Goal: Task Accomplishment & Management: Manage account settings

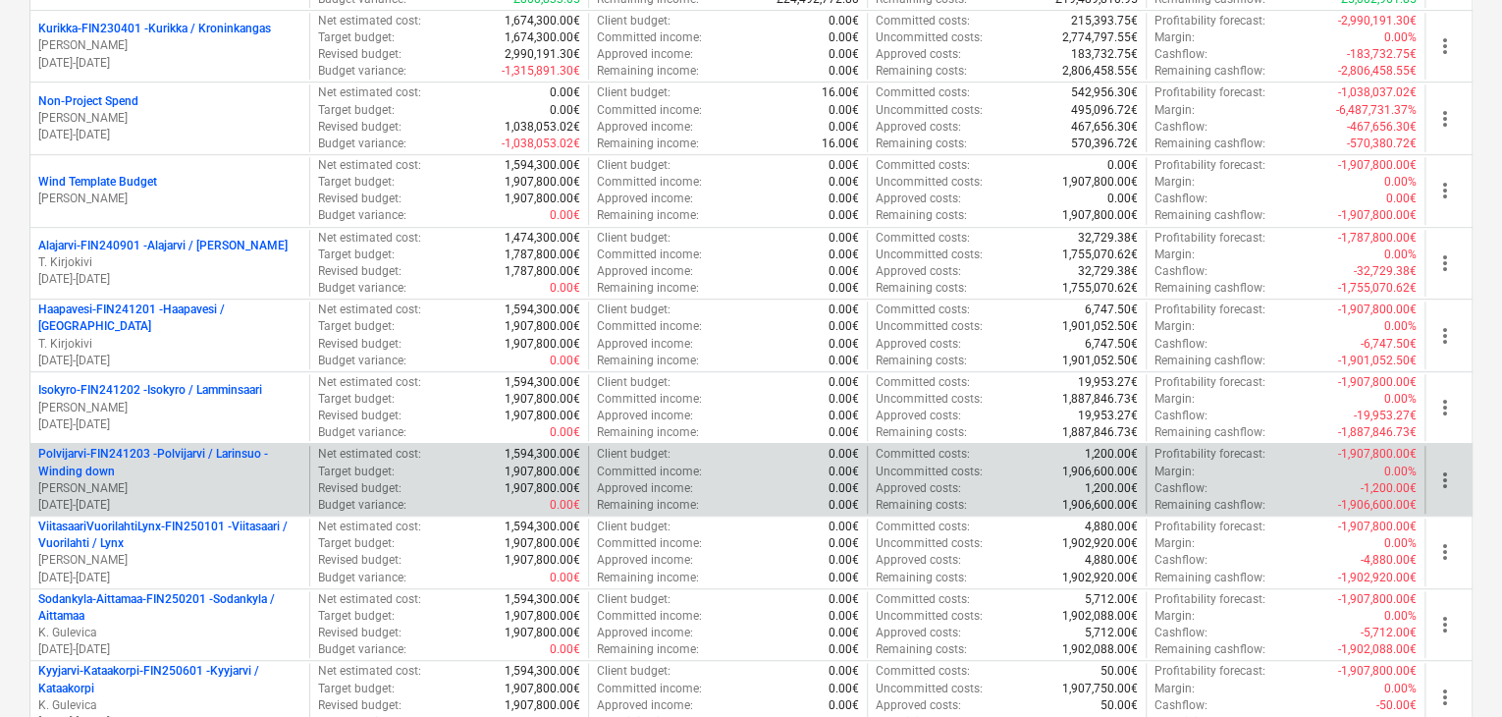
scroll to position [379, 0]
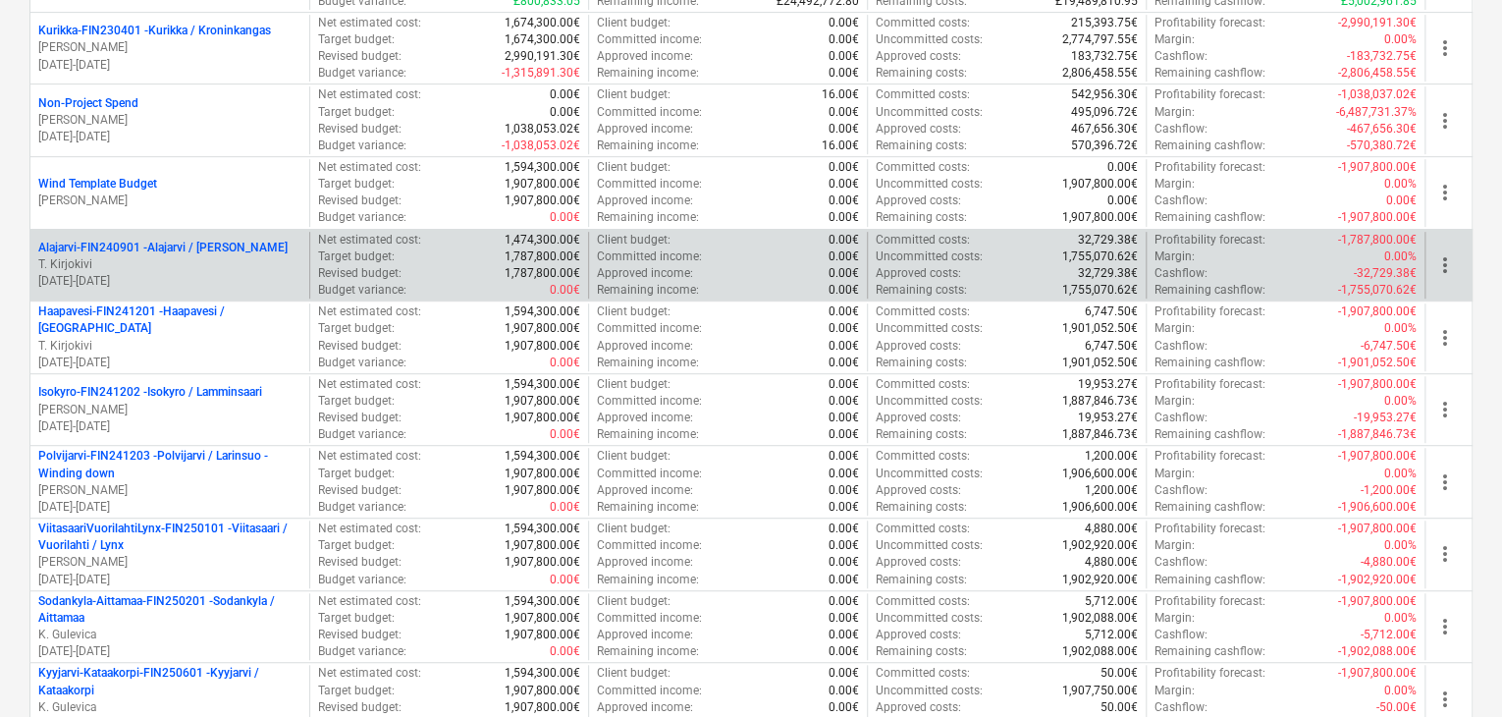
click at [199, 260] on p "T. Kirjokivi" at bounding box center [169, 264] width 263 height 17
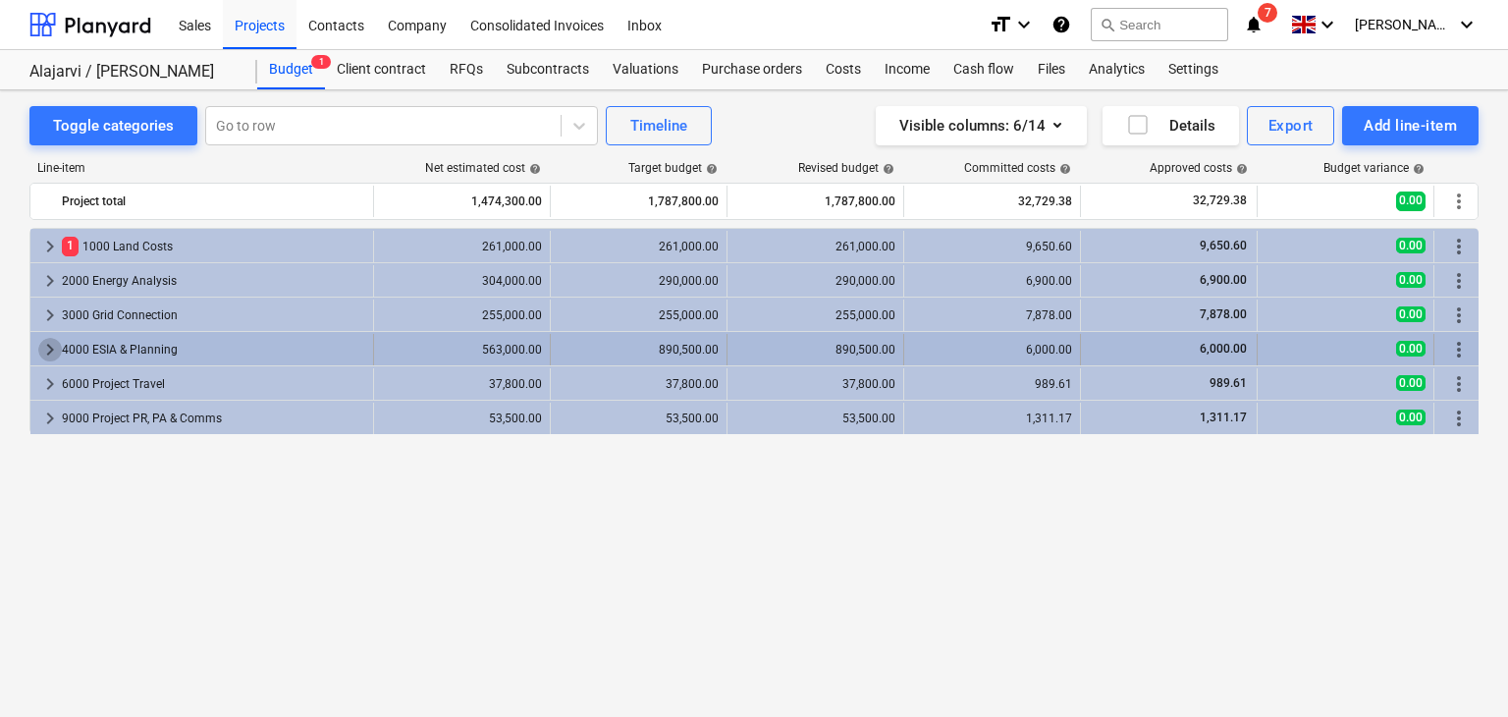
click at [51, 340] on span "keyboard_arrow_right" at bounding box center [50, 350] width 24 height 24
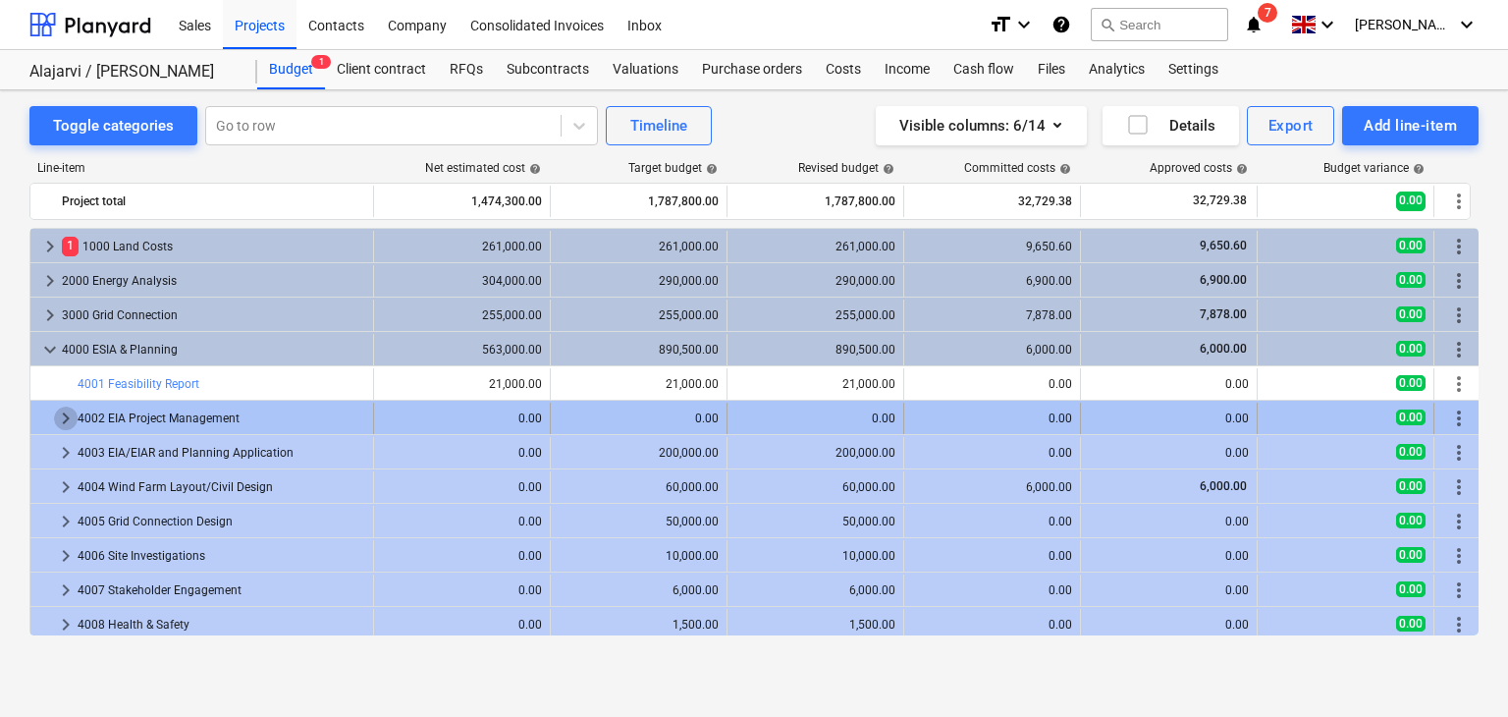
click at [65, 413] on span "keyboard_arrow_right" at bounding box center [66, 418] width 24 height 24
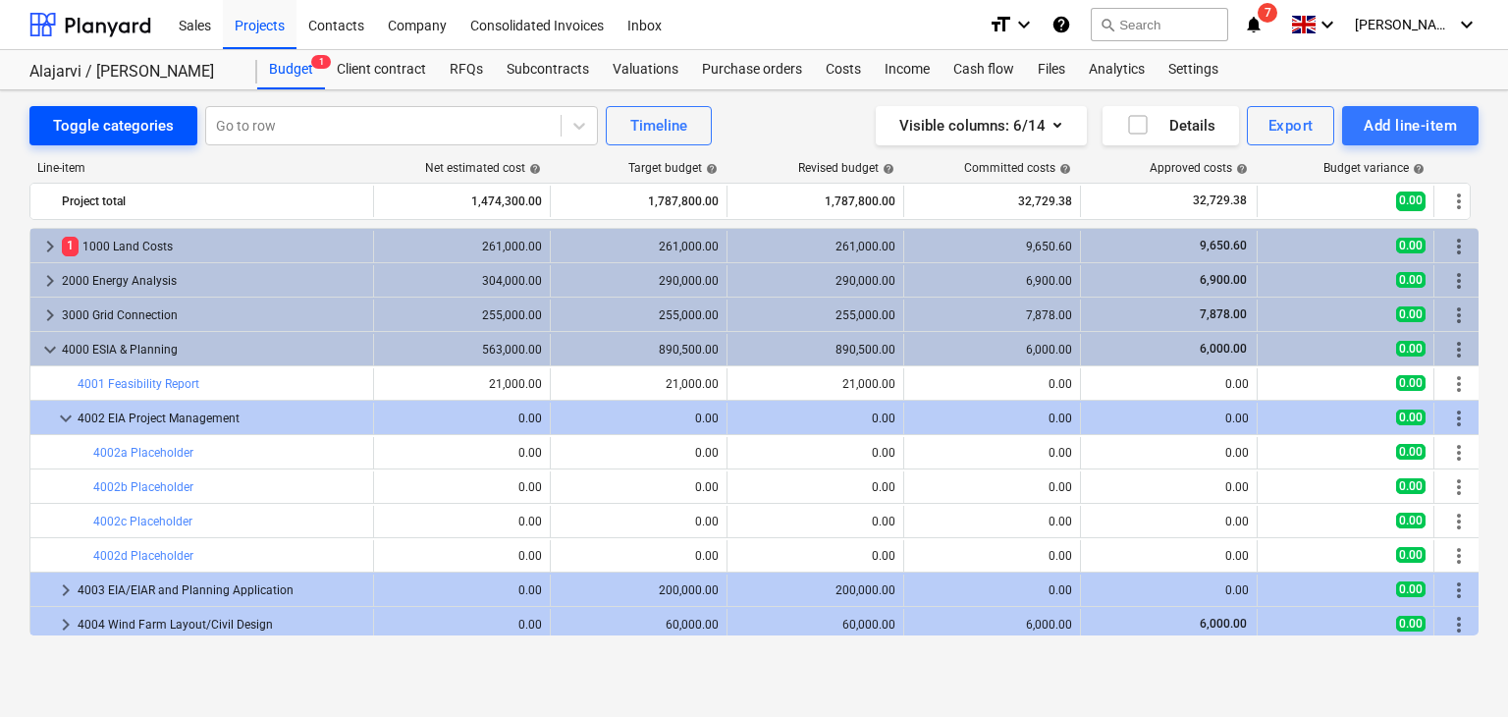
click at [114, 119] on div "Toggle categories" at bounding box center [113, 126] width 121 height 26
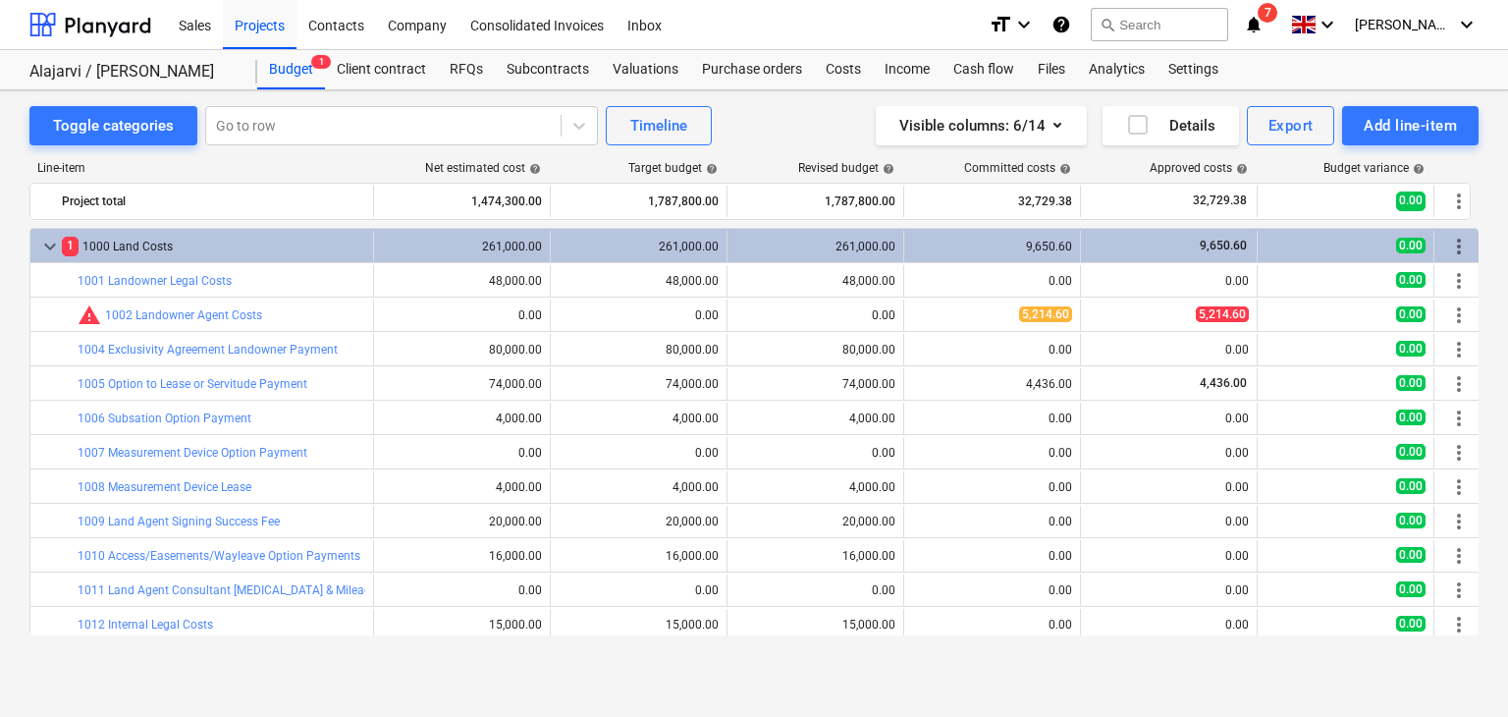
click at [1259, 472] on div "0.00" at bounding box center [1346, 486] width 177 height 31
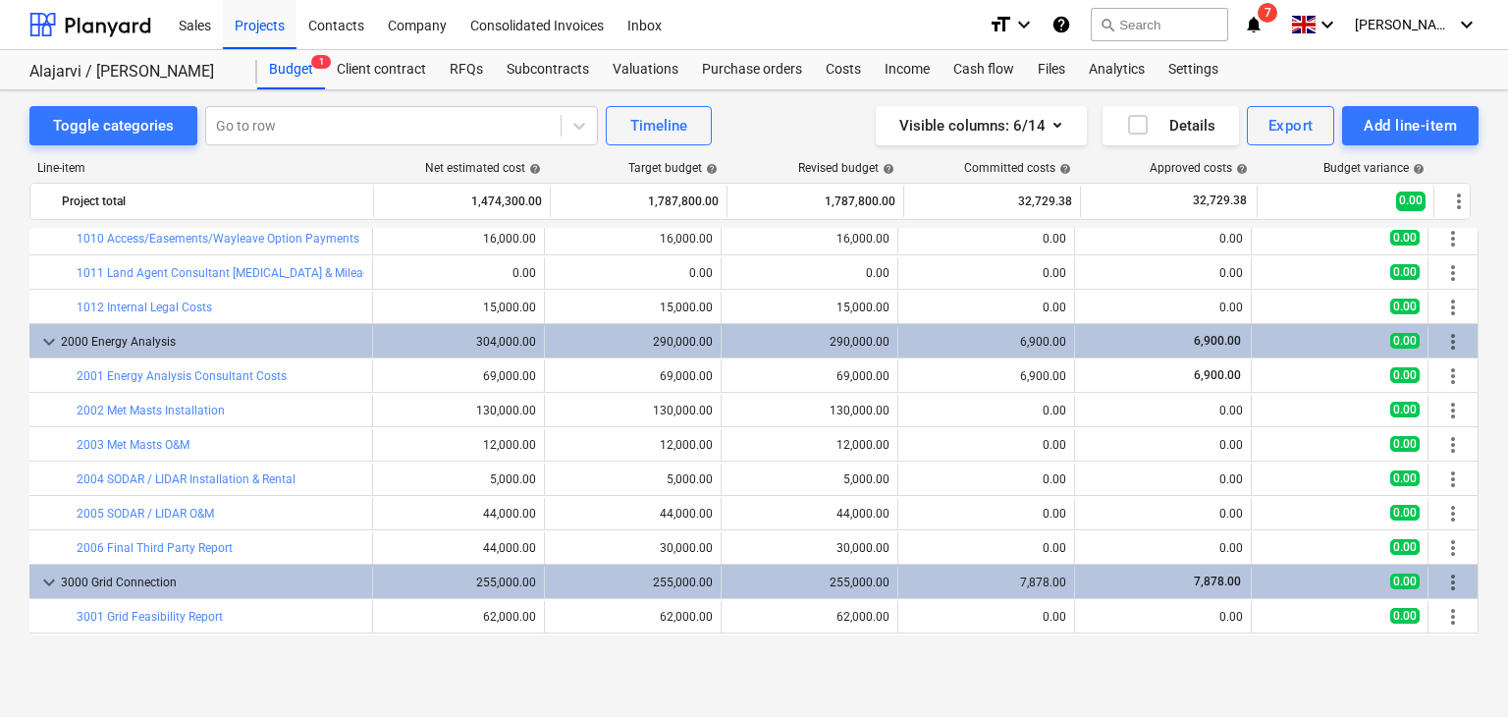
scroll to position [0, 11]
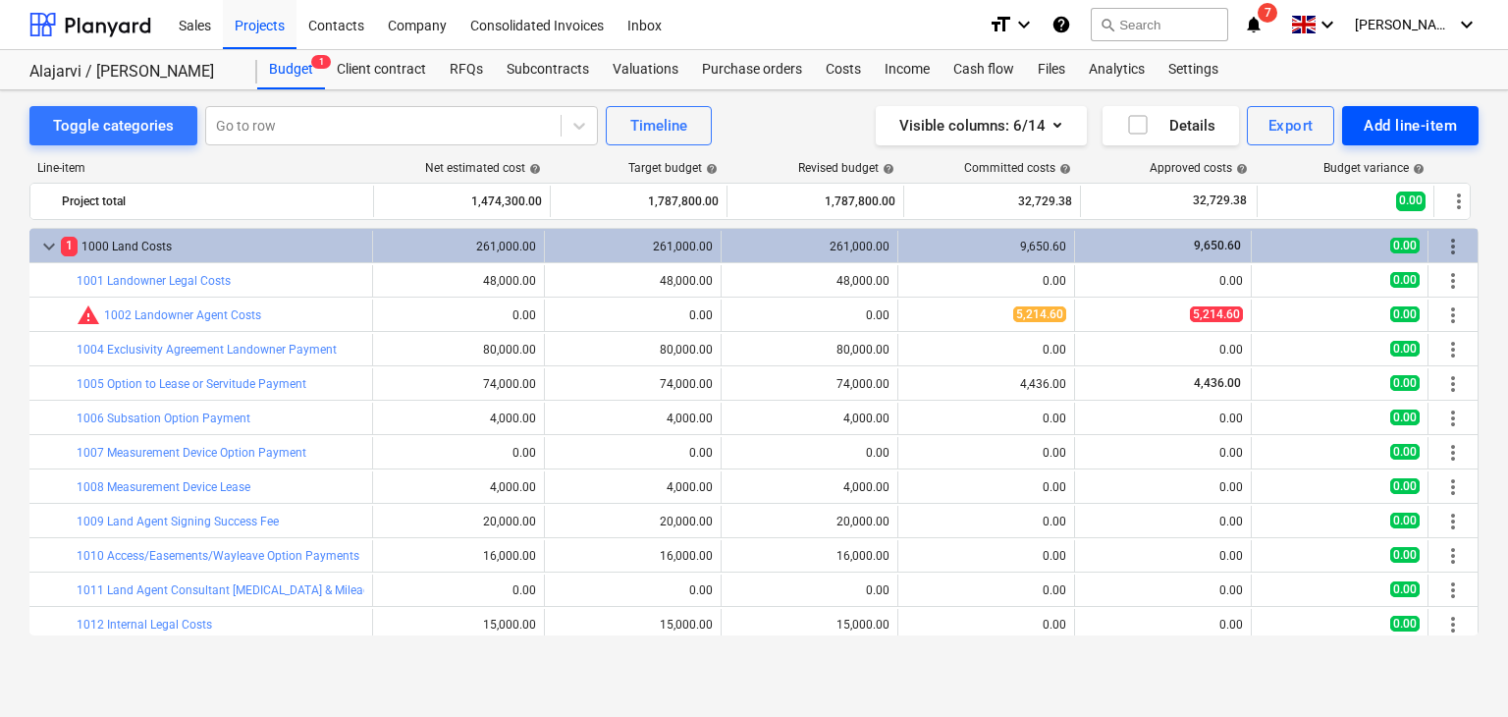
click at [1392, 120] on div "Add line-item" at bounding box center [1410, 126] width 93 height 26
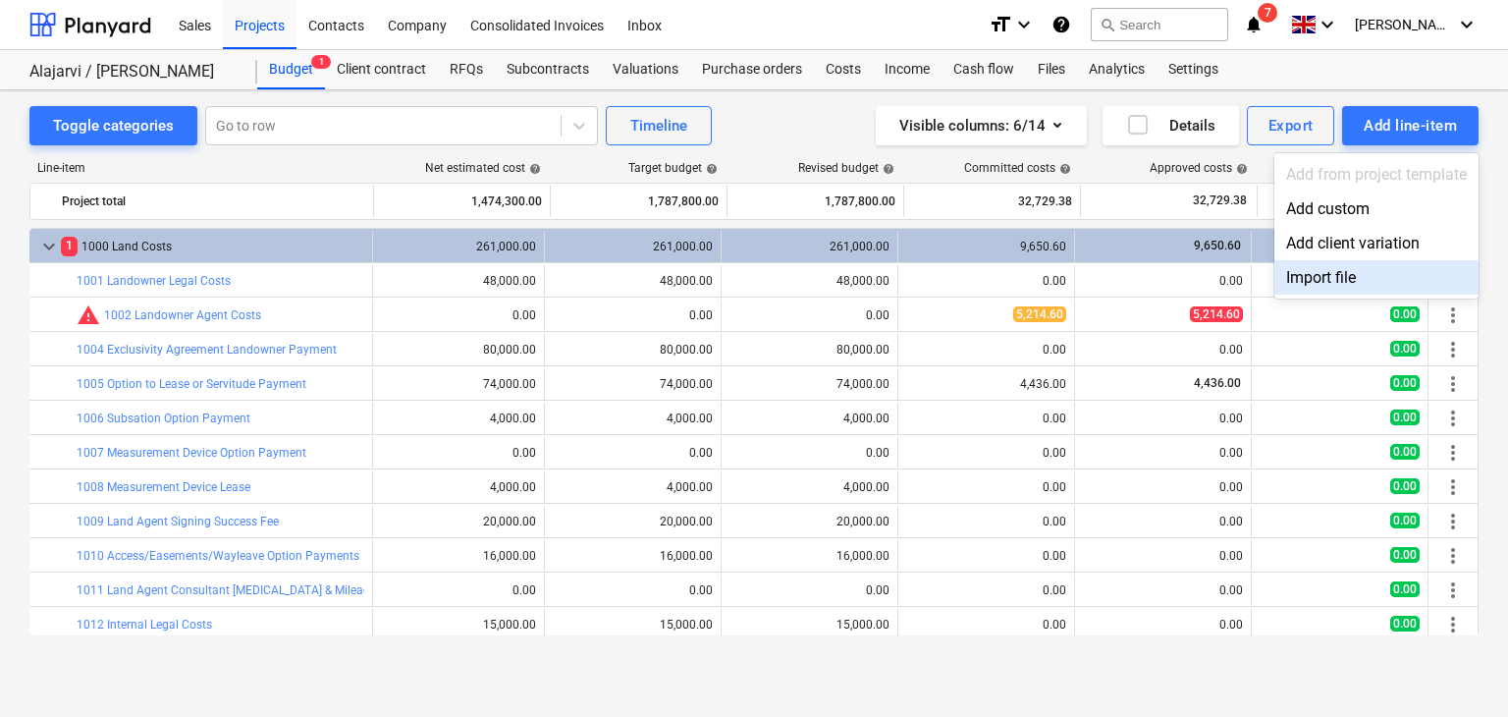
click at [1313, 278] on div "Import file" at bounding box center [1376, 277] width 204 height 34
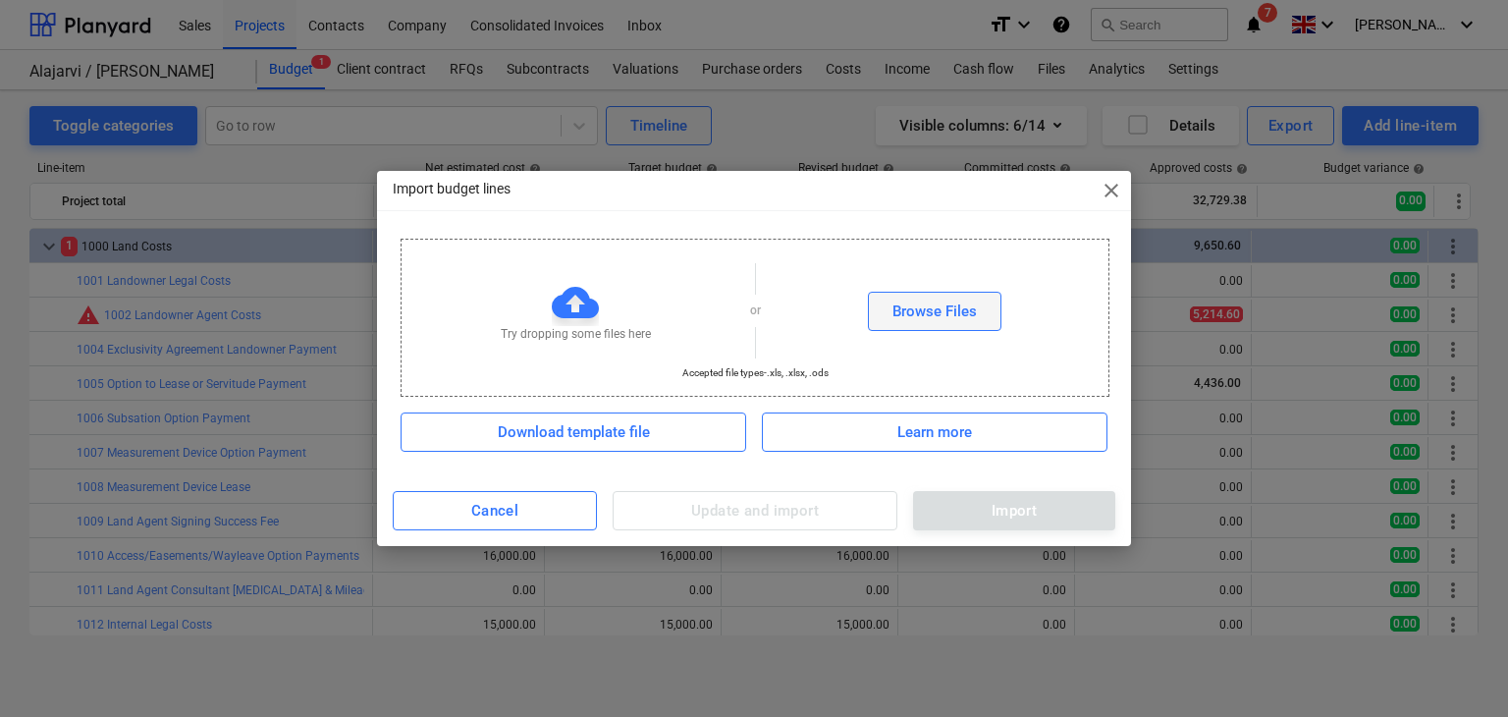
click at [961, 302] on div "Browse Files" at bounding box center [935, 311] width 84 height 26
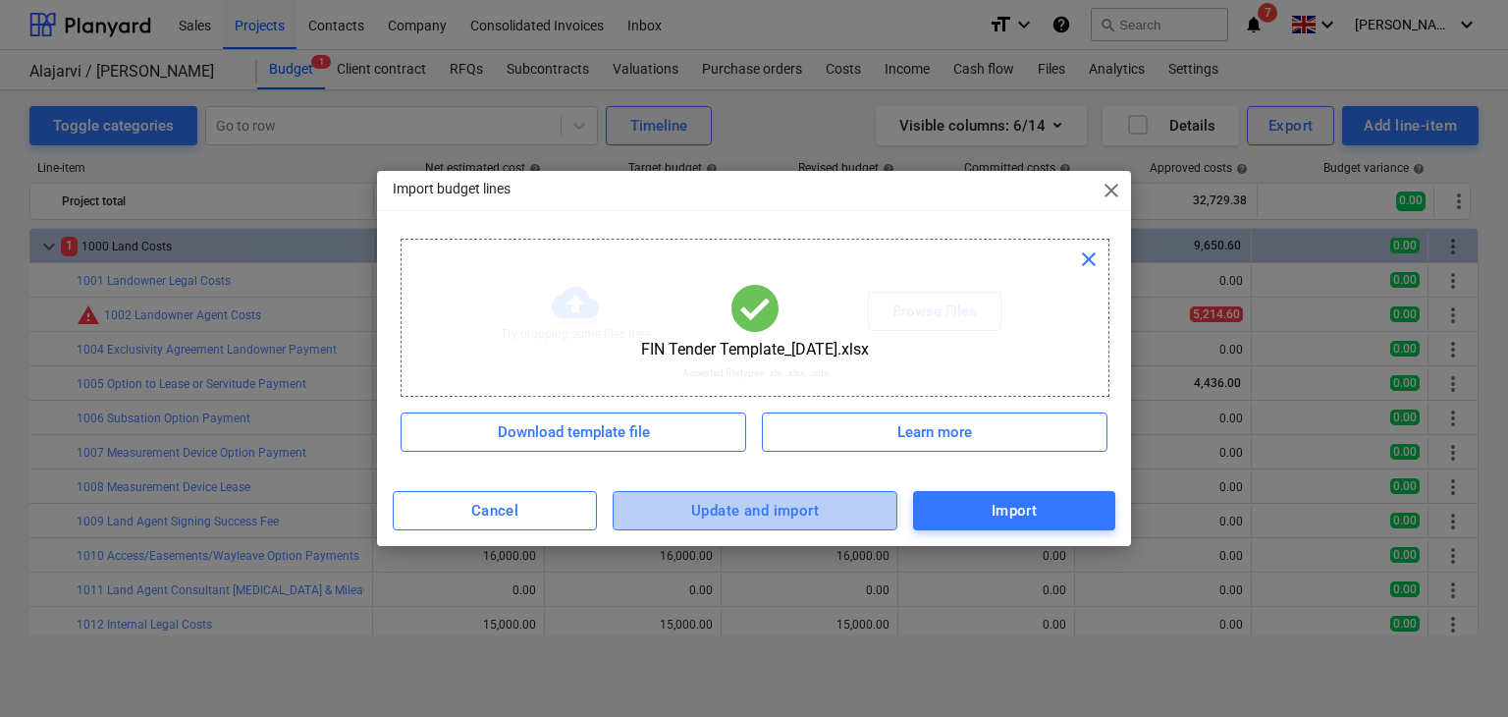
click at [750, 511] on div "Update and import" at bounding box center [755, 511] width 128 height 26
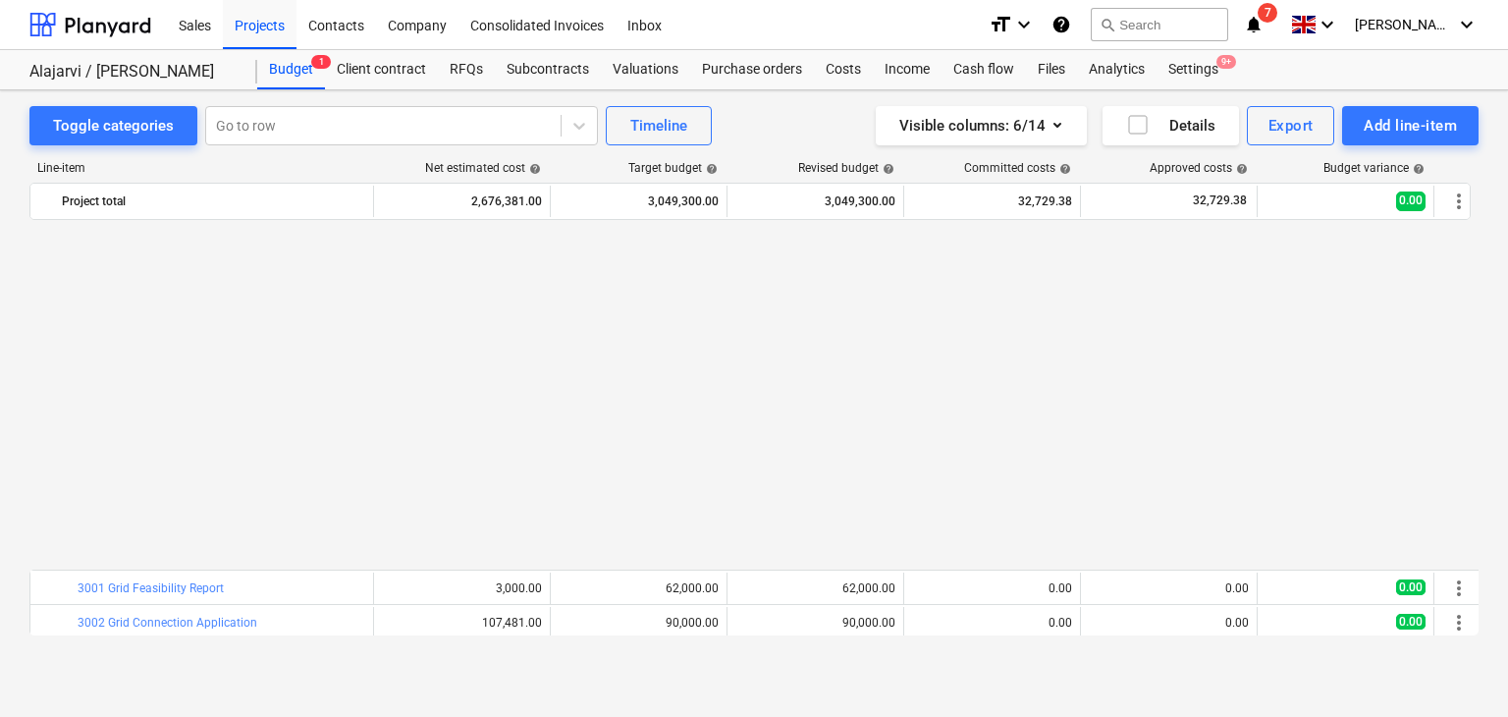
scroll to position [788, 0]
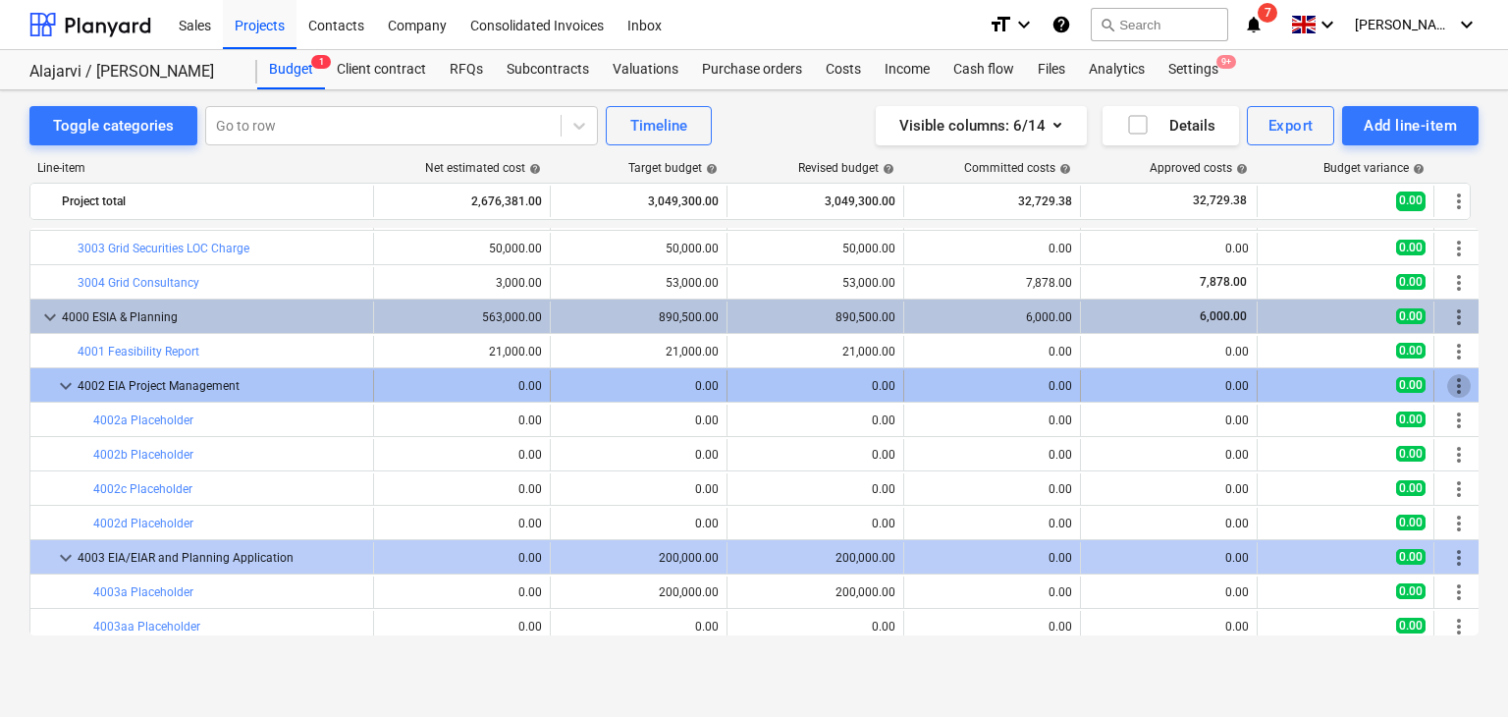
click at [1457, 386] on span "more_vert" at bounding box center [1459, 386] width 24 height 24
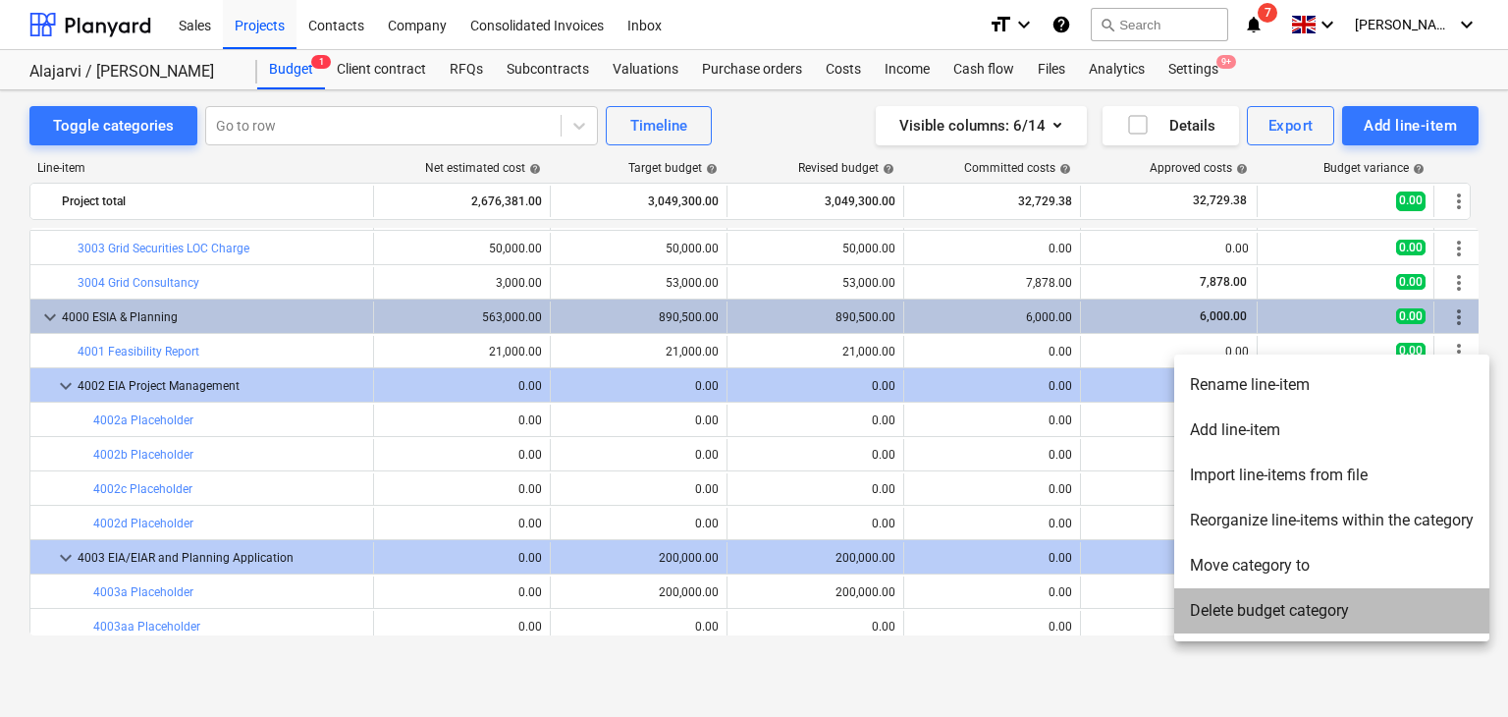
click at [1279, 606] on li "Delete budget category" at bounding box center [1331, 610] width 315 height 45
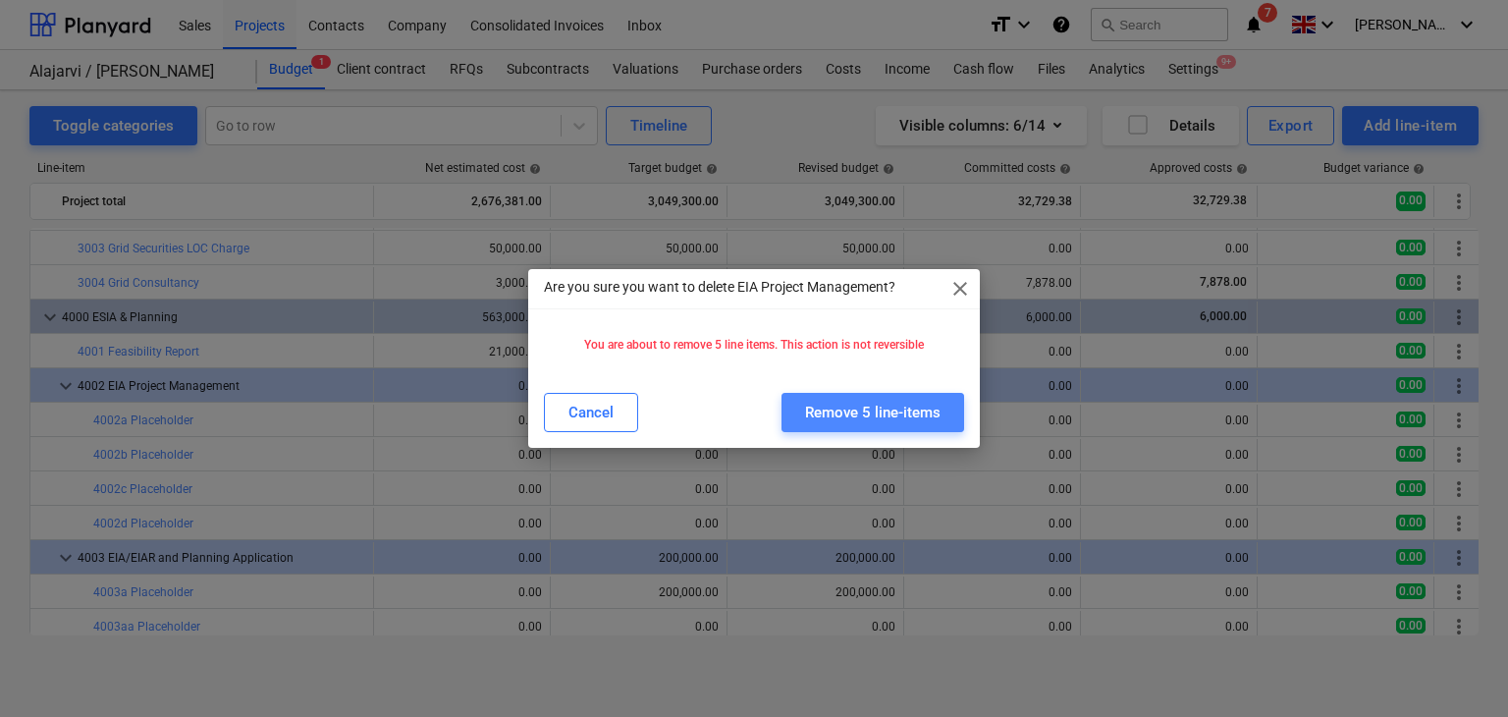
click at [935, 414] on div "Remove 5 line-items" at bounding box center [872, 413] width 135 height 26
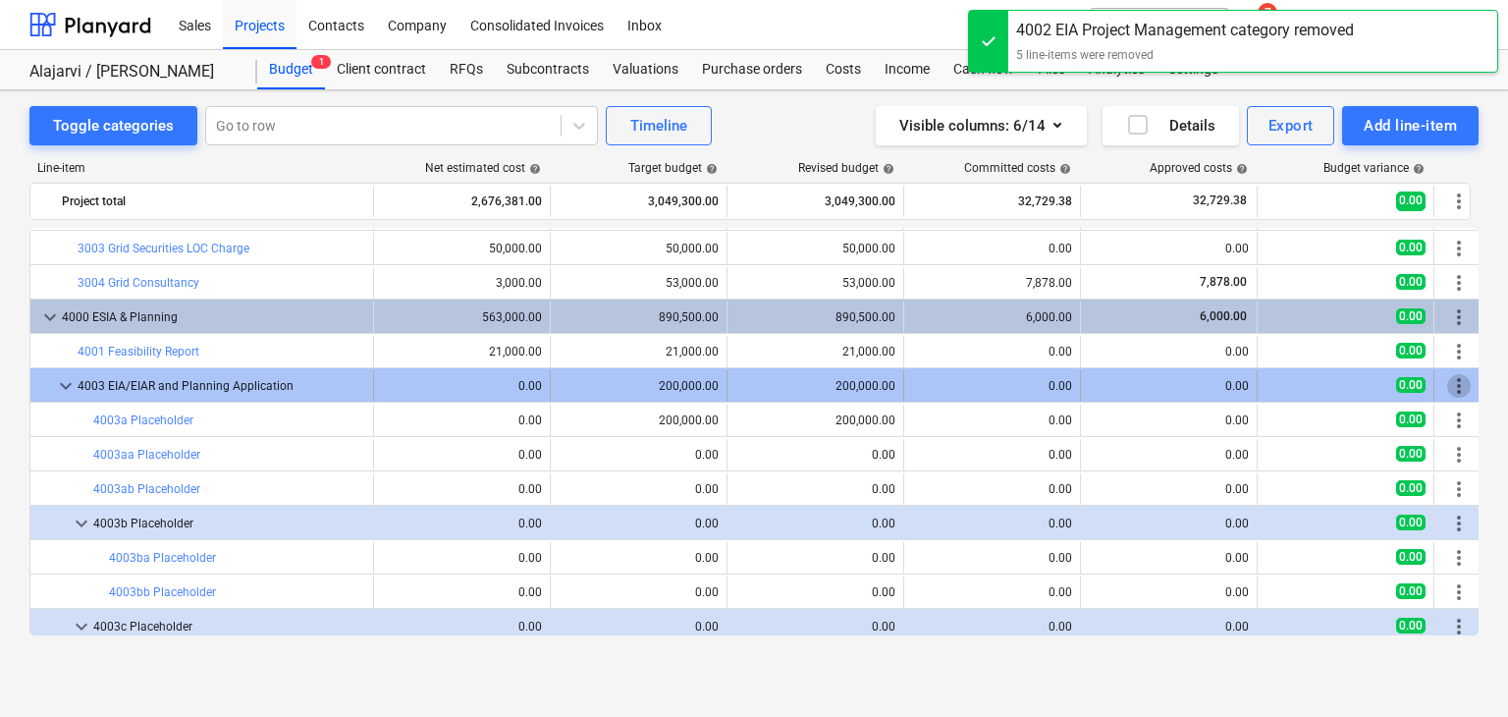
click at [1461, 382] on span "more_vert" at bounding box center [1459, 386] width 24 height 24
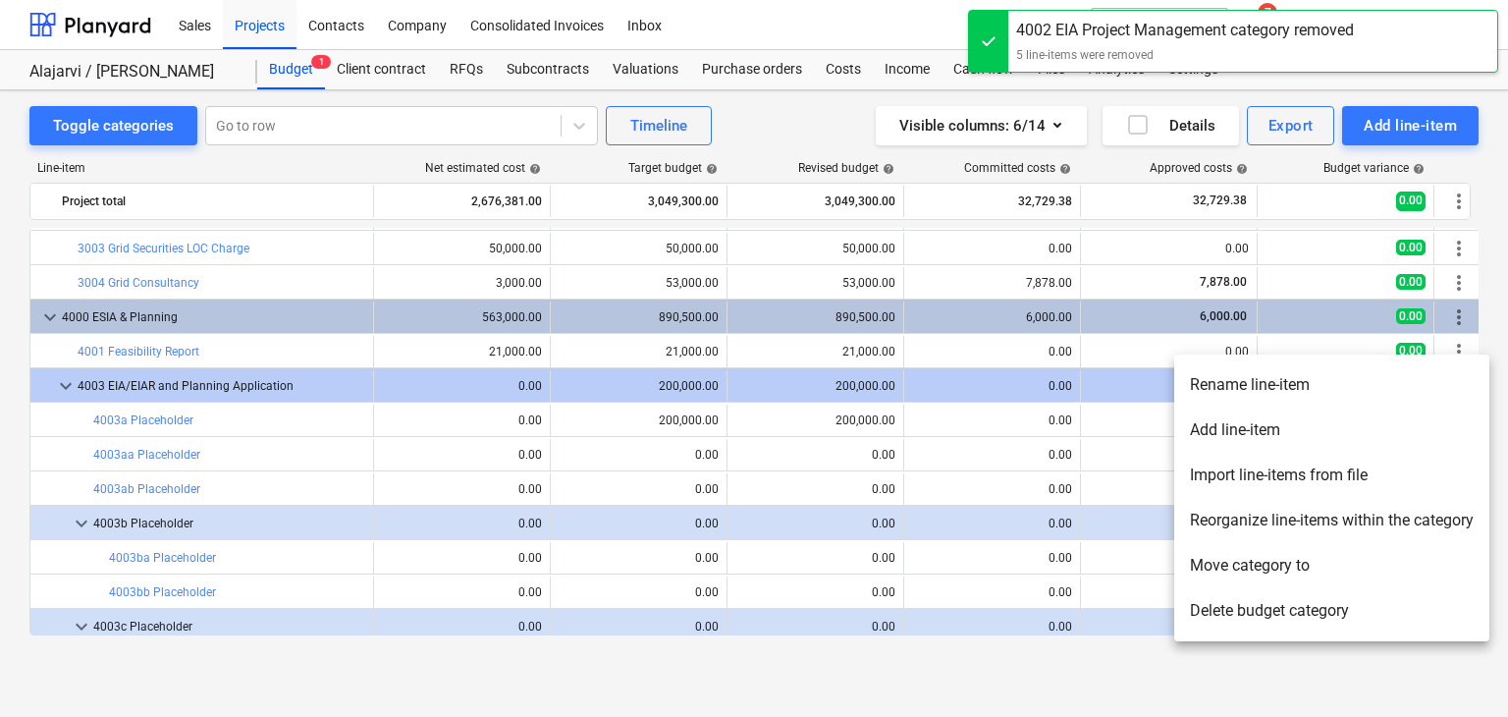
click at [1212, 613] on li "Delete budget category" at bounding box center [1331, 610] width 315 height 45
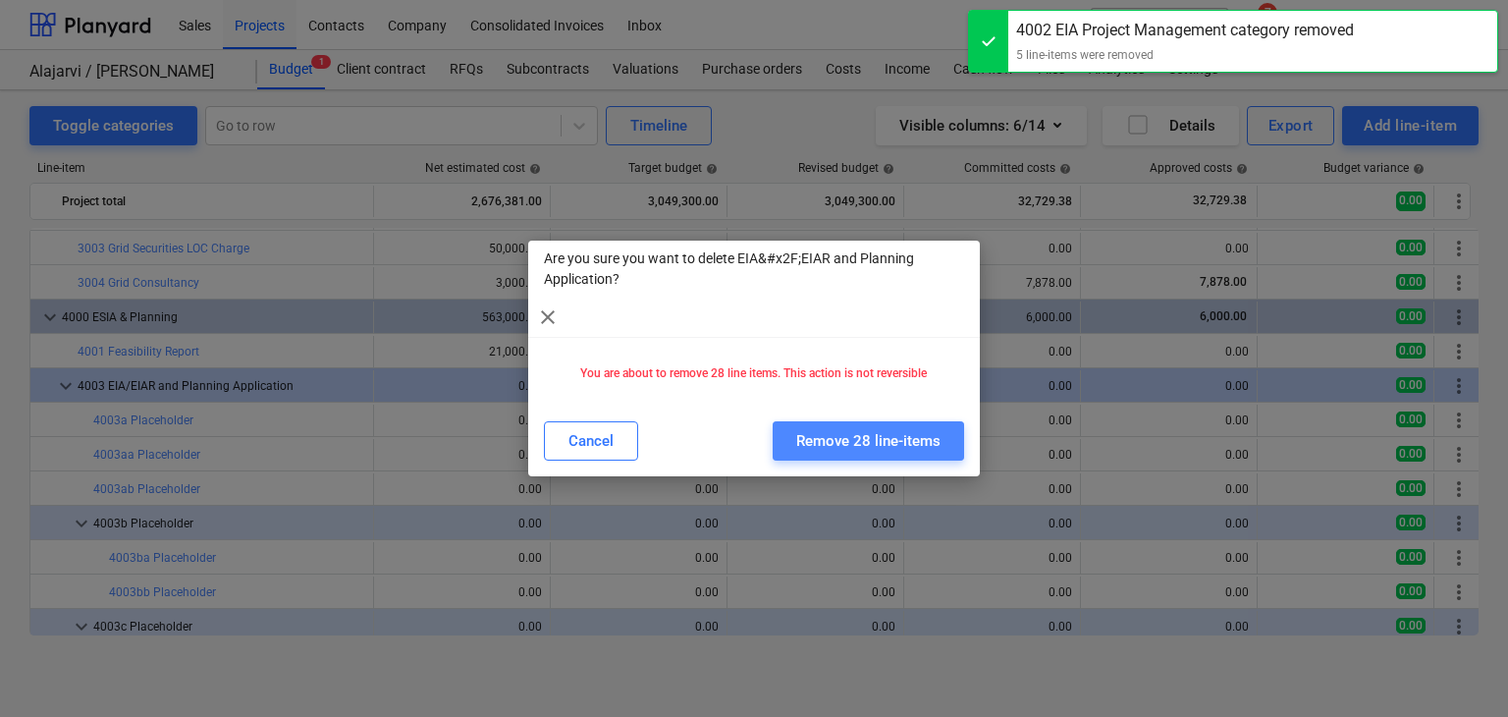
click at [896, 442] on div "Remove 28 line-items" at bounding box center [868, 441] width 144 height 26
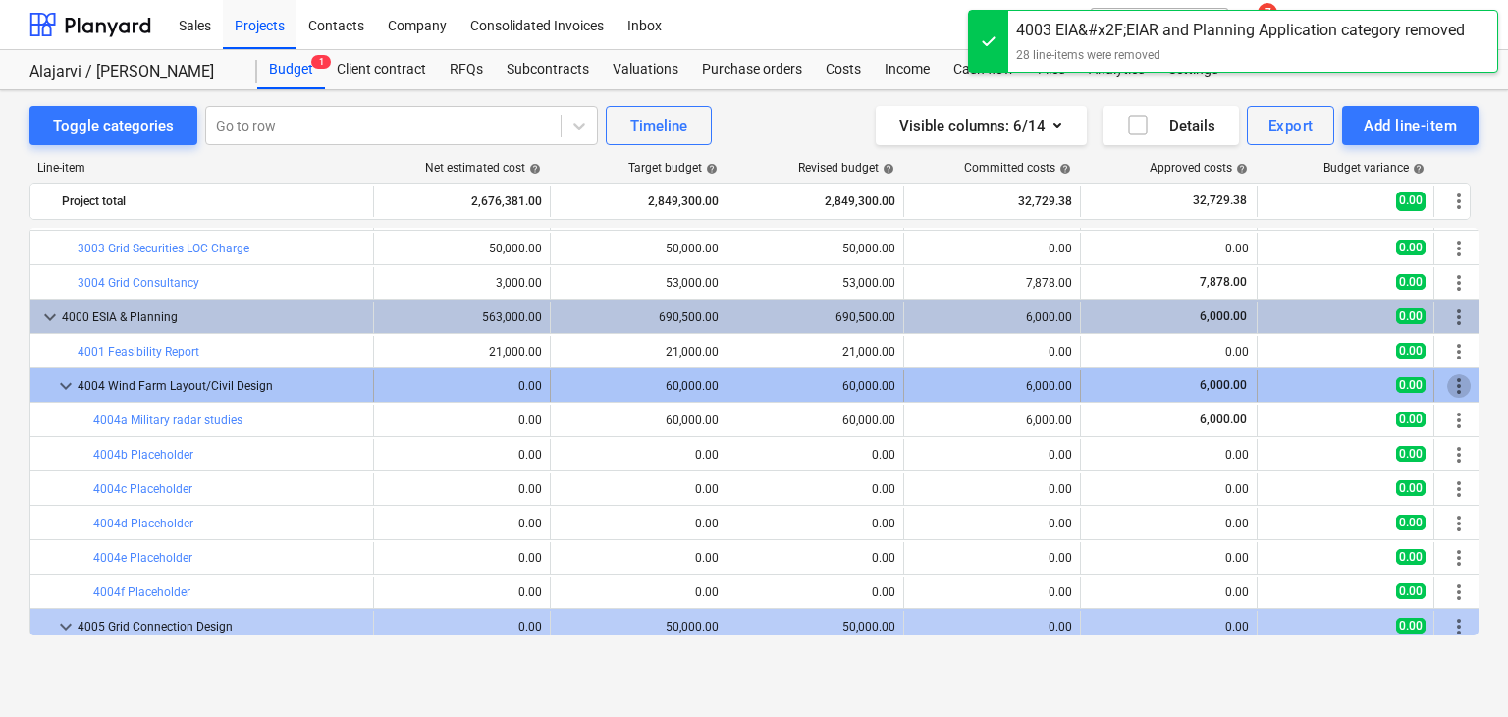
click at [1453, 384] on span "more_vert" at bounding box center [1459, 386] width 24 height 24
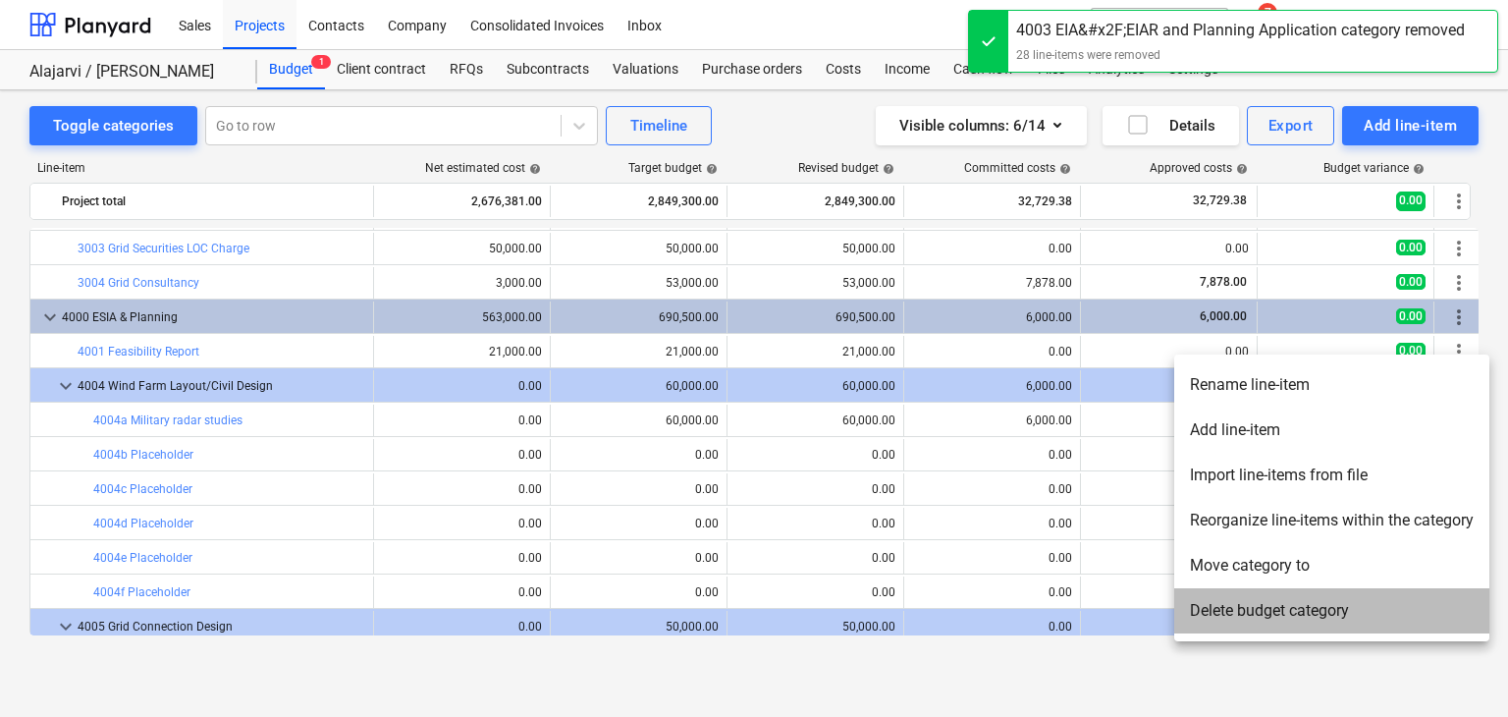
click at [1243, 607] on li "Delete budget category" at bounding box center [1331, 610] width 315 height 45
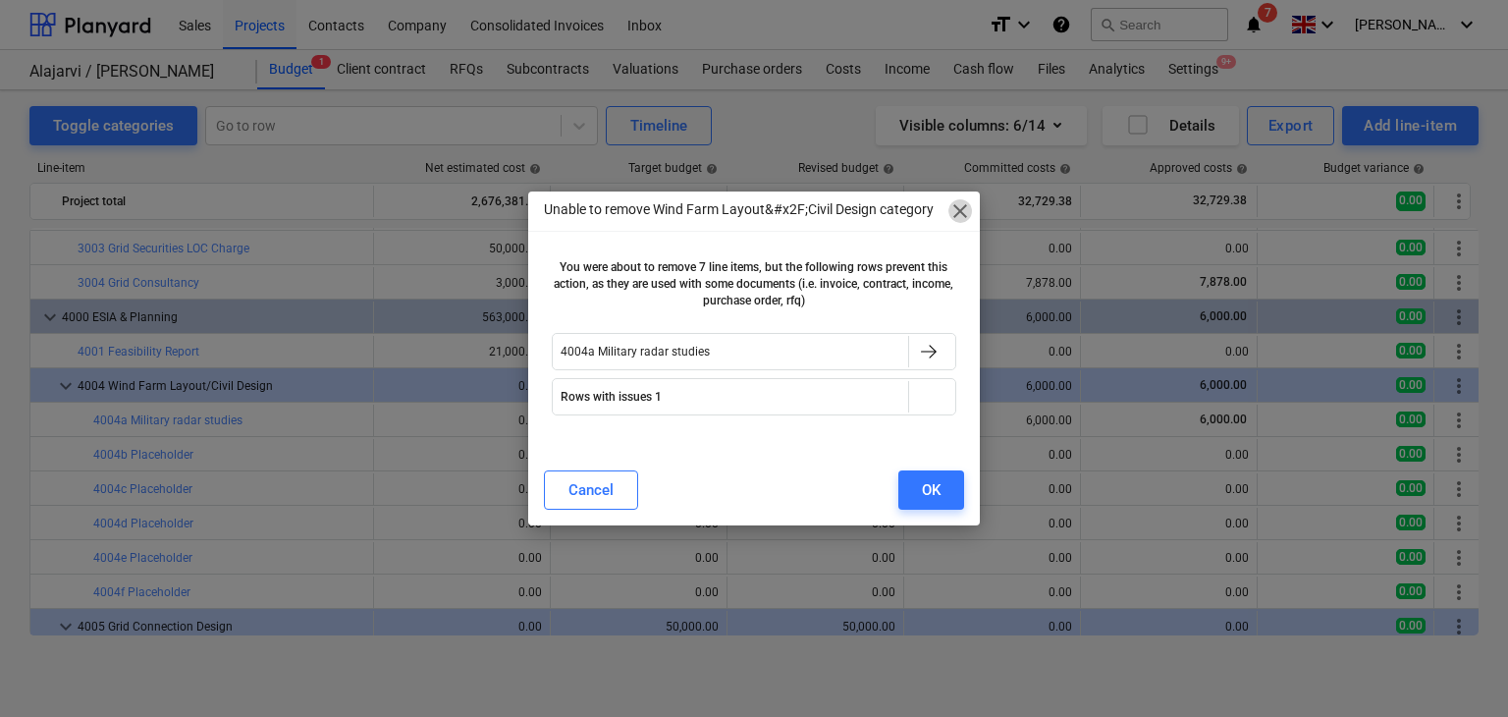
click at [958, 214] on span "close" at bounding box center [960, 211] width 24 height 24
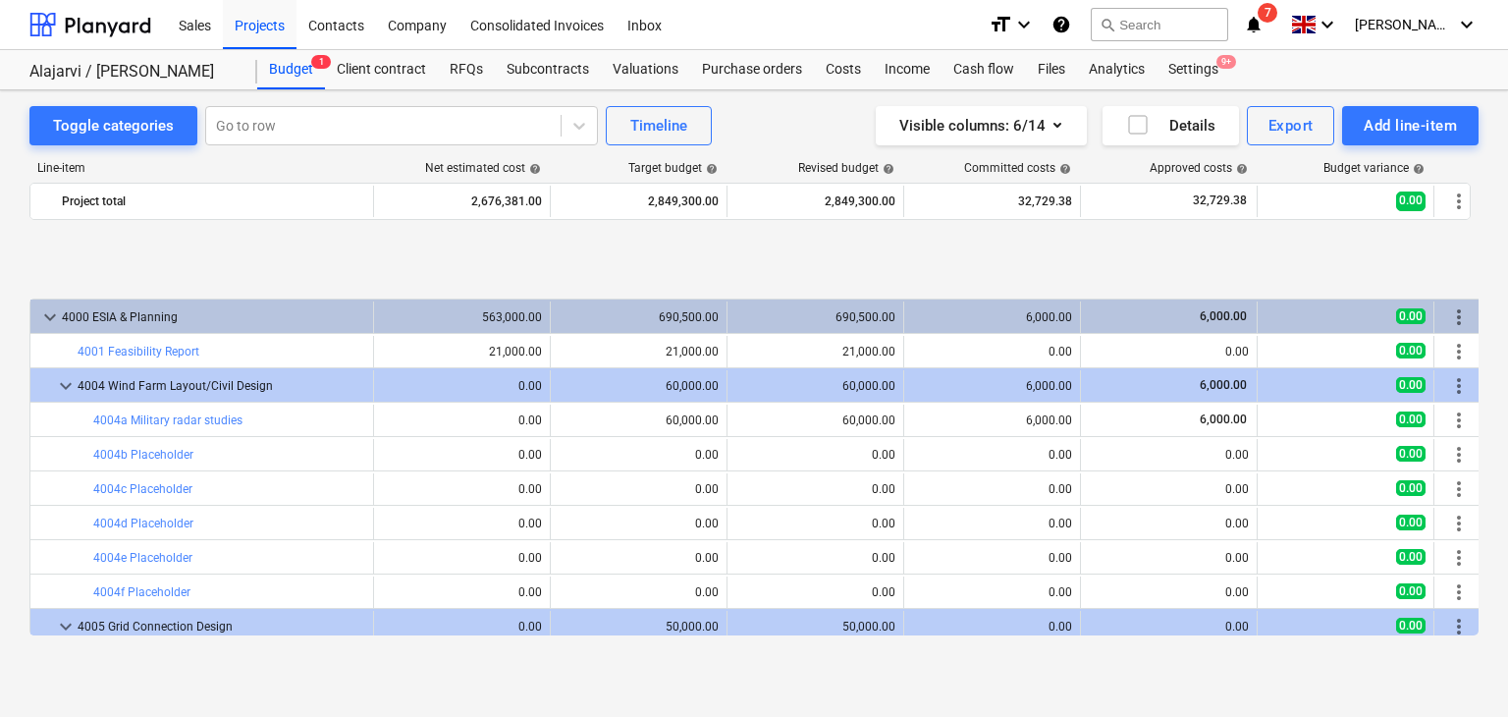
scroll to position [923, 0]
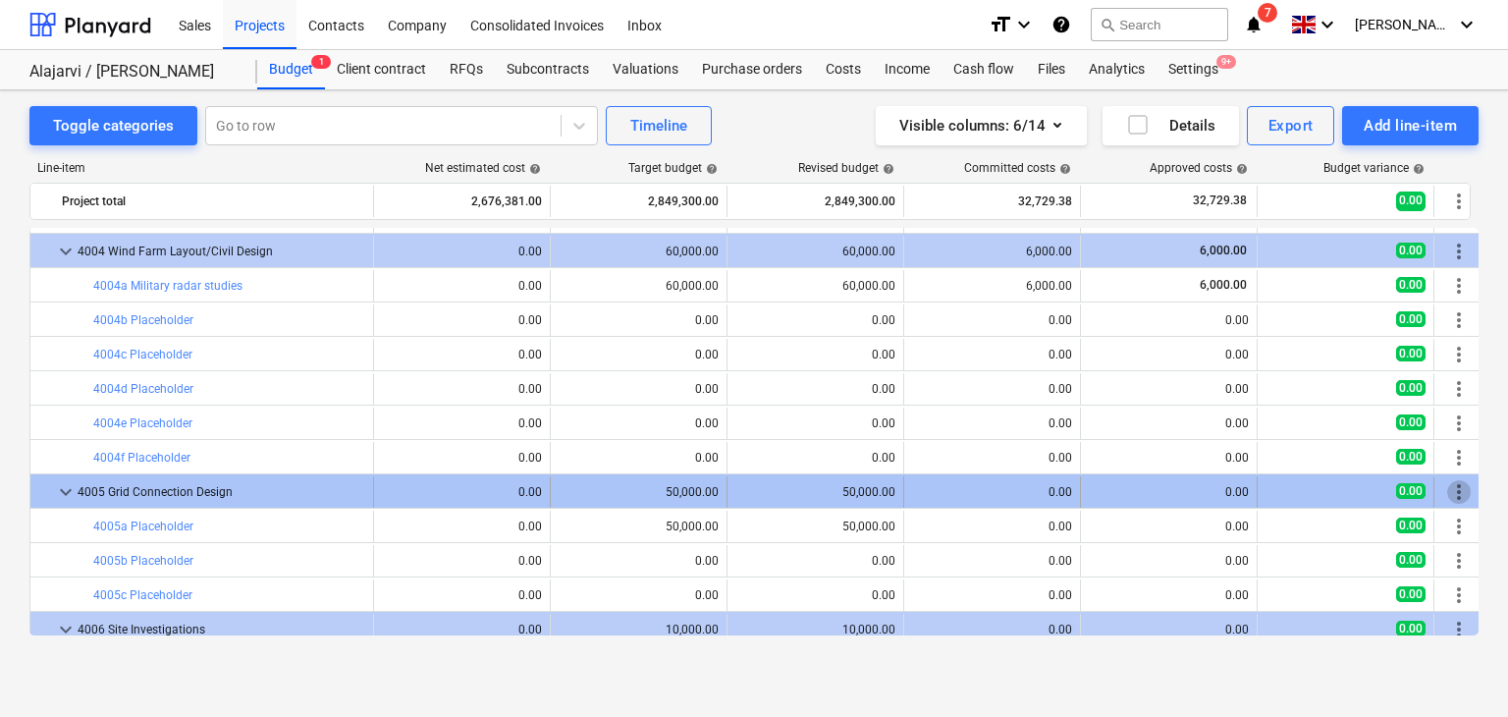
click at [1456, 493] on span "more_vert" at bounding box center [1459, 492] width 24 height 24
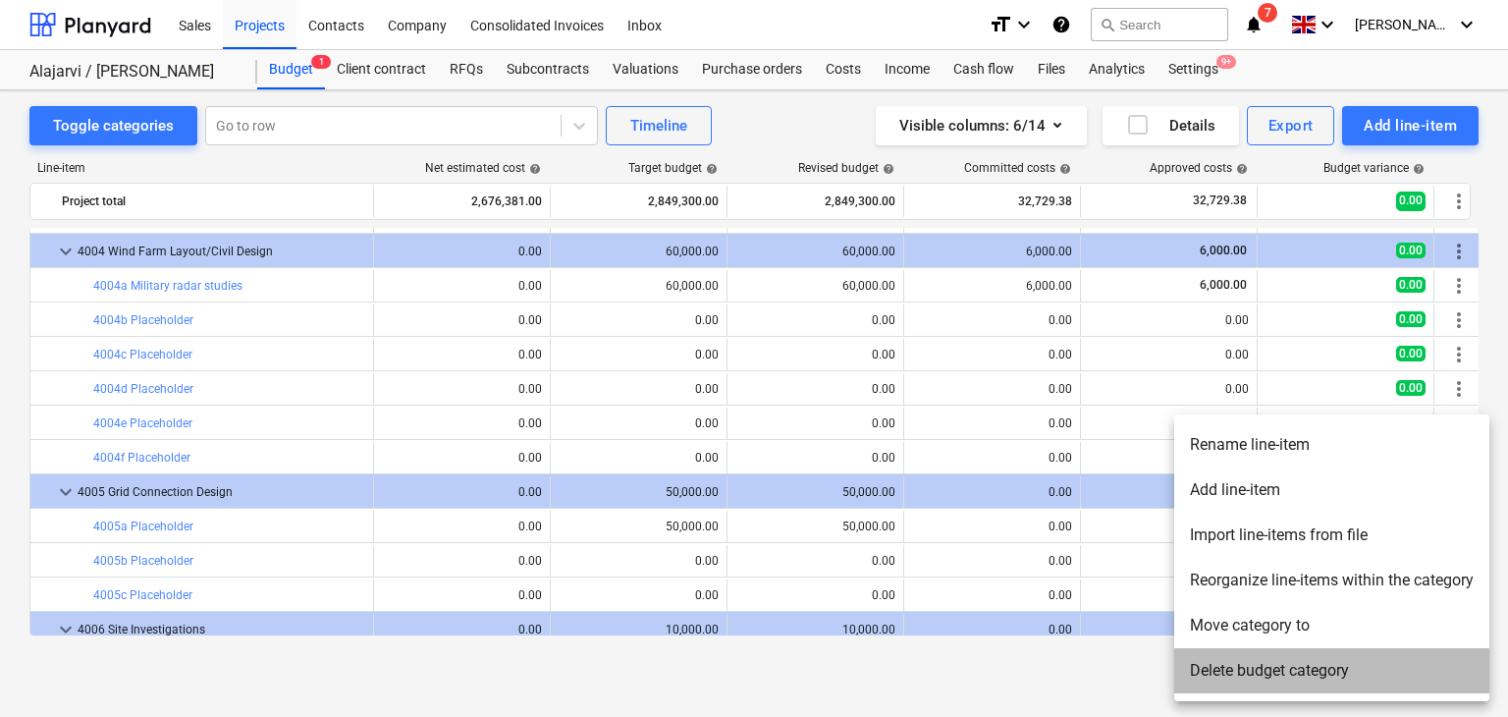
click at [1279, 658] on li "Delete budget category" at bounding box center [1331, 670] width 315 height 45
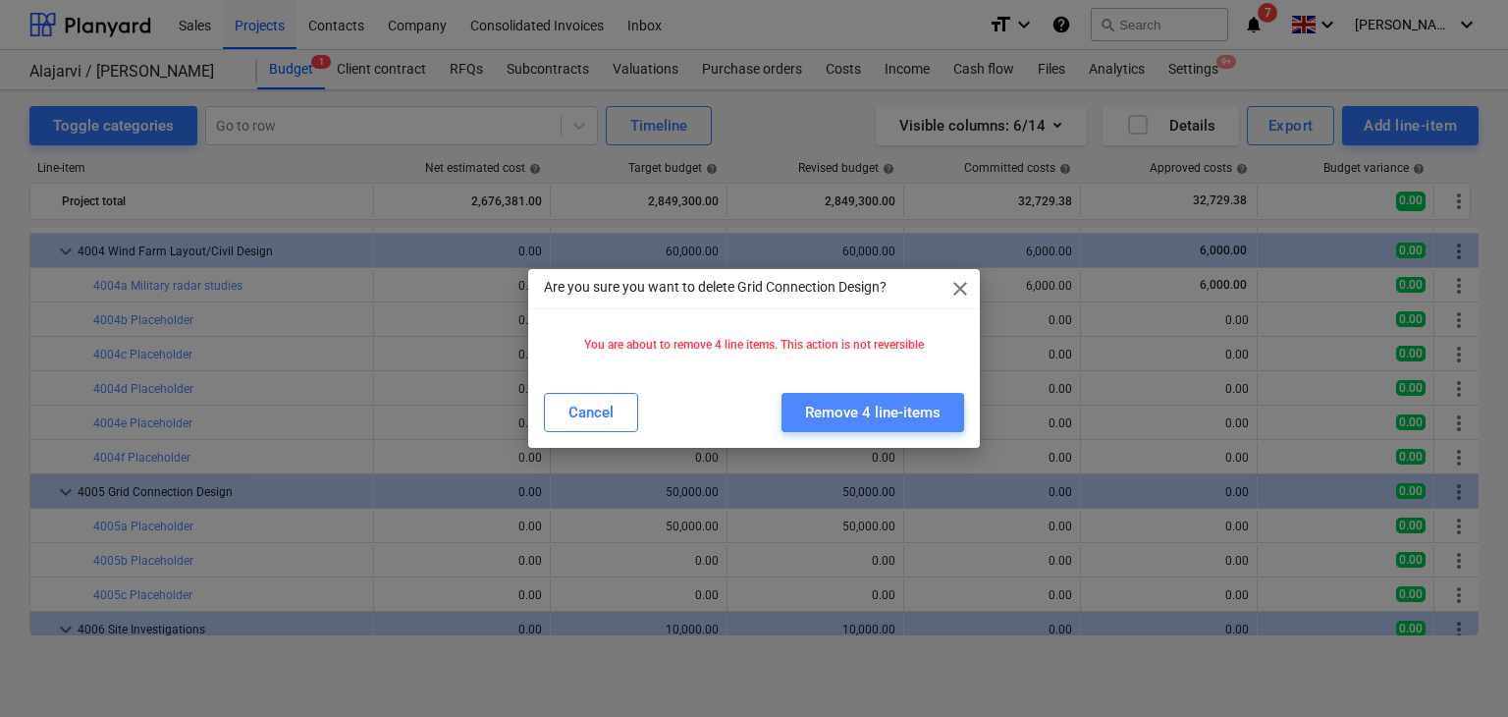
click at [918, 425] on button "Remove 4 line-items" at bounding box center [873, 412] width 183 height 39
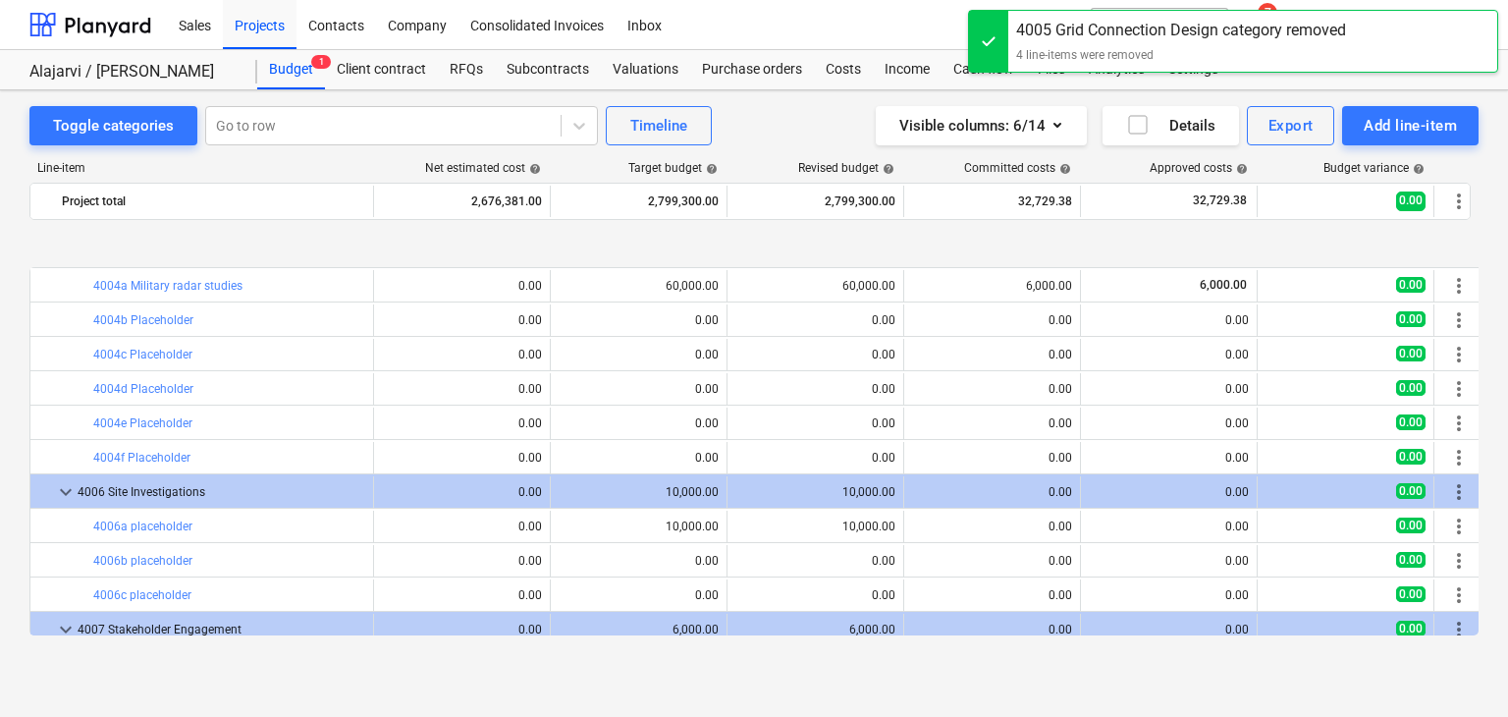
scroll to position [1021, 0]
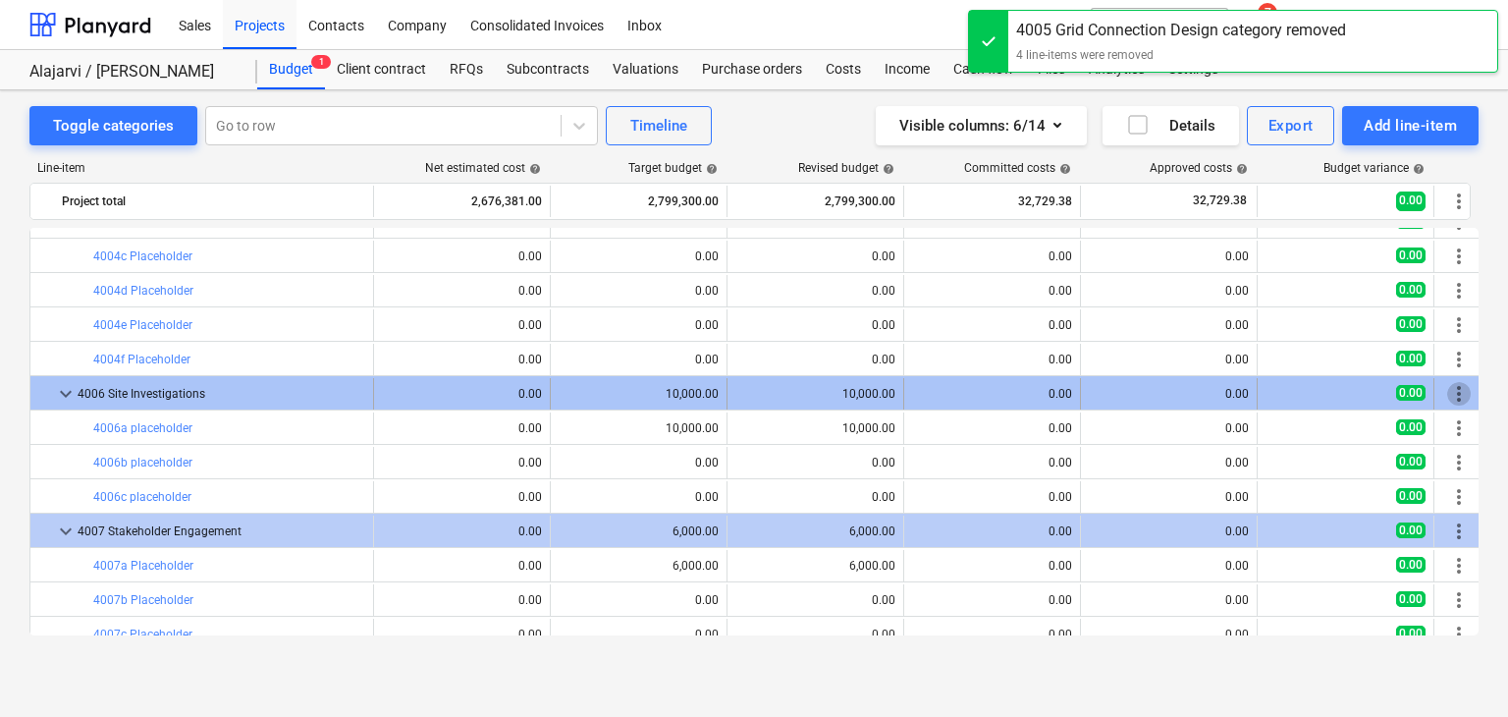
click at [1457, 397] on span "more_vert" at bounding box center [1459, 394] width 24 height 24
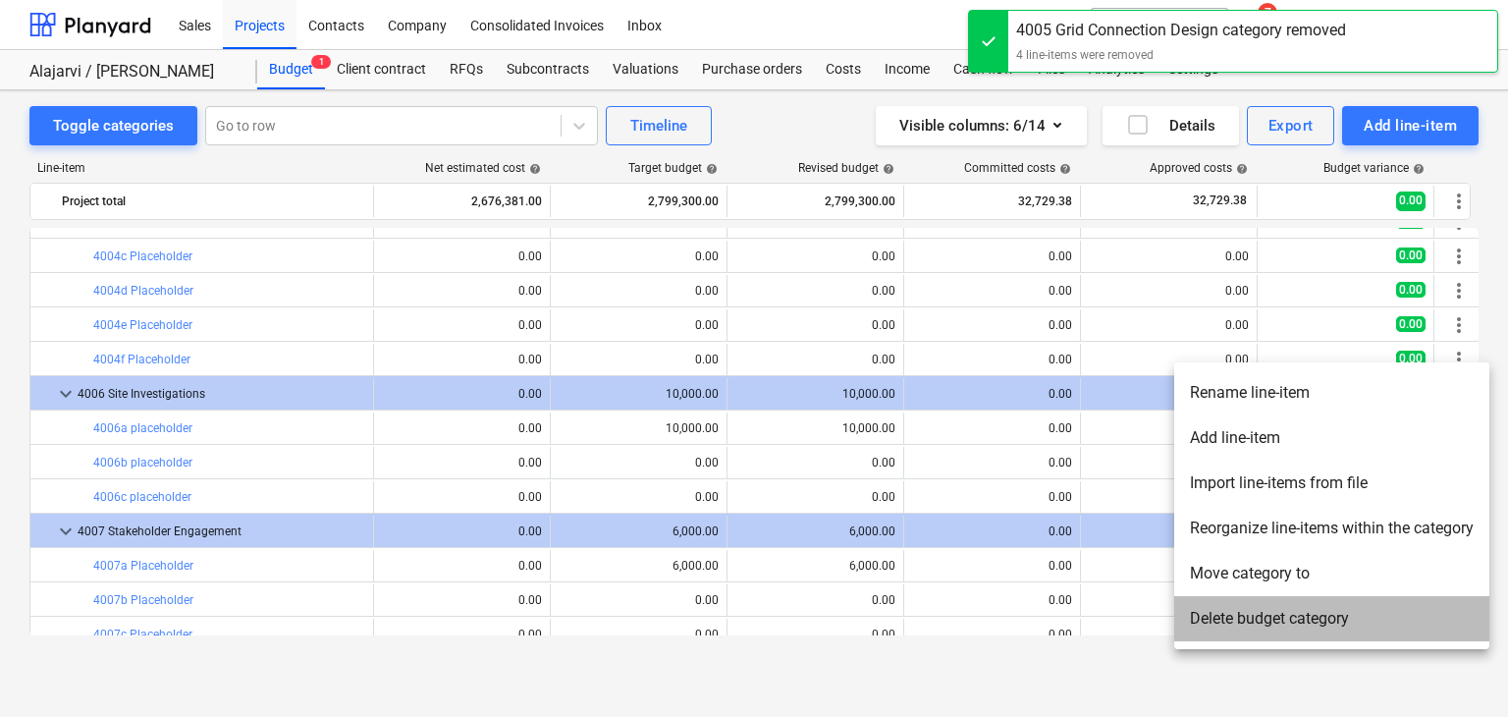
click at [1278, 635] on li "Delete budget category" at bounding box center [1331, 618] width 315 height 45
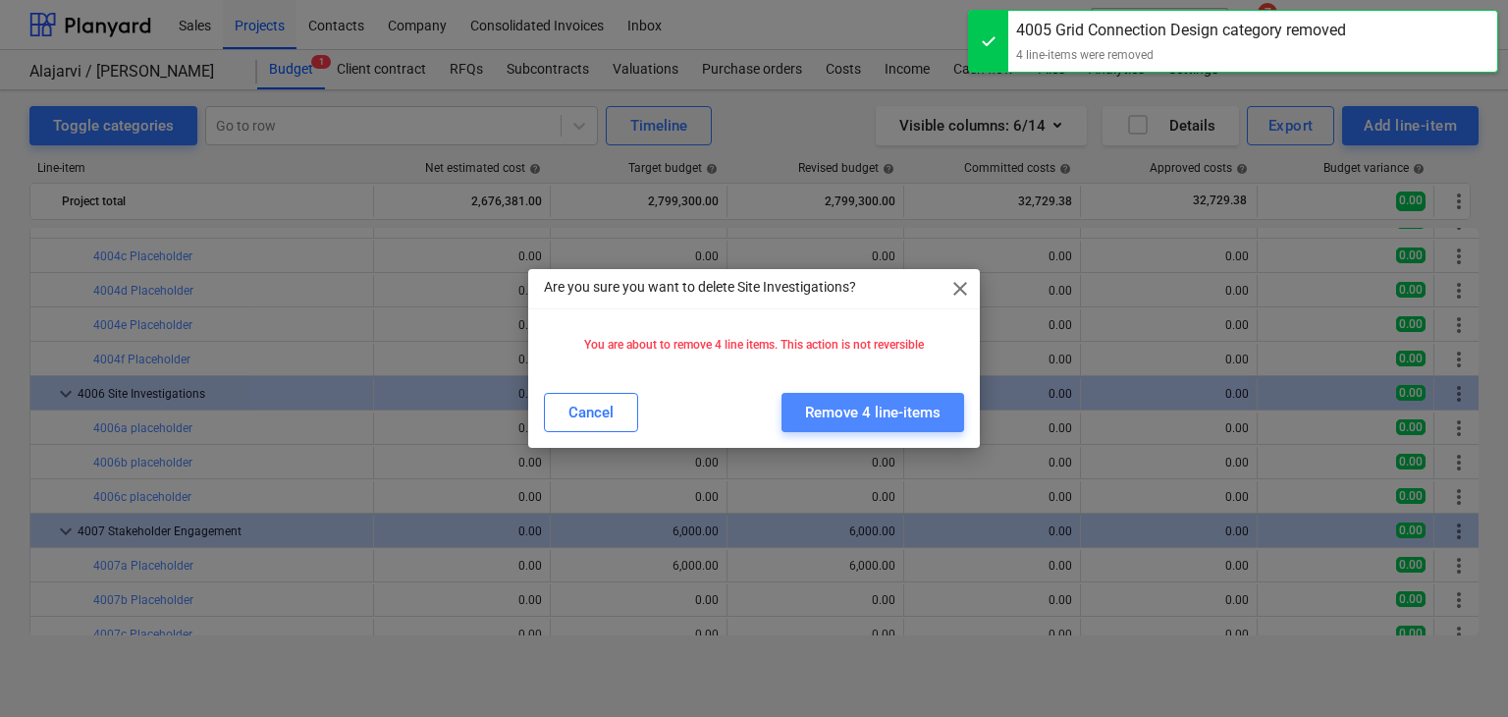
click at [916, 410] on div "Remove 4 line-items" at bounding box center [872, 413] width 135 height 26
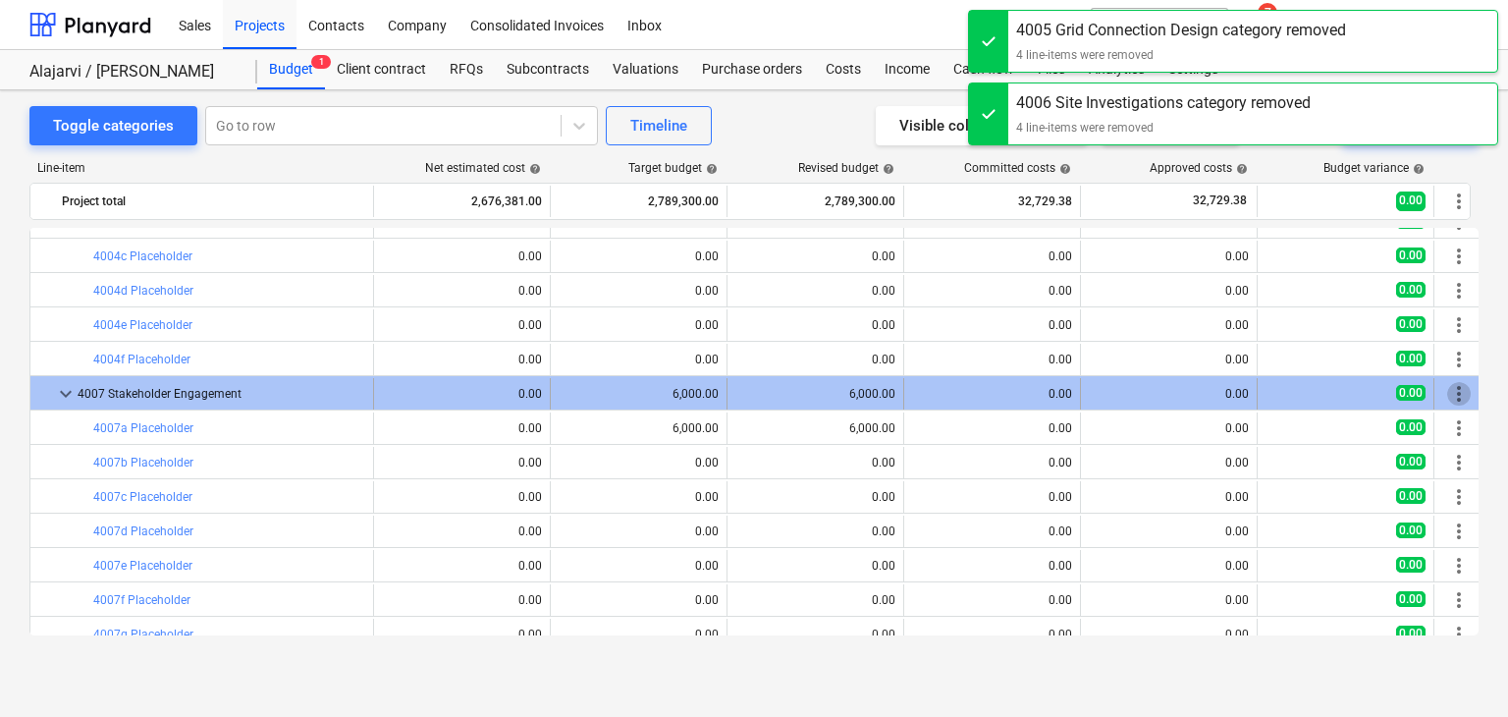
click at [1460, 398] on span "more_vert" at bounding box center [1459, 394] width 24 height 24
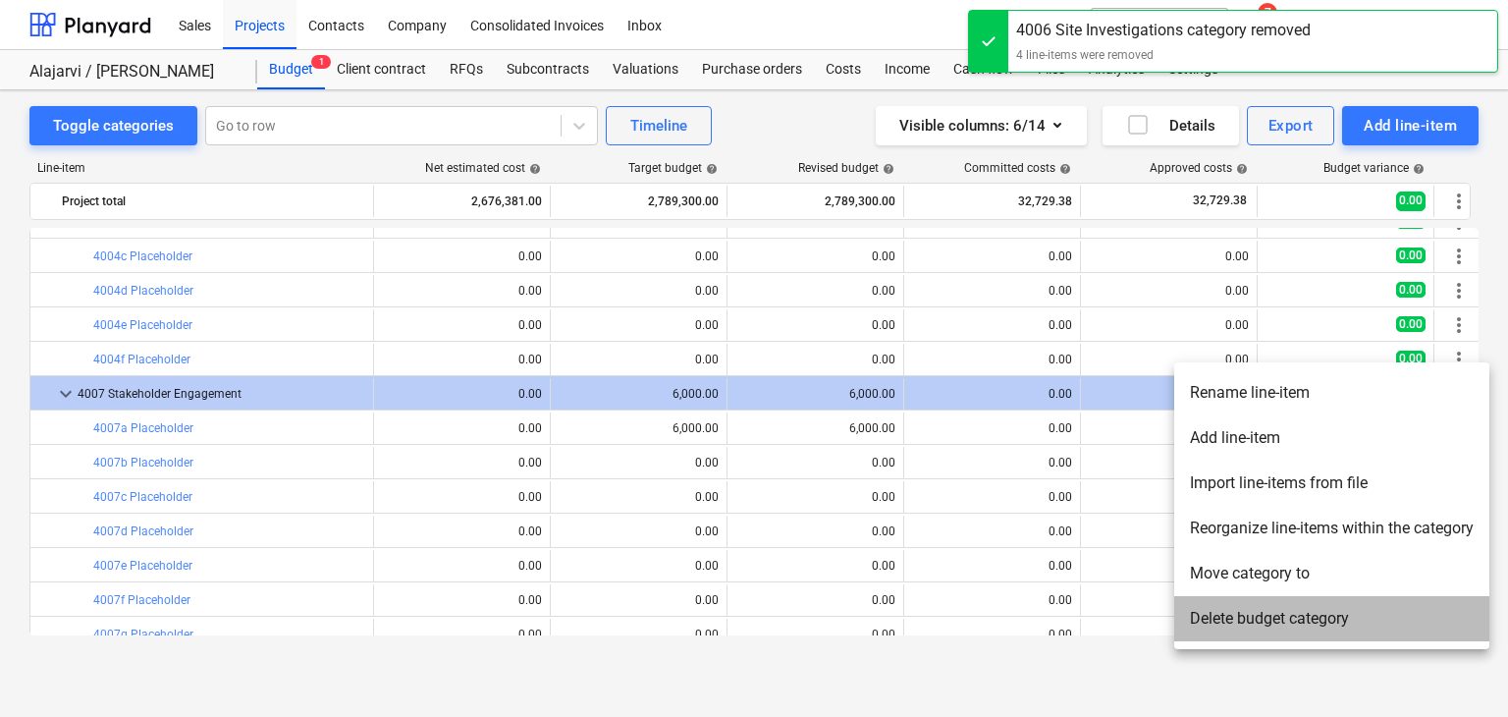
click at [1315, 615] on li "Delete budget category" at bounding box center [1331, 618] width 315 height 45
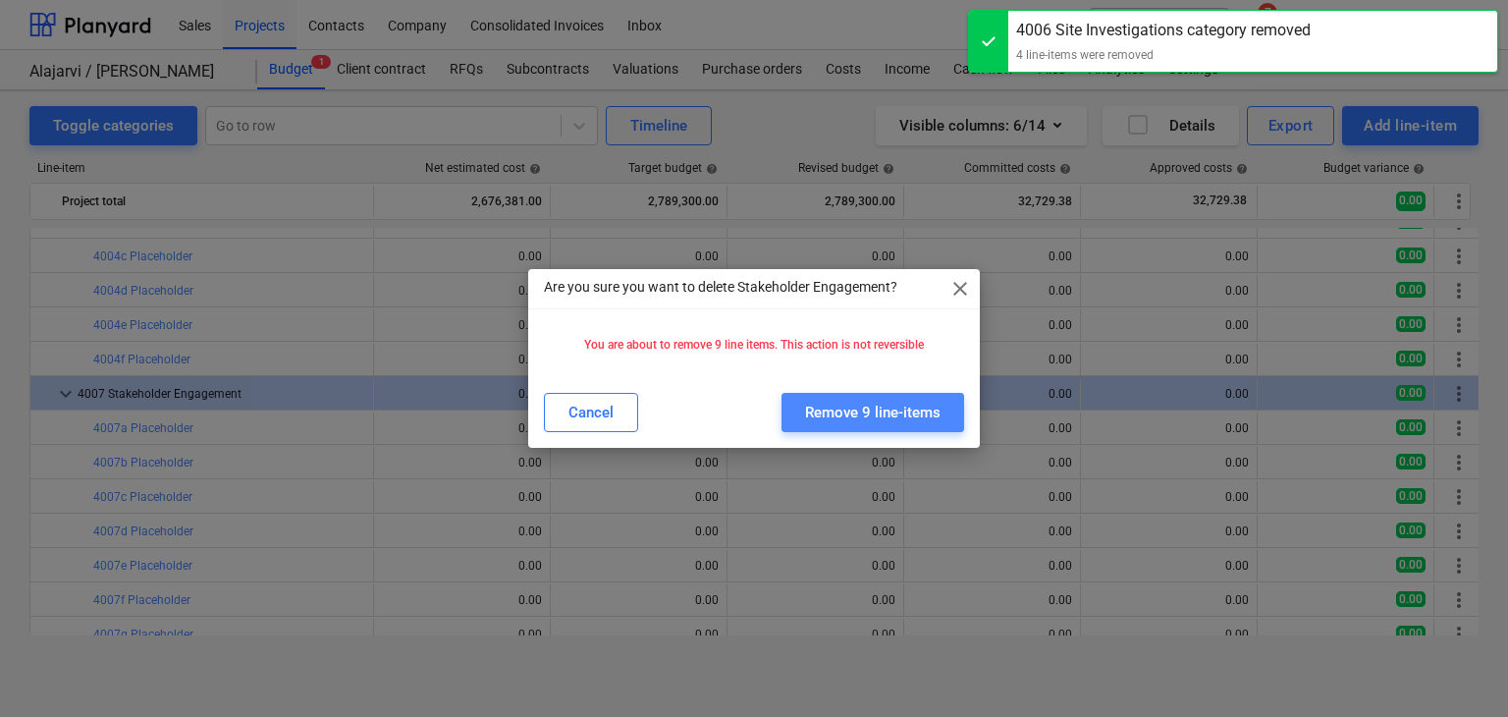
click at [912, 419] on div "Remove 9 line-items" at bounding box center [872, 413] width 135 height 26
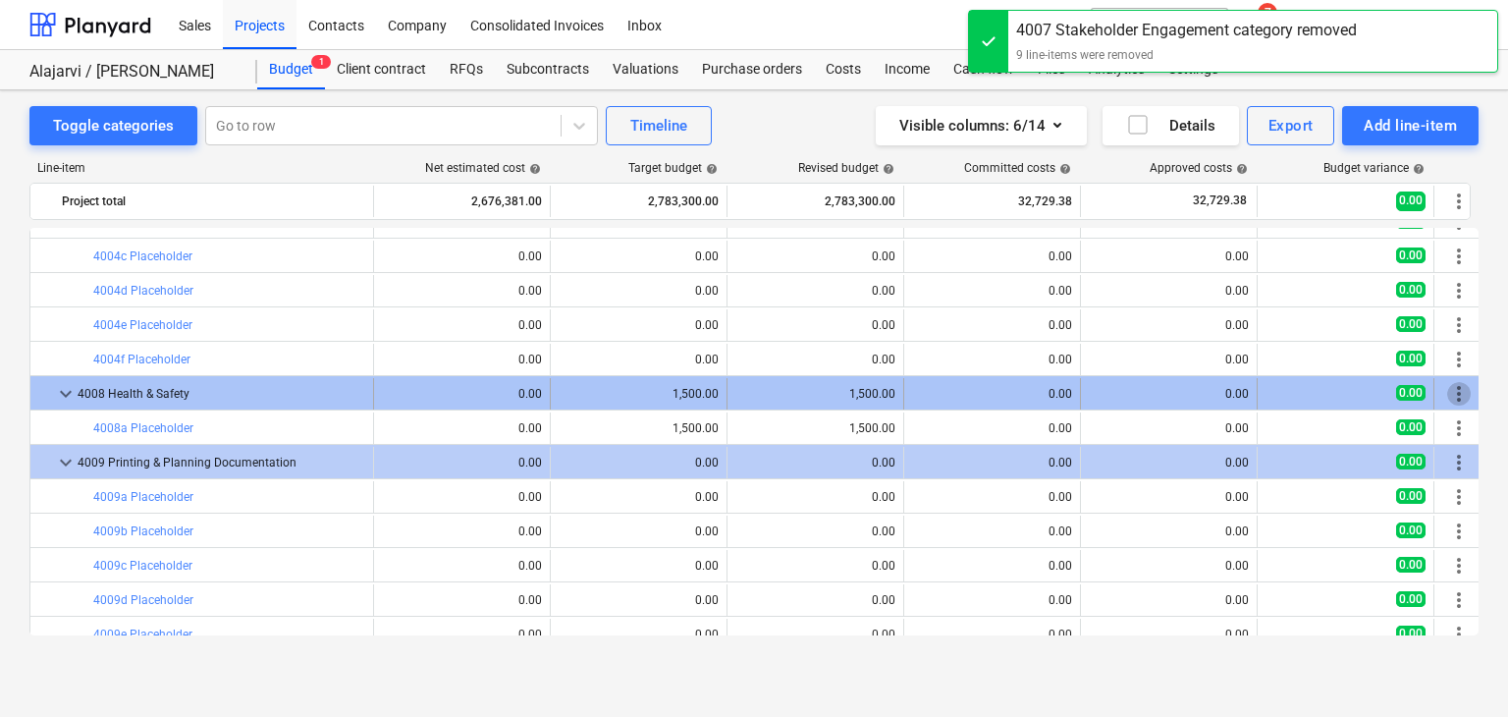
click at [1467, 393] on span "more_vert" at bounding box center [1459, 394] width 24 height 24
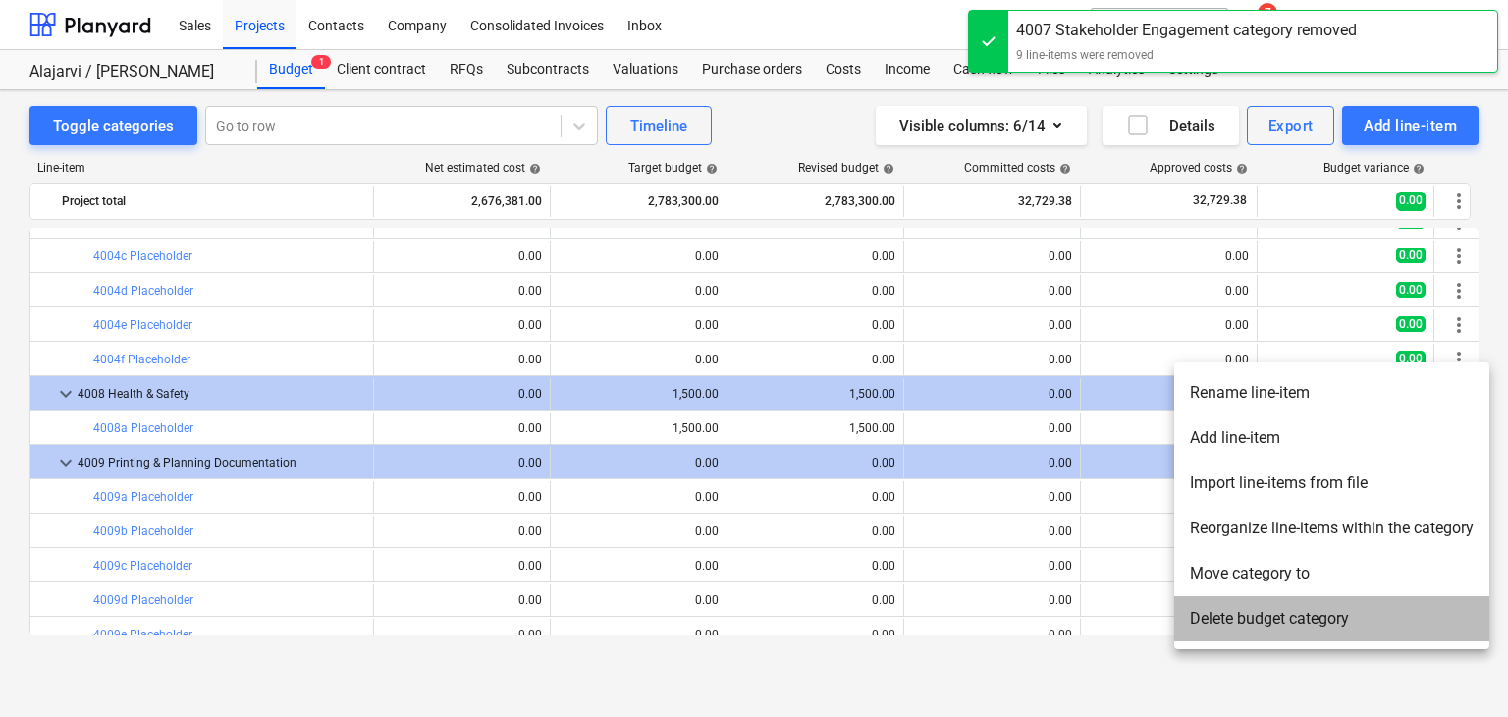
click at [1305, 633] on li "Delete budget category" at bounding box center [1331, 618] width 315 height 45
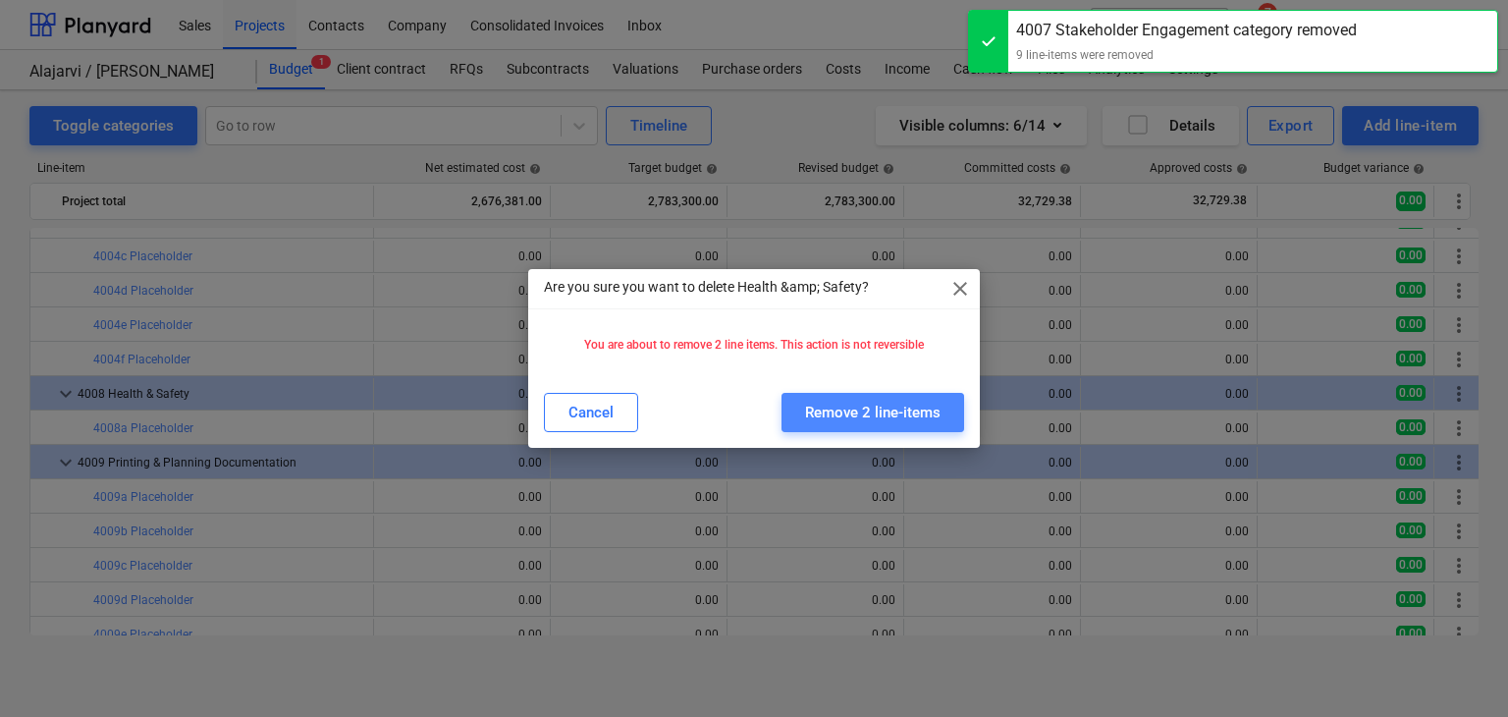
click at [871, 402] on div "Remove 2 line-items" at bounding box center [872, 413] width 135 height 26
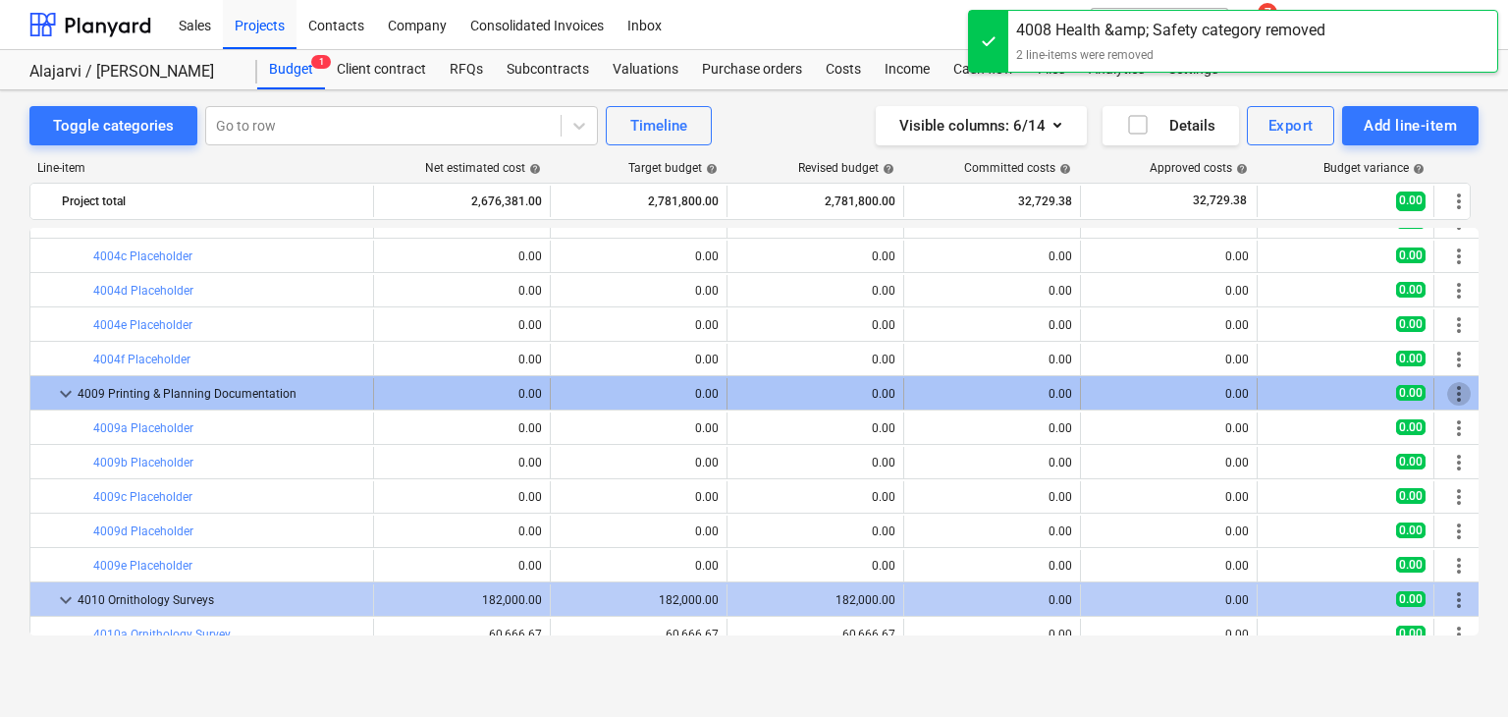
click at [1447, 394] on span "more_vert" at bounding box center [1459, 394] width 24 height 24
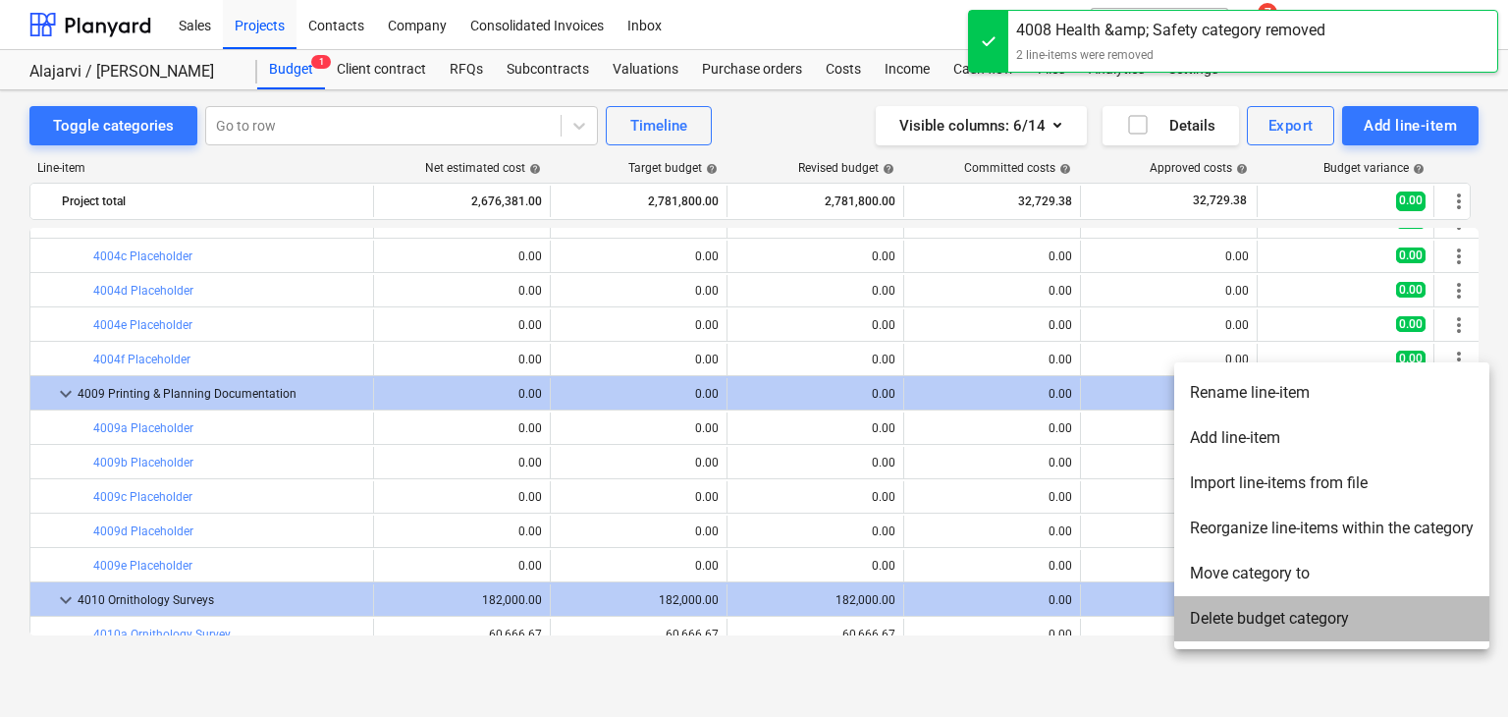
click at [1309, 623] on li "Delete budget category" at bounding box center [1331, 618] width 315 height 45
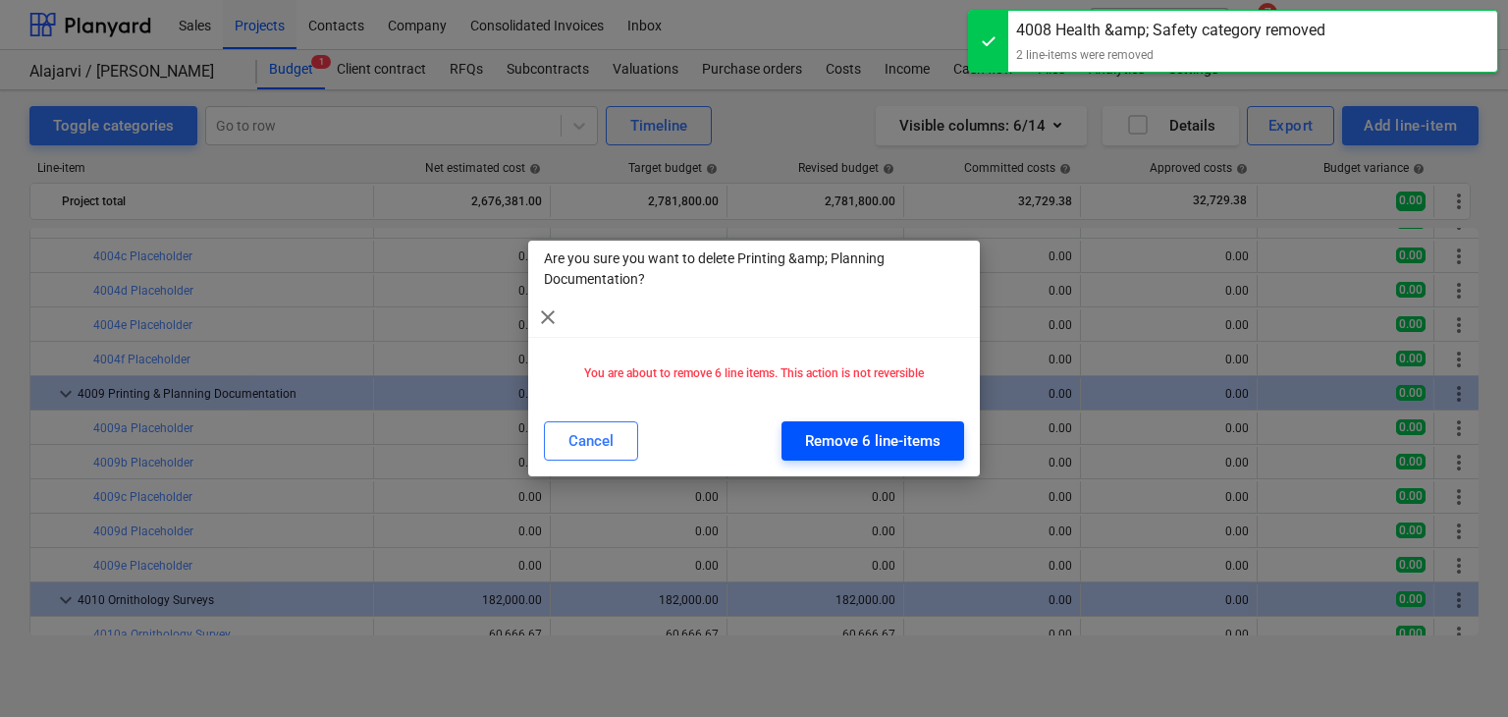
click at [850, 447] on div "Remove 6 line-items" at bounding box center [872, 441] width 135 height 26
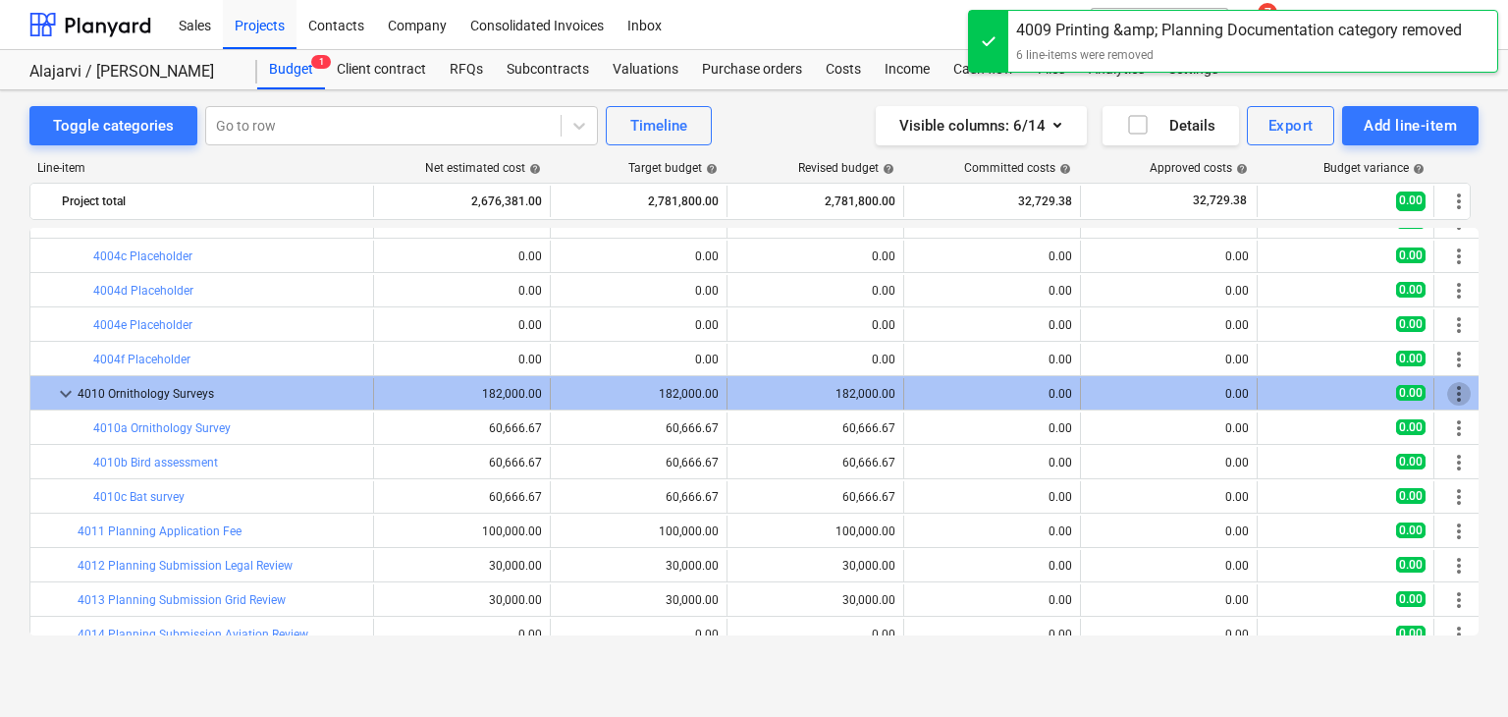
click at [1448, 398] on span "more_vert" at bounding box center [1459, 394] width 24 height 24
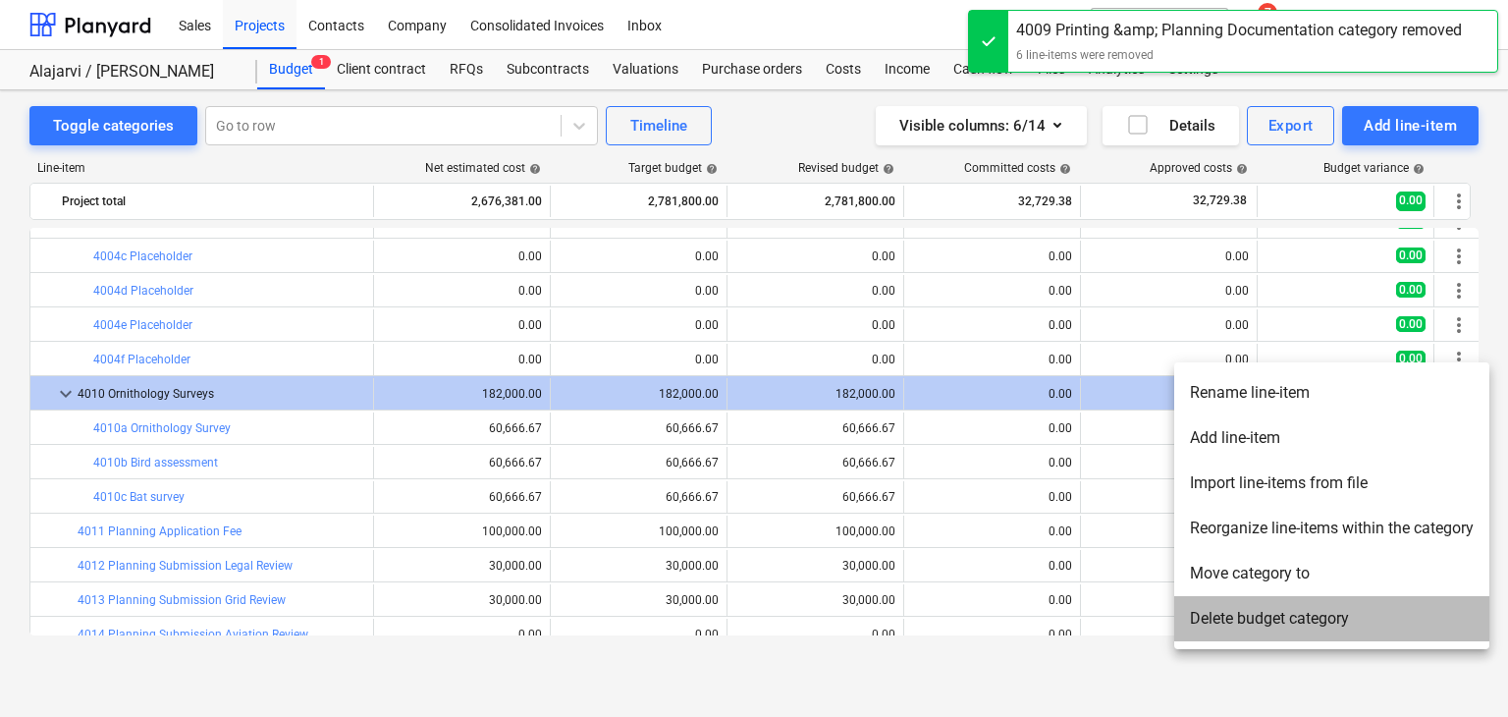
click at [1302, 610] on li "Delete budget category" at bounding box center [1331, 618] width 315 height 45
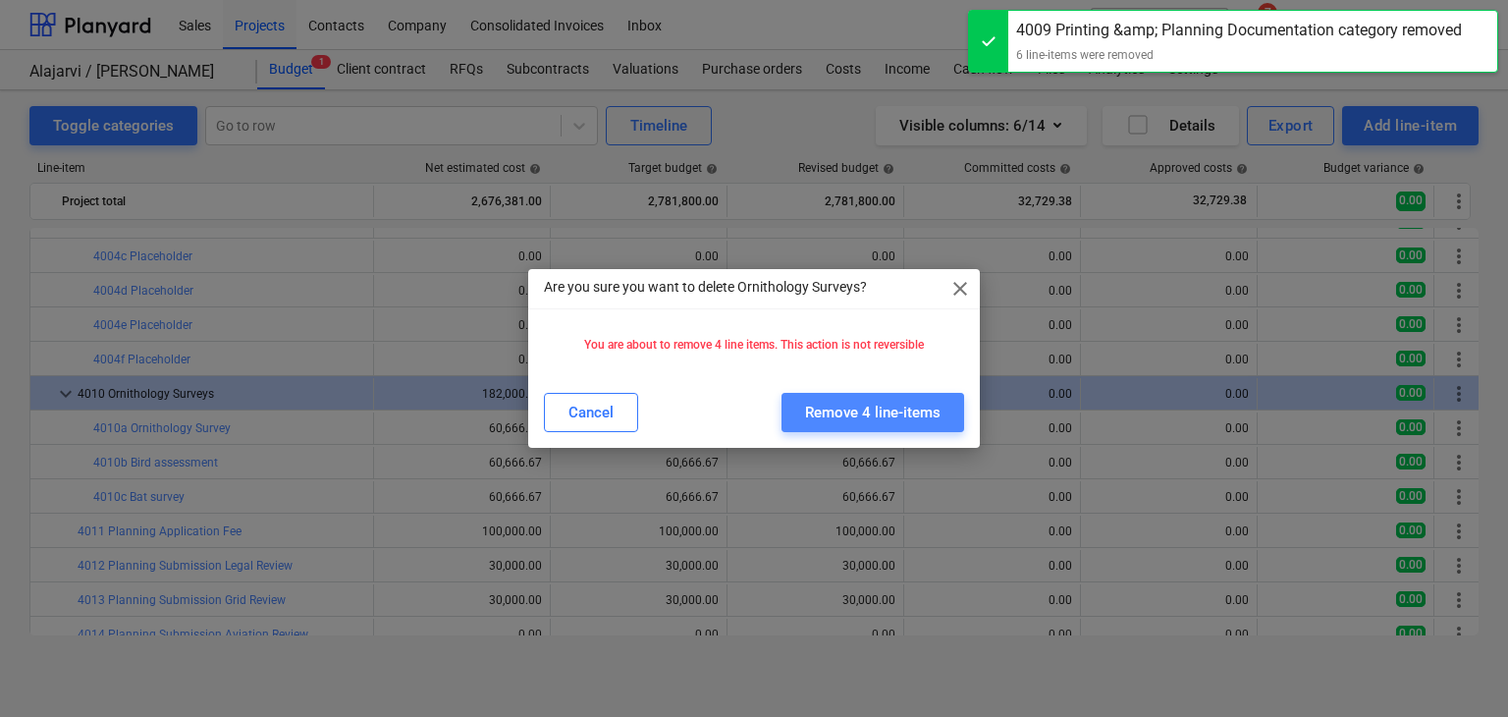
click at [883, 429] on button "Remove 4 line-items" at bounding box center [873, 412] width 183 height 39
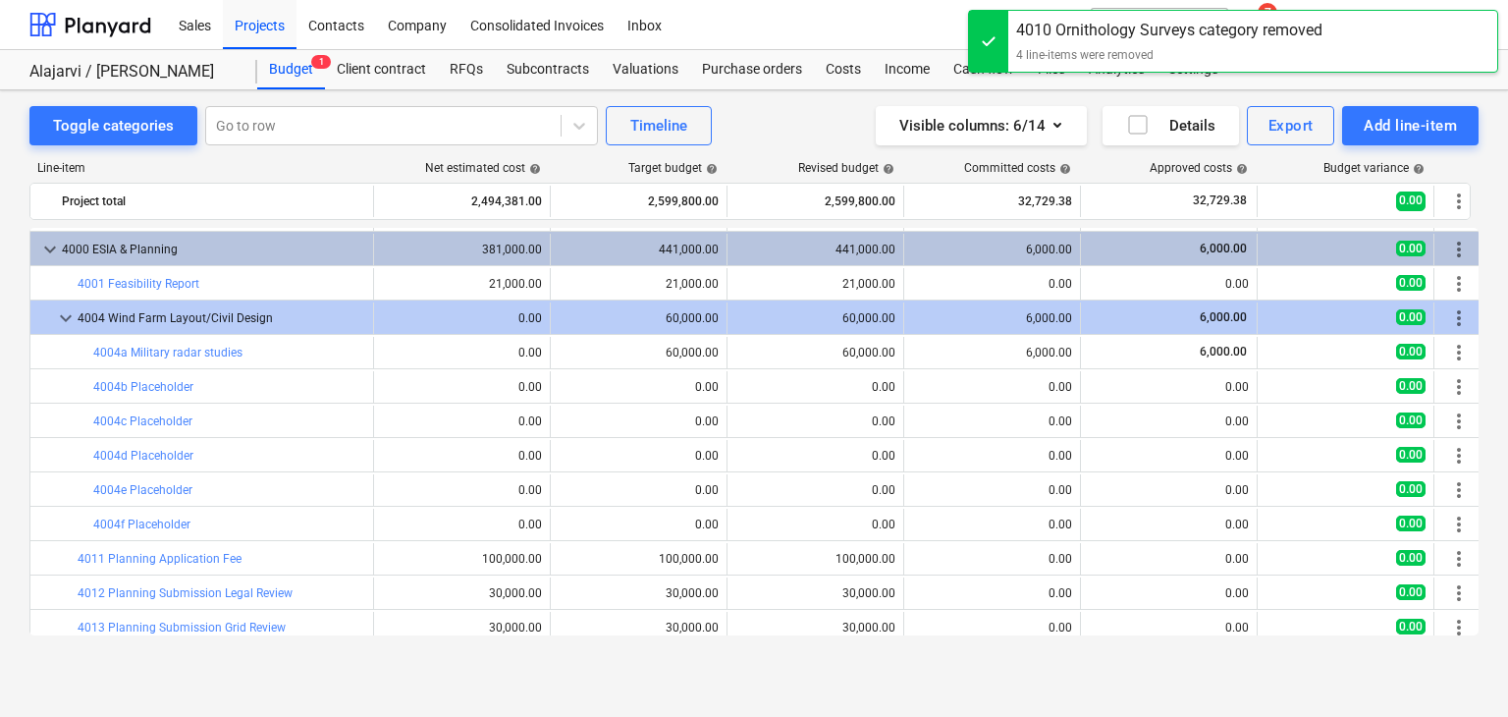
scroll to position [858, 0]
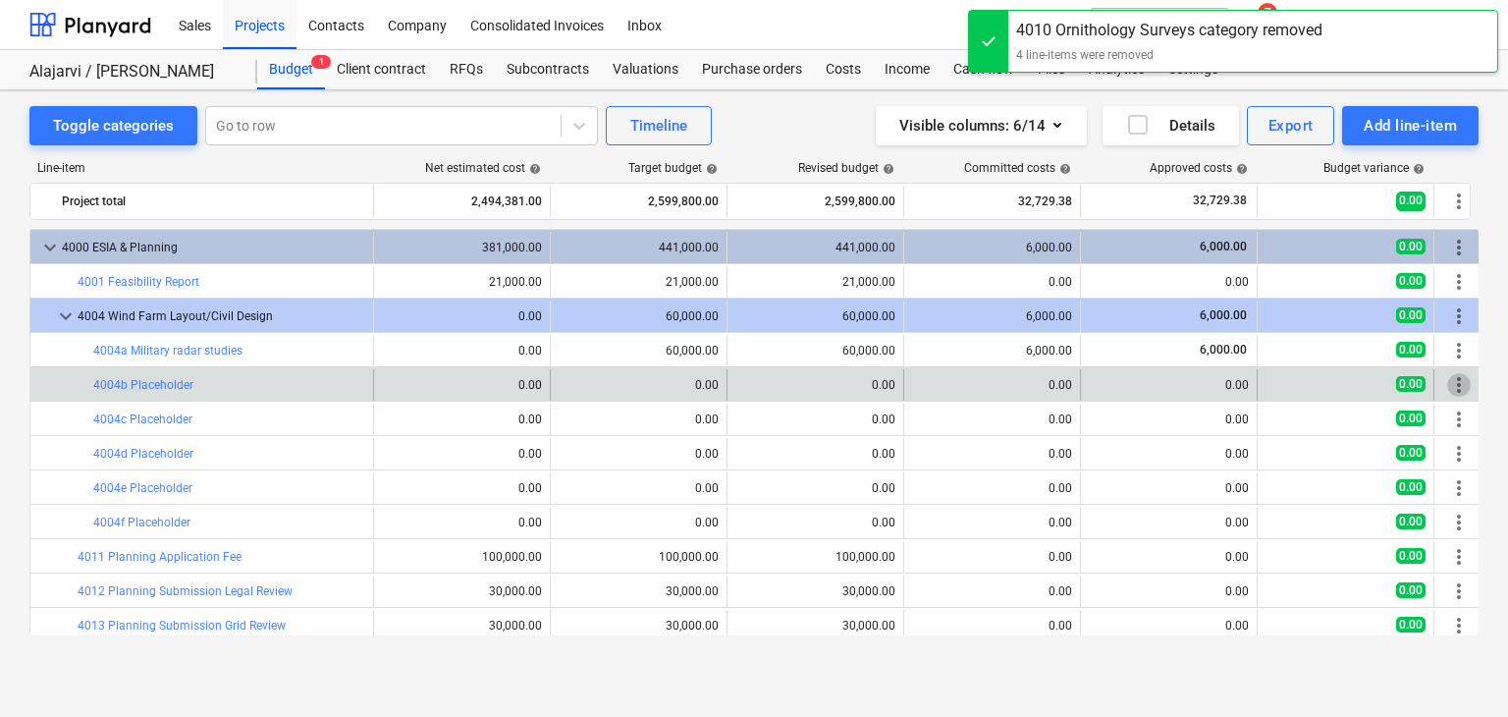
click at [1457, 389] on span "more_vert" at bounding box center [1459, 385] width 24 height 24
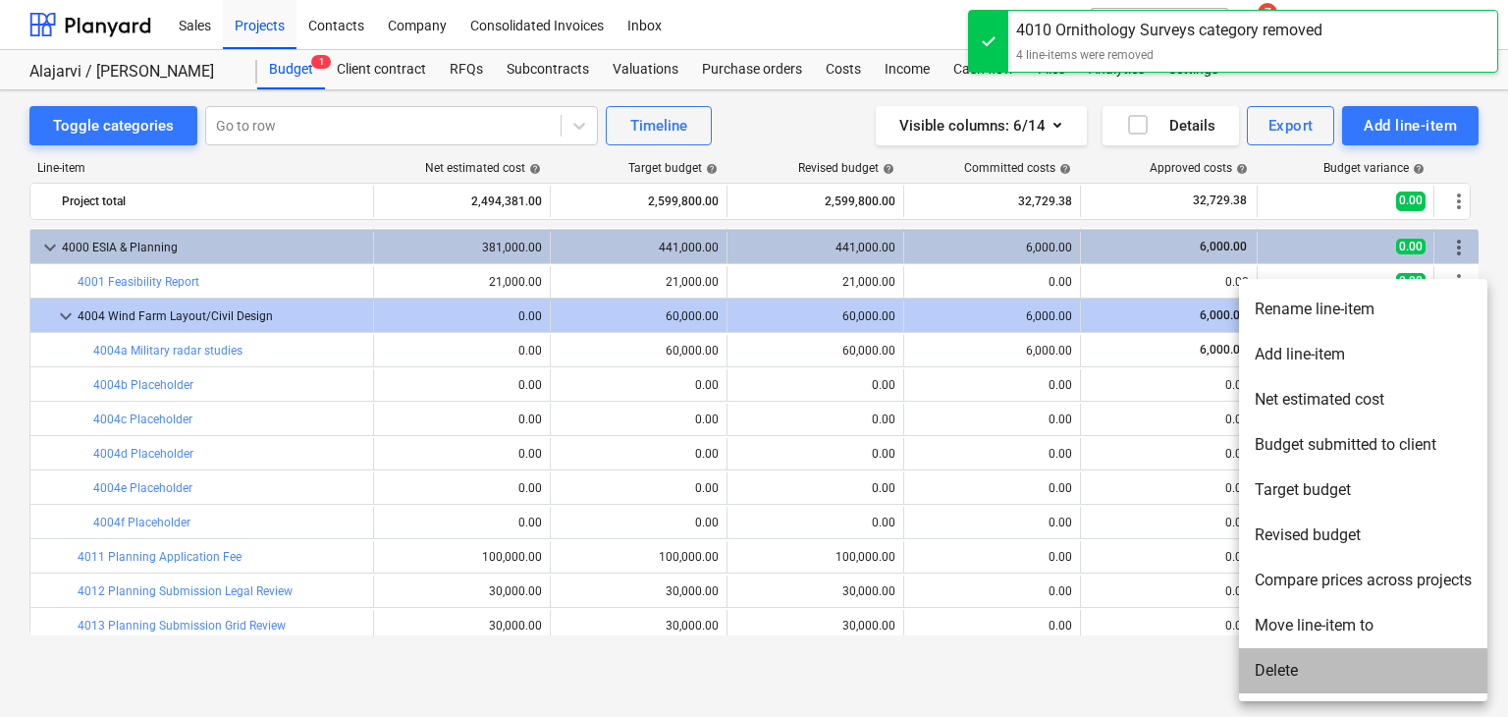
click at [1311, 677] on li "Delete" at bounding box center [1363, 670] width 248 height 45
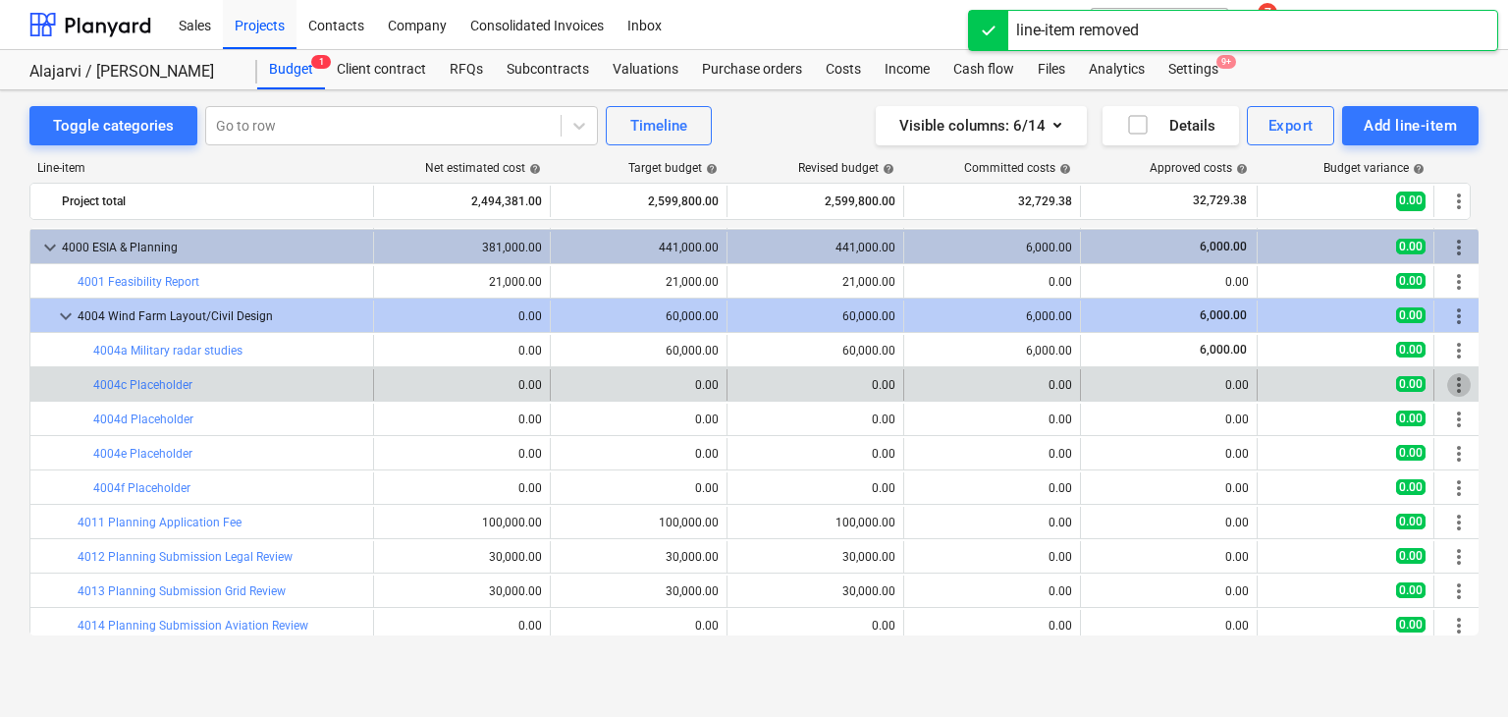
click at [1462, 384] on span "more_vert" at bounding box center [1459, 385] width 24 height 24
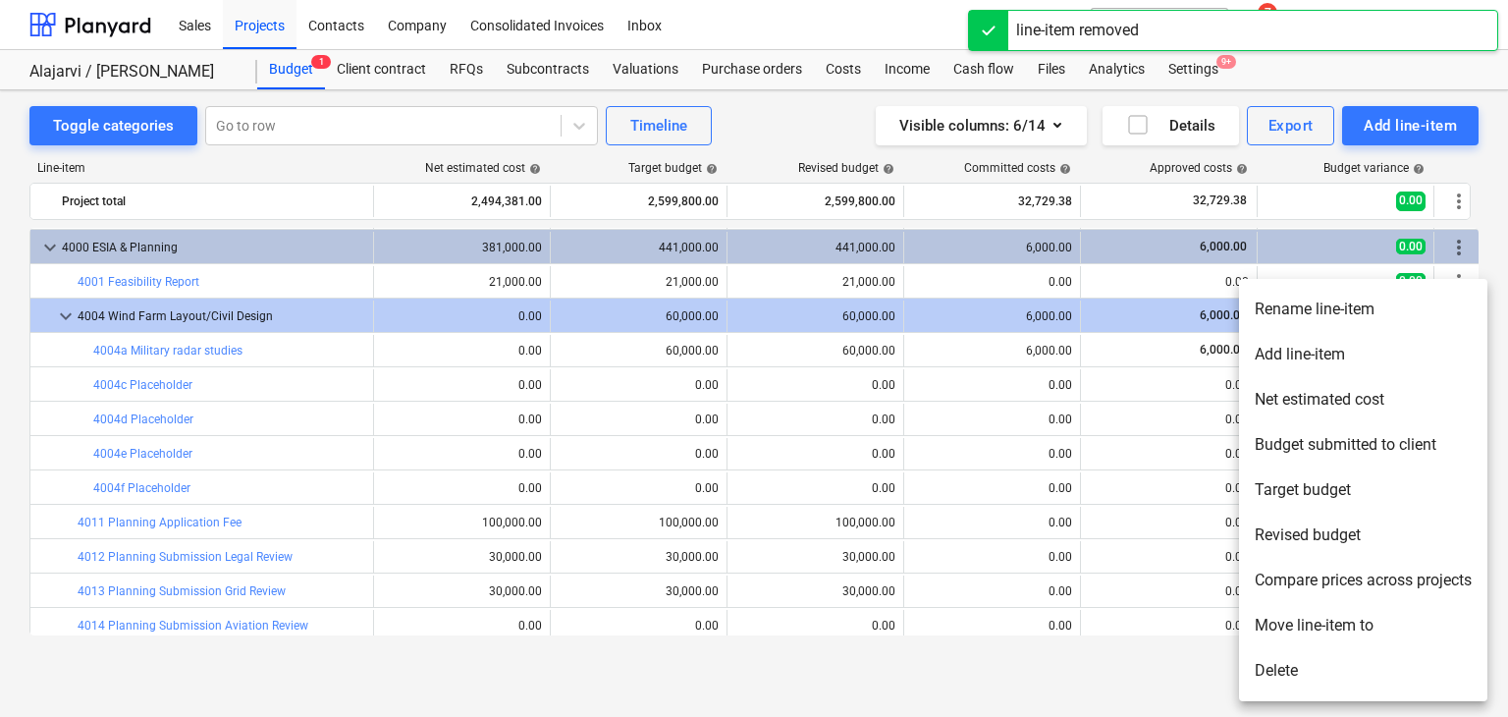
click at [1323, 669] on li "Delete" at bounding box center [1363, 670] width 248 height 45
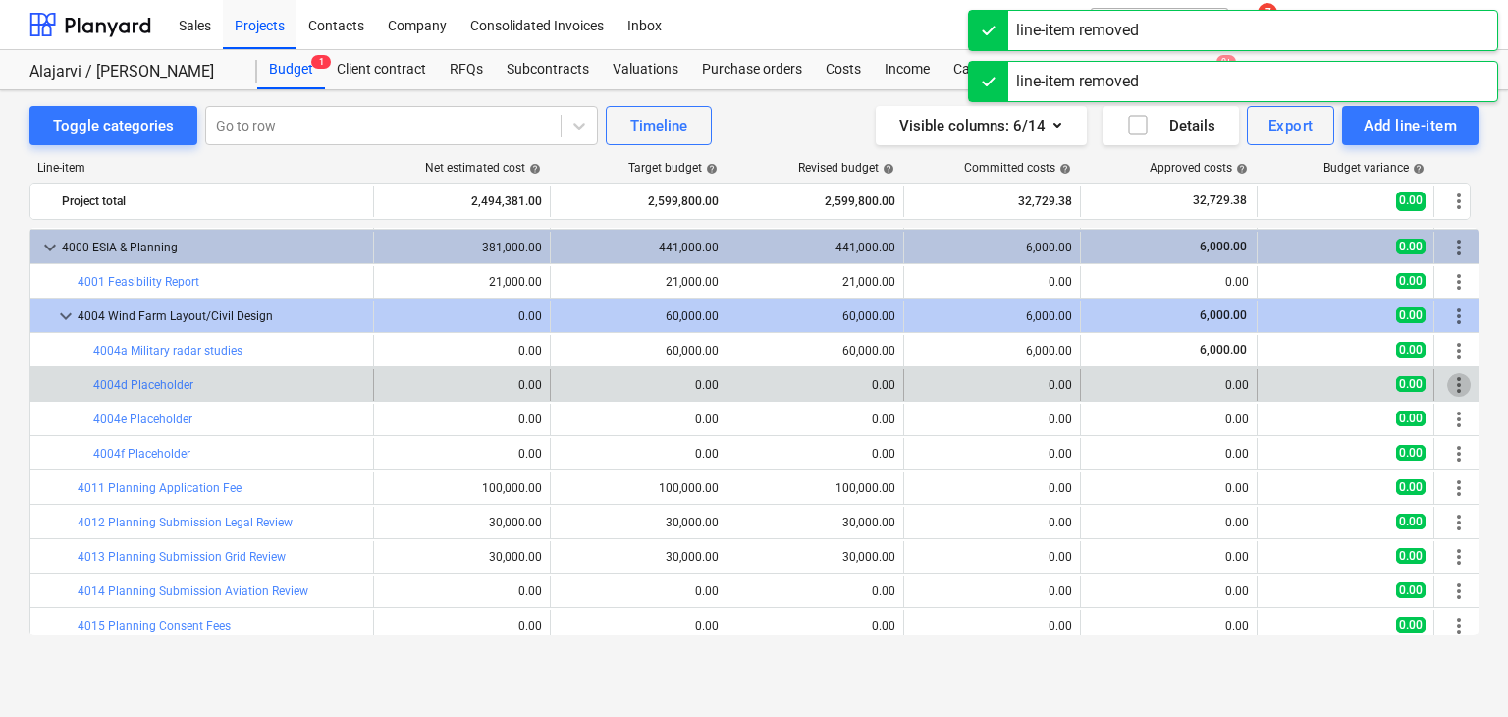
click at [1453, 378] on span "more_vert" at bounding box center [1459, 385] width 24 height 24
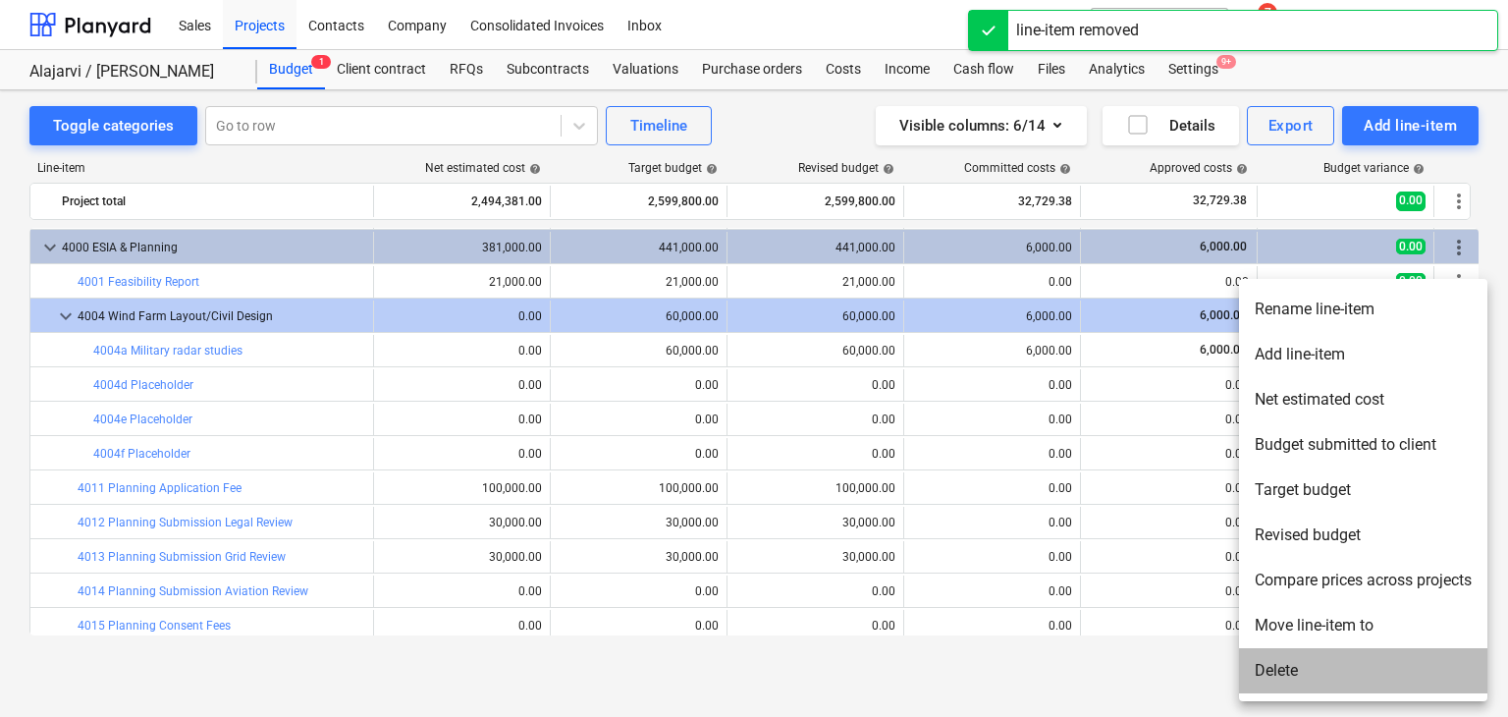
click at [1311, 684] on li "Delete" at bounding box center [1363, 670] width 248 height 45
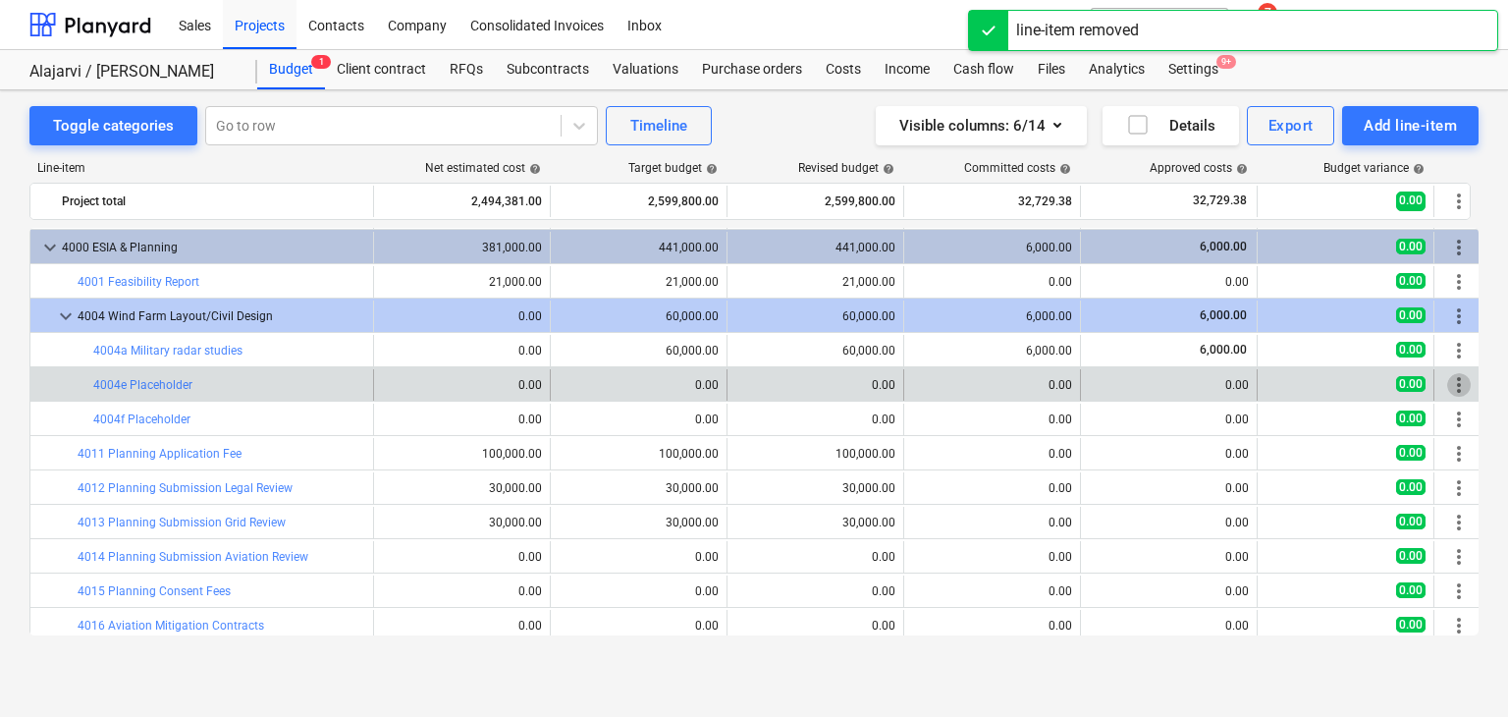
click at [1455, 386] on span "more_vert" at bounding box center [1459, 385] width 24 height 24
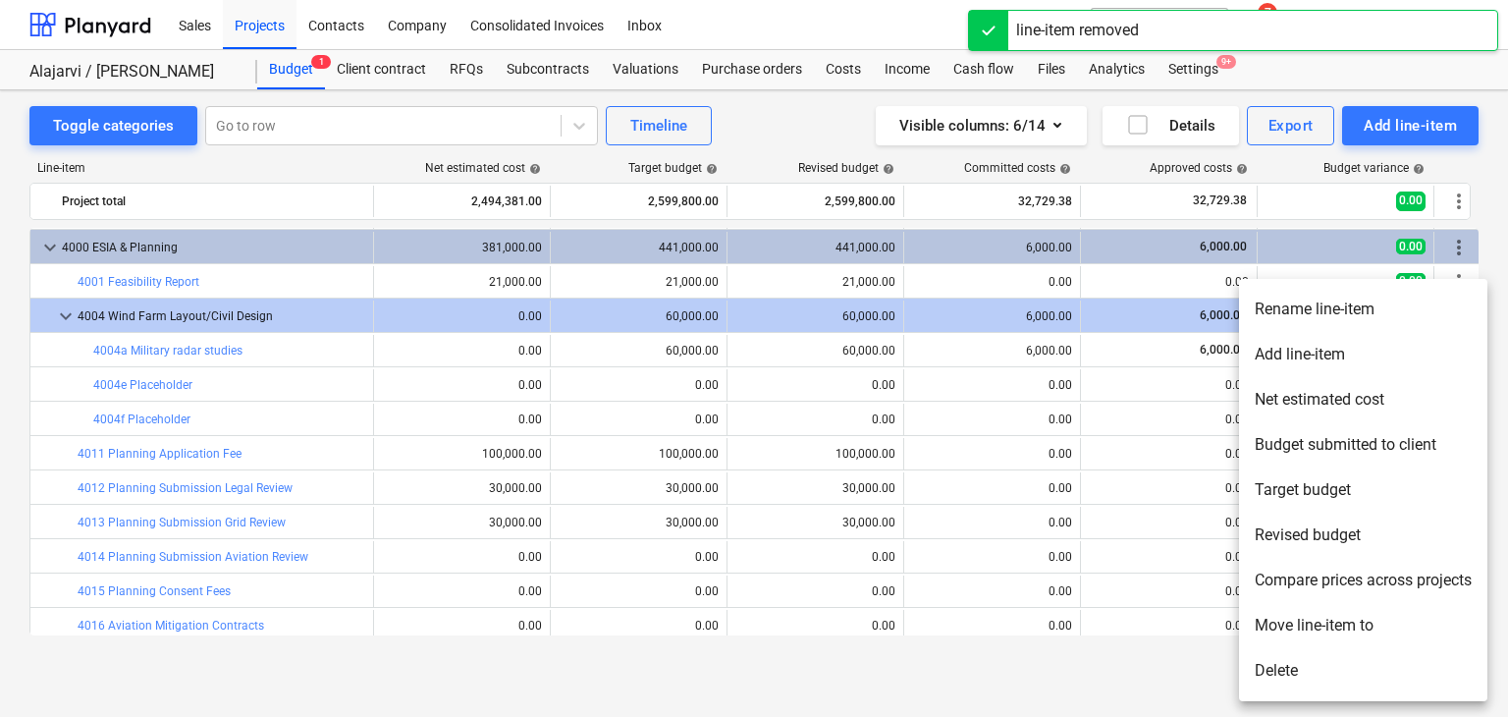
click at [1302, 661] on li "Delete" at bounding box center [1363, 670] width 248 height 45
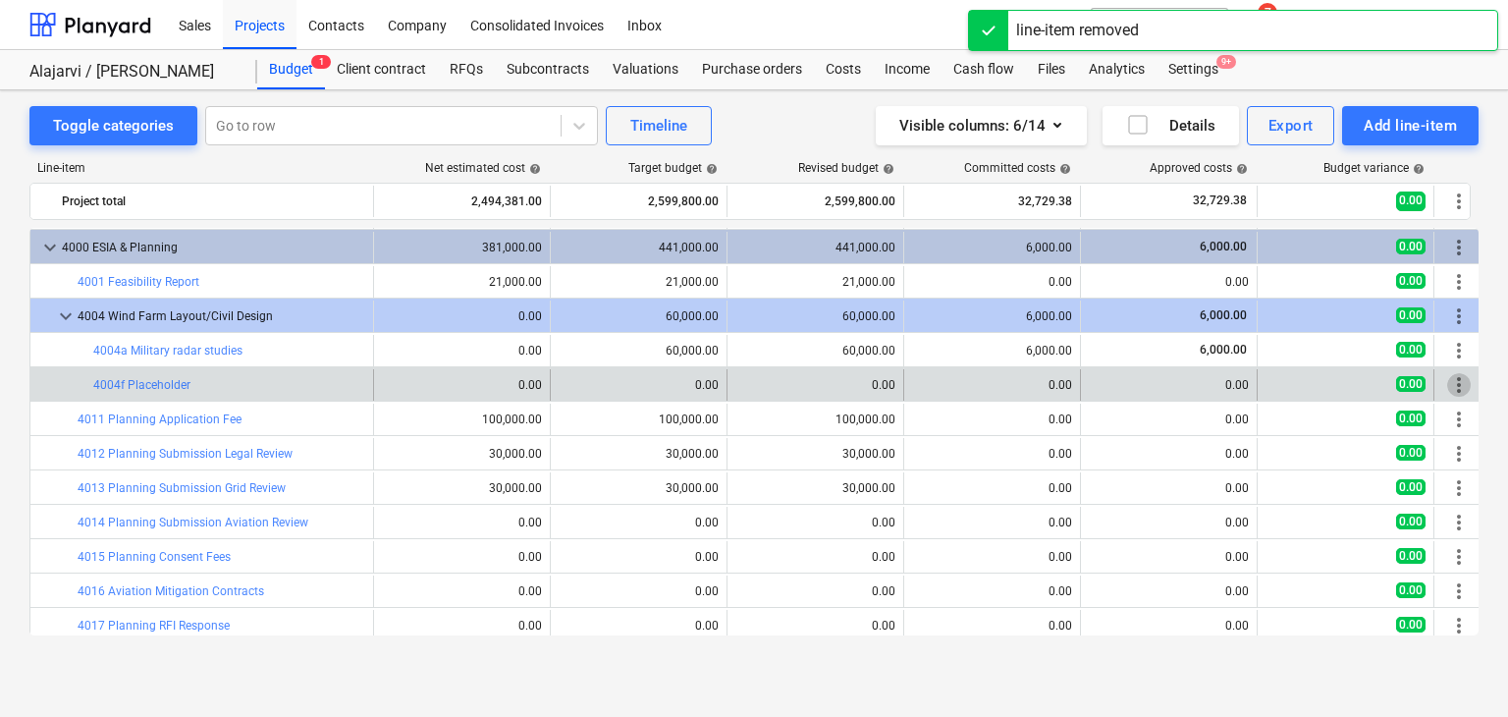
click at [1456, 381] on span "more_vert" at bounding box center [1459, 385] width 24 height 24
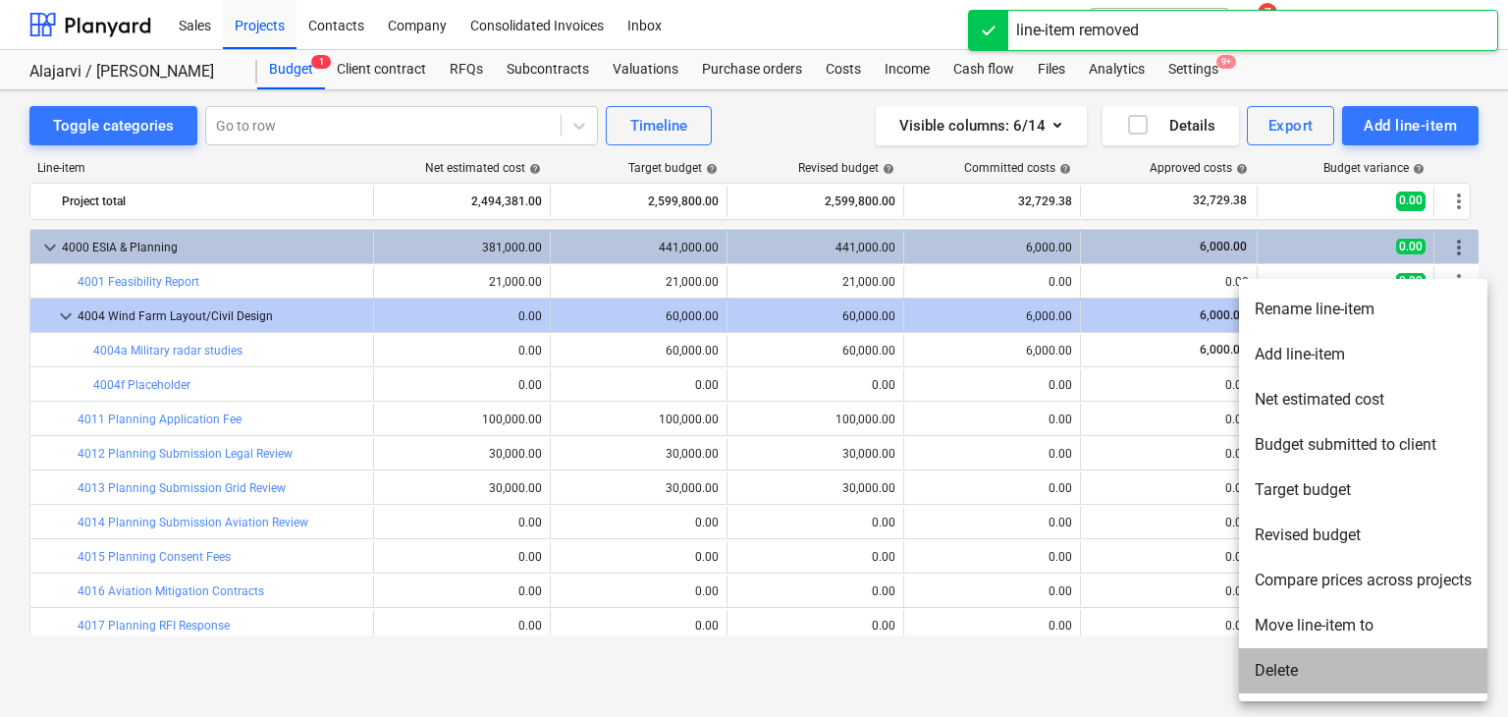
click at [1280, 682] on li "Delete" at bounding box center [1363, 670] width 248 height 45
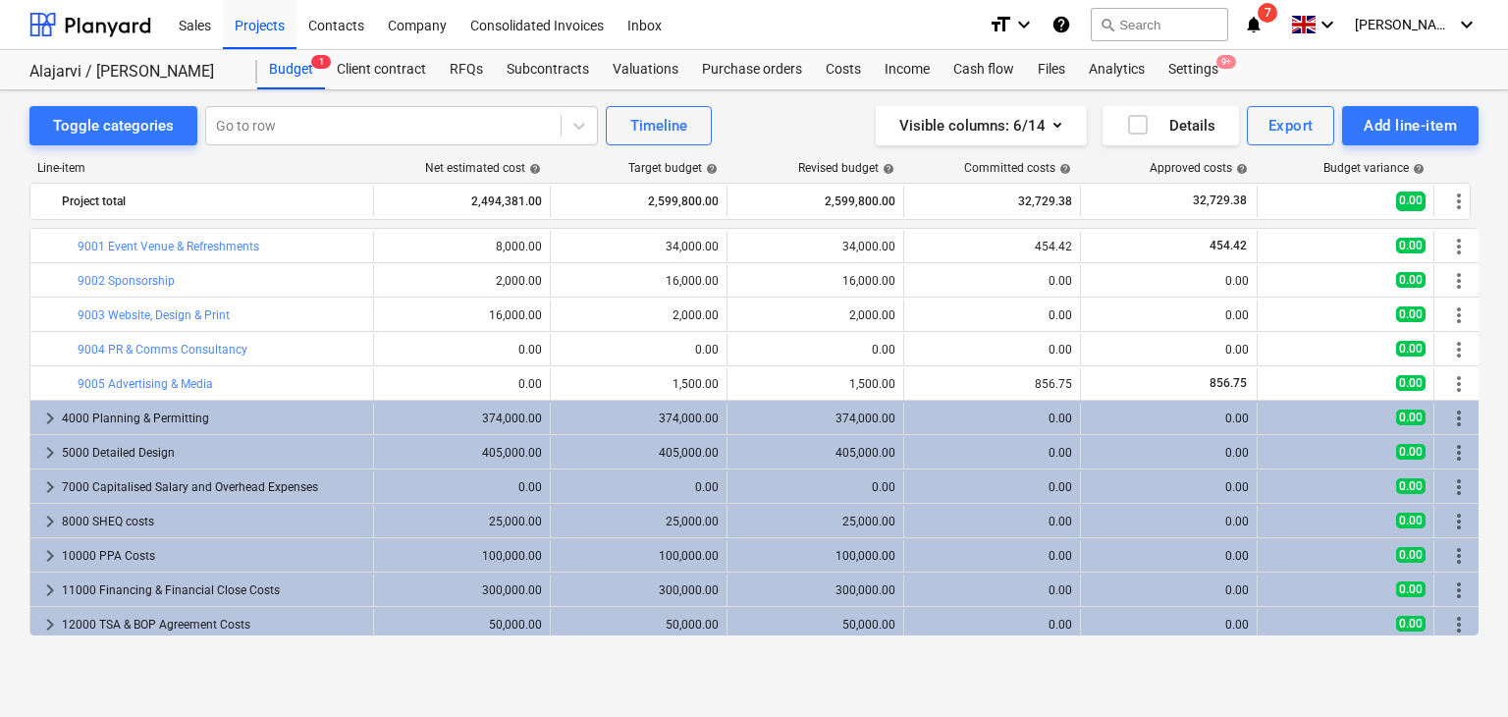
scroll to position [1586, 0]
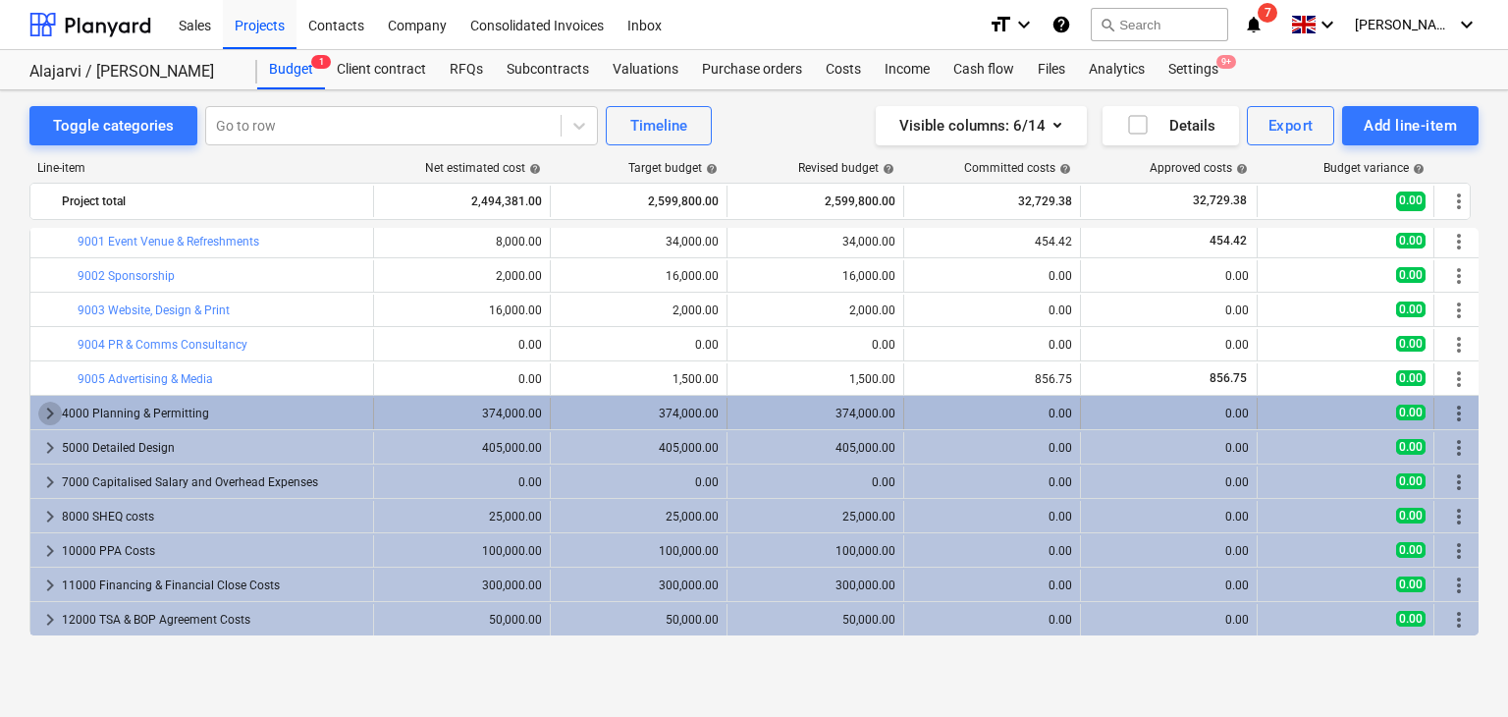
click at [53, 412] on span "keyboard_arrow_right" at bounding box center [50, 414] width 24 height 24
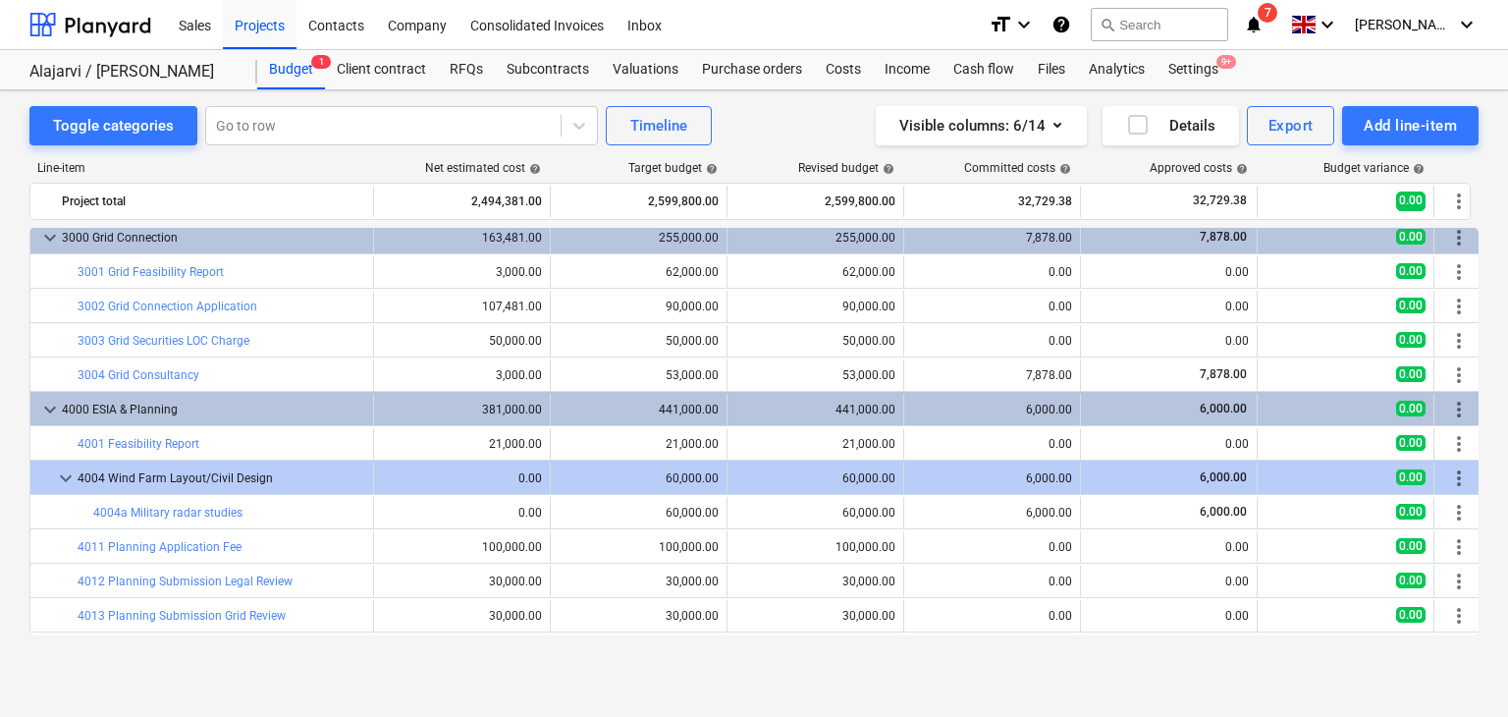
scroll to position [746, 0]
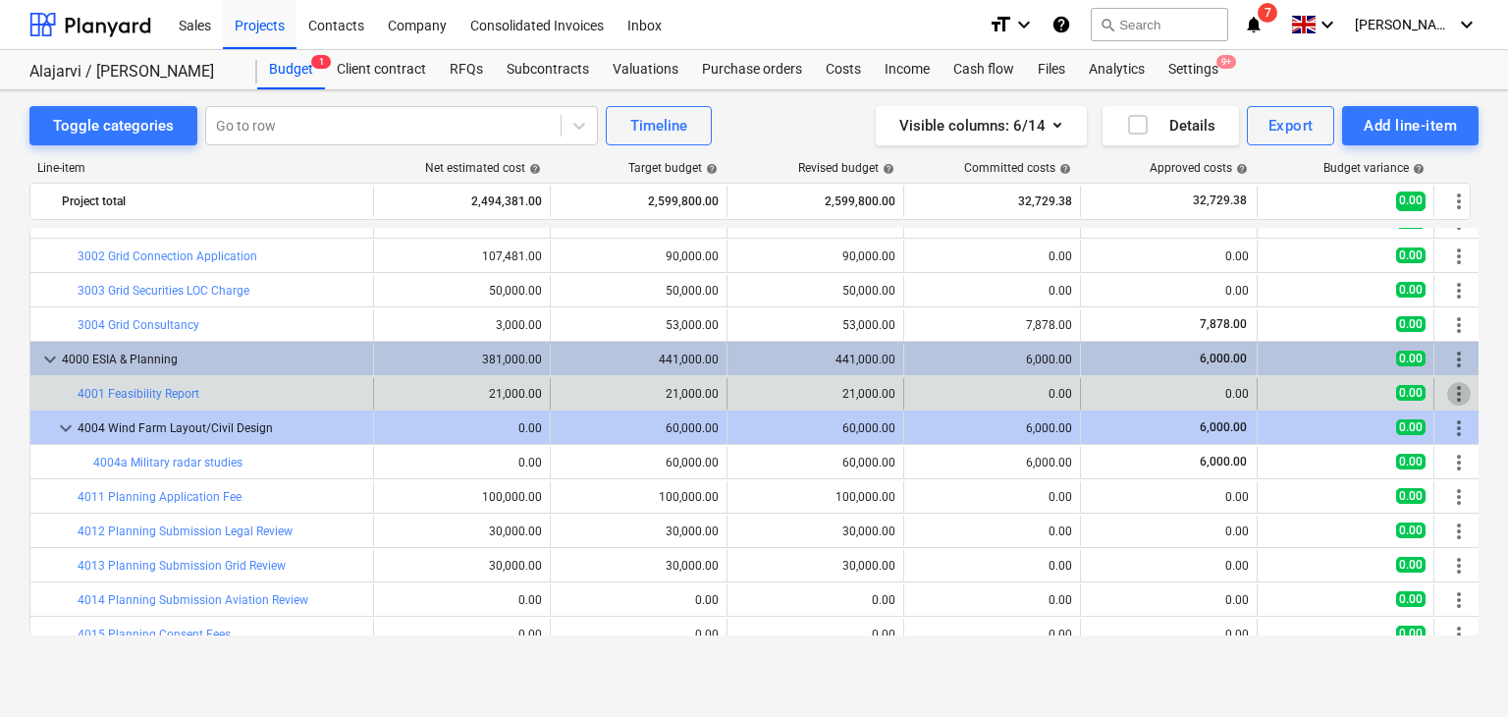
click at [1459, 398] on span "more_vert" at bounding box center [1459, 394] width 24 height 24
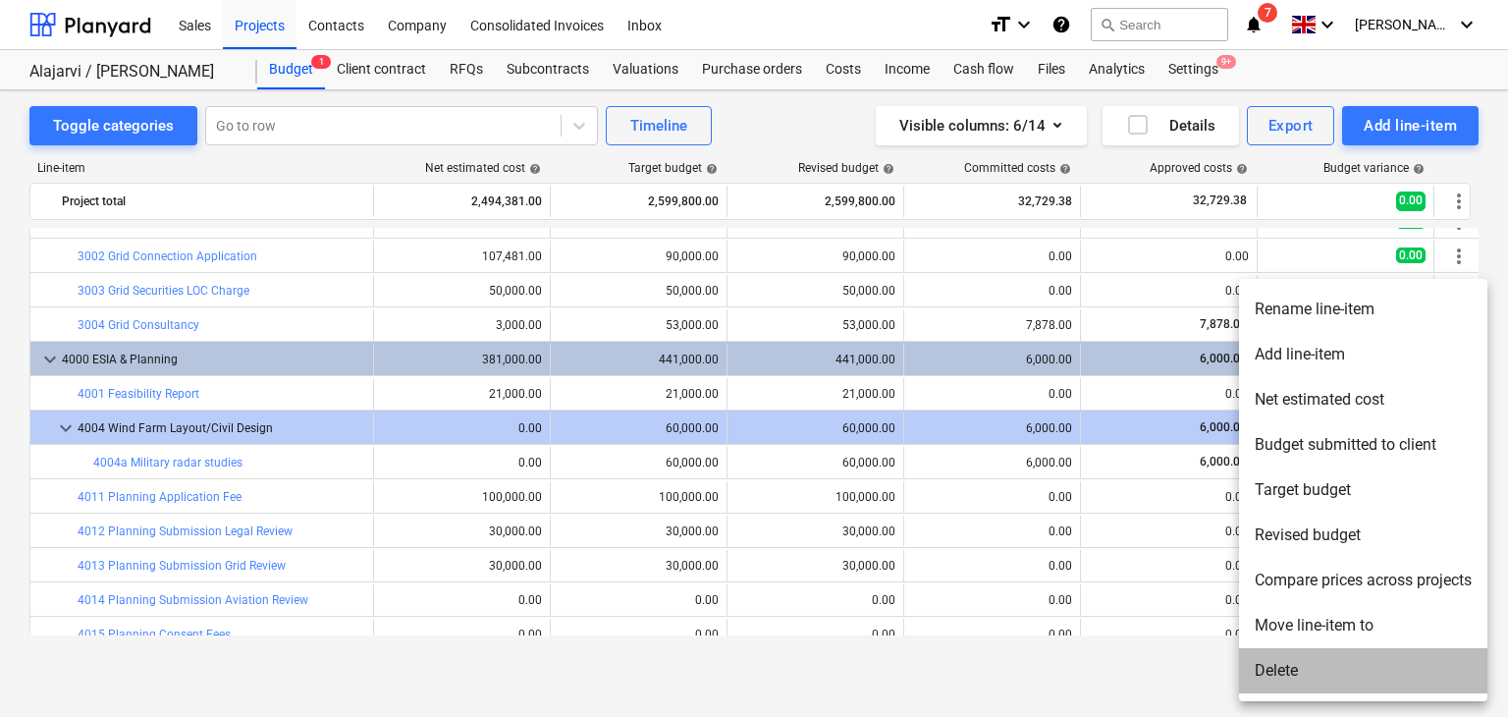
click at [1301, 659] on li "Delete" at bounding box center [1363, 670] width 248 height 45
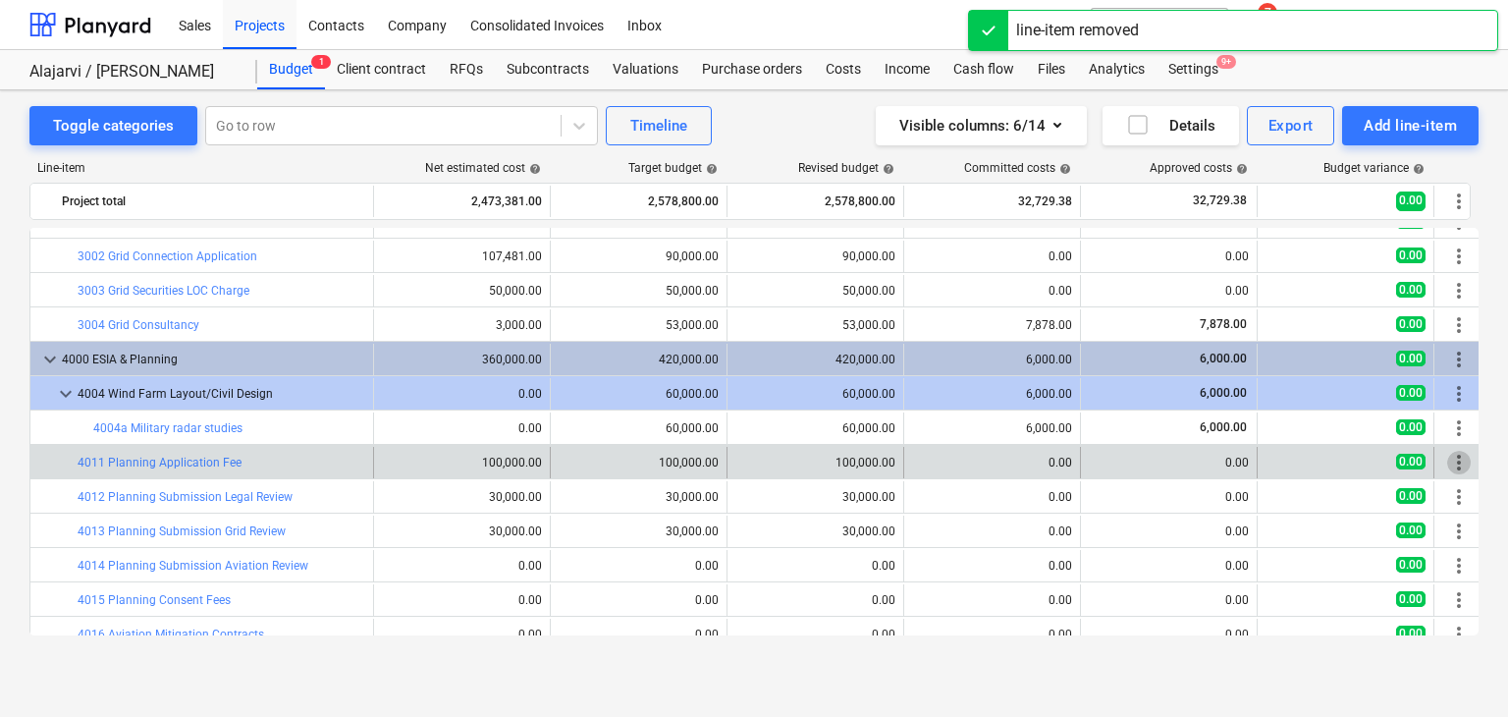
click at [1466, 457] on span "more_vert" at bounding box center [1459, 463] width 24 height 24
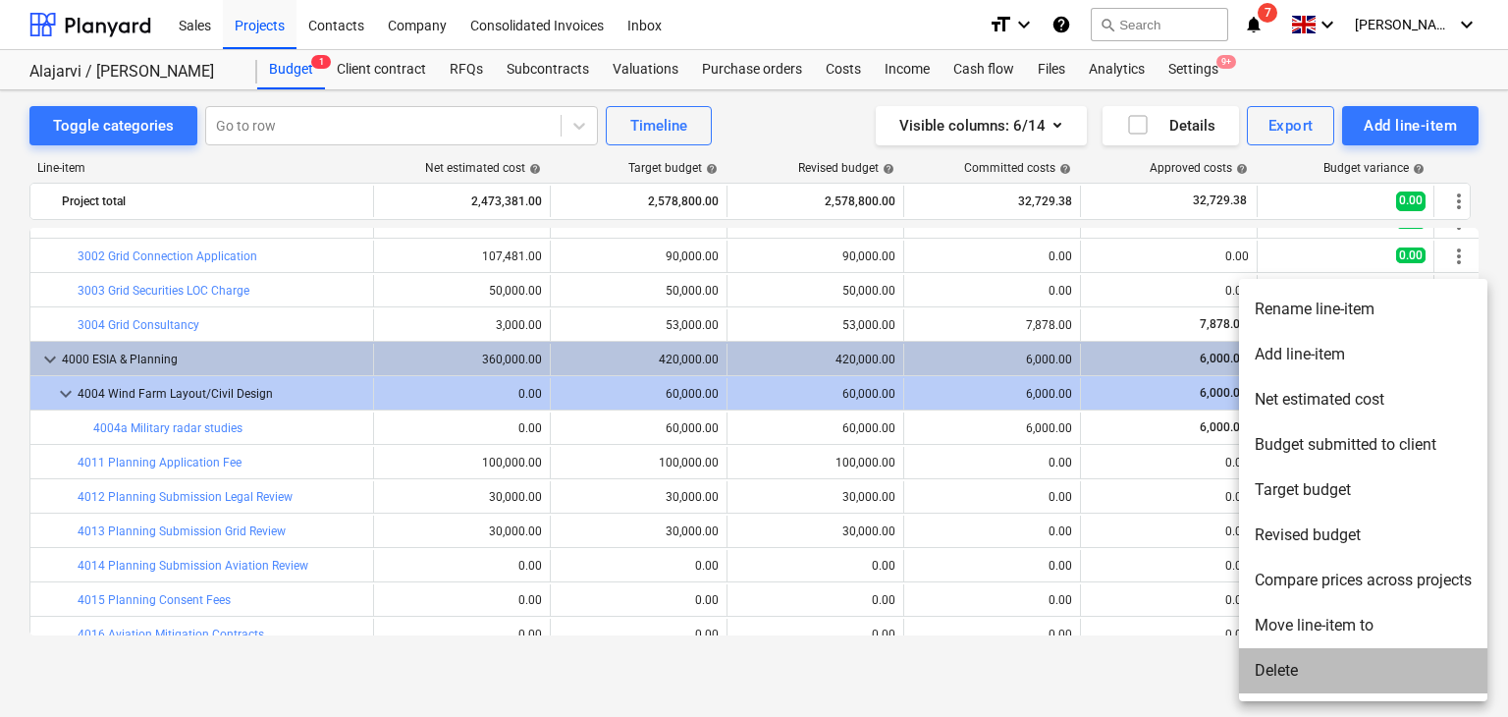
click at [1284, 673] on li "Delete" at bounding box center [1363, 670] width 248 height 45
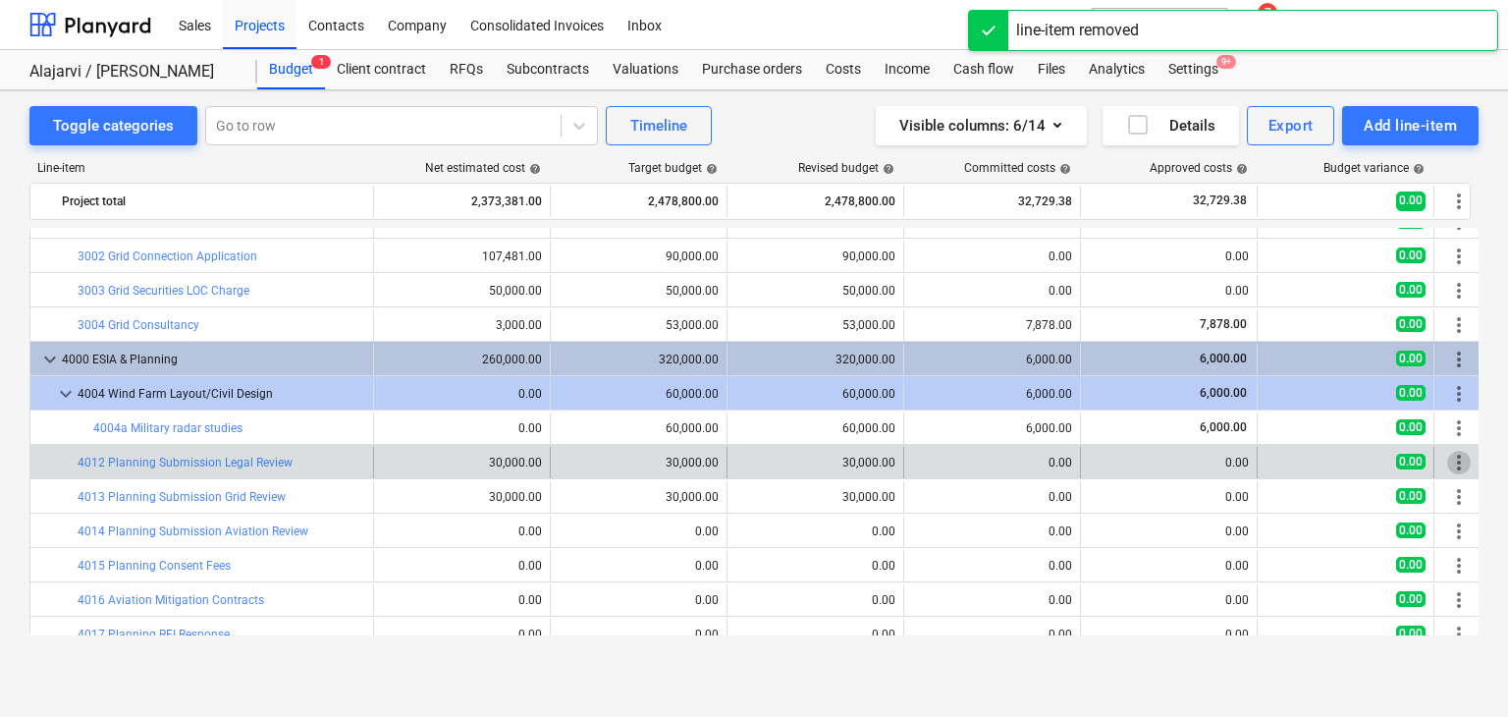
click at [1461, 468] on span "more_vert" at bounding box center [1459, 463] width 24 height 24
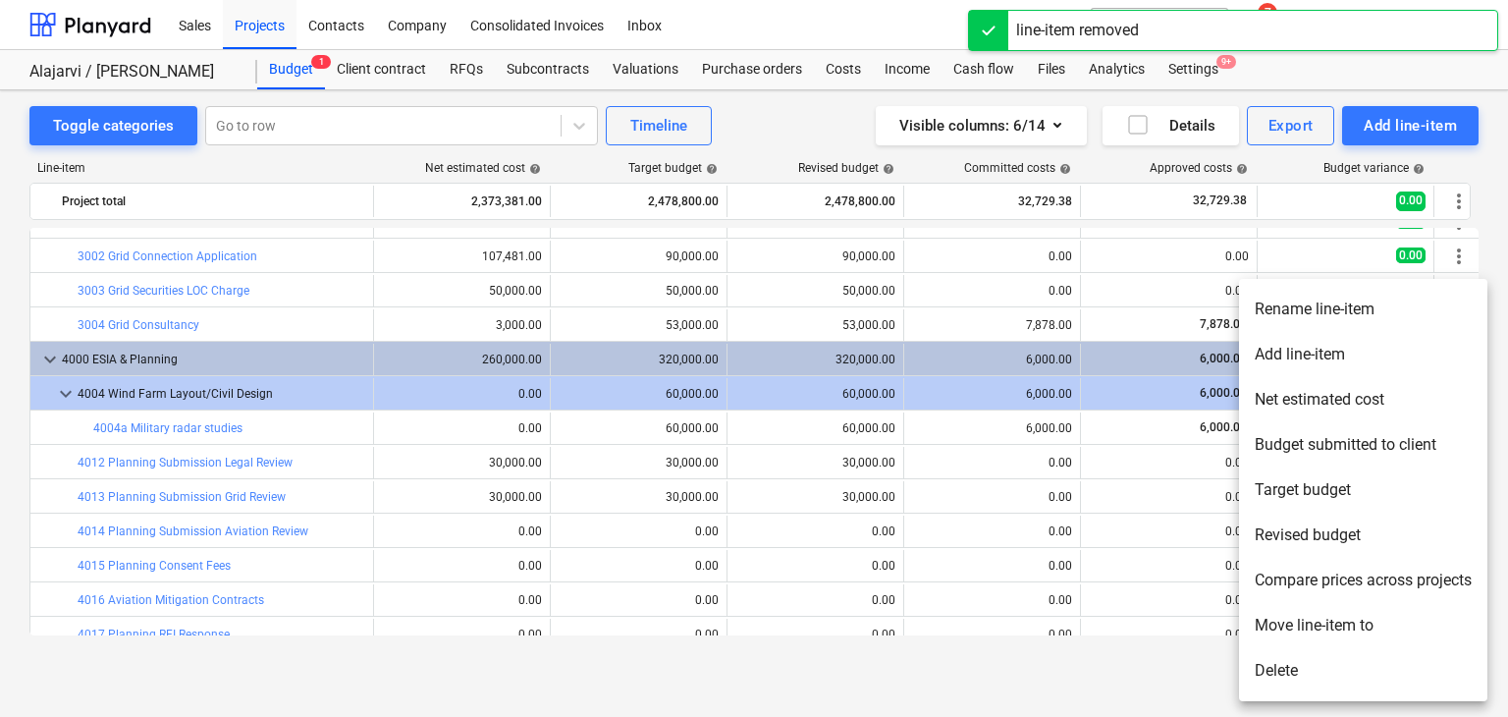
click at [1323, 656] on li "Delete" at bounding box center [1363, 670] width 248 height 45
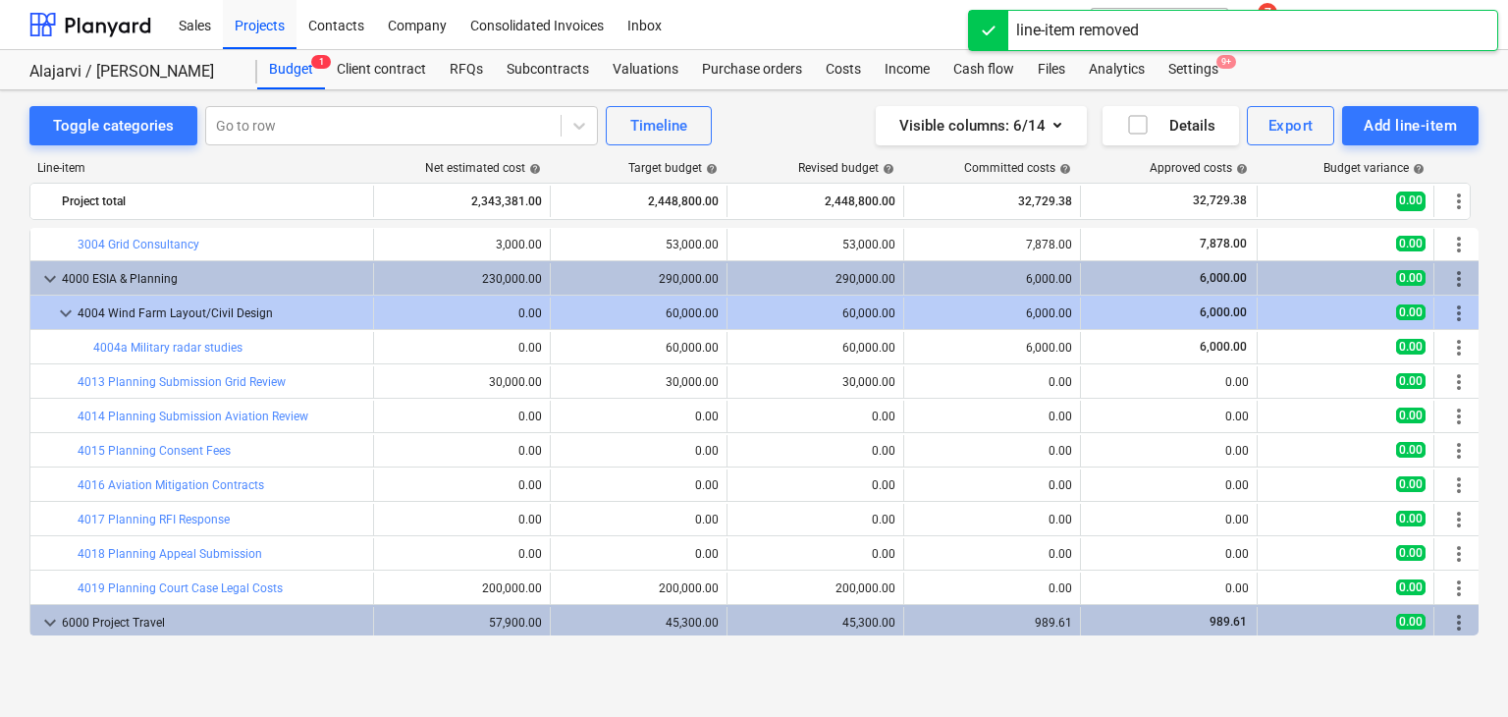
scroll to position [801, 0]
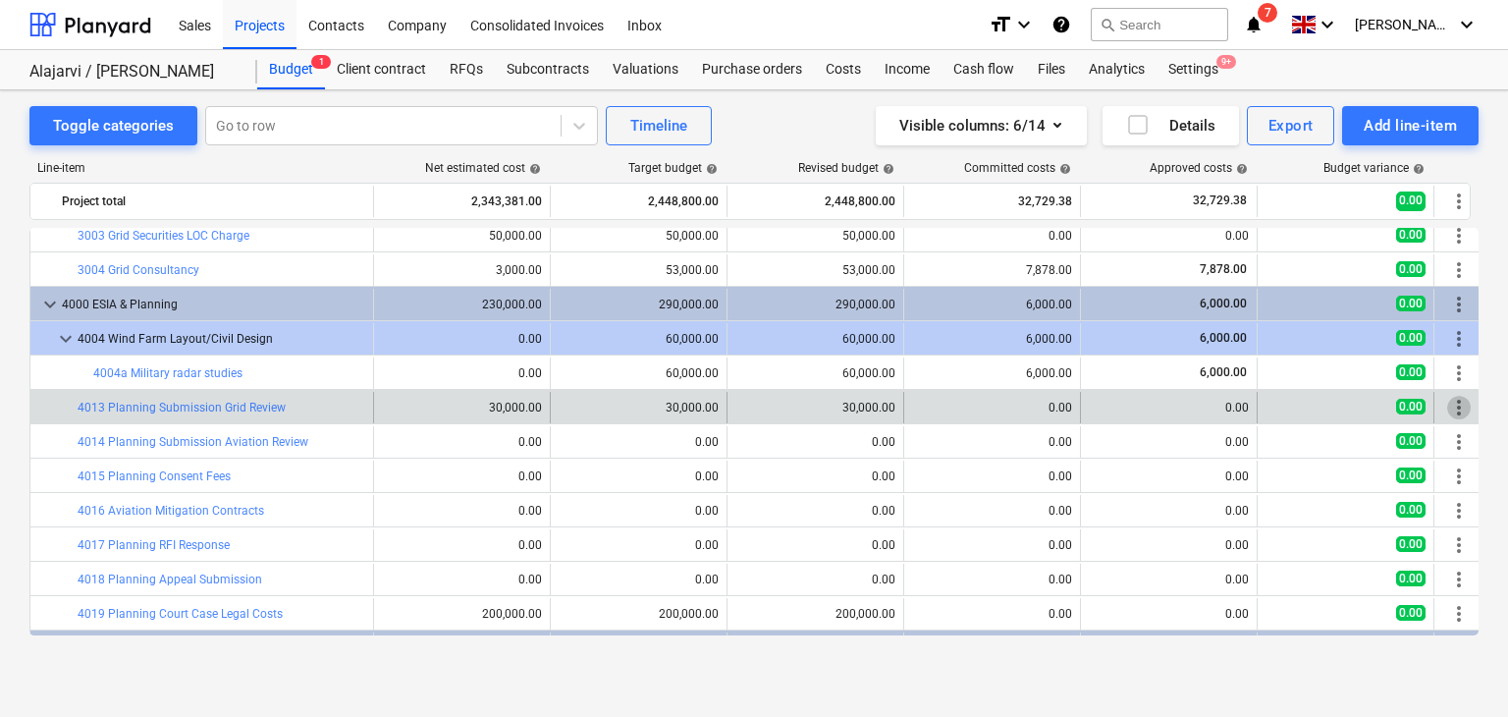
click at [1450, 412] on span "more_vert" at bounding box center [1459, 408] width 24 height 24
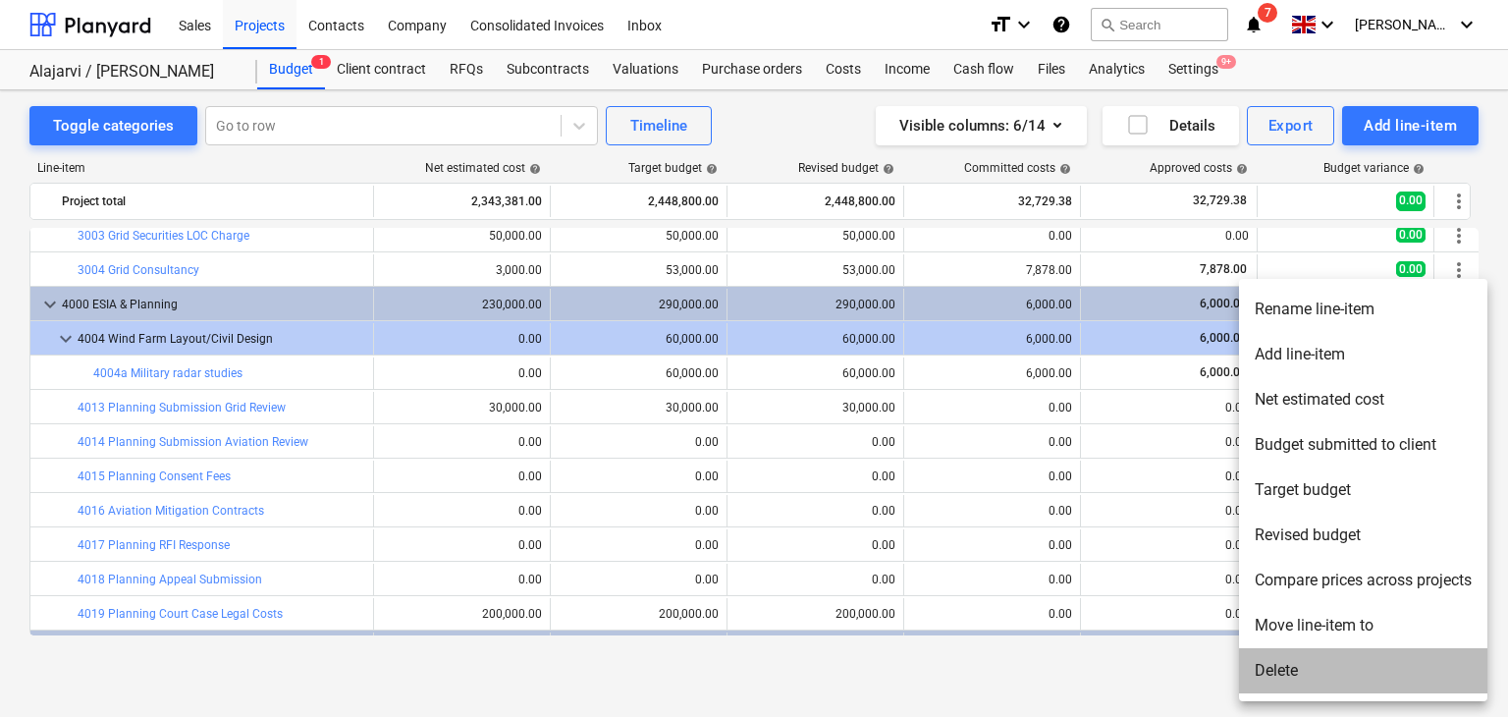
click at [1269, 677] on li "Delete" at bounding box center [1363, 670] width 248 height 45
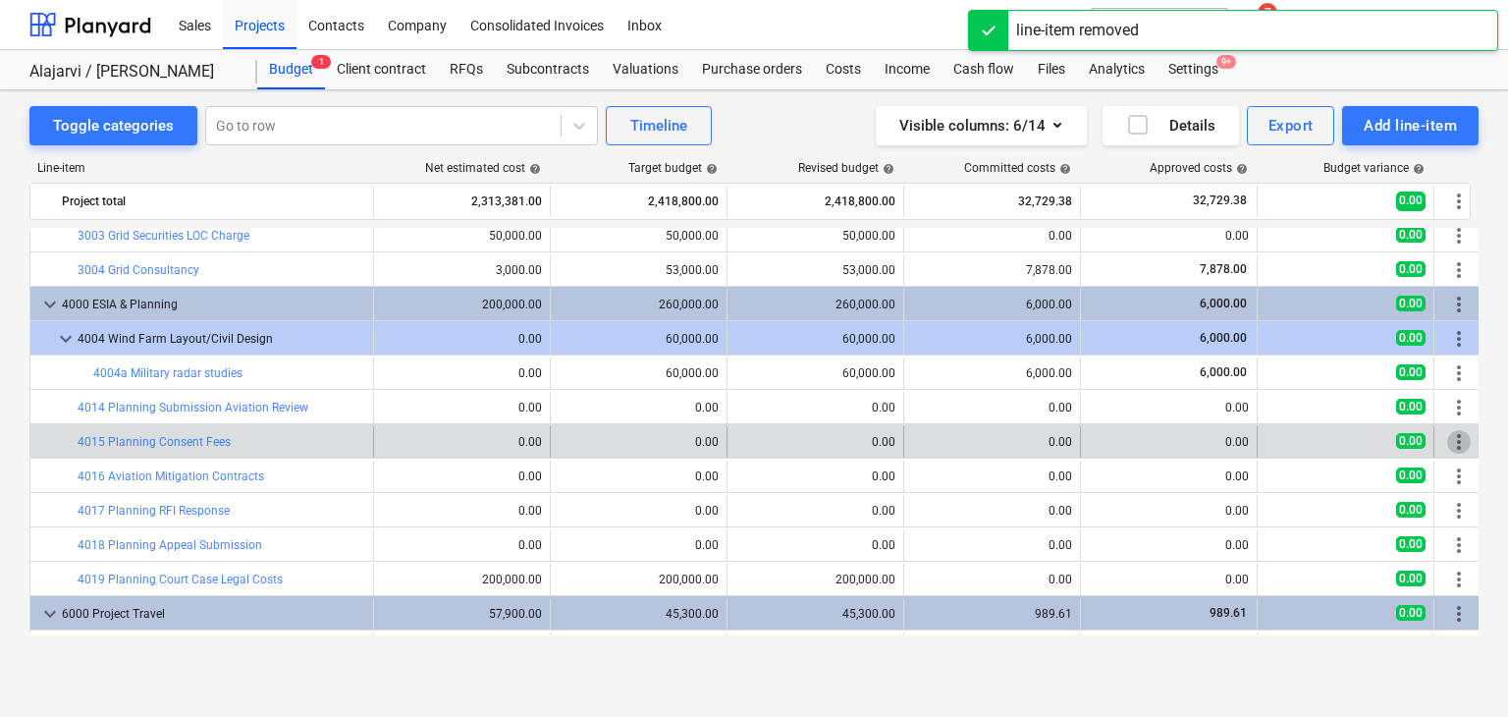
click at [1453, 444] on span "more_vert" at bounding box center [1459, 442] width 24 height 24
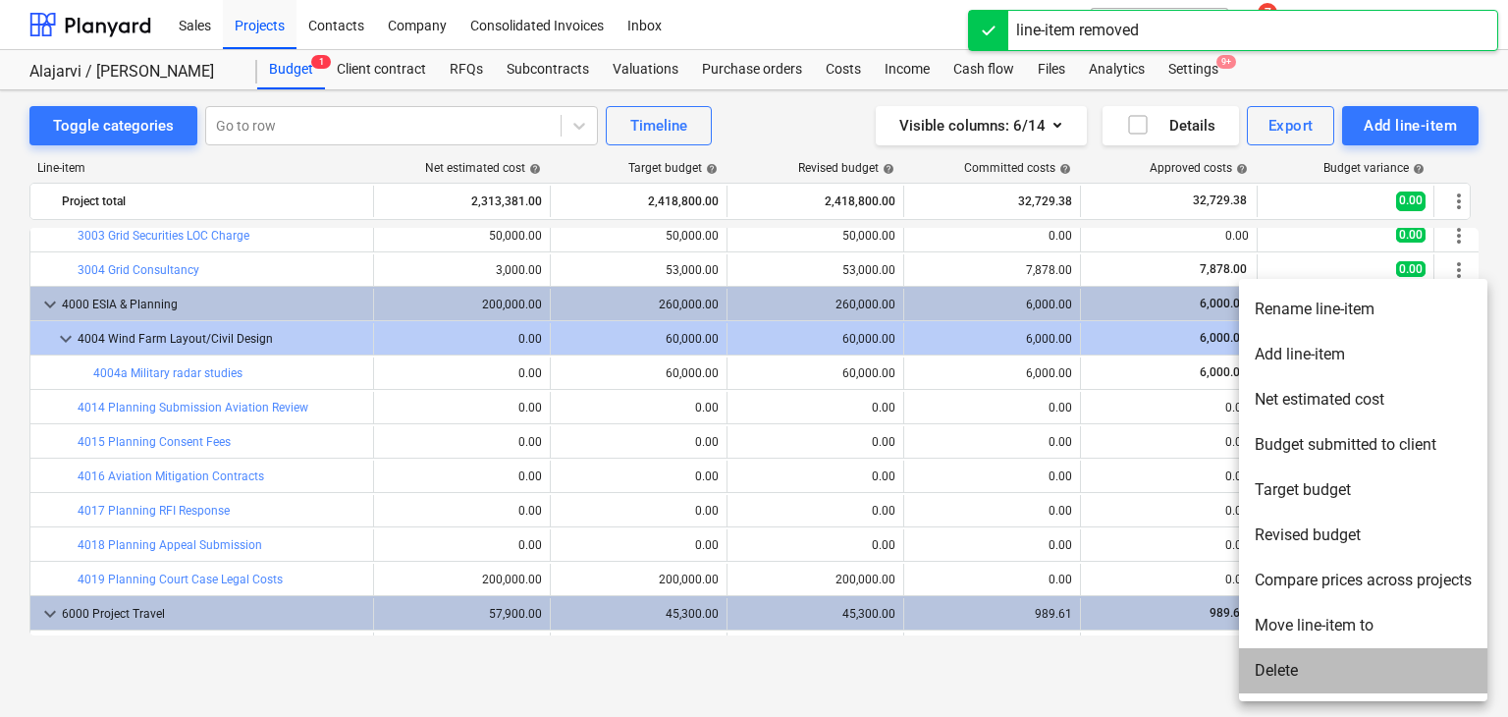
click at [1306, 669] on li "Delete" at bounding box center [1363, 670] width 248 height 45
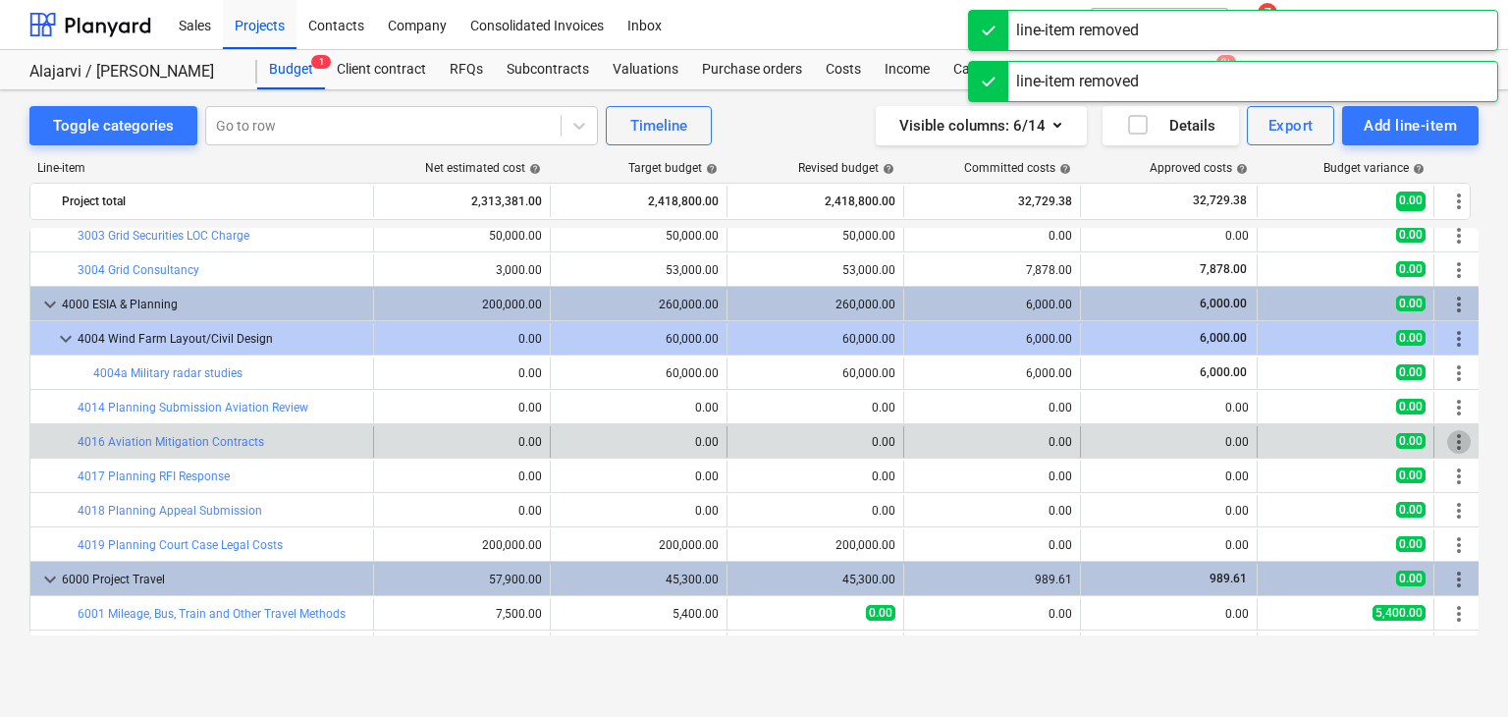
click at [1459, 444] on span "more_vert" at bounding box center [1459, 442] width 24 height 24
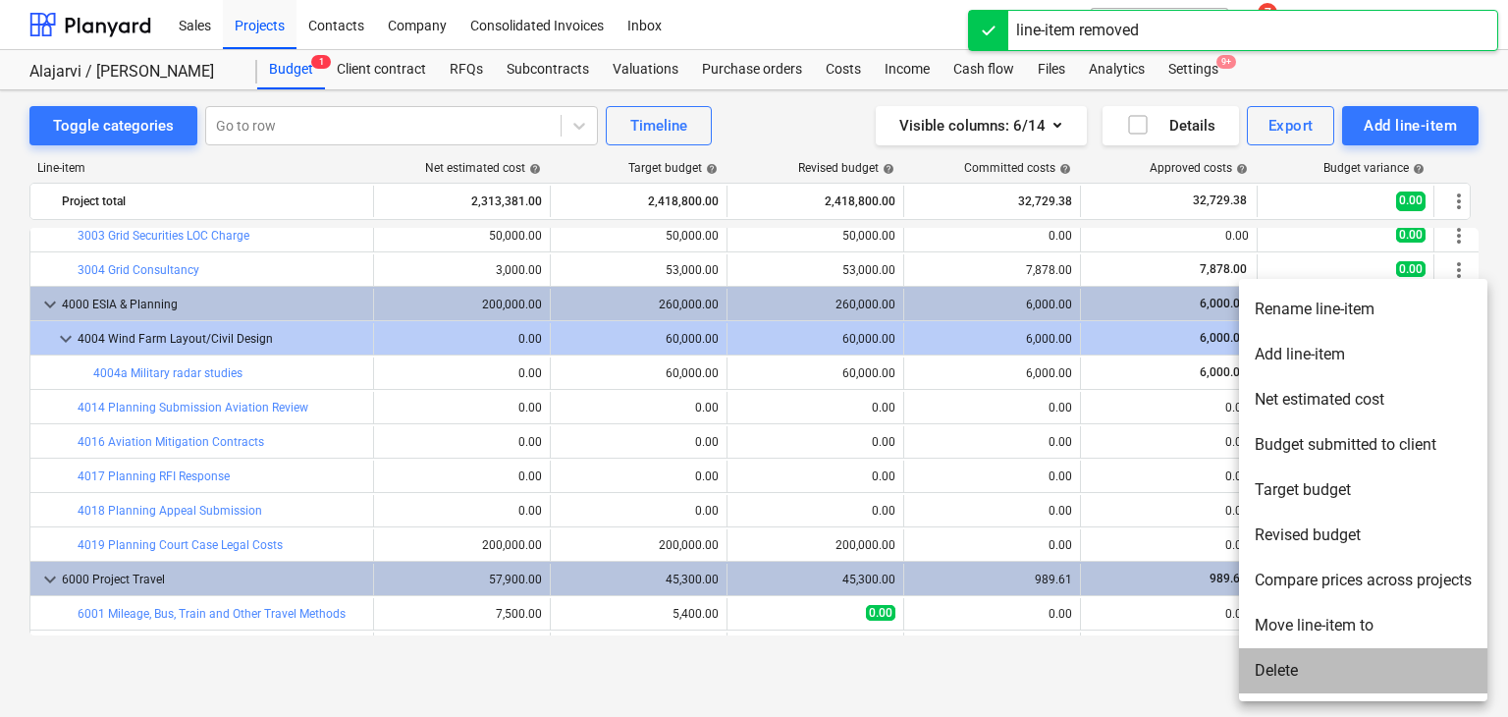
click at [1347, 669] on li "Delete" at bounding box center [1363, 670] width 248 height 45
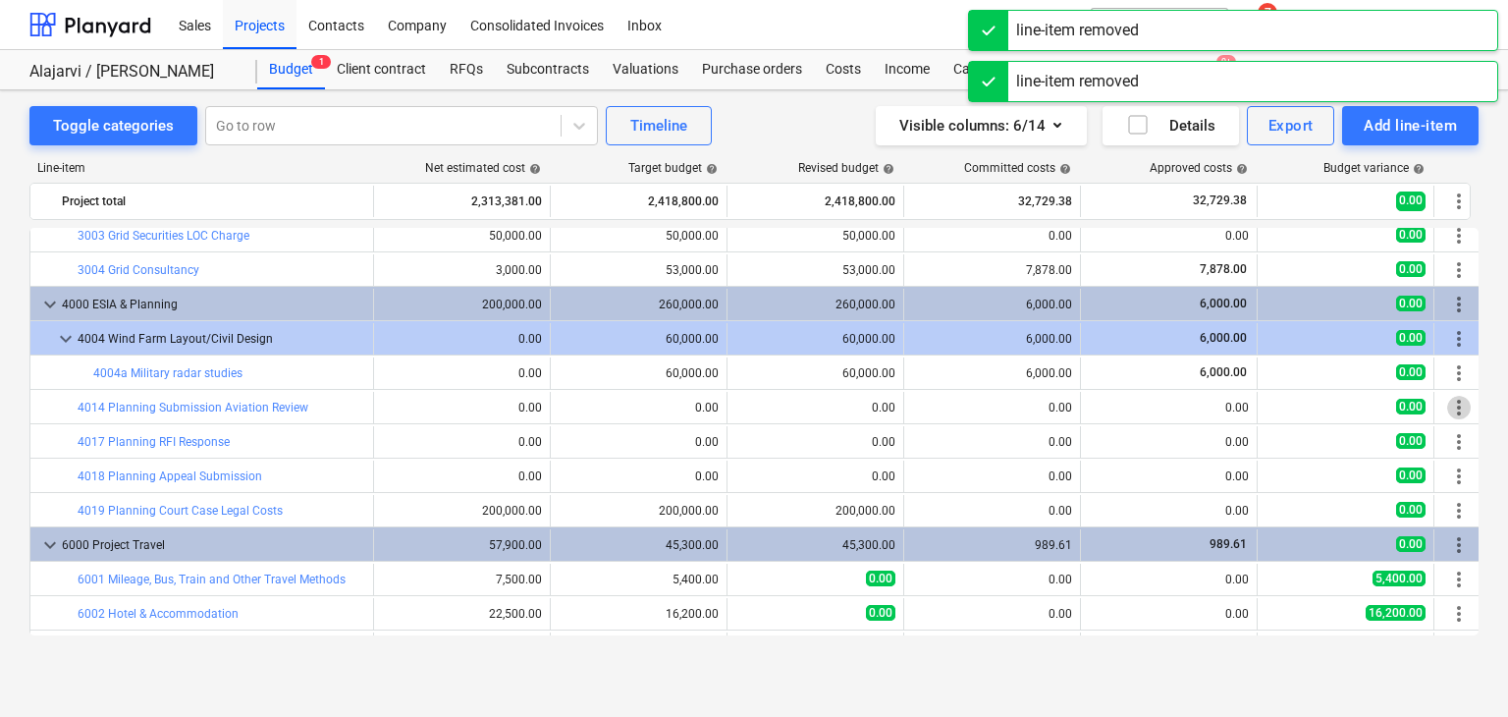
click at [1449, 409] on span "more_vert" at bounding box center [1459, 408] width 24 height 24
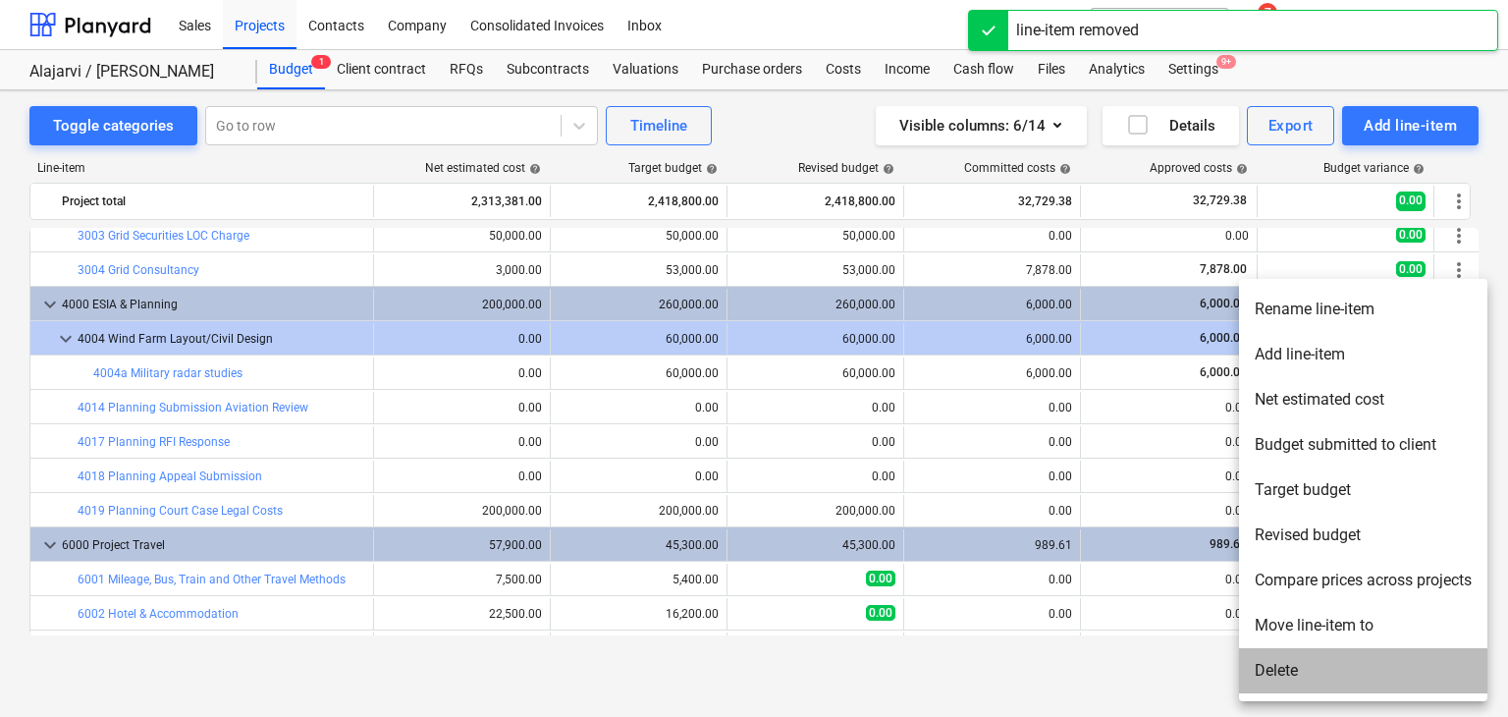
click at [1278, 684] on li "Delete" at bounding box center [1363, 670] width 248 height 45
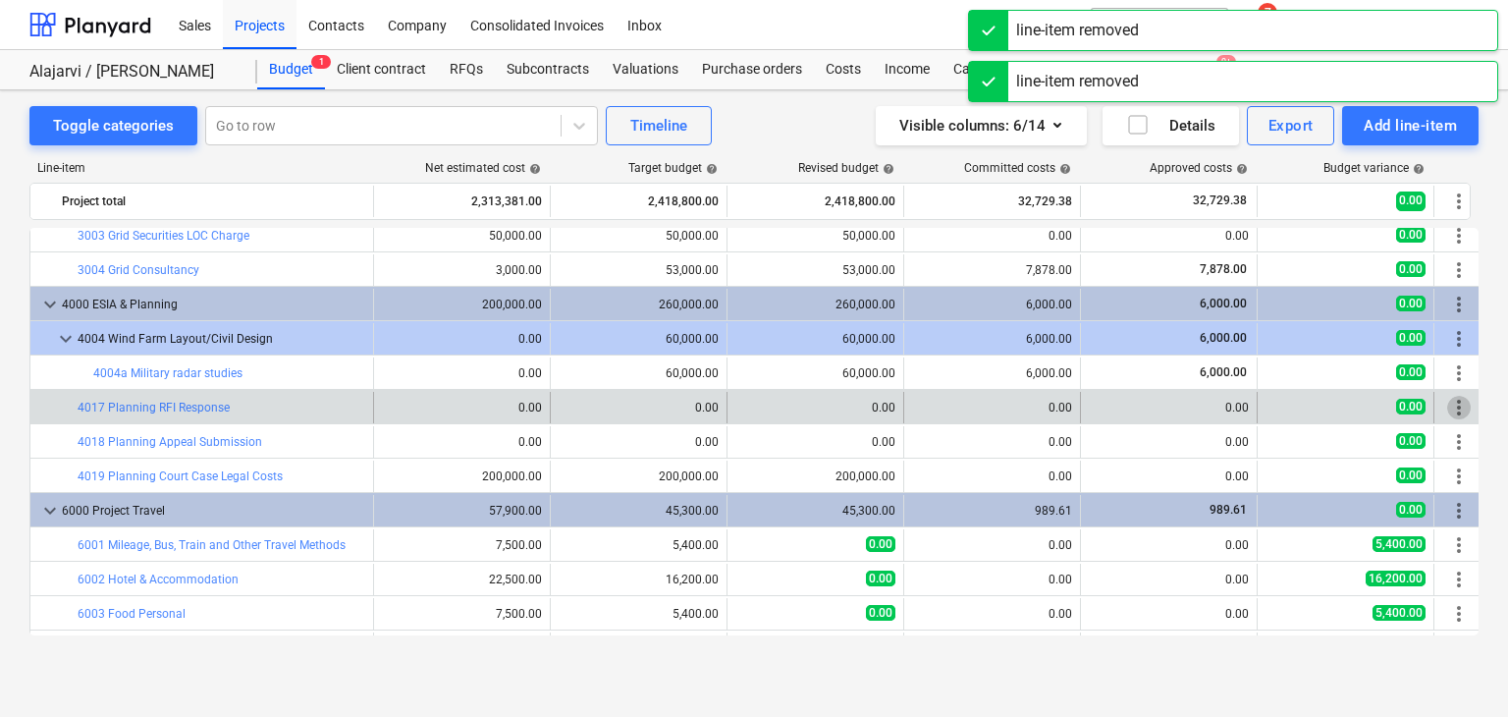
click at [1469, 407] on span "more_vert" at bounding box center [1459, 408] width 24 height 24
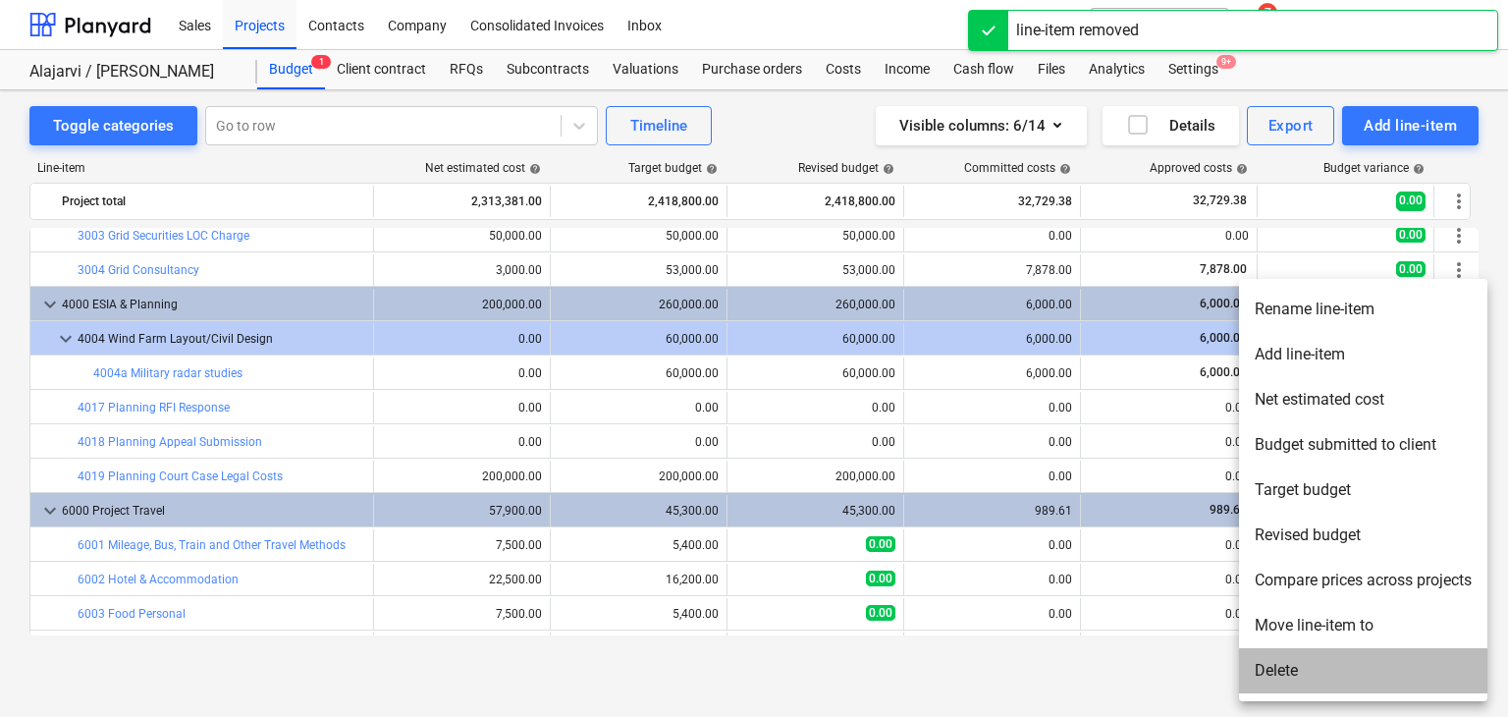
click at [1365, 669] on li "Delete" at bounding box center [1363, 670] width 248 height 45
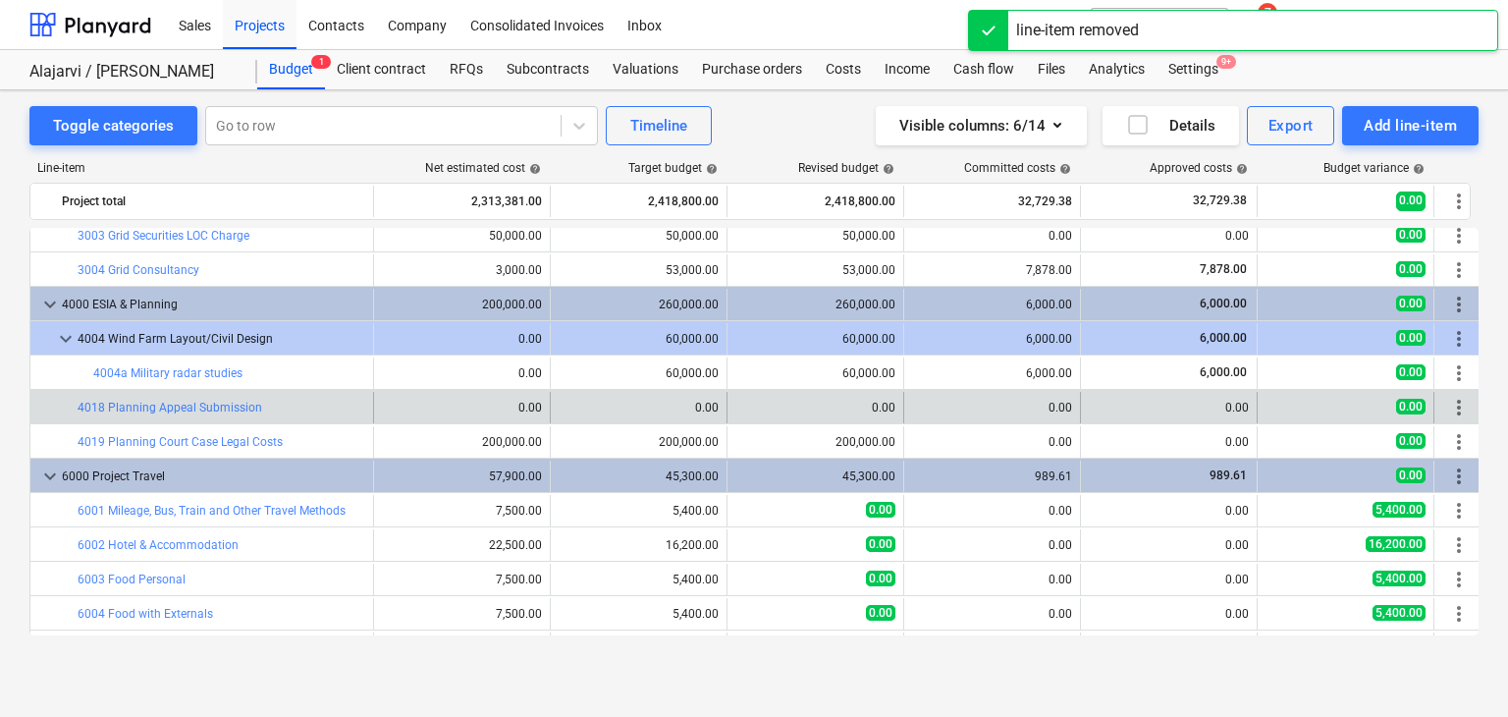
click at [1461, 403] on span "more_vert" at bounding box center [1459, 408] width 24 height 24
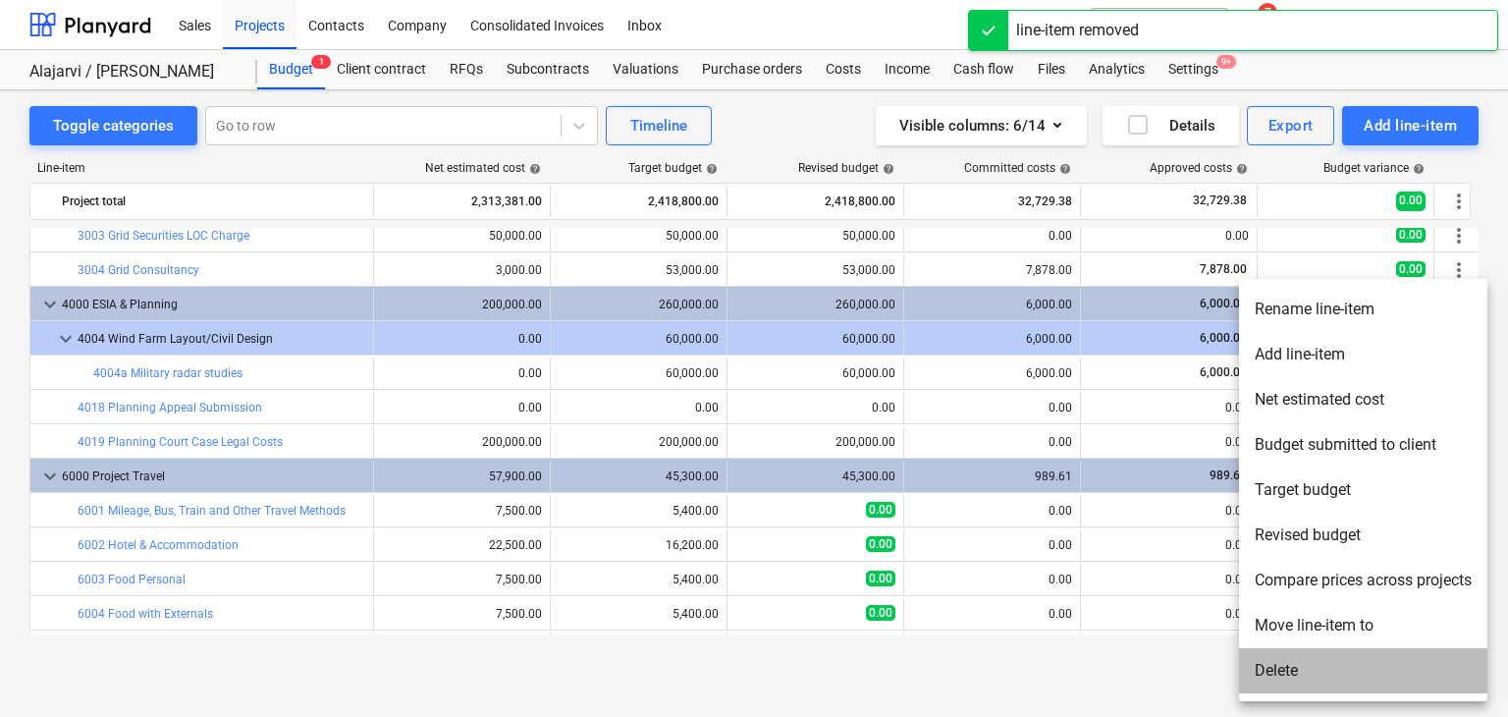
click at [1295, 666] on li "Delete" at bounding box center [1363, 670] width 248 height 45
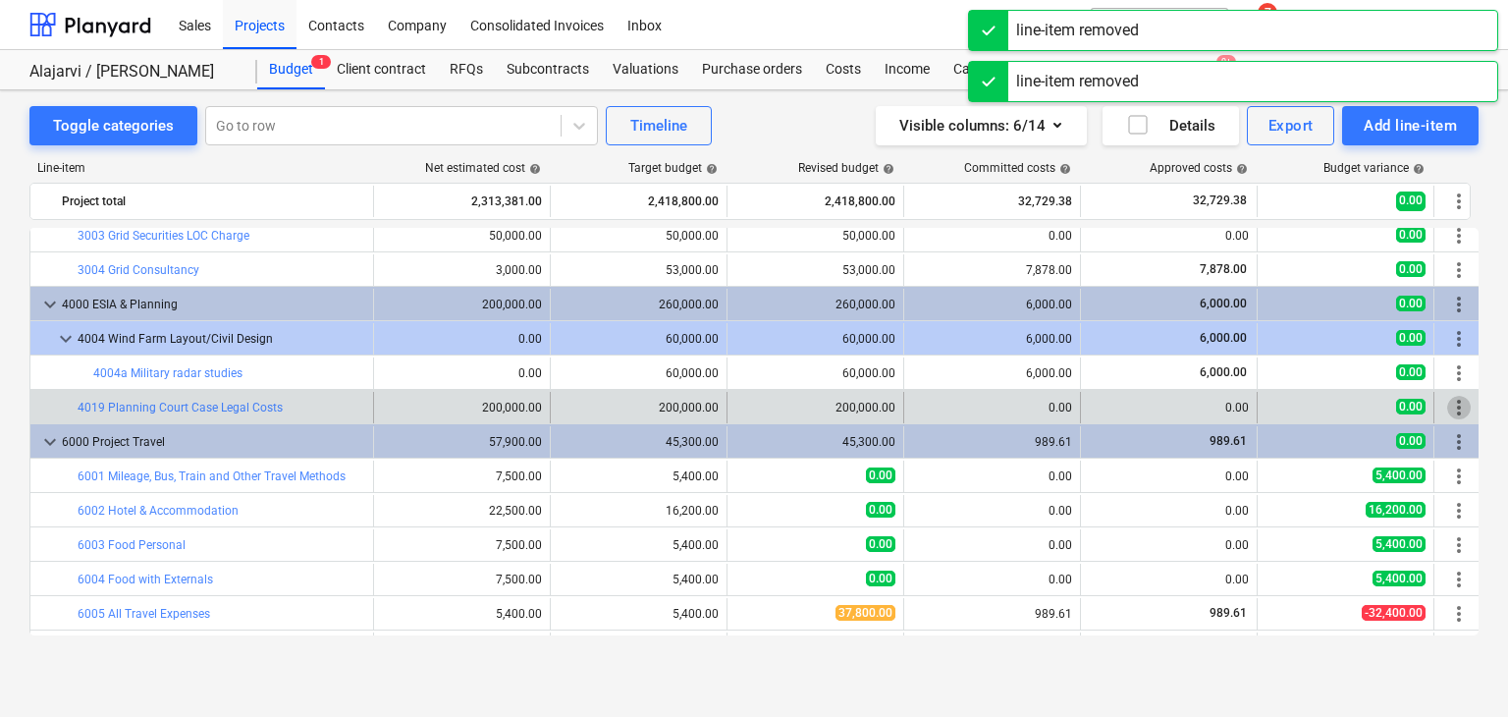
click at [1459, 406] on span "more_vert" at bounding box center [1459, 408] width 24 height 24
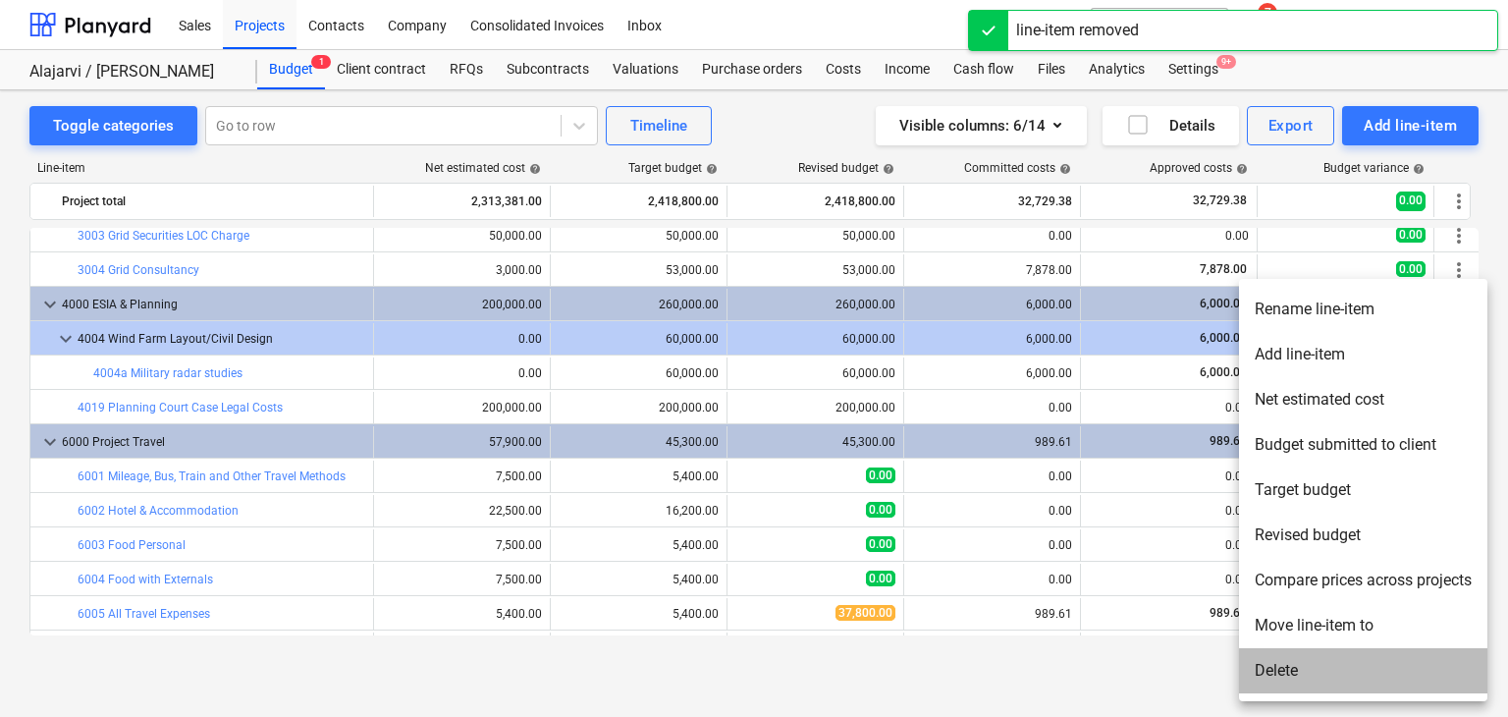
click at [1274, 672] on li "Delete" at bounding box center [1363, 670] width 248 height 45
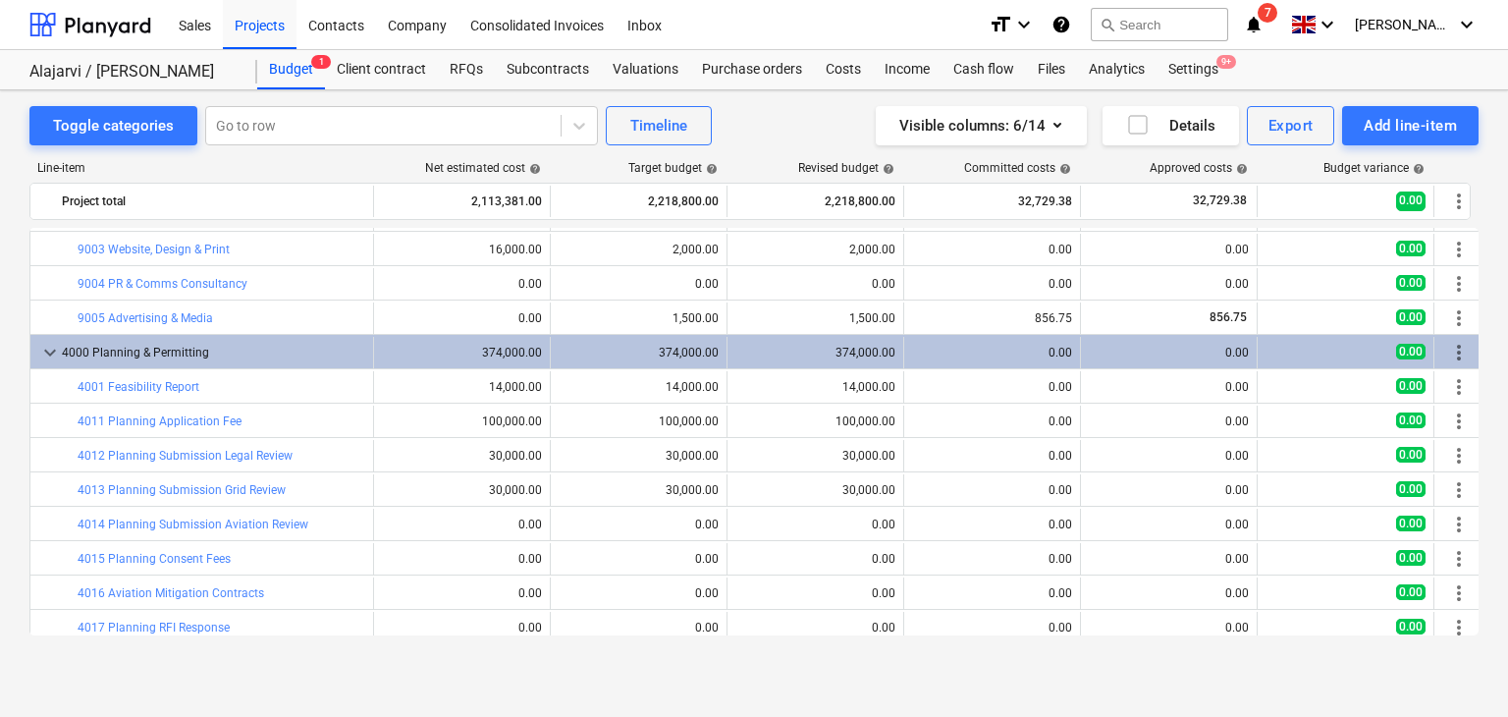
scroll to position [1301, 0]
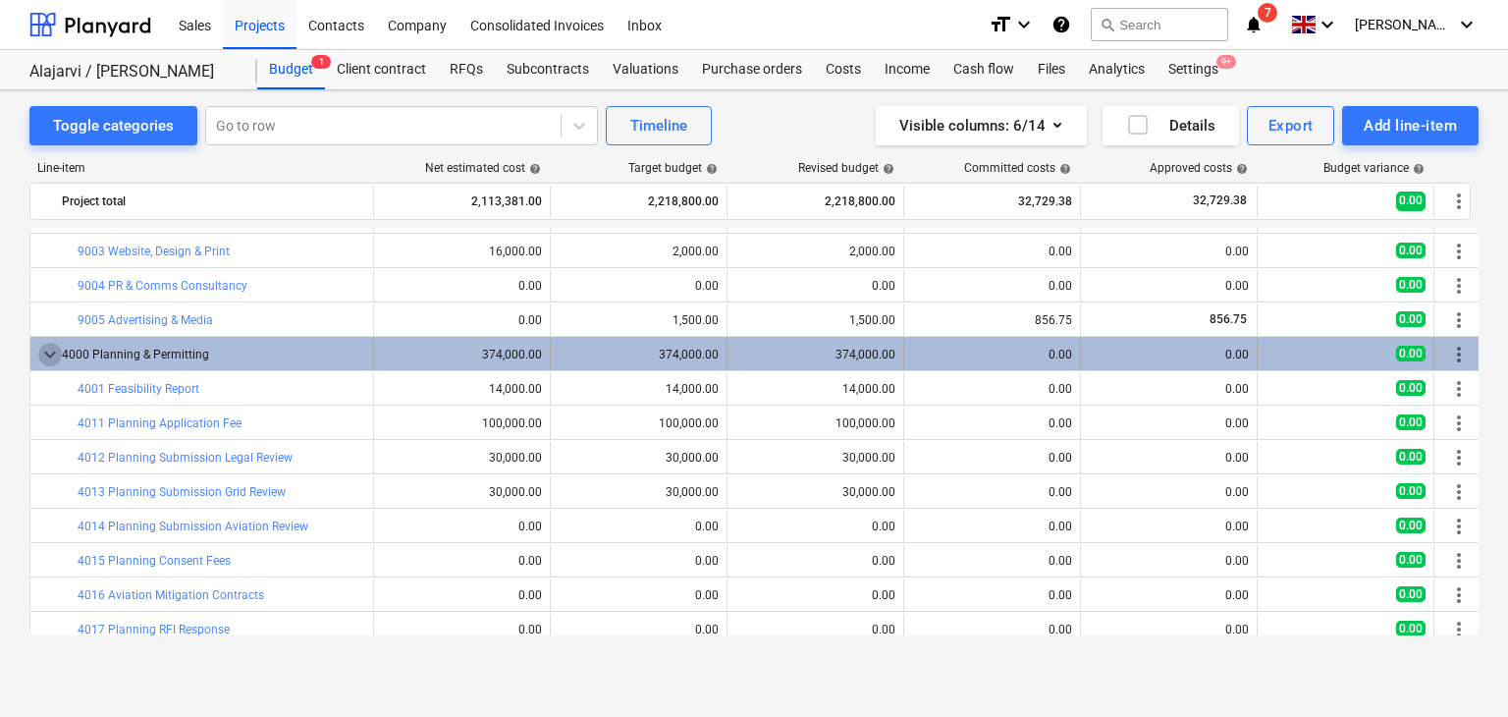
click at [51, 355] on span "keyboard_arrow_down" at bounding box center [50, 355] width 24 height 24
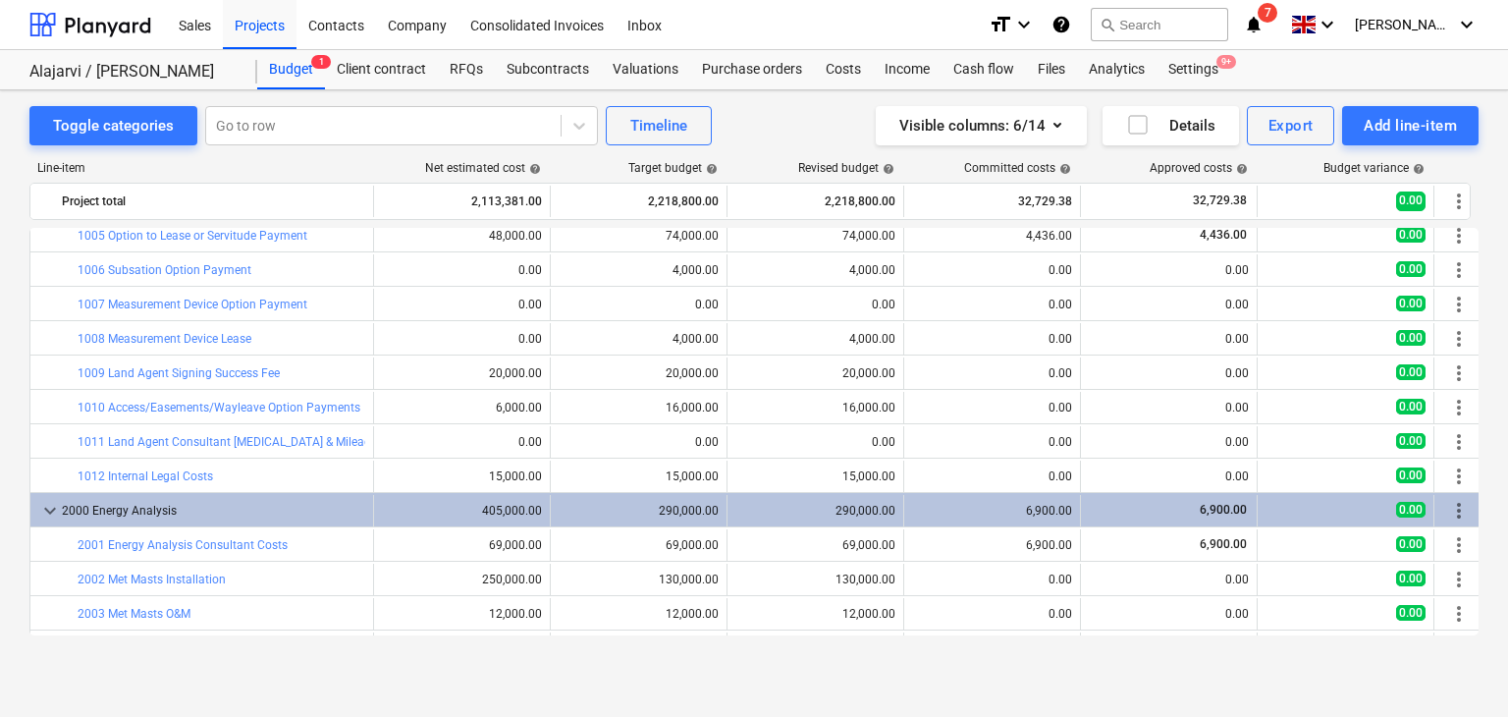
scroll to position [0, 0]
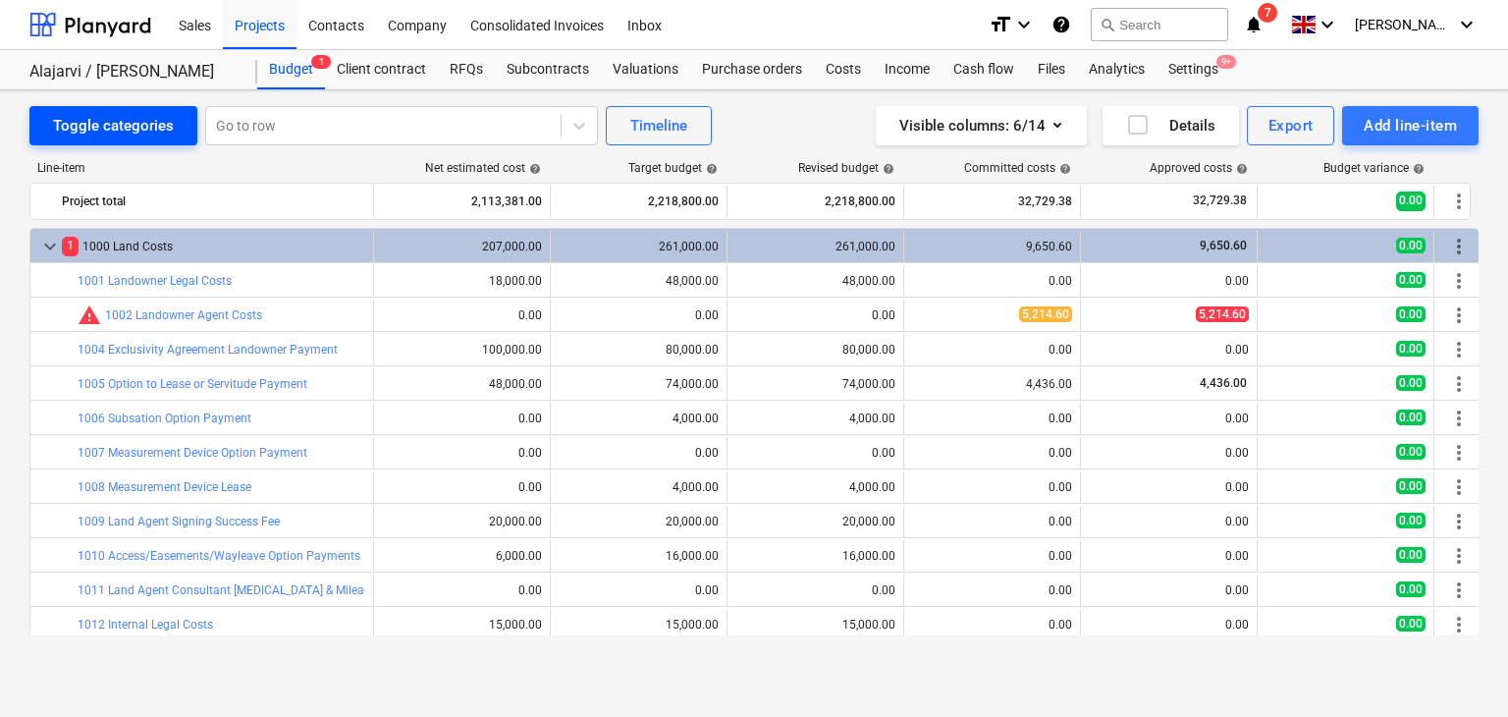
click at [141, 131] on div "Toggle categories" at bounding box center [113, 126] width 121 height 26
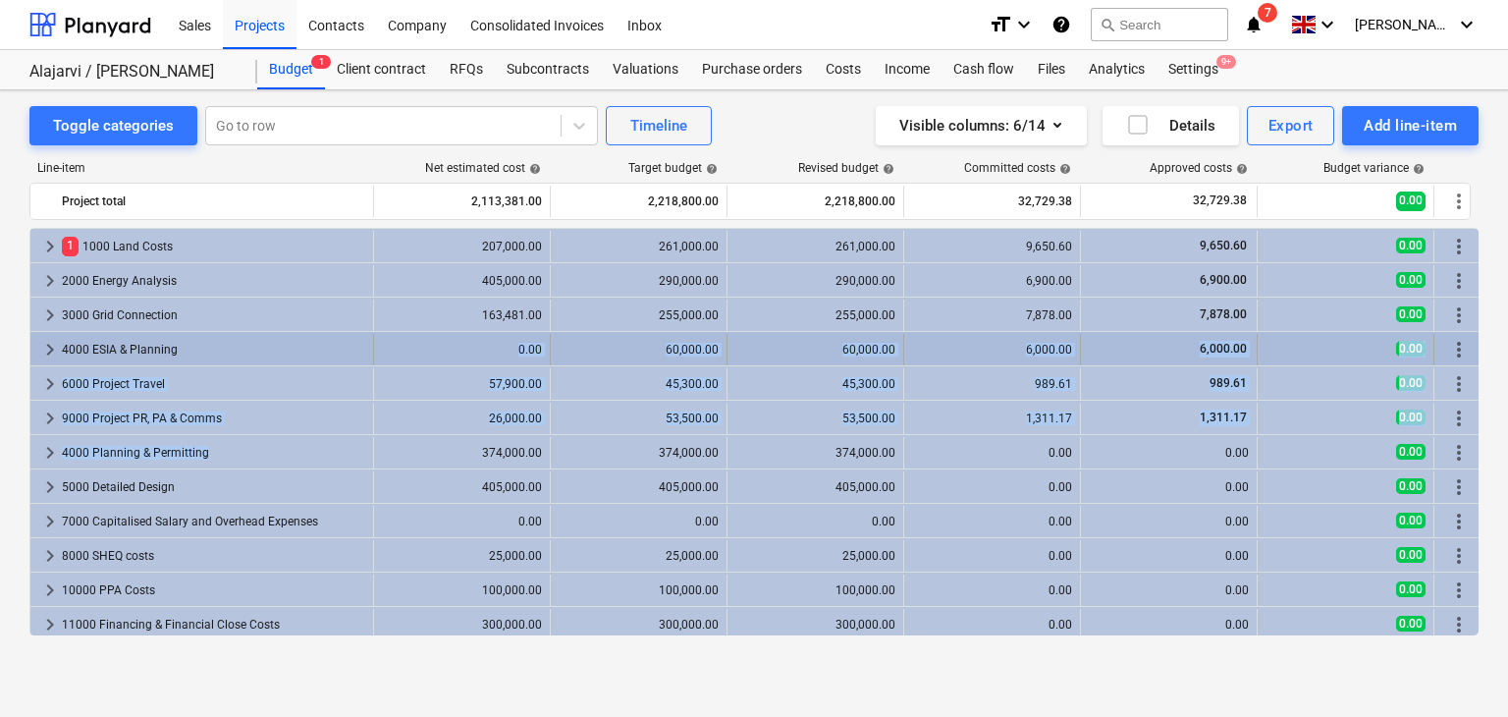
drag, startPoint x: 214, startPoint y: 445, endPoint x: 216, endPoint y: 345, distance: 100.2
click at [216, 345] on div "keyboard_arrow_right 1 1000 Land Costs 207,000.00 261,000.00 261,000.00 9,650.6…" at bounding box center [753, 451] width 1449 height 447
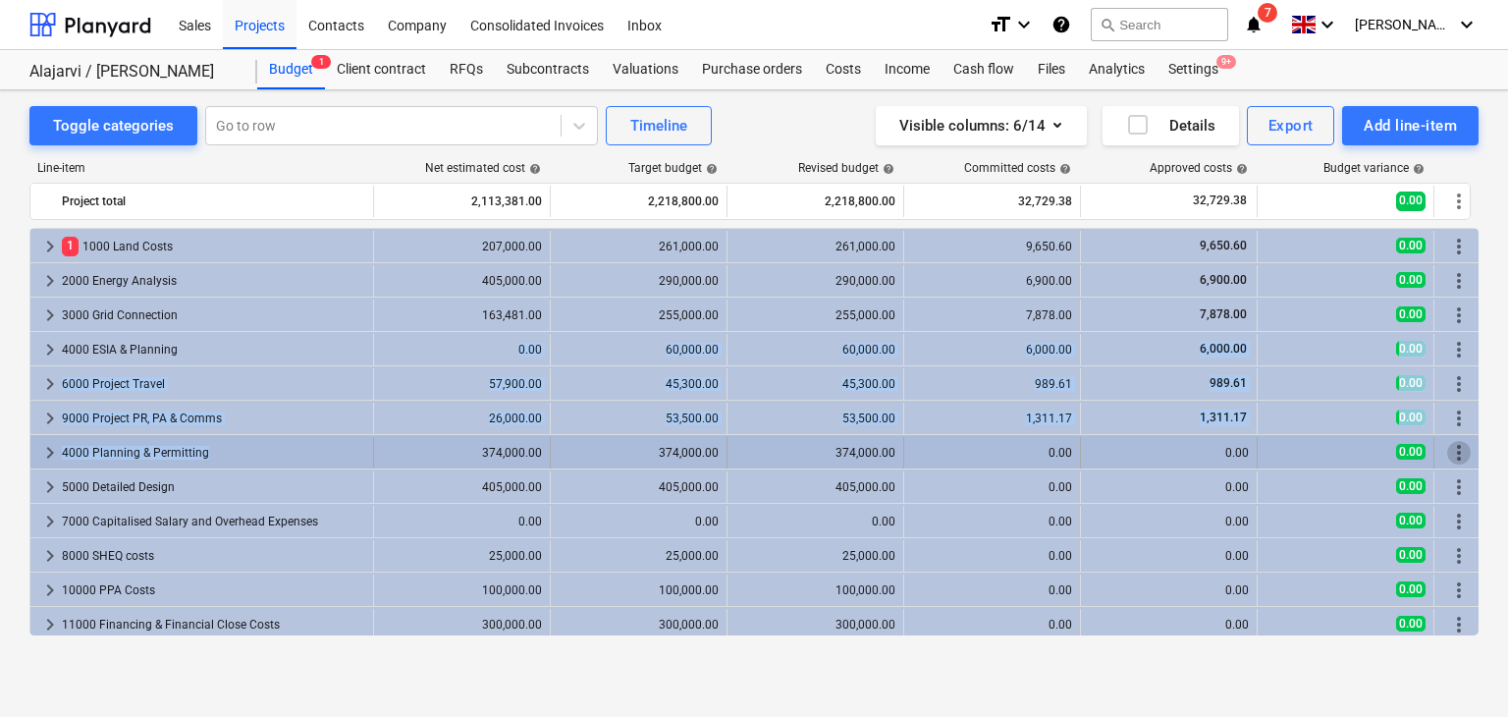
click at [1461, 446] on span "more_vert" at bounding box center [1459, 453] width 24 height 24
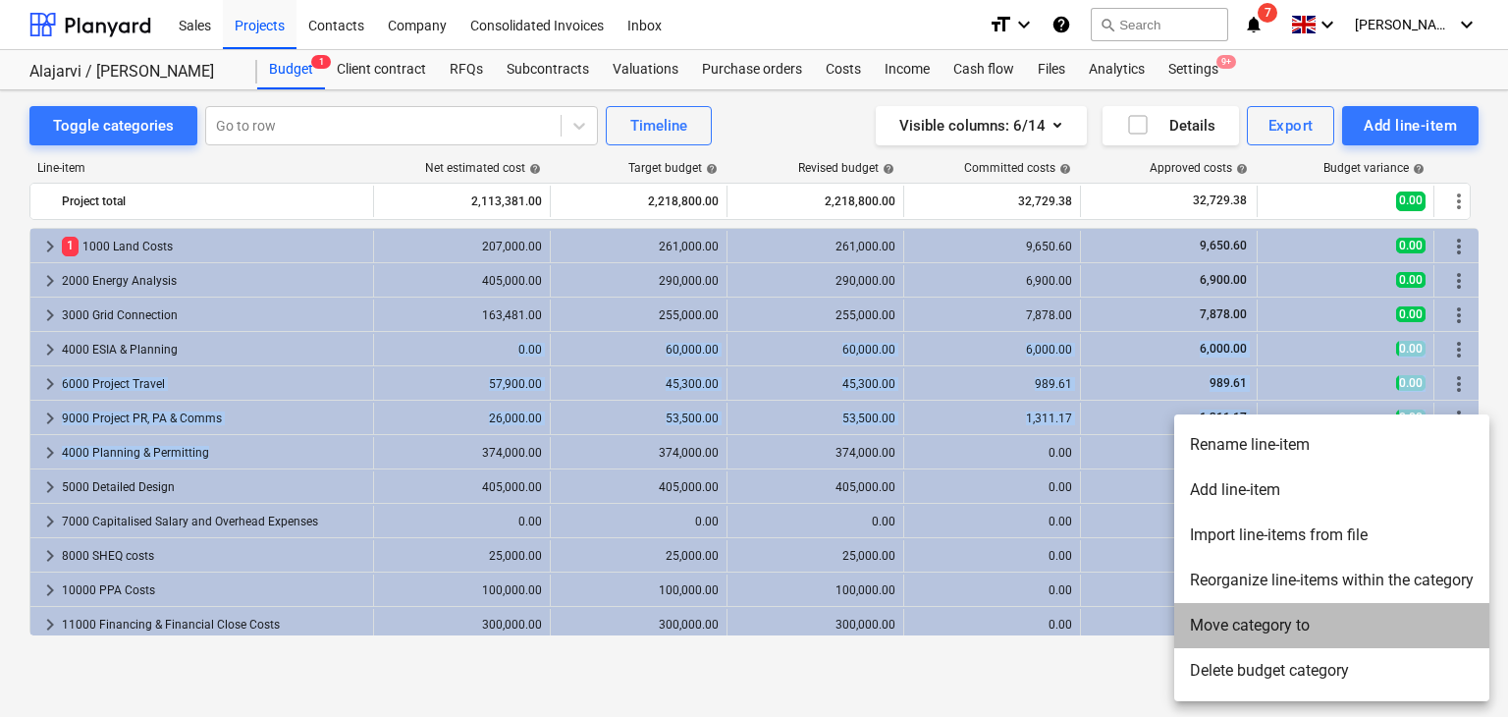
click at [1287, 639] on li "Move category to" at bounding box center [1331, 625] width 315 height 45
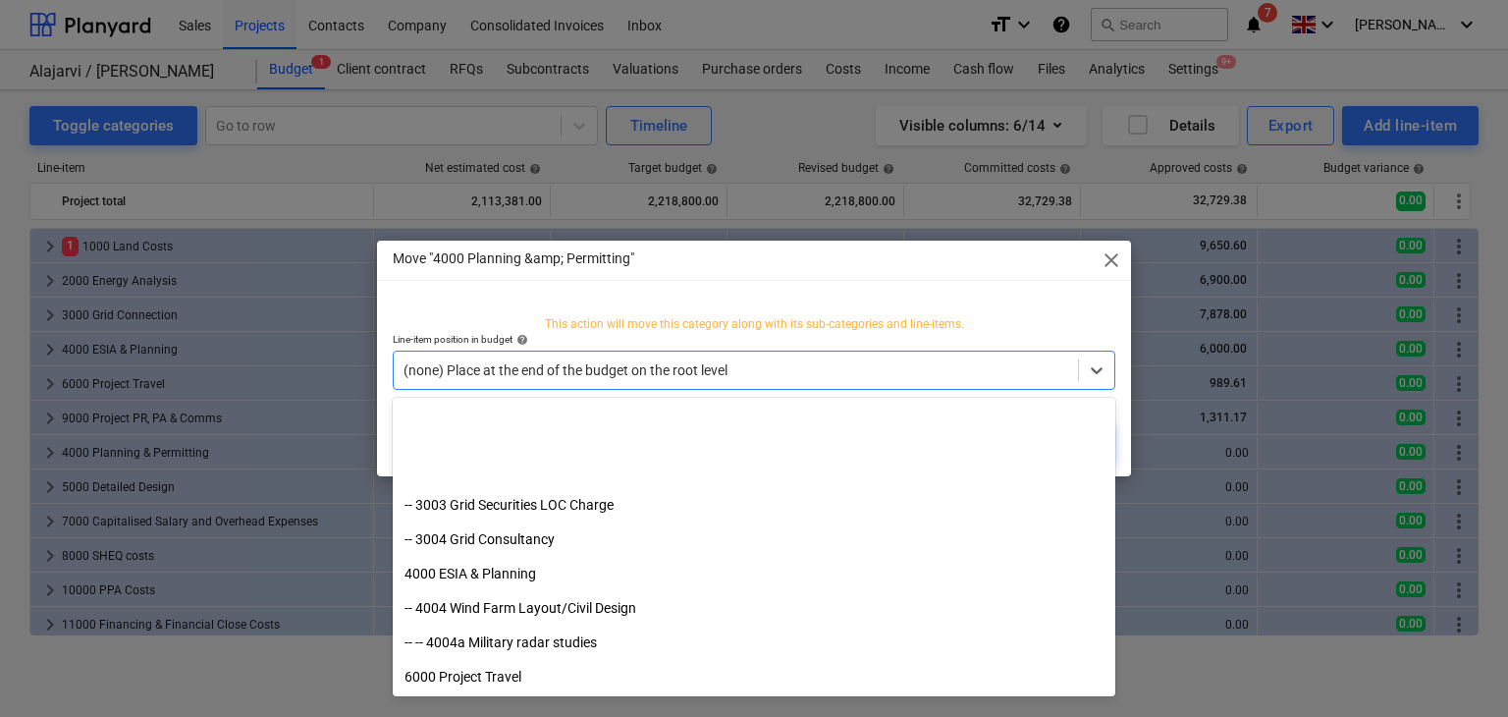
scroll to position [897, 0]
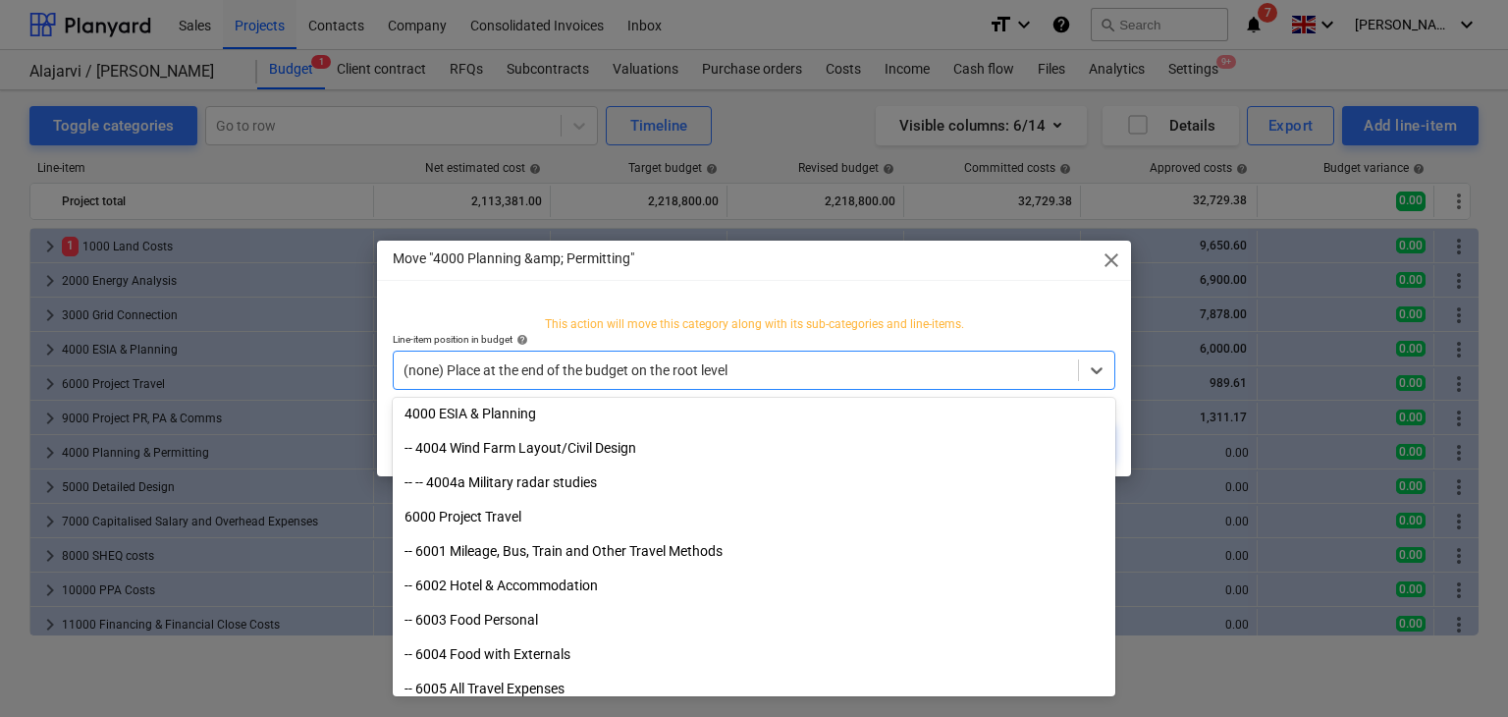
drag, startPoint x: 738, startPoint y: 372, endPoint x: 1108, endPoint y: 265, distance: 384.4
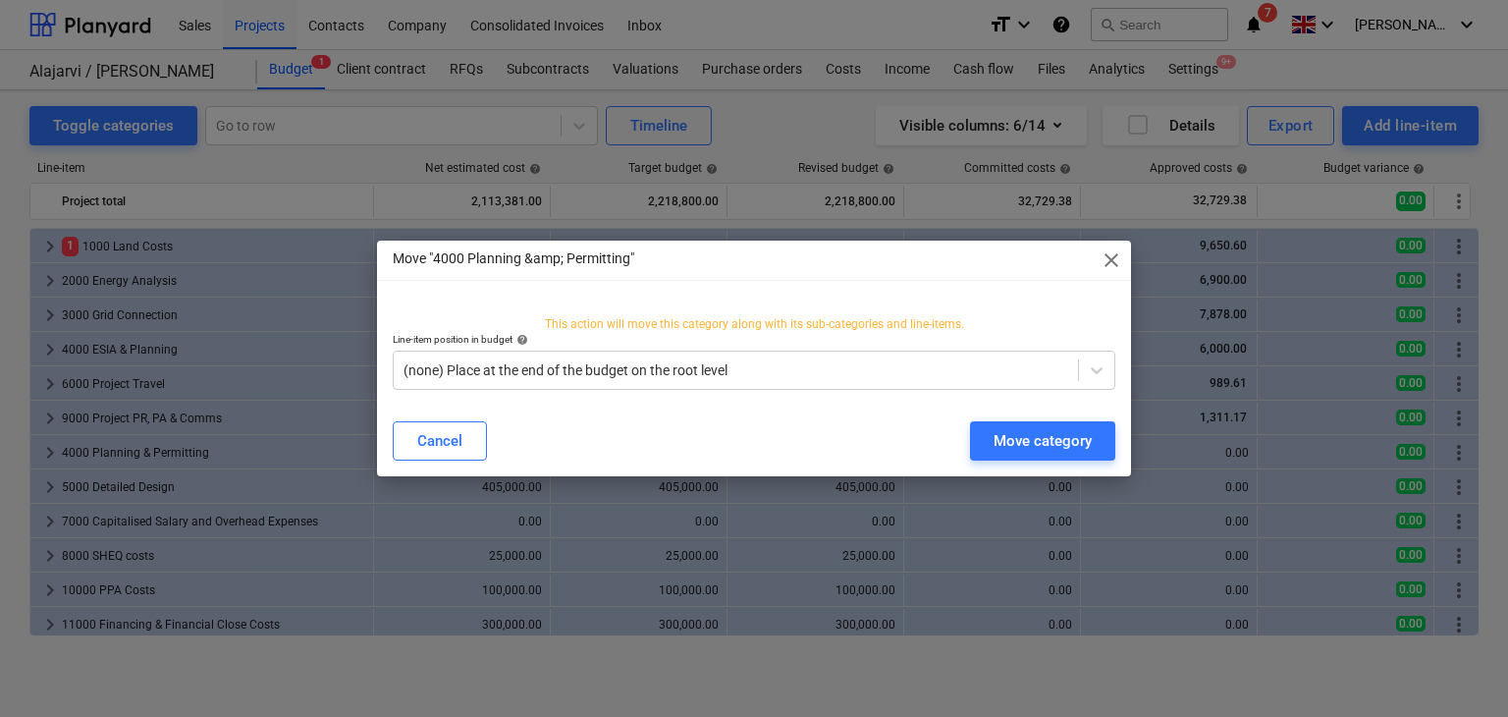
click at [1113, 257] on span "close" at bounding box center [1112, 260] width 24 height 24
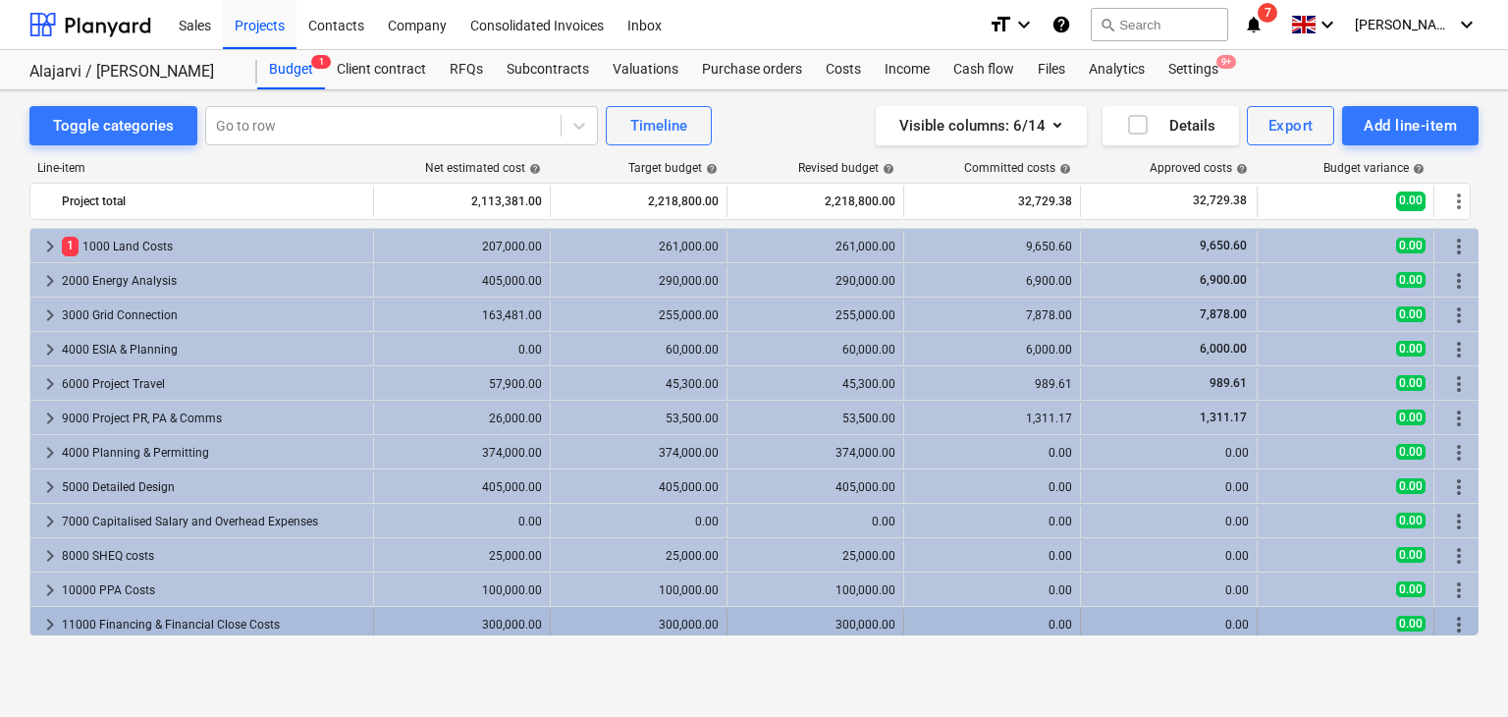
scroll to position [0, 12]
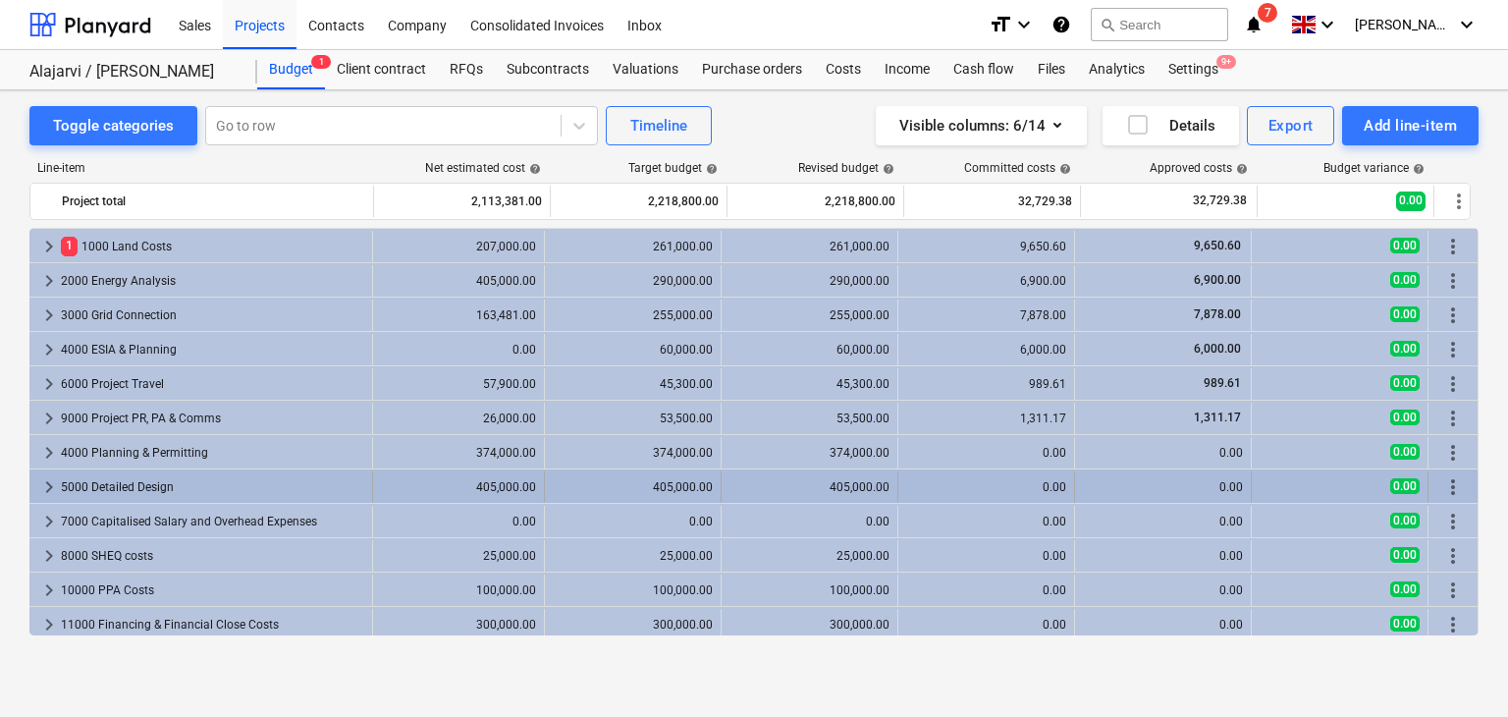
click at [1441, 484] on span "more_vert" at bounding box center [1453, 487] width 24 height 24
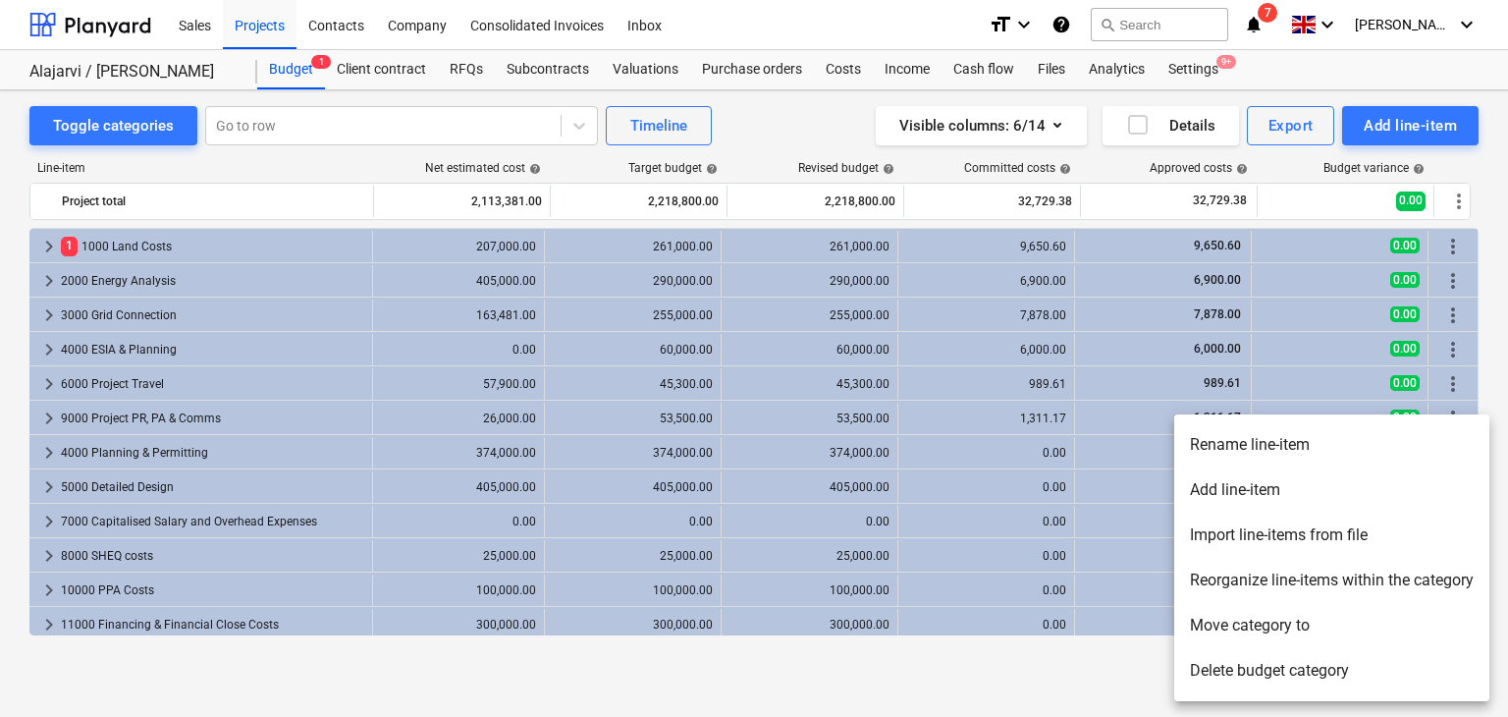
click at [146, 463] on div at bounding box center [754, 358] width 1508 height 717
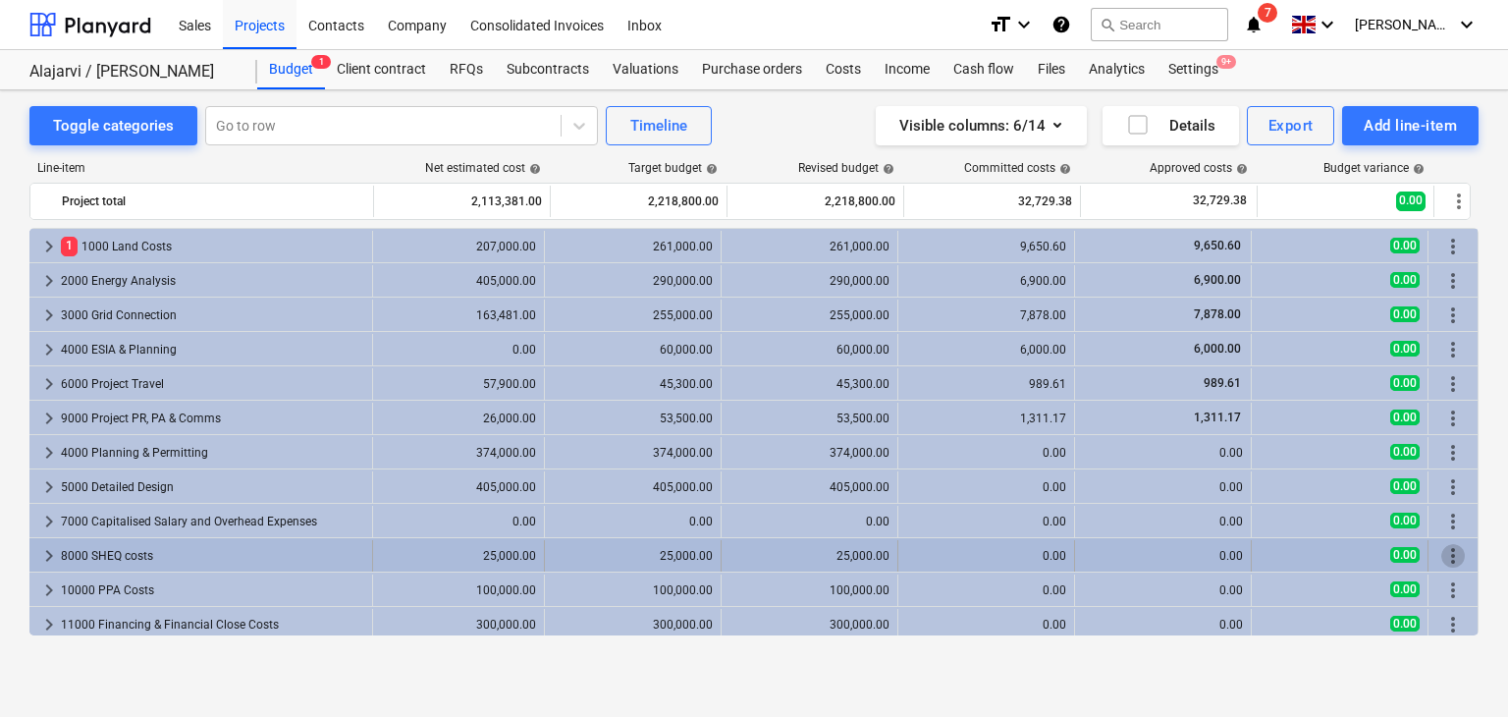
click at [1449, 565] on span "more_vert" at bounding box center [1453, 556] width 24 height 24
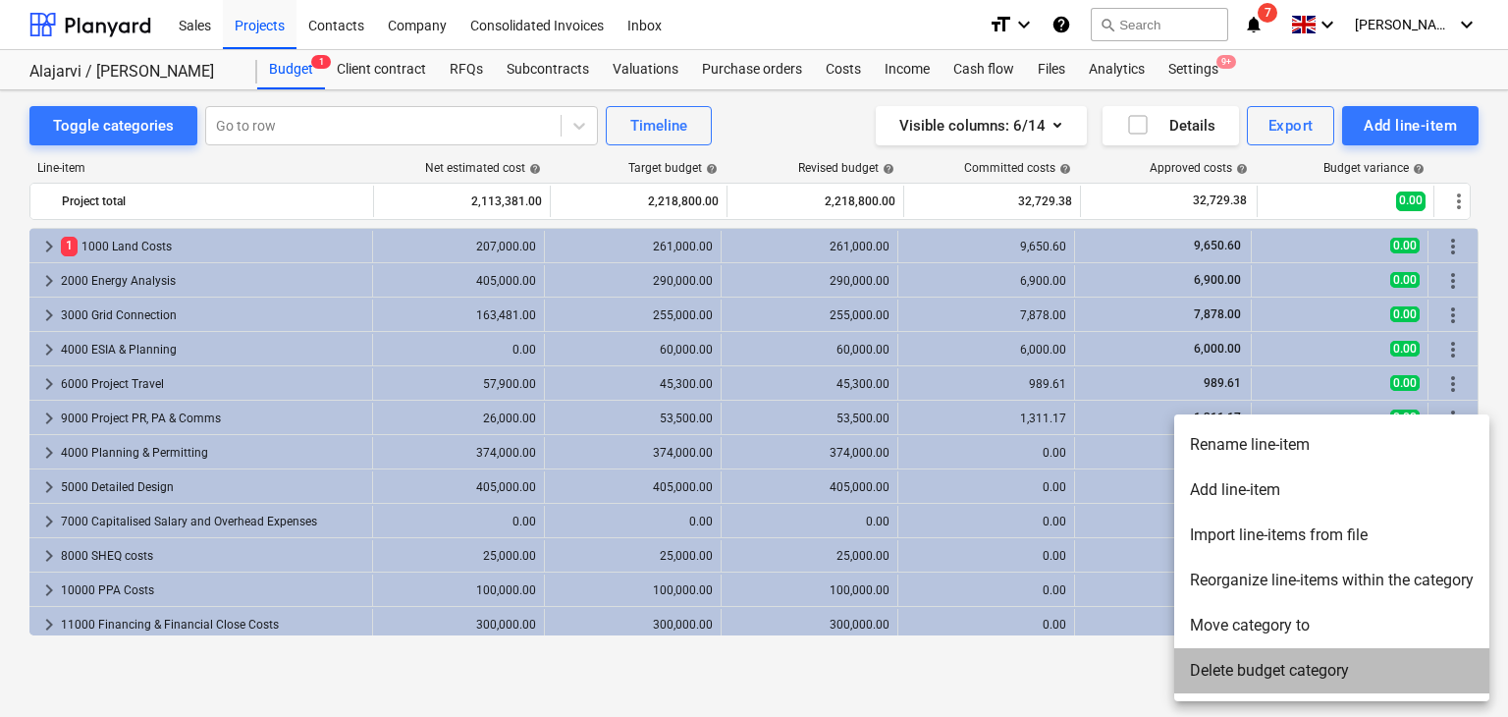
click at [1345, 674] on li "Delete budget category" at bounding box center [1331, 670] width 315 height 45
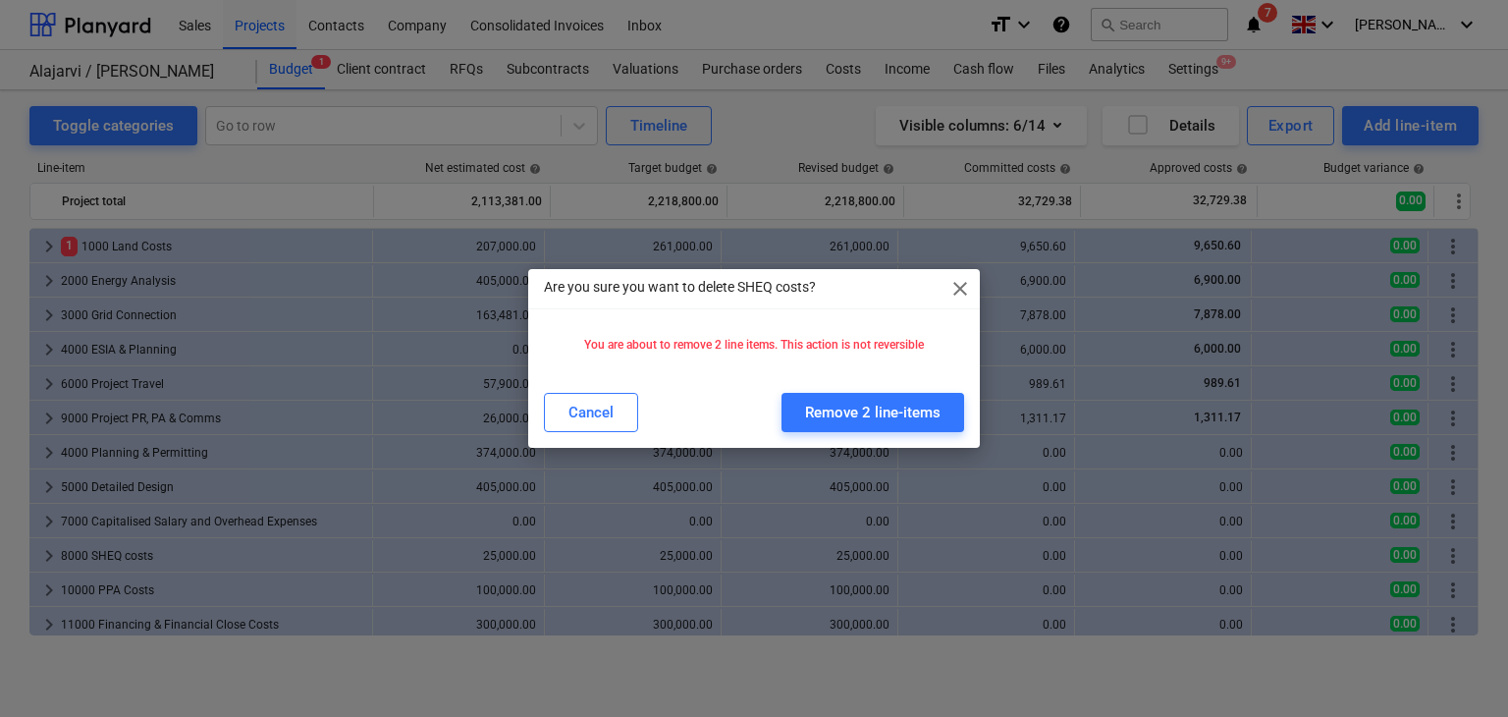
drag, startPoint x: 926, startPoint y: 418, endPoint x: 1371, endPoint y: 590, distance: 476.8
click at [1371, 590] on div "Are you sure you want to delete SHEQ costs? close You are about to remove 2 lin…" at bounding box center [754, 358] width 1508 height 717
click at [901, 429] on button "Remove 2 line-items" at bounding box center [873, 412] width 183 height 39
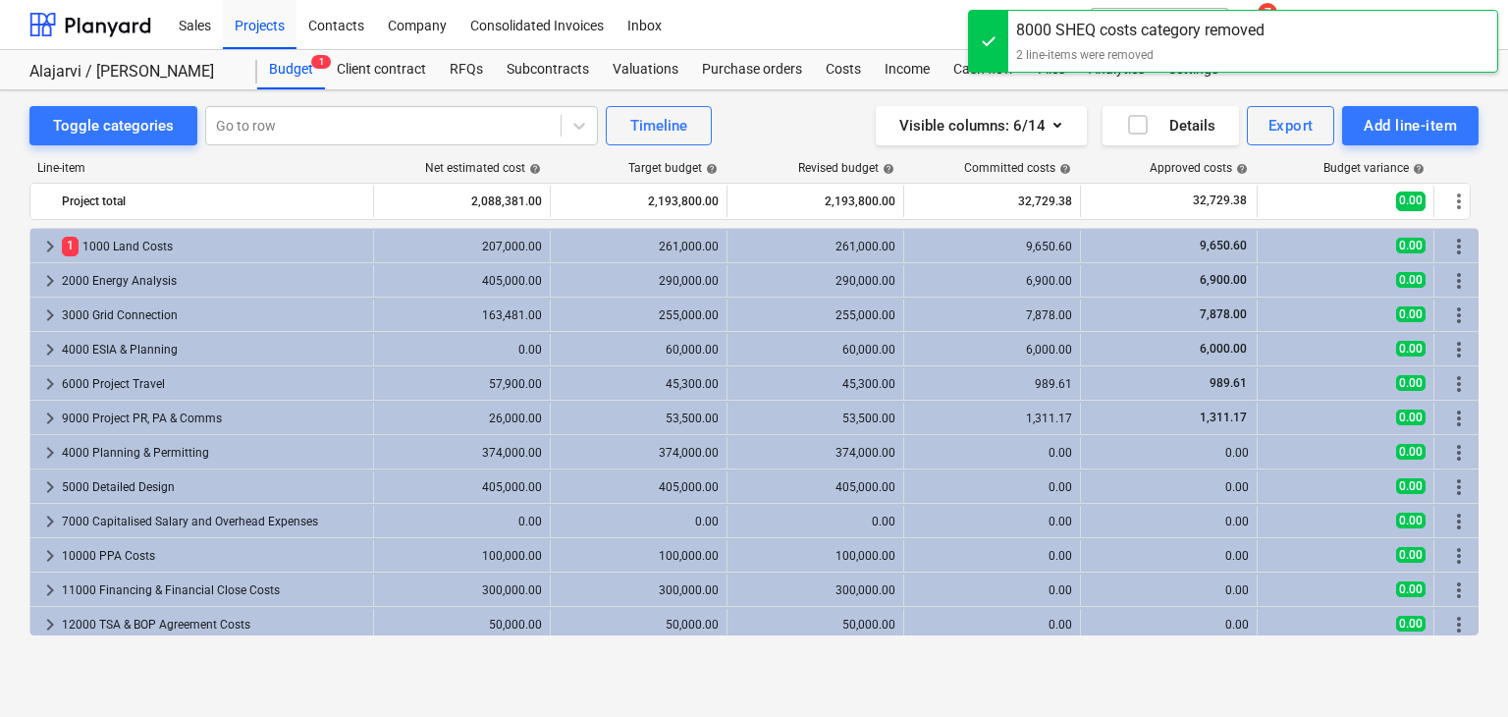
scroll to position [4, 0]
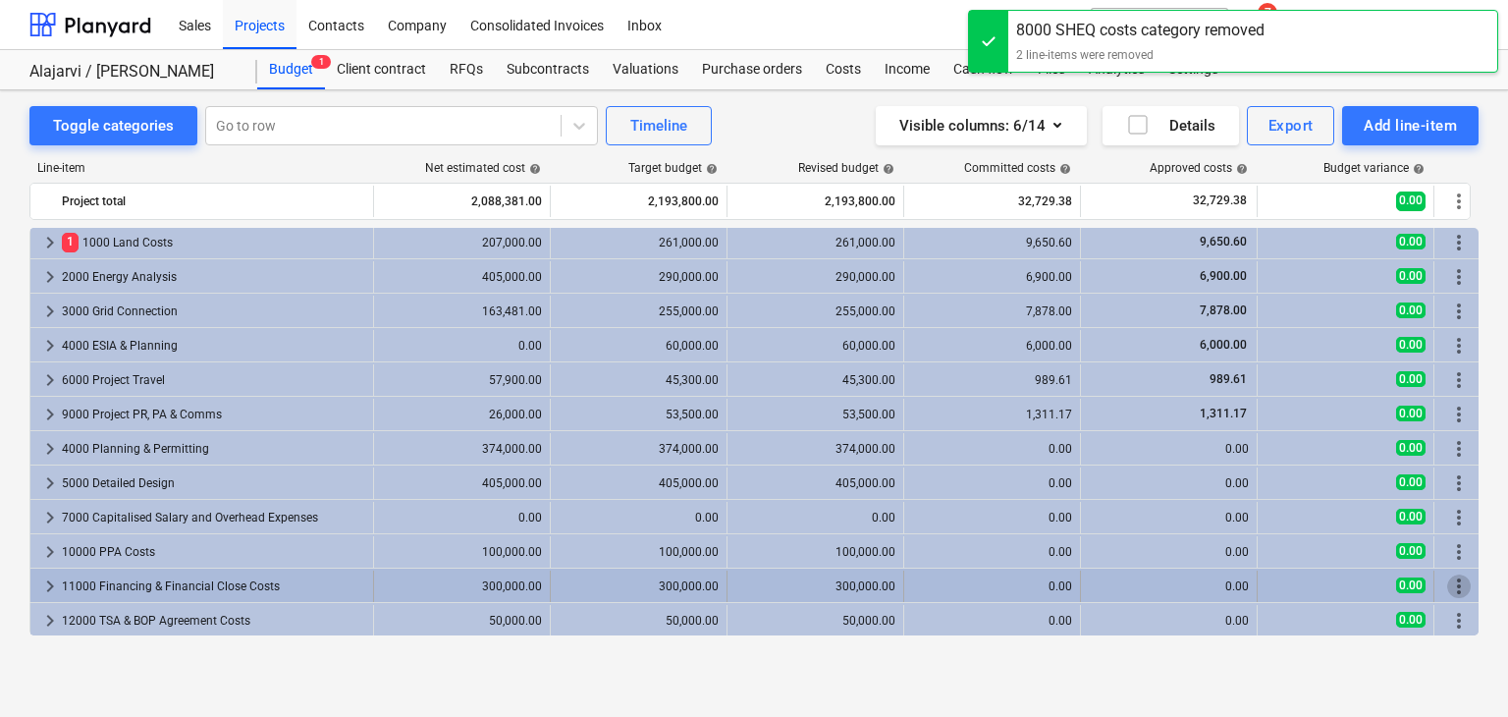
click at [1469, 584] on span "more_vert" at bounding box center [1459, 586] width 24 height 24
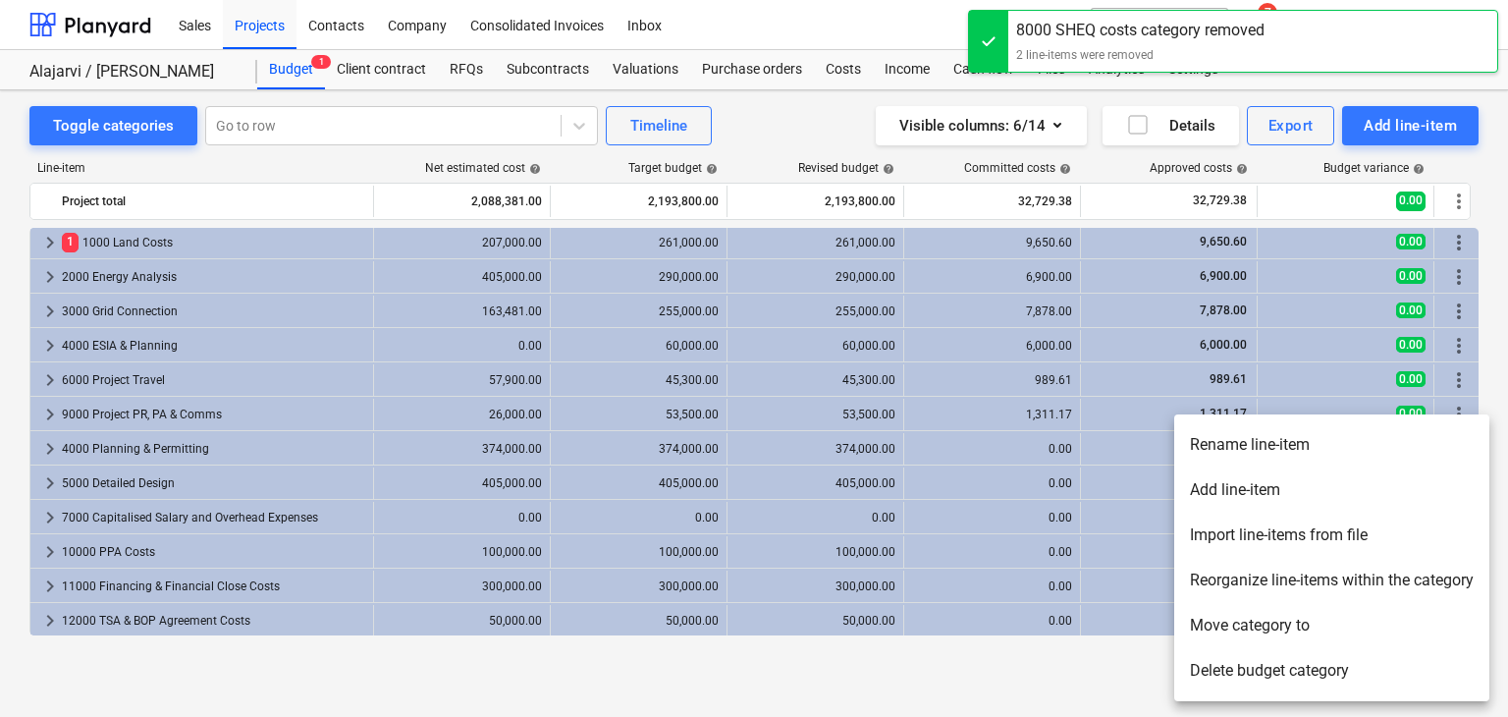
click at [1223, 684] on li "Delete budget category" at bounding box center [1331, 670] width 315 height 45
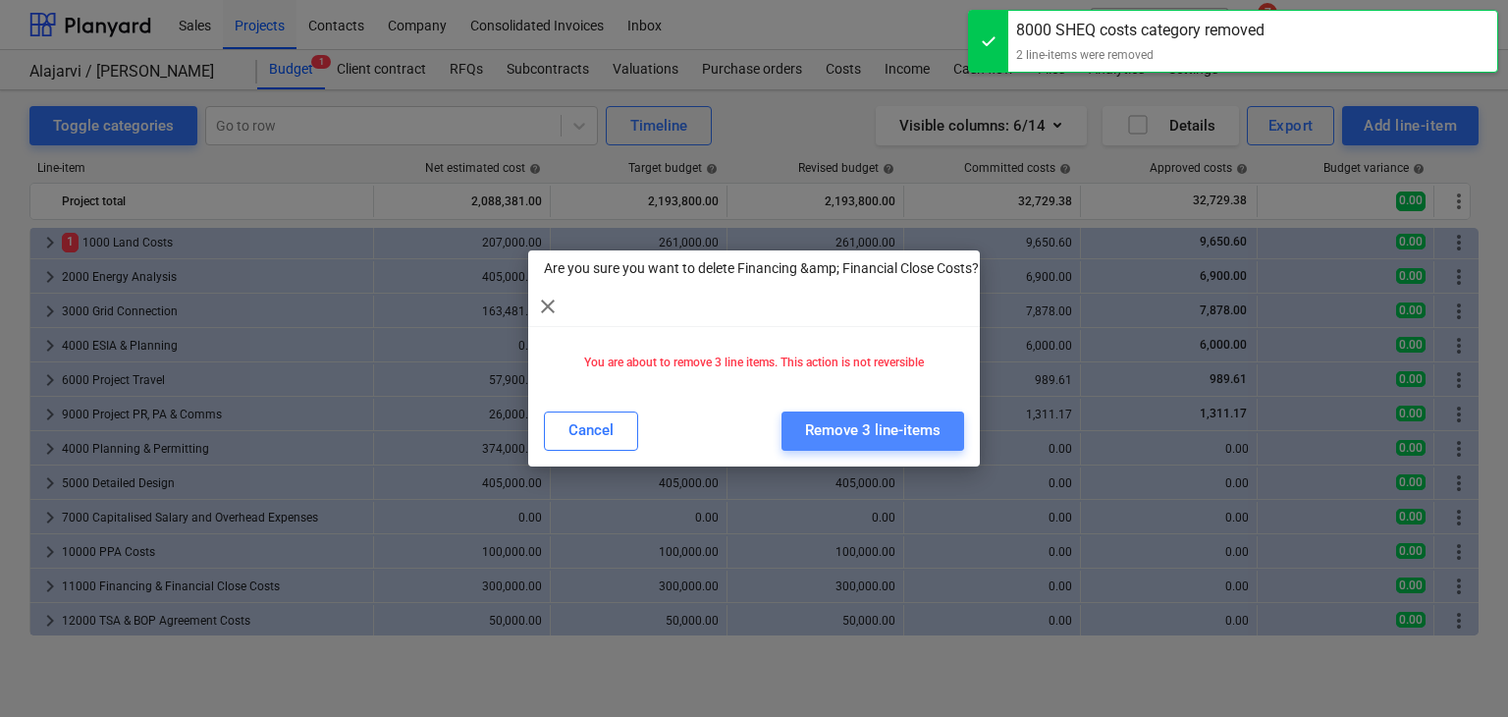
click at [907, 451] on button "Remove 3 line-items" at bounding box center [873, 430] width 183 height 39
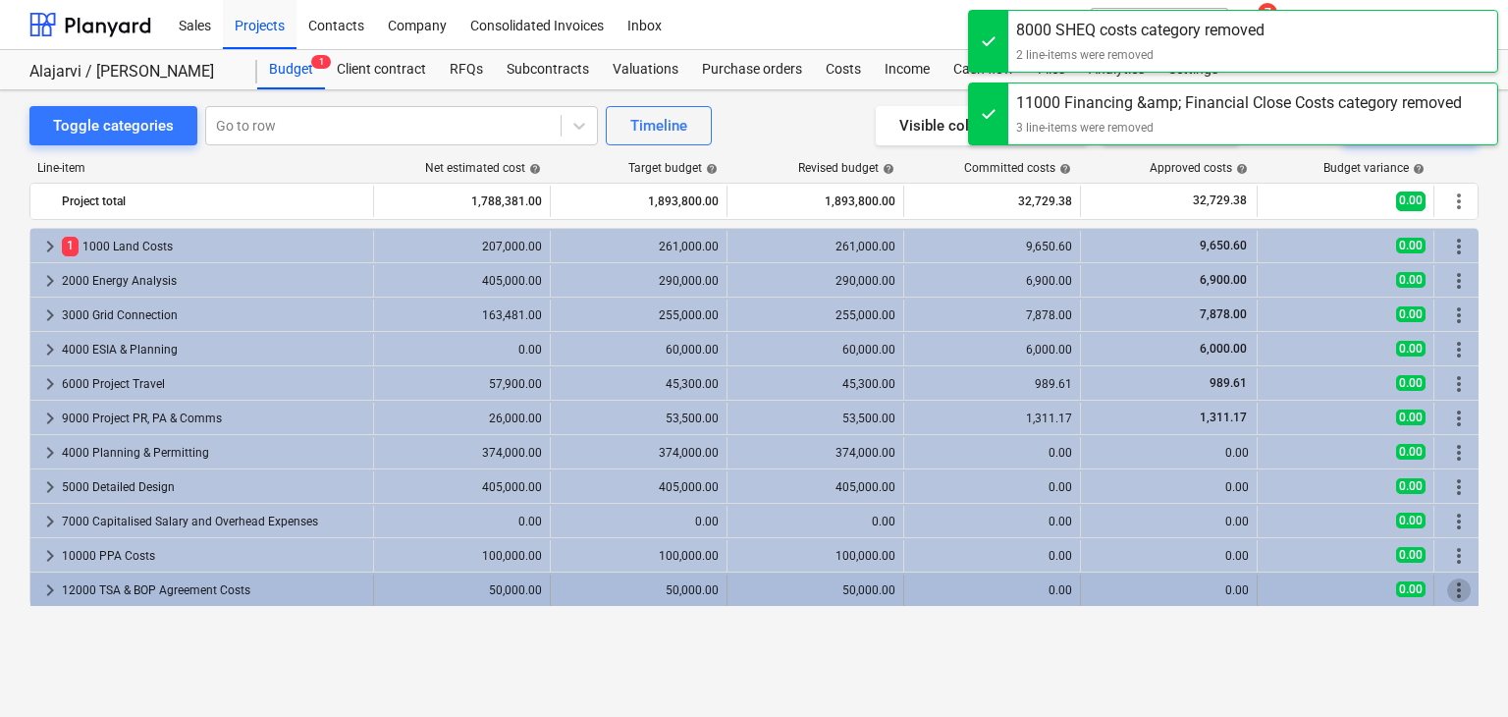
click at [1454, 594] on span "more_vert" at bounding box center [1459, 590] width 24 height 24
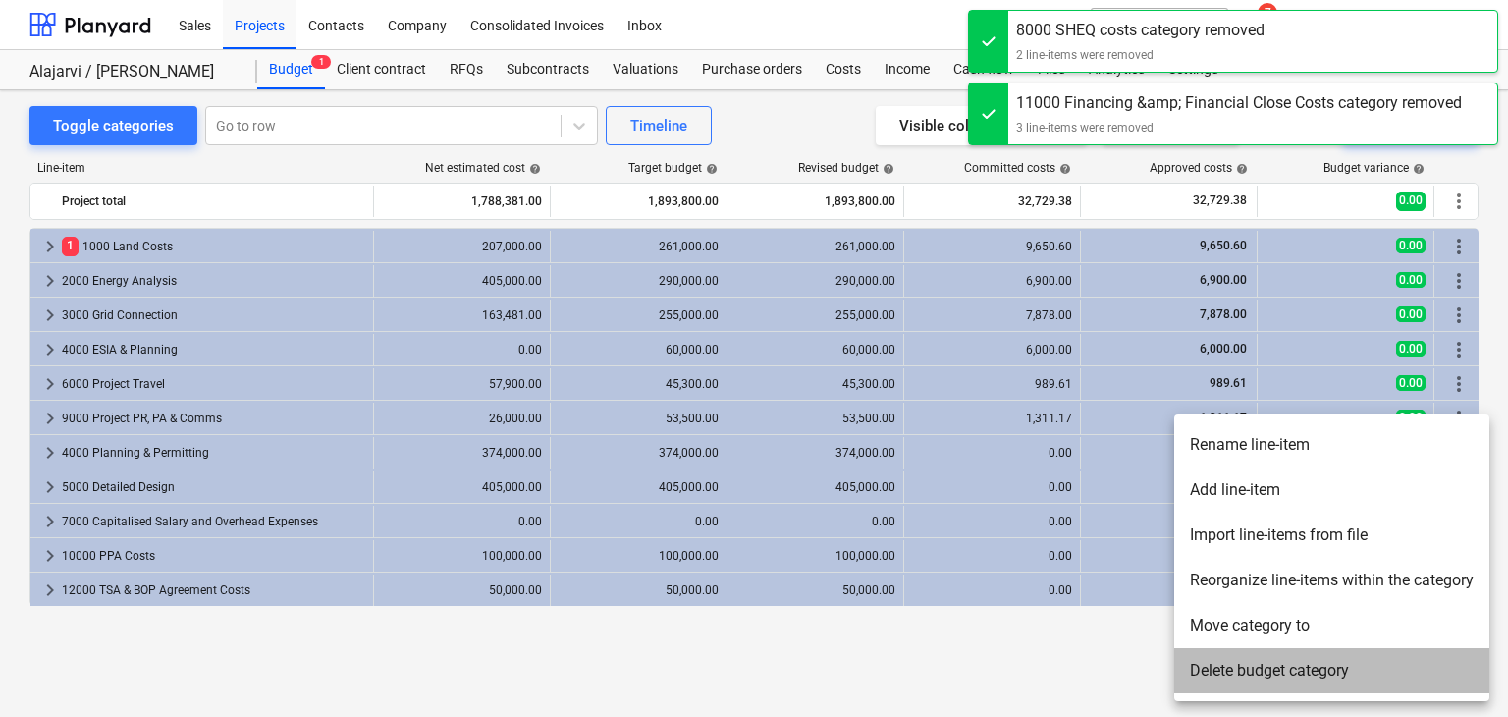
click at [1257, 677] on li "Delete budget category" at bounding box center [1331, 670] width 315 height 45
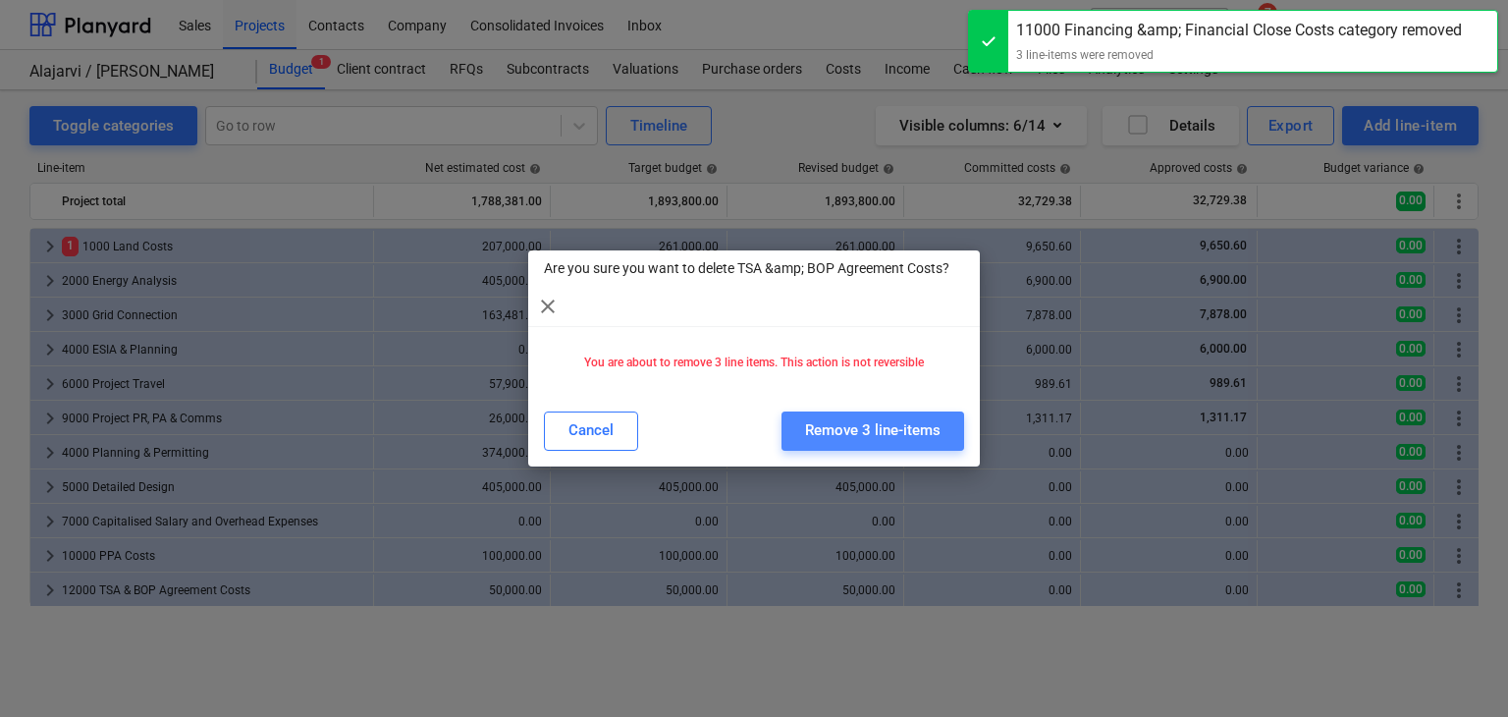
click at [892, 430] on div "Remove 3 line-items" at bounding box center [872, 430] width 135 height 26
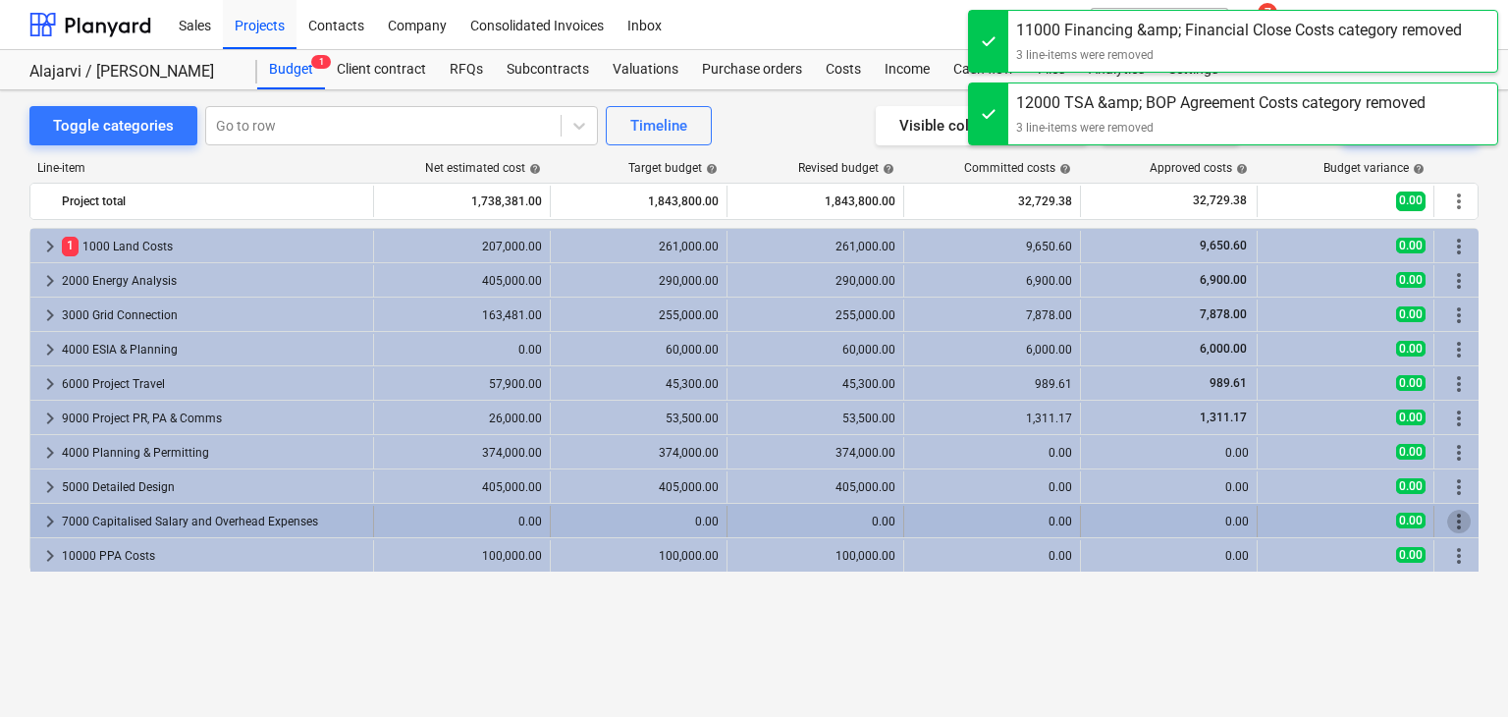
click at [1457, 520] on span "more_vert" at bounding box center [1459, 522] width 24 height 24
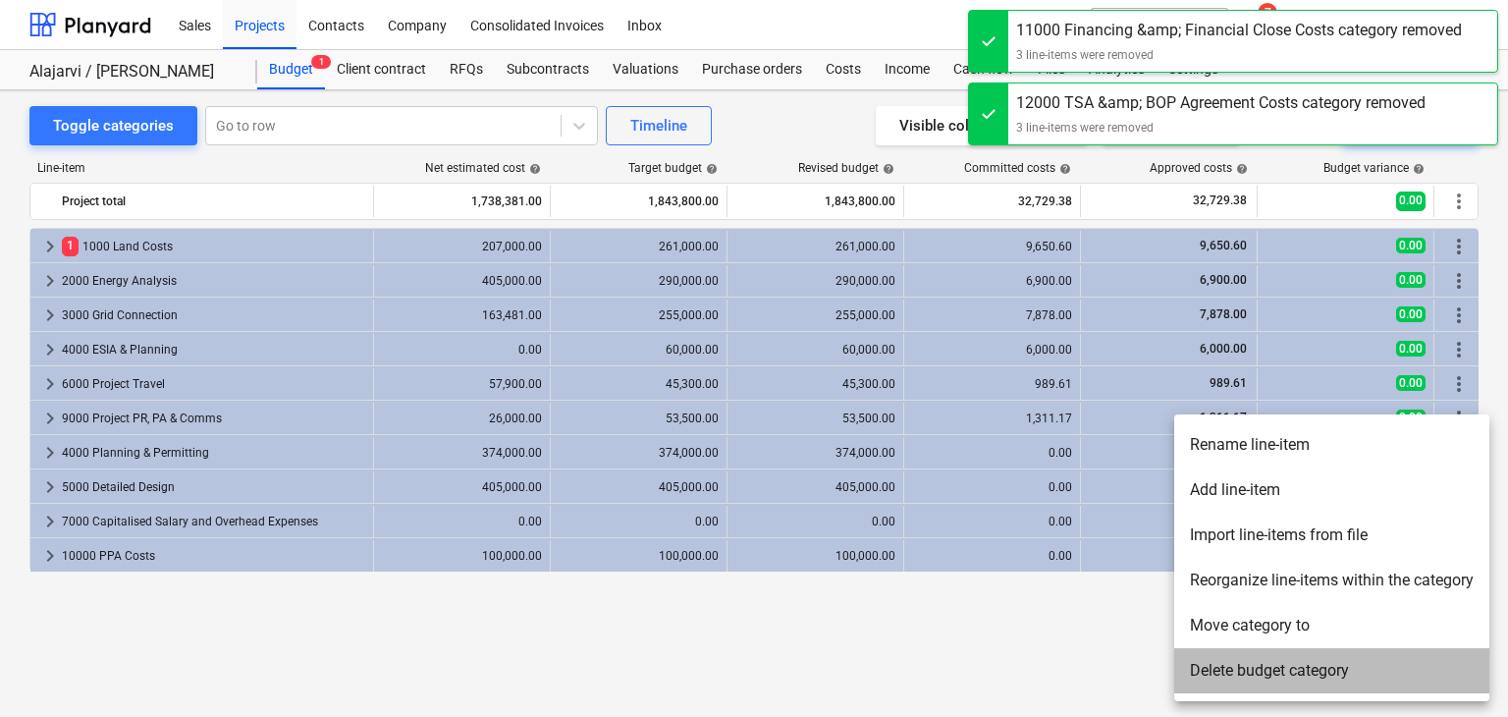
click at [1316, 657] on li "Delete budget category" at bounding box center [1331, 670] width 315 height 45
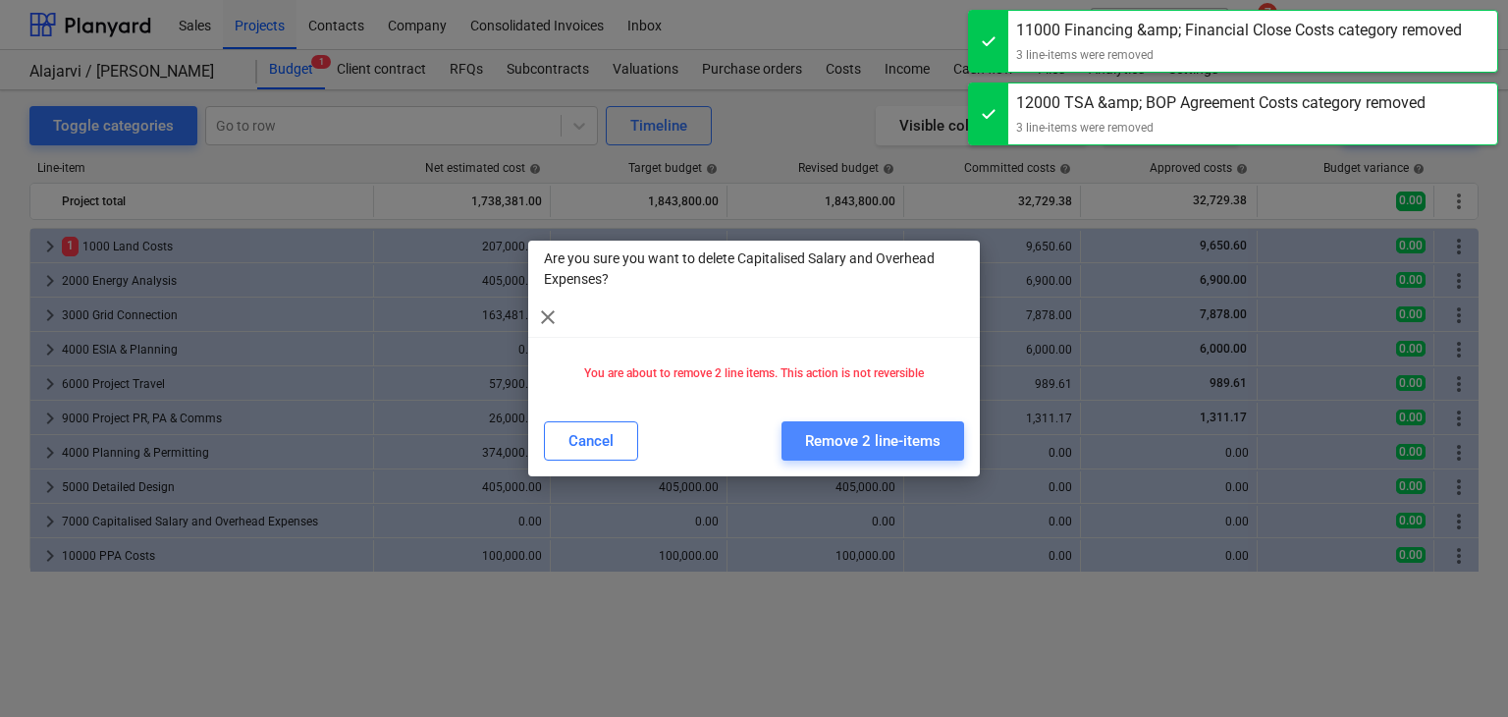
click at [863, 431] on div "Remove 2 line-items" at bounding box center [872, 441] width 135 height 26
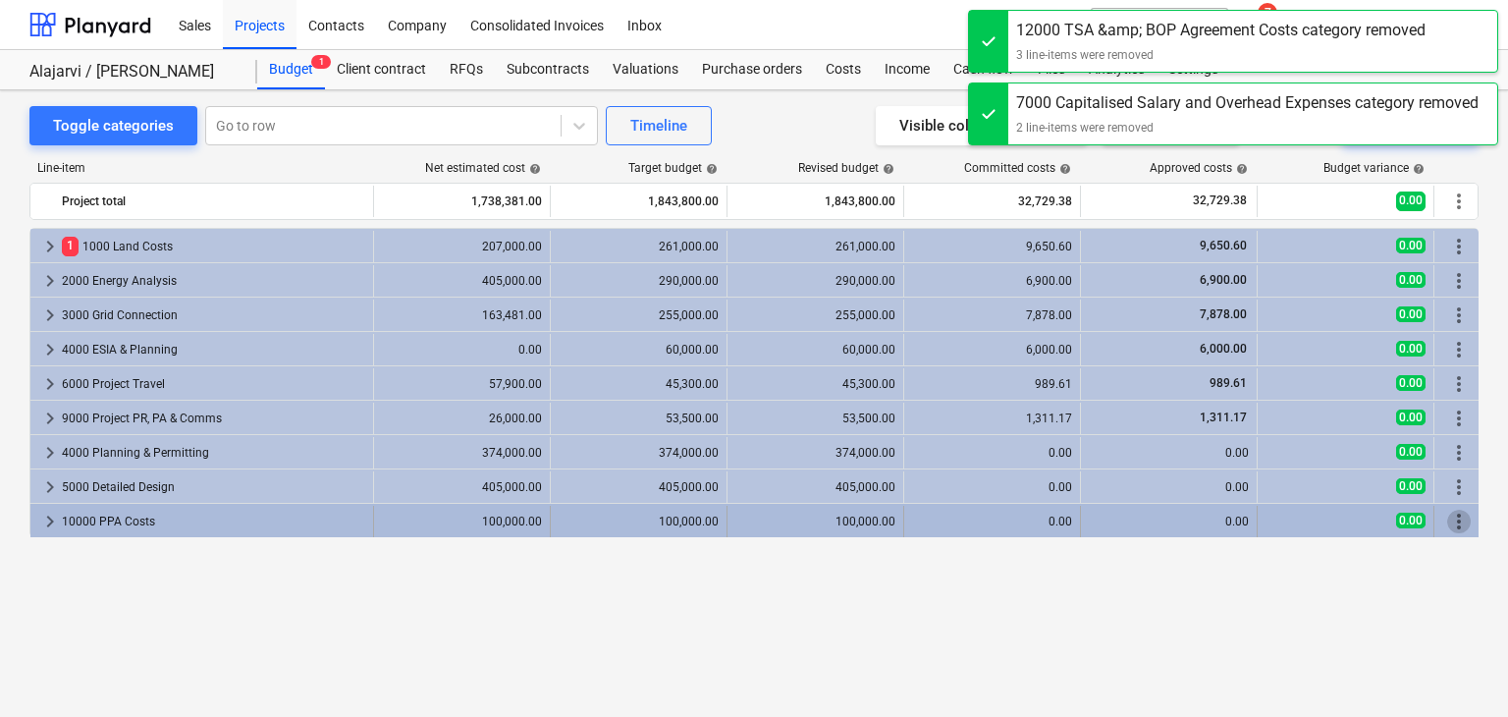
click at [1463, 519] on span "more_vert" at bounding box center [1459, 522] width 24 height 24
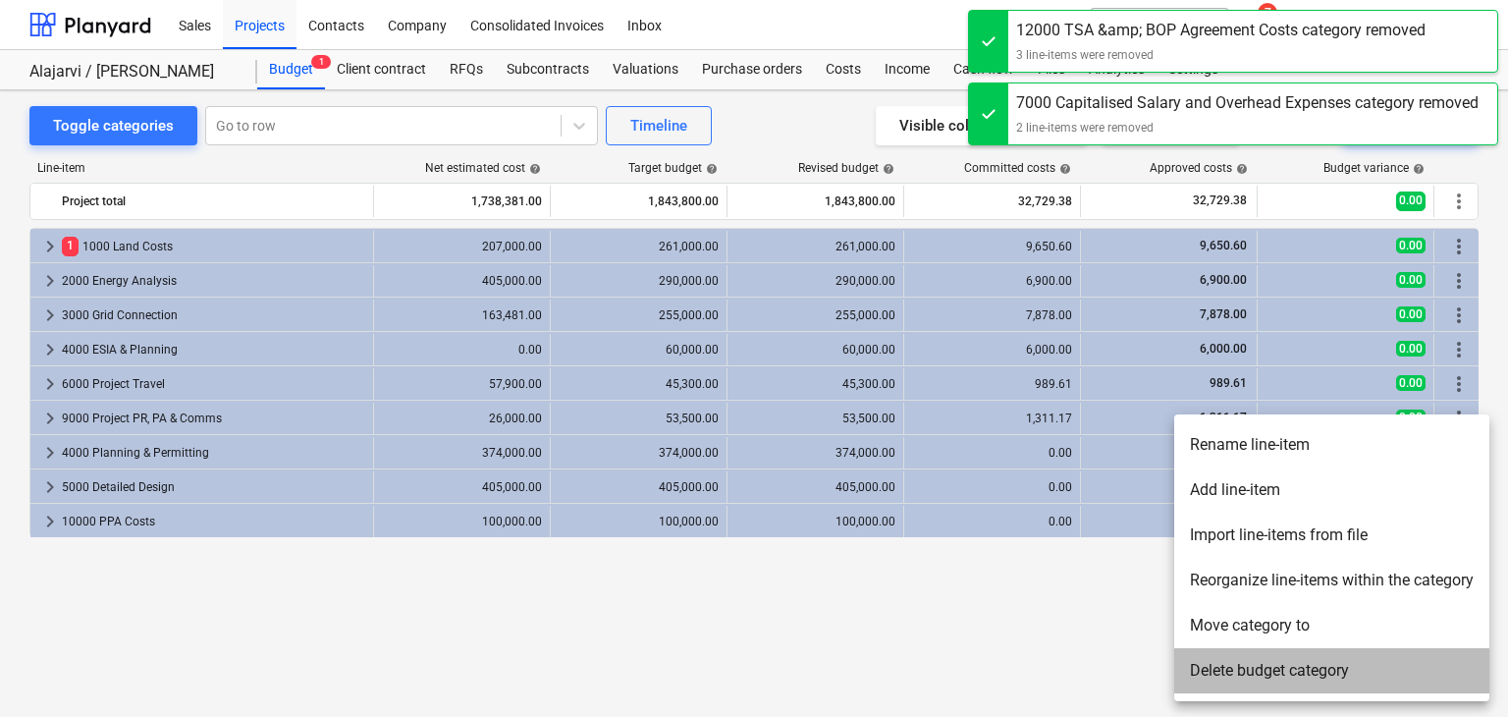
click at [1290, 677] on li "Delete budget category" at bounding box center [1331, 670] width 315 height 45
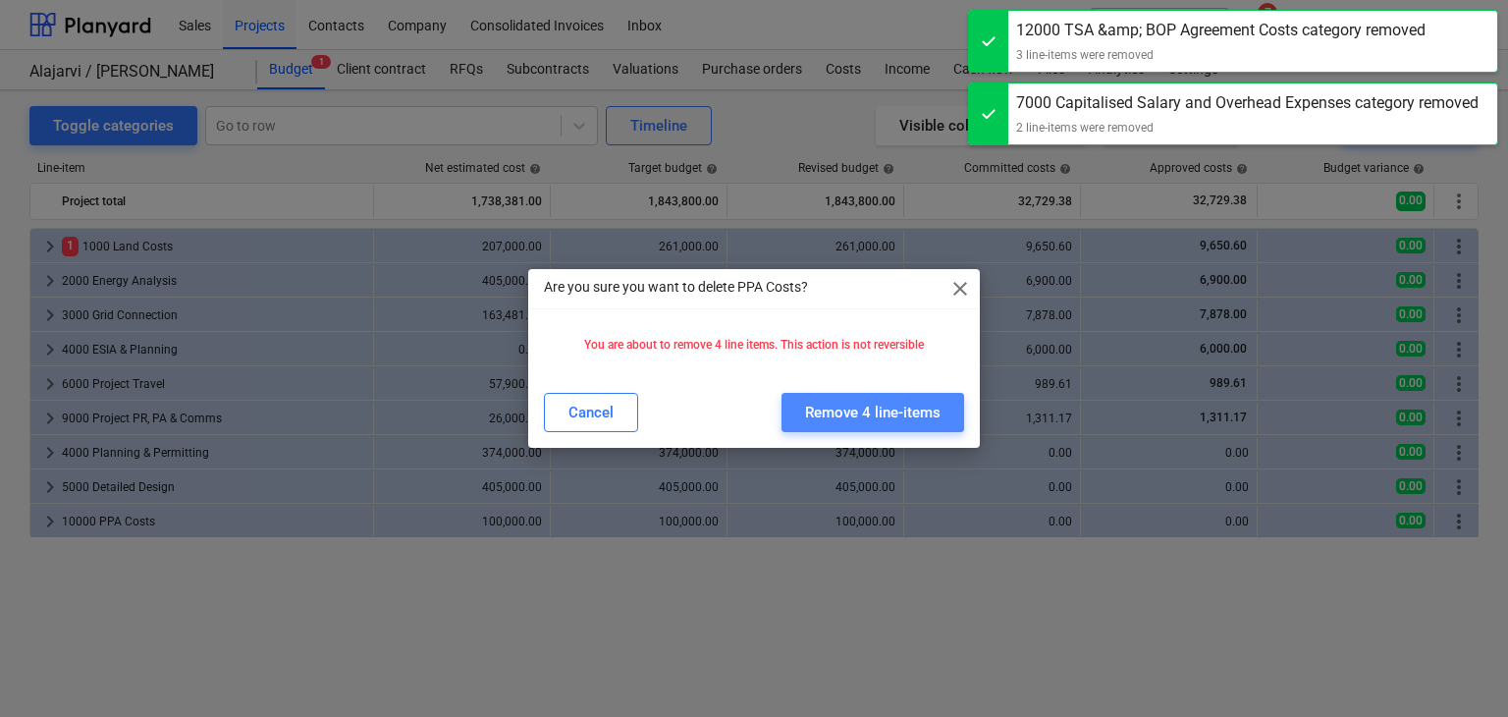
click at [878, 401] on div "Remove 4 line-items" at bounding box center [872, 413] width 135 height 26
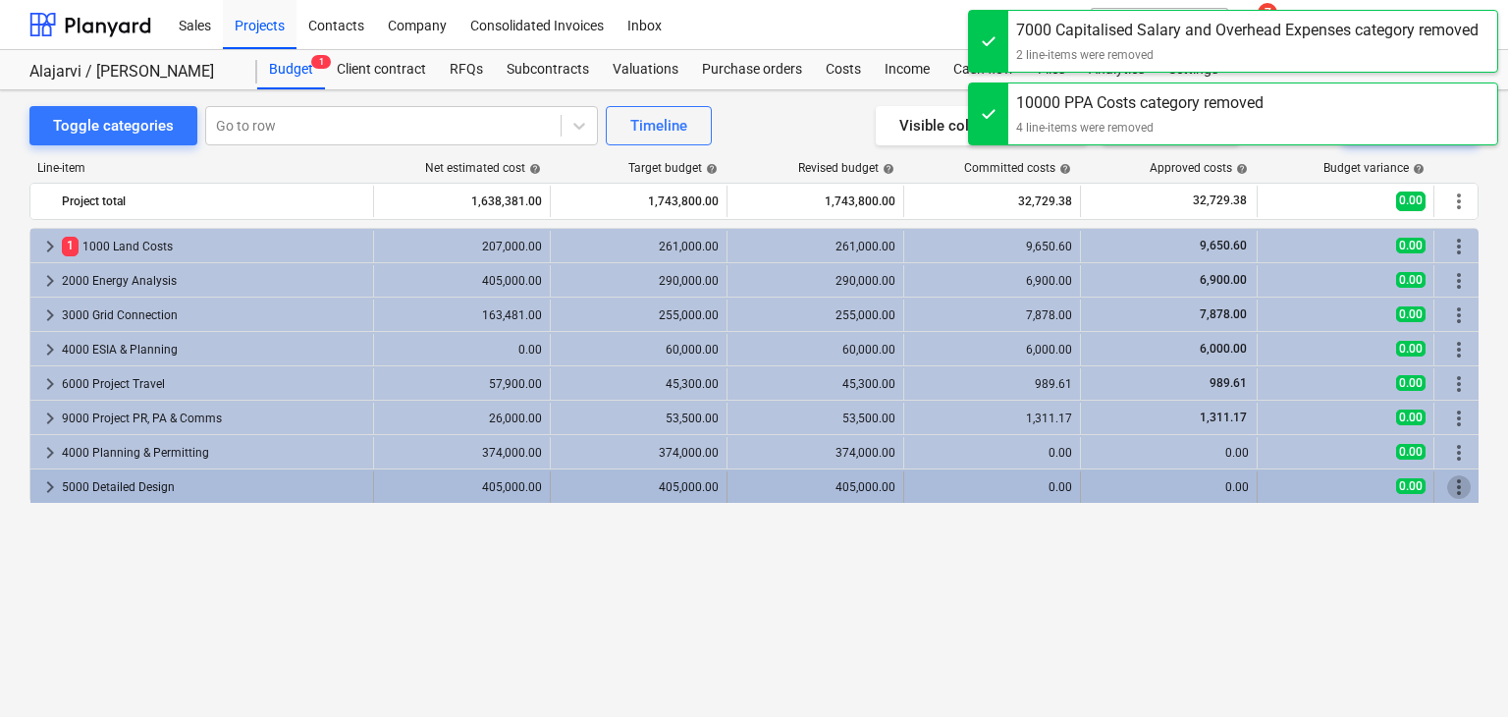
click at [1451, 480] on span "more_vert" at bounding box center [1459, 487] width 24 height 24
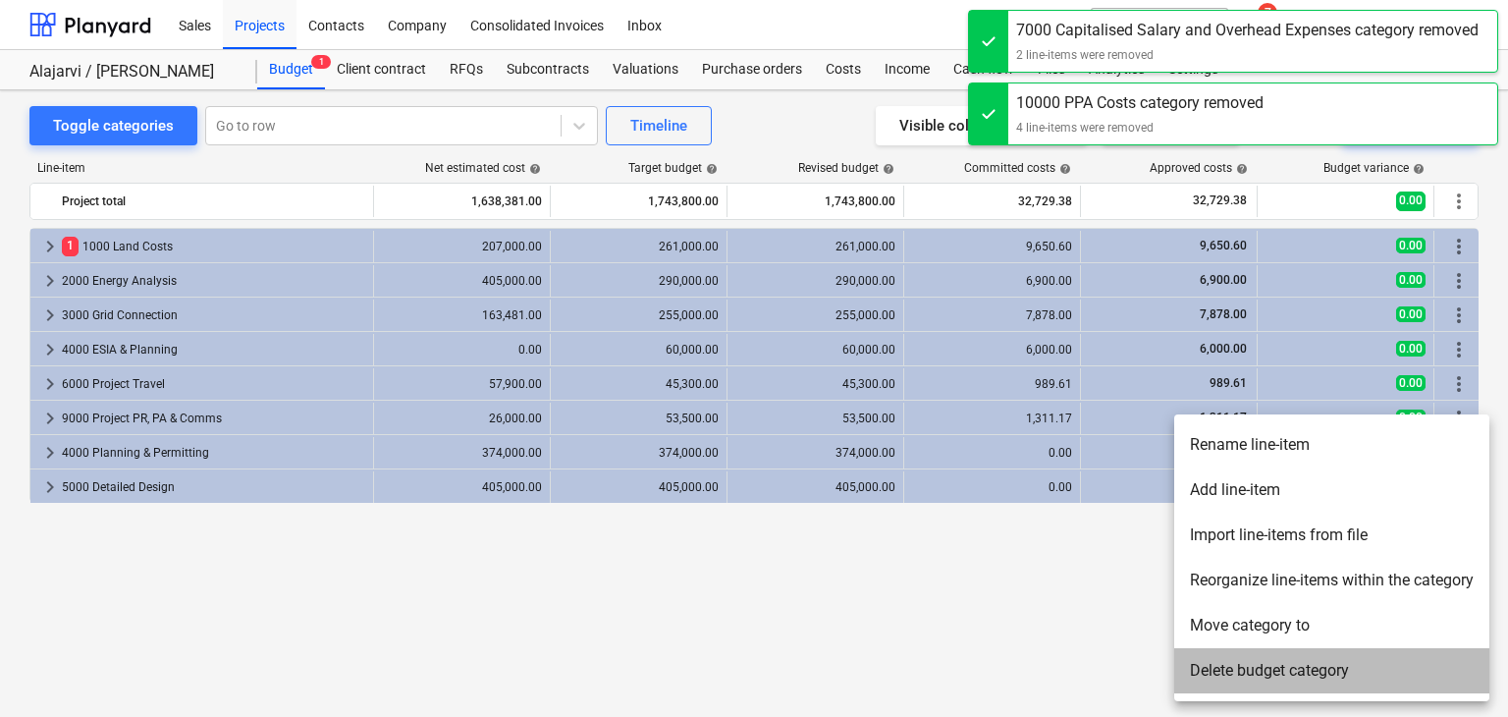
click at [1264, 688] on li "Delete budget category" at bounding box center [1331, 670] width 315 height 45
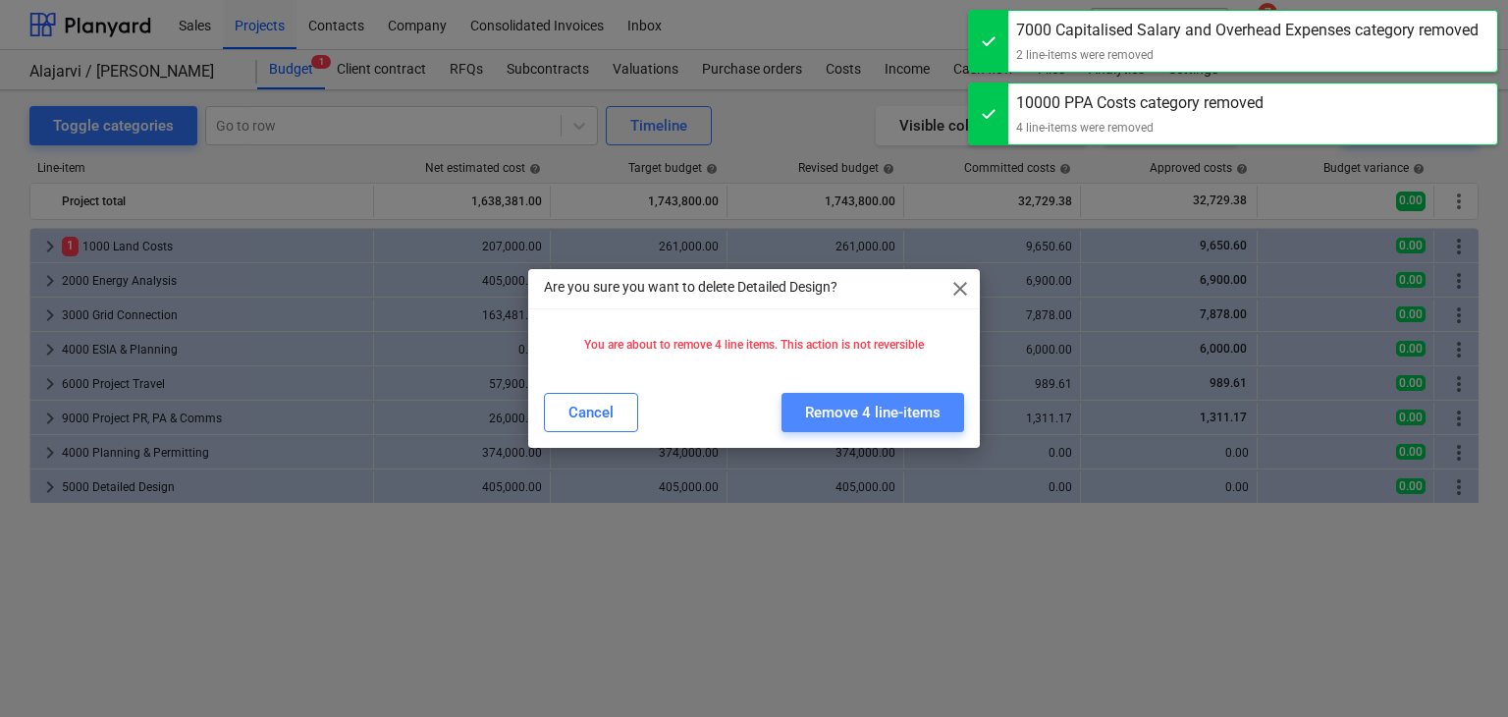
click at [899, 421] on div "Remove 4 line-items" at bounding box center [872, 413] width 135 height 26
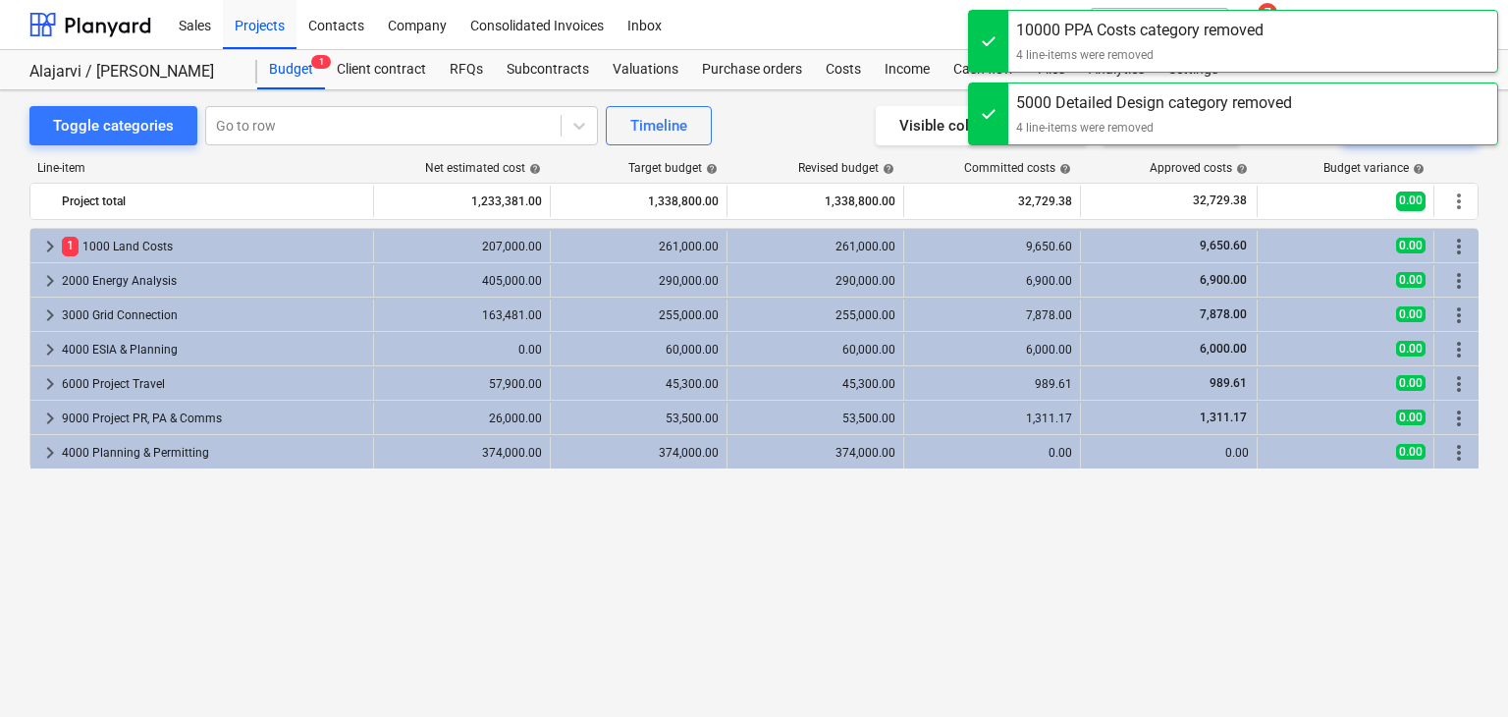
drag, startPoint x: 326, startPoint y: 414, endPoint x: 321, endPoint y: 506, distance: 91.4
drag, startPoint x: 321, startPoint y: 506, endPoint x: 754, endPoint y: 150, distance: 560.2
click at [754, 150] on div "Line-item Net estimated cost help Target budget help Revised budget help Commit…" at bounding box center [753, 402] width 1449 height 514
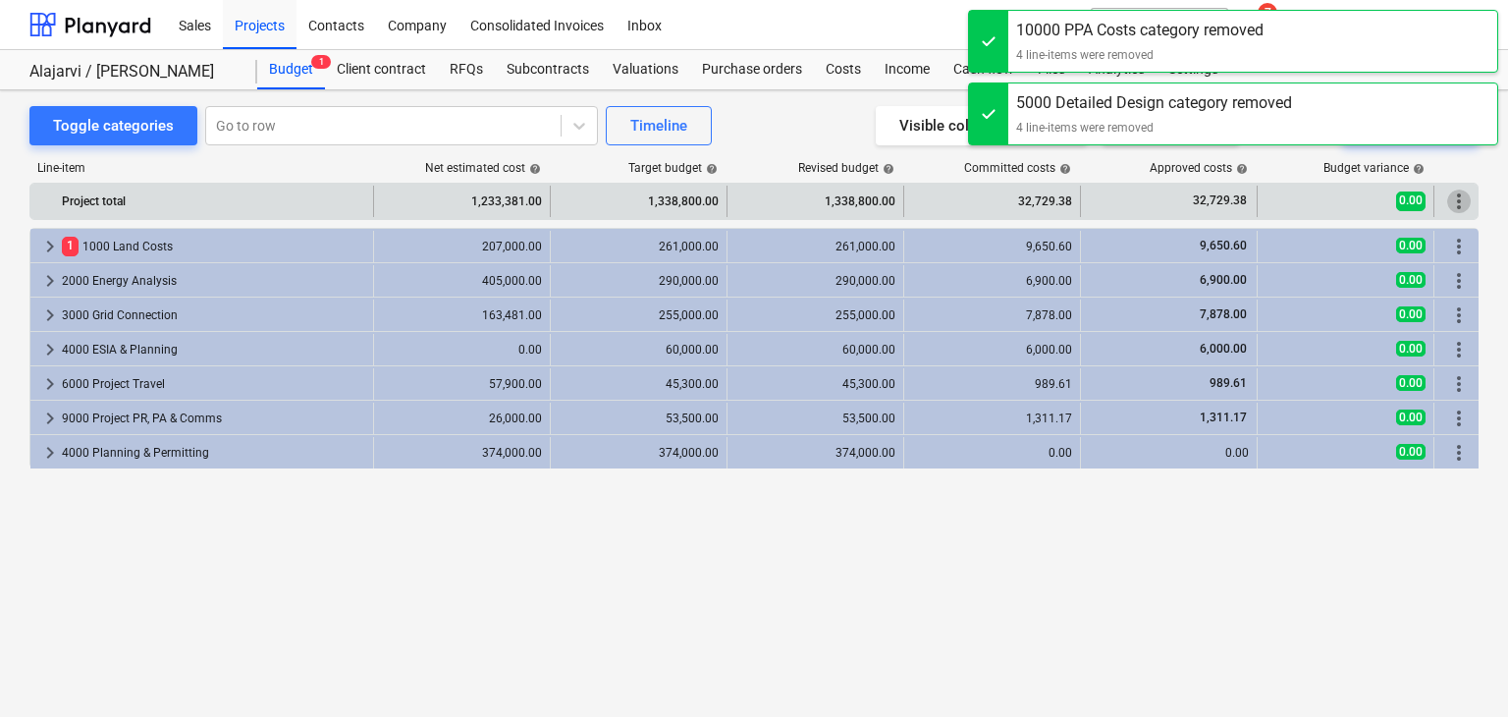
click at [1458, 211] on span "more_vert" at bounding box center [1459, 201] width 24 height 24
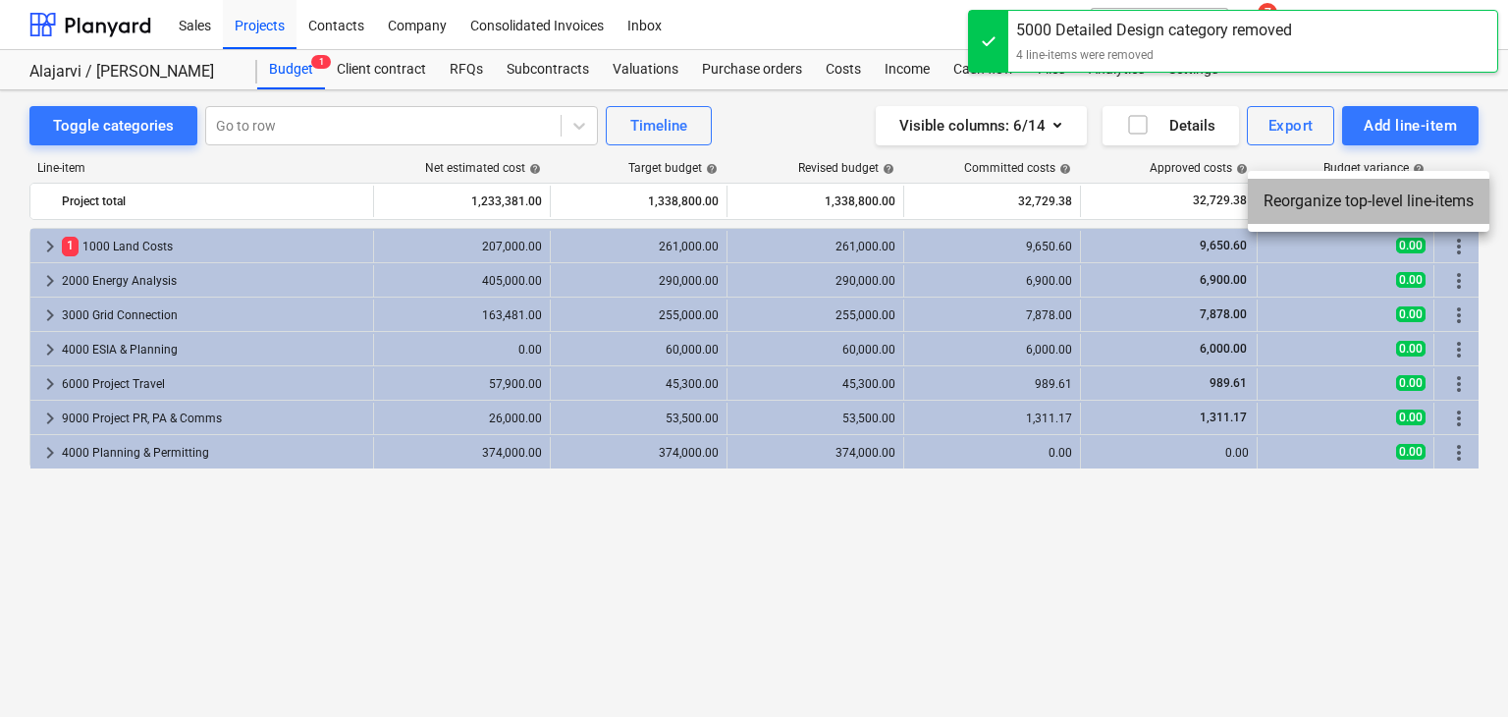
click at [1325, 193] on li "Reorganize top-level line-items" at bounding box center [1369, 201] width 242 height 45
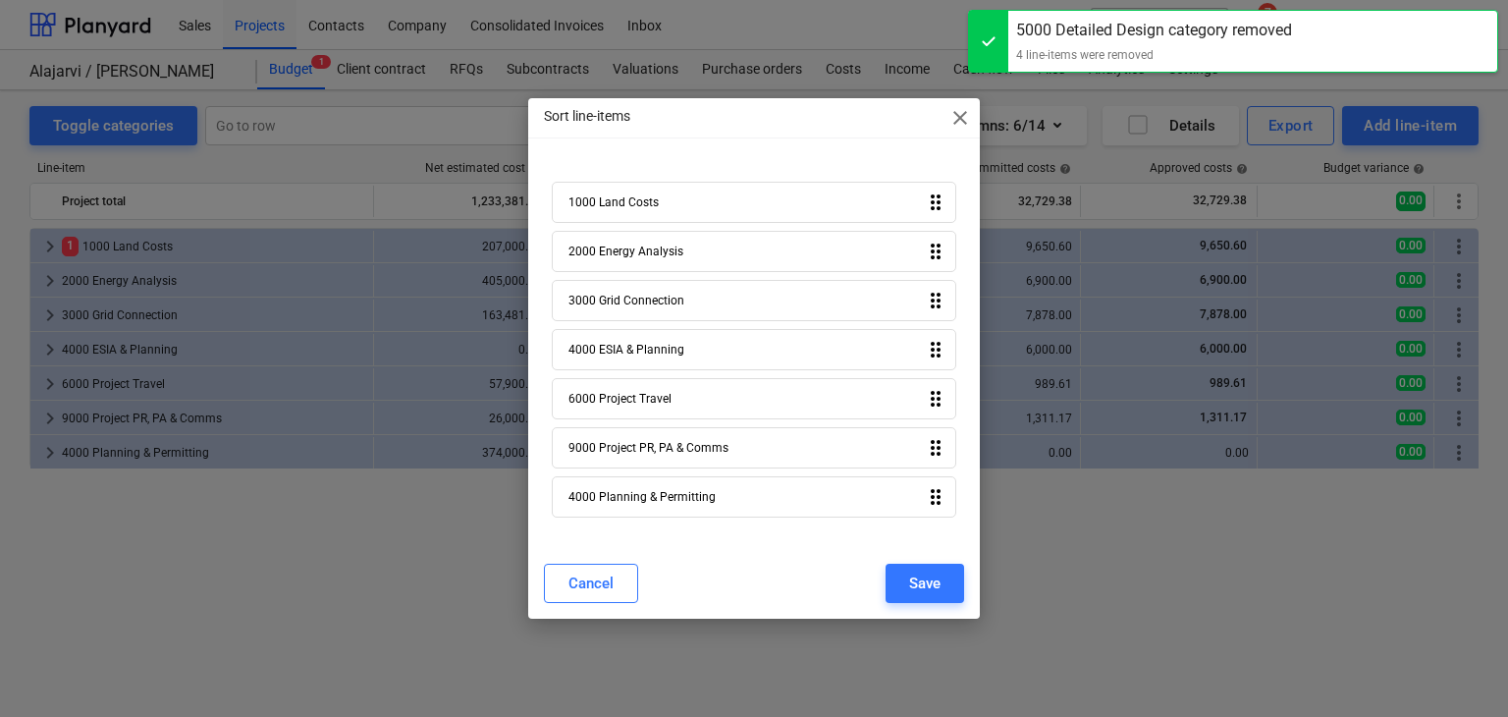
drag, startPoint x: 658, startPoint y: 500, endPoint x: 668, endPoint y: 357, distance: 142.7
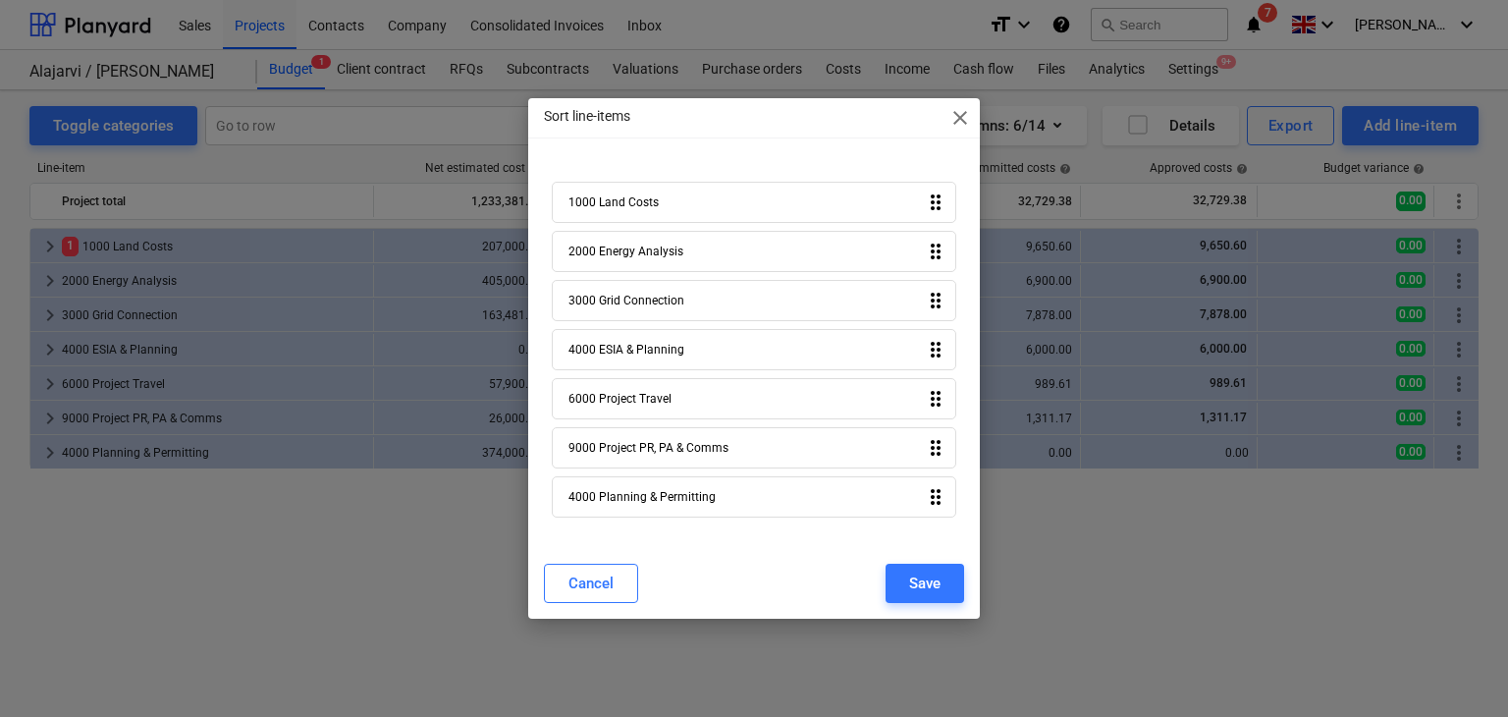
drag, startPoint x: 668, startPoint y: 357, endPoint x: 572, endPoint y: 514, distance: 182.9
click at [572, 514] on div "4000 Planning & Permitting drag_indicator" at bounding box center [755, 496] width 406 height 41
drag, startPoint x: 939, startPoint y: 498, endPoint x: 933, endPoint y: 387, distance: 111.1
drag, startPoint x: 933, startPoint y: 387, endPoint x: 942, endPoint y: 495, distance: 108.4
click at [942, 495] on icon "drag_indicator" at bounding box center [936, 497] width 24 height 24
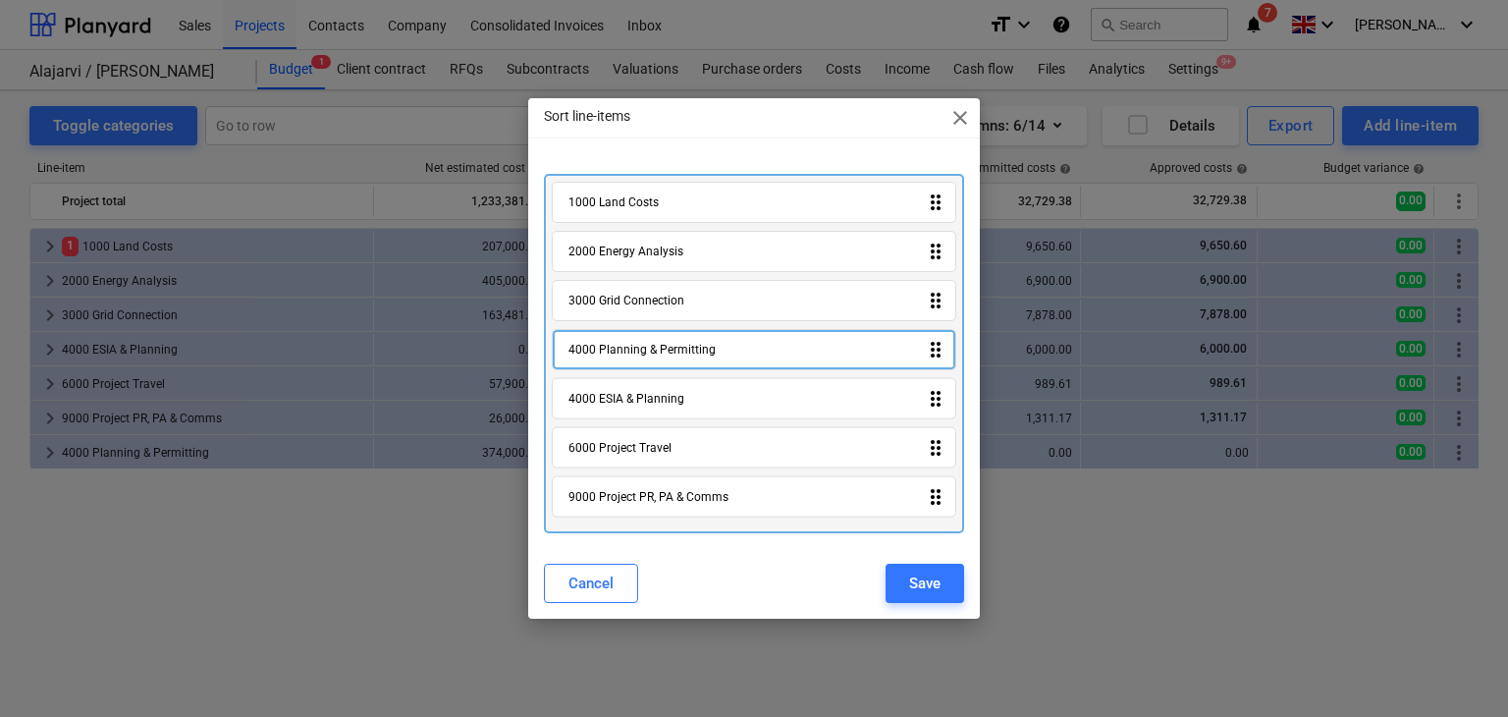
drag, startPoint x: 937, startPoint y: 501, endPoint x: 935, endPoint y: 350, distance: 151.2
click at [935, 350] on div "1000 Land Costs drag_indicator 2000 Energy Analysis drag_indicator 3000 Grid Co…" at bounding box center [754, 353] width 421 height 359
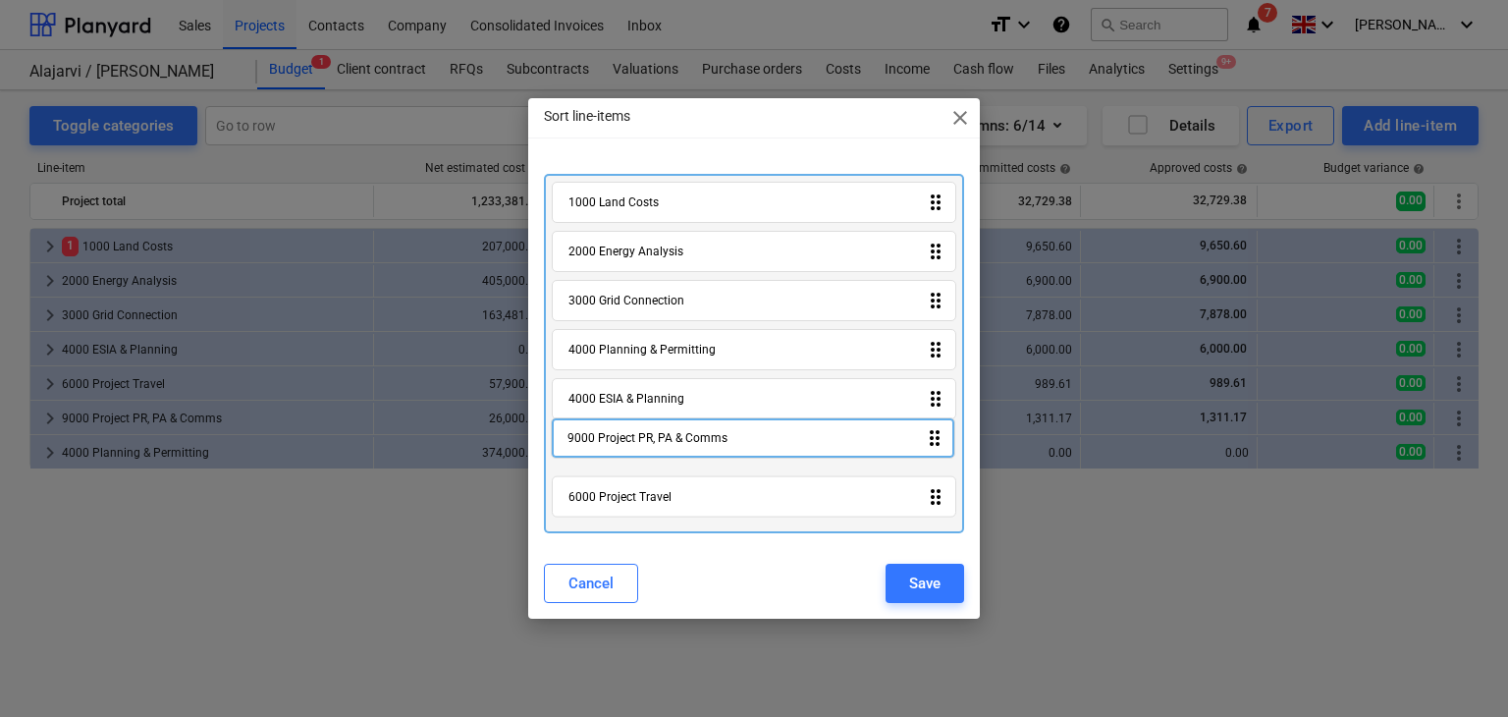
drag, startPoint x: 935, startPoint y: 500, endPoint x: 933, endPoint y: 431, distance: 68.8
click at [933, 431] on div "1000 Land Costs drag_indicator 2000 Energy Analysis drag_indicator 3000 Grid Co…" at bounding box center [754, 353] width 421 height 359
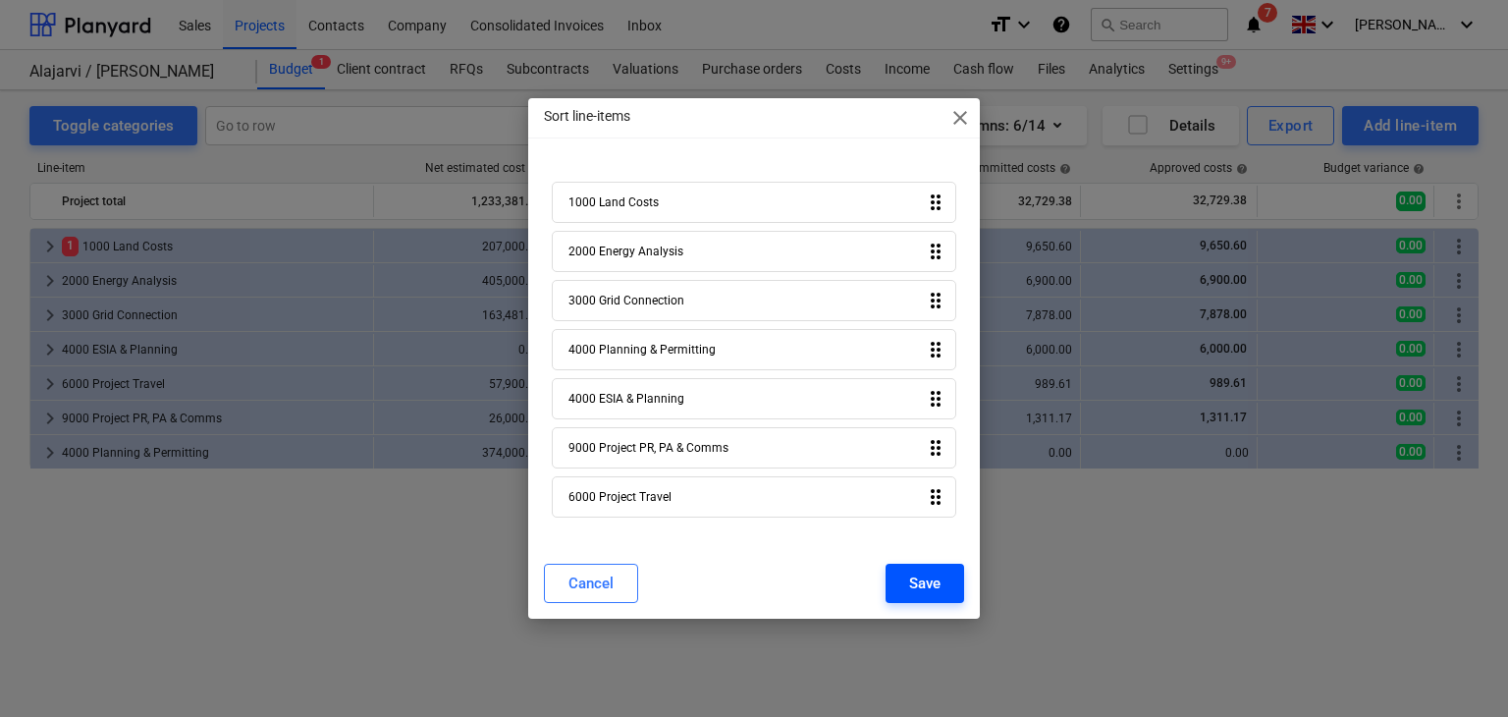
drag, startPoint x: 929, startPoint y: 578, endPoint x: 911, endPoint y: 585, distance: 19.0
click at [911, 585] on div "Save" at bounding box center [924, 583] width 31 height 26
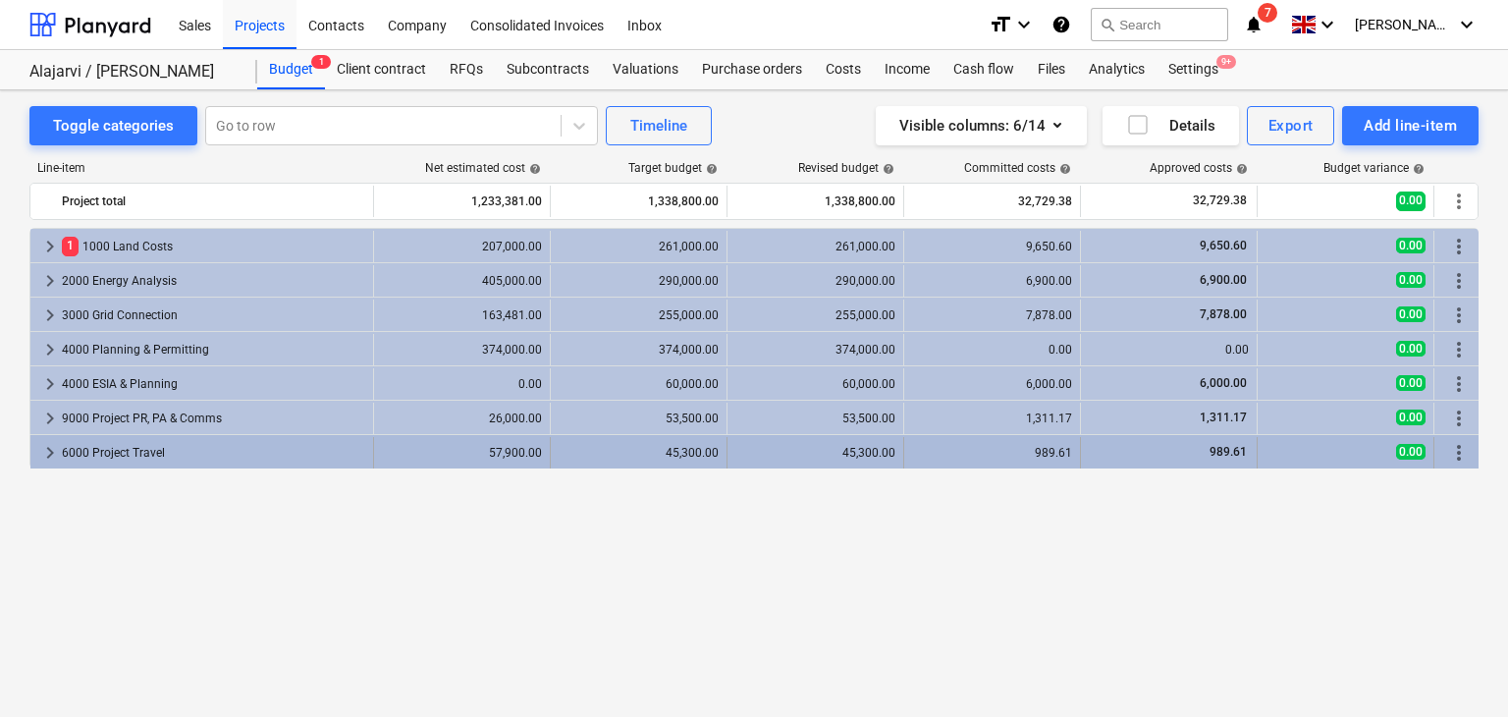
click at [45, 451] on span "keyboard_arrow_right" at bounding box center [50, 453] width 24 height 24
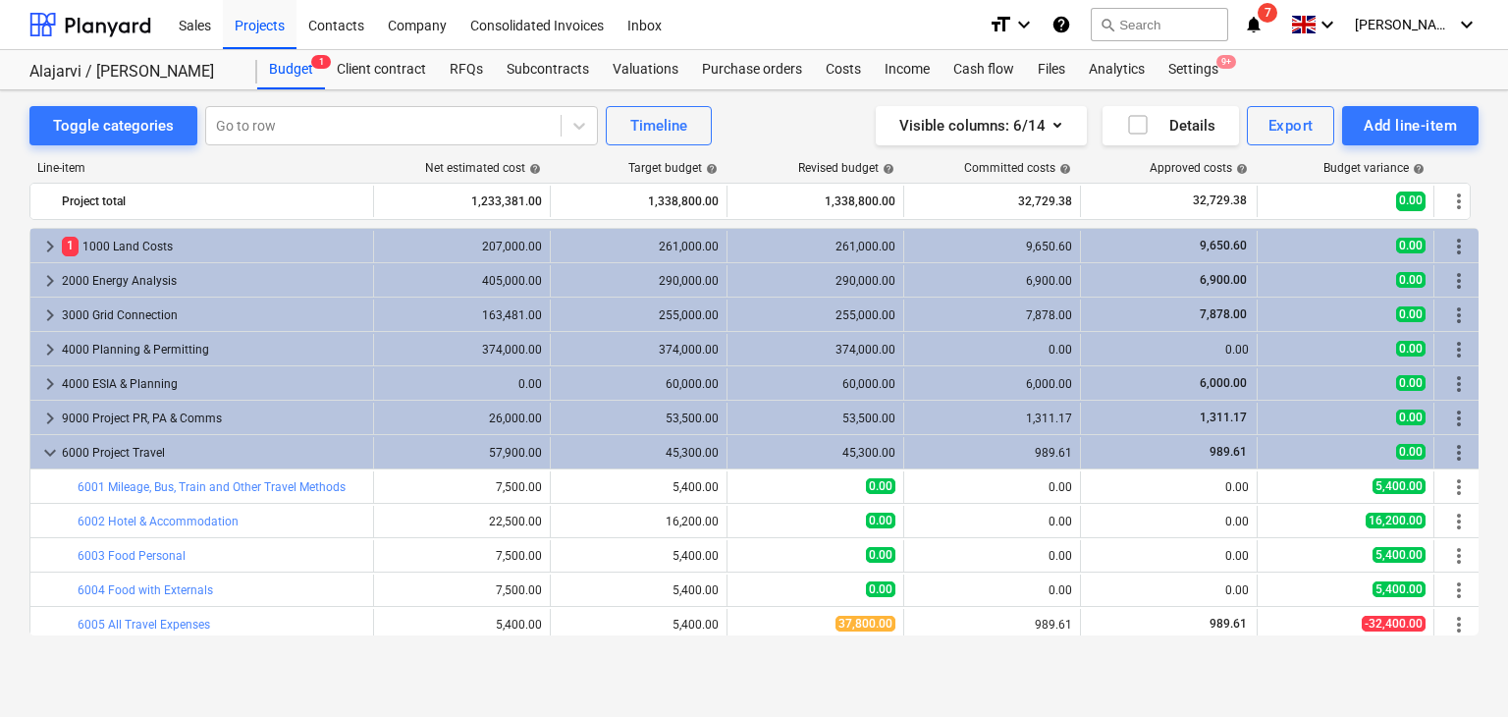
scroll to position [39, 0]
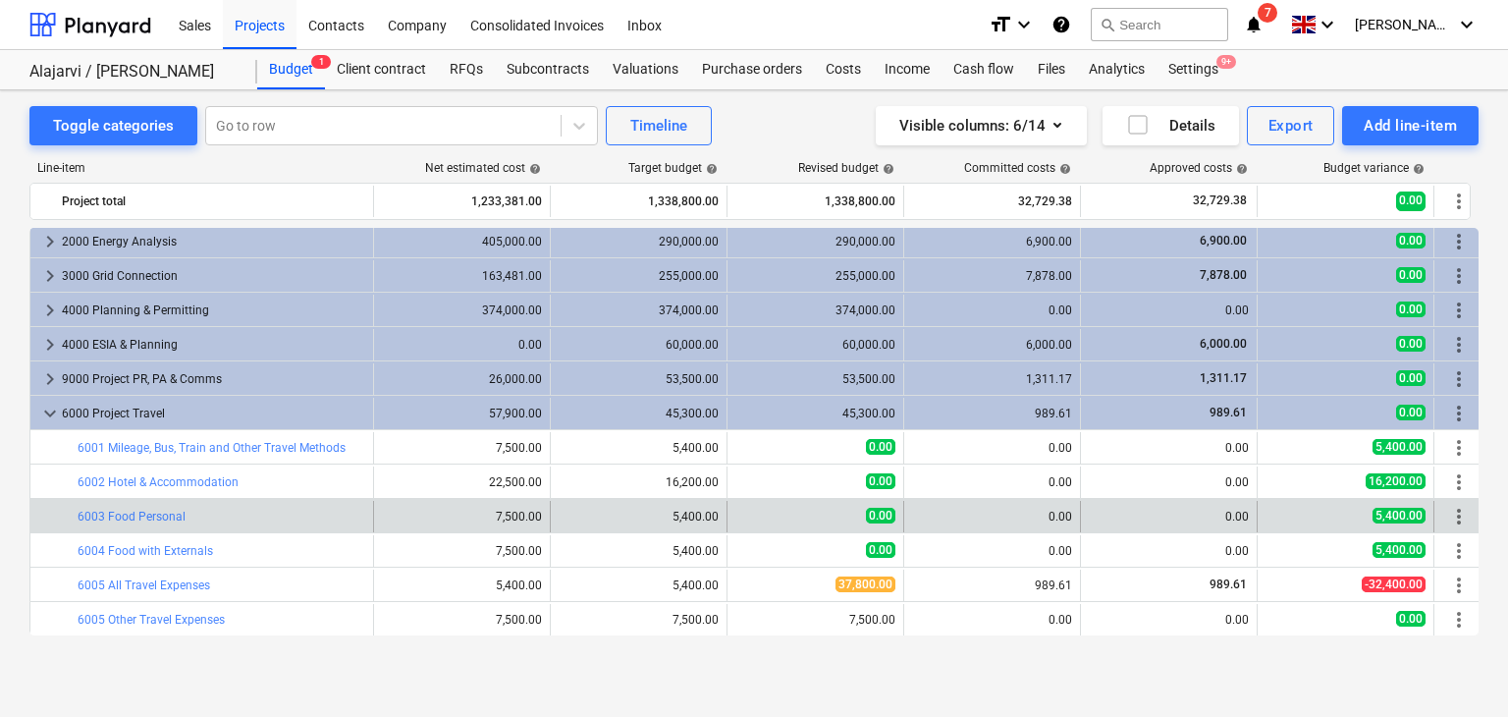
drag, startPoint x: 1453, startPoint y: 450, endPoint x: 1451, endPoint y: 511, distance: 60.9
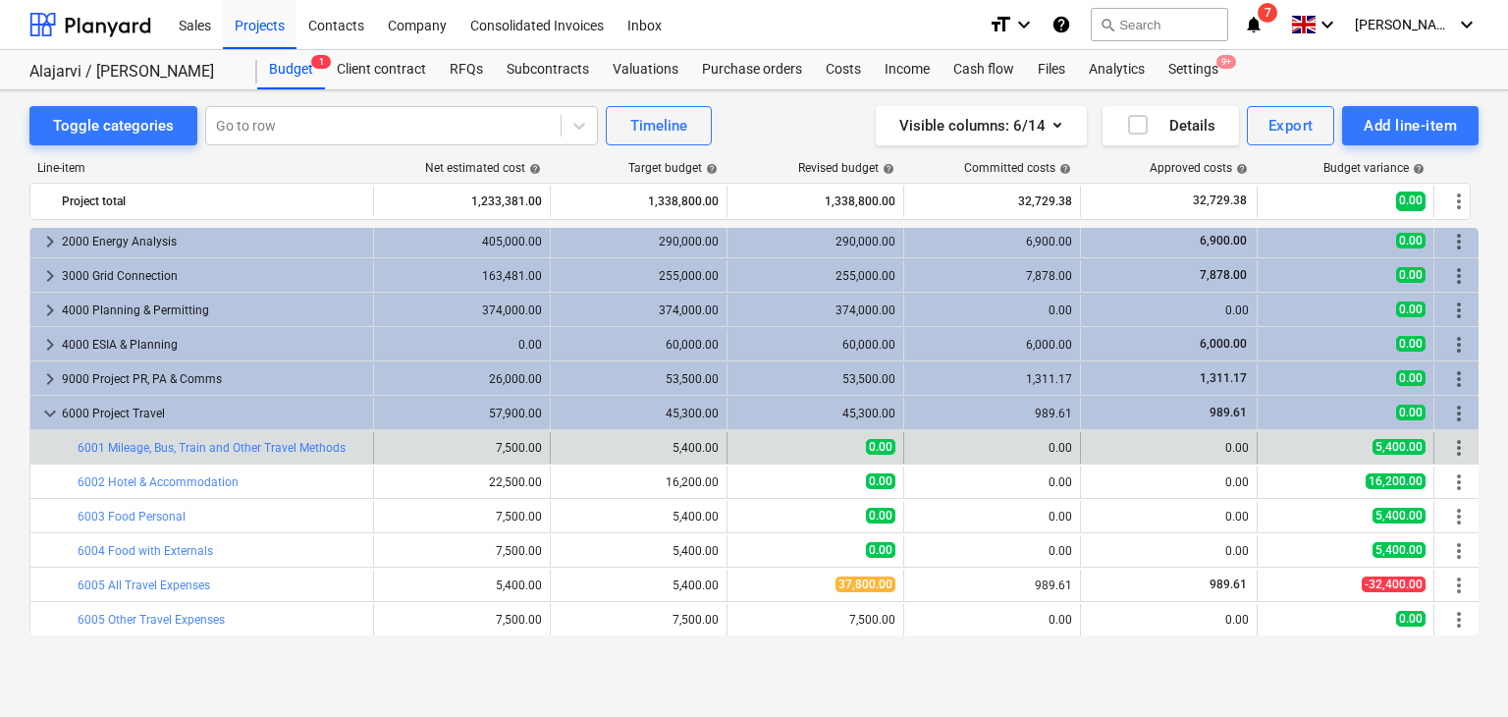
drag, startPoint x: 1451, startPoint y: 511, endPoint x: 1472, endPoint y: 446, distance: 68.0
click at [1472, 446] on div "more_vert" at bounding box center [1458, 447] width 33 height 31
click at [1458, 445] on span "more_vert" at bounding box center [1459, 448] width 24 height 24
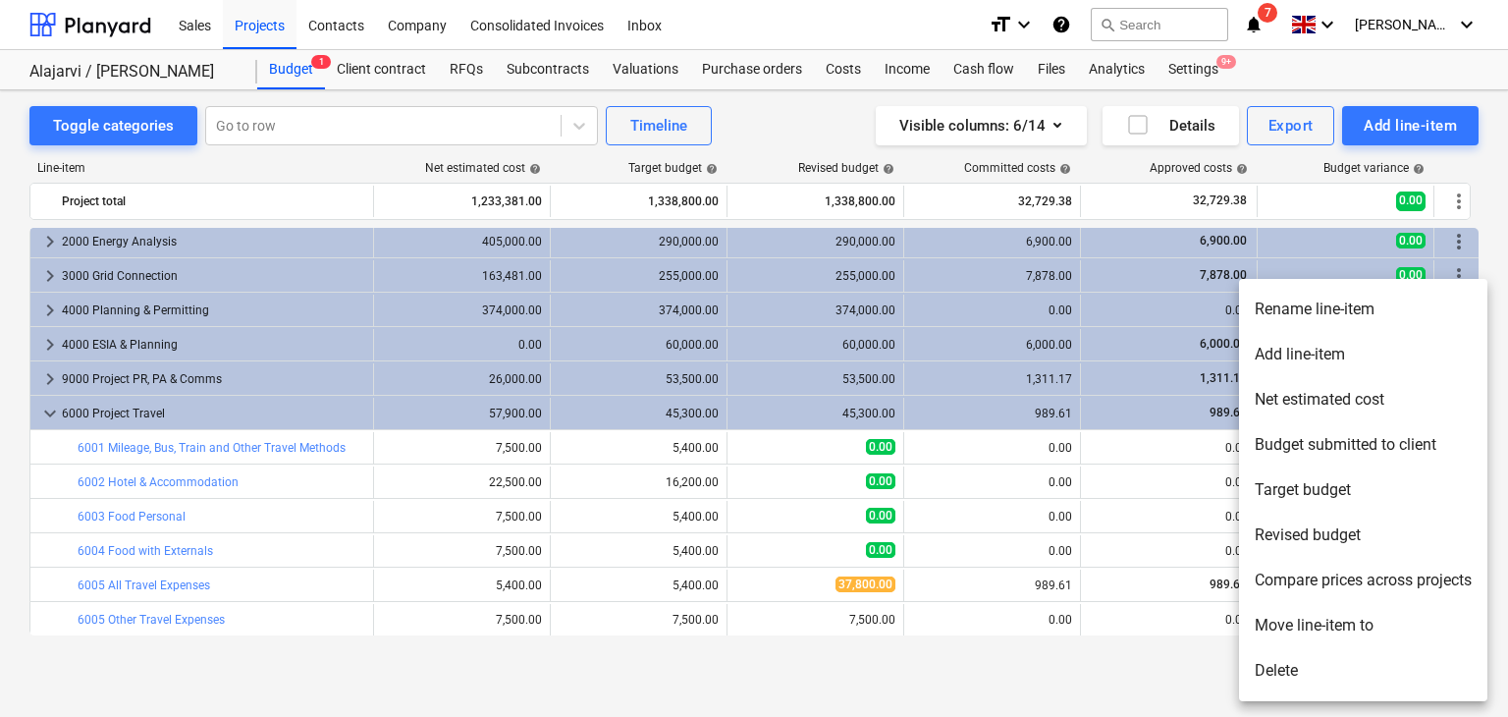
click at [1316, 667] on li "Delete" at bounding box center [1363, 670] width 248 height 45
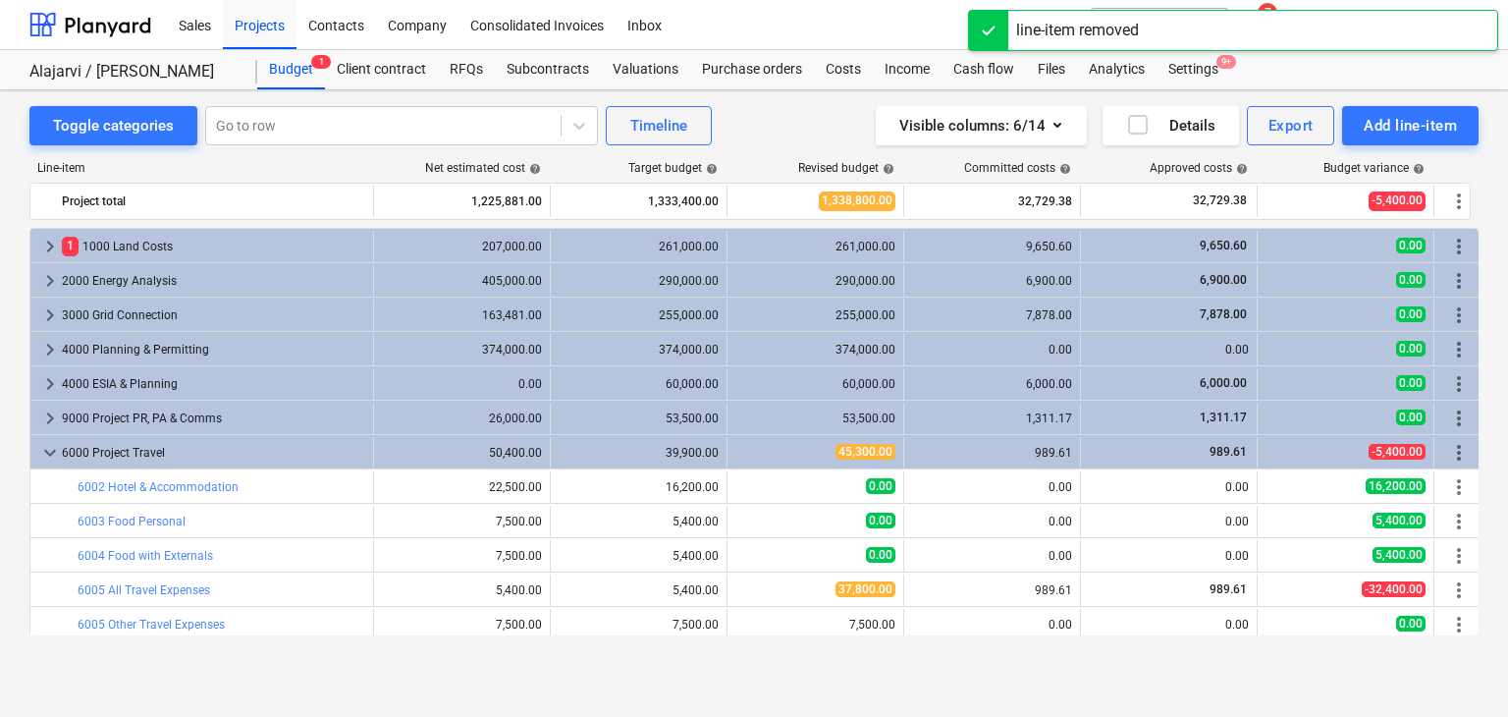
scroll to position [4, 0]
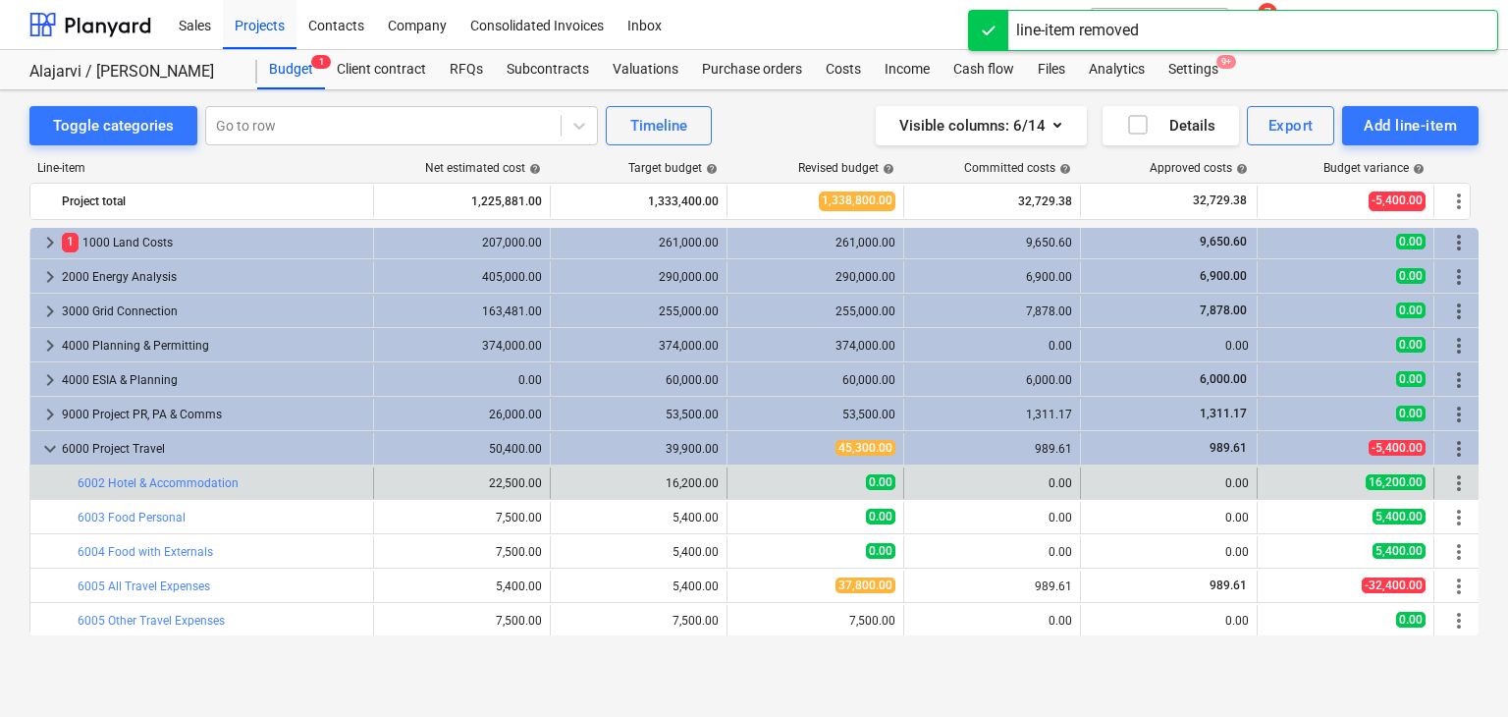
click at [1469, 483] on span "more_vert" at bounding box center [1459, 483] width 24 height 24
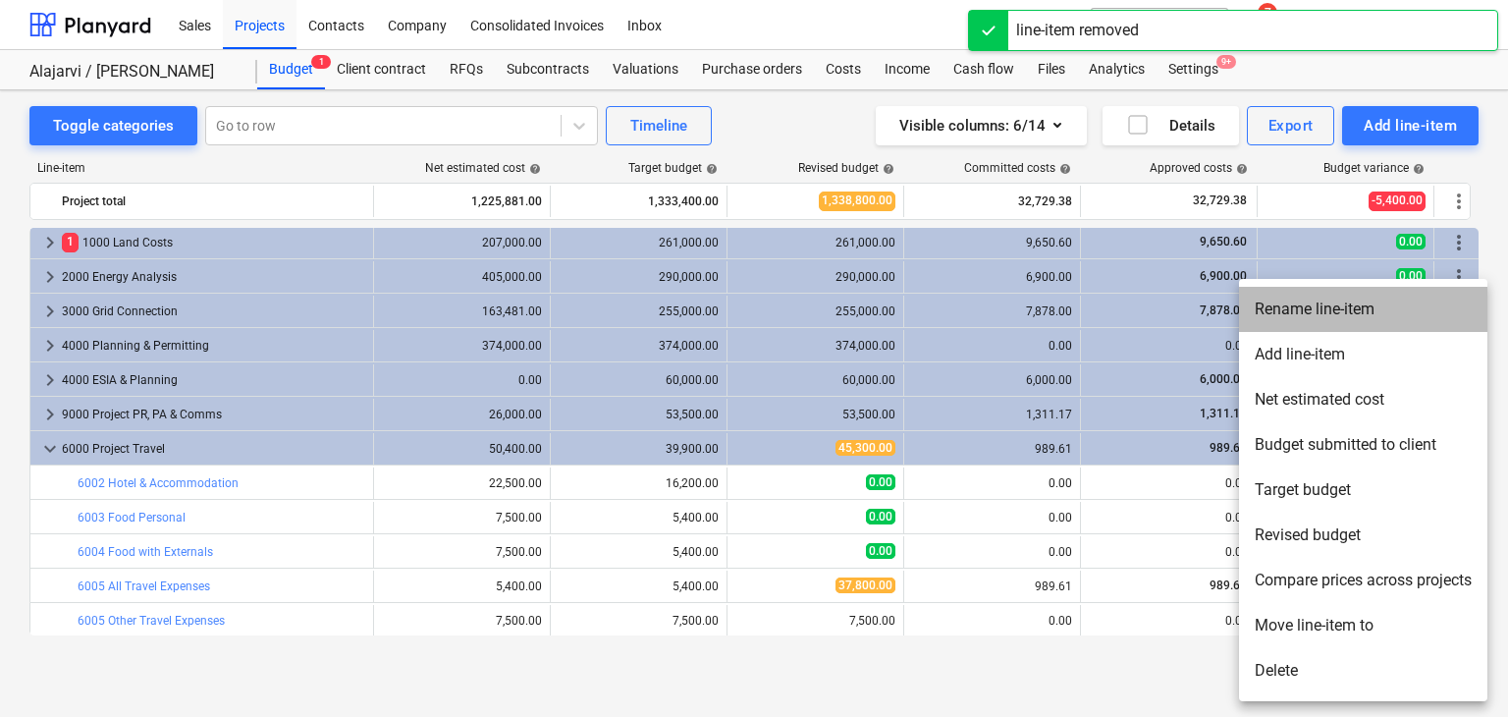
drag, startPoint x: 1308, startPoint y: 675, endPoint x: 1424, endPoint y: 298, distance: 394.4
click at [1424, 298] on li "Rename line-item" at bounding box center [1363, 309] width 248 height 45
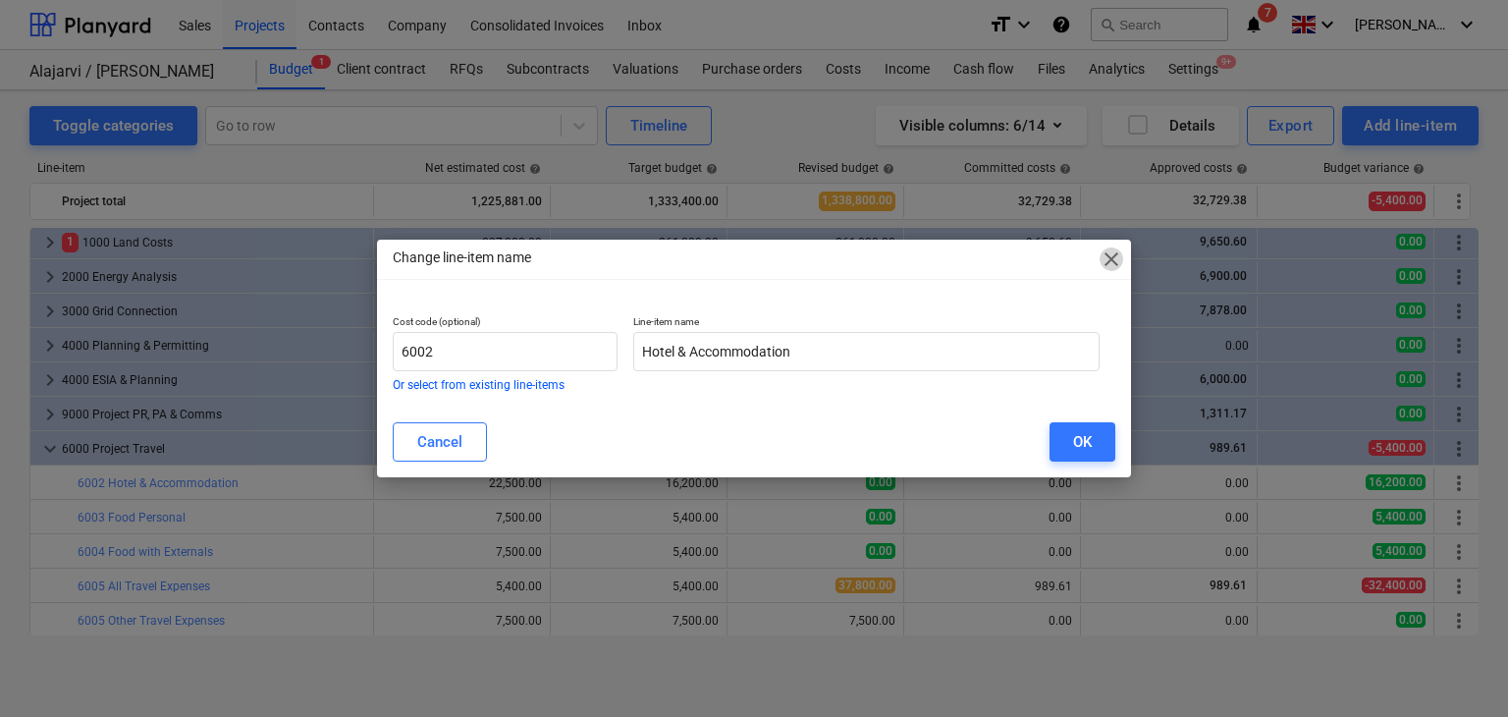
click at [1101, 255] on span "close" at bounding box center [1112, 259] width 24 height 24
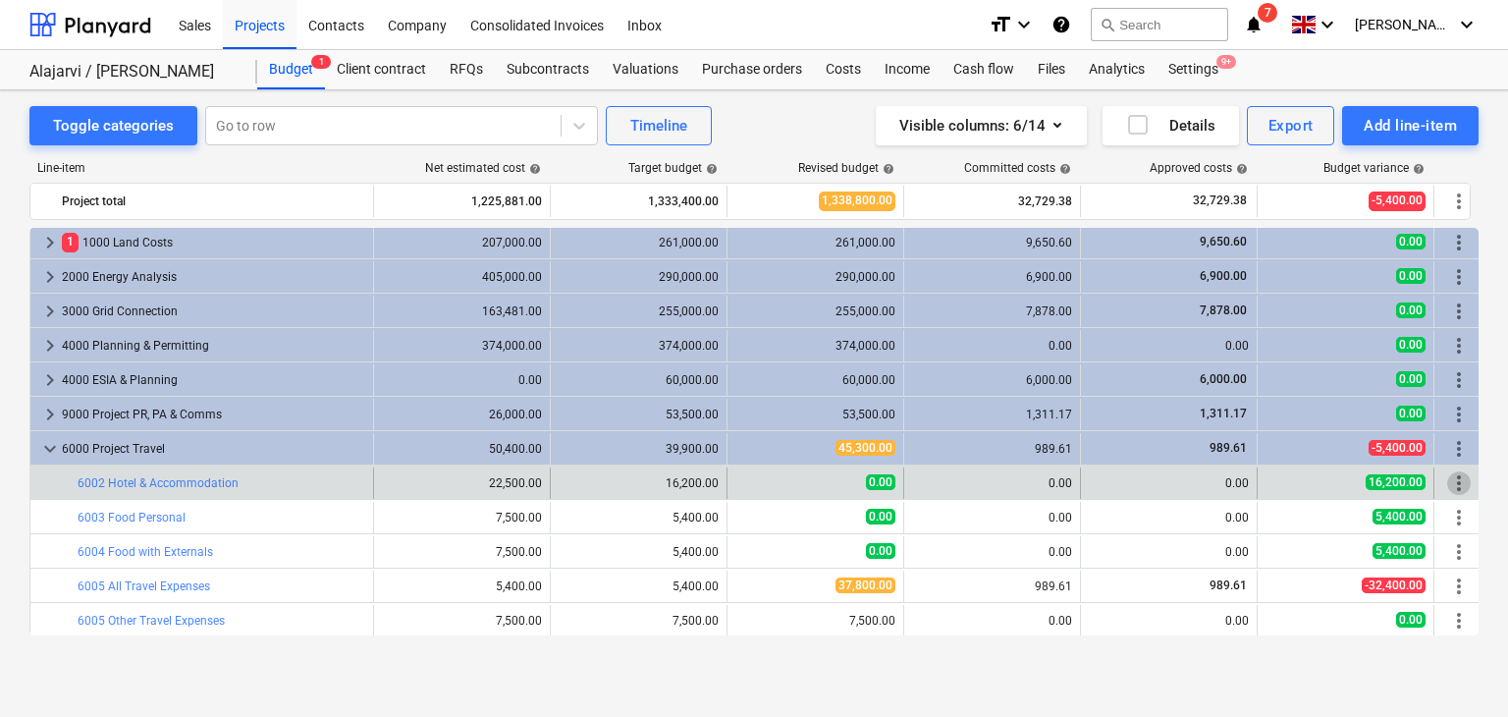
click at [1456, 486] on span "more_vert" at bounding box center [1459, 483] width 24 height 24
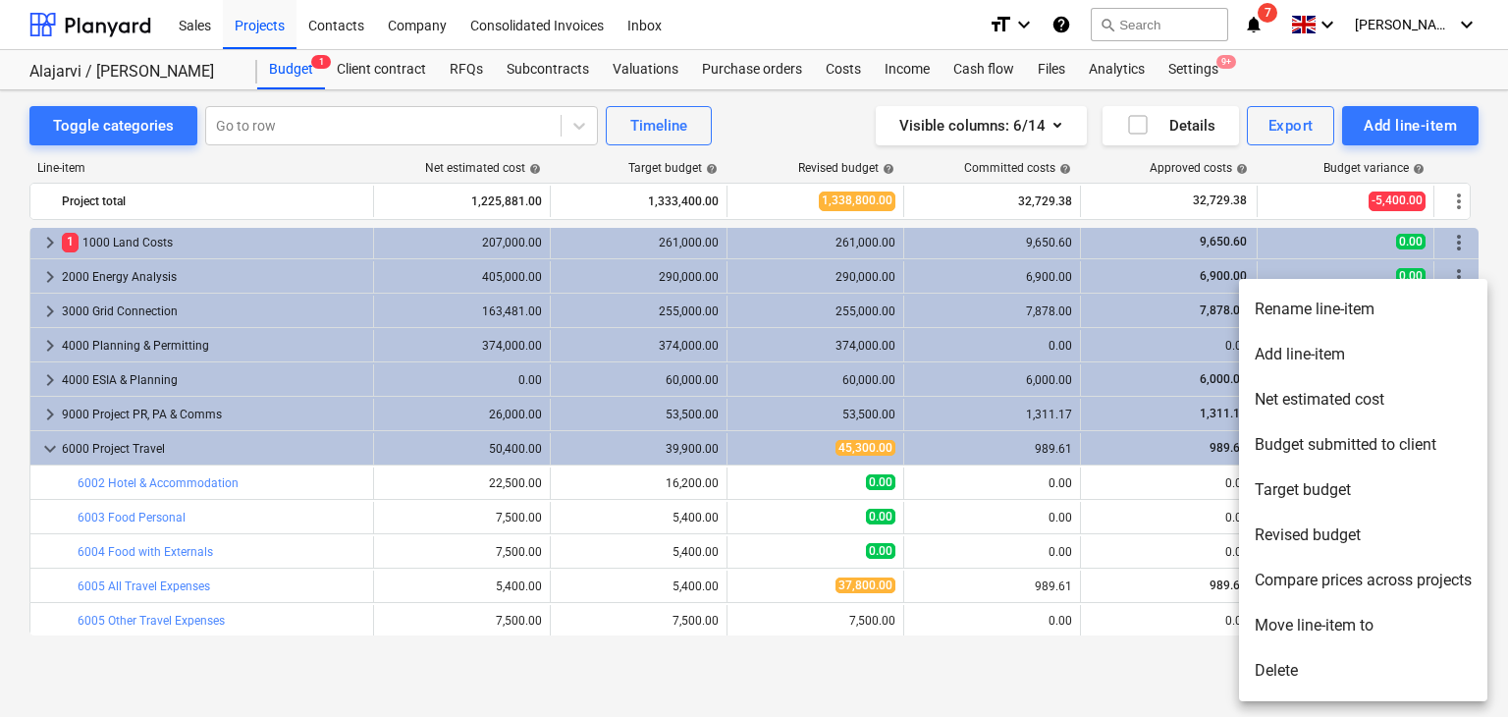
click at [1361, 668] on li "Delete" at bounding box center [1363, 670] width 248 height 45
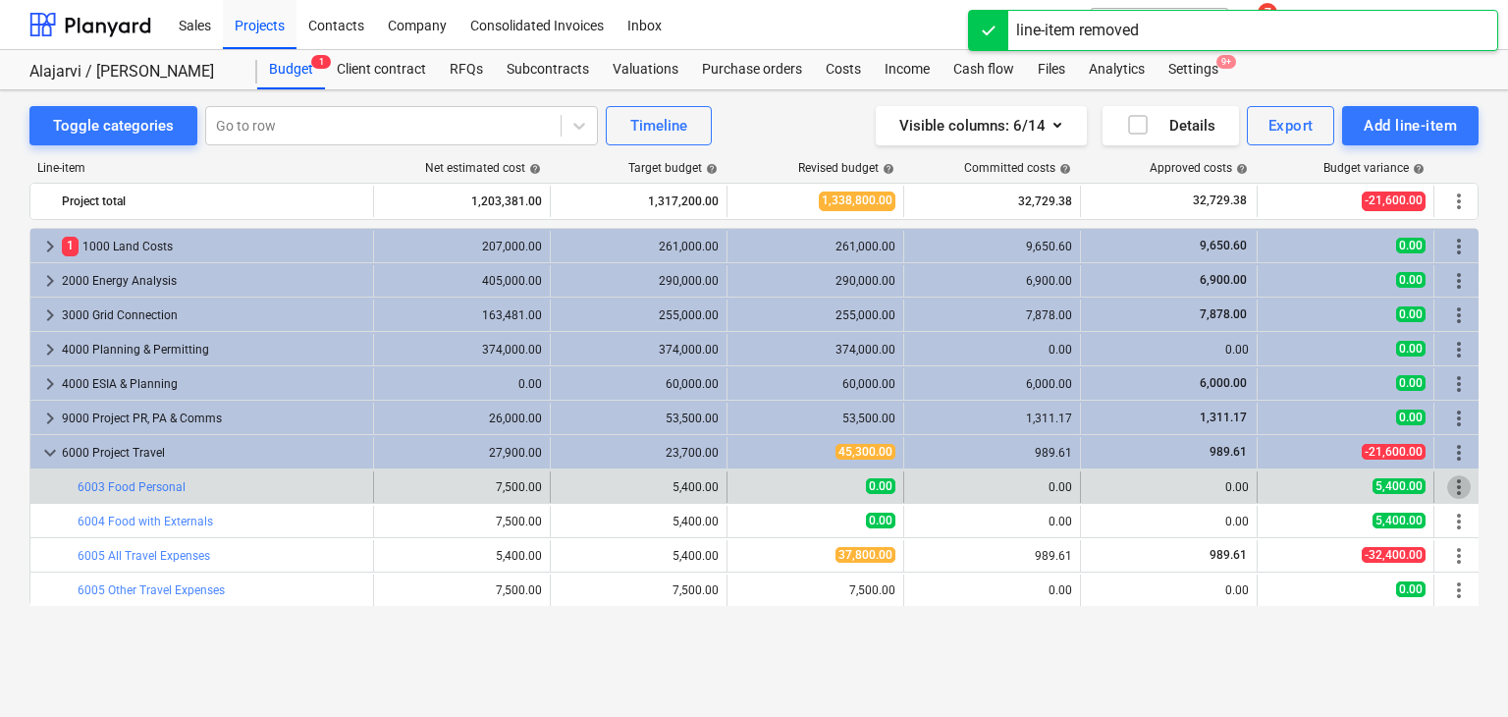
click at [1461, 488] on span "more_vert" at bounding box center [1459, 487] width 24 height 24
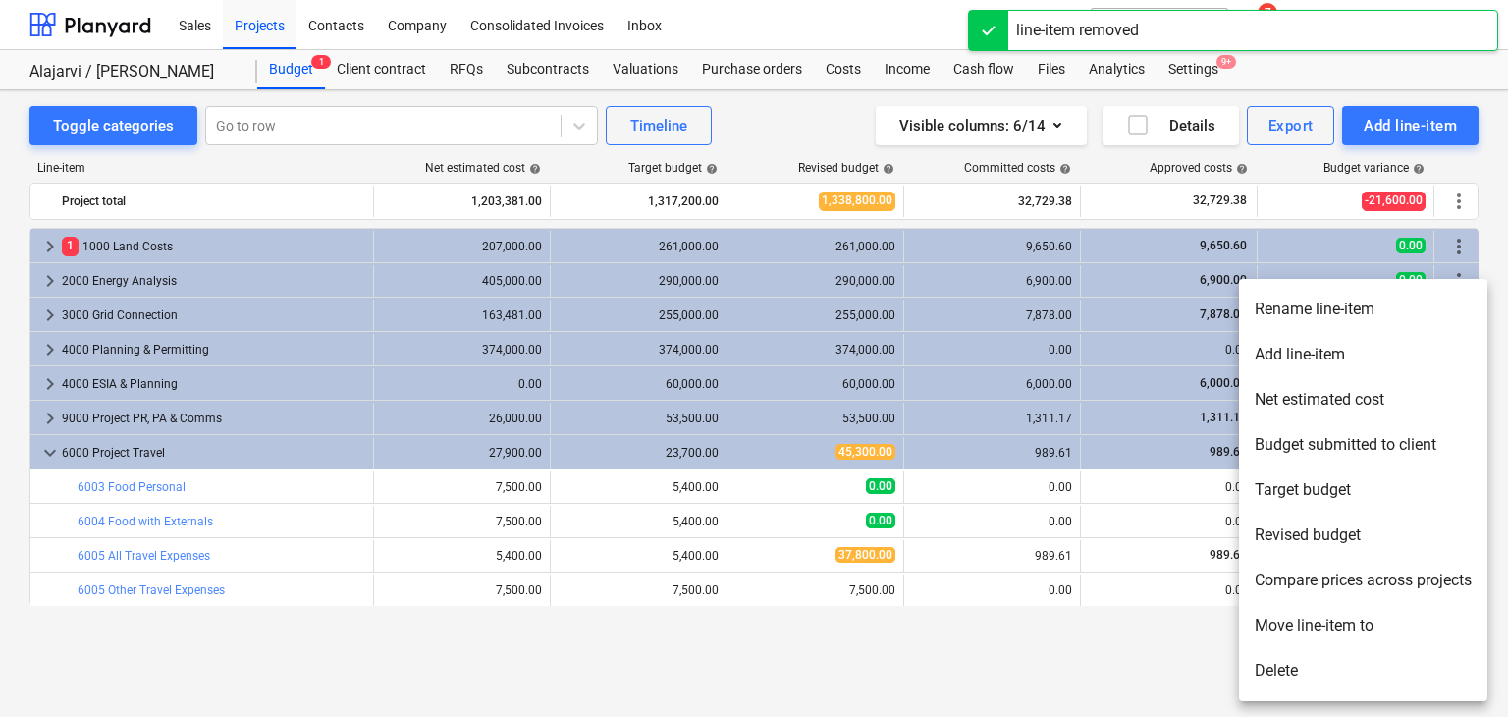
click at [1301, 672] on li "Delete" at bounding box center [1363, 670] width 248 height 45
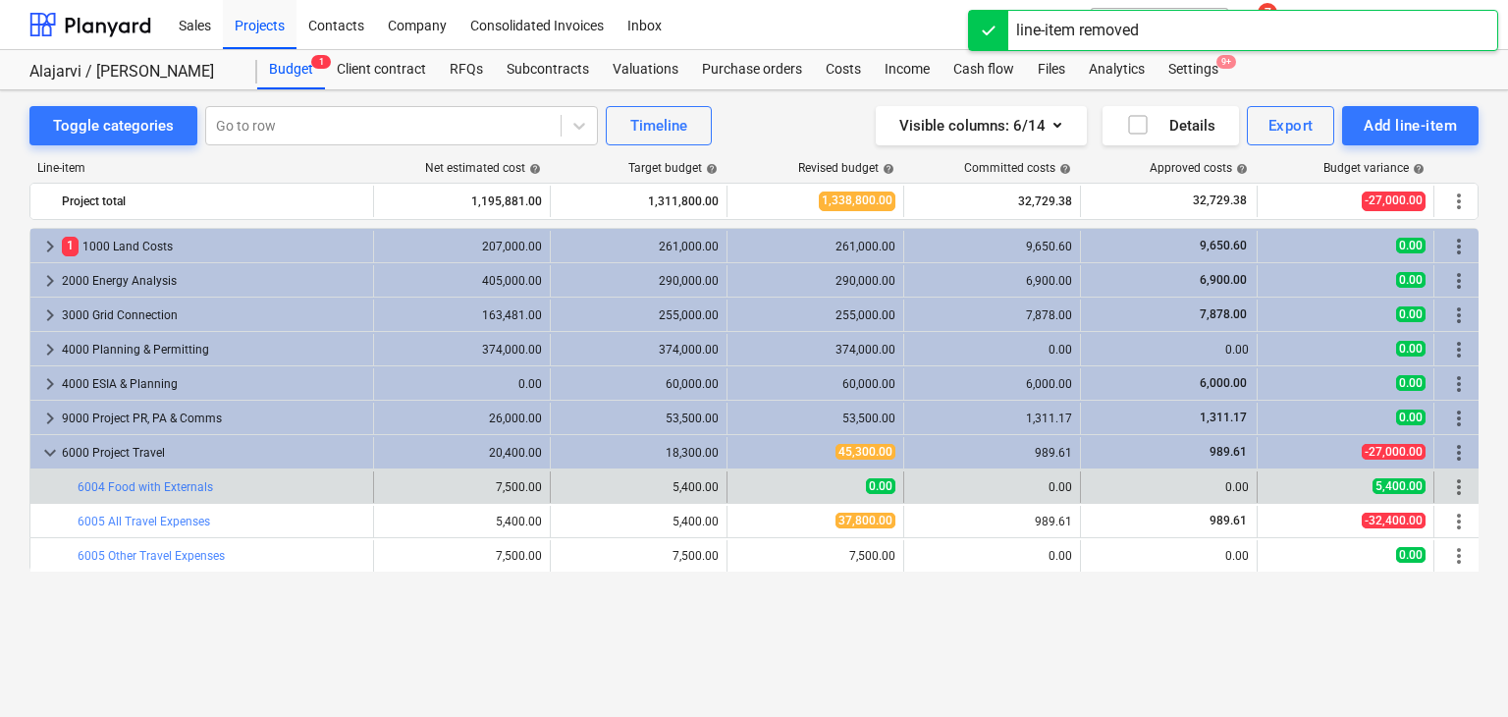
click at [1460, 484] on span "more_vert" at bounding box center [1459, 487] width 24 height 24
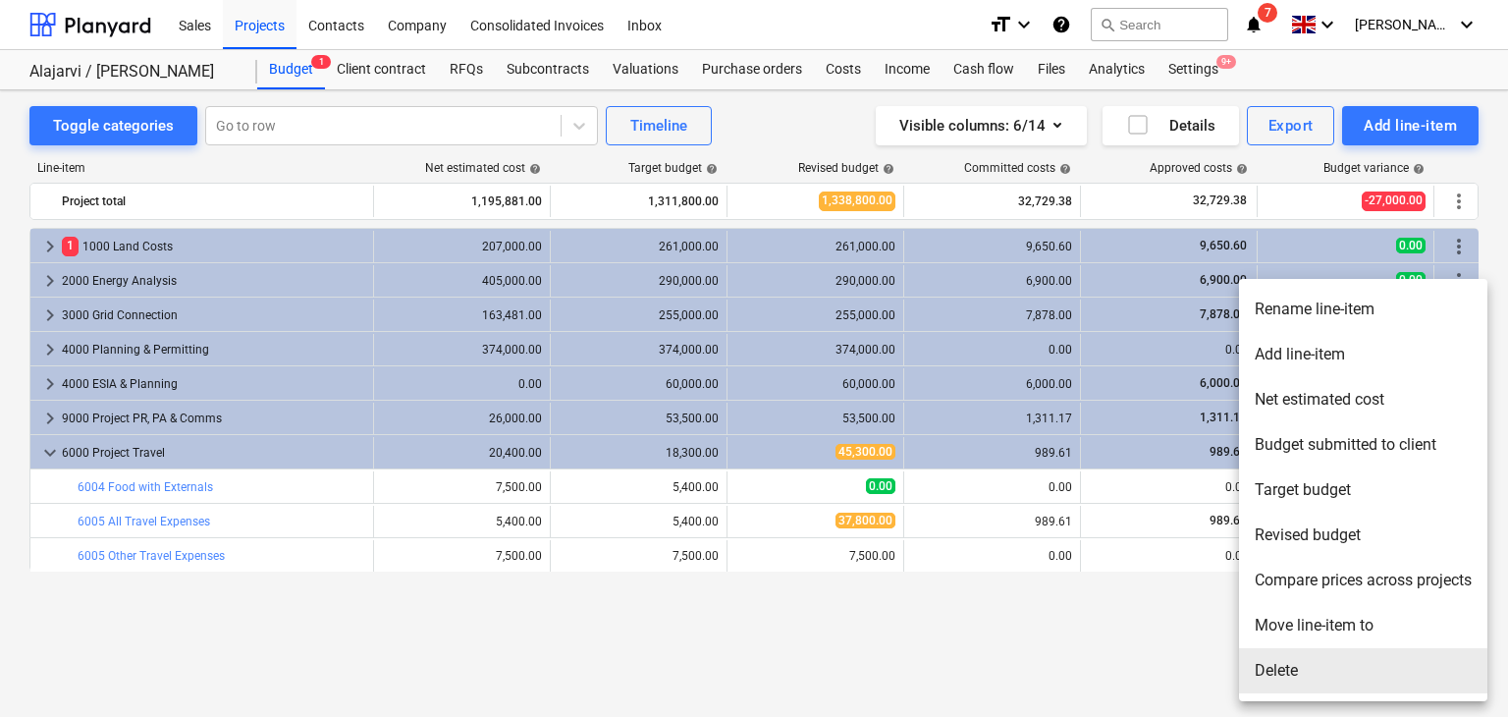
drag, startPoint x: 1305, startPoint y: 677, endPoint x: 1363, endPoint y: 684, distance: 58.5
click at [1363, 684] on li "Delete" at bounding box center [1363, 670] width 248 height 45
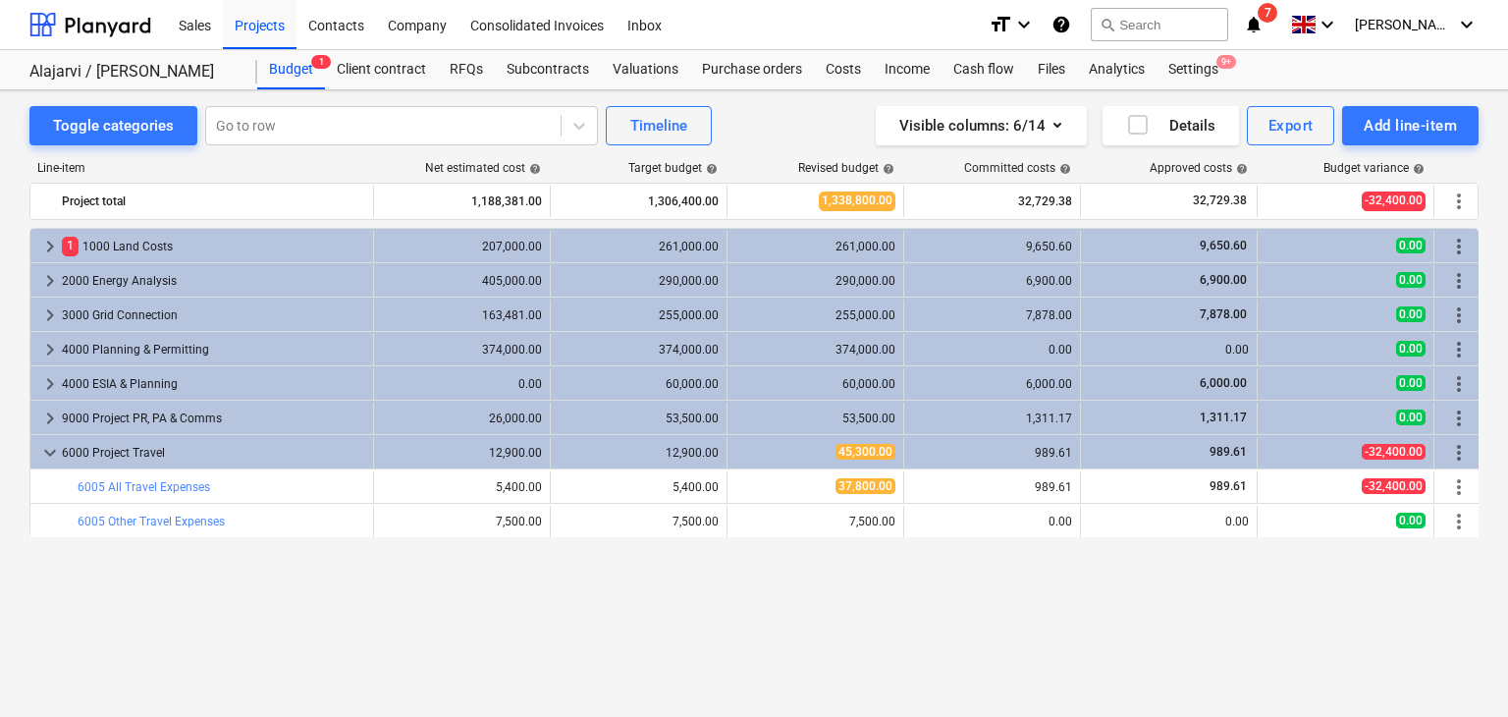
drag, startPoint x: 1459, startPoint y: 520, endPoint x: 1231, endPoint y: 606, distance: 243.3
click at [1231, 606] on div "keyboard_arrow_right 1 1000 Land Costs 207,000.00 261,000.00 261,000.00 9,650.6…" at bounding box center [753, 431] width 1449 height 407
drag, startPoint x: 1464, startPoint y: 526, endPoint x: 1294, endPoint y: 680, distance: 229.4
click at [1294, 680] on div "Toggle categories Go to row Timeline Visible columns : 6/14 Details Export Add …" at bounding box center [754, 403] width 1508 height 626
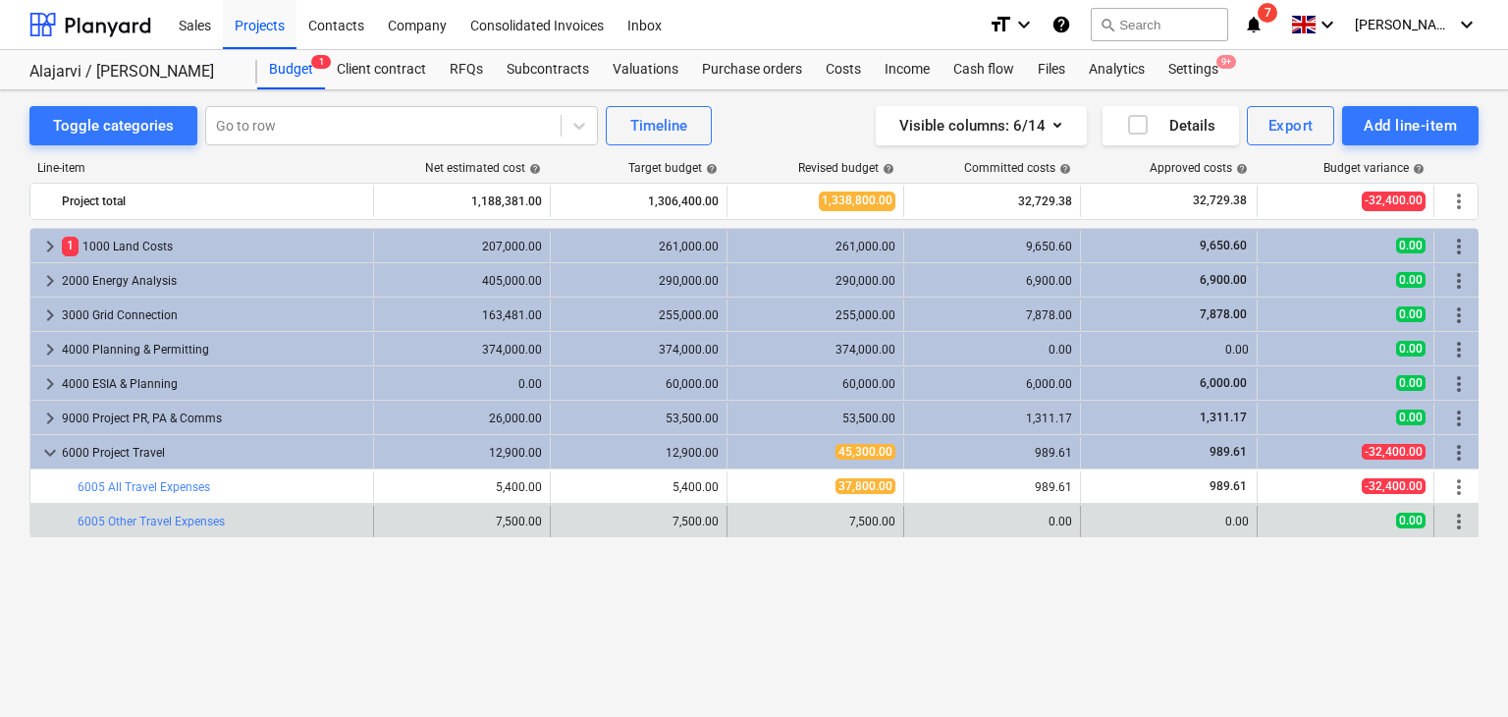
click at [1462, 519] on span "more_vert" at bounding box center [1459, 522] width 24 height 24
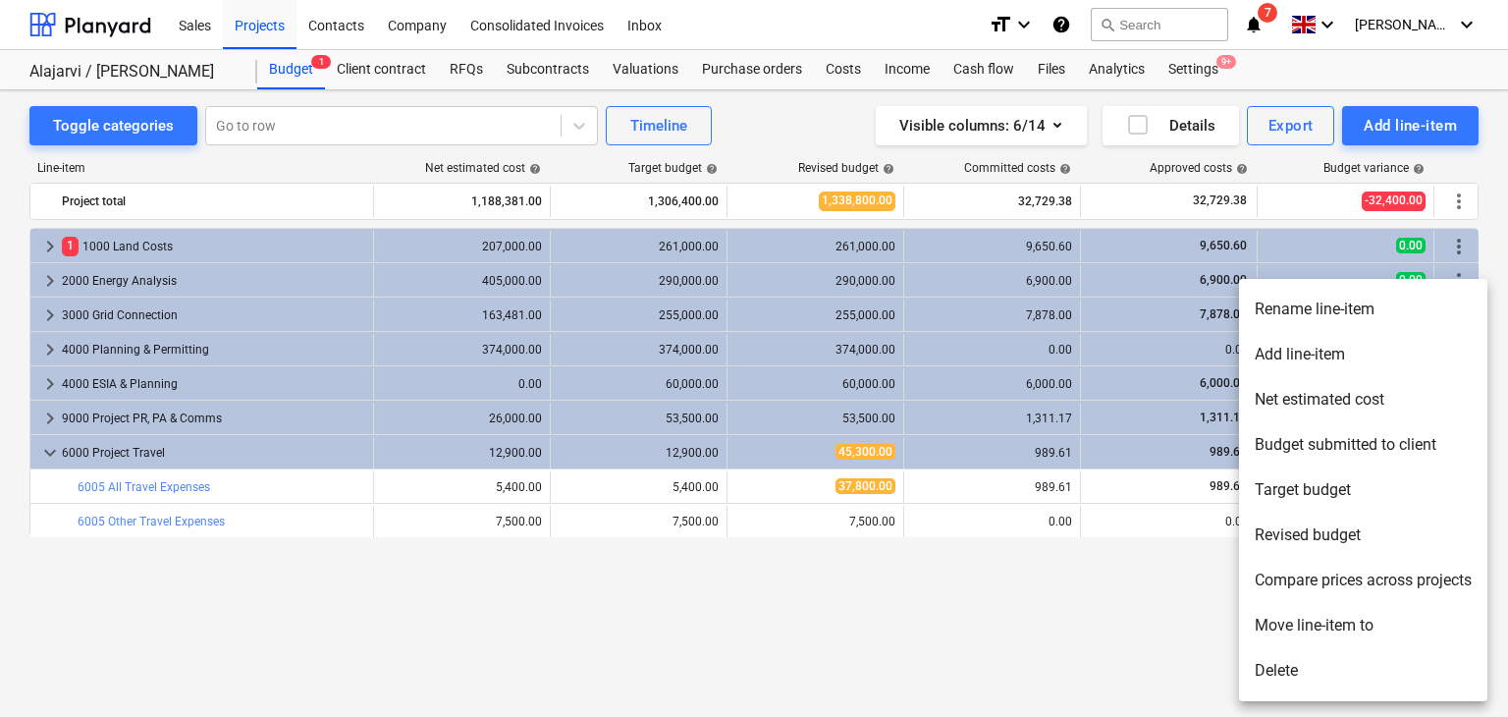
click at [1300, 670] on li "Delete" at bounding box center [1363, 670] width 248 height 45
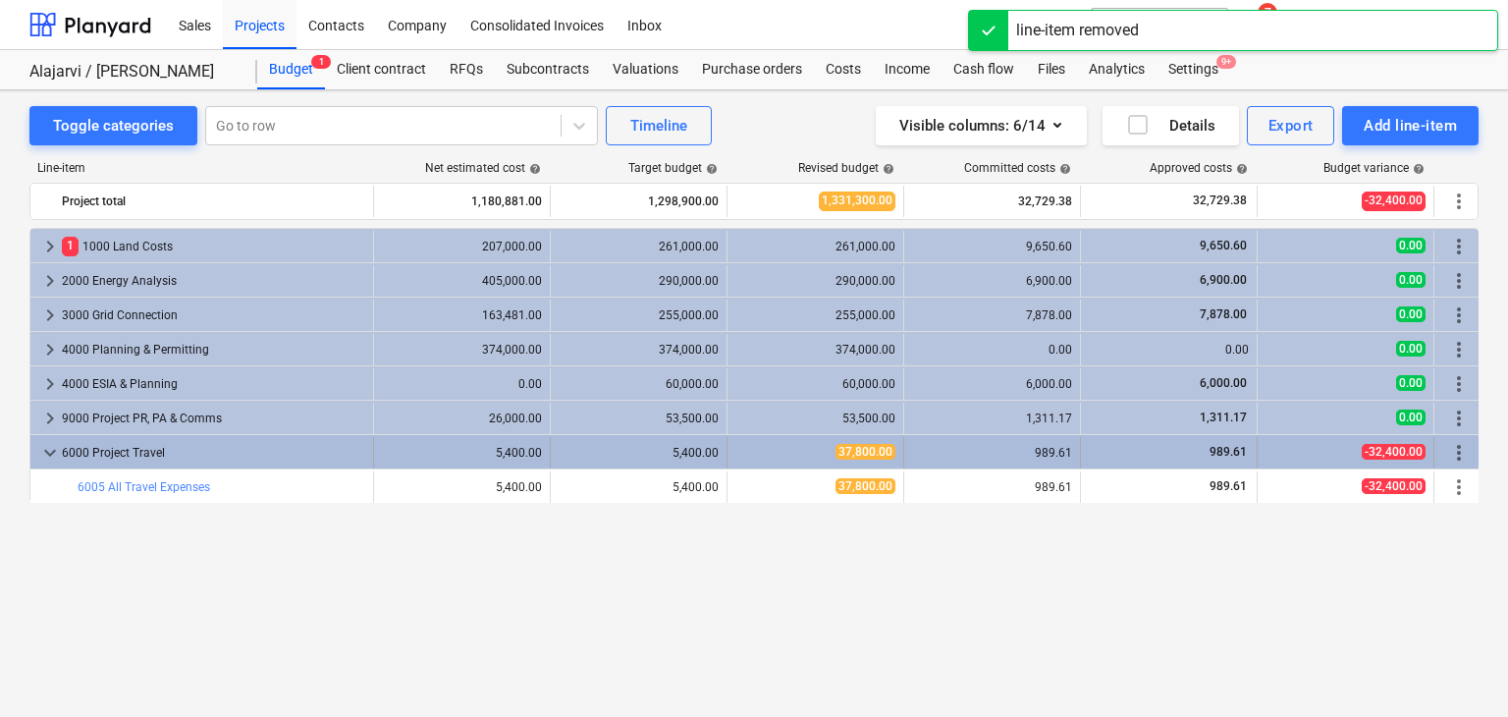
click at [46, 448] on span "keyboard_arrow_down" at bounding box center [50, 453] width 24 height 24
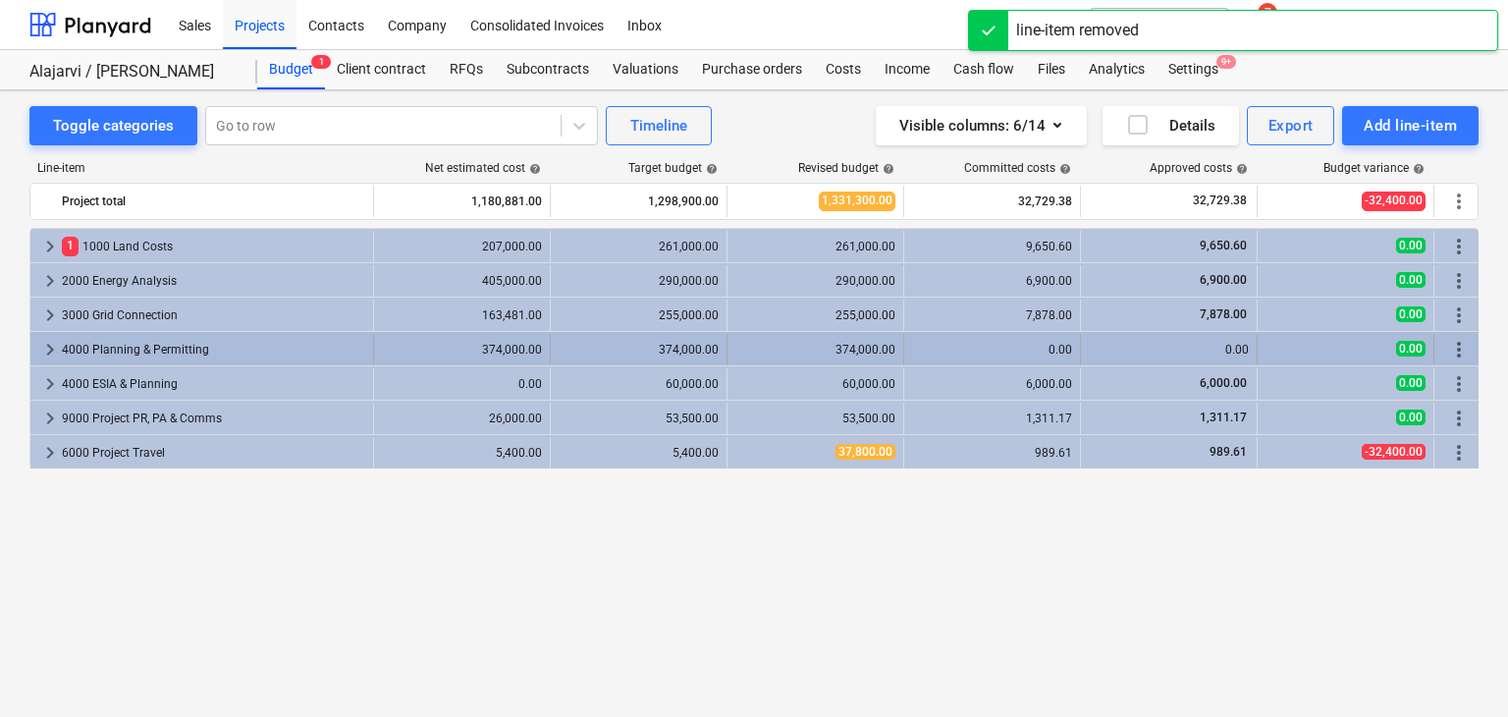
click at [47, 339] on span "keyboard_arrow_right" at bounding box center [50, 350] width 24 height 24
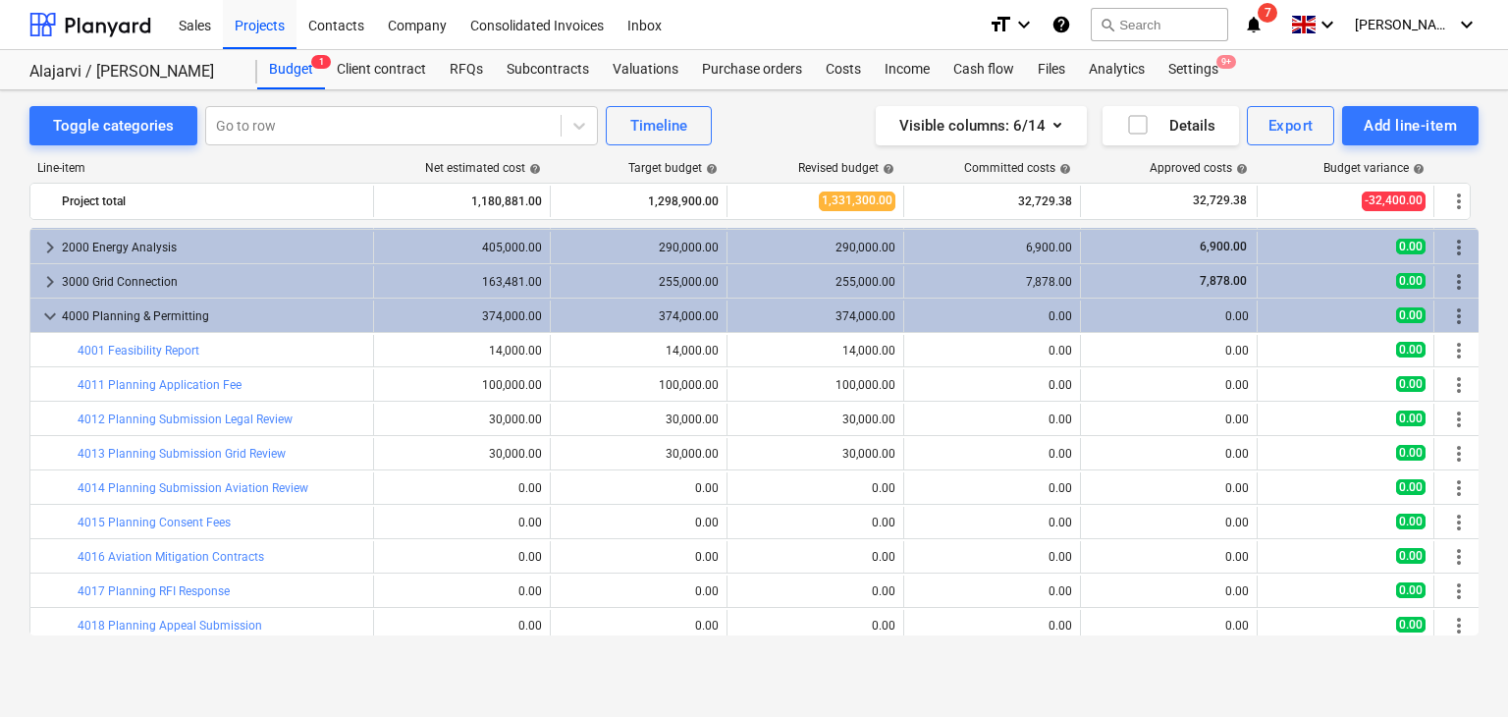
scroll to position [0, 0]
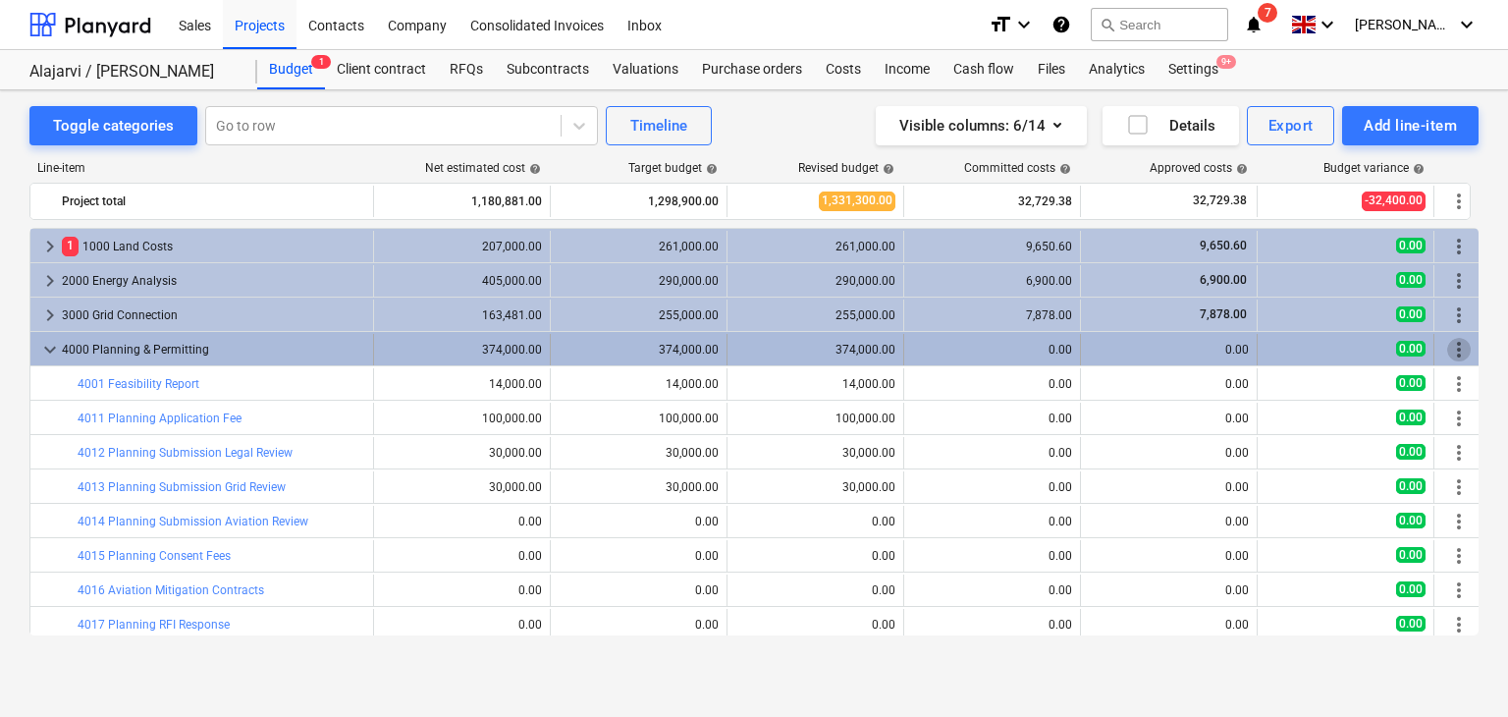
click at [1455, 343] on span "more_vert" at bounding box center [1459, 350] width 24 height 24
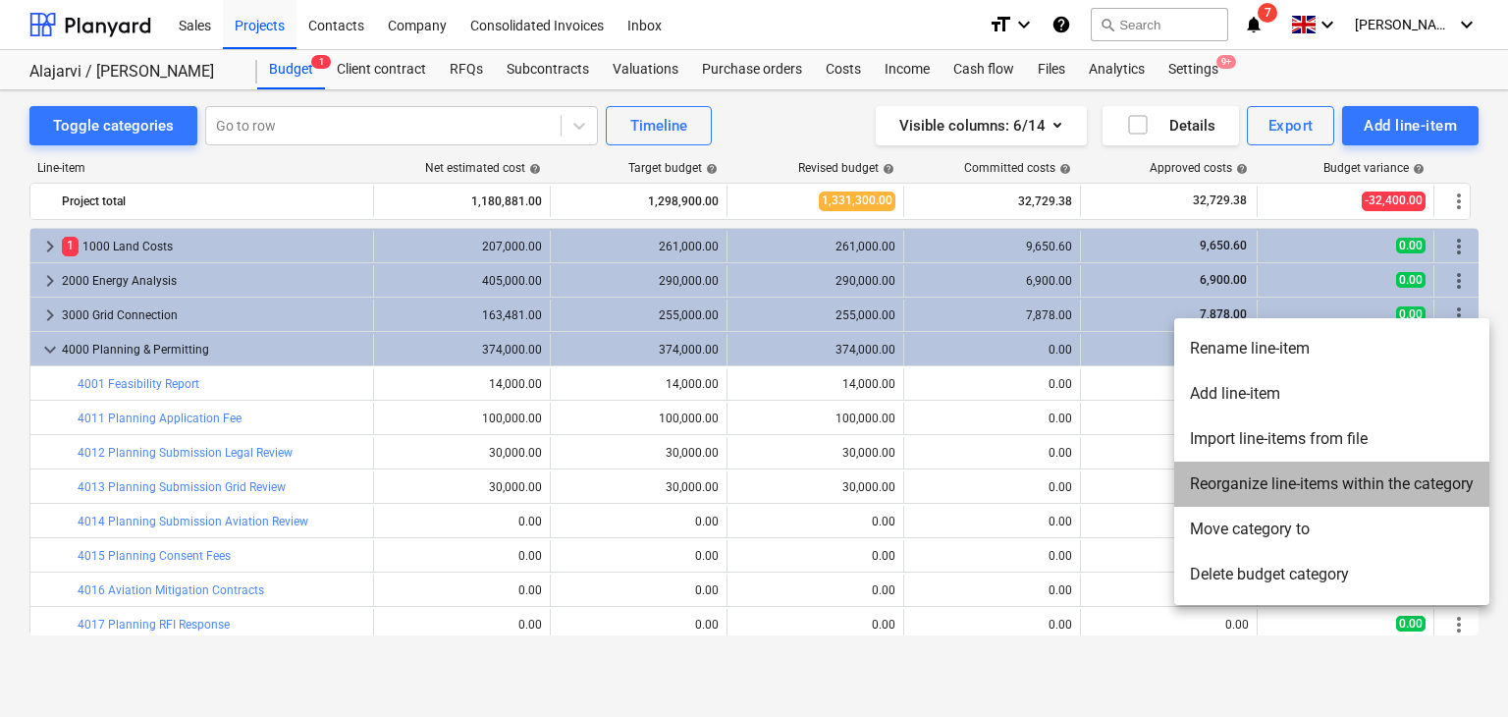
click at [1261, 480] on li "Reorganize line-items within the category" at bounding box center [1331, 483] width 315 height 45
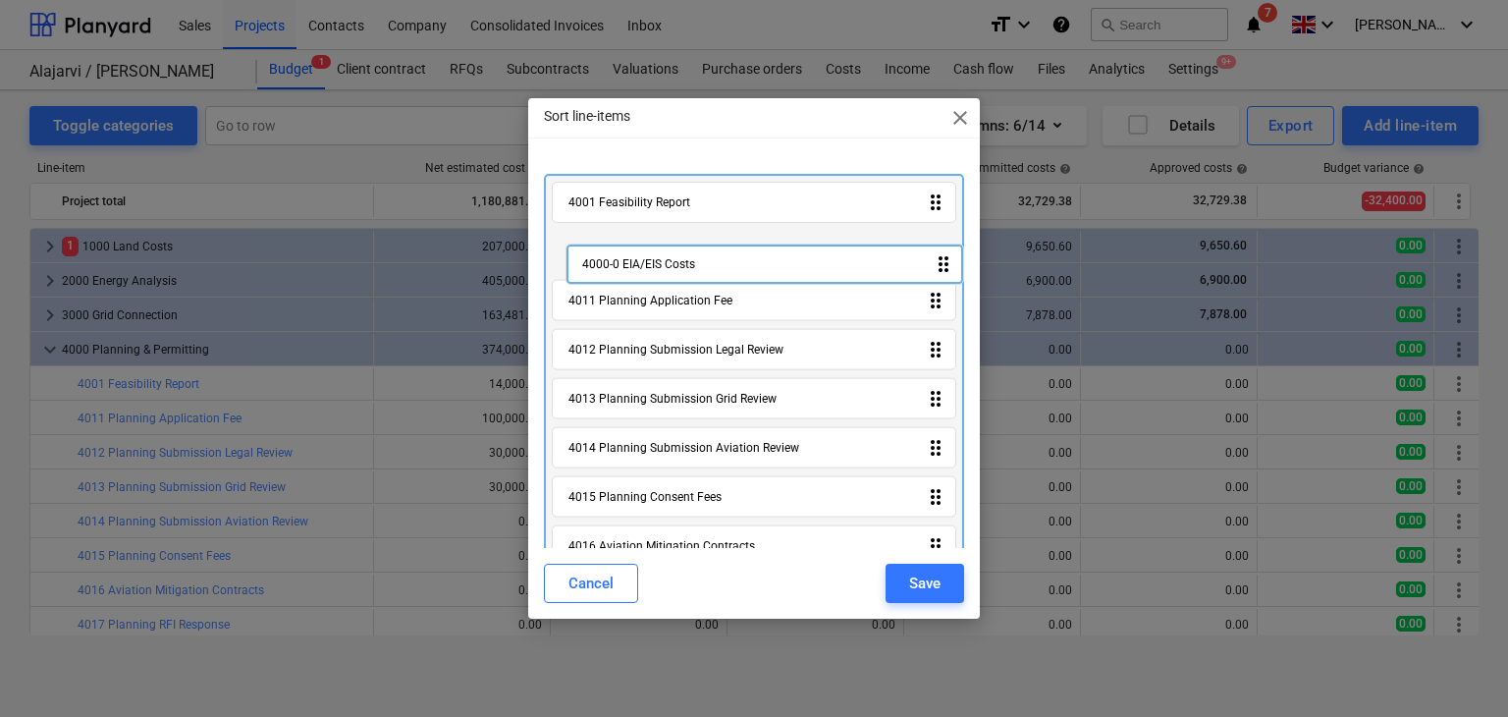
drag, startPoint x: 927, startPoint y: 433, endPoint x: 940, endPoint y: 249, distance: 184.1
click at [940, 249] on div "4001 Feasibility Report drag_indicator 4011 Planning Application Fee drag_indic…" at bounding box center [754, 574] width 421 height 801
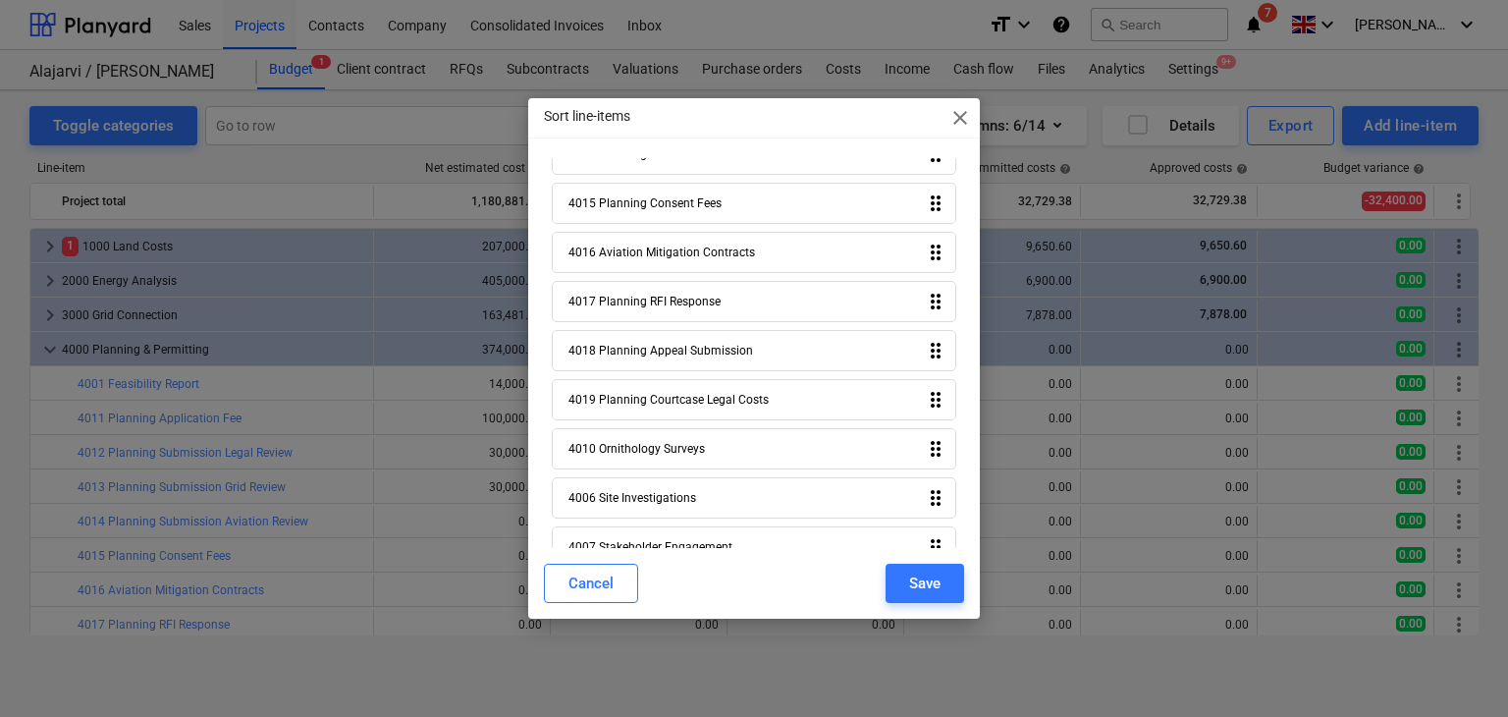
scroll to position [295, 0]
drag, startPoint x: 930, startPoint y: 449, endPoint x: 922, endPoint y: 261, distance: 187.7
drag, startPoint x: 922, startPoint y: 261, endPoint x: 892, endPoint y: 441, distance: 182.2
click at [892, 441] on div "4010 Ornithology Surveys drag_indicator" at bounding box center [755, 447] width 406 height 41
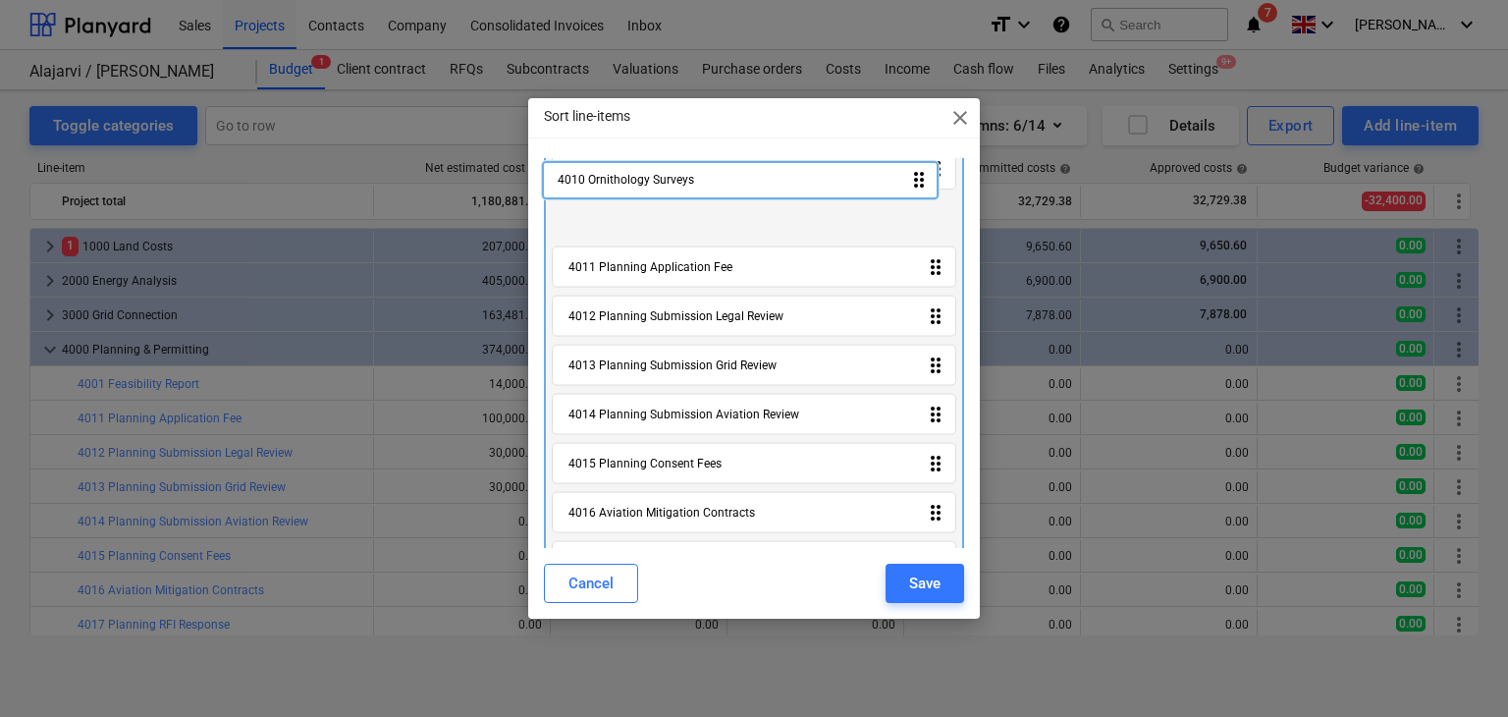
scroll to position [0, 0]
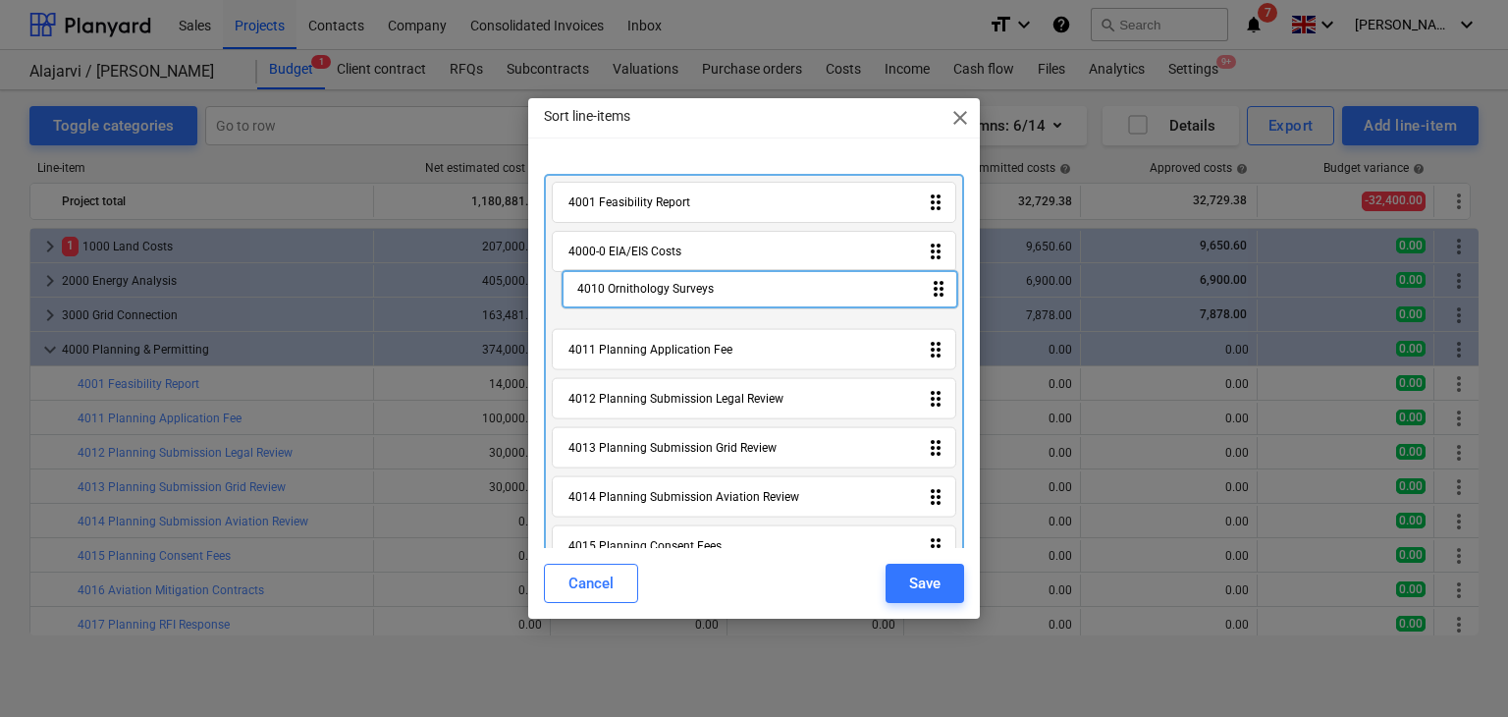
drag, startPoint x: 930, startPoint y: 448, endPoint x: 939, endPoint y: 288, distance: 160.3
click at [939, 288] on div "4001 Feasibility Report drag_indicator 4000-0 EIA/EIS Costs drag_indicator 4011…" at bounding box center [754, 574] width 421 height 801
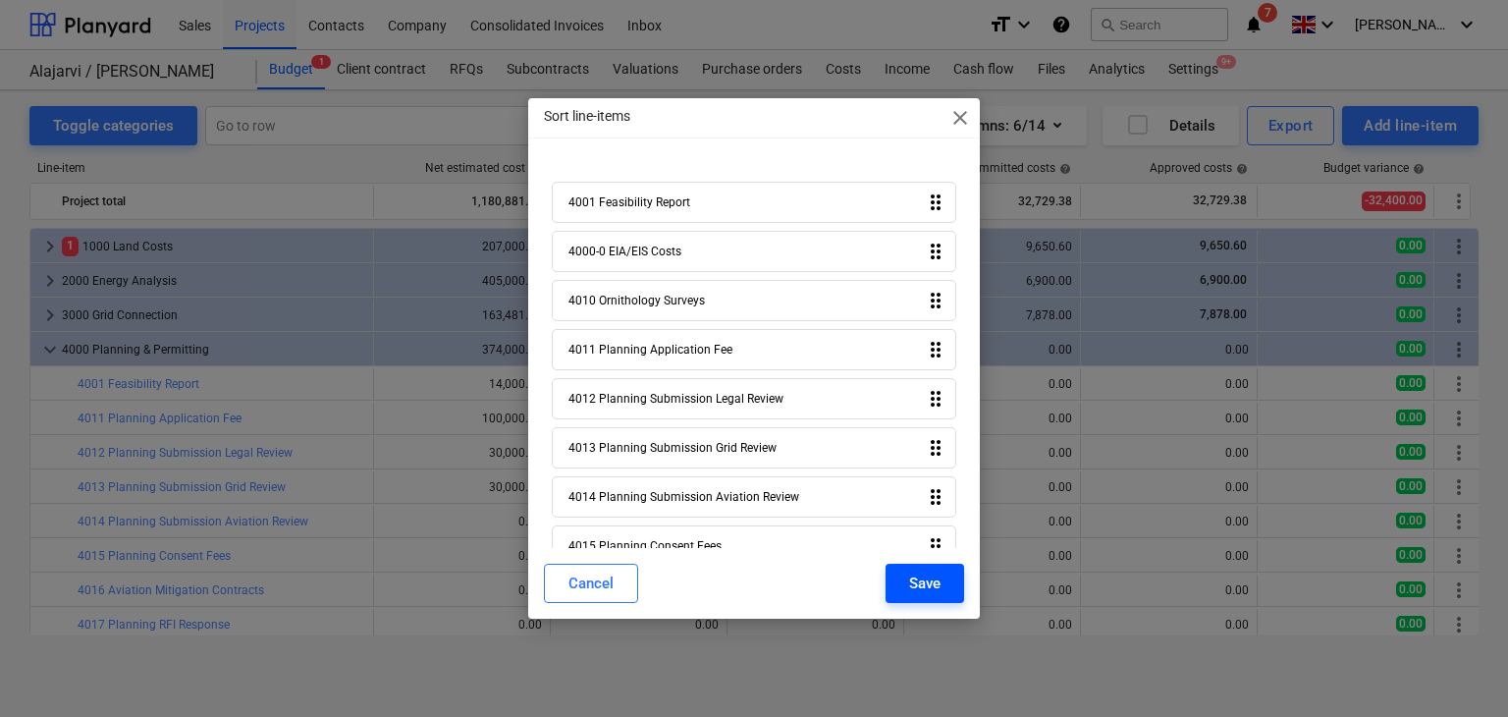
click at [928, 586] on div "Save" at bounding box center [924, 583] width 31 height 26
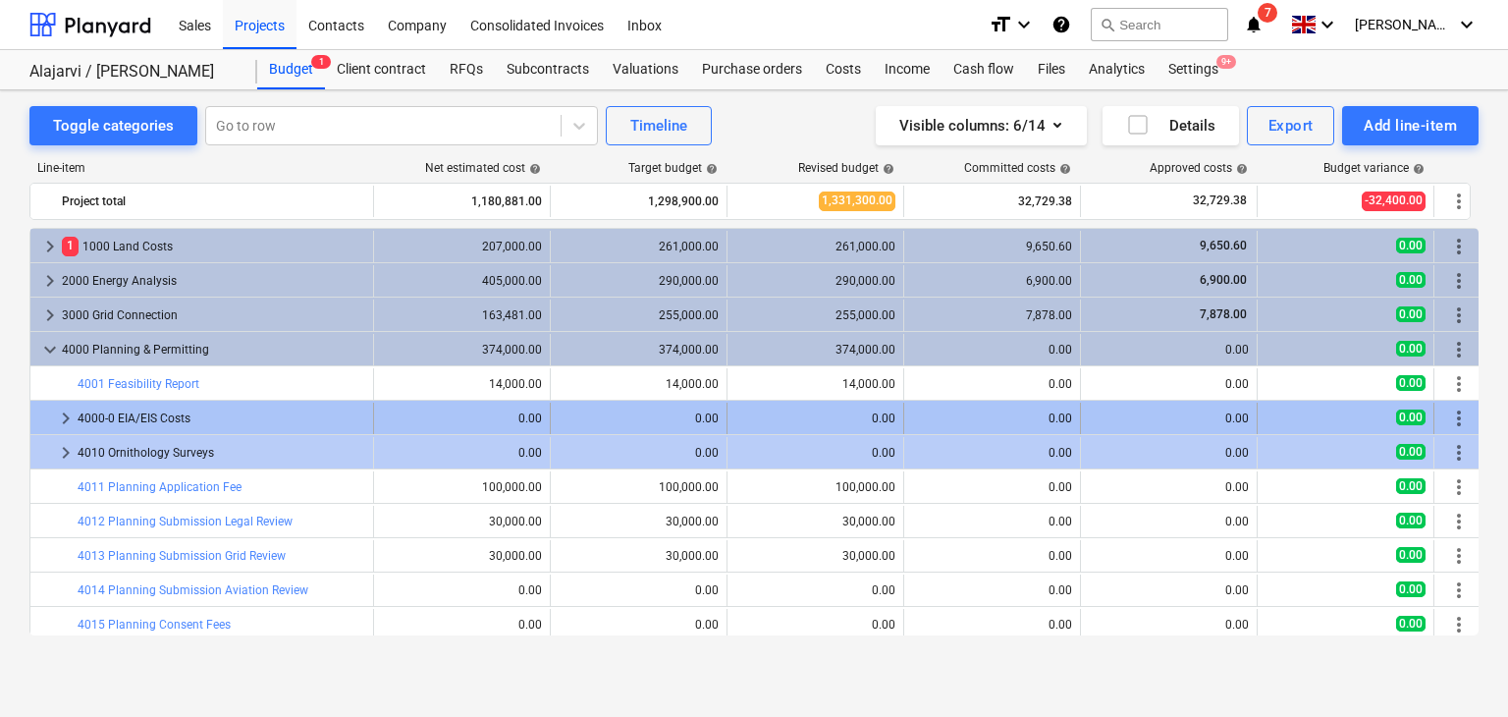
click at [68, 420] on span "keyboard_arrow_right" at bounding box center [66, 418] width 24 height 24
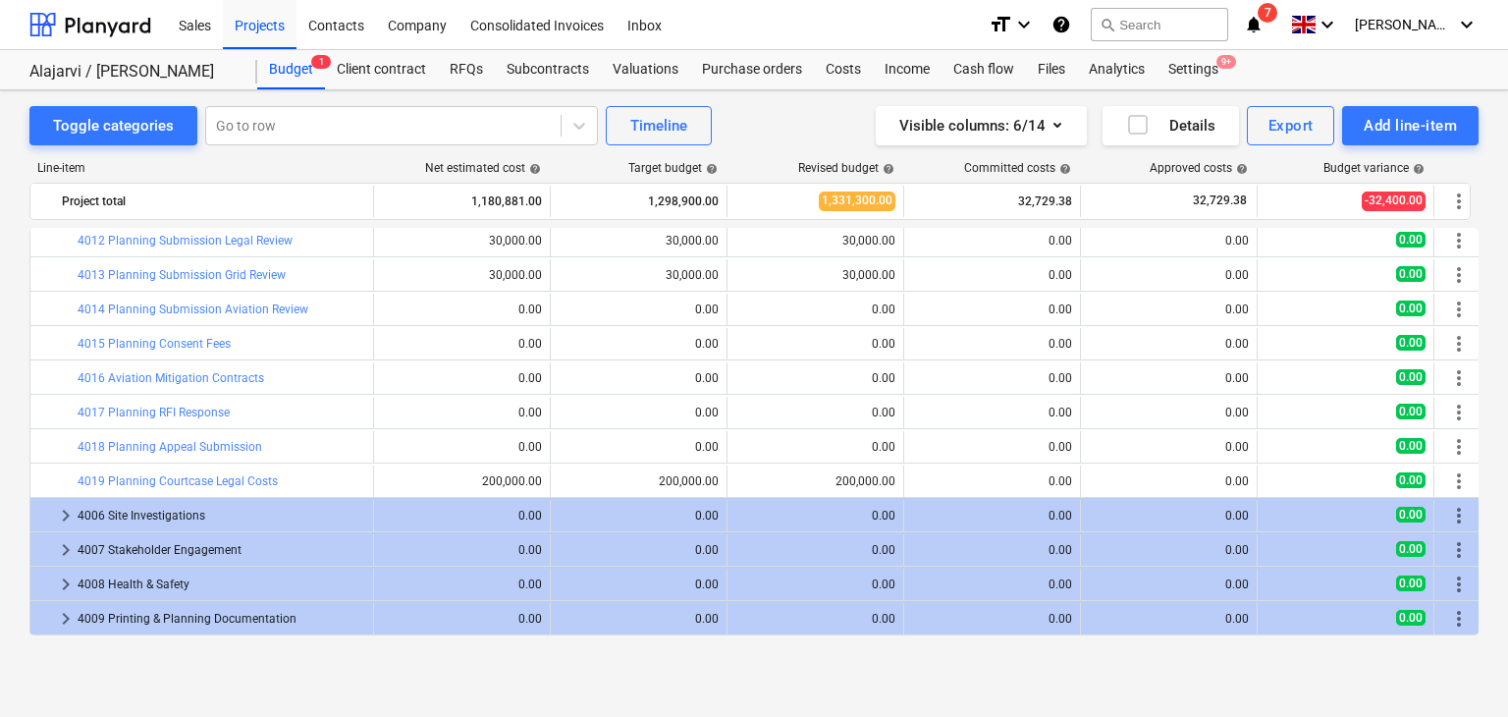
scroll to position [368, 0]
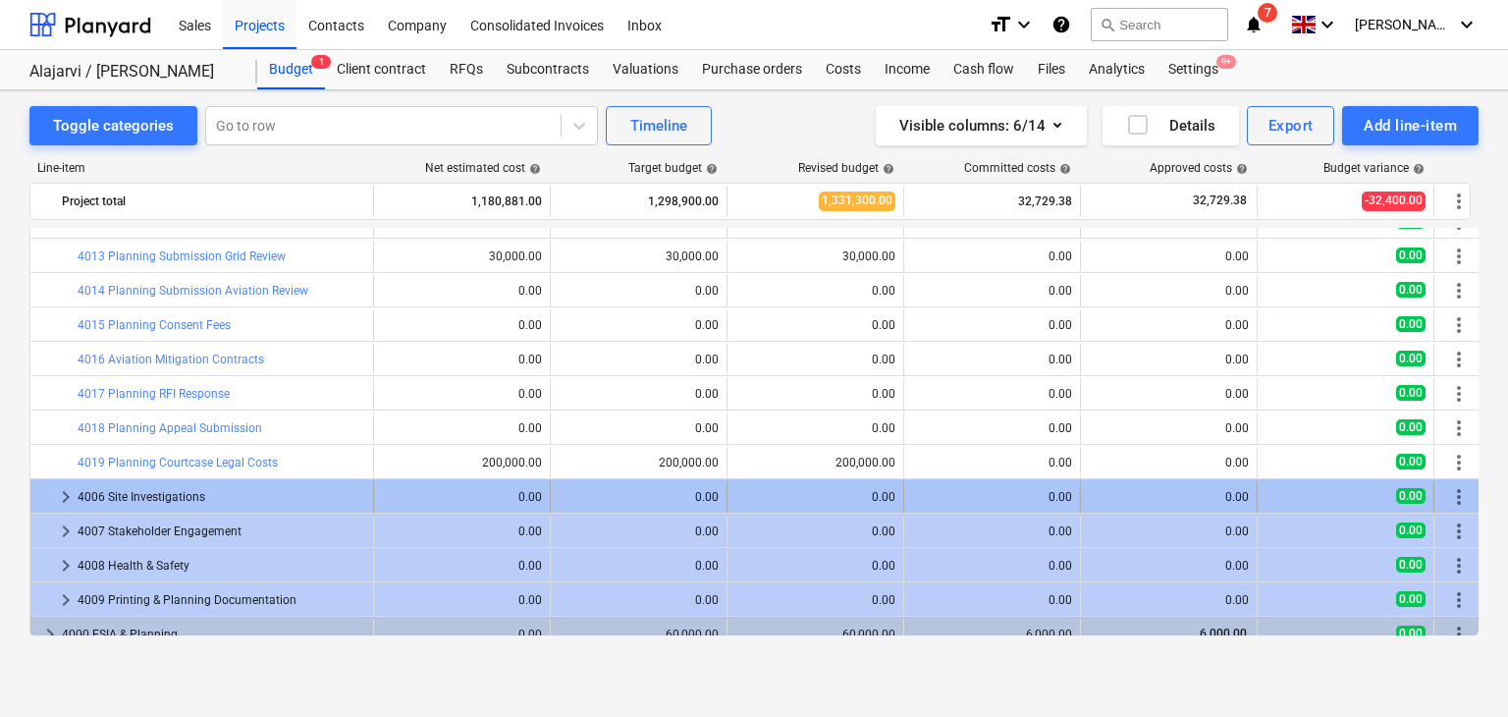
click at [1453, 500] on span "more_vert" at bounding box center [1459, 497] width 24 height 24
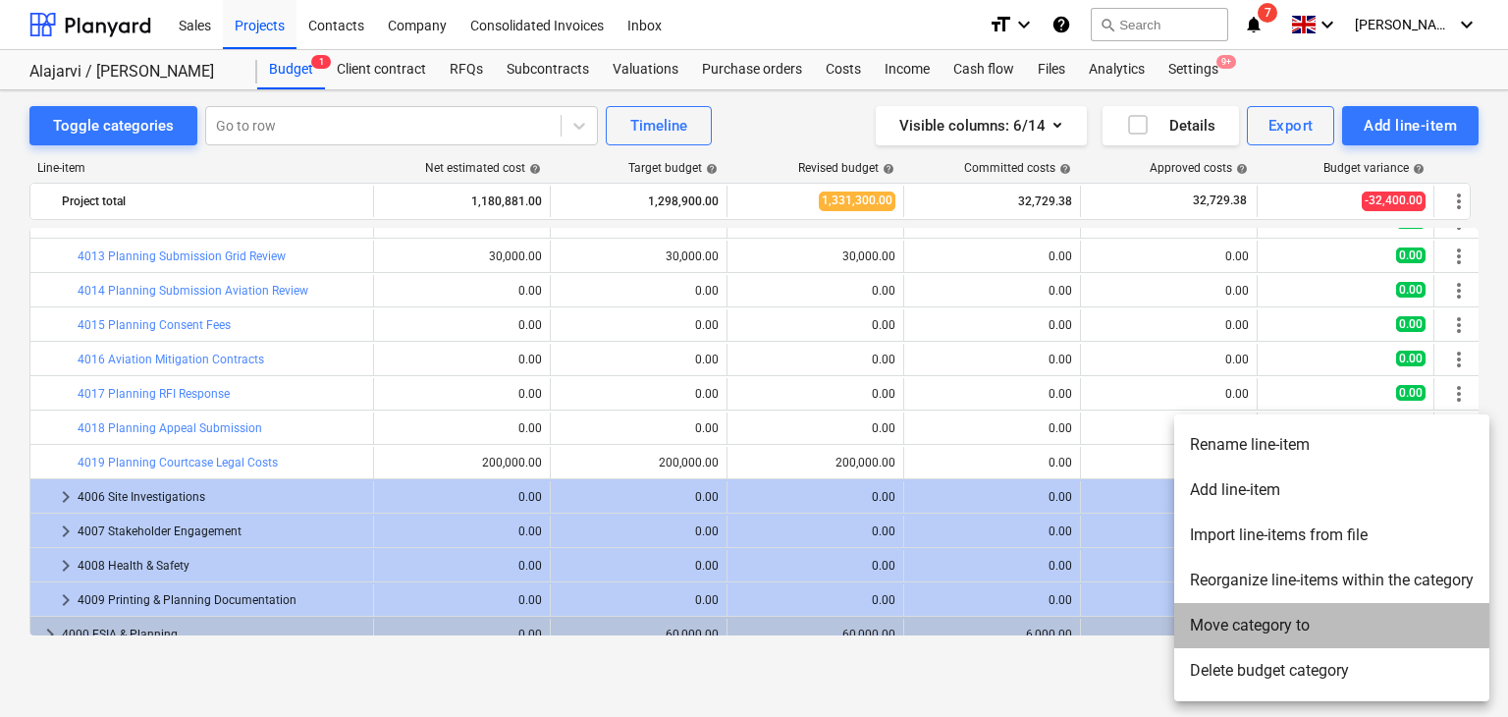
click at [1244, 637] on li "Move category to" at bounding box center [1331, 625] width 315 height 45
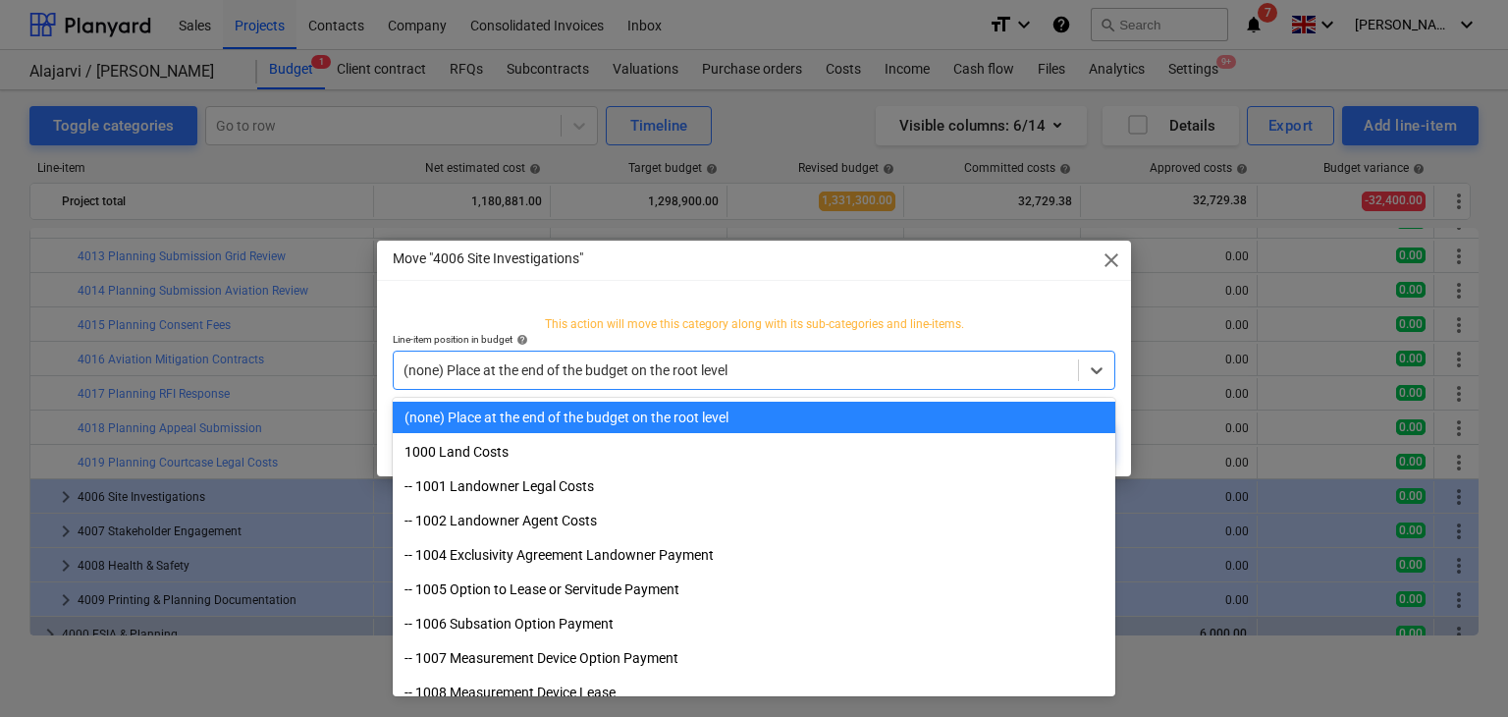
click at [754, 358] on div "(none) Place at the end of the budget on the root level" at bounding box center [736, 369] width 684 height 27
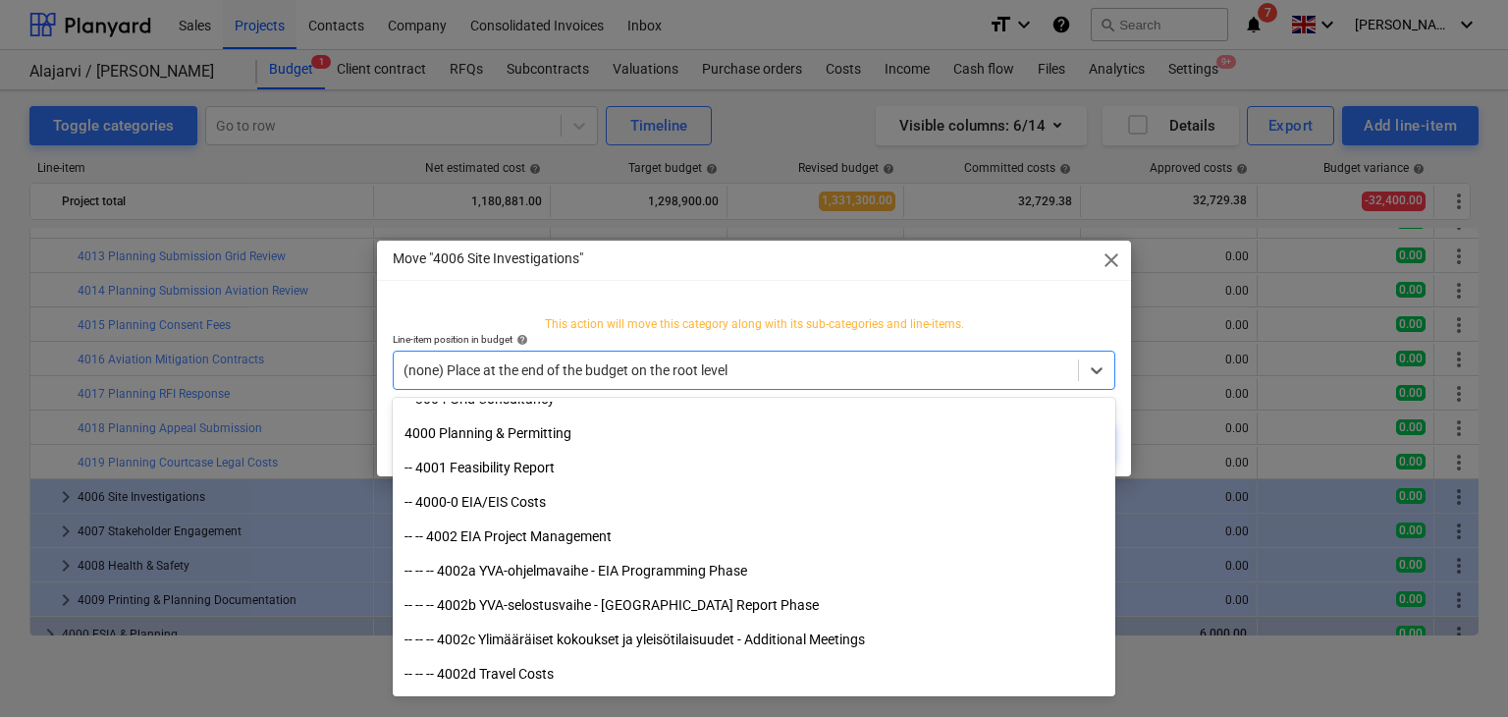
scroll to position [879, 0]
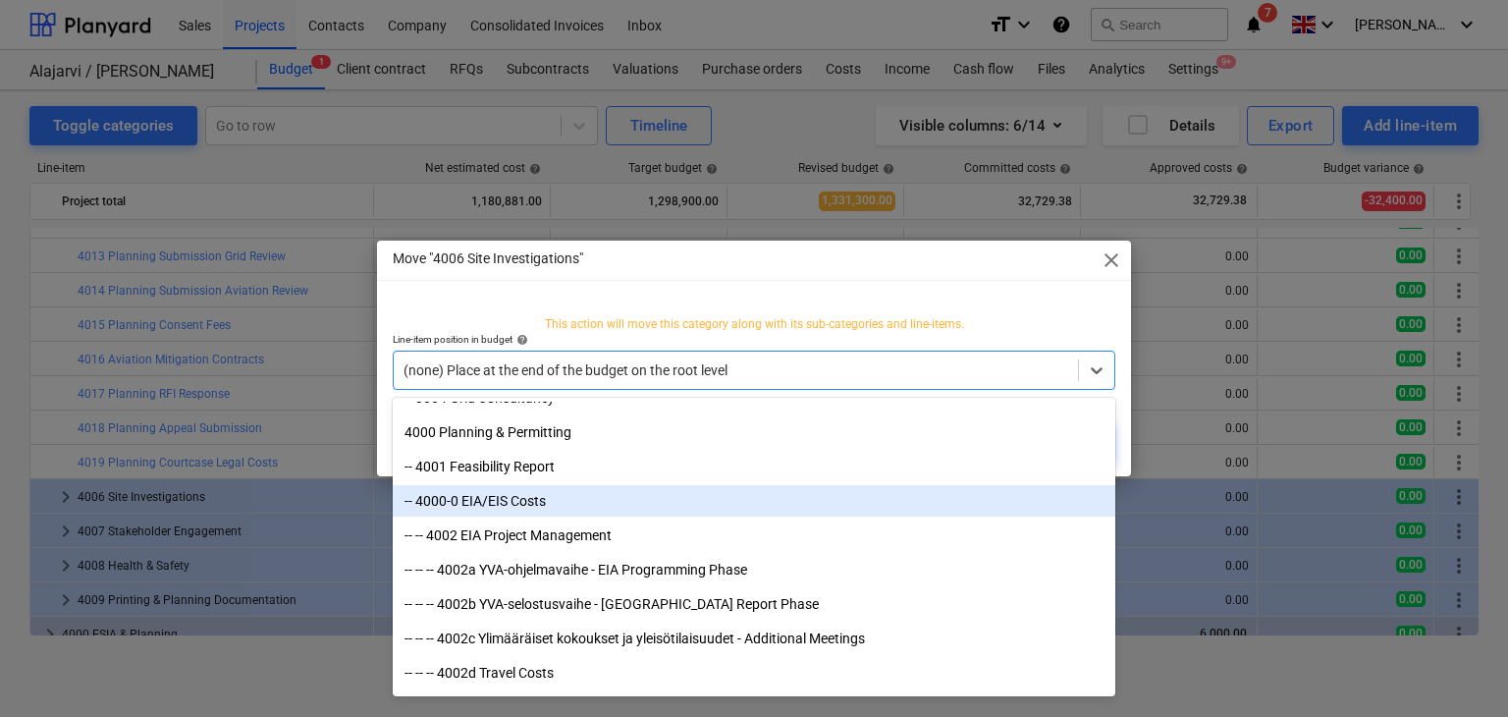
click at [525, 505] on div "-- 4000-0 EIA/EIS Costs" at bounding box center [754, 500] width 723 height 31
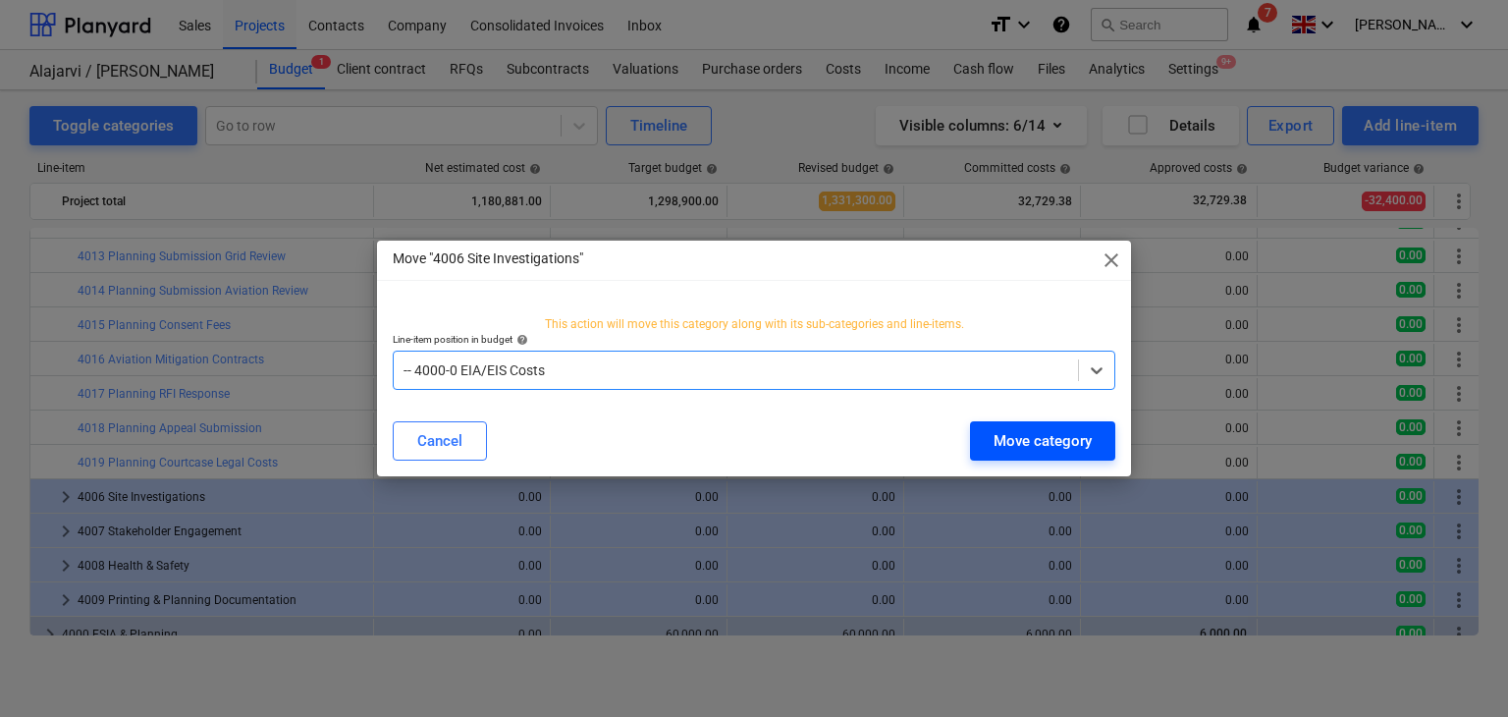
click at [1005, 433] on div "Move category" at bounding box center [1043, 441] width 98 height 26
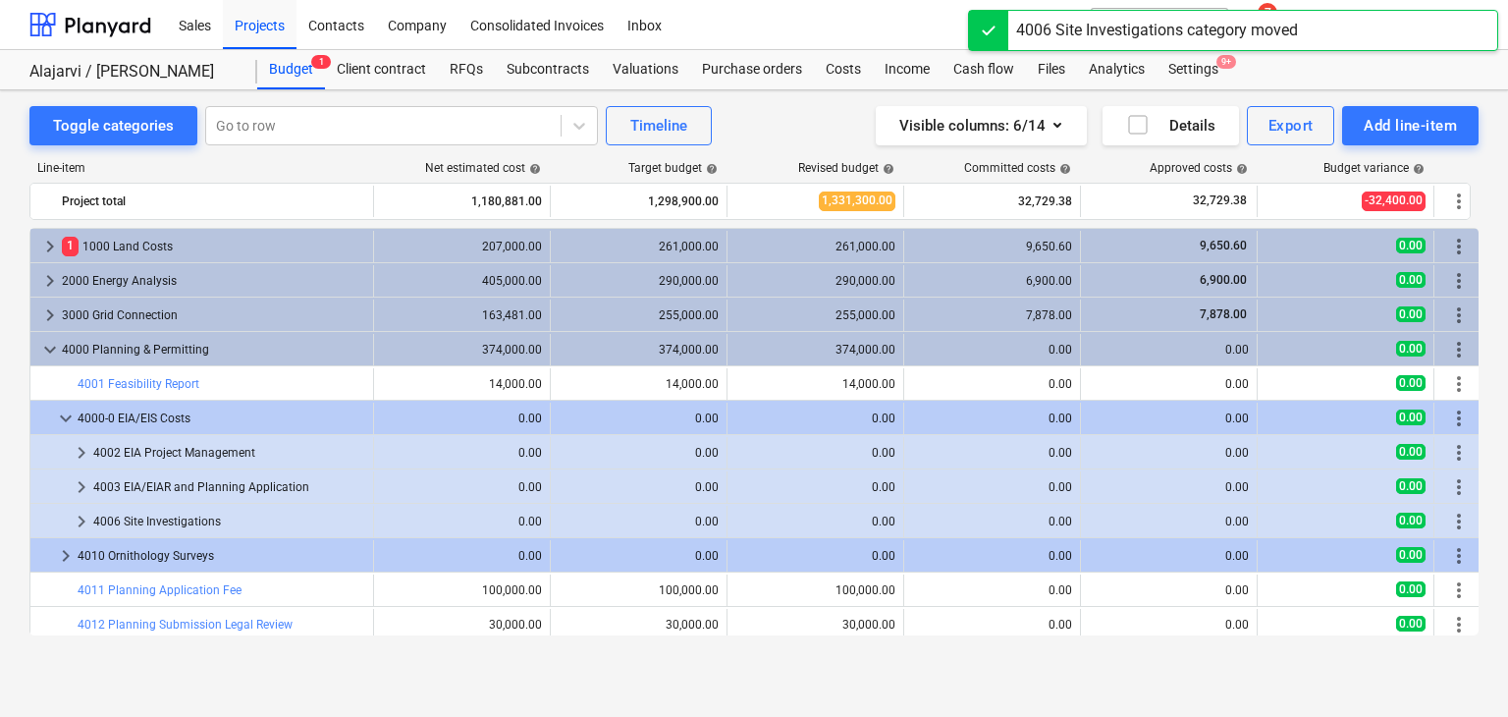
scroll to position [368, 0]
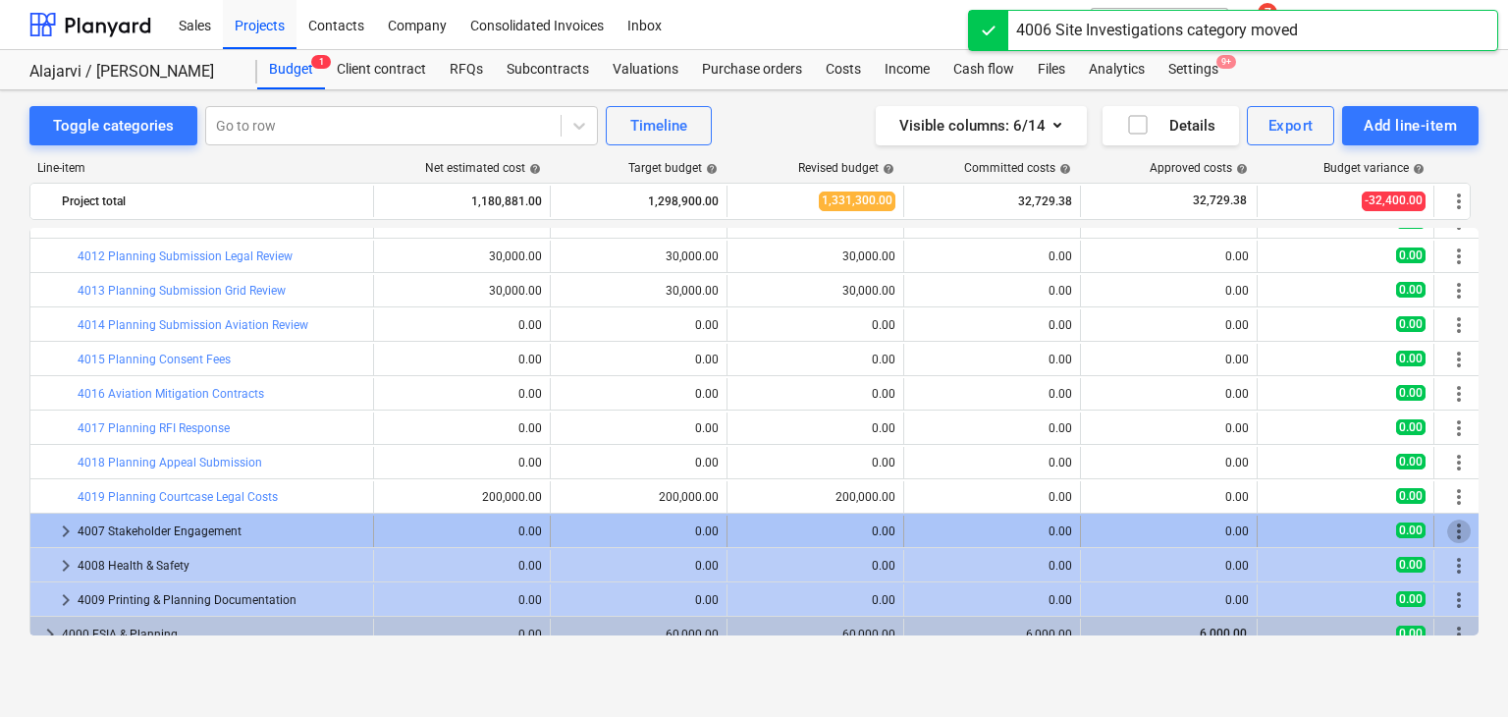
click at [1449, 534] on span "more_vert" at bounding box center [1459, 531] width 24 height 24
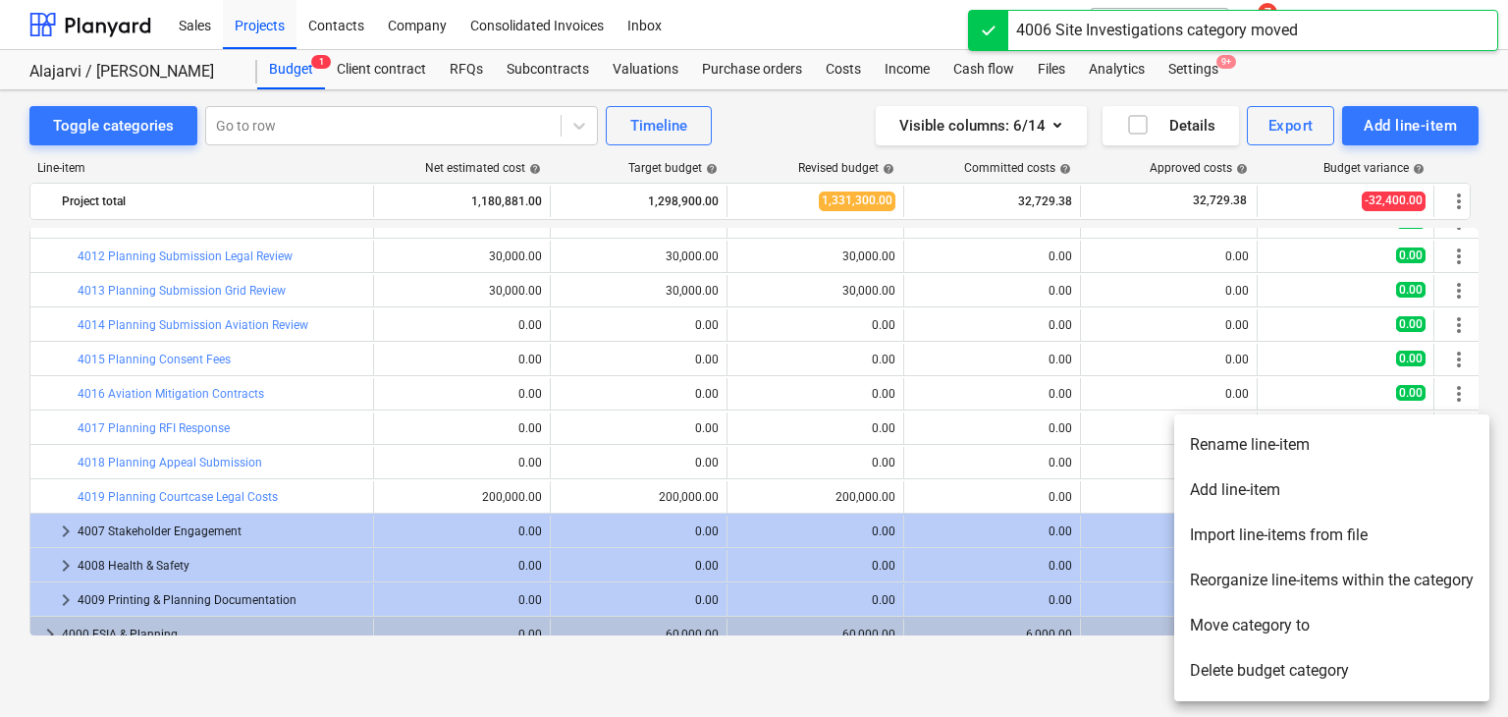
click at [1244, 629] on li "Move category to" at bounding box center [1331, 625] width 315 height 45
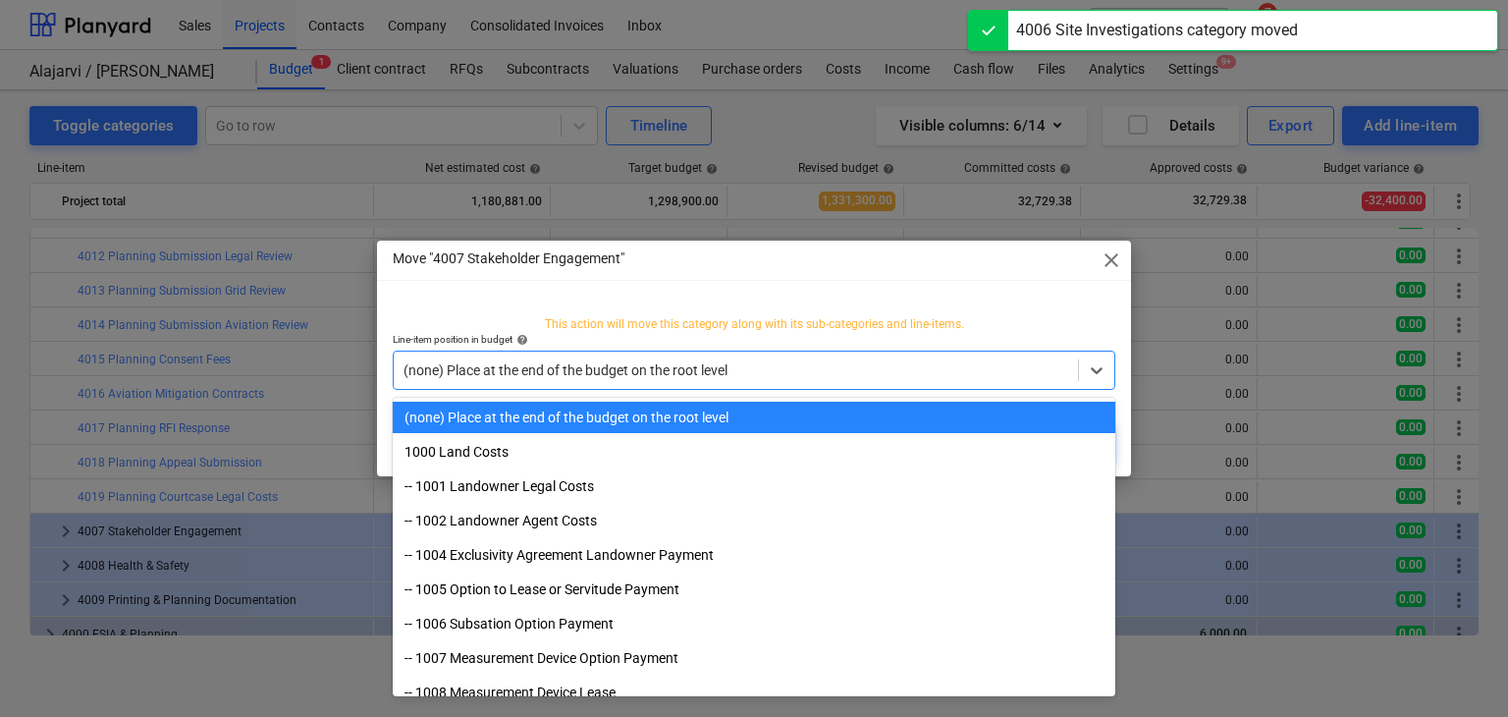
click at [747, 369] on div at bounding box center [736, 370] width 665 height 20
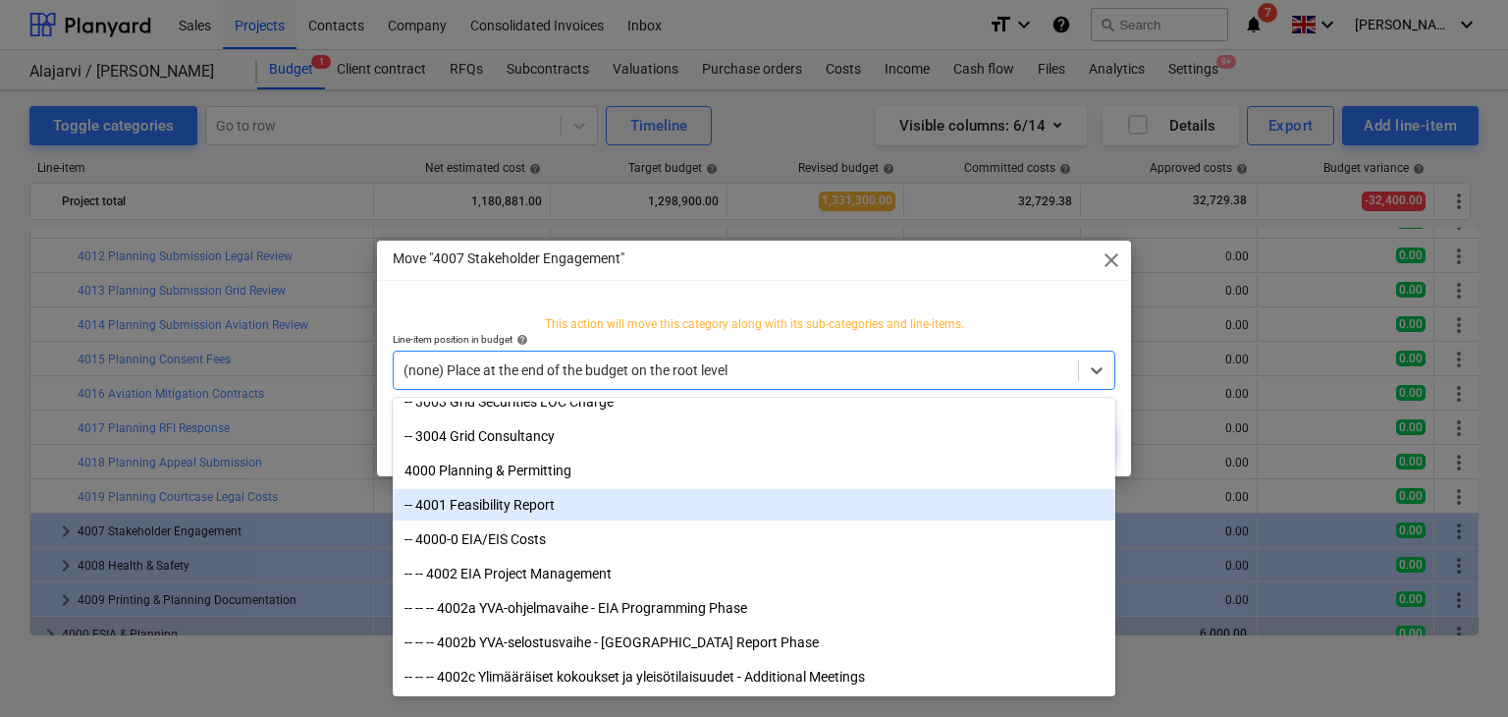
scroll to position [840, 0]
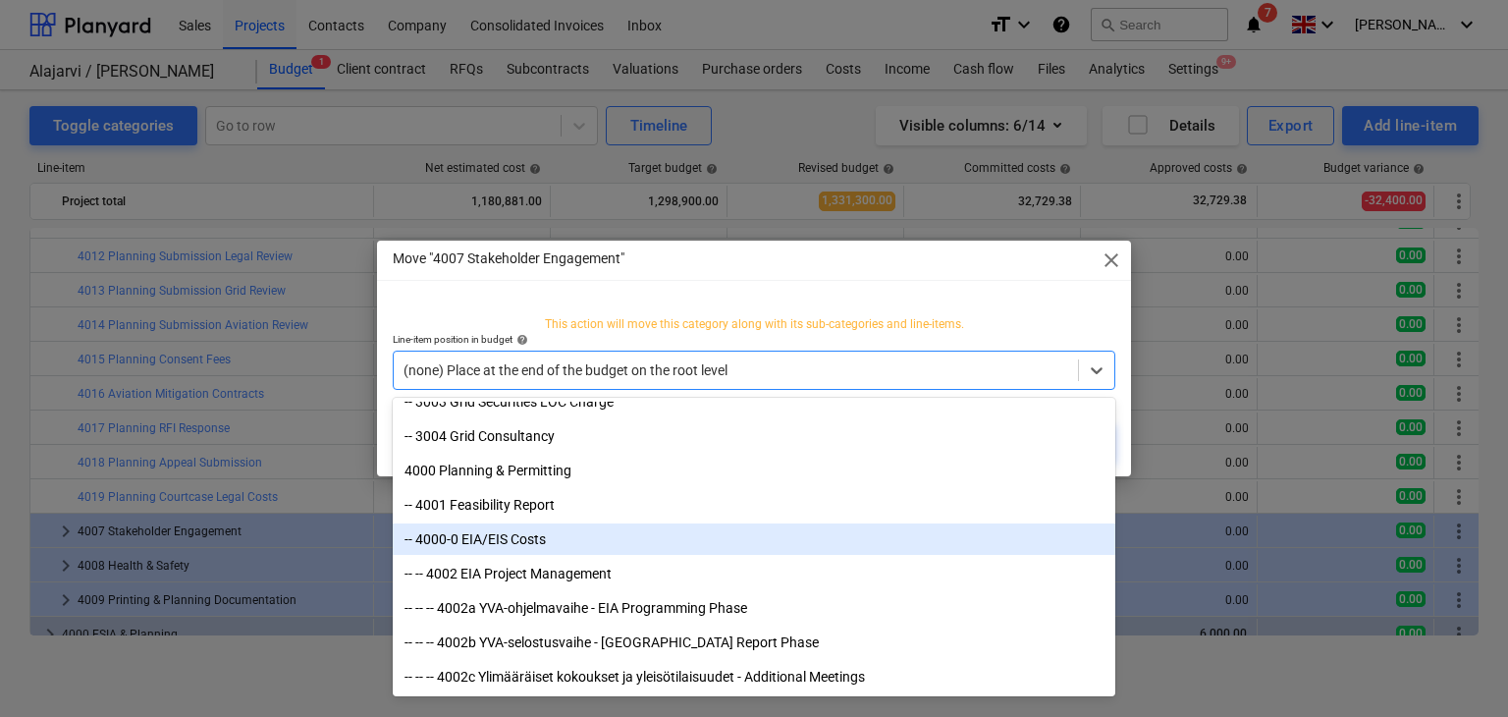
click at [533, 550] on div "-- 4000-0 EIA/EIS Costs" at bounding box center [754, 538] width 723 height 31
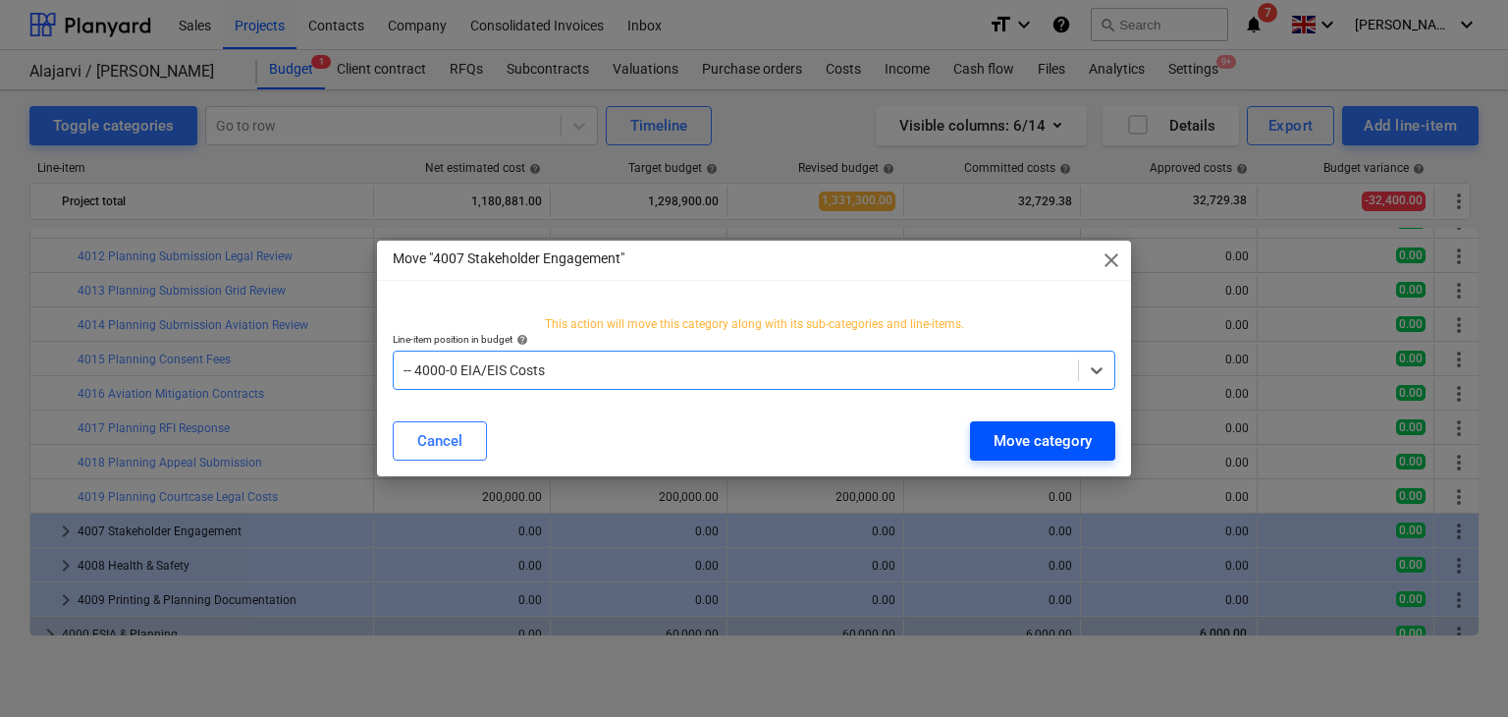
click at [999, 449] on div "Move category" at bounding box center [1043, 441] width 98 height 26
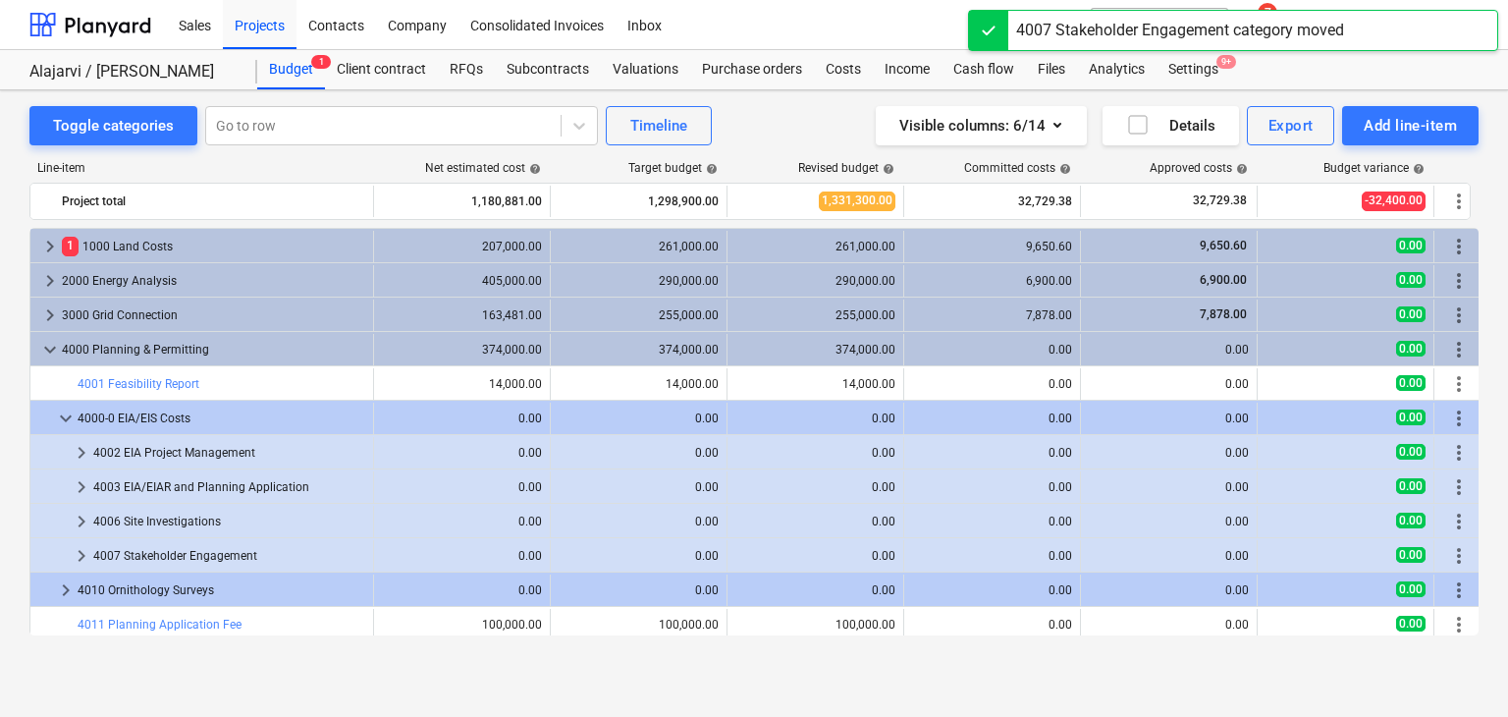
scroll to position [368, 0]
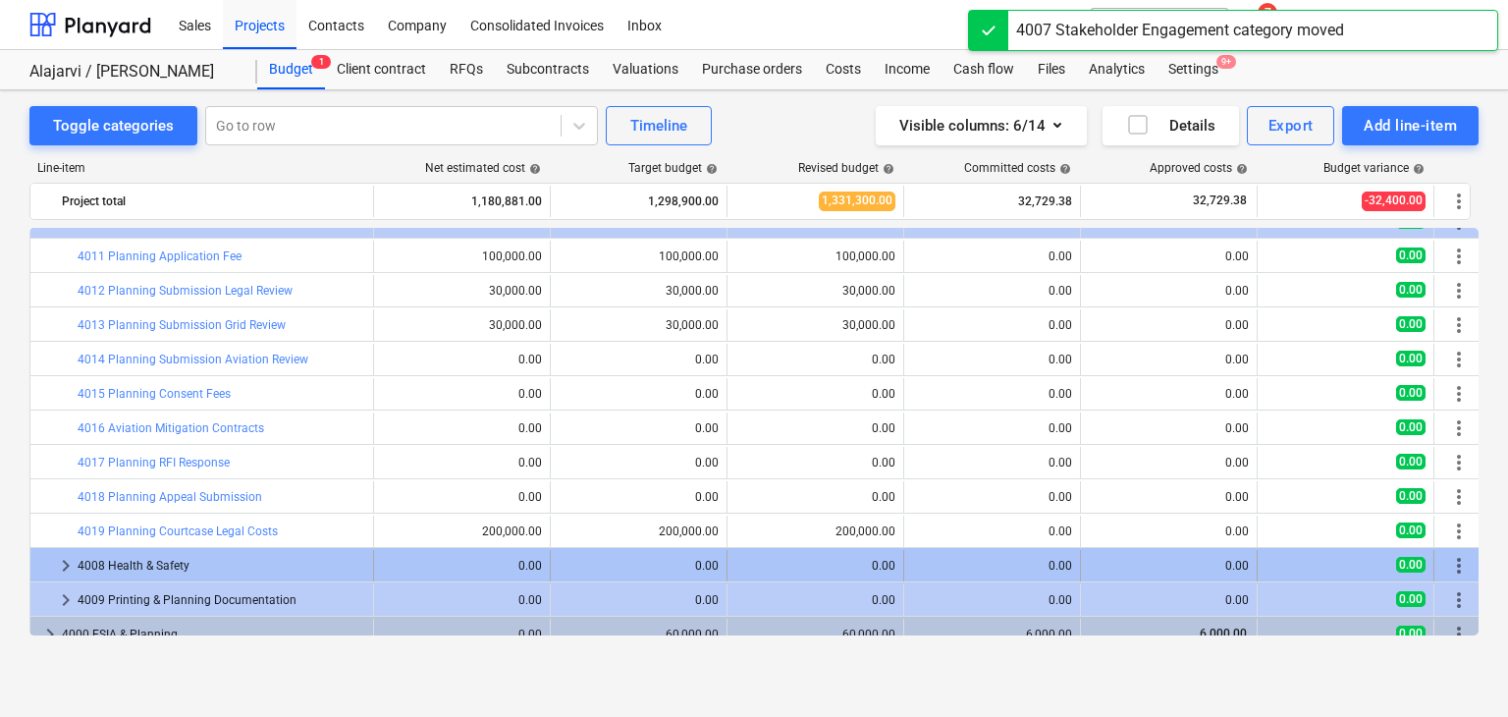
drag, startPoint x: 1444, startPoint y: 559, endPoint x: 1467, endPoint y: 568, distance: 24.6
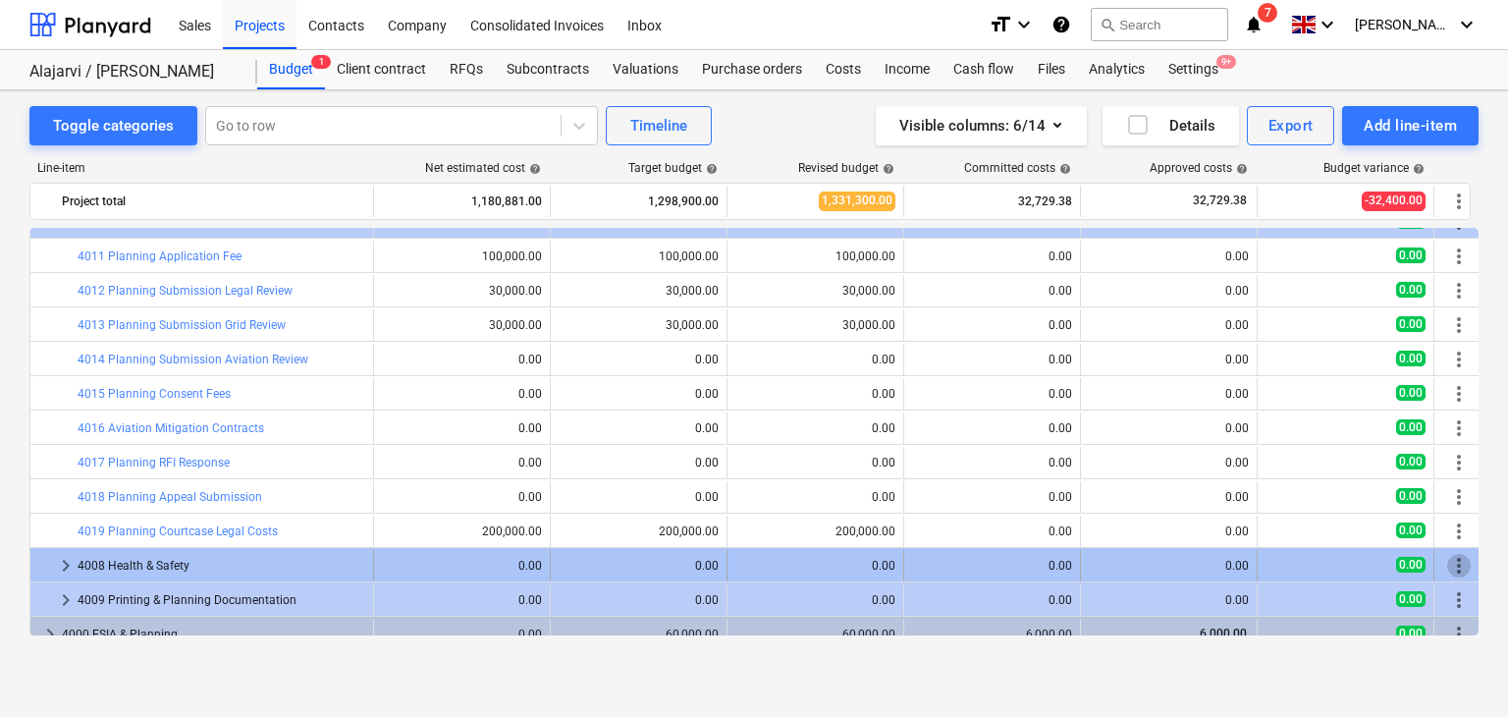
drag, startPoint x: 1467, startPoint y: 568, endPoint x: 1448, endPoint y: 568, distance: 18.7
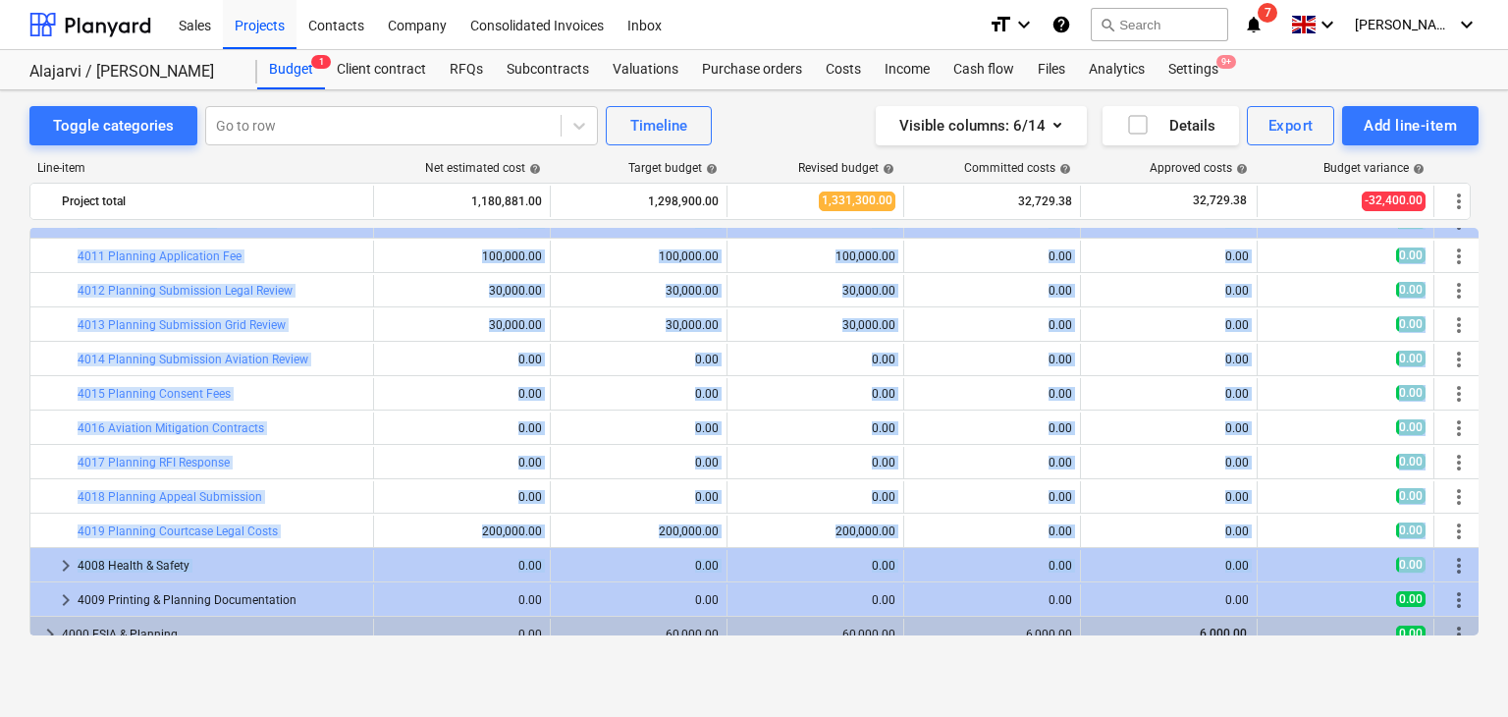
drag, startPoint x: 1456, startPoint y: 570, endPoint x: 1473, endPoint y: 570, distance: 16.7
click at [1473, 570] on div "keyboard_arrow_right 1 1000 Land Costs 207,000.00 261,000.00 261,000.00 9,650.6…" at bounding box center [753, 431] width 1449 height 407
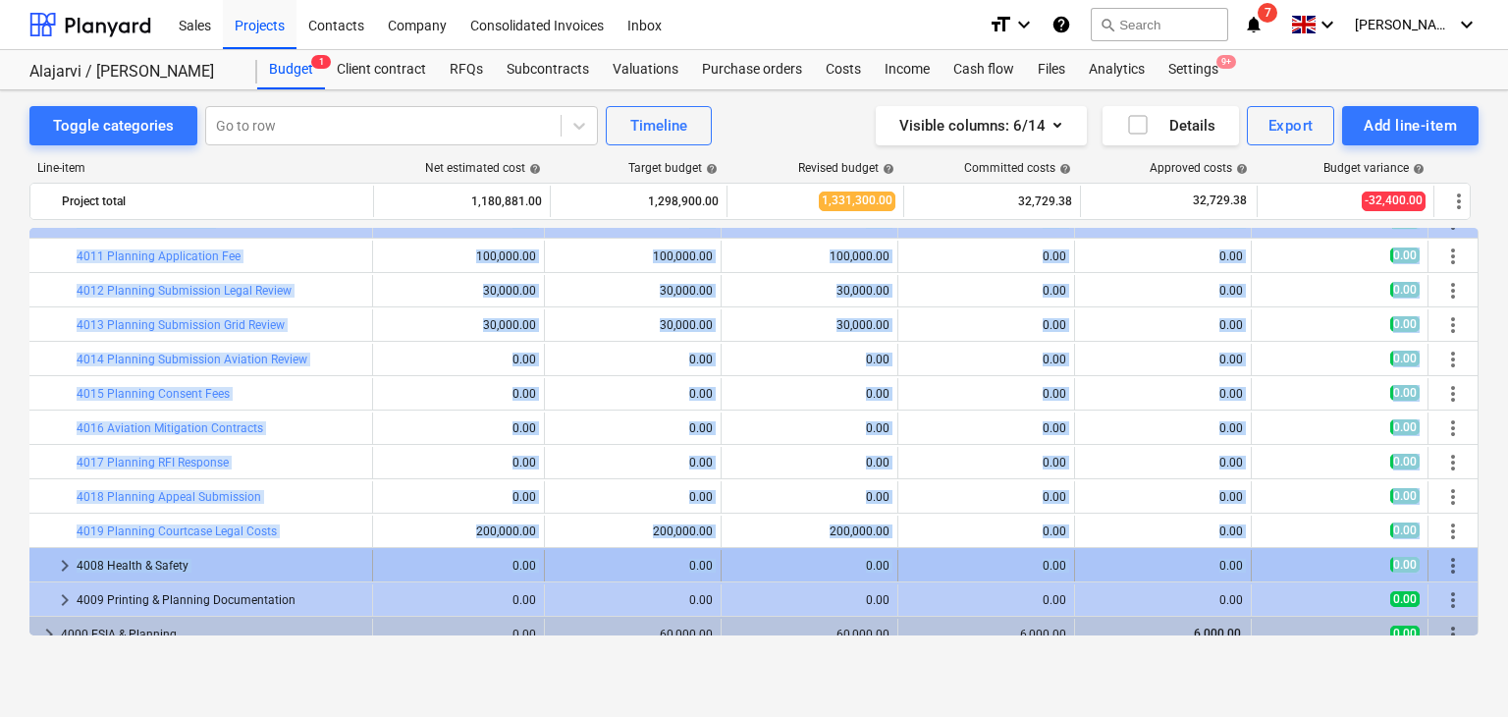
click at [1452, 568] on span "more_vert" at bounding box center [1453, 566] width 24 height 24
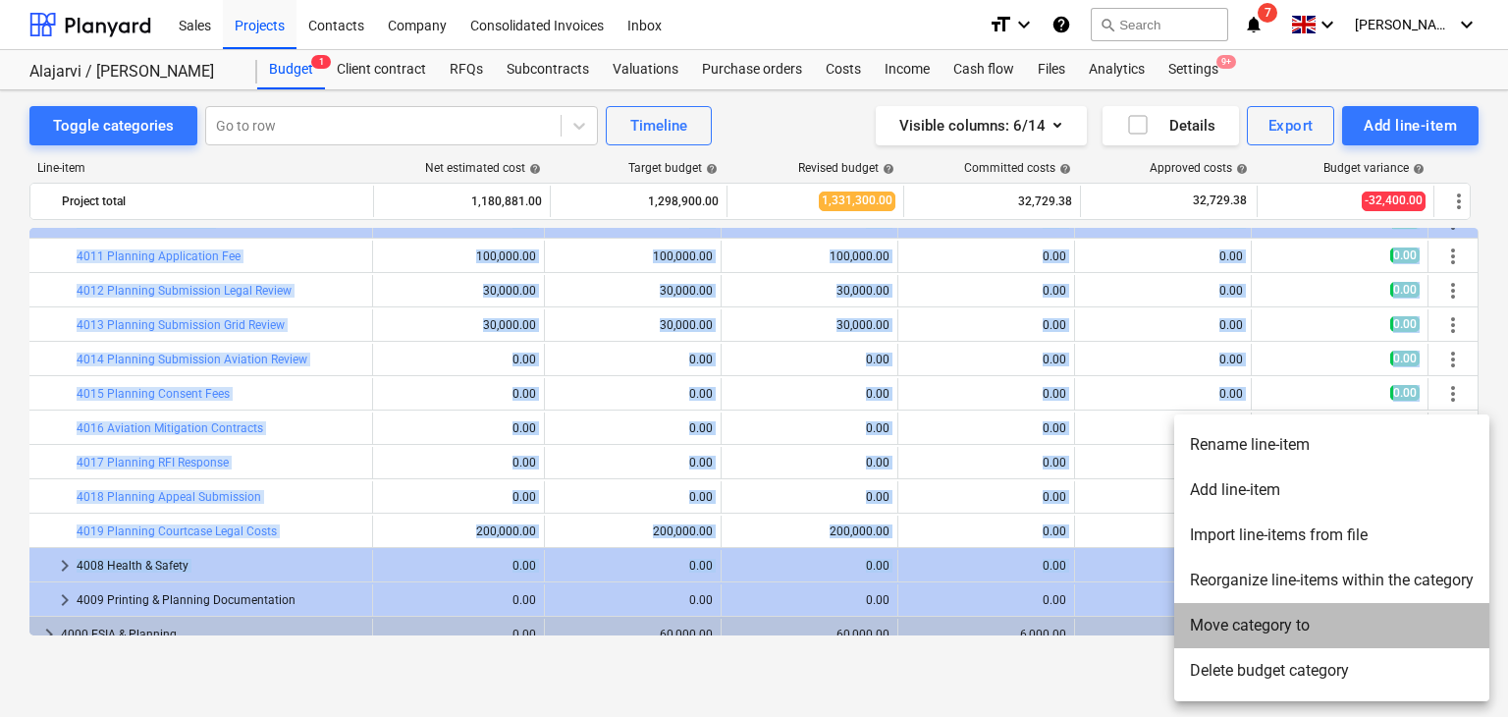
click at [1249, 643] on li "Move category to" at bounding box center [1331, 625] width 315 height 45
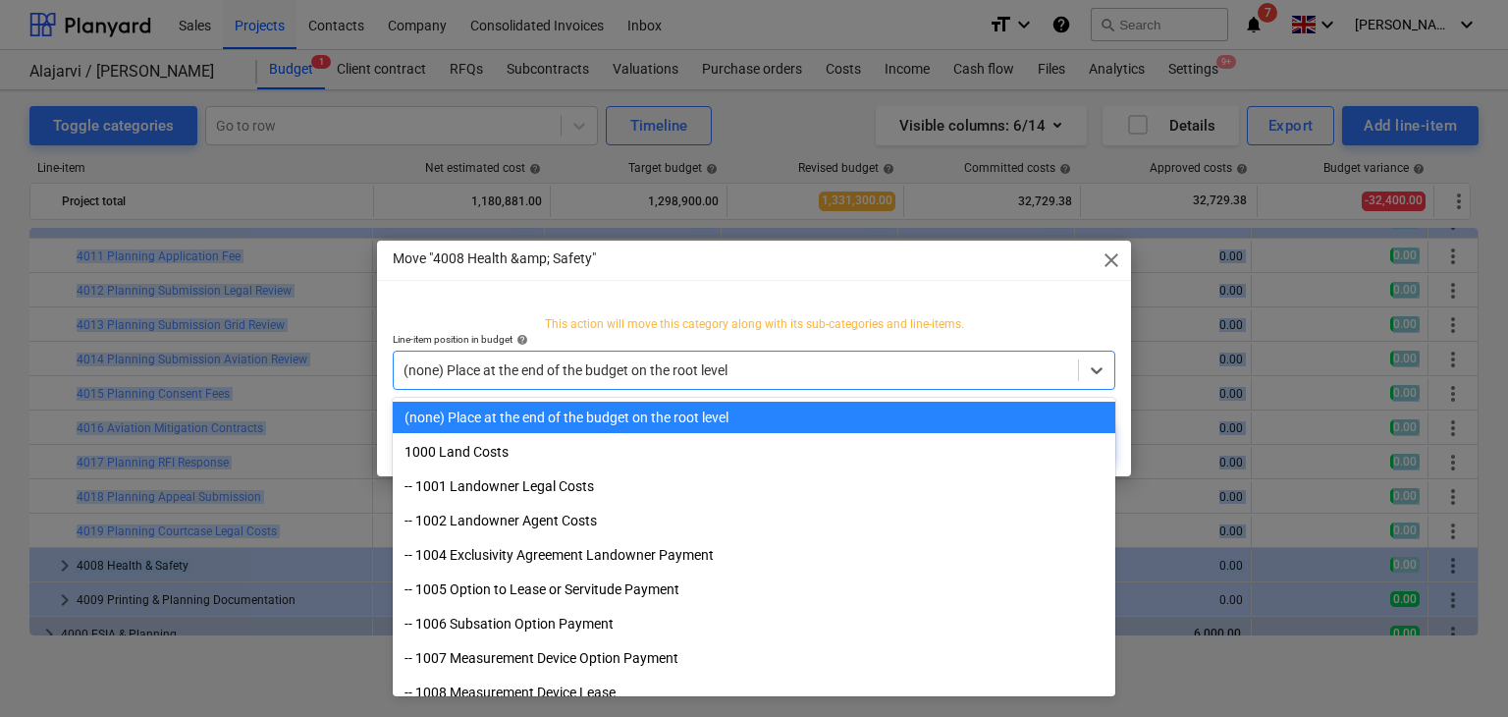
click at [677, 380] on div "(none) Place at the end of the budget on the root level" at bounding box center [736, 369] width 684 height 27
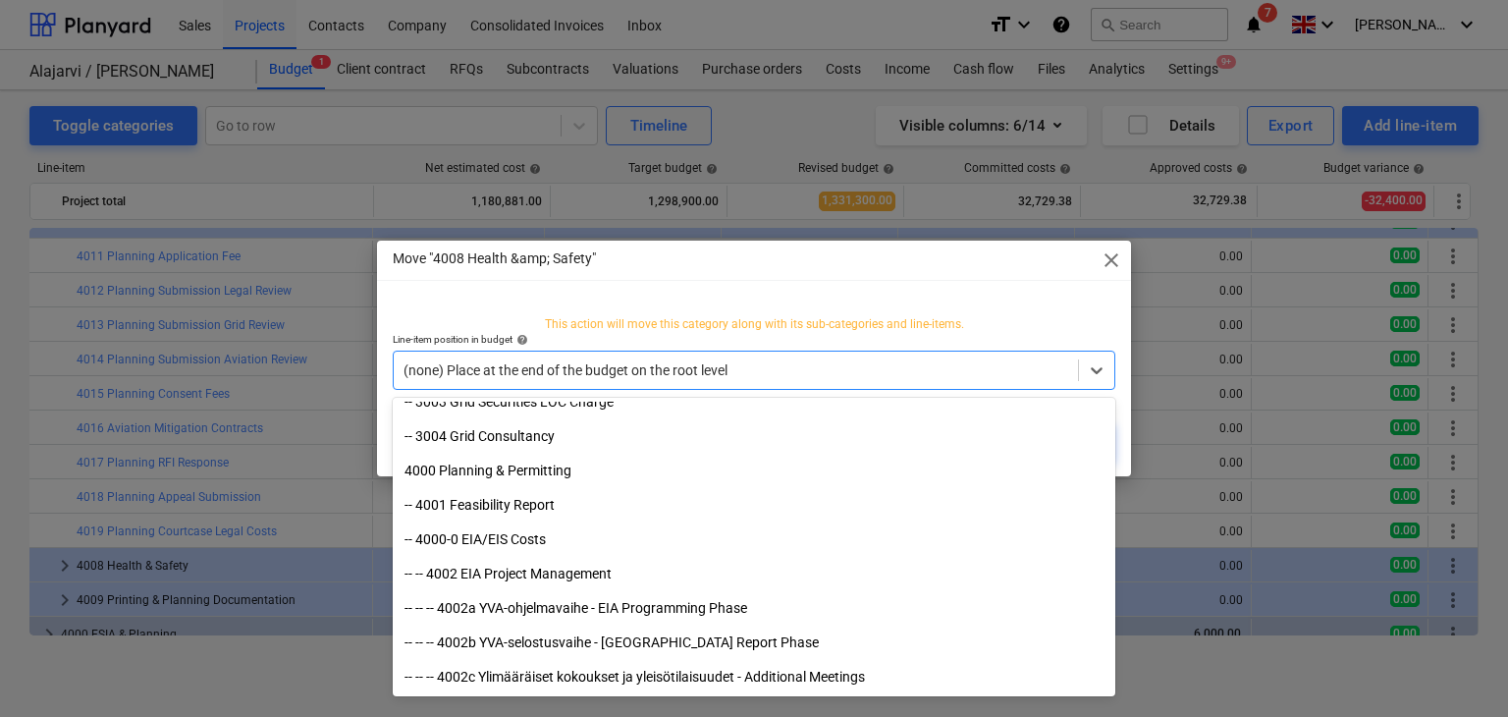
scroll to position [840, 0]
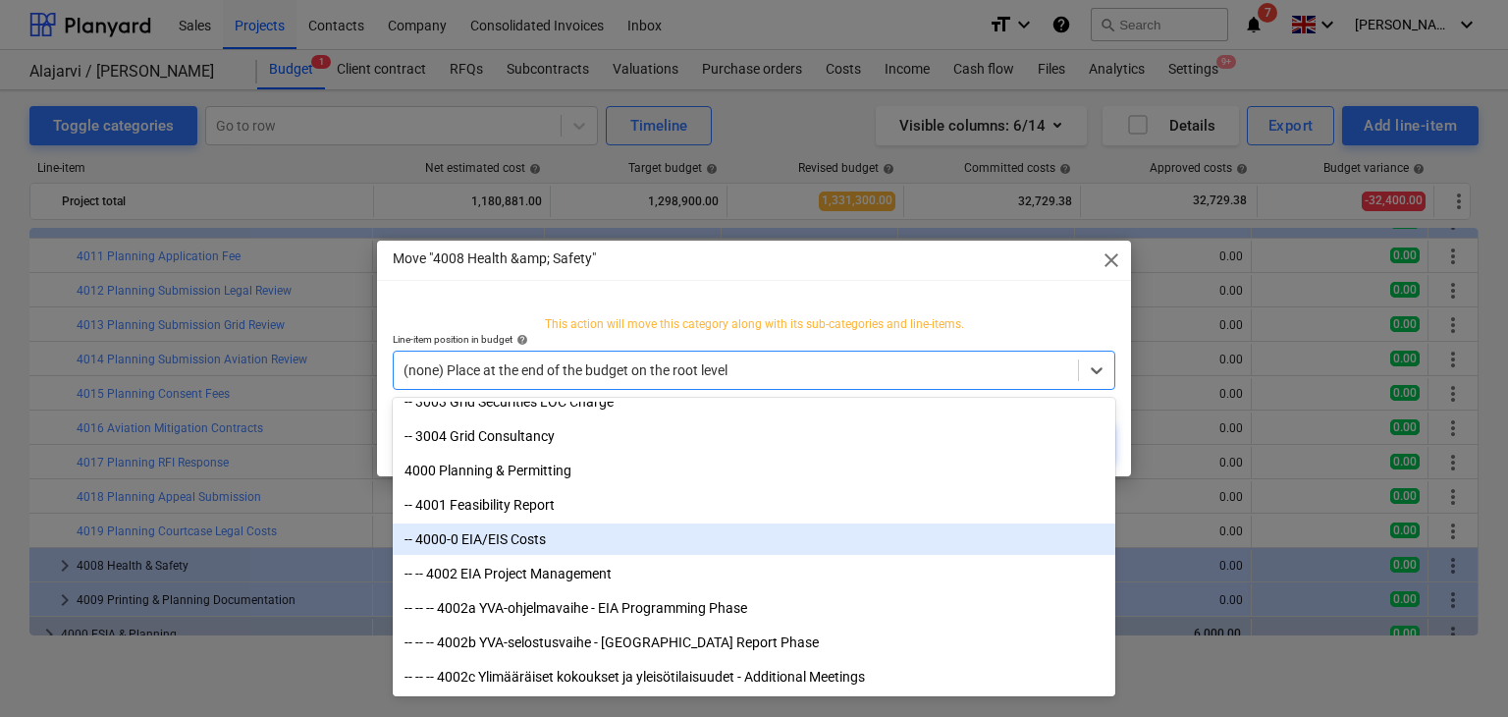
click at [521, 539] on div "-- 4000-0 EIA/EIS Costs" at bounding box center [754, 538] width 723 height 31
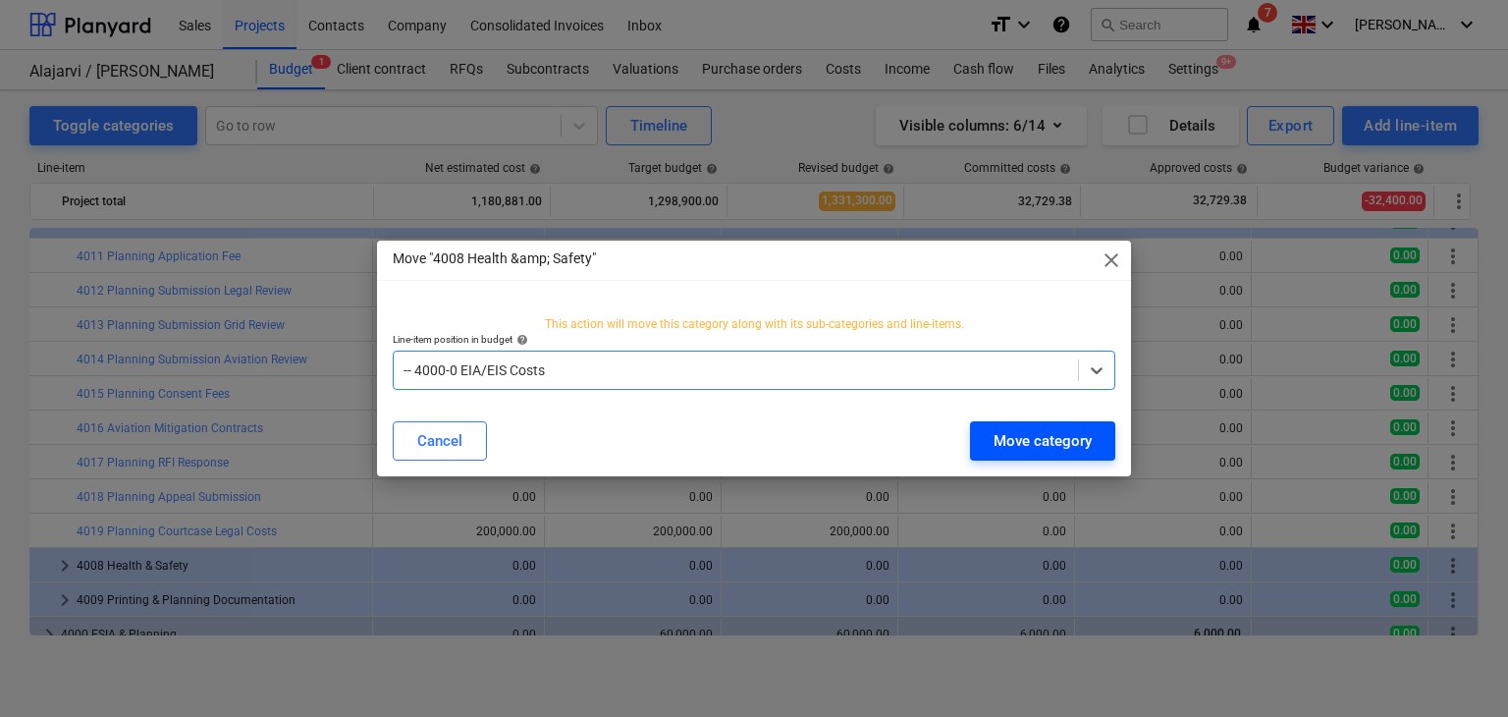
click at [1026, 437] on div "Move category" at bounding box center [1043, 441] width 98 height 26
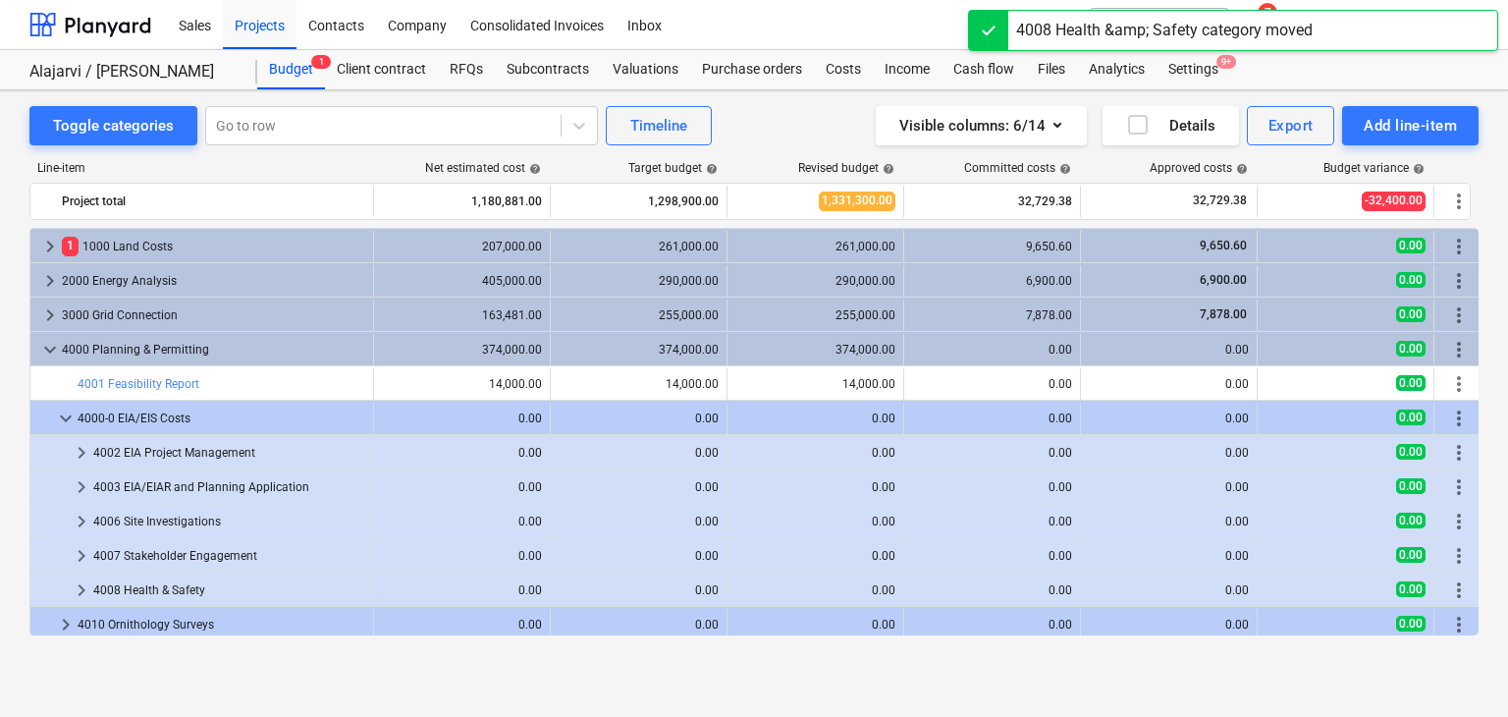
scroll to position [368, 0]
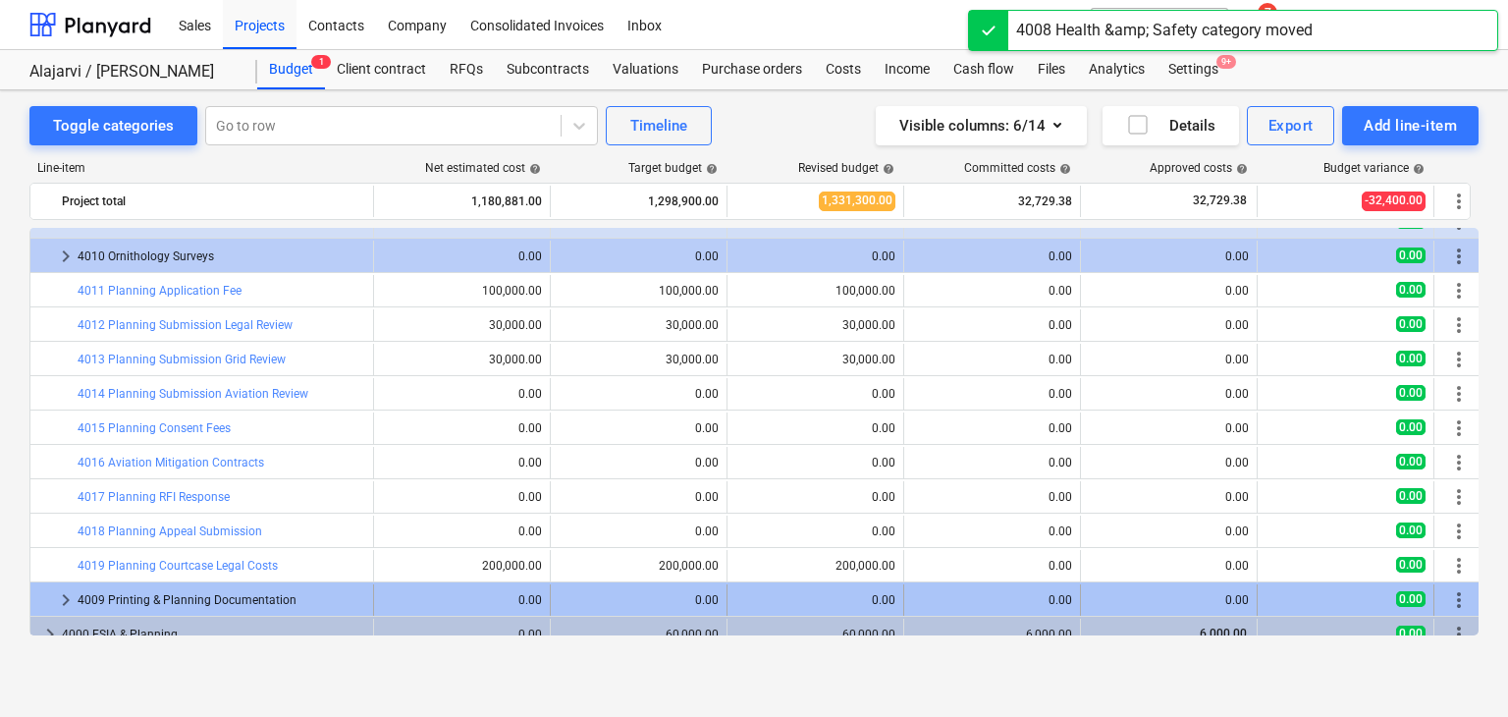
click at [1452, 599] on span "more_vert" at bounding box center [1459, 600] width 24 height 24
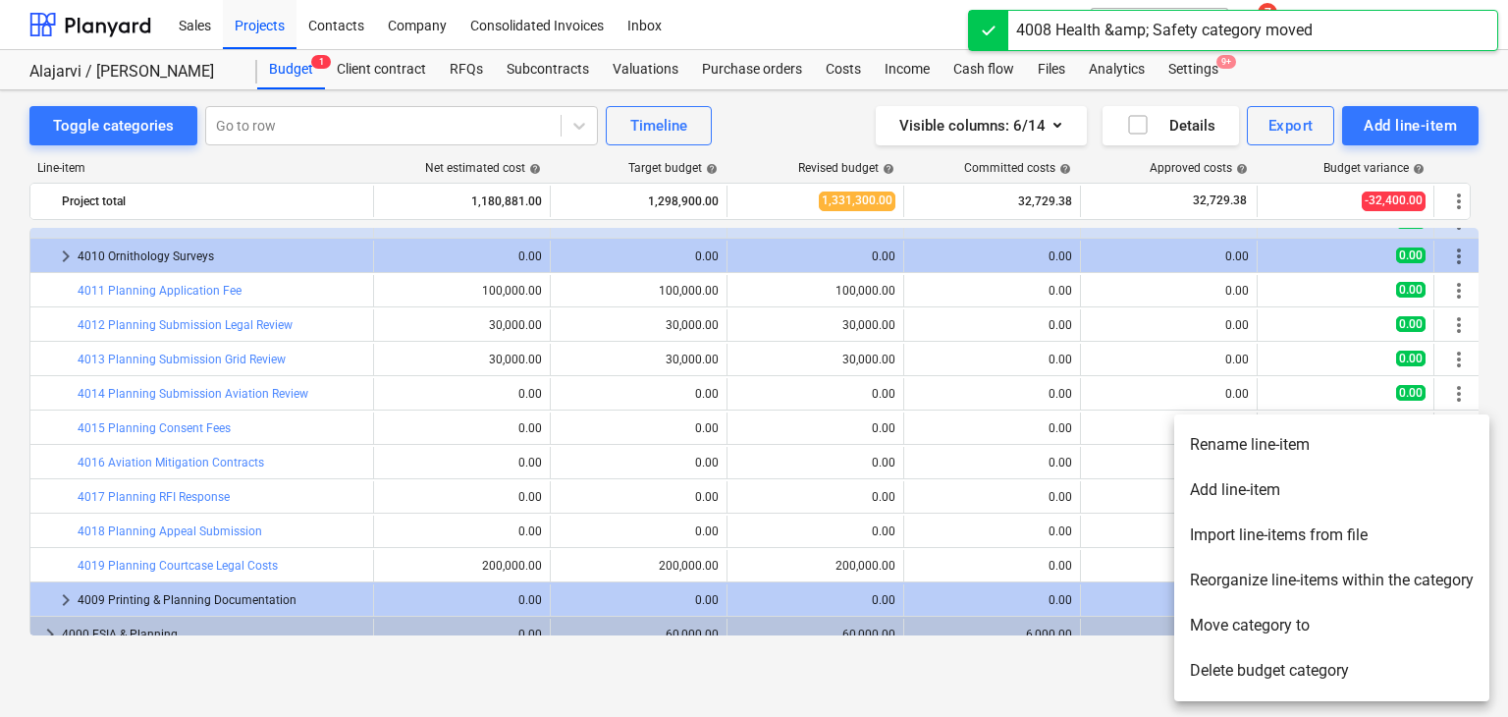
click at [1255, 623] on li "Move category to" at bounding box center [1331, 625] width 315 height 45
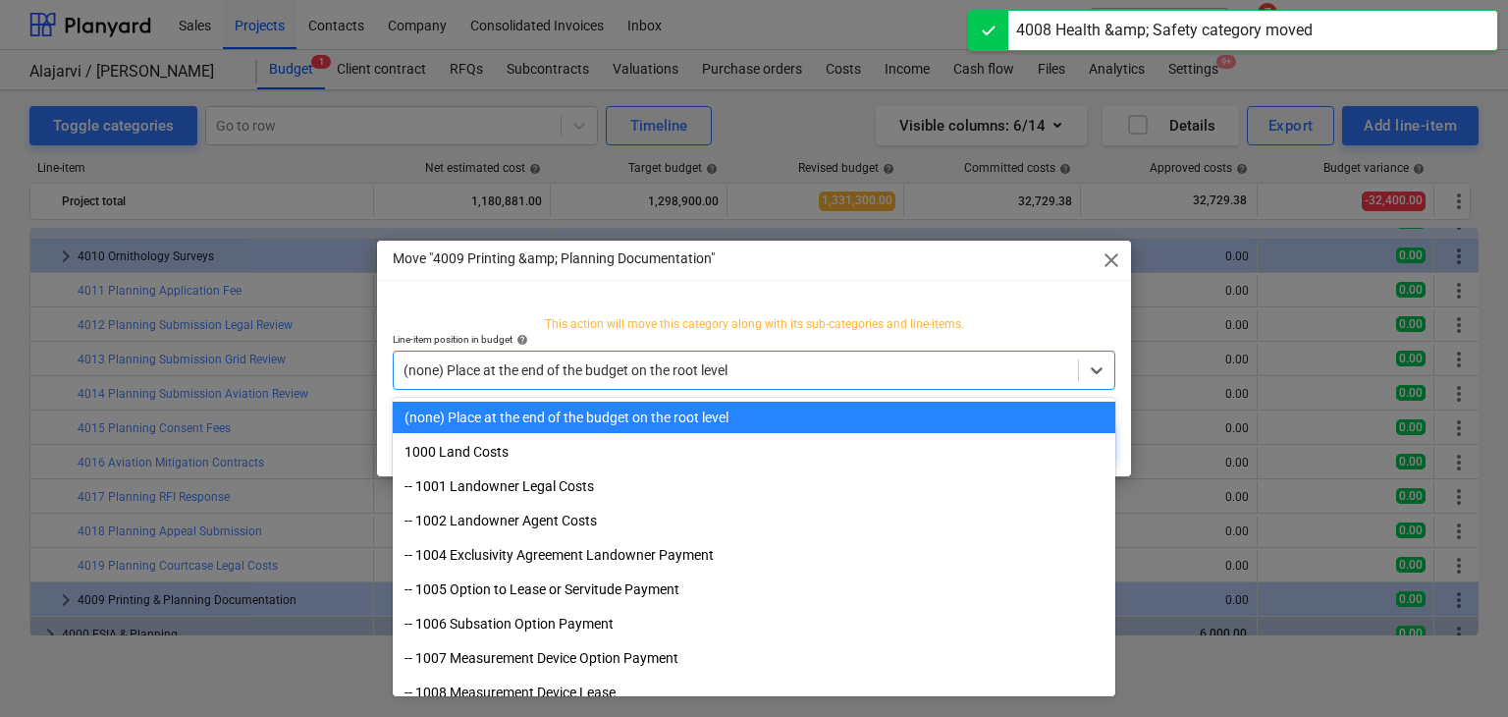
click at [844, 368] on div at bounding box center [736, 370] width 665 height 20
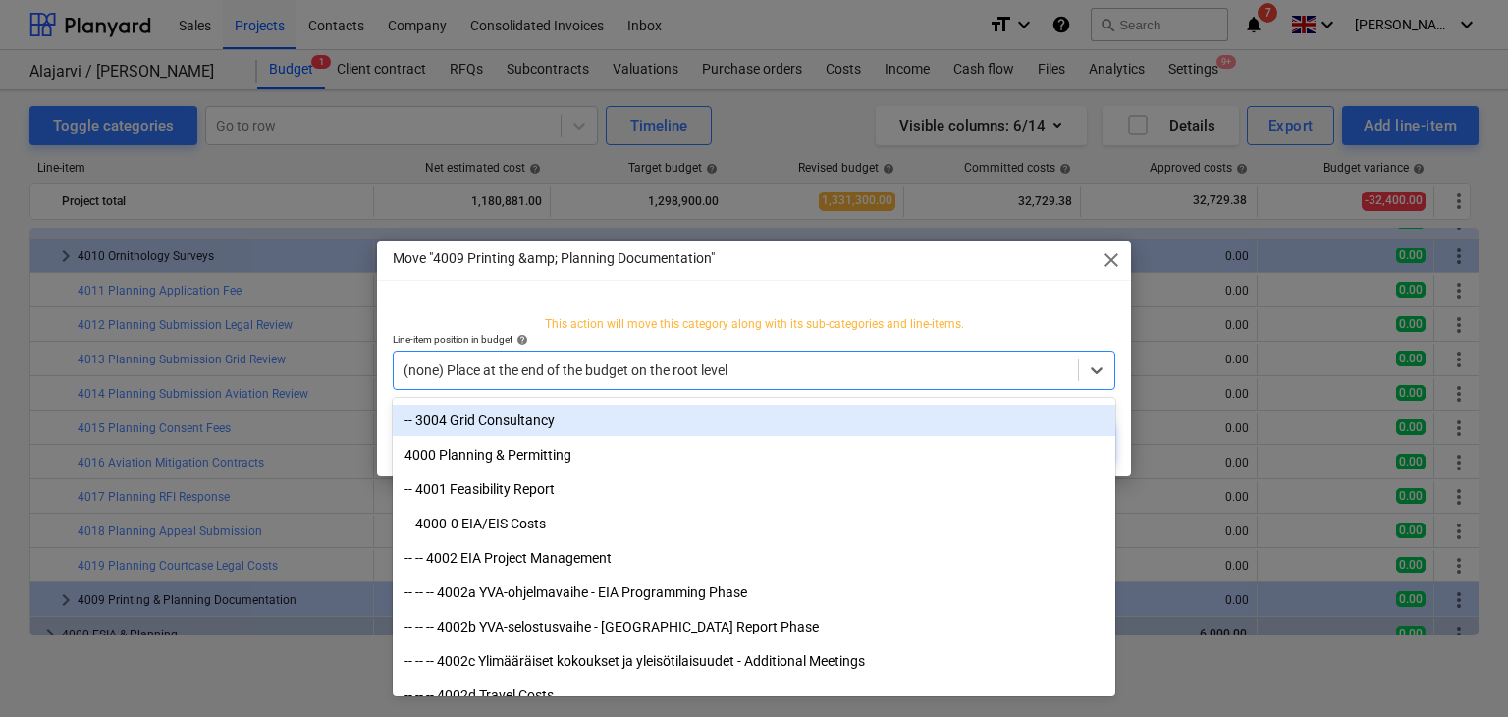
scroll to position [855, 0]
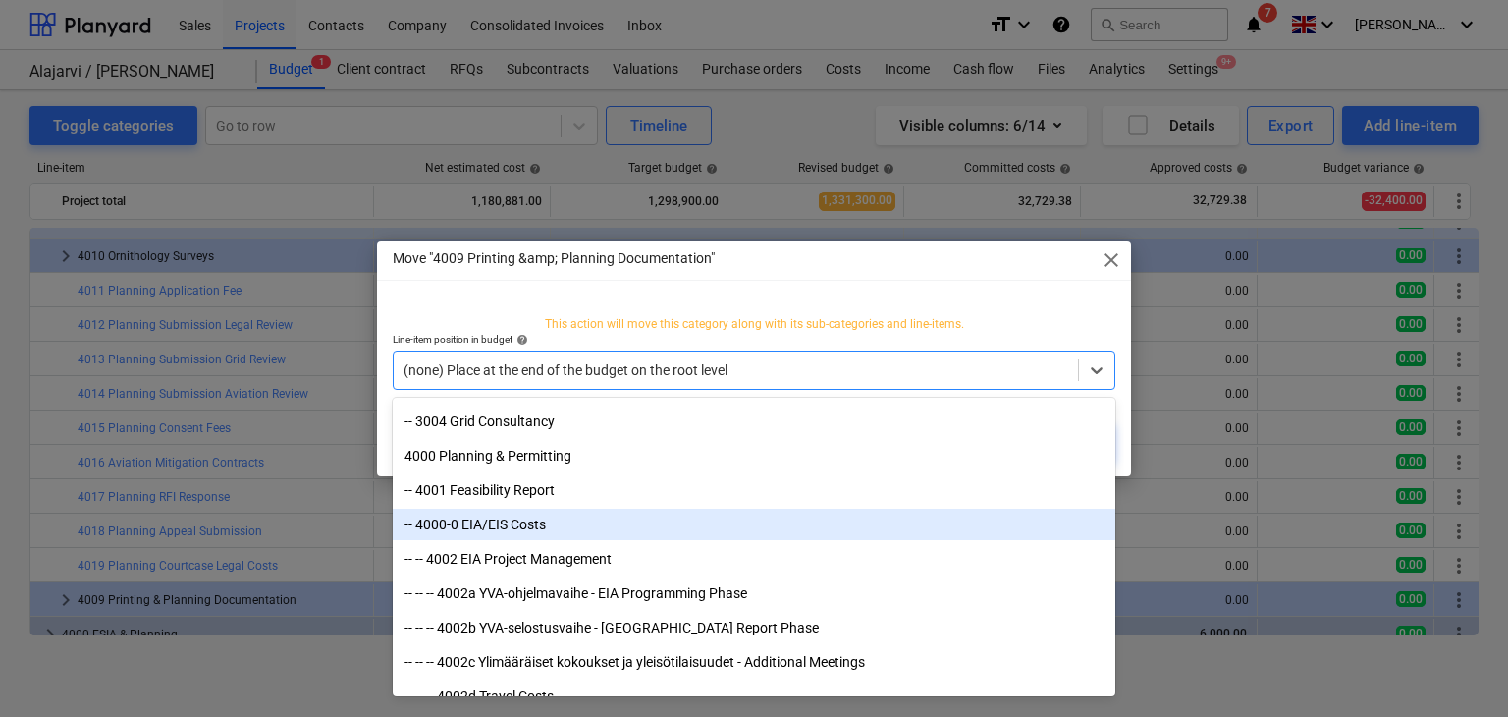
click at [470, 527] on div "-- 4000-0 EIA/EIS Costs" at bounding box center [754, 524] width 723 height 31
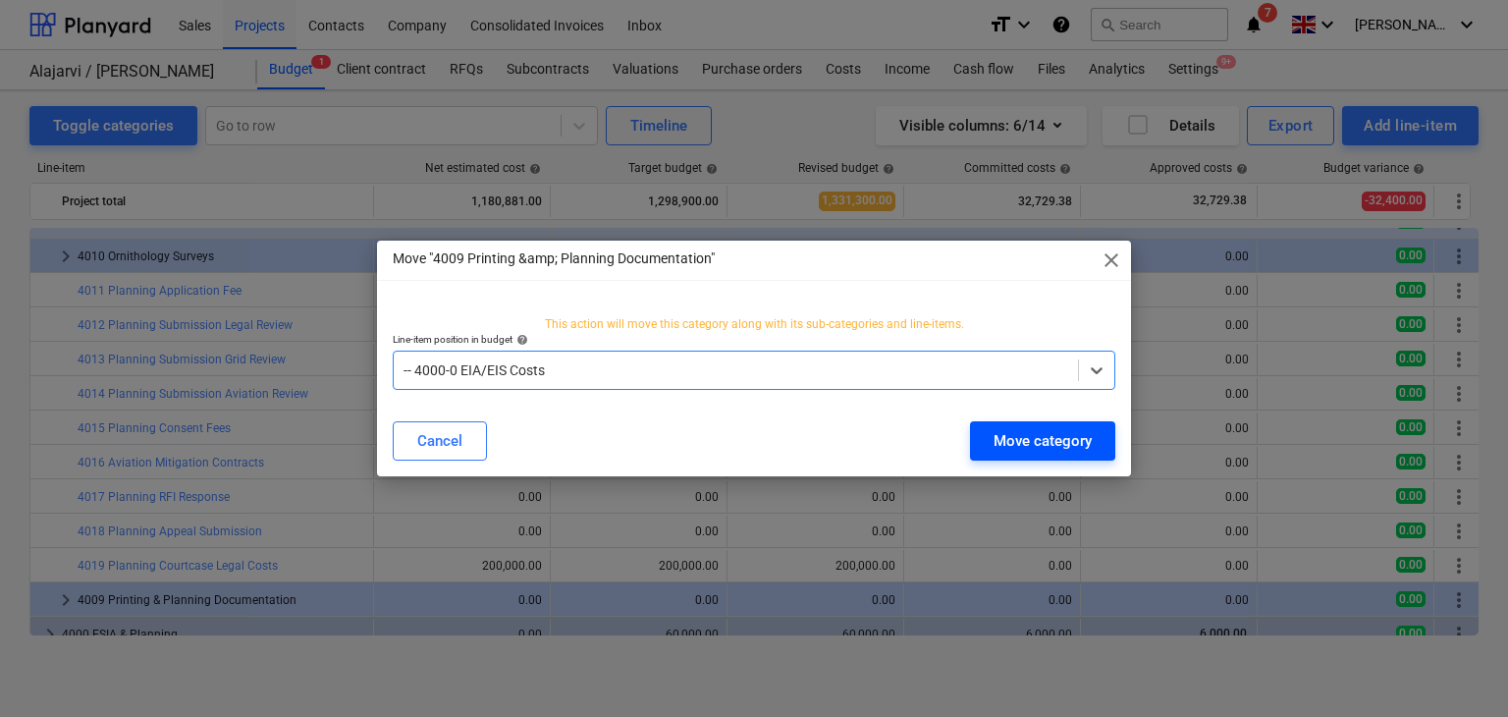
click at [1053, 439] on div "Move category" at bounding box center [1043, 441] width 98 height 26
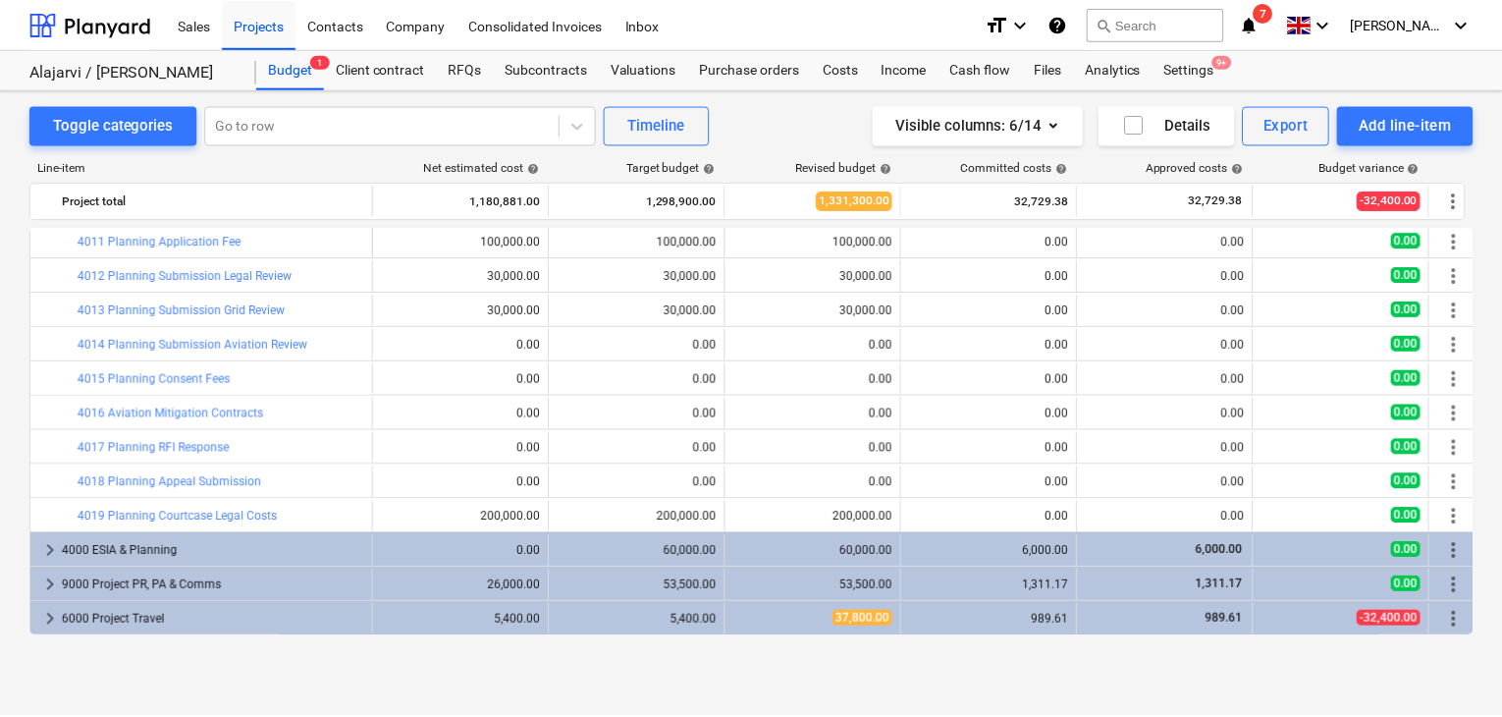
scroll to position [0, 0]
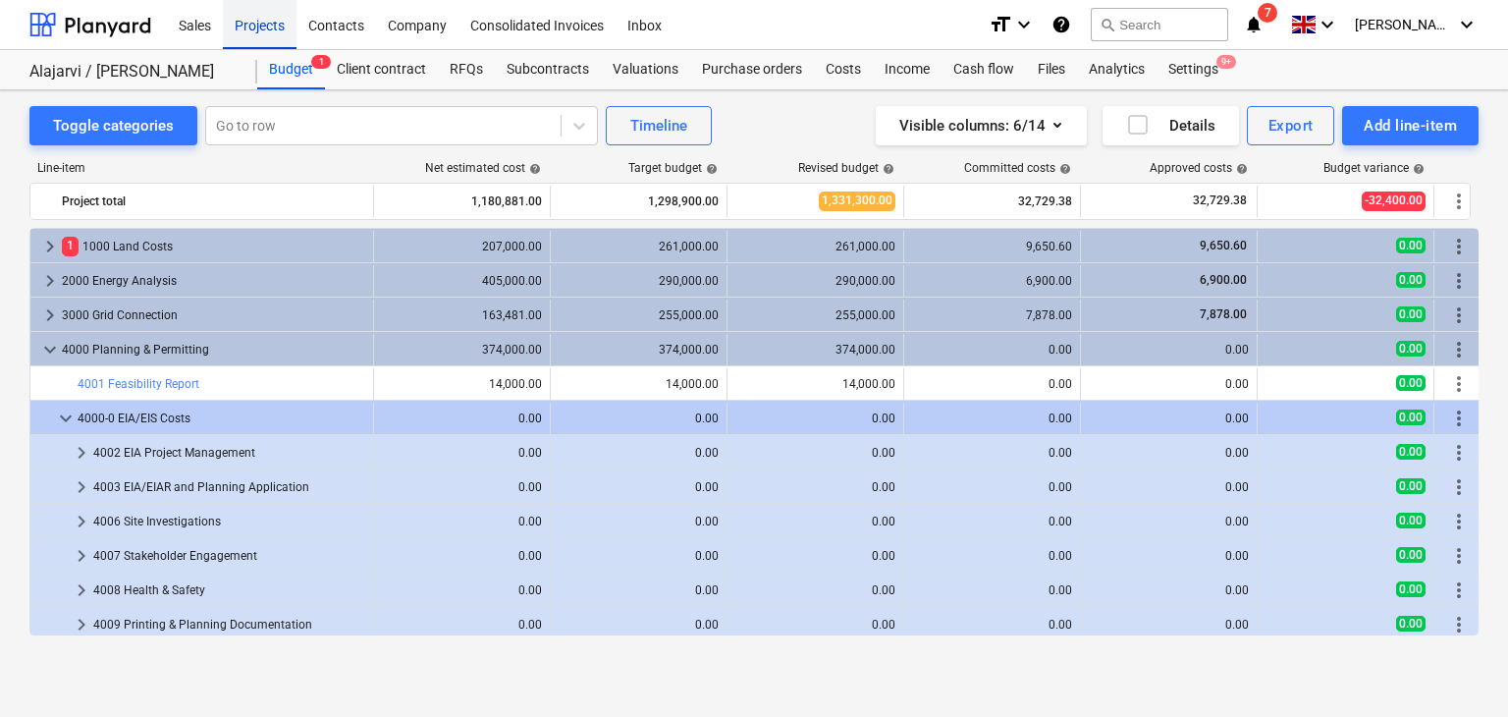
click at [264, 28] on div "Projects" at bounding box center [260, 24] width 74 height 50
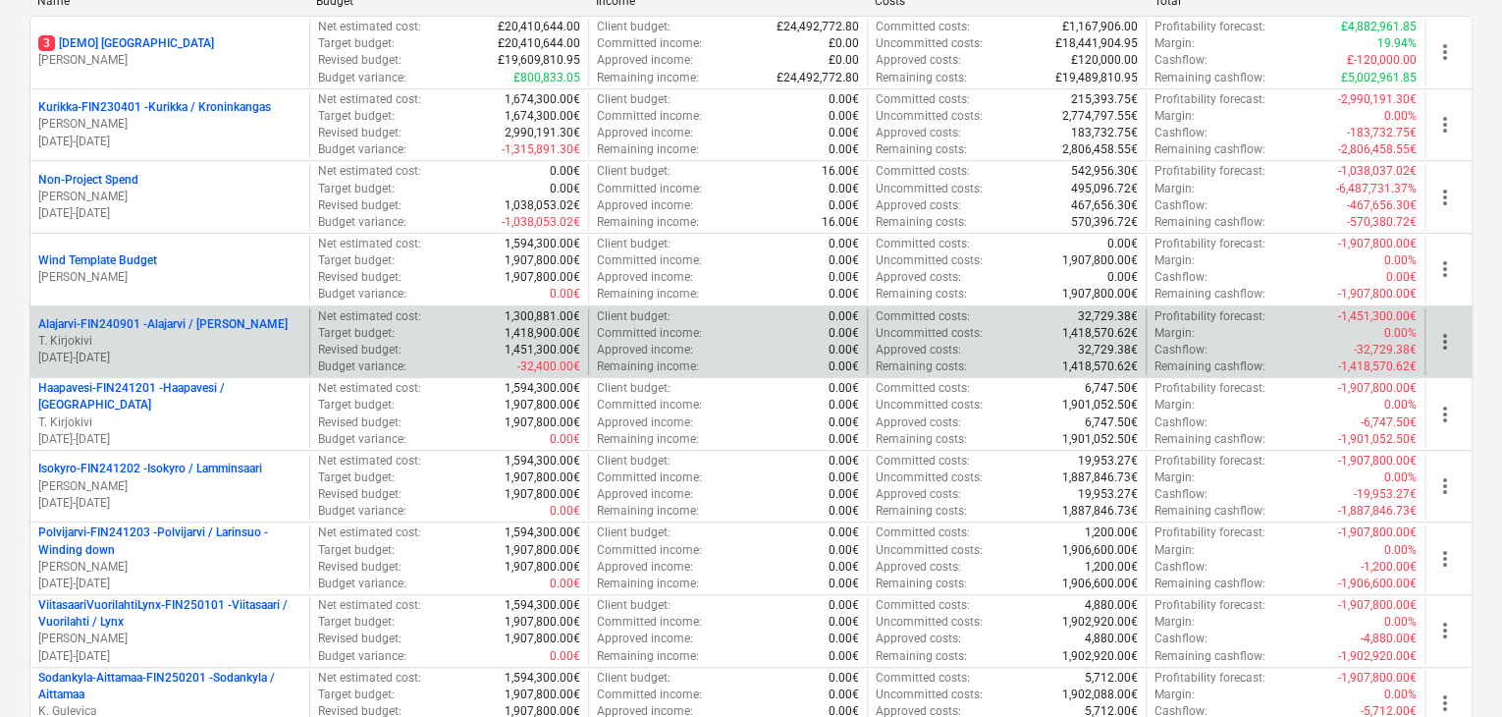
scroll to position [309, 0]
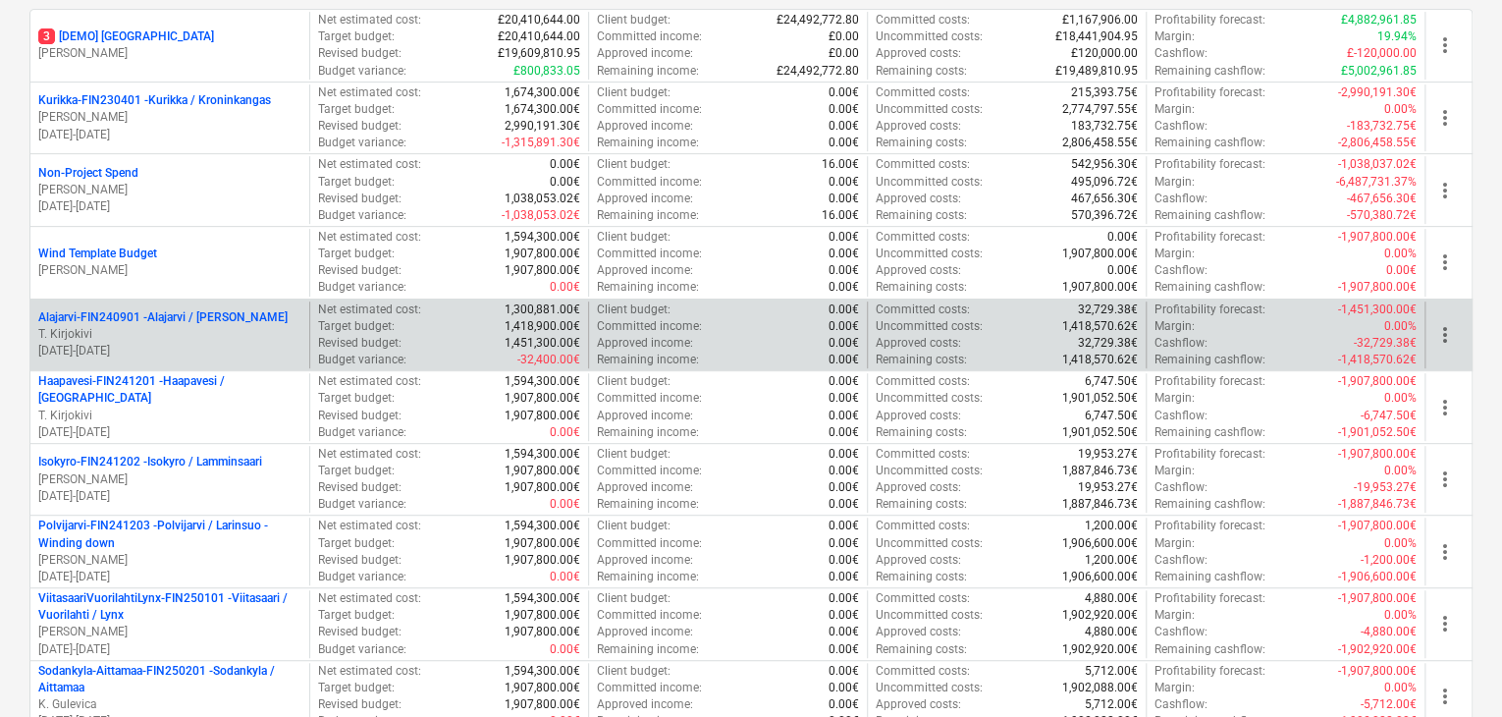
click at [206, 335] on p "T. Kirjokivi" at bounding box center [169, 334] width 263 height 17
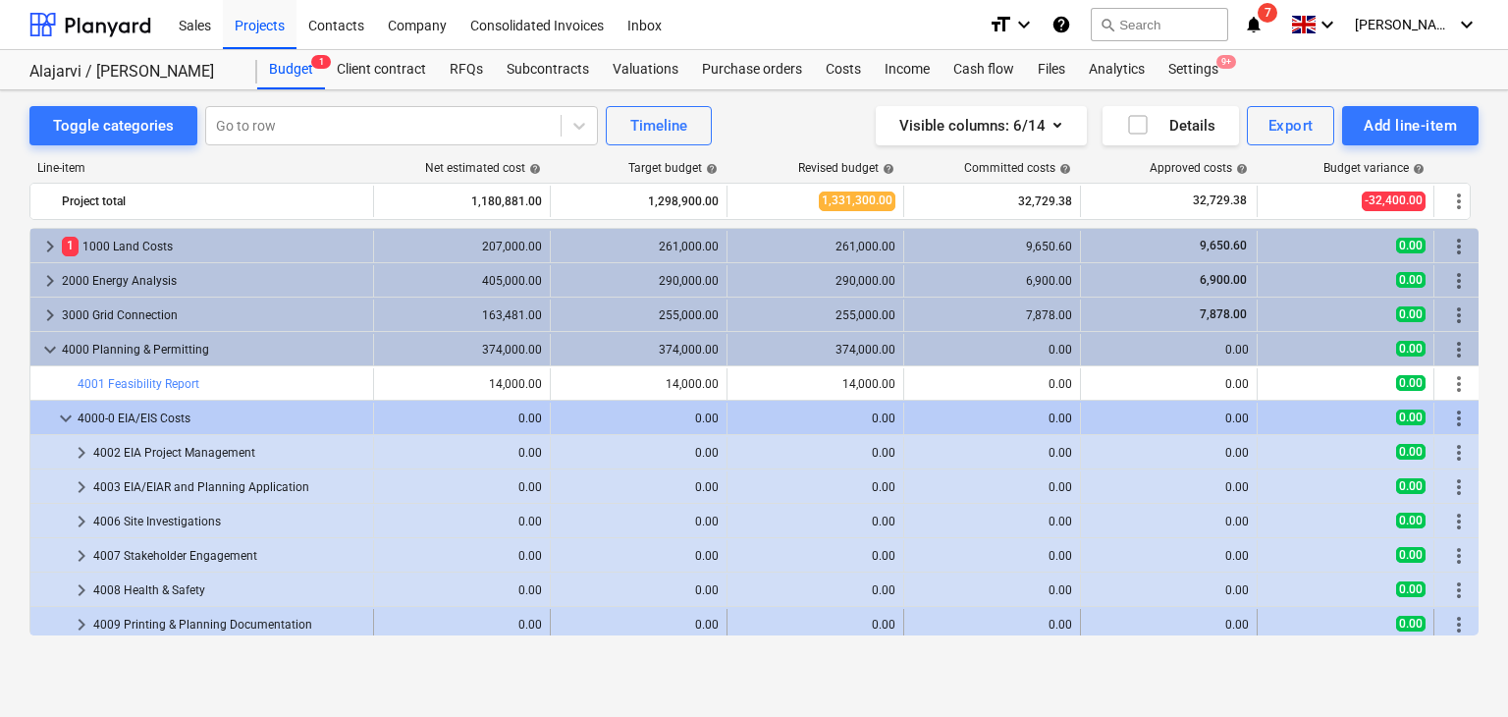
scroll to position [452, 0]
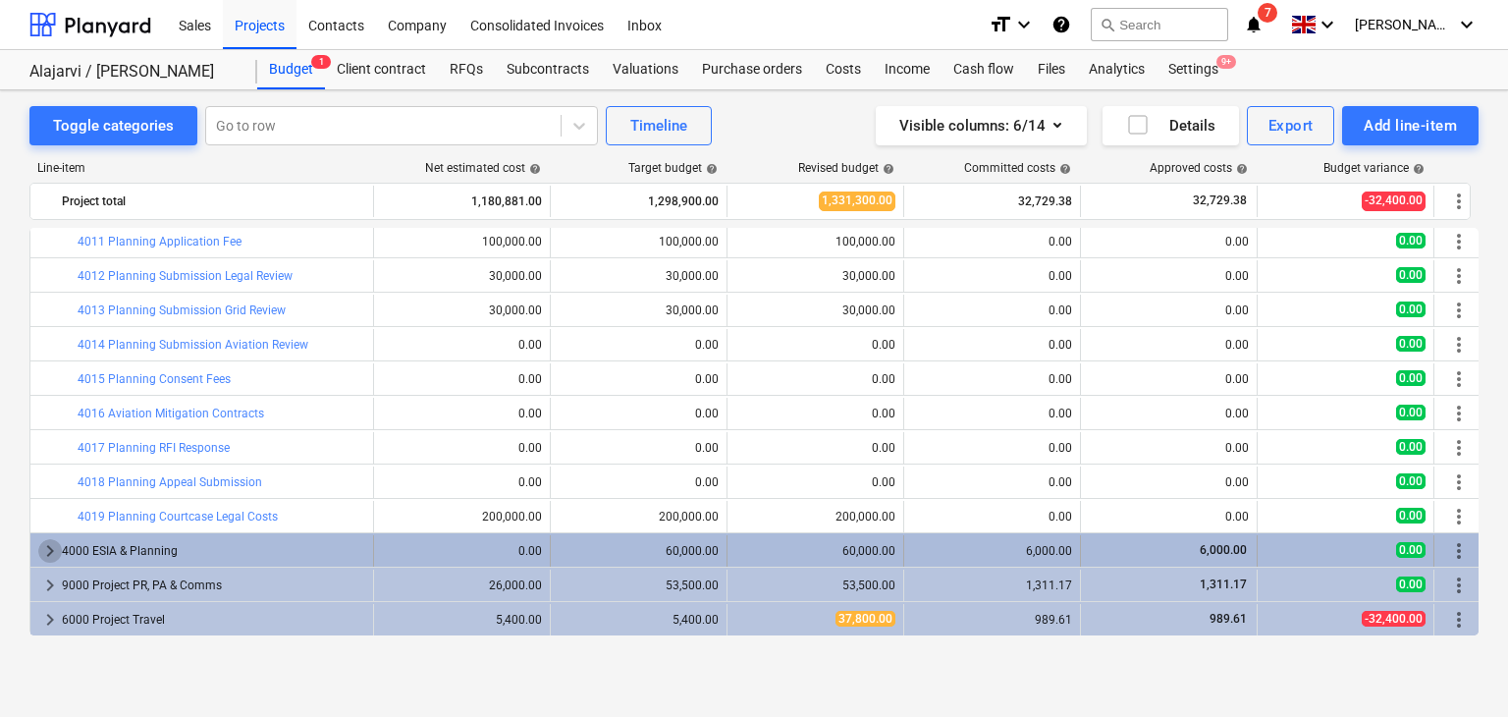
click at [50, 550] on span "keyboard_arrow_right" at bounding box center [50, 551] width 24 height 24
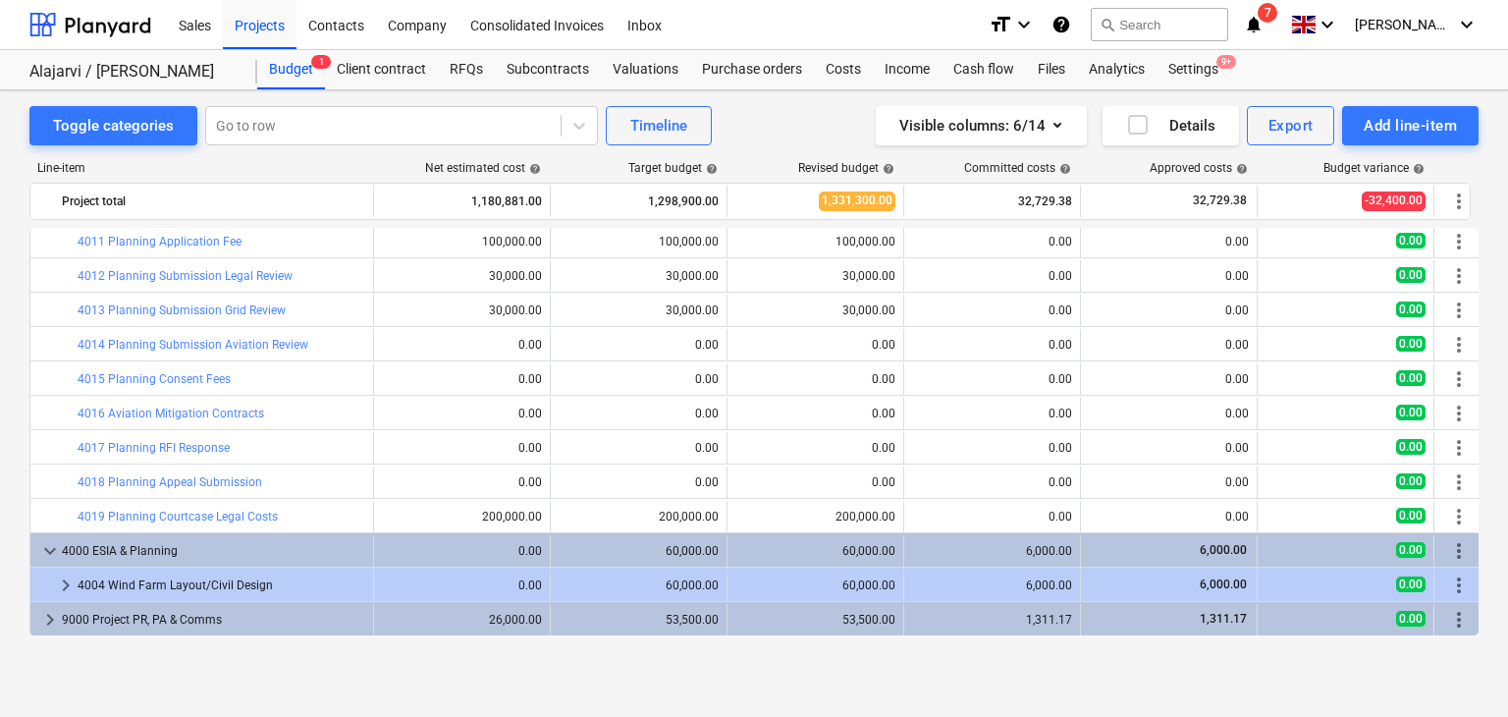
scroll to position [0, 0]
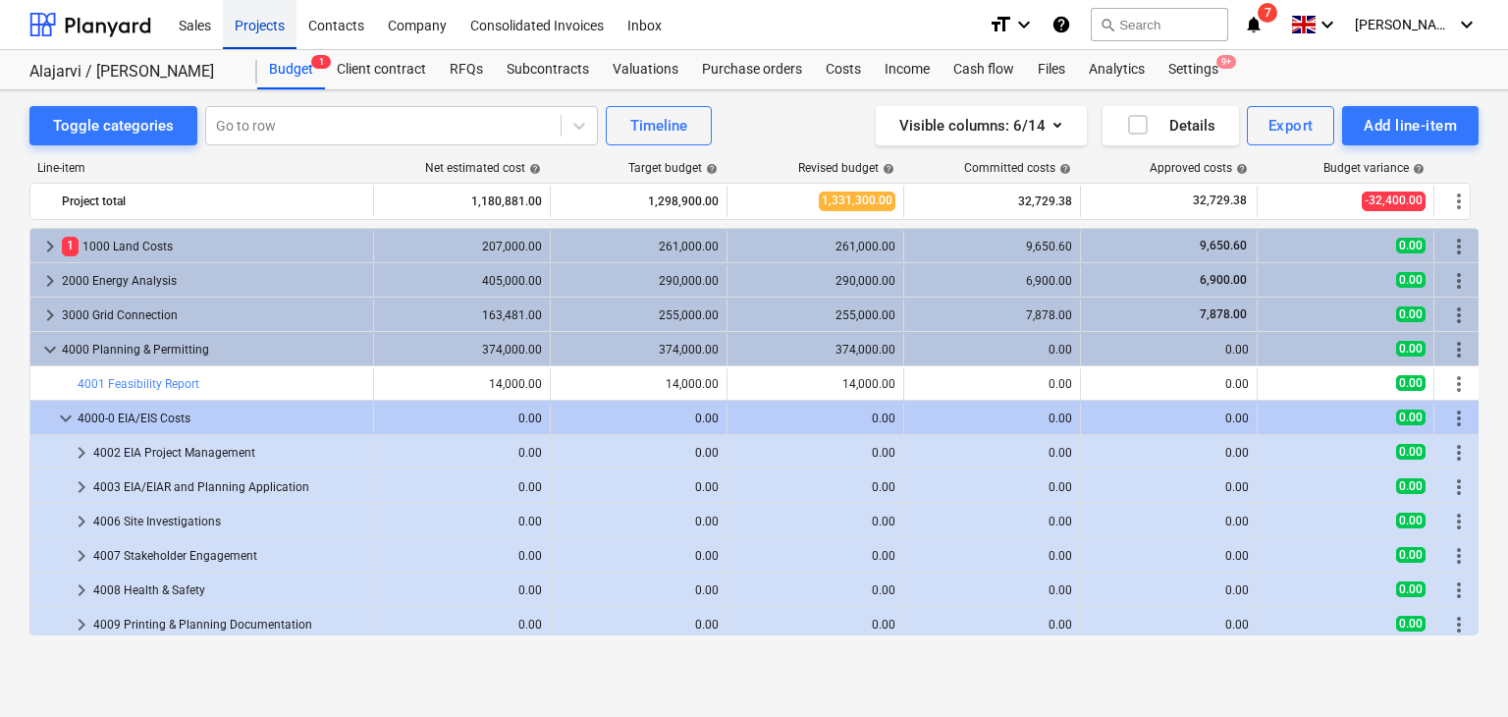
click at [267, 36] on div "Projects" at bounding box center [260, 24] width 74 height 50
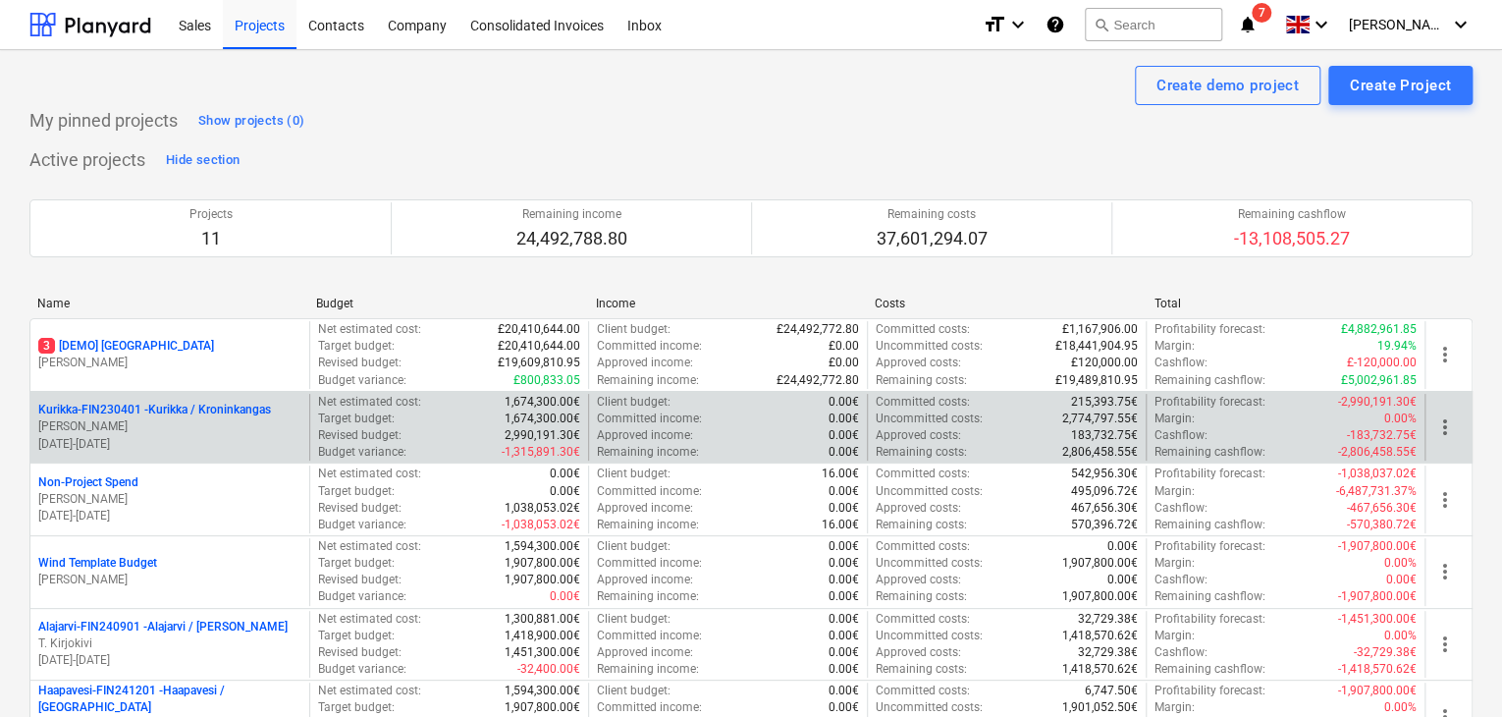
click at [259, 413] on p "Kurikka-FIN230401 - Kurikka / Kroninkangas" at bounding box center [154, 410] width 233 height 17
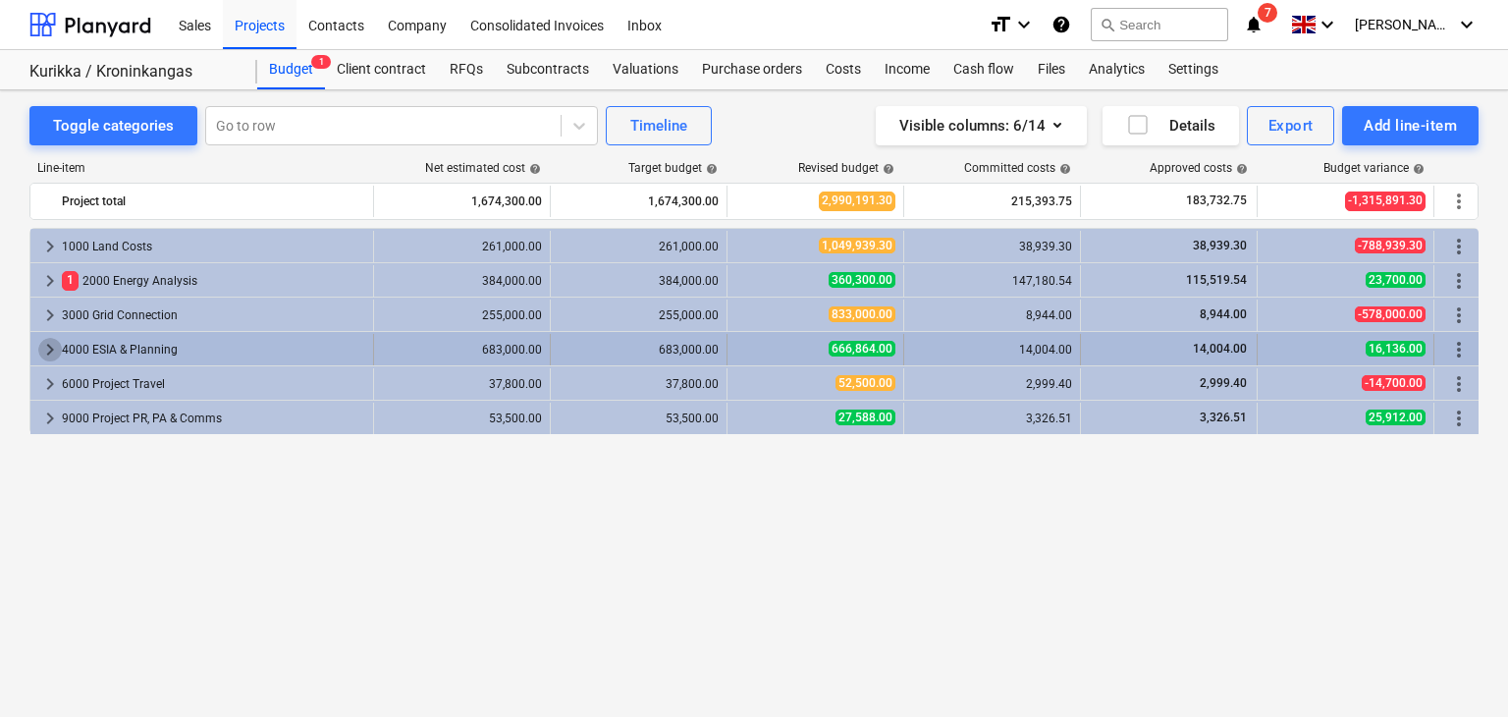
click at [57, 355] on span "keyboard_arrow_right" at bounding box center [50, 350] width 24 height 24
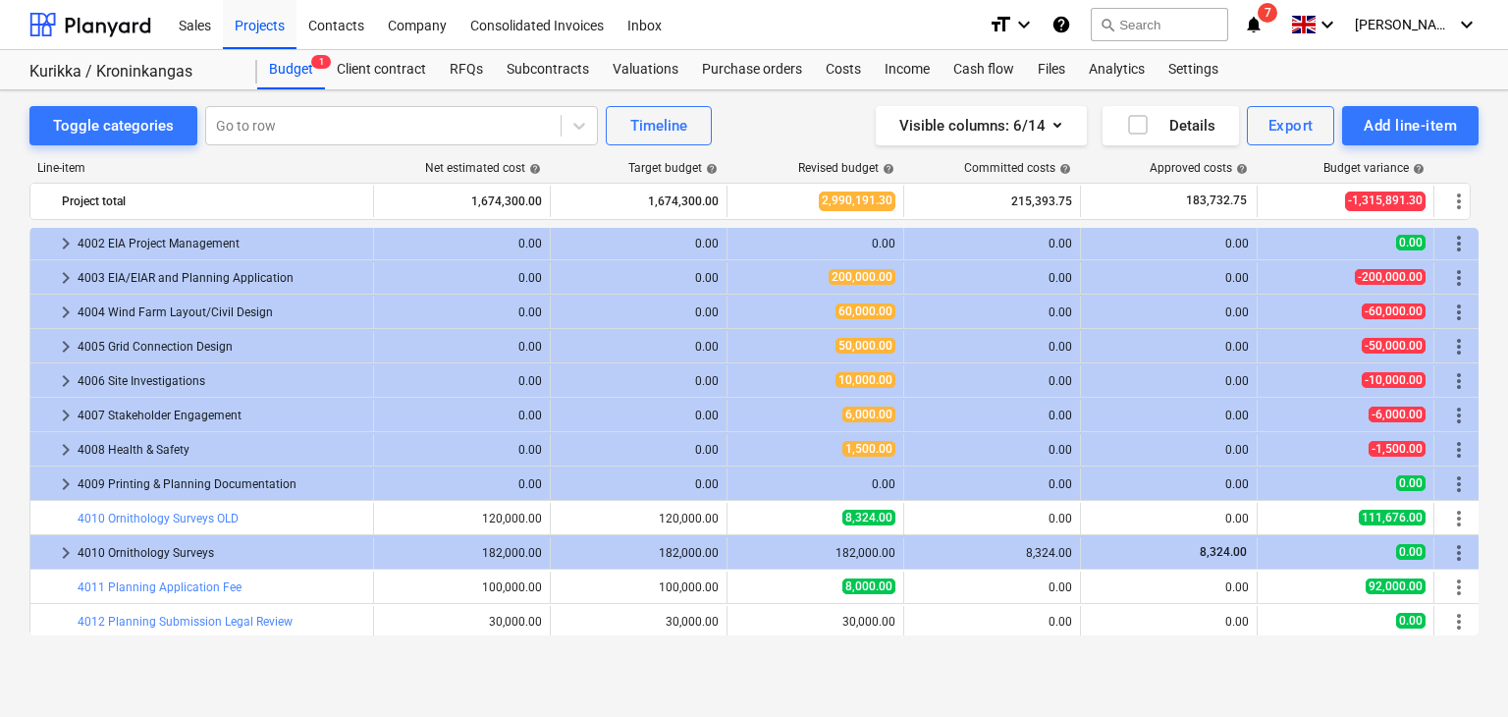
scroll to position [177, 0]
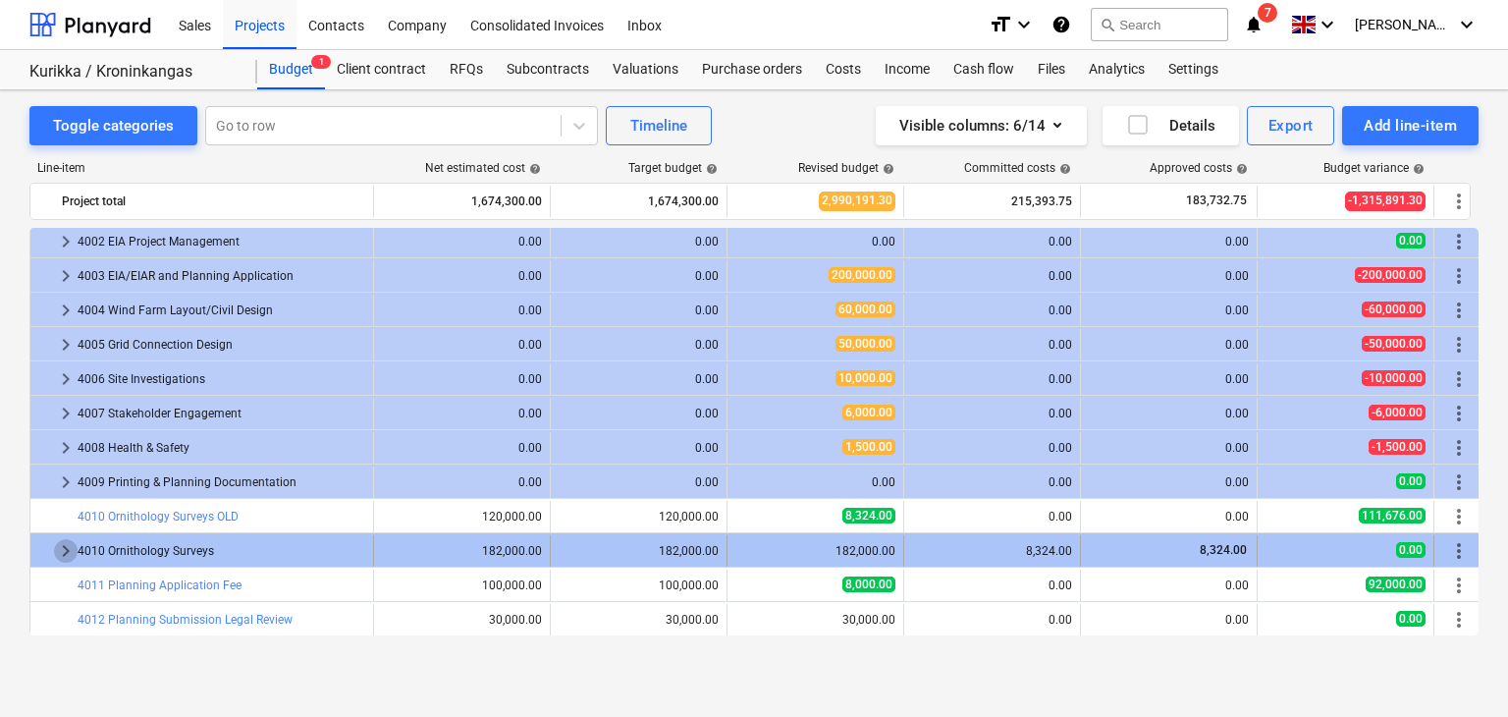
click at [63, 551] on span "keyboard_arrow_right" at bounding box center [66, 551] width 24 height 24
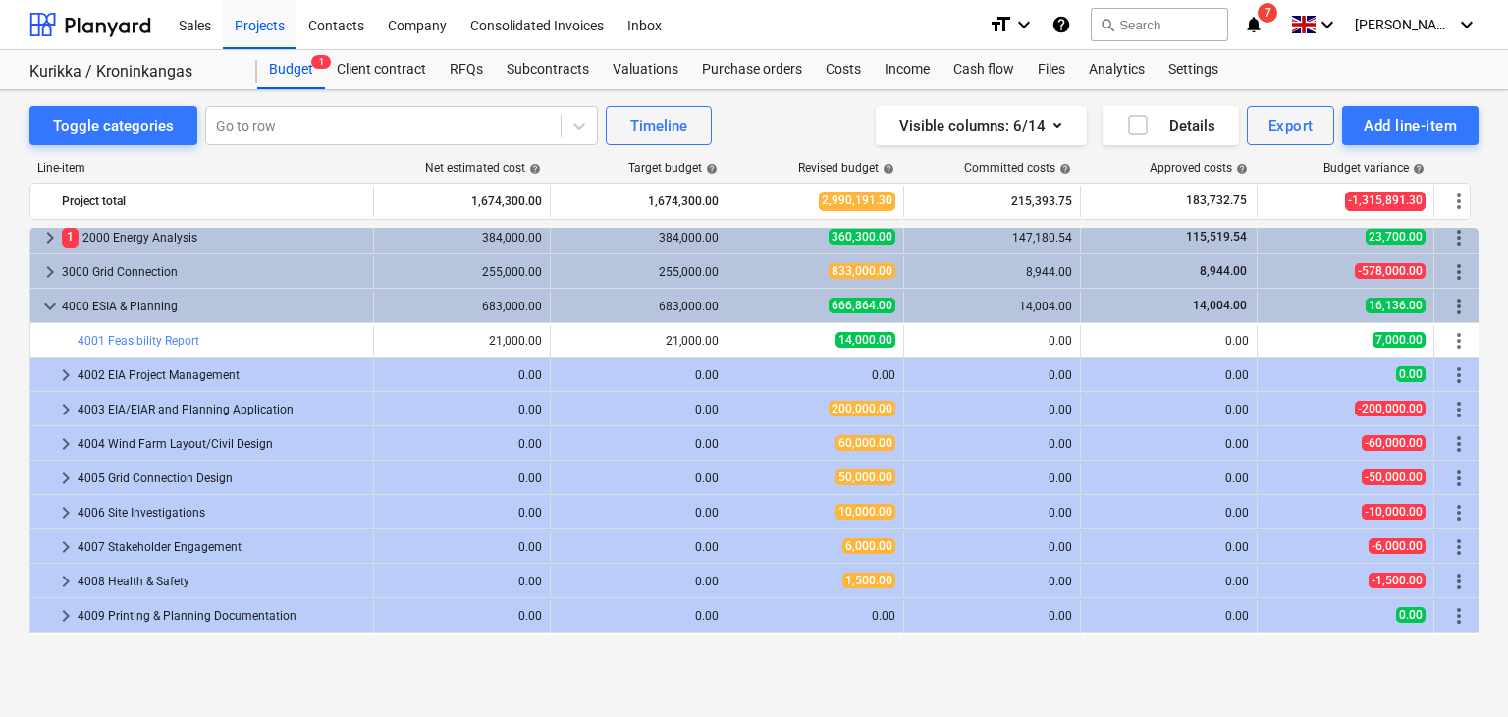
scroll to position [33, 0]
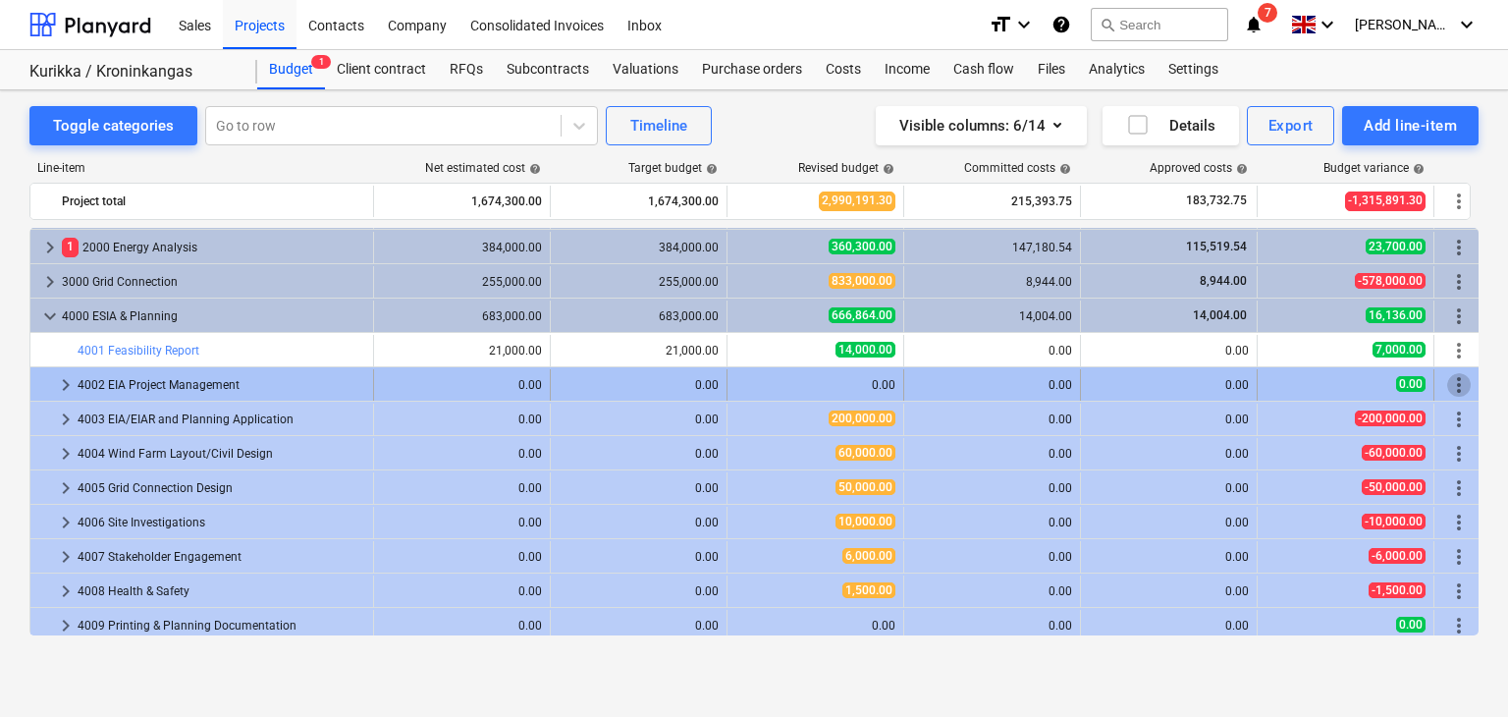
click at [1449, 386] on span "more_vert" at bounding box center [1459, 385] width 24 height 24
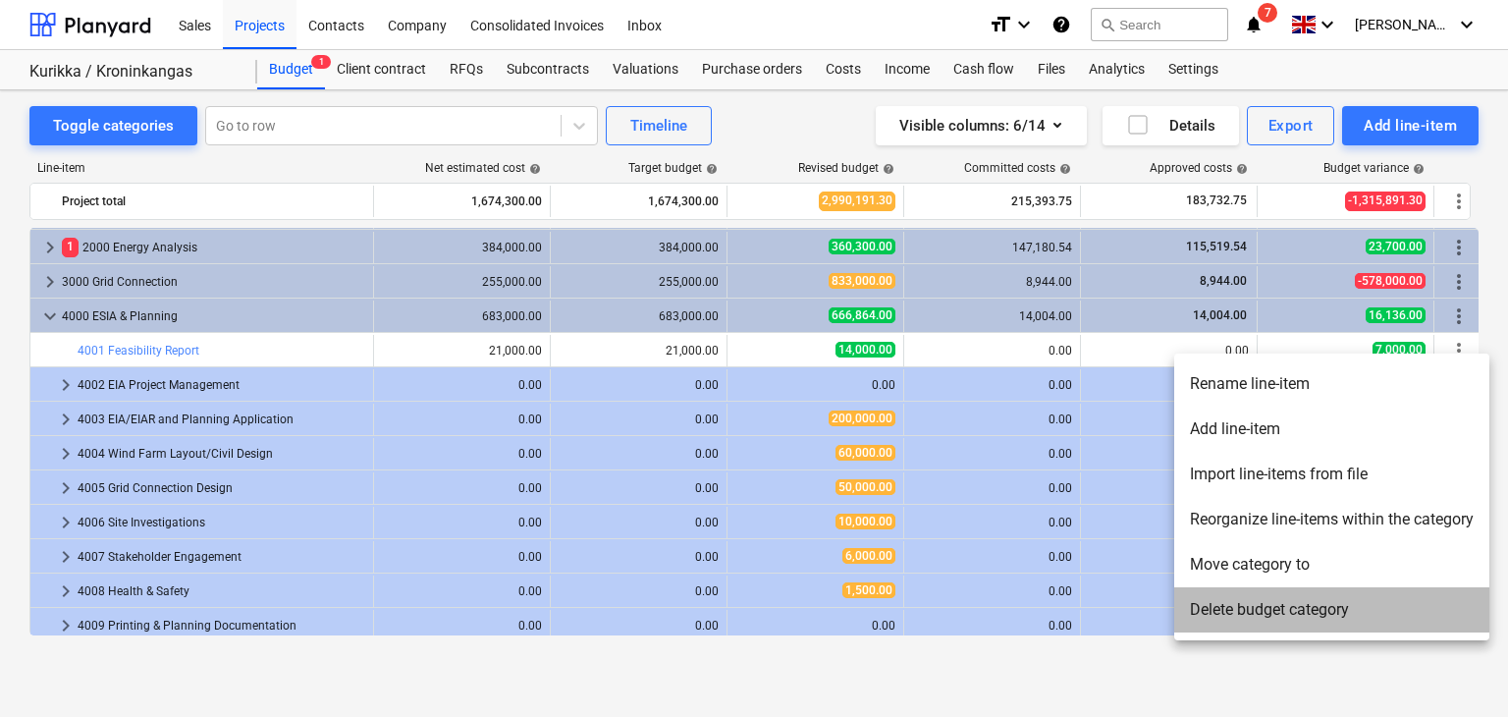
click at [1306, 610] on li "Delete budget category" at bounding box center [1331, 609] width 315 height 45
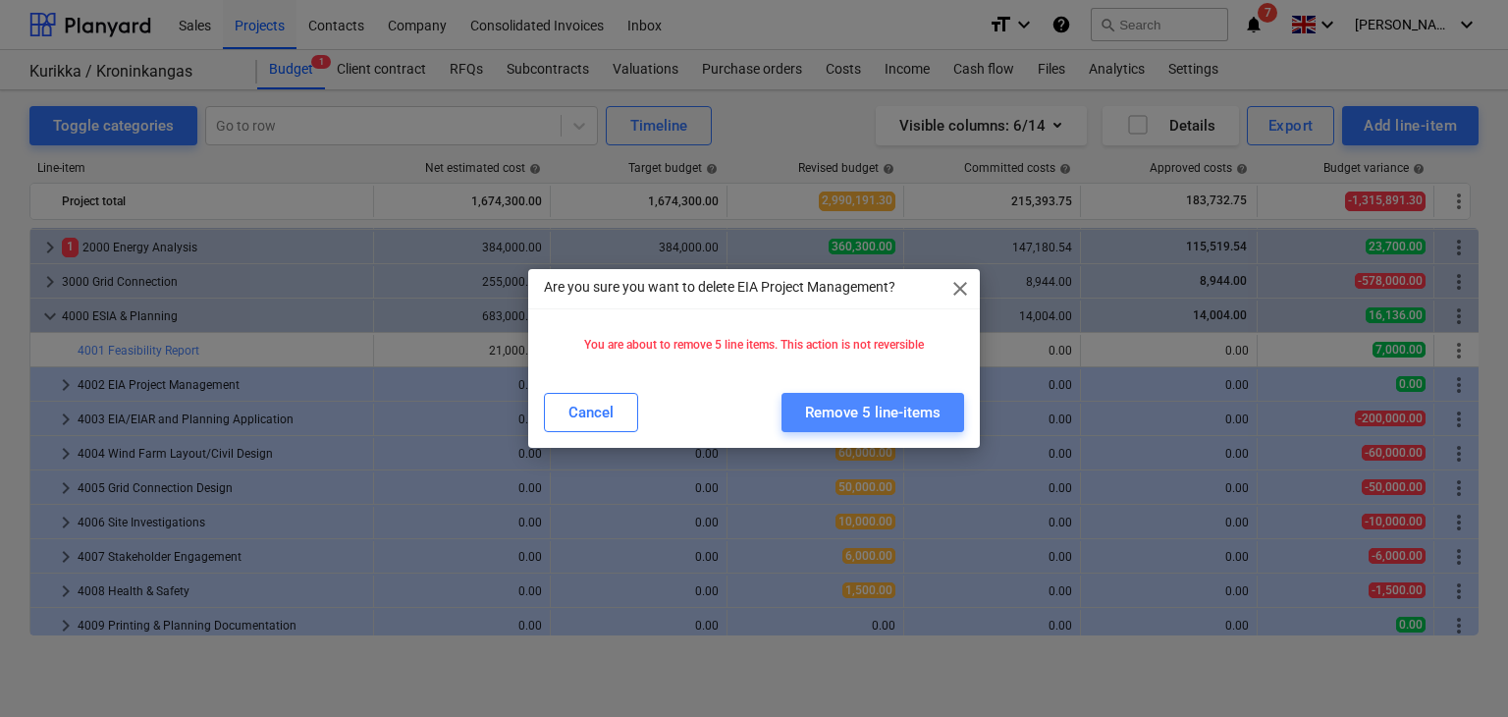
click at [861, 428] on button "Remove 5 line-items" at bounding box center [873, 412] width 183 height 39
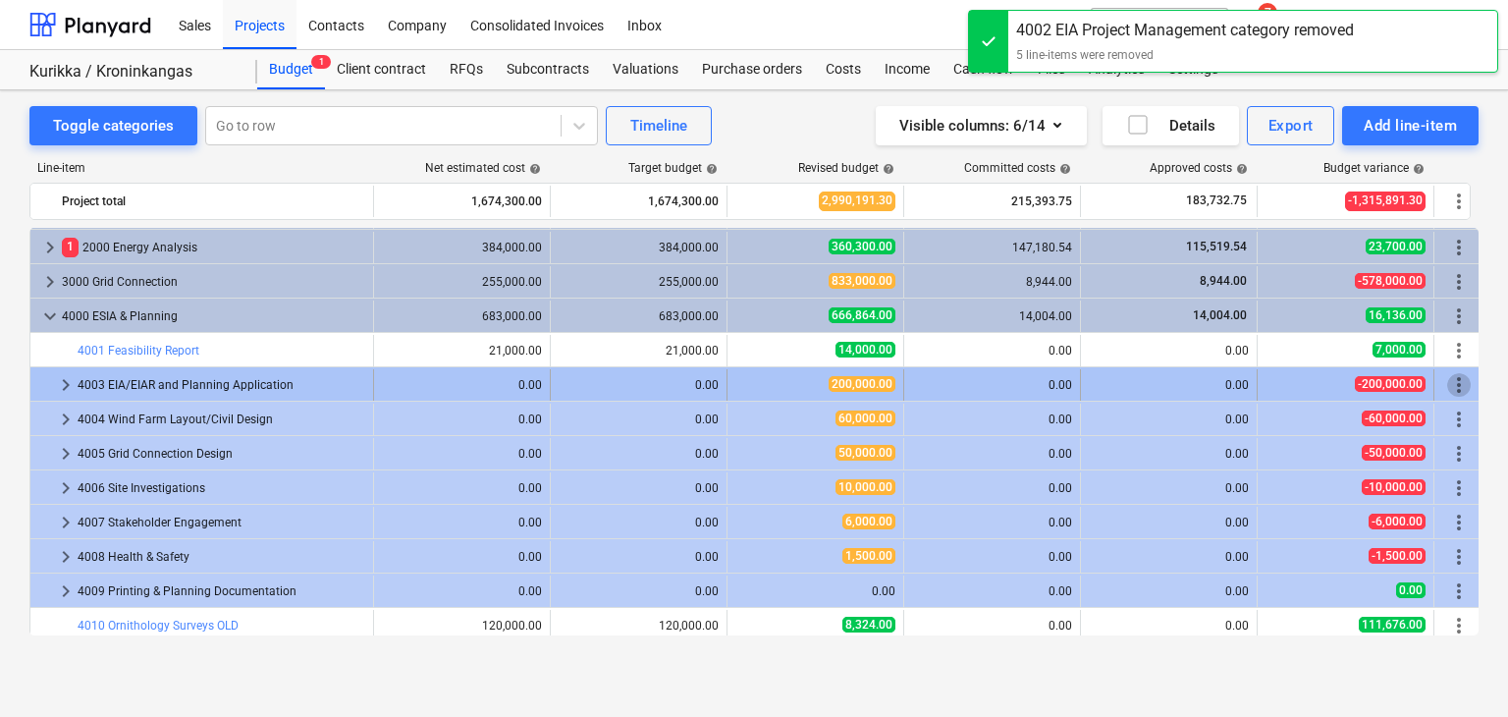
click at [1461, 386] on span "more_vert" at bounding box center [1459, 385] width 24 height 24
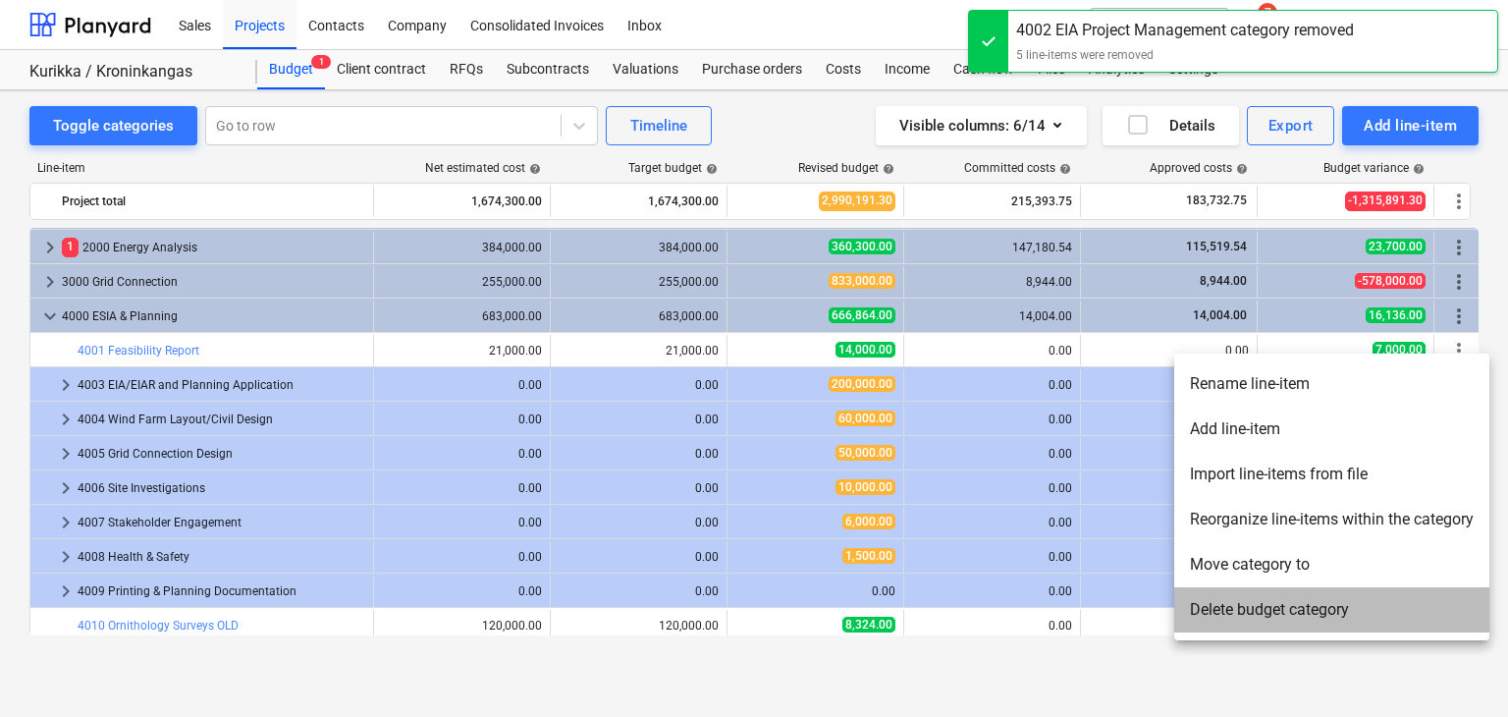
click at [1194, 619] on li "Delete budget category" at bounding box center [1331, 609] width 315 height 45
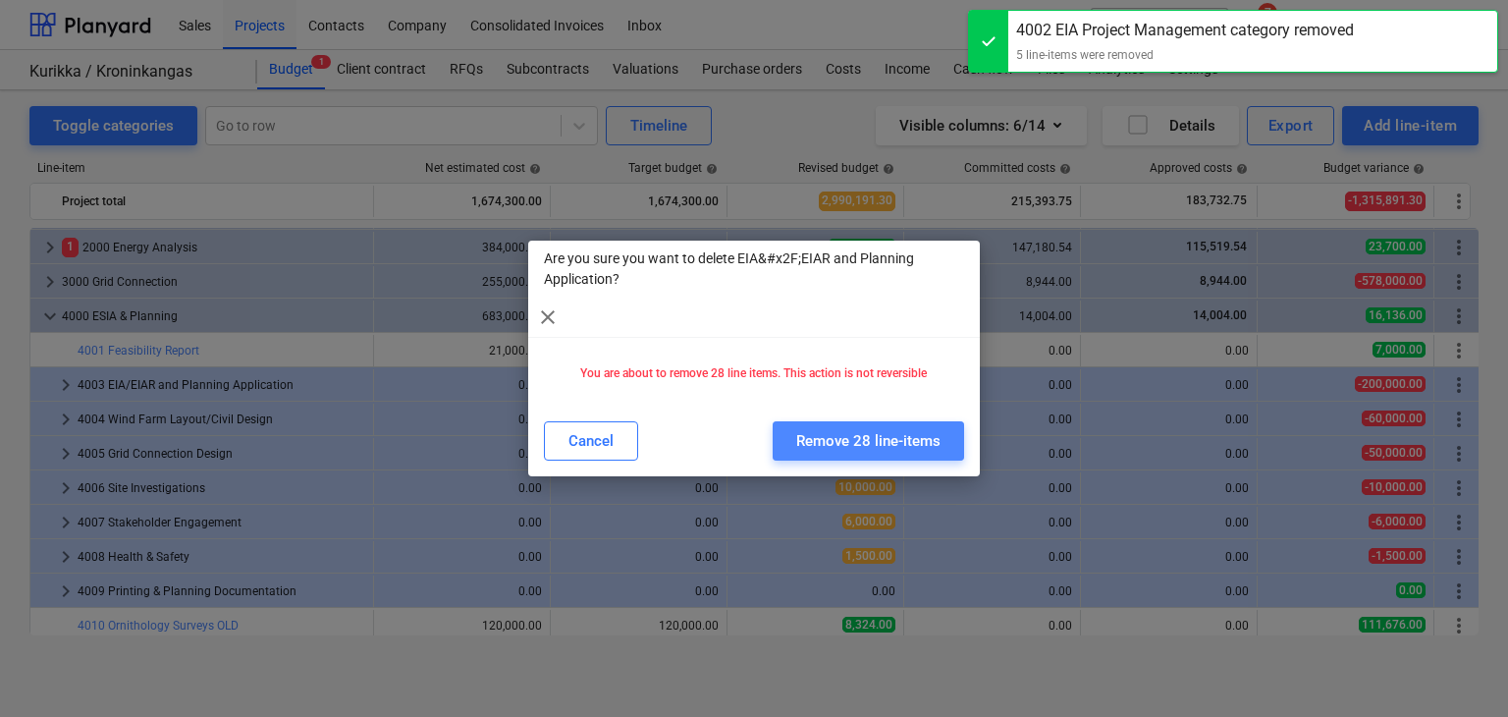
click at [933, 443] on div "Remove 28 line-items" at bounding box center [868, 441] width 144 height 26
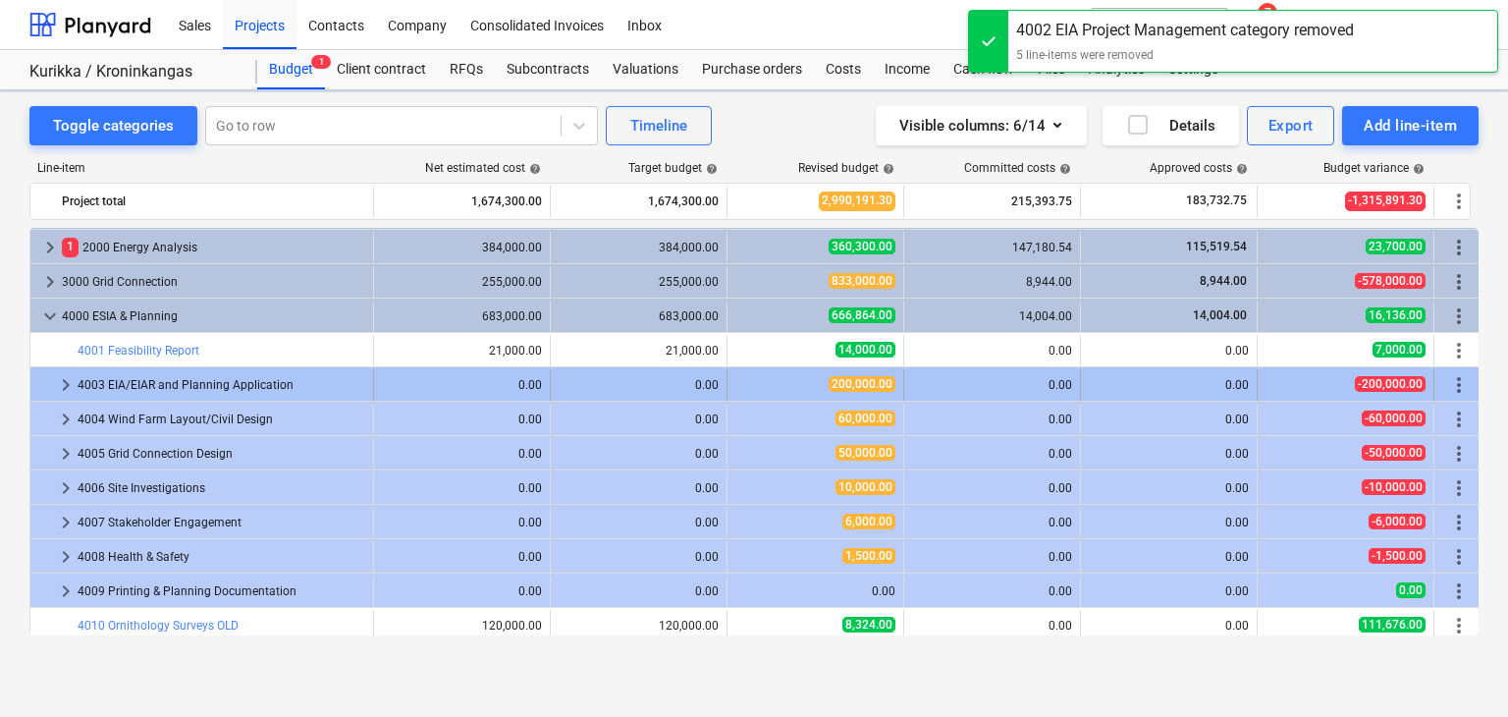
click at [1461, 377] on span "more_vert" at bounding box center [1459, 385] width 24 height 24
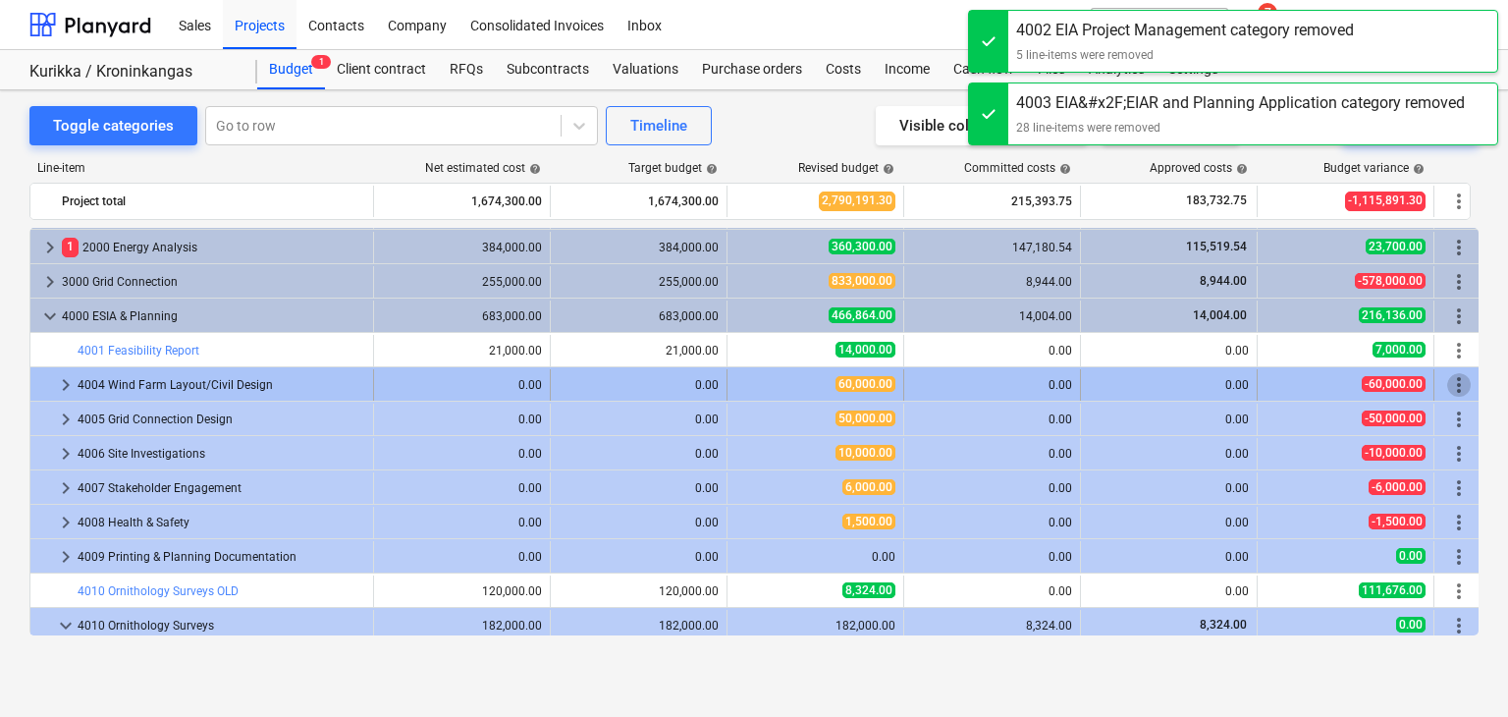
click at [1450, 381] on span "more_vert" at bounding box center [1459, 385] width 24 height 24
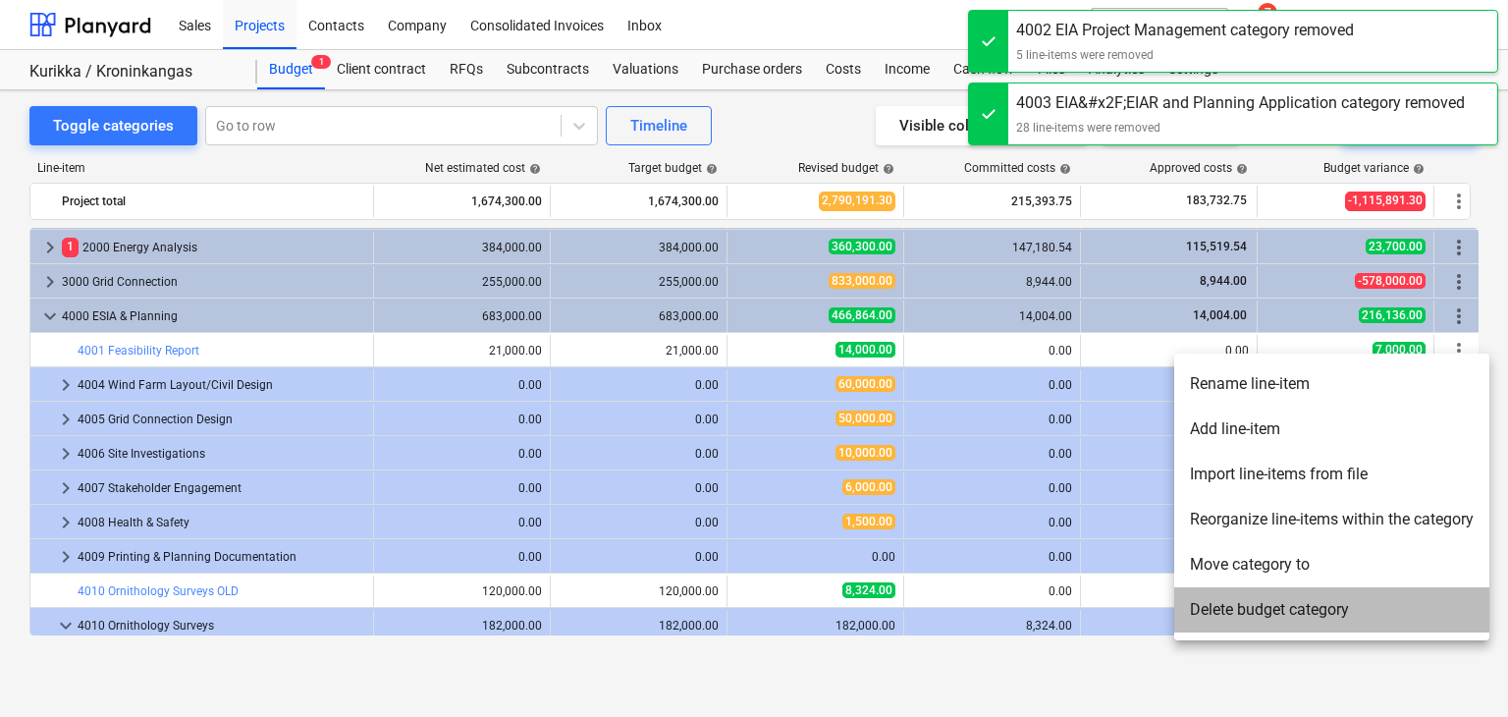
click at [1265, 615] on li "Delete budget category" at bounding box center [1331, 609] width 315 height 45
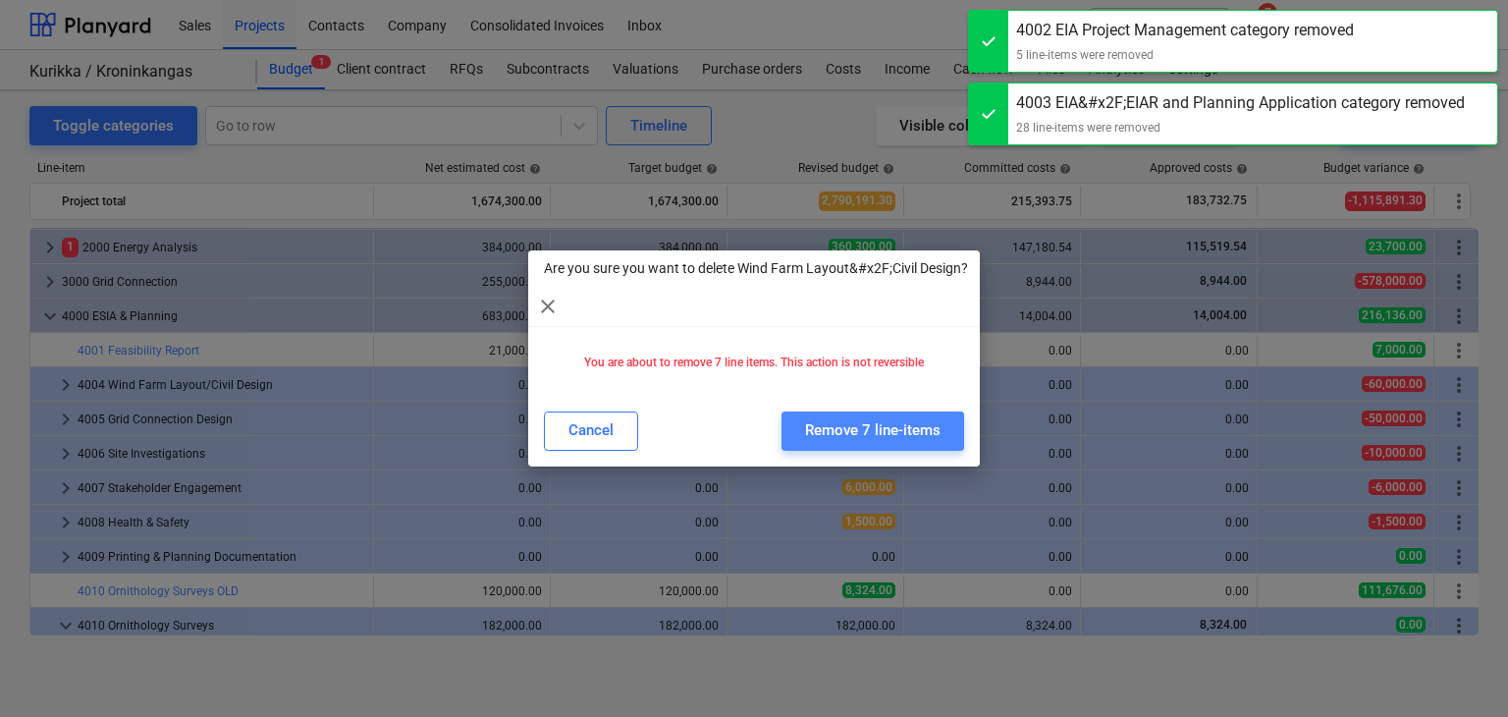
click at [921, 442] on div "Remove 7 line-items" at bounding box center [872, 430] width 135 height 26
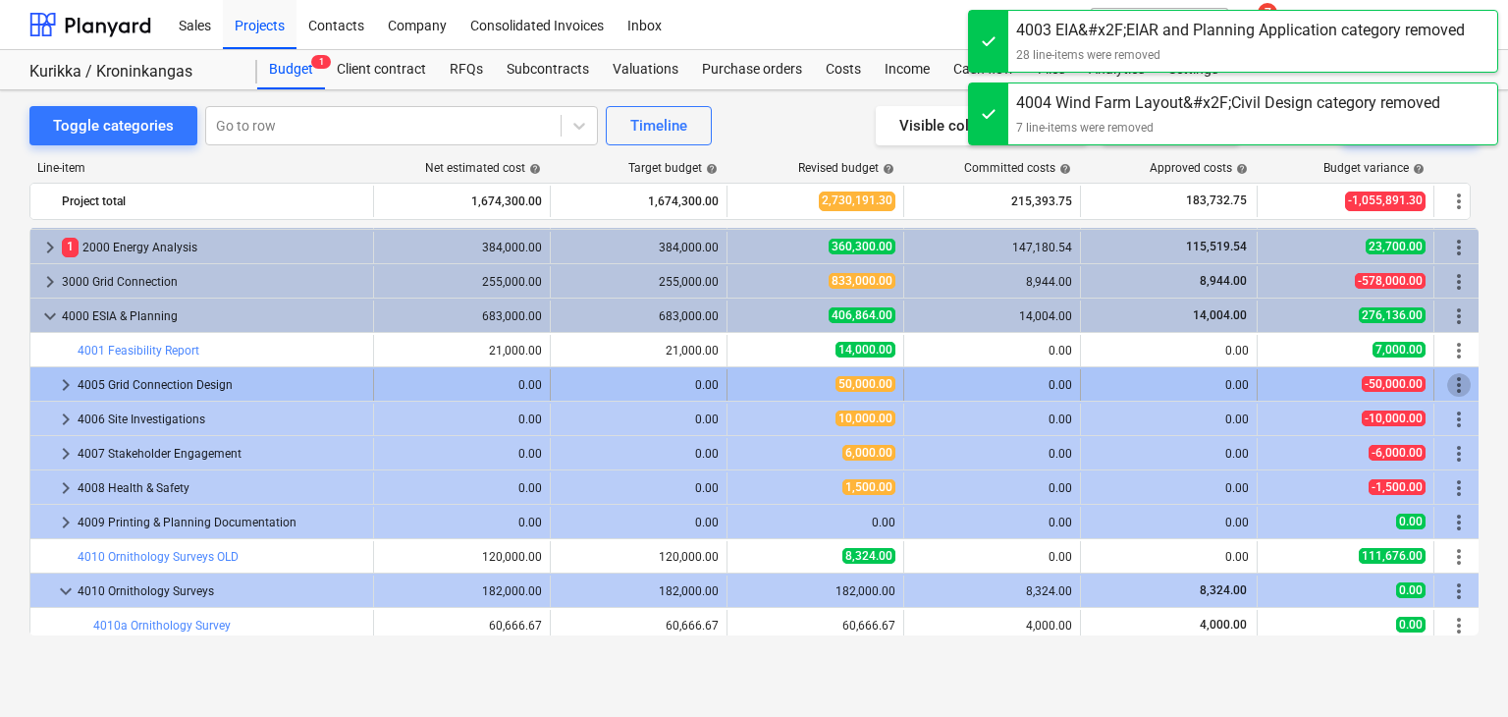
click at [1458, 390] on span "more_vert" at bounding box center [1459, 385] width 24 height 24
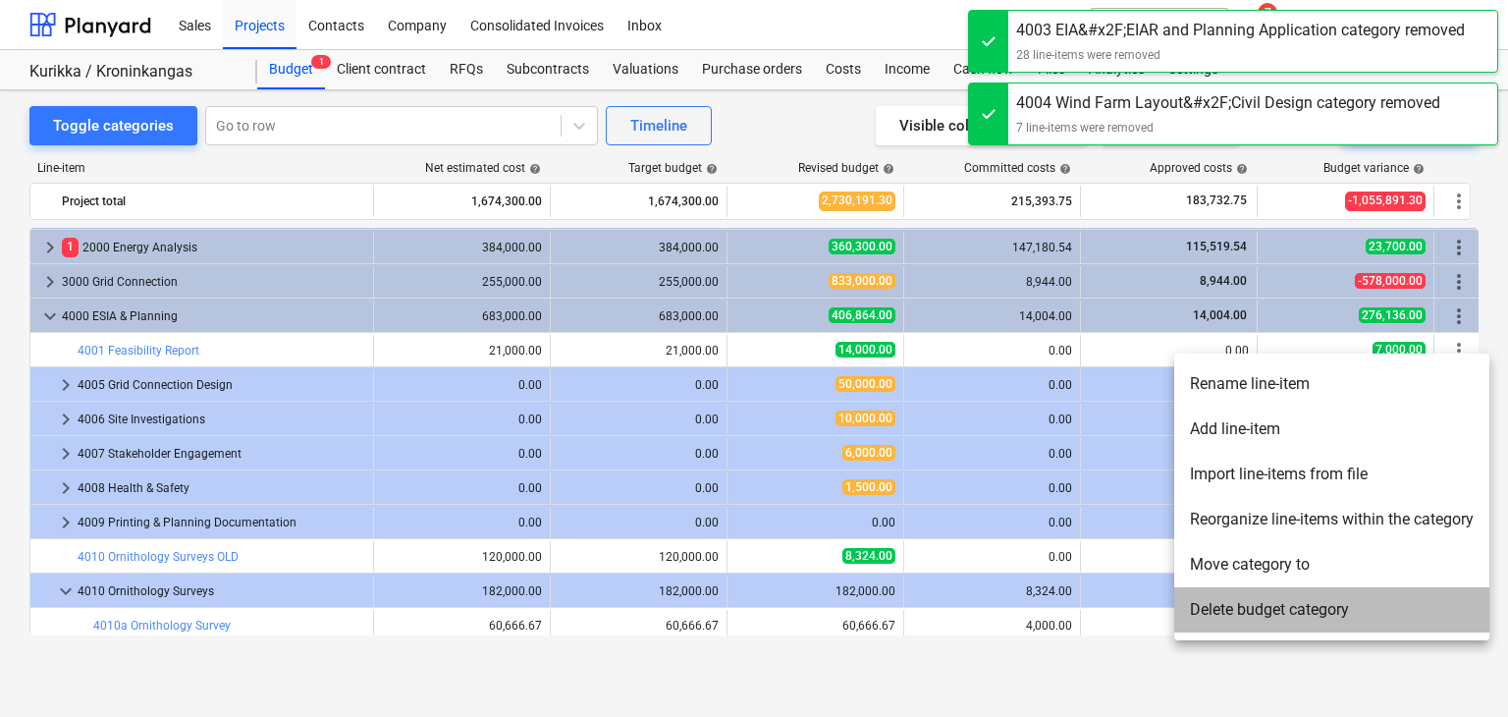
click at [1210, 615] on li "Delete budget category" at bounding box center [1331, 609] width 315 height 45
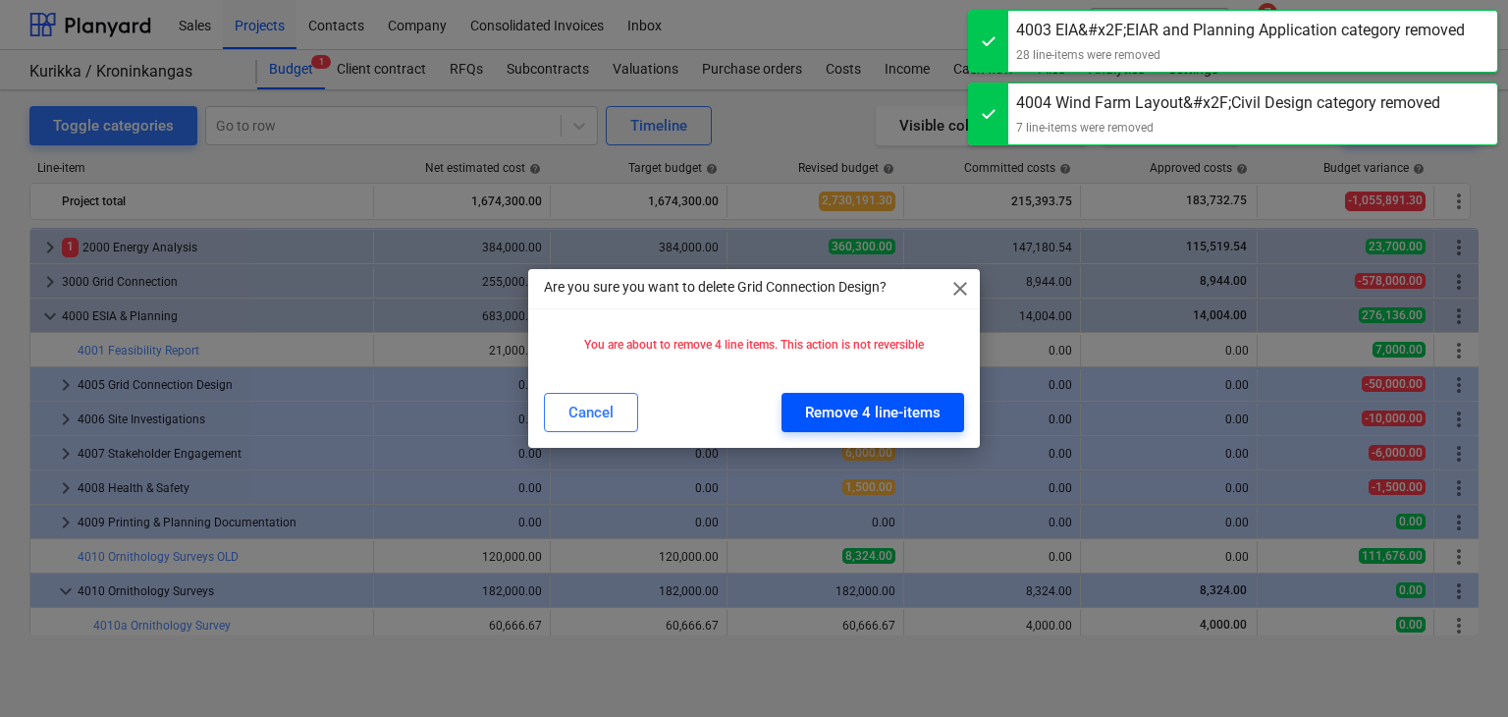
drag, startPoint x: 899, startPoint y: 433, endPoint x: 899, endPoint y: 407, distance: 25.5
click at [899, 407] on div "Cancel Remove 4 line-items" at bounding box center [754, 412] width 445 height 55
click at [899, 407] on div "Remove 4 line-items" at bounding box center [872, 413] width 135 height 26
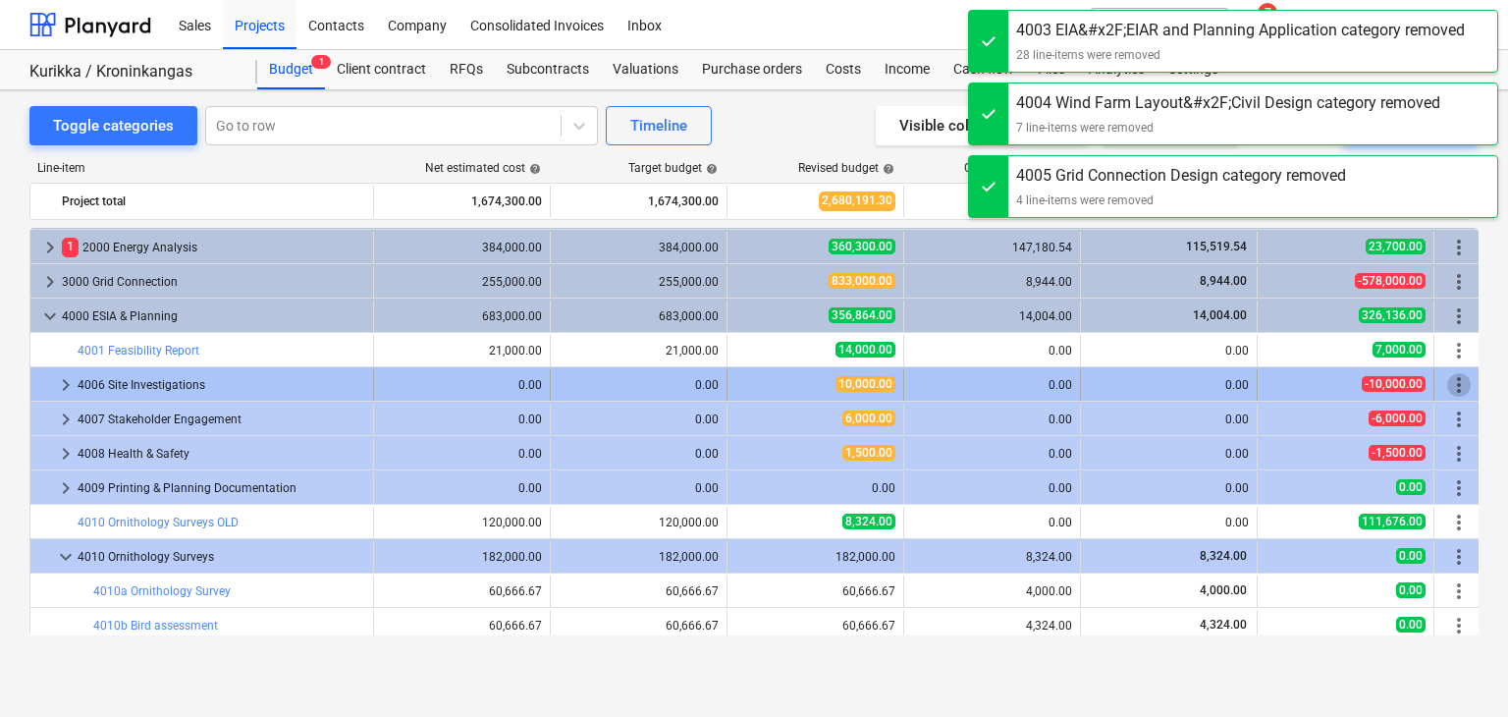
click at [1457, 388] on span "more_vert" at bounding box center [1459, 385] width 24 height 24
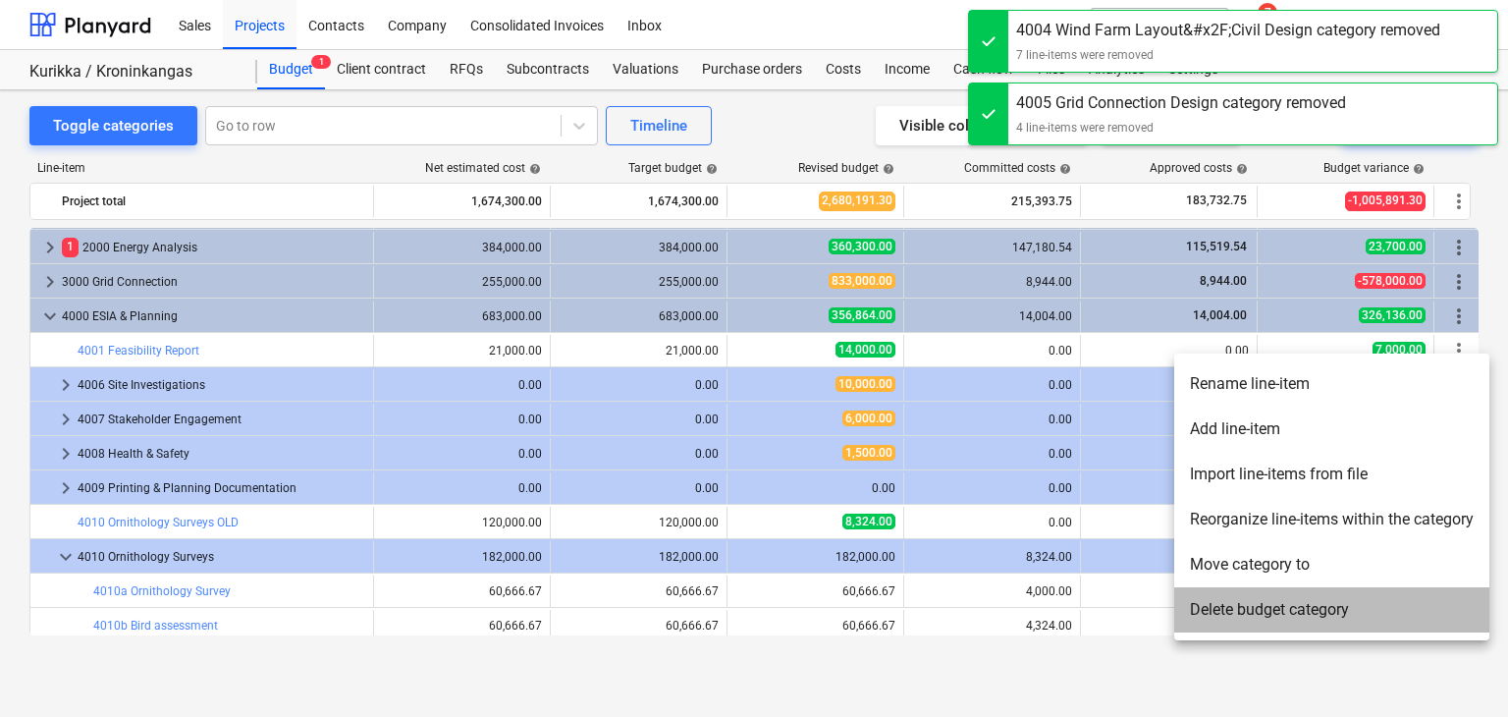
click at [1299, 606] on li "Delete budget category" at bounding box center [1331, 609] width 315 height 45
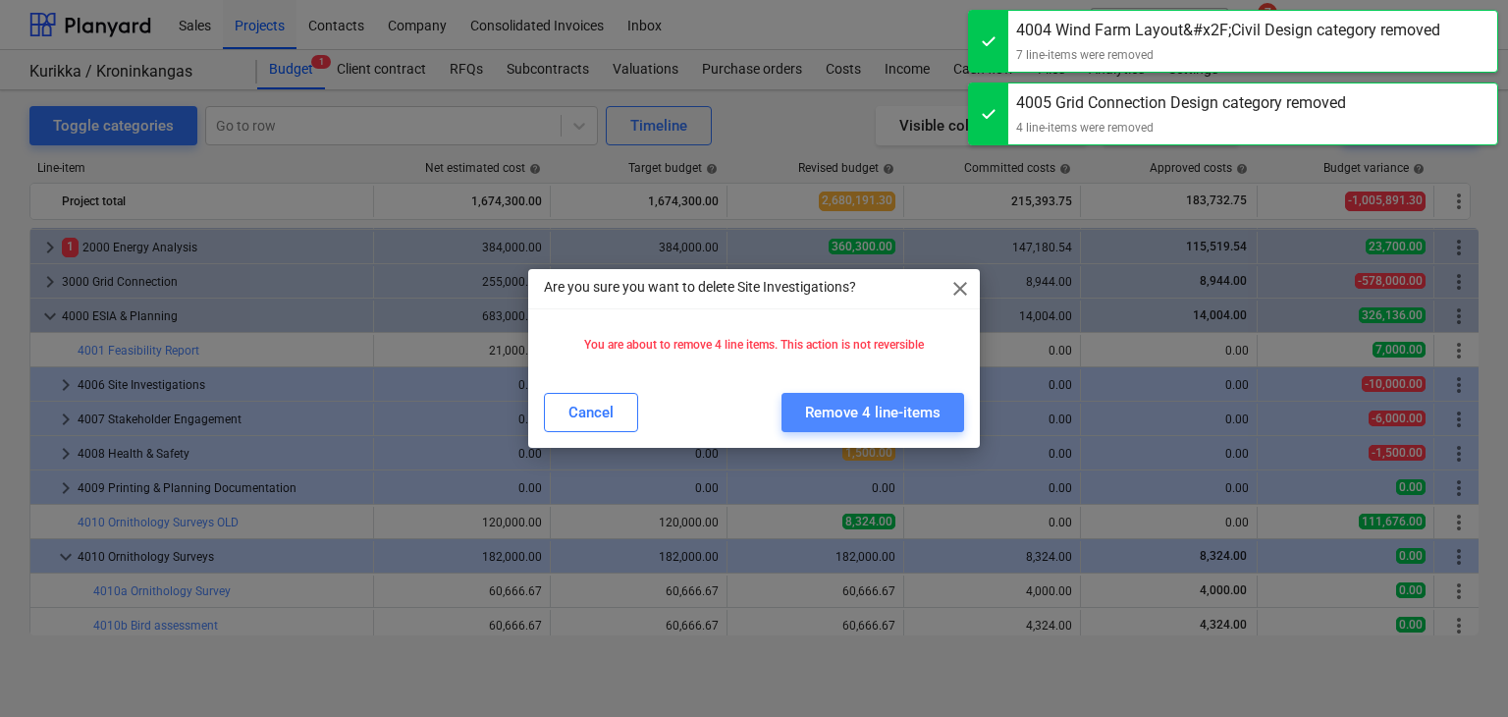
click at [911, 410] on div "Remove 4 line-items" at bounding box center [872, 413] width 135 height 26
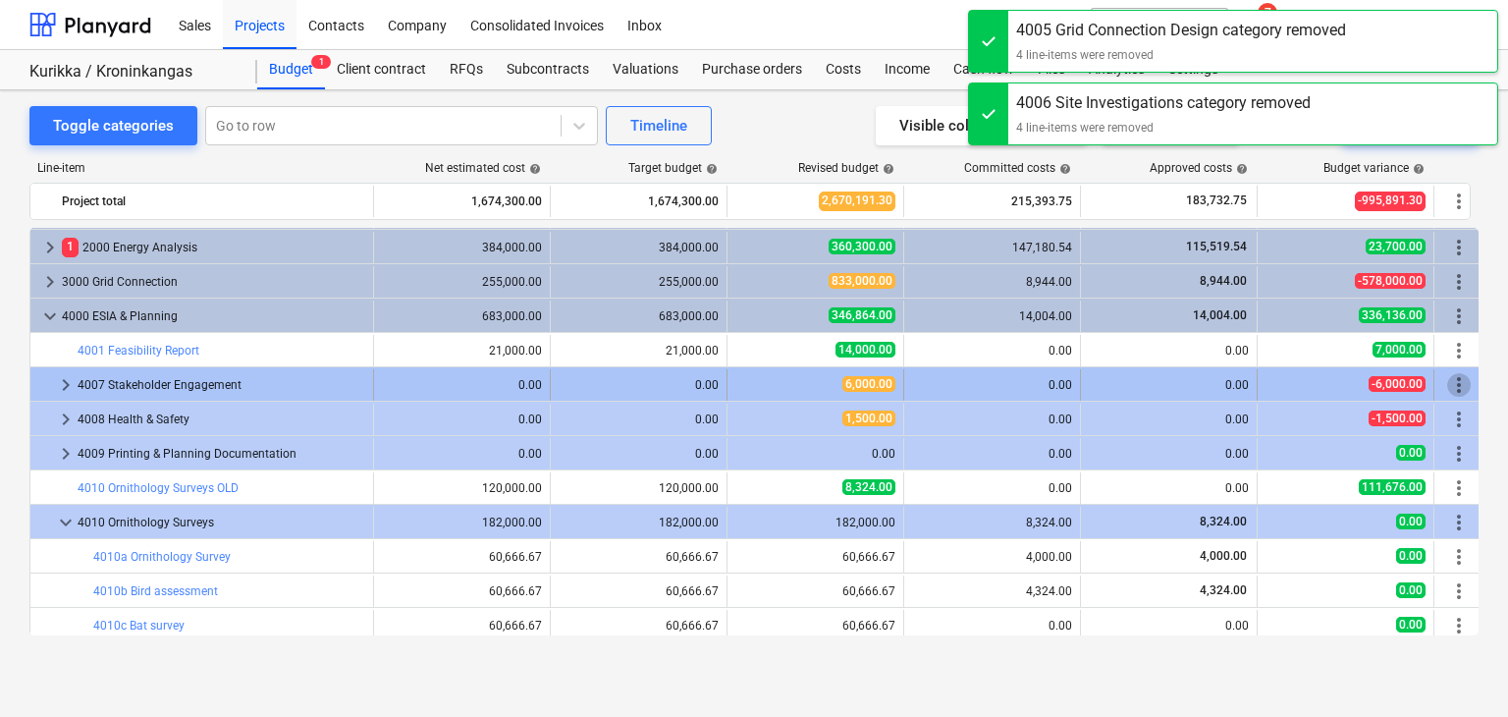
click at [1453, 382] on span "more_vert" at bounding box center [1459, 385] width 24 height 24
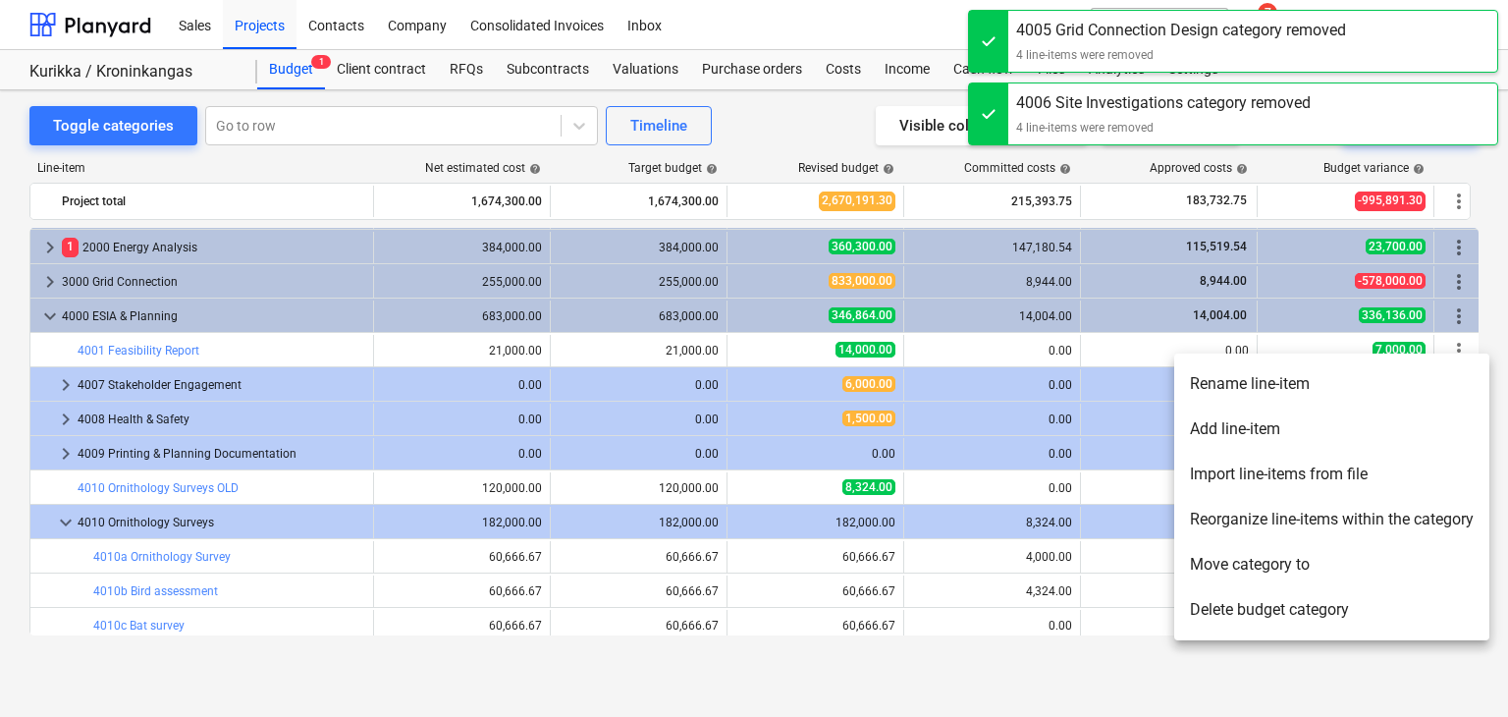
click at [1252, 598] on li "Delete budget category" at bounding box center [1331, 609] width 315 height 45
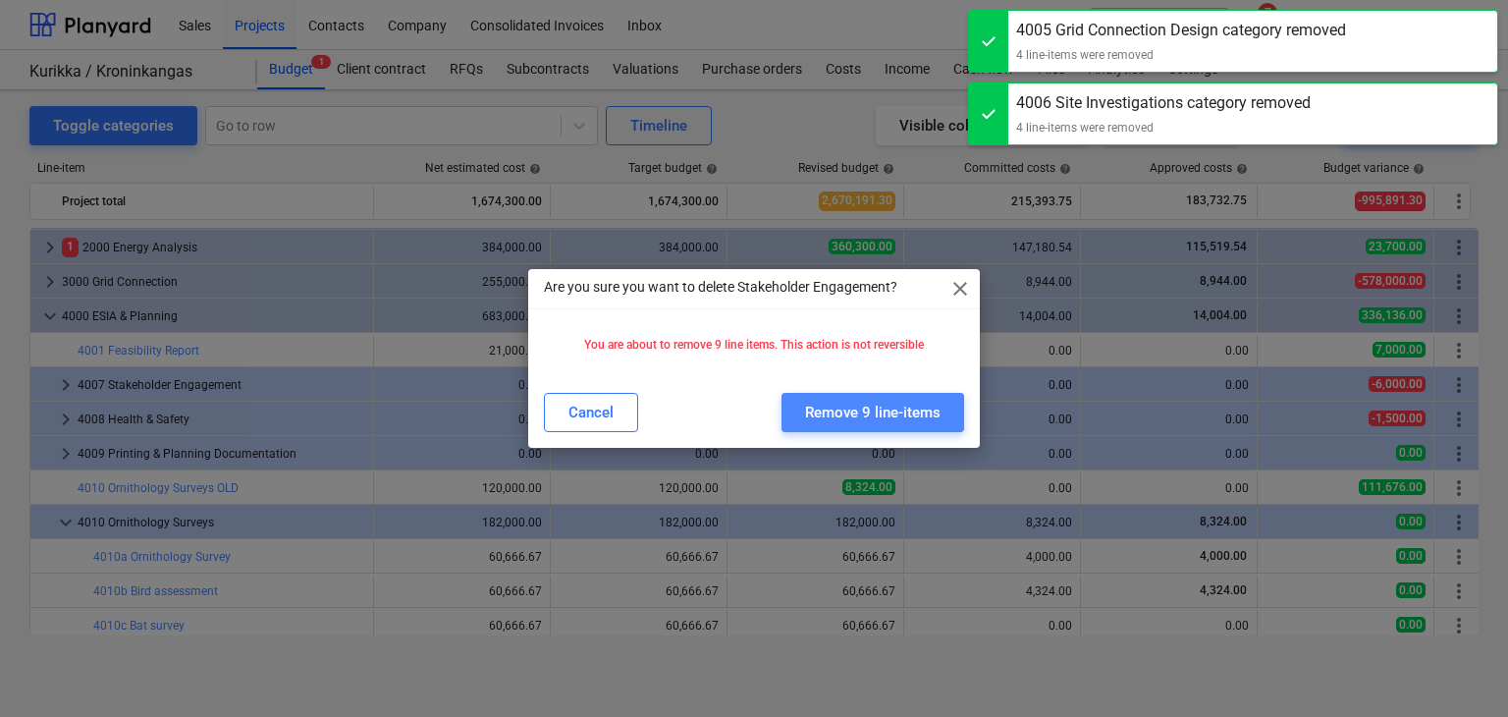
click at [909, 406] on div "Remove 9 line-items" at bounding box center [872, 413] width 135 height 26
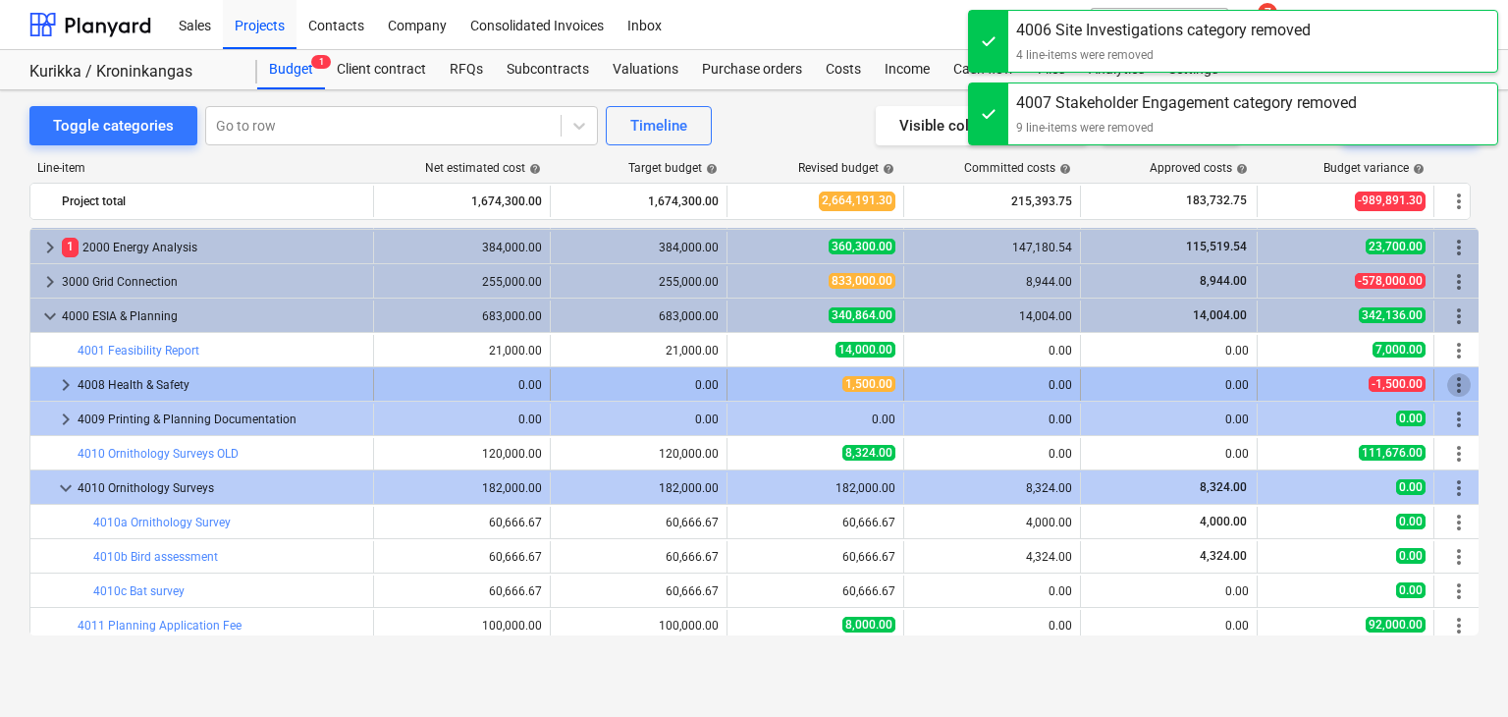
click at [1459, 382] on span "more_vert" at bounding box center [1459, 385] width 24 height 24
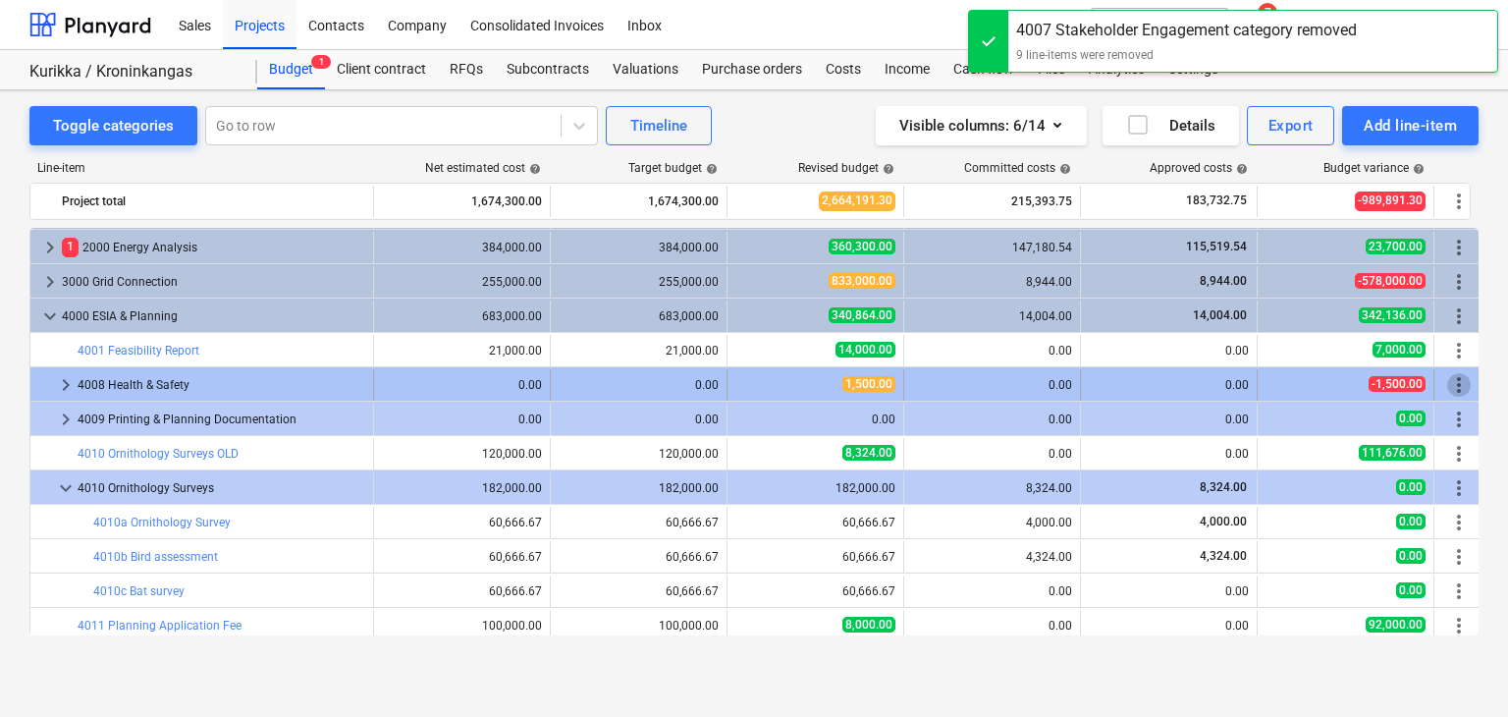
click at [1454, 383] on span "more_vert" at bounding box center [1459, 385] width 24 height 24
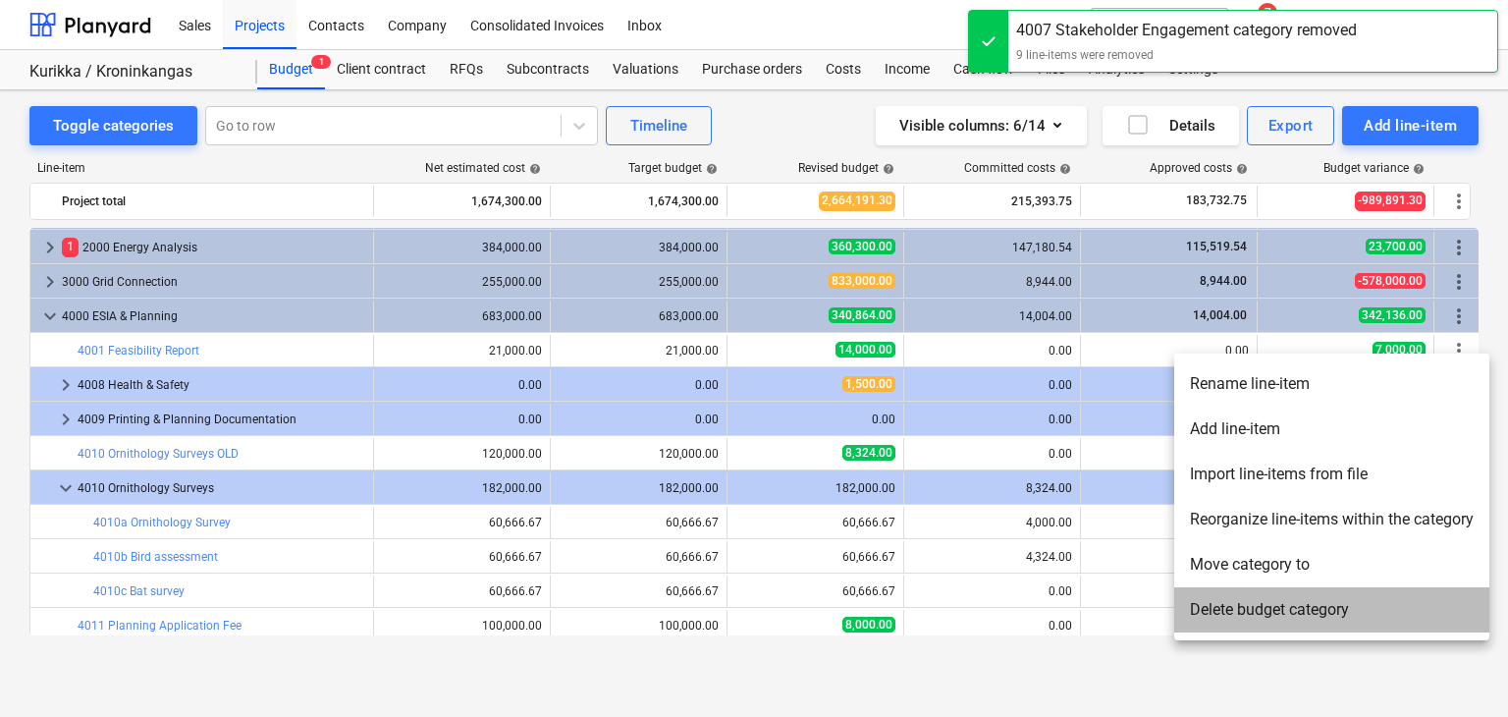
click at [1258, 623] on li "Delete budget category" at bounding box center [1331, 609] width 315 height 45
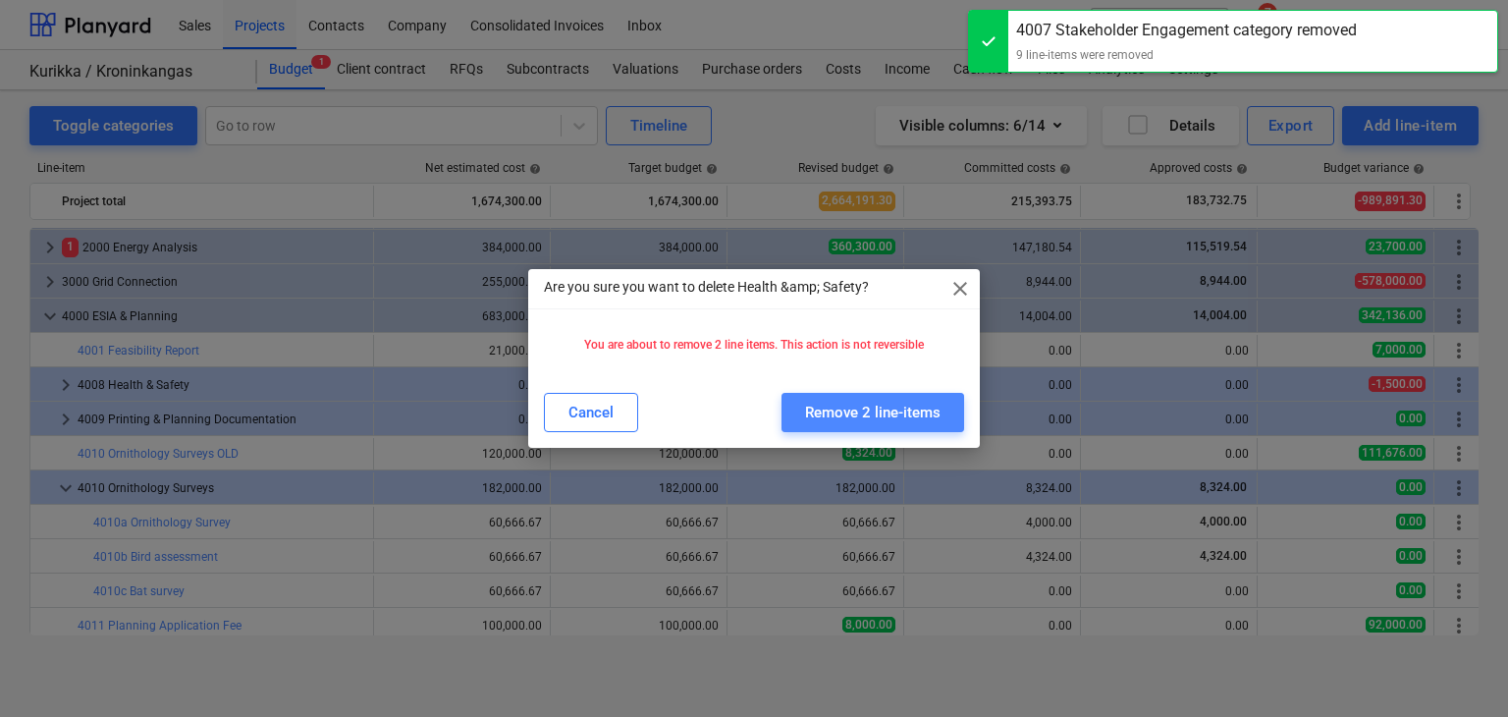
click at [911, 408] on div "Remove 2 line-items" at bounding box center [872, 413] width 135 height 26
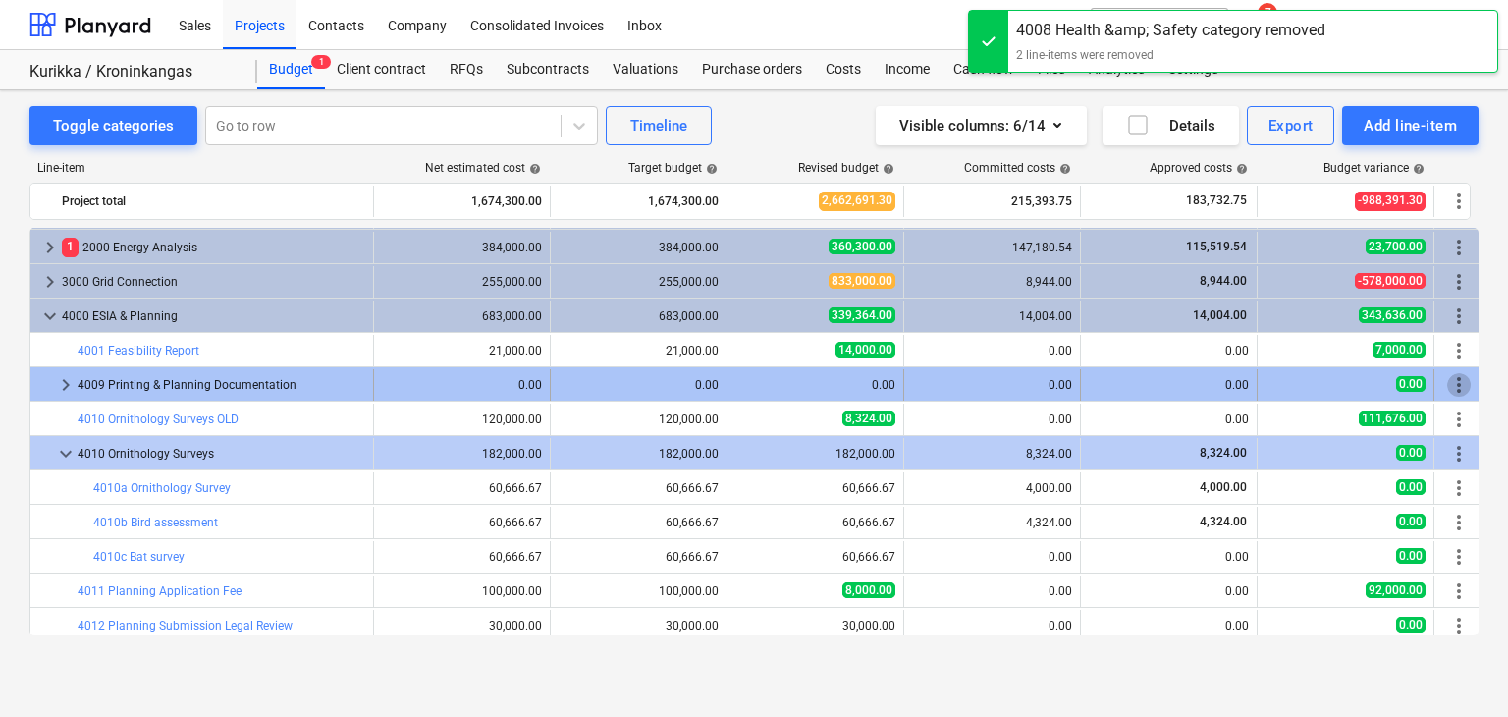
click at [1457, 384] on span "more_vert" at bounding box center [1459, 385] width 24 height 24
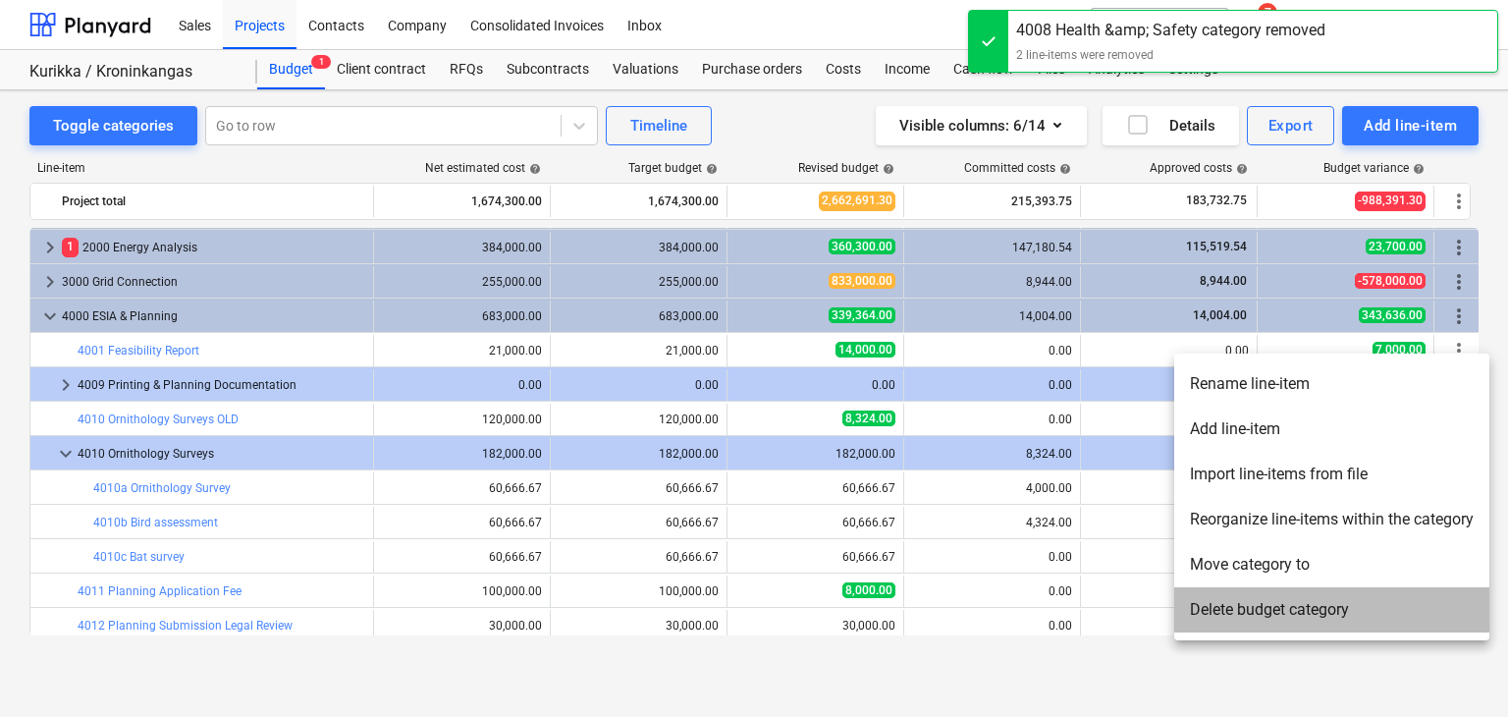
click at [1206, 595] on li "Delete budget category" at bounding box center [1331, 609] width 315 height 45
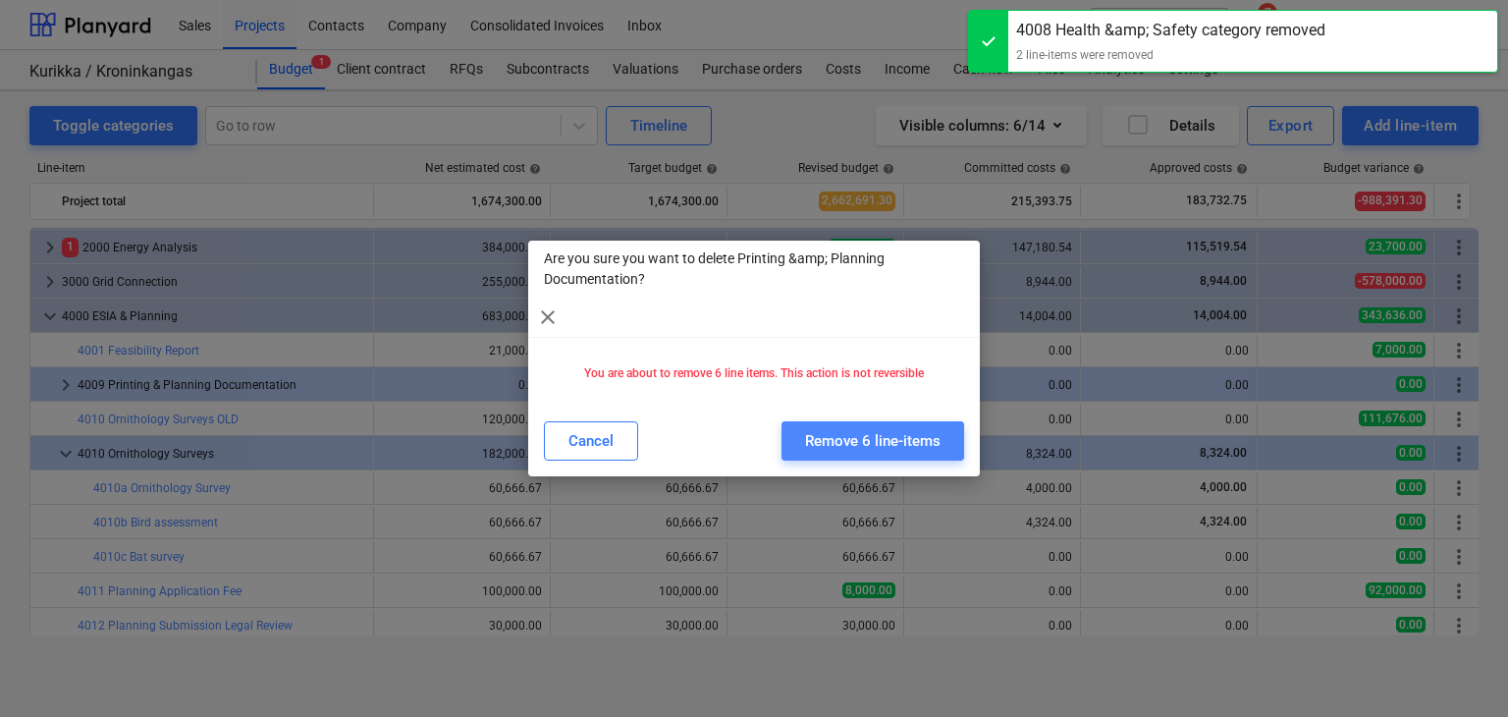
click at [880, 448] on div "Remove 6 line-items" at bounding box center [872, 441] width 135 height 26
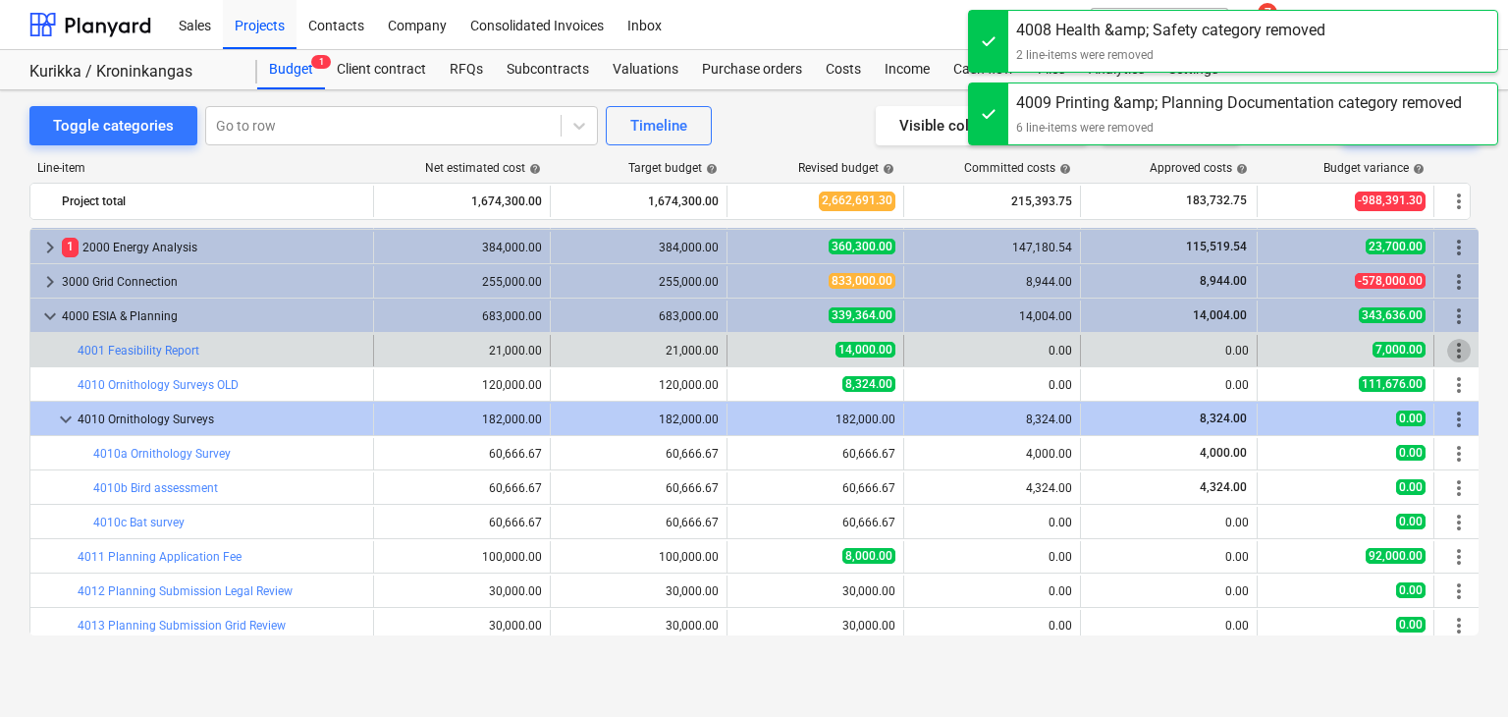
click at [1458, 348] on span "more_vert" at bounding box center [1459, 351] width 24 height 24
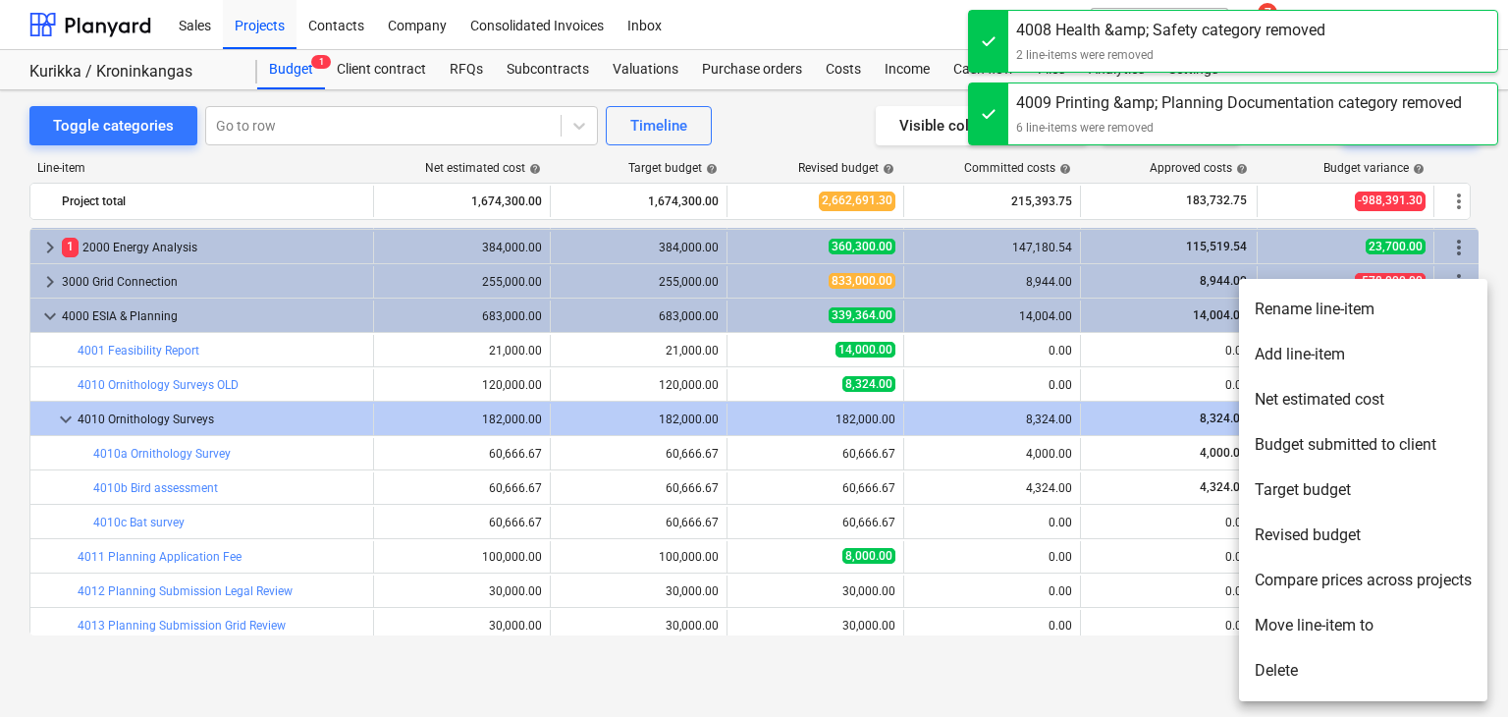
click at [890, 382] on div at bounding box center [754, 358] width 1508 height 717
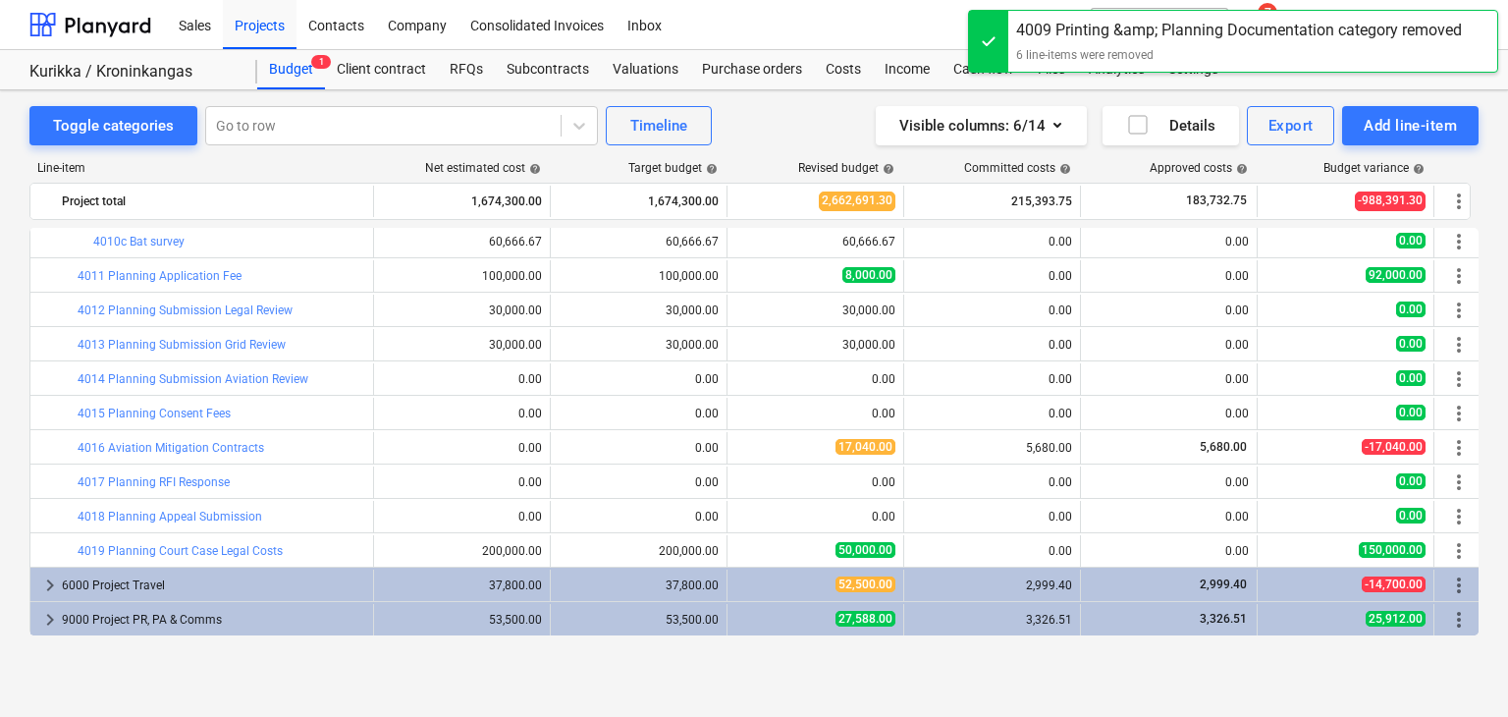
scroll to position [0, 0]
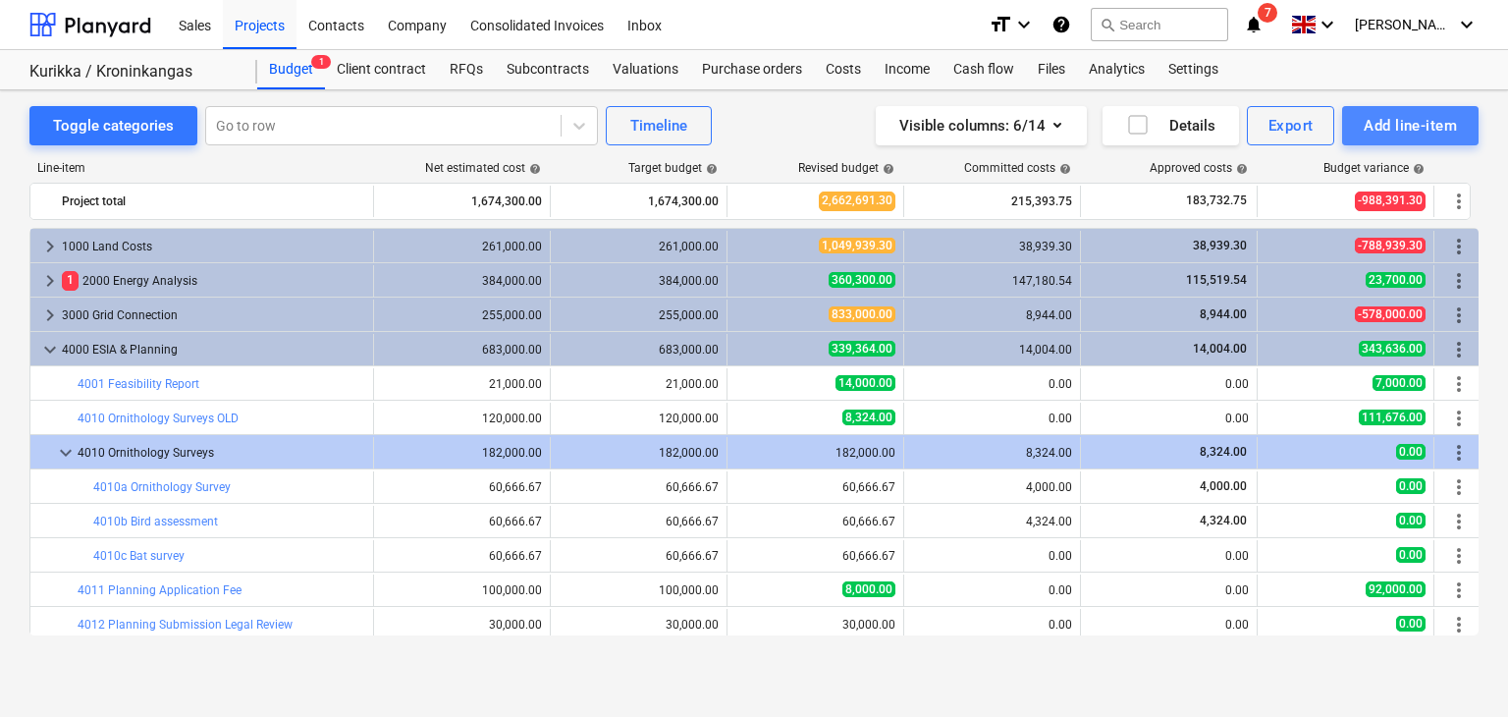
click at [1399, 129] on div "Add line-item" at bounding box center [1410, 126] width 93 height 26
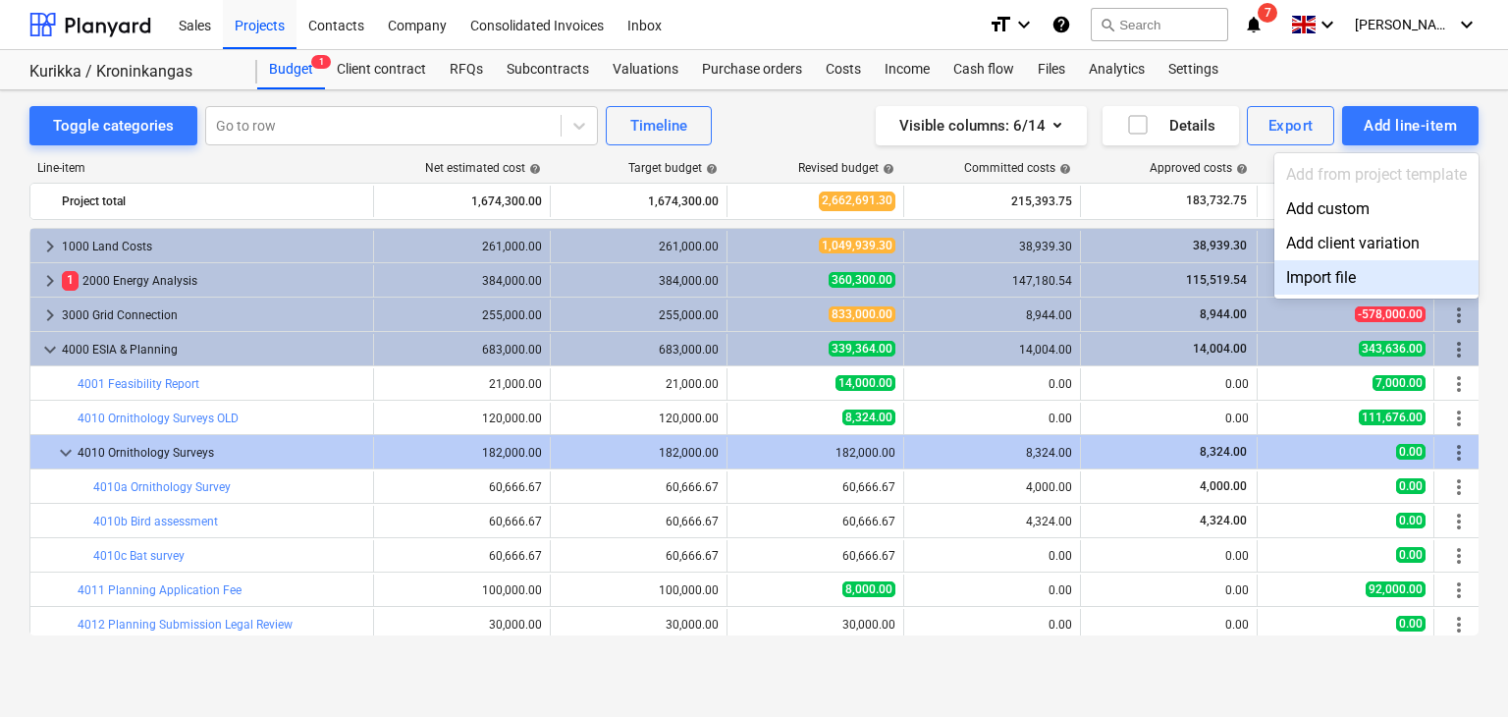
click at [1343, 281] on div "Import file" at bounding box center [1376, 277] width 204 height 34
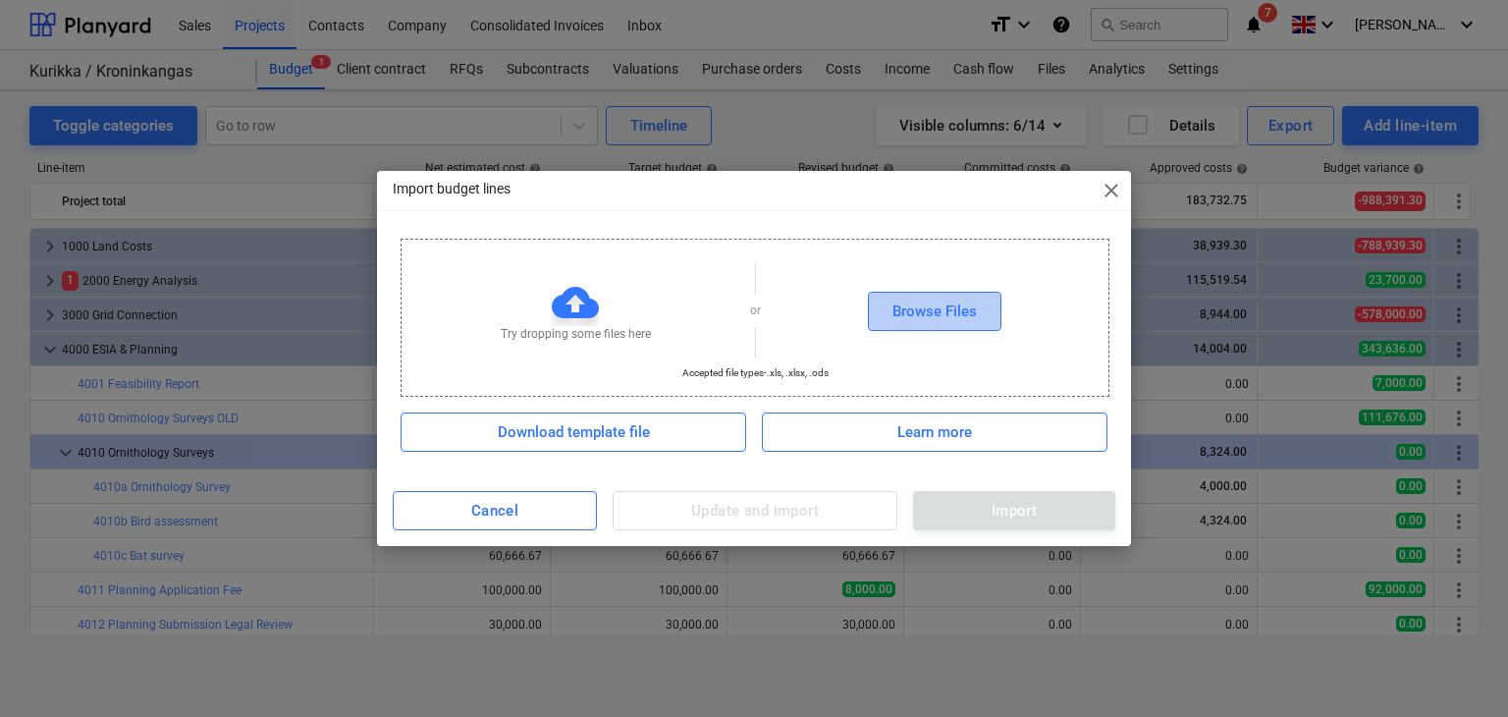
click at [911, 311] on div "Browse Files" at bounding box center [935, 311] width 84 height 26
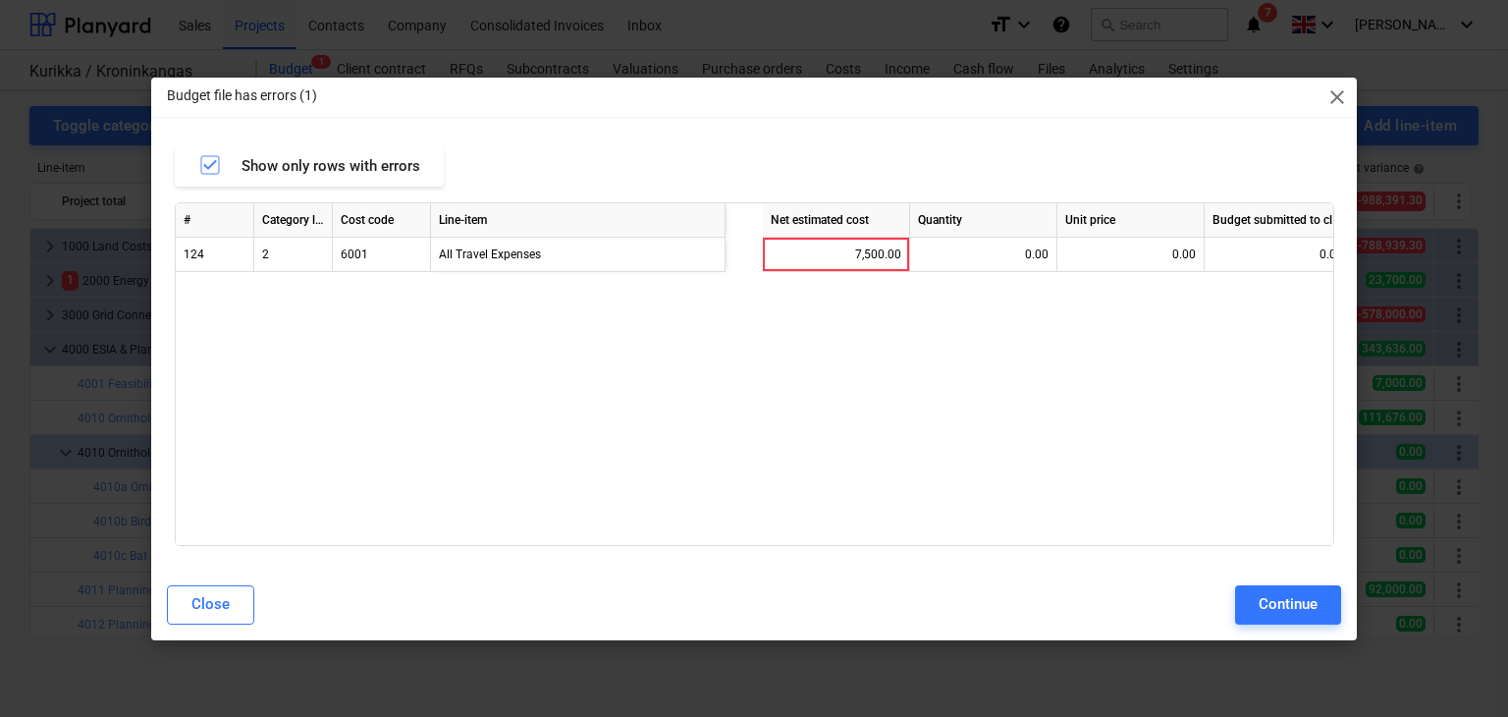
scroll to position [0, 864]
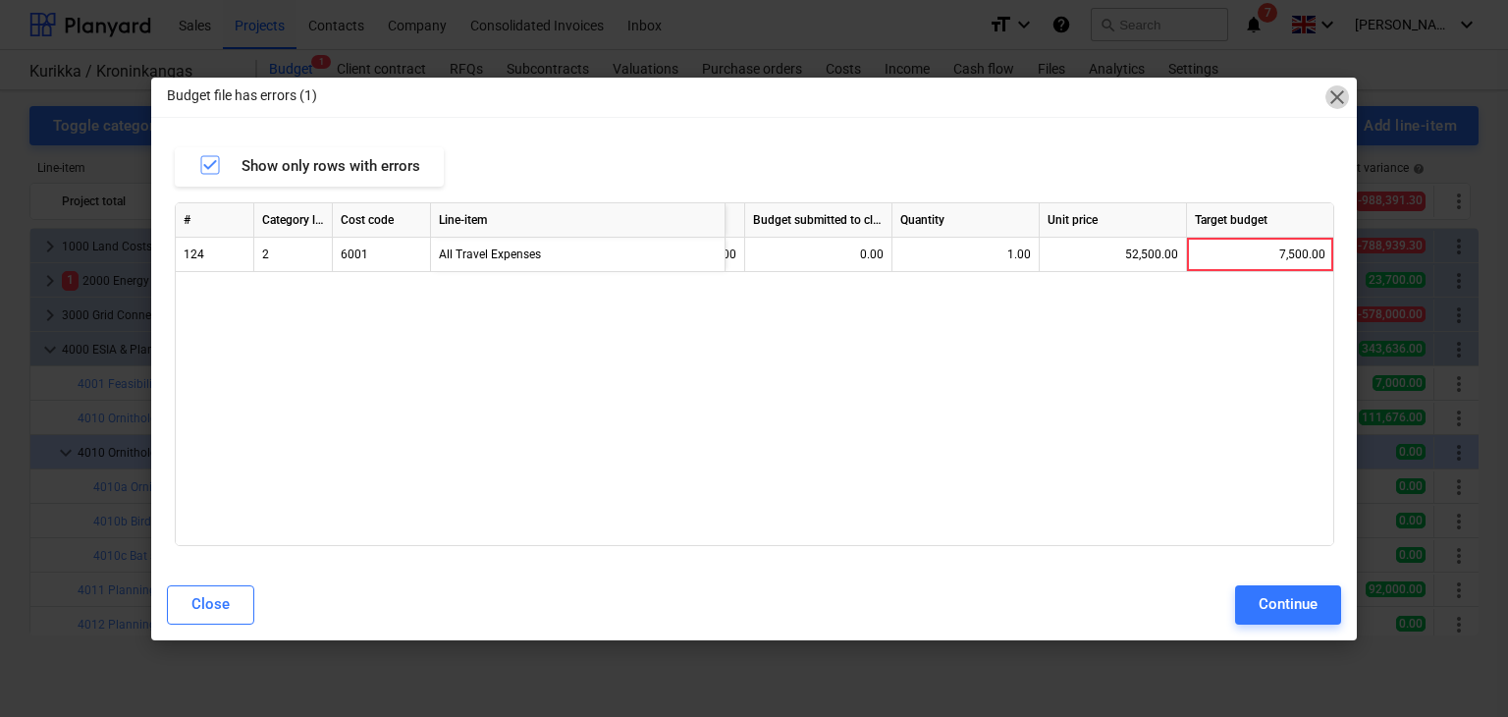
click at [1331, 105] on span "close" at bounding box center [1338, 97] width 24 height 24
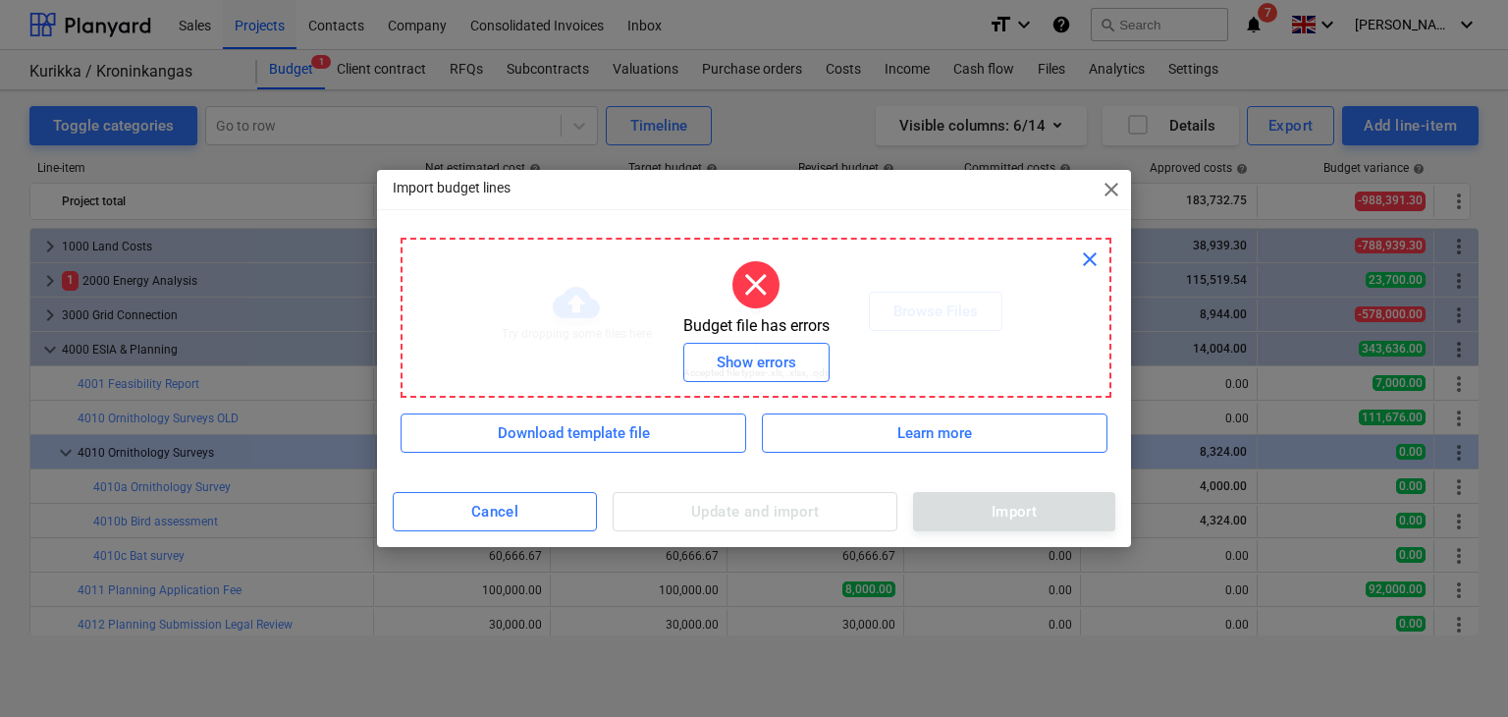
click at [1083, 260] on span "close" at bounding box center [1090, 259] width 24 height 24
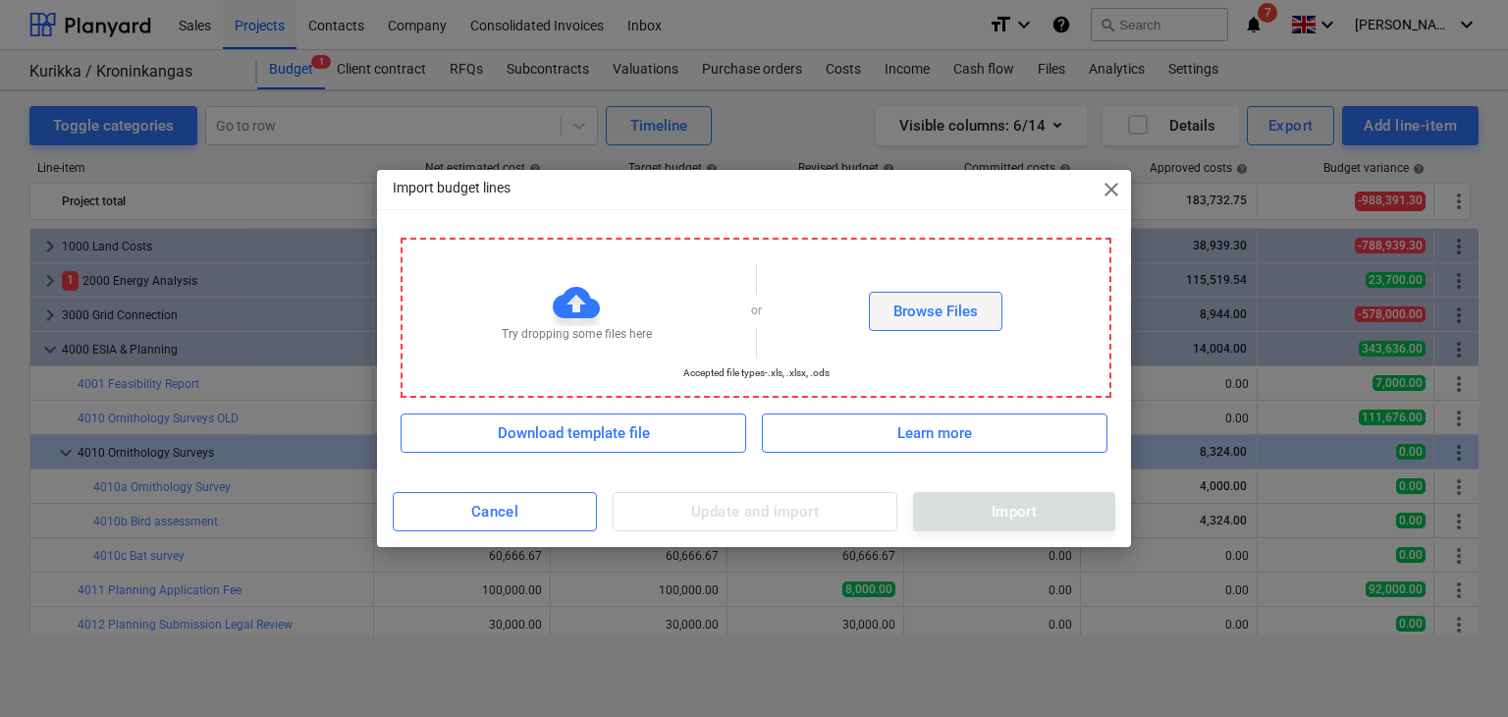
click at [940, 302] on div "Browse Files" at bounding box center [935, 311] width 84 height 26
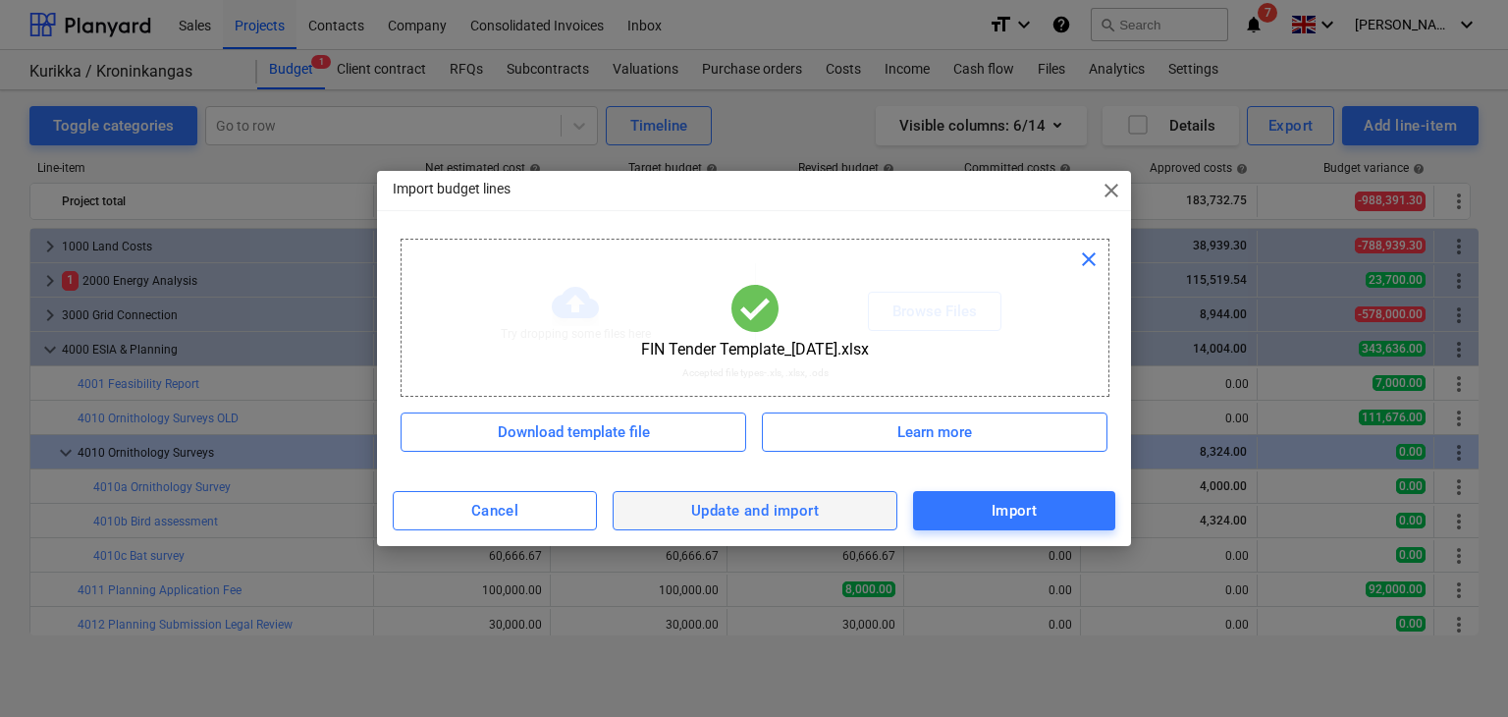
click at [763, 515] on div "Update and import" at bounding box center [755, 511] width 128 height 26
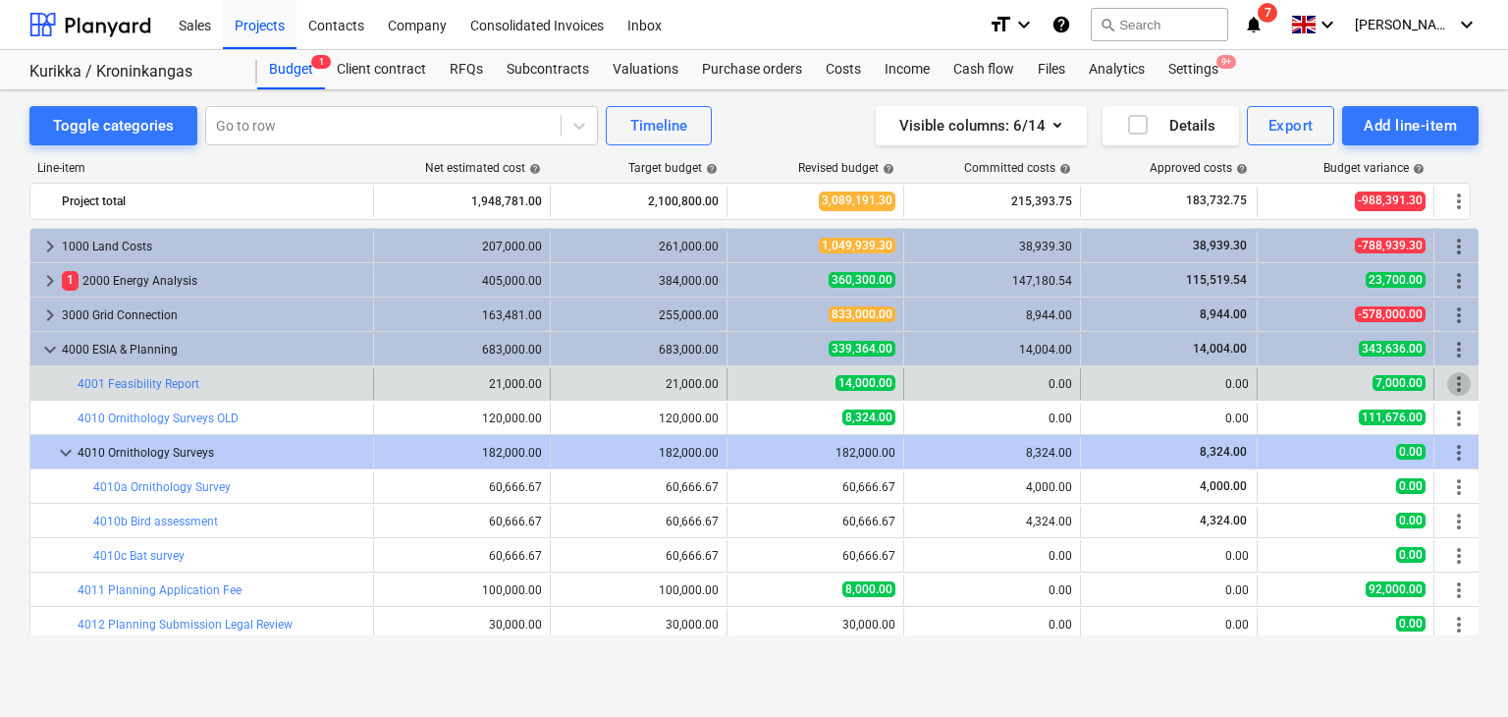
click at [1457, 372] on span "more_vert" at bounding box center [1459, 384] width 24 height 24
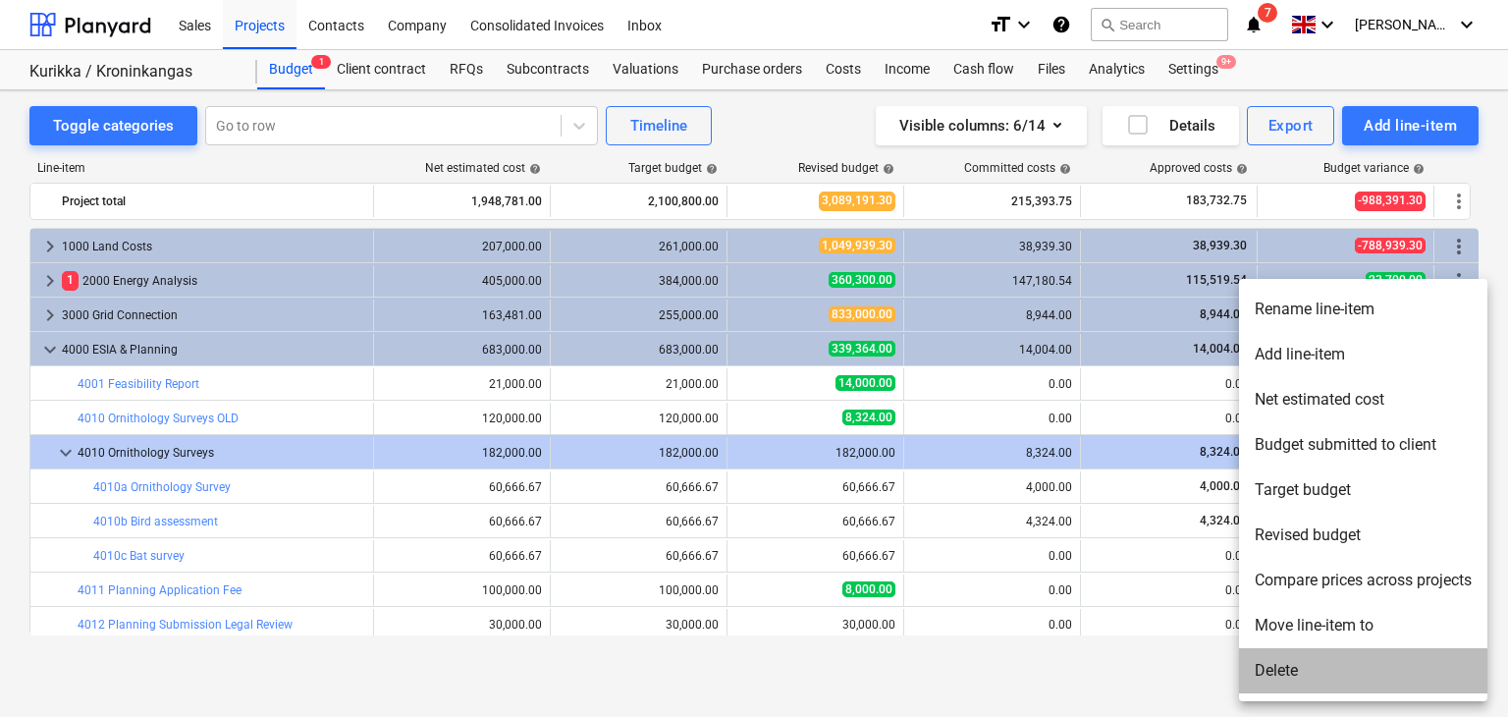
click at [1296, 677] on li "Delete" at bounding box center [1363, 670] width 248 height 45
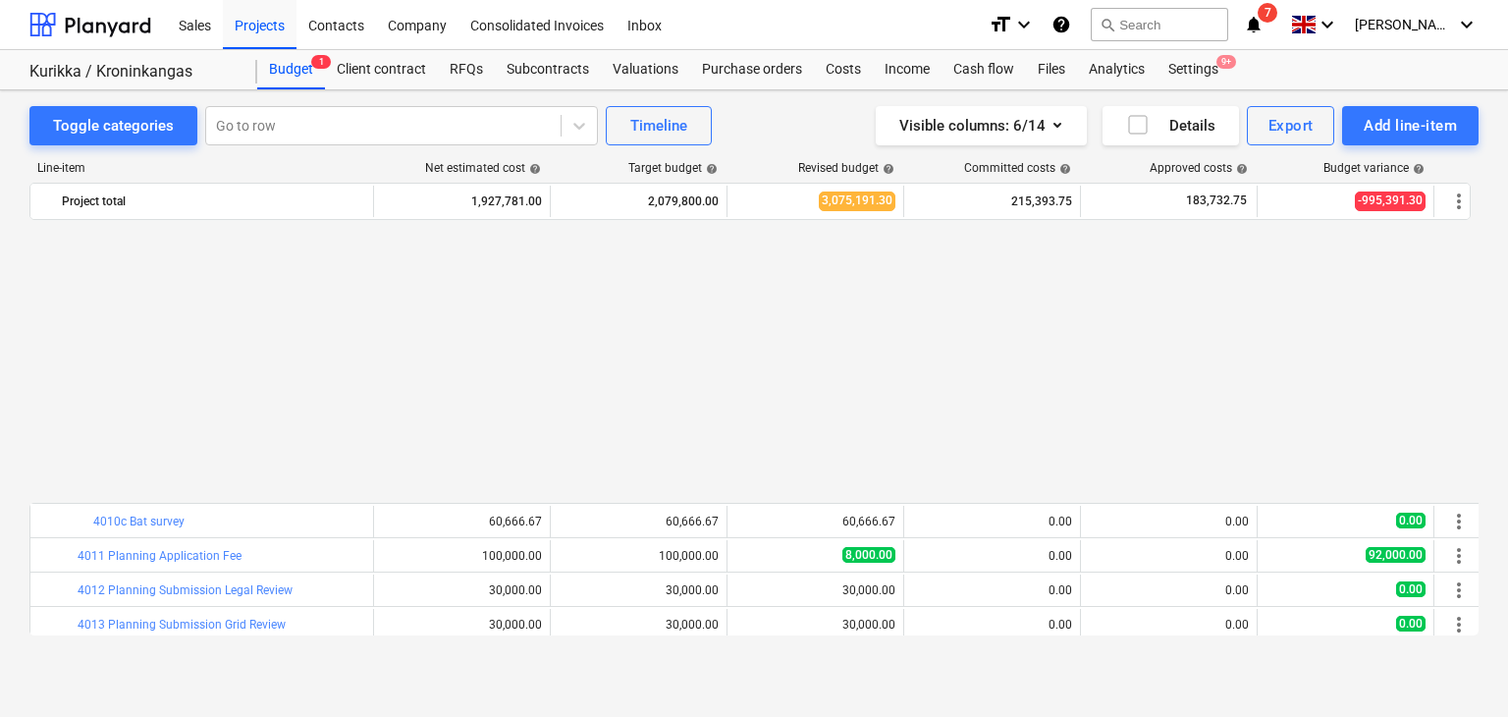
scroll to position [314, 0]
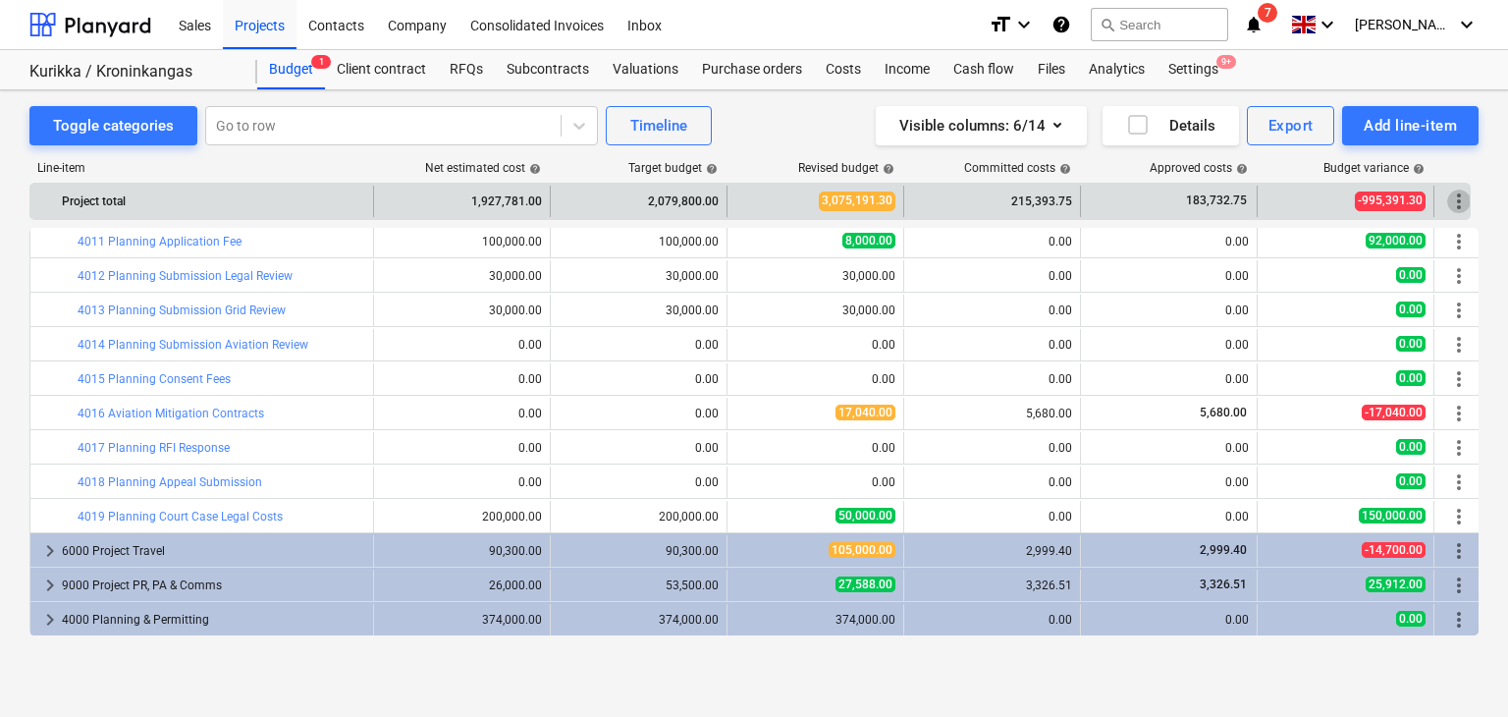
click at [1450, 202] on span "more_vert" at bounding box center [1459, 201] width 24 height 24
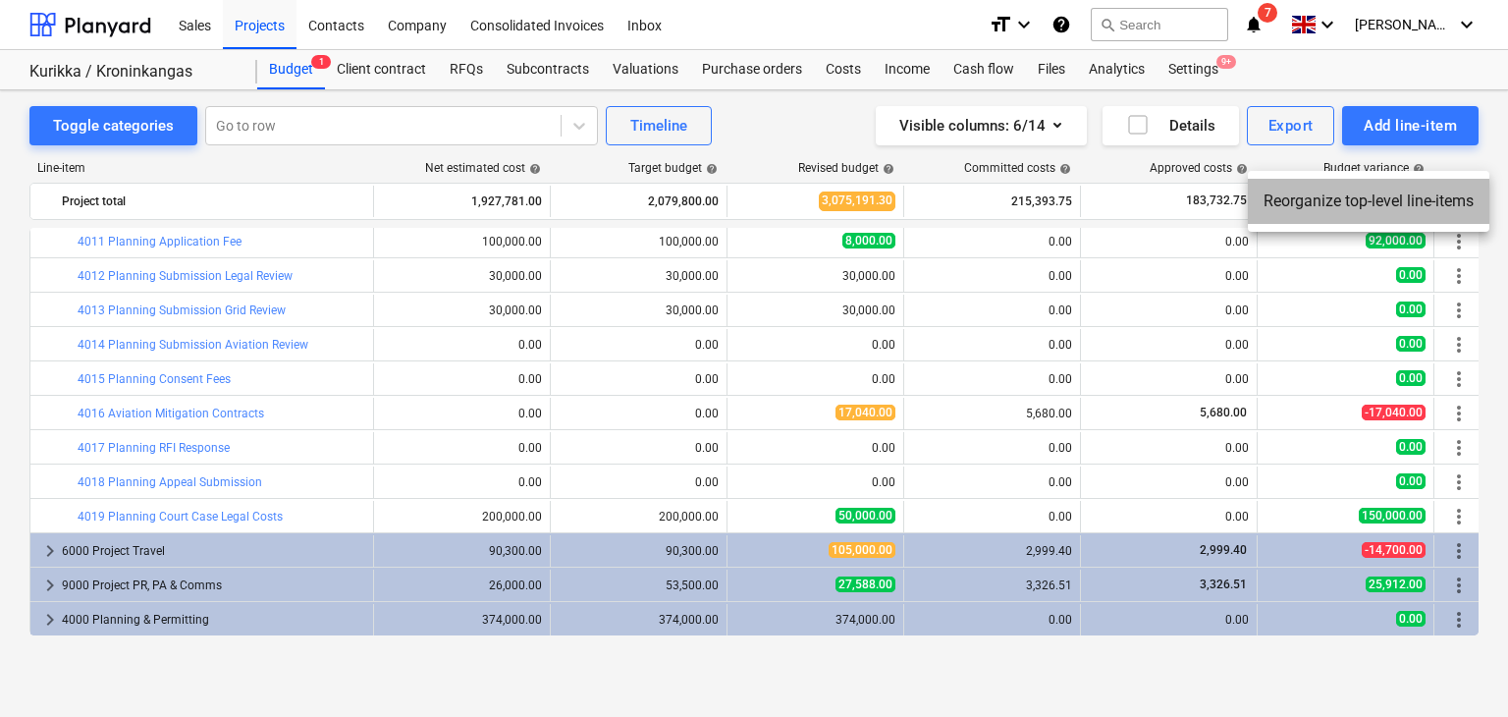
click at [1326, 191] on li "Reorganize top-level line-items" at bounding box center [1369, 201] width 242 height 45
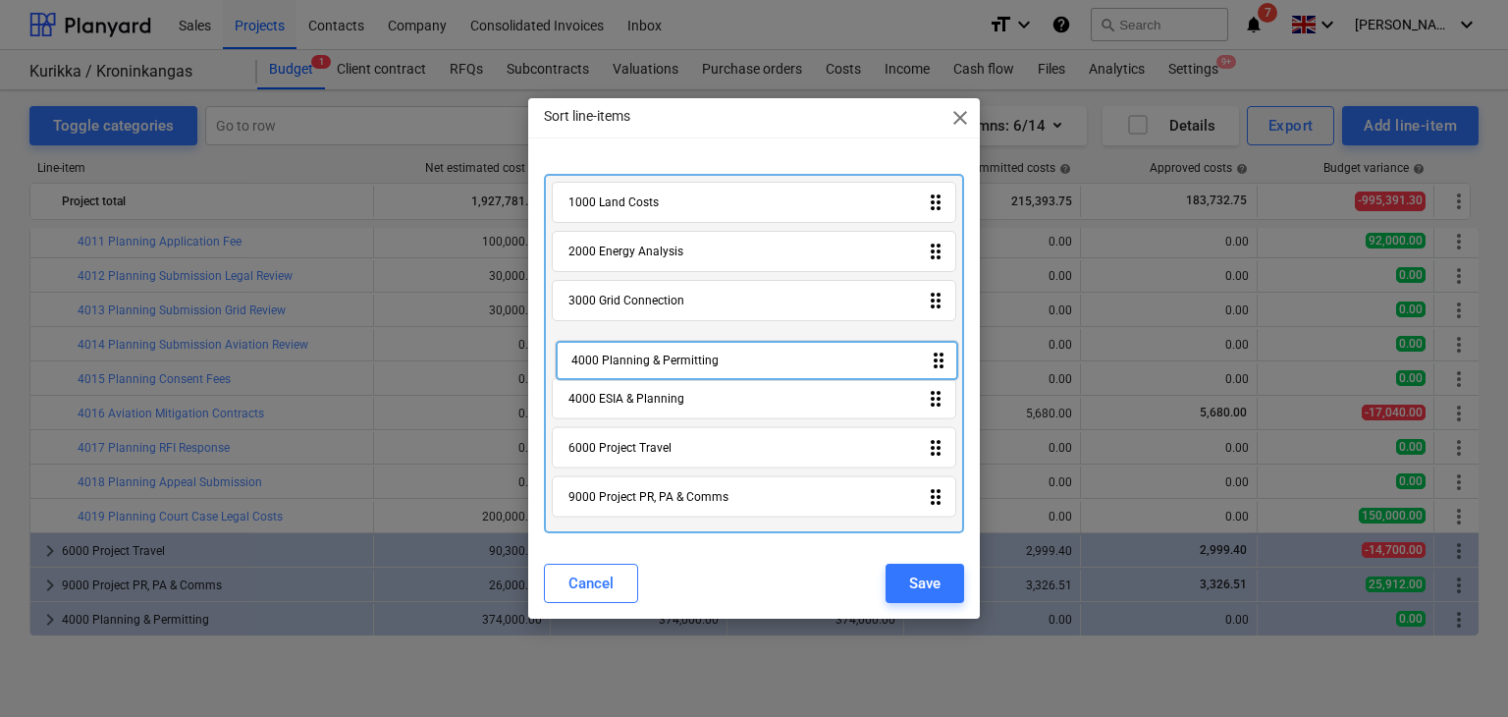
drag, startPoint x: 933, startPoint y: 506, endPoint x: 936, endPoint y: 364, distance: 141.4
click at [936, 364] on div "1000 Land Costs drag_indicator 2000 Energy Analysis drag_indicator 3000 Grid Co…" at bounding box center [754, 353] width 421 height 359
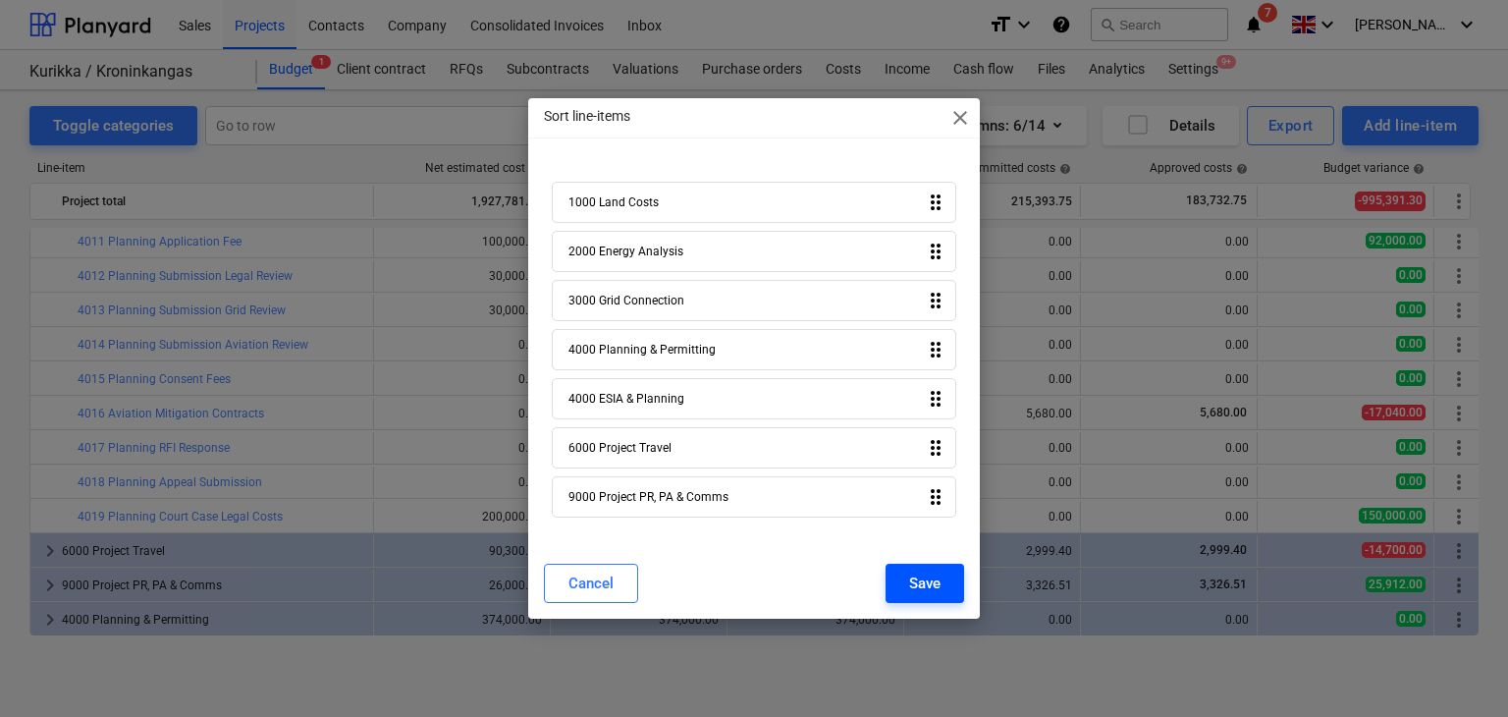
click at [938, 568] on button "Save" at bounding box center [925, 583] width 79 height 39
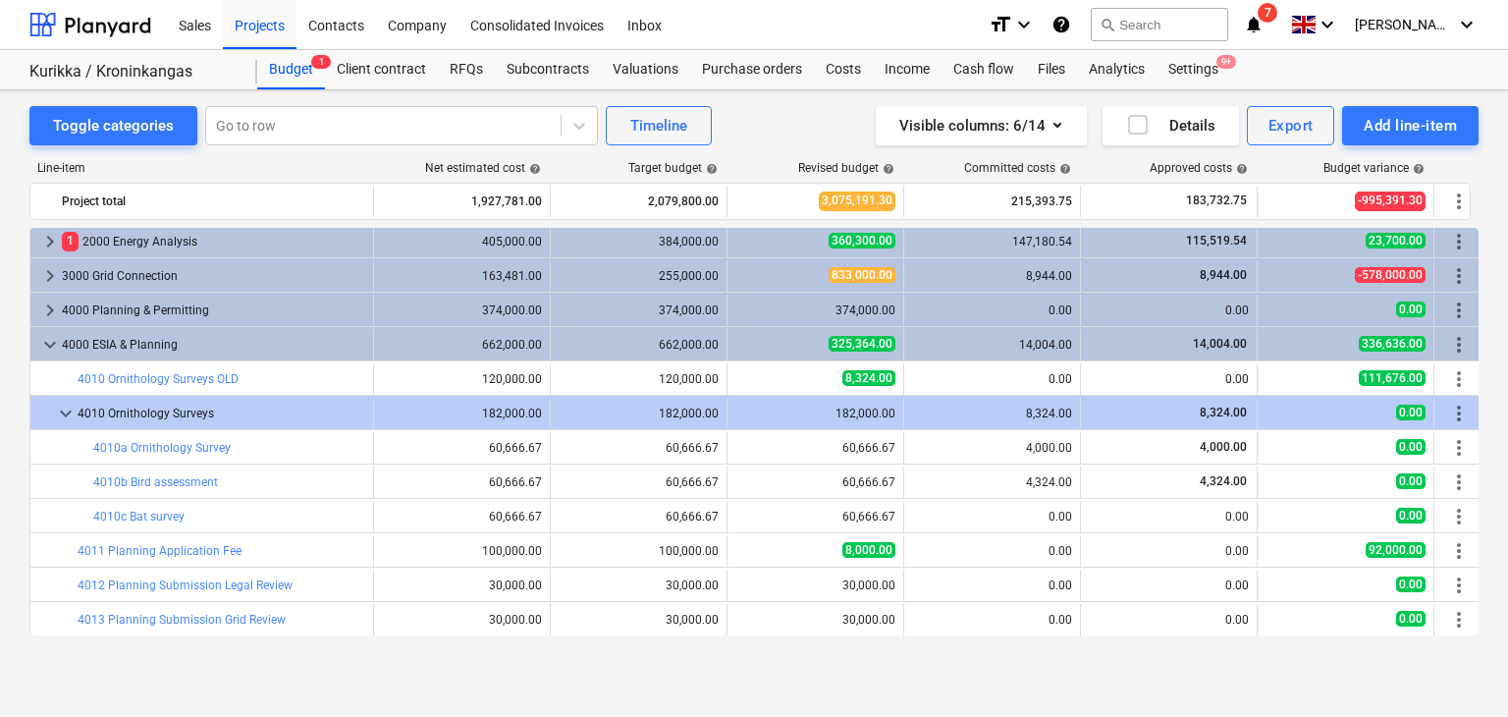
scroll to position [31, 0]
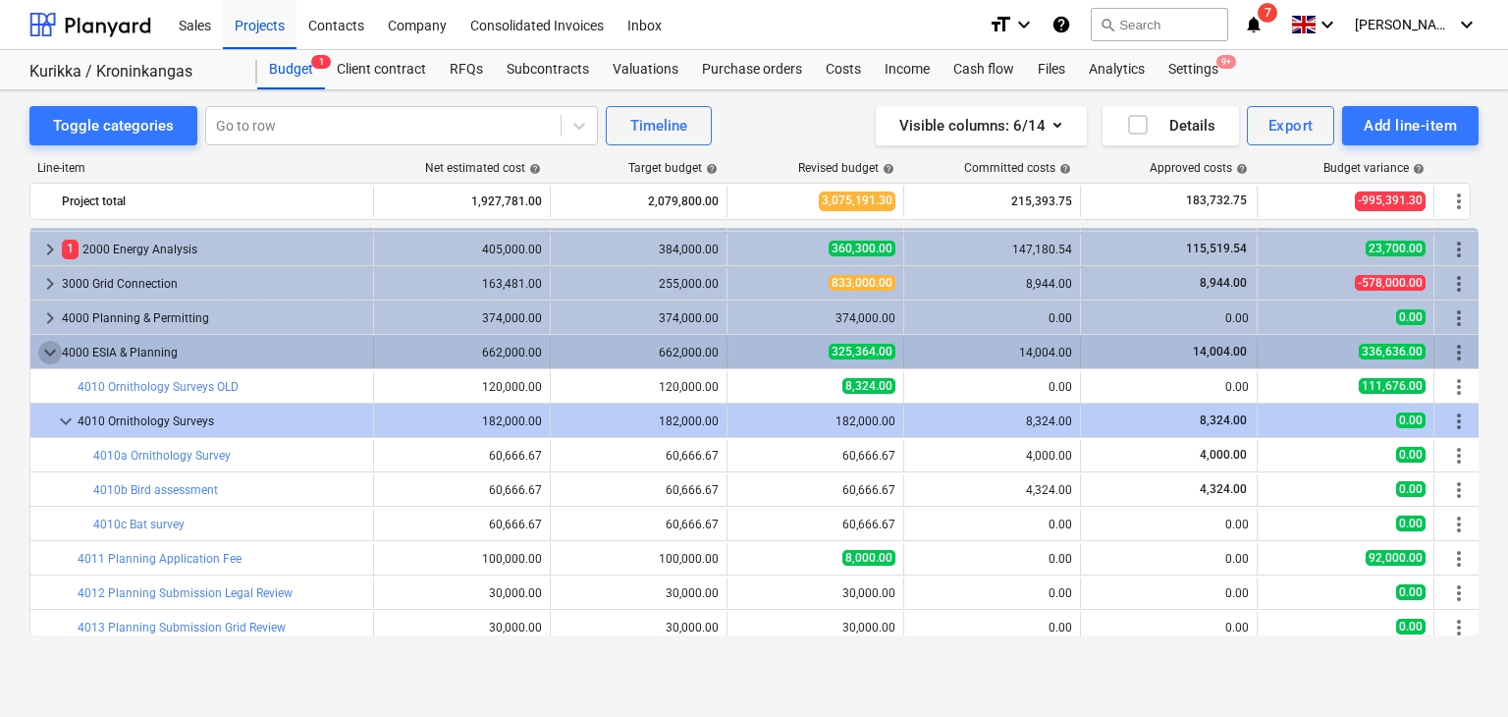
click at [51, 356] on span "keyboard_arrow_down" at bounding box center [50, 353] width 24 height 24
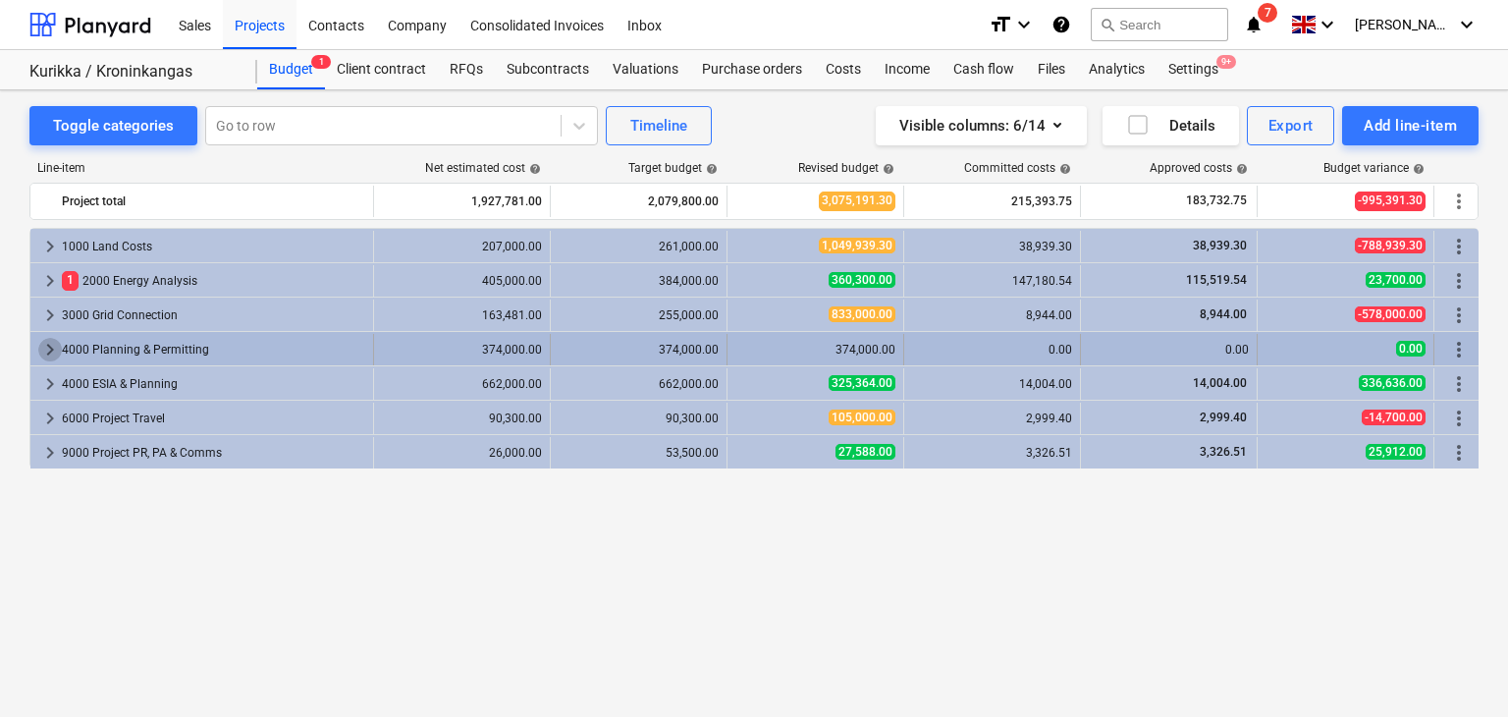
click at [50, 351] on span "keyboard_arrow_right" at bounding box center [50, 350] width 24 height 24
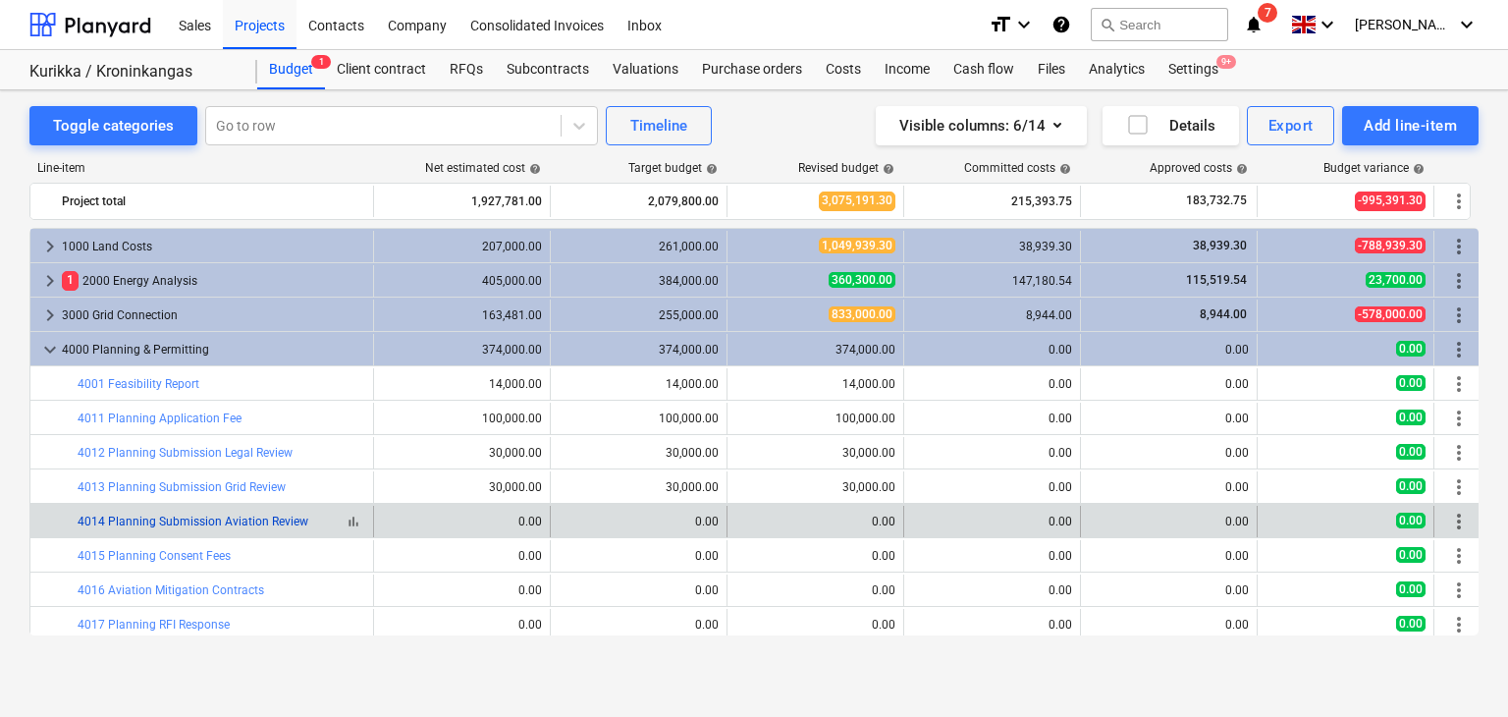
scroll to position [215, 0]
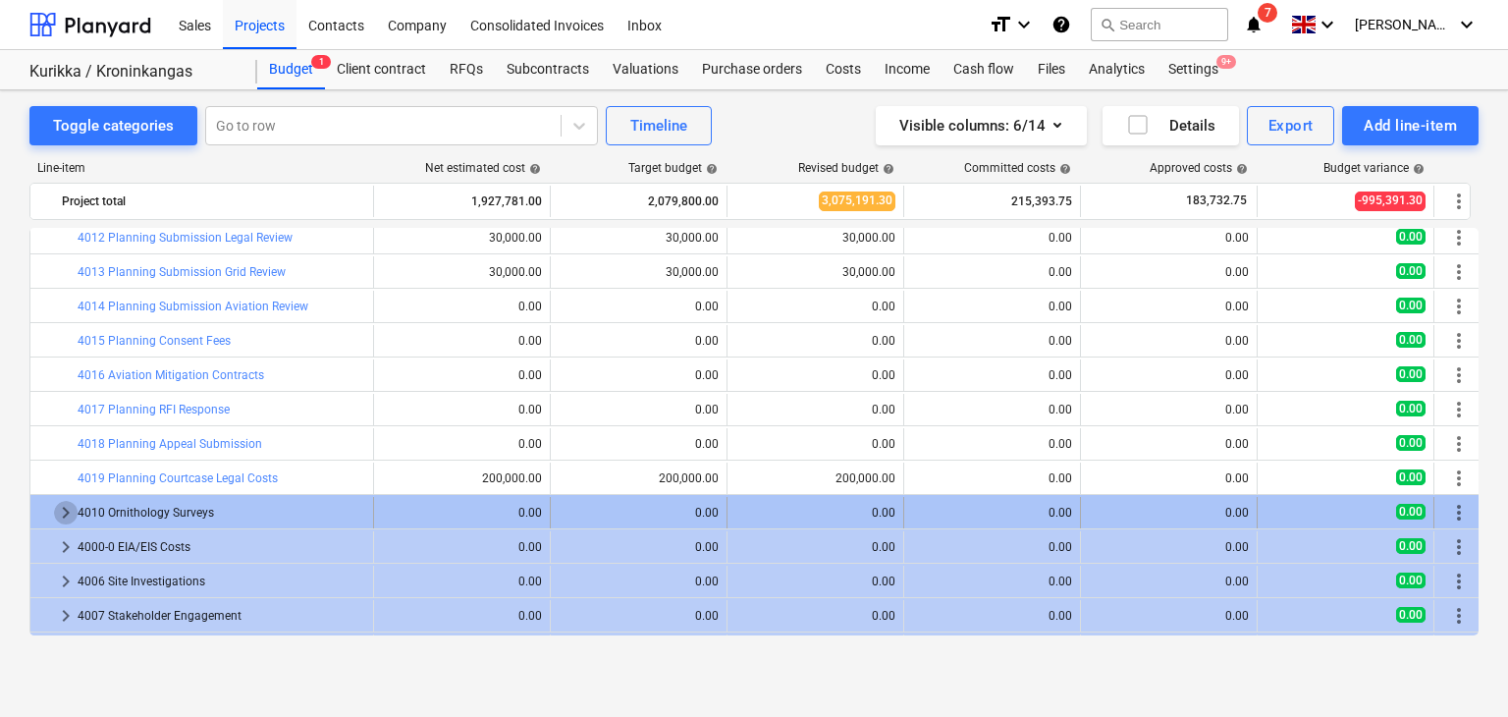
click at [71, 508] on span "keyboard_arrow_right" at bounding box center [66, 513] width 24 height 24
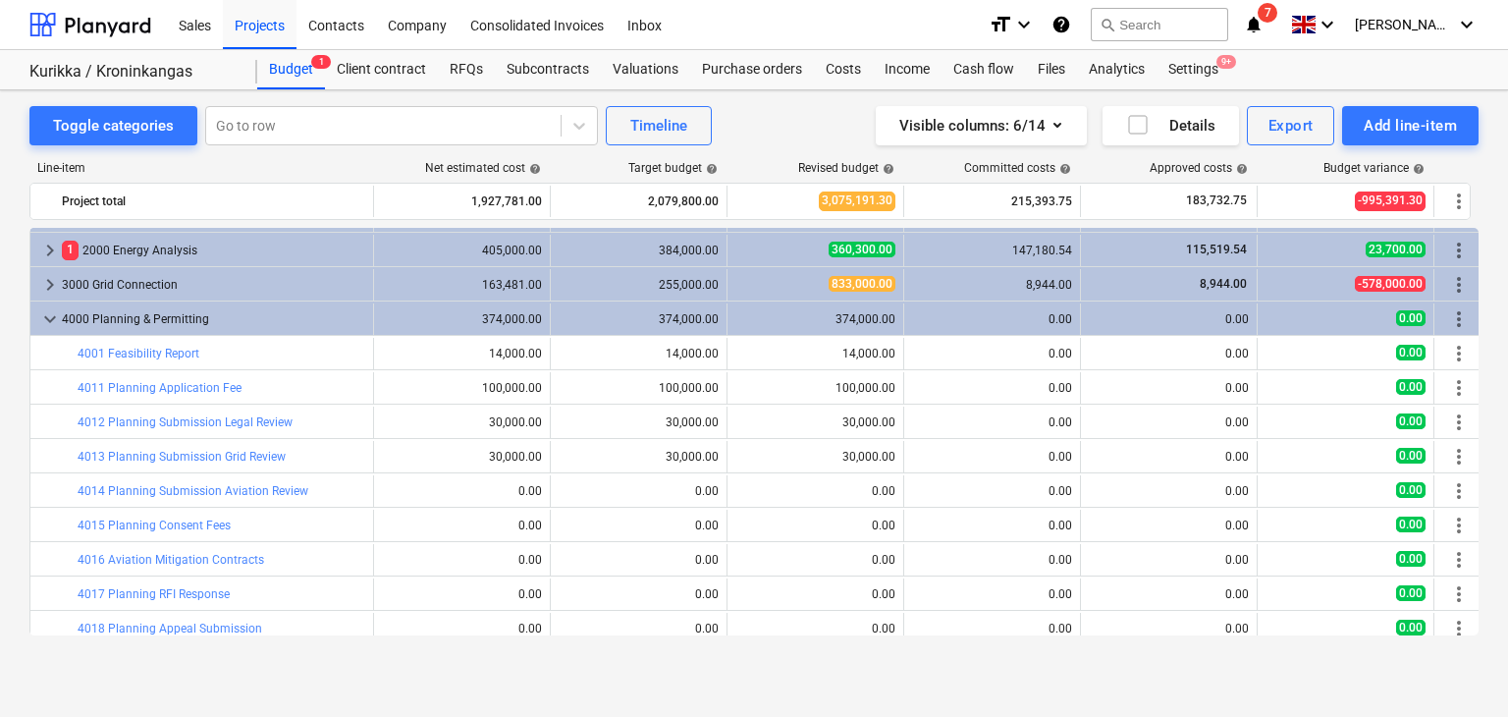
scroll to position [0, 0]
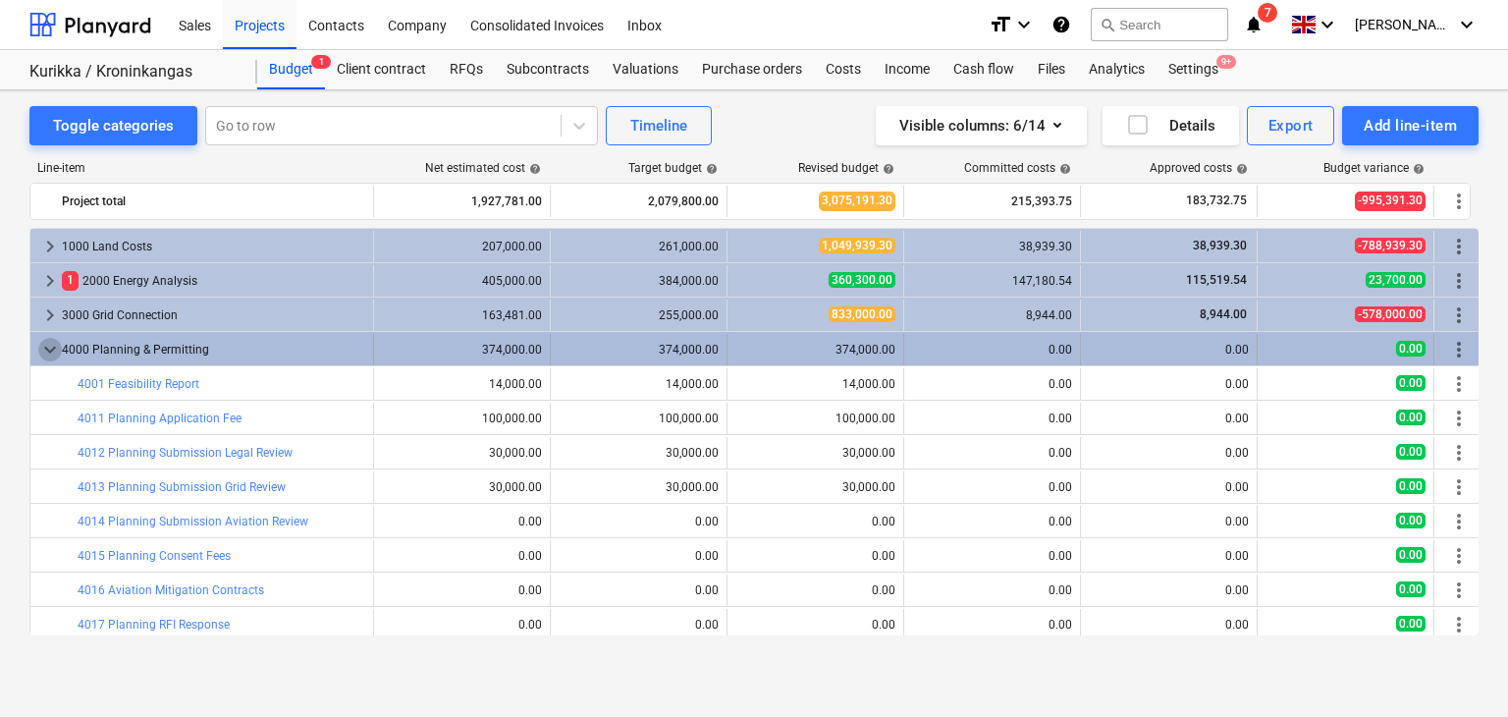
click at [47, 346] on span "keyboard_arrow_down" at bounding box center [50, 350] width 24 height 24
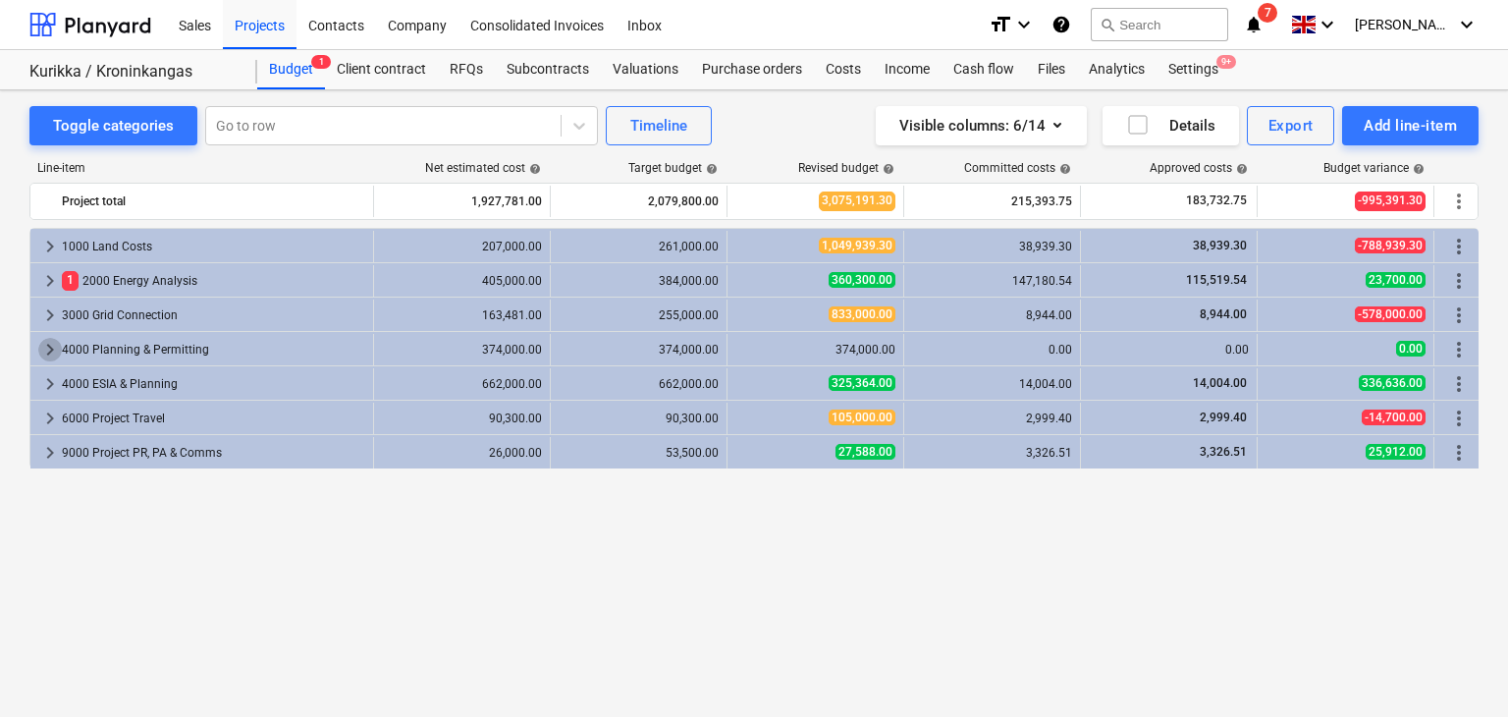
click at [47, 346] on span "keyboard_arrow_right" at bounding box center [50, 350] width 24 height 24
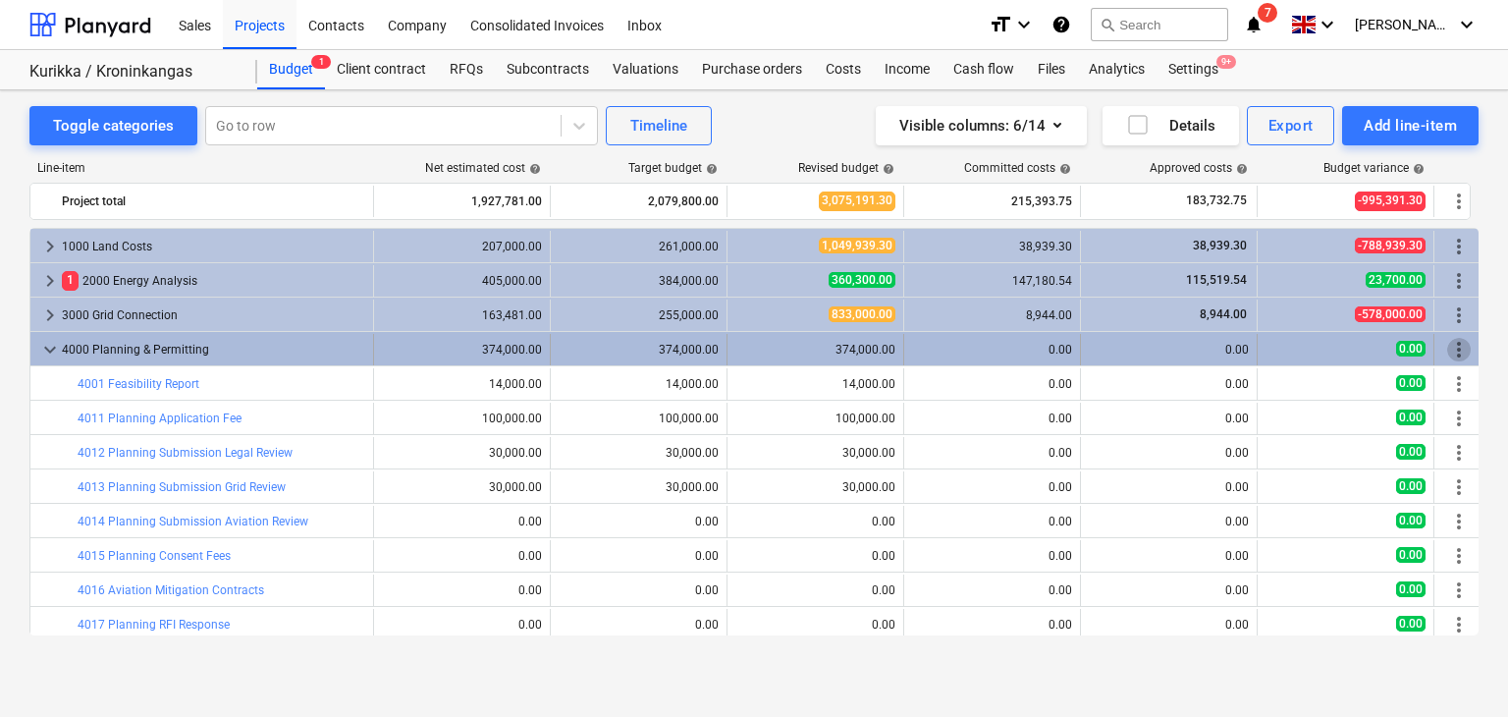
click at [1457, 347] on span "more_vert" at bounding box center [1459, 350] width 24 height 24
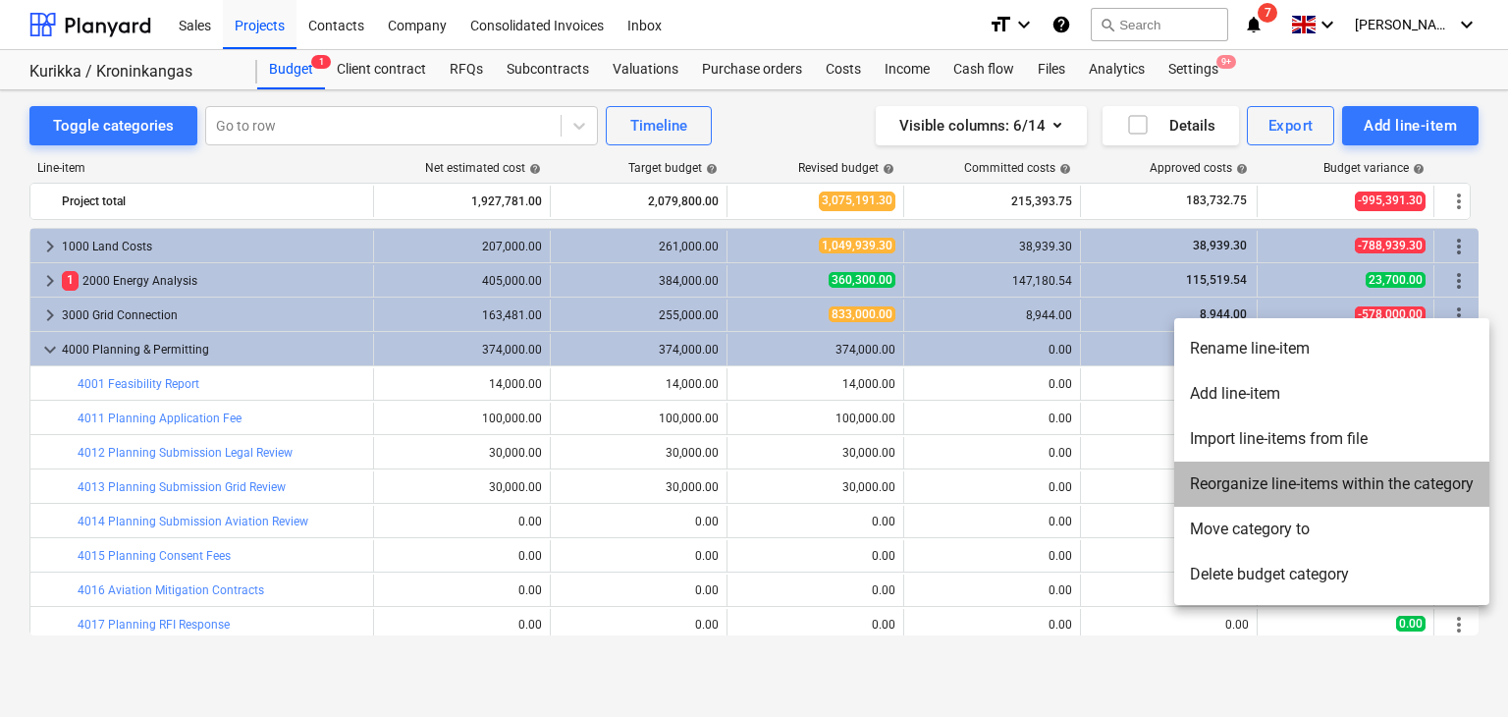
click at [1256, 505] on li "Reorganize line-items within the category" at bounding box center [1331, 483] width 315 height 45
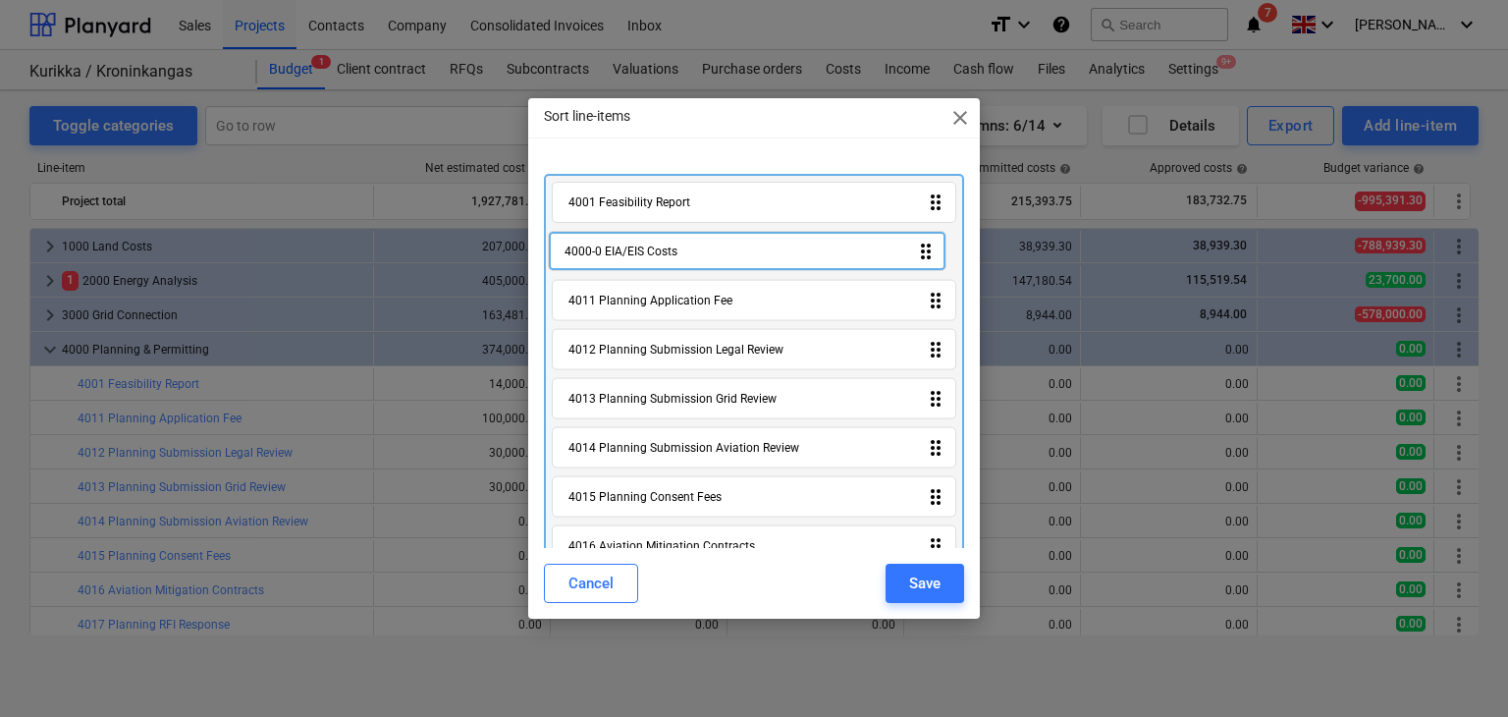
drag, startPoint x: 931, startPoint y: 371, endPoint x: 929, endPoint y: 245, distance: 125.7
click at [929, 245] on div "4001 Feasibility Report drag_indicator 4011 Planning Application Fee drag_indic…" at bounding box center [754, 574] width 421 height 801
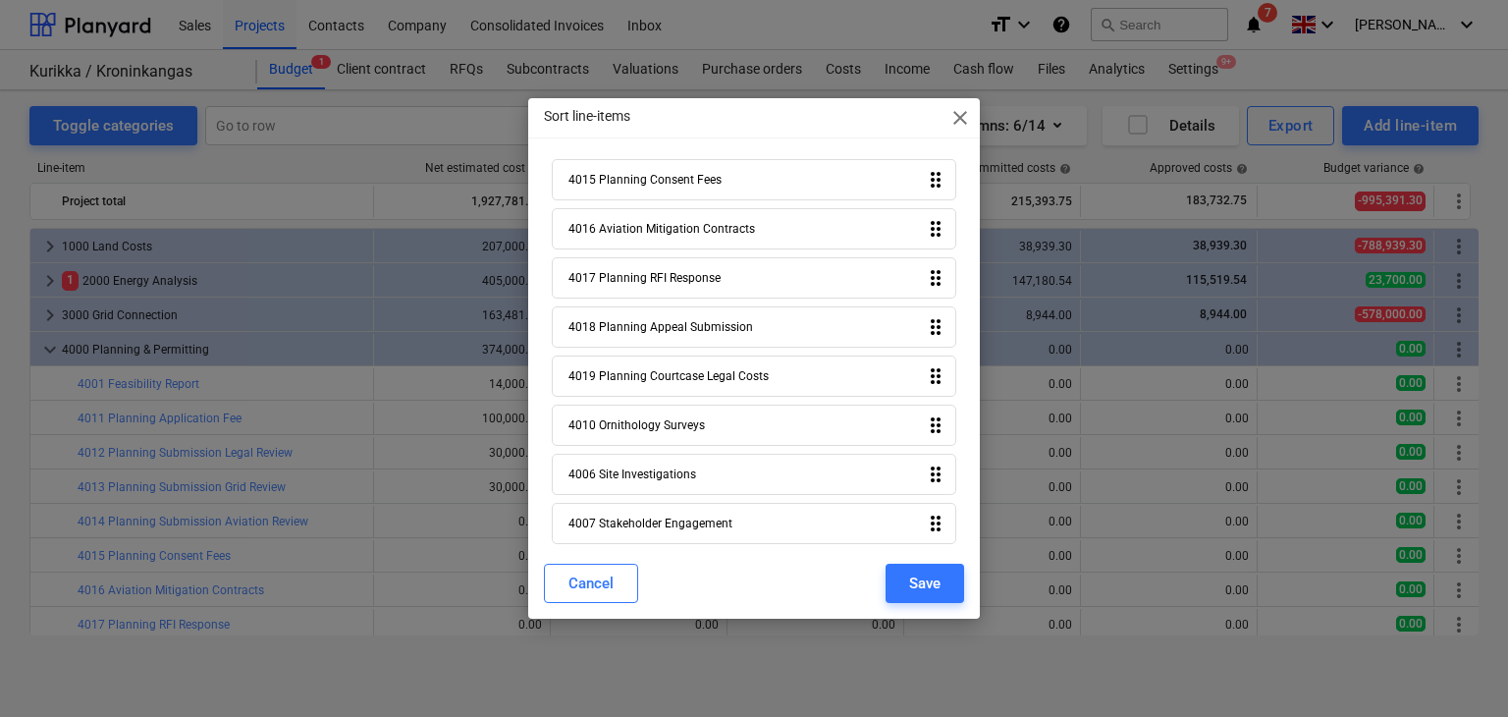
scroll to position [420, 0]
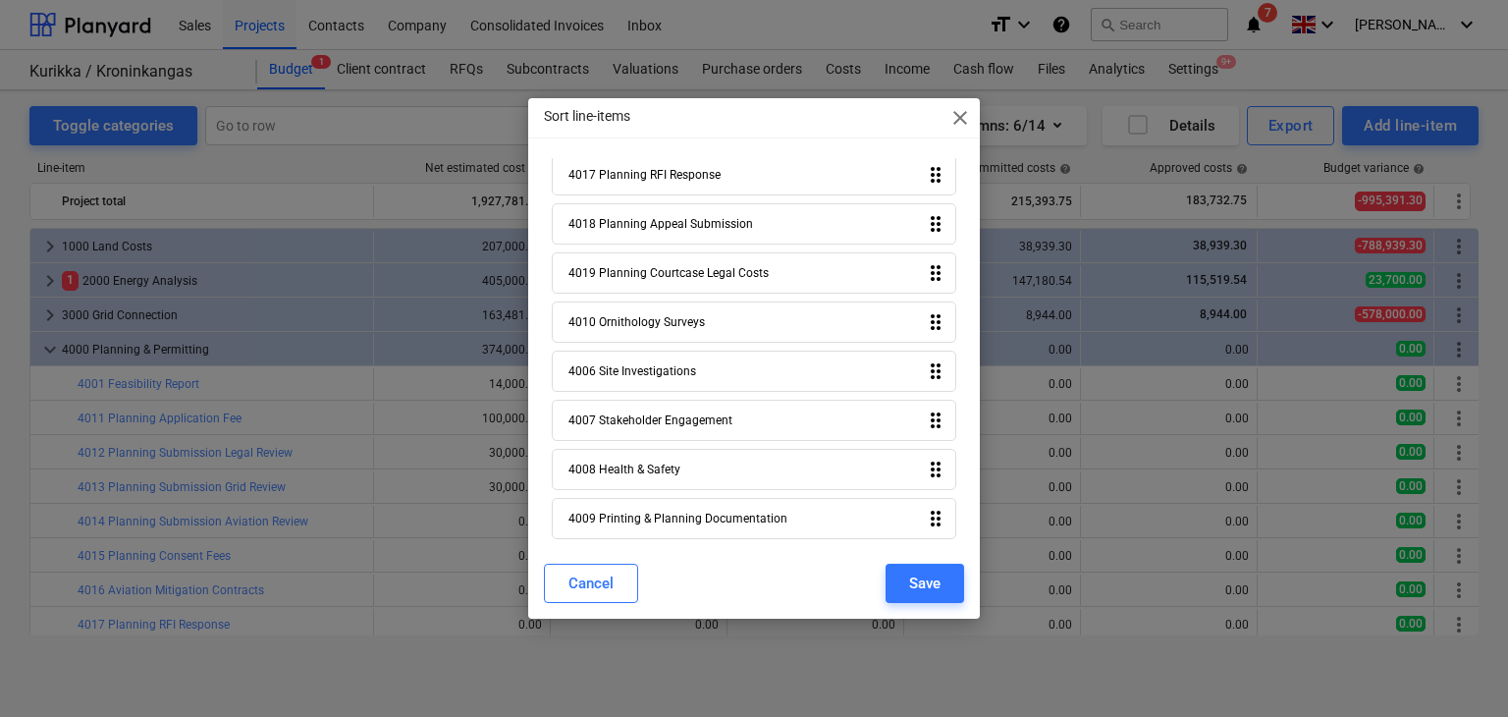
click at [929, 362] on icon "drag_indicator" at bounding box center [936, 371] width 24 height 24
click at [939, 579] on div "Save" at bounding box center [924, 583] width 31 height 26
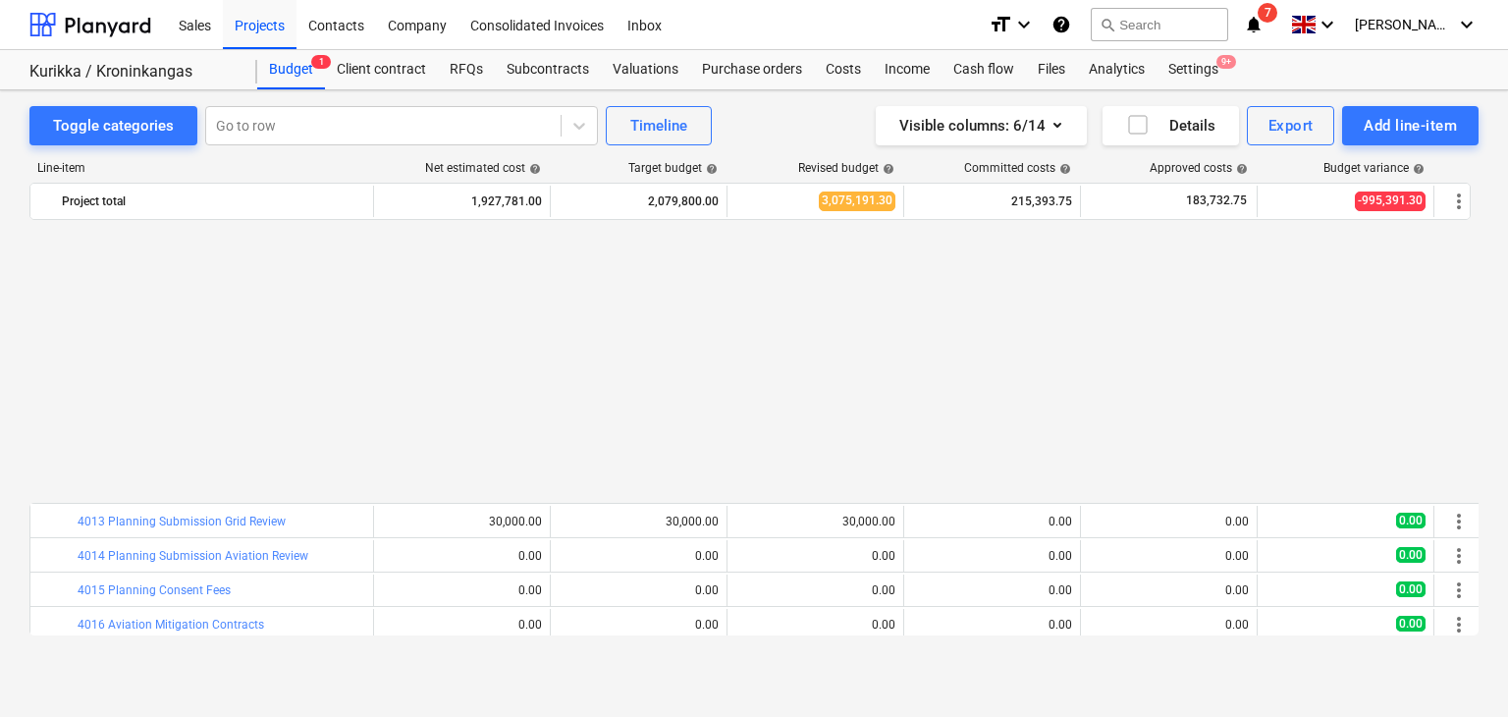
scroll to position [342, 0]
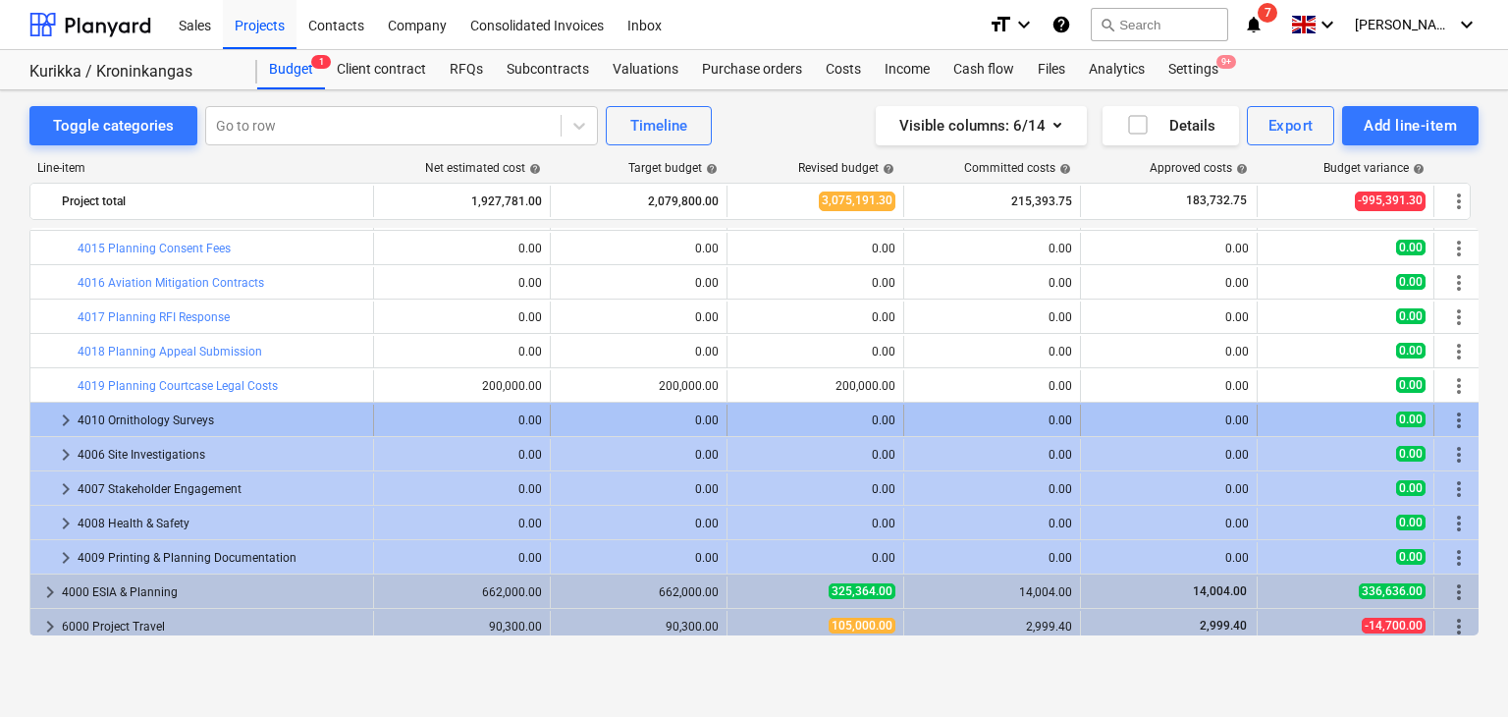
click at [1453, 408] on span "more_vert" at bounding box center [1459, 420] width 24 height 24
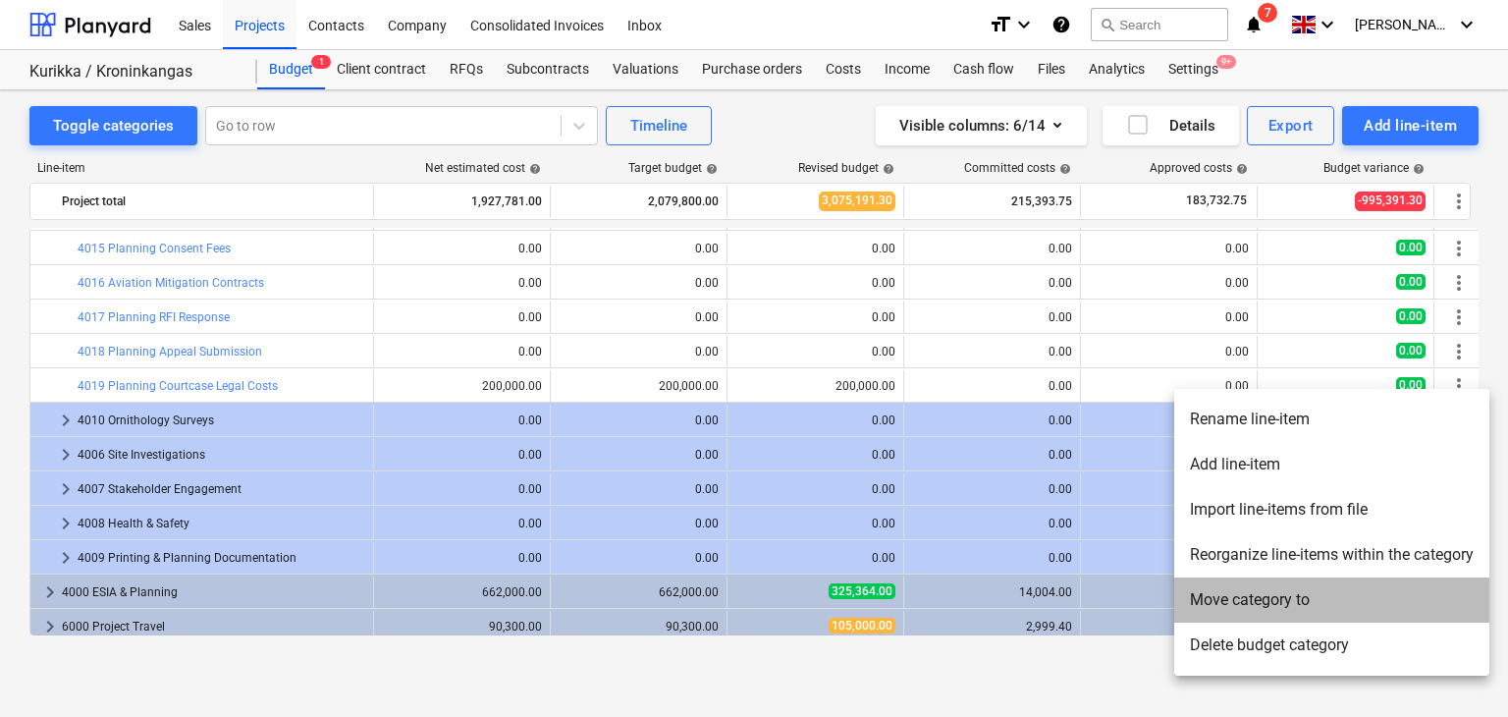
click at [1241, 598] on li "Move category to" at bounding box center [1331, 599] width 315 height 45
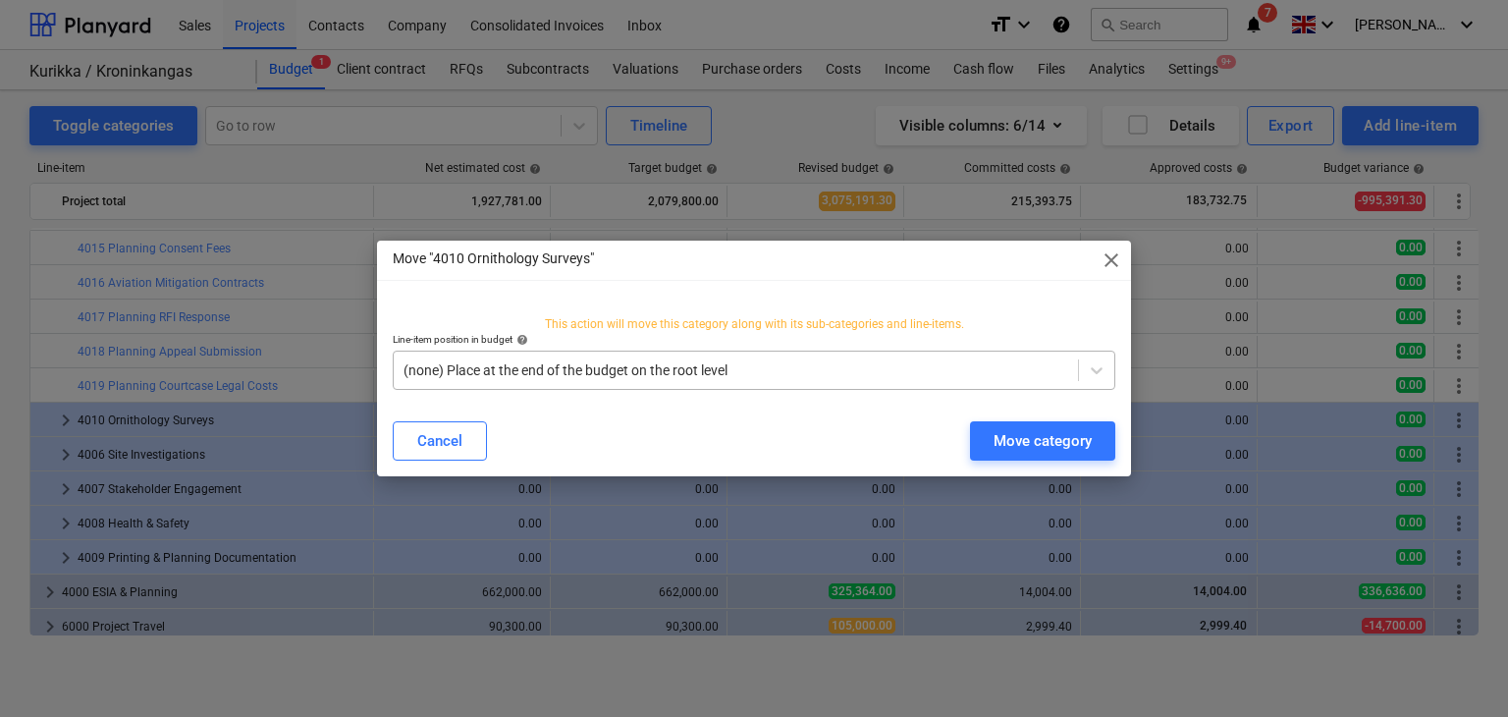
click at [702, 378] on div at bounding box center [736, 370] width 665 height 20
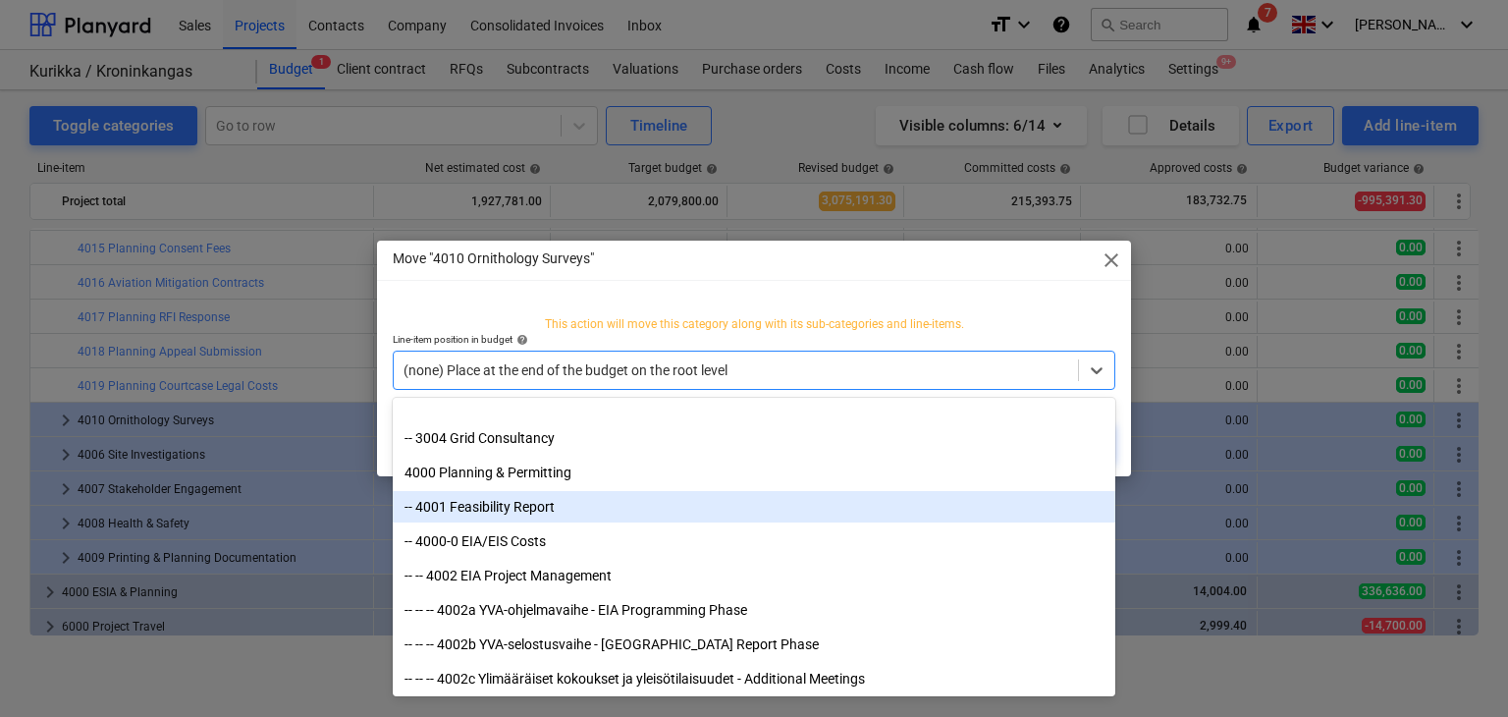
scroll to position [897, 0]
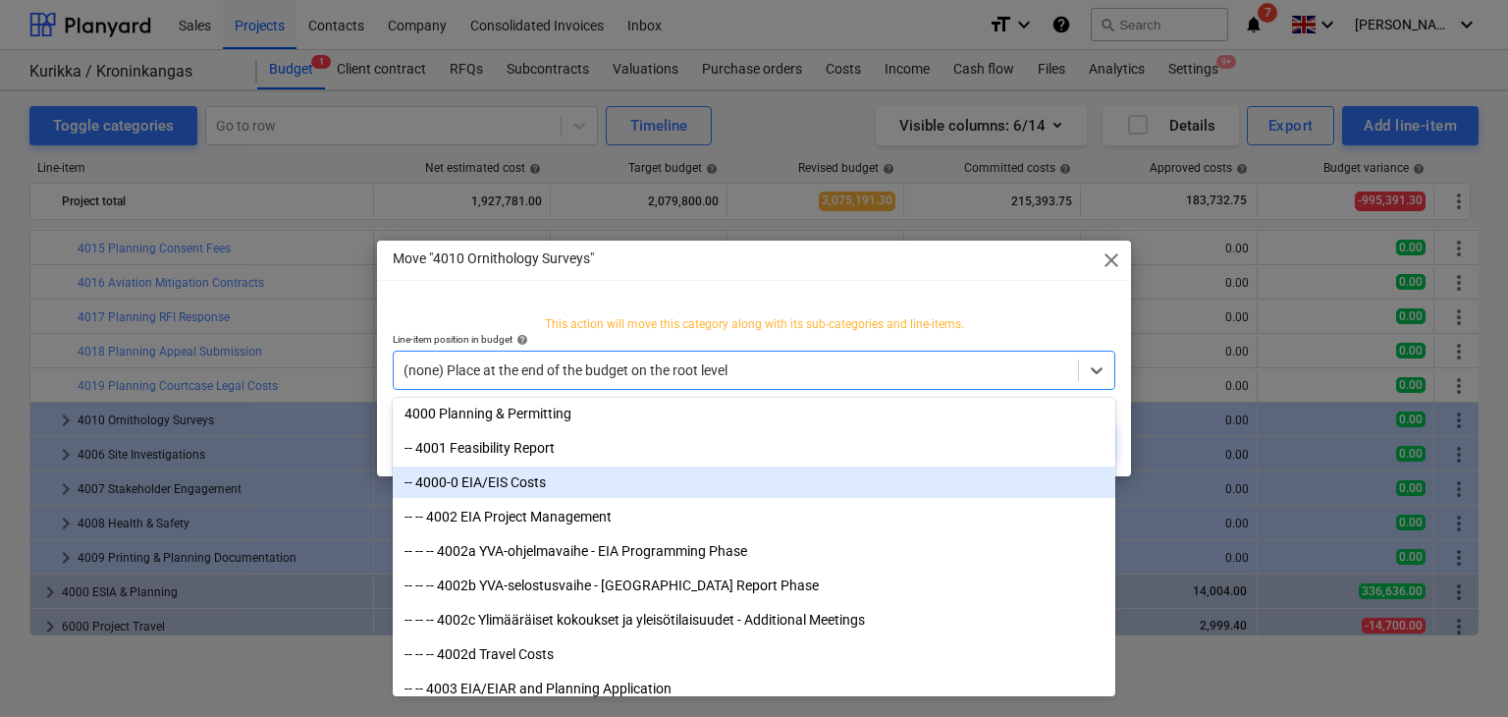
click at [557, 492] on div "-- 4000-0 EIA/EIS Costs" at bounding box center [754, 481] width 723 height 31
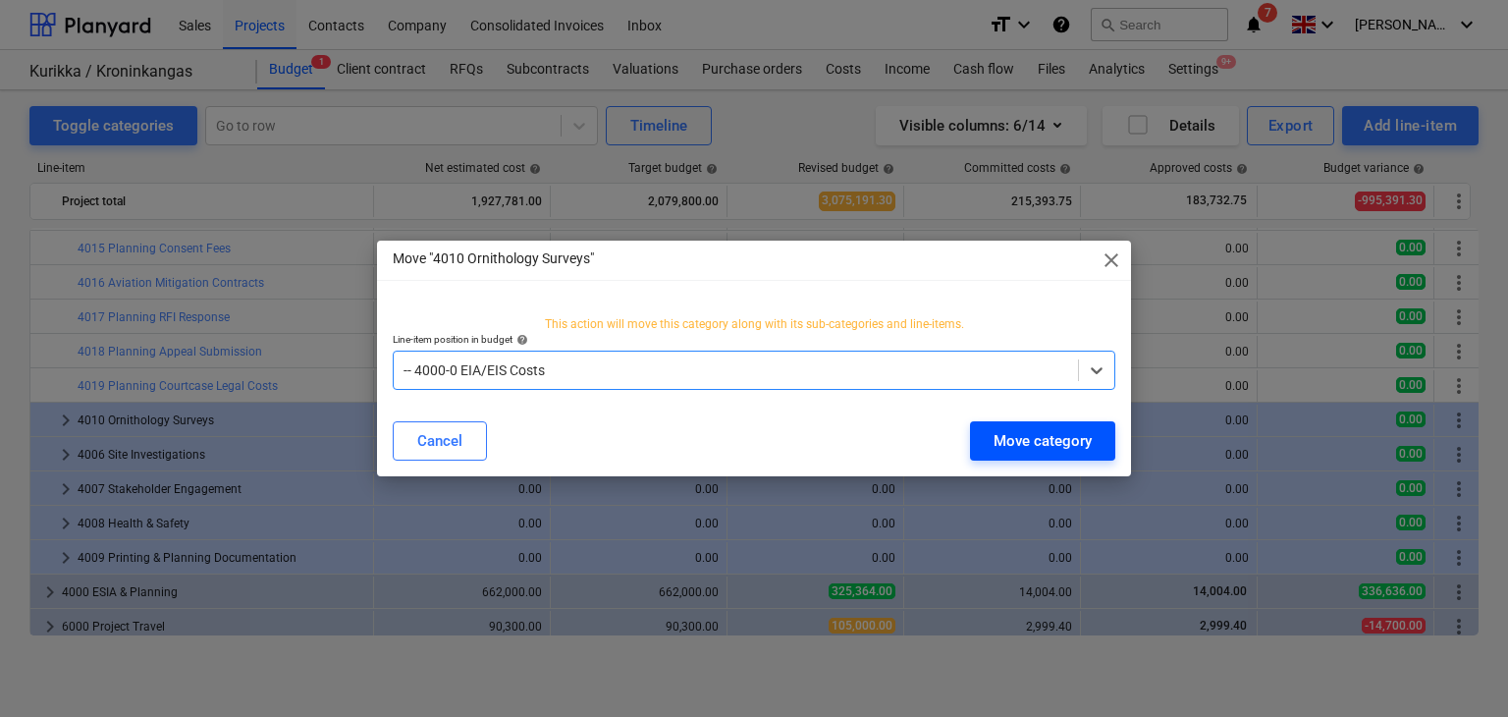
click at [1060, 442] on div "Move category" at bounding box center [1043, 441] width 98 height 26
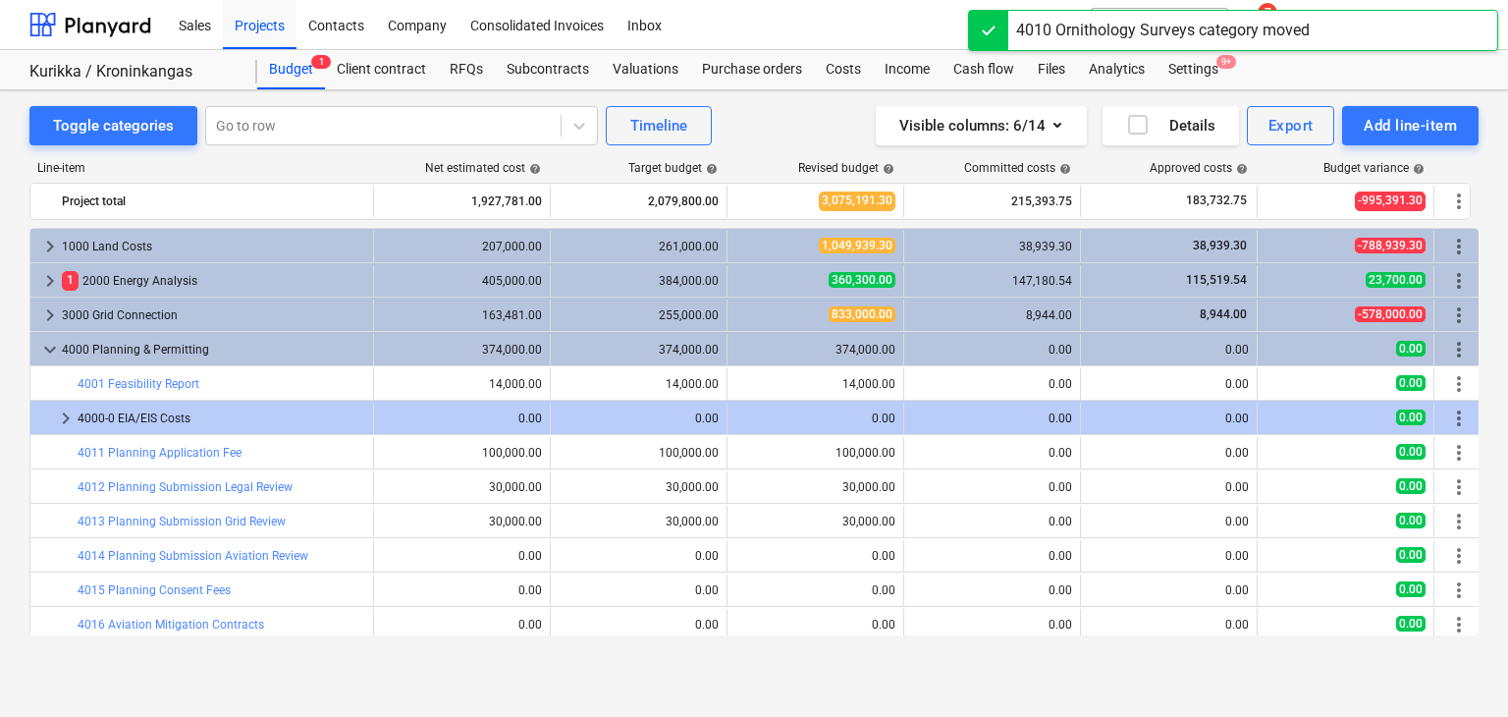
scroll to position [342, 0]
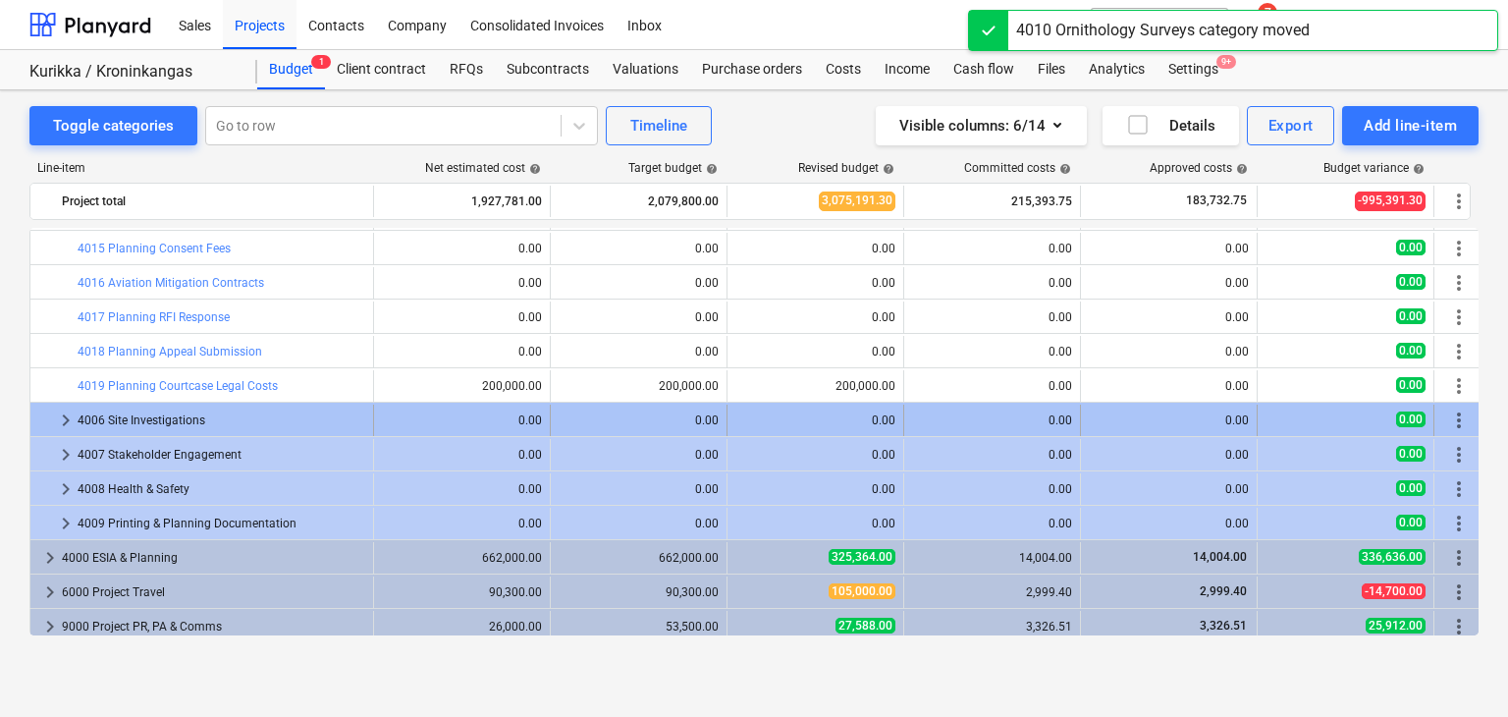
click at [1448, 422] on span "more_vert" at bounding box center [1459, 420] width 24 height 24
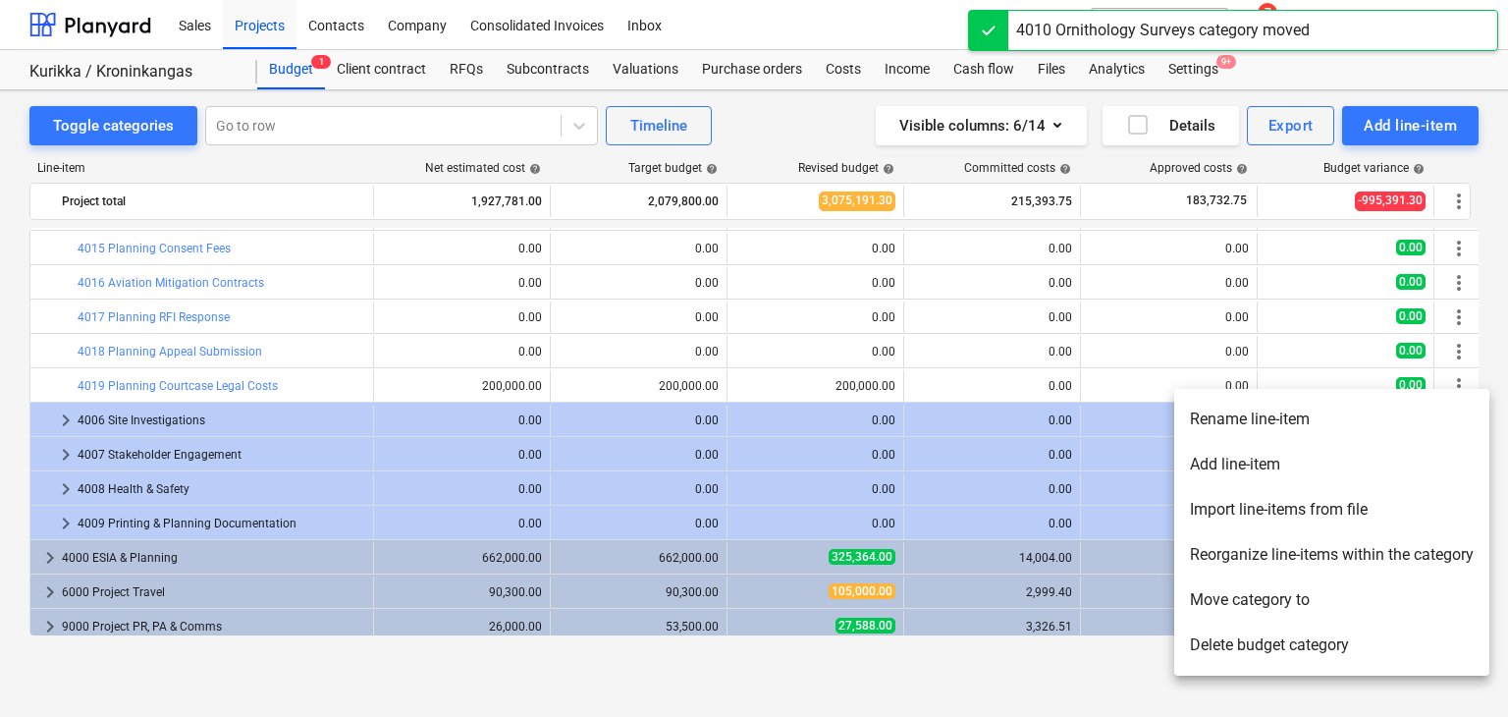
click at [1230, 606] on li "Move category to" at bounding box center [1331, 599] width 315 height 45
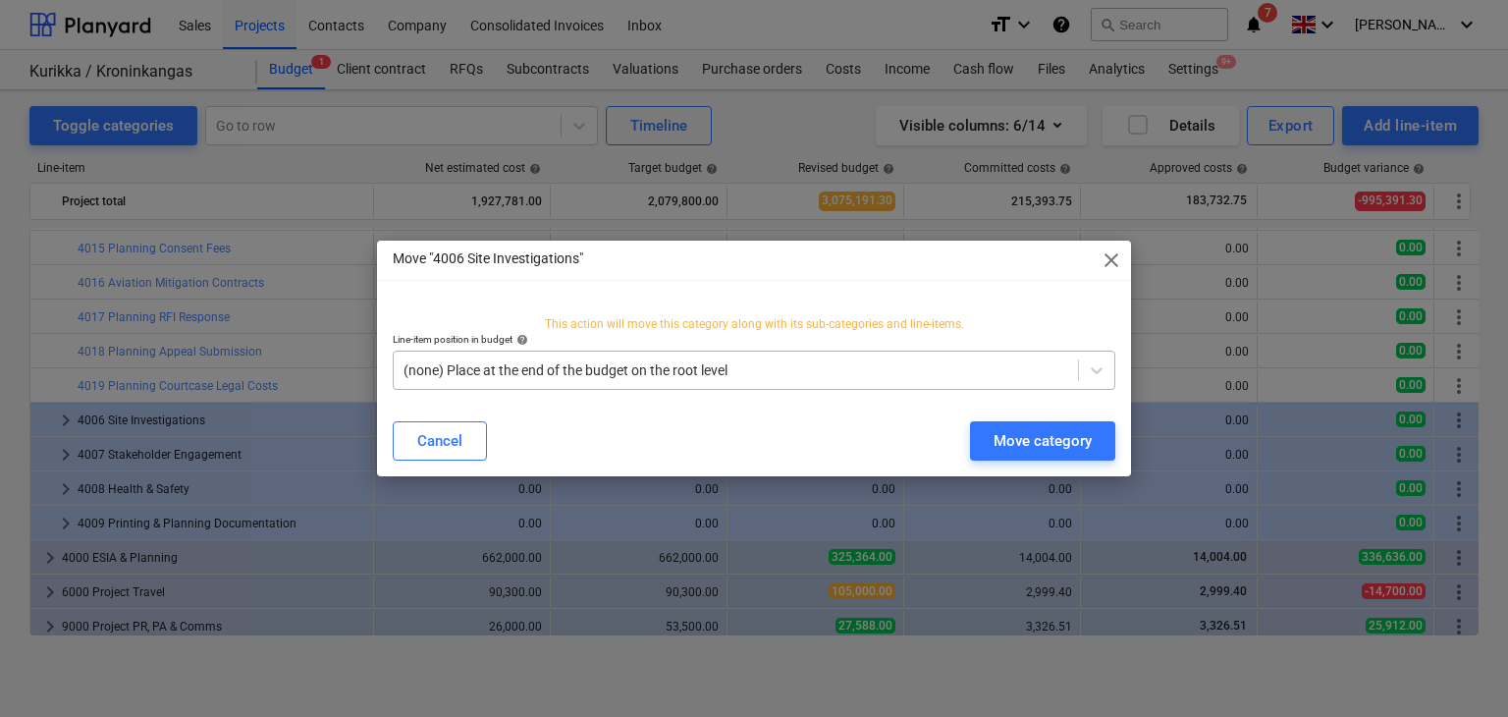
click at [785, 360] on div at bounding box center [736, 370] width 665 height 20
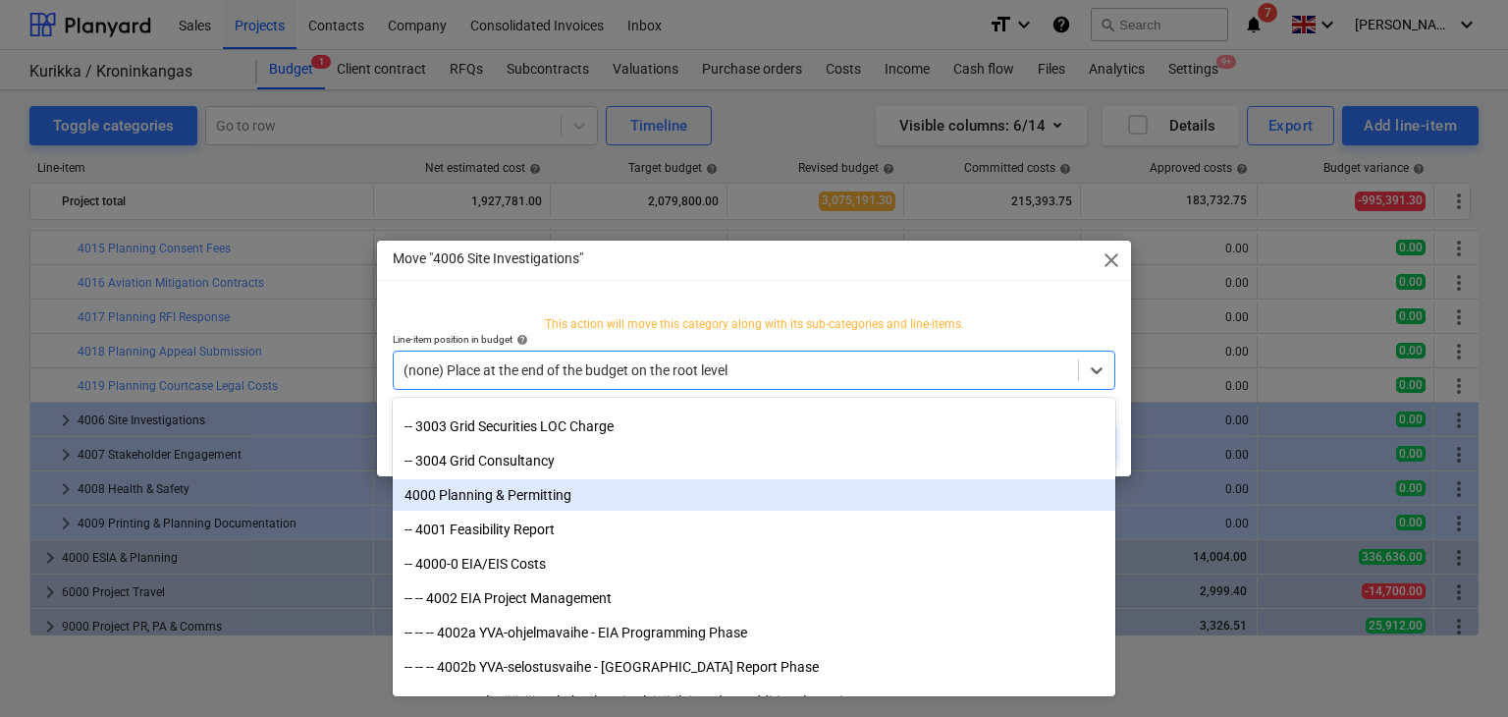
scroll to position [816, 0]
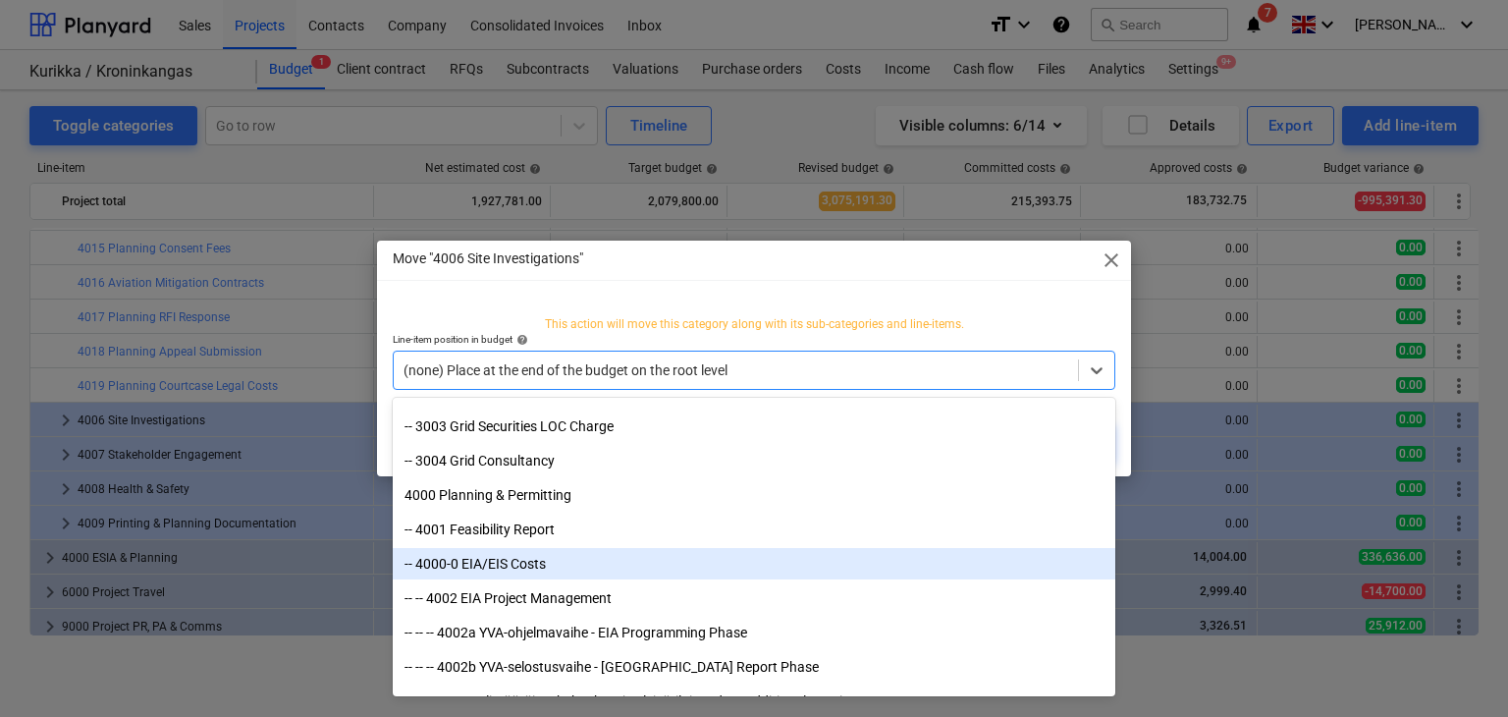
click at [525, 569] on div "-- 4000-0 EIA/EIS Costs" at bounding box center [754, 563] width 723 height 31
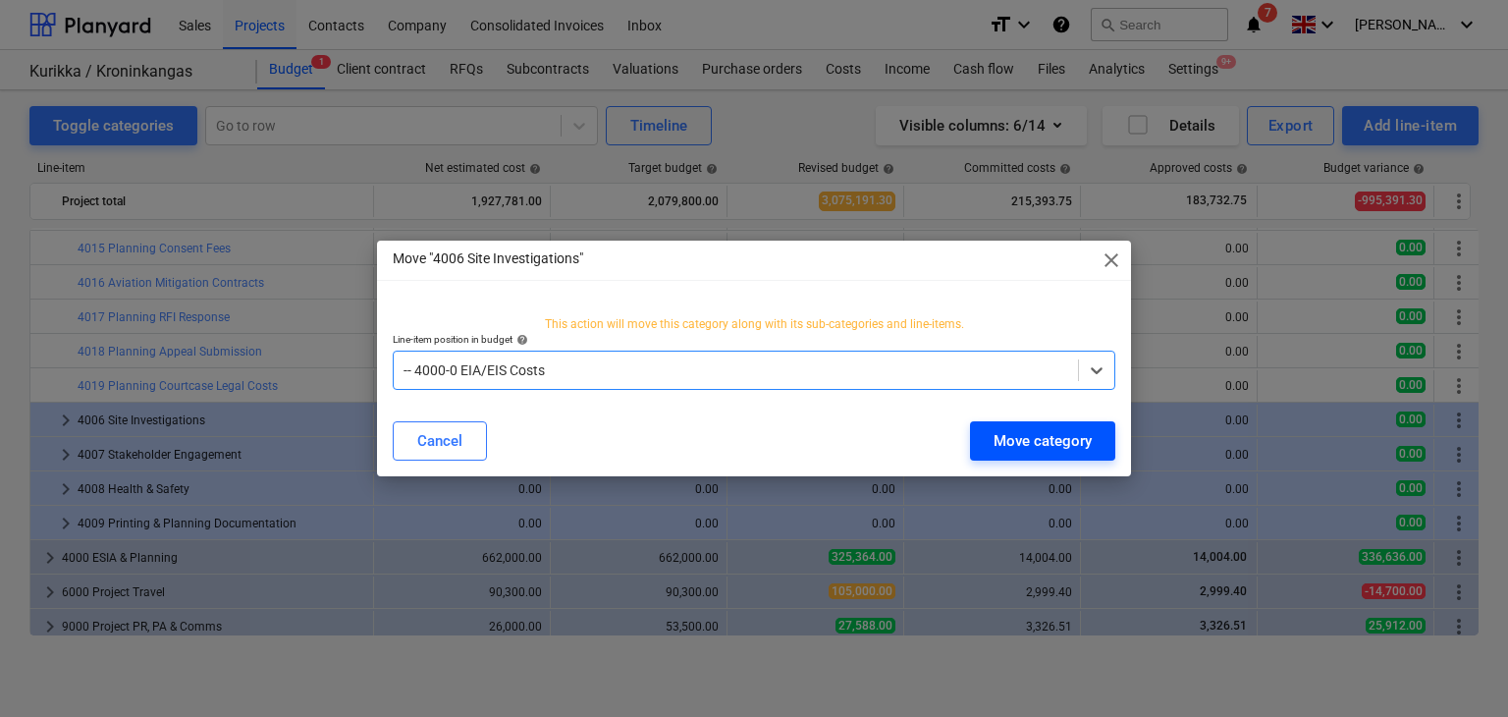
click at [1030, 437] on div "Move category" at bounding box center [1043, 441] width 98 height 26
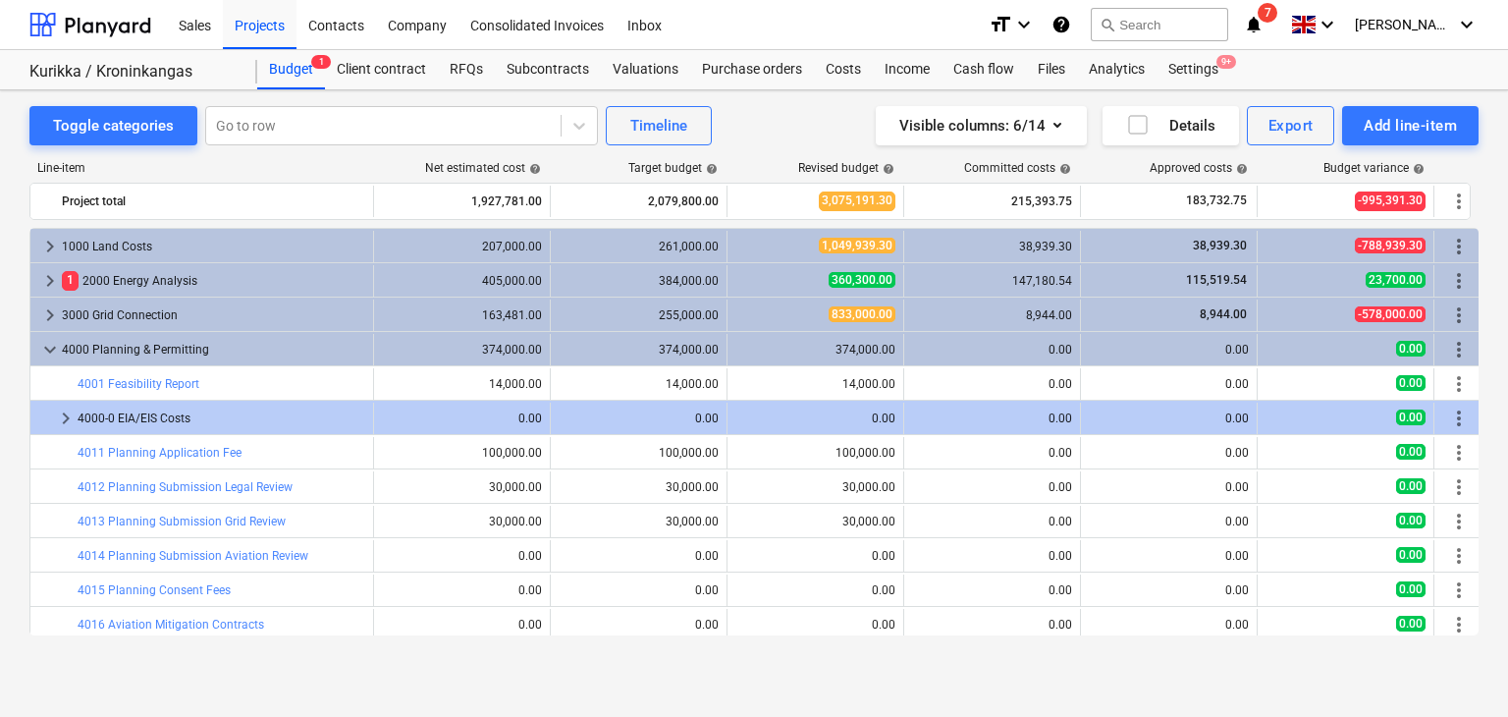
scroll to position [314, 0]
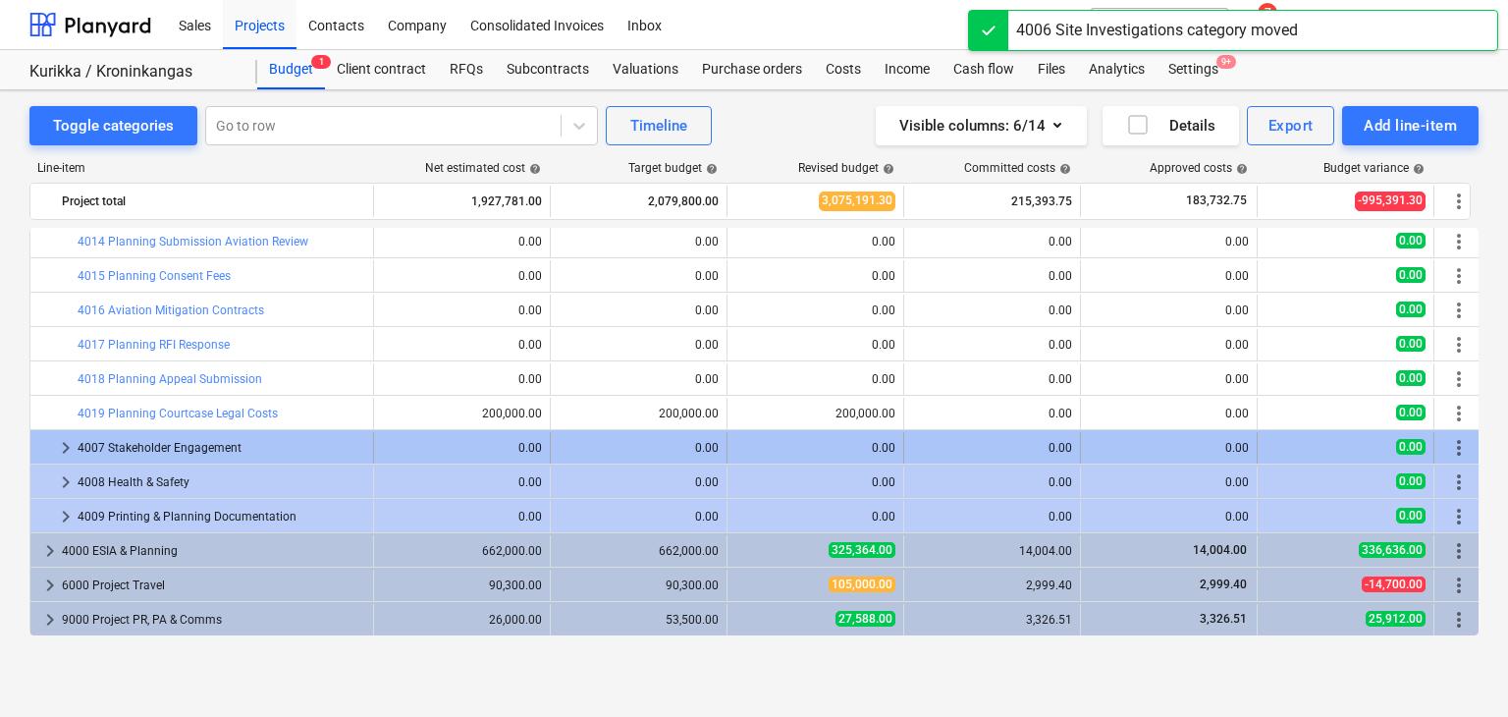
click at [1457, 451] on span "more_vert" at bounding box center [1459, 448] width 24 height 24
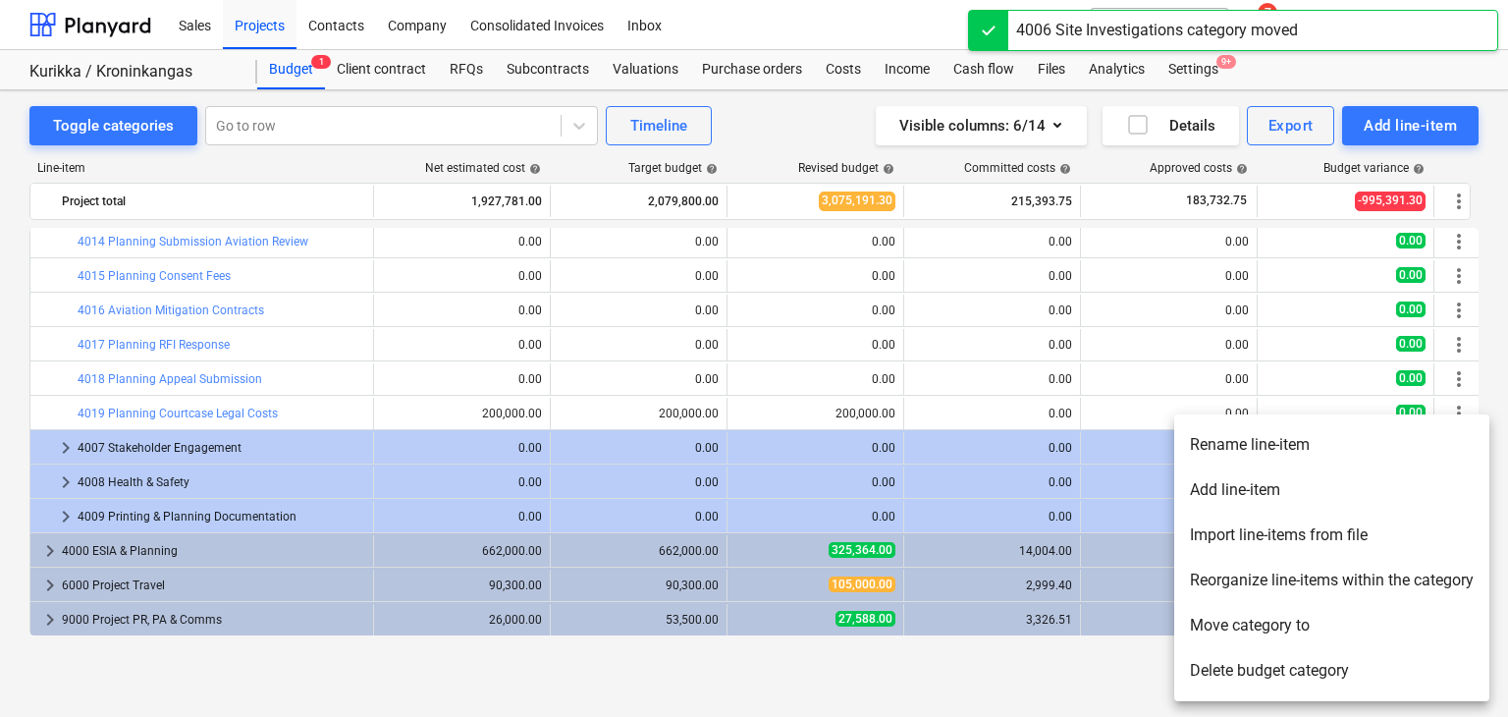
click at [1239, 624] on li "Move category to" at bounding box center [1331, 625] width 315 height 45
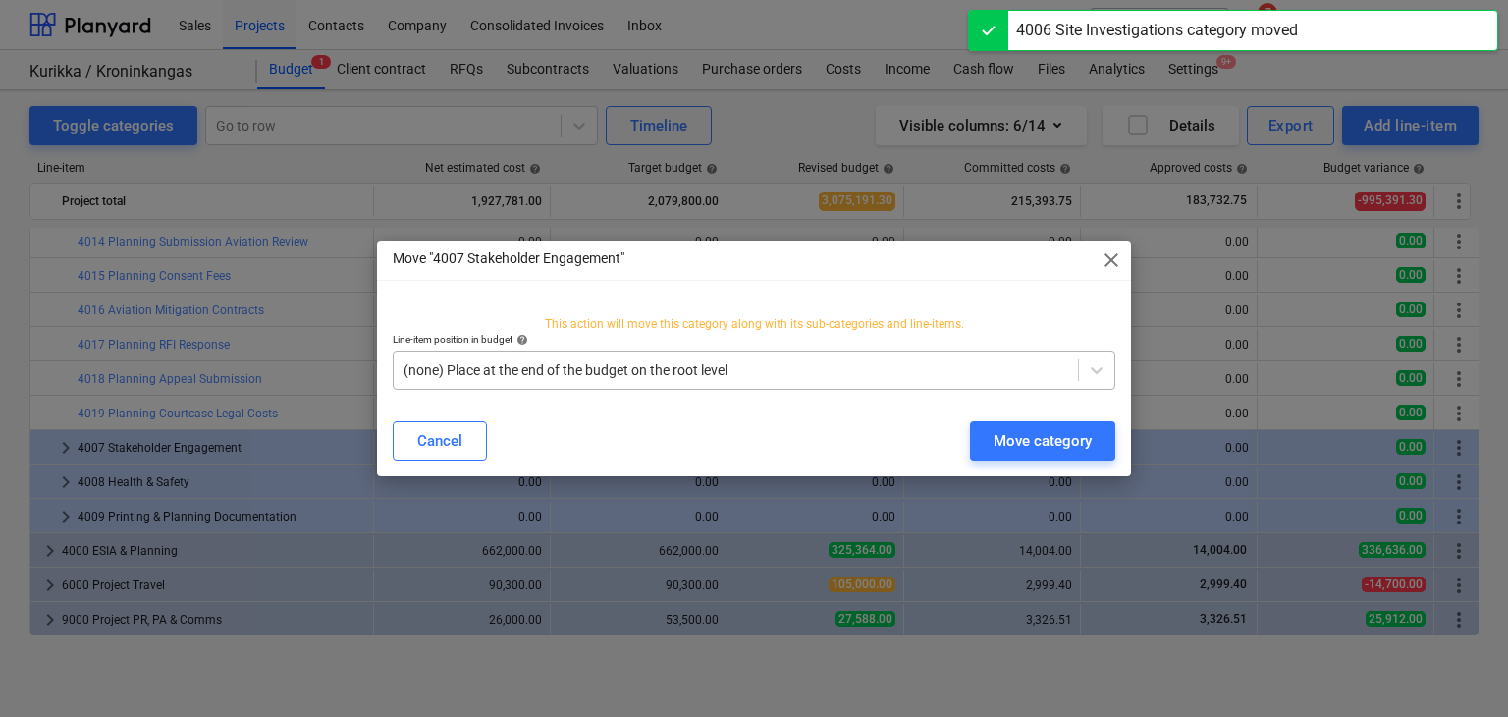
click at [832, 370] on div at bounding box center [736, 370] width 665 height 20
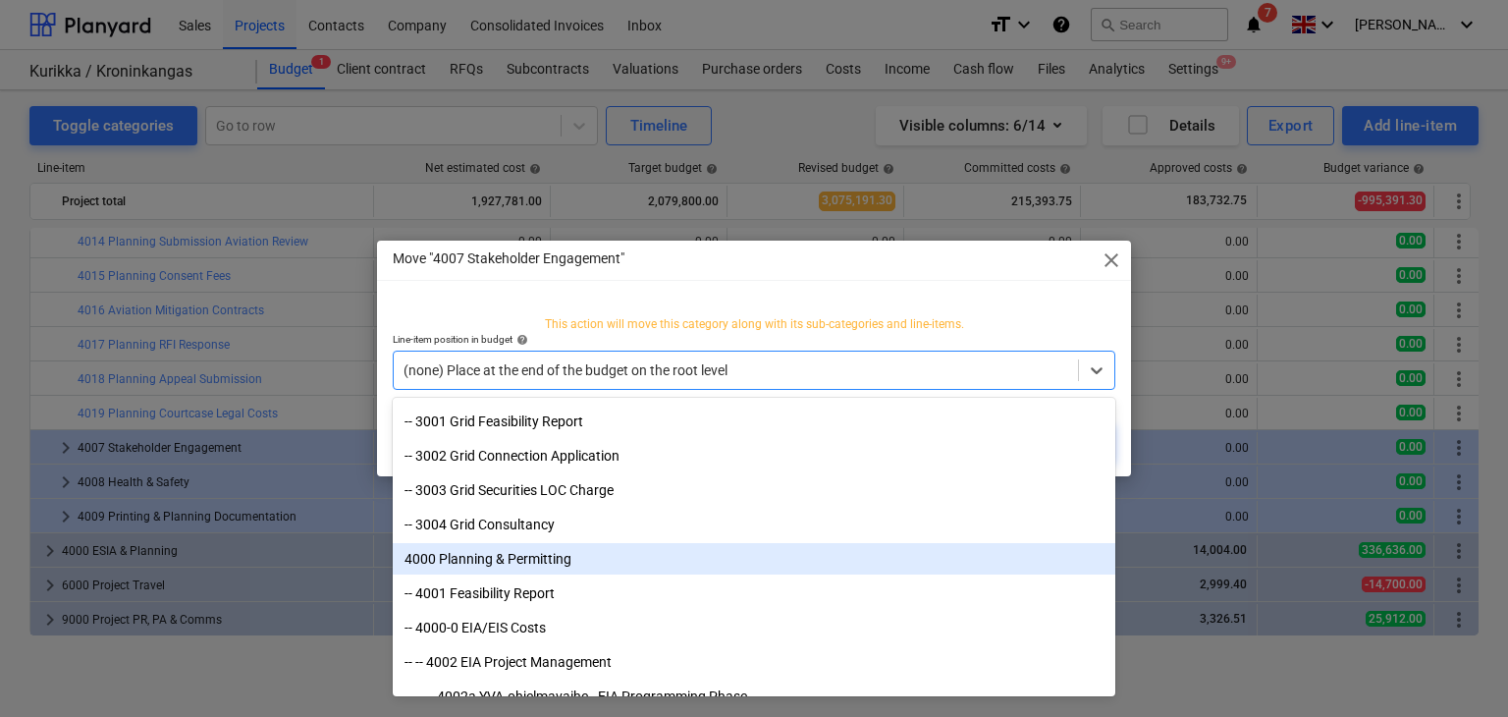
scroll to position [819, 0]
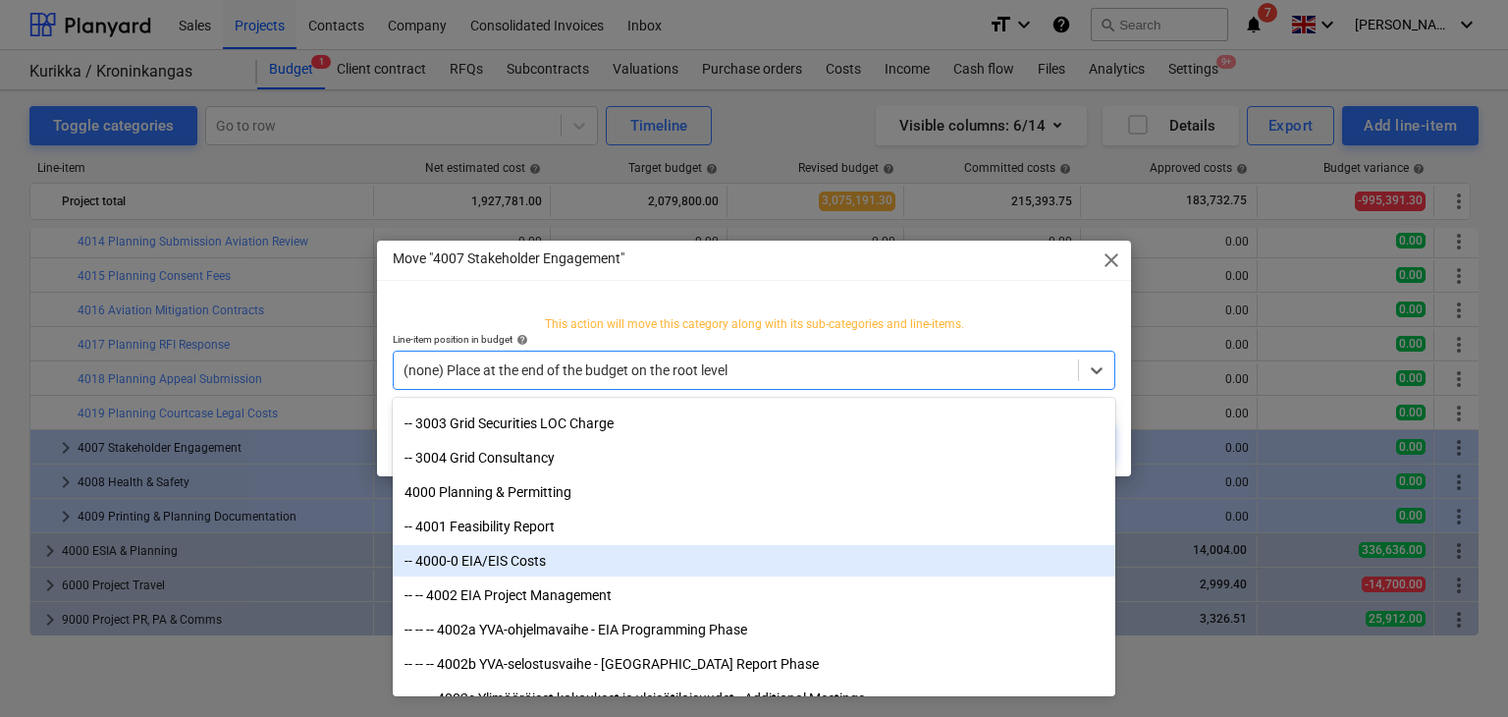
click at [482, 565] on div "-- 4000-0 EIA/EIS Costs" at bounding box center [754, 560] width 723 height 31
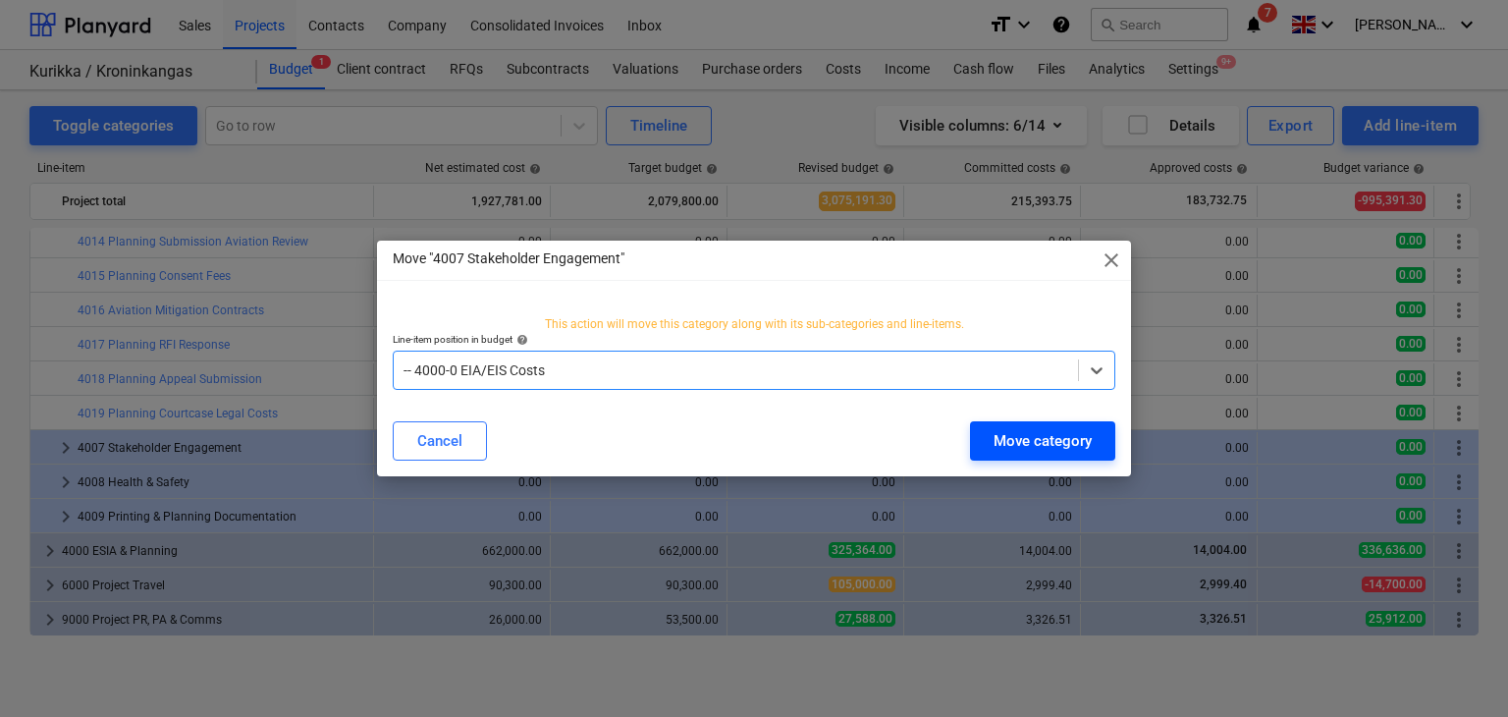
click at [1064, 447] on div "Move category" at bounding box center [1043, 441] width 98 height 26
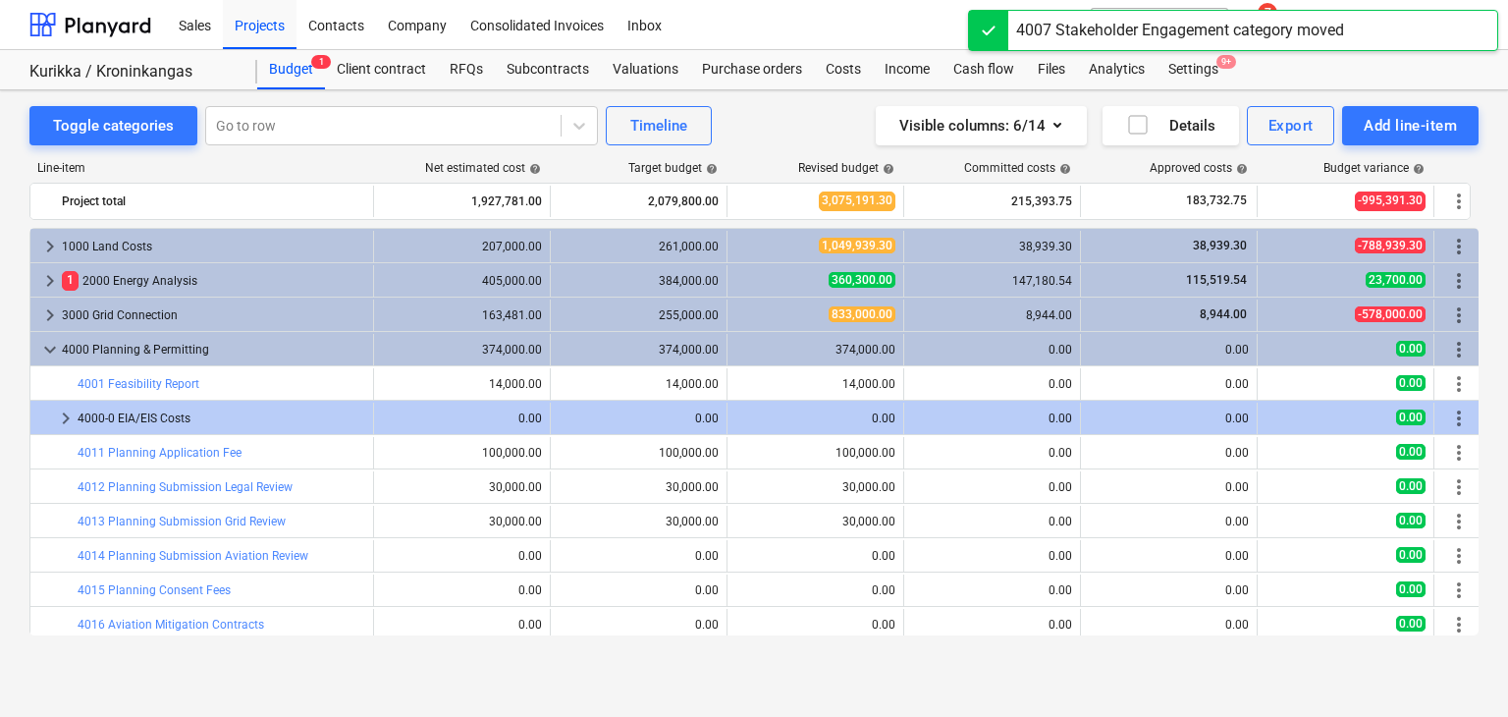
scroll to position [279, 0]
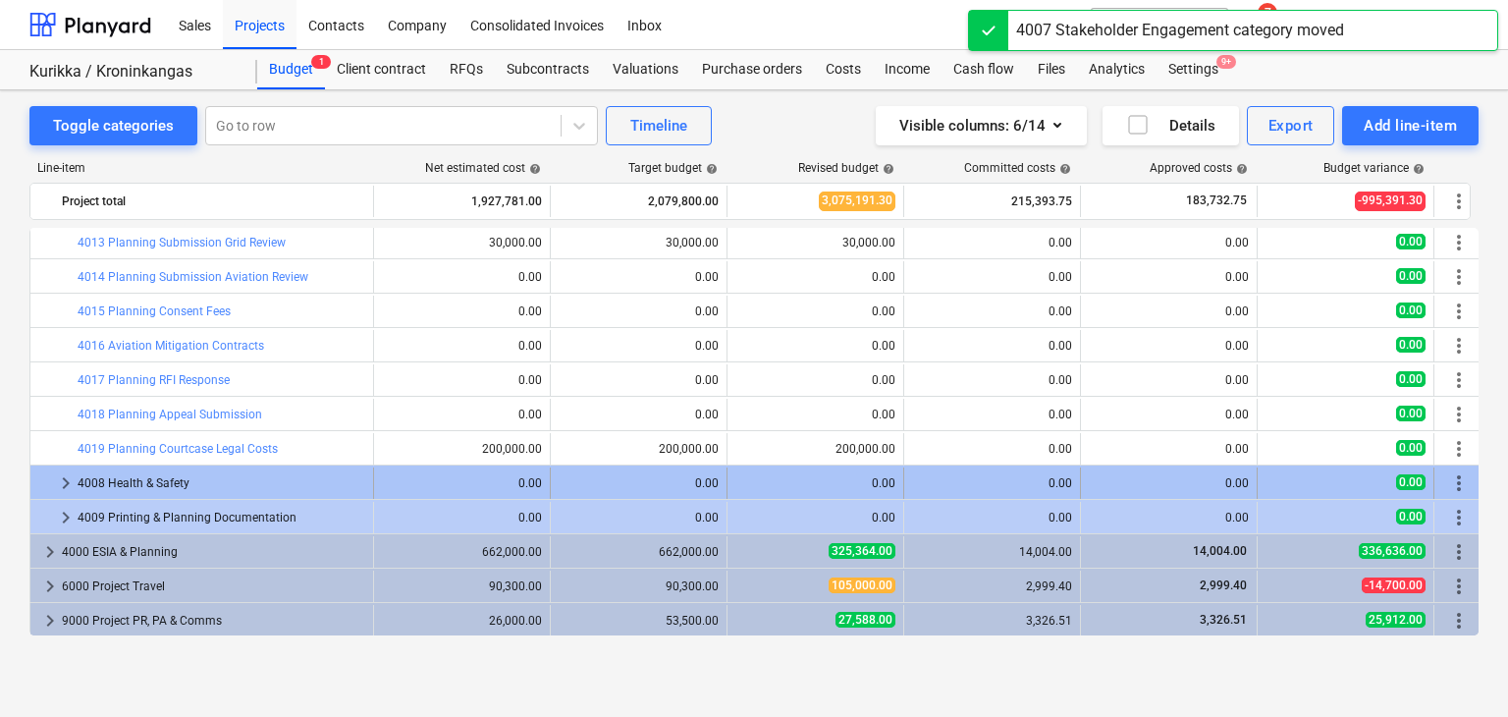
click at [1459, 491] on span "more_vert" at bounding box center [1459, 483] width 24 height 24
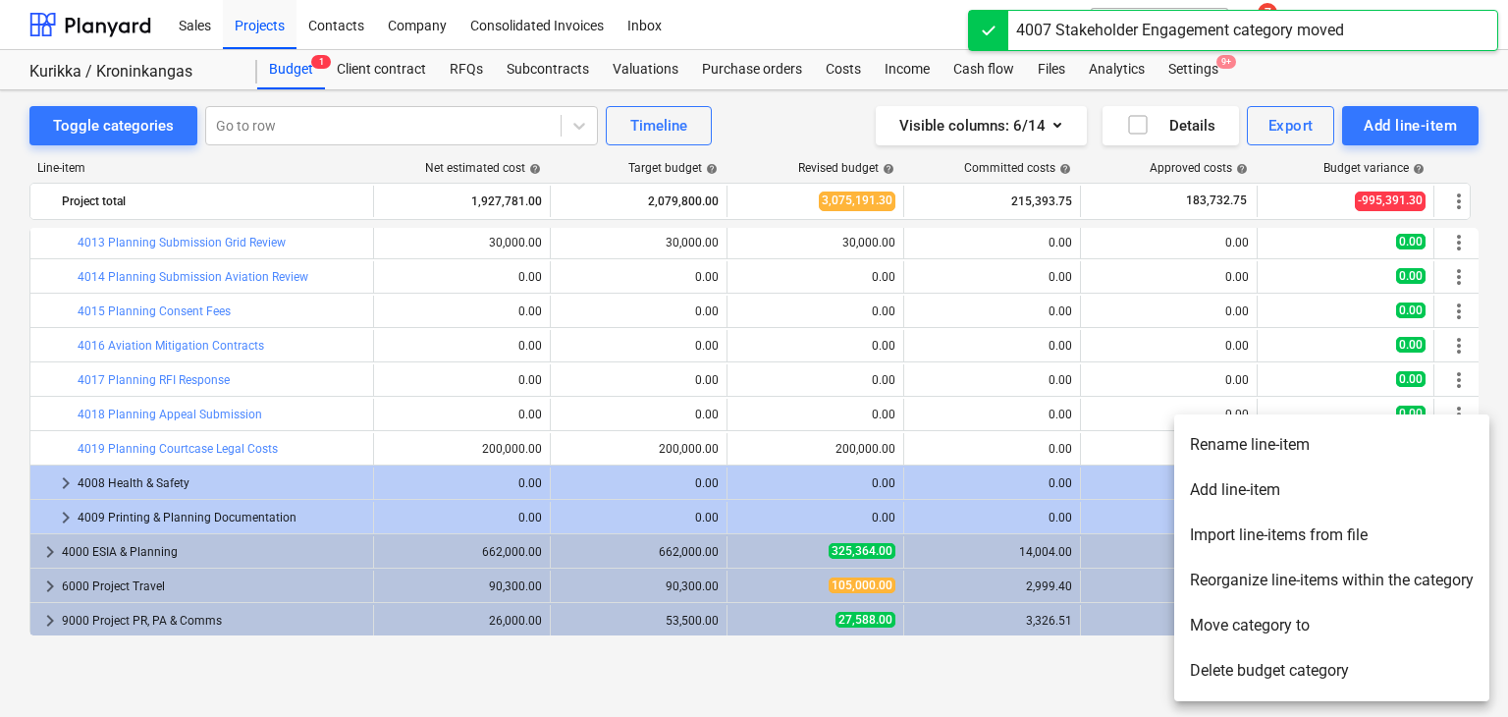
click at [1254, 628] on li "Move category to" at bounding box center [1331, 625] width 315 height 45
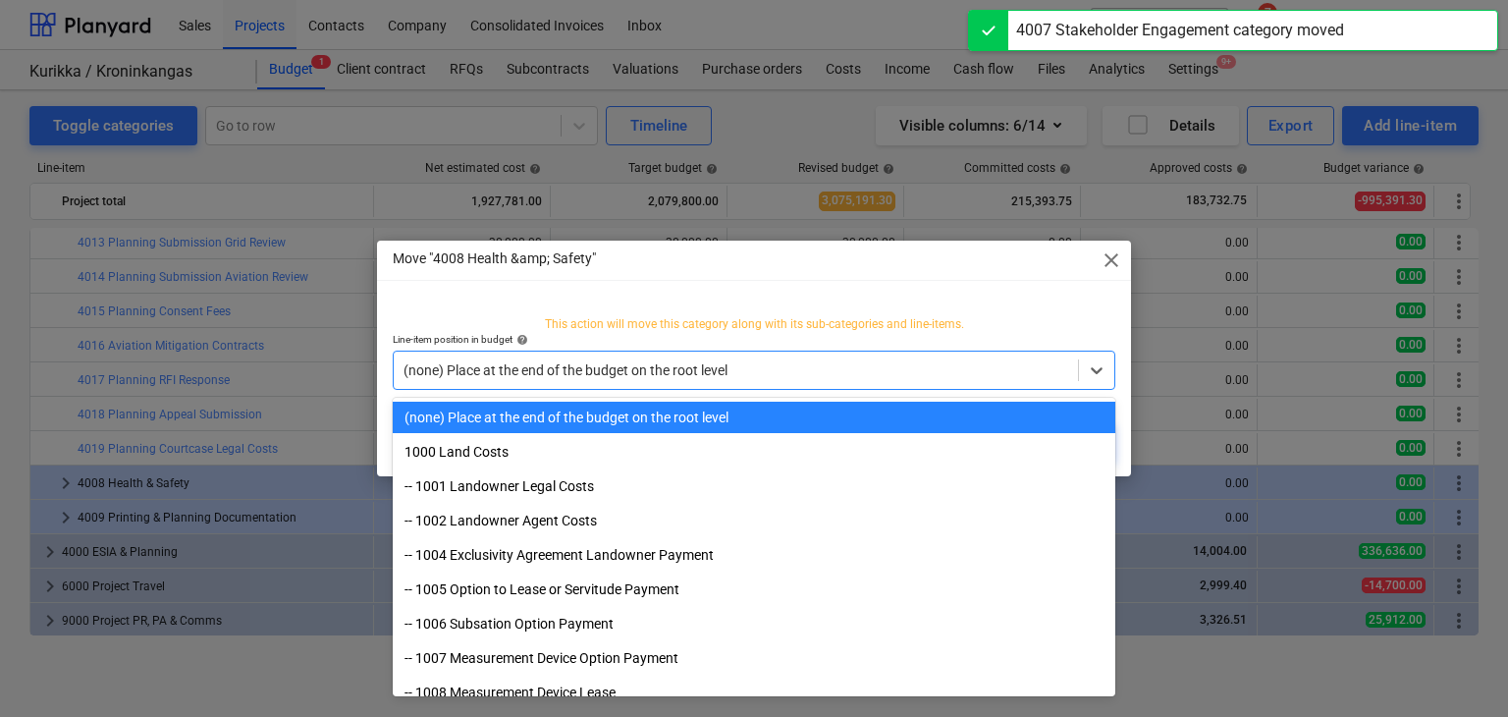
click at [784, 370] on div at bounding box center [736, 370] width 665 height 20
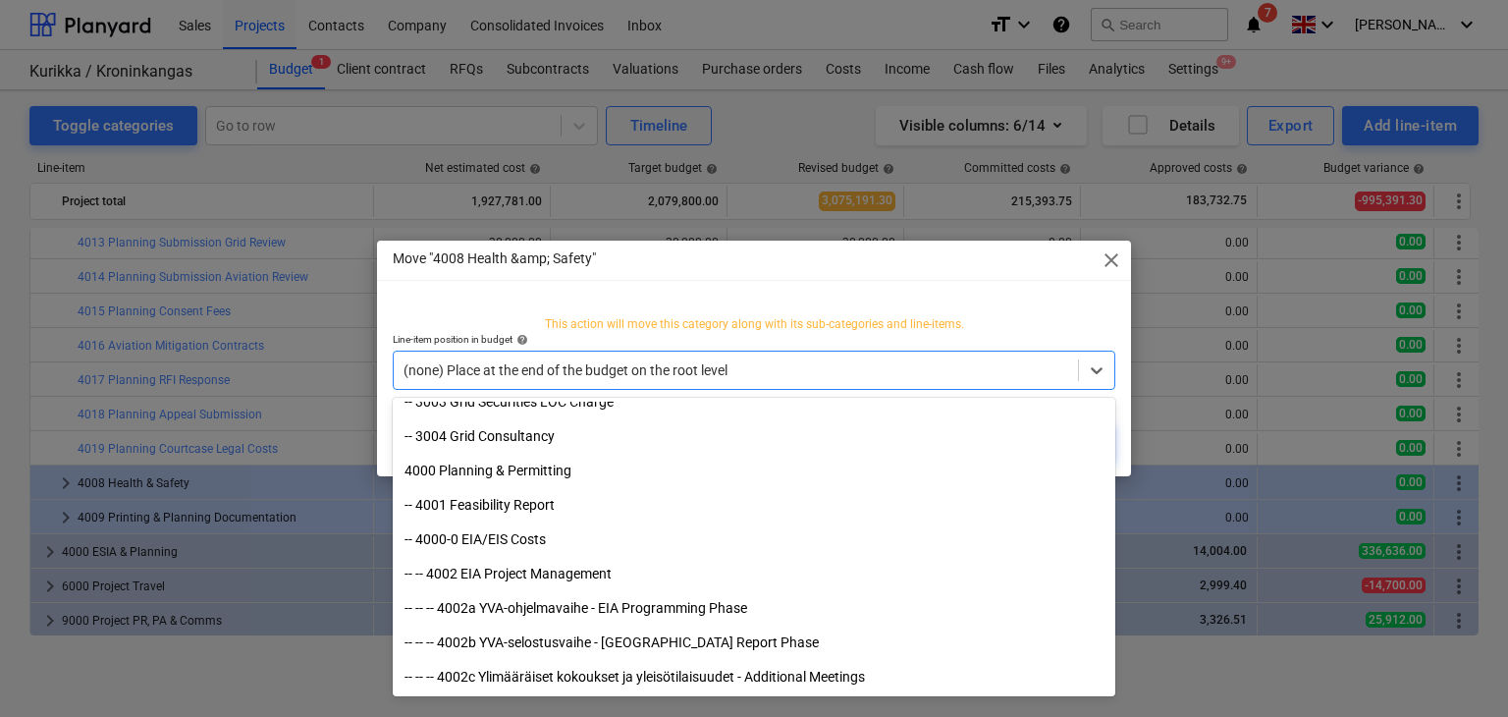
scroll to position [842, 0]
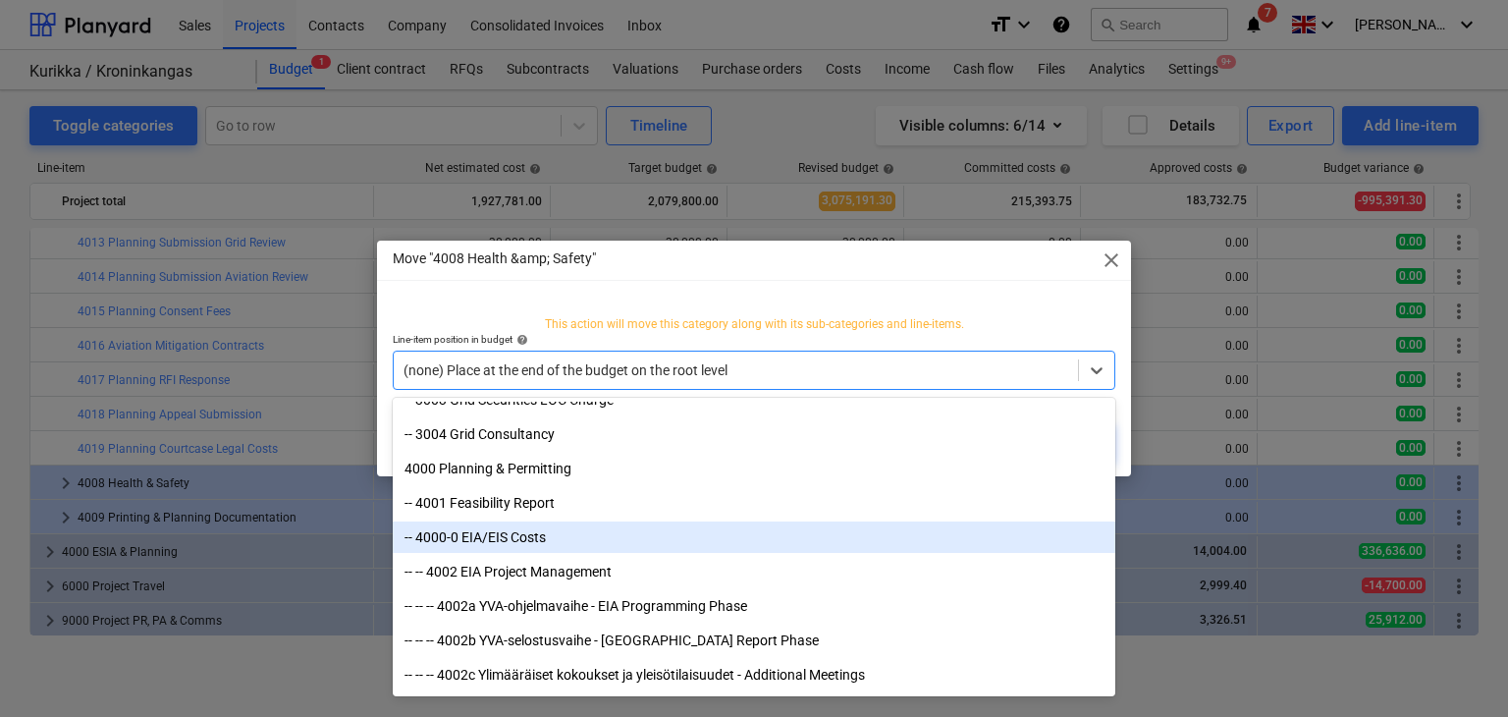
click at [542, 540] on div "-- 4000-0 EIA/EIS Costs" at bounding box center [754, 536] width 723 height 31
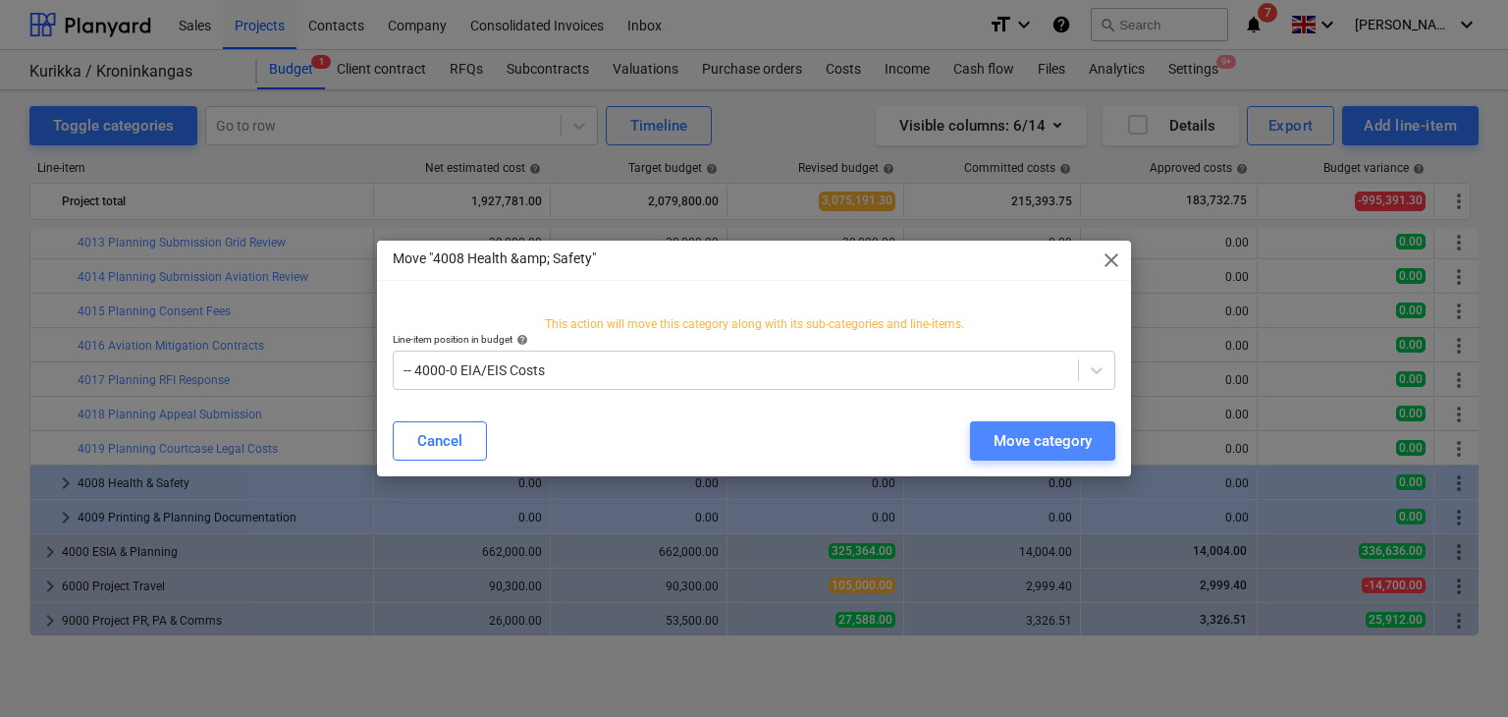
click at [1018, 441] on div "Move category" at bounding box center [1043, 441] width 98 height 26
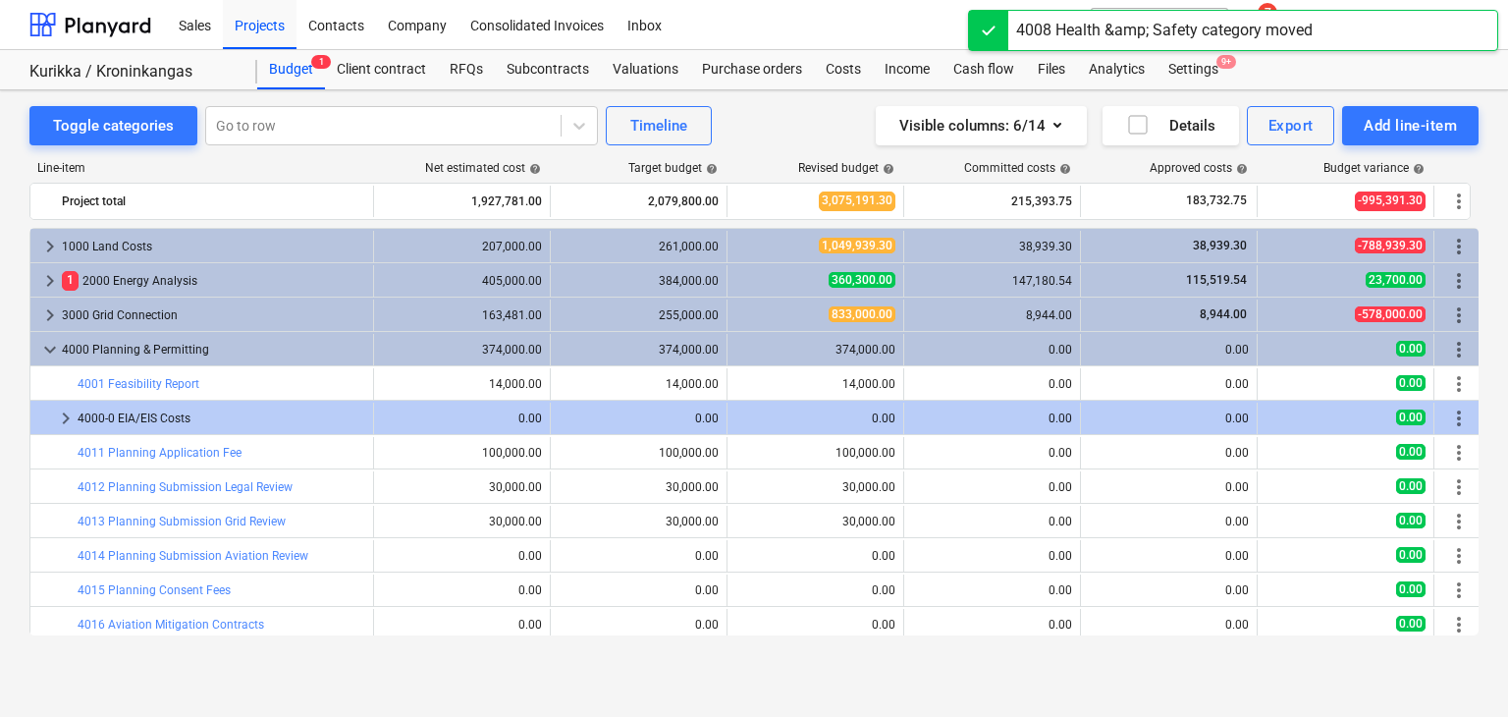
scroll to position [244, 0]
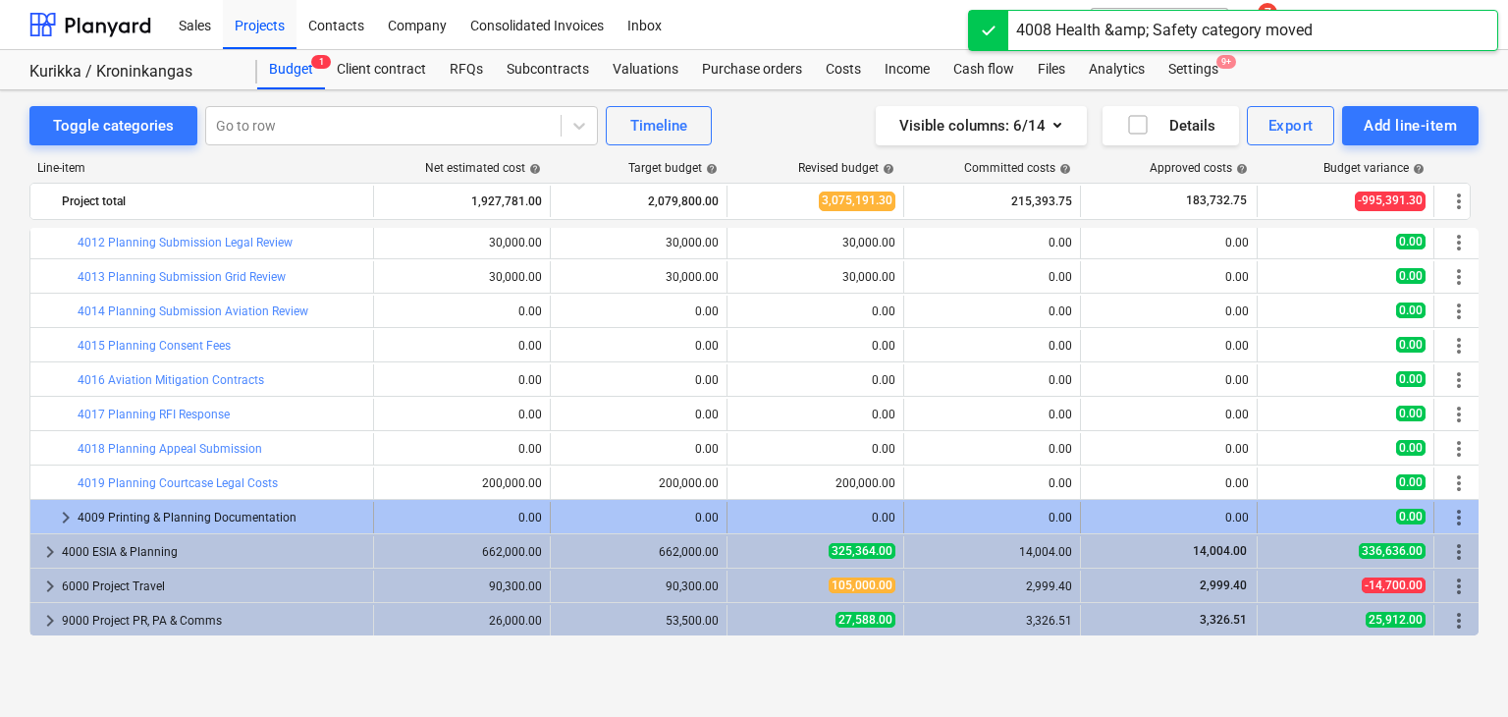
click at [1454, 517] on span "more_vert" at bounding box center [1459, 518] width 24 height 24
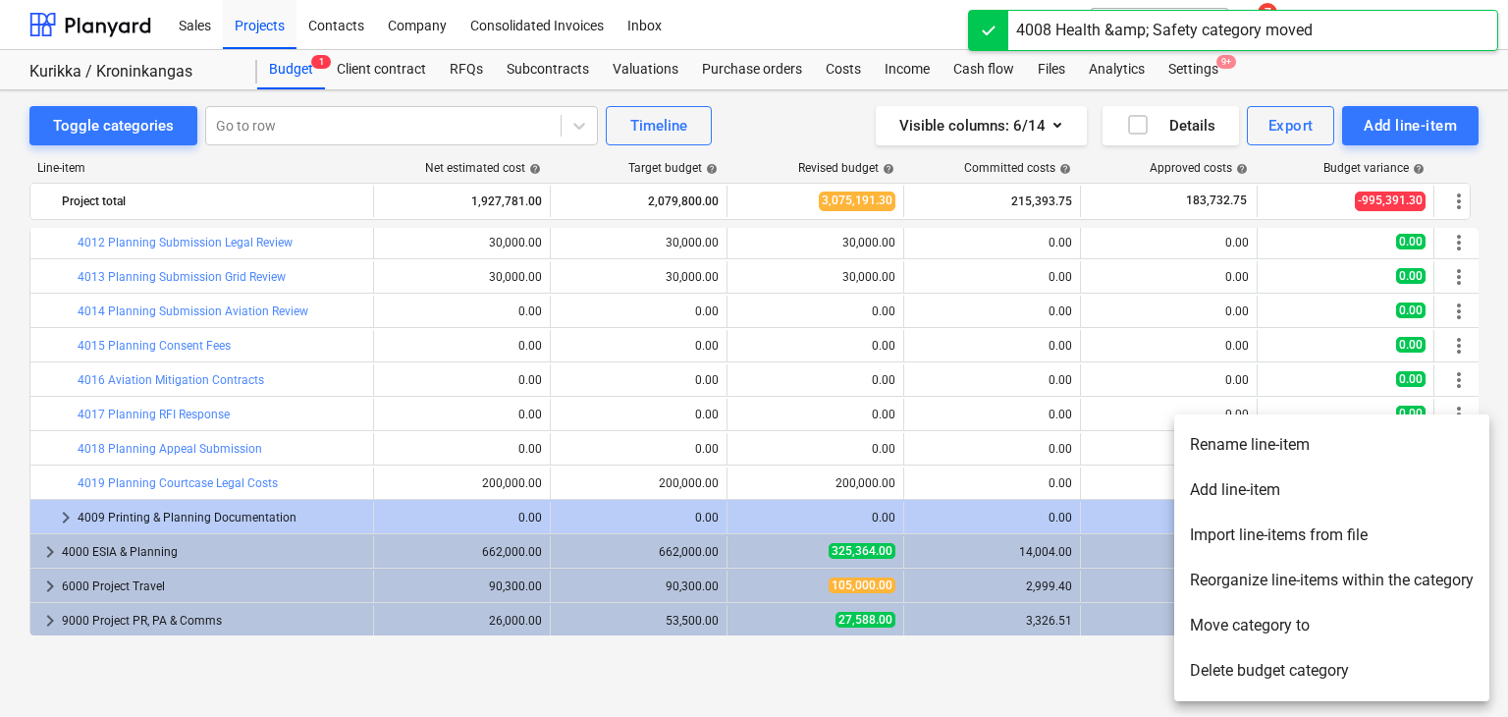
click at [1233, 643] on li "Move category to" at bounding box center [1331, 625] width 315 height 45
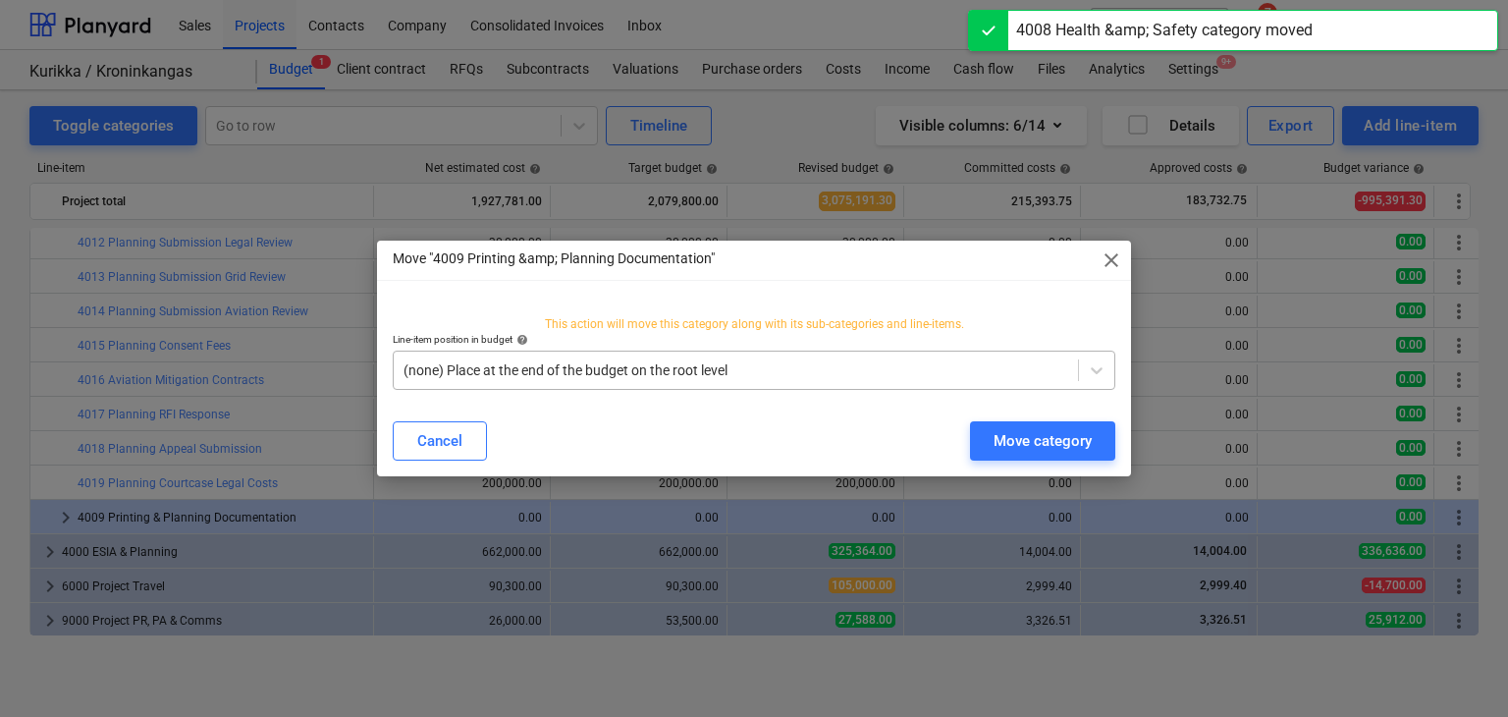
click at [717, 370] on div at bounding box center [736, 370] width 665 height 20
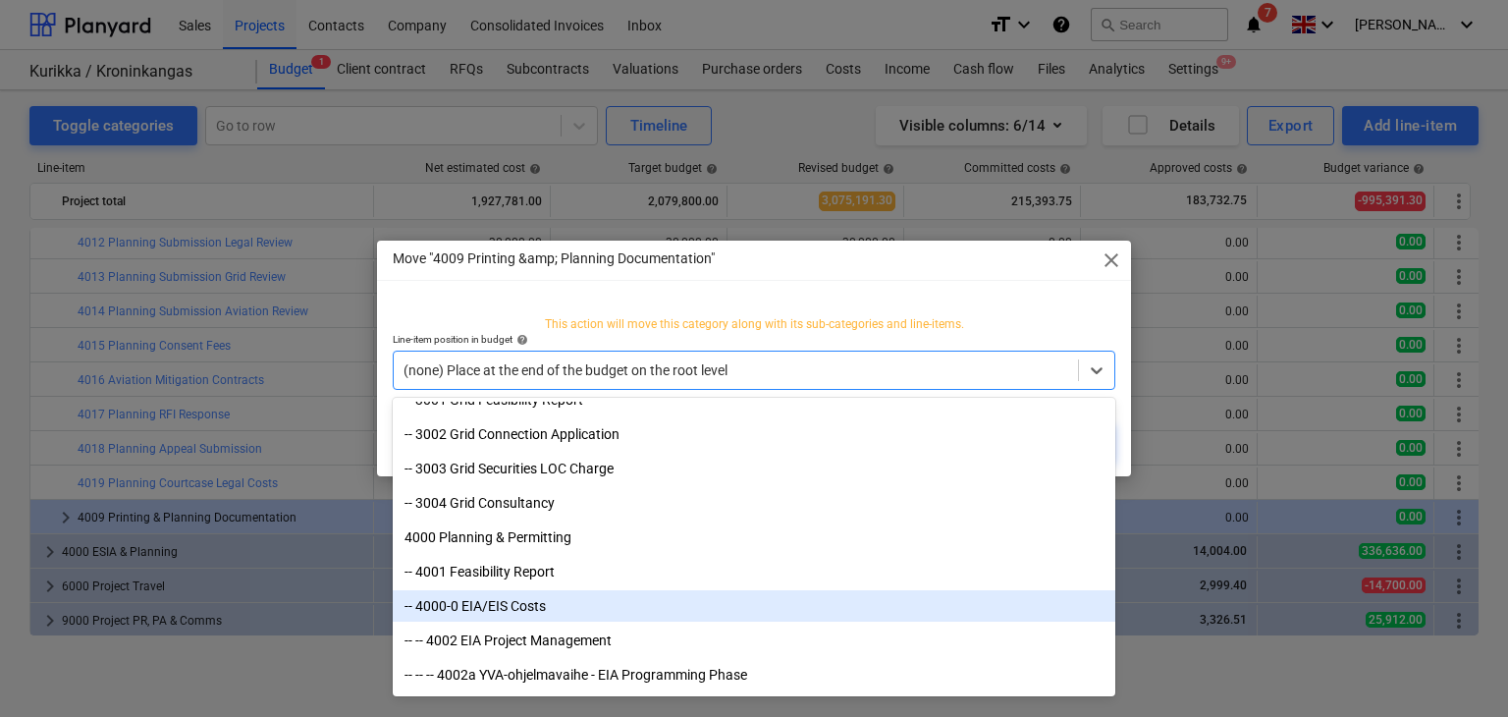
scroll to position [777, 0]
click at [676, 602] on div "-- 4000-0 EIA/EIS Costs" at bounding box center [754, 602] width 723 height 31
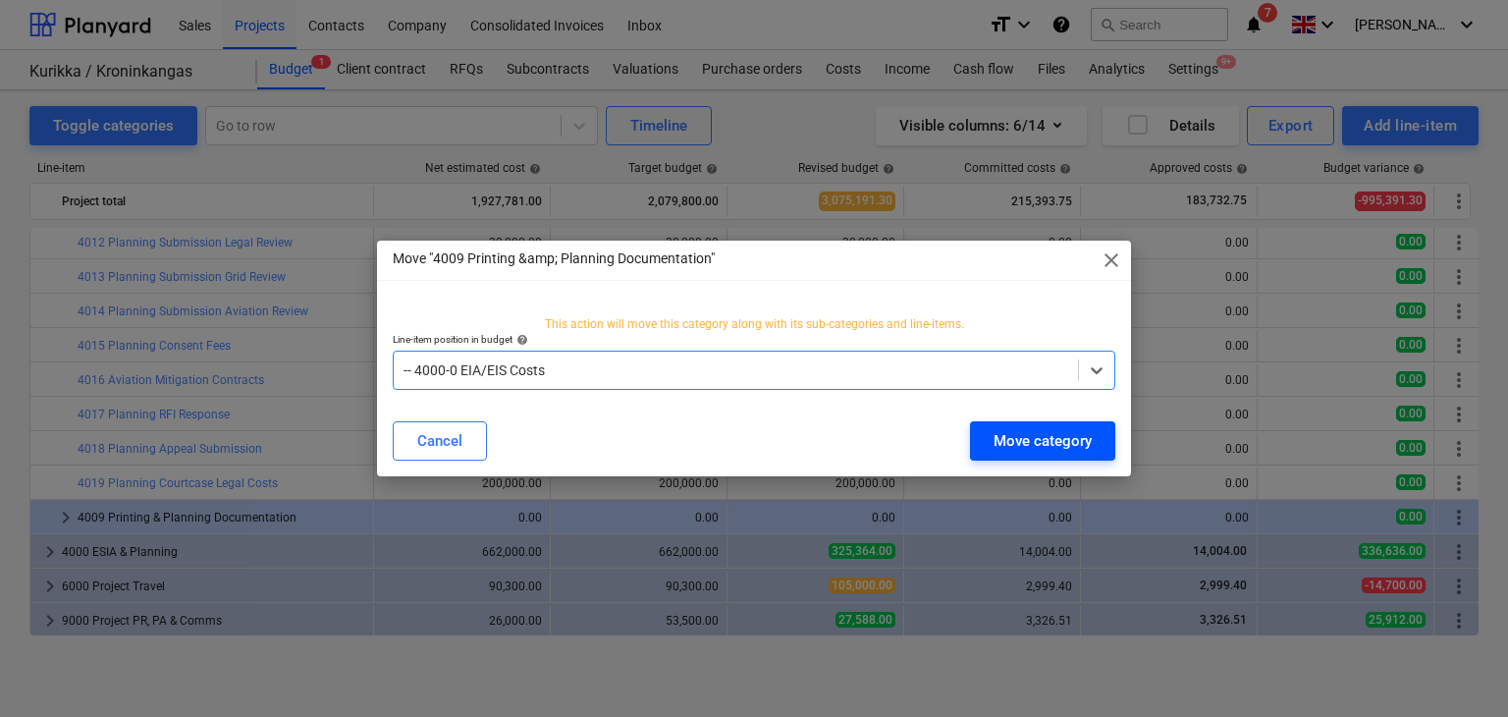
click at [1023, 435] on div "Move category" at bounding box center [1043, 441] width 98 height 26
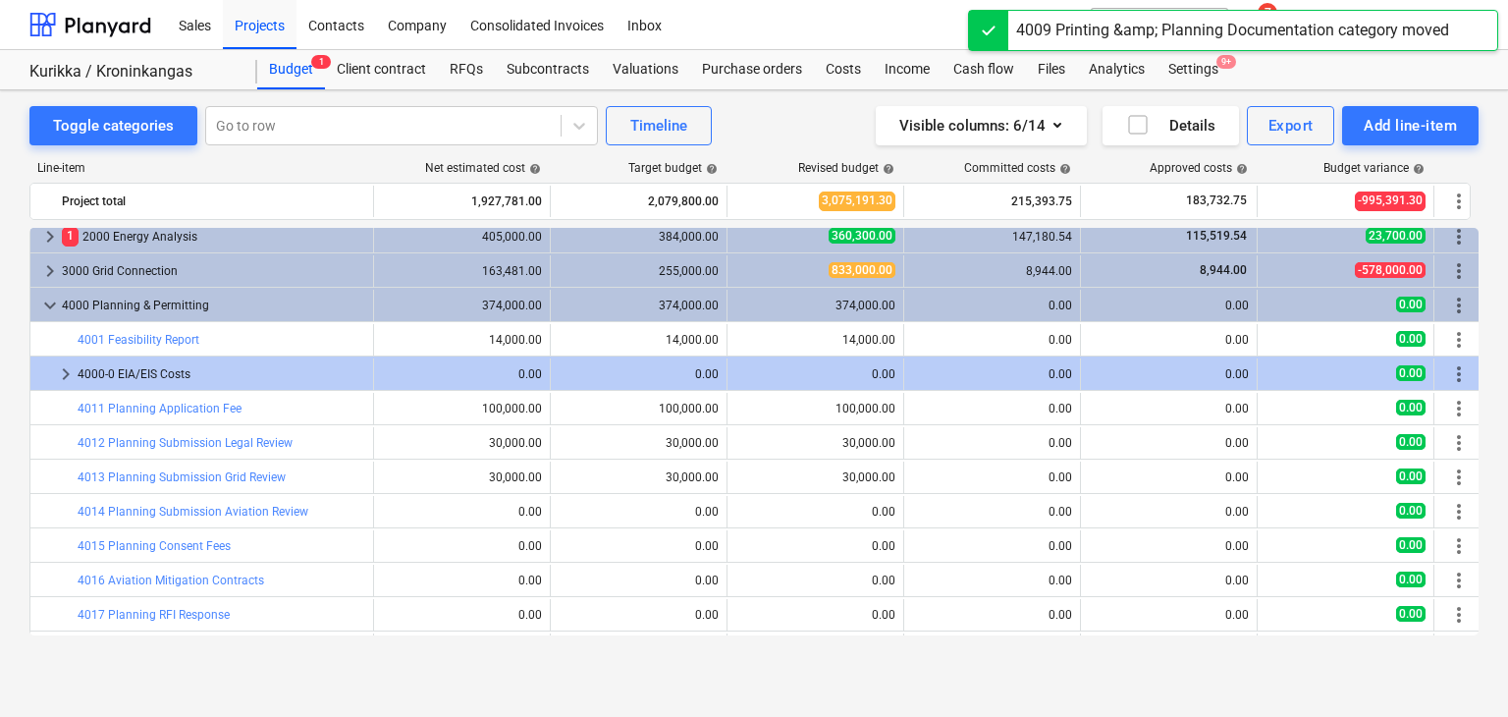
scroll to position [43, 0]
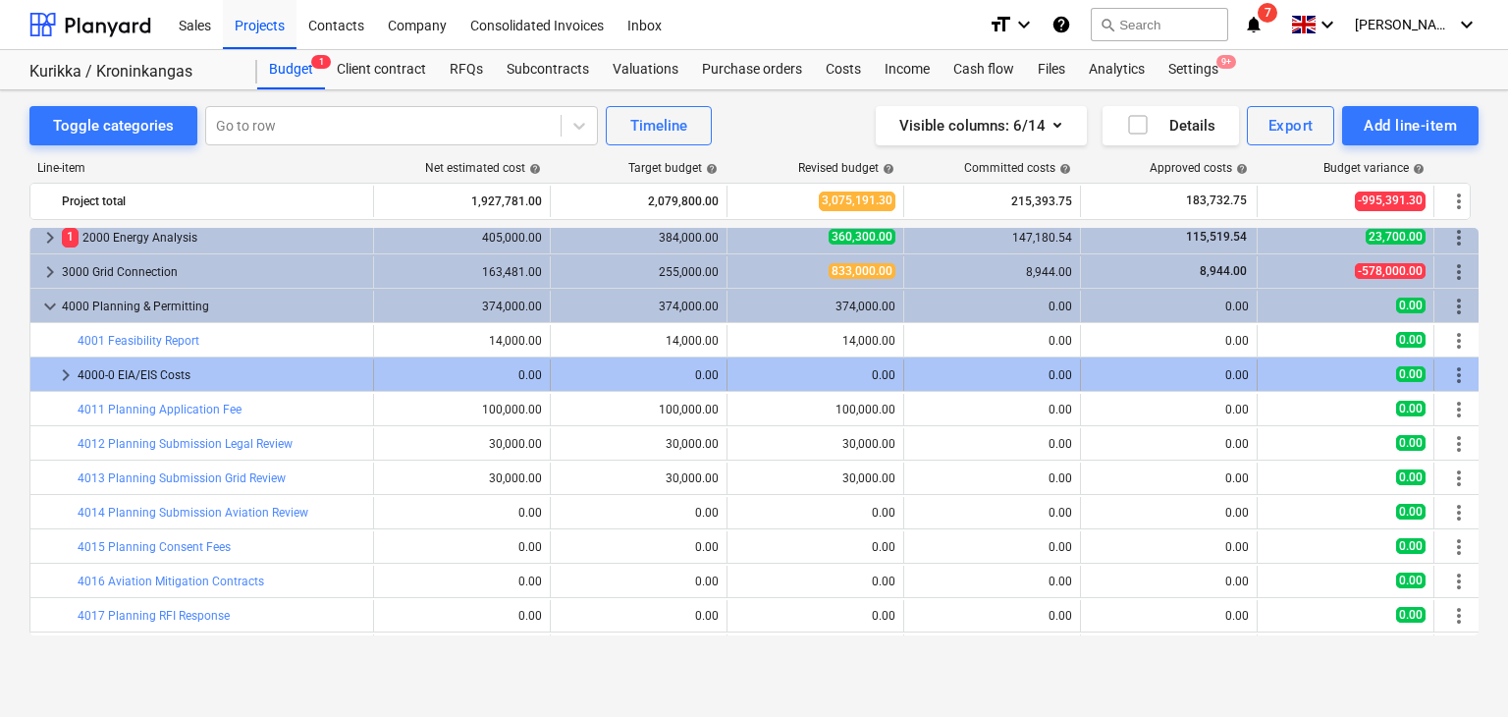
click at [63, 378] on span "keyboard_arrow_right" at bounding box center [66, 375] width 24 height 24
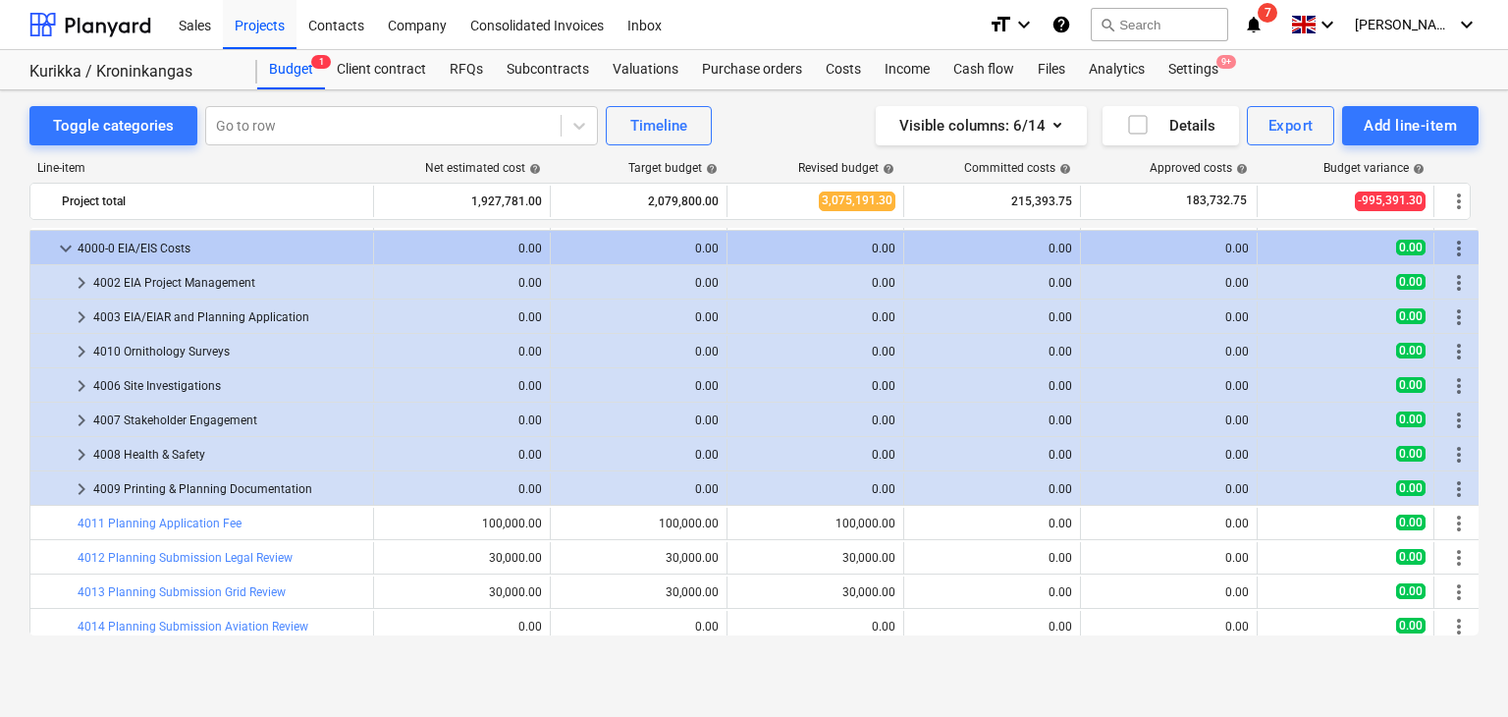
scroll to position [170, 0]
click at [1461, 351] on span "more_vert" at bounding box center [1459, 352] width 24 height 24
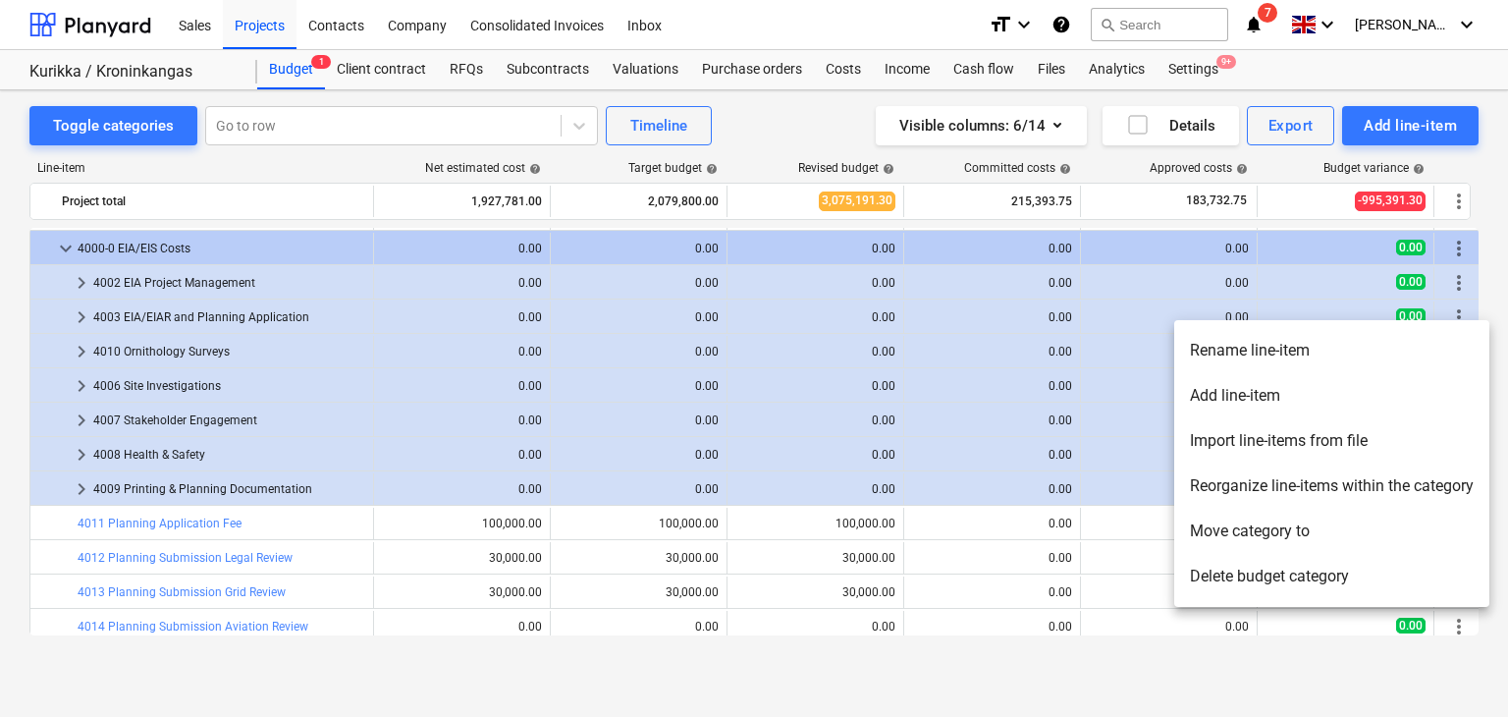
click at [1238, 527] on li "Move category to" at bounding box center [1331, 531] width 315 height 45
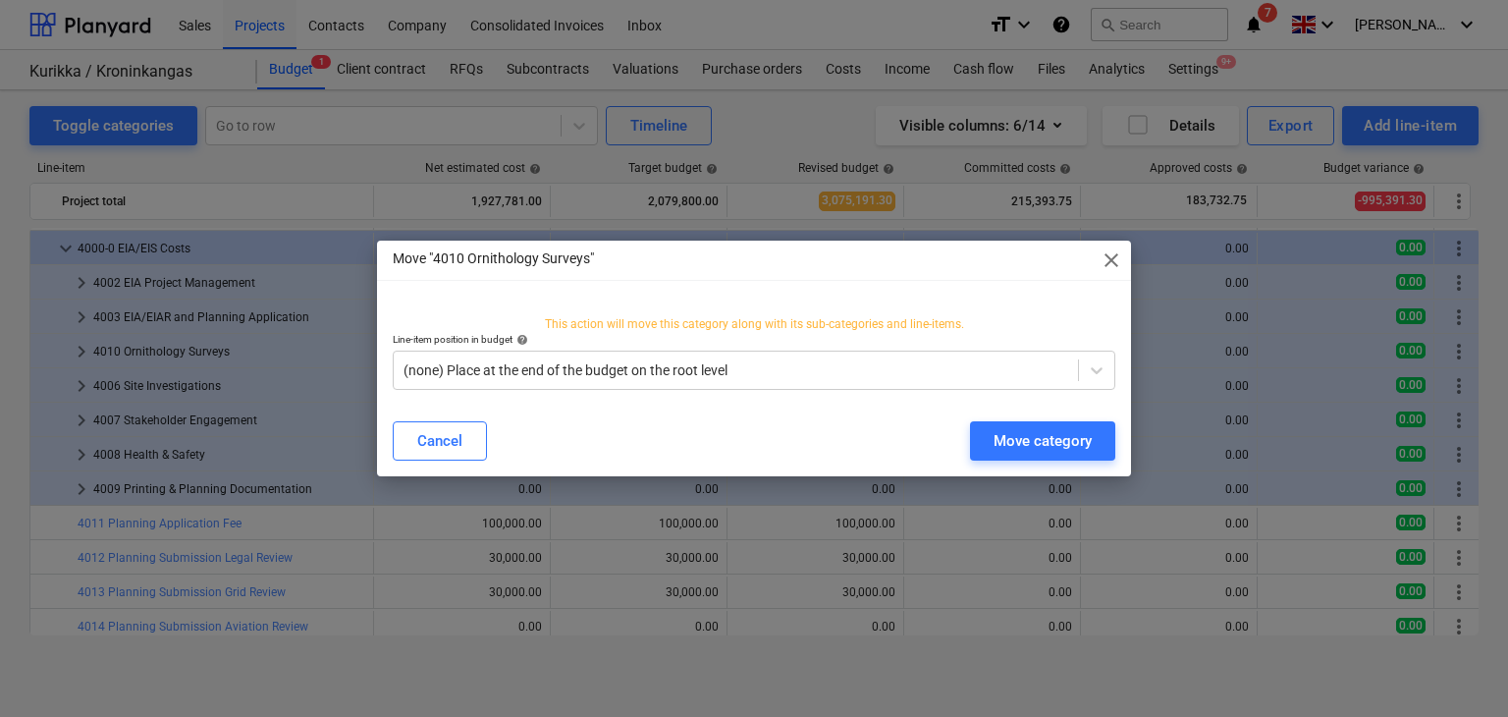
click at [809, 406] on div "Move "4010 Ornithology Surveys" close This action will move this category along…" at bounding box center [754, 358] width 754 height 235
click at [800, 360] on div at bounding box center [736, 370] width 665 height 20
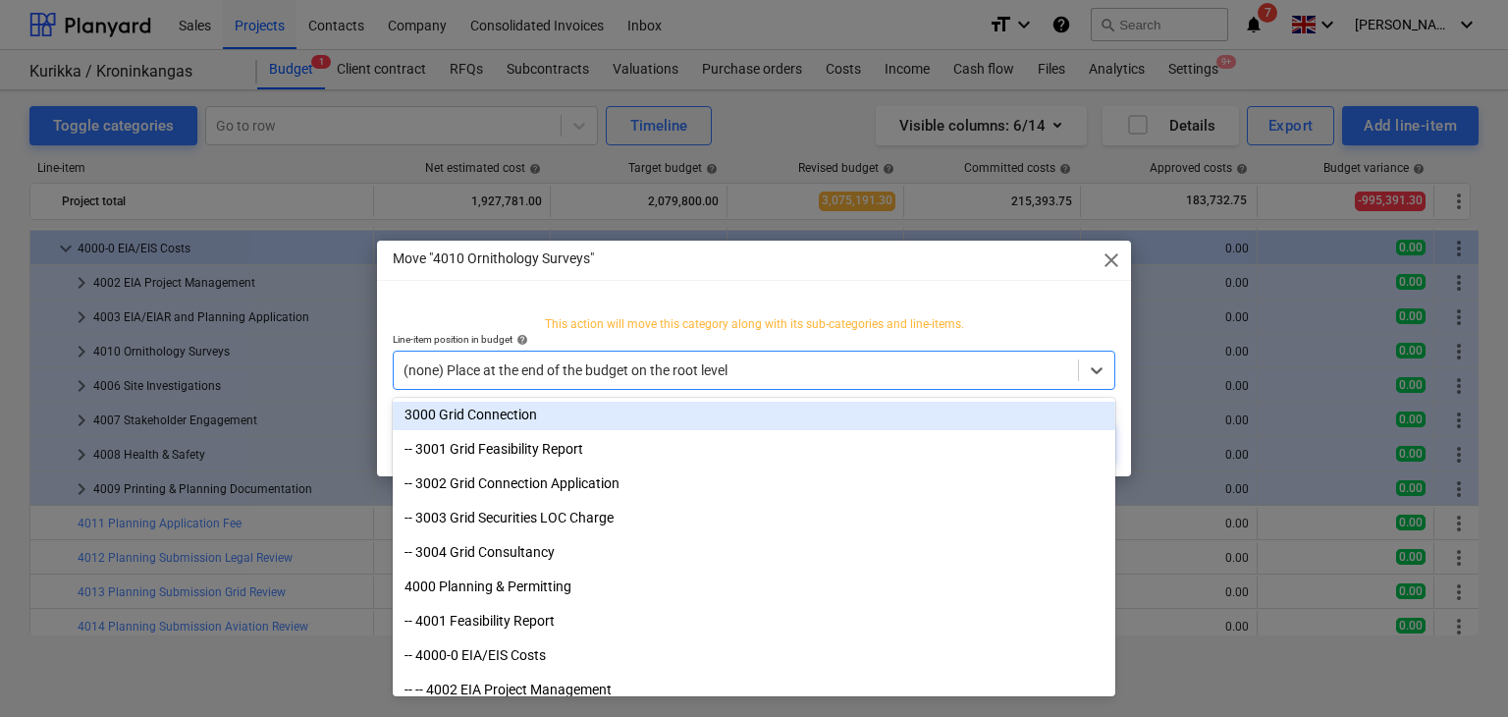
scroll to position [730, 0]
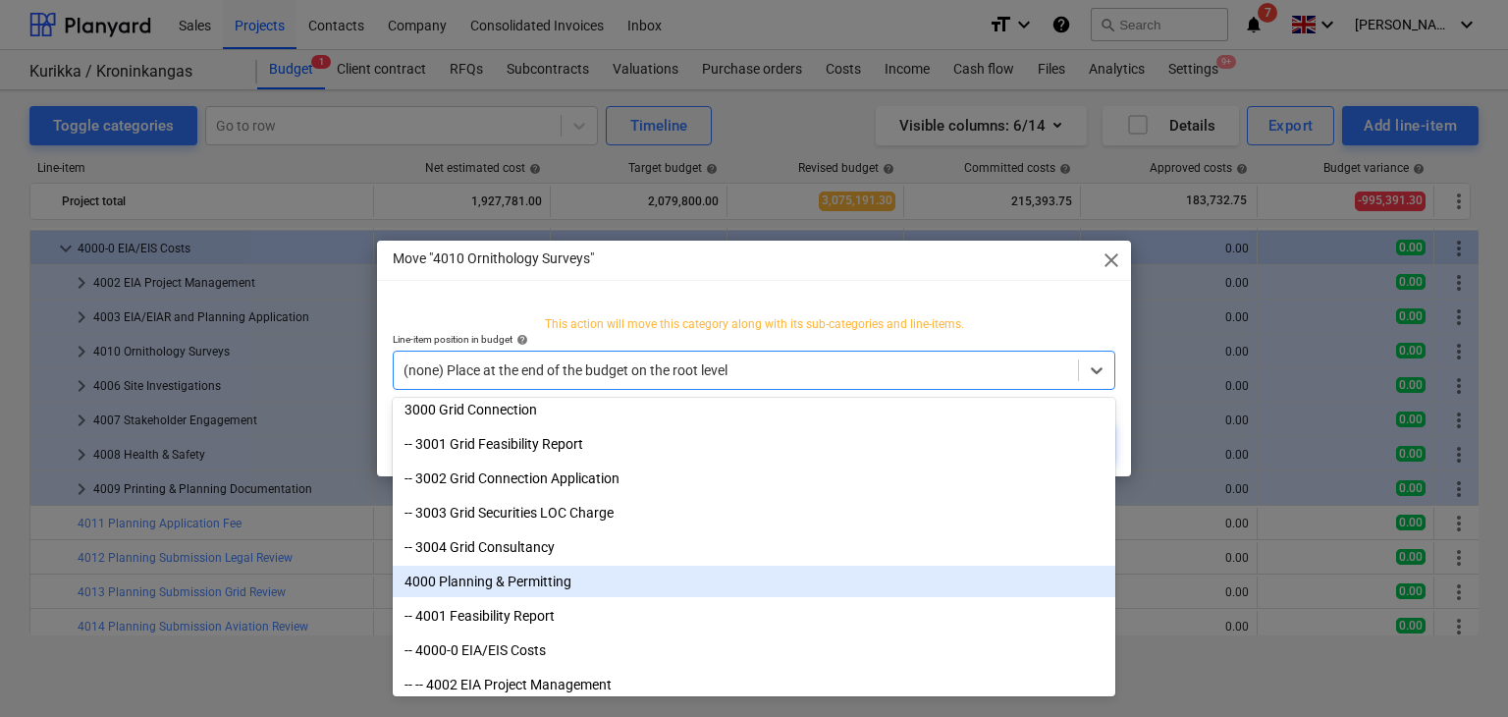
click at [610, 584] on div "4000 Planning & Permitting" at bounding box center [754, 581] width 723 height 31
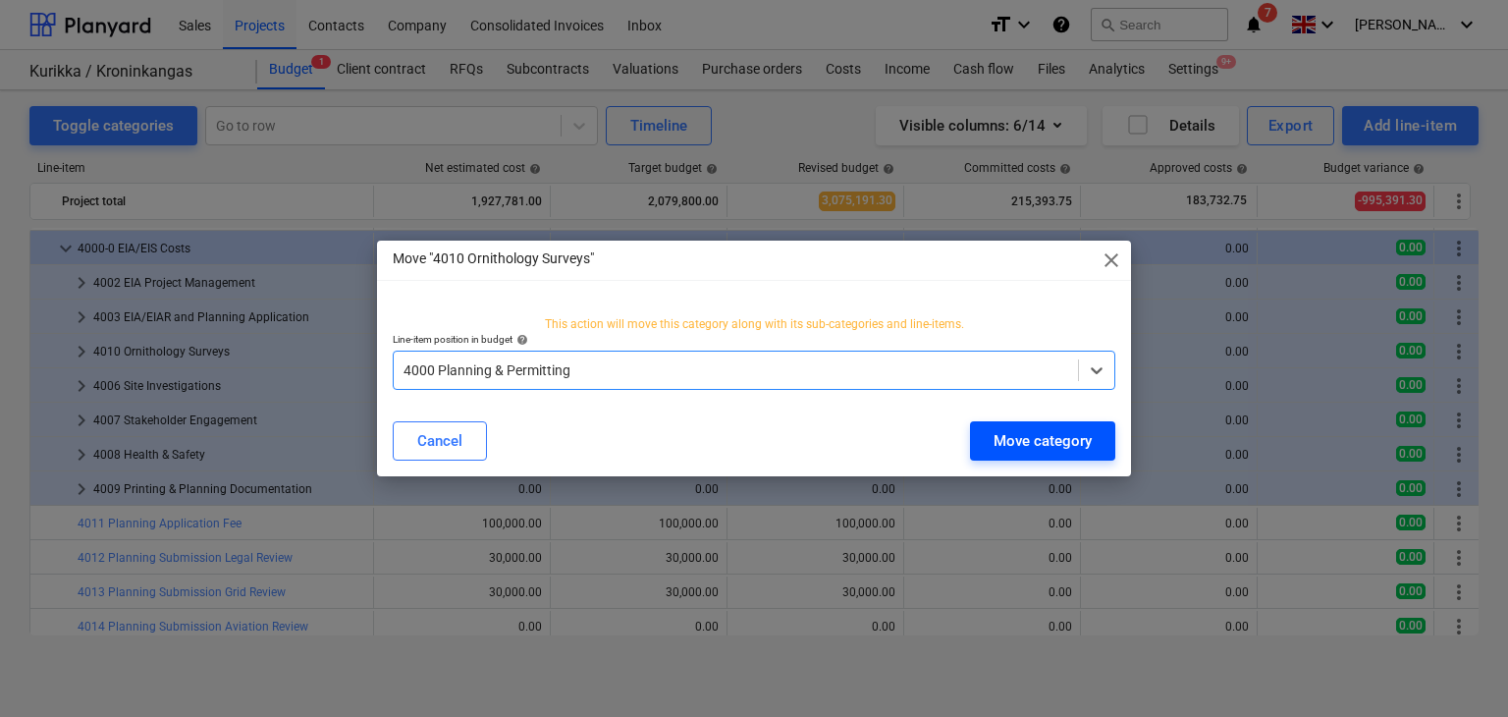
click at [1066, 453] on div "Move category" at bounding box center [1043, 441] width 98 height 26
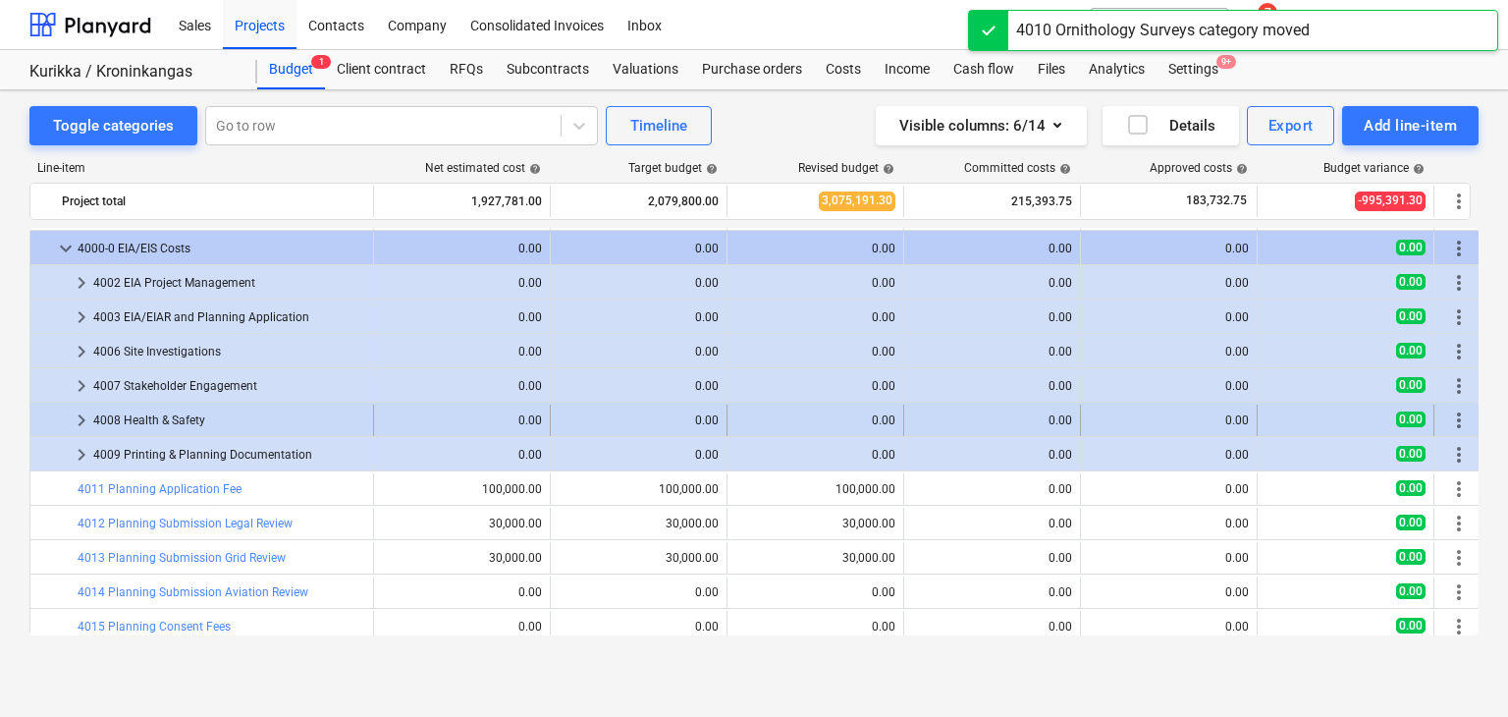
scroll to position [0, 0]
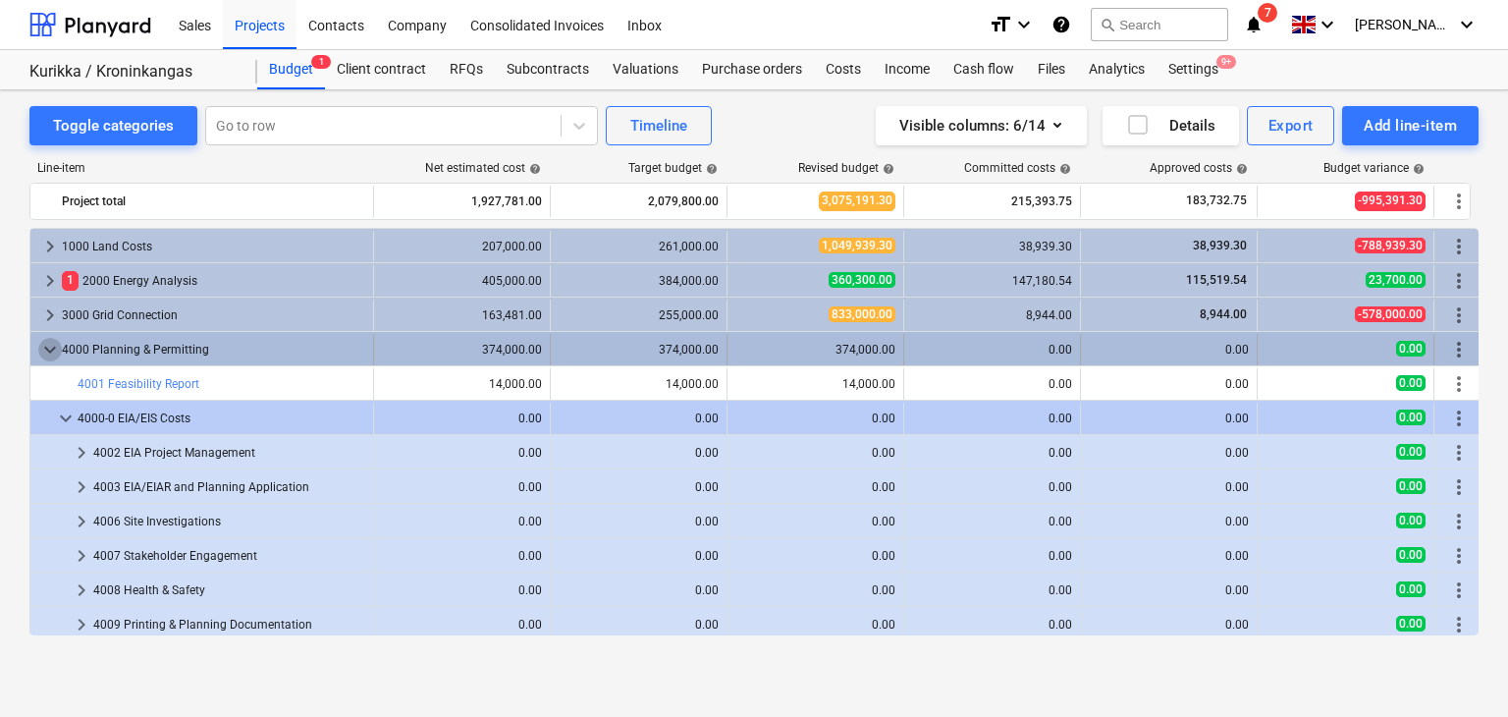
click at [52, 354] on span "keyboard_arrow_down" at bounding box center [50, 350] width 24 height 24
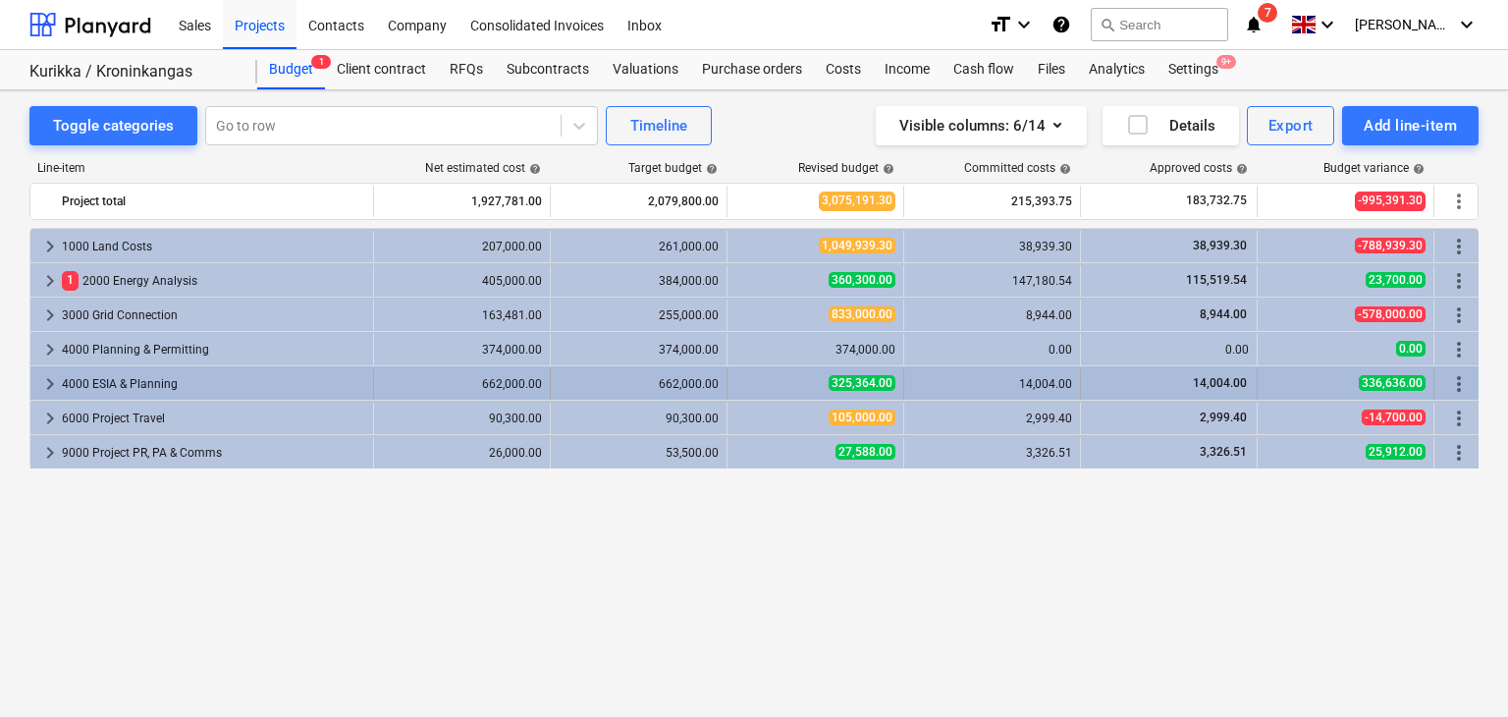
click at [55, 381] on span "keyboard_arrow_right" at bounding box center [50, 384] width 24 height 24
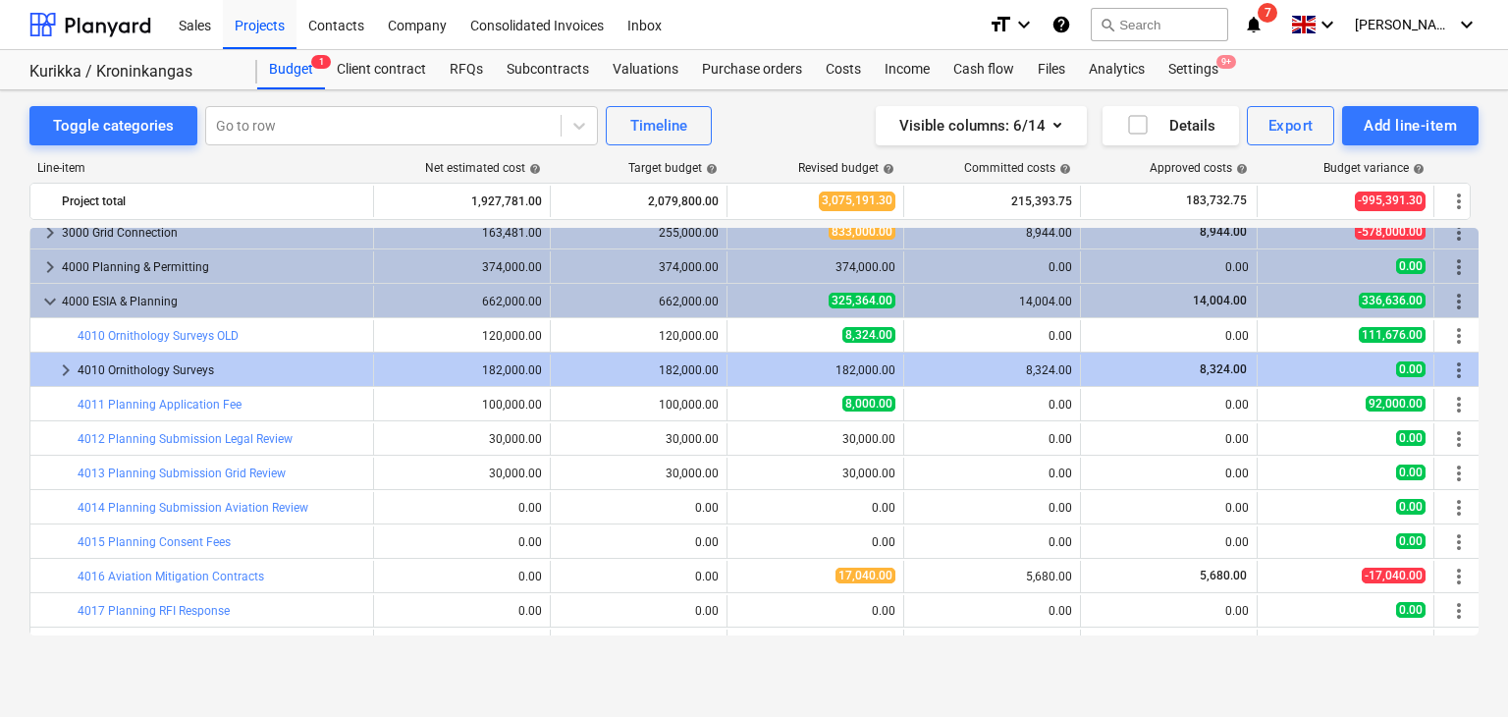
scroll to position [79, 0]
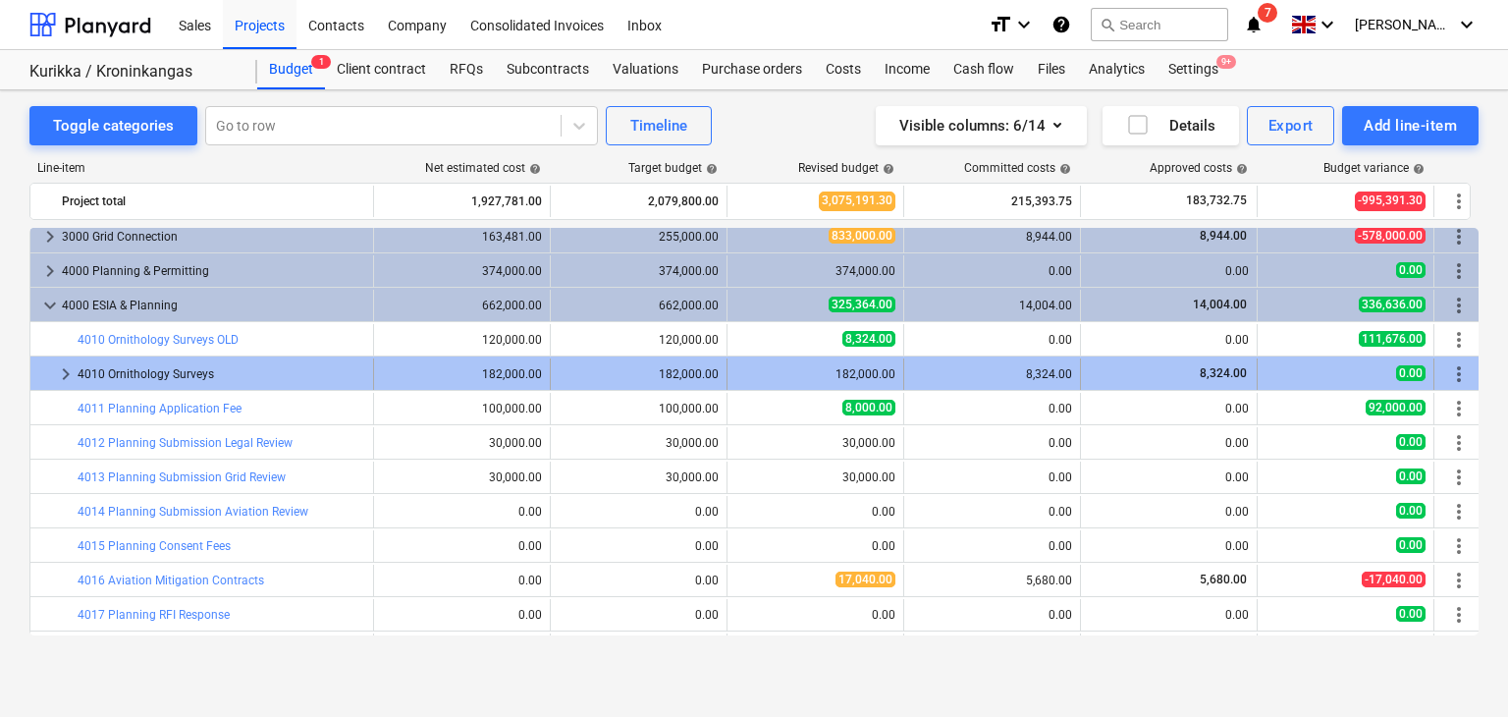
click at [54, 370] on span "keyboard_arrow_right" at bounding box center [66, 374] width 24 height 24
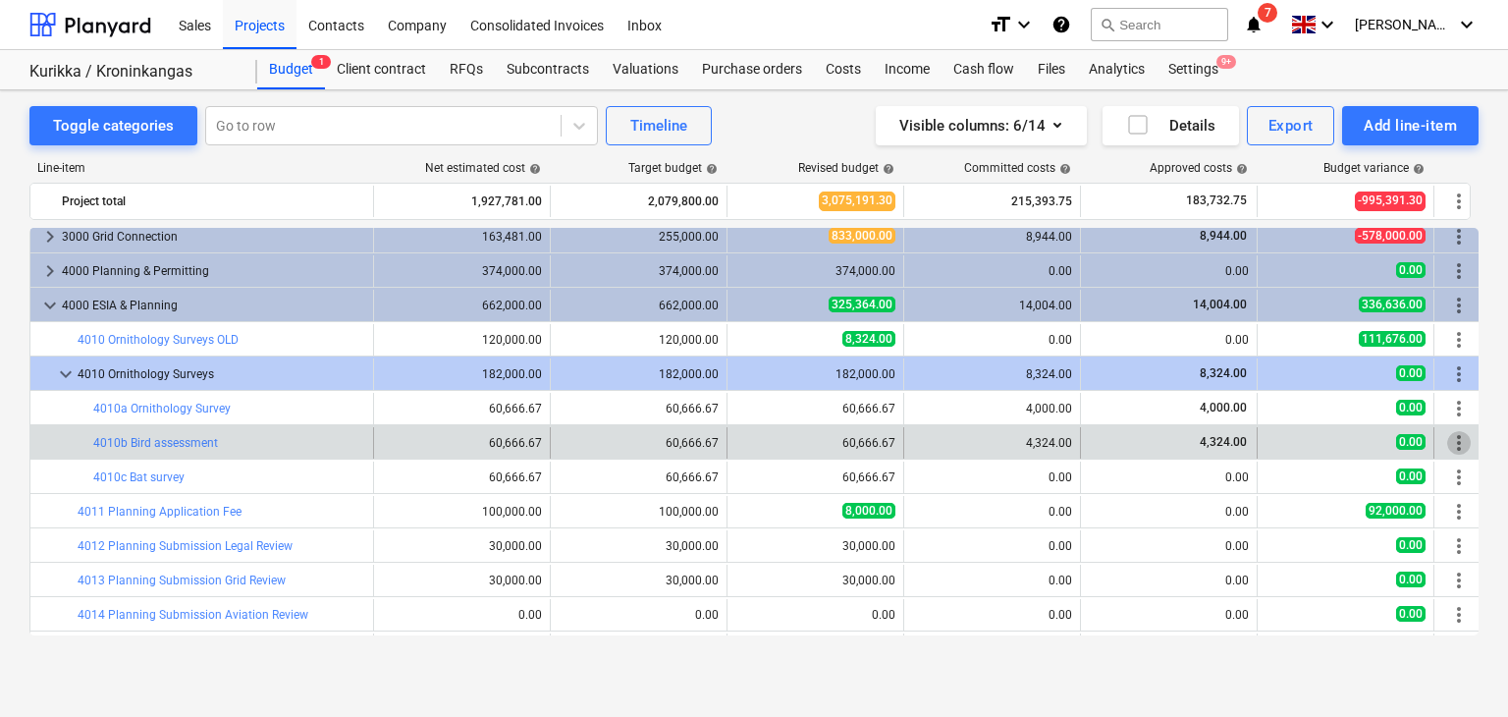
click at [1462, 442] on span "more_vert" at bounding box center [1459, 443] width 24 height 24
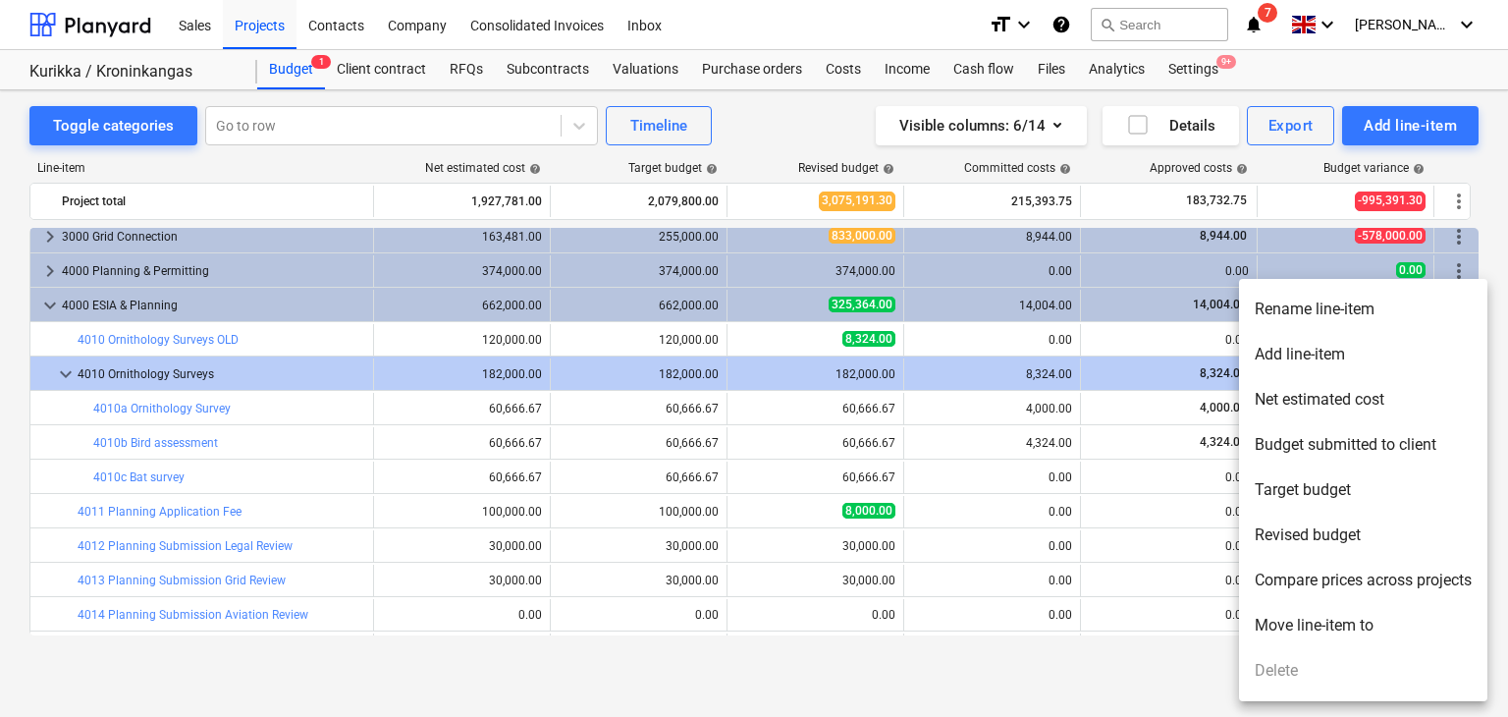
click at [1303, 625] on li "Move line-item to" at bounding box center [1363, 625] width 248 height 45
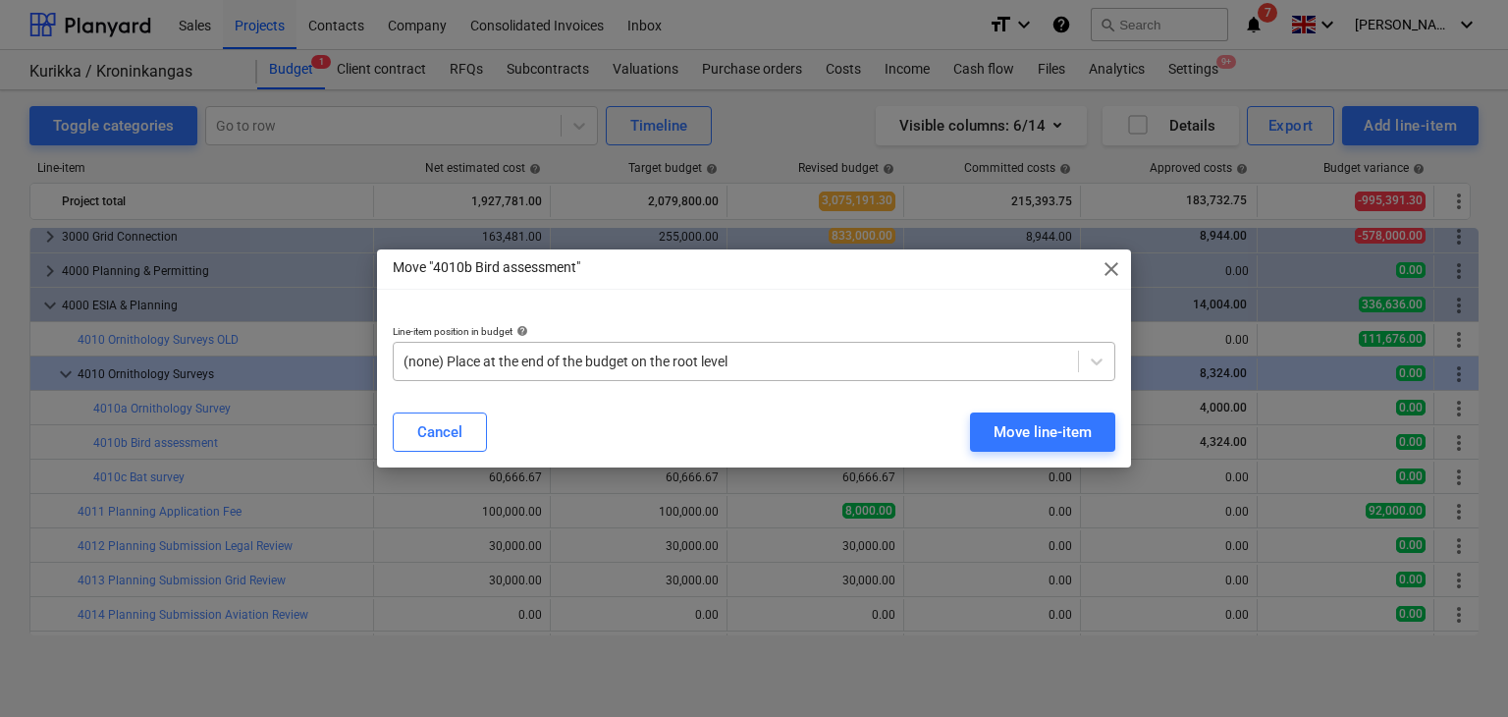
click at [683, 360] on div at bounding box center [736, 362] width 665 height 20
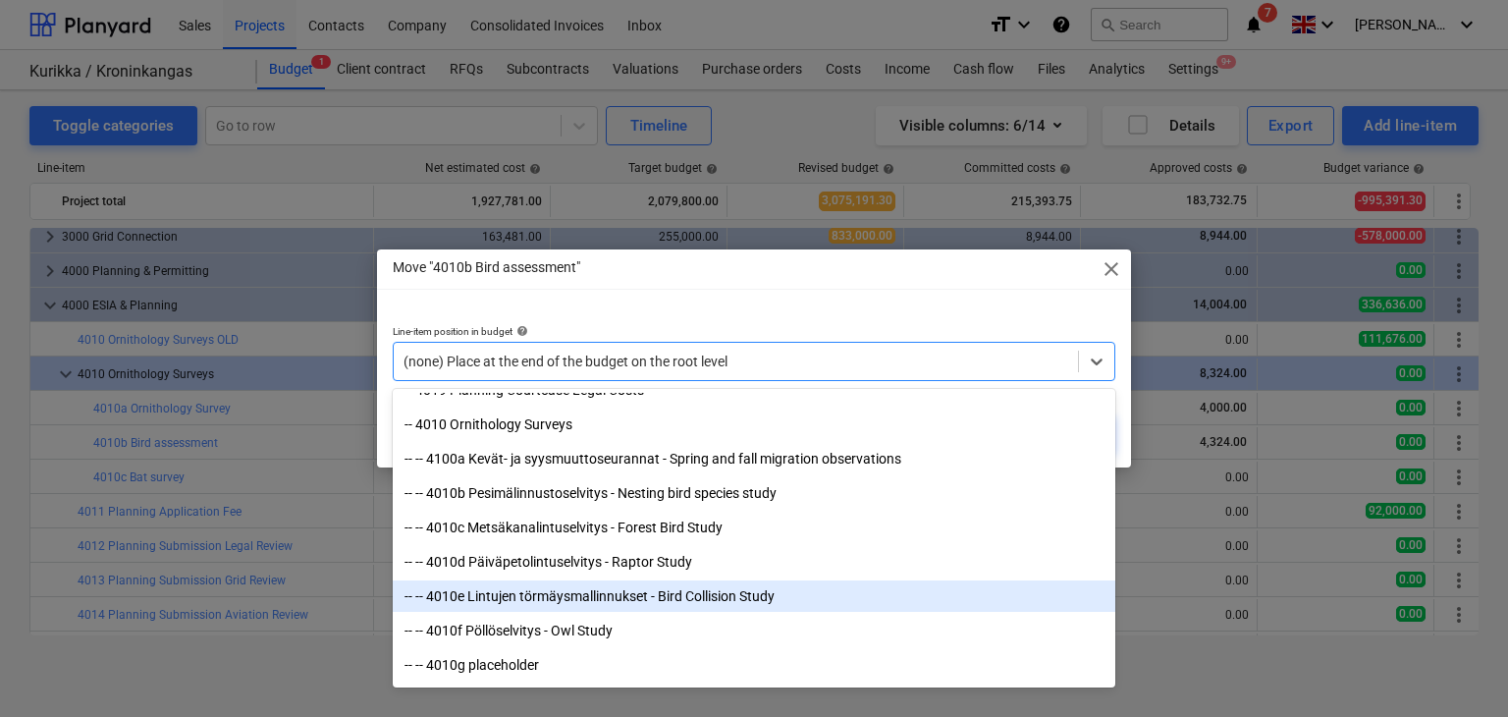
scroll to position [3864, 0]
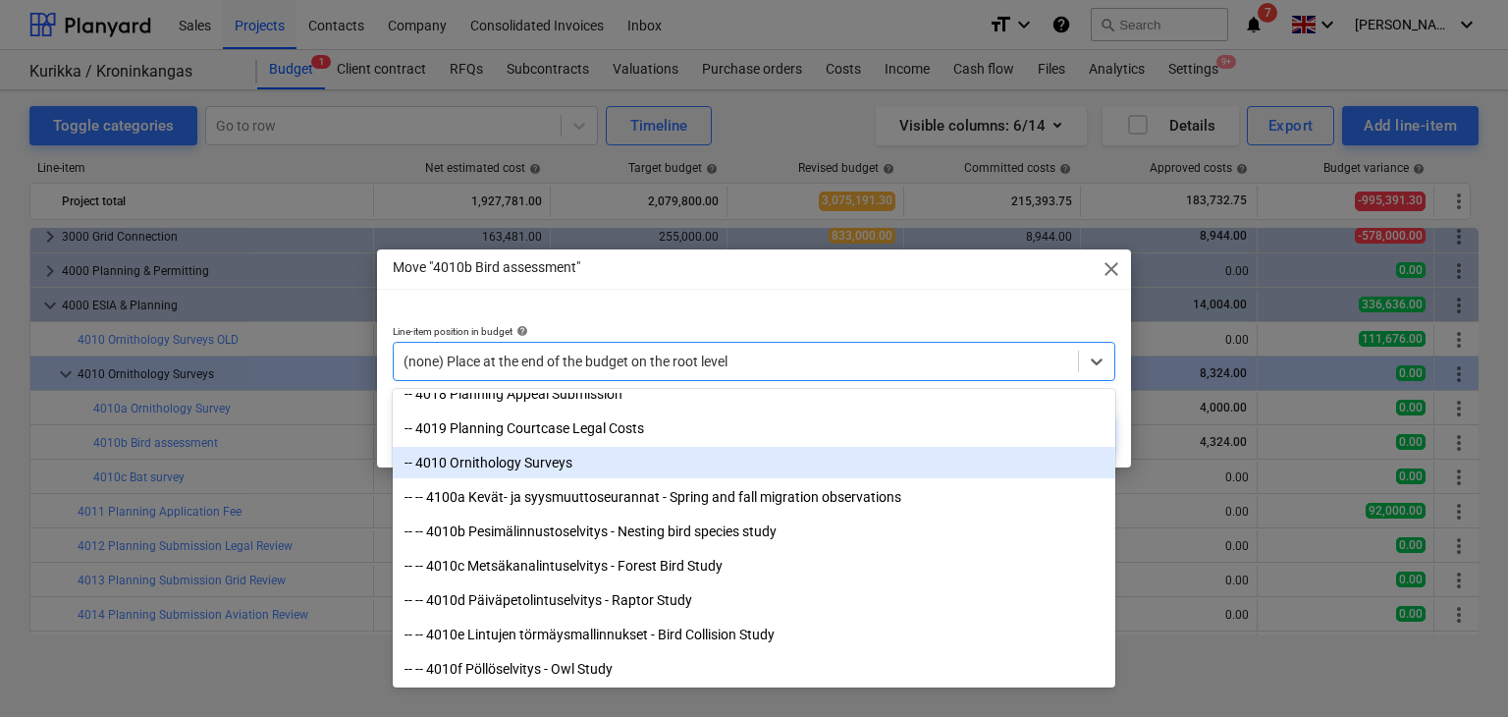
click at [546, 464] on div "-- 4010 Ornithology Surveys" at bounding box center [754, 462] width 723 height 31
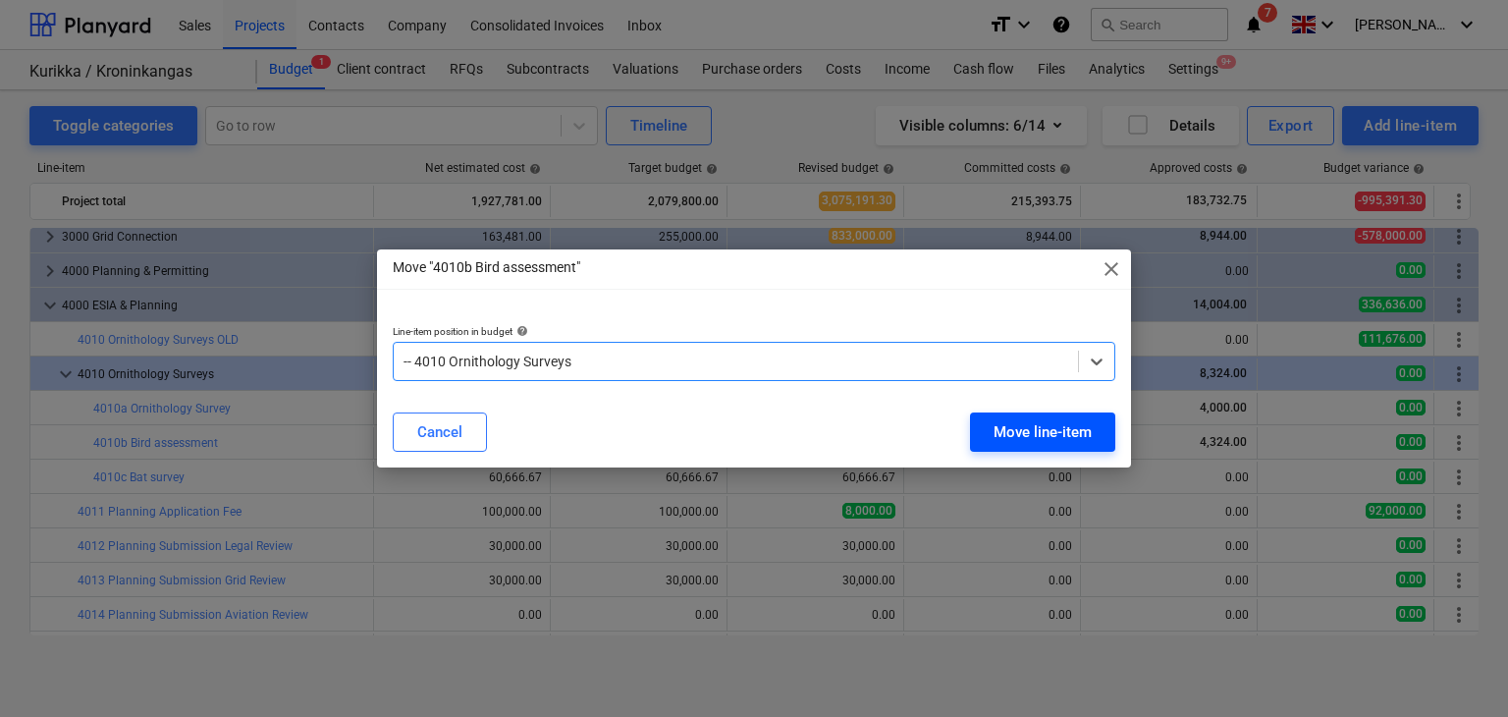
click at [982, 436] on button "Move line-item" at bounding box center [1042, 431] width 145 height 39
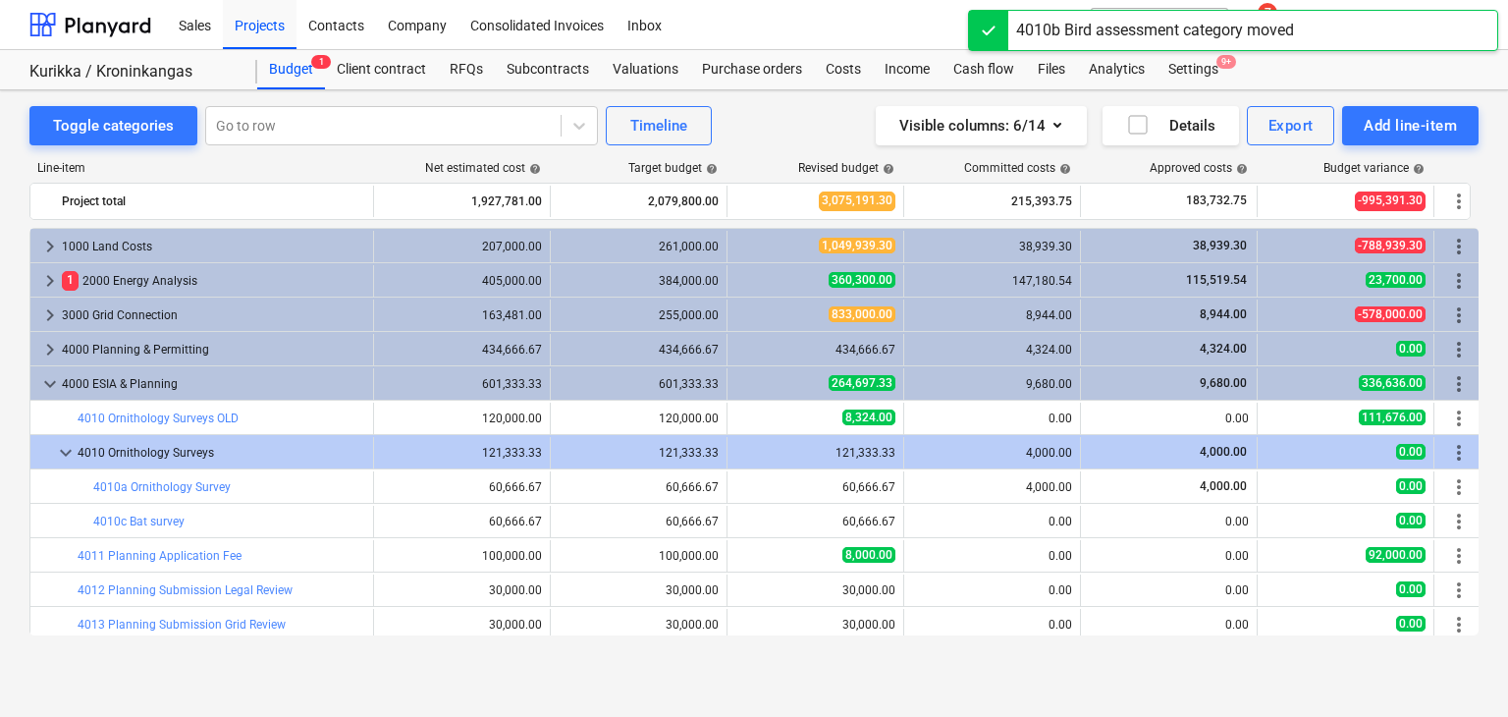
scroll to position [79, 0]
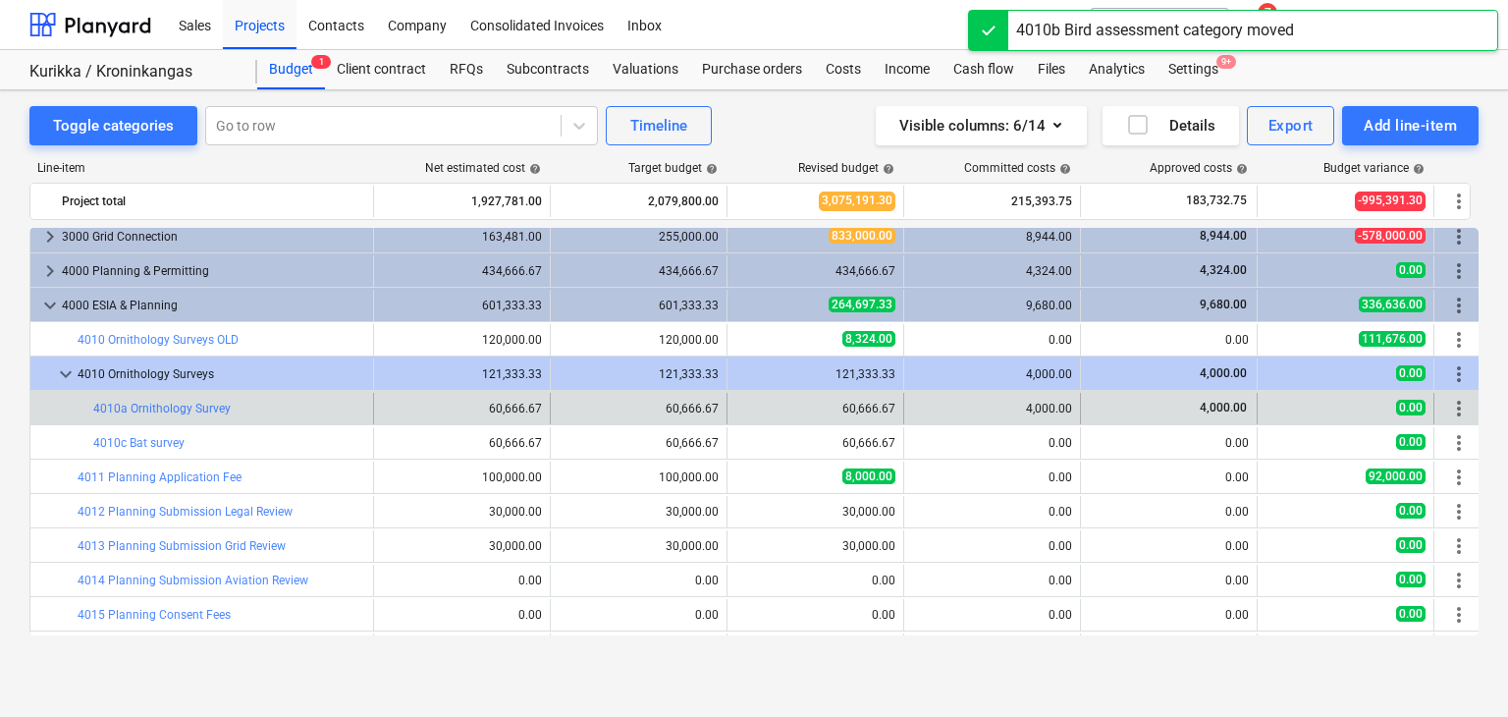
click at [1461, 406] on span "more_vert" at bounding box center [1459, 409] width 24 height 24
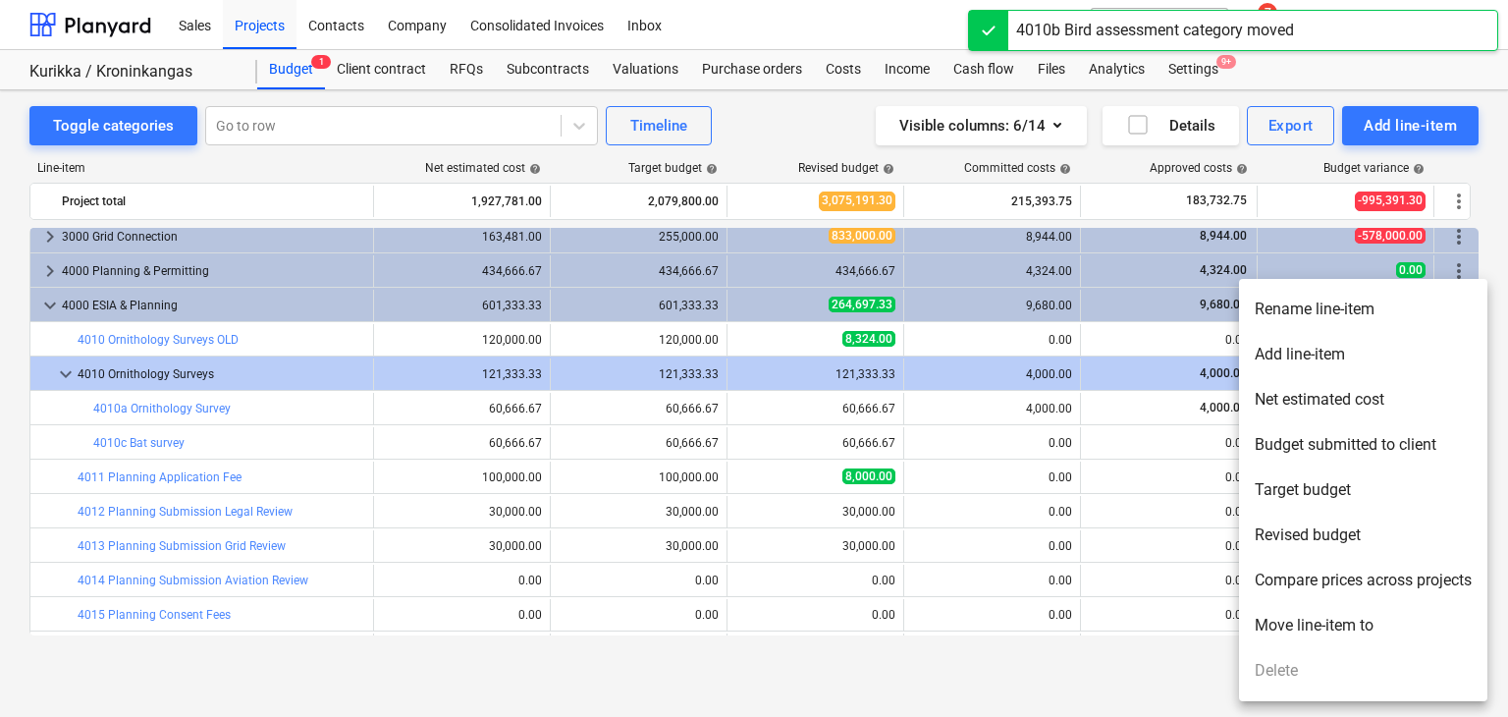
click at [1297, 633] on li "Move line-item to" at bounding box center [1363, 625] width 248 height 45
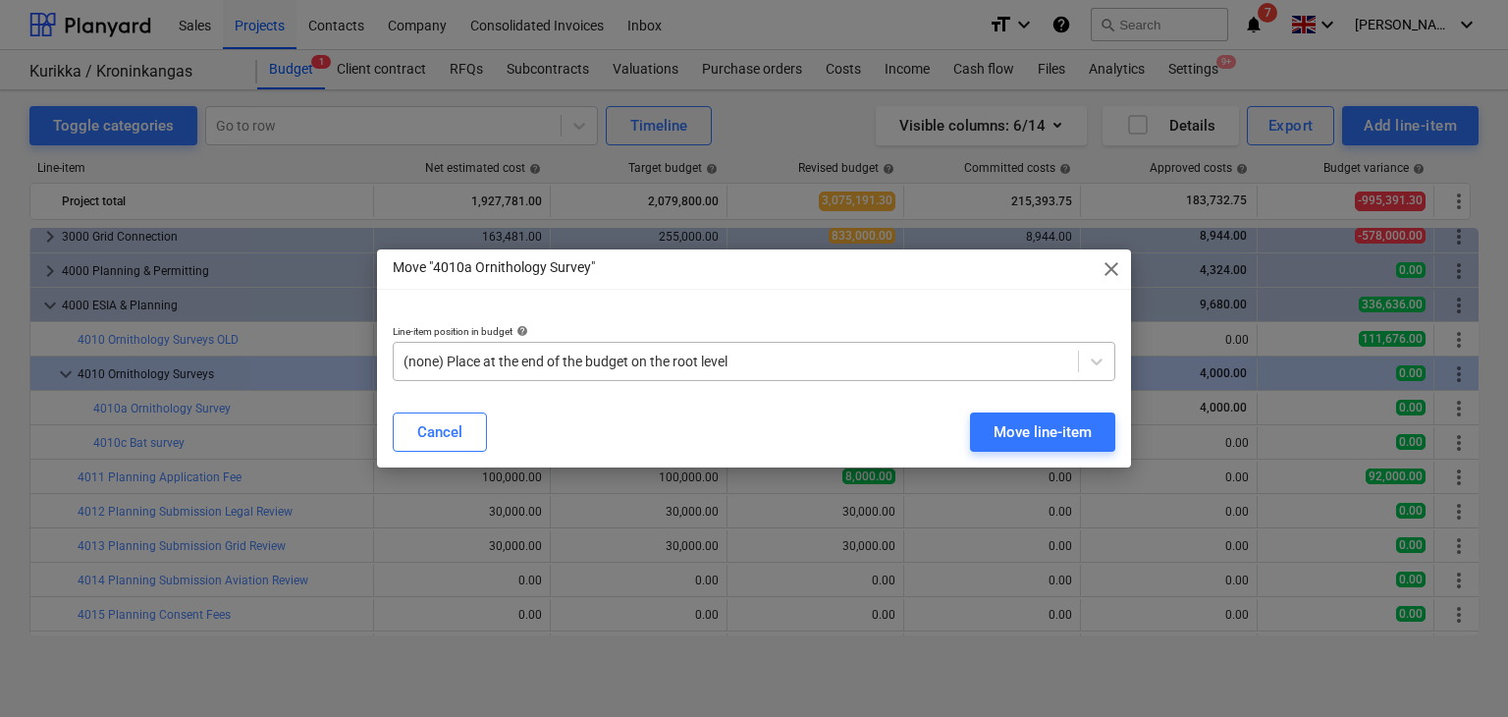
click at [698, 361] on div at bounding box center [736, 362] width 665 height 20
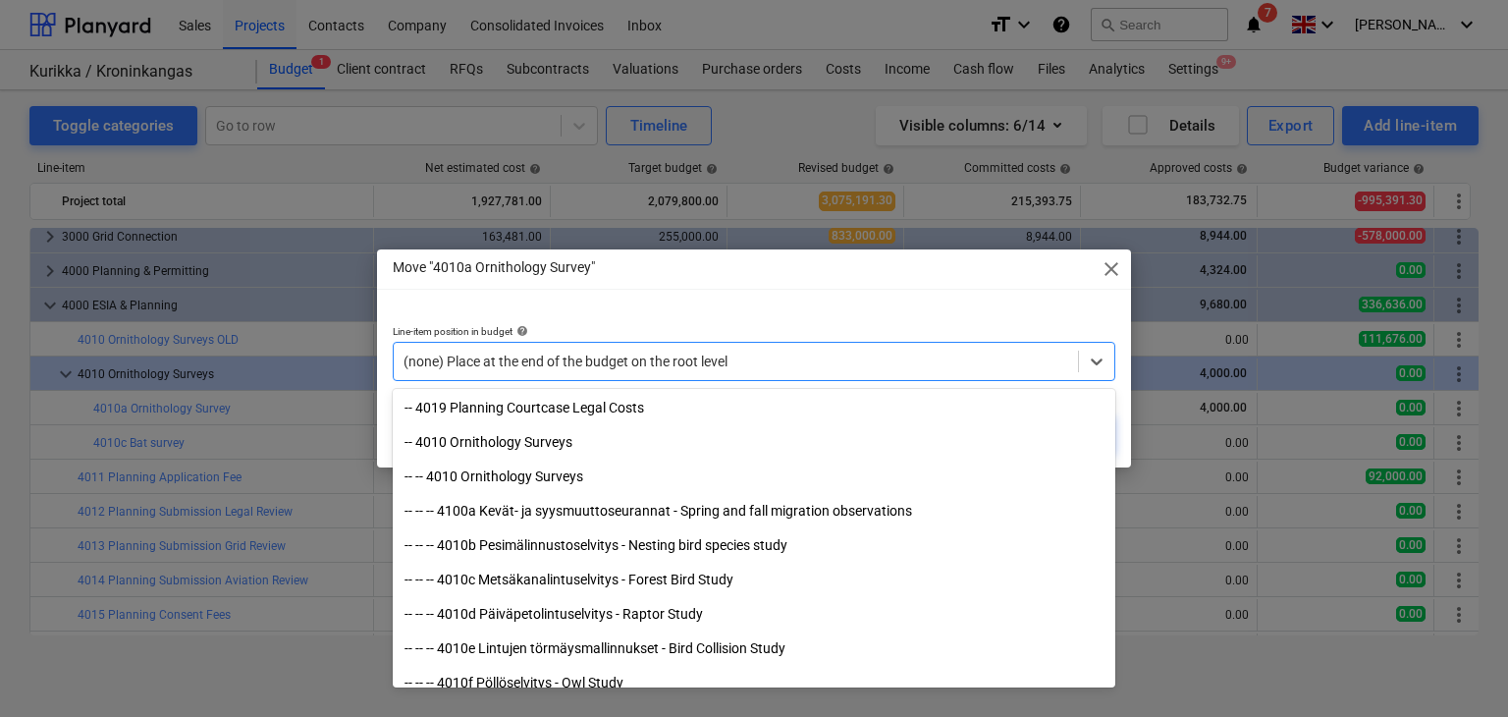
scroll to position [3880, 0]
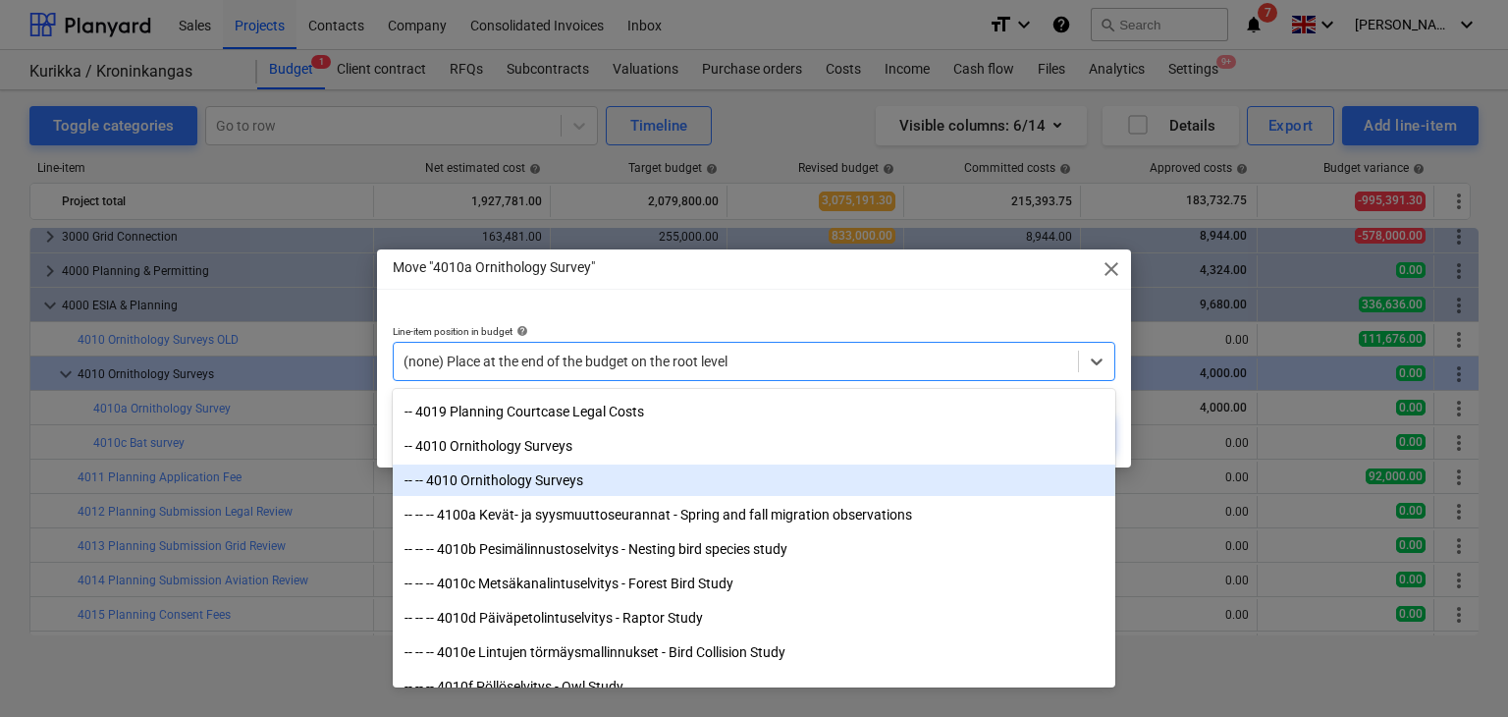
click at [544, 483] on div "-- -- 4010 Ornithology Surveys" at bounding box center [754, 479] width 723 height 31
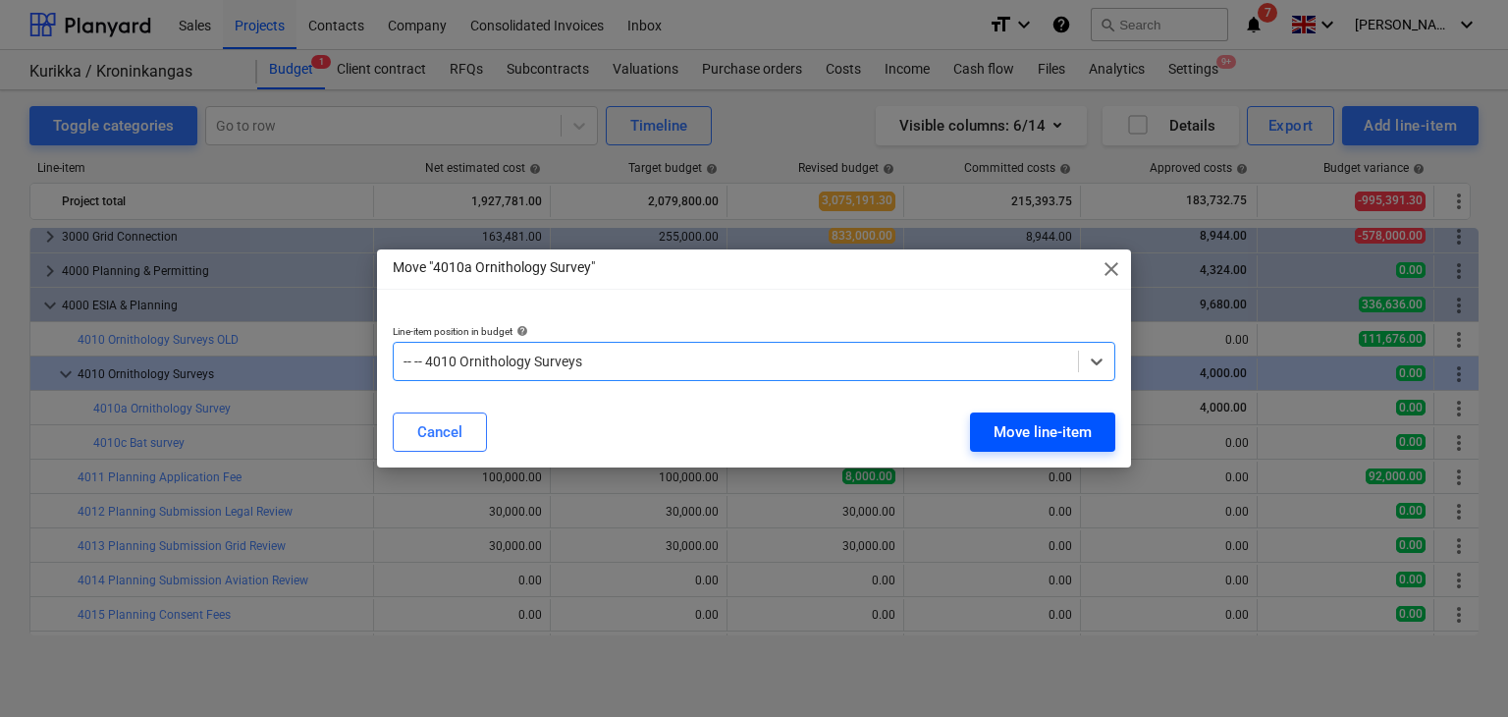
click at [1041, 437] on div "Move line-item" at bounding box center [1043, 432] width 98 height 26
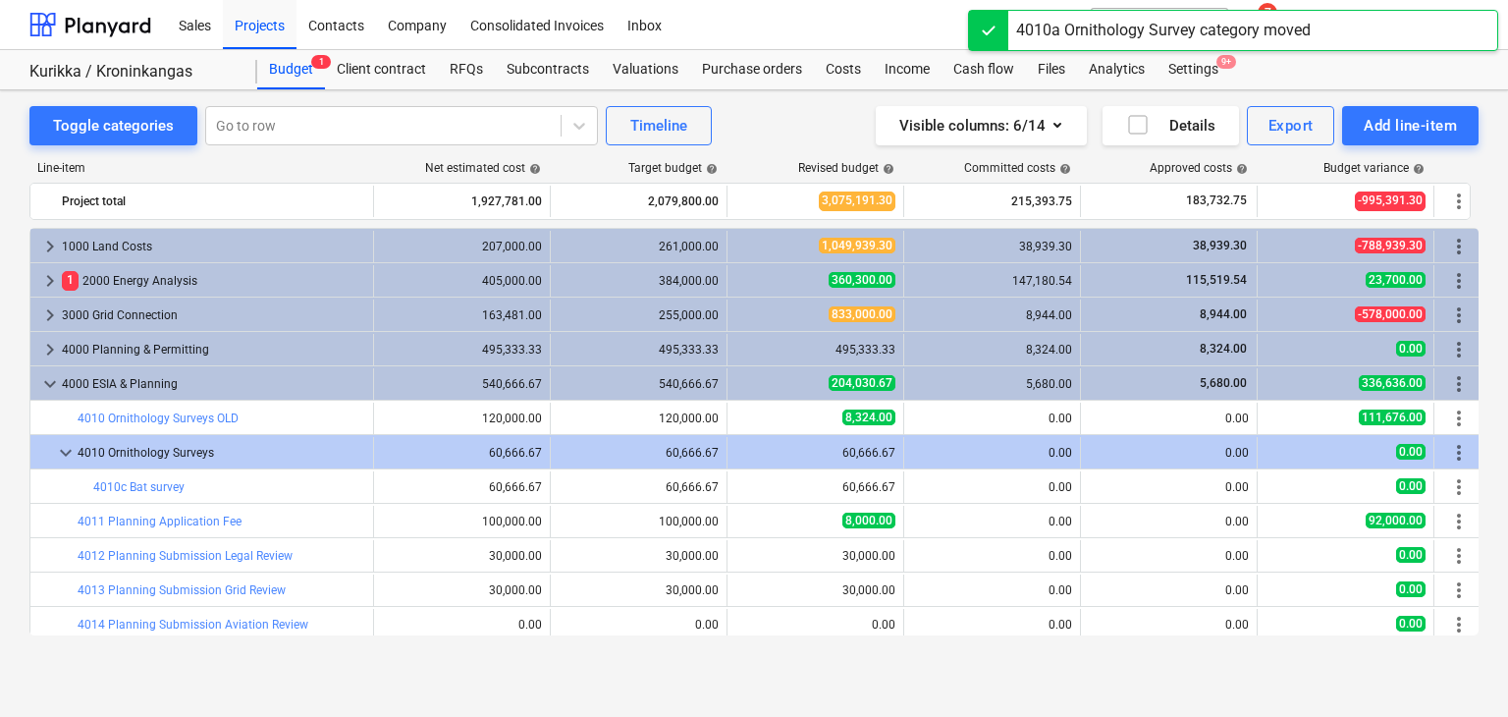
scroll to position [79, 0]
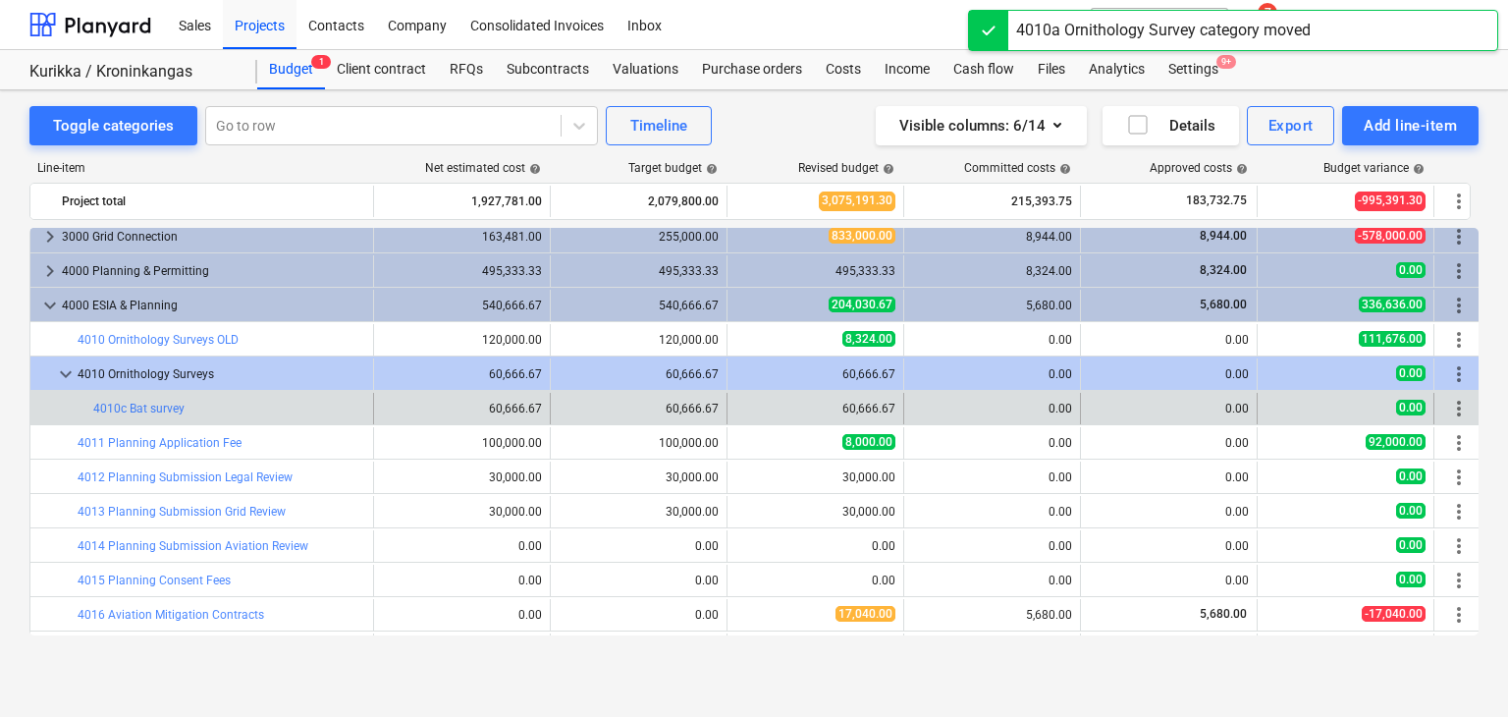
click at [1461, 391] on div "bar_chart 4010c Bat survey edit 60,666.67 edit 60,666.67 edit 60,666.67 0.00 0.…" at bounding box center [756, 407] width 1453 height 33
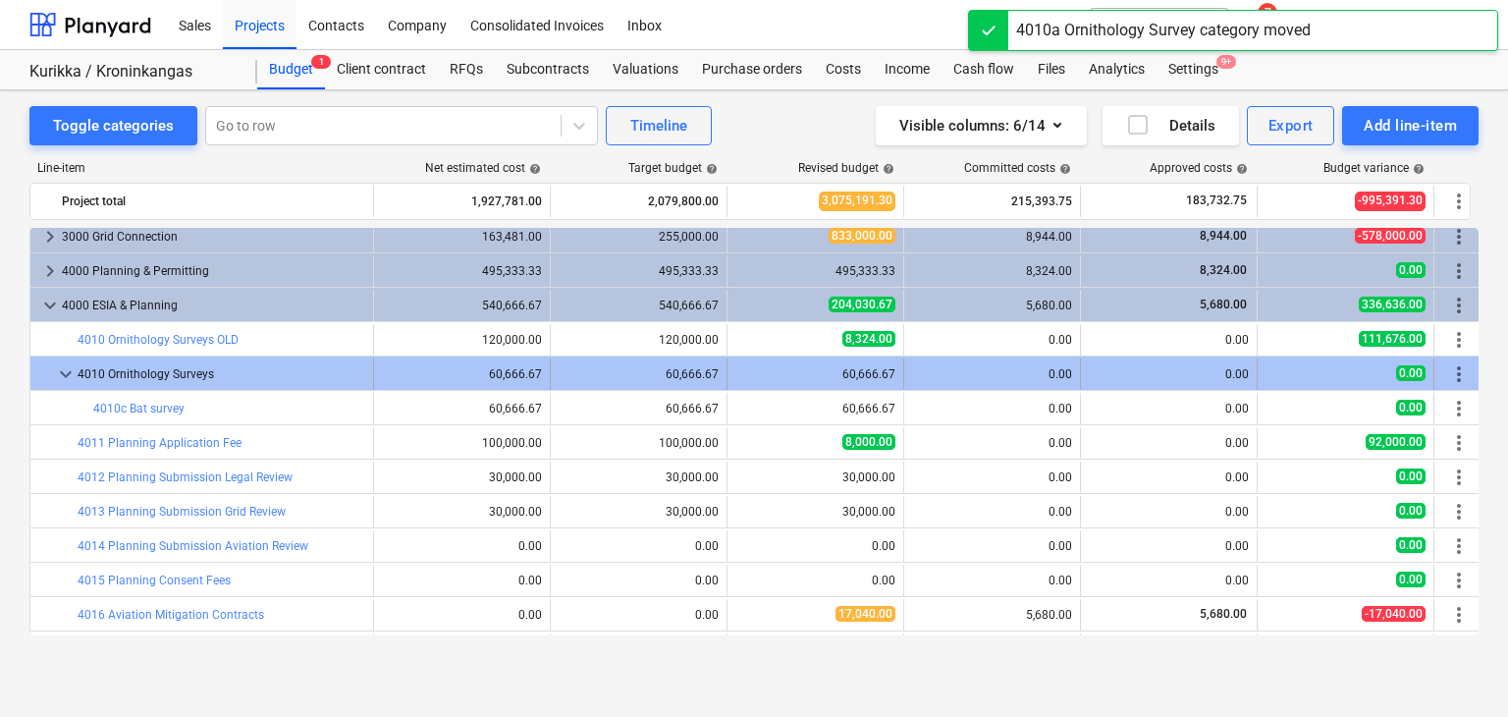
click at [1459, 372] on span "more_vert" at bounding box center [1459, 374] width 24 height 24
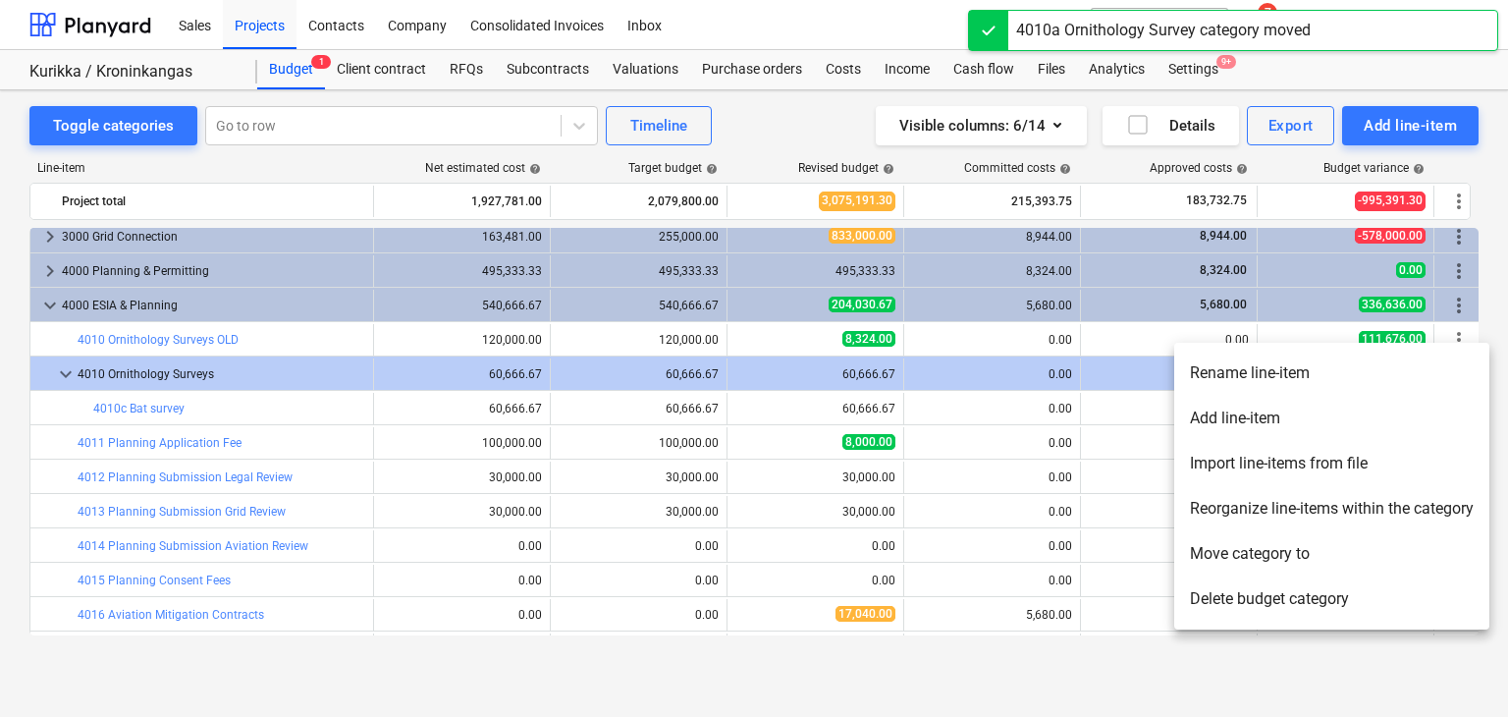
click at [1308, 597] on li "Delete budget category" at bounding box center [1331, 598] width 315 height 45
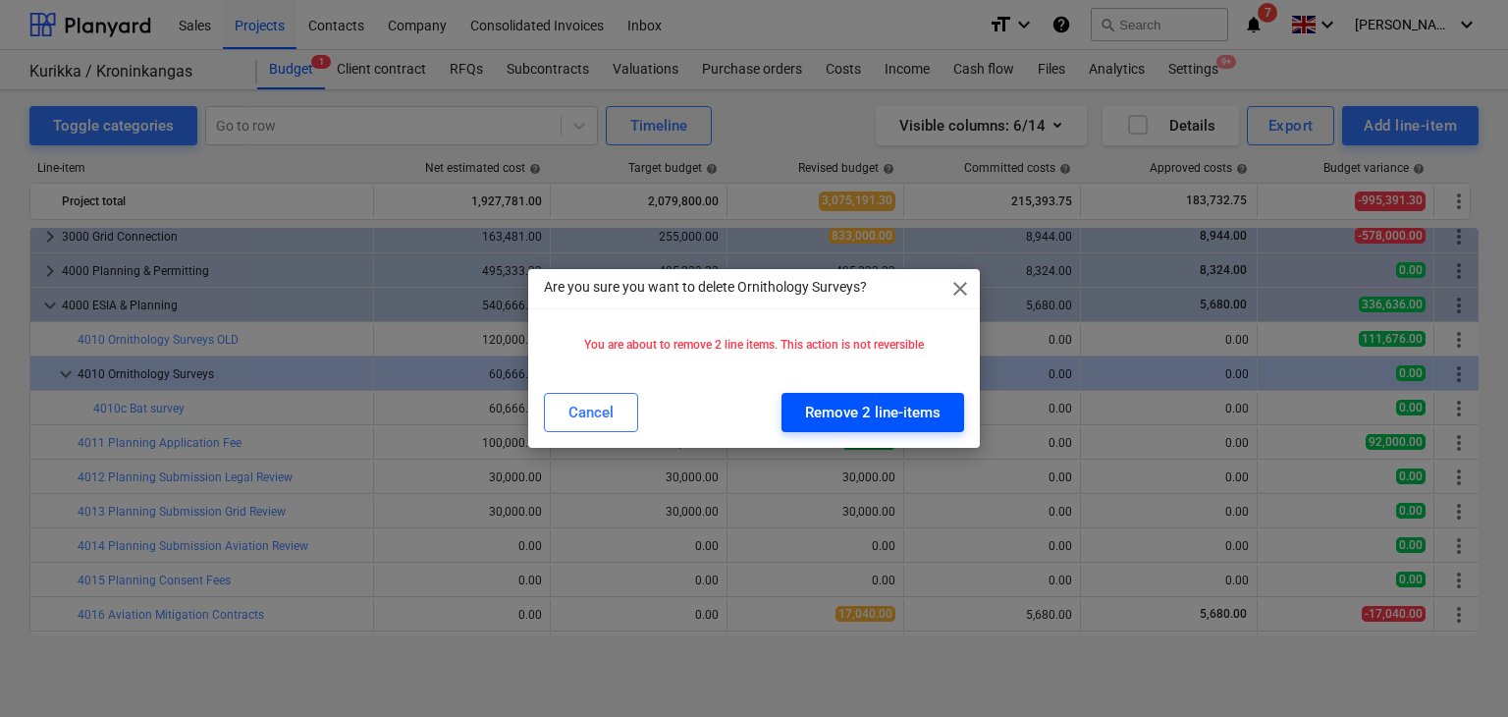
click at [870, 413] on div "Remove 2 line-items" at bounding box center [872, 413] width 135 height 26
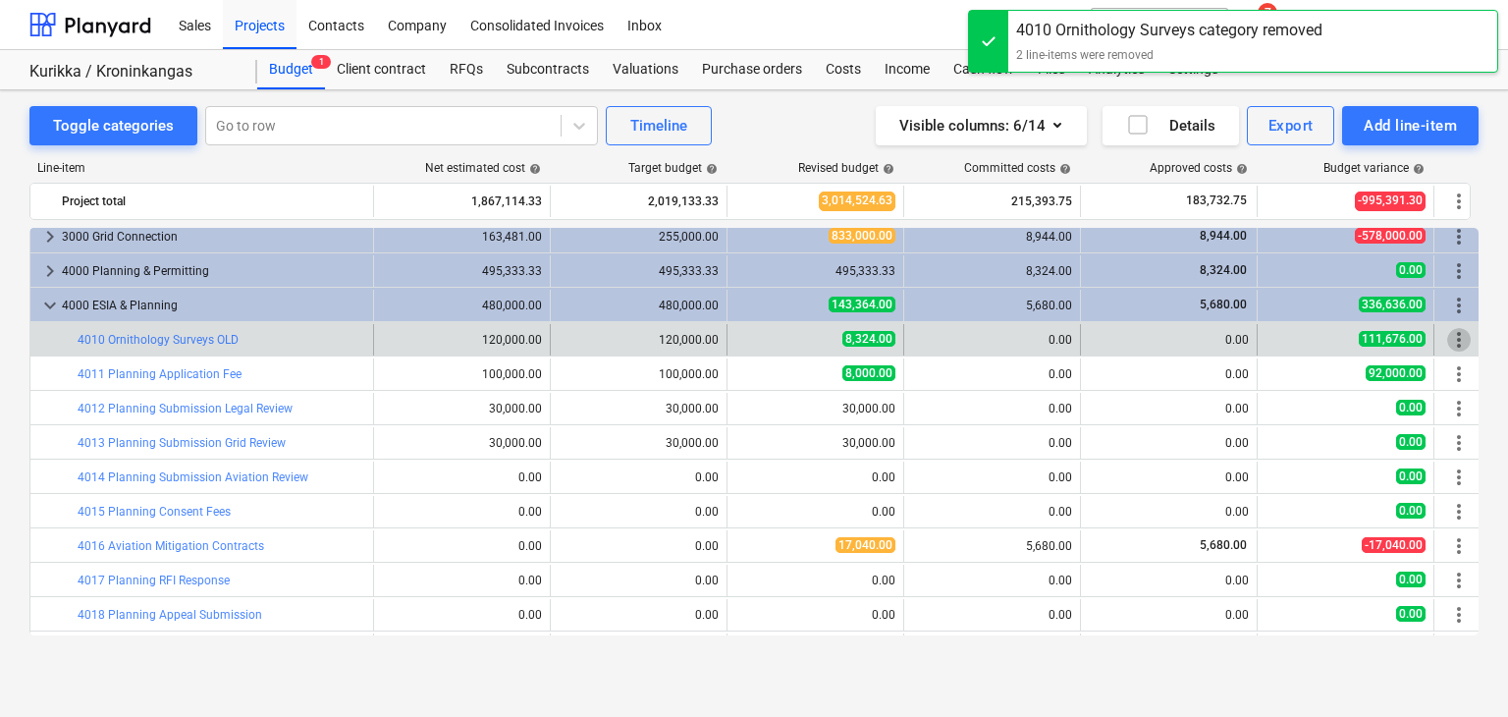
click at [1453, 346] on span "more_vert" at bounding box center [1459, 340] width 24 height 24
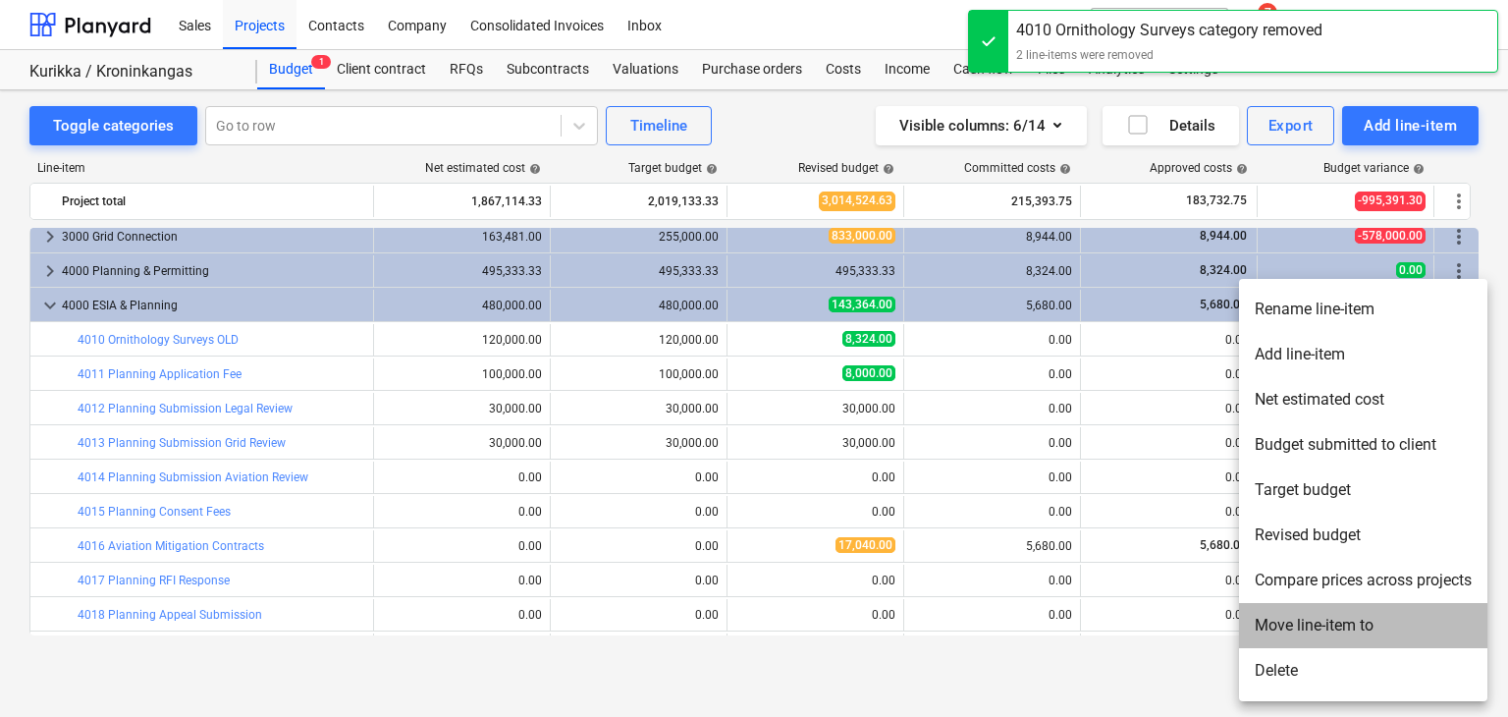
click at [1284, 619] on li "Move line-item to" at bounding box center [1363, 625] width 248 height 45
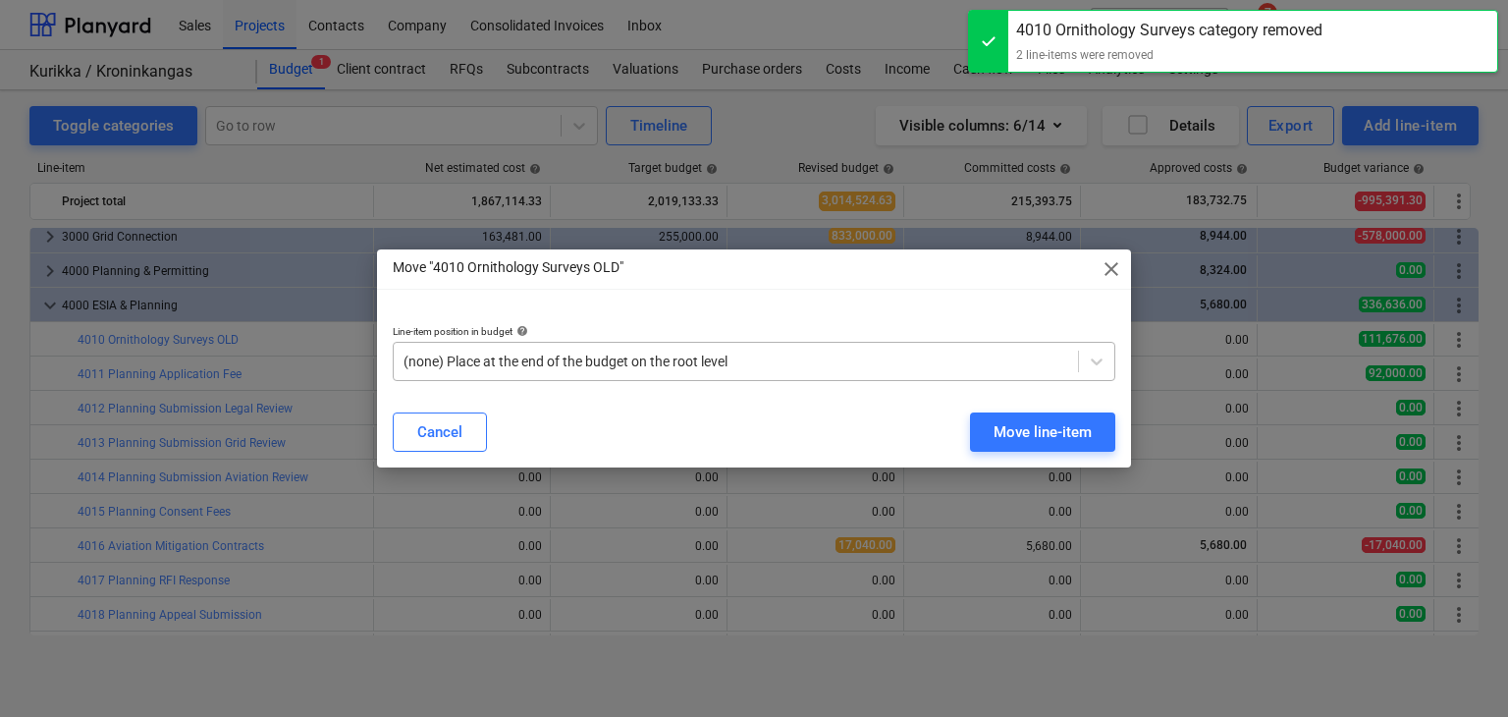
click at [835, 367] on div at bounding box center [736, 362] width 665 height 20
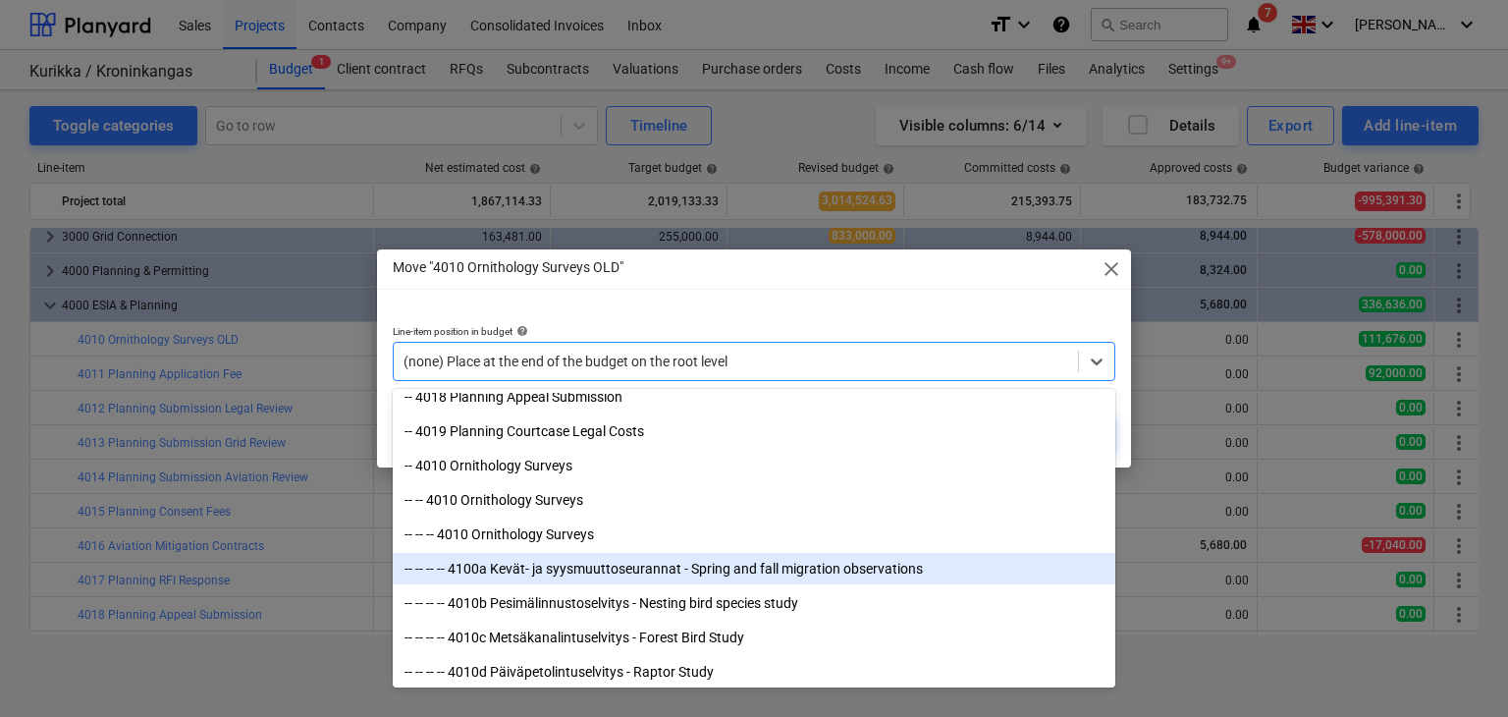
scroll to position [3860, 0]
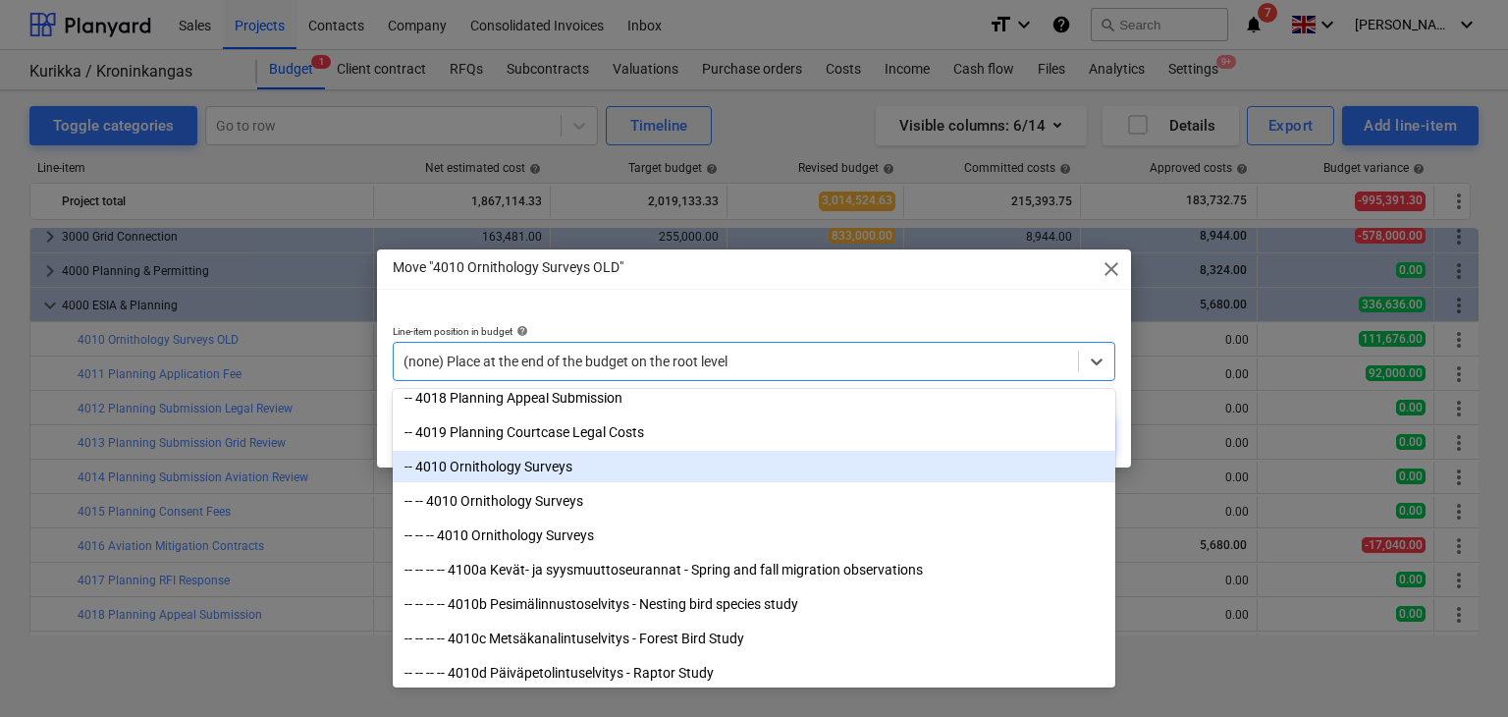
click at [503, 475] on div "-- 4010 Ornithology Surveys" at bounding box center [754, 466] width 723 height 31
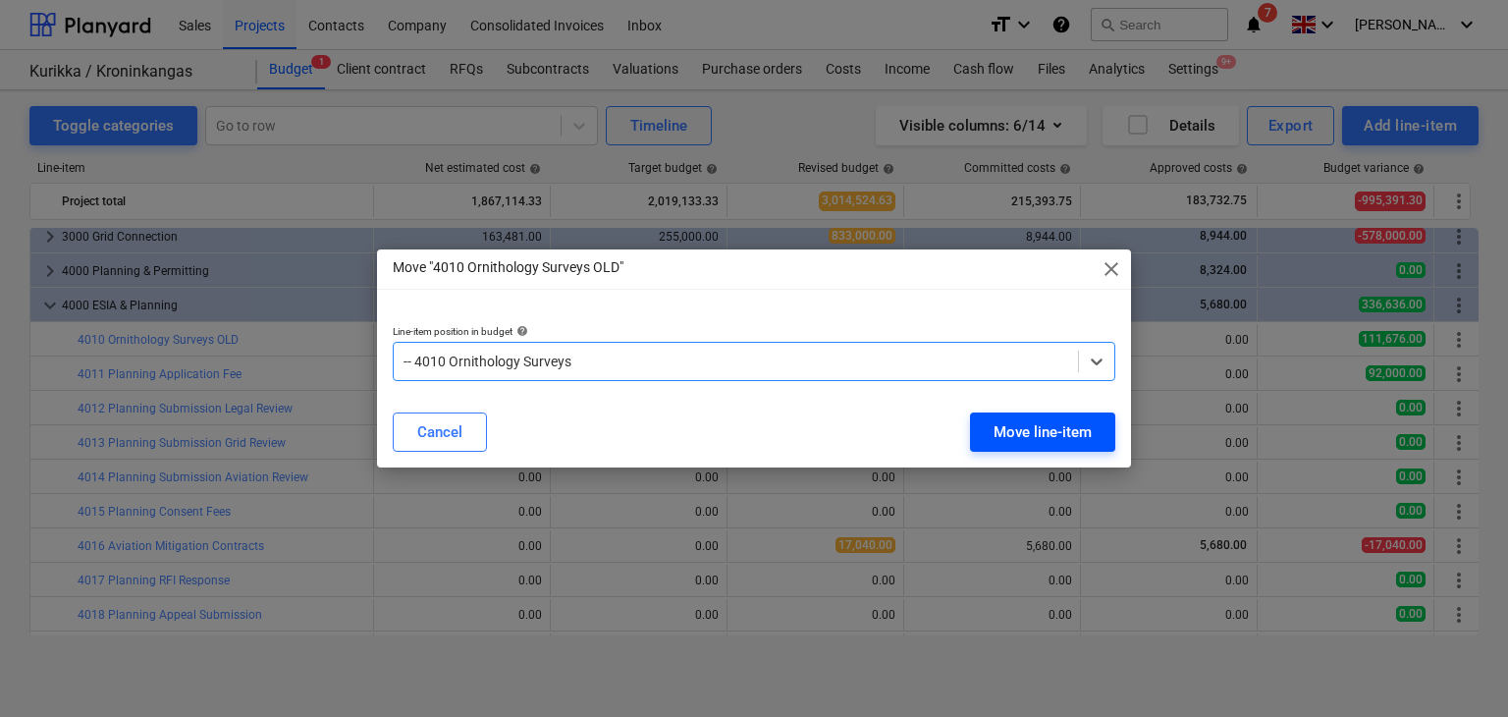
click at [1016, 429] on div "Move line-item" at bounding box center [1043, 432] width 98 height 26
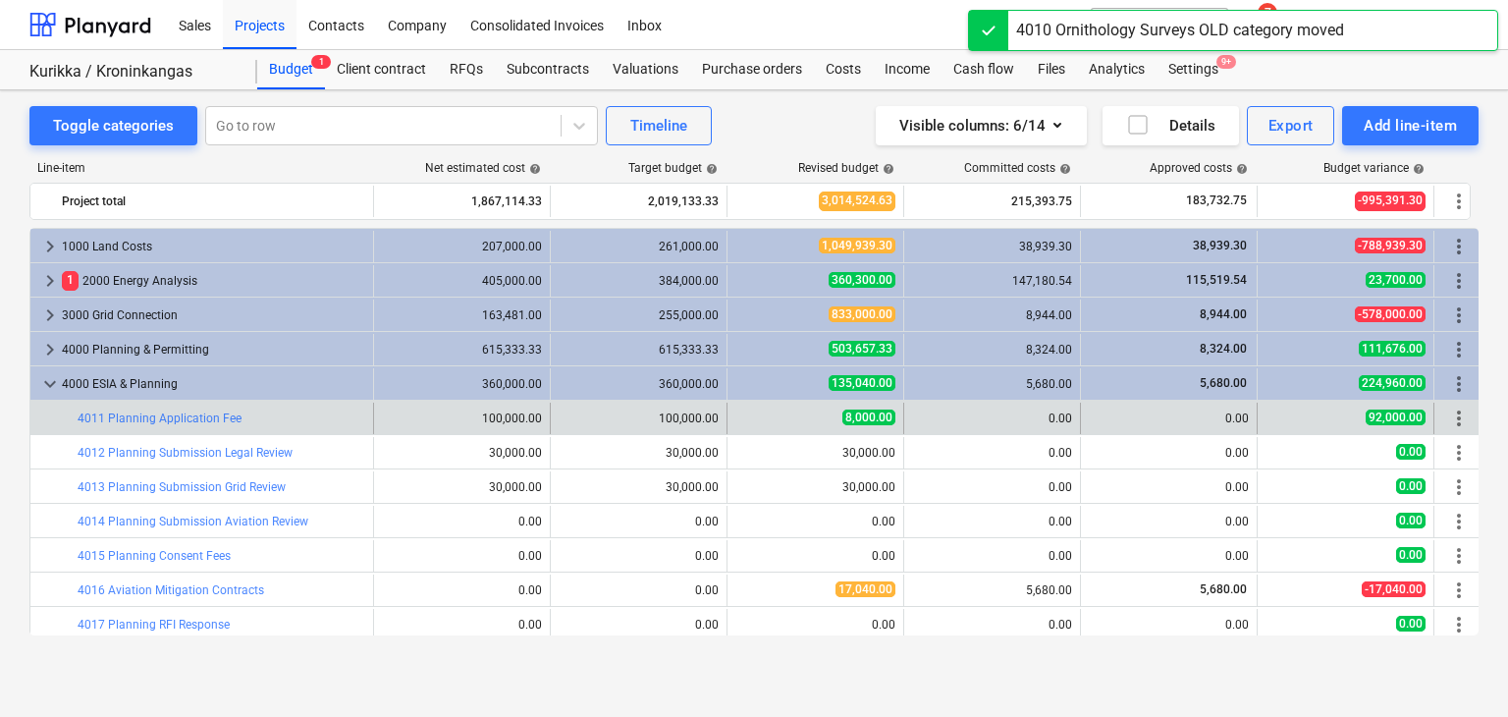
scroll to position [79, 0]
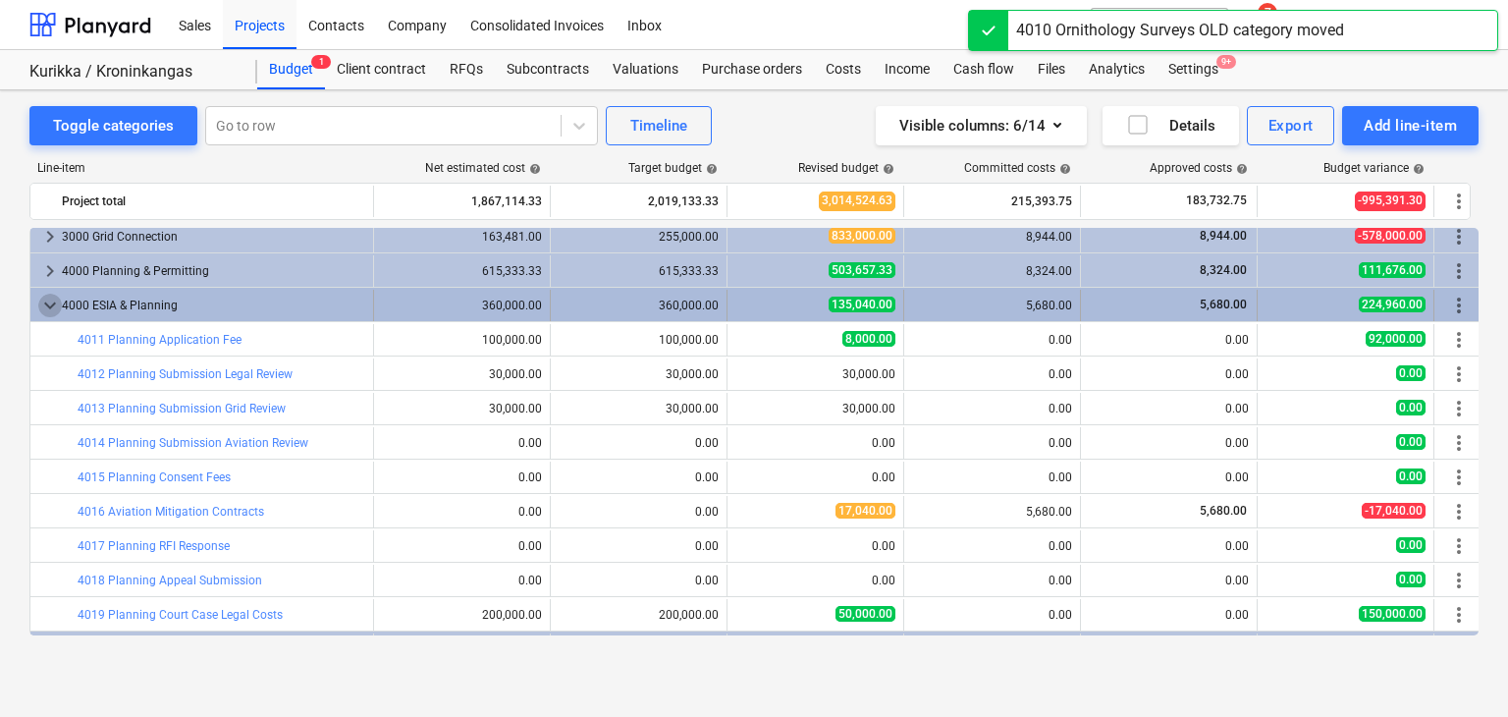
click at [58, 305] on span "keyboard_arrow_down" at bounding box center [50, 306] width 24 height 24
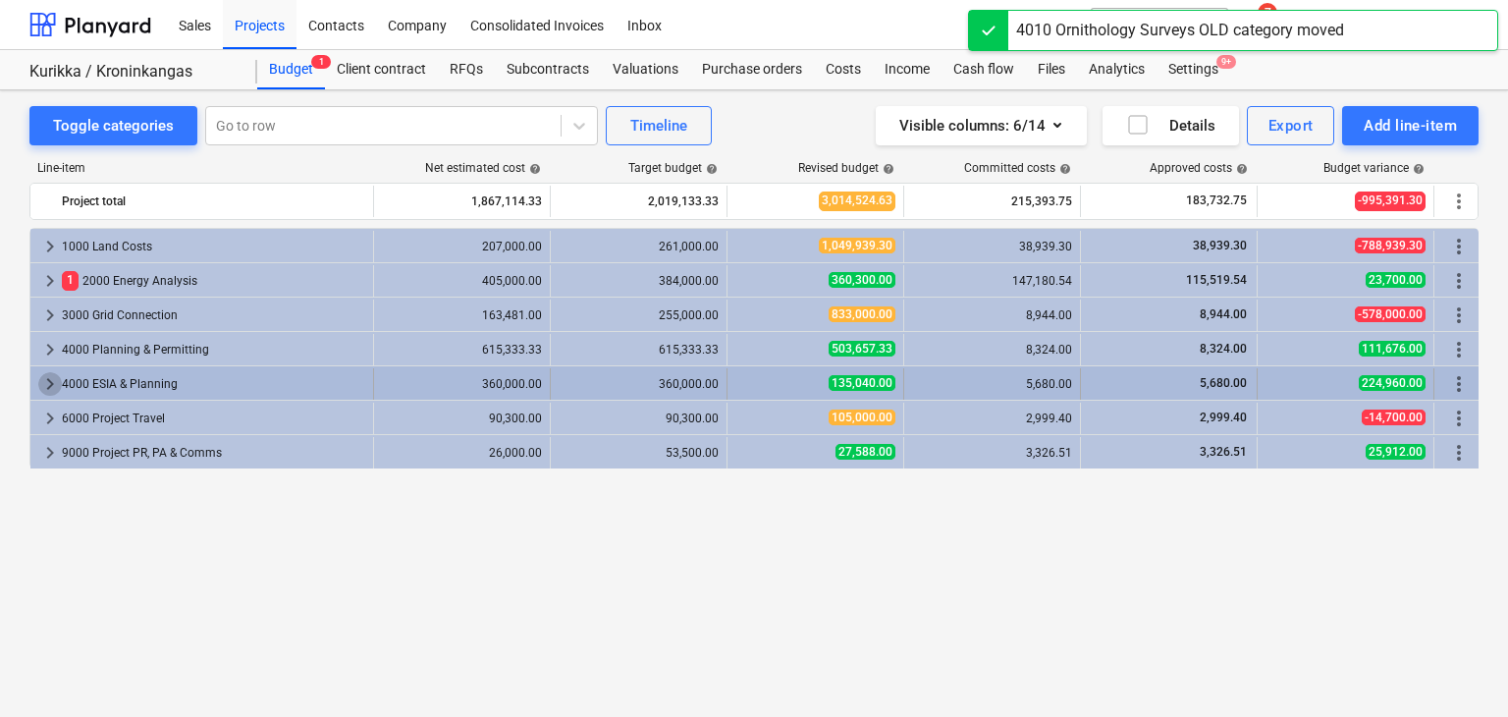
click at [39, 376] on span "keyboard_arrow_right" at bounding box center [50, 384] width 24 height 24
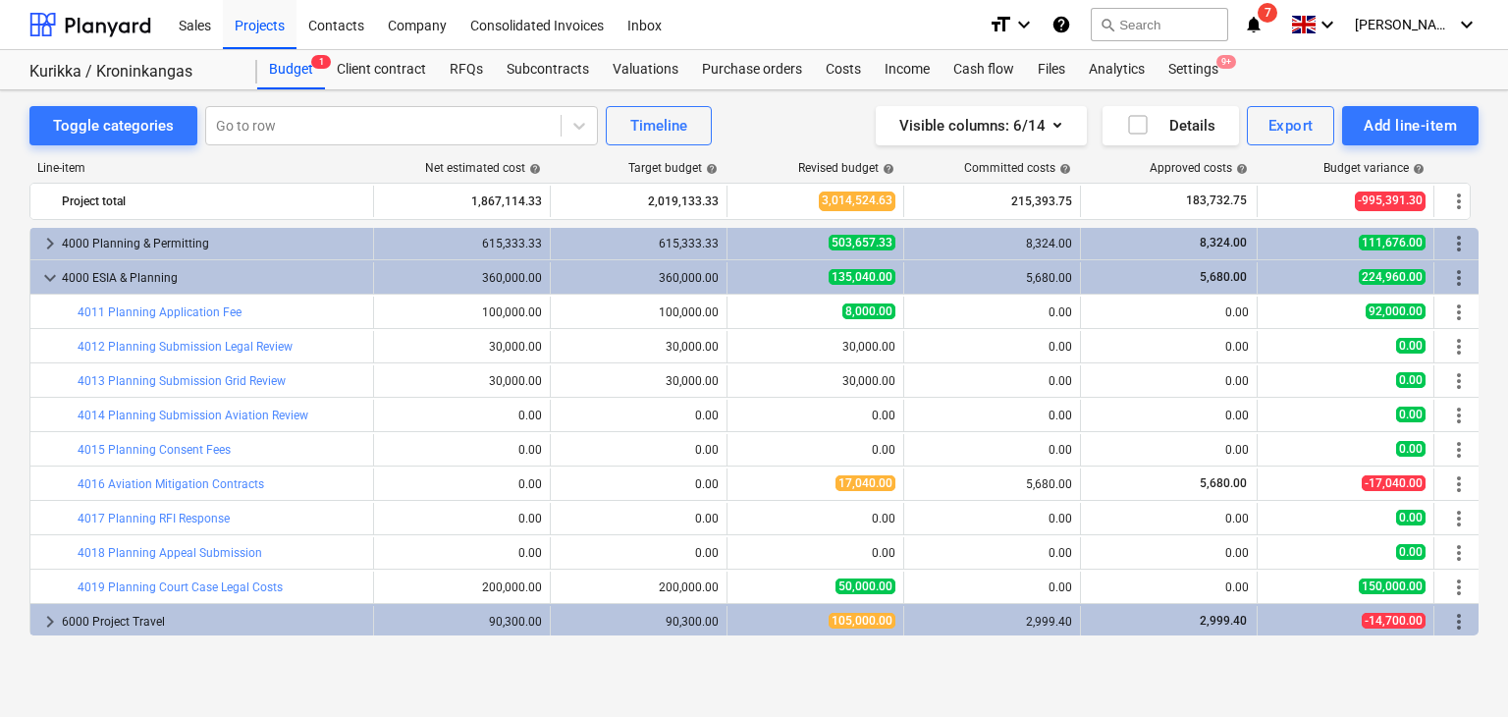
scroll to position [122, 0]
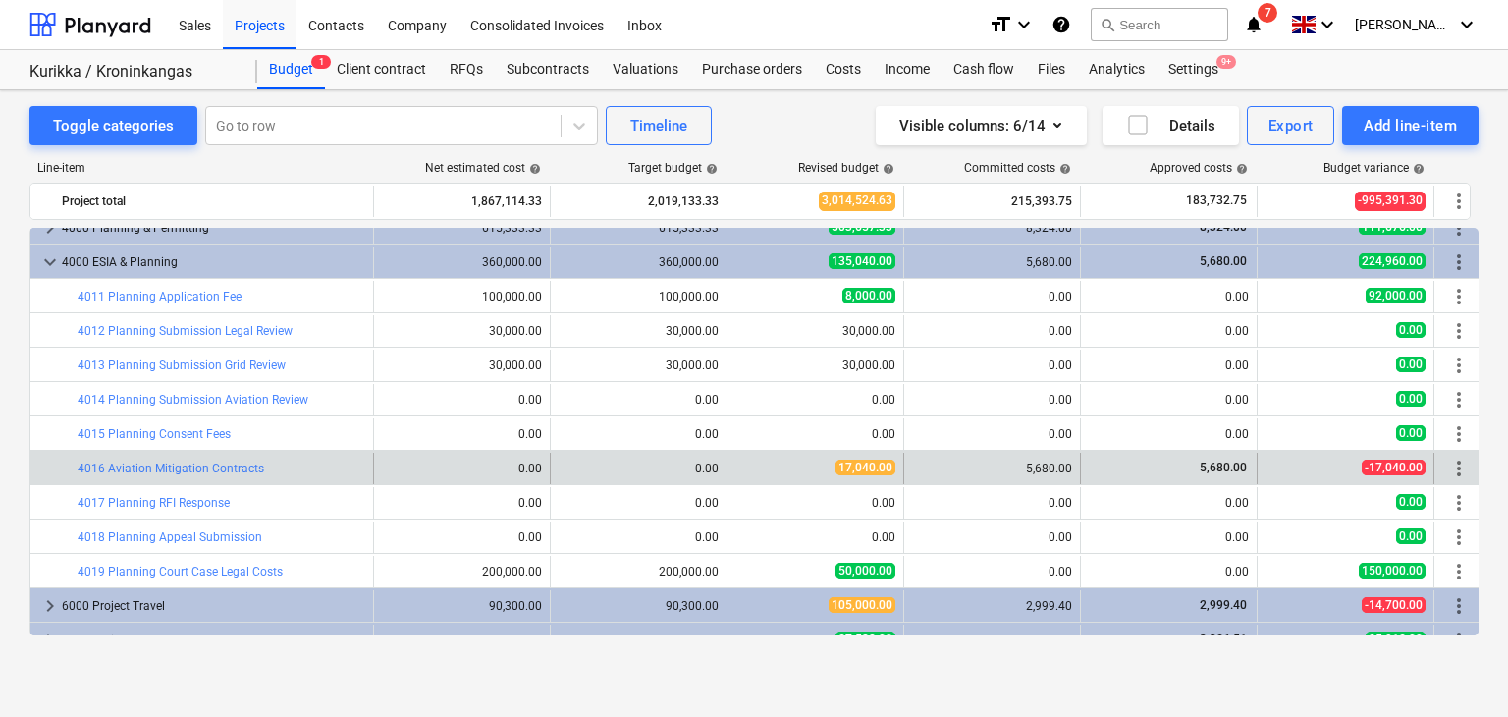
click at [1457, 468] on span "more_vert" at bounding box center [1459, 469] width 24 height 24
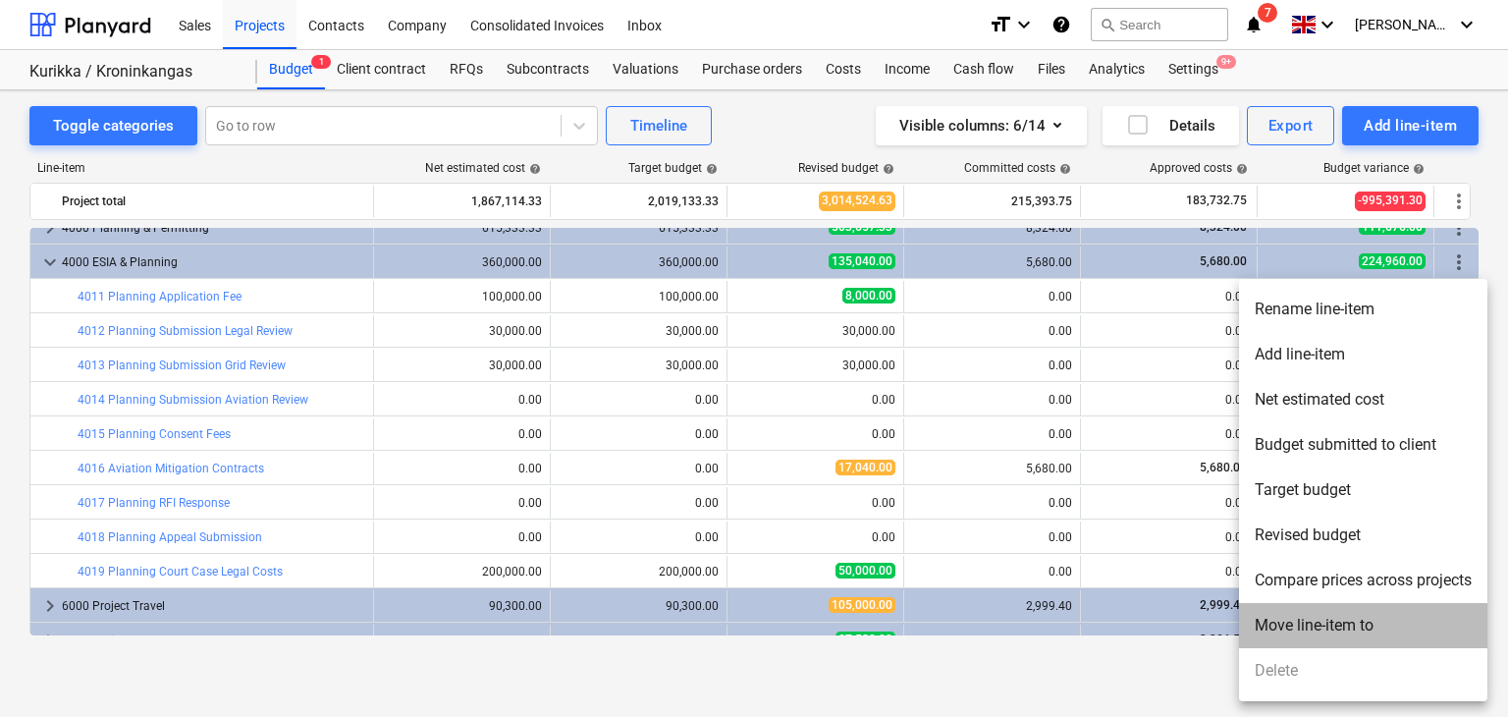
click at [1288, 616] on li "Move line-item to" at bounding box center [1363, 625] width 248 height 45
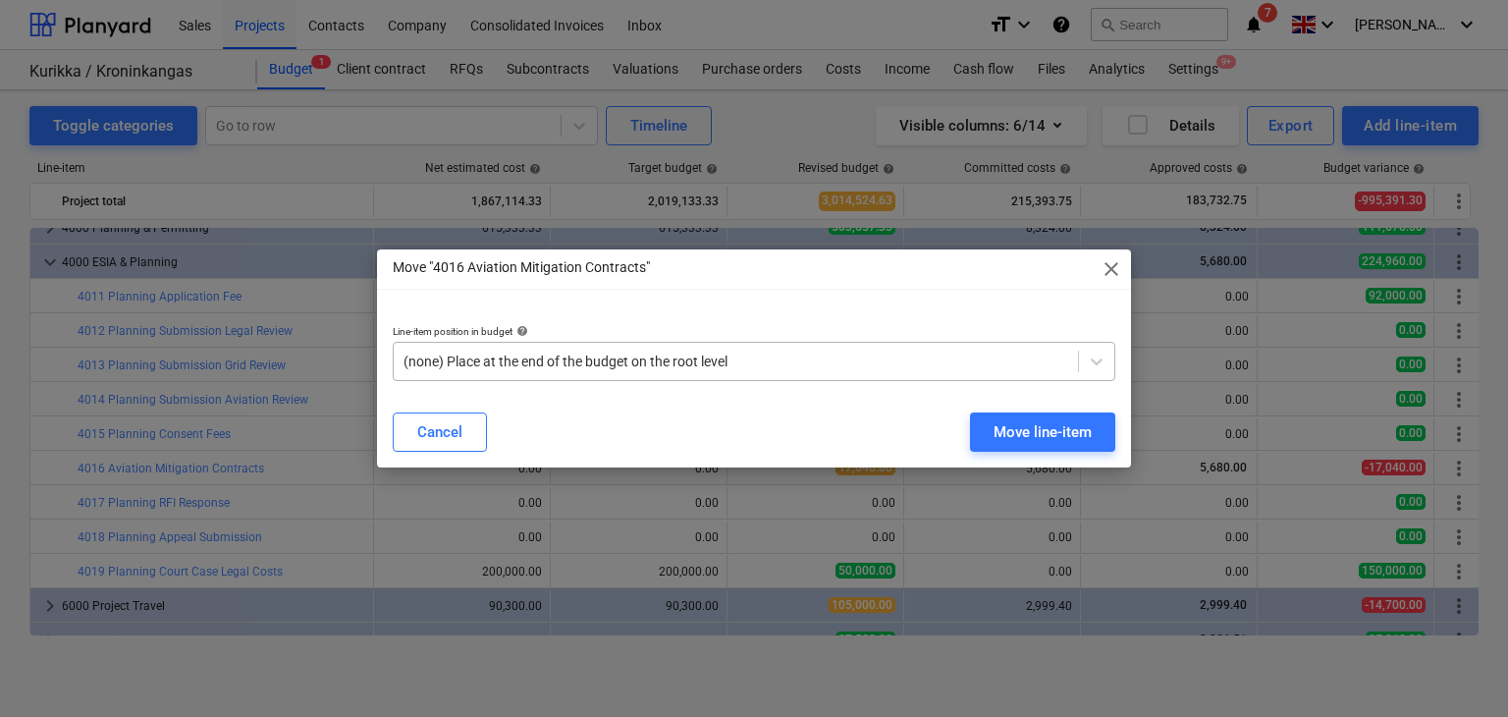
click at [734, 348] on div "(none) Place at the end of the budget on the root level" at bounding box center [736, 361] width 684 height 27
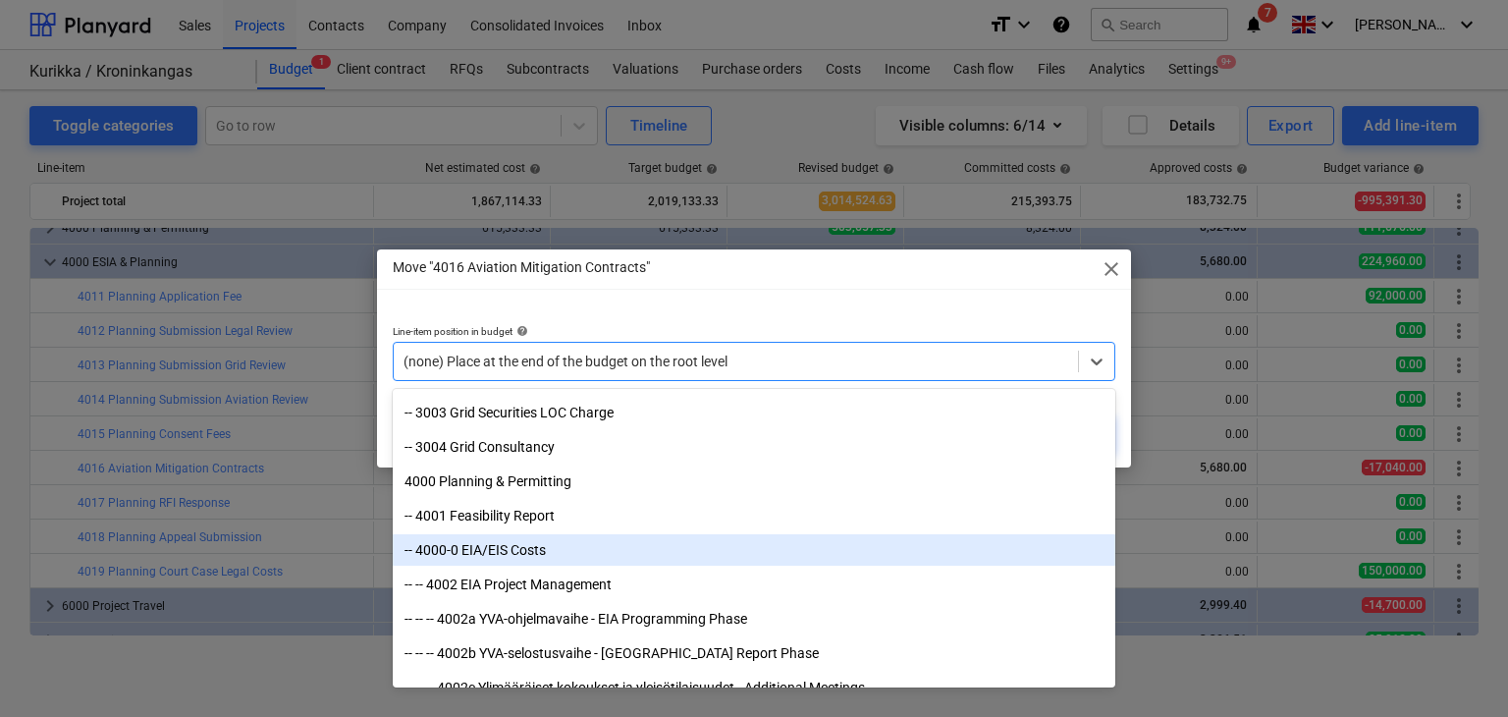
scroll to position [774, 0]
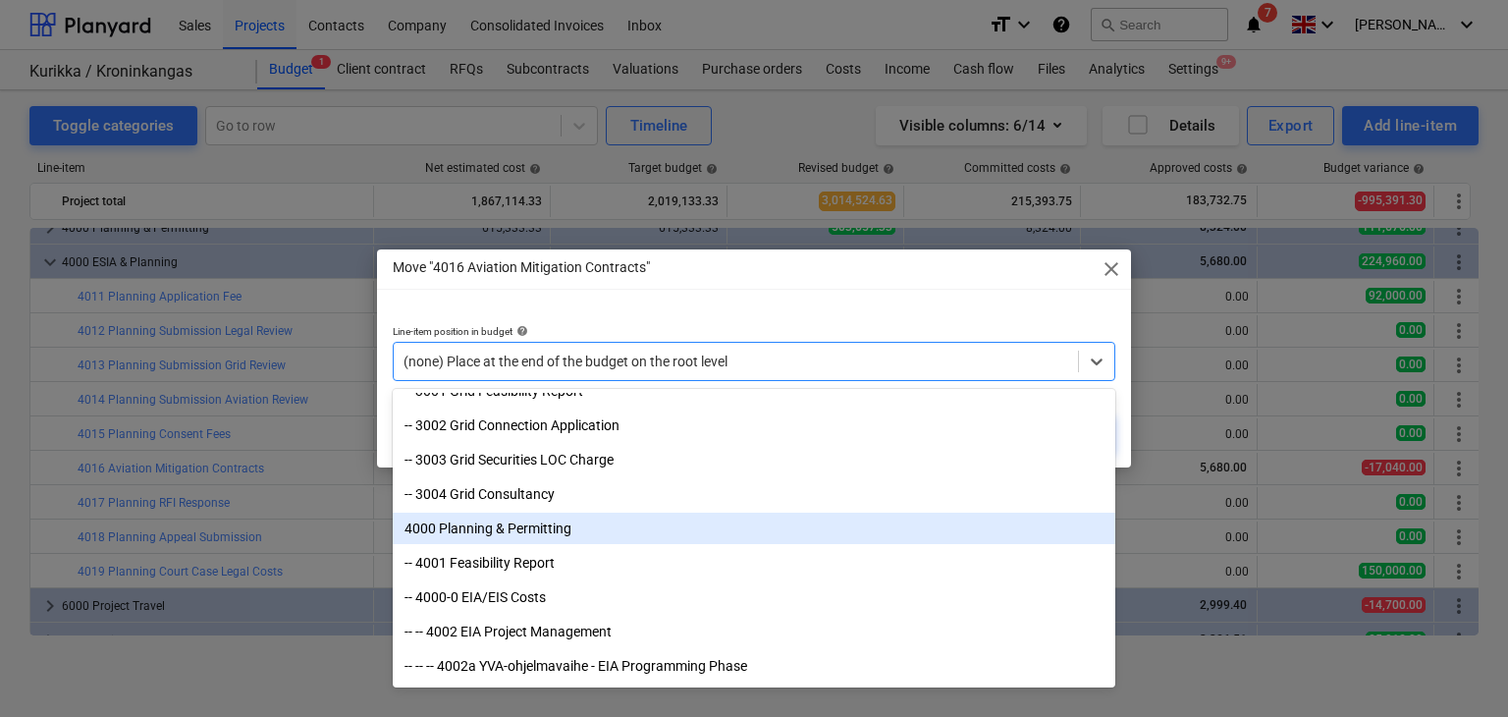
click at [531, 527] on div "4000 Planning & Permitting" at bounding box center [754, 528] width 723 height 31
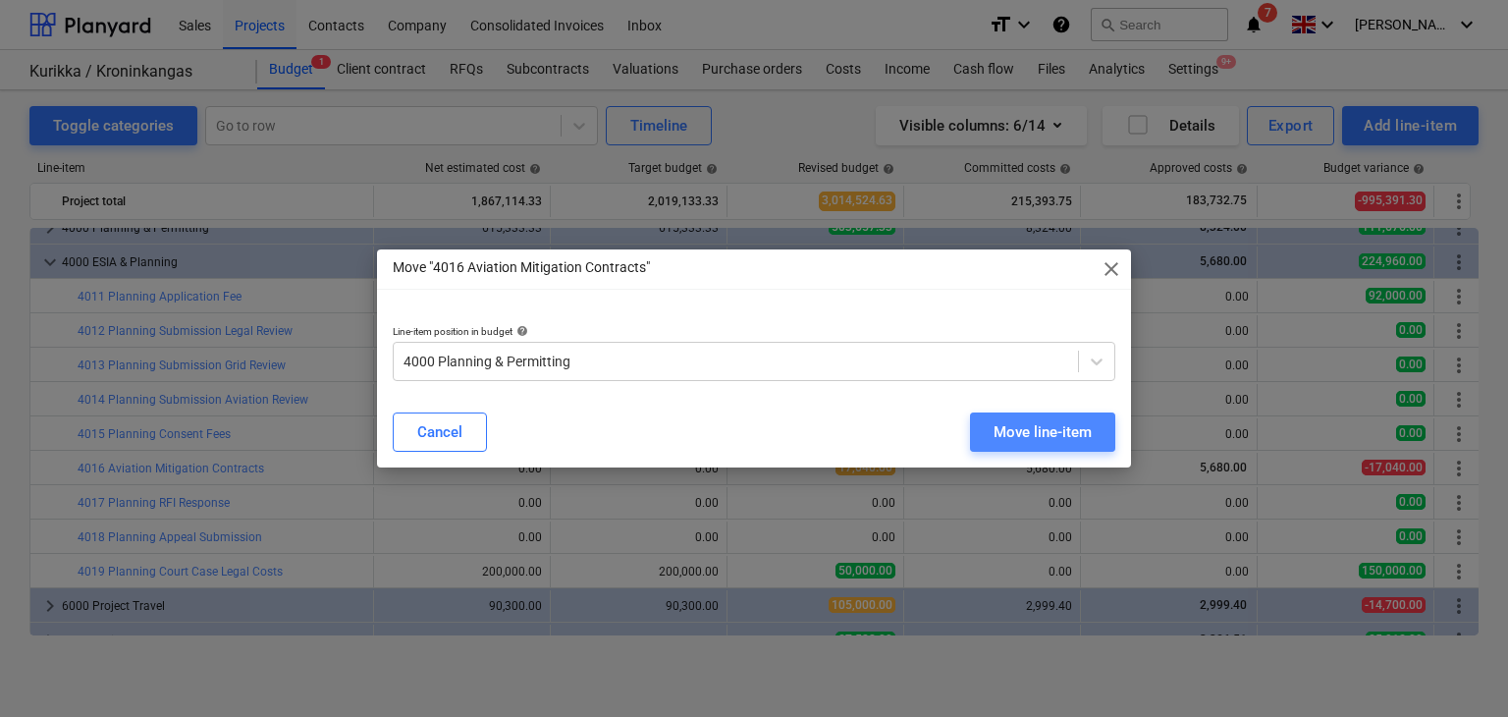
click at [1021, 421] on div "Move line-item" at bounding box center [1043, 432] width 98 height 26
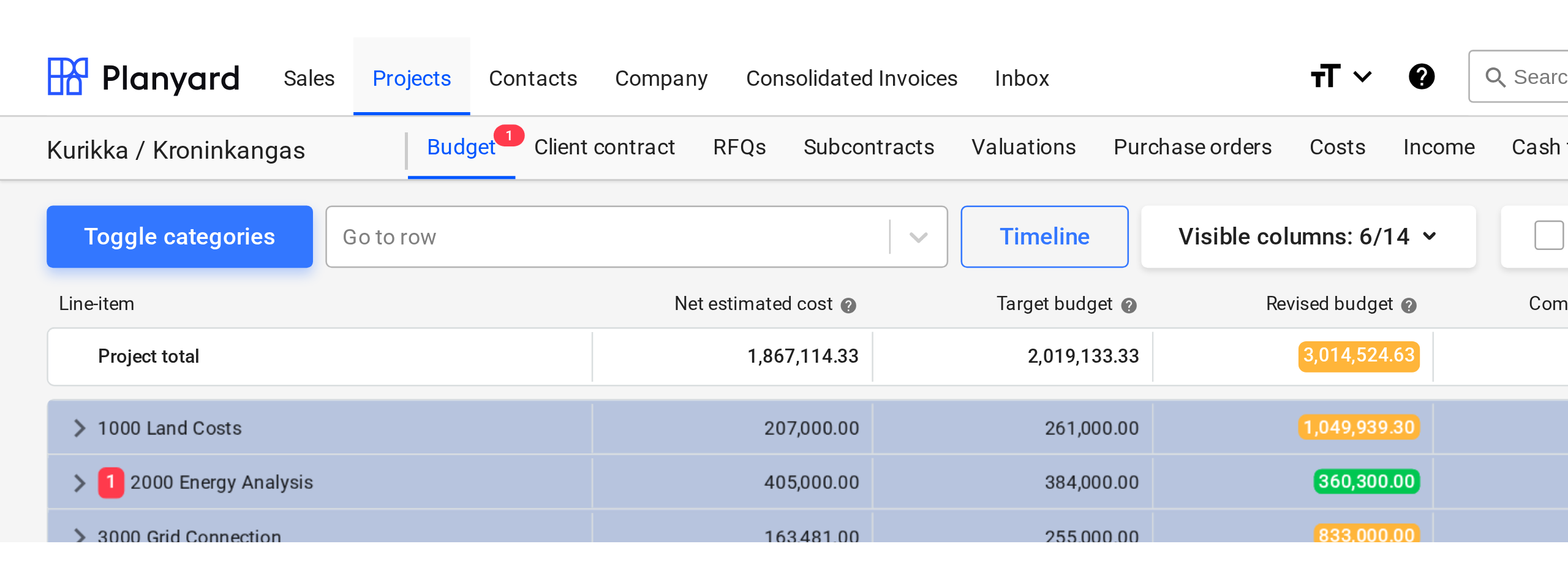
scroll to position [0, 0]
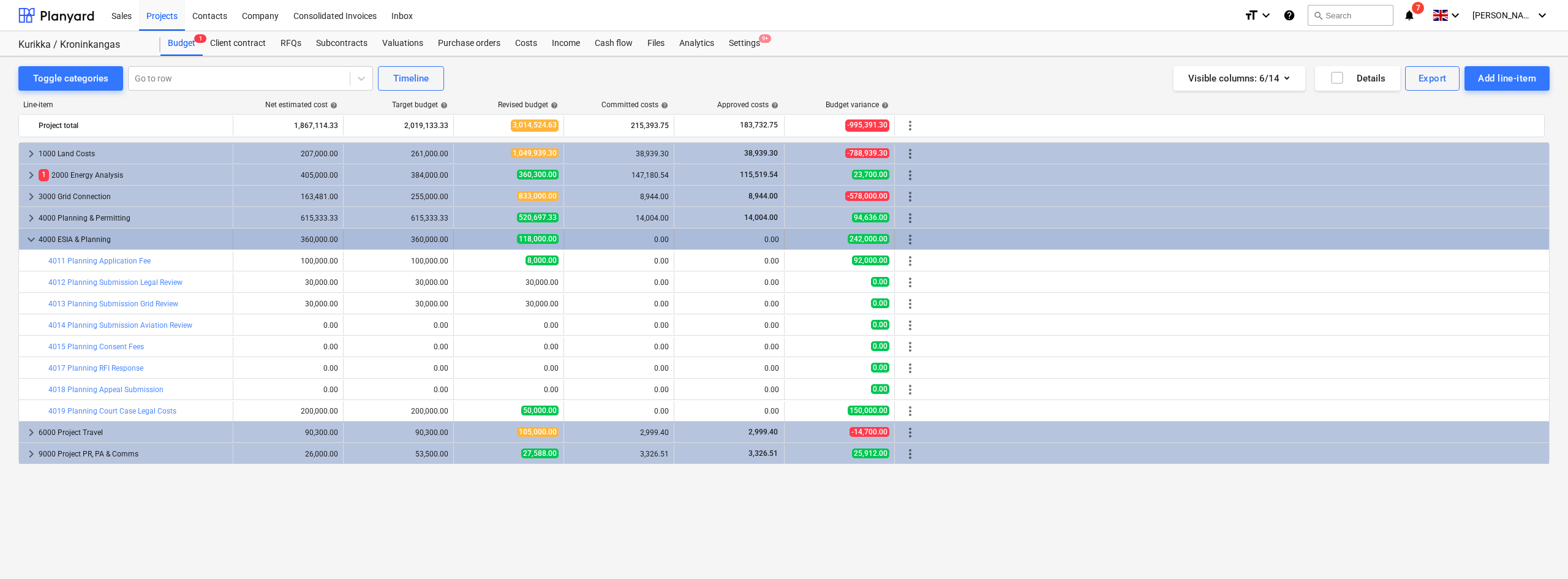
click at [910, 238] on span "more_vert" at bounding box center [910, 240] width 15 height 15
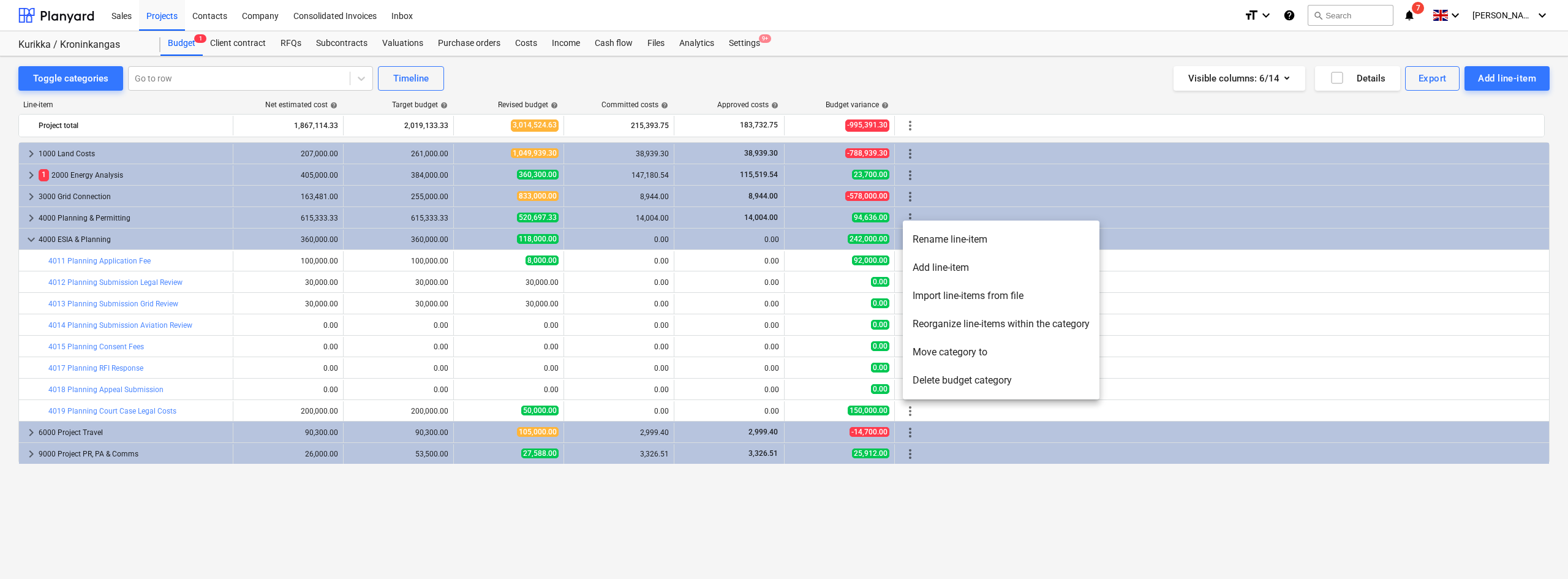
click at [929, 371] on li "Delete budget category" at bounding box center [1000, 380] width 196 height 28
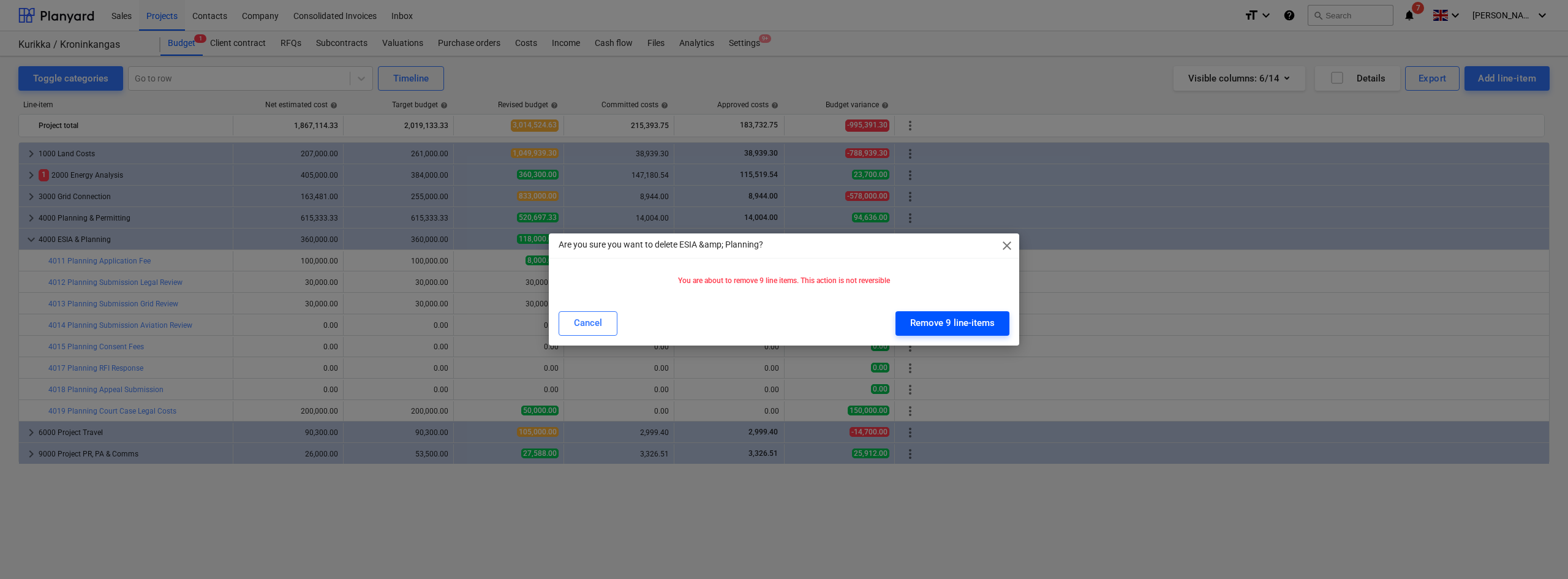
click at [926, 325] on div "Remove 9 line-items" at bounding box center [952, 323] width 84 height 16
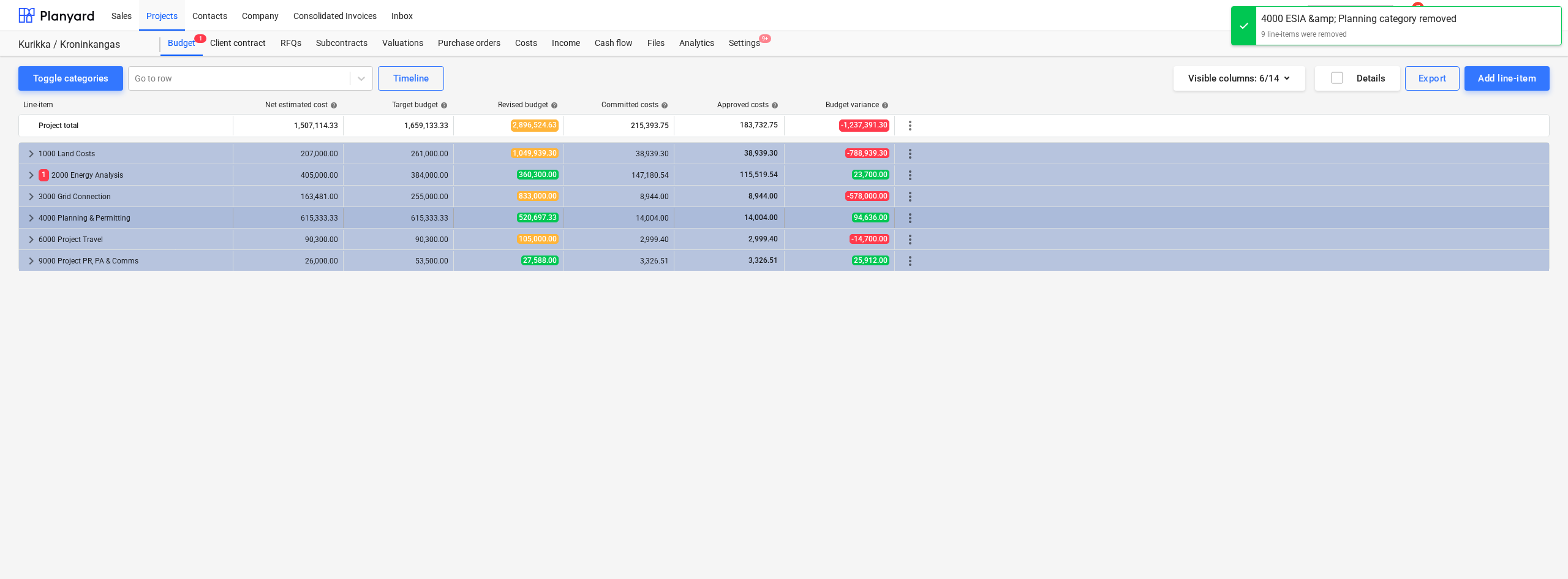
click at [31, 215] on span "keyboard_arrow_right" at bounding box center [31, 218] width 15 height 15
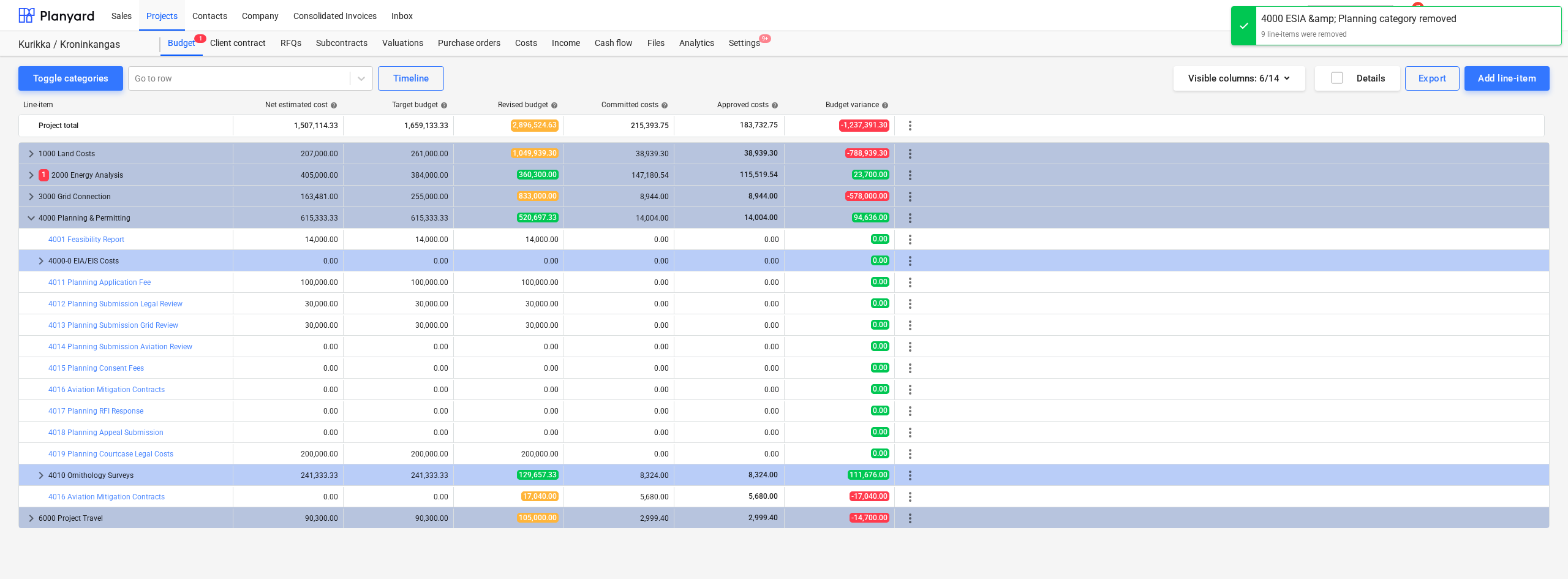
scroll to position [21, 0]
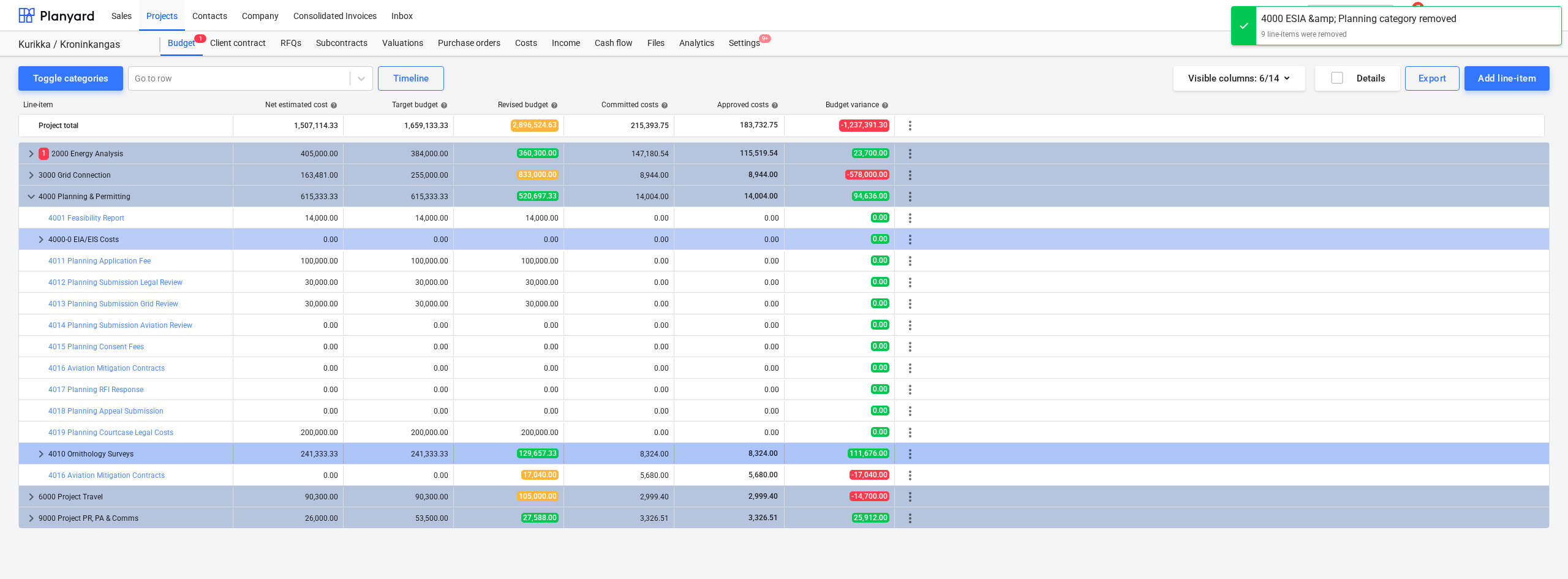
click at [41, 447] on span "keyboard_arrow_right" at bounding box center [41, 454] width 15 height 15
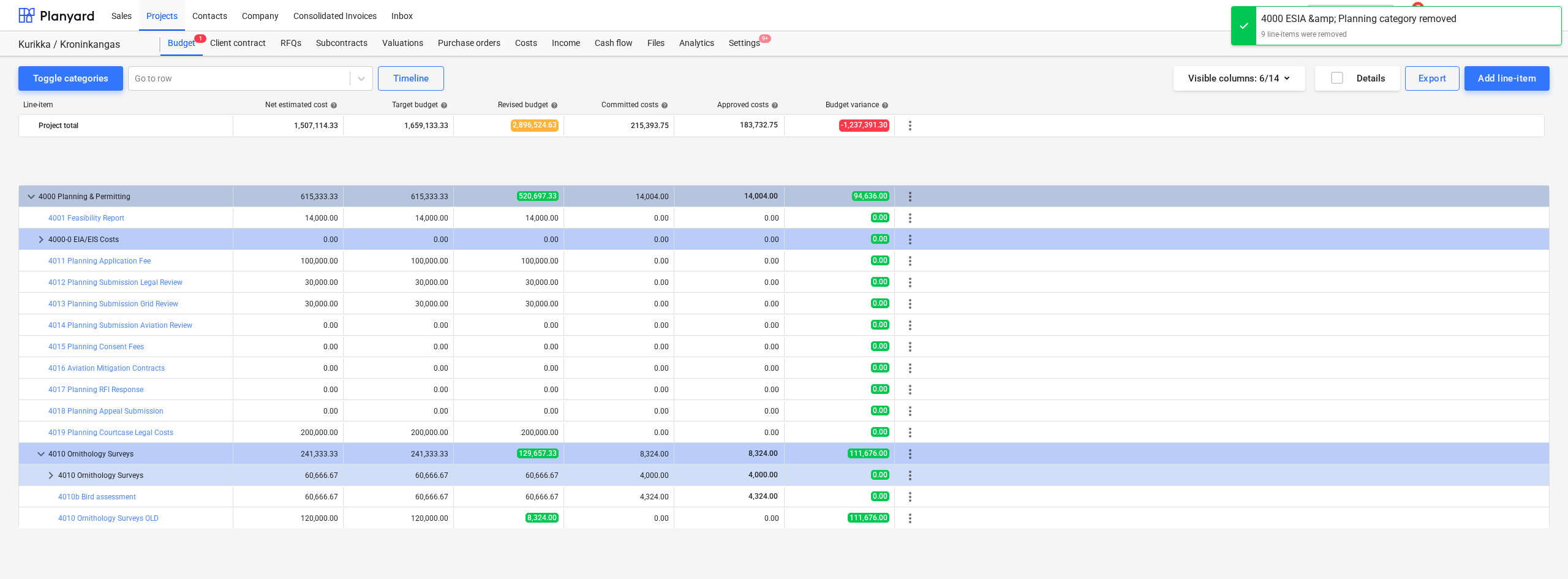
scroll to position [85, 0]
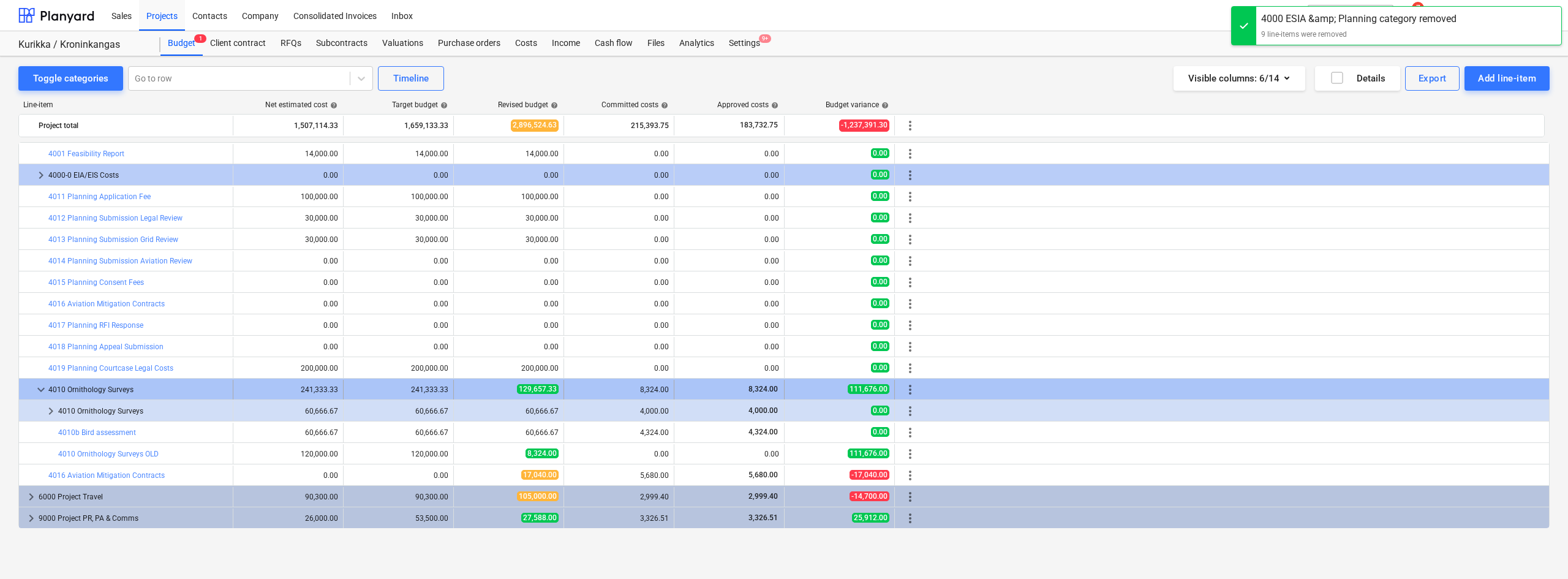
click at [43, 389] on span "keyboard_arrow_down" at bounding box center [41, 390] width 15 height 15
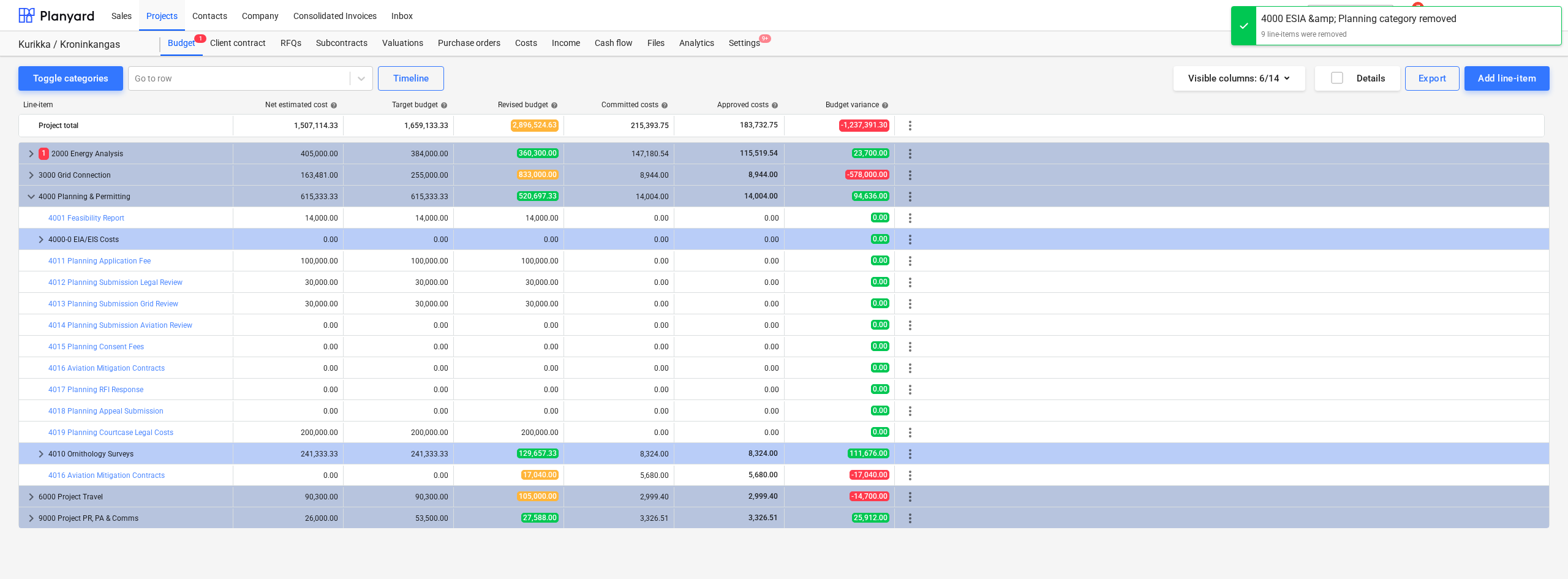
scroll to position [21, 0]
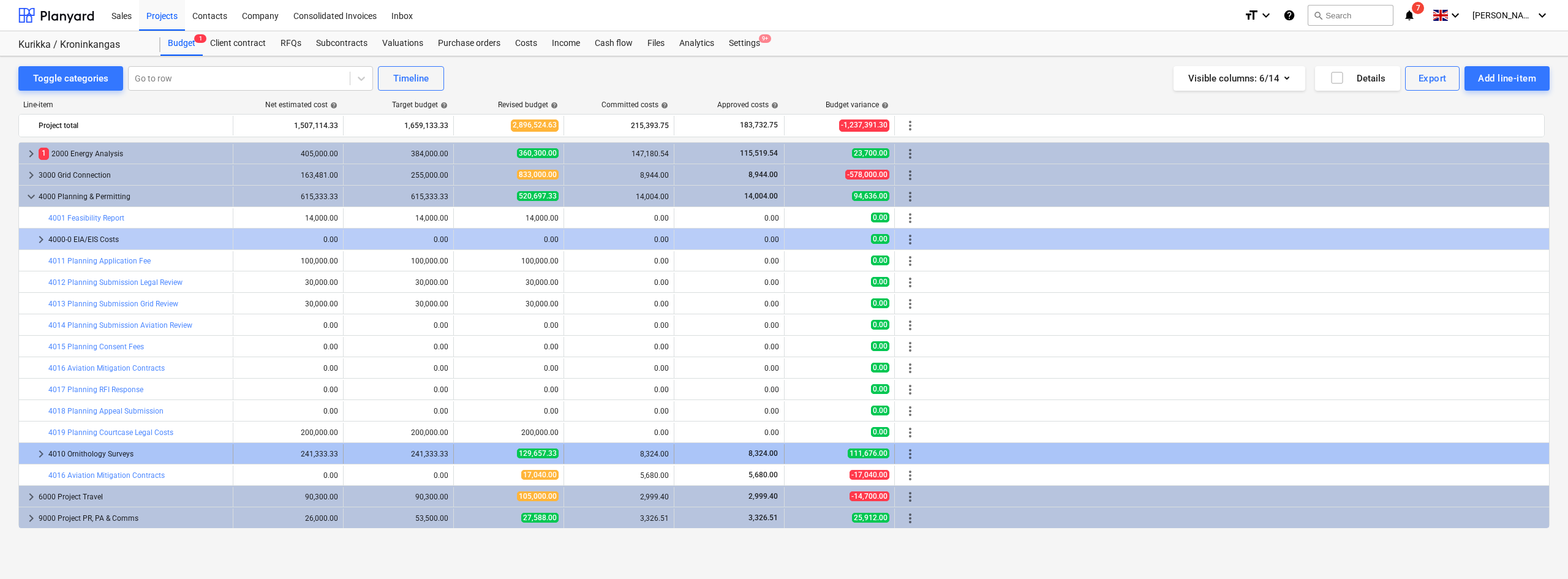
click at [42, 447] on span "keyboard_arrow_right" at bounding box center [41, 454] width 15 height 15
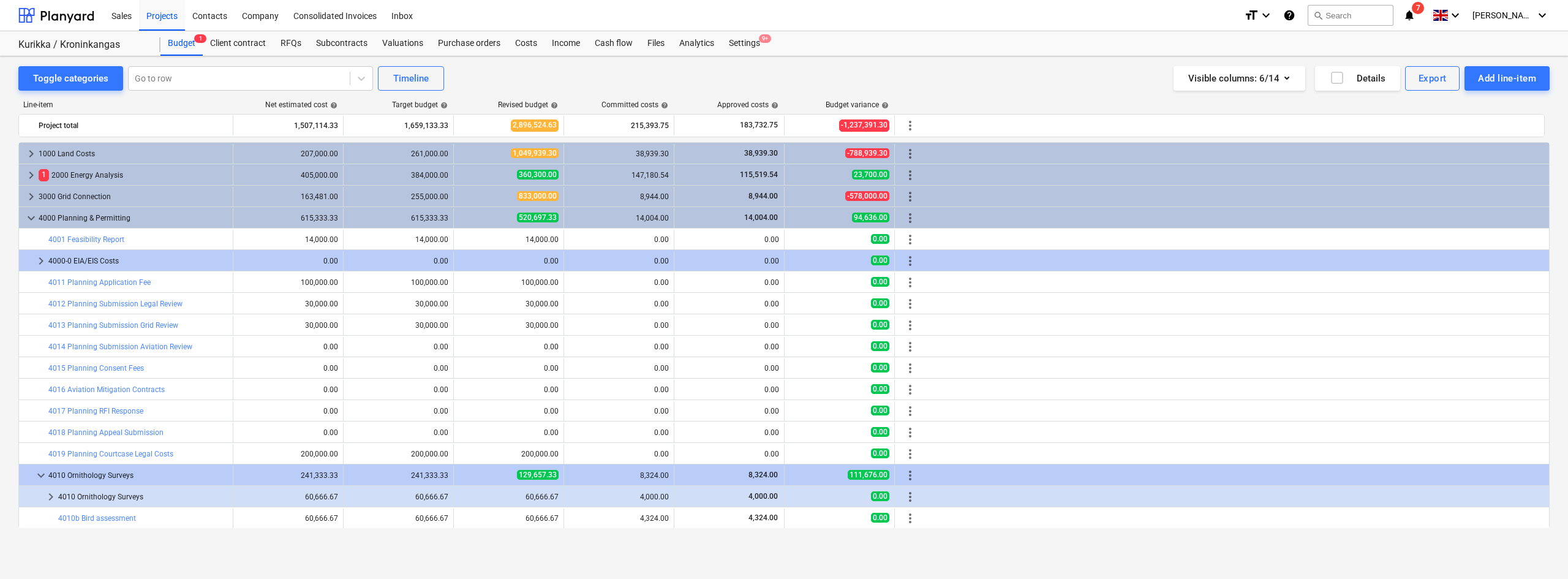
scroll to position [85, 0]
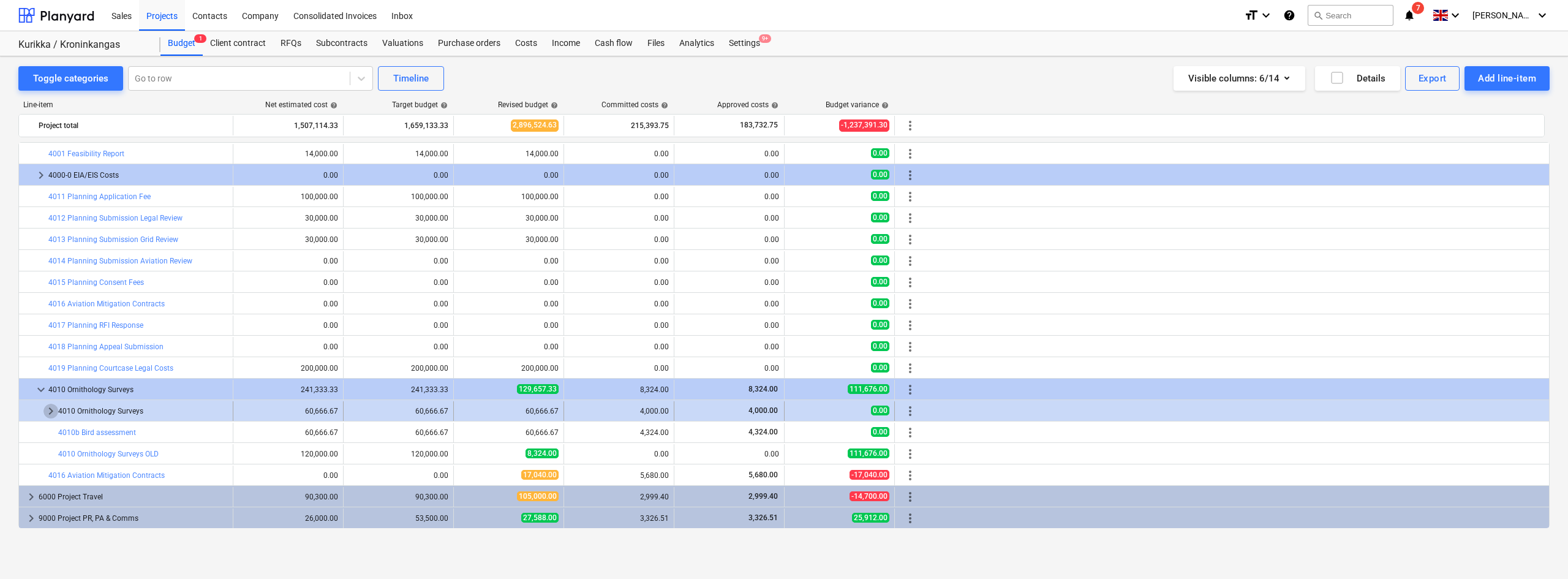
click at [46, 411] on span "keyboard_arrow_right" at bounding box center [51, 411] width 15 height 15
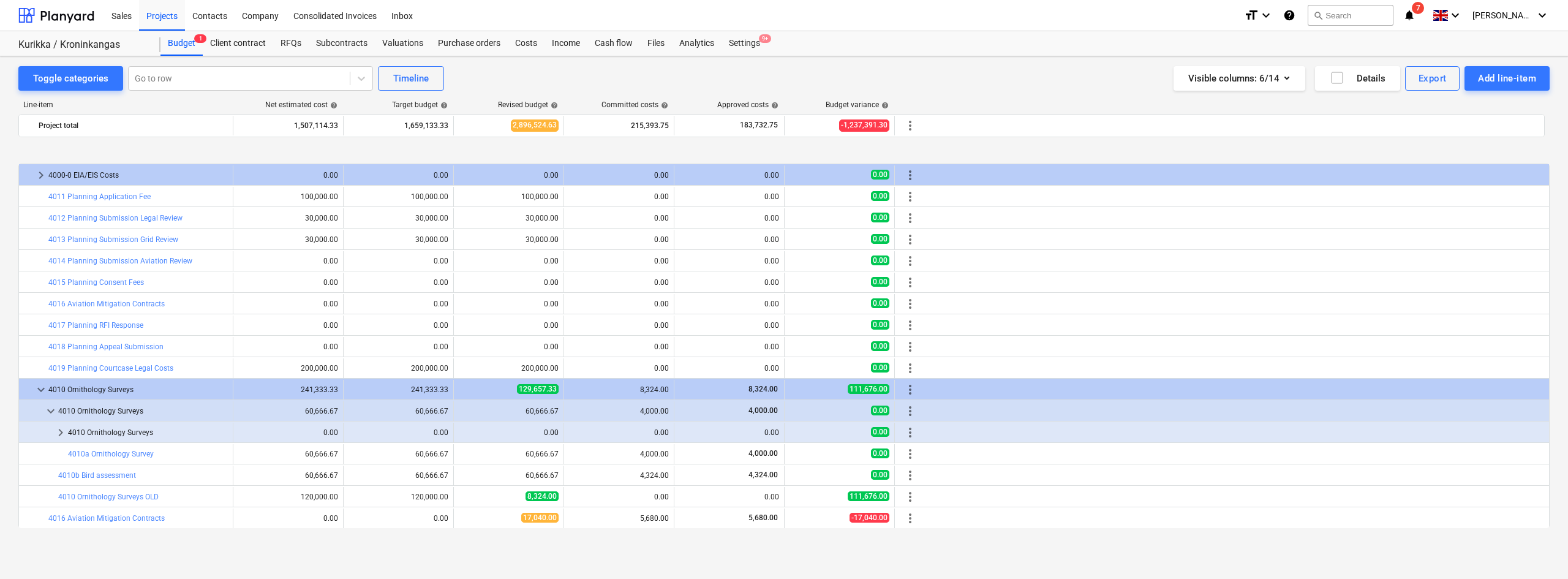
scroll to position [129, 0]
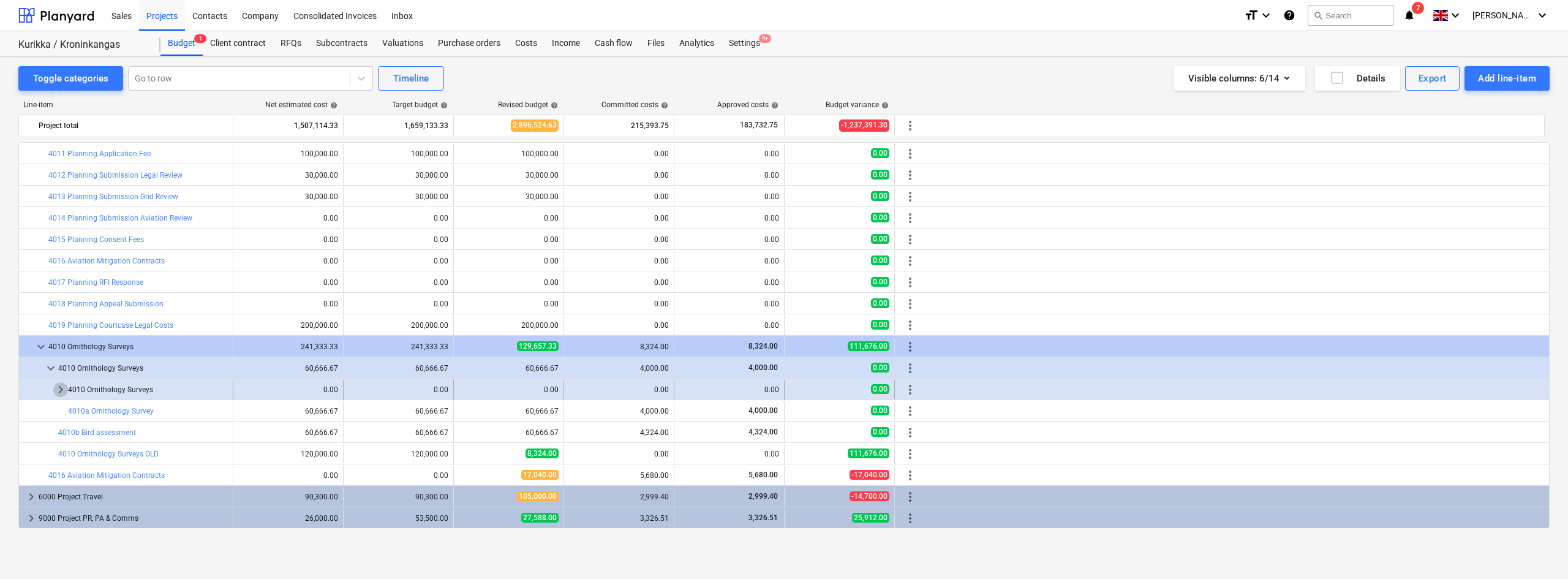
click at [59, 384] on span "keyboard_arrow_right" at bounding box center [60, 390] width 15 height 15
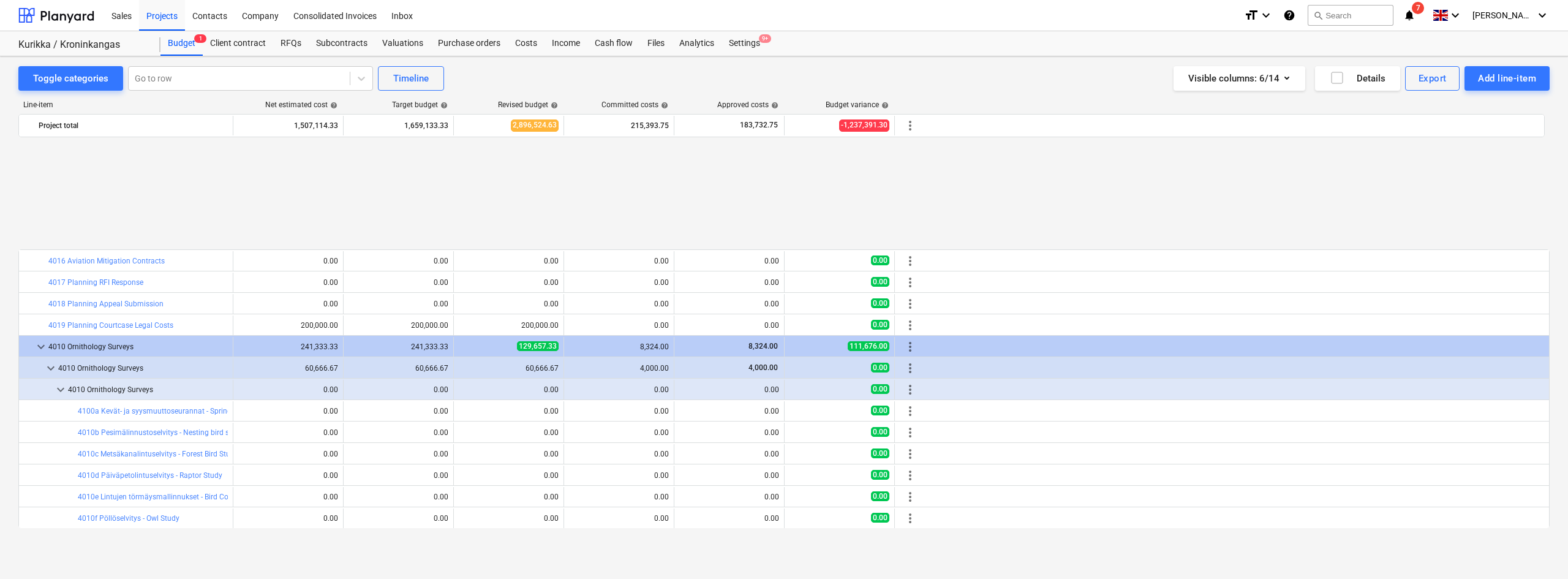
scroll to position [279, 0]
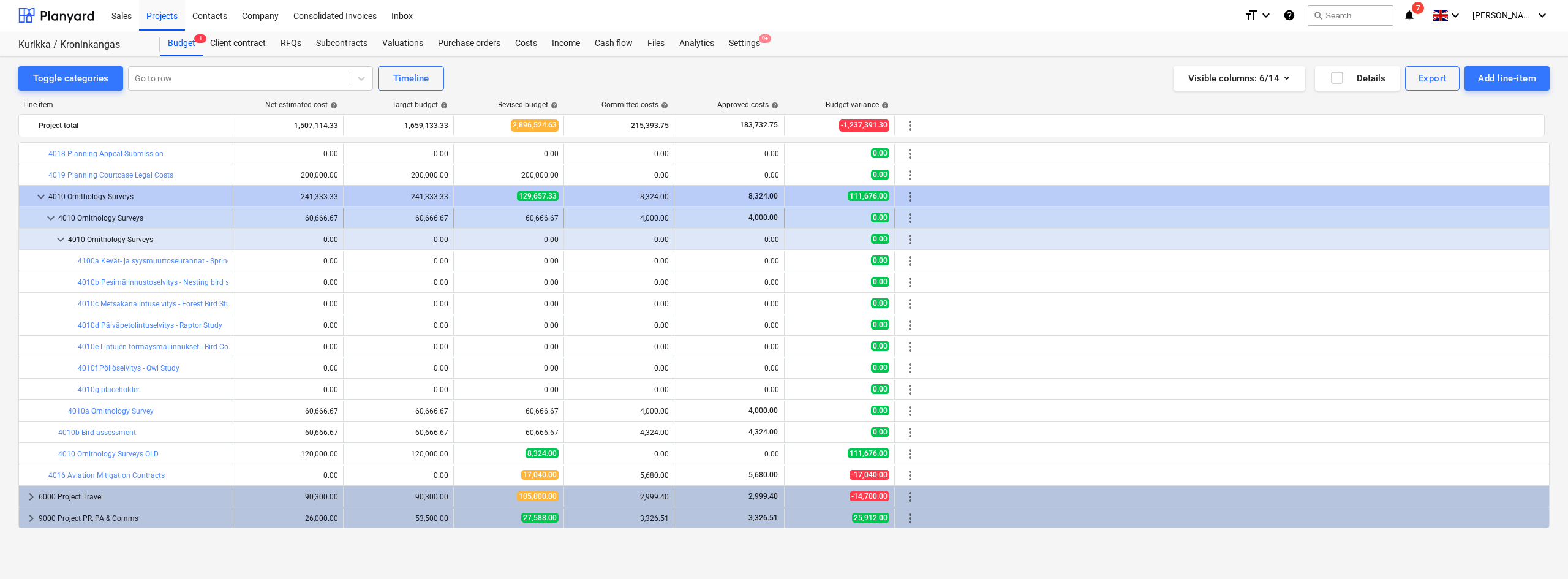
click at [53, 220] on span "keyboard_arrow_down" at bounding box center [51, 218] width 15 height 15
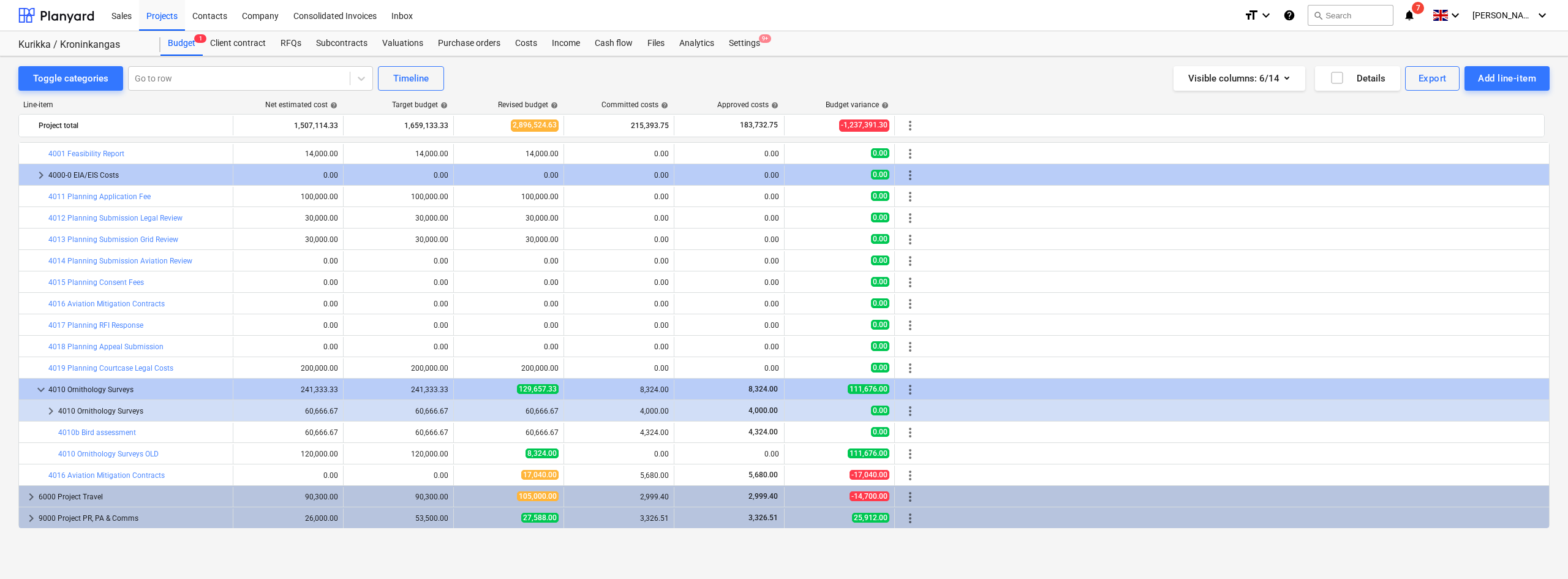
scroll to position [85, 0]
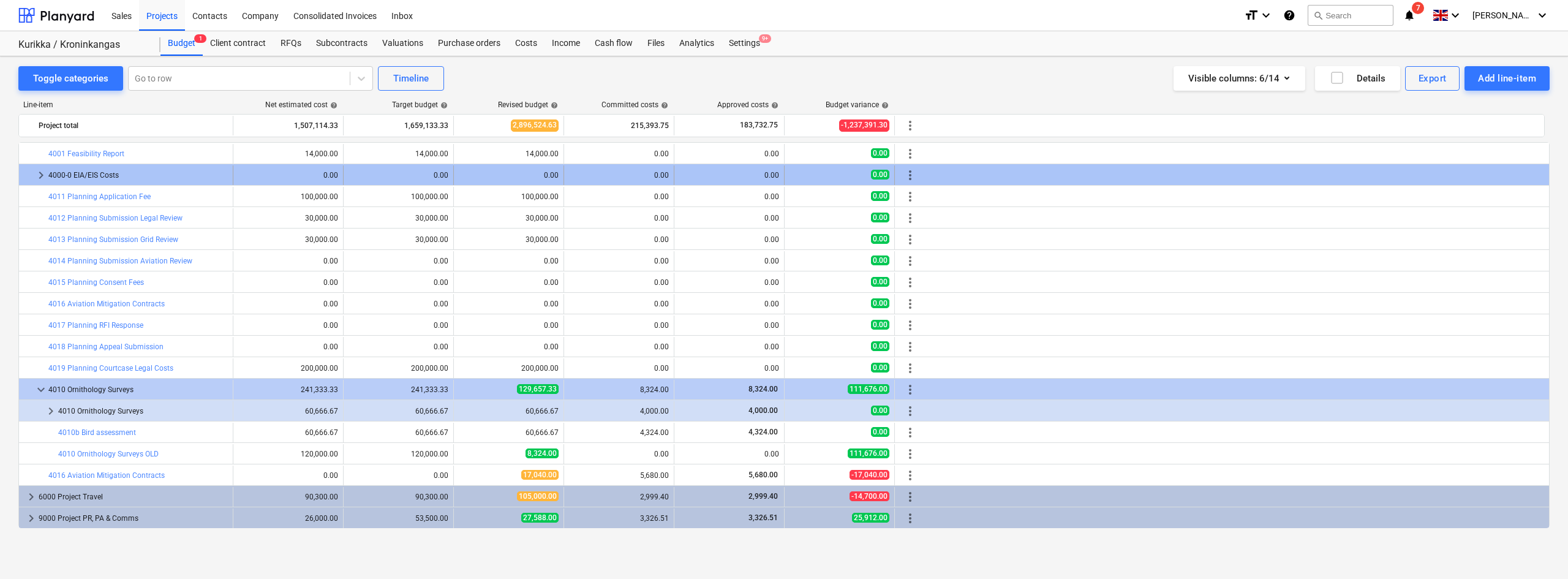
click at [44, 178] on span "keyboard_arrow_right" at bounding box center [41, 175] width 15 height 15
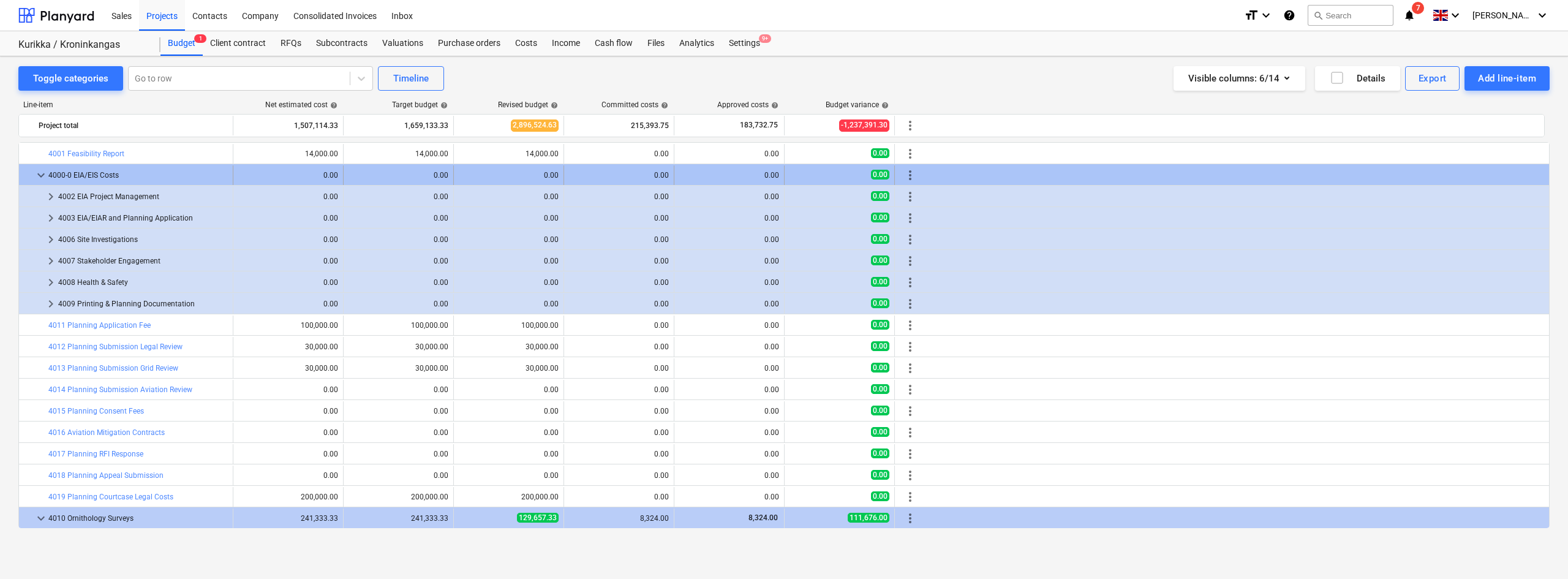
click at [39, 173] on span "keyboard_arrow_down" at bounding box center [41, 175] width 15 height 15
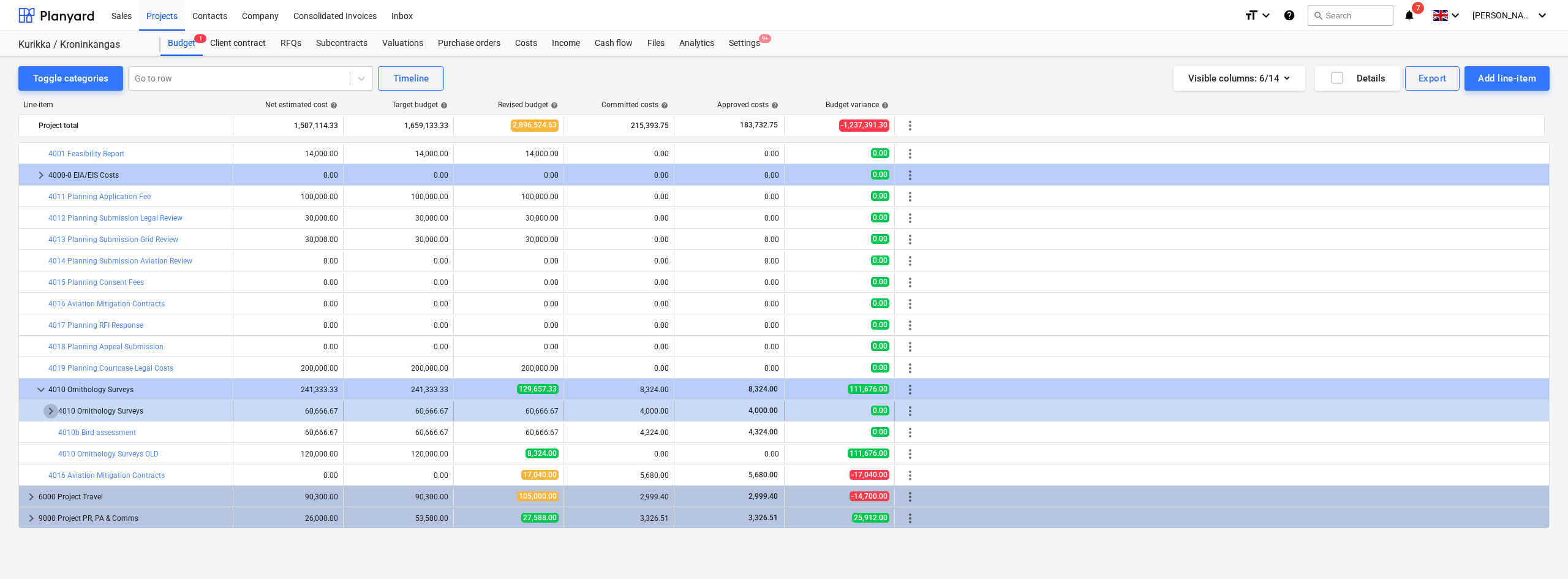
click at [49, 409] on span "keyboard_arrow_right" at bounding box center [51, 411] width 15 height 15
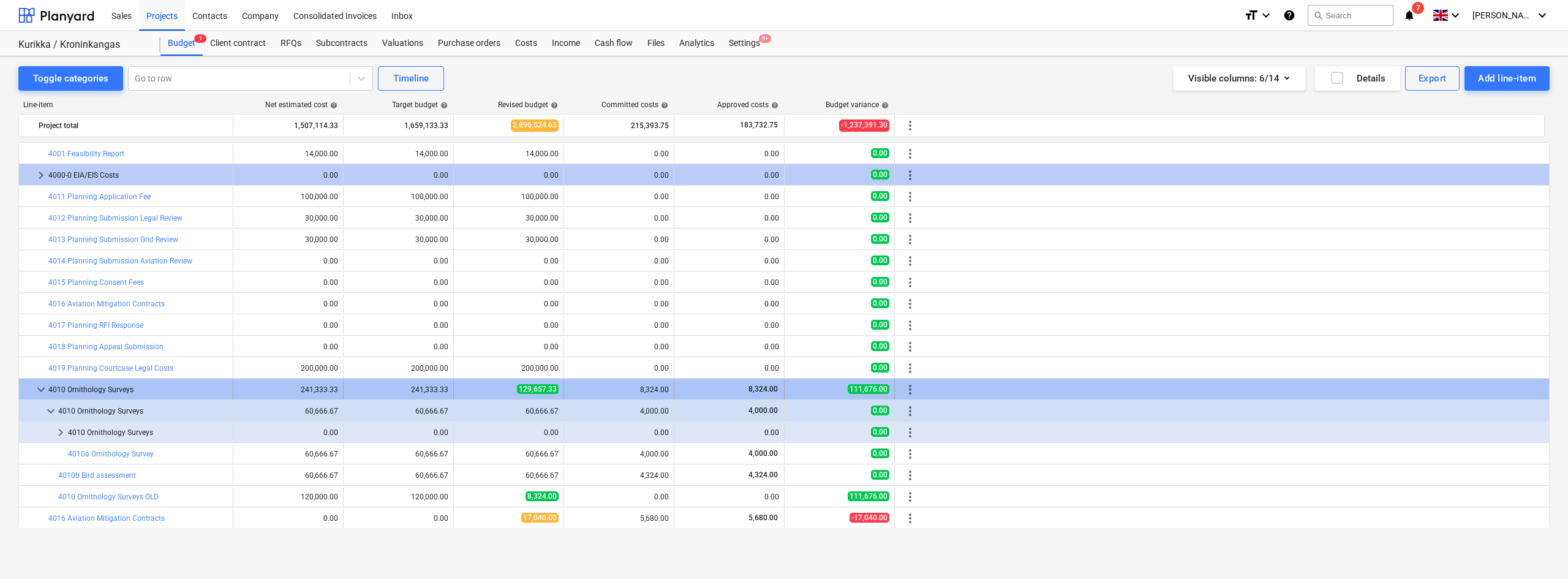
scroll to position [129, 0]
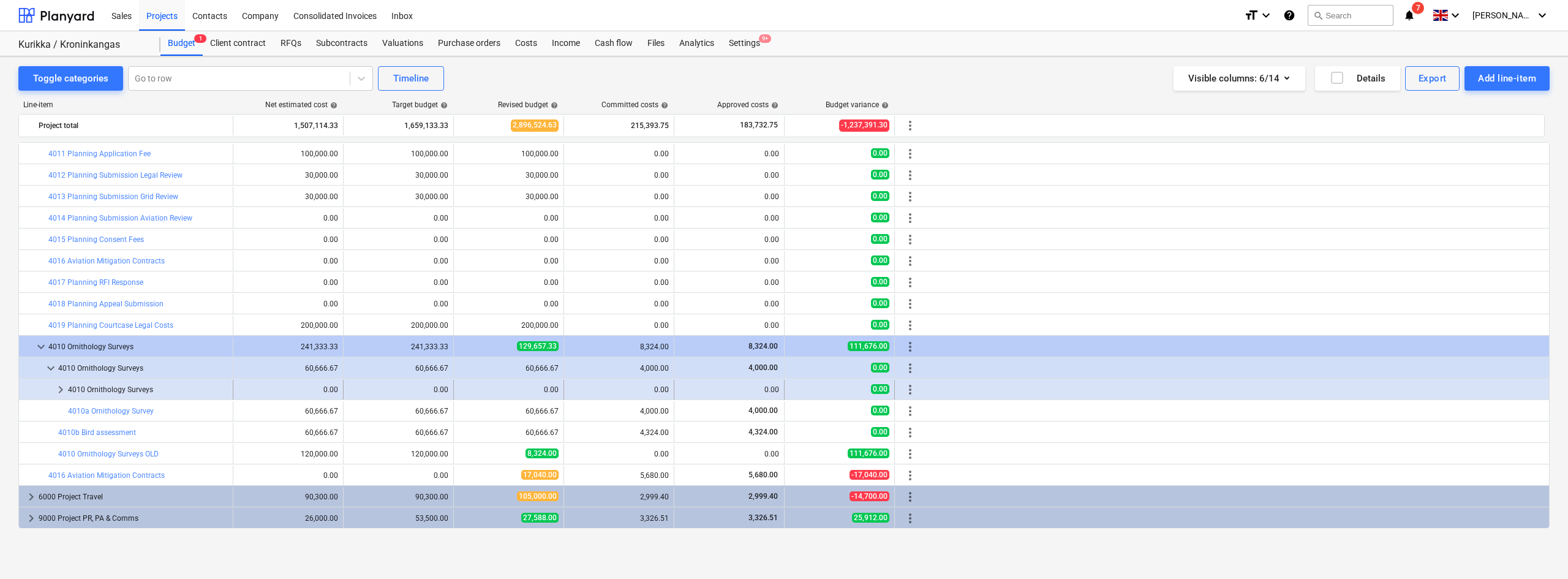
click at [60, 390] on span "keyboard_arrow_right" at bounding box center [60, 390] width 15 height 15
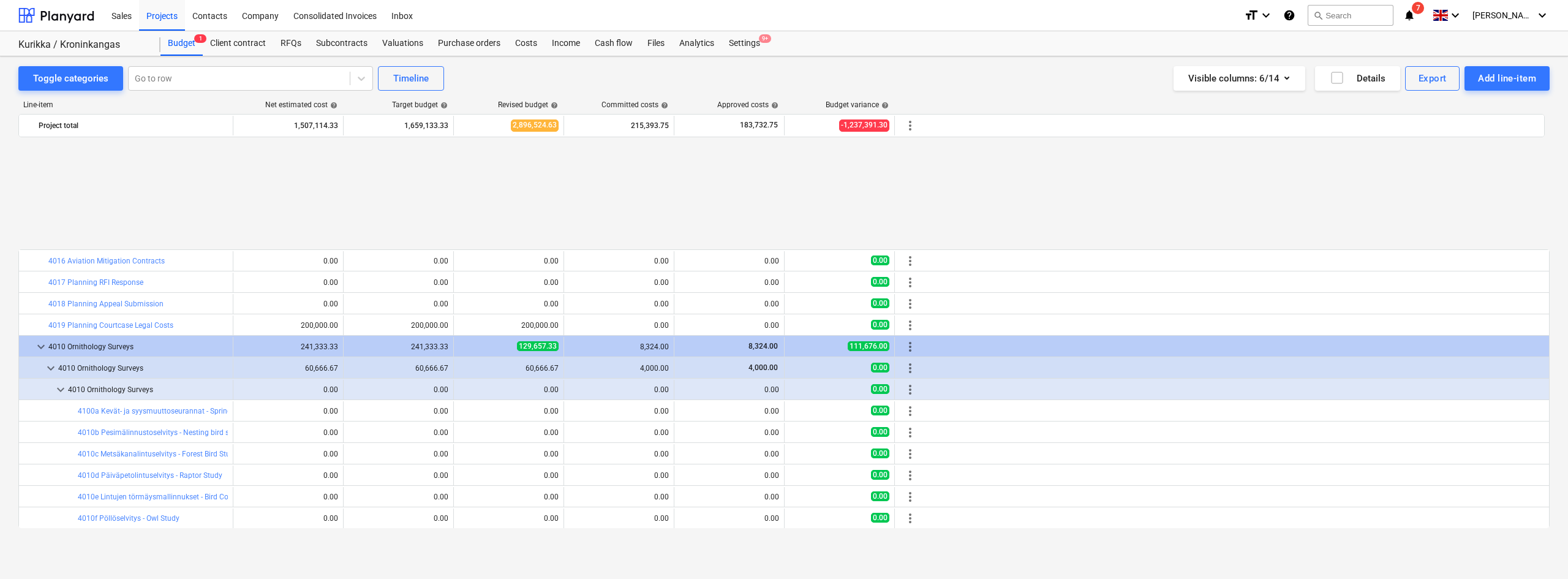
scroll to position [279, 0]
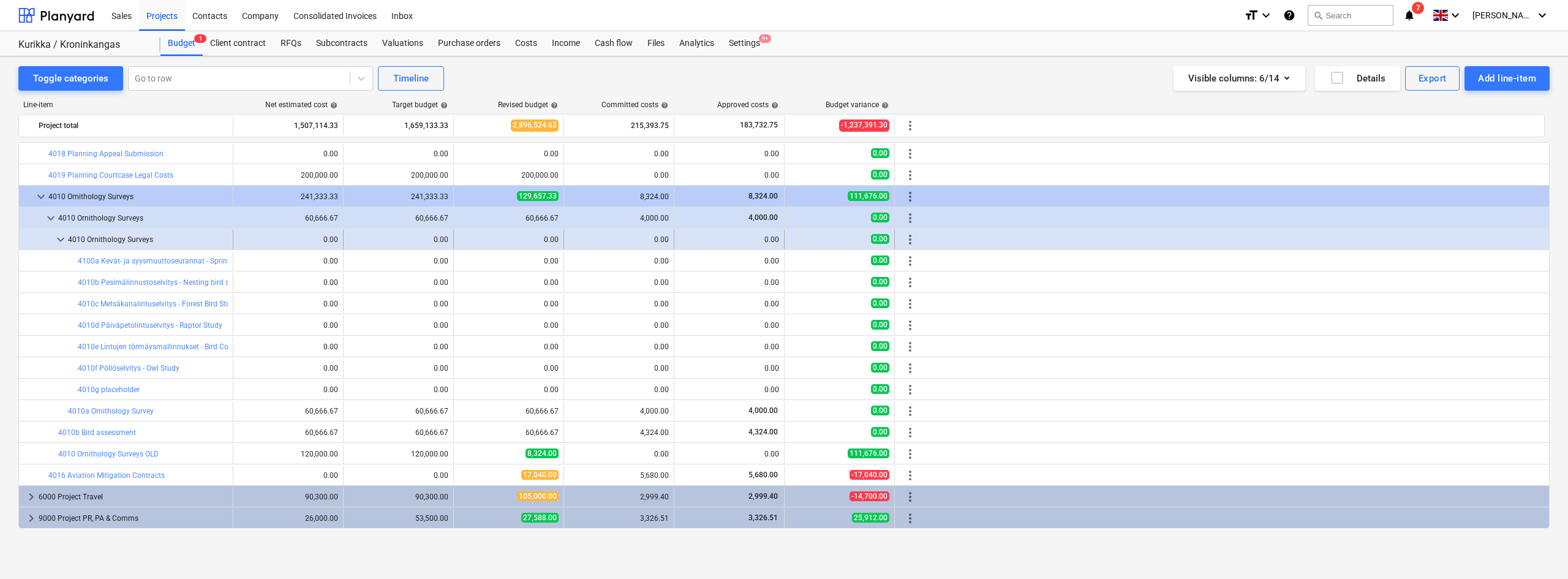
click at [58, 236] on span "keyboard_arrow_down" at bounding box center [60, 240] width 15 height 15
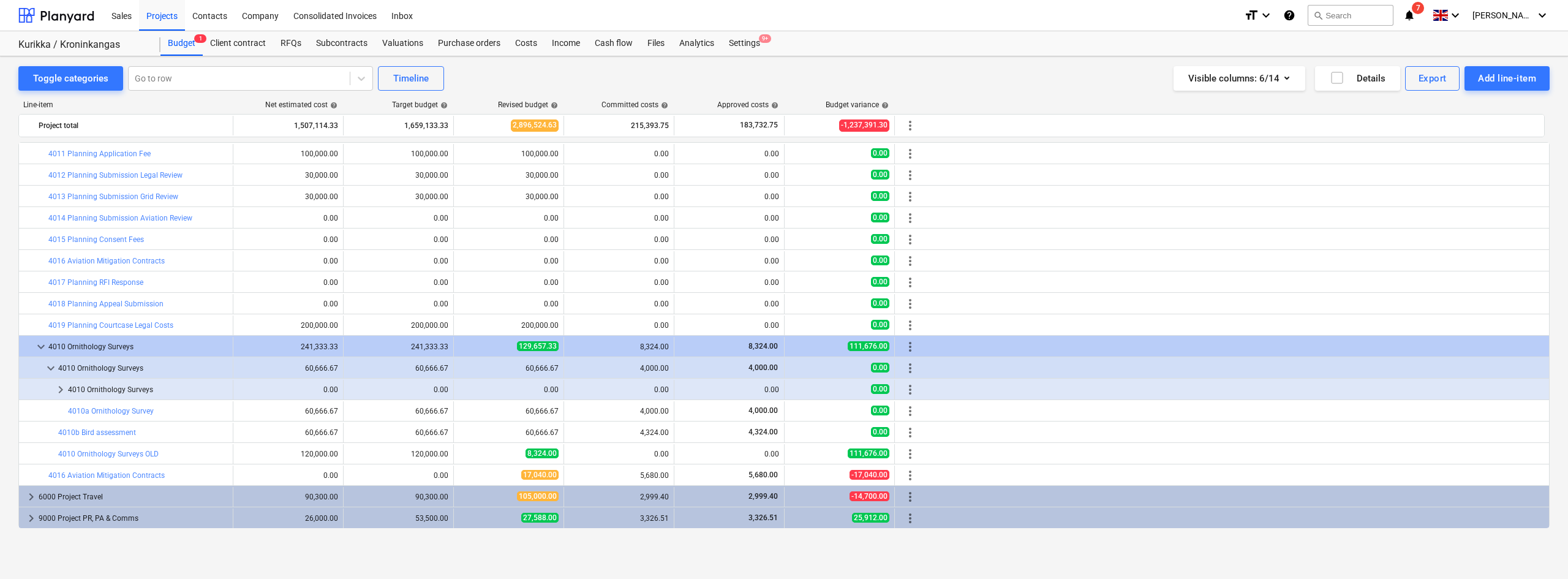
scroll to position [129, 0]
click at [61, 389] on span "keyboard_arrow_right" at bounding box center [60, 390] width 15 height 15
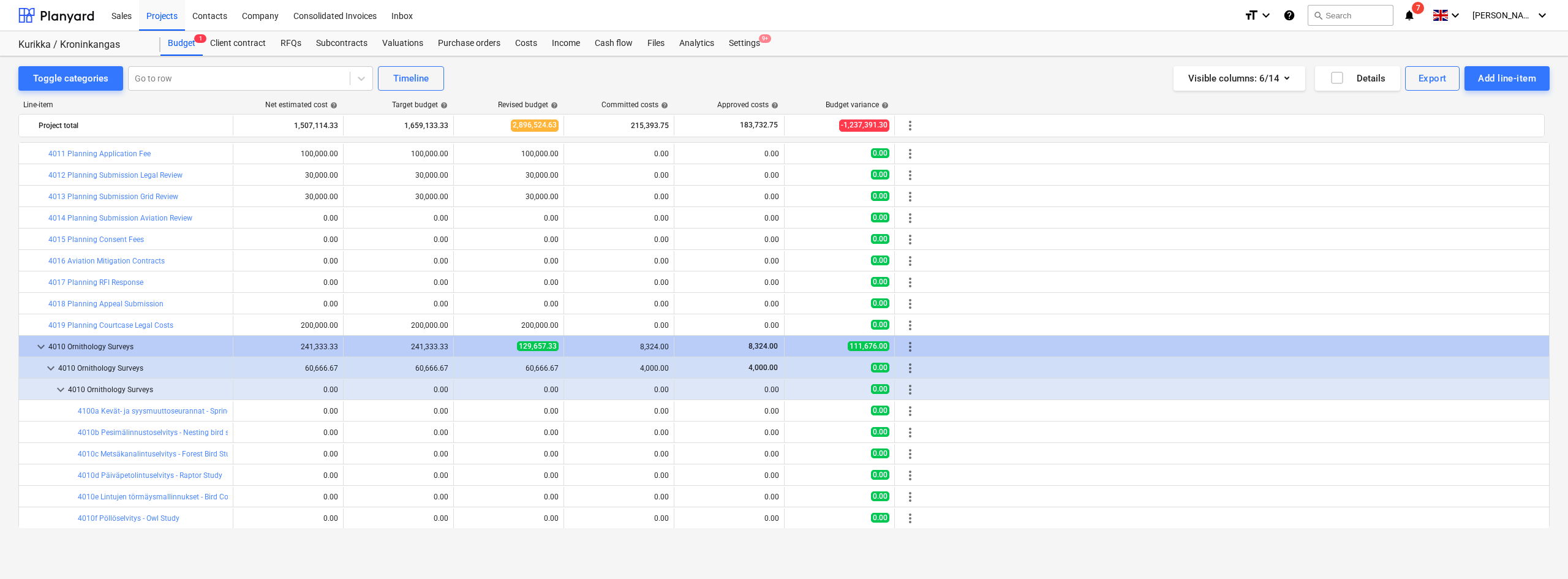
scroll to position [279, 0]
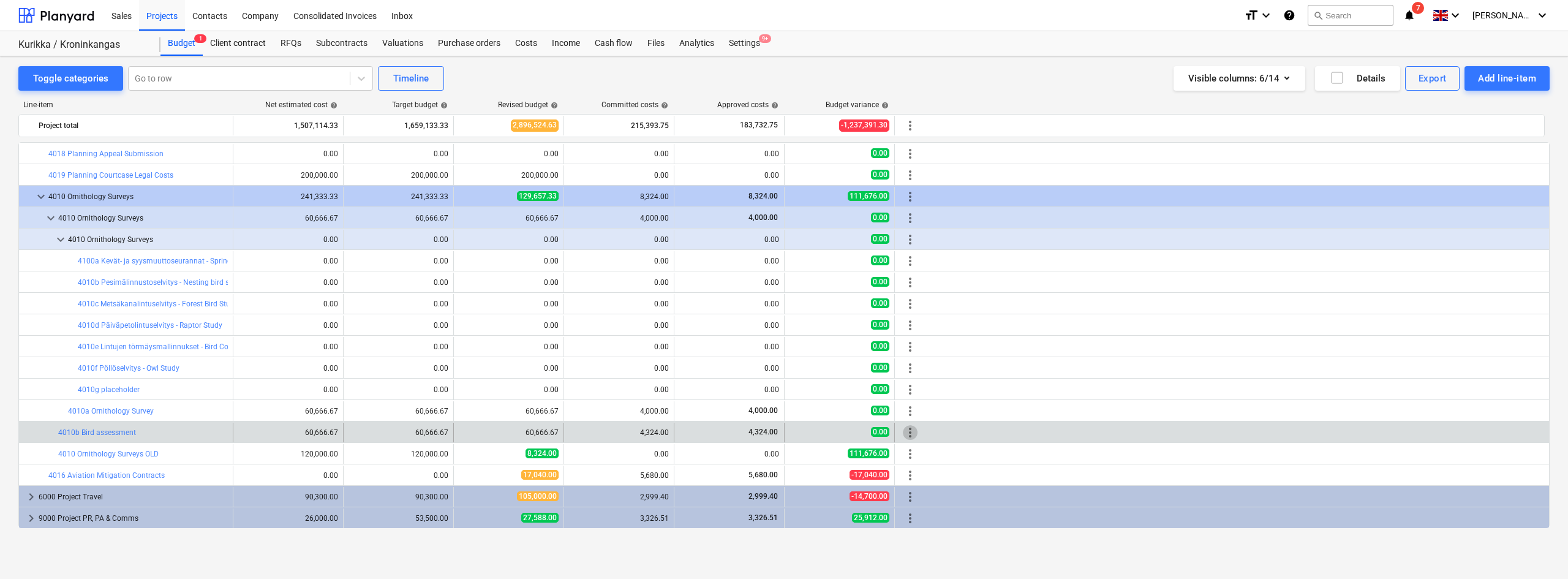
click at [916, 433] on span "more_vert" at bounding box center [910, 432] width 15 height 15
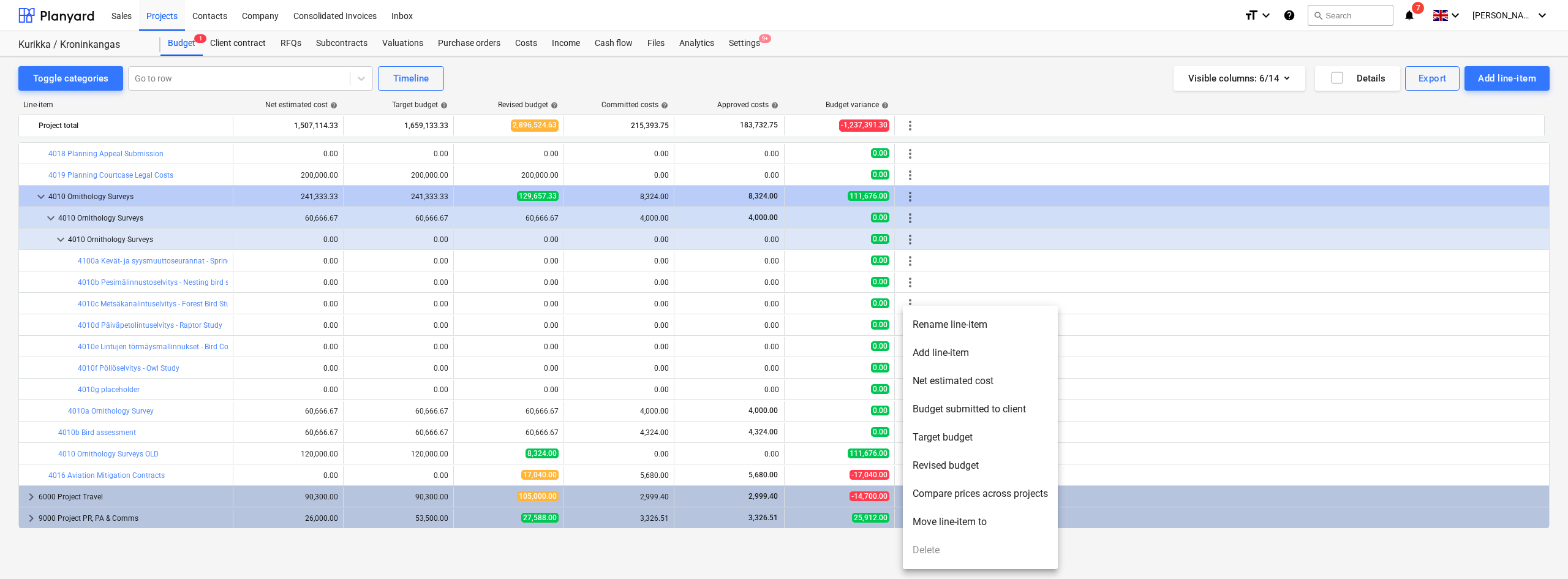
click at [940, 447] on li "Move line-item to" at bounding box center [980, 522] width 155 height 28
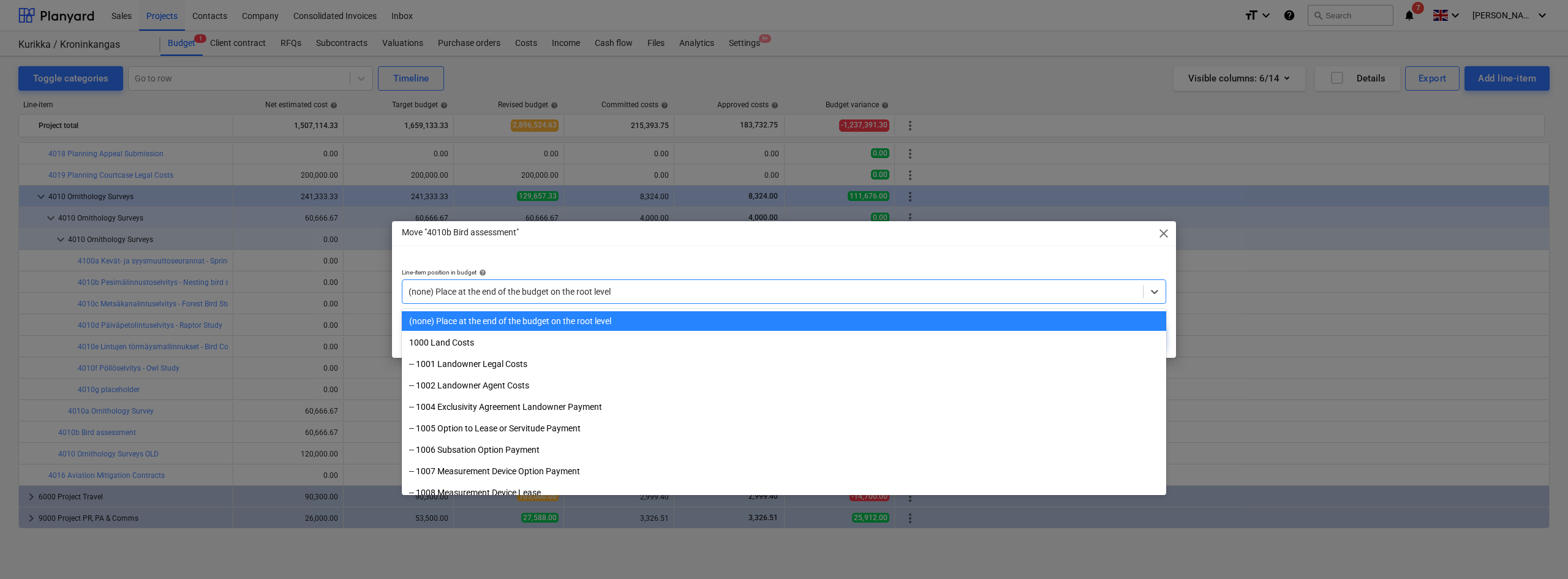
click at [583, 281] on div "(none) Place at the end of the budget on the root level" at bounding box center [783, 291] width 764 height 24
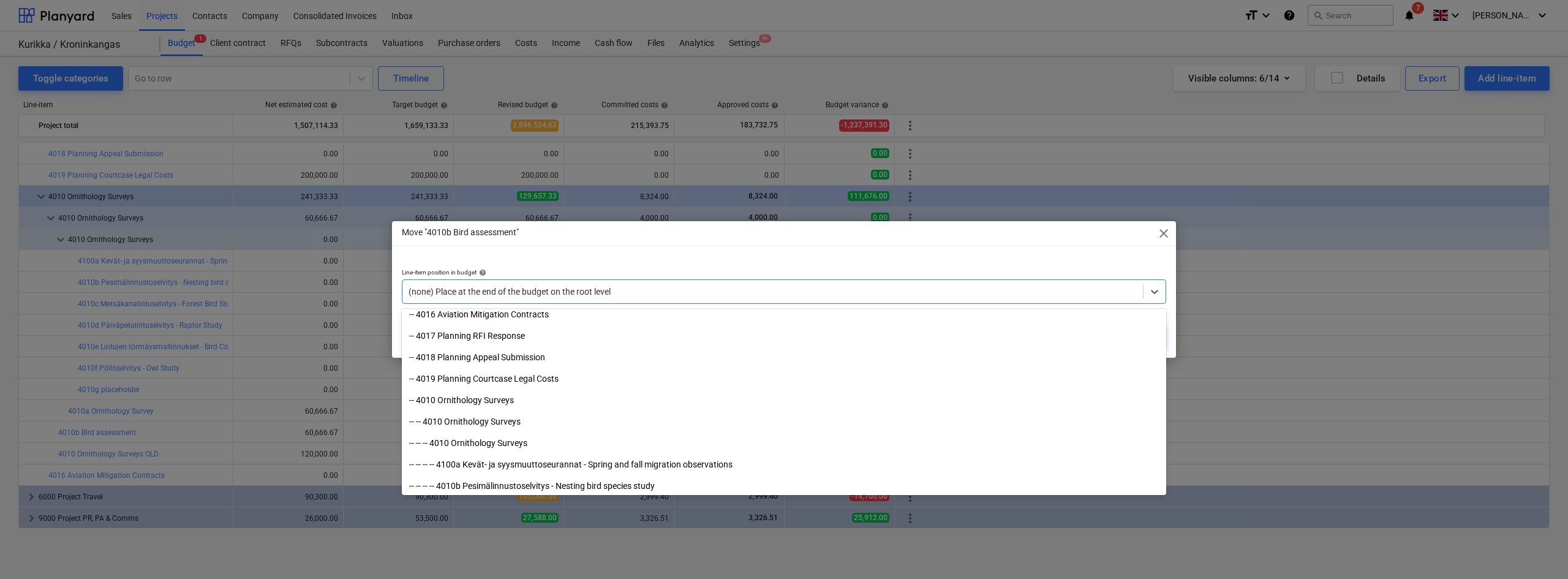
scroll to position [2378, 0]
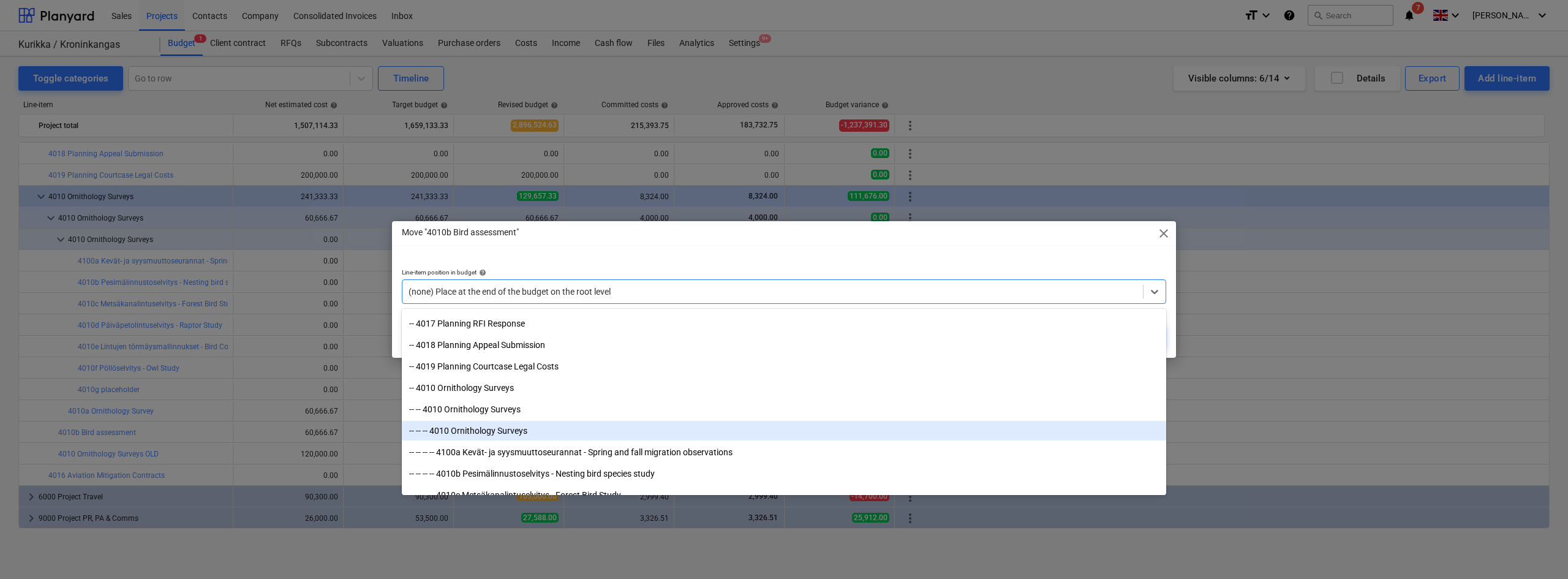
click at [490, 430] on div "-- -- -- 4010 Ornithology Surveys" at bounding box center [783, 431] width 764 height 19
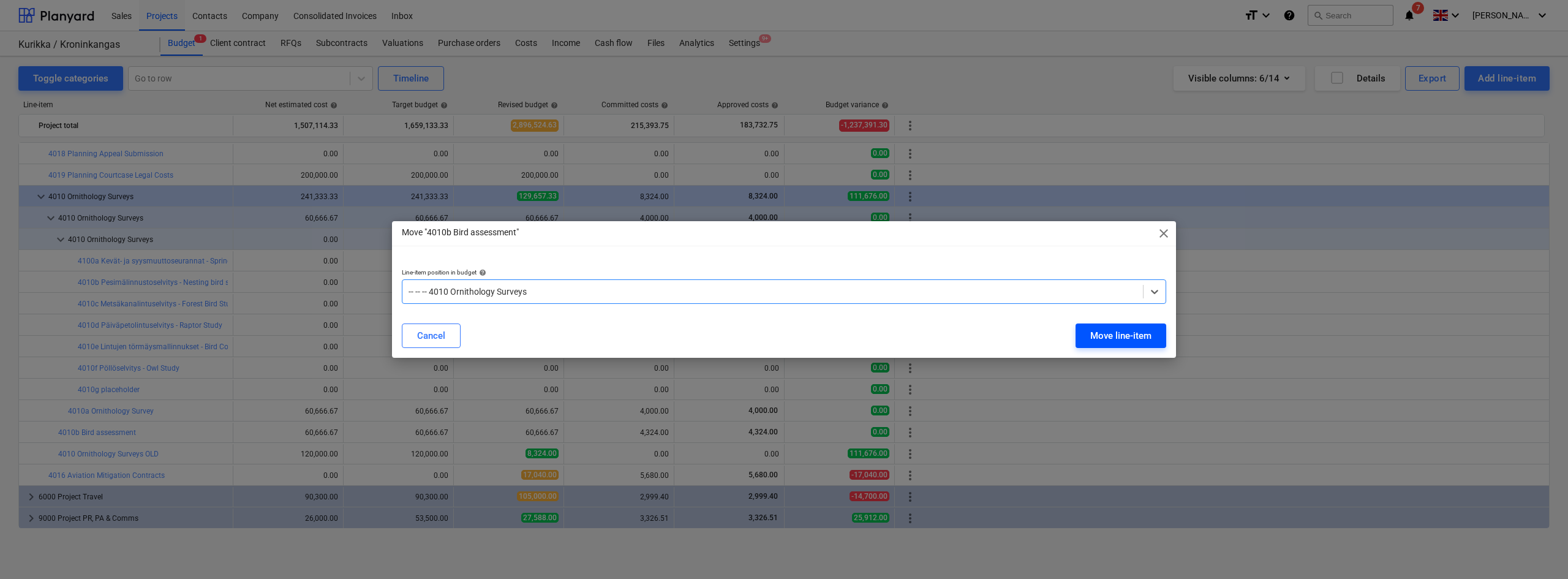
click at [940, 338] on div "Move line-item" at bounding box center [1121, 336] width 61 height 16
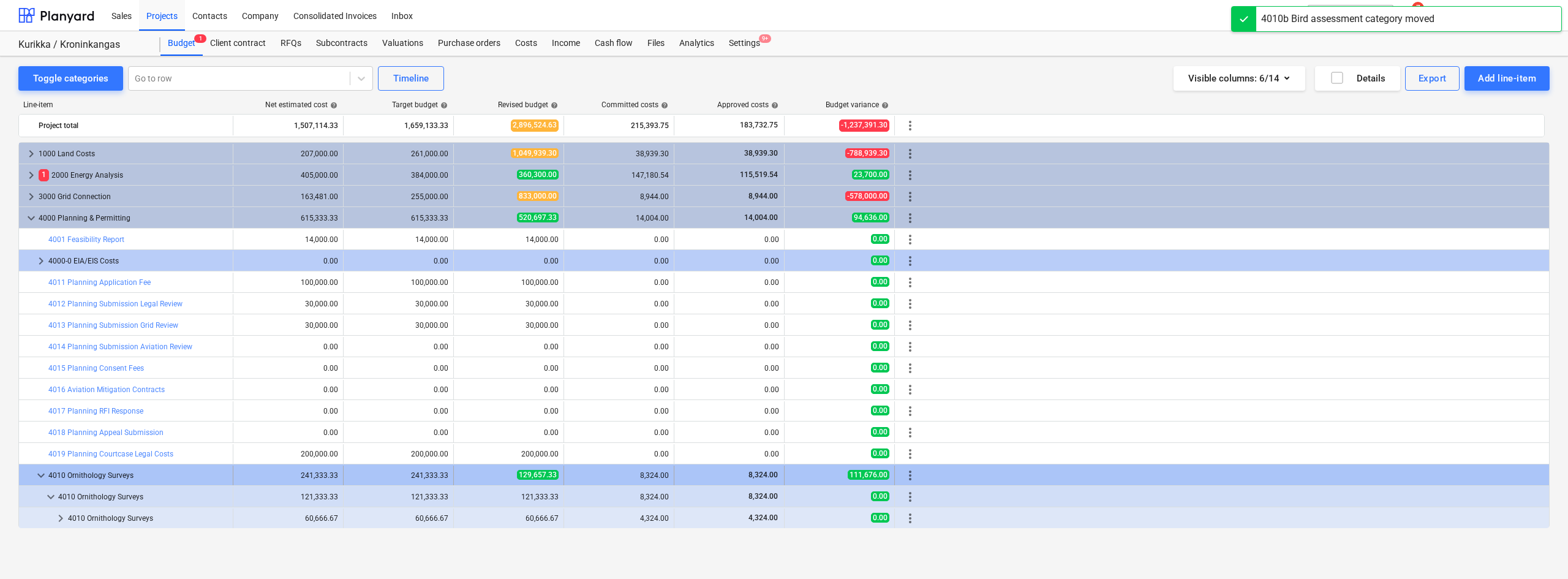
scroll to position [107, 0]
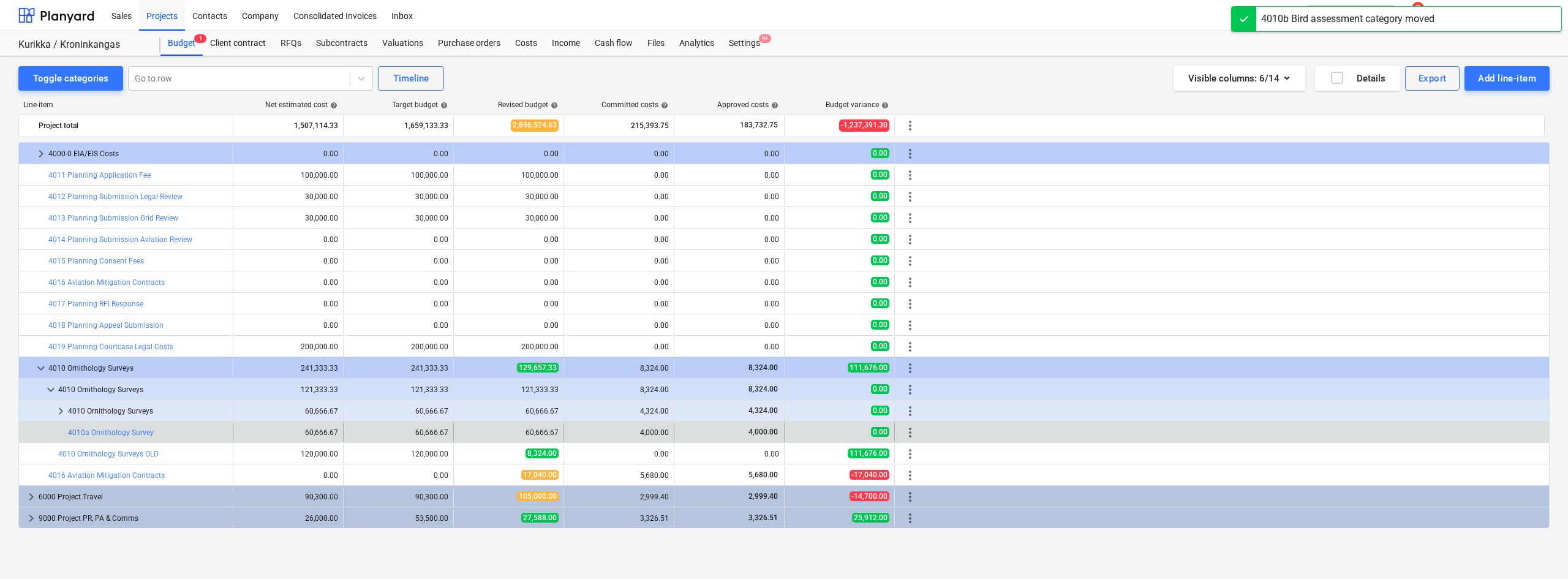
click at [914, 431] on span "more_vert" at bounding box center [910, 432] width 15 height 15
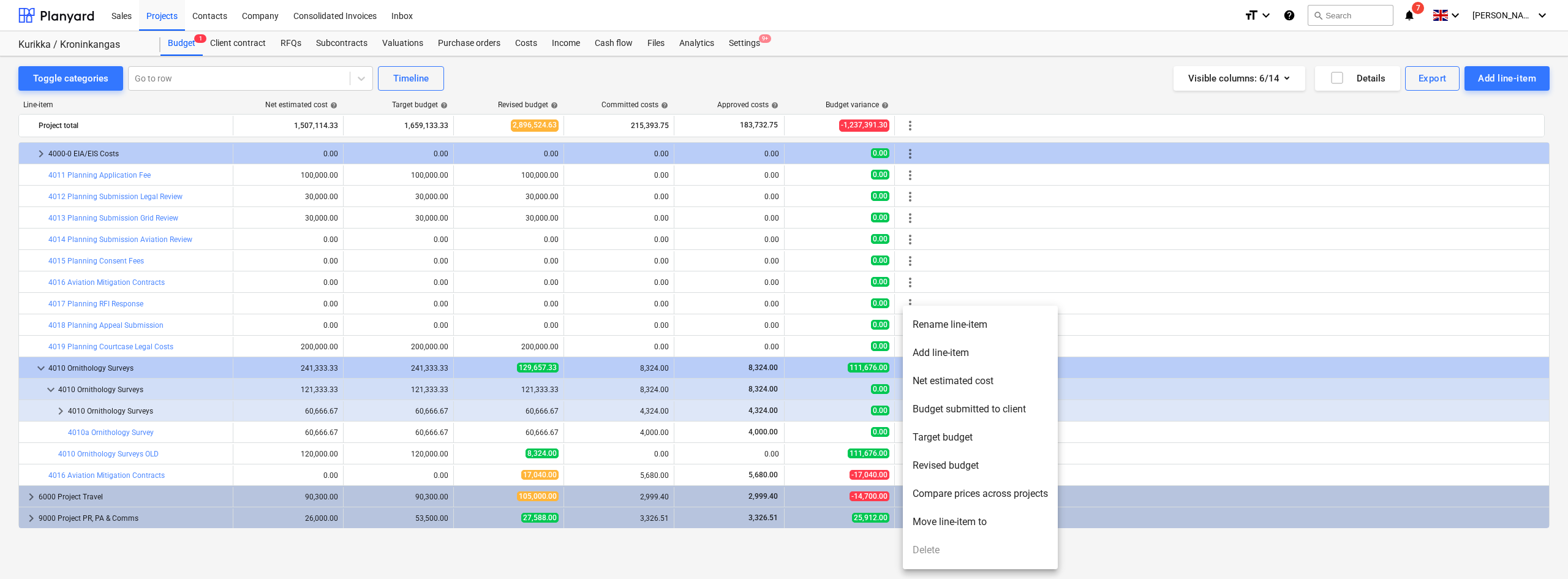
click at [940, 447] on li "Move line-item to" at bounding box center [980, 522] width 155 height 28
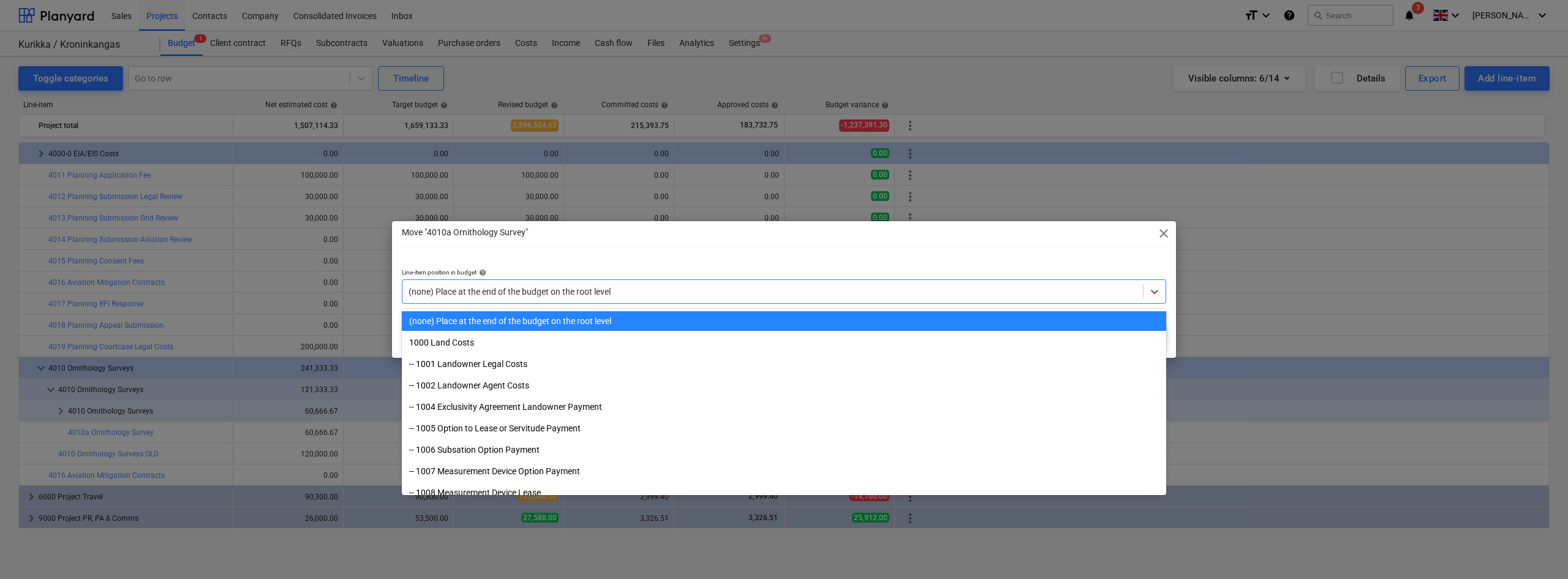
click at [863, 288] on div at bounding box center [772, 292] width 728 height 12
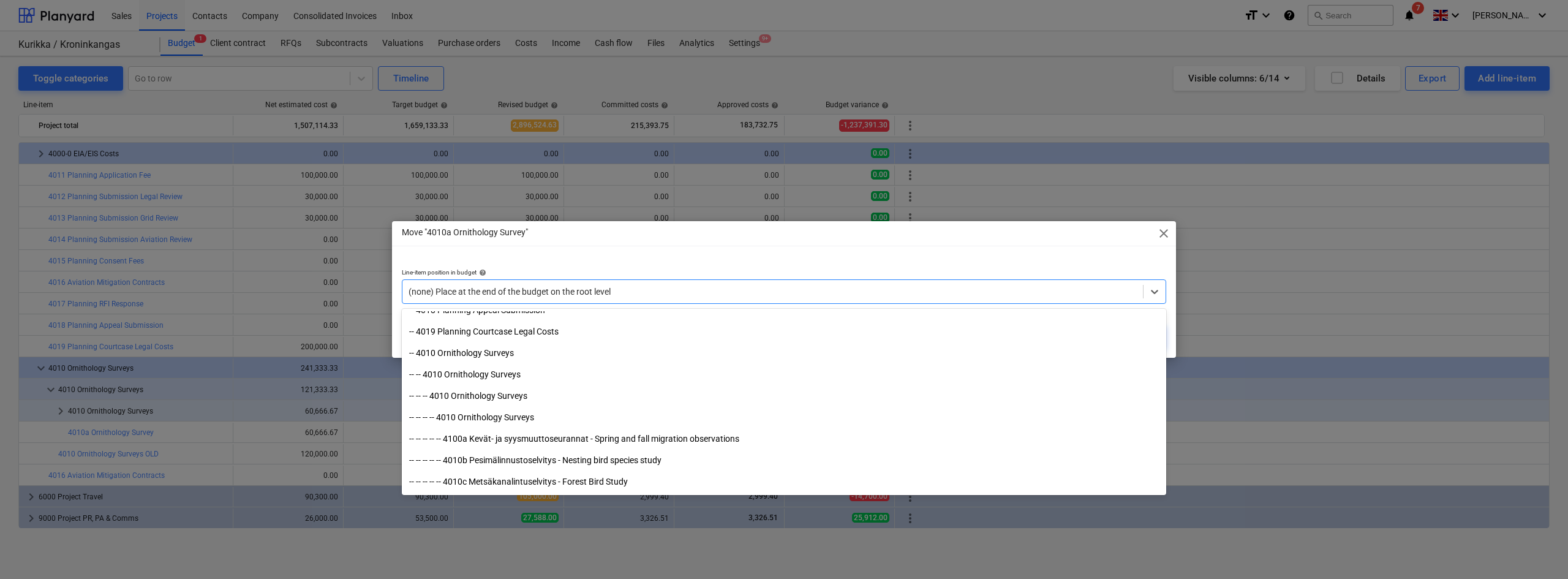
scroll to position [2421, 0]
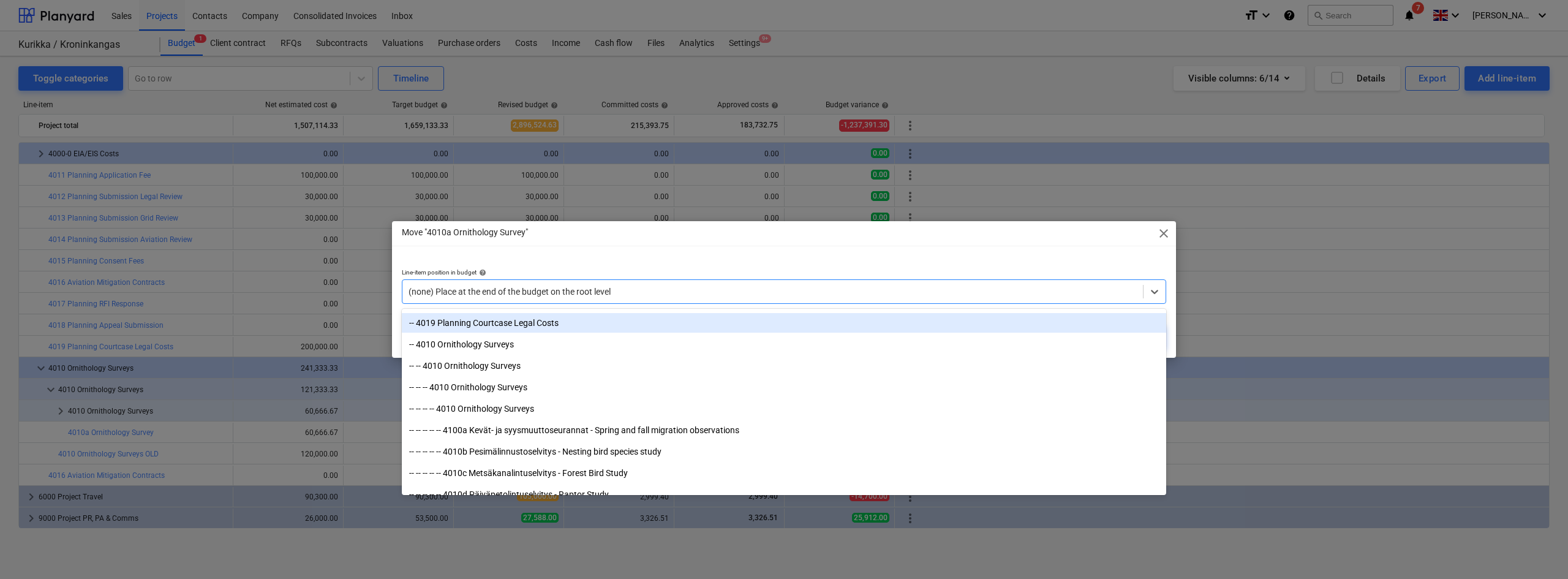
click at [940, 230] on span "close" at bounding box center [1164, 233] width 15 height 15
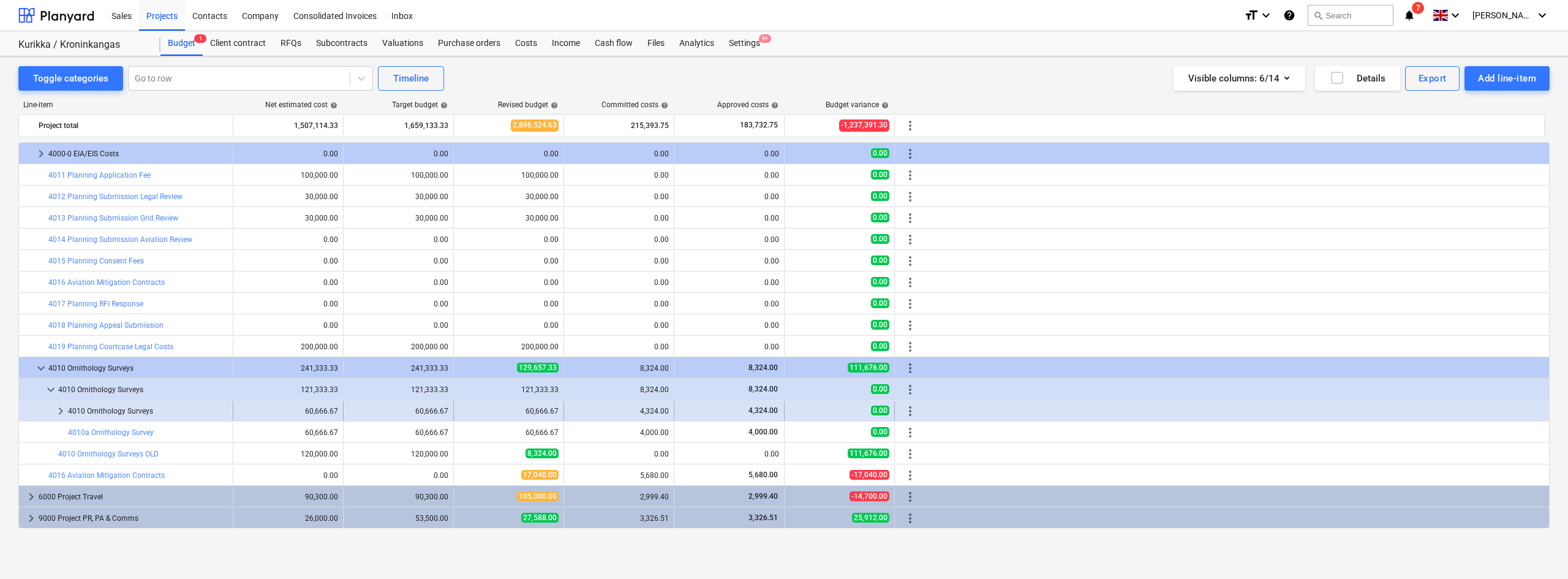
click at [61, 414] on span "keyboard_arrow_right" at bounding box center [60, 411] width 15 height 15
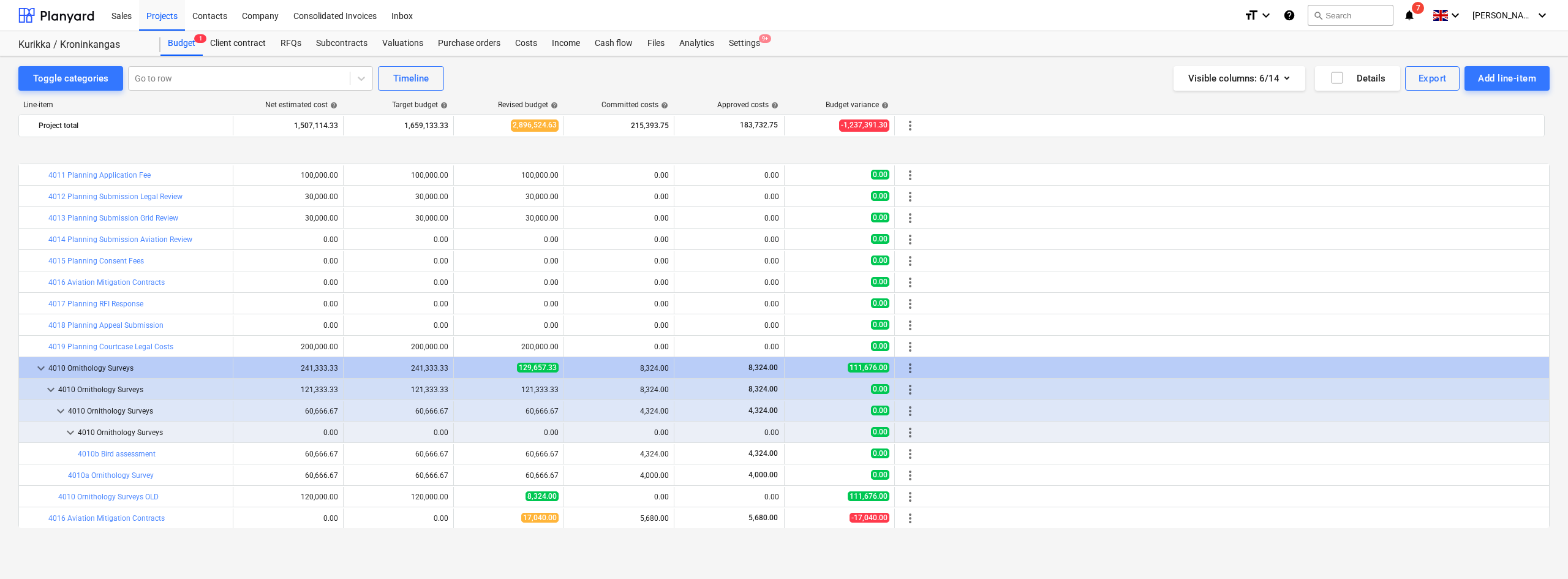
scroll to position [150, 0]
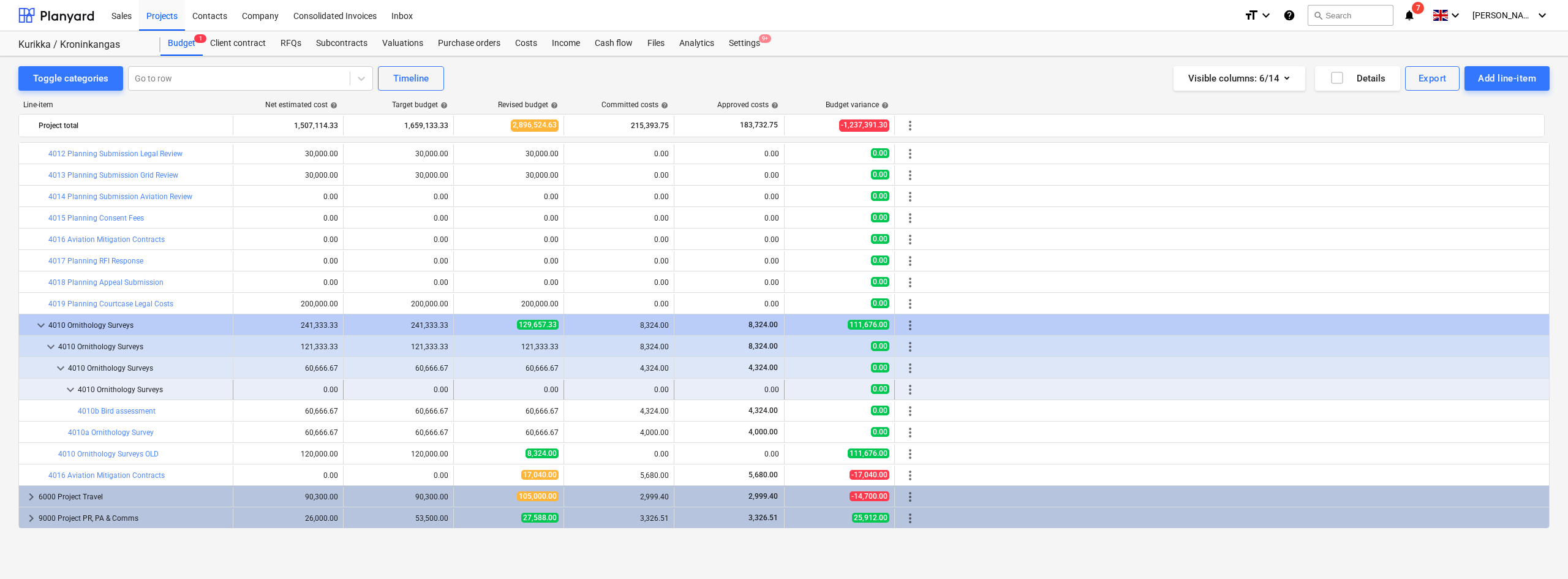
click at [70, 390] on span "keyboard_arrow_down" at bounding box center [70, 390] width 15 height 15
click at [51, 342] on span "keyboard_arrow_down" at bounding box center [51, 347] width 15 height 15
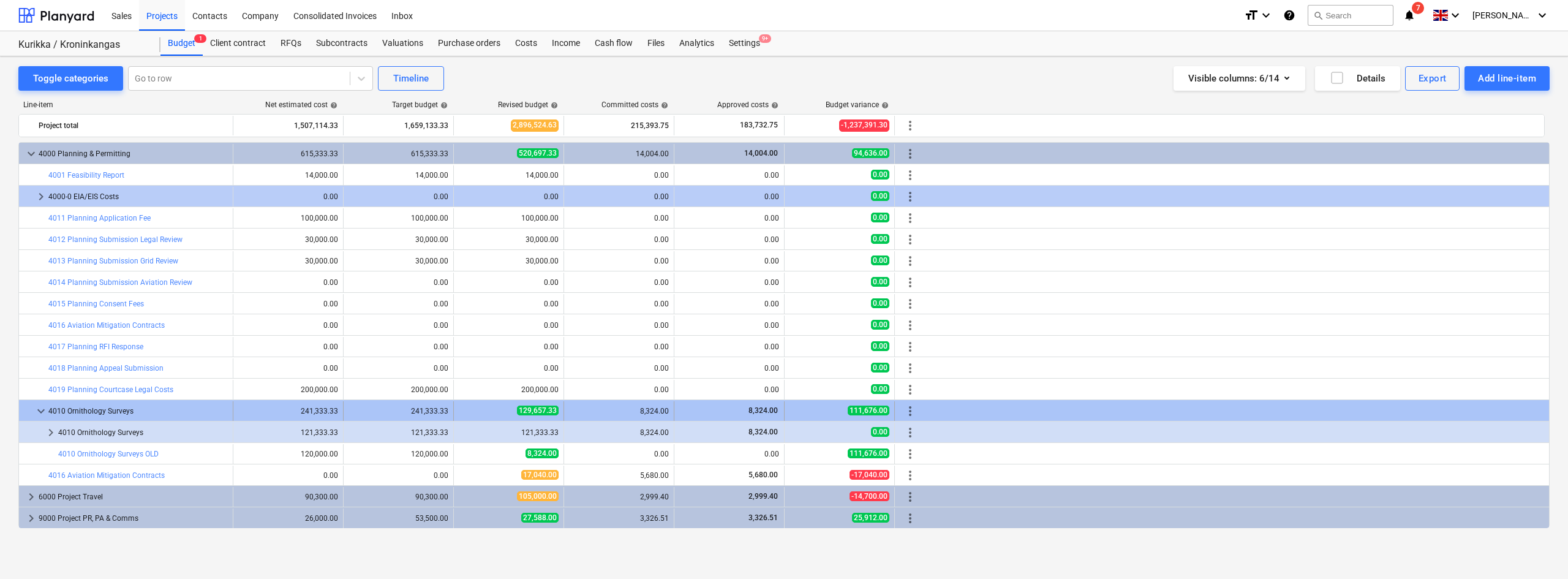
click at [49, 409] on div "4010 Ornithology Surveys" at bounding box center [138, 411] width 180 height 19
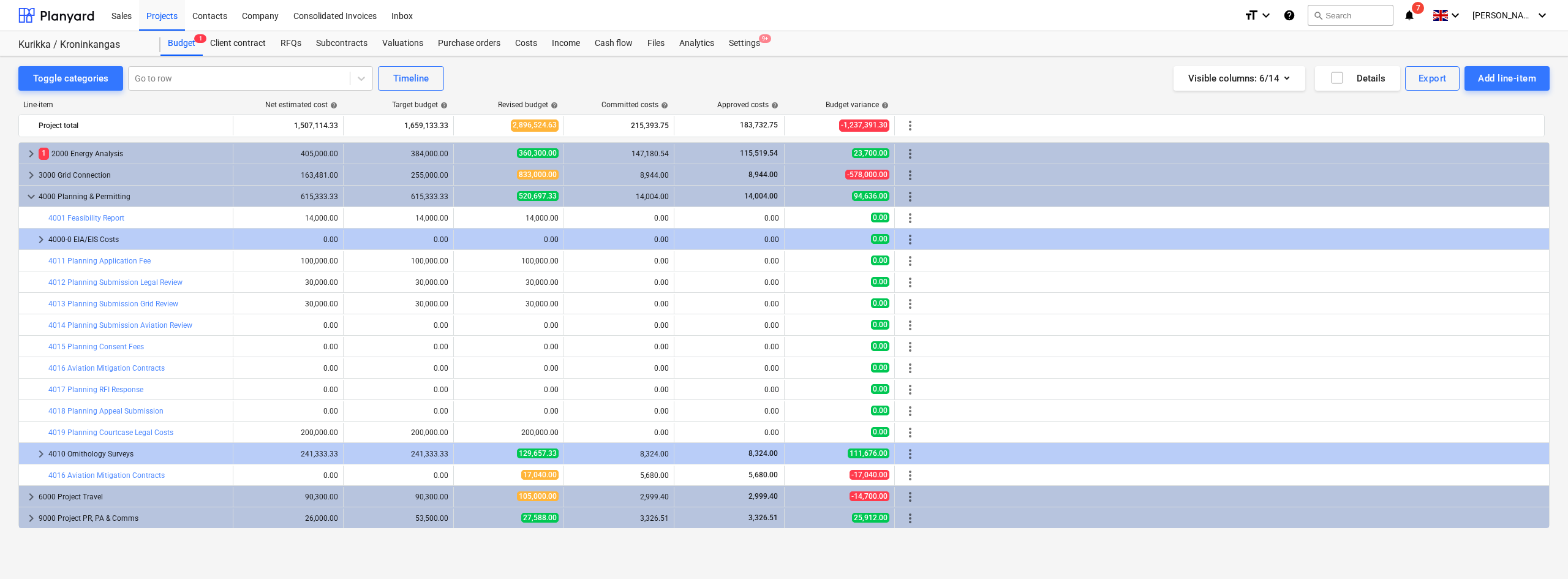
scroll to position [21, 0]
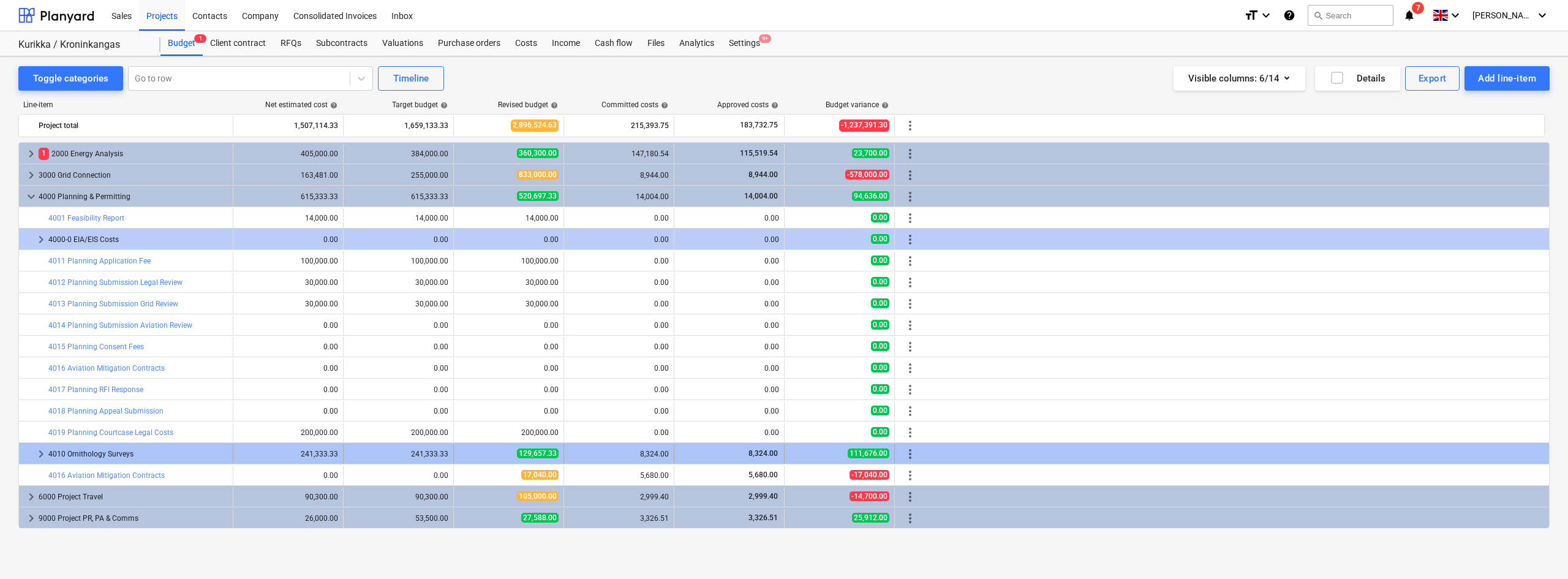
click at [36, 447] on span "keyboard_arrow_right" at bounding box center [41, 454] width 15 height 15
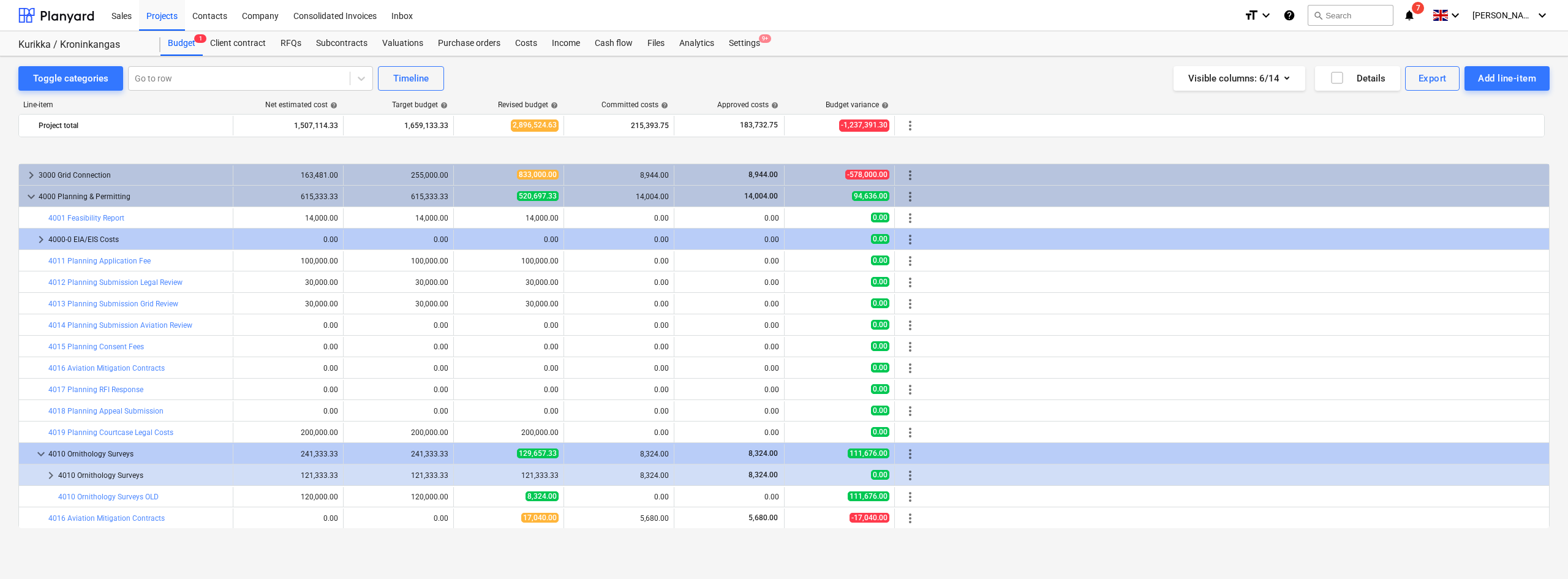
scroll to position [64, 0]
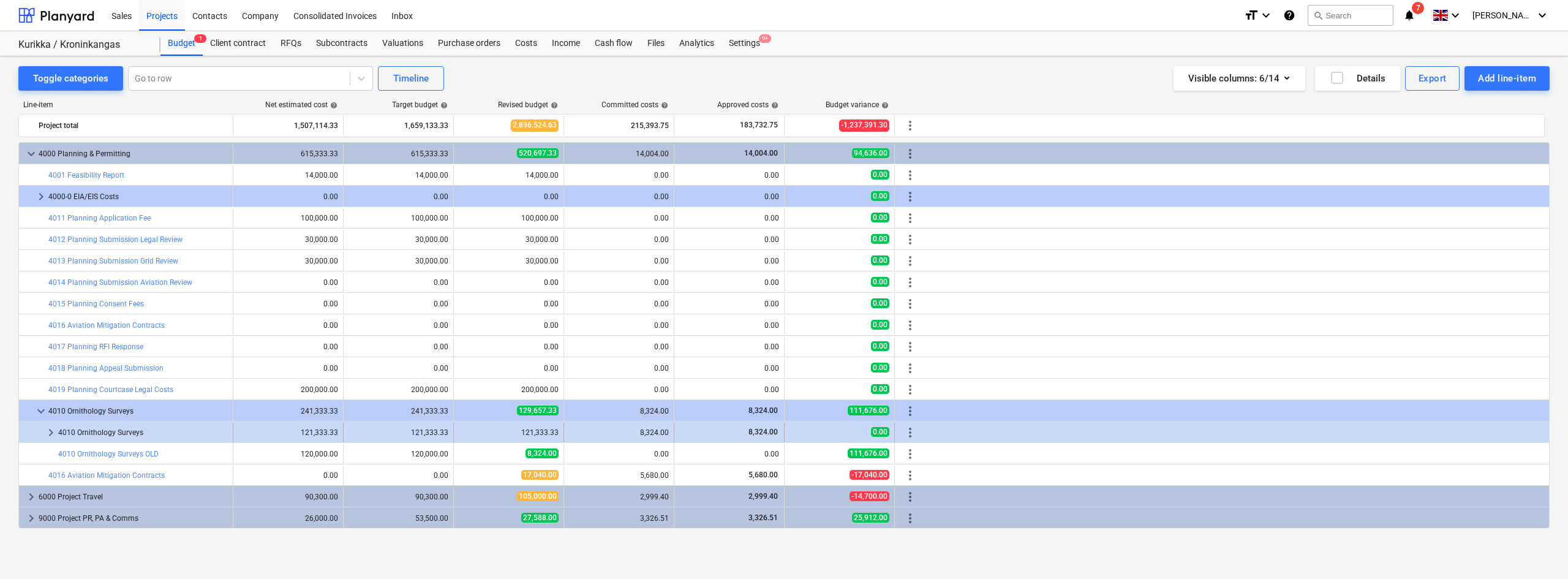
click at [52, 433] on span "keyboard_arrow_right" at bounding box center [51, 432] width 15 height 15
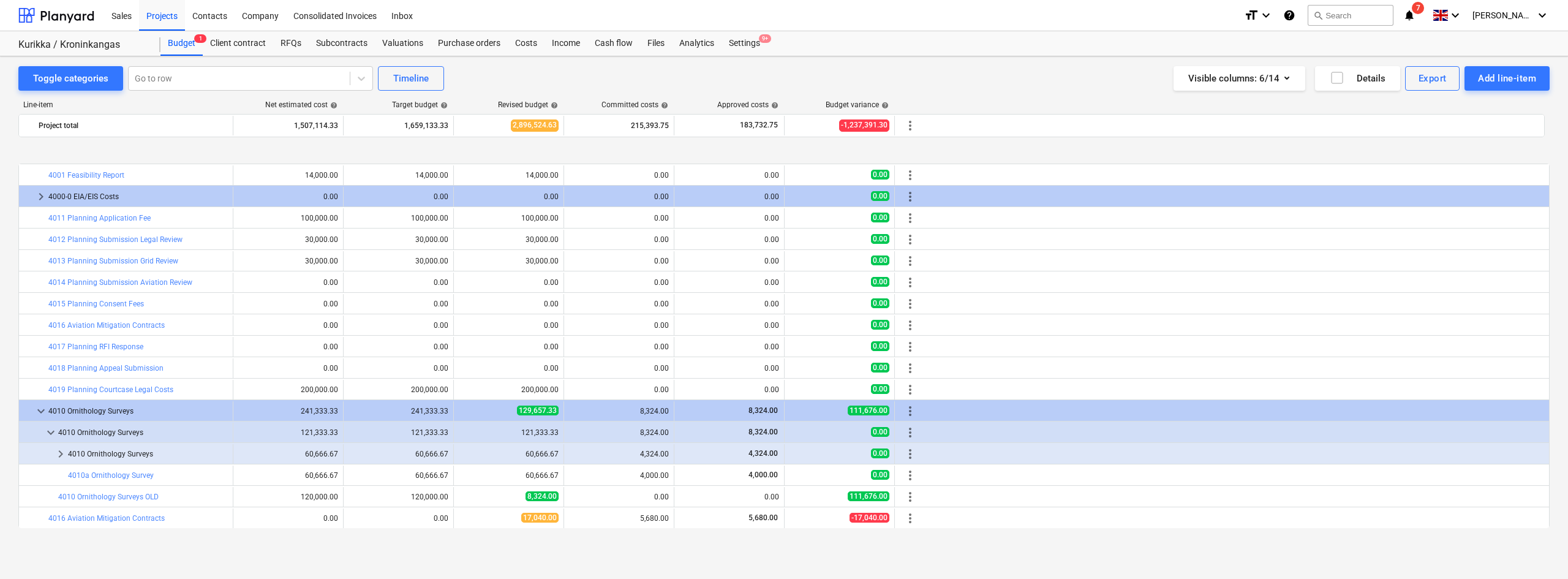
scroll to position [107, 0]
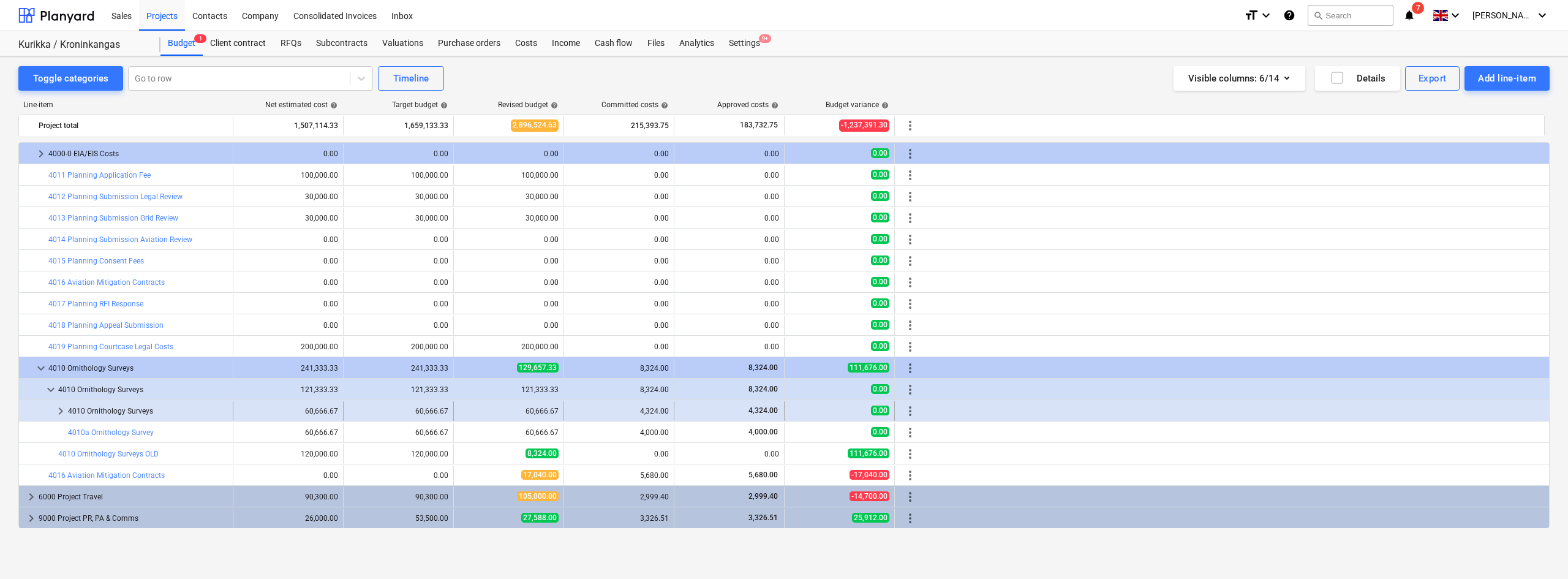
click at [56, 408] on span "keyboard_arrow_right" at bounding box center [60, 411] width 15 height 15
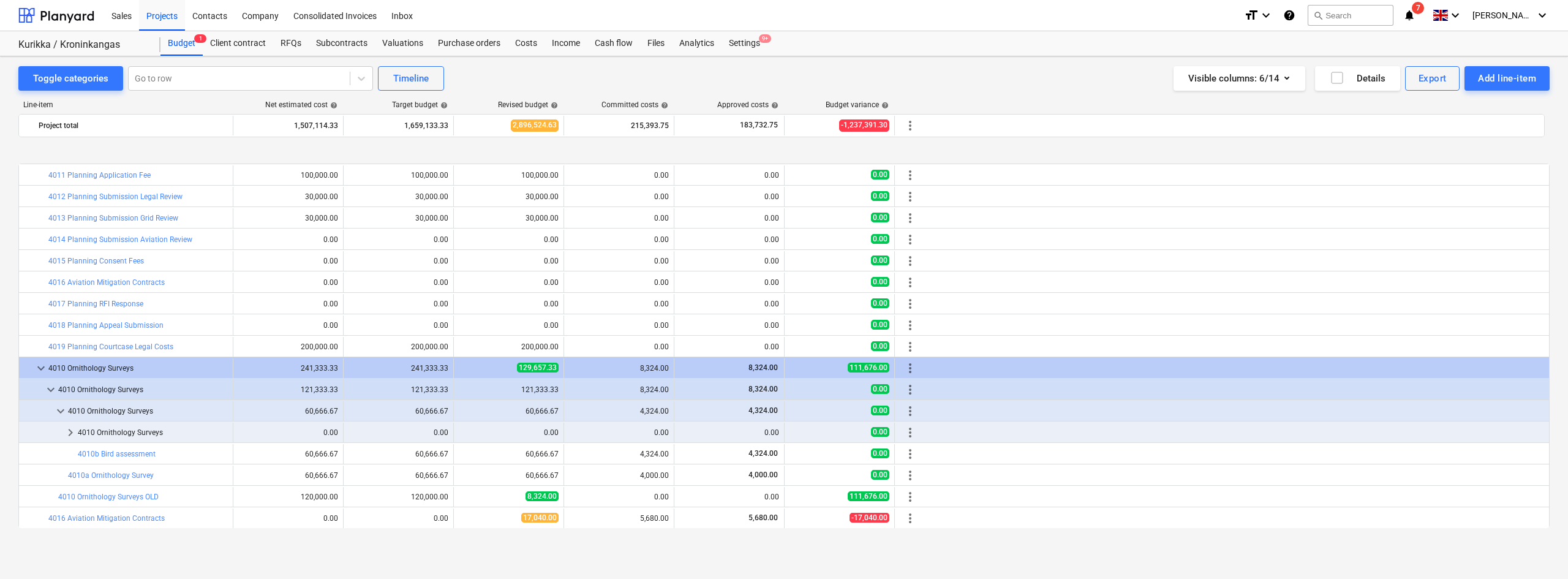
scroll to position [150, 0]
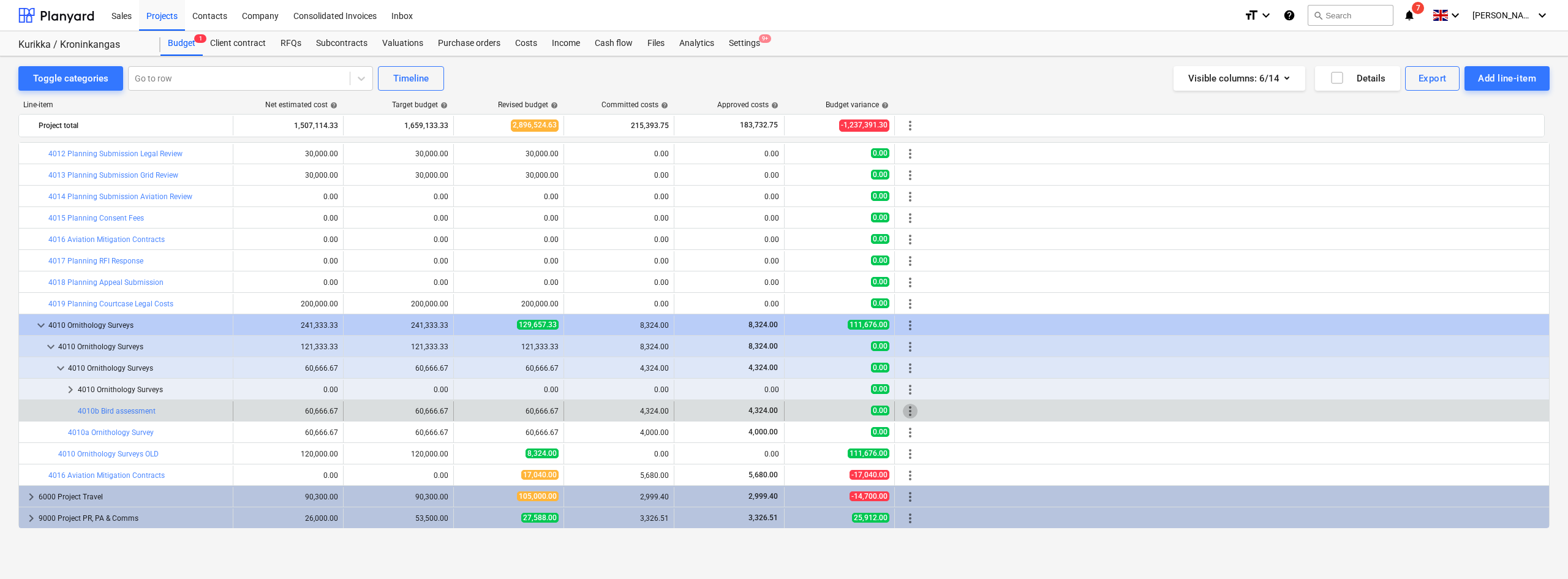
click at [907, 410] on span "more_vert" at bounding box center [910, 411] width 15 height 15
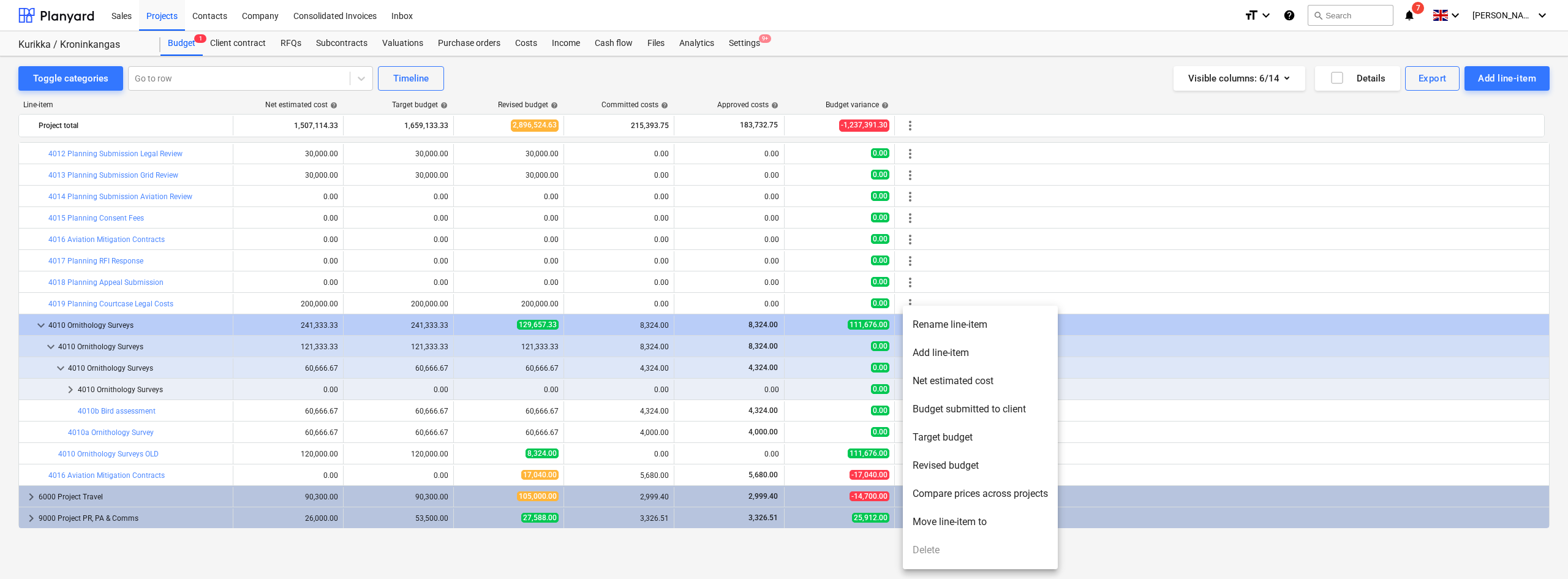
click at [940, 447] on li "Move line-item to" at bounding box center [980, 522] width 155 height 28
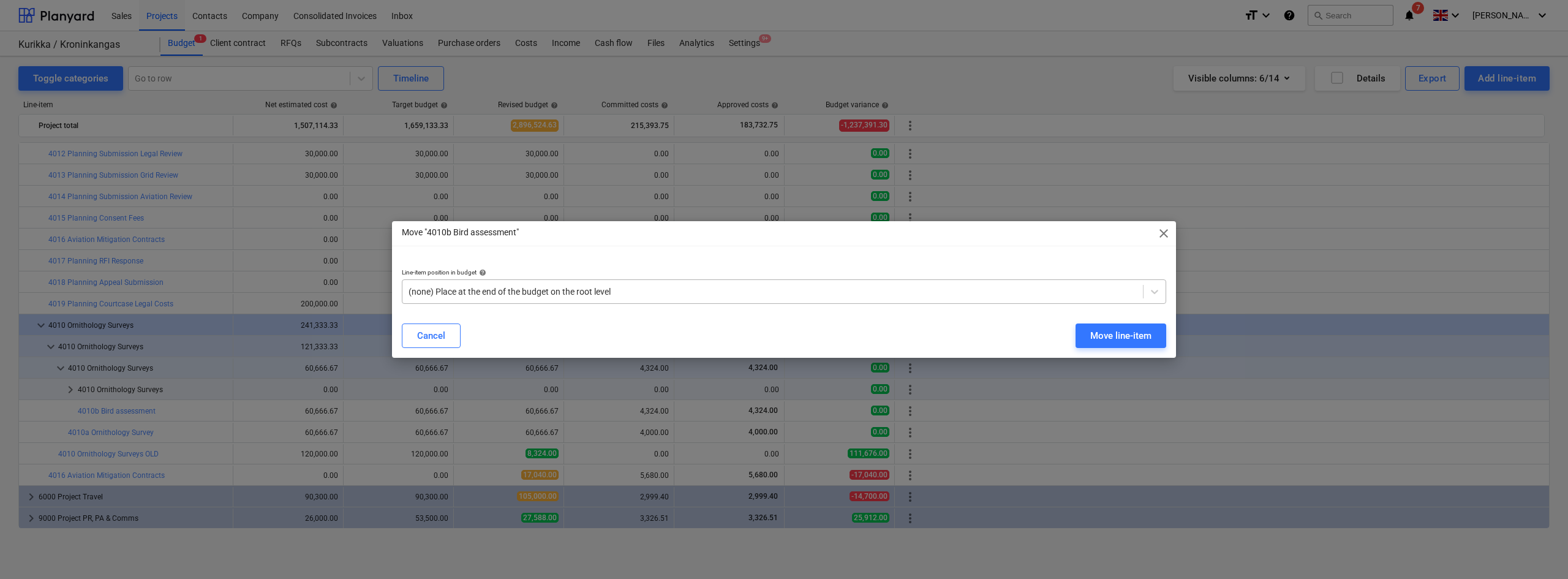
click at [689, 287] on div at bounding box center [772, 292] width 728 height 12
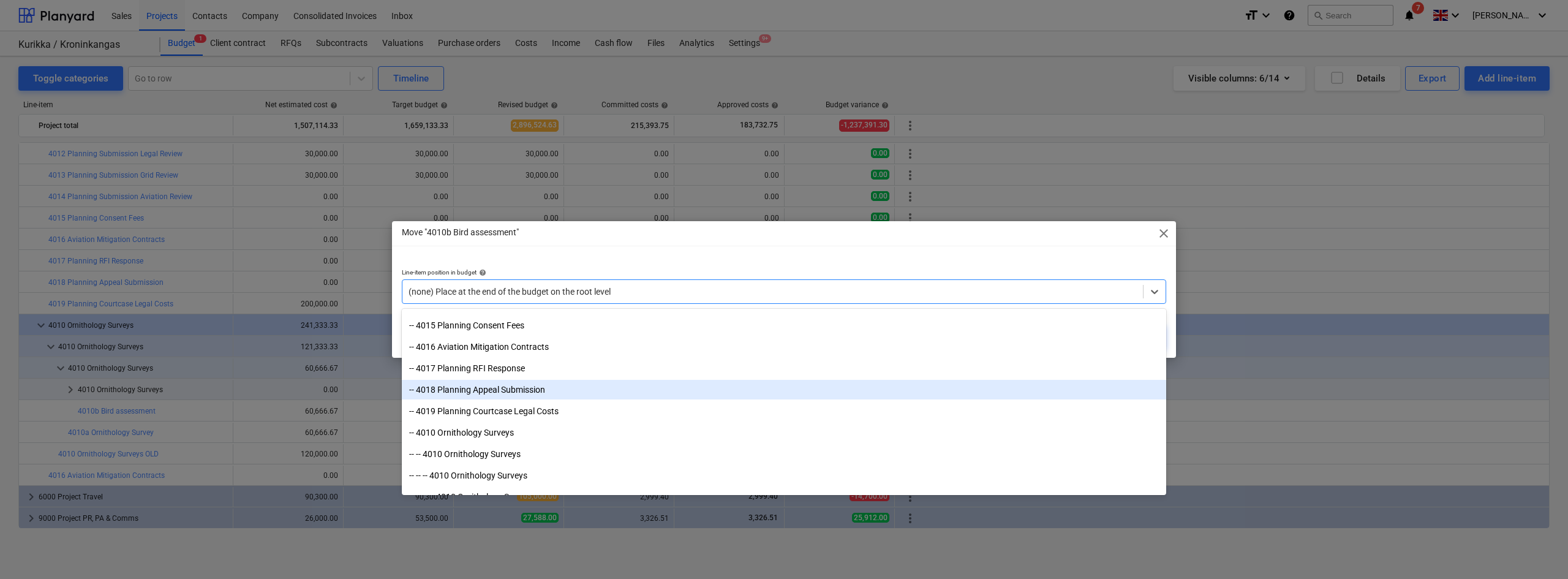
scroll to position [2372, 0]
click at [456, 397] on div "-- 4010 Ornithology Surveys" at bounding box center [783, 394] width 764 height 19
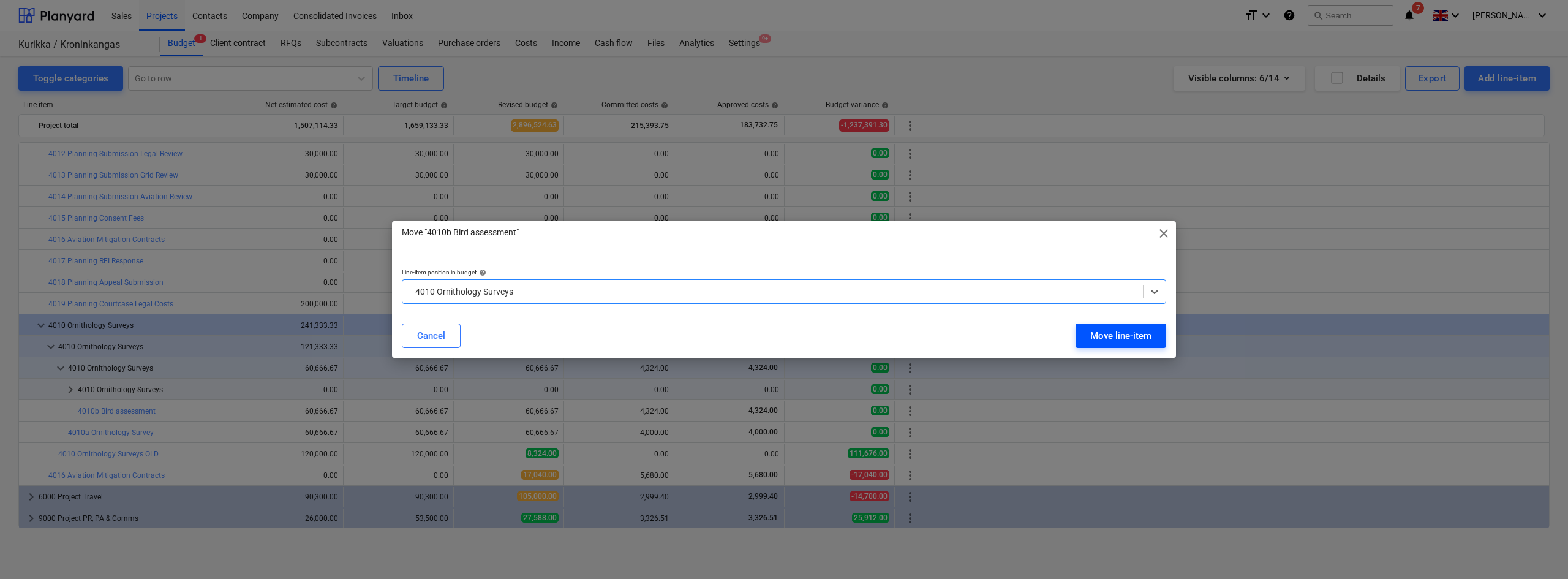
click at [940, 332] on div "Move line-item" at bounding box center [1121, 336] width 61 height 16
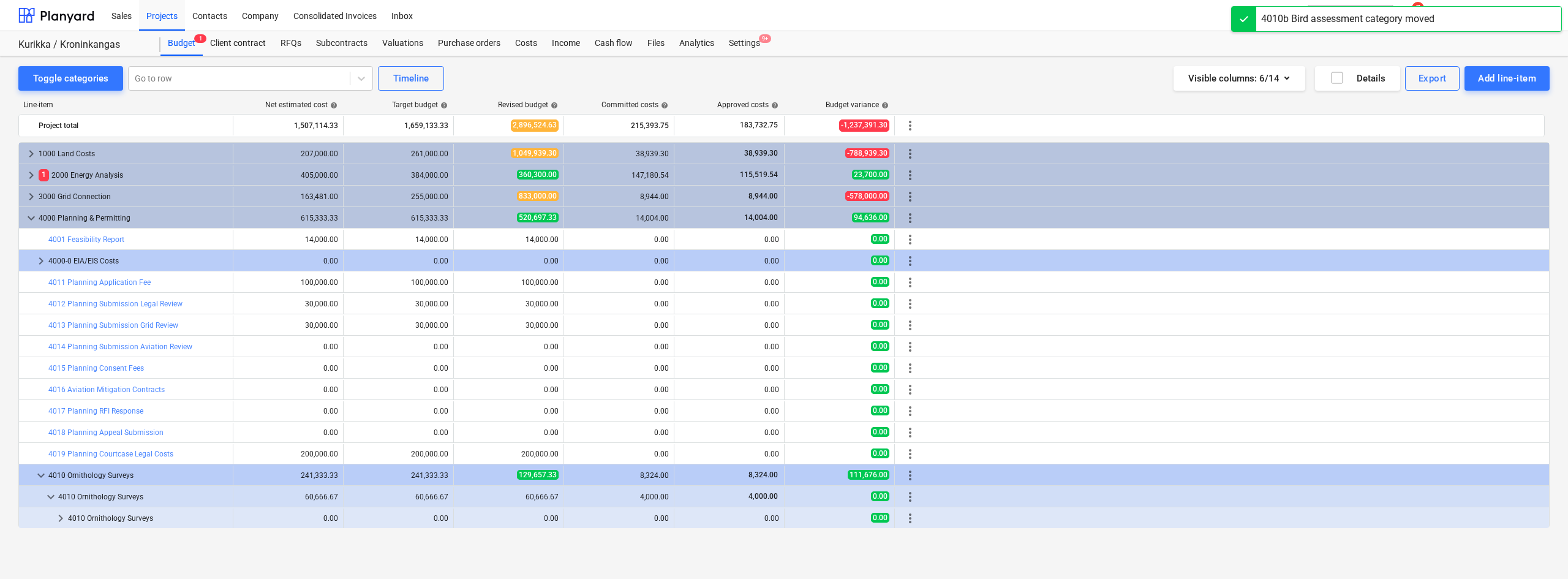
scroll to position [129, 0]
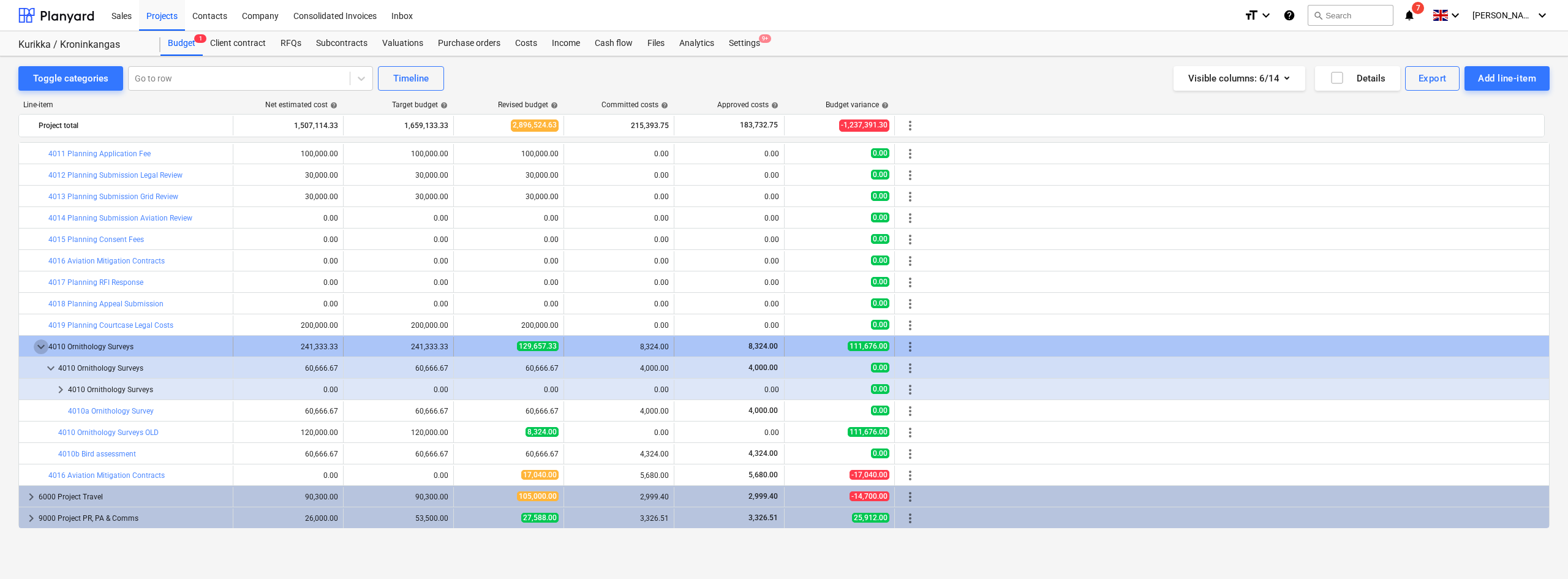
click at [42, 344] on span "keyboard_arrow_down" at bounding box center [41, 347] width 15 height 15
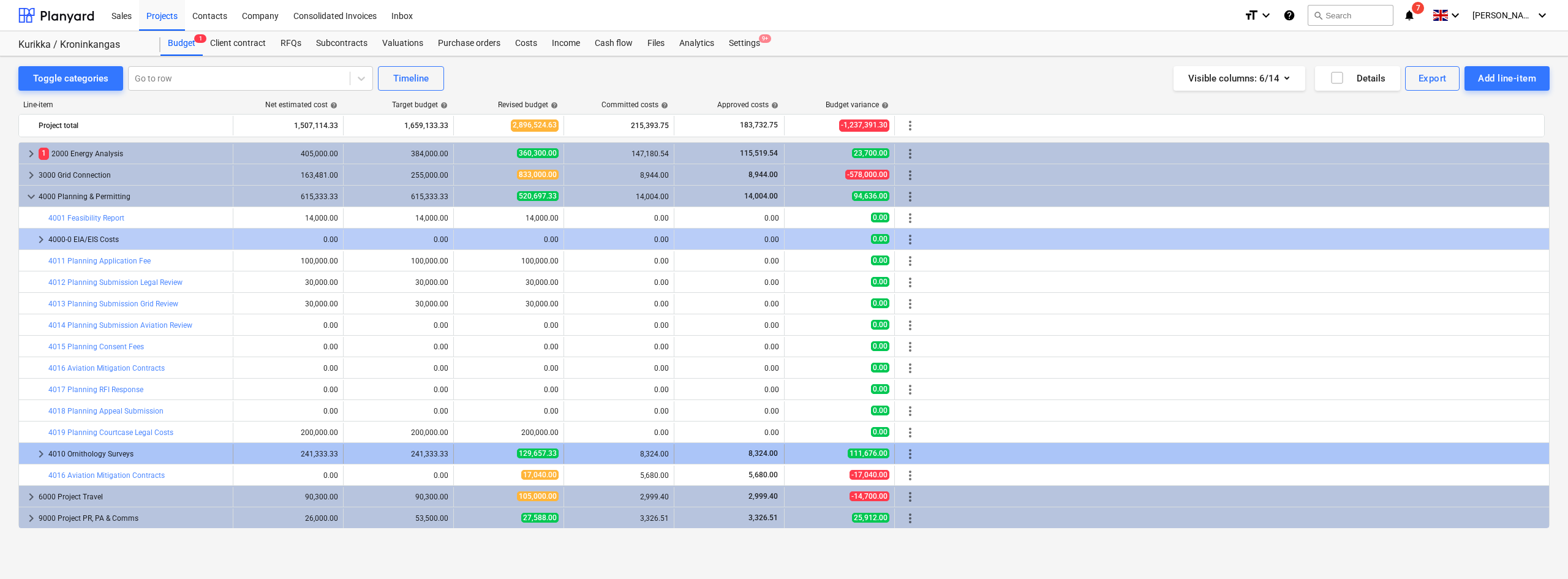
click at [40, 447] on span "keyboard_arrow_right" at bounding box center [41, 454] width 15 height 15
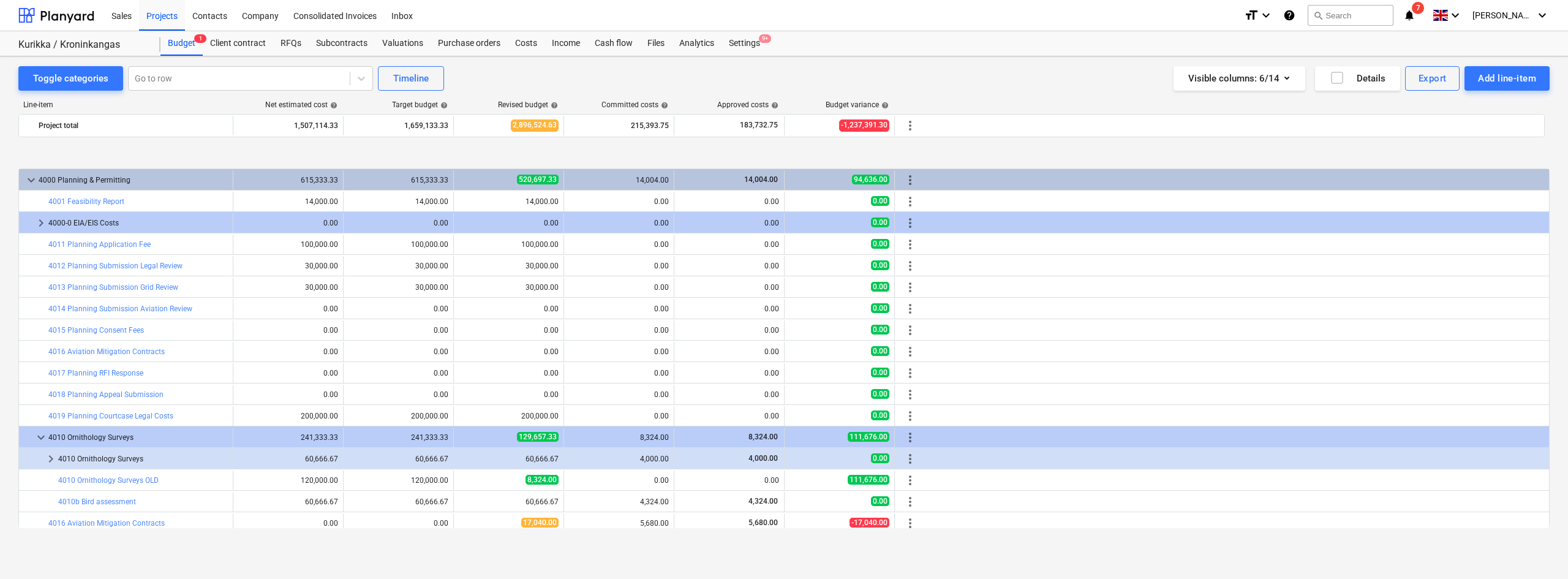
scroll to position [85, 0]
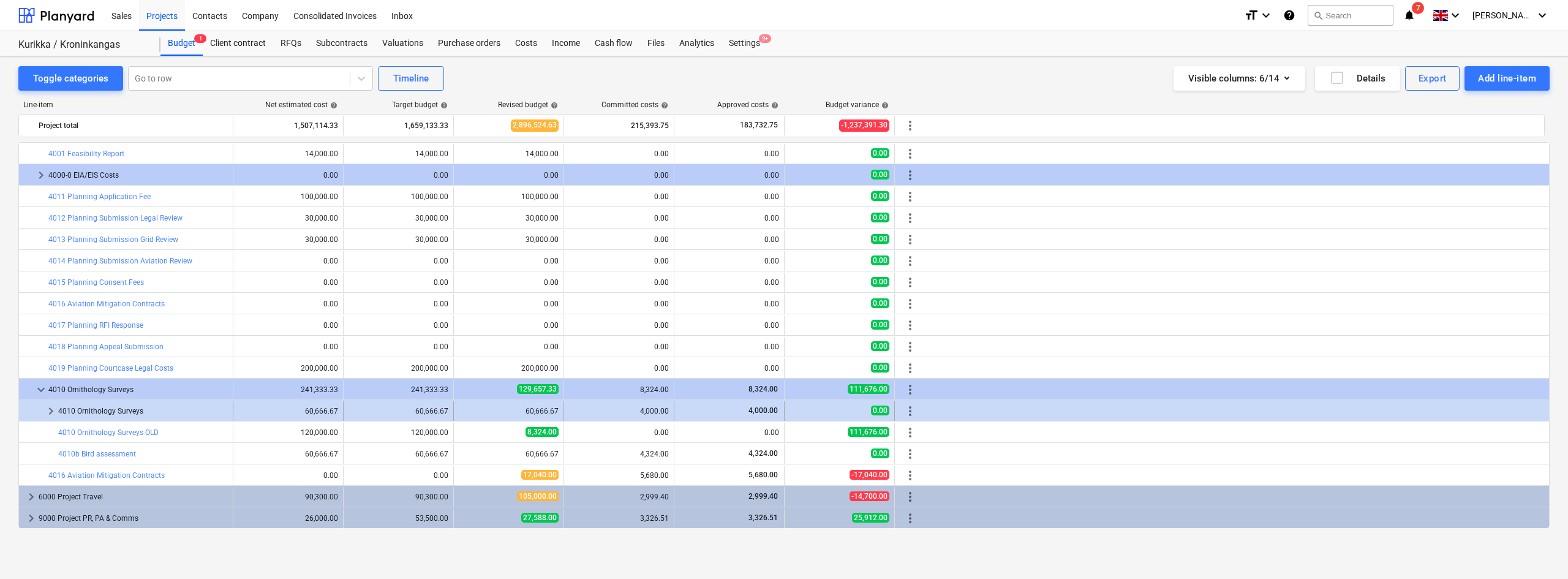
click at [50, 413] on span "keyboard_arrow_right" at bounding box center [51, 411] width 15 height 15
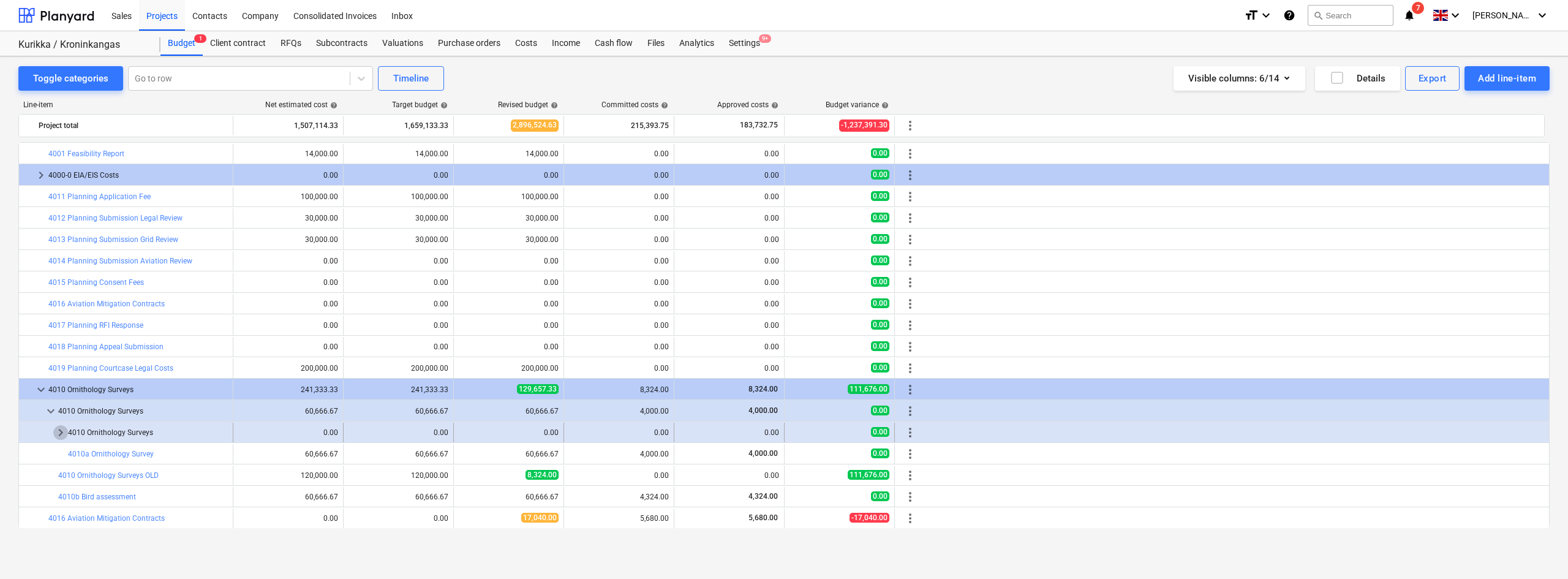
click at [60, 438] on span "keyboard_arrow_right" at bounding box center [60, 432] width 15 height 15
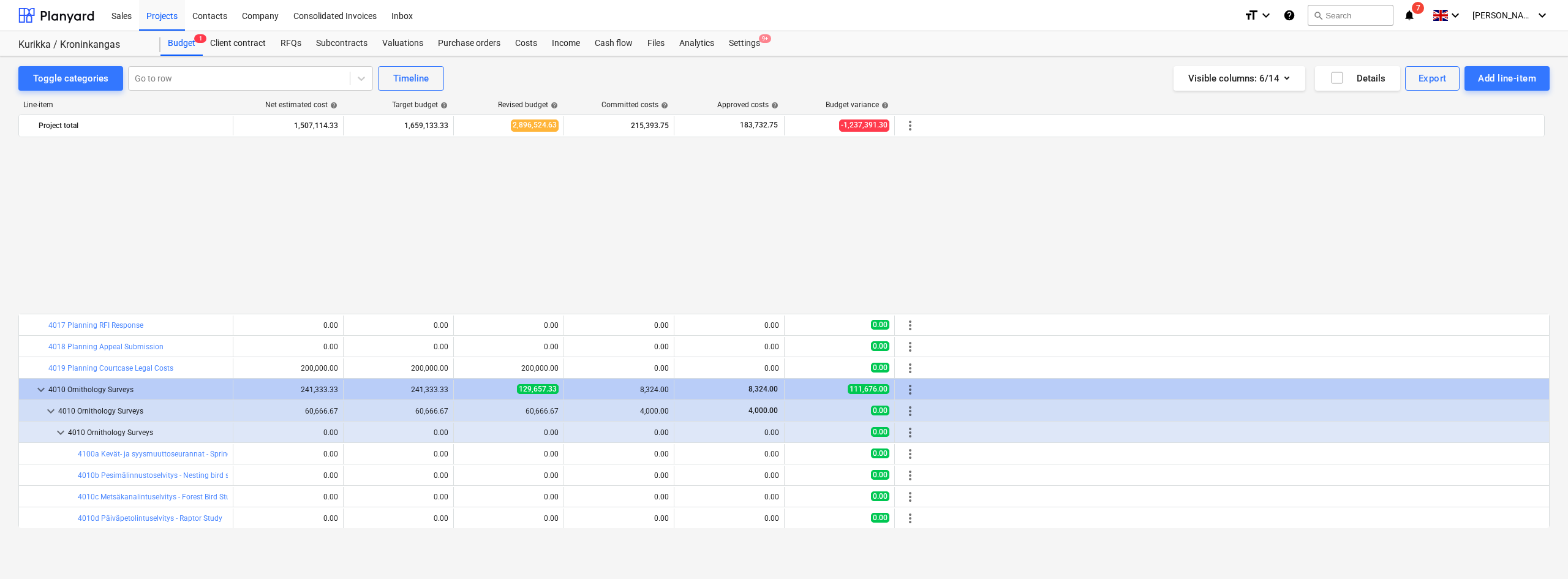
scroll to position [279, 0]
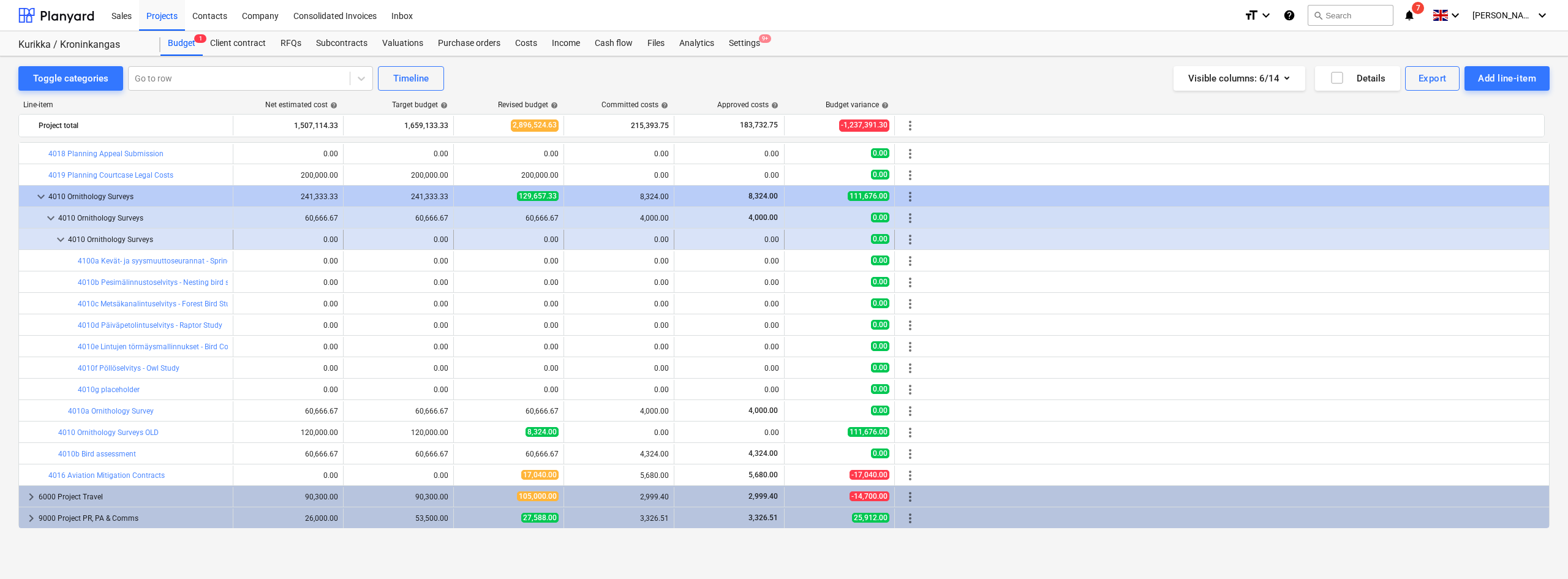
click at [59, 237] on span "keyboard_arrow_down" at bounding box center [60, 240] width 15 height 15
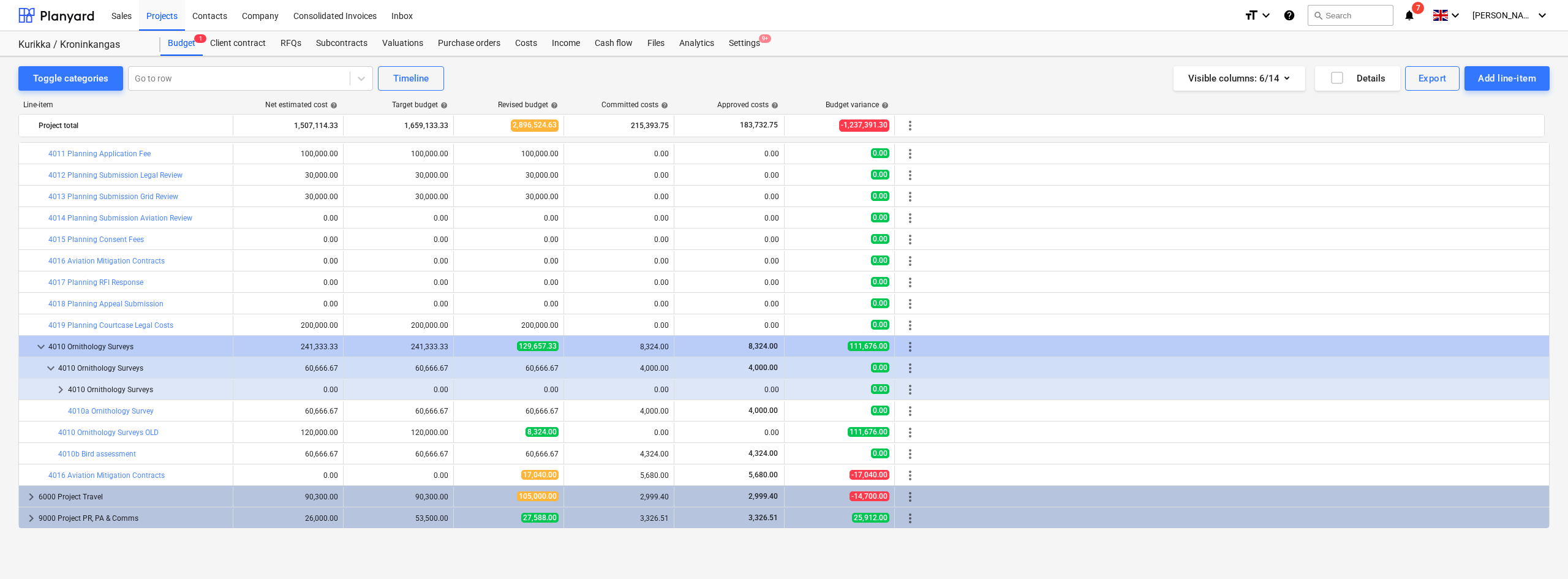
scroll to position [129, 0]
click at [62, 389] on span "keyboard_arrow_right" at bounding box center [60, 390] width 15 height 15
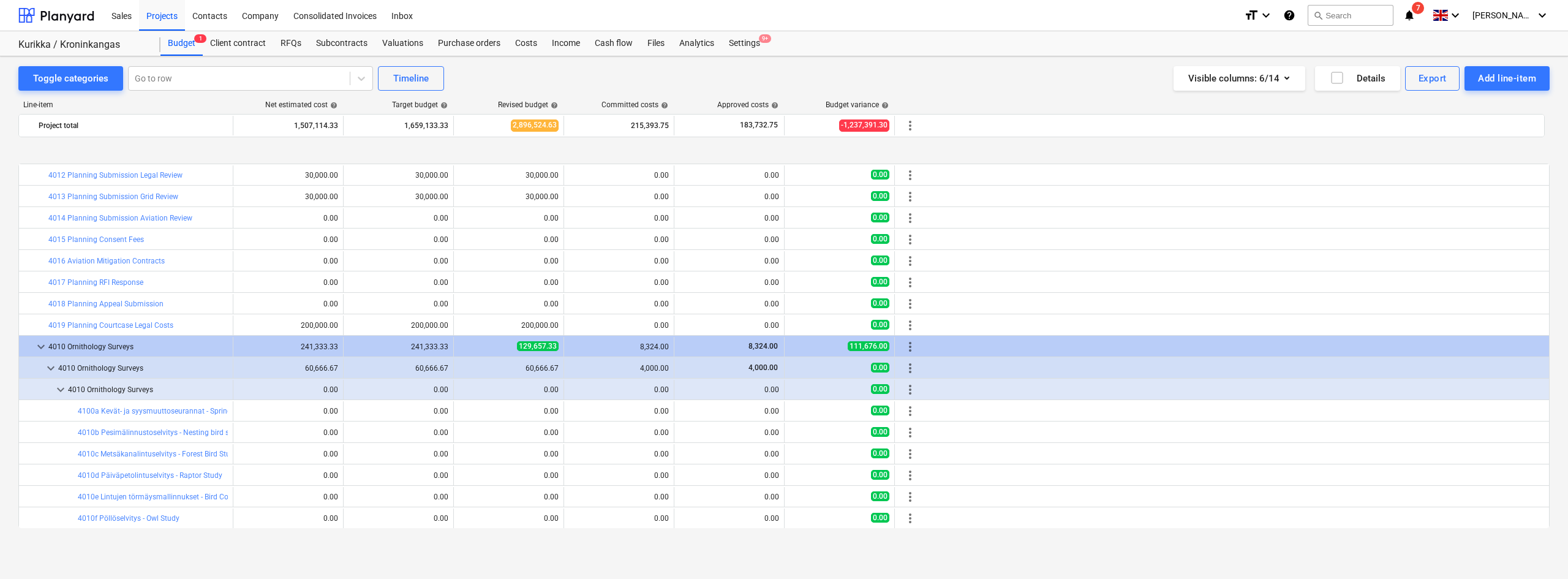
scroll to position [279, 0]
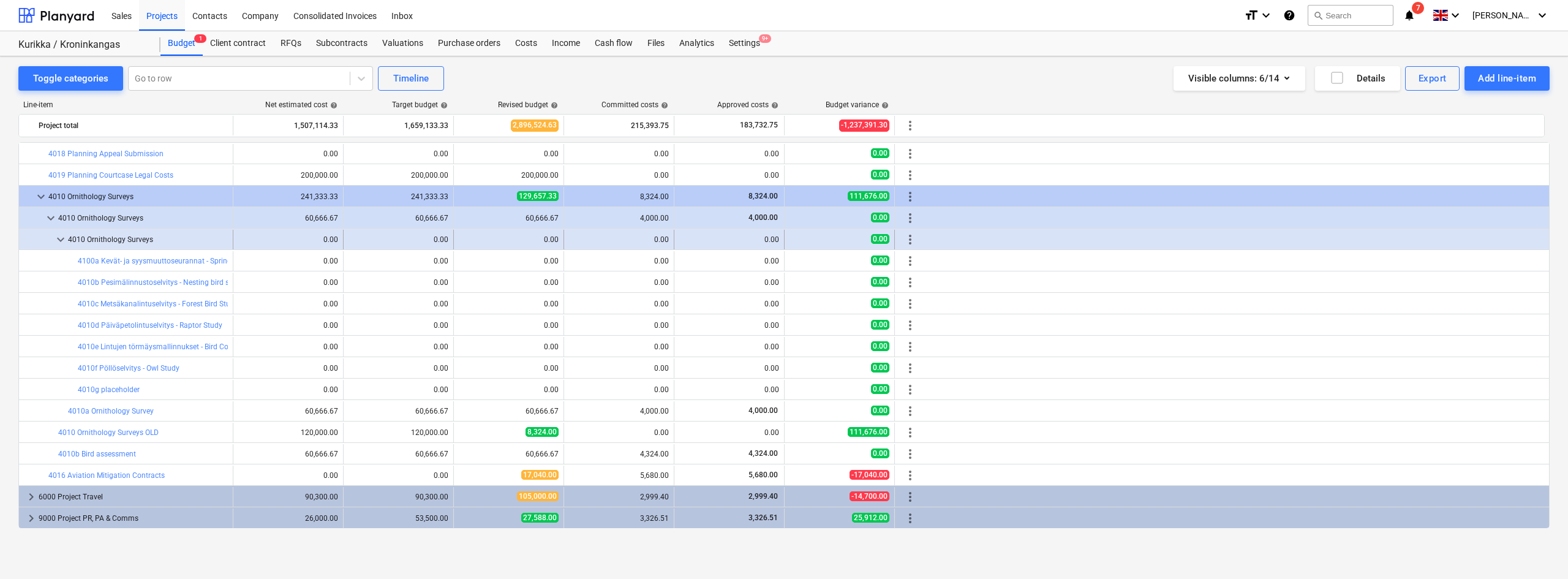
click at [912, 237] on span "more_vert" at bounding box center [910, 240] width 15 height 15
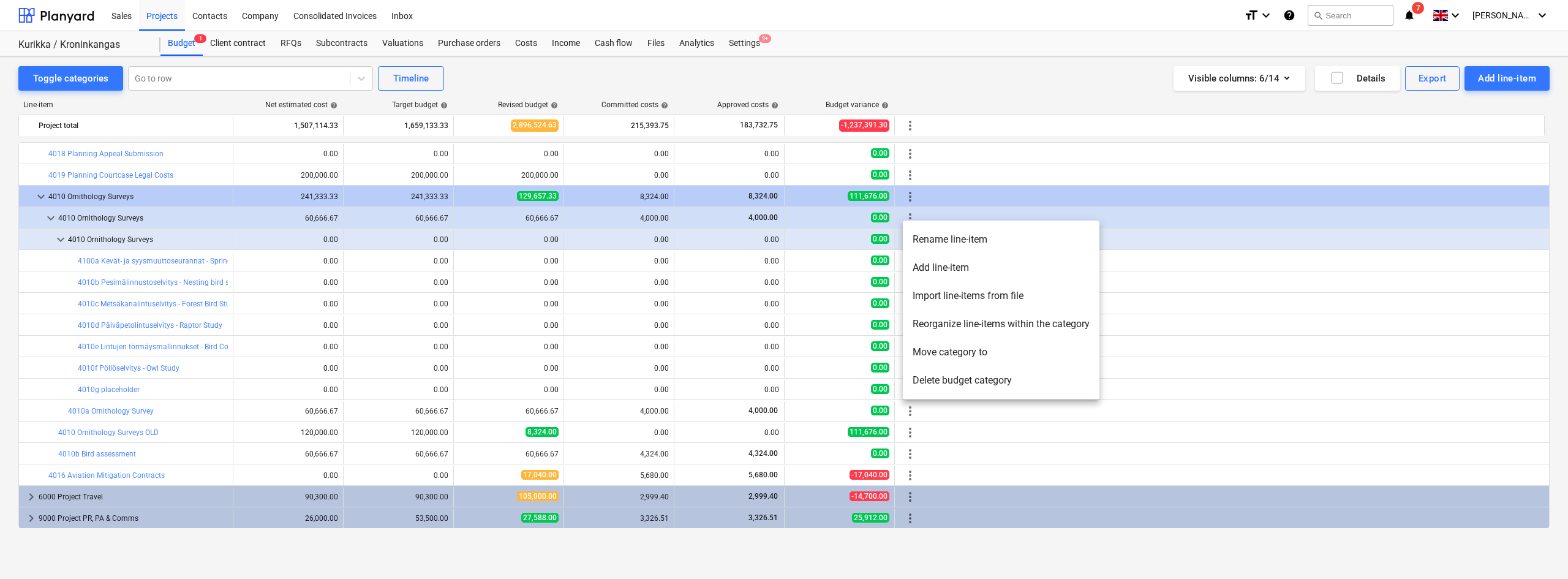
click at [929, 380] on li "Delete budget category" at bounding box center [1000, 380] width 196 height 28
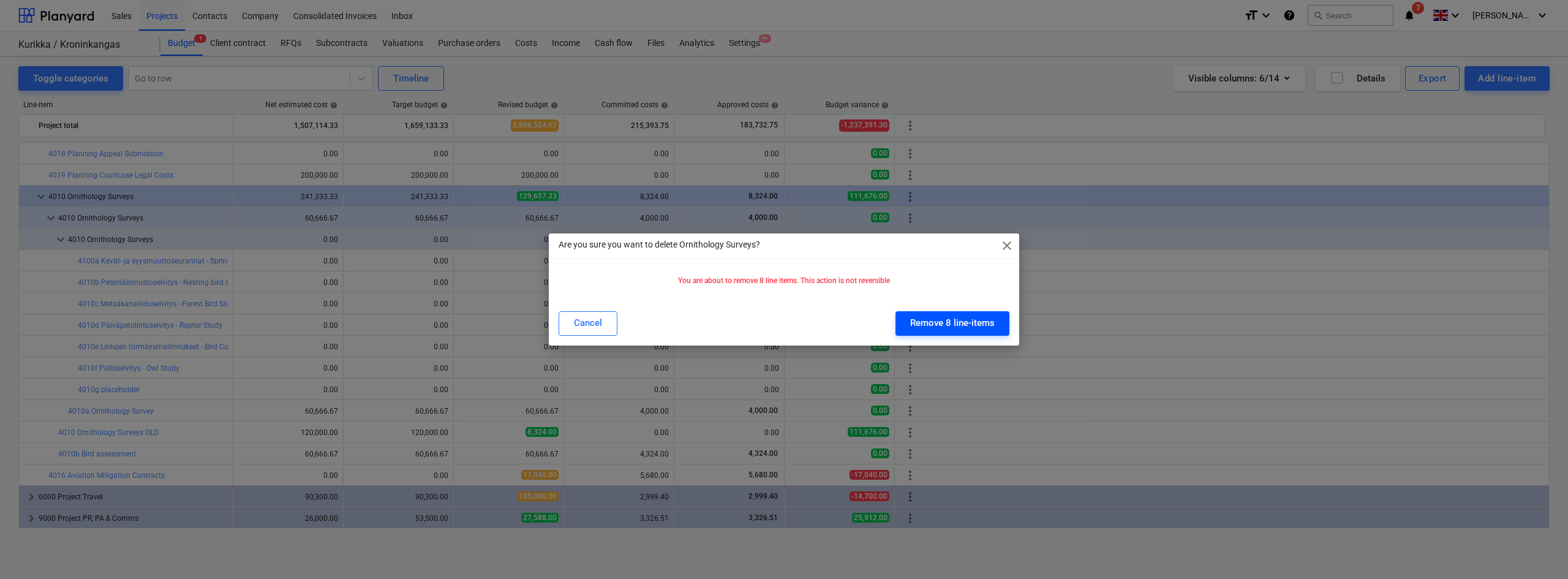
click at [940, 321] on div "Remove 8 line-items" at bounding box center [952, 323] width 84 height 16
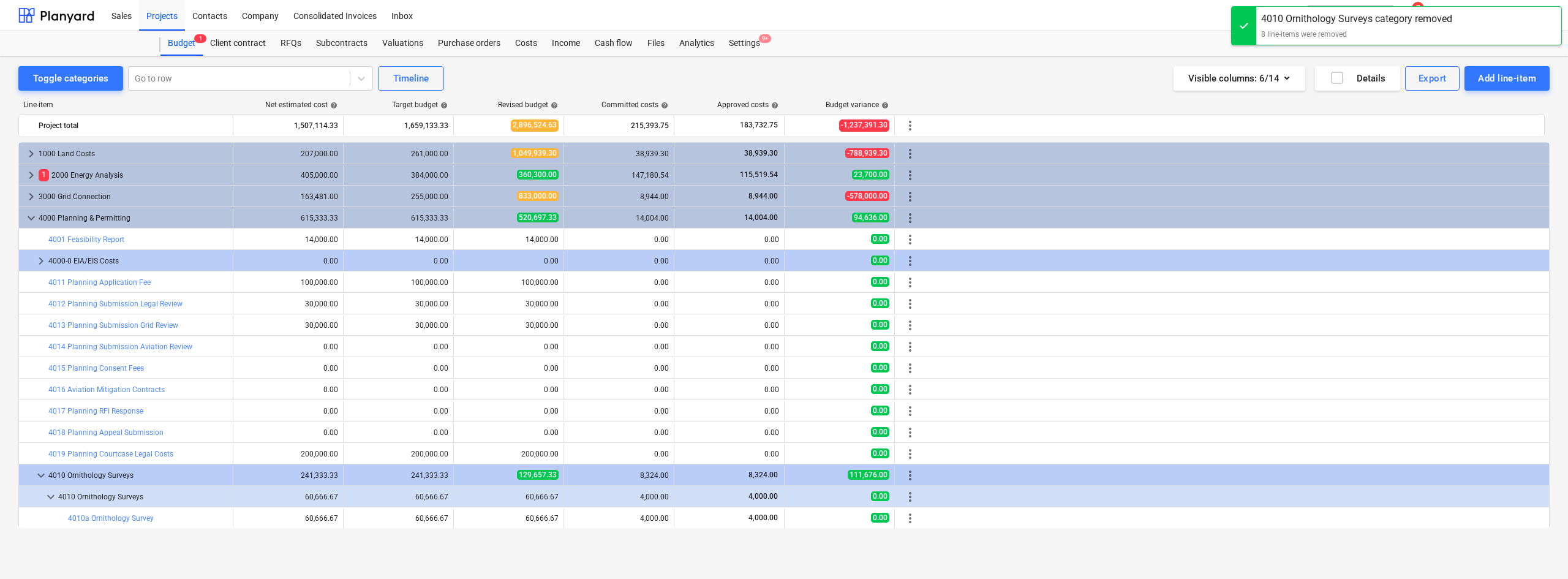
scroll to position [107, 0]
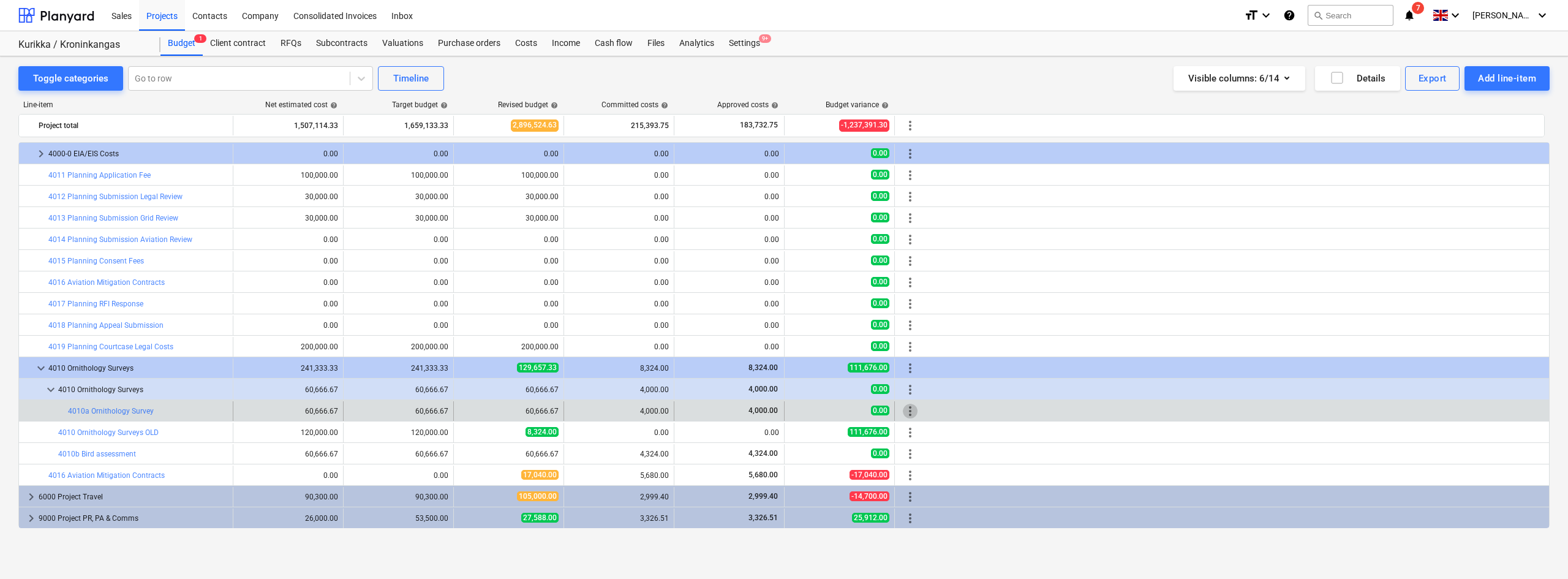
click at [907, 406] on span "more_vert" at bounding box center [910, 411] width 15 height 15
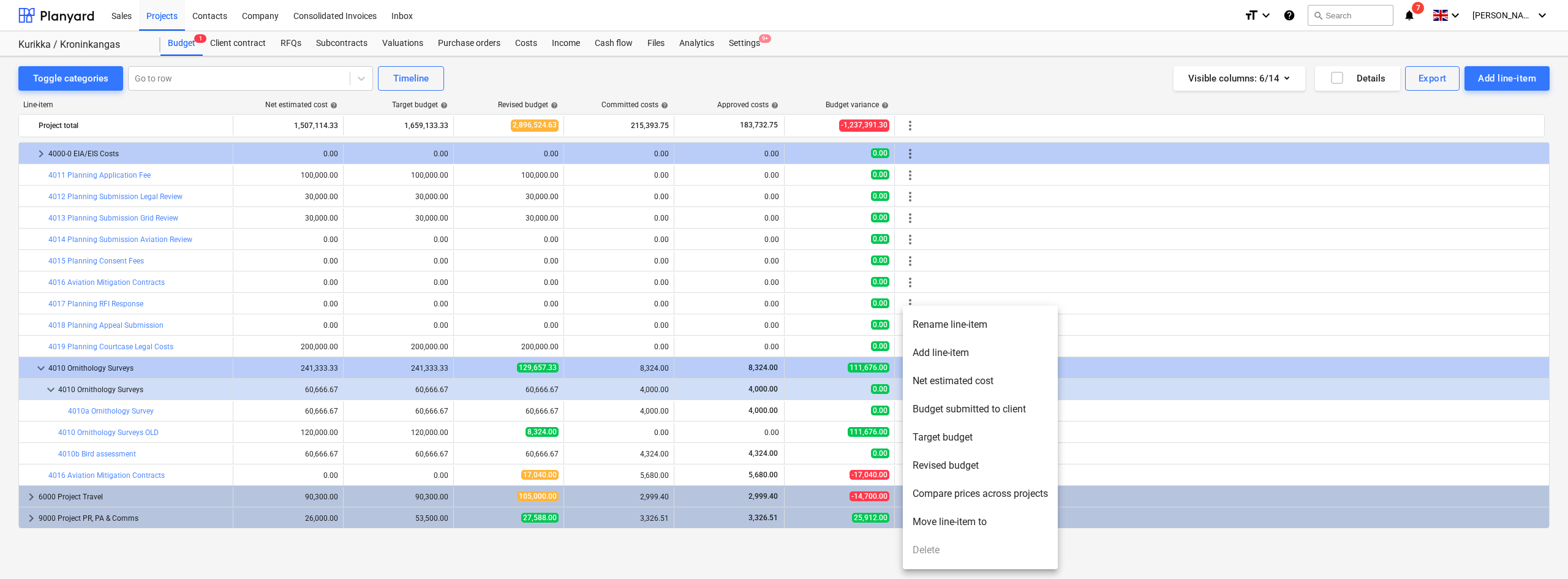
click at [934, 447] on li "Move line-item to" at bounding box center [980, 522] width 155 height 28
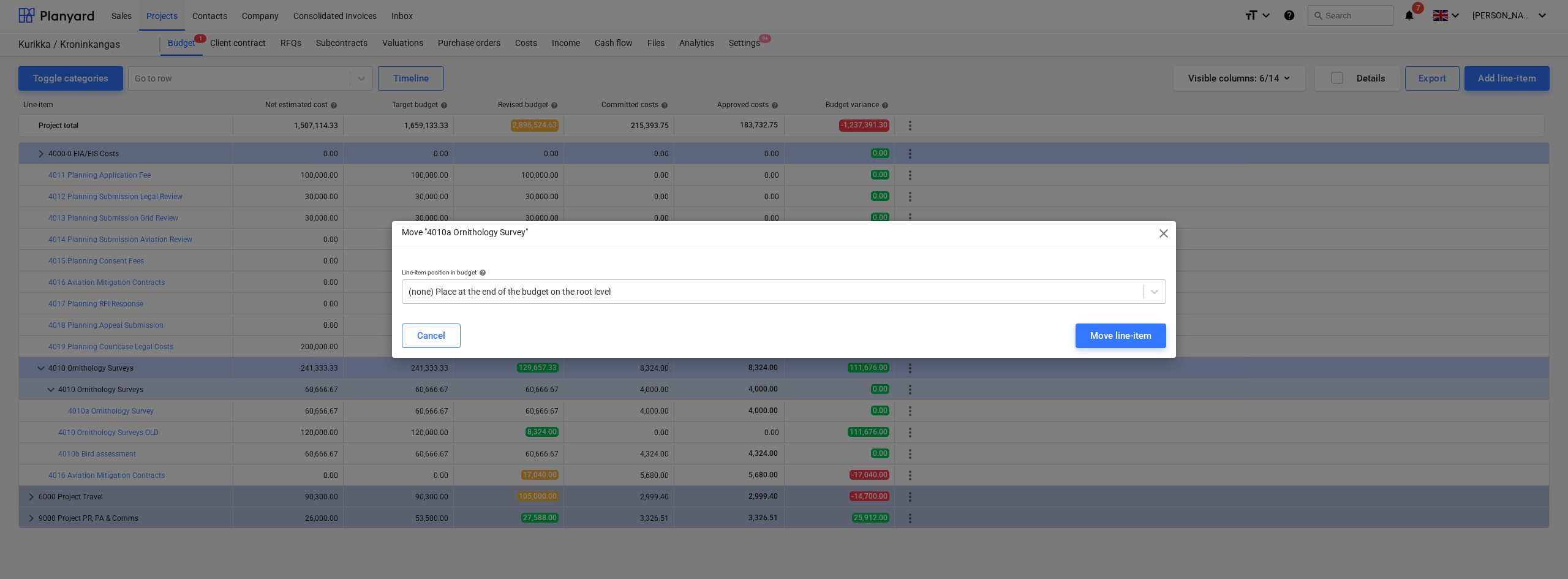
click at [601, 283] on div "(none) Place at the end of the budget on the root level" at bounding box center [772, 291] width 740 height 17
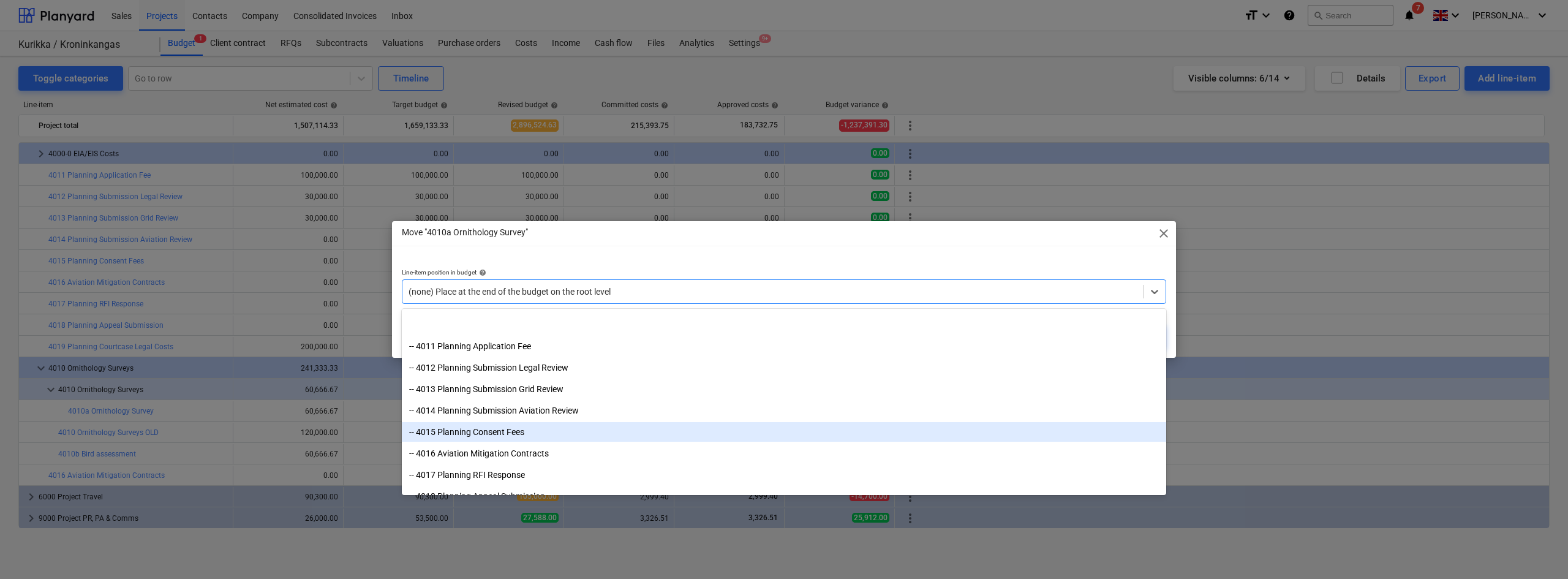
scroll to position [2362, 0]
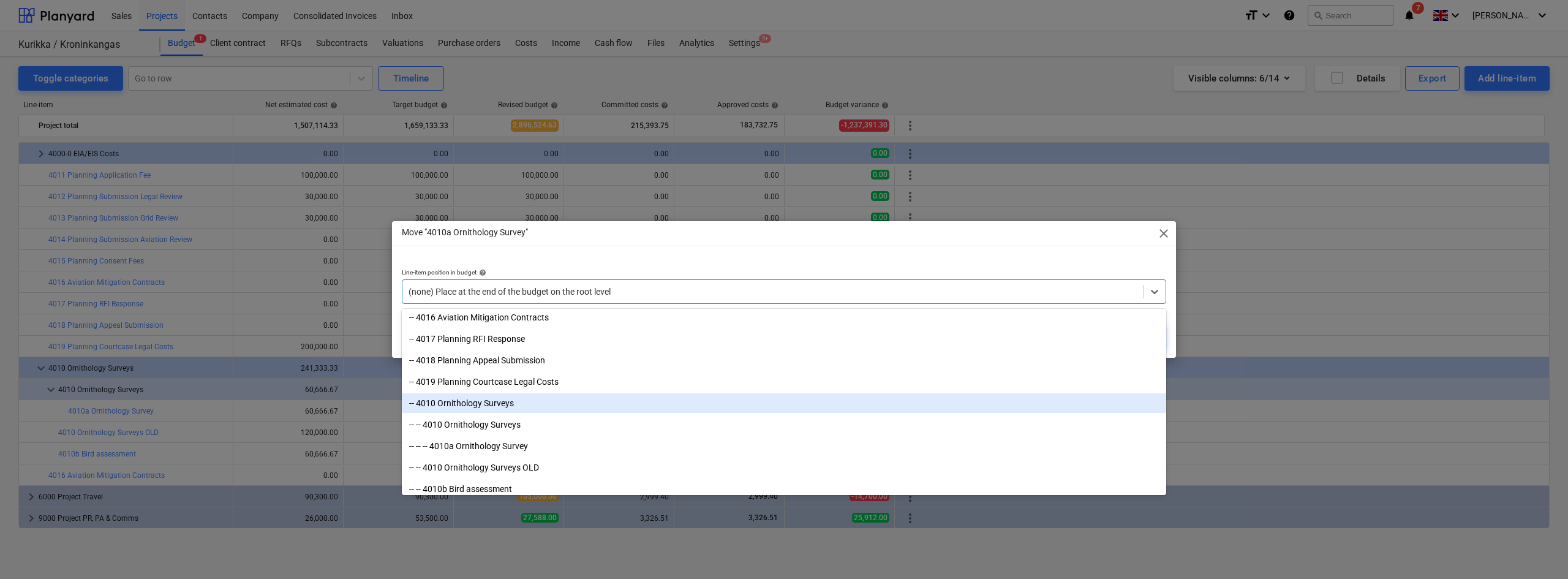
click at [449, 402] on div "-- 4010 Ornithology Surveys" at bounding box center [783, 402] width 764 height 19
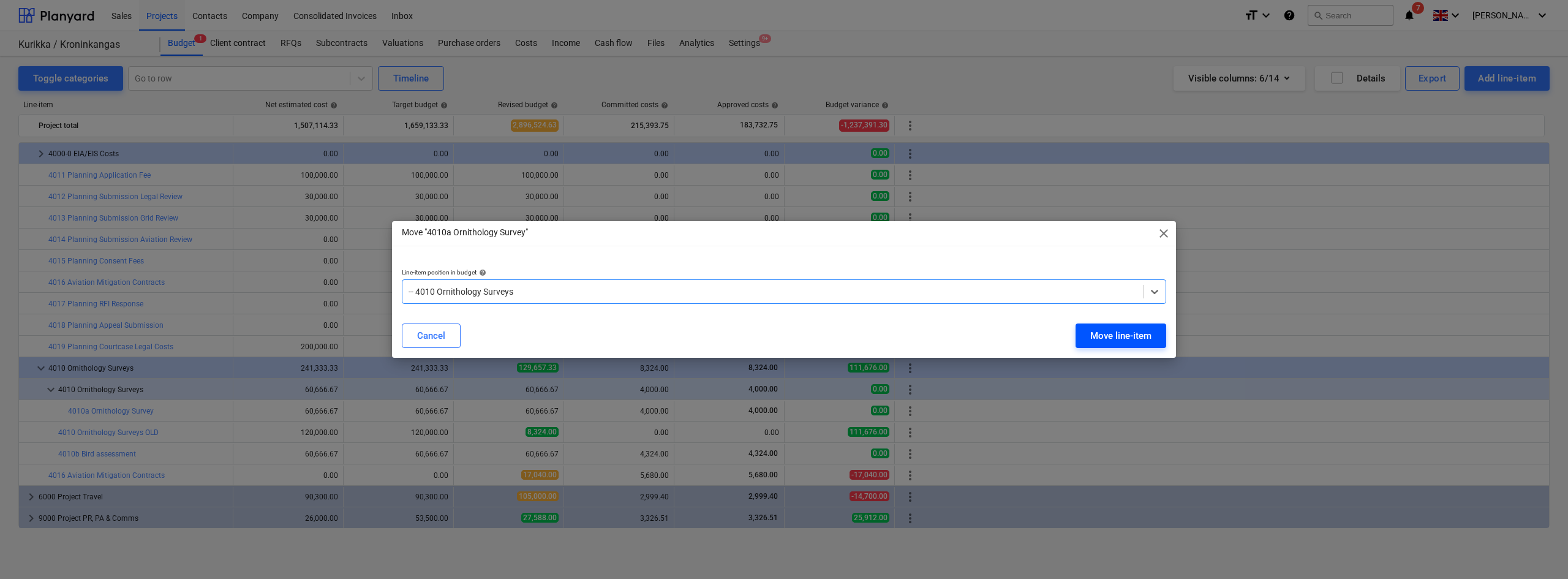
click at [940, 336] on div "Move line-item" at bounding box center [1121, 336] width 61 height 16
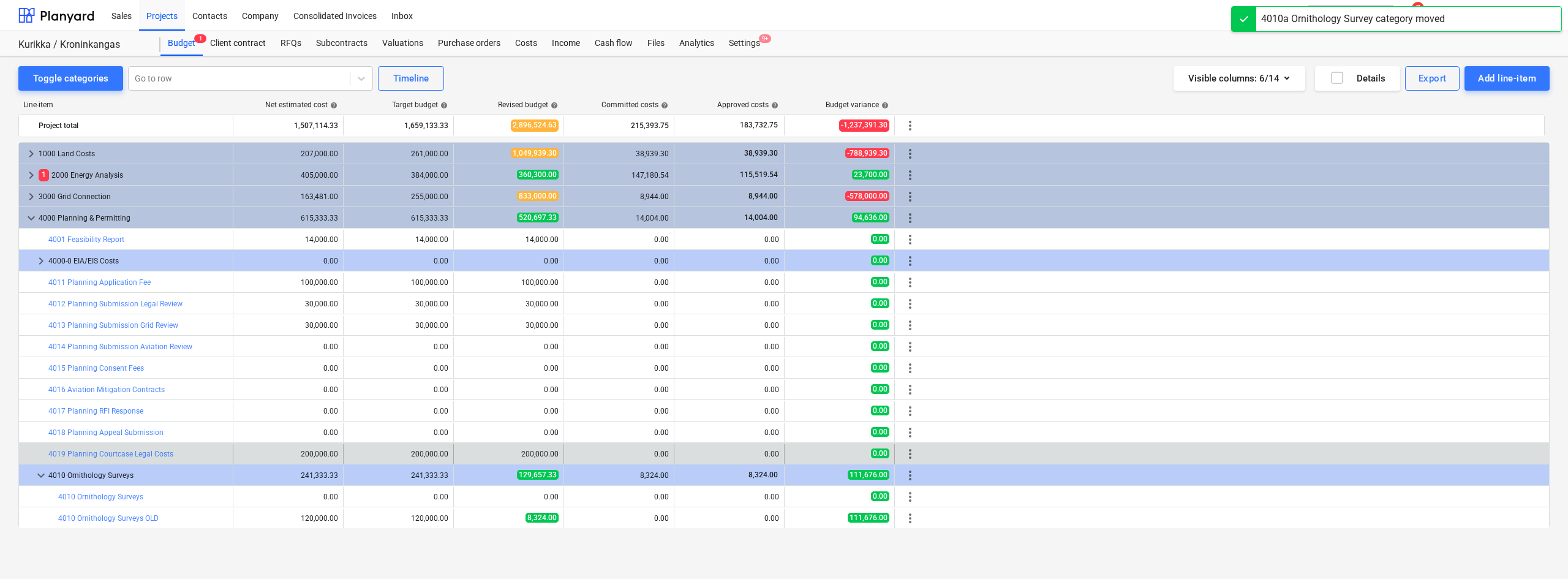
scroll to position [107, 0]
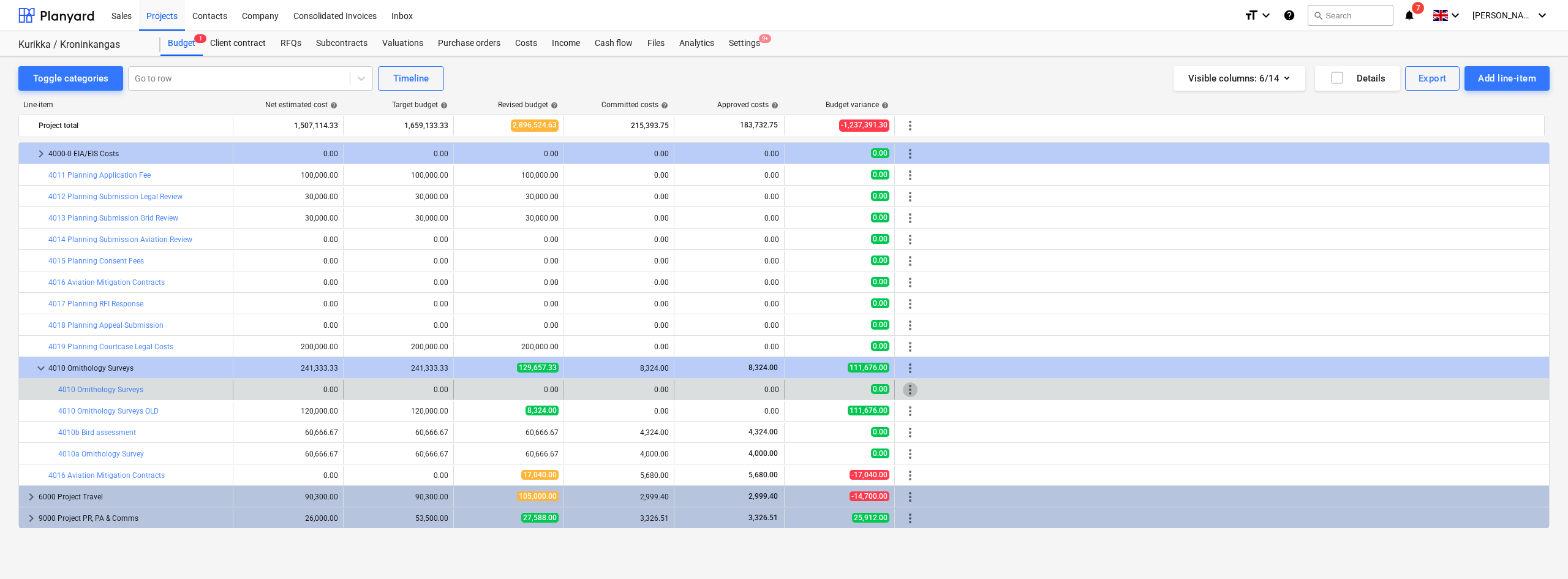
click at [914, 390] on span "more_vert" at bounding box center [910, 390] width 15 height 15
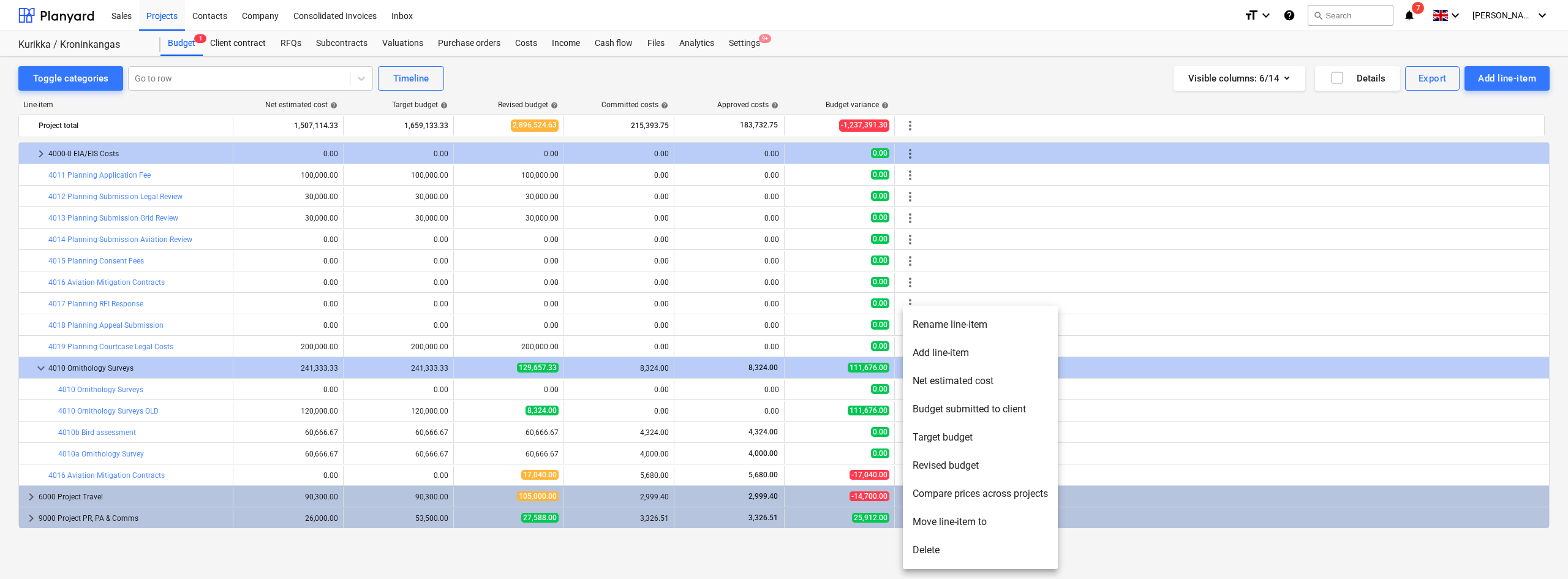
click at [934, 447] on li "Delete" at bounding box center [980, 550] width 155 height 28
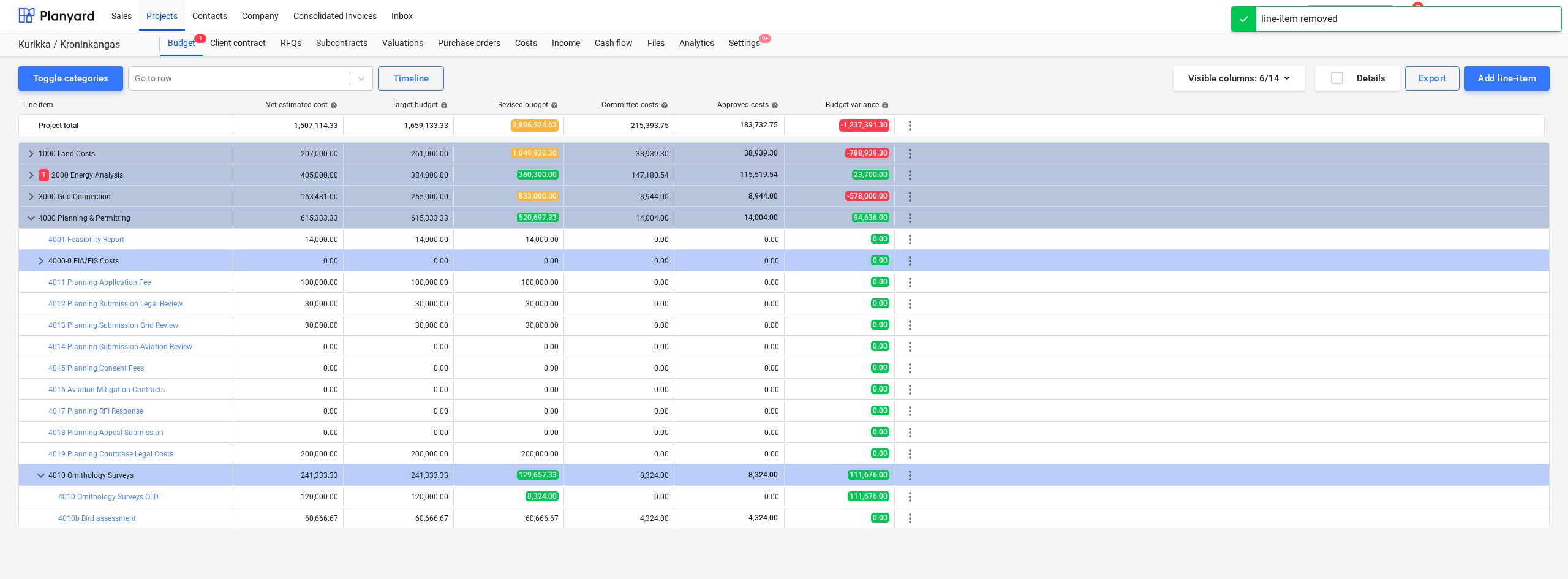
scroll to position [85, 0]
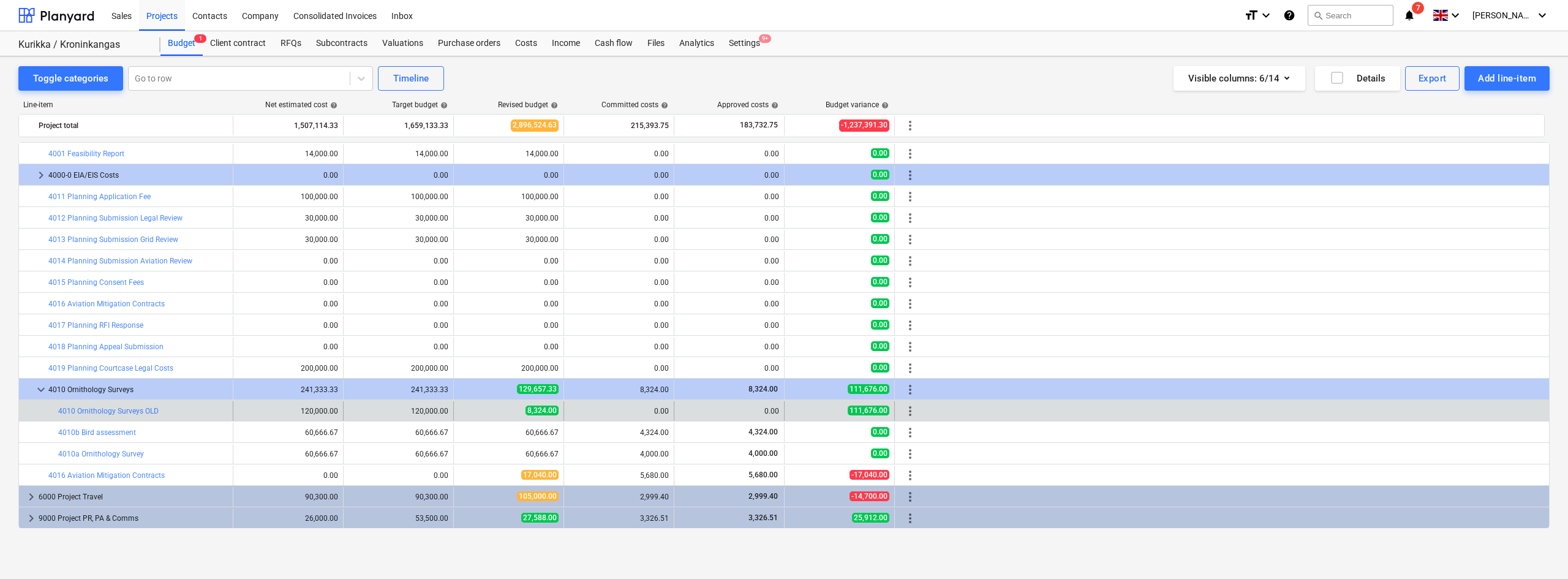
click at [911, 409] on span "more_vert" at bounding box center [910, 411] width 15 height 15
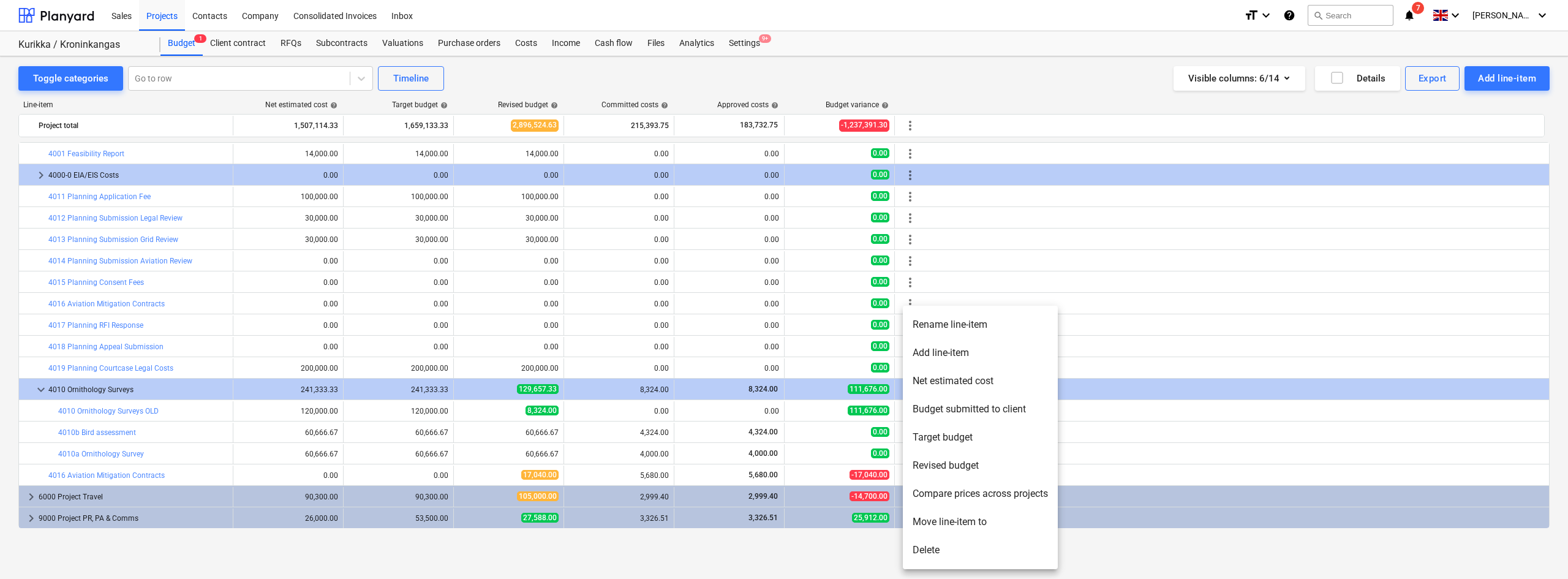
click at [921, 447] on li "Delete" at bounding box center [980, 550] width 155 height 28
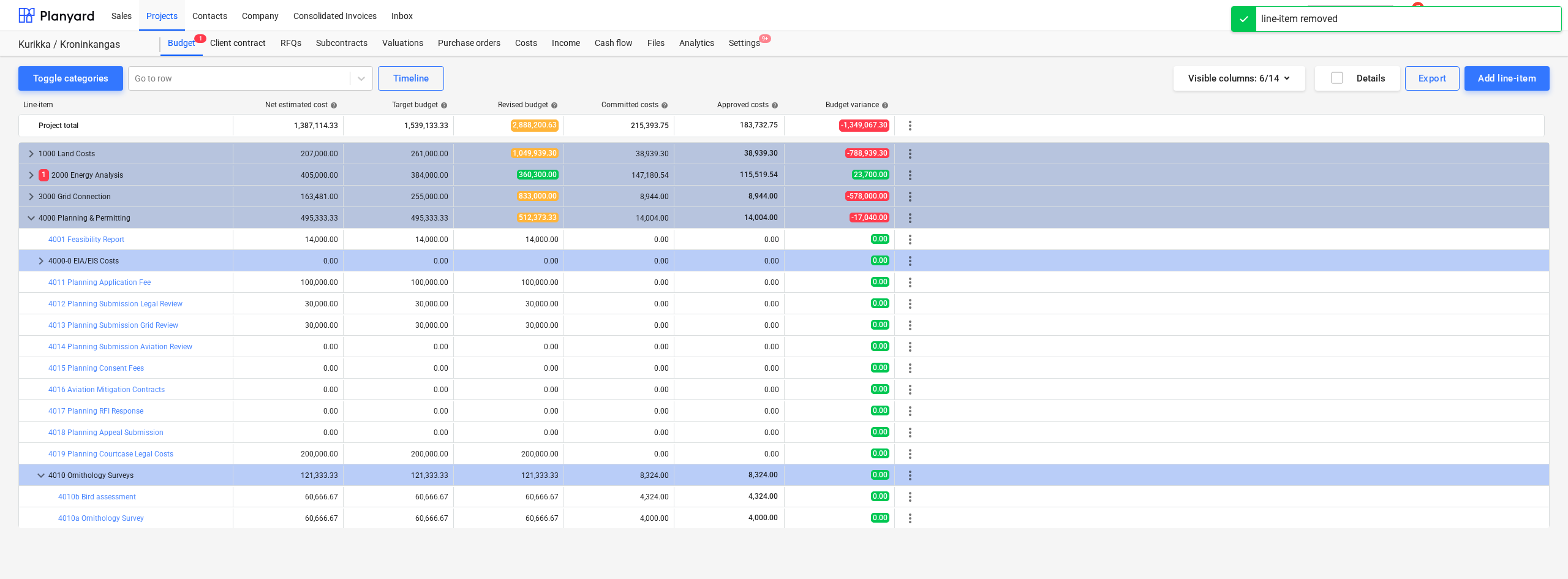
scroll to position [64, 0]
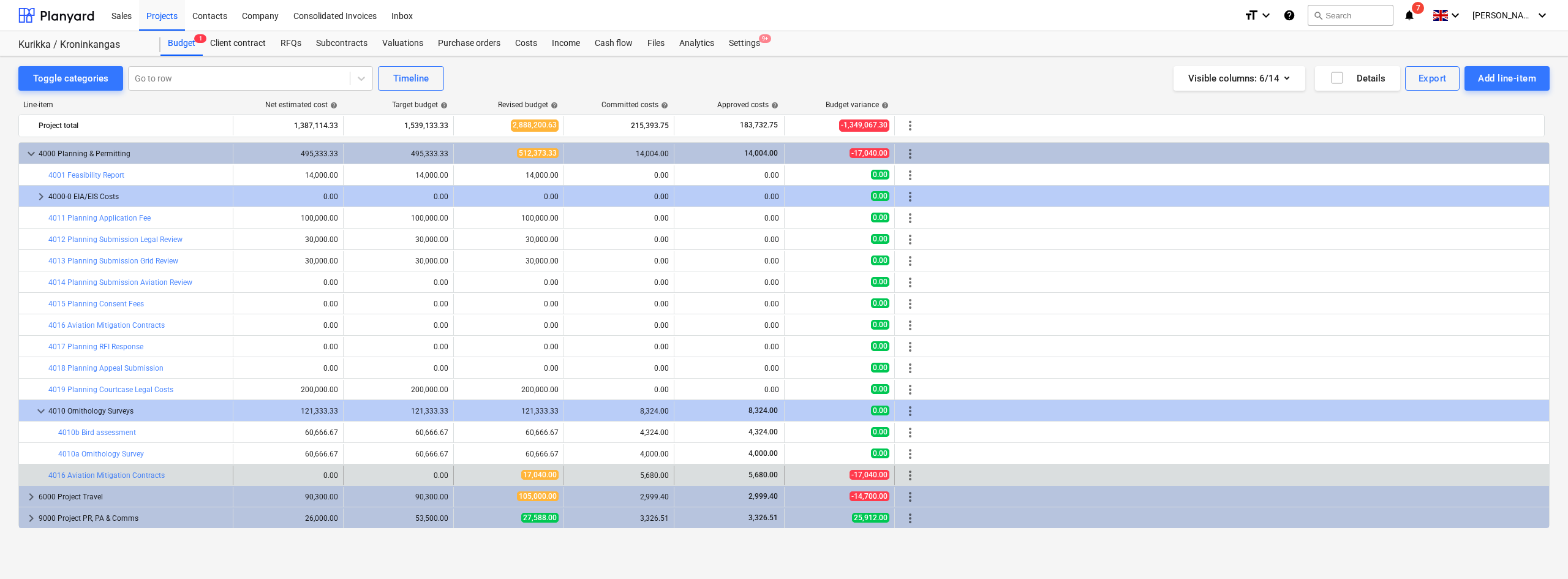
click at [908, 447] on span "more_vert" at bounding box center [910, 475] width 15 height 15
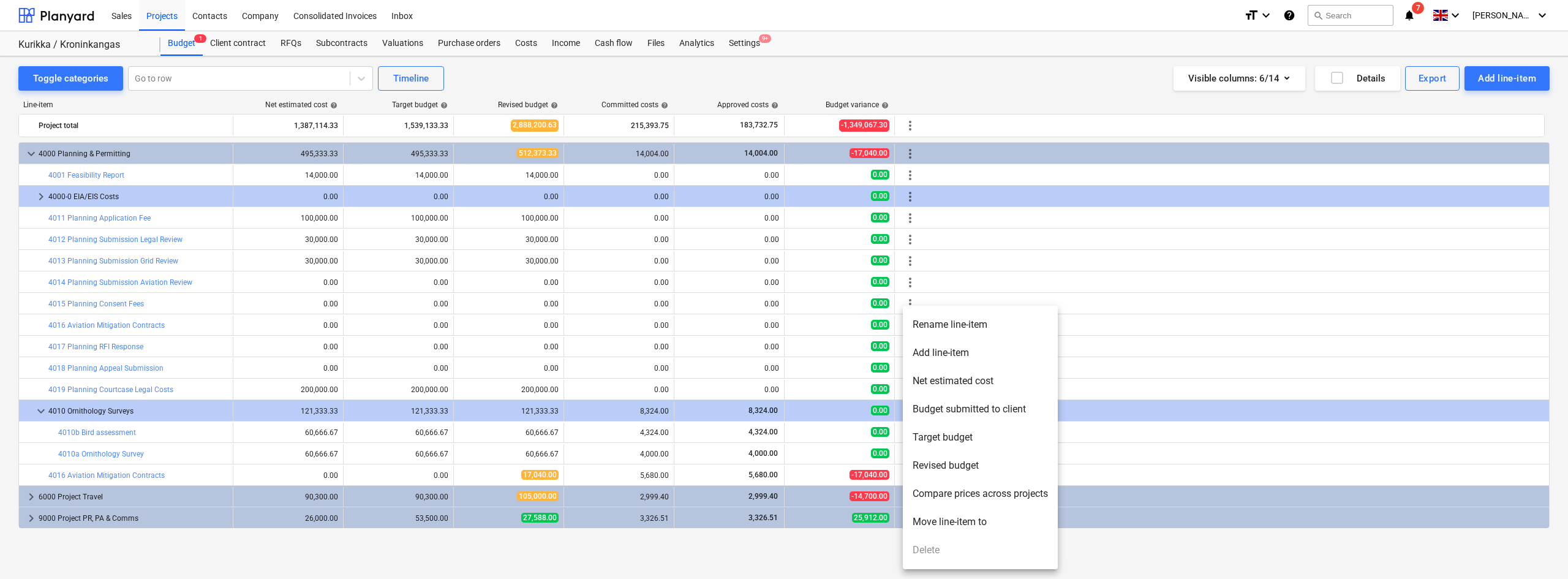
click at [940, 447] on li "Move line-item to" at bounding box center [980, 522] width 155 height 28
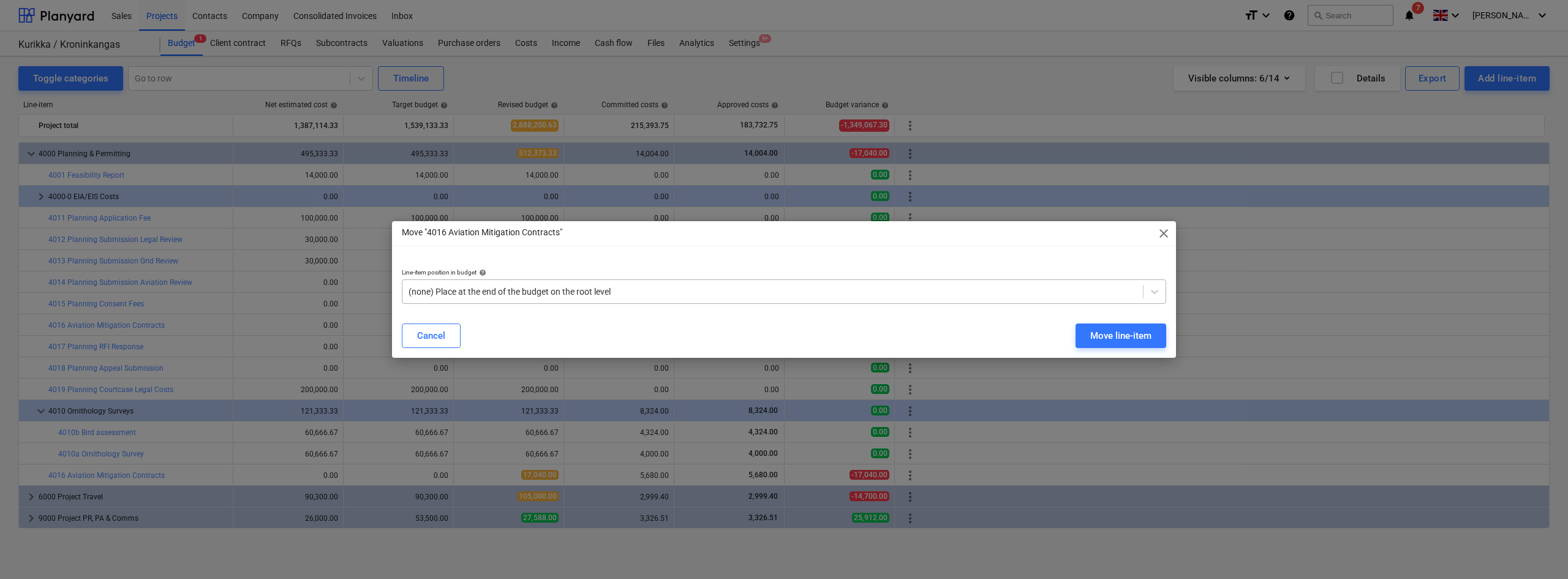
click at [610, 293] on div at bounding box center [772, 292] width 728 height 12
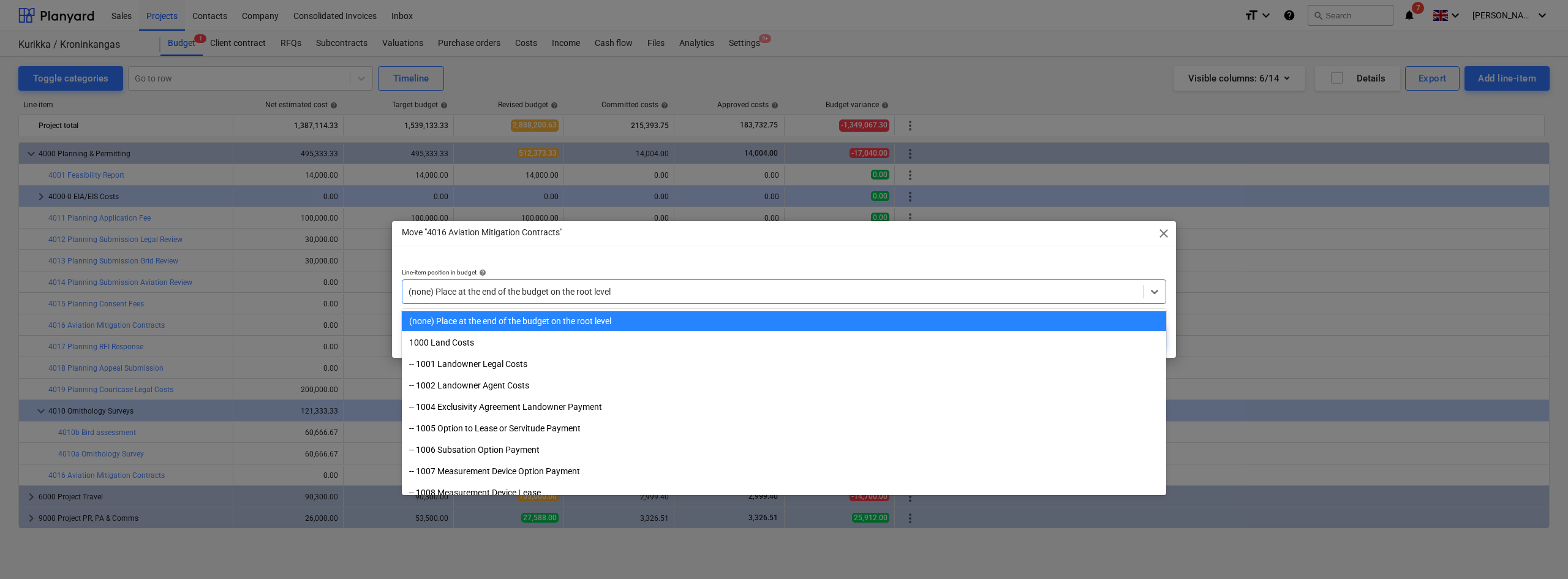
click at [940, 233] on span "close" at bounding box center [1164, 233] width 15 height 15
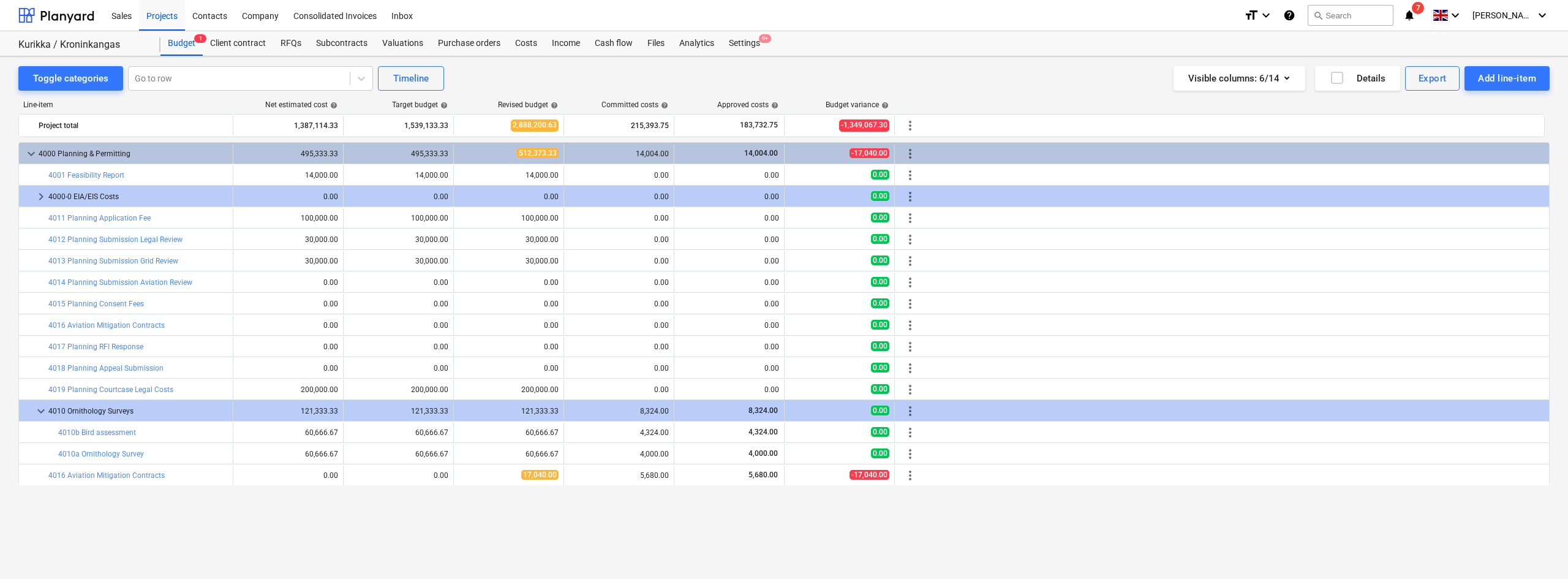
scroll to position [0, 0]
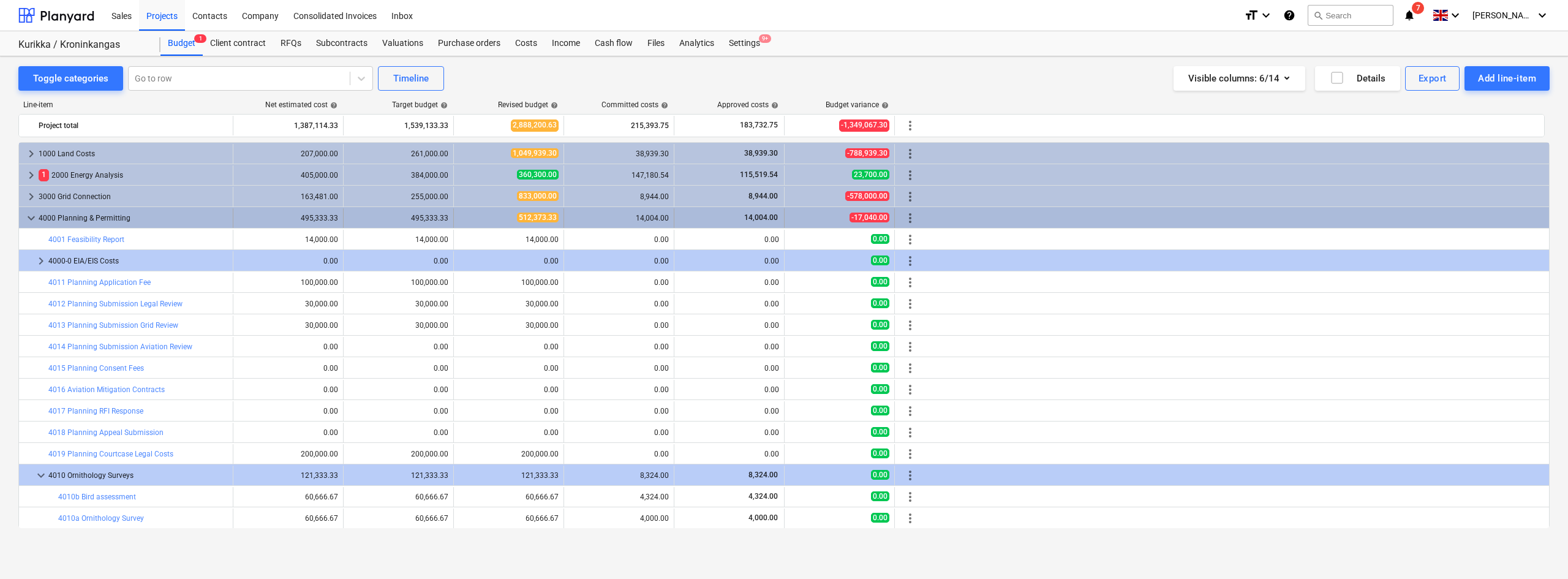
click at [909, 220] on span "more_vert" at bounding box center [910, 218] width 15 height 15
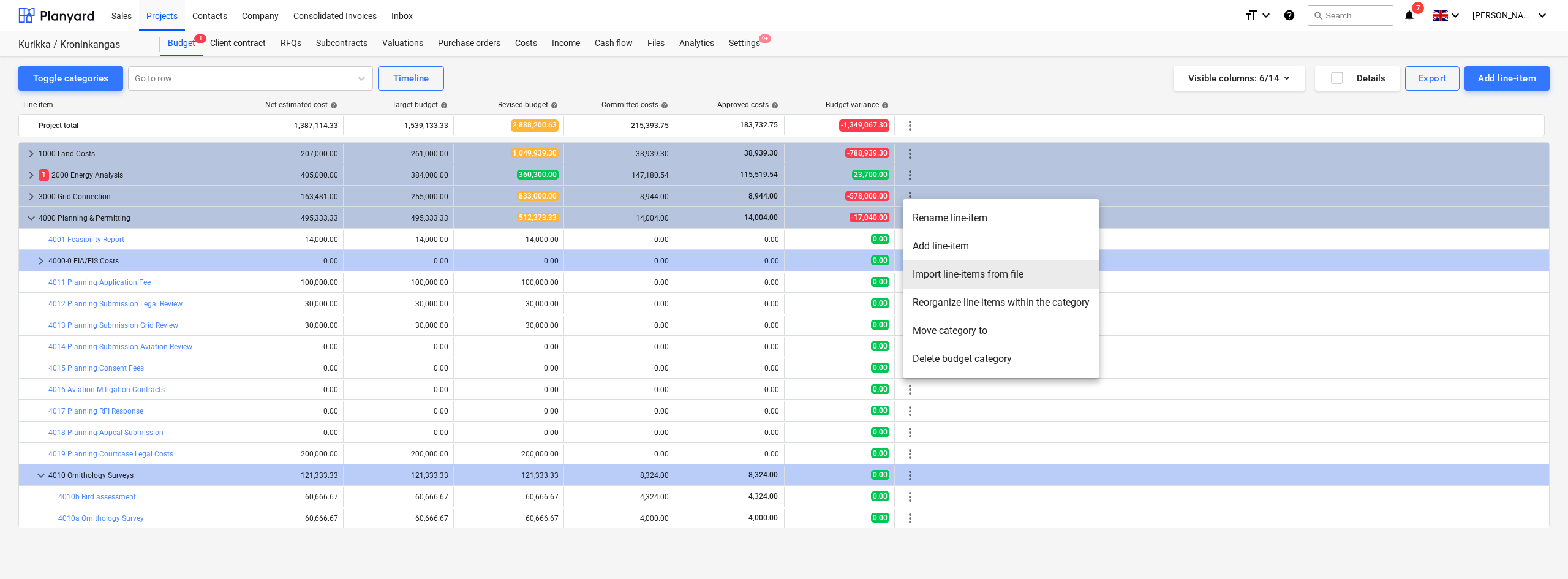
drag, startPoint x: 942, startPoint y: 288, endPoint x: 941, endPoint y: 309, distance: 21.0
click at [940, 309] on ul "Rename line-item Add line-item [GEOGRAPHIC_DATA] line-items from file Reorganiz…" at bounding box center [1000, 288] width 196 height 179
click at [940, 309] on li "Reorganize line-items within the category" at bounding box center [1000, 302] width 196 height 28
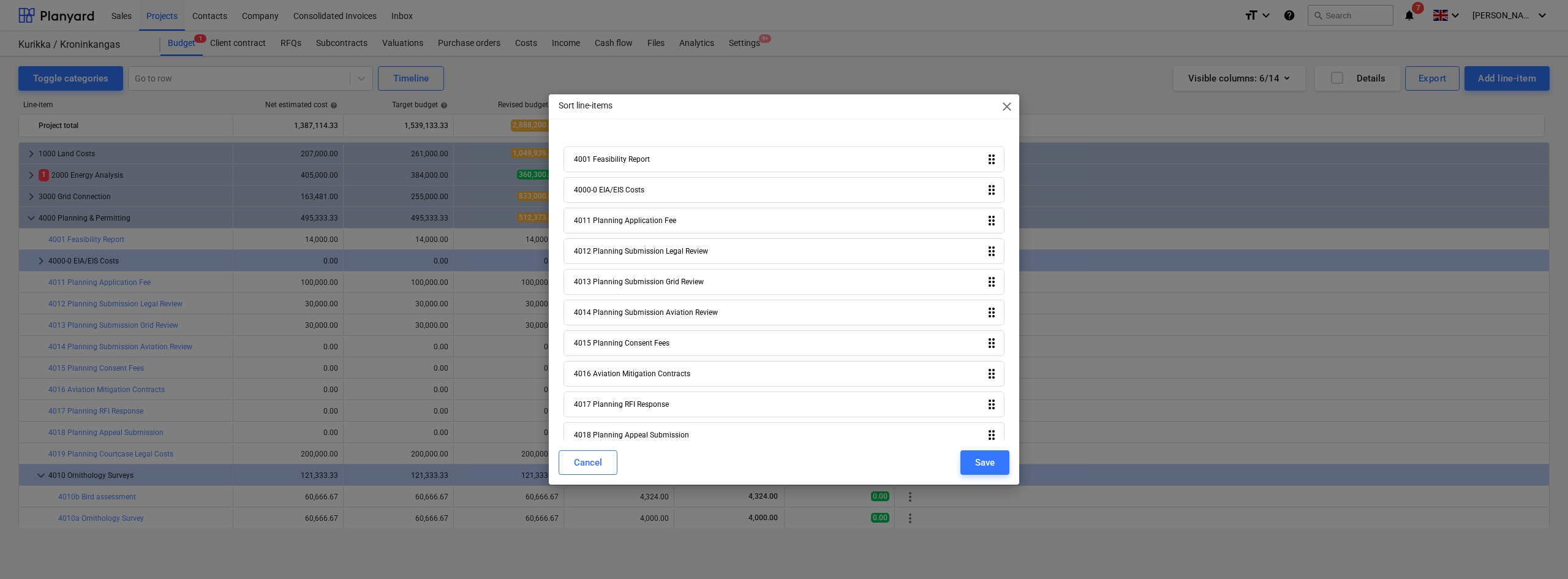
scroll to position [109, 0]
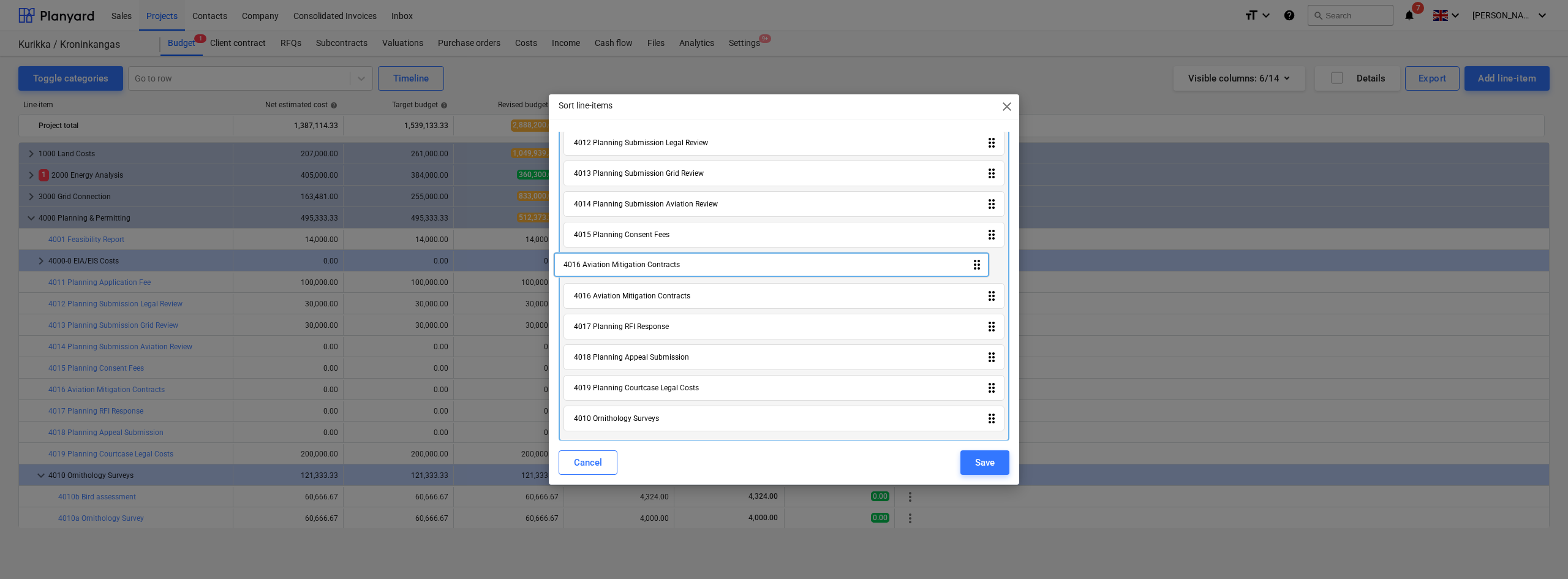
drag, startPoint x: 989, startPoint y: 422, endPoint x: 978, endPoint y: 265, distance: 157.4
click at [940, 265] on div "4001 Feasibility Report drag_indicator 4000-0 EIA/EIS Costs drag_indicator 4011…" at bounding box center [783, 237] width 451 height 408
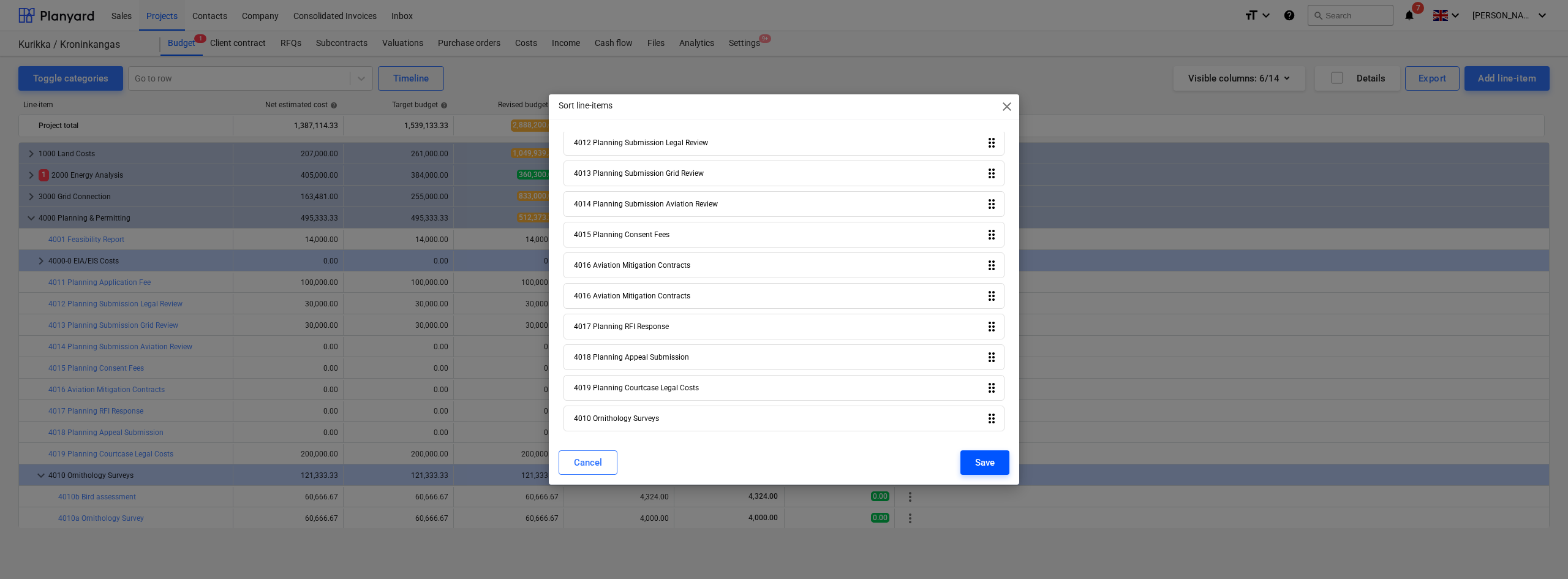
click at [940, 447] on div "Save" at bounding box center [984, 463] width 19 height 16
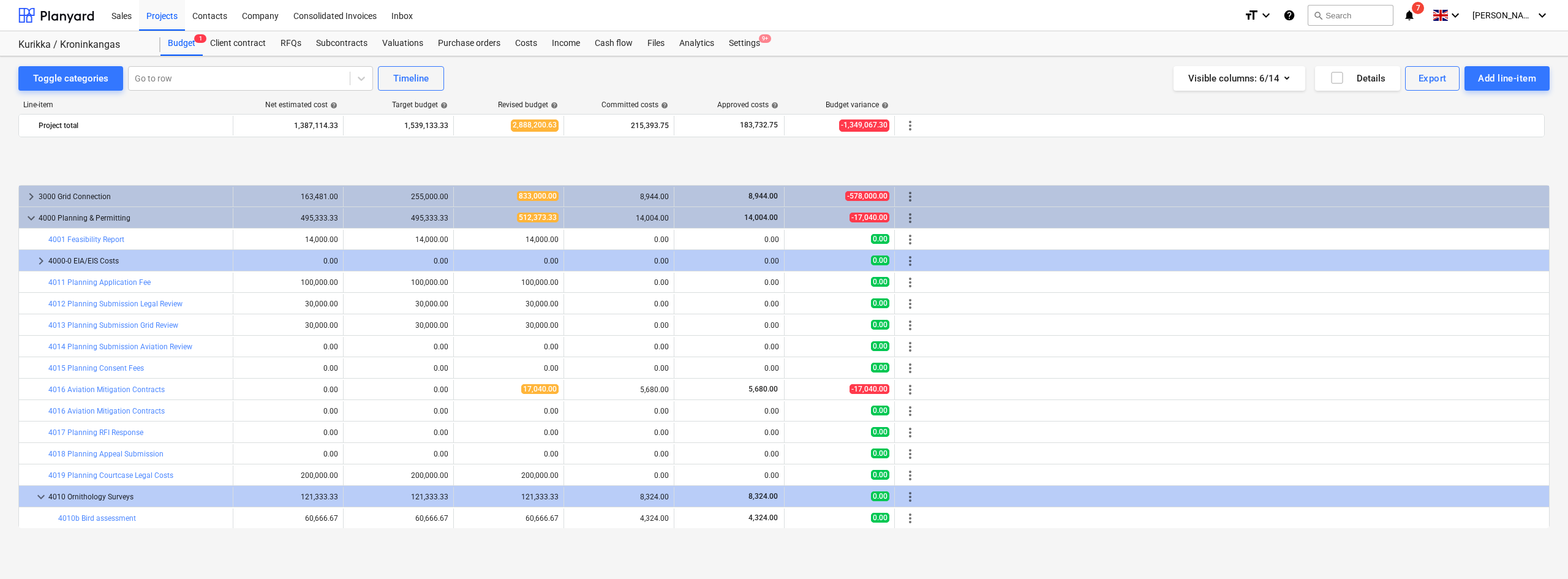
scroll to position [64, 0]
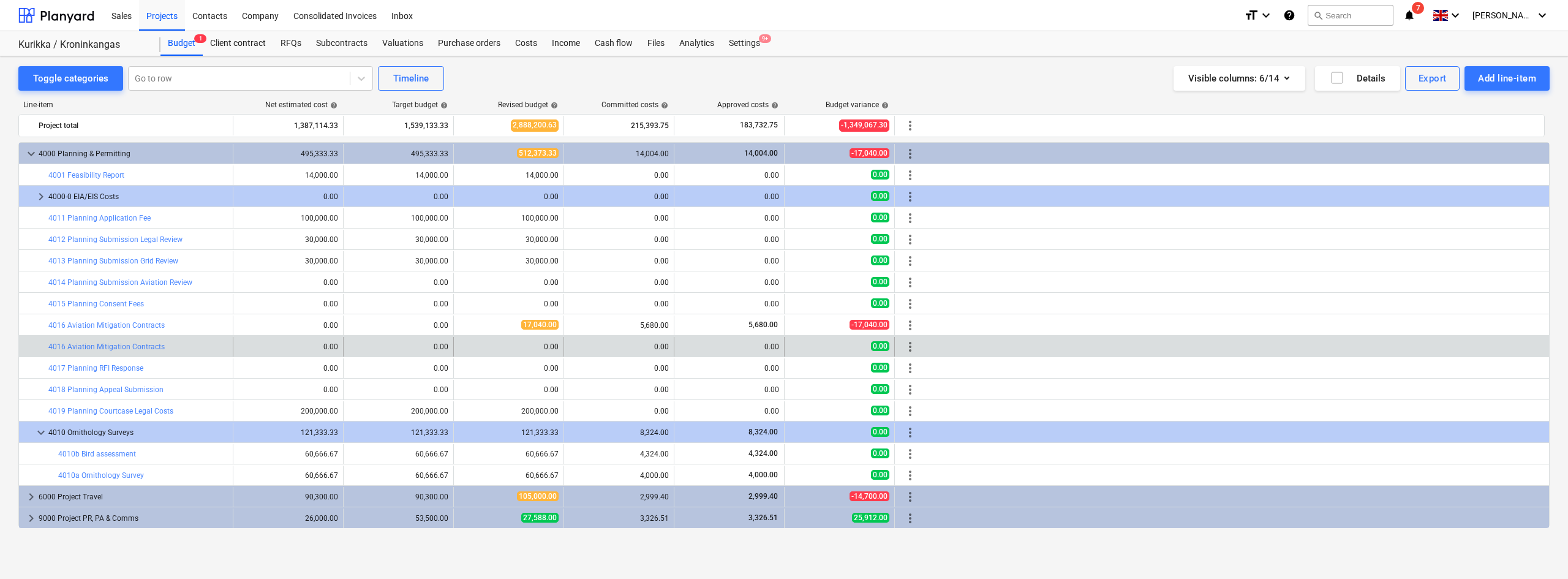
click at [909, 349] on span "more_vert" at bounding box center [910, 347] width 15 height 15
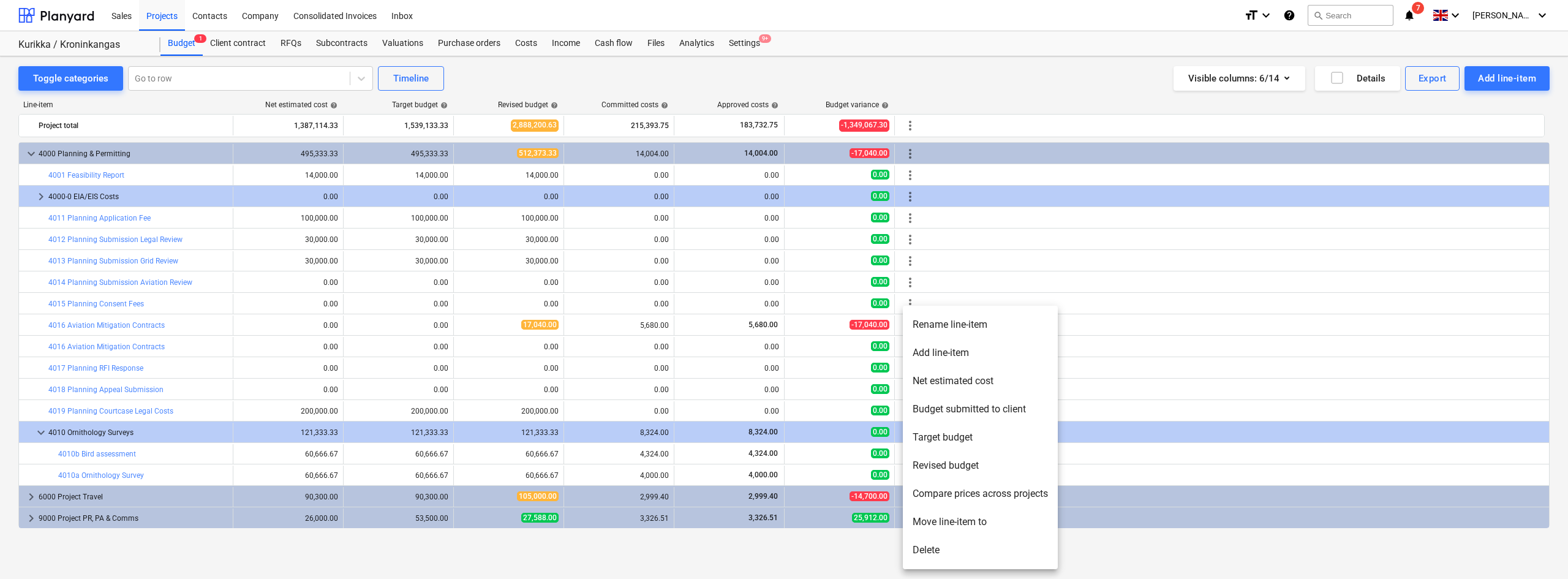
click at [940, 447] on li "Delete" at bounding box center [980, 550] width 155 height 28
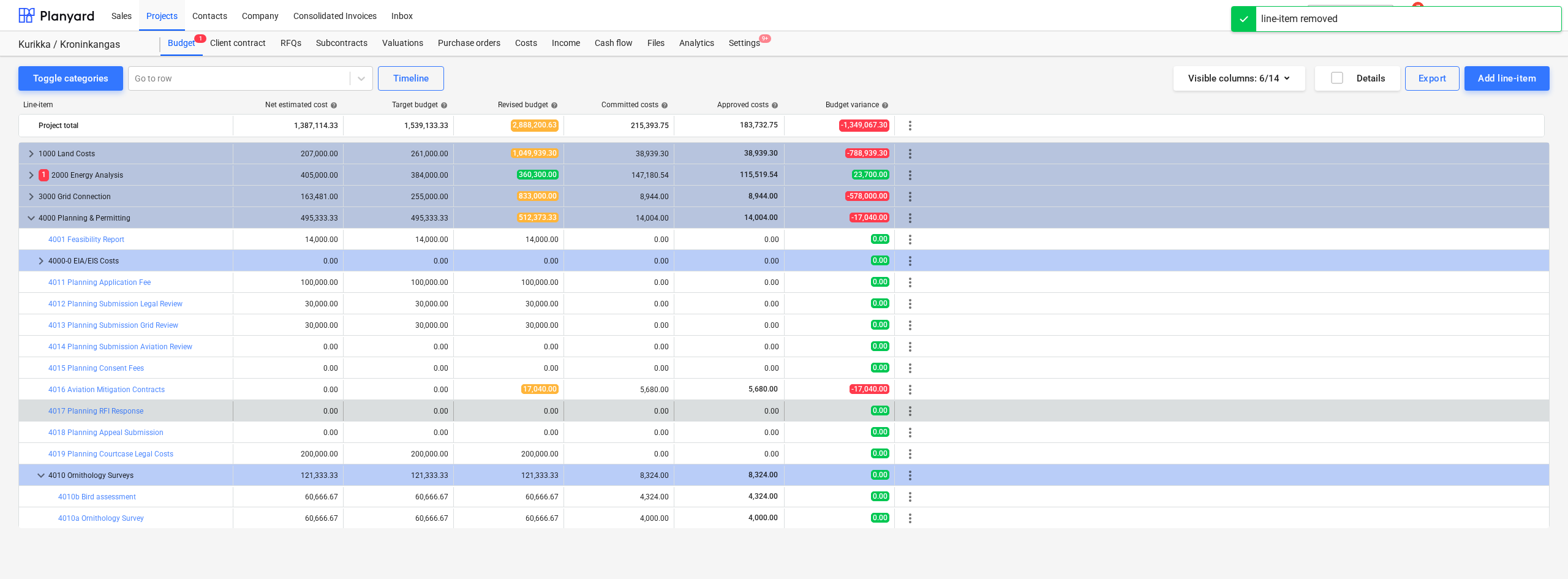
scroll to position [43, 0]
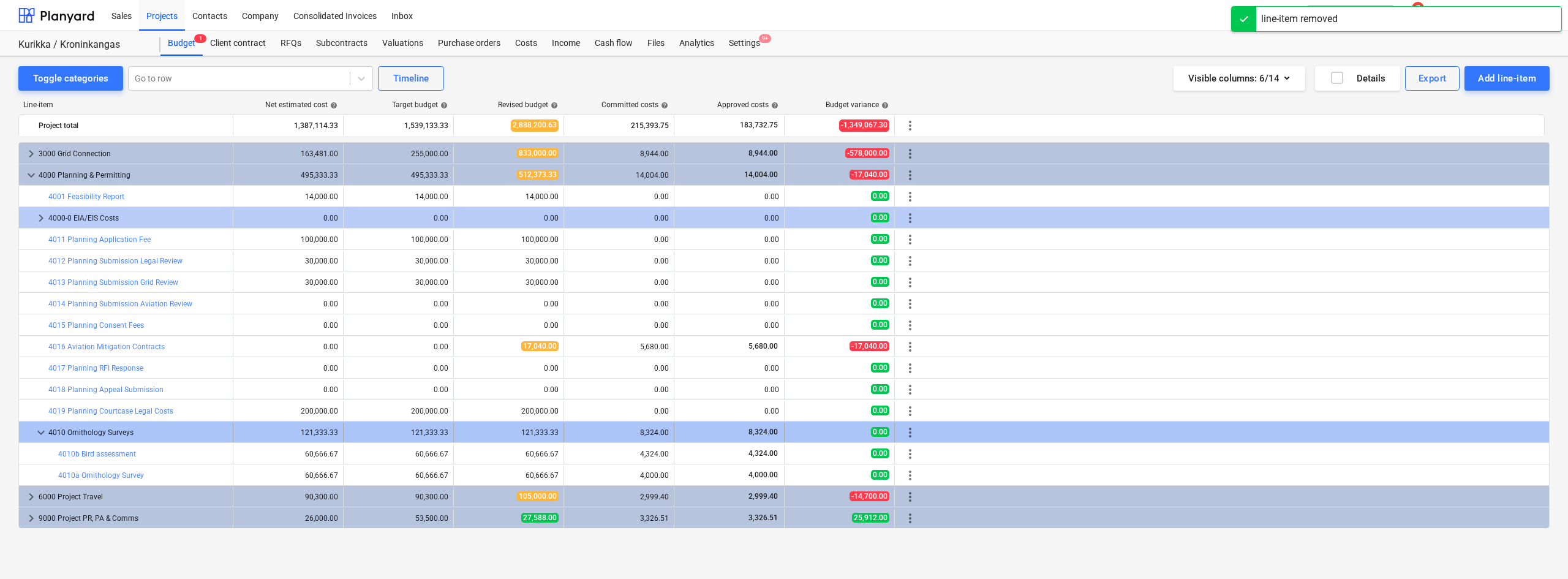
click at [906, 434] on span "more_vert" at bounding box center [910, 432] width 15 height 15
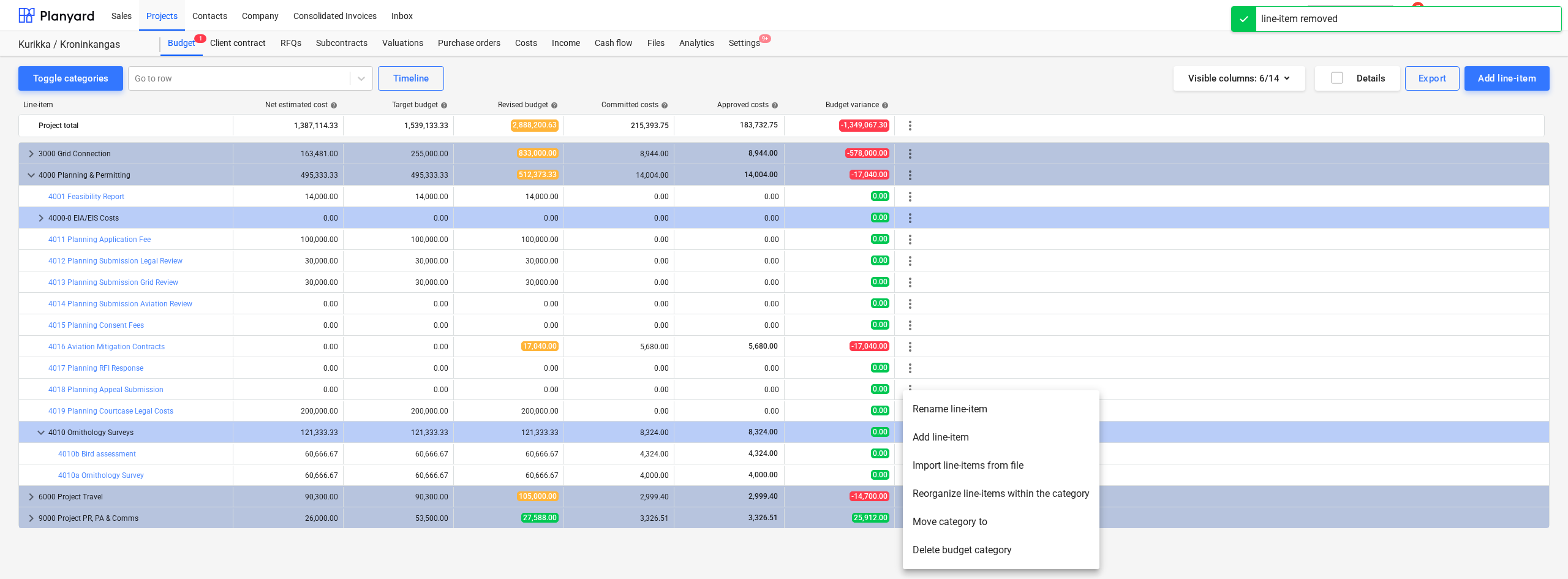
click at [931, 440] on li "Add line-item" at bounding box center [1000, 437] width 196 height 28
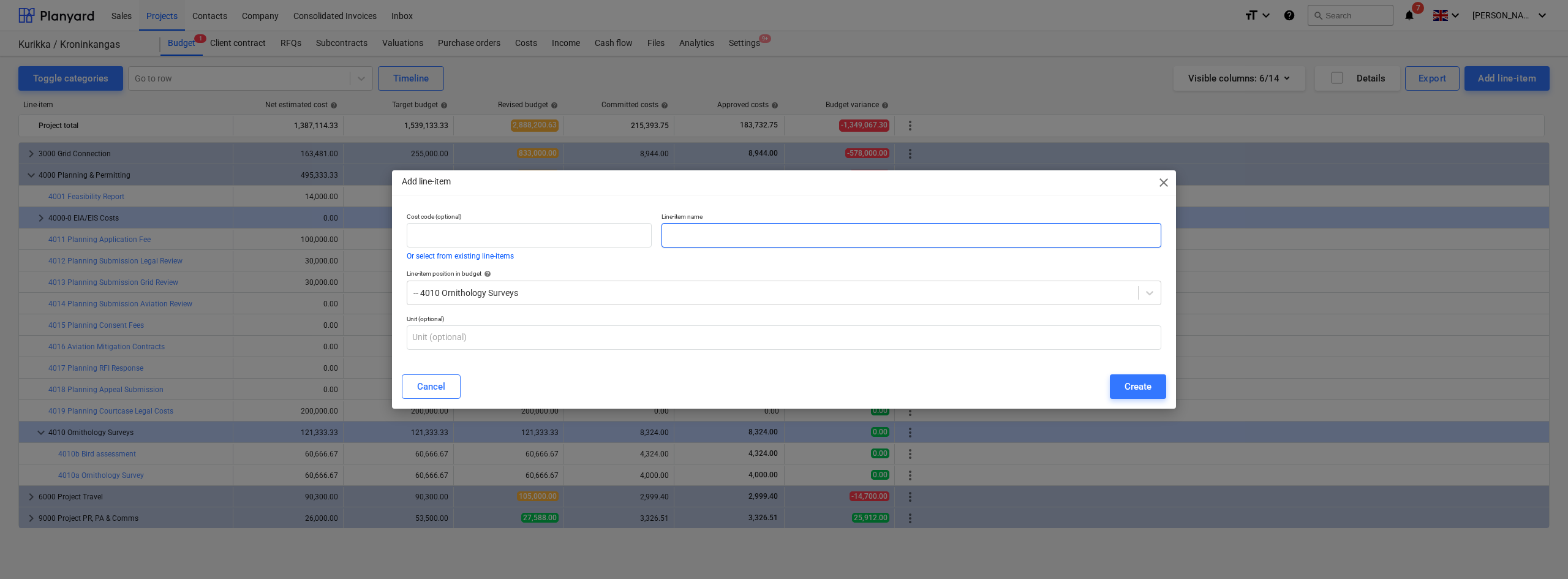
click at [689, 239] on input "text" at bounding box center [911, 235] width 500 height 24
paste input "Kevät- ja syysmuuttoseurannat - Spring and fall migration observations"
type input "Kevät- ja syysmuuttoseurannat - Spring and fall migration observations"
click at [520, 231] on input "text" at bounding box center [529, 235] width 245 height 24
type input "4010a"
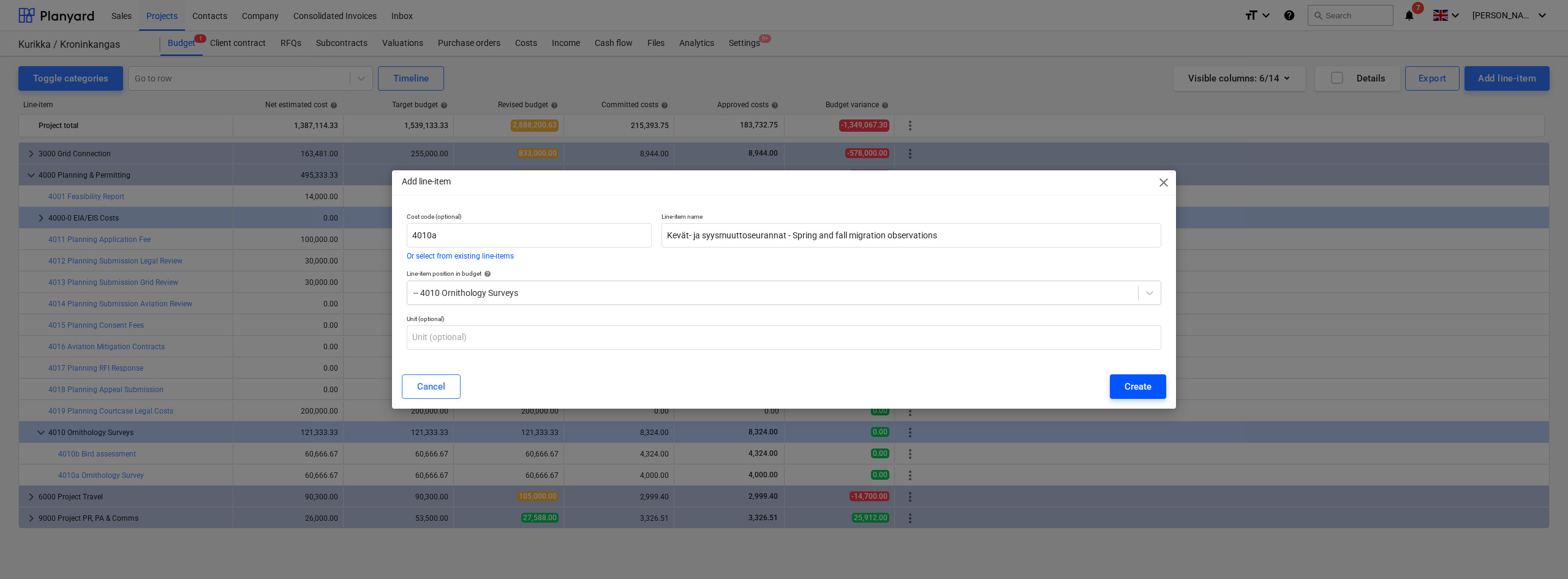
click at [940, 384] on button "Create" at bounding box center [1138, 386] width 56 height 24
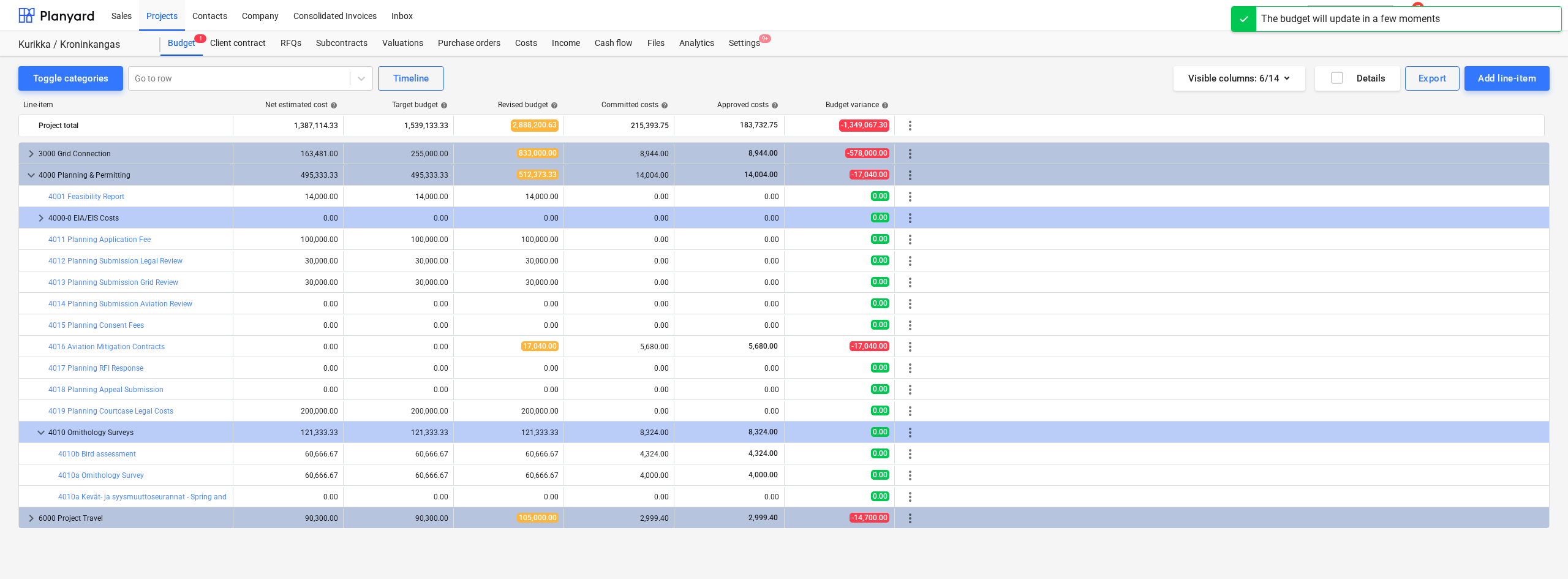
scroll to position [64, 0]
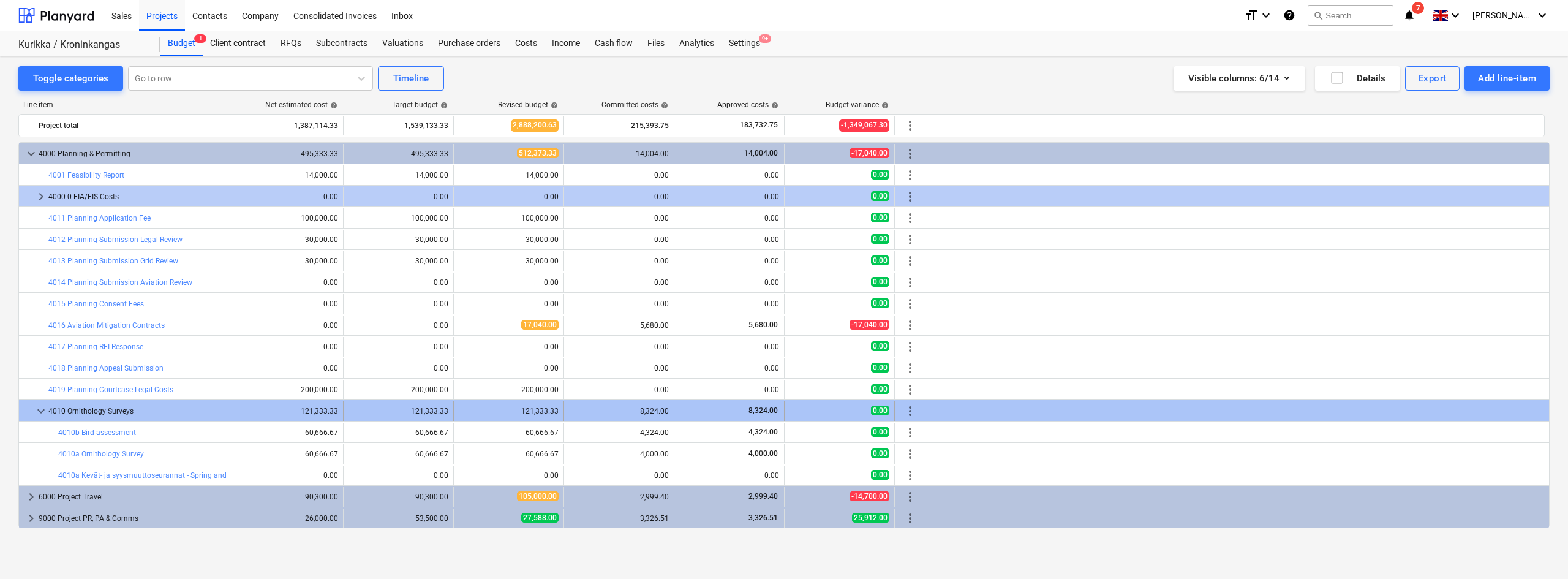
click at [913, 409] on span "more_vert" at bounding box center [910, 411] width 15 height 15
click at [912, 404] on span "more_vert" at bounding box center [910, 411] width 15 height 15
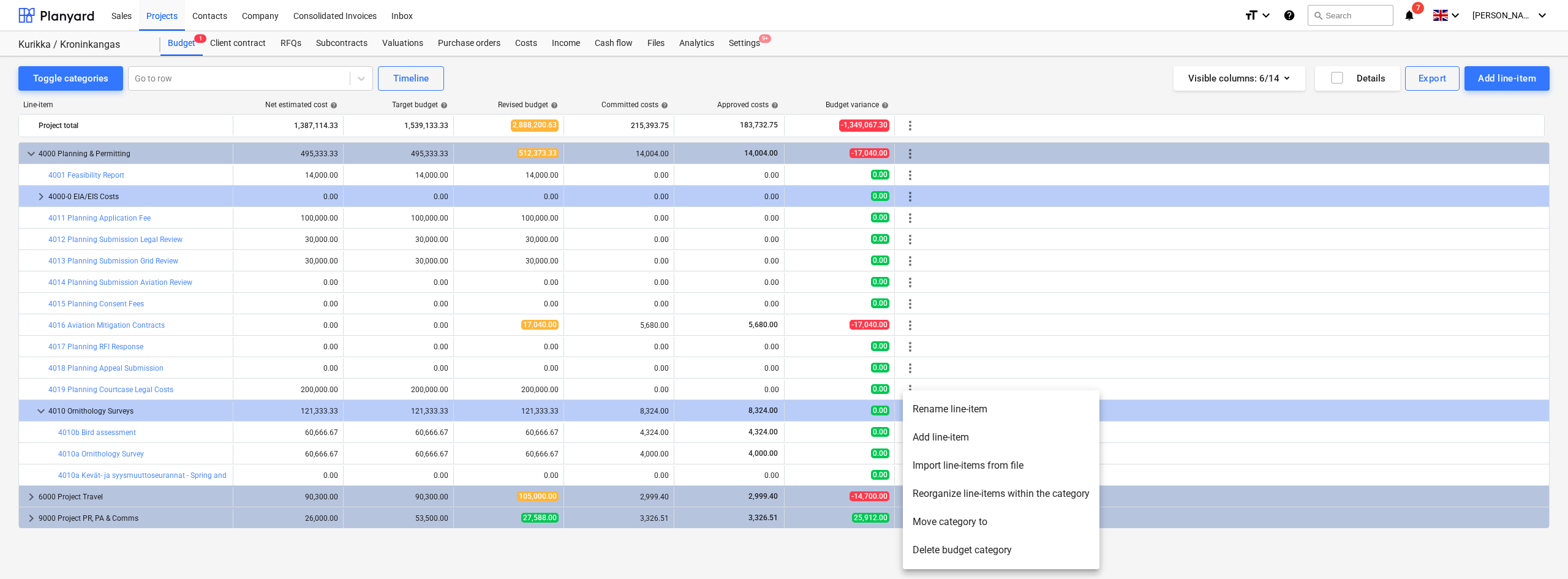
click at [934, 442] on li "Add line-item" at bounding box center [1000, 437] width 196 height 28
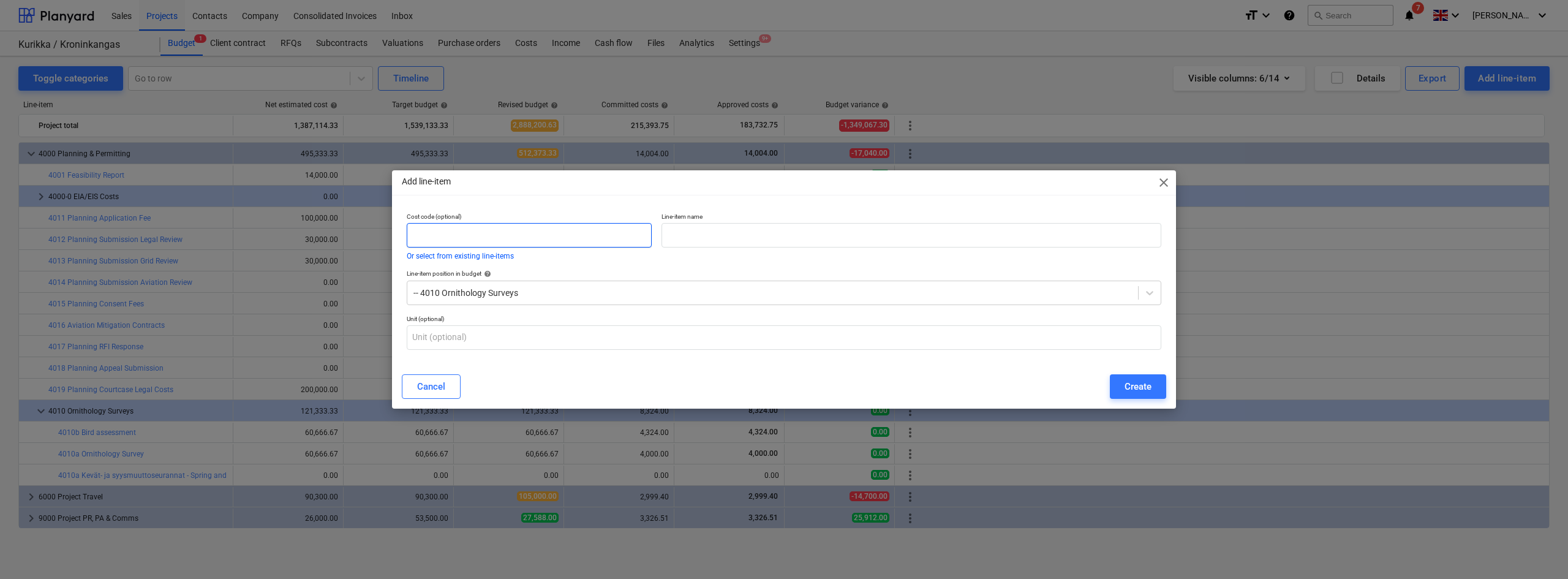
click at [456, 231] on input "text" at bounding box center [529, 235] width 245 height 24
type input "4010b"
click at [687, 238] on input "text" at bounding box center [911, 235] width 500 height 24
paste input "Pesimälinnustoselvitys - Nesting bird species study"
type input "Pesimälinnustoselvitys - Nesting bird species study"
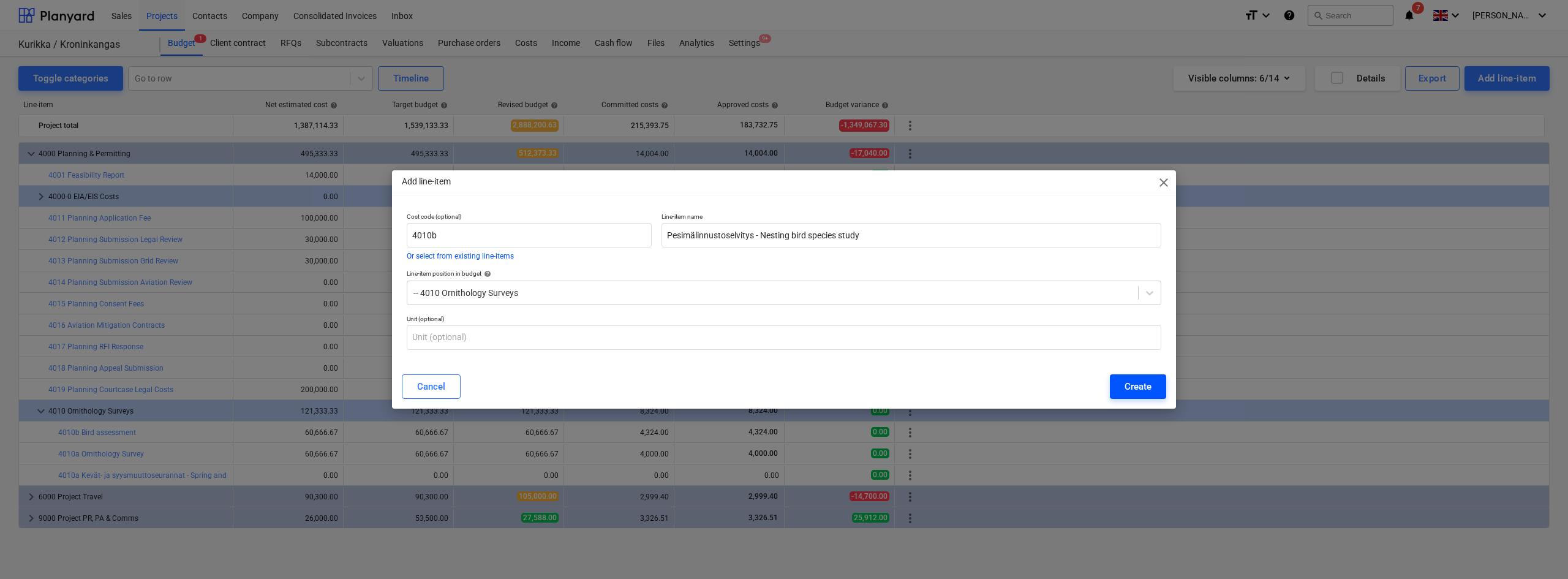
click at [940, 390] on div "Create" at bounding box center [1138, 387] width 27 height 16
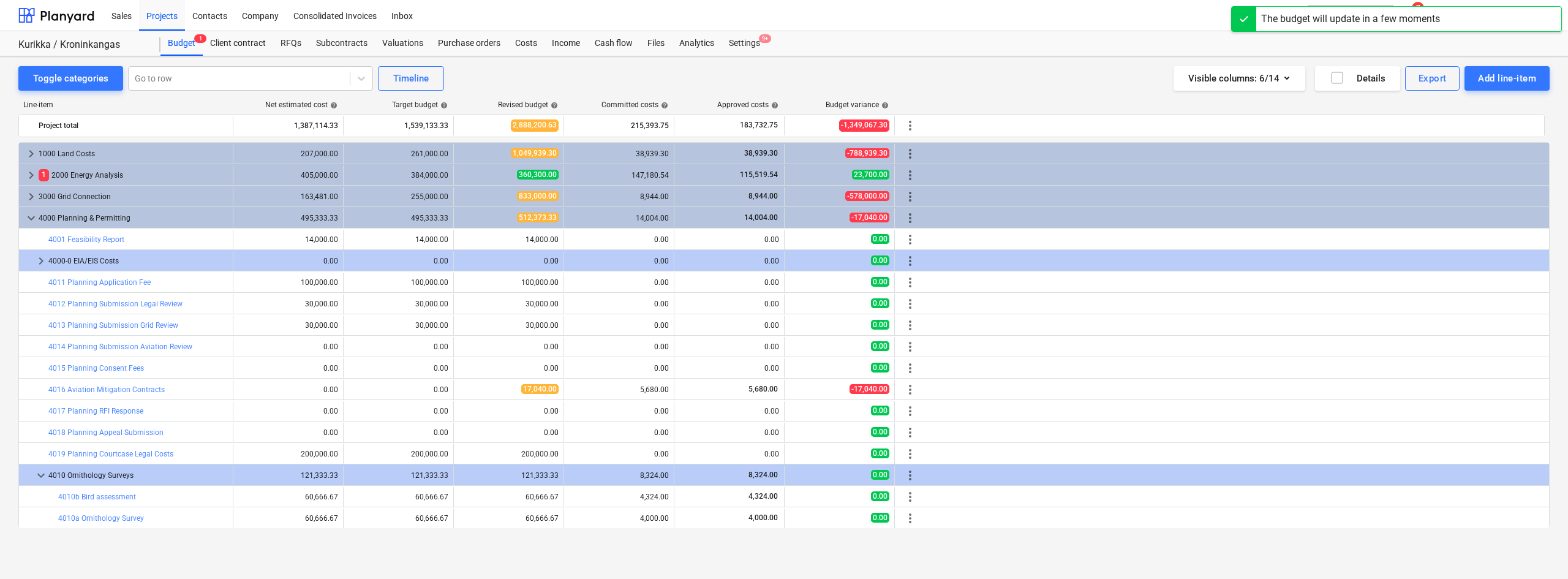
scroll to position [64, 0]
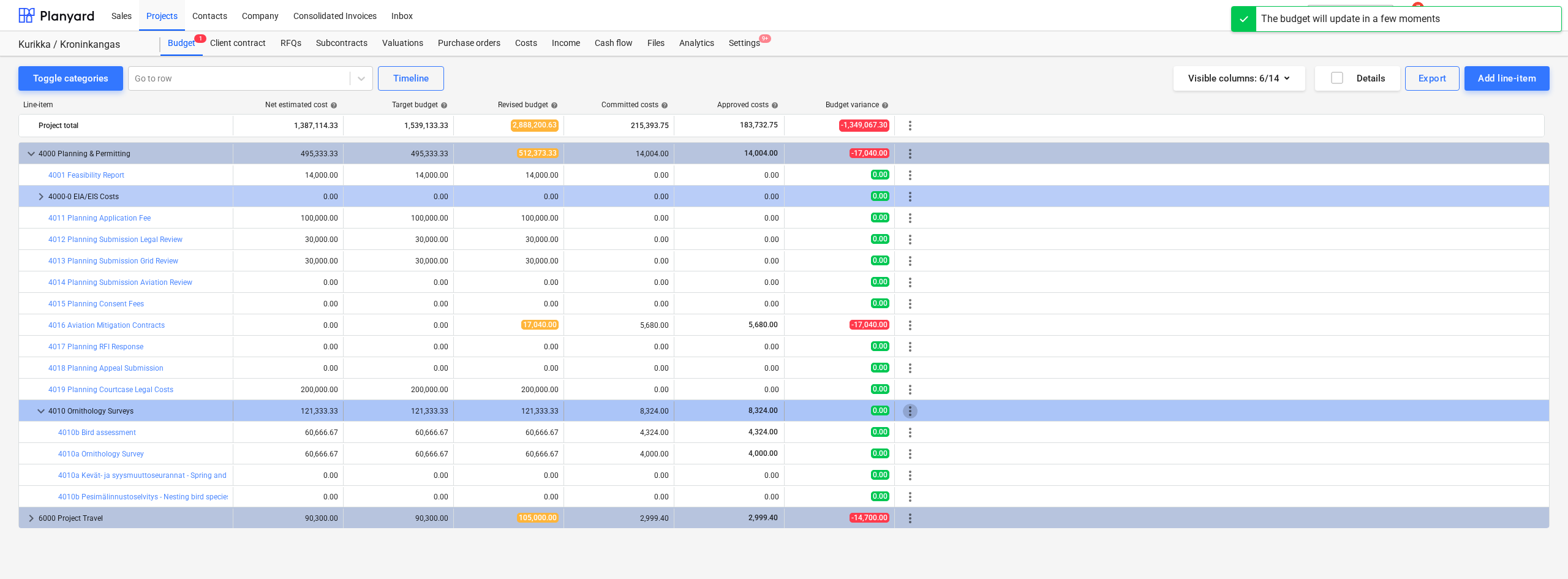
click at [911, 410] on span "more_vert" at bounding box center [910, 411] width 15 height 15
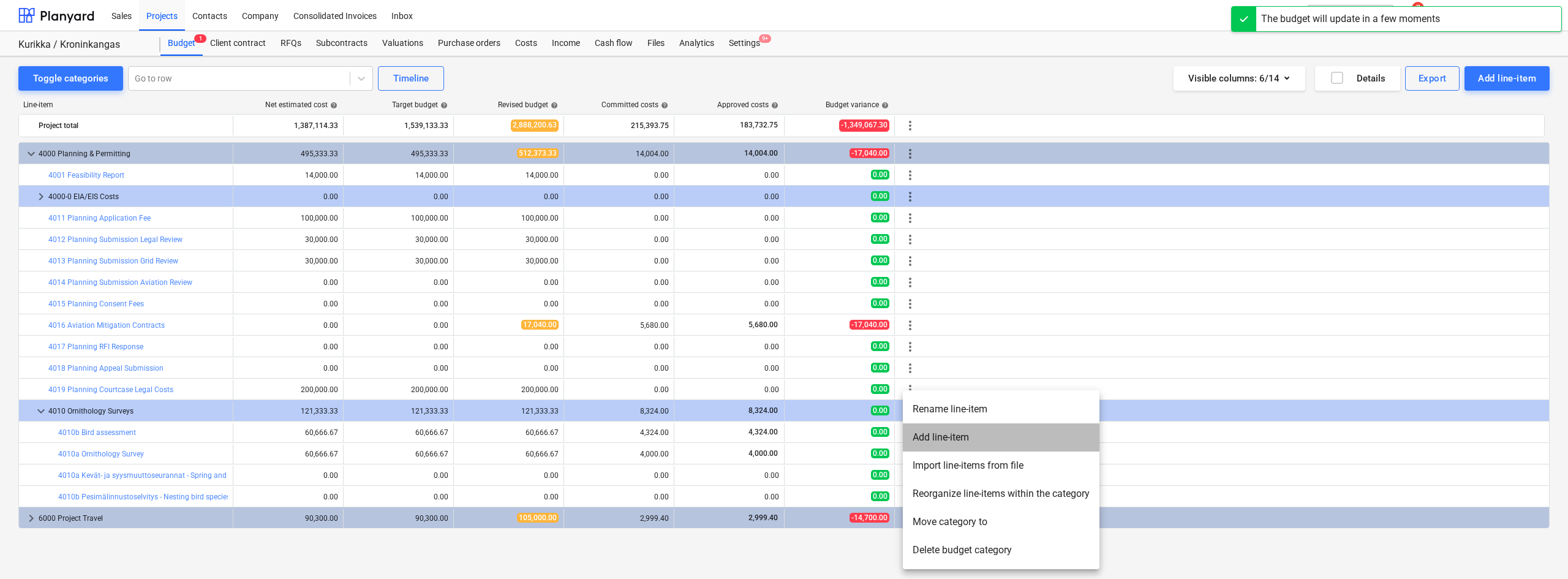
click at [931, 435] on li "Add line-item" at bounding box center [1000, 437] width 196 height 28
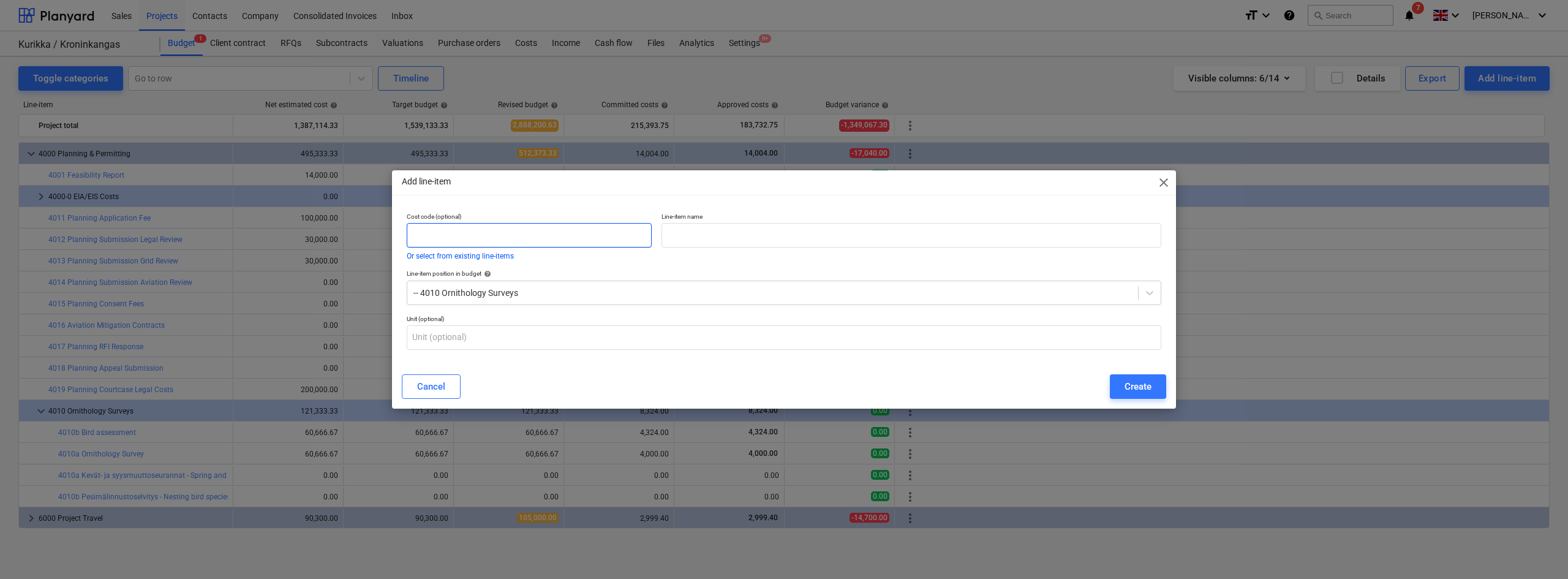
click at [425, 241] on input "text" at bounding box center [529, 235] width 245 height 24
click at [453, 238] on input "40" at bounding box center [529, 235] width 245 height 24
type input "4010c"
click at [712, 234] on input "text" at bounding box center [911, 235] width 500 height 24
paste input "Metsäkanalintuselvitys - Forest Bird Study"
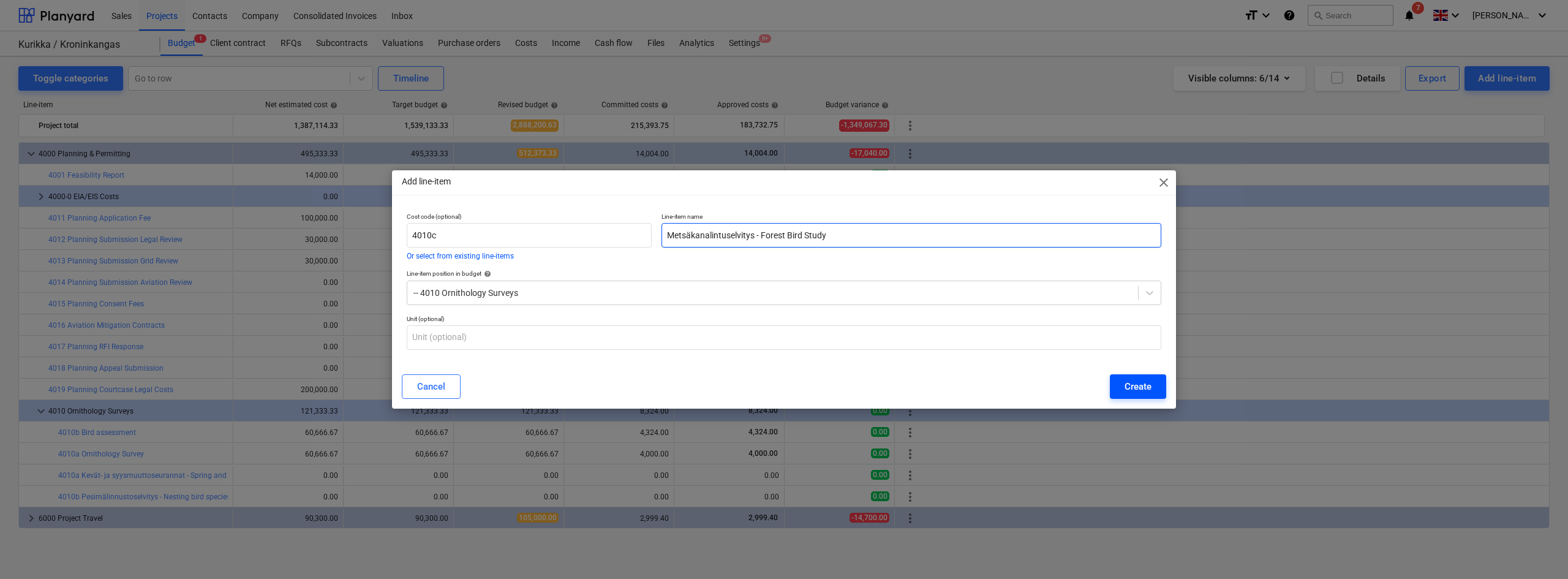
type input "Metsäkanalintuselvitys - Forest Bird Study"
click at [940, 389] on div "Create" at bounding box center [1138, 387] width 27 height 16
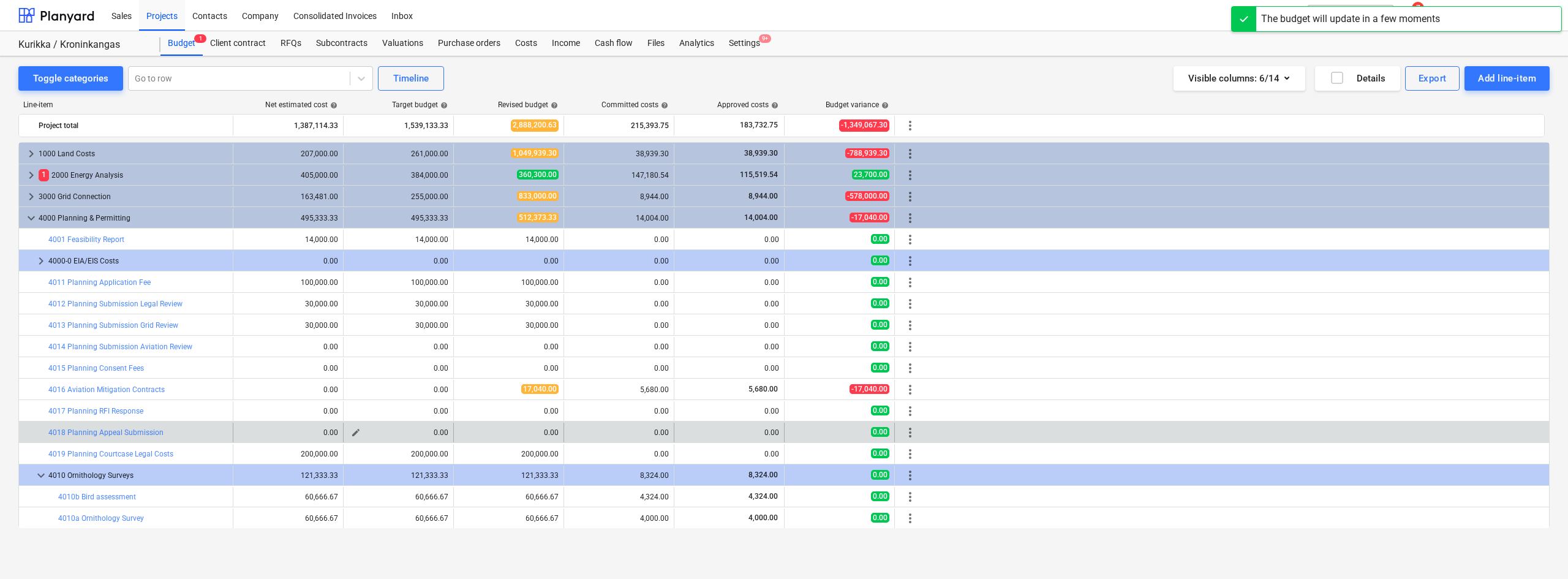
scroll to position [64, 0]
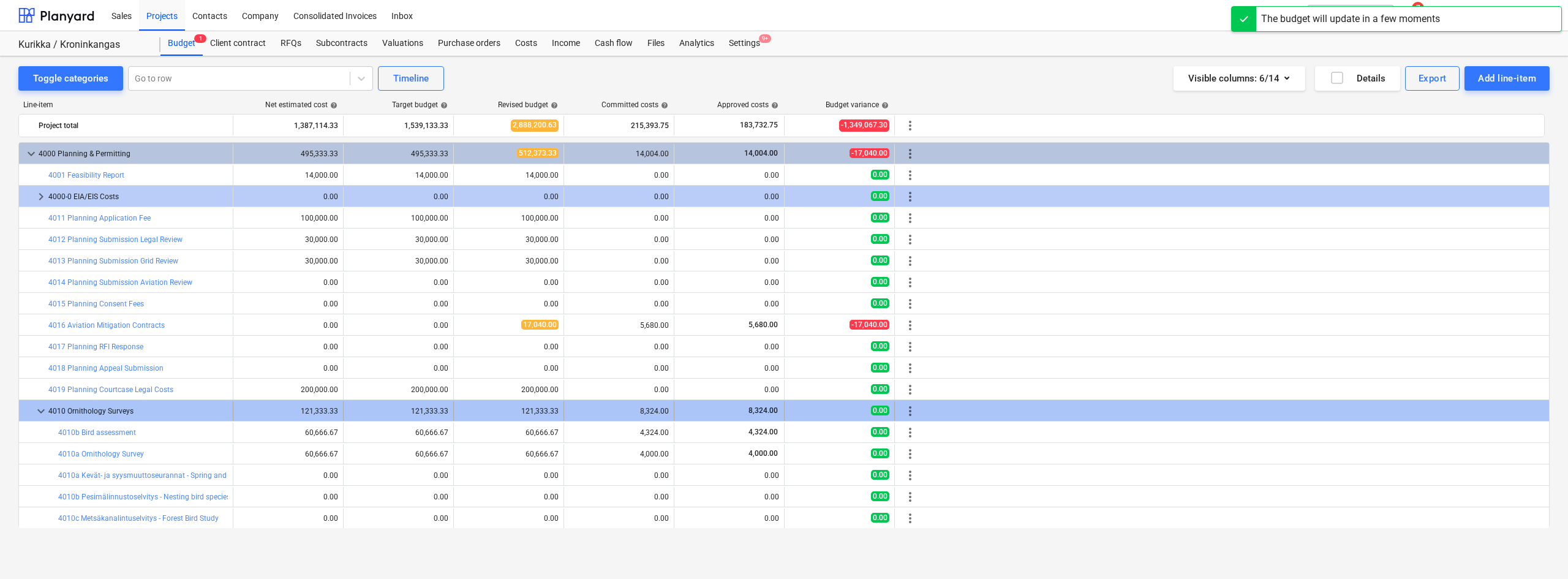
click at [916, 403] on div "more_vert" at bounding box center [909, 411] width 21 height 19
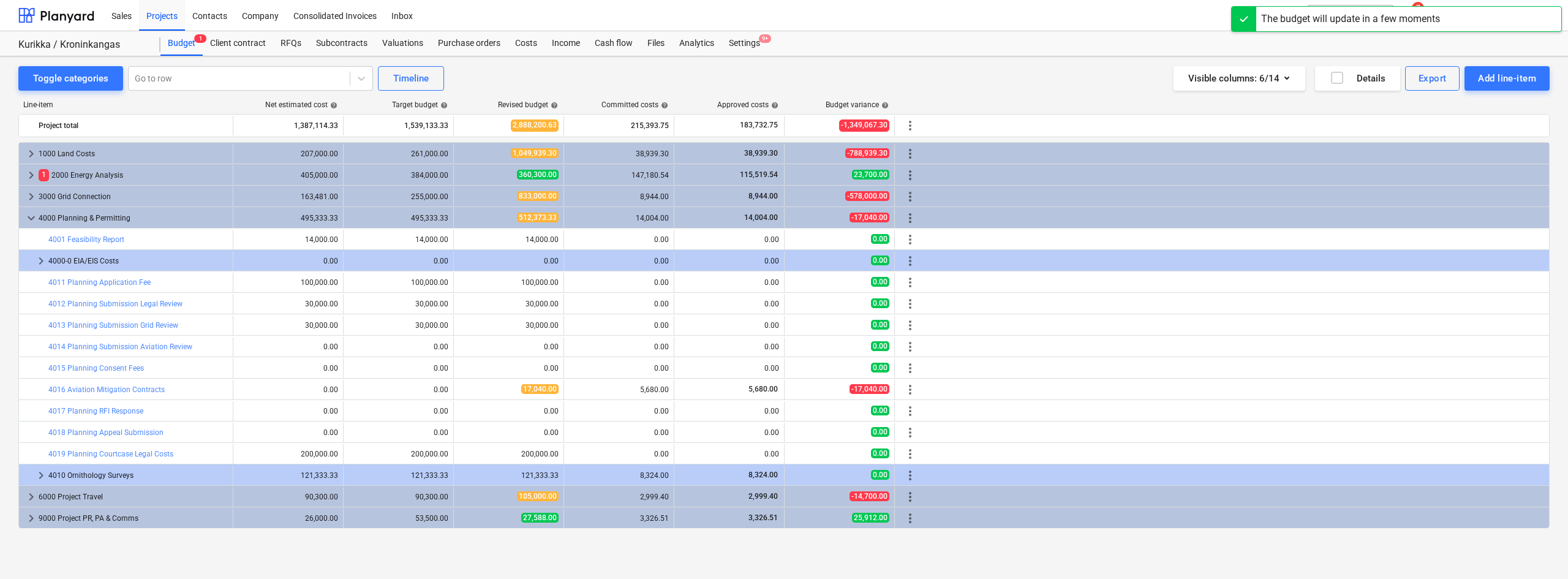
scroll to position [0, 0]
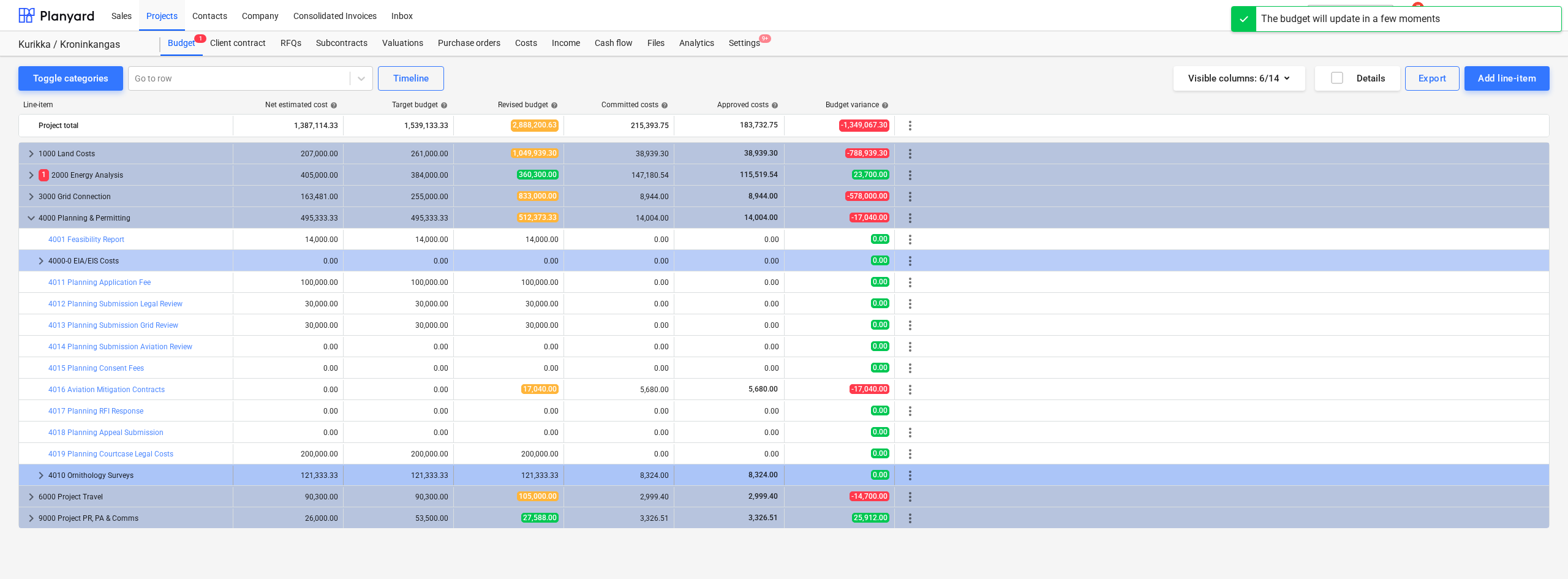
click at [912, 447] on span "more_vert" at bounding box center [910, 475] width 15 height 15
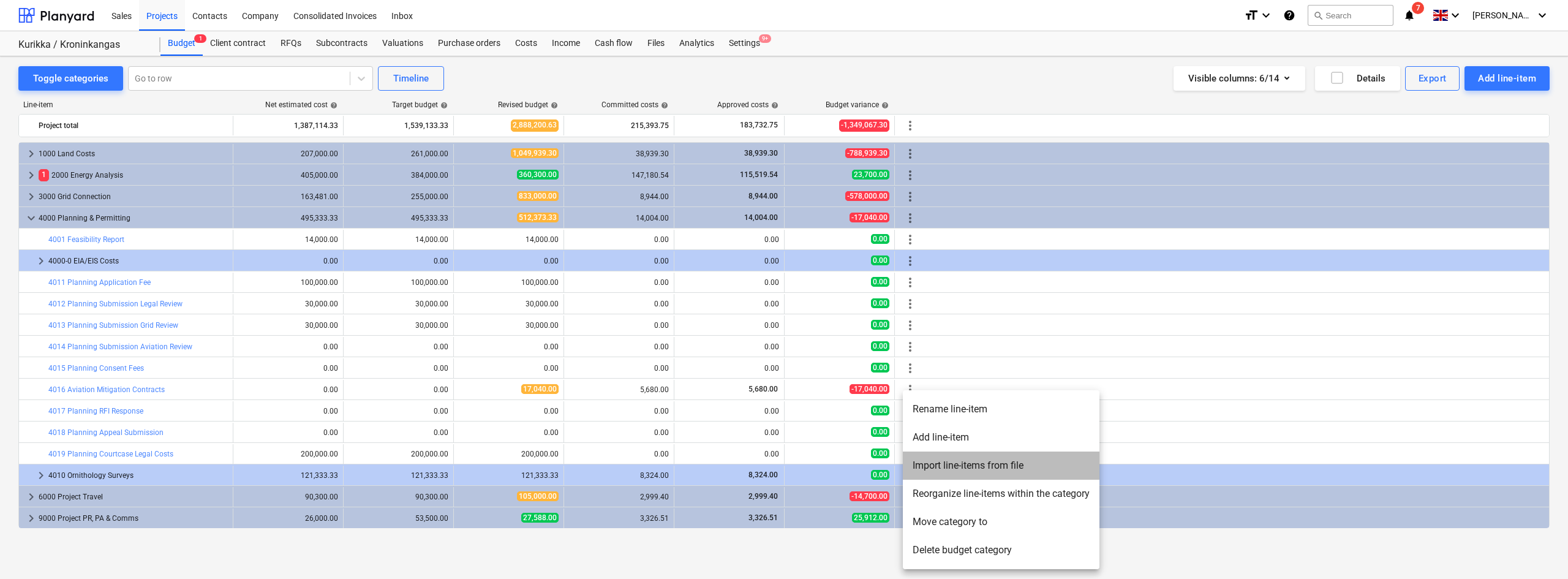
click at [940, 447] on li "Import line-items from file" at bounding box center [1000, 465] width 196 height 28
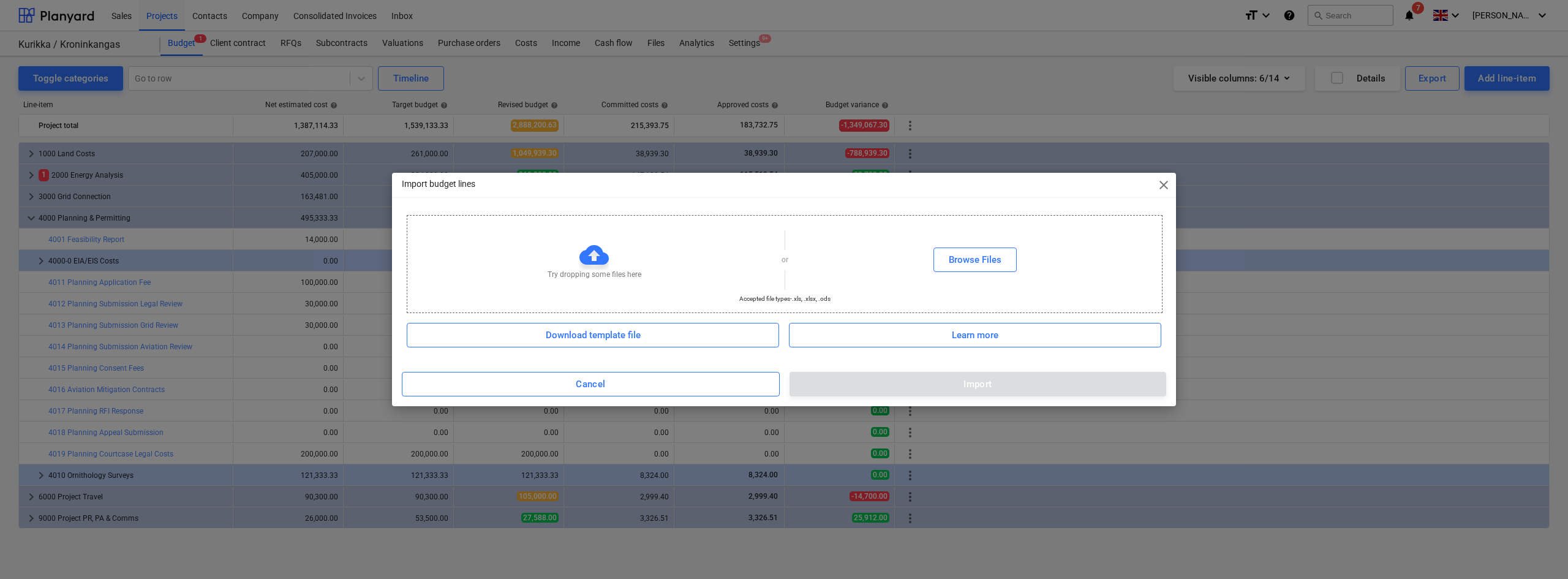
click at [940, 447] on div "Import budget lines close Try dropping some files here or Browse Files Accepted…" at bounding box center [784, 290] width 1568 height 579
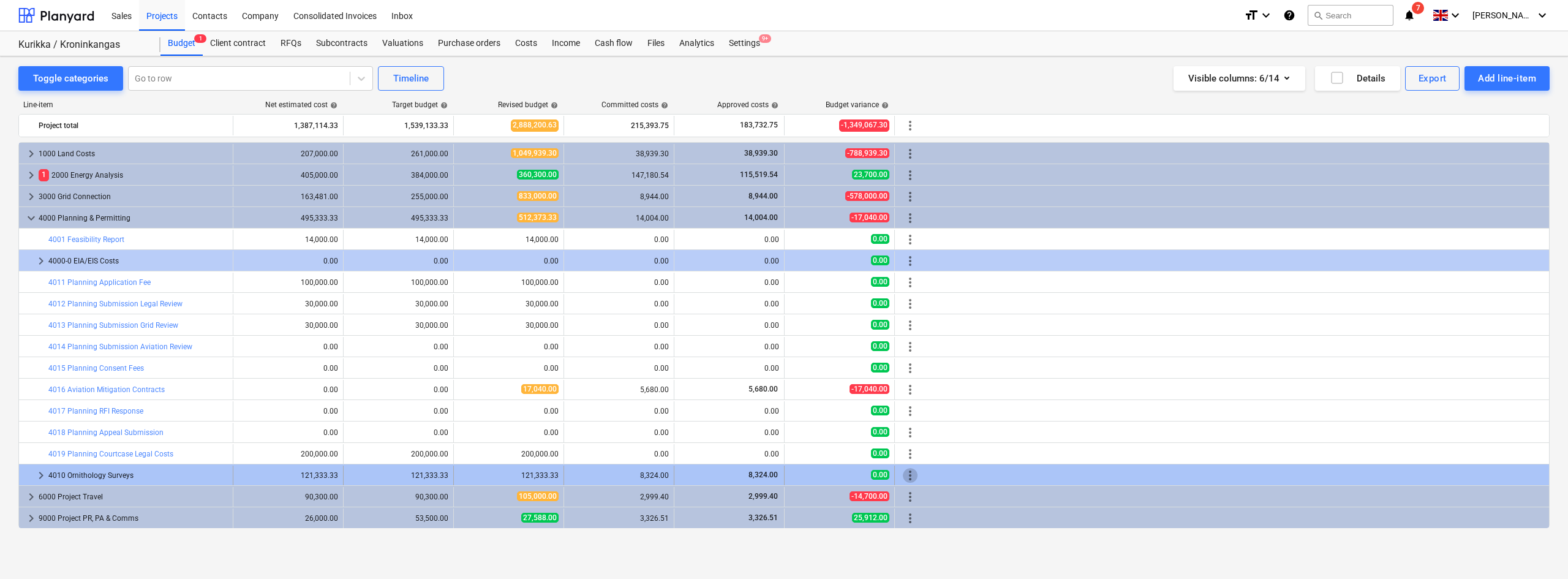
click at [909, 447] on span "more_vert" at bounding box center [910, 475] width 15 height 15
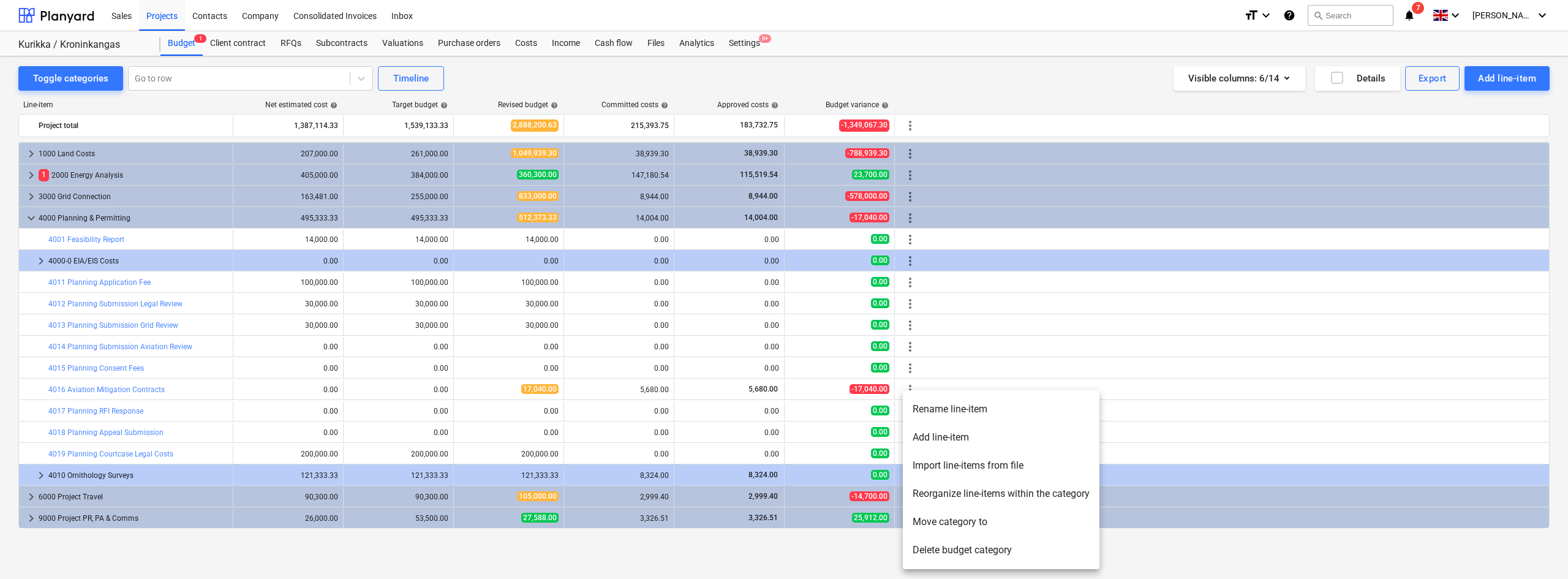
click at [938, 431] on li "Add line-item" at bounding box center [1000, 437] width 196 height 28
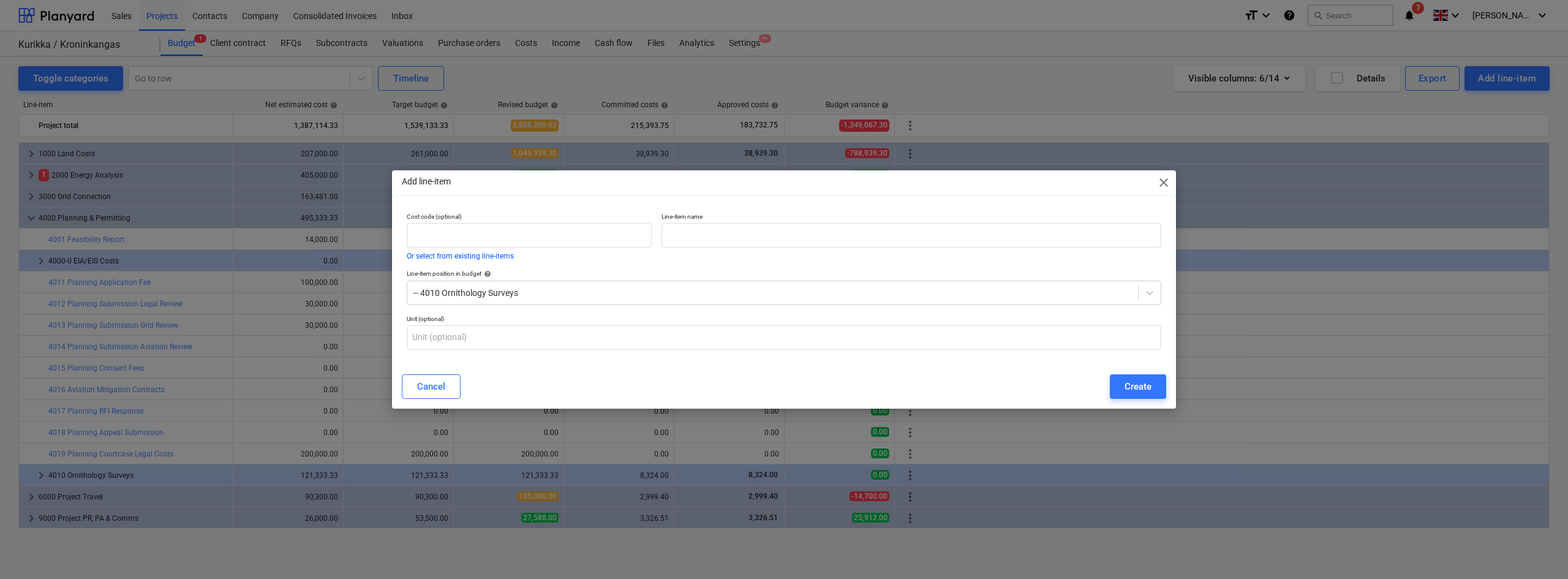
click at [490, 220] on p "Cost code (optional)" at bounding box center [529, 218] width 245 height 11
click at [470, 233] on input "text" at bounding box center [529, 235] width 245 height 24
type input "4010d"
click at [686, 232] on input "text" at bounding box center [911, 235] width 500 height 24
paste input "Päiväpetolintuselvitys - Raptor Study"
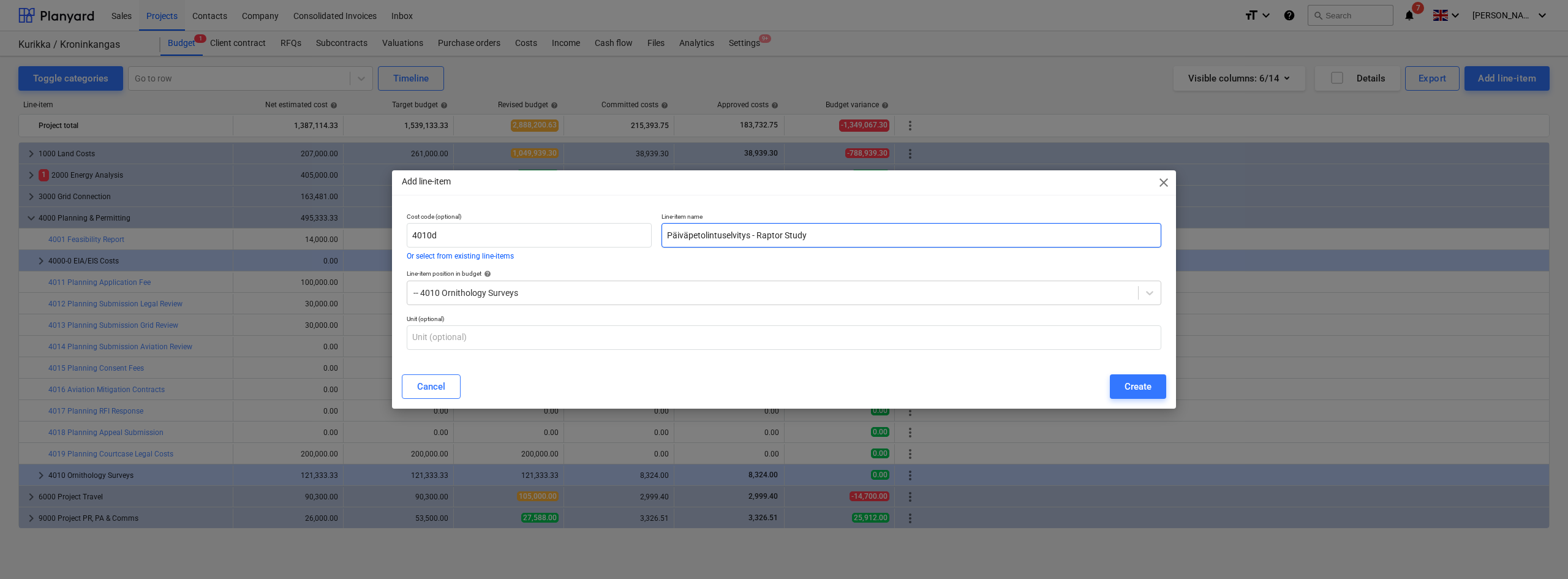
click at [686, 232] on input "Päiväpetolintuselvitys - Raptor Study" at bounding box center [911, 235] width 500 height 24
type input "Päiväpetolintuselvitys - Raptor Study"
click at [1144, 388] on div "Create" at bounding box center [1138, 387] width 27 height 16
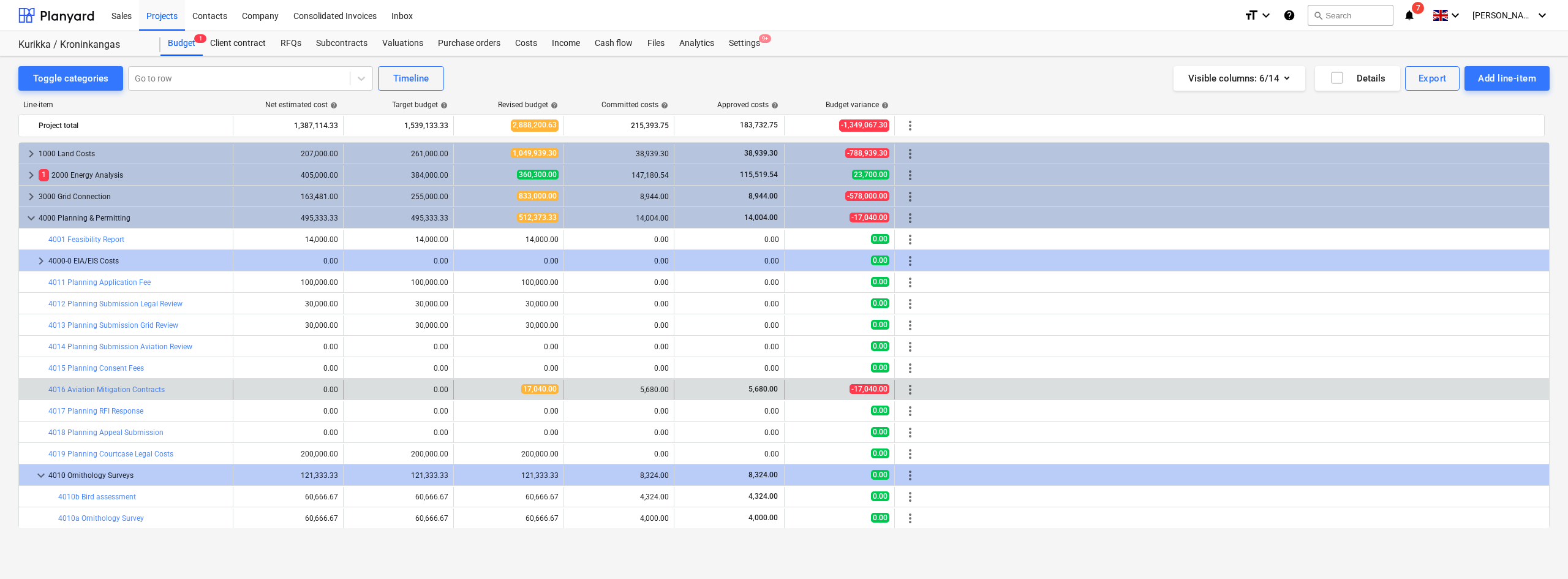
scroll to position [129, 0]
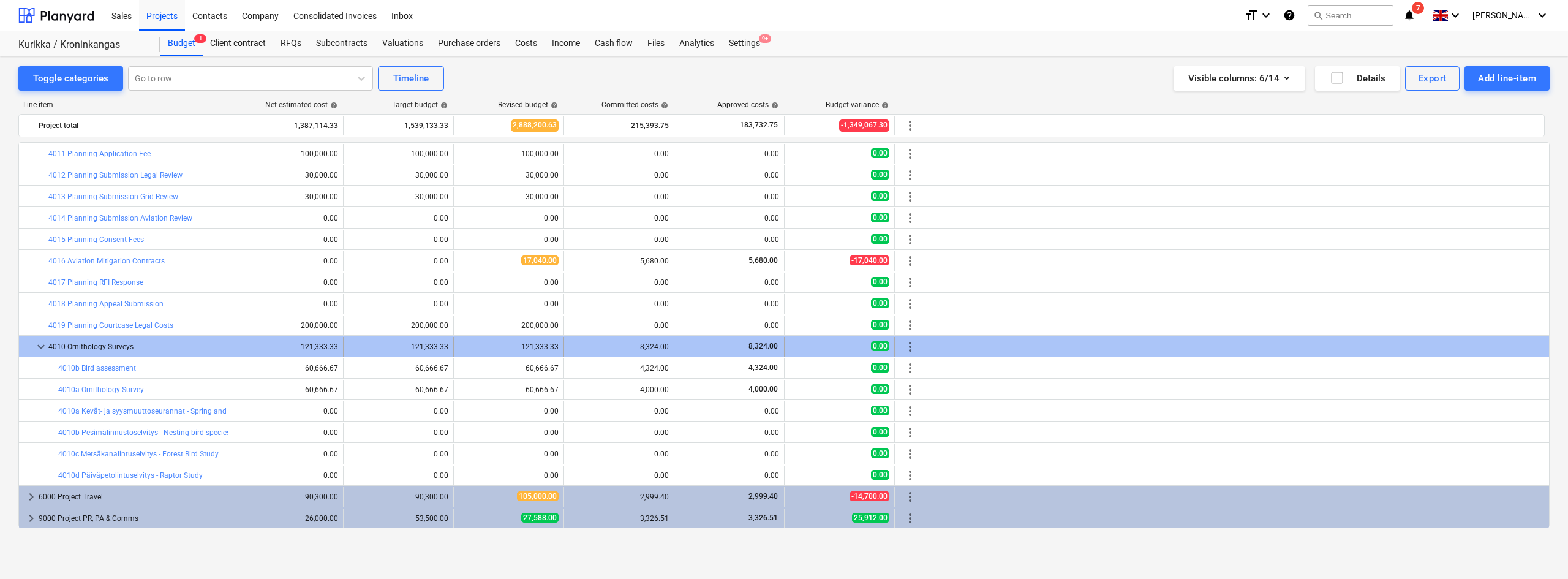
click at [916, 349] on span "more_vert" at bounding box center [910, 347] width 15 height 15
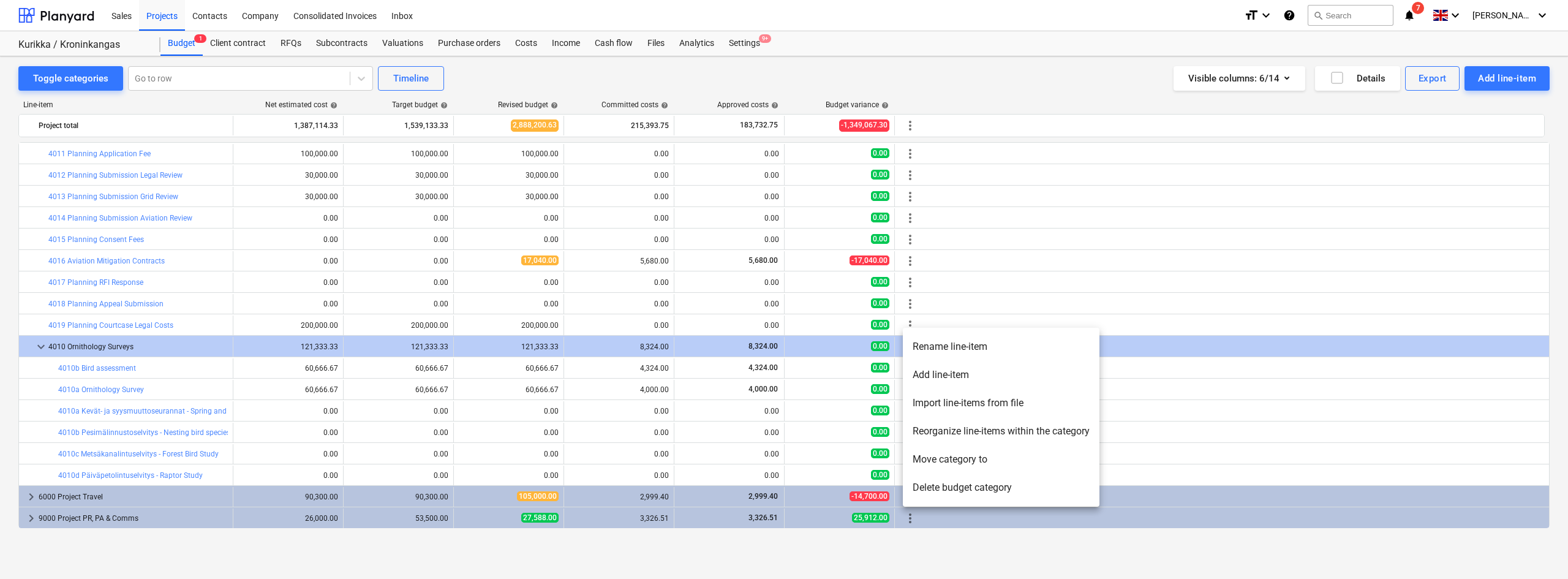
click at [930, 386] on li "Add line-item" at bounding box center [1000, 374] width 196 height 28
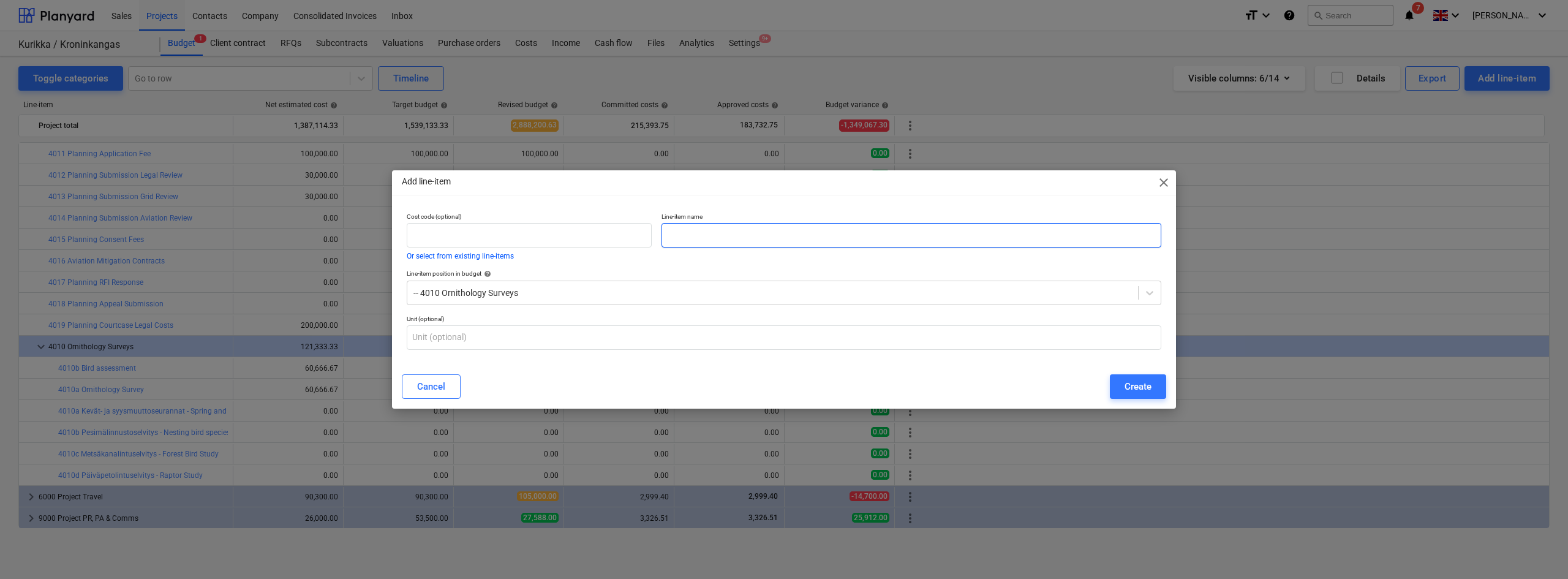
click at [684, 238] on input "text" at bounding box center [911, 235] width 500 height 24
paste input "Lintujen törmäysmallinnukset - Bird Collision Study"
type input "Lintujen törmäysmallinnukset - Bird Collision Study"
click at [468, 241] on input "text" at bounding box center [529, 235] width 245 height 24
type input "4010d"
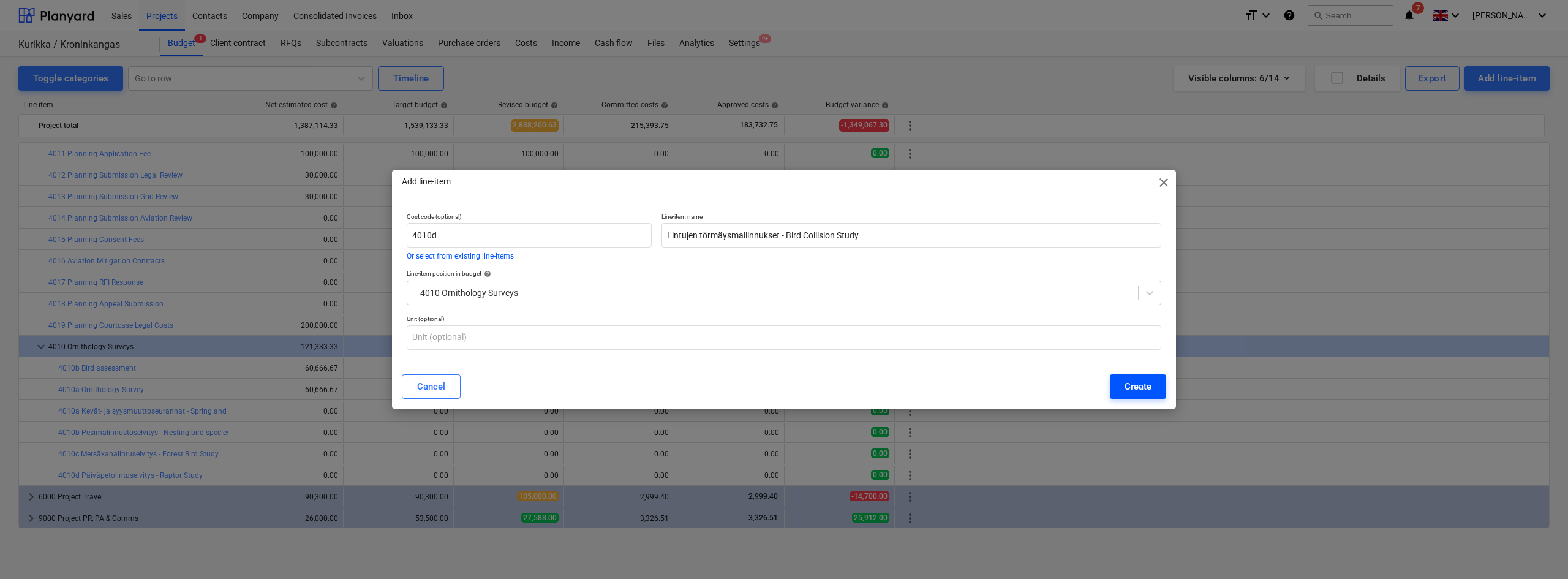
click at [1139, 387] on div "Create" at bounding box center [1138, 387] width 27 height 16
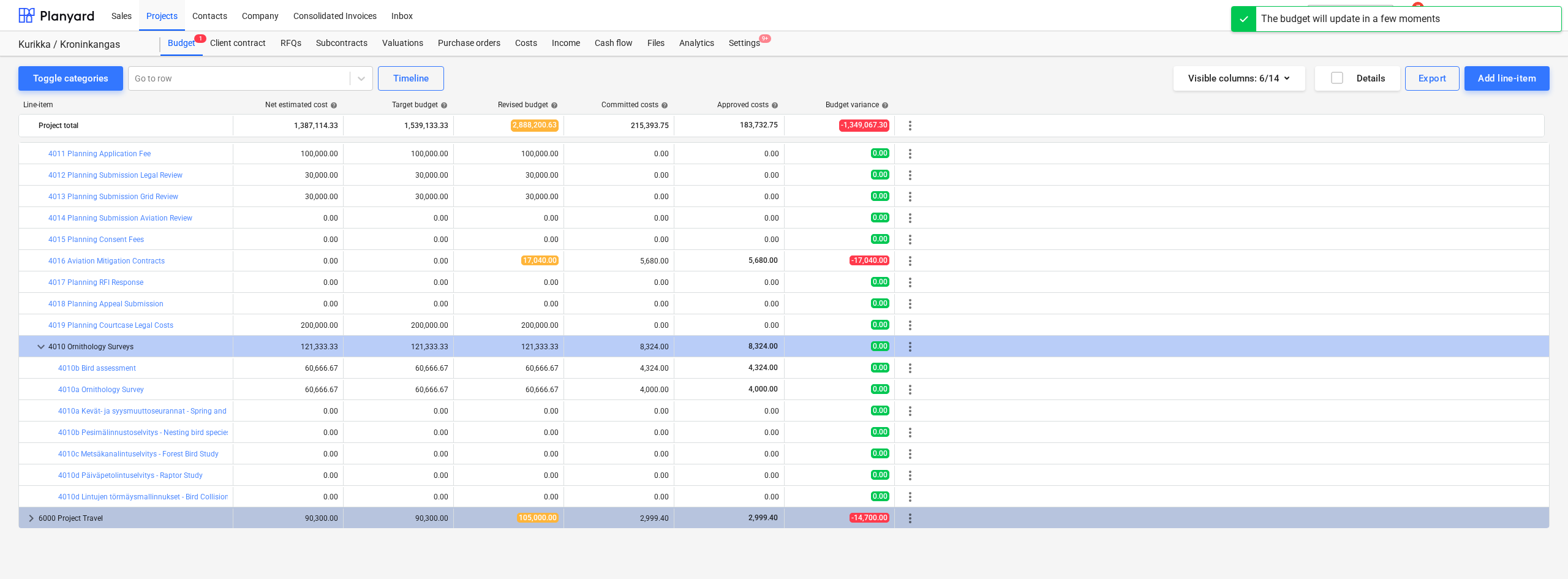
scroll to position [150, 0]
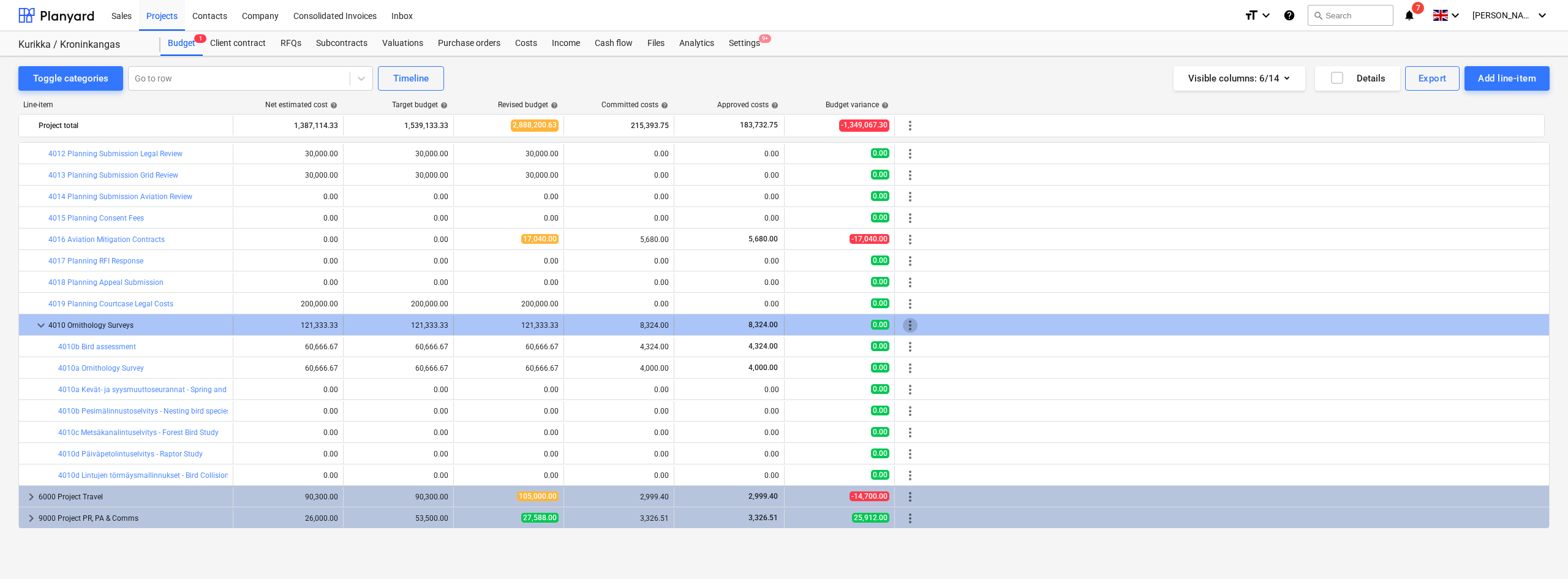
click at [910, 325] on span "more_vert" at bounding box center [910, 326] width 15 height 15
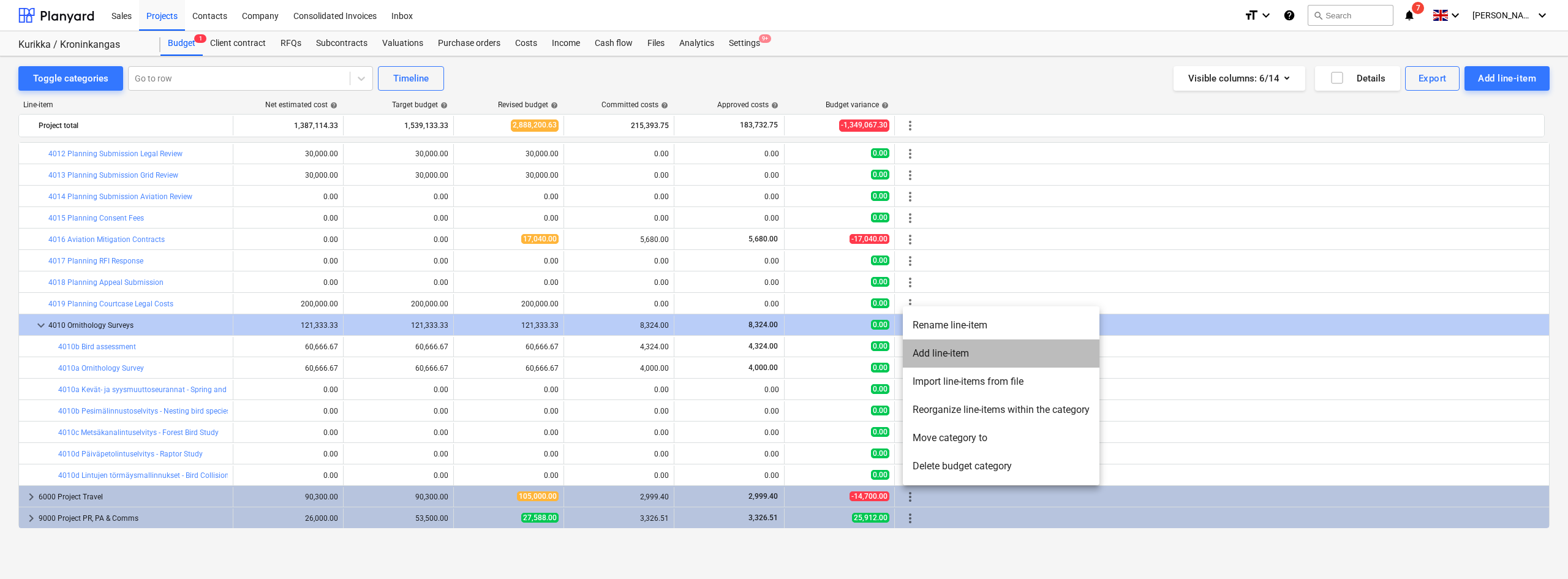
click at [921, 351] on li "Add line-item" at bounding box center [1000, 353] width 196 height 28
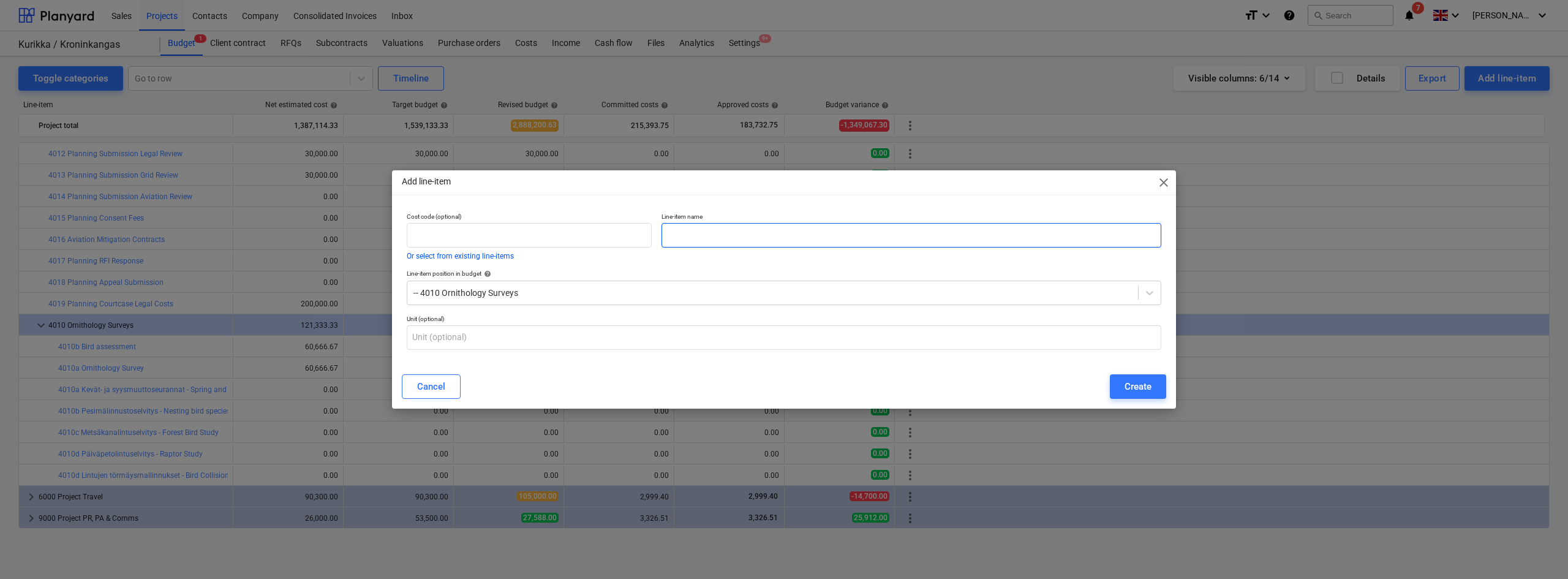
click at [668, 235] on input "text" at bounding box center [911, 235] width 500 height 24
paste input "Pöllöselvitys - Owl Study"
type input "Pöllöselvitys - Owl Study"
click at [497, 225] on input "text" at bounding box center [529, 235] width 245 height 24
type input "4010f"
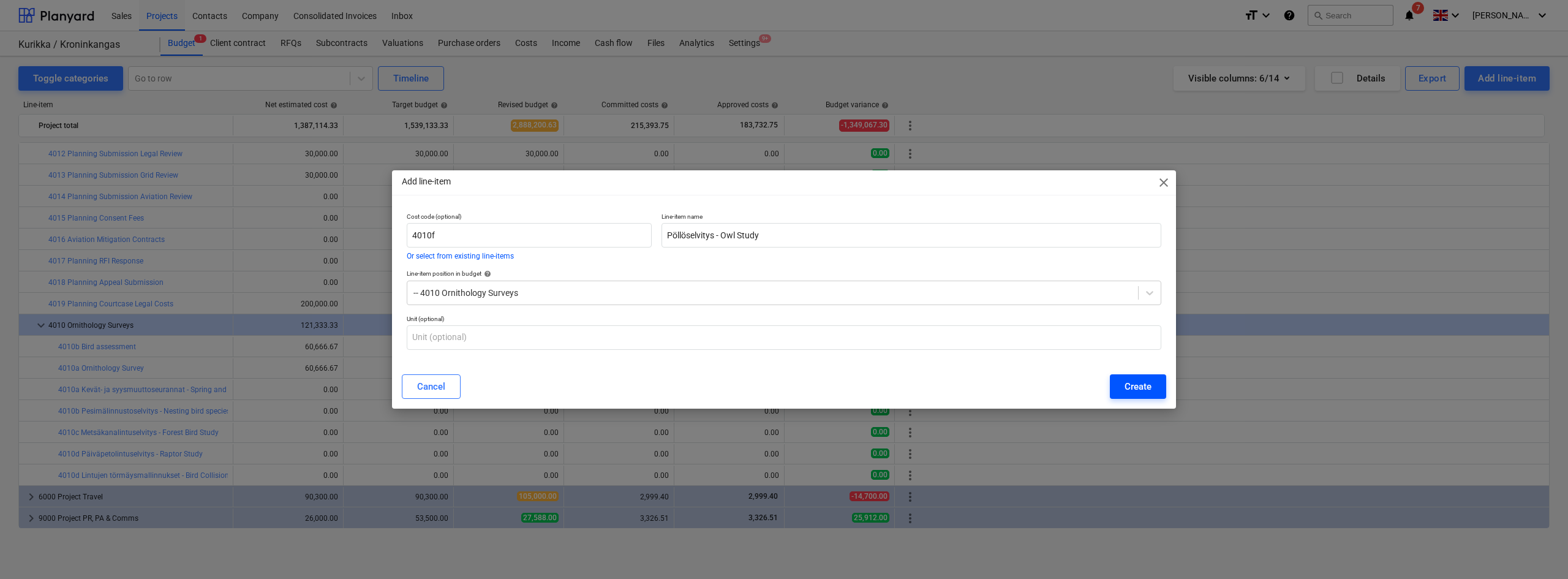
click at [1118, 379] on button "Create" at bounding box center [1138, 386] width 56 height 24
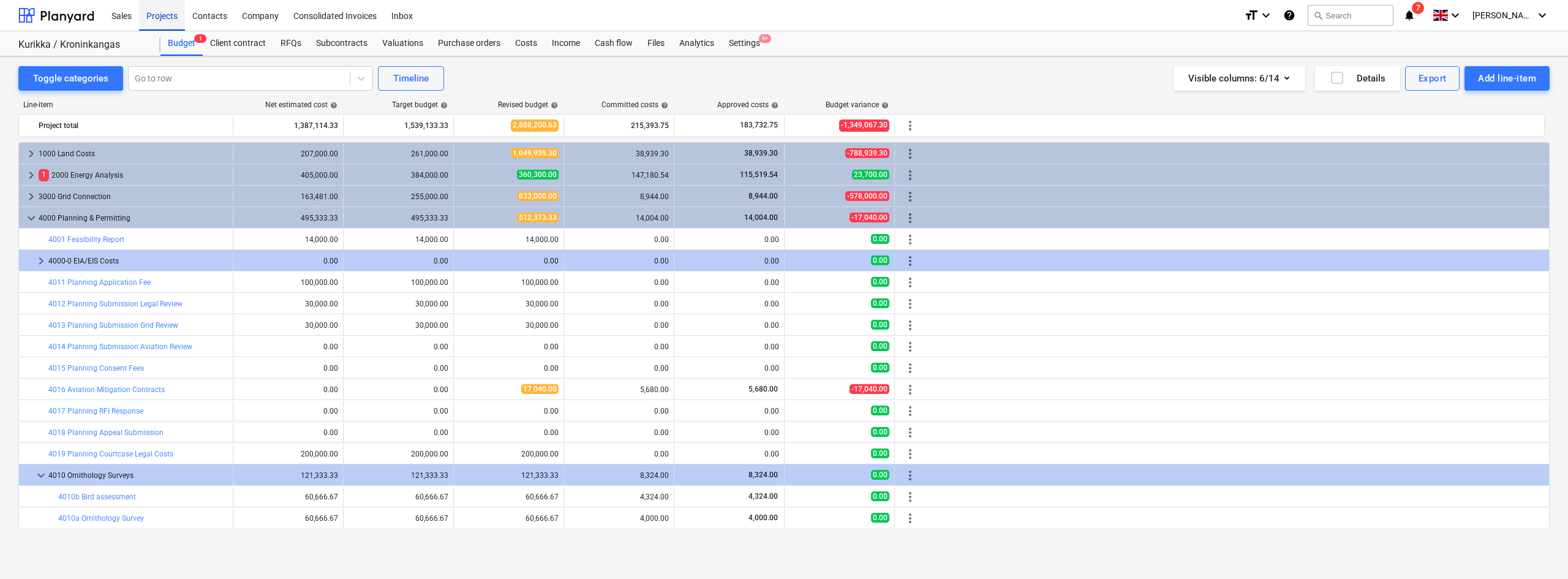
click at [171, 20] on div "Projects" at bounding box center [162, 15] width 46 height 31
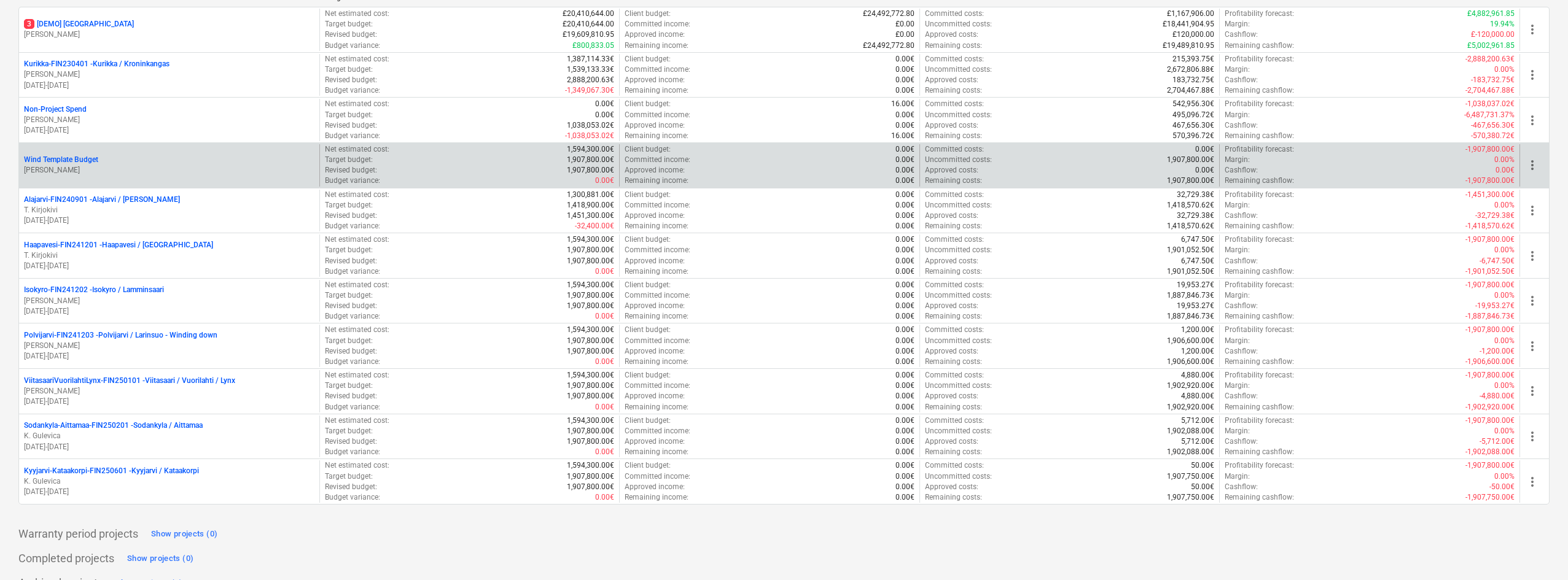
scroll to position [215, 0]
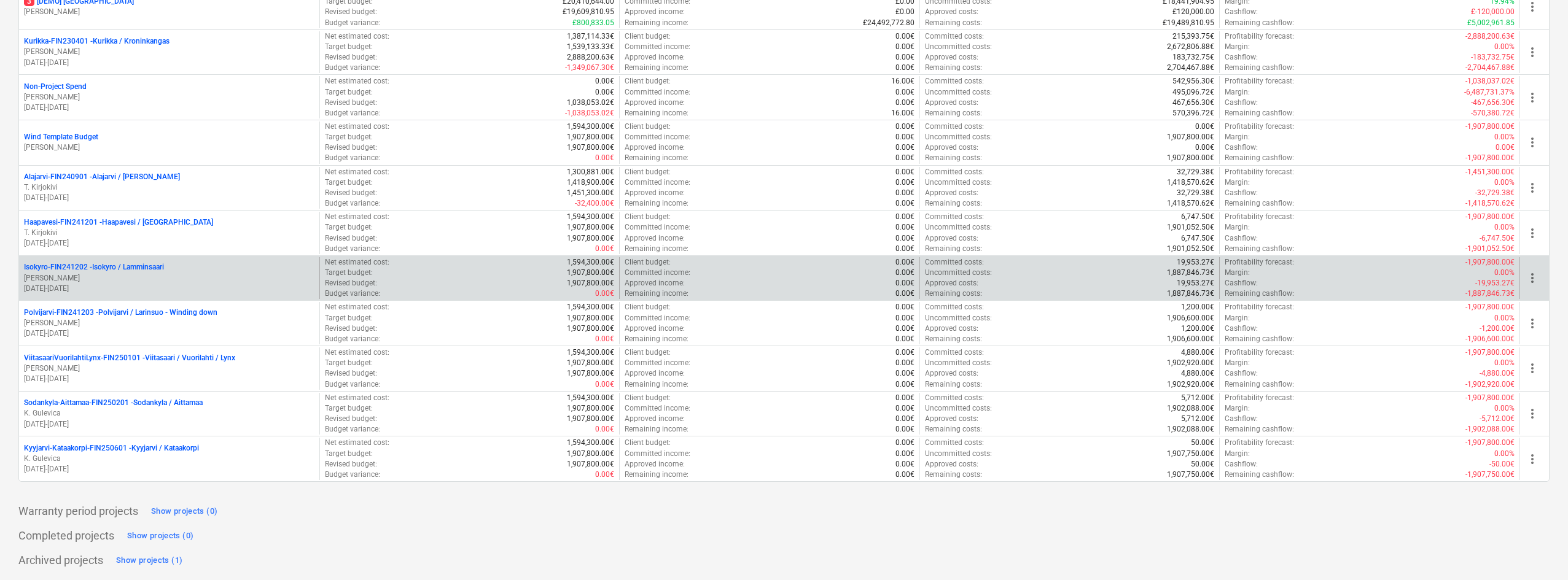
click at [169, 277] on p "[PERSON_NAME]" at bounding box center [169, 278] width 290 height 11
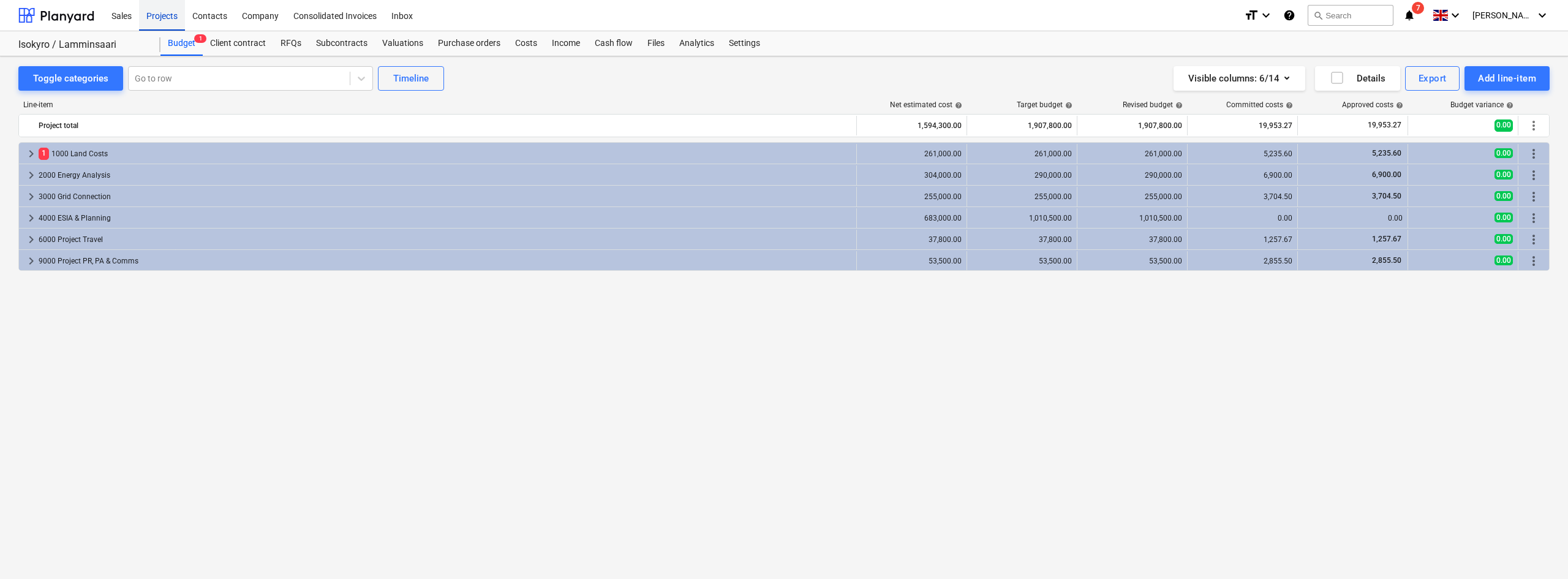
click at [153, 19] on div "Projects" at bounding box center [162, 15] width 46 height 31
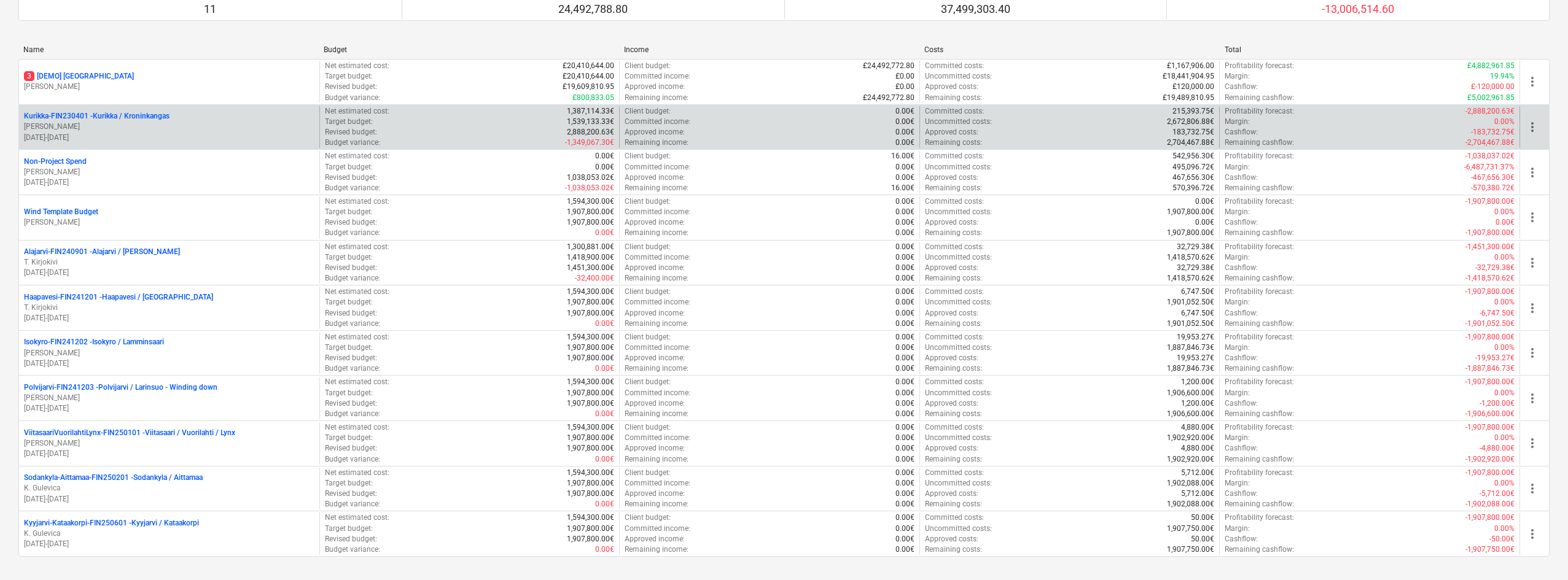
scroll to position [141, 0]
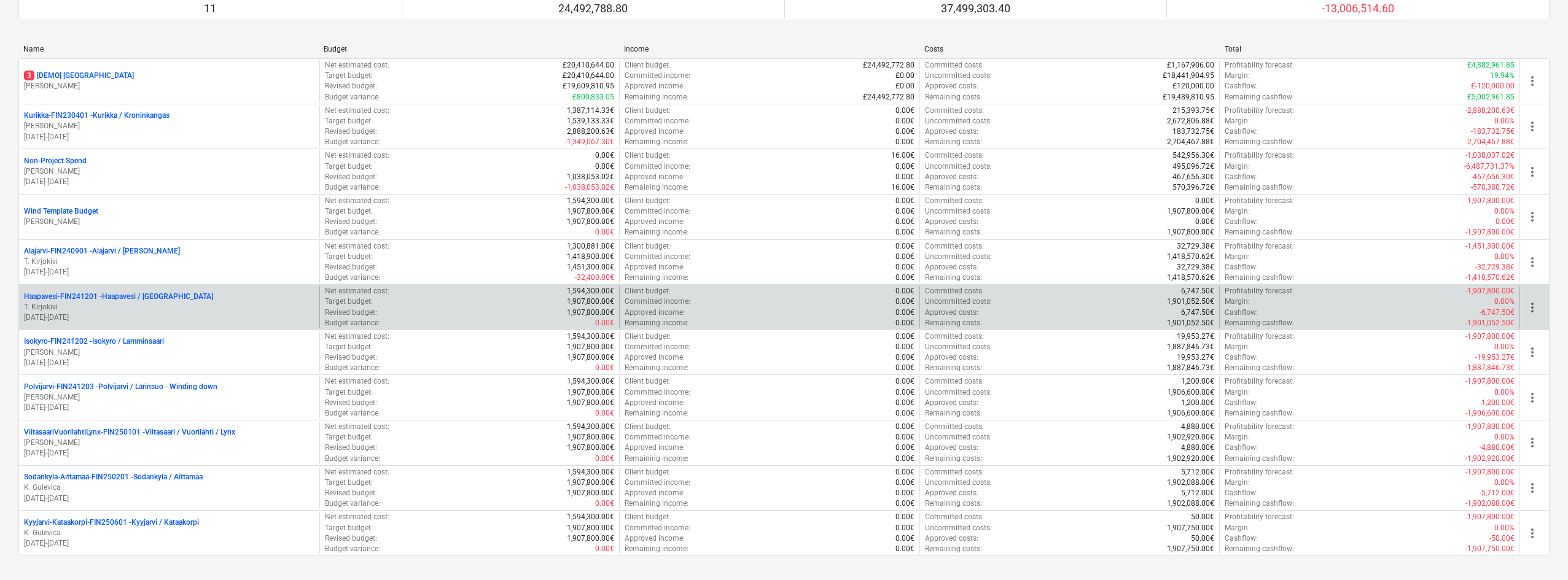
click at [147, 304] on p "T. Kirjokivi" at bounding box center [169, 307] width 290 height 11
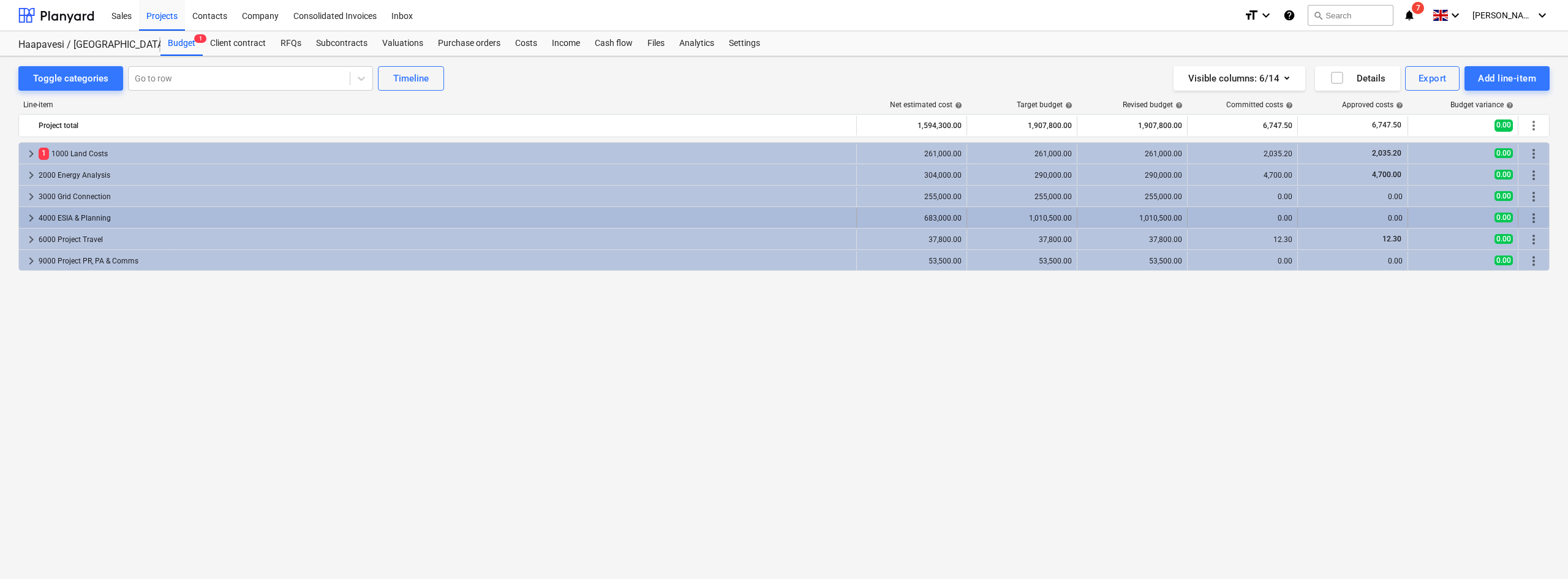
click at [22, 215] on div "keyboard_arrow_right 4000 ESIA & Planning" at bounding box center [437, 218] width 838 height 19
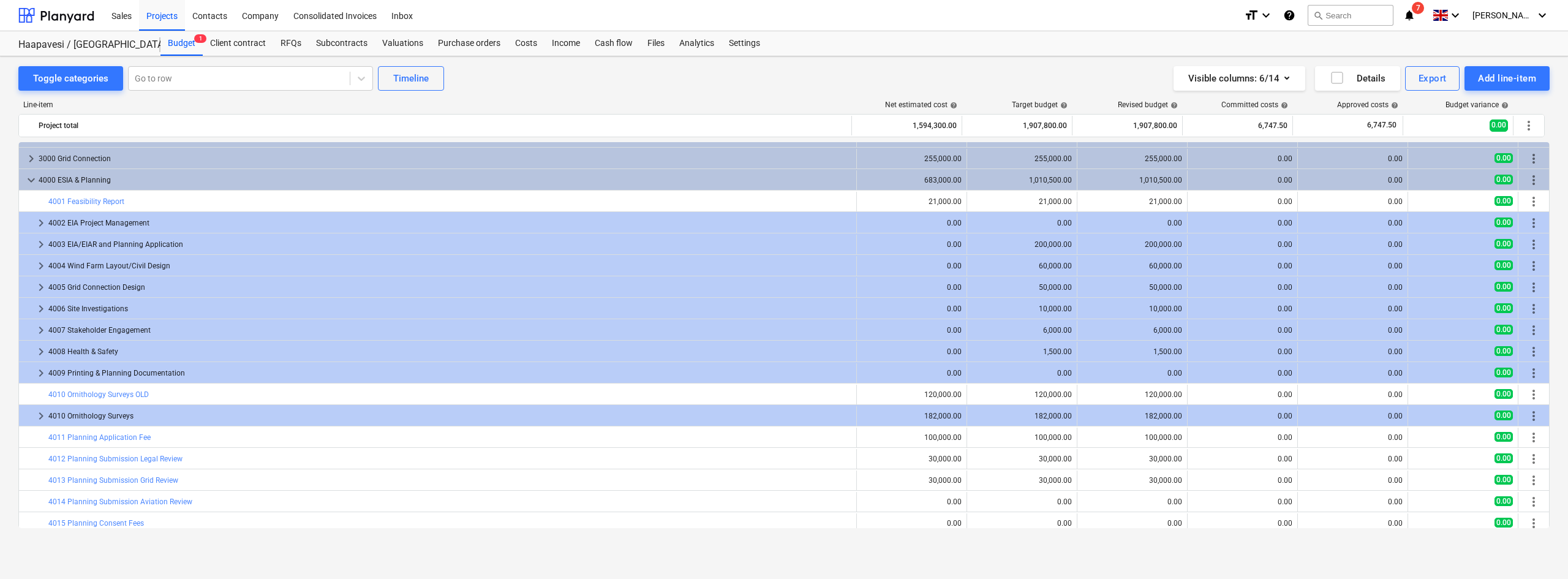
scroll to position [32, 0]
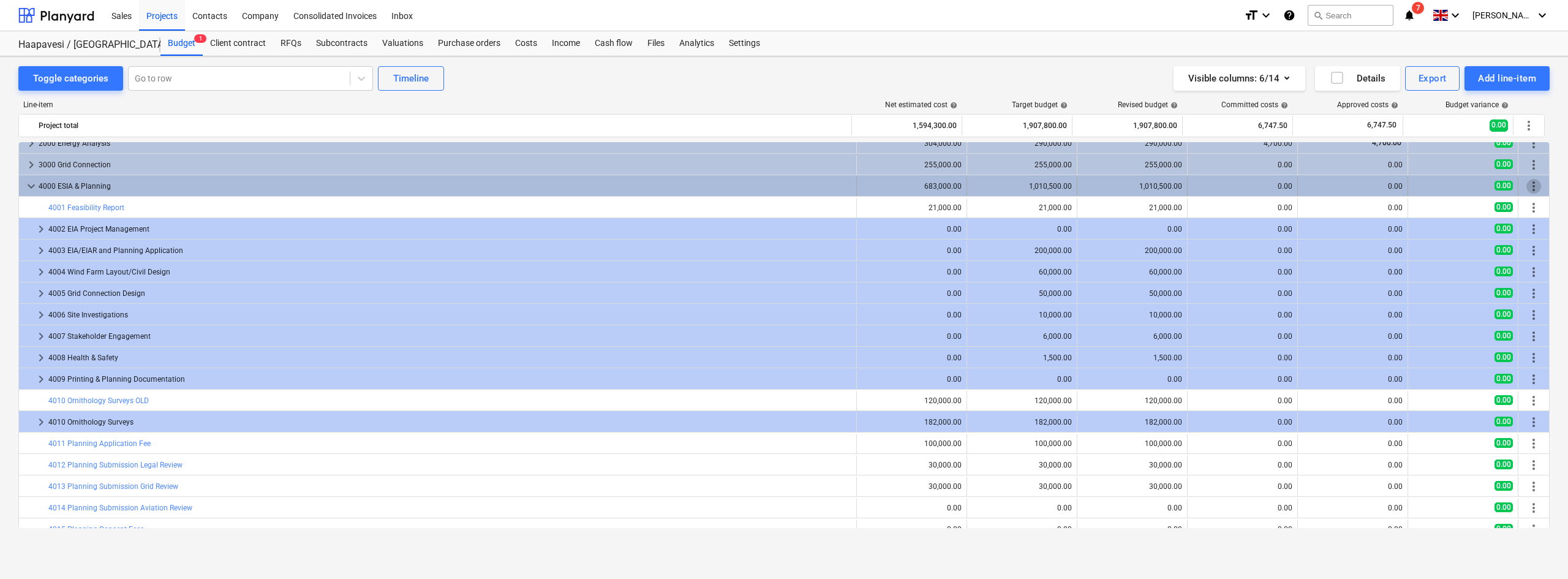
click at [1536, 192] on span "more_vert" at bounding box center [1534, 187] width 15 height 15
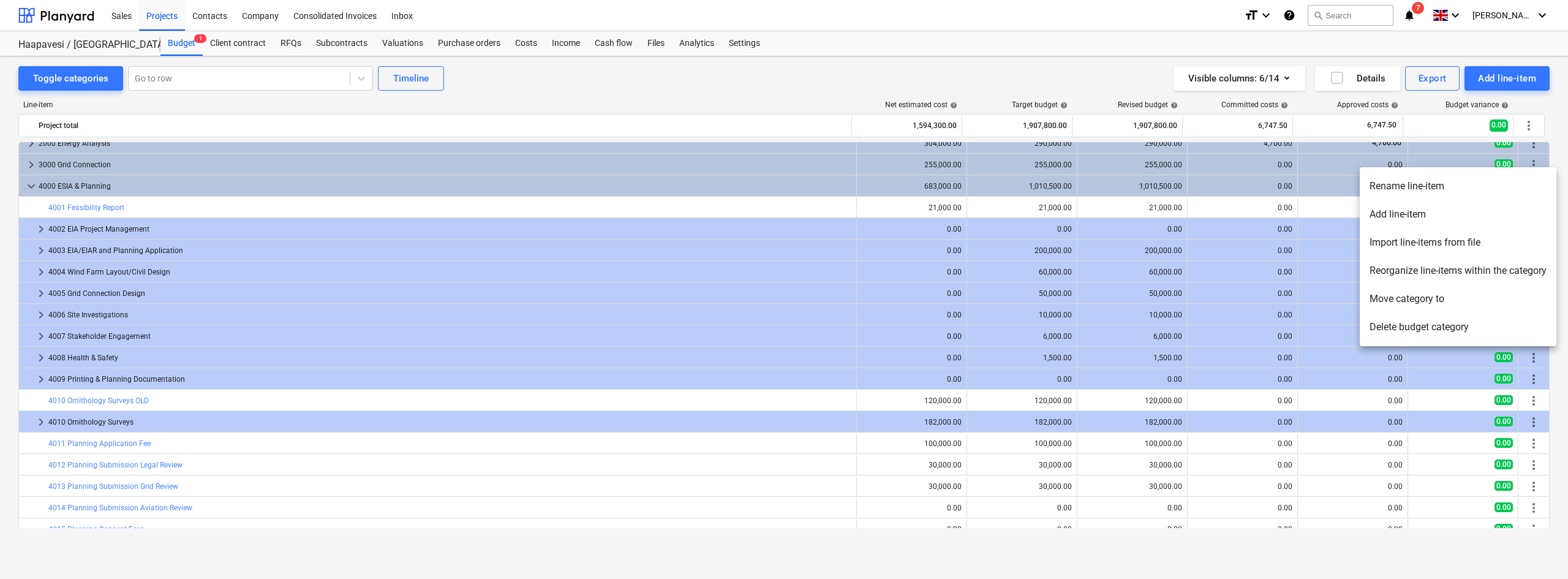
click at [1429, 324] on li "Delete budget category" at bounding box center [1458, 327] width 196 height 28
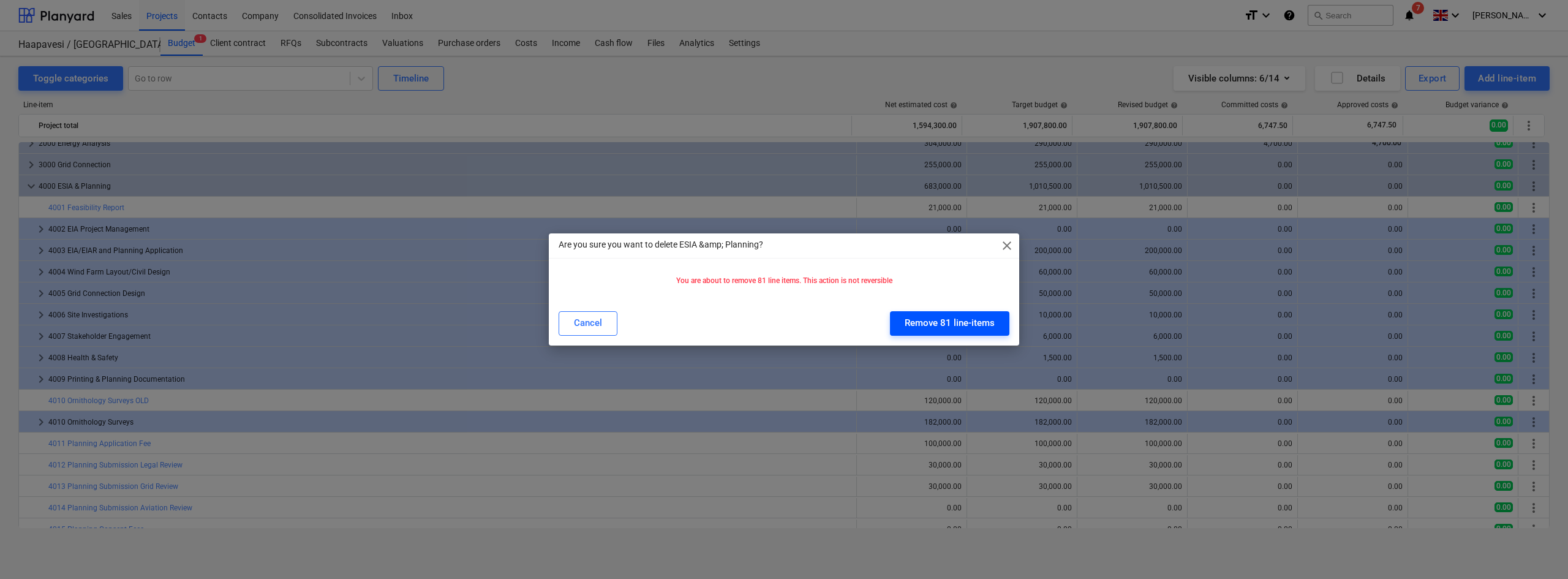
click at [982, 327] on div "Remove 81 line-items" at bounding box center [949, 323] width 90 height 16
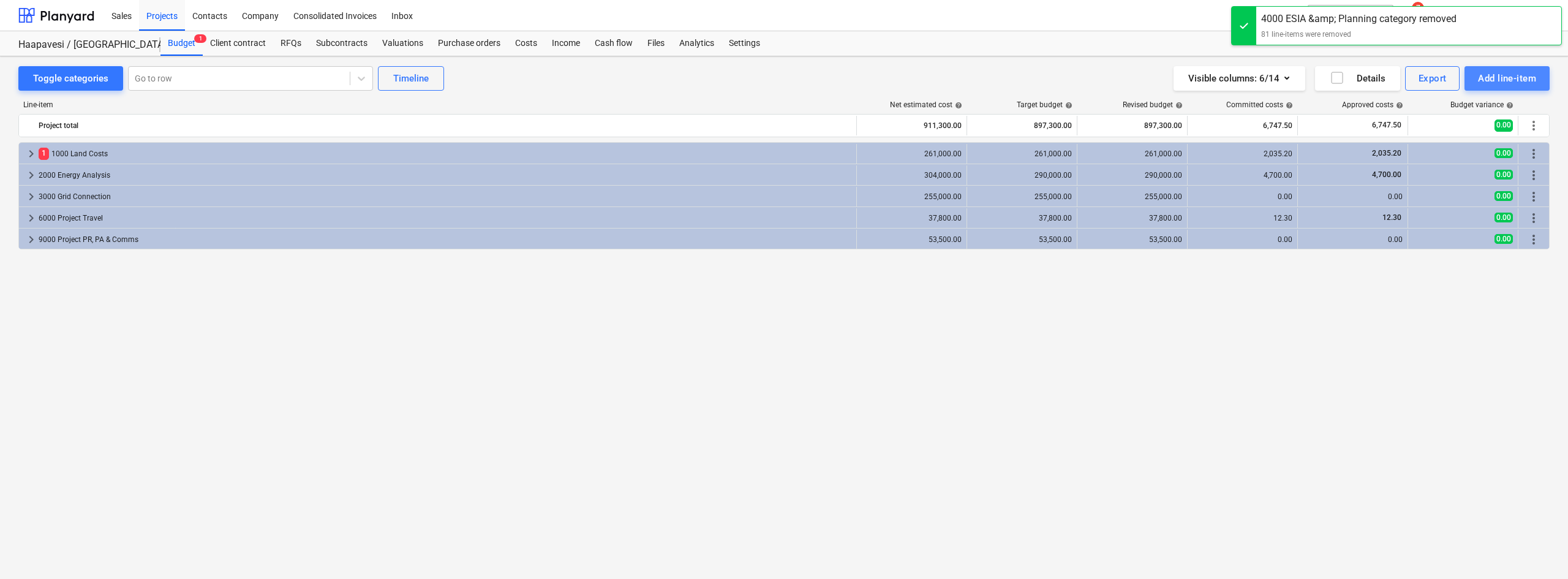
click at [1510, 81] on div "Add line-item" at bounding box center [1506, 79] width 58 height 16
click at [1464, 172] on div "Import file" at bounding box center [1486, 173] width 127 height 21
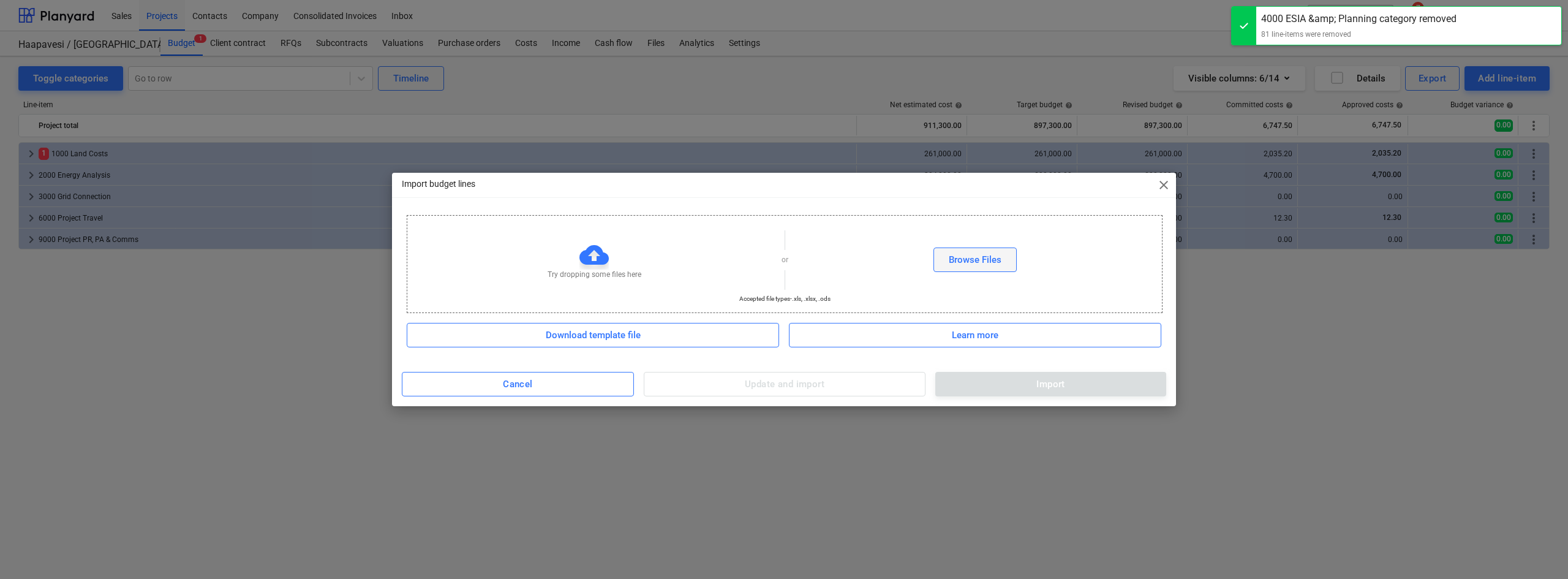
click at [968, 267] on div "Browse Files" at bounding box center [975, 260] width 52 height 16
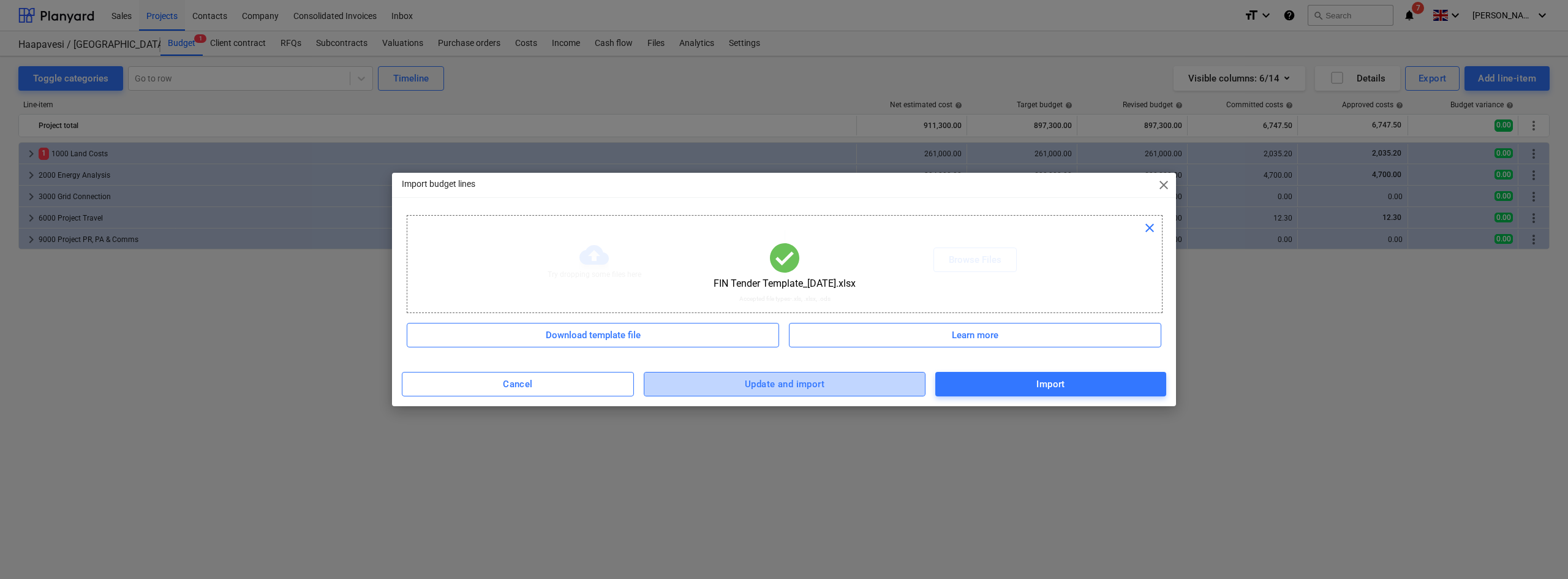
click at [811, 394] on button "Update and import" at bounding box center [785, 384] width 282 height 24
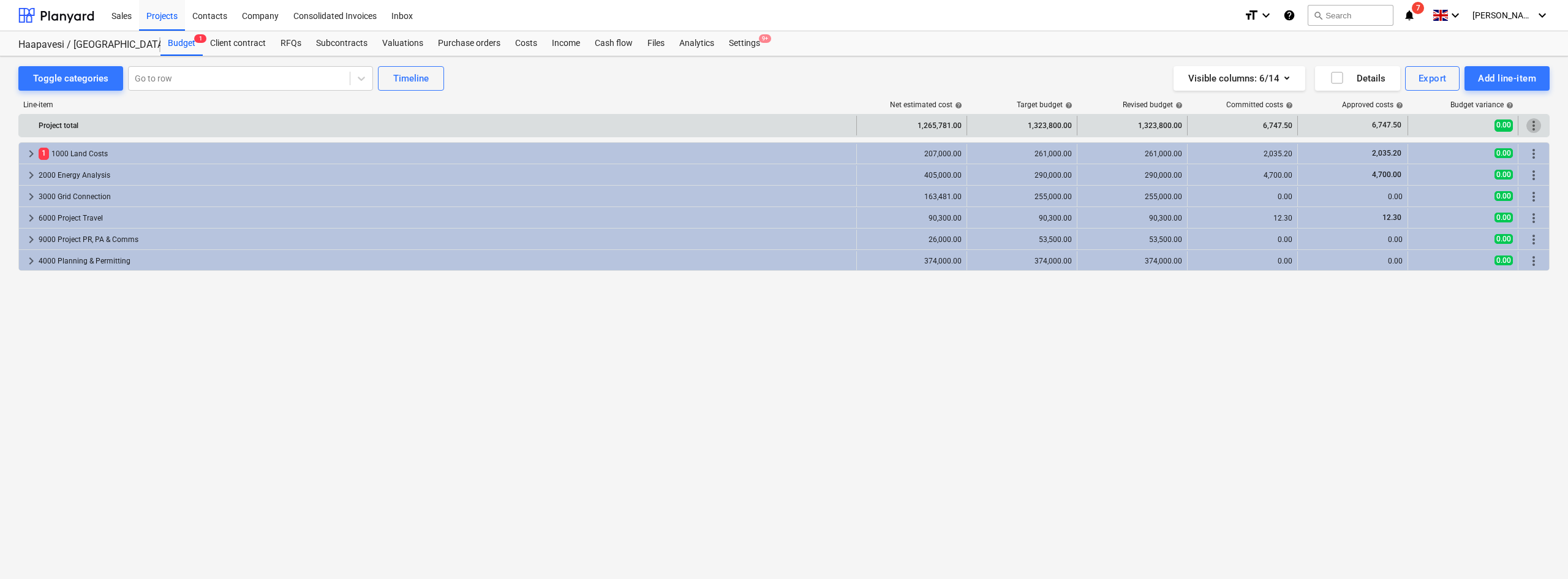
click at [1533, 127] on span "more_vert" at bounding box center [1534, 125] width 15 height 15
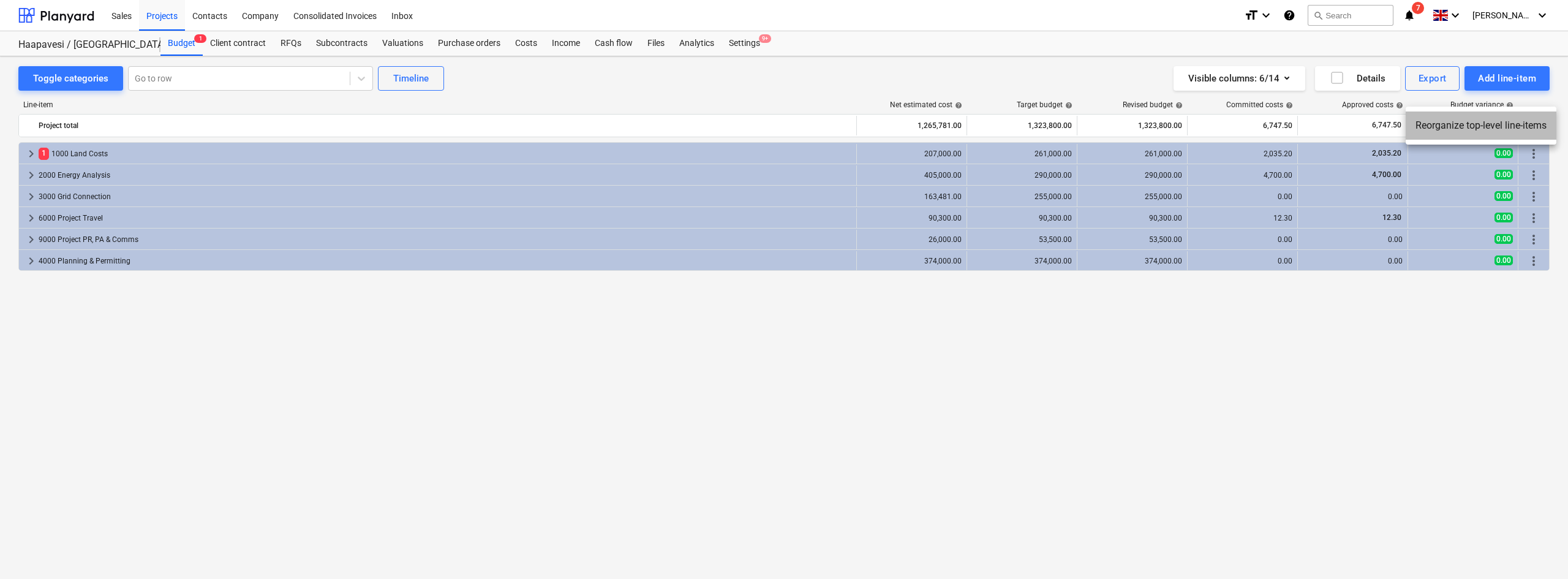
click at [1464, 120] on li "Reorganize top-level line-items" at bounding box center [1481, 125] width 151 height 28
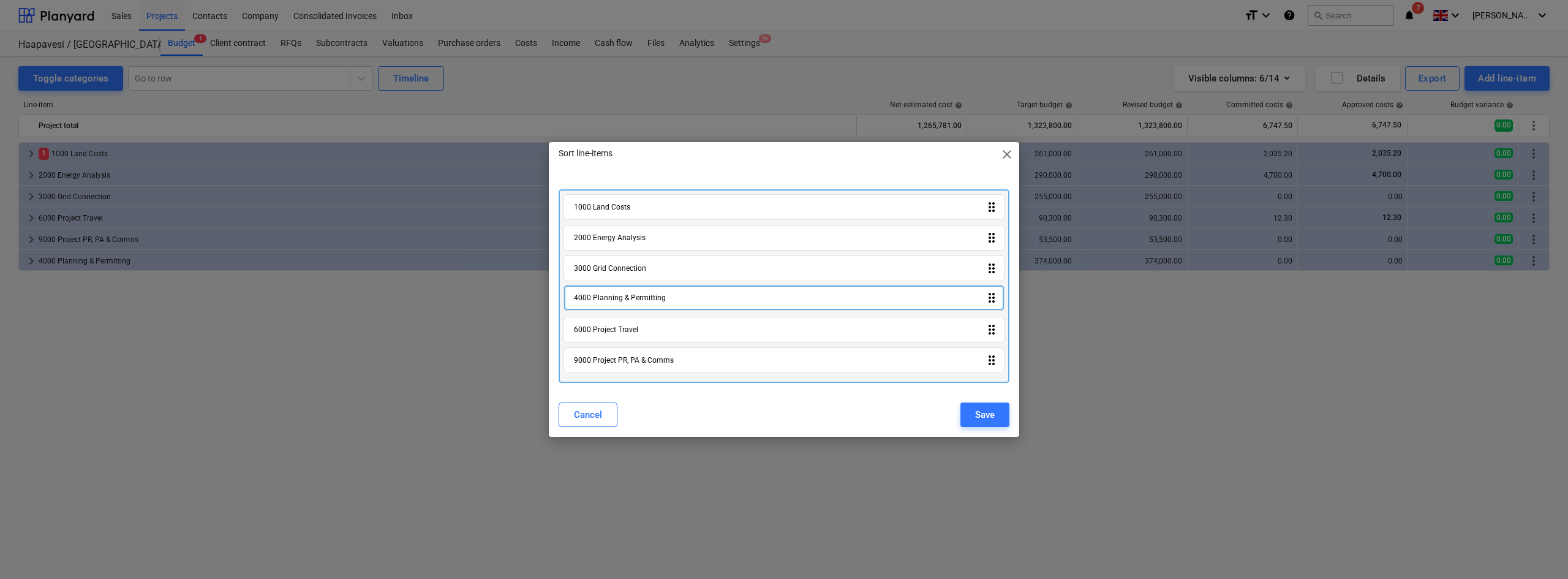
drag, startPoint x: 662, startPoint y: 358, endPoint x: 662, endPoint y: 290, distance: 68.0
click at [662, 290] on div "1000 Land Costs drag_indicator 2000 Energy Analysis drag_indicator 3000 Grid Co…" at bounding box center [783, 286] width 451 height 193
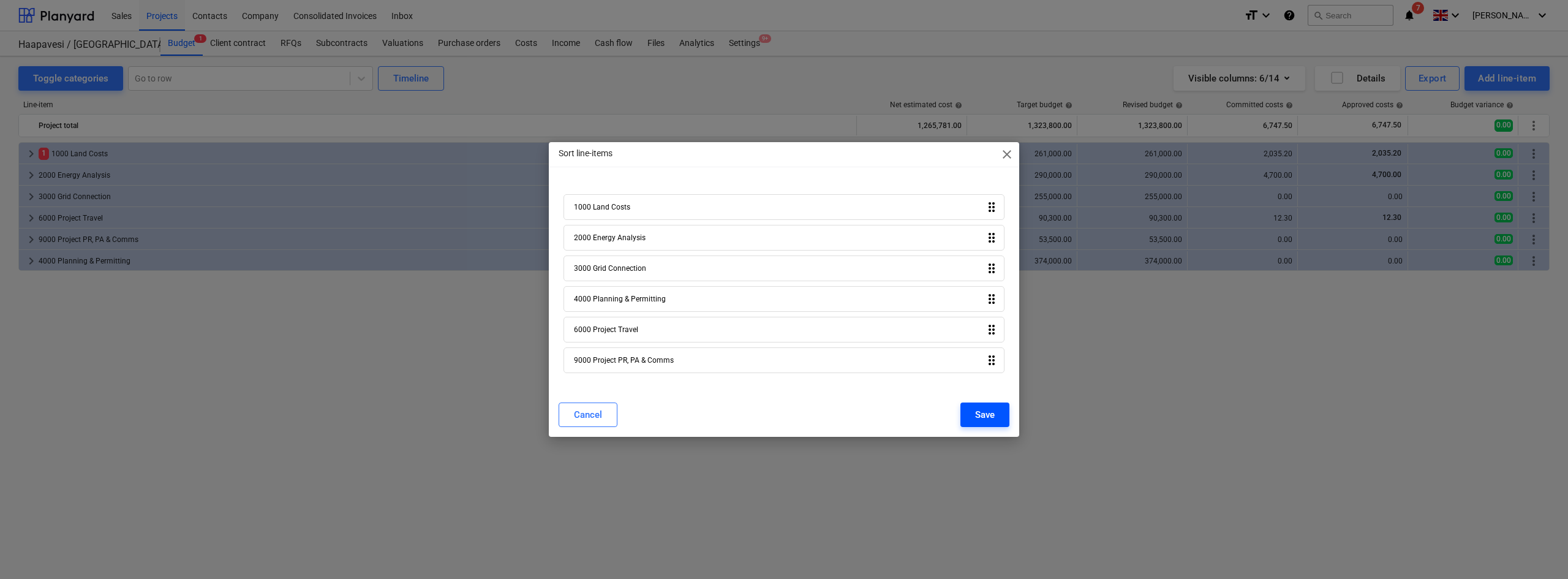
click at [978, 403] on button "Save" at bounding box center [985, 414] width 49 height 24
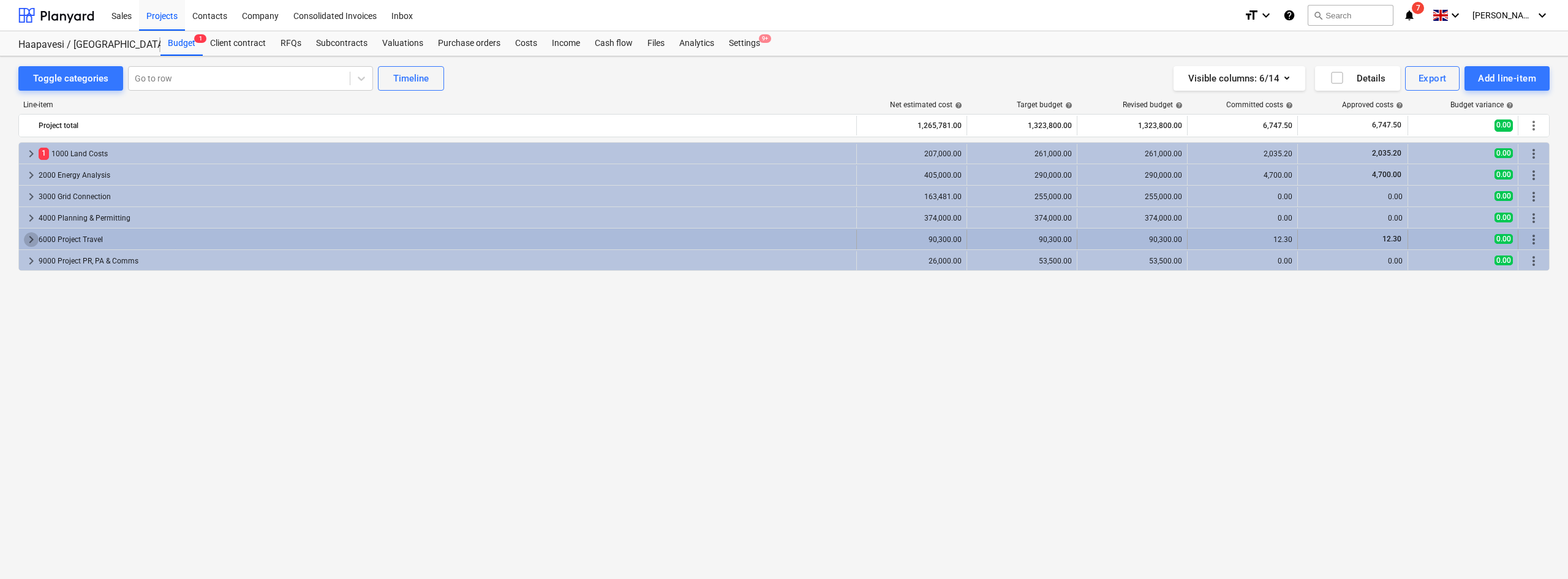
click at [35, 236] on span "keyboard_arrow_right" at bounding box center [31, 240] width 15 height 15
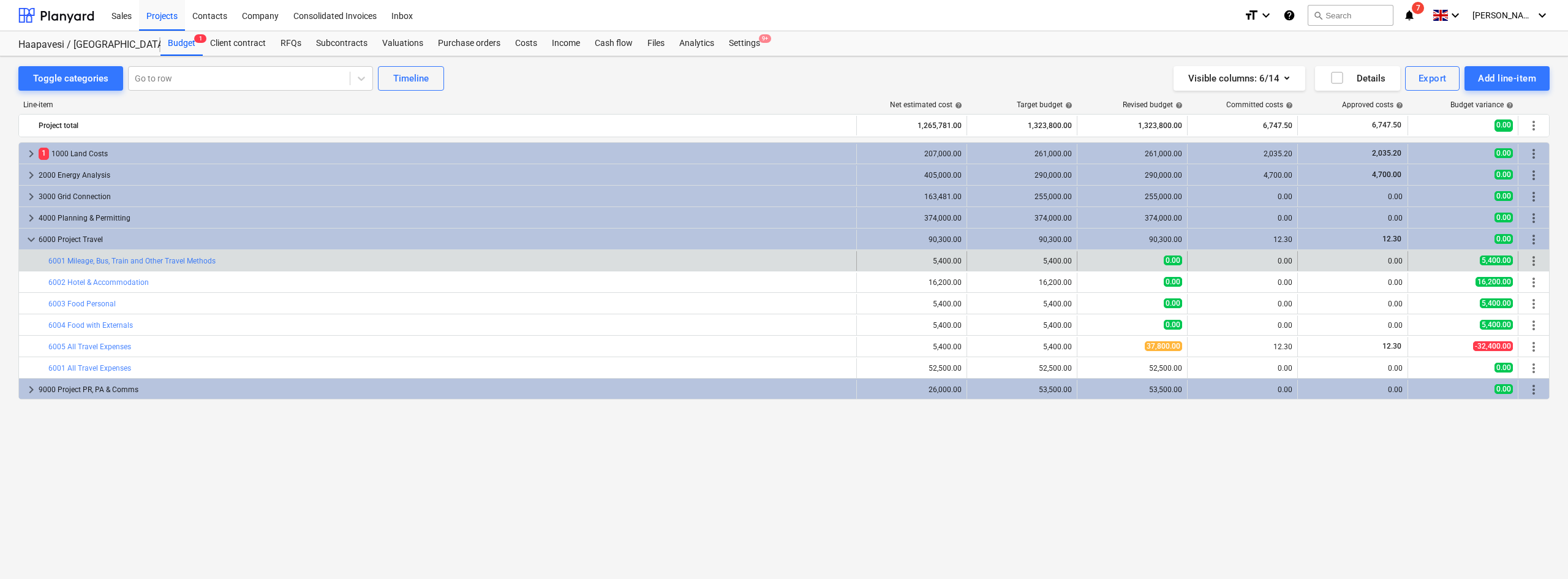
click at [1534, 265] on span "more_vert" at bounding box center [1534, 261] width 15 height 15
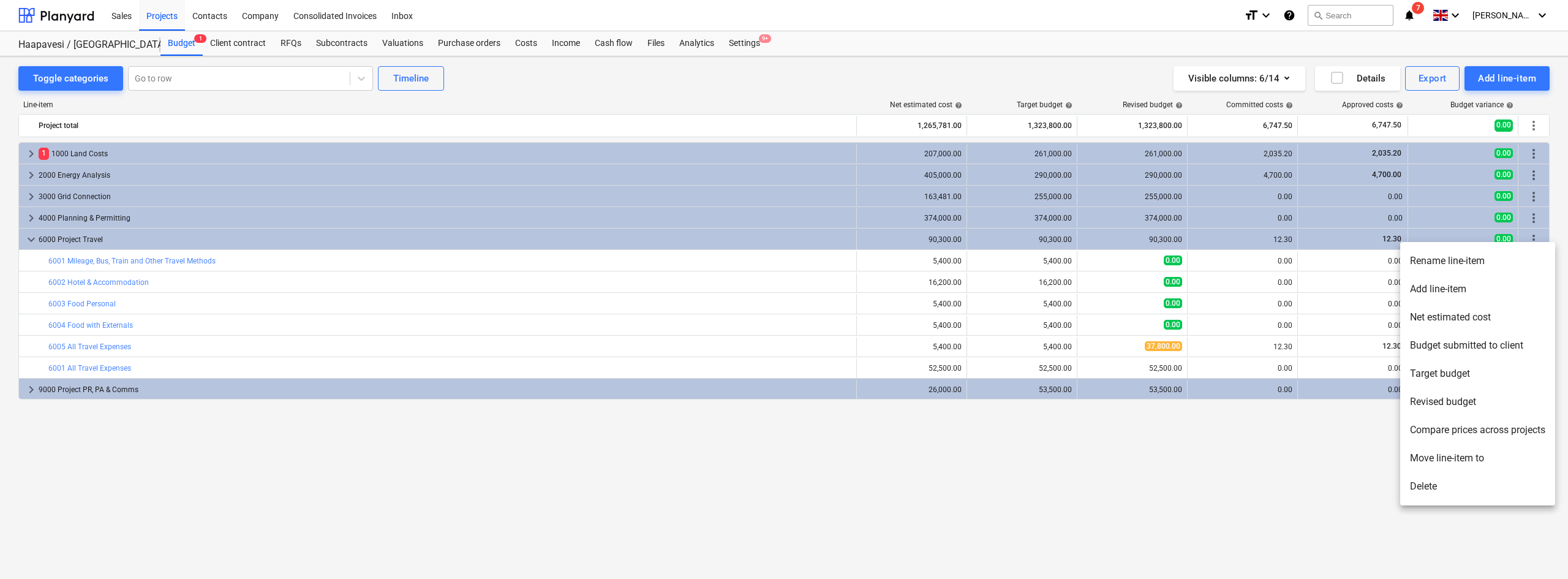
click at [1476, 495] on li "Delete" at bounding box center [1478, 486] width 155 height 28
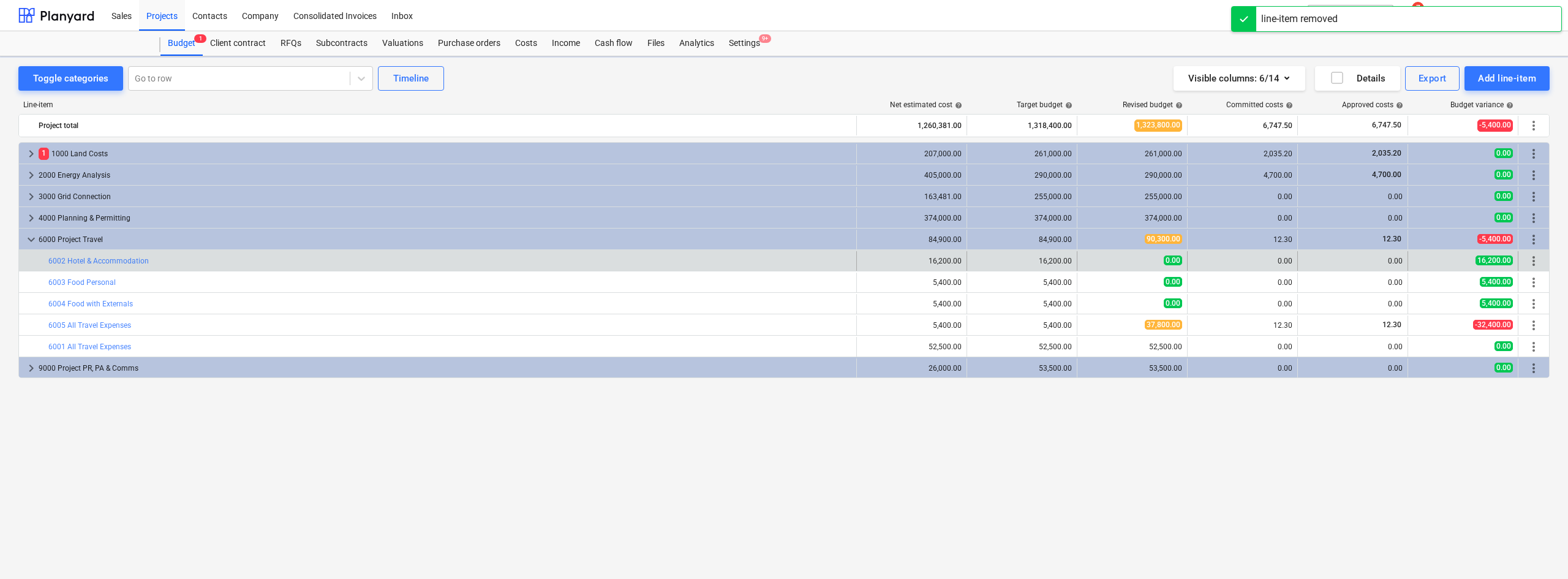
click at [1536, 260] on span "more_vert" at bounding box center [1534, 261] width 15 height 15
click at [1537, 259] on span "more_vert" at bounding box center [1534, 261] width 15 height 15
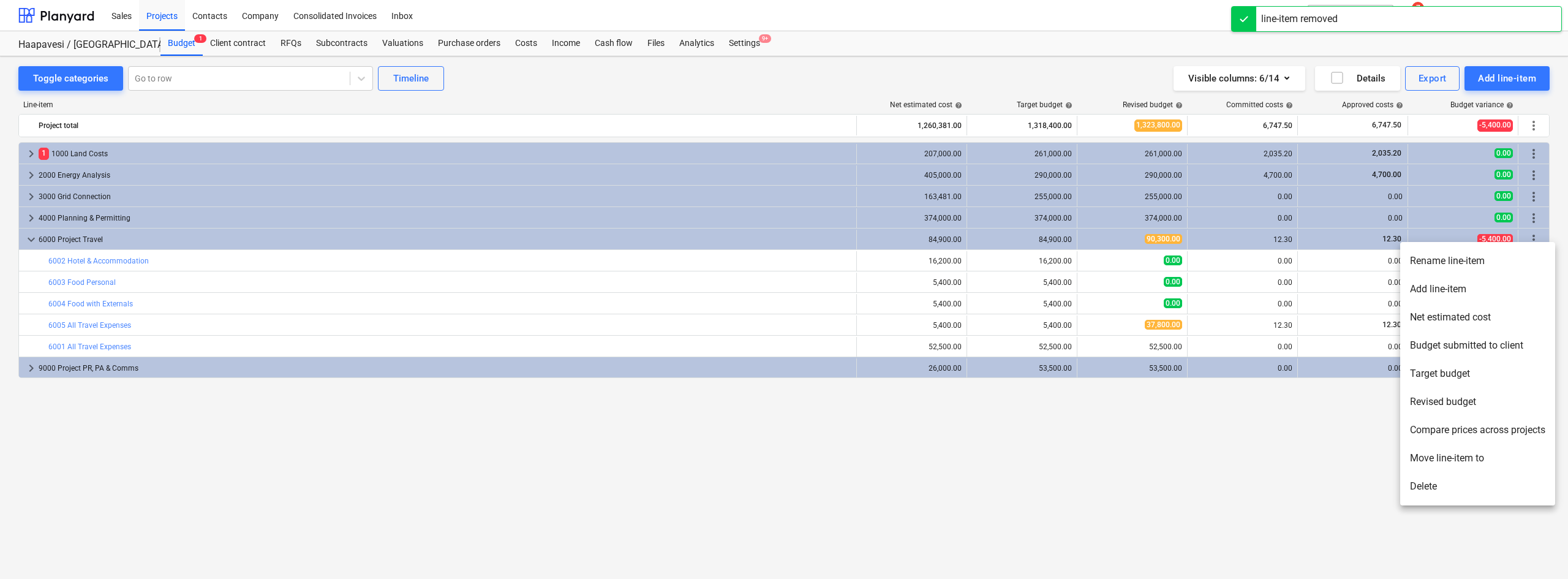
click at [1454, 494] on li "Delete" at bounding box center [1478, 486] width 155 height 28
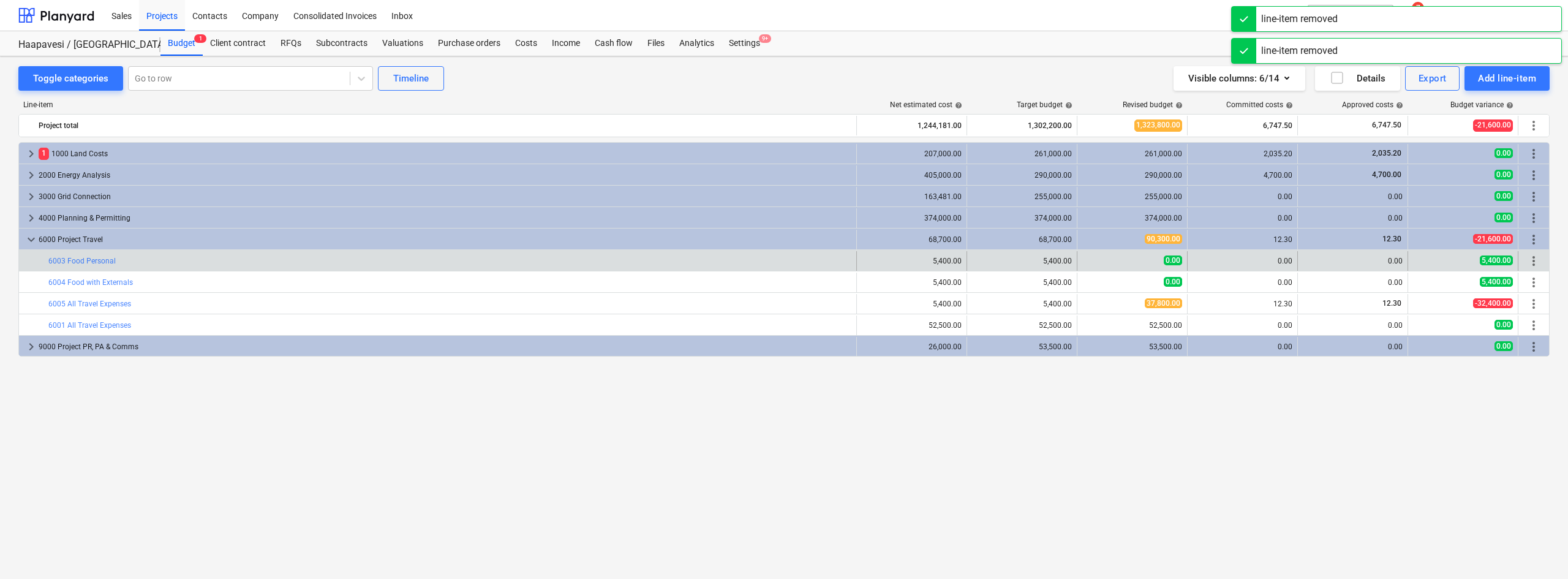
click at [1529, 255] on span "more_vert" at bounding box center [1534, 261] width 15 height 15
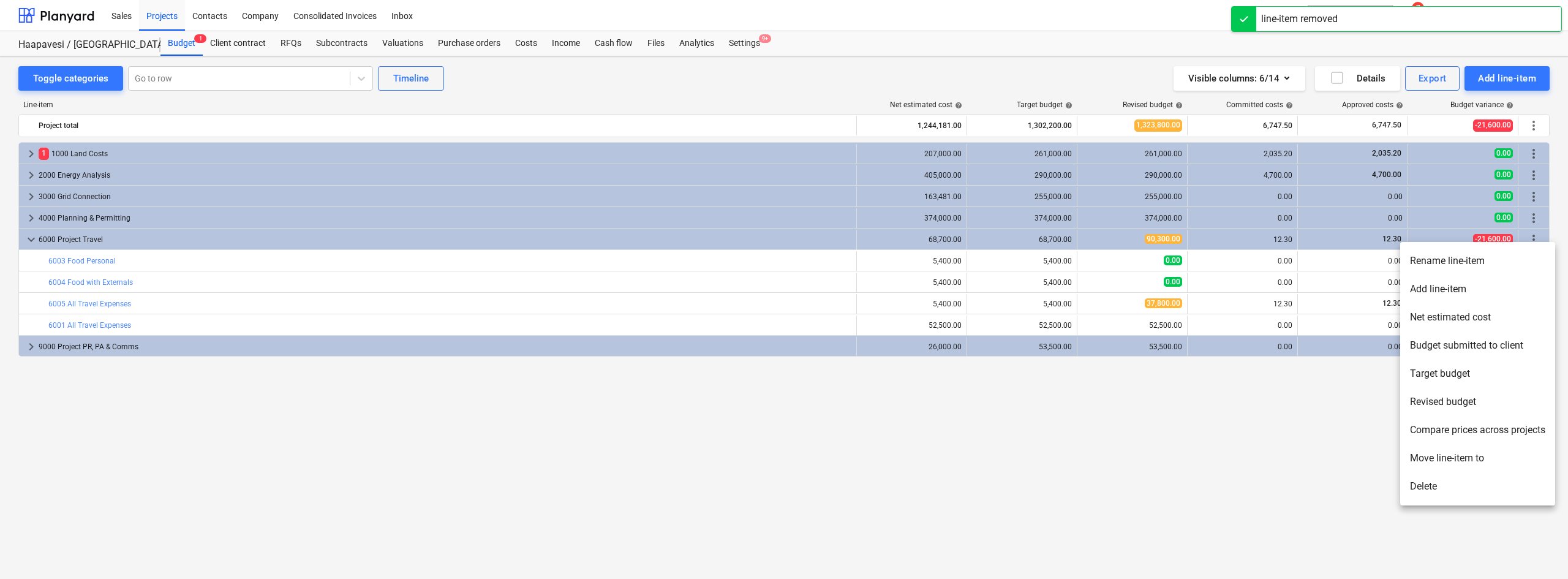
click at [1461, 496] on li "Delete" at bounding box center [1478, 486] width 155 height 28
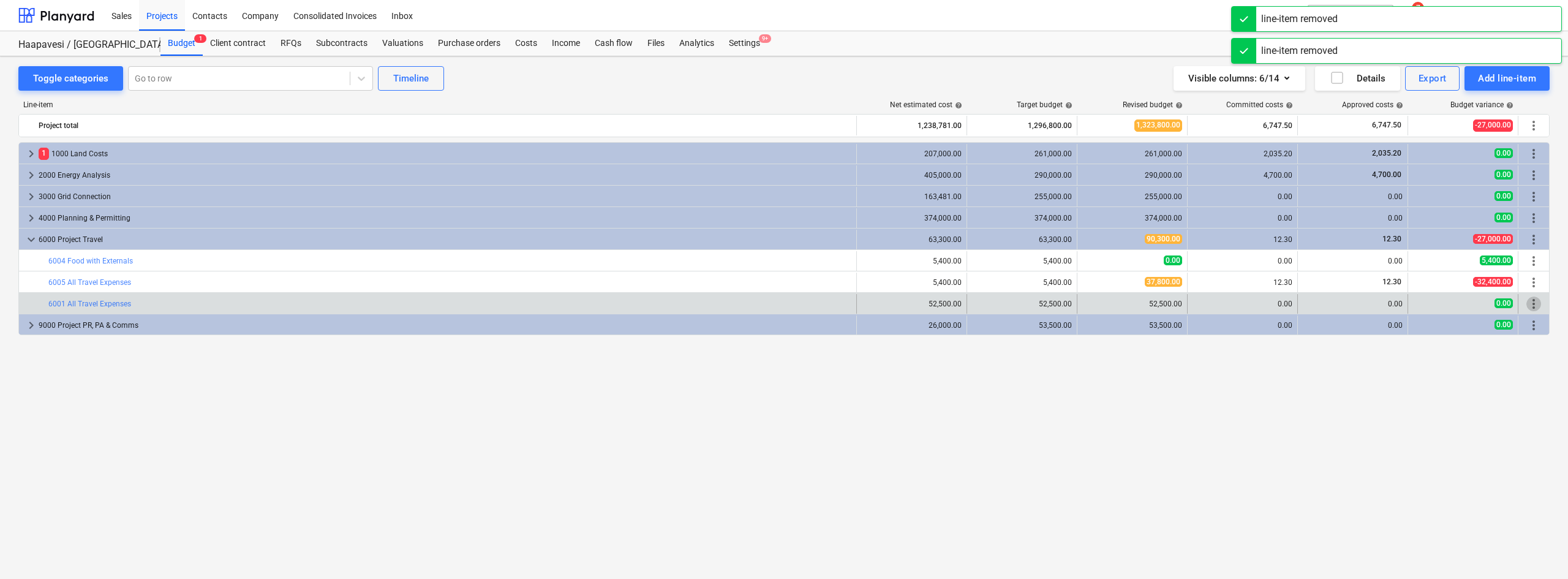
click at [1533, 307] on span "more_vert" at bounding box center [1534, 304] width 15 height 15
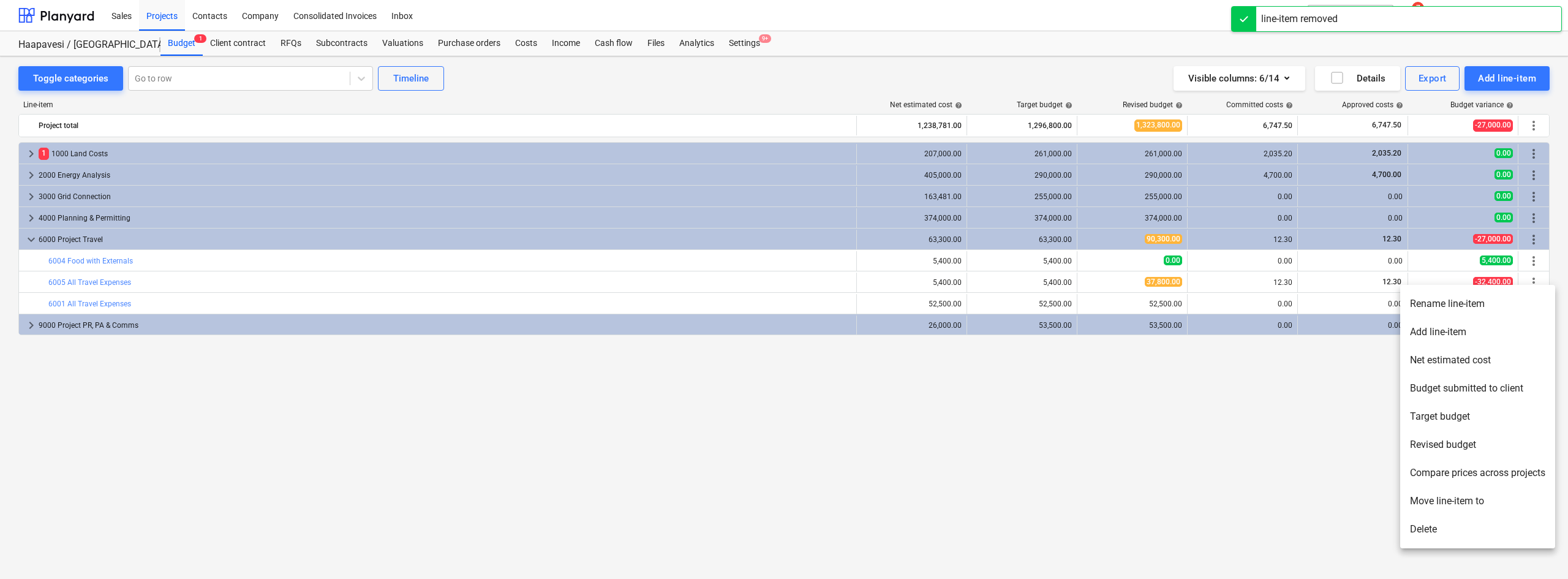
click at [1435, 525] on li "Delete" at bounding box center [1478, 529] width 155 height 28
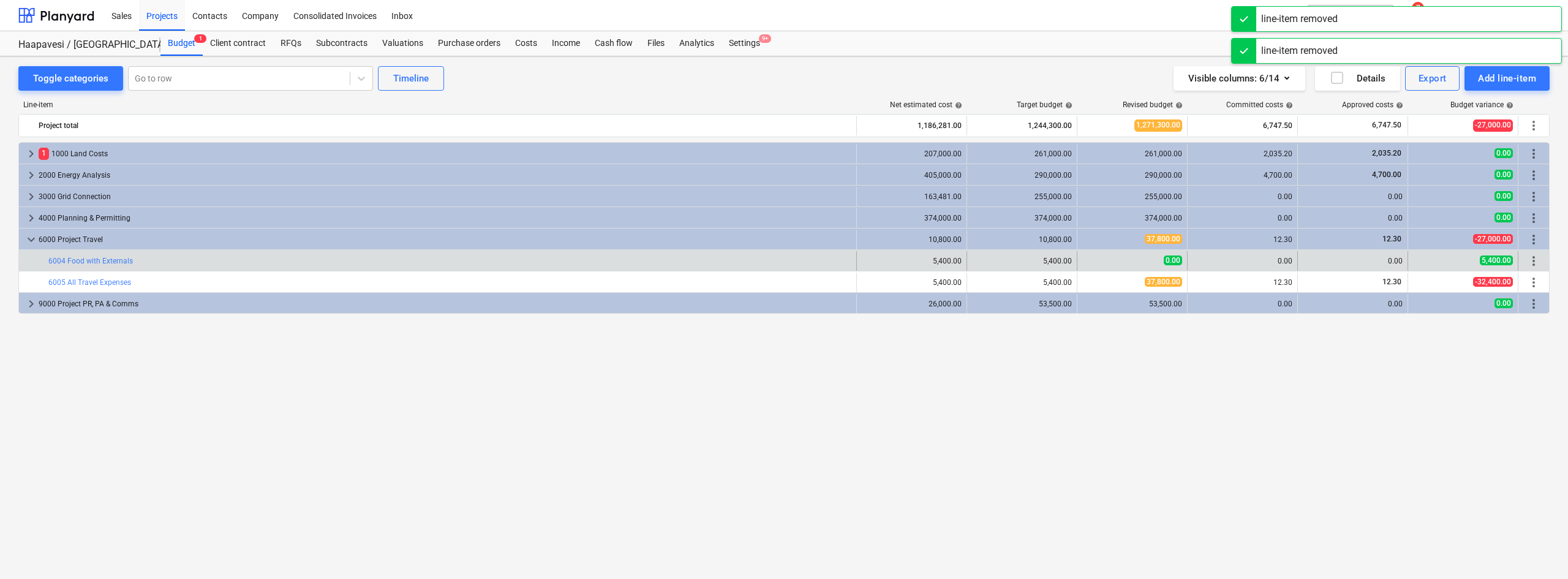
click at [1535, 257] on span "more_vert" at bounding box center [1534, 261] width 15 height 15
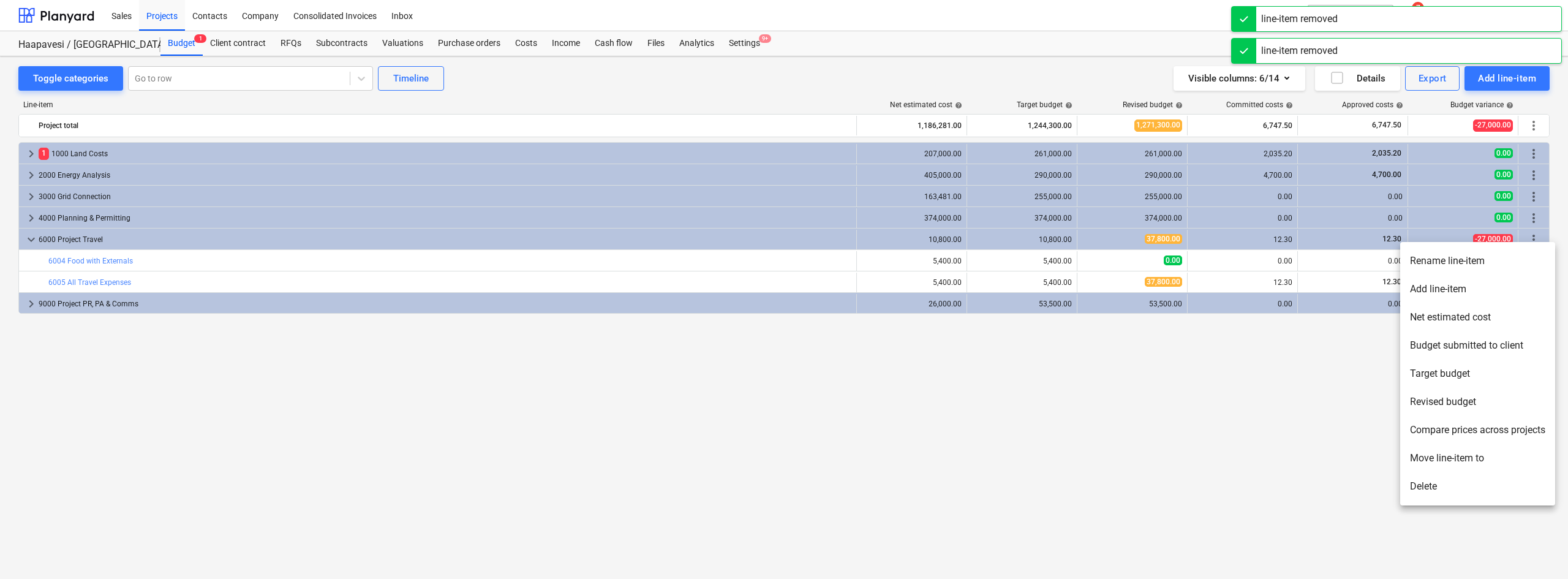
click at [1449, 490] on li "Delete" at bounding box center [1478, 486] width 155 height 28
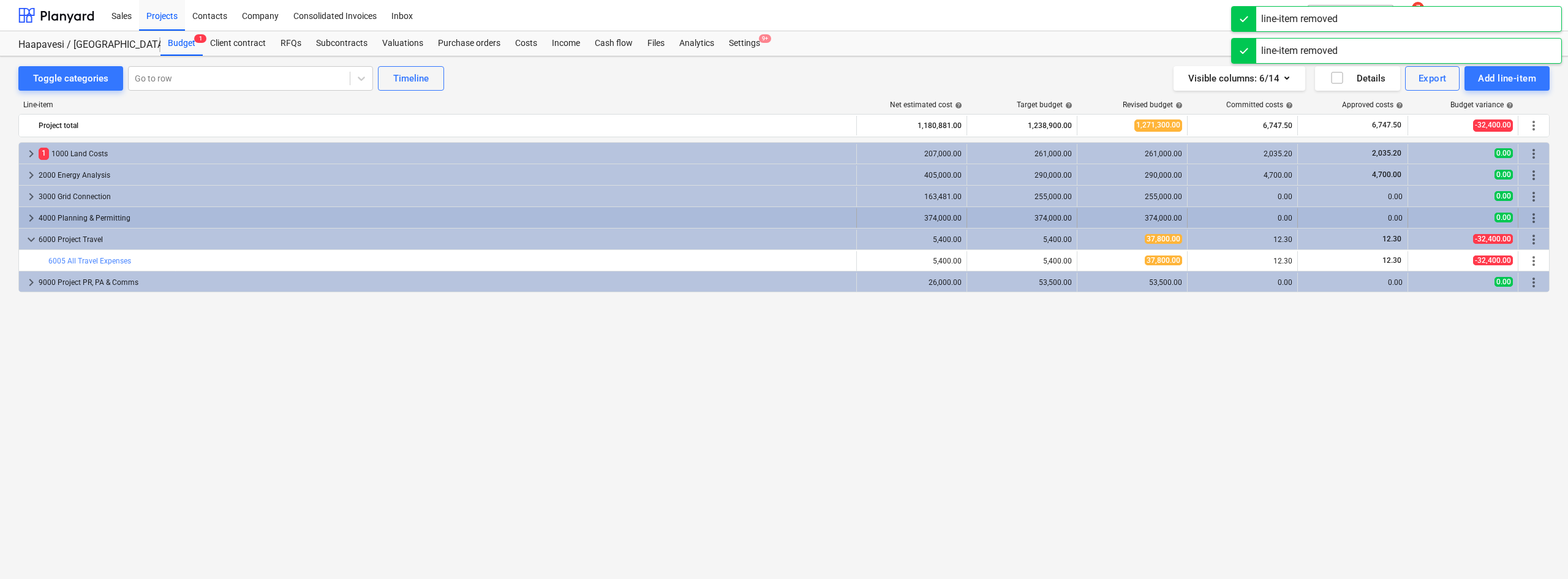
click at [28, 219] on span "keyboard_arrow_right" at bounding box center [31, 218] width 15 height 15
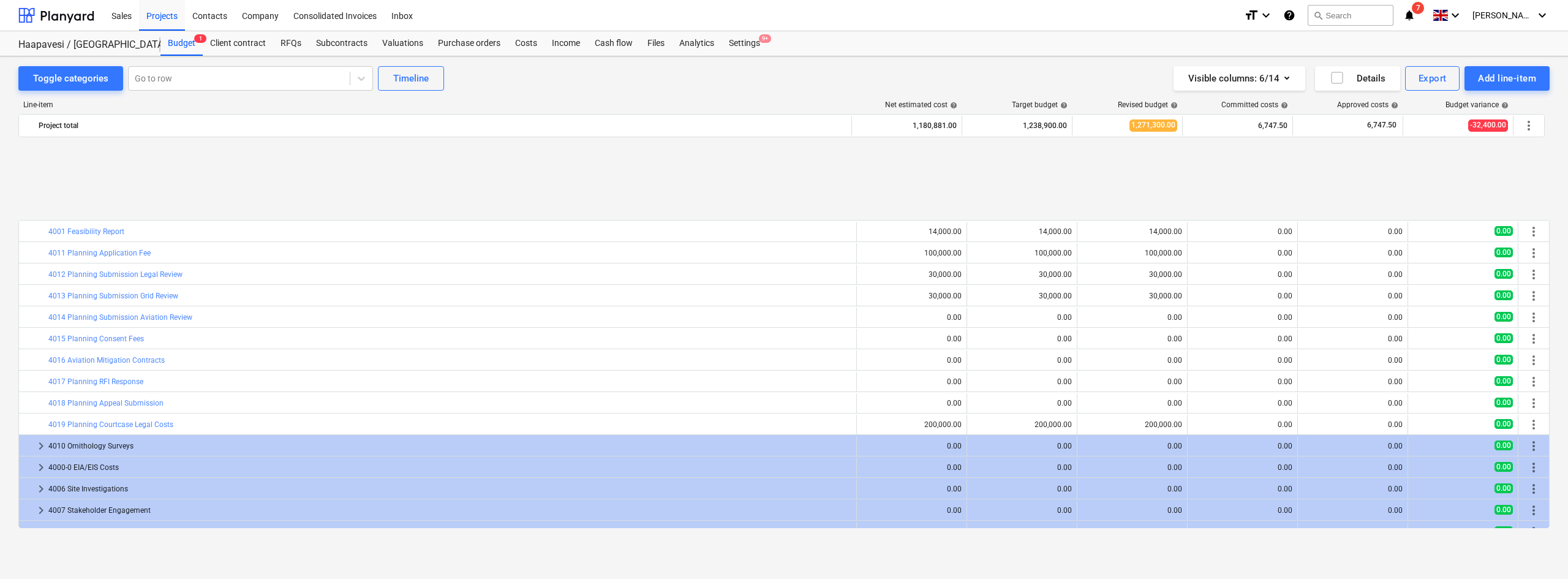
scroll to position [107, 0]
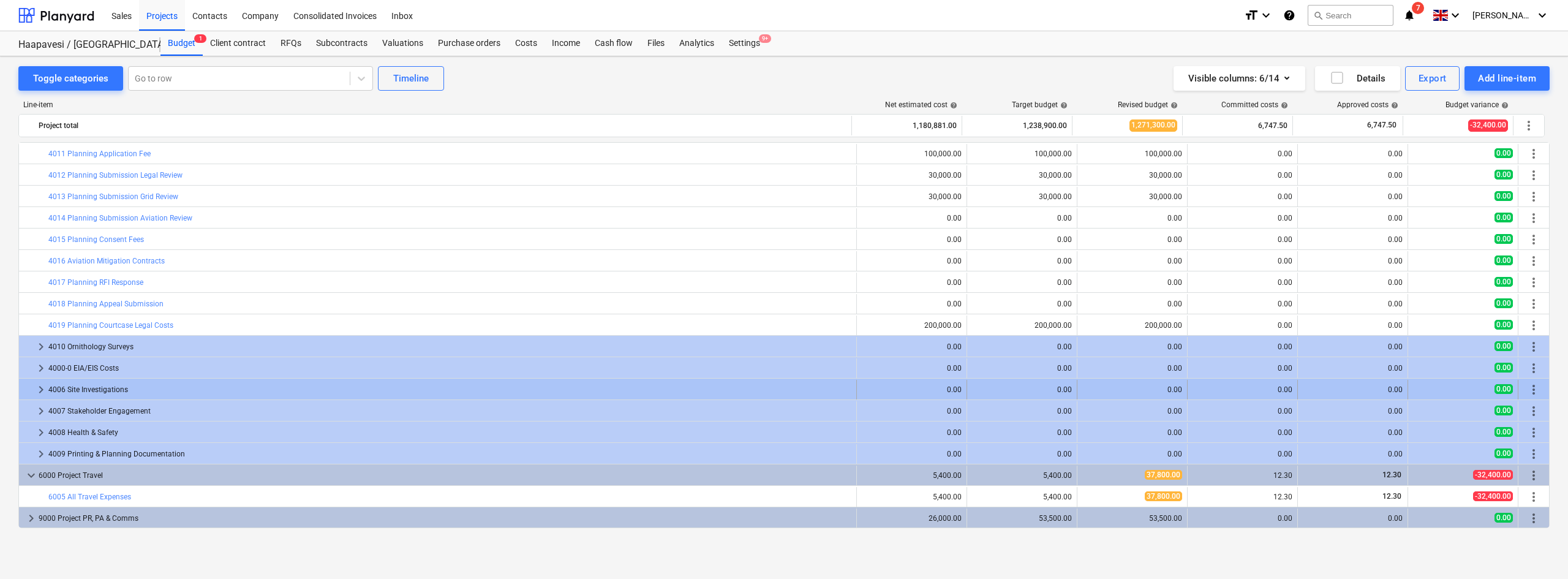
click at [1531, 391] on span "more_vert" at bounding box center [1534, 390] width 15 height 15
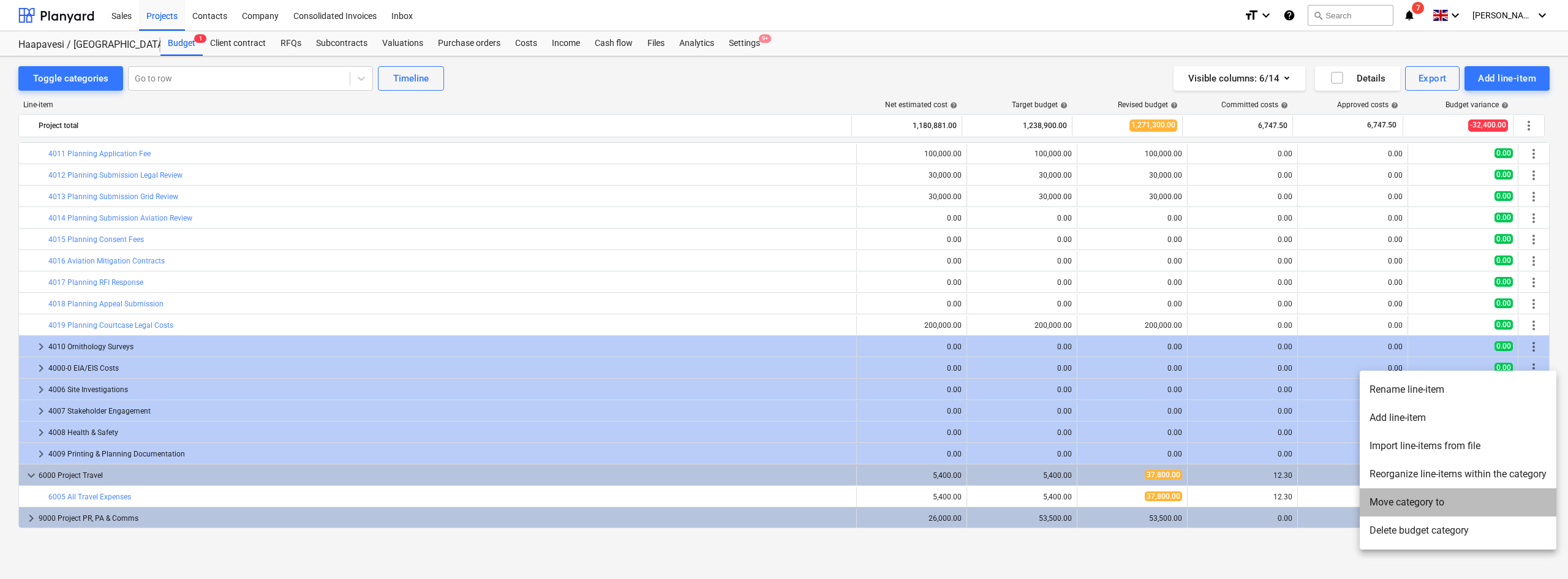
click at [1426, 500] on li "Move category to" at bounding box center [1458, 502] width 196 height 28
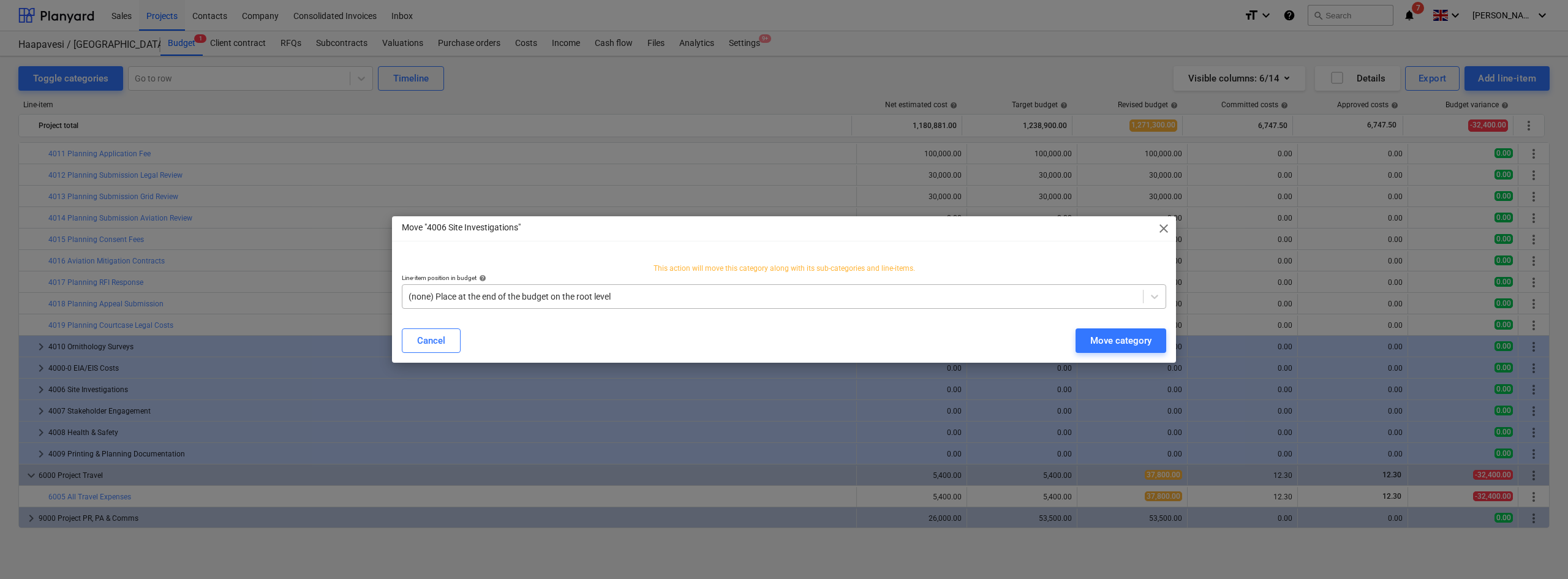
click at [846, 294] on div at bounding box center [772, 296] width 728 height 12
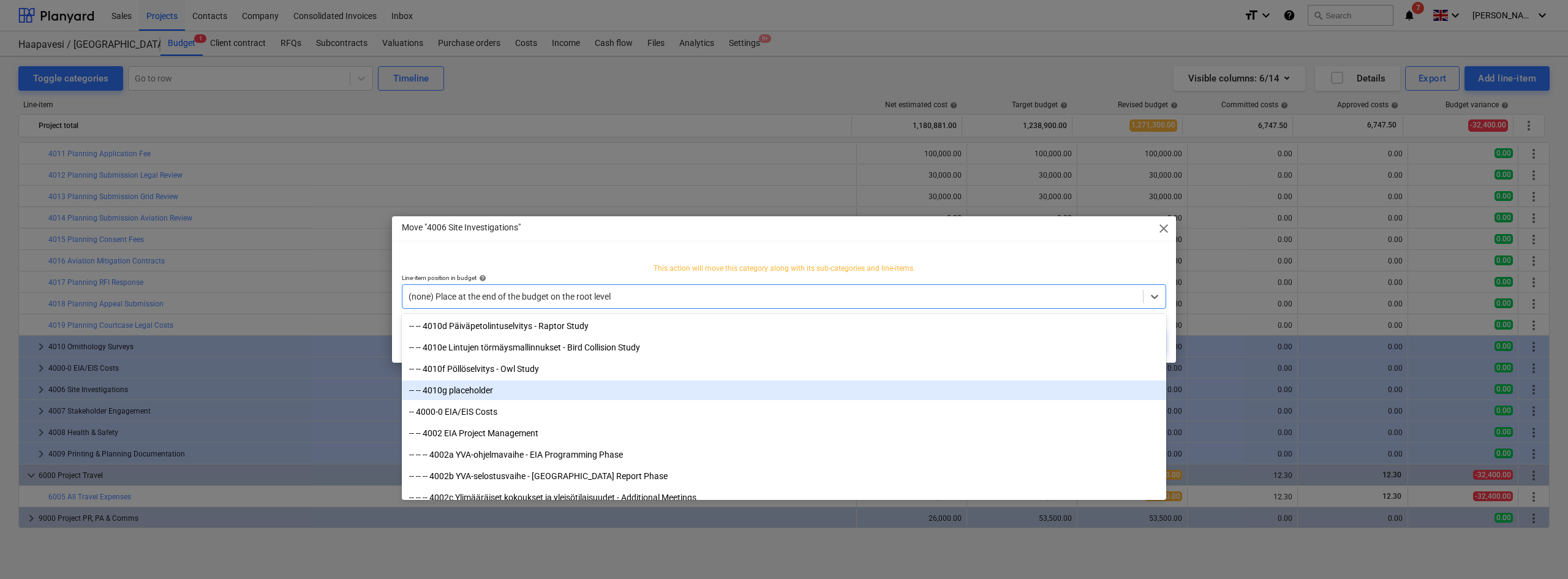
scroll to position [880, 0]
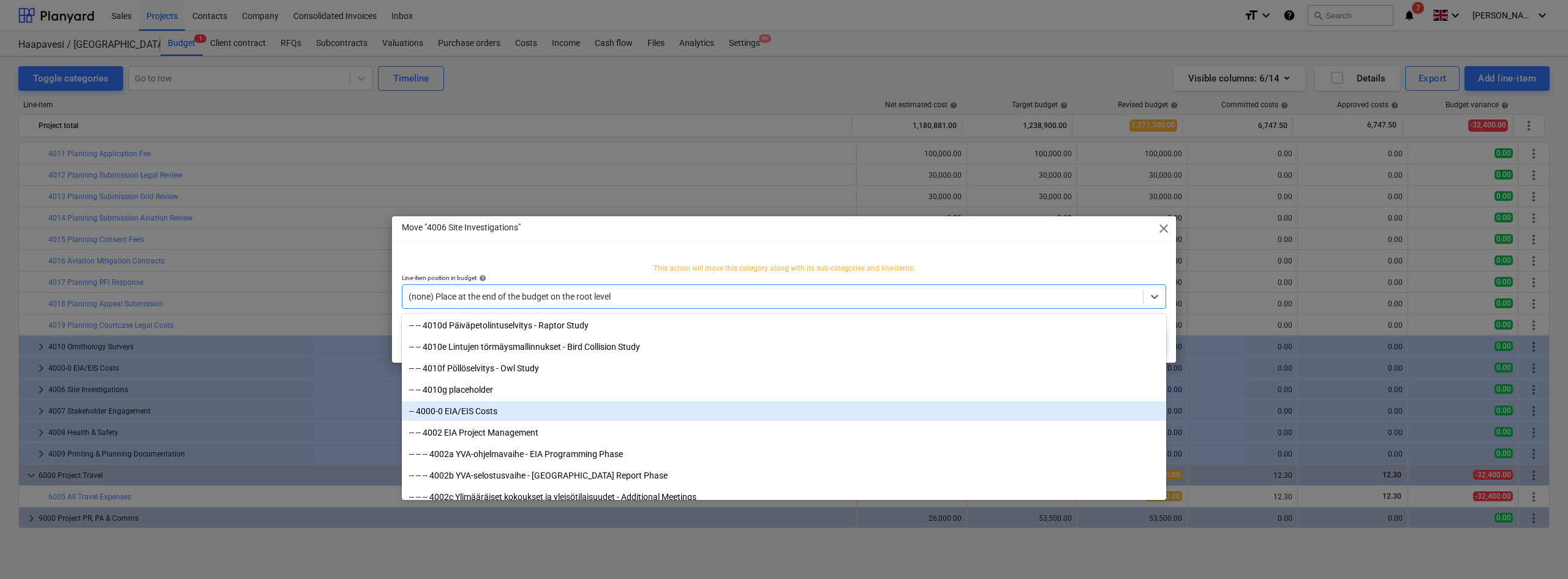
click at [476, 421] on div "-- 4000-0 EIA/EIS Costs" at bounding box center [783, 411] width 764 height 19
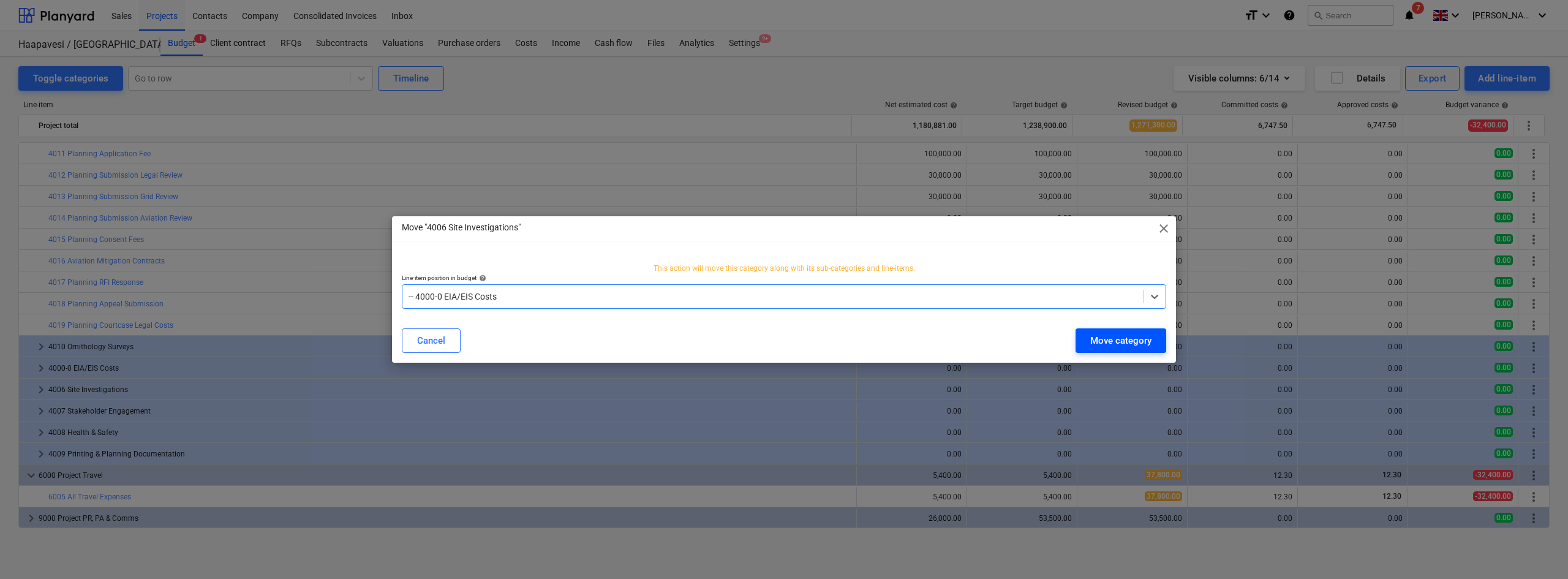
click at [1119, 340] on div "Move category" at bounding box center [1121, 341] width 61 height 16
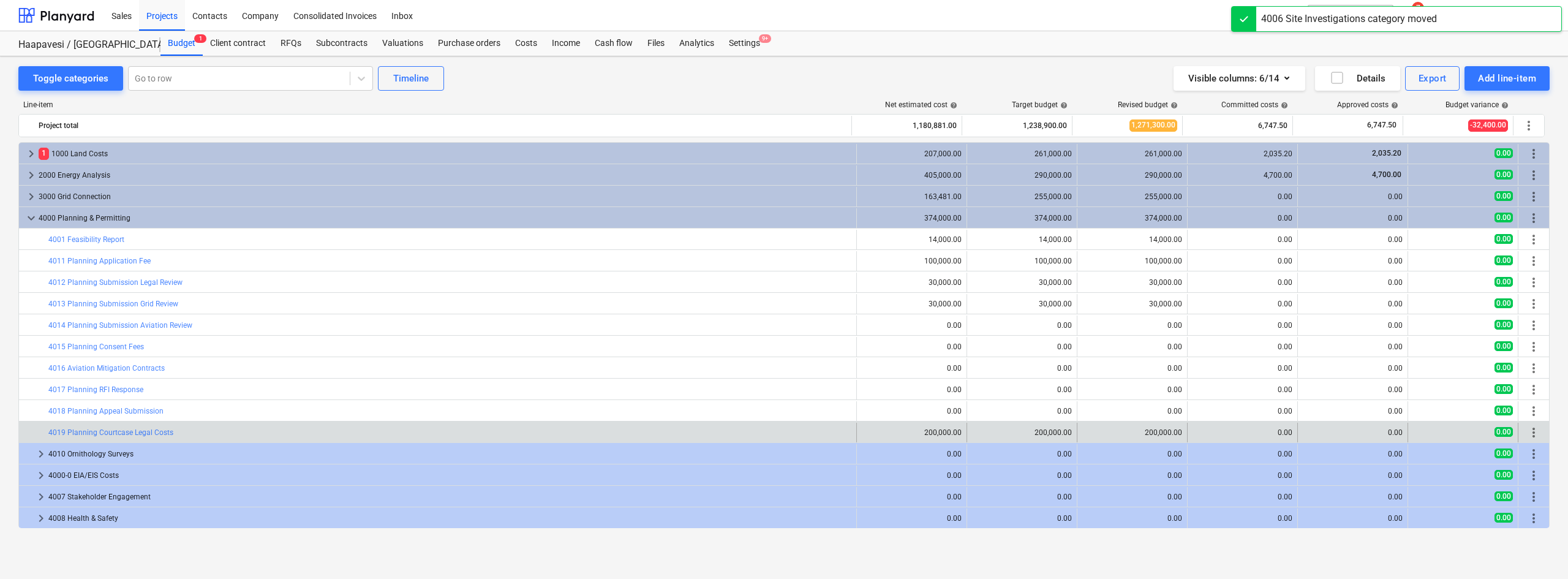
scroll to position [85, 0]
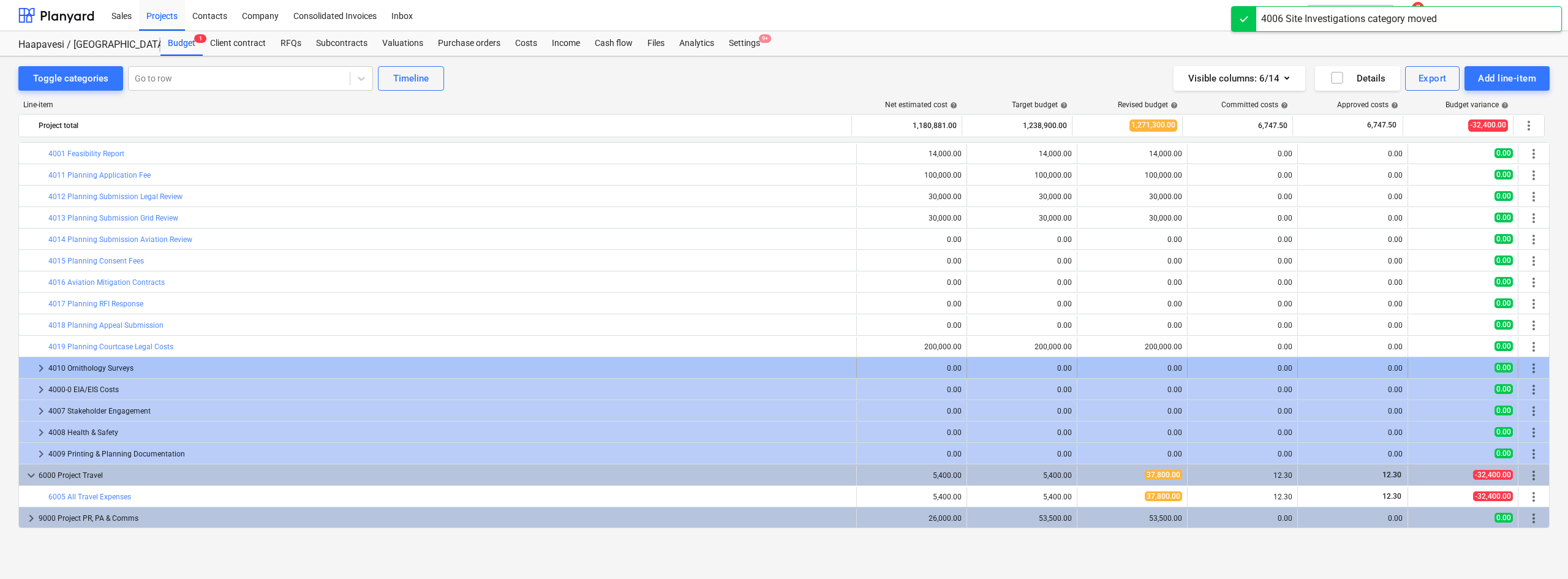
click at [1526, 362] on span "more_vert" at bounding box center [1534, 368] width 15 height 15
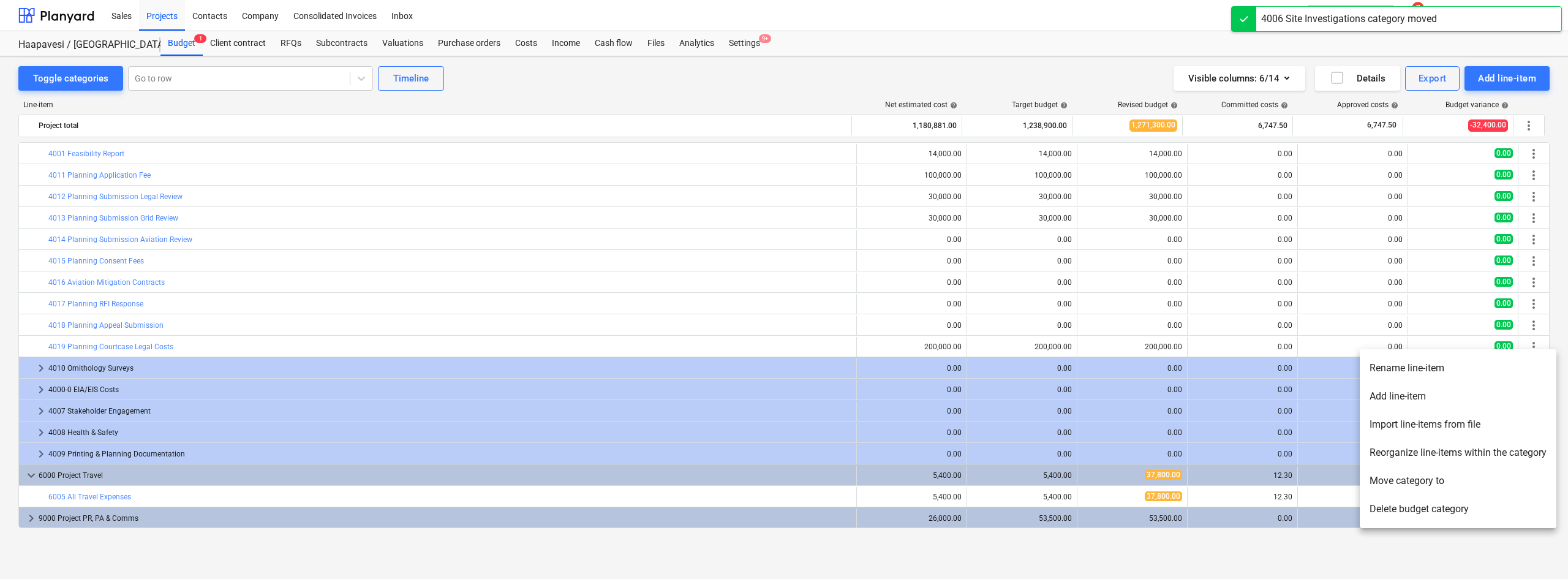
click at [1375, 386] on li "Add line-item" at bounding box center [1458, 396] width 196 height 28
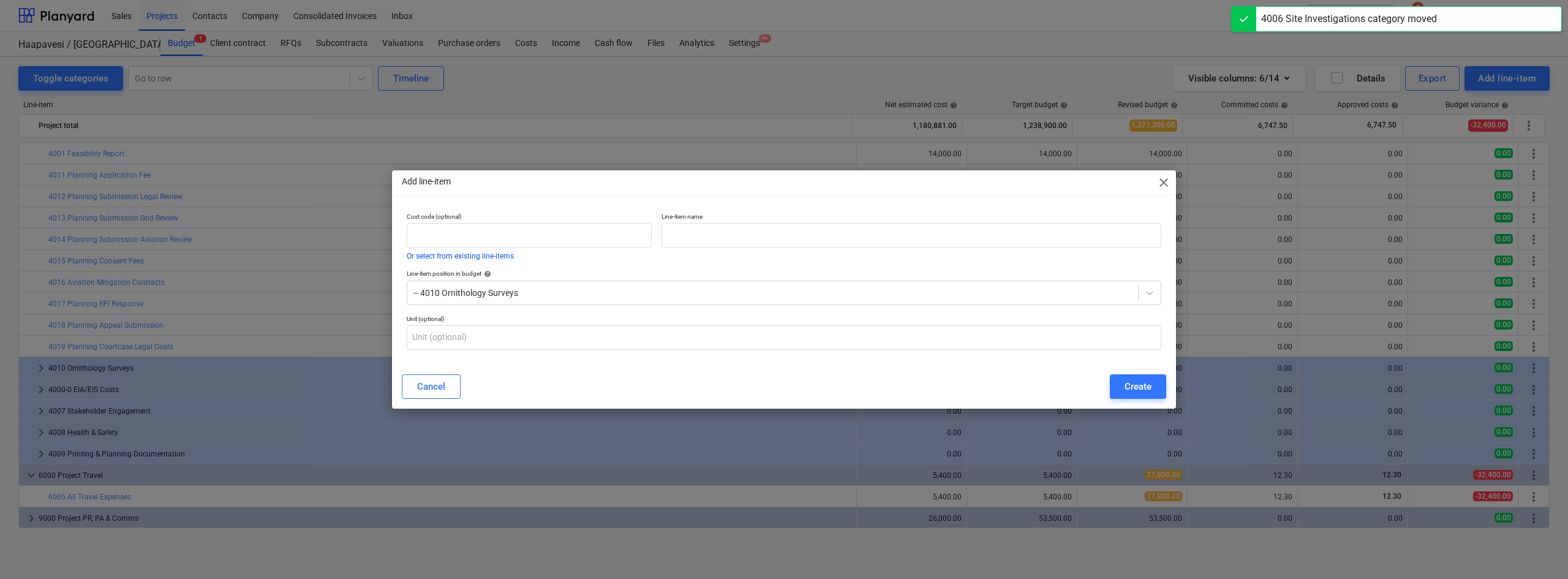
click at [1166, 187] on span "close" at bounding box center [1164, 183] width 15 height 15
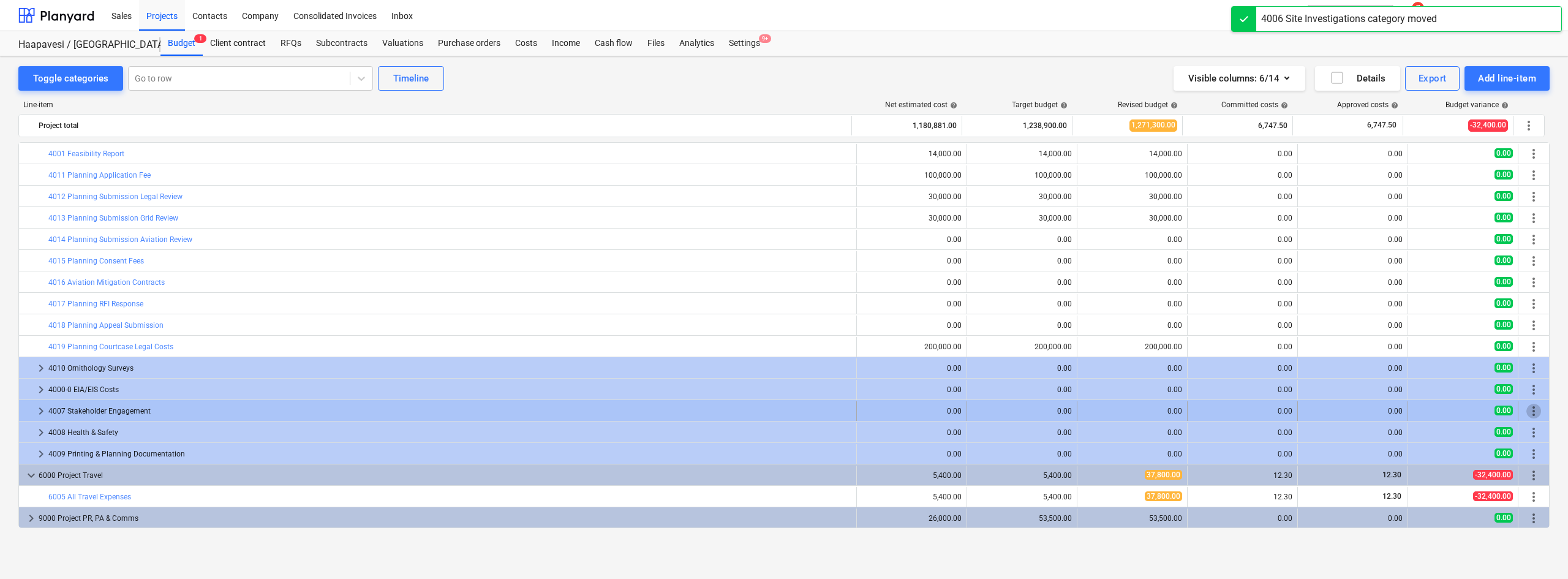
click at [1531, 411] on span "more_vert" at bounding box center [1534, 411] width 15 height 15
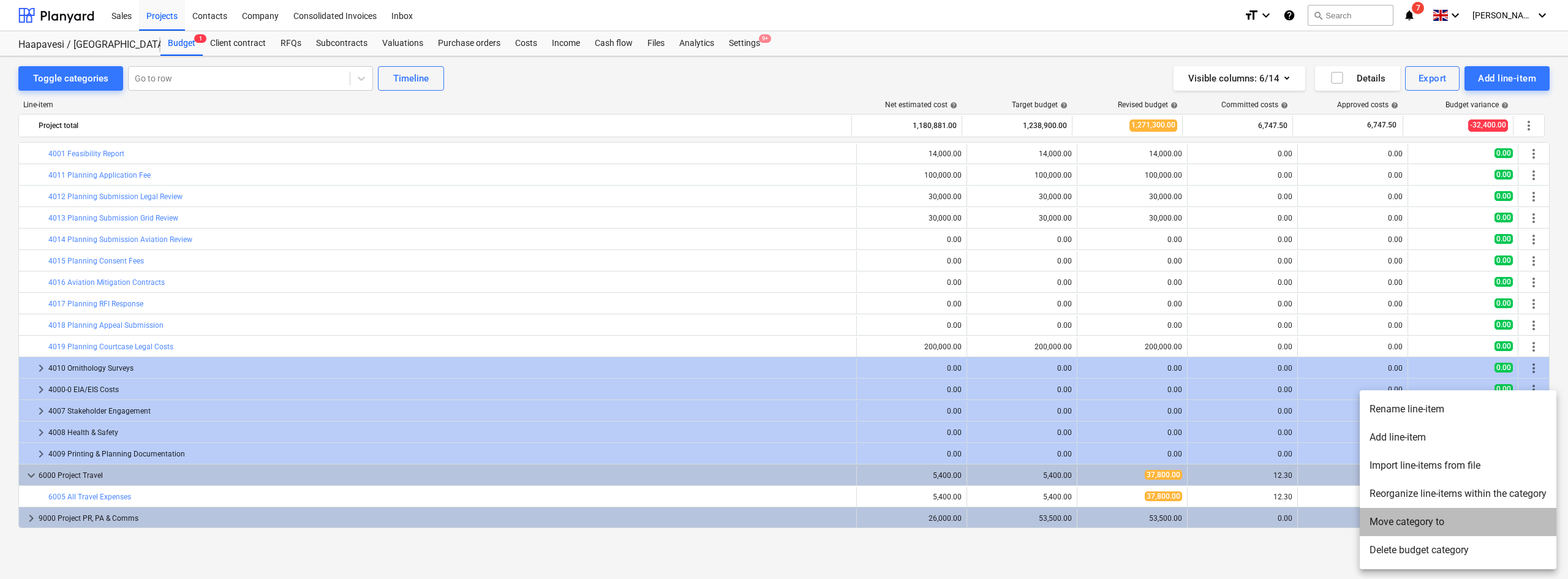
click at [1406, 526] on li "Move category to" at bounding box center [1458, 522] width 196 height 28
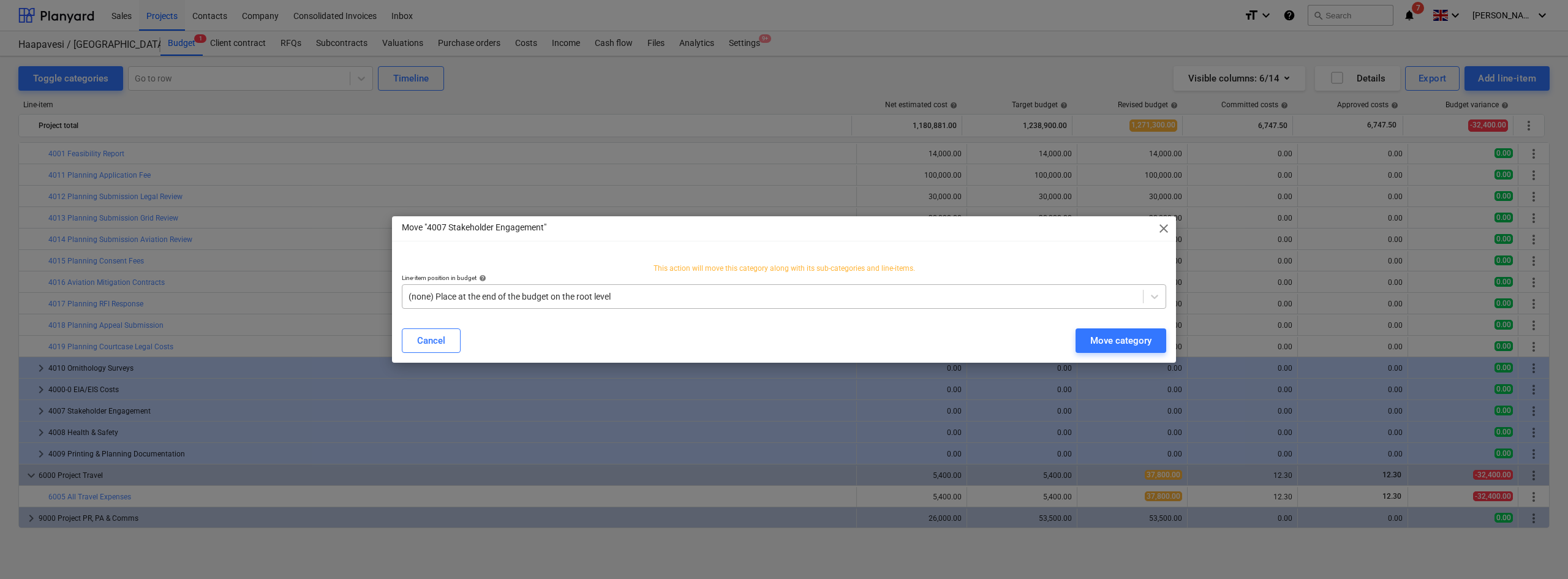
click at [676, 296] on div at bounding box center [772, 296] width 728 height 12
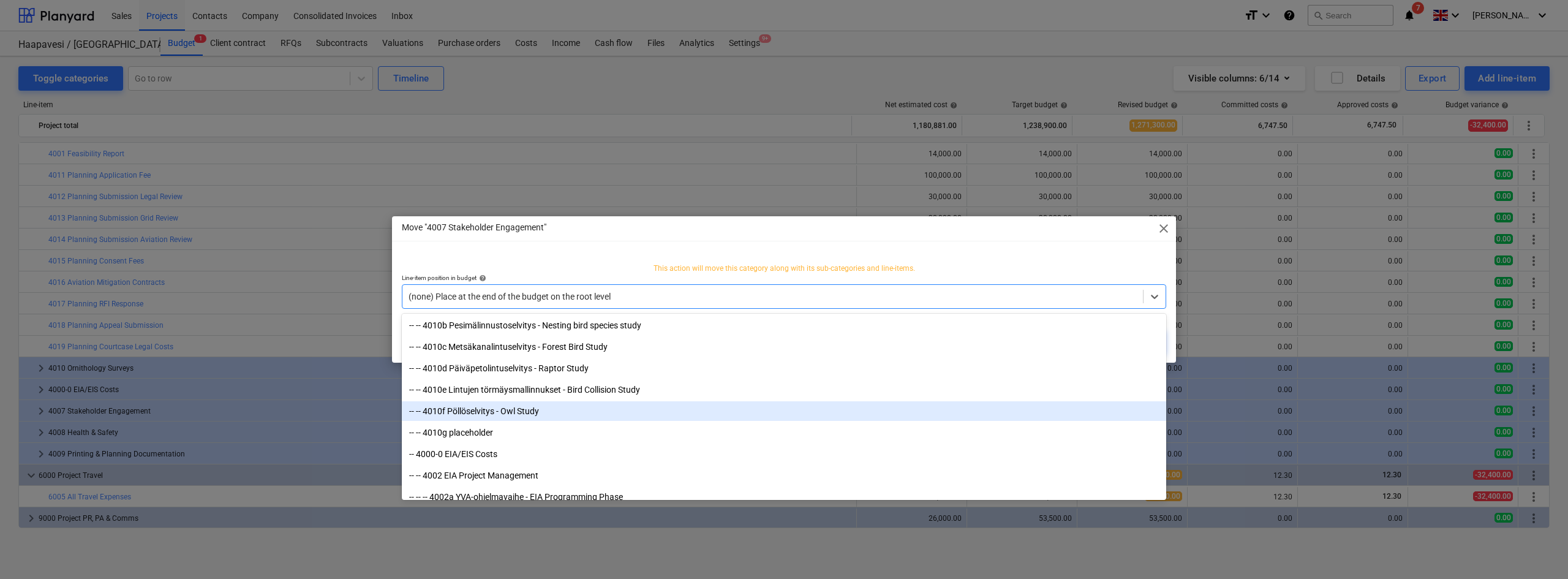
scroll to position [838, 0]
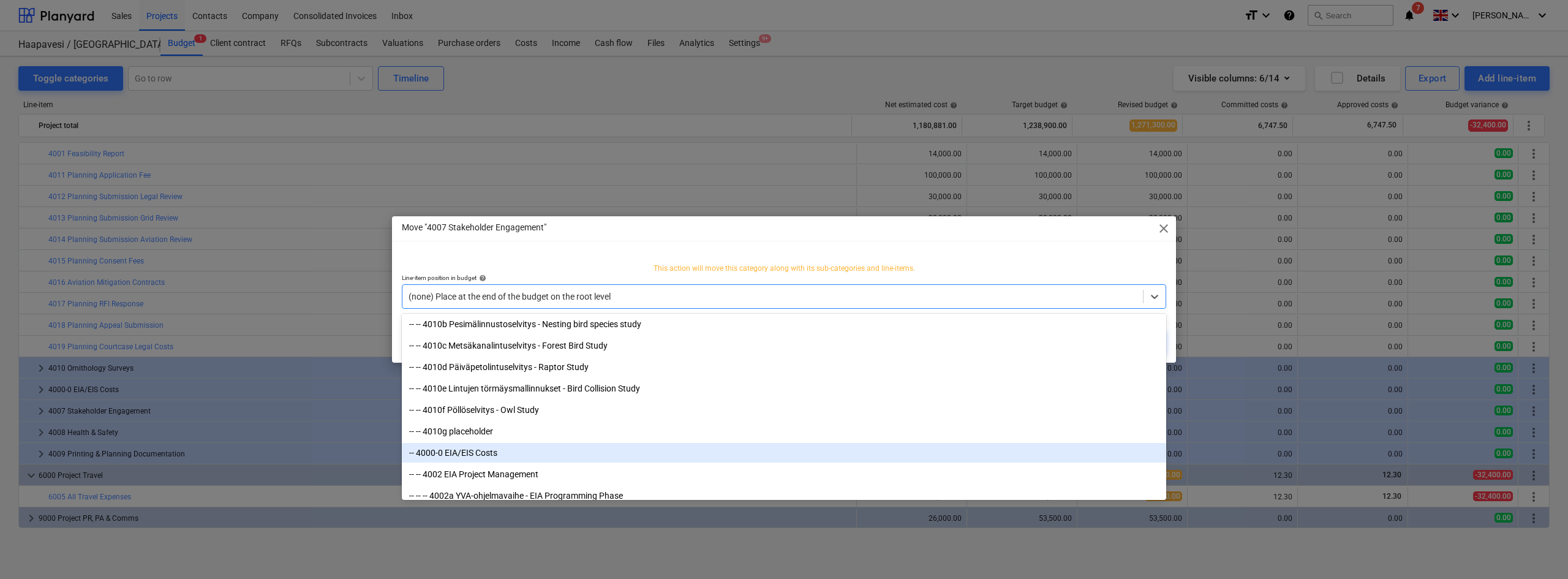
click at [495, 455] on div "-- 4000-0 EIA/EIS Costs" at bounding box center [783, 452] width 764 height 19
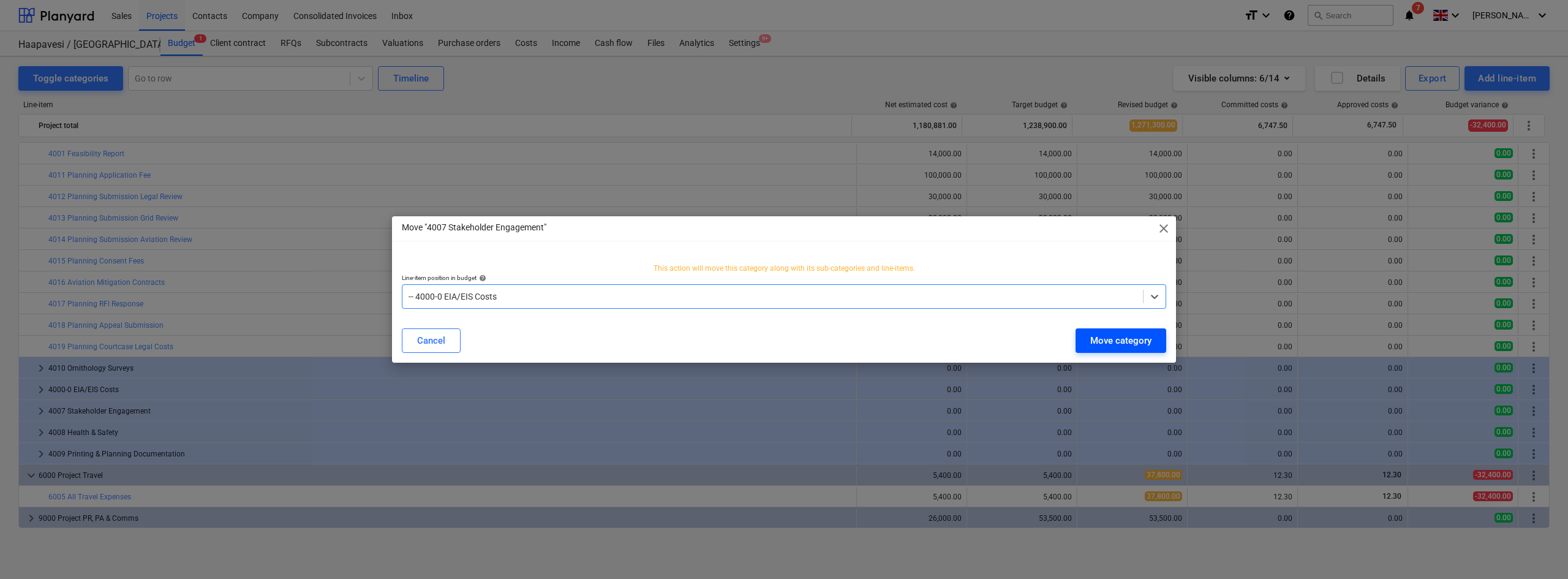
click at [1104, 334] on div "Move category" at bounding box center [1121, 341] width 61 height 16
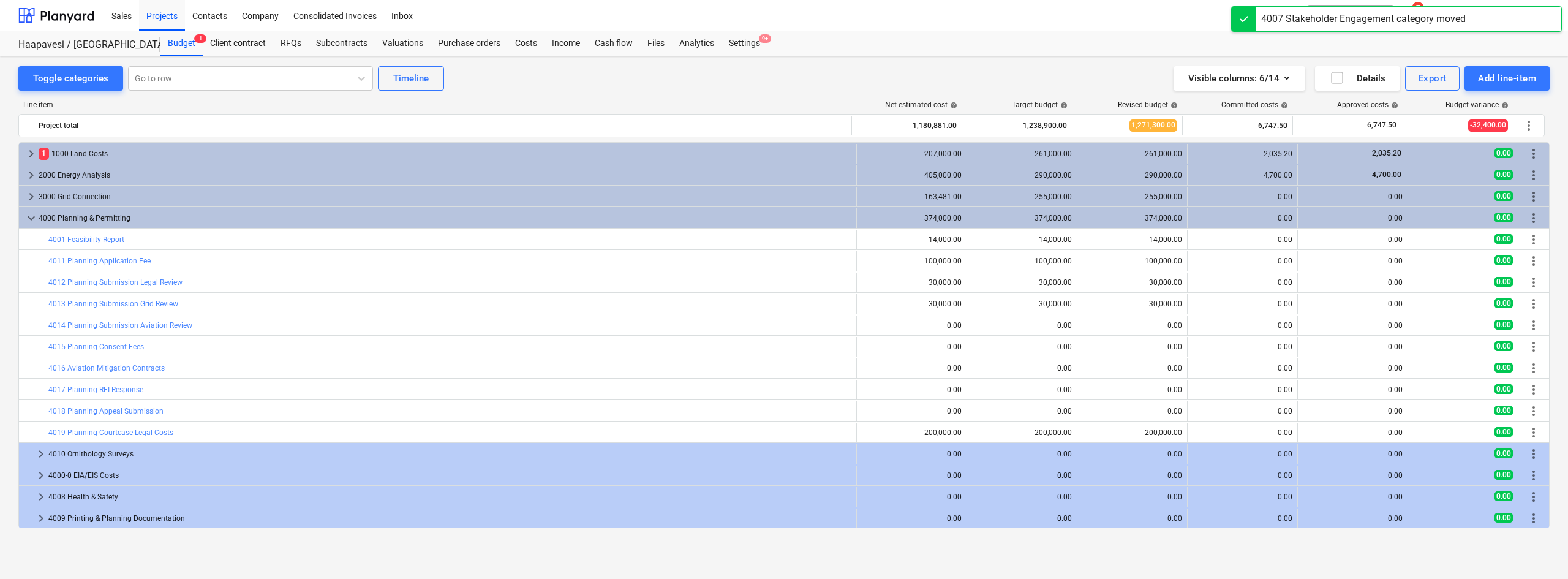
scroll to position [64, 0]
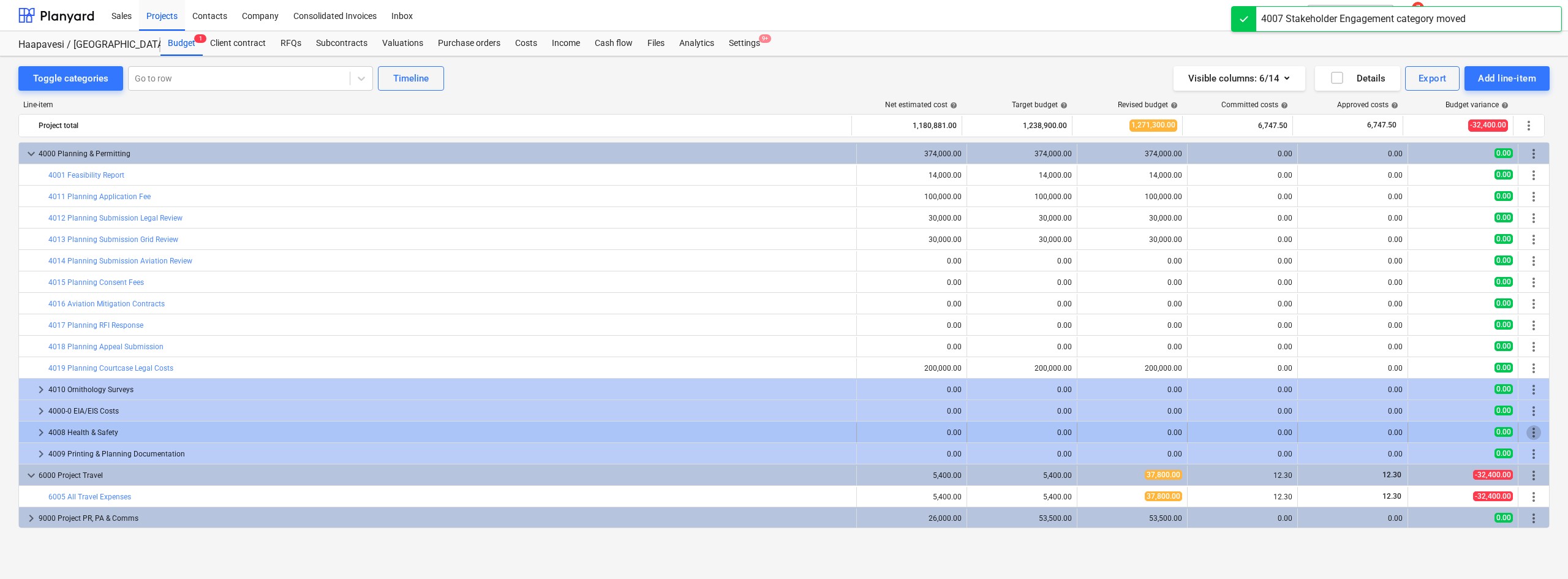
click at [1526, 429] on span "more_vert" at bounding box center [1534, 432] width 15 height 15
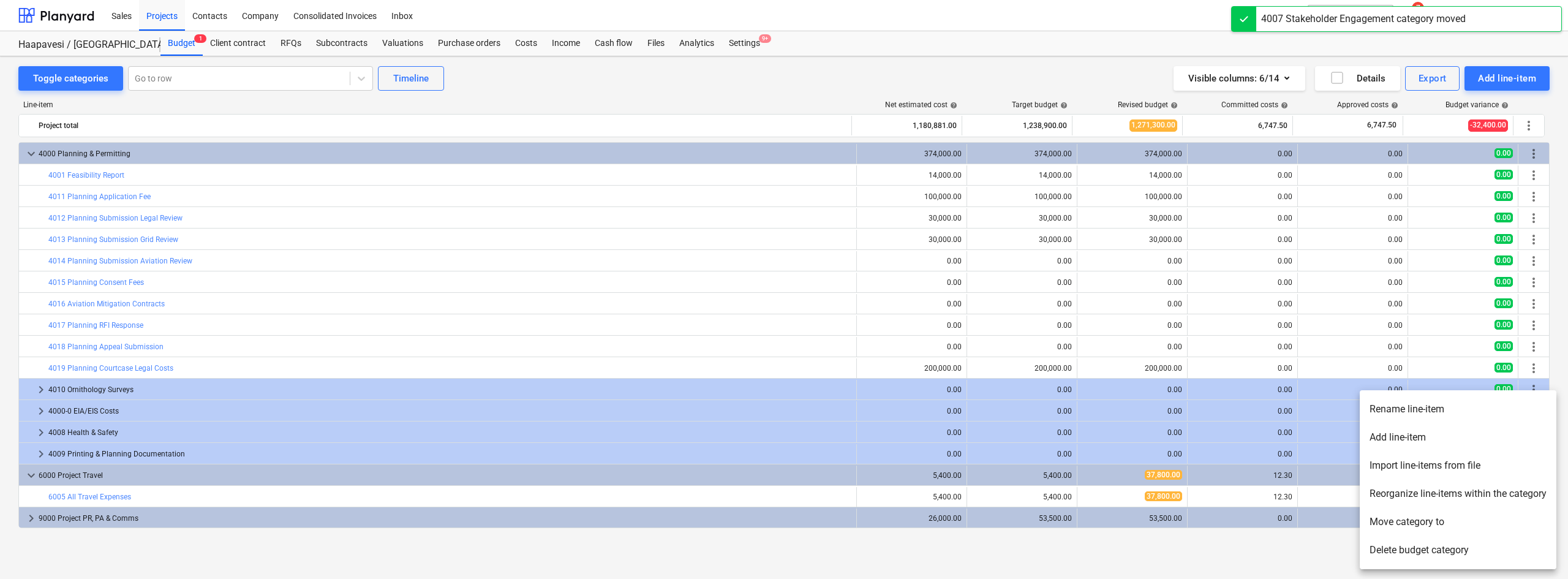
click at [1406, 527] on li "Move category to" at bounding box center [1458, 522] width 196 height 28
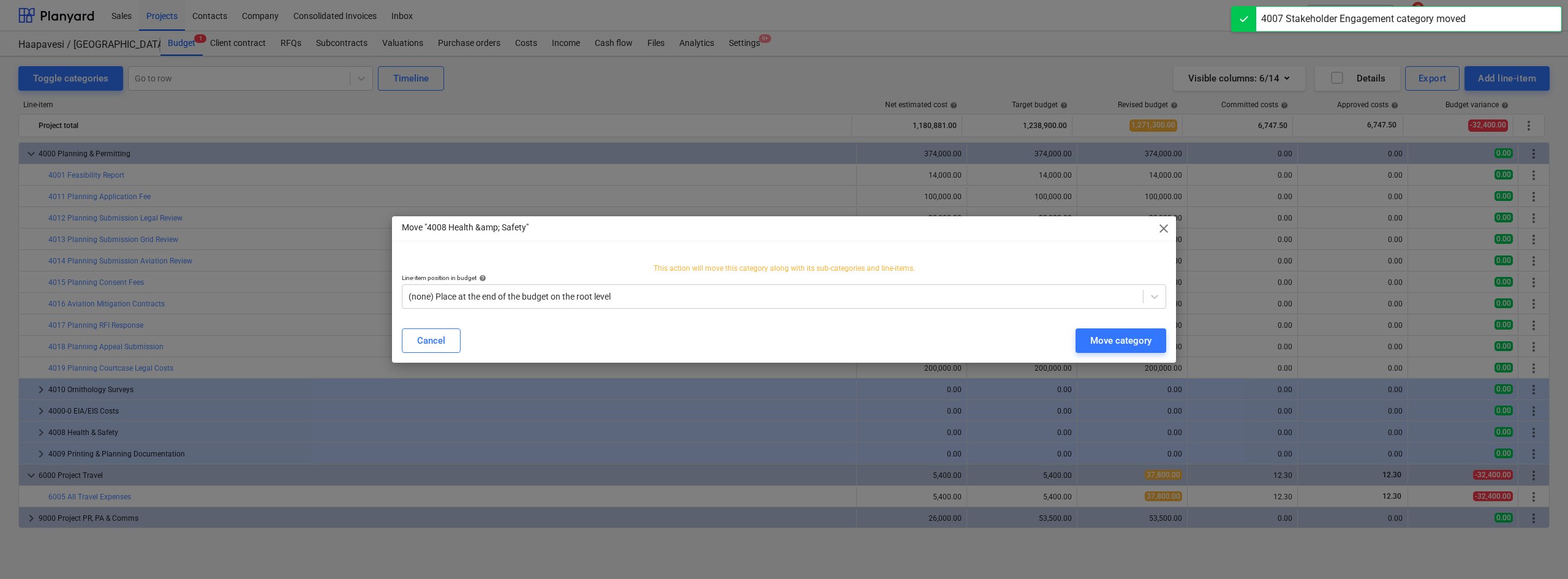
click at [681, 317] on div "This action will move this category along with its sub-categories and line-item…" at bounding box center [783, 286] width 784 height 65
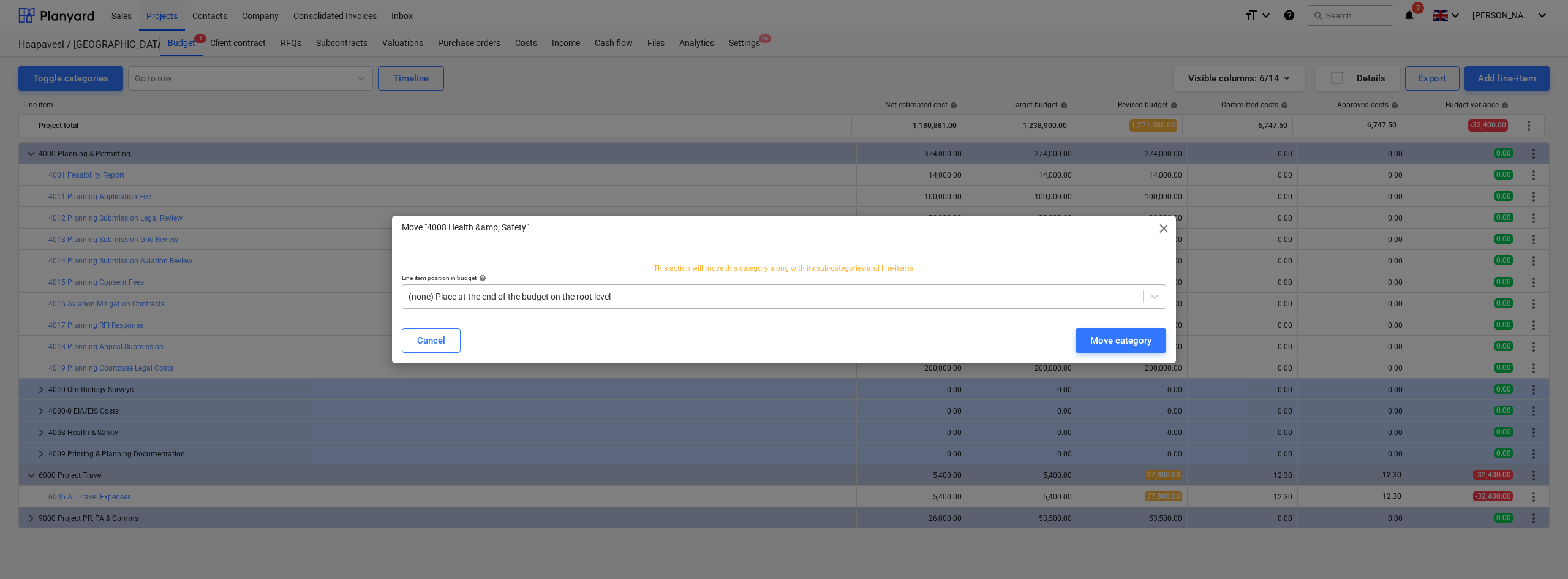
click at [682, 293] on div at bounding box center [772, 296] width 728 height 12
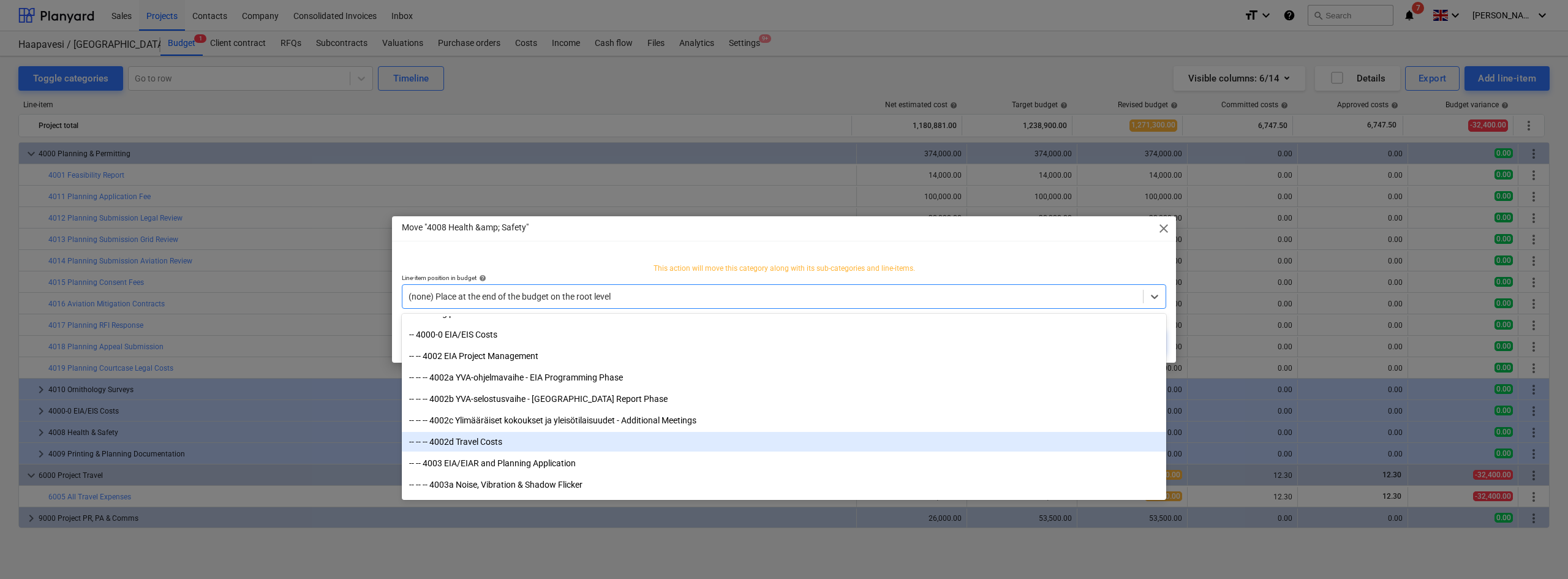
scroll to position [937, 0]
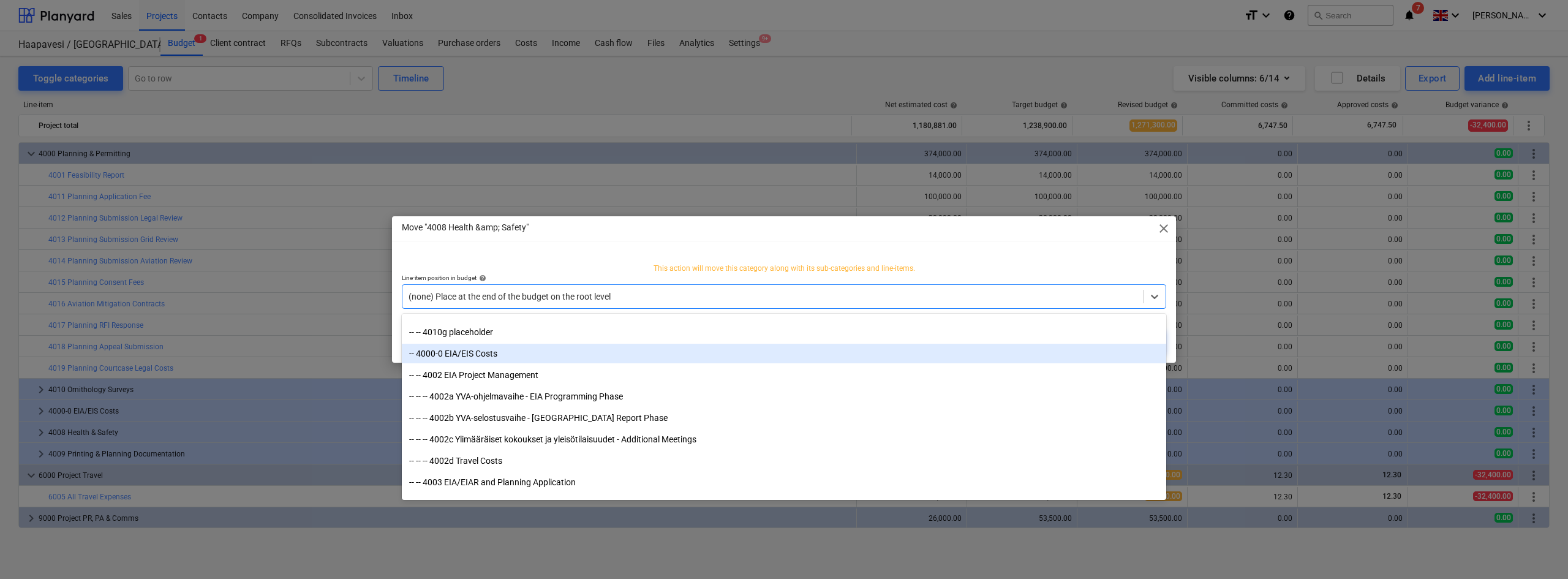
click at [485, 353] on div "-- 4000-0 EIA/EIS Costs" at bounding box center [783, 353] width 764 height 19
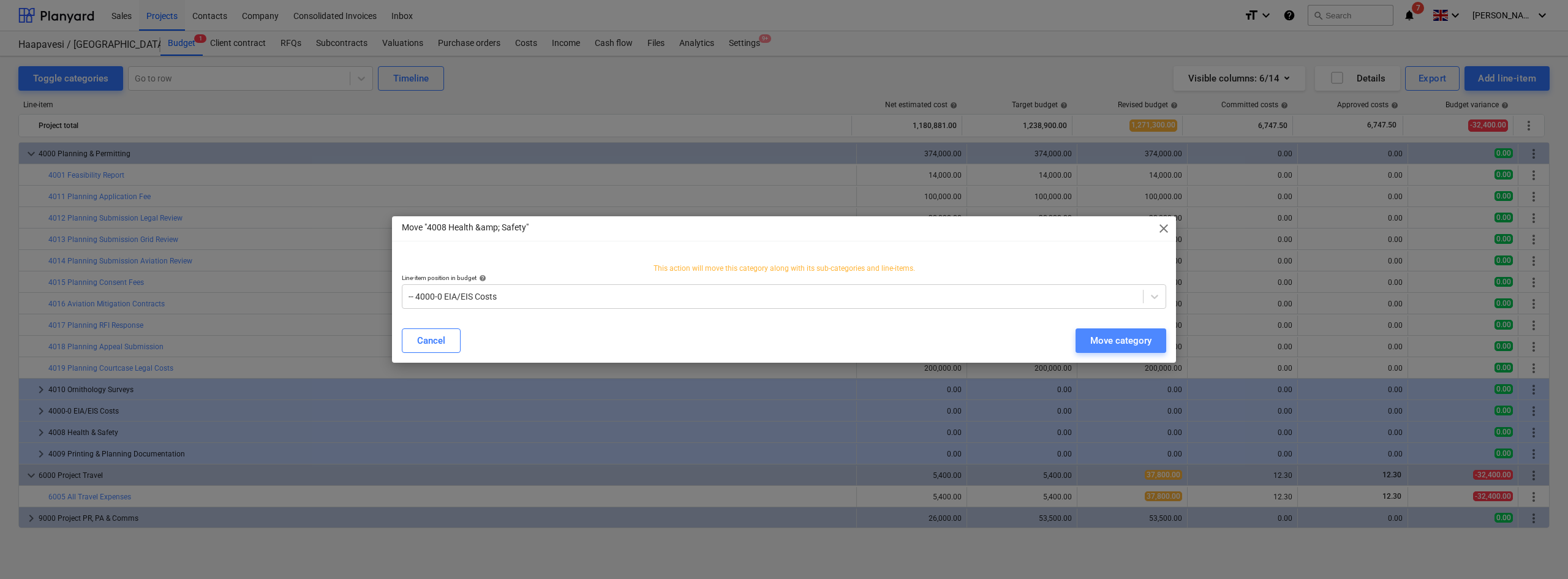
click at [1114, 341] on div "Move category" at bounding box center [1121, 341] width 61 height 16
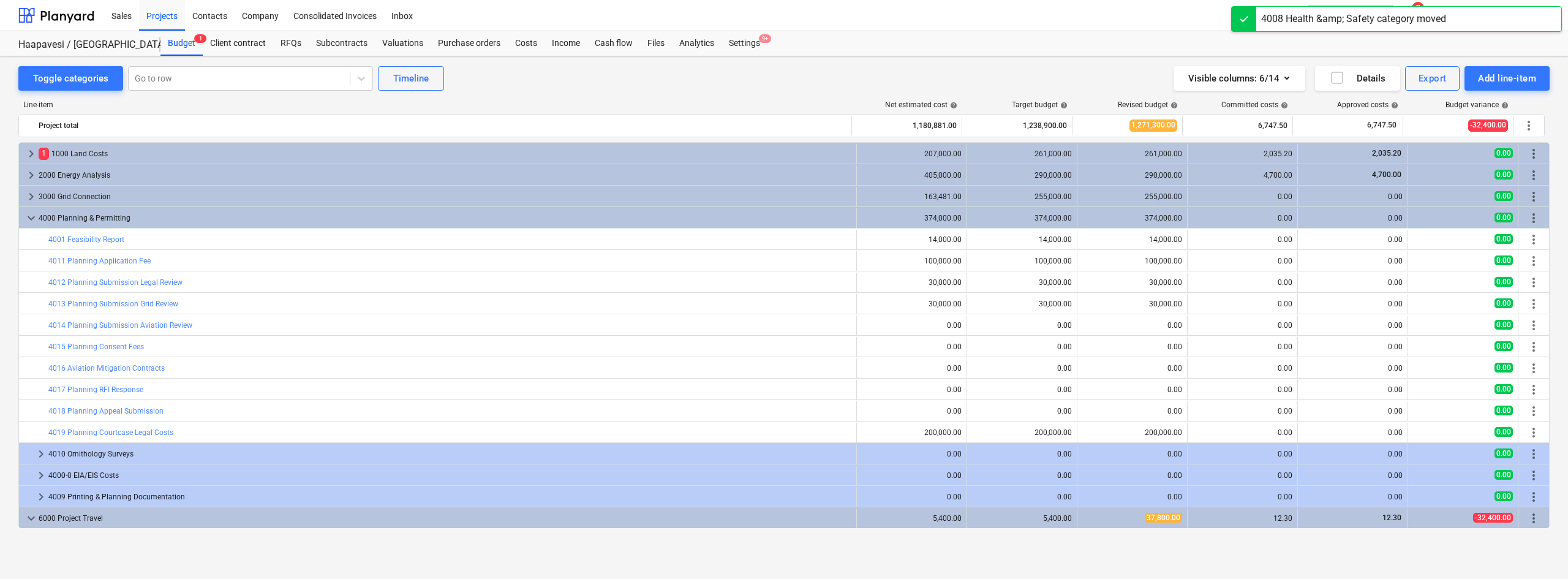
scroll to position [43, 0]
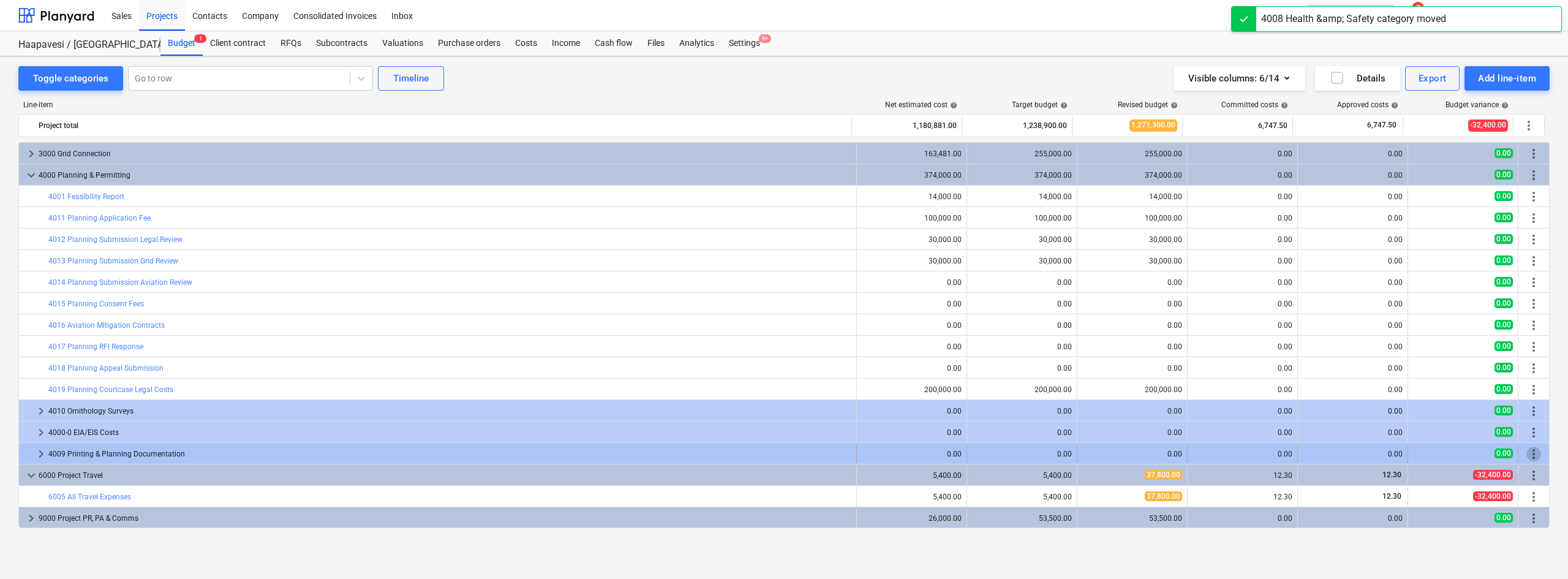
click at [1526, 453] on span "more_vert" at bounding box center [1534, 454] width 15 height 15
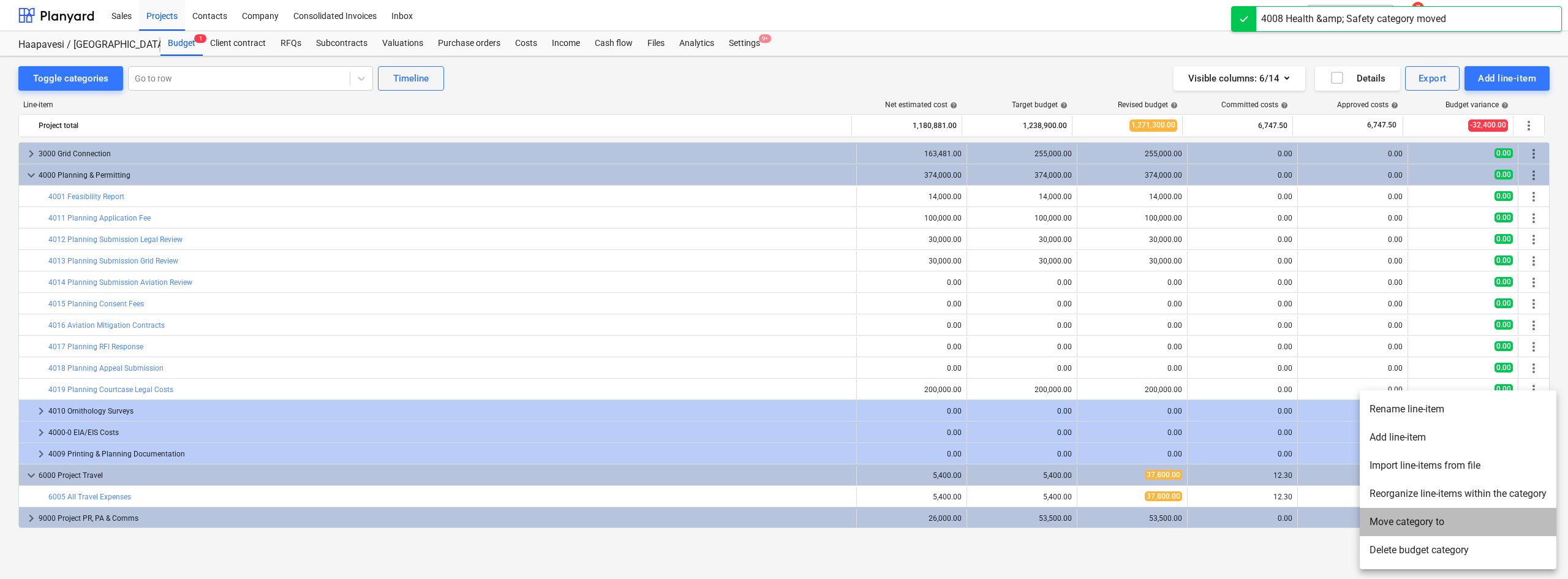
click at [1408, 530] on li "Move category to" at bounding box center [1458, 522] width 196 height 28
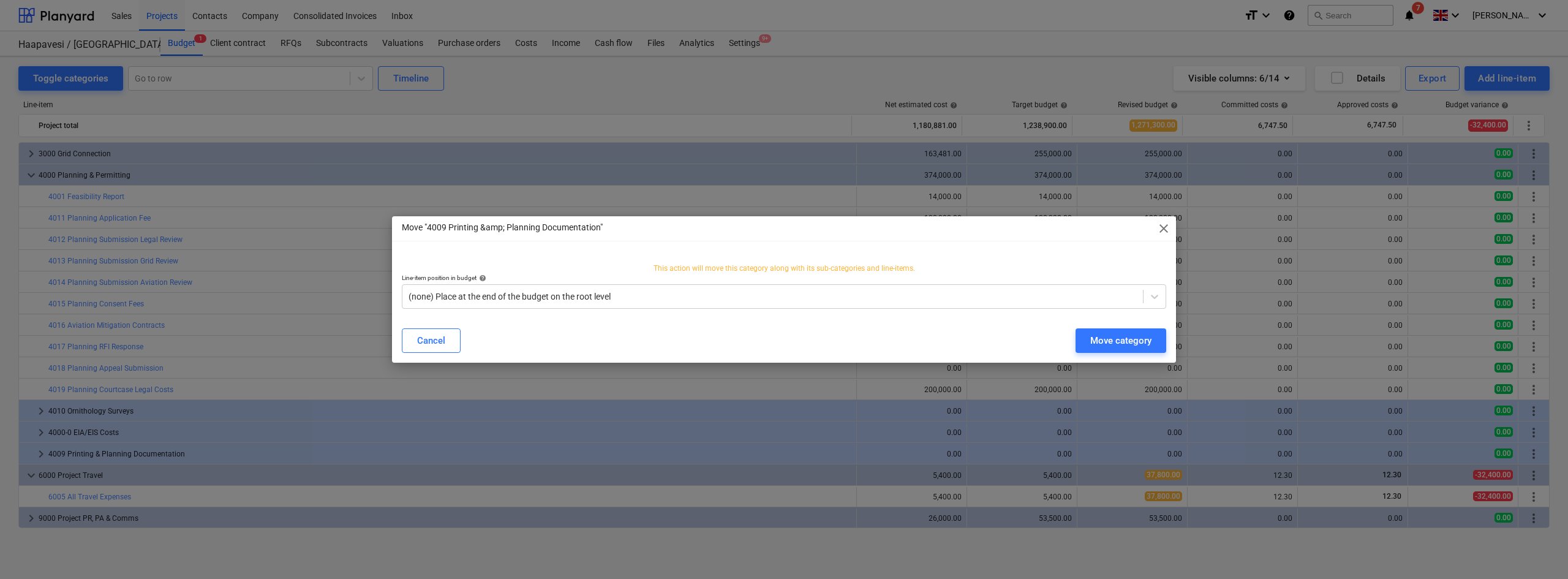
click at [837, 319] on div "This action will move this category along with its sub-categories and line-item…" at bounding box center [783, 286] width 784 height 65
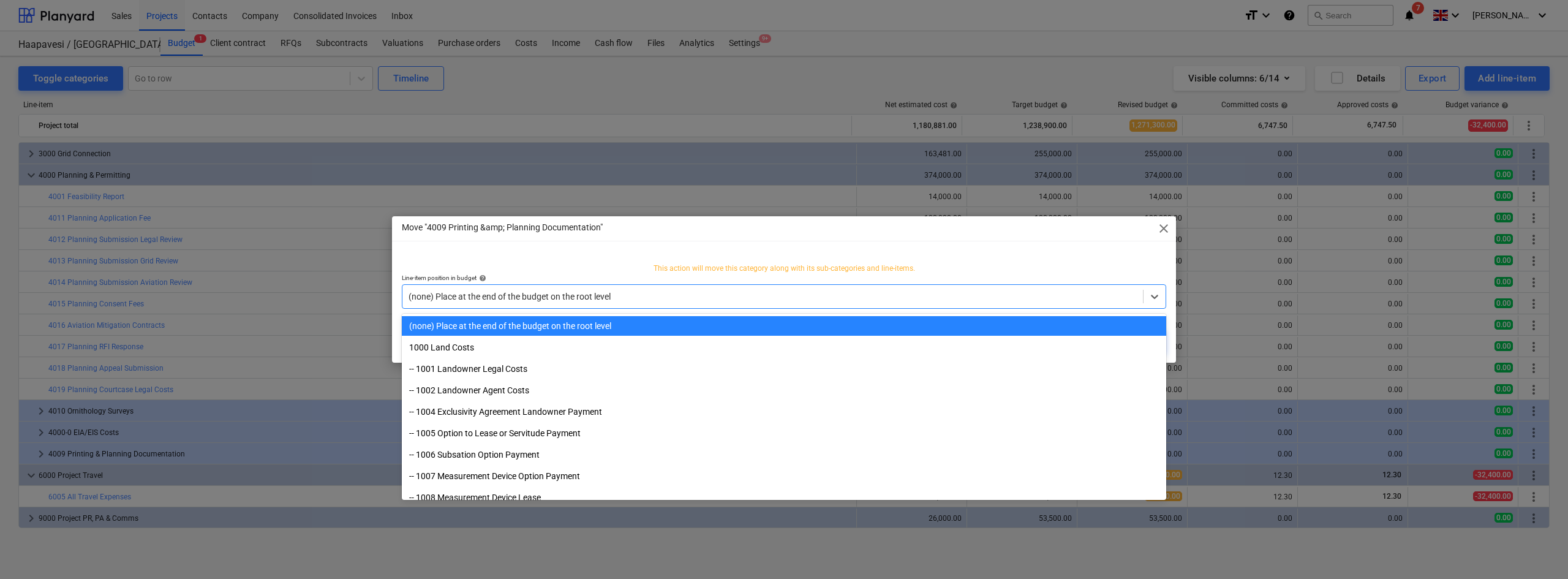
click at [806, 292] on div at bounding box center [772, 296] width 728 height 12
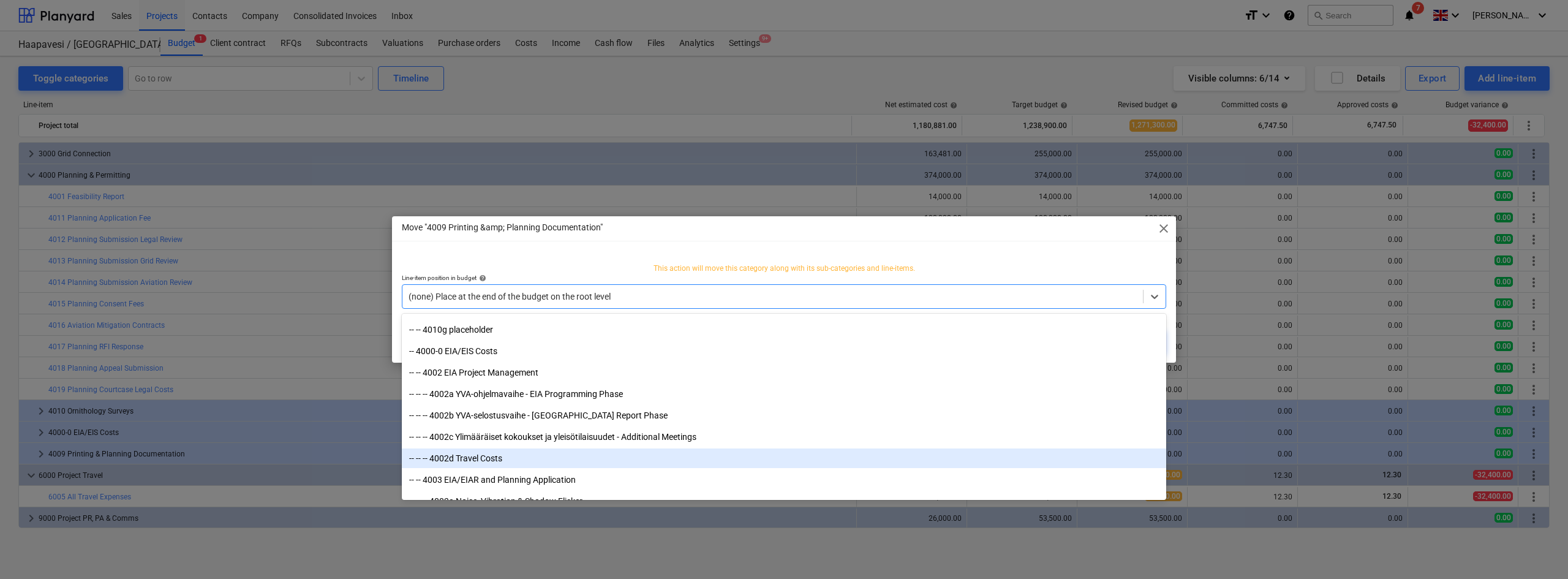
scroll to position [940, 0]
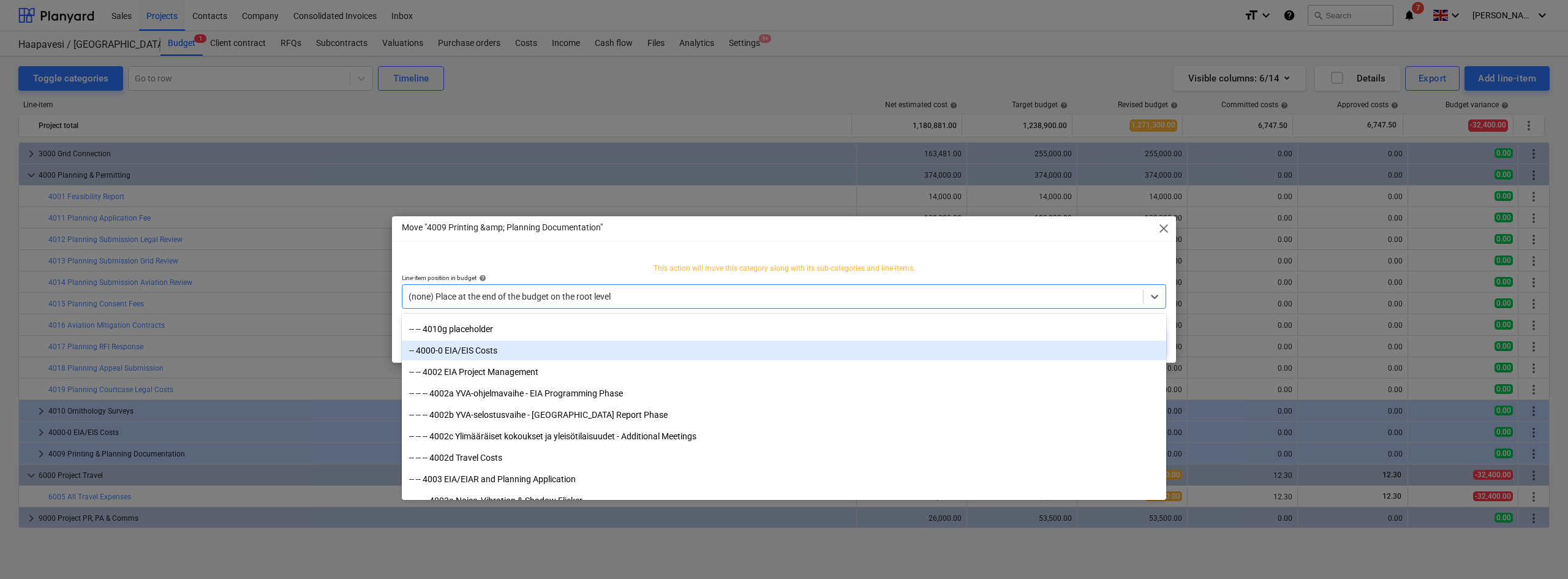
click at [502, 354] on div "-- 4000-0 EIA/EIS Costs" at bounding box center [783, 350] width 764 height 19
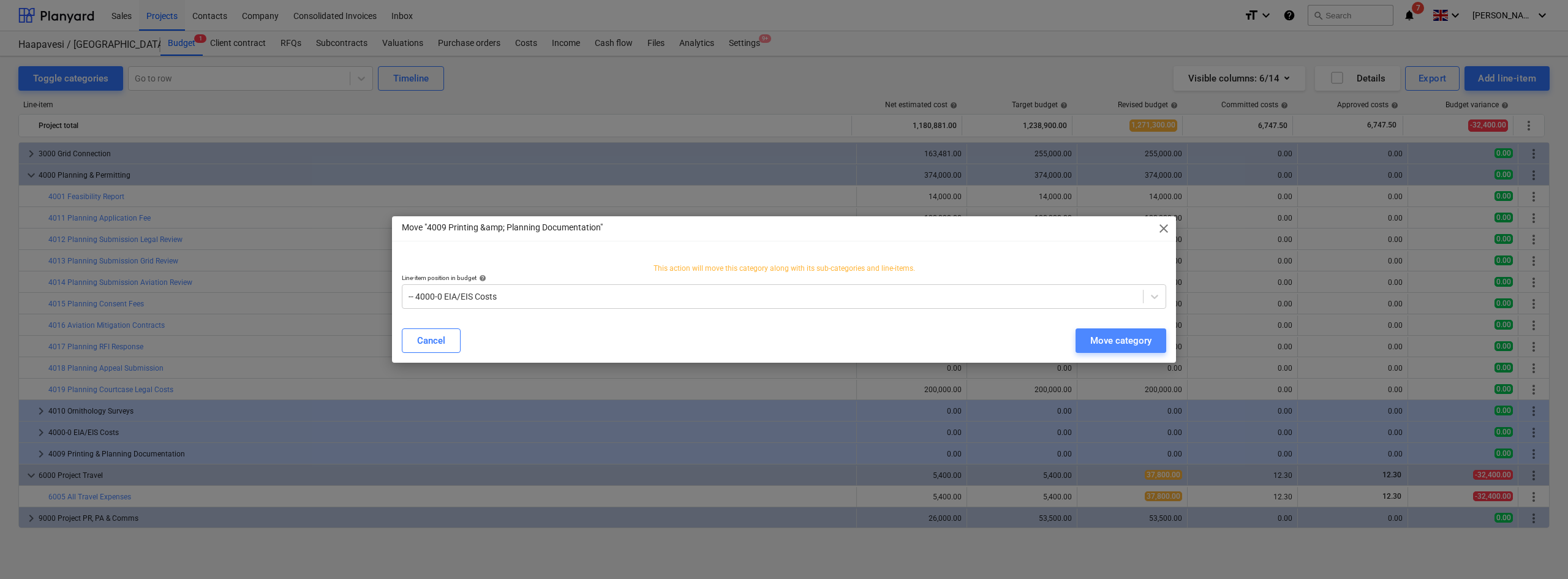
click at [1131, 344] on div "Move category" at bounding box center [1121, 341] width 61 height 16
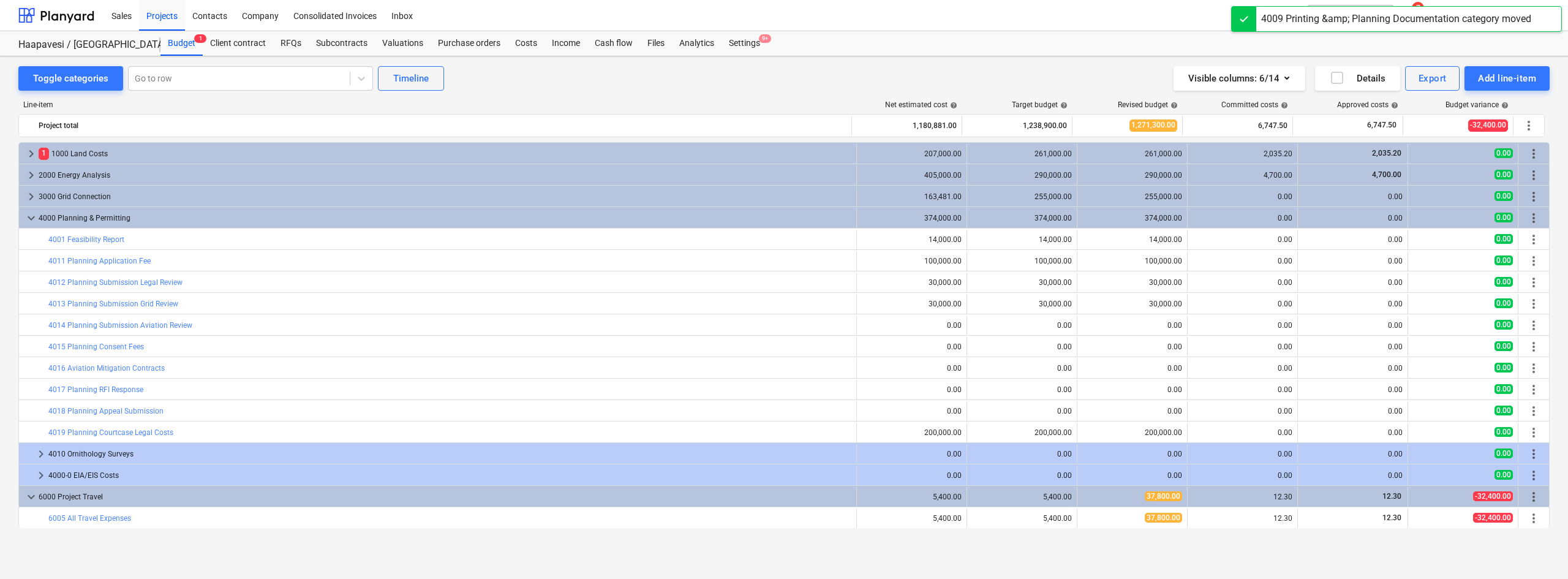
scroll to position [21, 0]
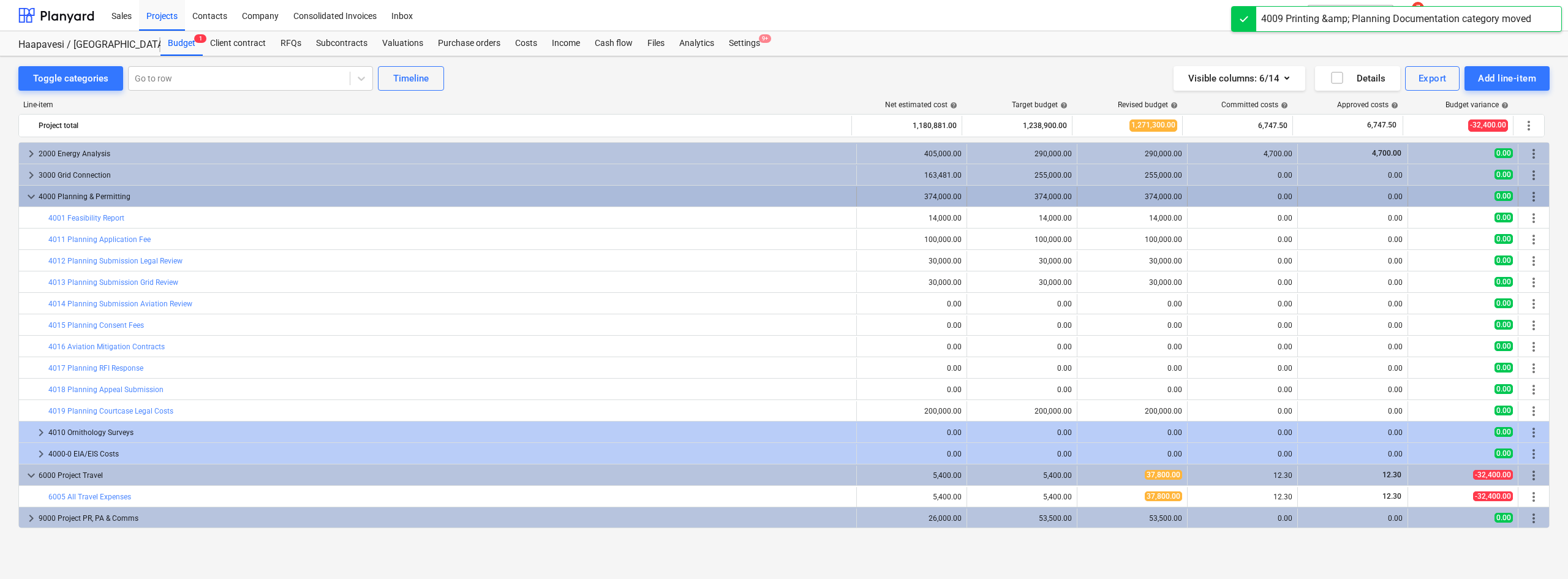
click at [1543, 198] on div "more_vert" at bounding box center [1533, 196] width 31 height 19
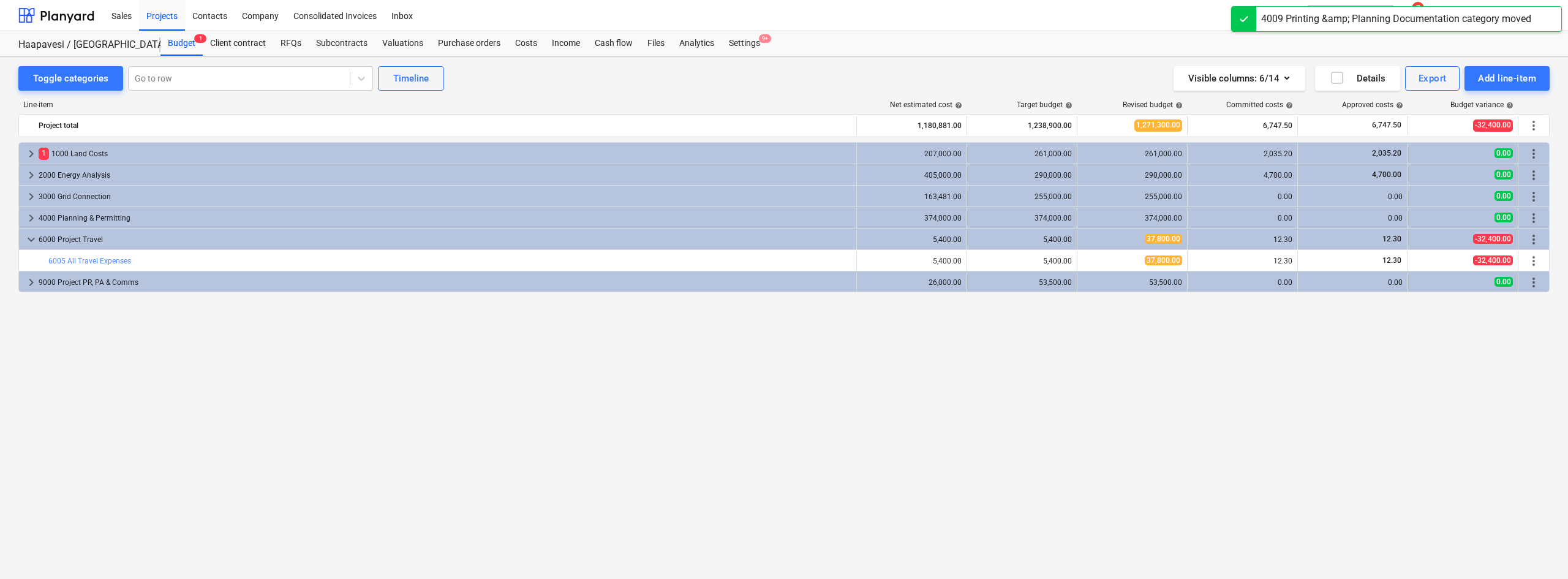
scroll to position [0, 0]
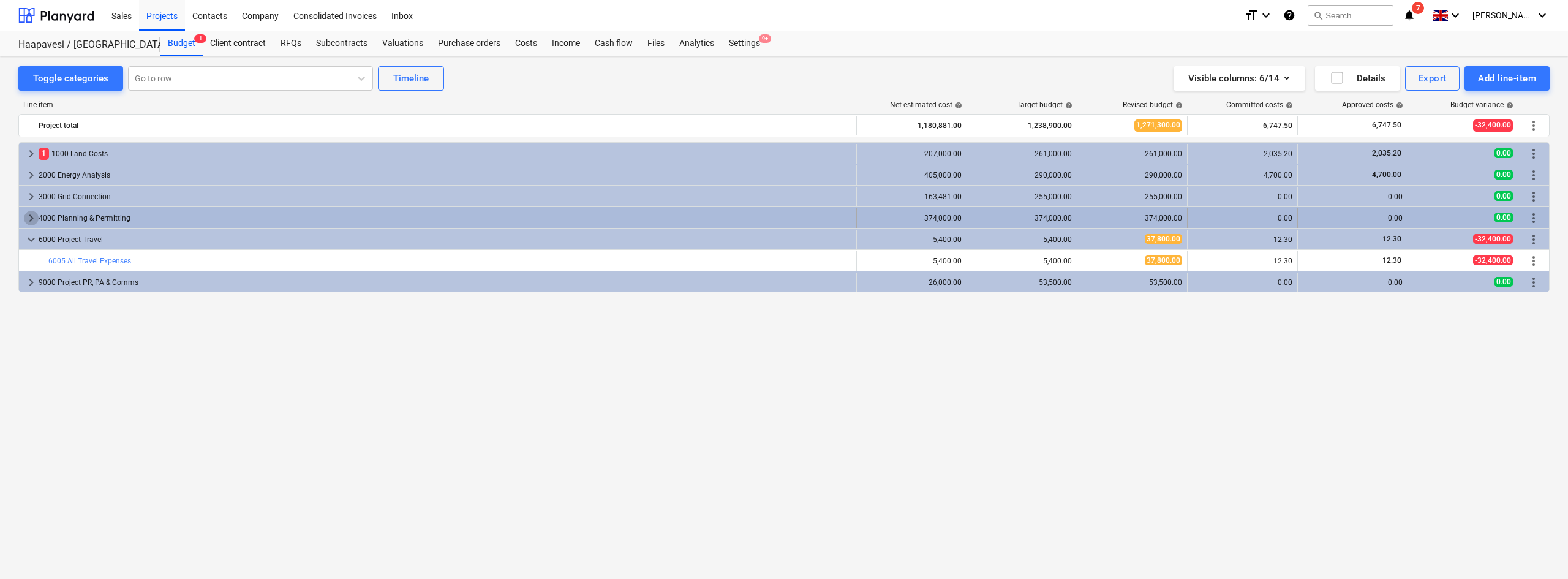
click at [25, 215] on span "keyboard_arrow_right" at bounding box center [31, 218] width 15 height 15
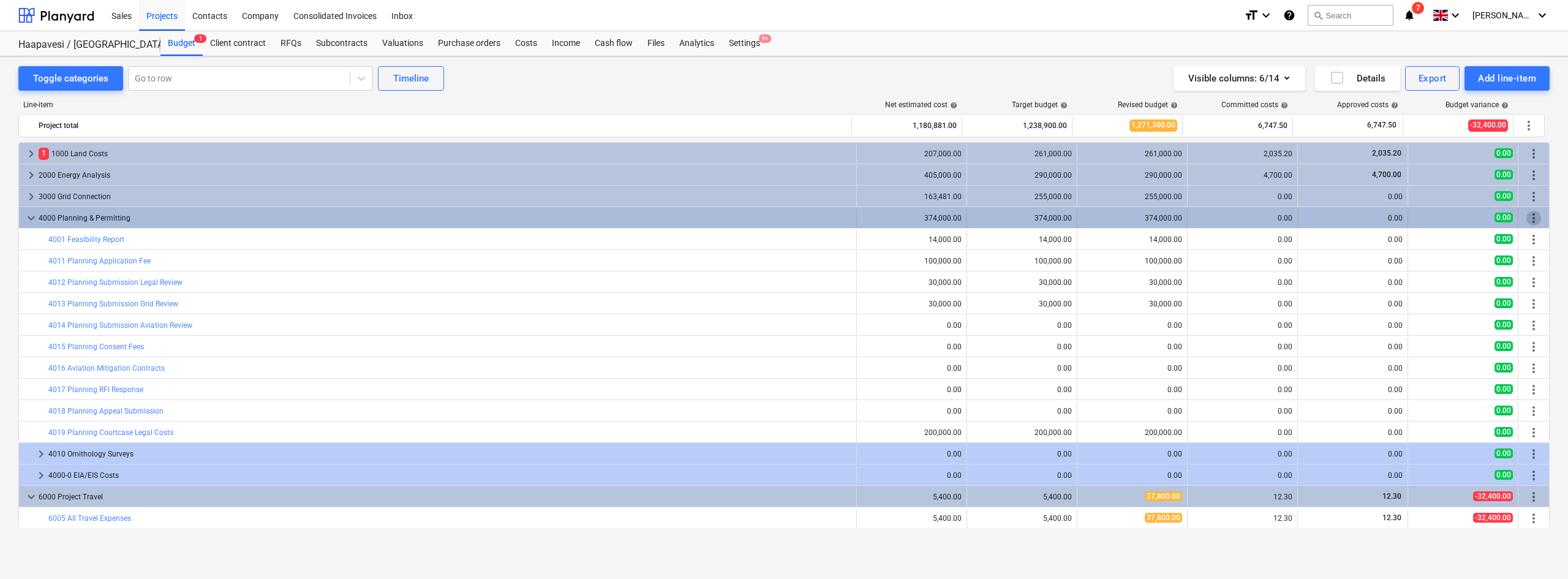
click at [1527, 213] on span "more_vert" at bounding box center [1534, 218] width 15 height 15
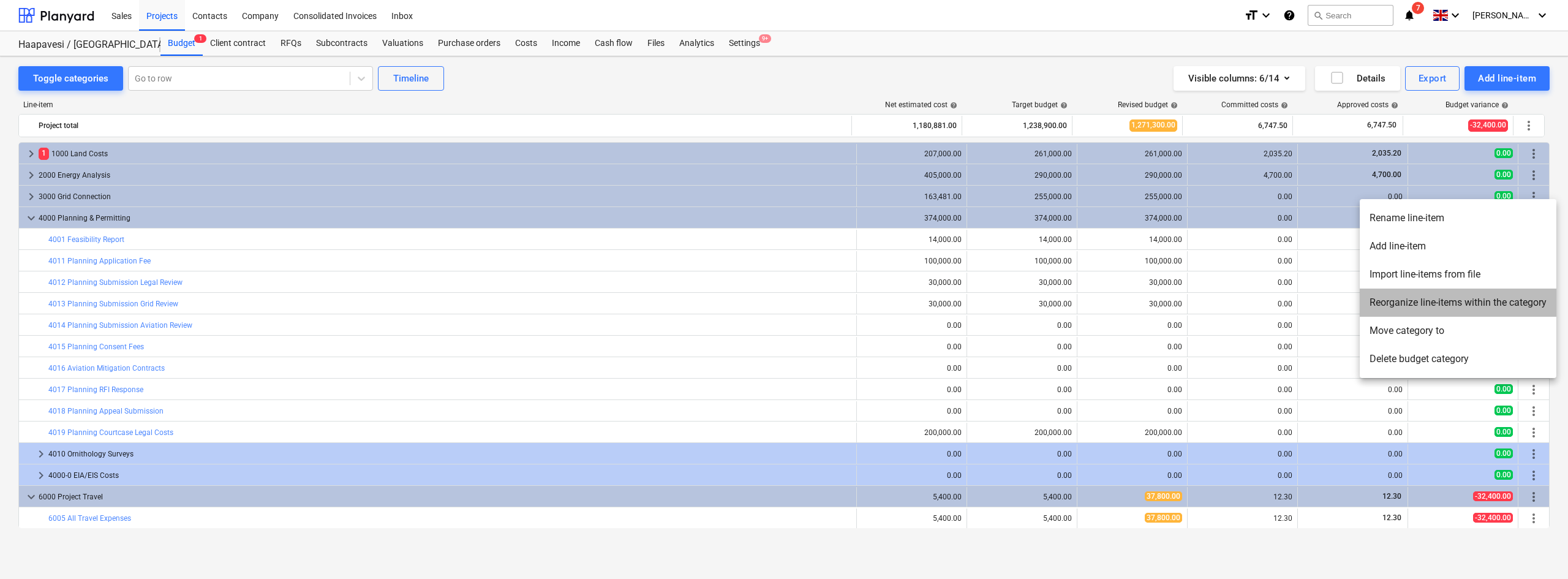
click at [1420, 302] on li "Reorganize line-items within the category" at bounding box center [1458, 302] width 196 height 28
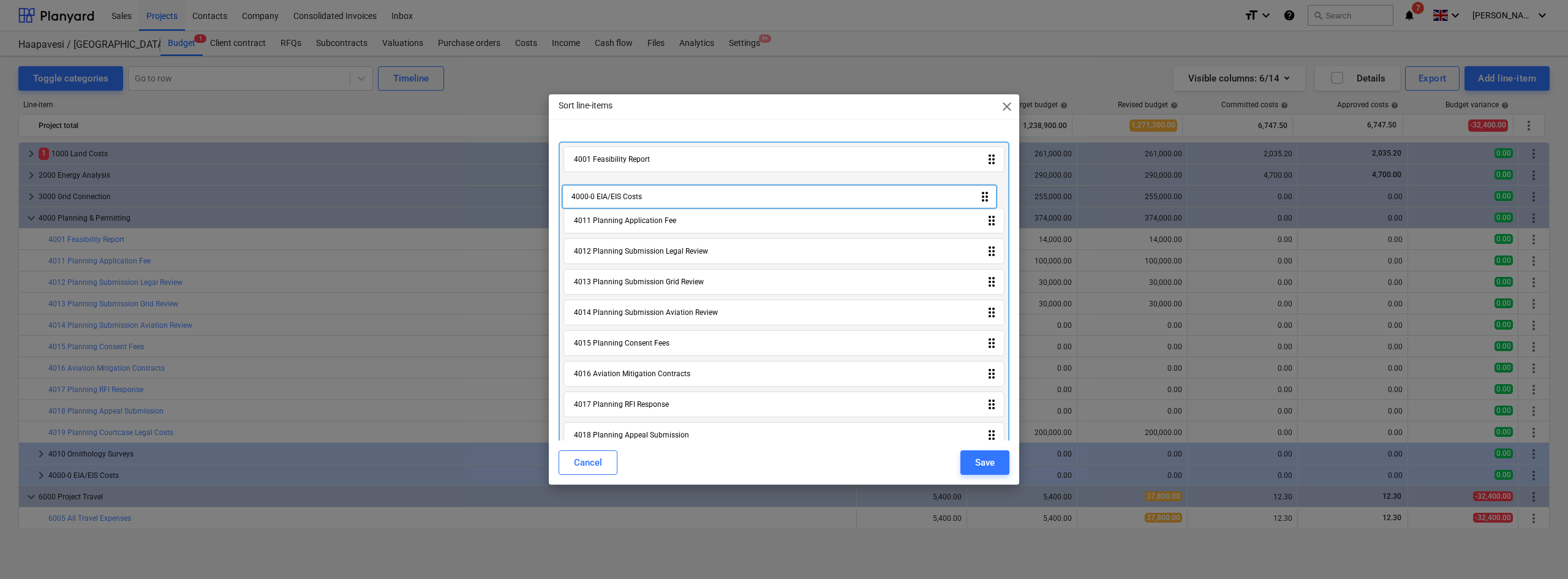
drag, startPoint x: 662, startPoint y: 423, endPoint x: 657, endPoint y: 196, distance: 227.1
click at [657, 196] on div "4001 Feasibility Report drag_indicator 4011 Planning Application Fee drag_indic…" at bounding box center [783, 330] width 451 height 377
drag, startPoint x: 648, startPoint y: 420, endPoint x: 655, endPoint y: 218, distance: 202.1
click at [655, 218] on div "4001 Feasibility Report drag_indicator 4000-0 EIA/EIS Costs drag_indicator 4011…" at bounding box center [783, 330] width 451 height 377
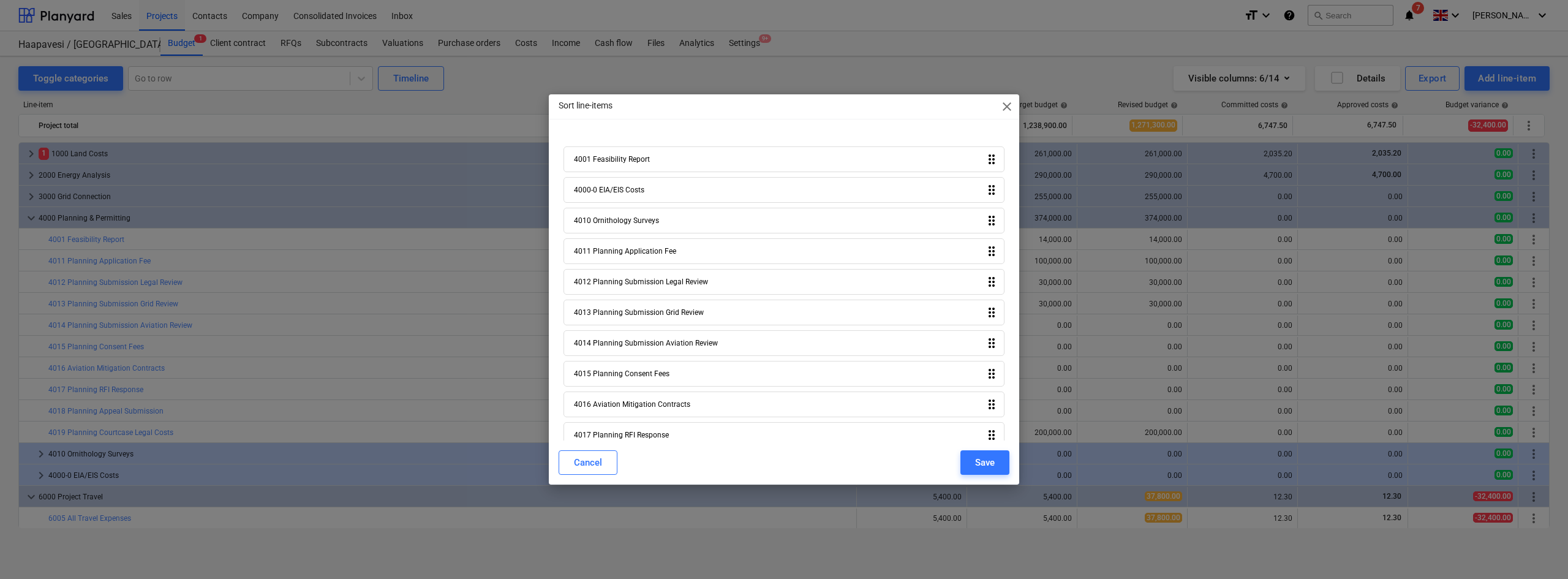
scroll to position [78, 0]
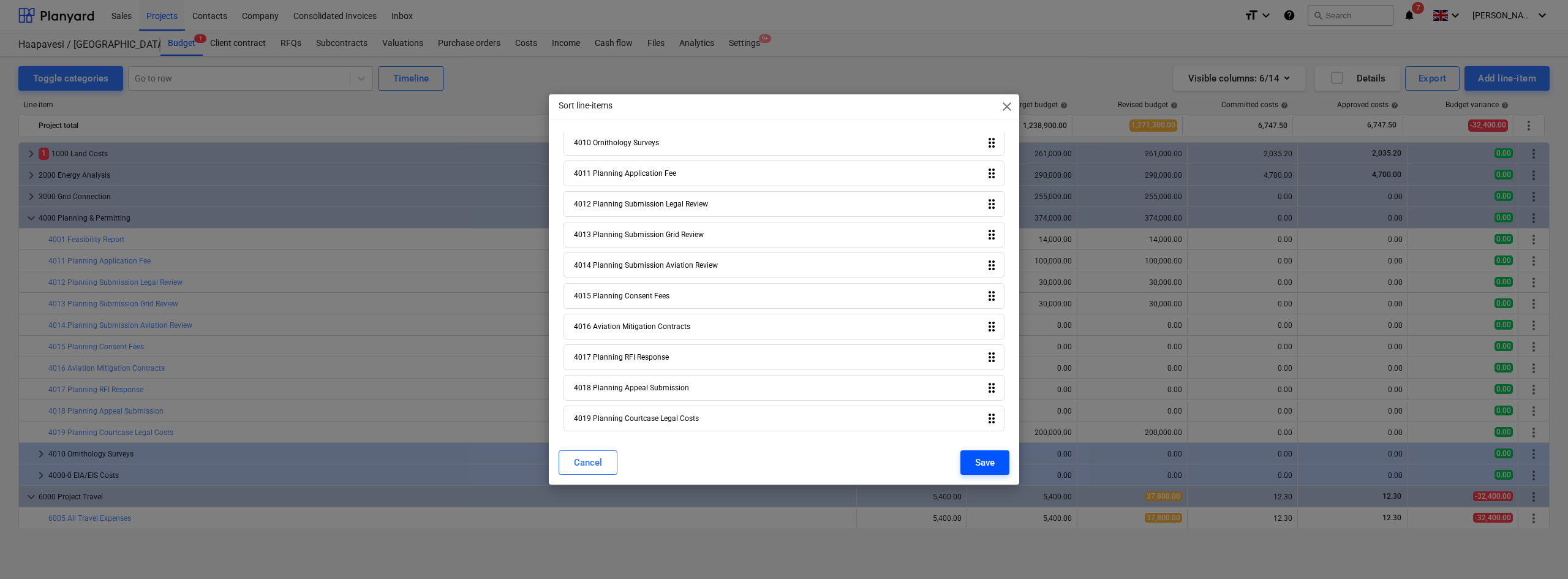
click at [964, 467] on button "Save" at bounding box center [985, 462] width 49 height 24
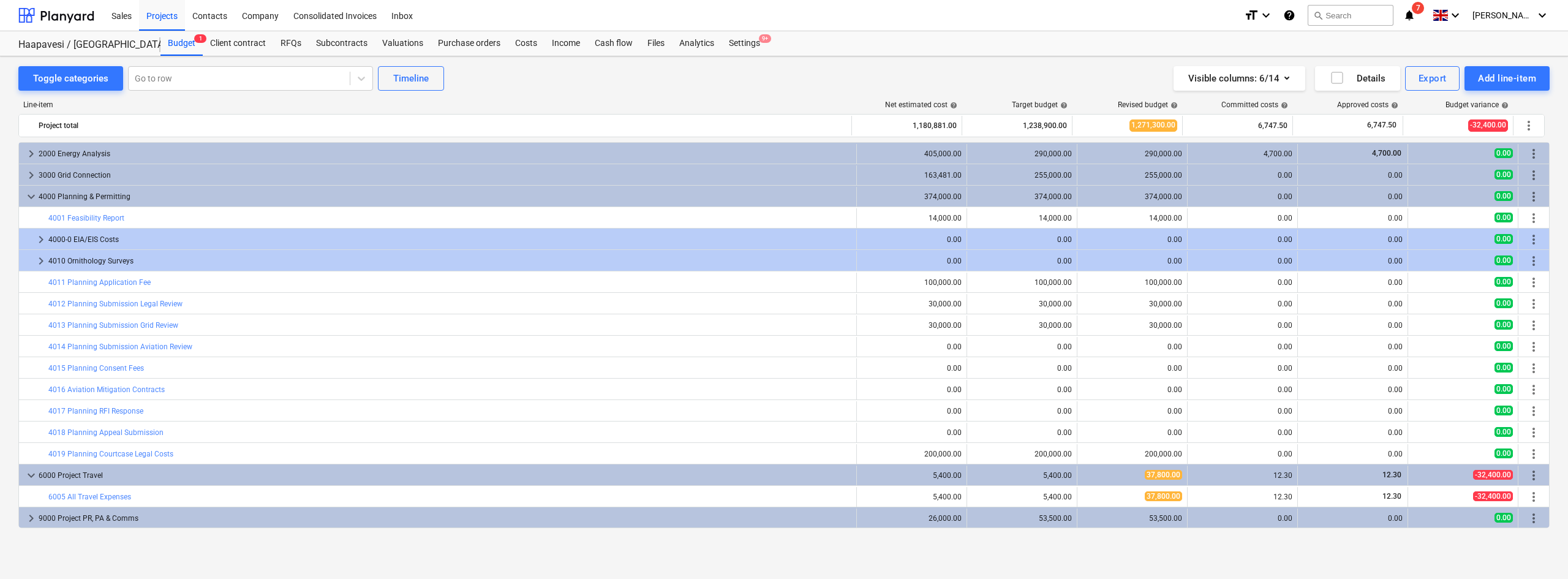
scroll to position [0, 0]
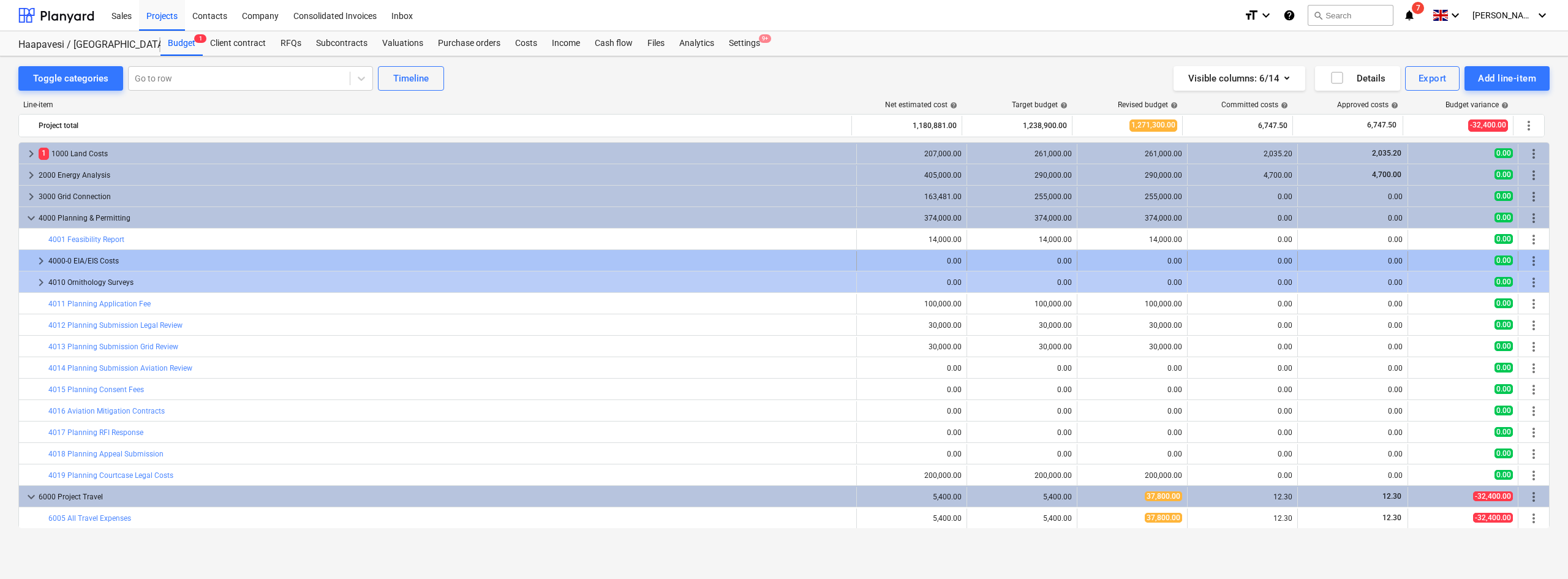
drag, startPoint x: 551, startPoint y: 306, endPoint x: 548, endPoint y: 261, distance: 45.1
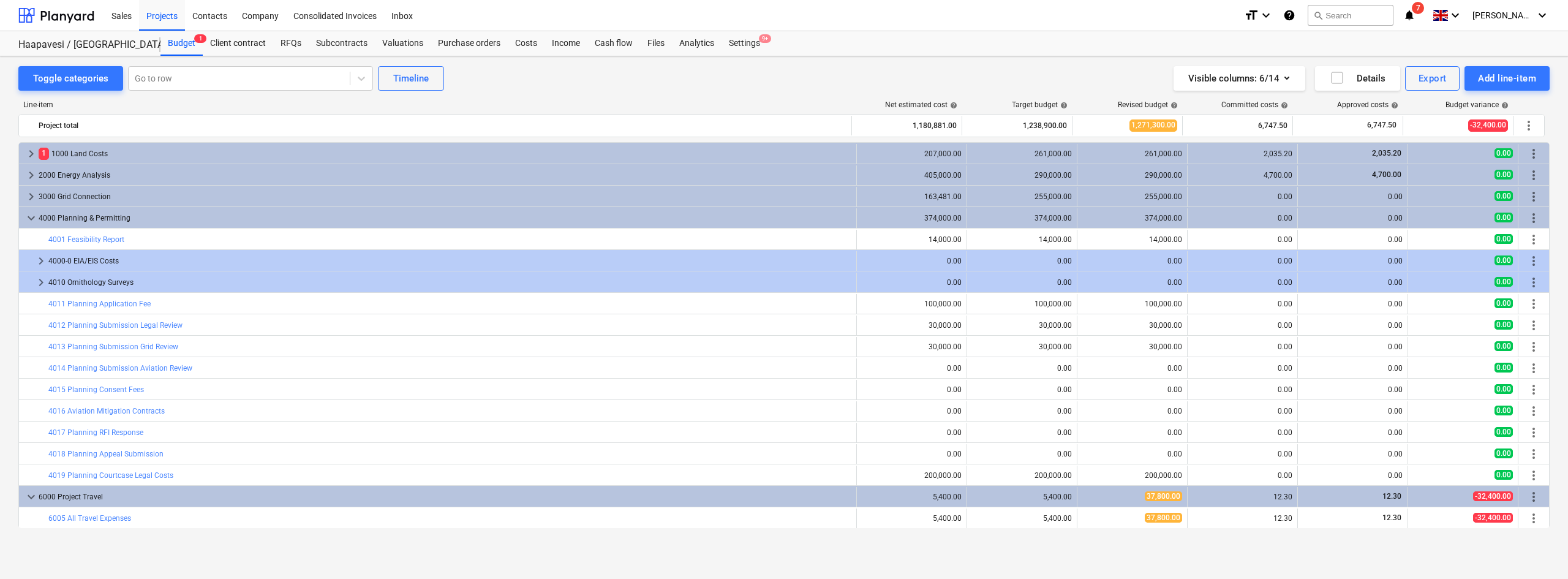
scroll to position [21, 0]
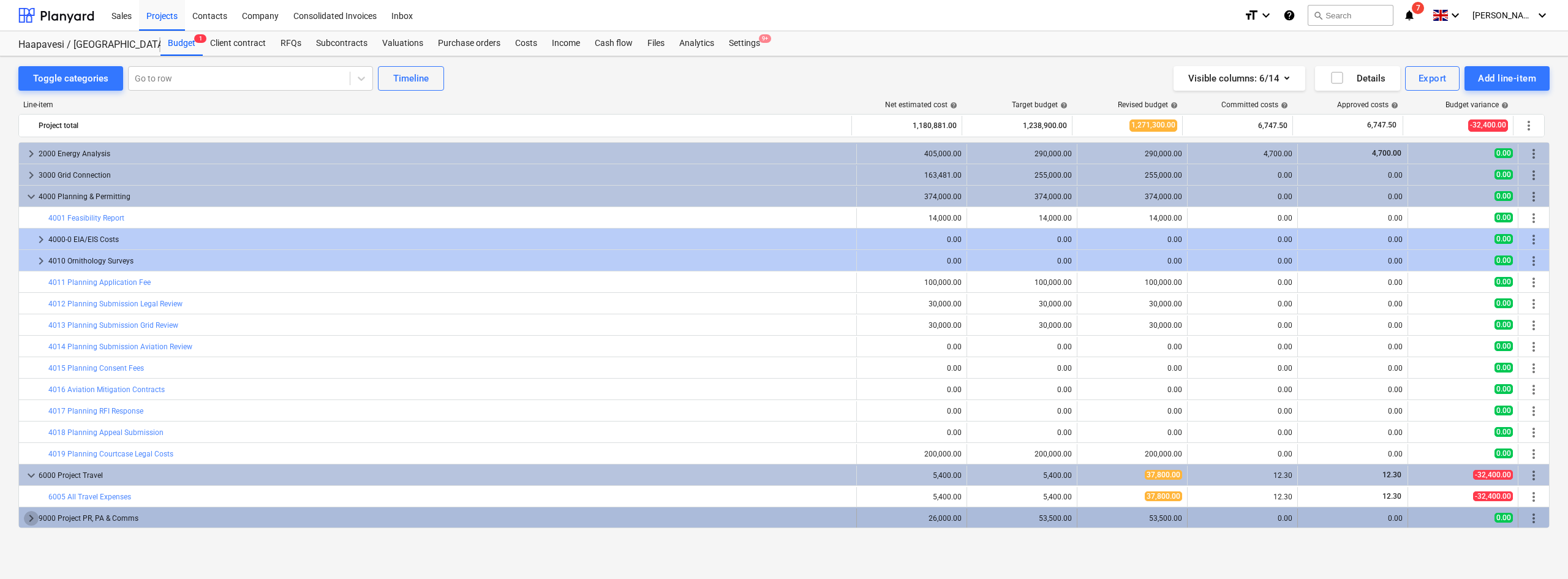
click at [25, 512] on span "keyboard_arrow_right" at bounding box center [31, 518] width 15 height 15
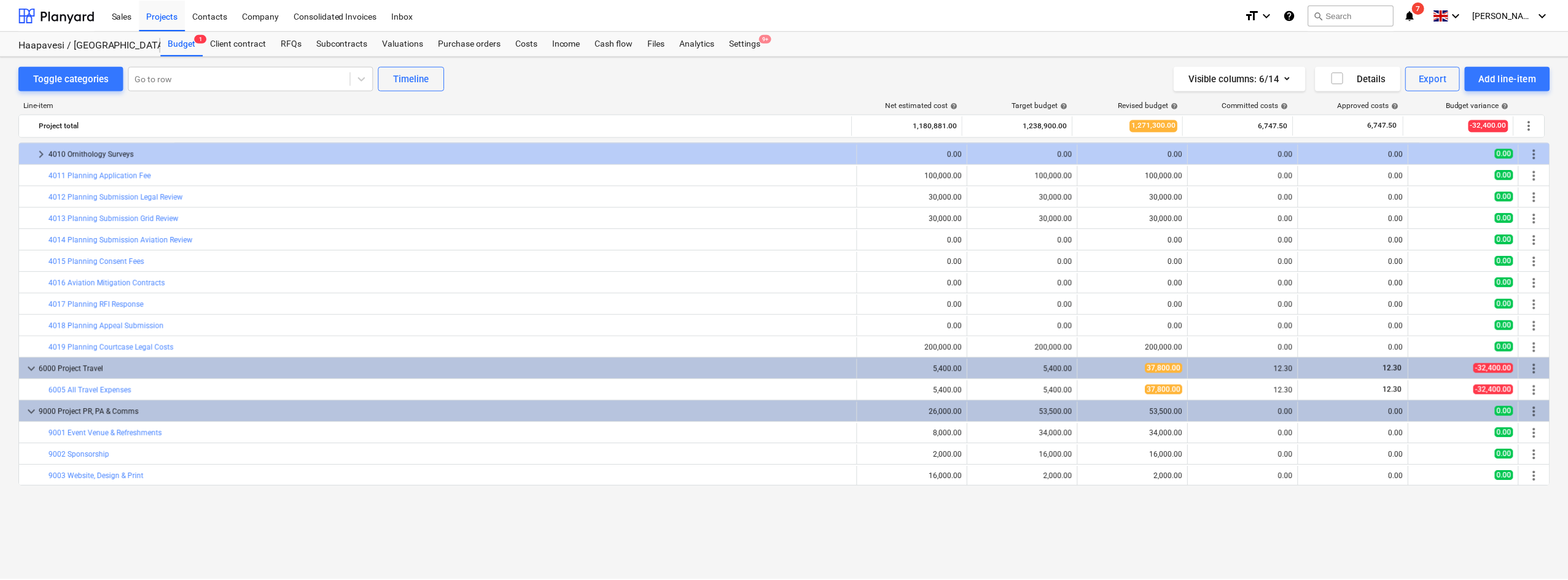
scroll to position [0, 0]
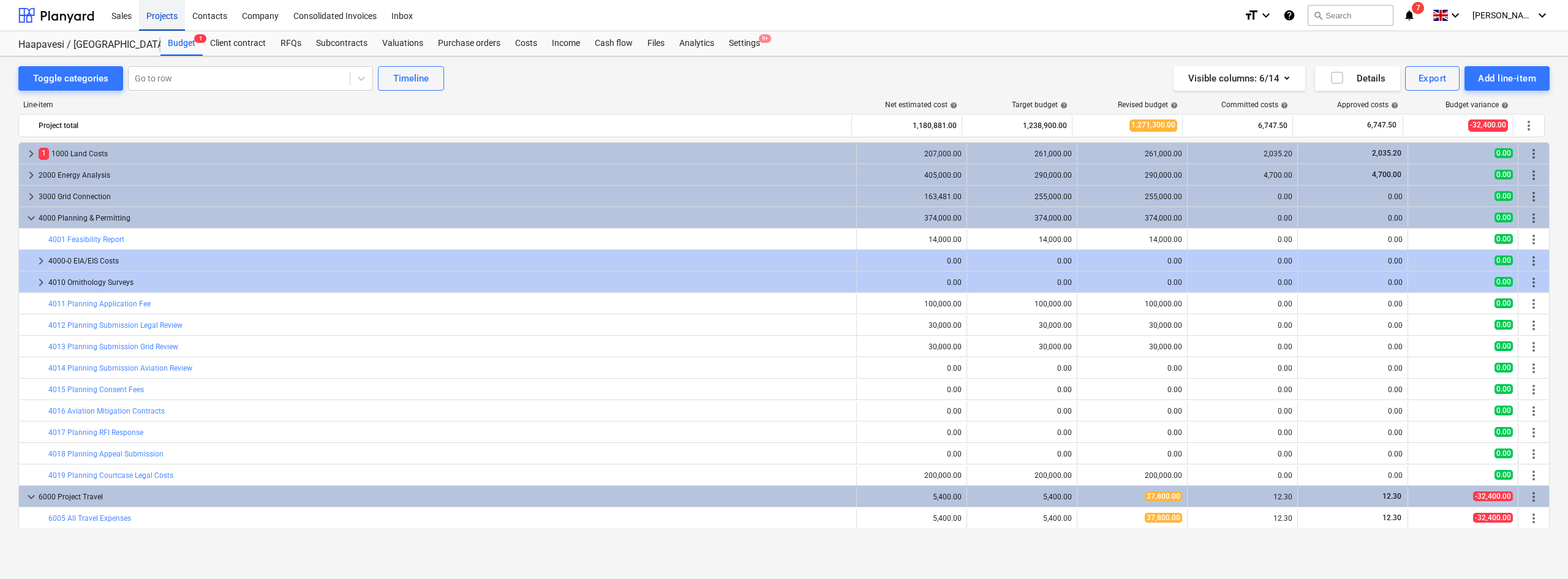
click at [169, 13] on div "Projects" at bounding box center [162, 15] width 46 height 31
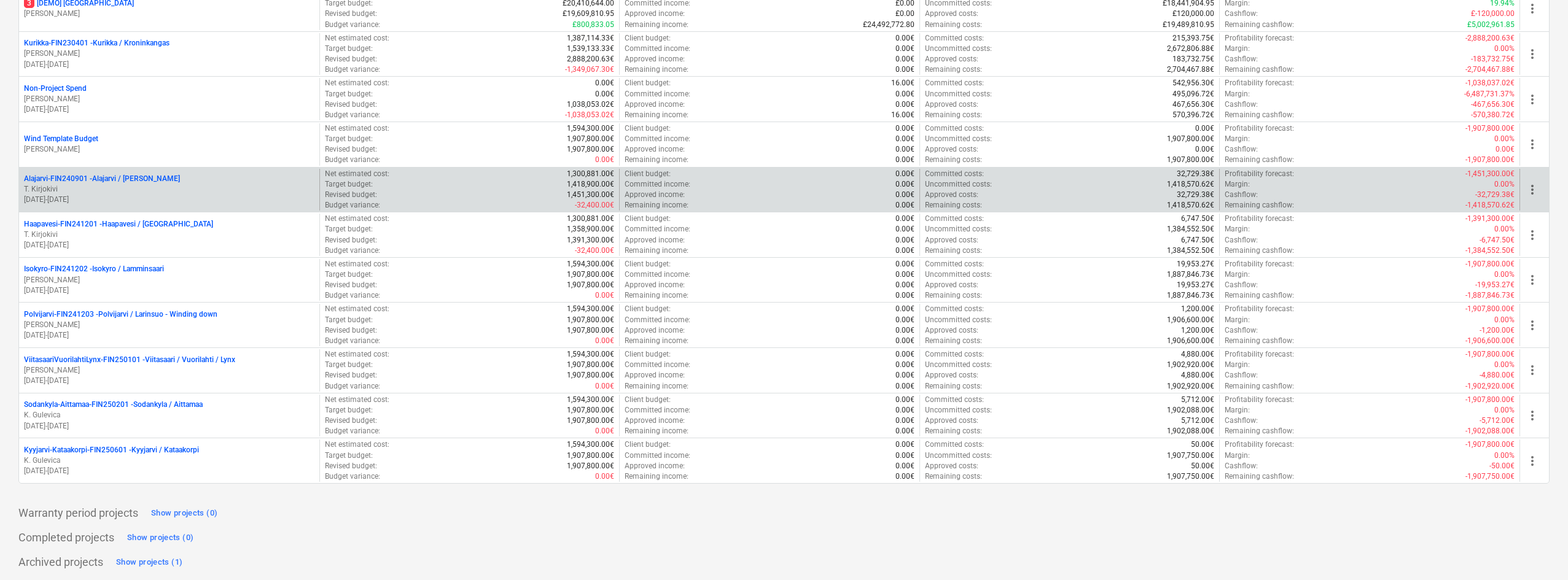
scroll to position [214, 0]
click at [167, 197] on p "01.08.2024 - 31.12.2029" at bounding box center [169, 198] width 290 height 11
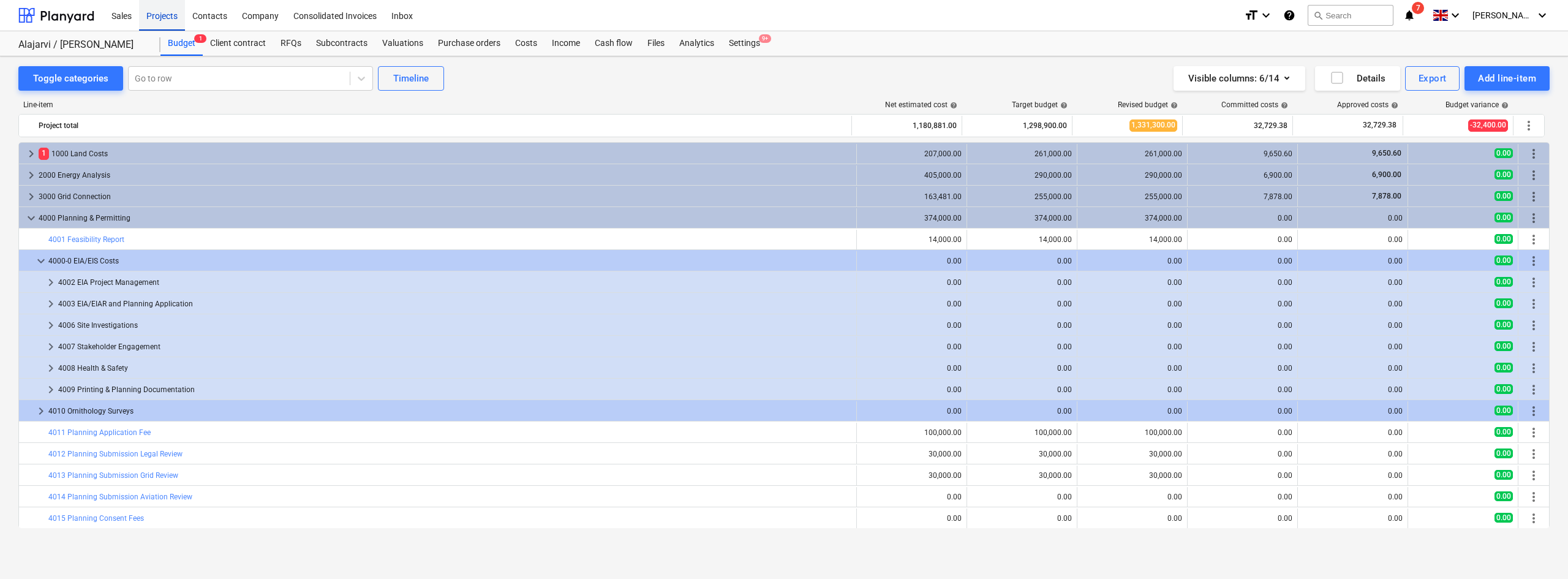
click at [173, 16] on div "Projects" at bounding box center [162, 15] width 46 height 31
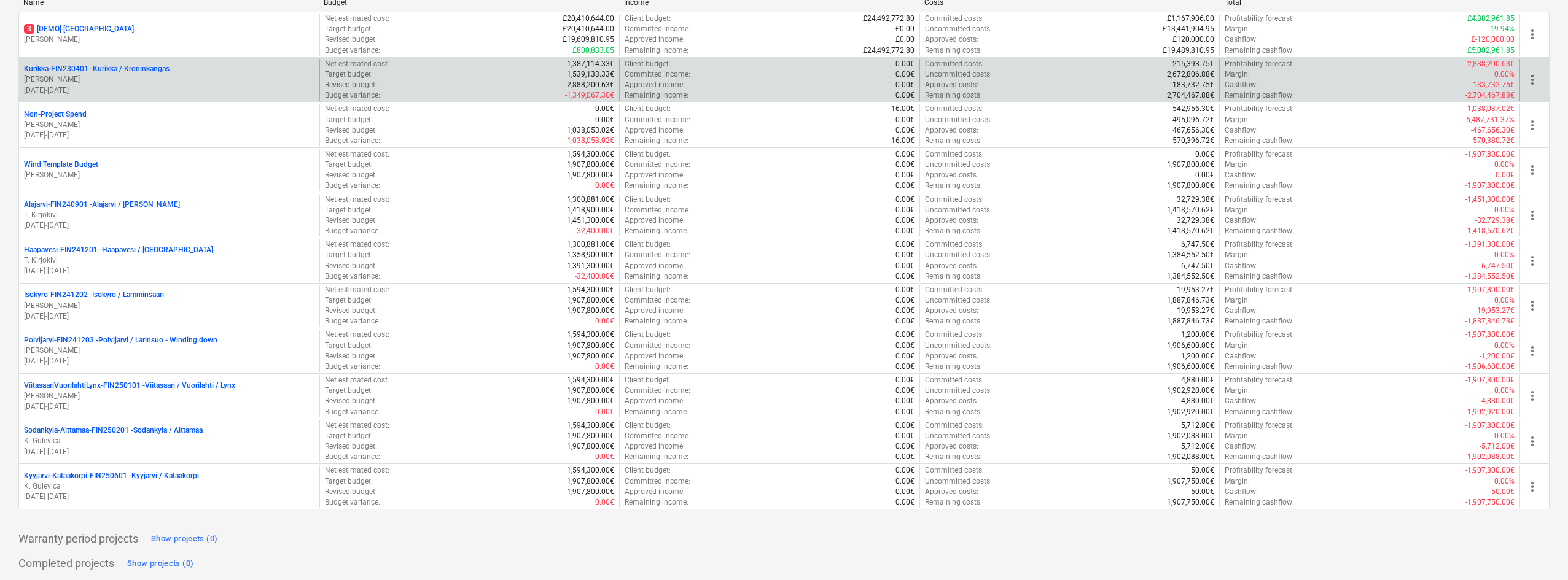
scroll to position [189, 0]
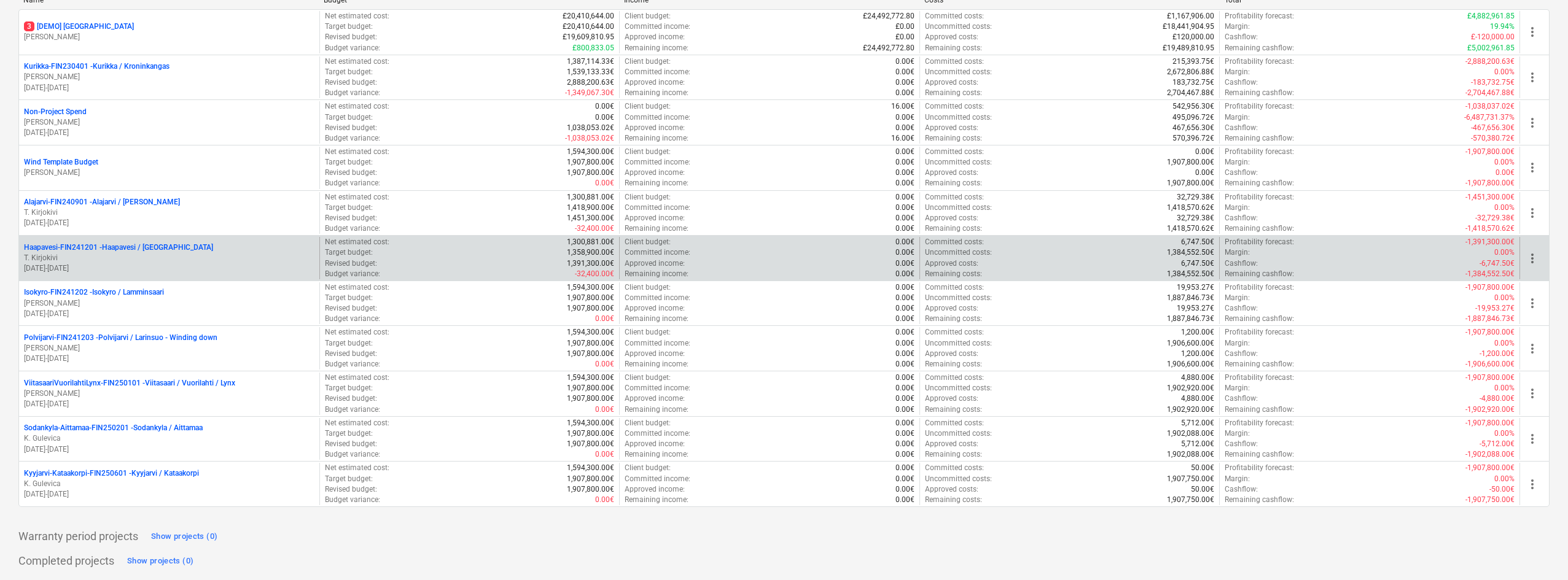
click at [139, 256] on p "T. Kirjokivi" at bounding box center [169, 258] width 290 height 11
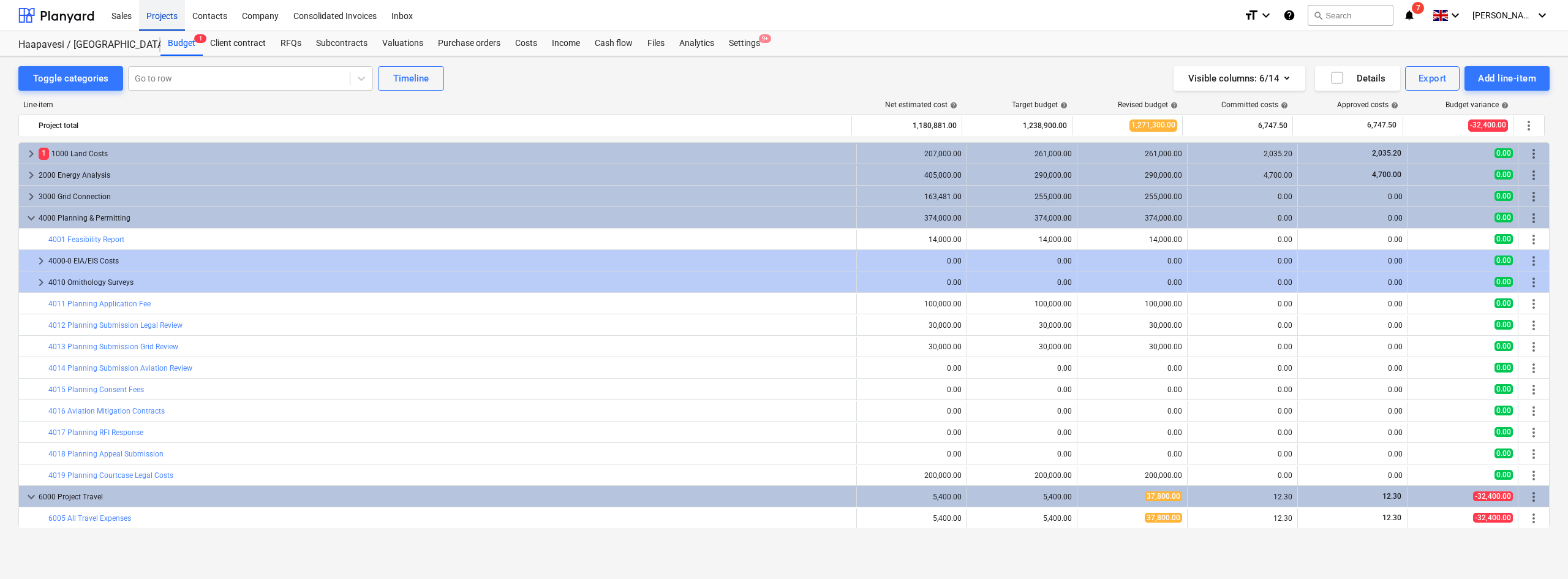
click at [171, 18] on div "Projects" at bounding box center [162, 15] width 46 height 31
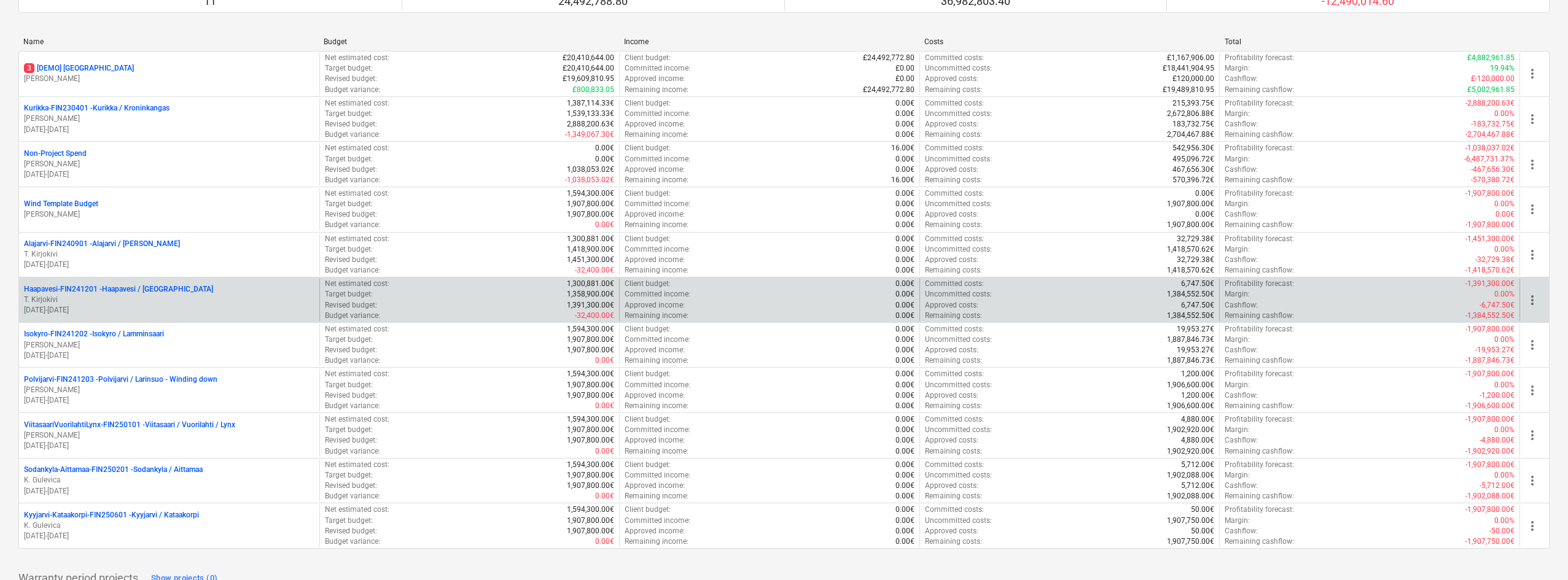
scroll to position [149, 0]
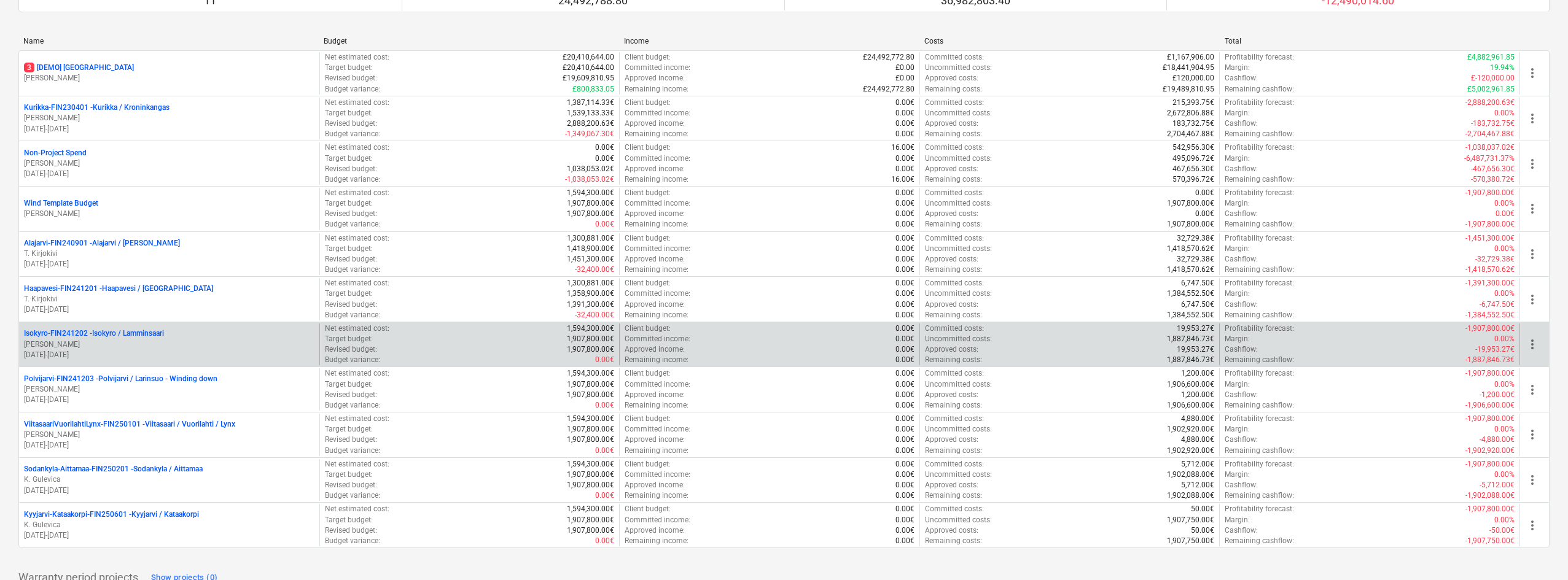
click at [108, 355] on p "01.11.2024 - 31.12.2029" at bounding box center [169, 355] width 290 height 11
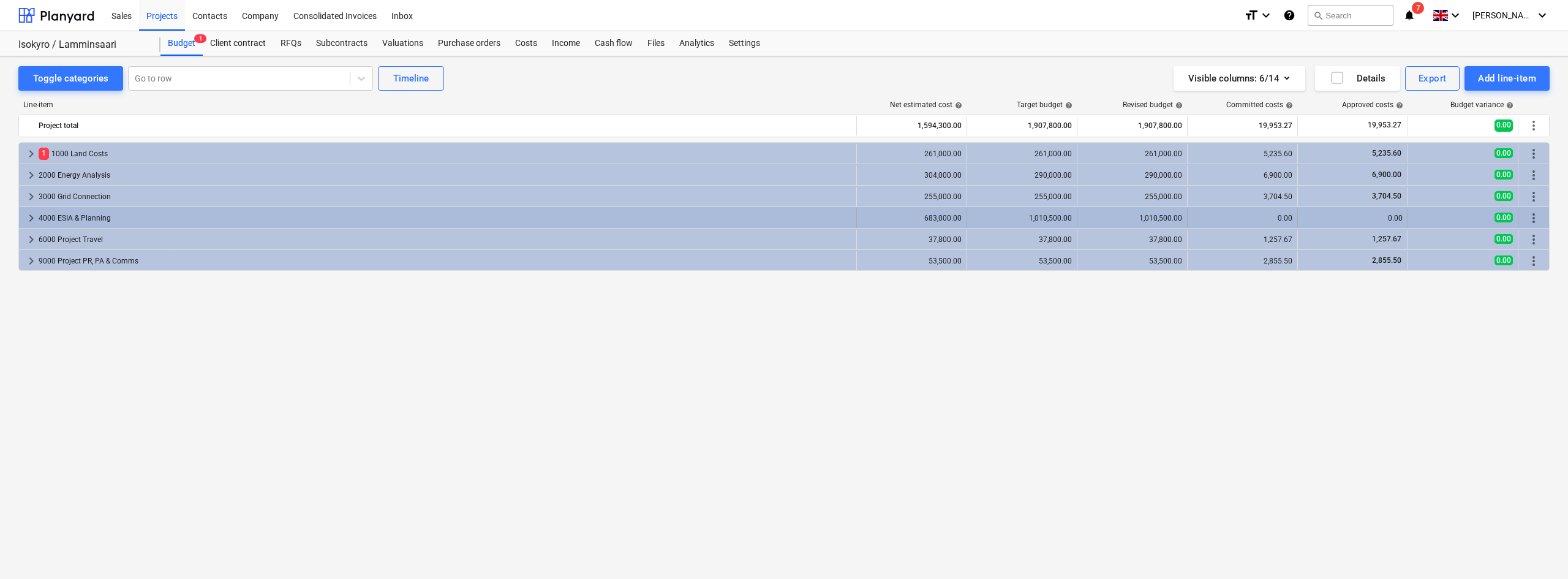
click at [1534, 220] on span "more_vert" at bounding box center [1534, 218] width 15 height 15
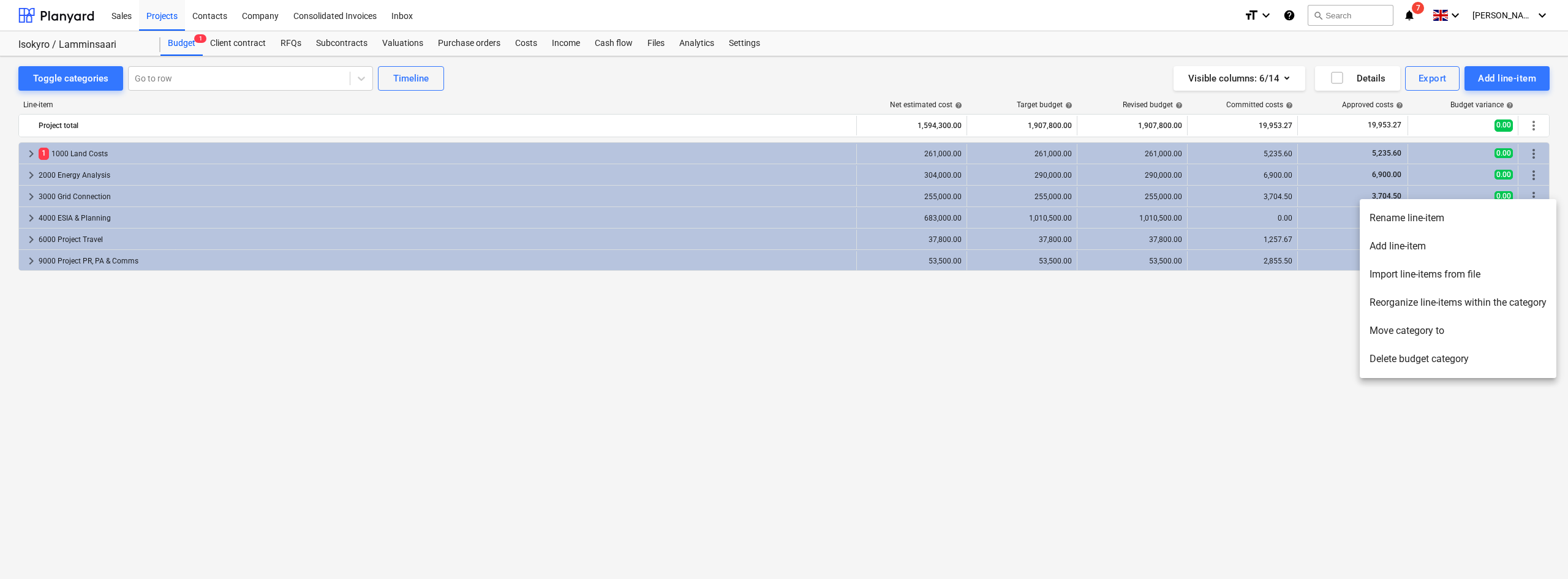
click at [1438, 361] on li "Delete budget category" at bounding box center [1458, 359] width 196 height 28
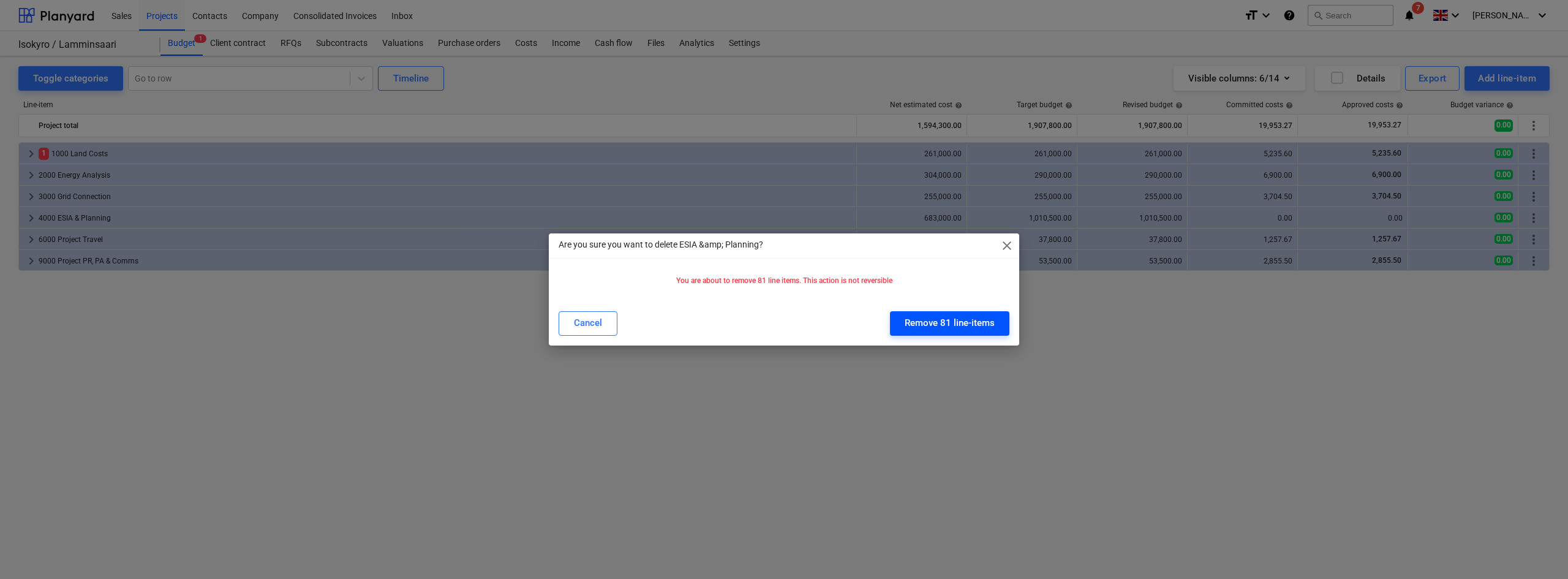
click at [971, 333] on button "Remove 81 line-items" at bounding box center [949, 323] width 119 height 24
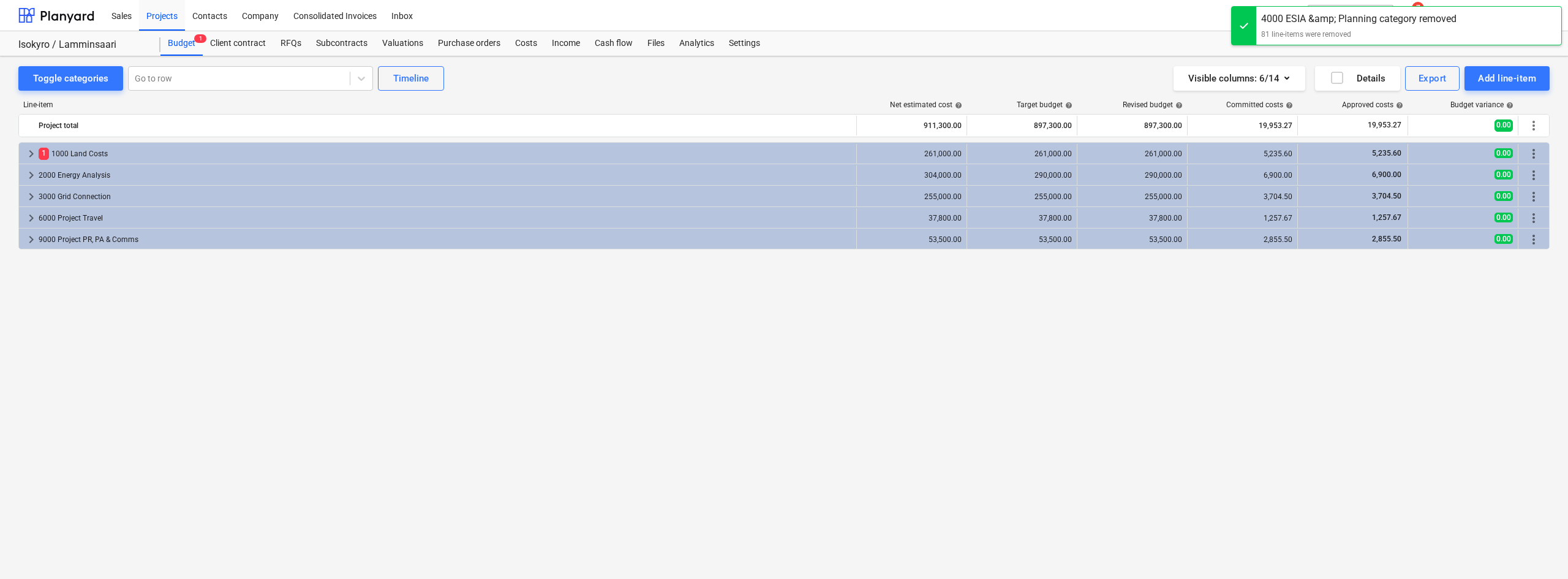
click at [1555, 110] on div "Toggle categories Go to row Timeline Visible columns : 6/14 Details Export Add …" at bounding box center [784, 304] width 1568 height 496
click at [1528, 82] on div "Add line-item" at bounding box center [1506, 79] width 58 height 16
click at [1449, 177] on div "Import file" at bounding box center [1486, 173] width 127 height 21
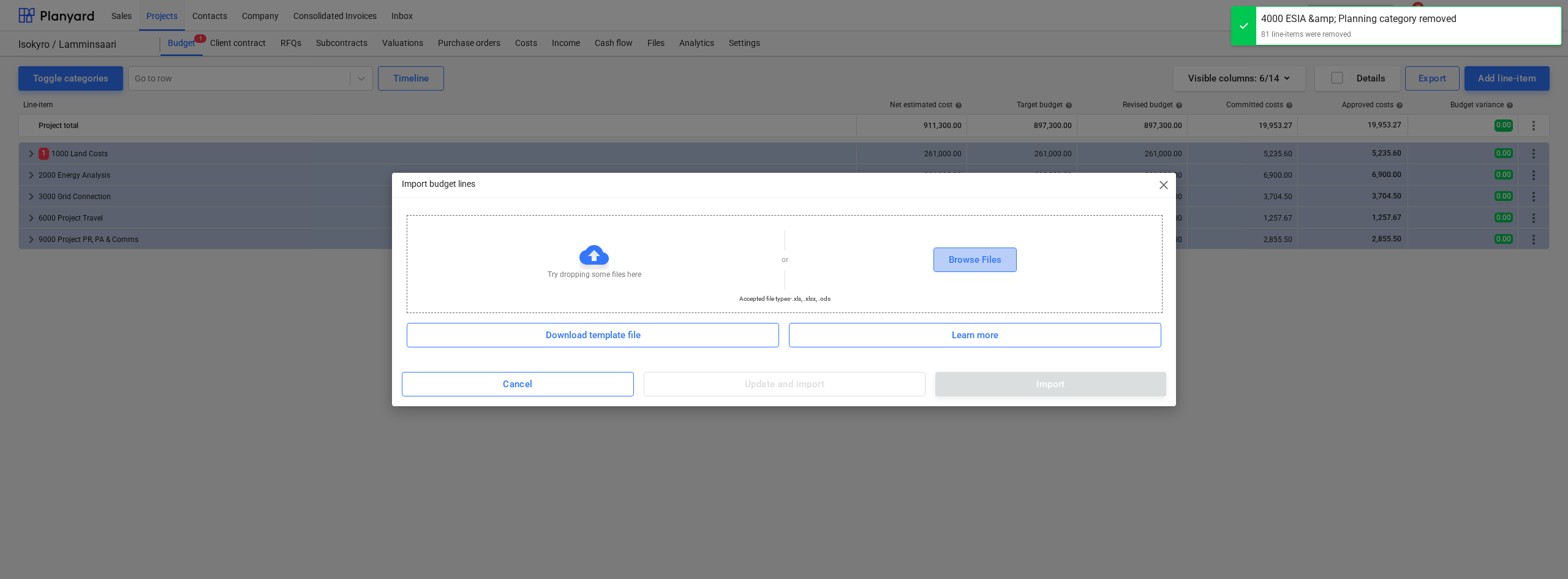
click at [957, 259] on div "Browse Files" at bounding box center [975, 260] width 52 height 16
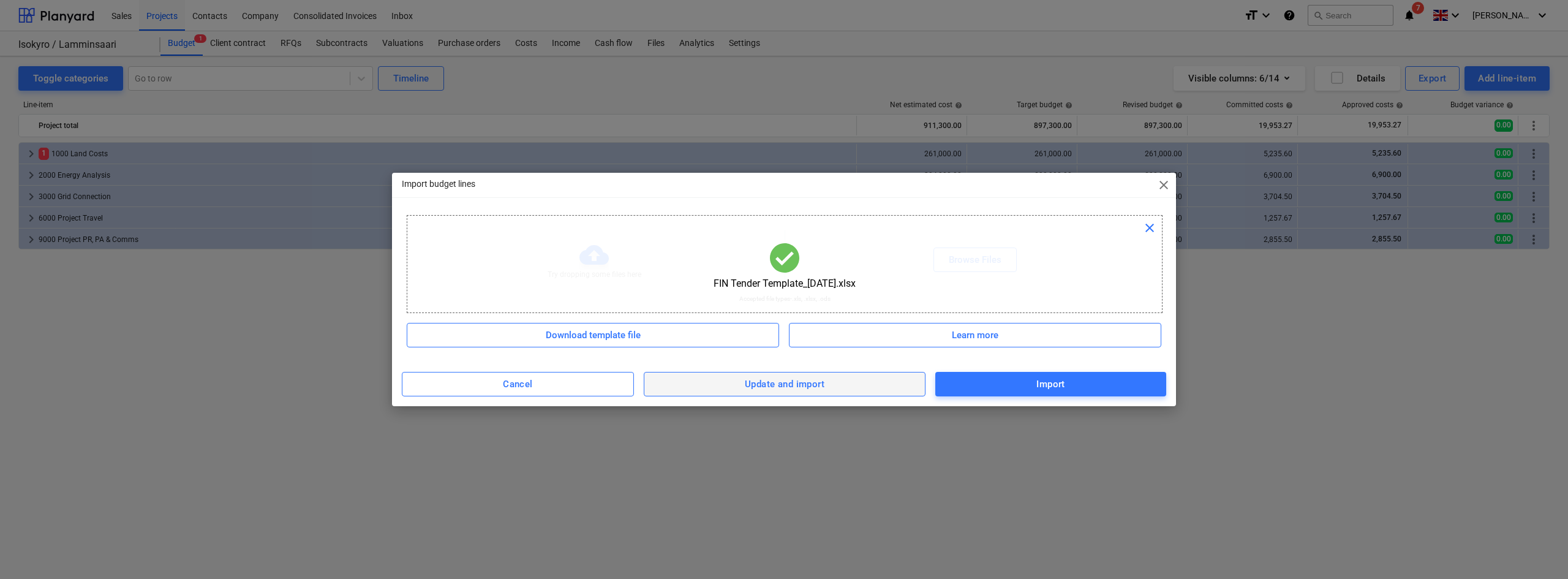
click at [841, 385] on span "Update and import" at bounding box center [785, 384] width 254 height 16
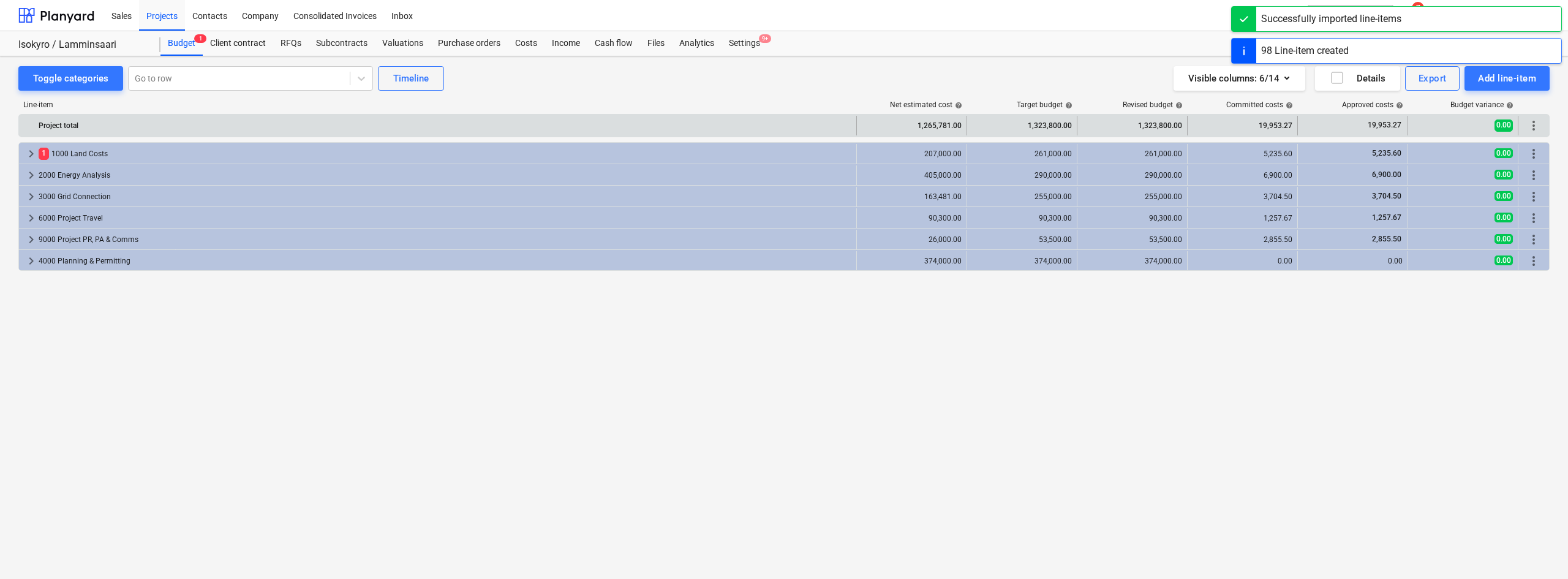
click at [1539, 121] on span "more_vert" at bounding box center [1534, 125] width 15 height 15
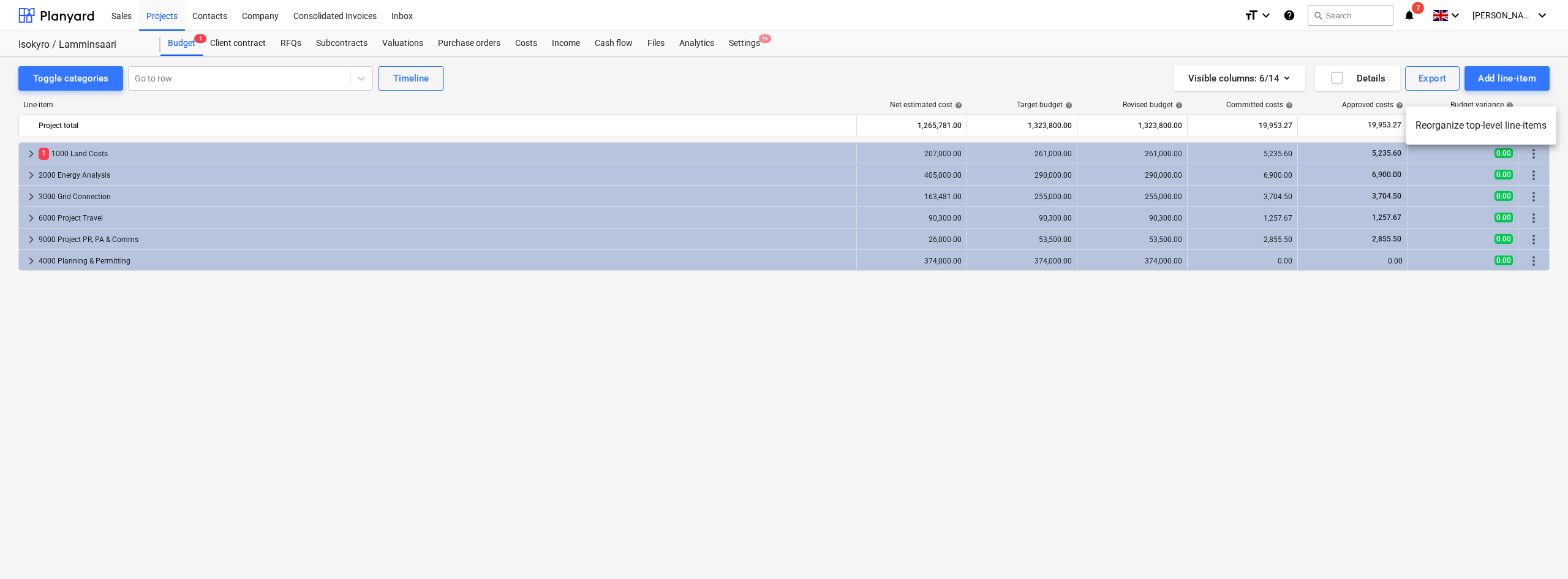
click at [1464, 117] on li "Reorganize top-level line-items" at bounding box center [1481, 125] width 151 height 28
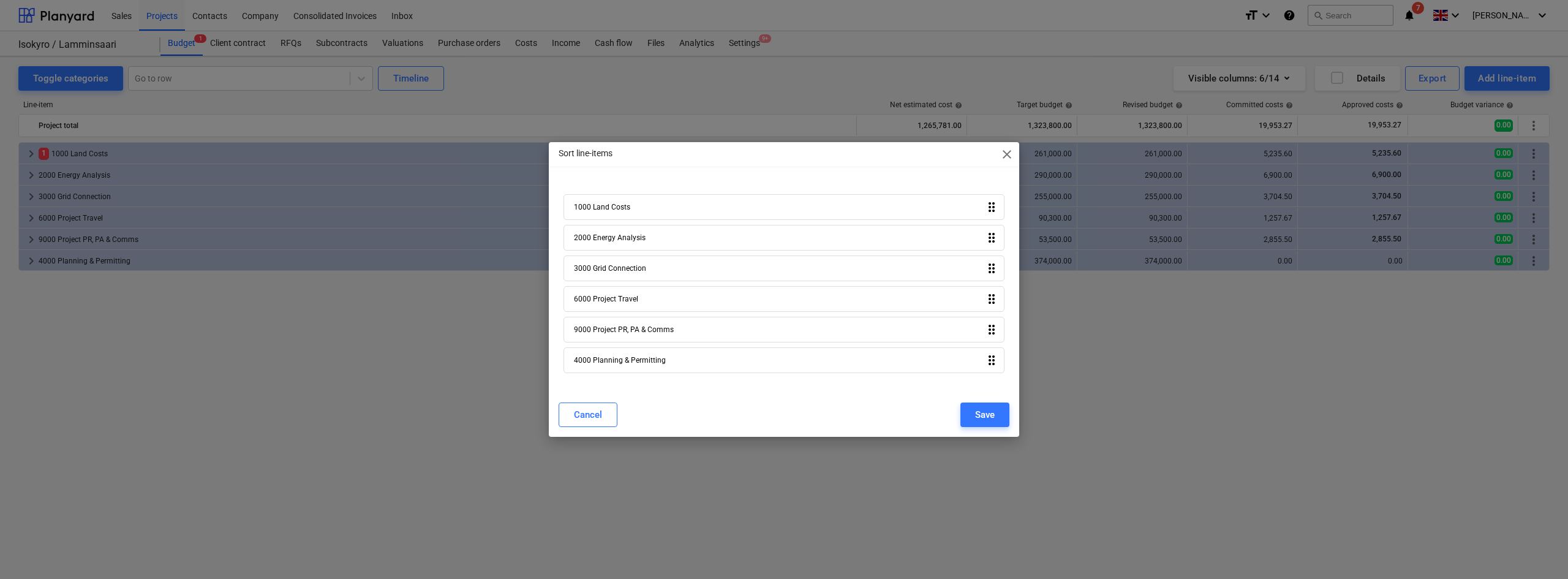
click at [793, 372] on div "4000 Planning & Permitting drag_indicator" at bounding box center [783, 360] width 441 height 26
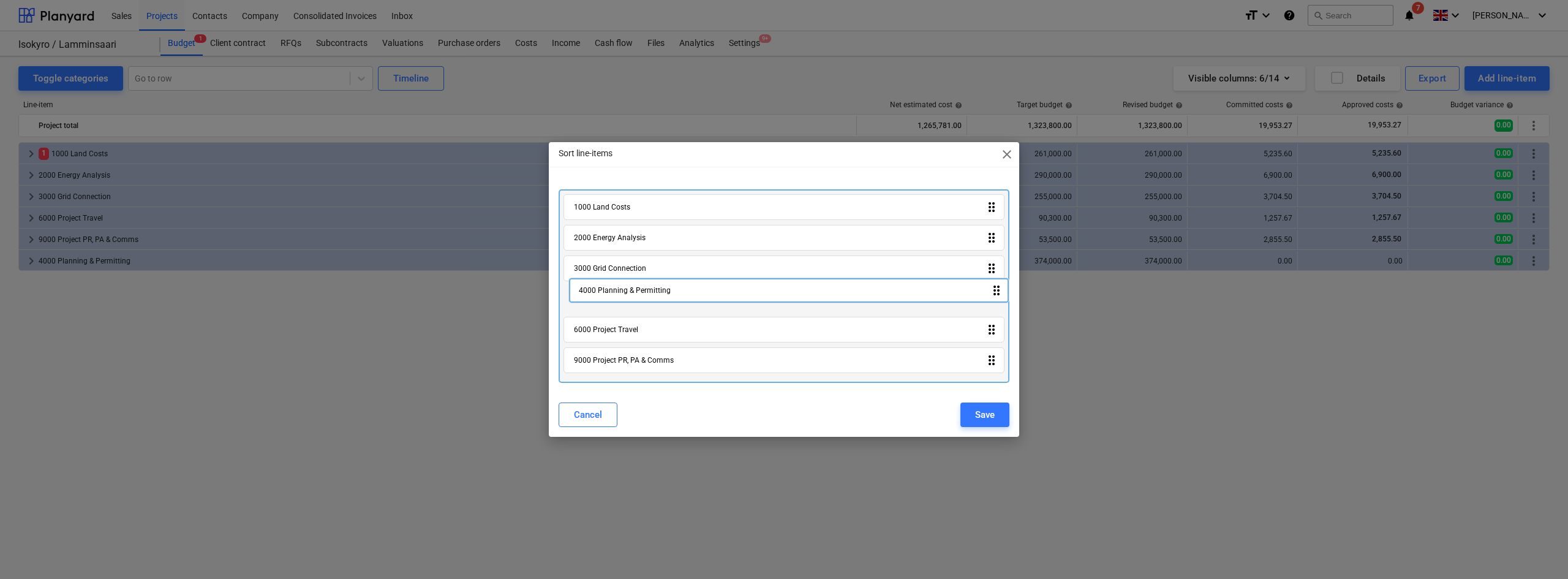
drag, startPoint x: 774, startPoint y: 365, endPoint x: 777, endPoint y: 291, distance: 74.1
click at [777, 291] on div "1000 Land Costs drag_indicator 2000 Energy Analysis drag_indicator 3000 Grid Co…" at bounding box center [783, 286] width 451 height 193
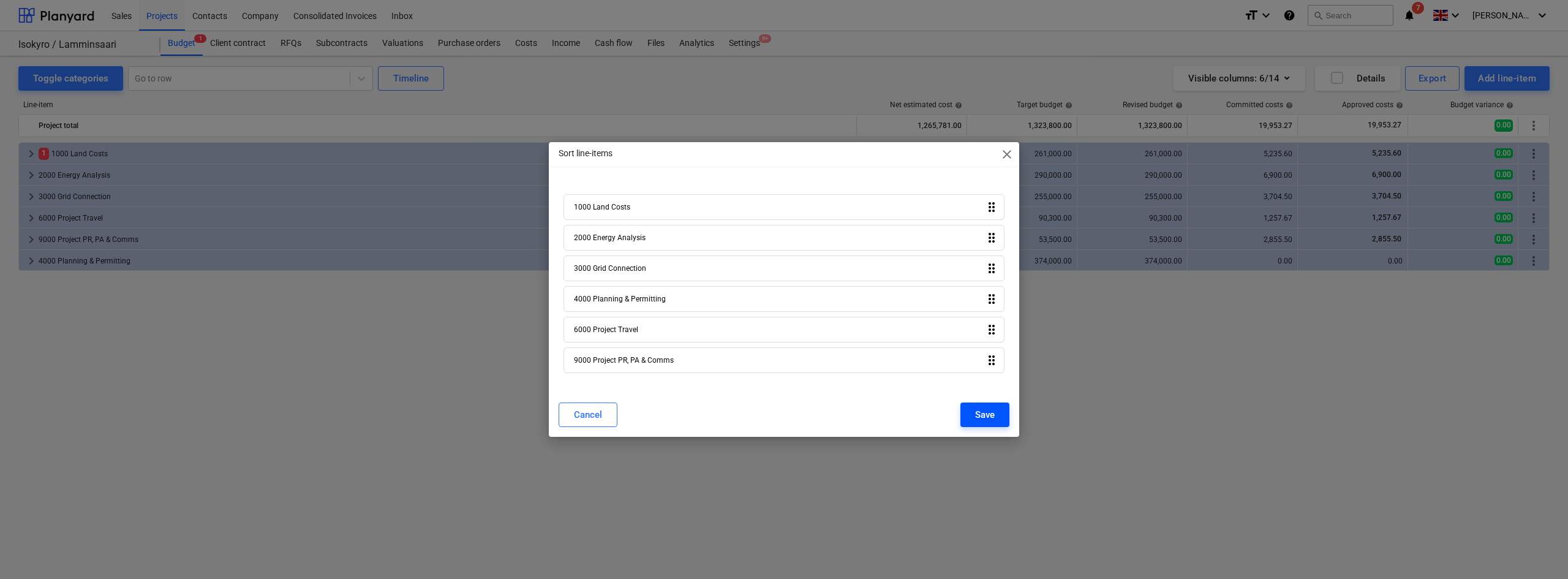
click at [978, 411] on div "Save" at bounding box center [984, 415] width 19 height 16
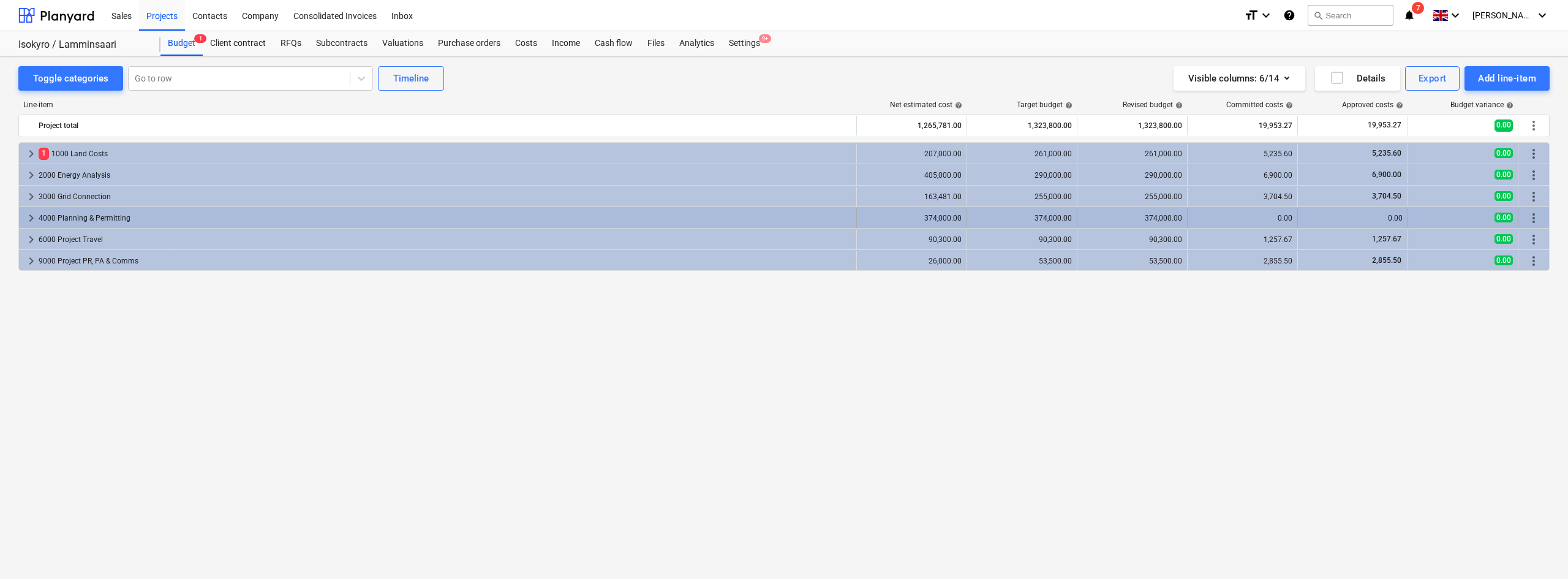
click at [28, 216] on span "keyboard_arrow_right" at bounding box center [31, 218] width 15 height 15
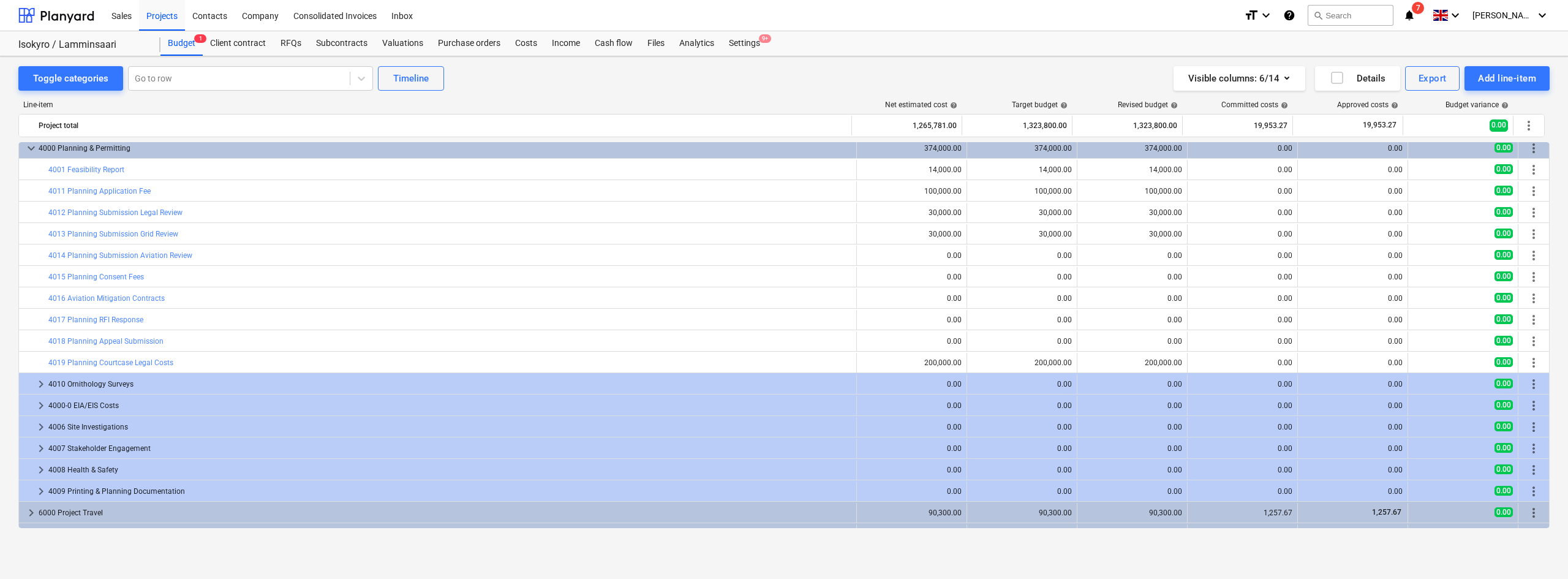
scroll to position [85, 0]
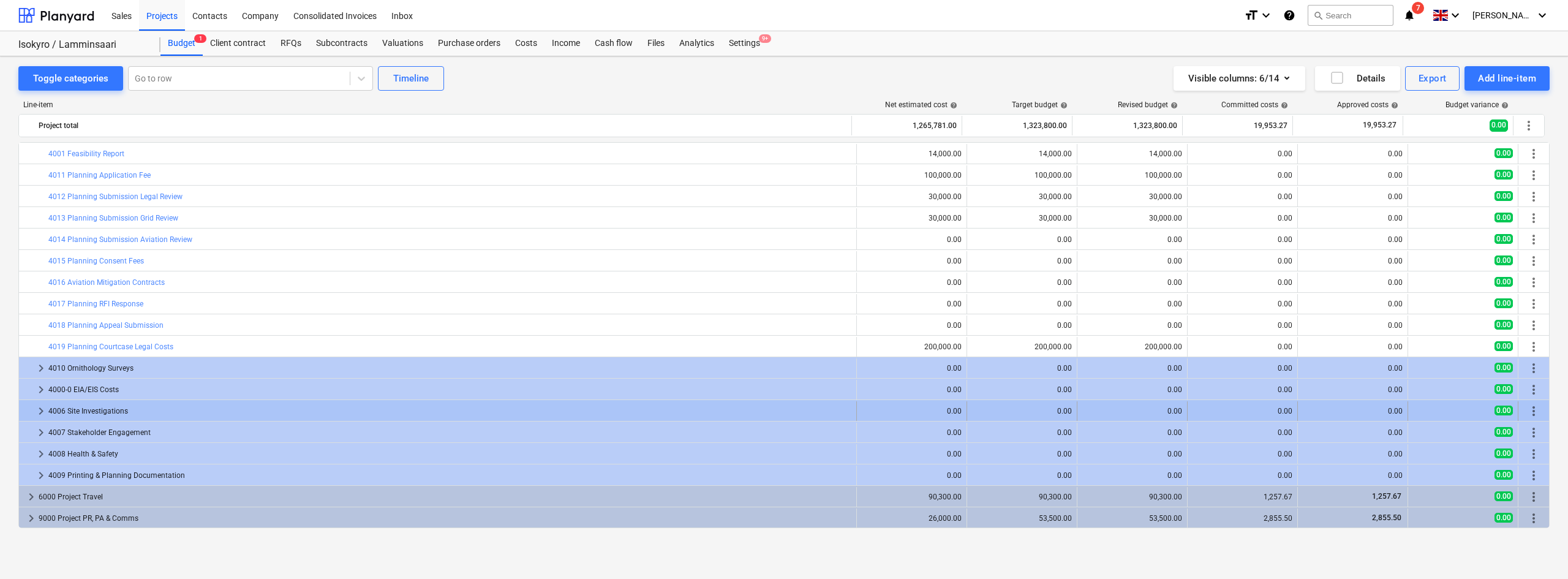
click at [1531, 412] on span "more_vert" at bounding box center [1534, 411] width 15 height 15
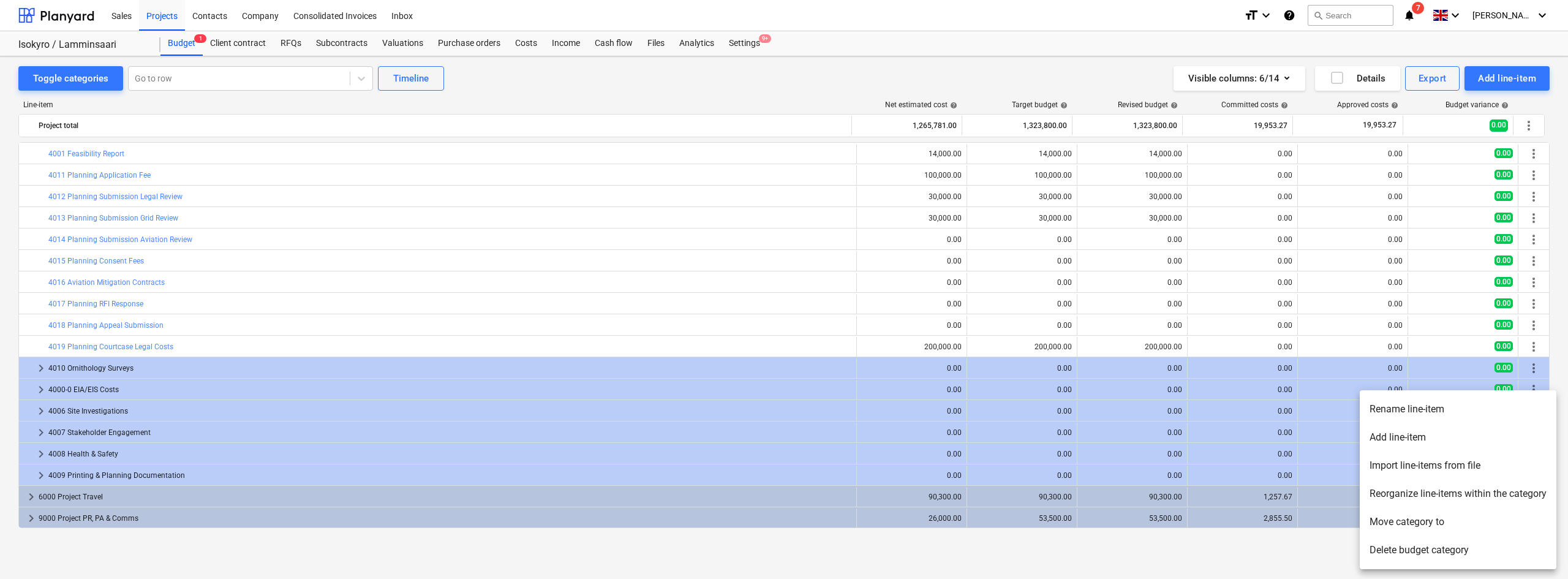
click at [1411, 525] on li "Move category to" at bounding box center [1458, 522] width 196 height 28
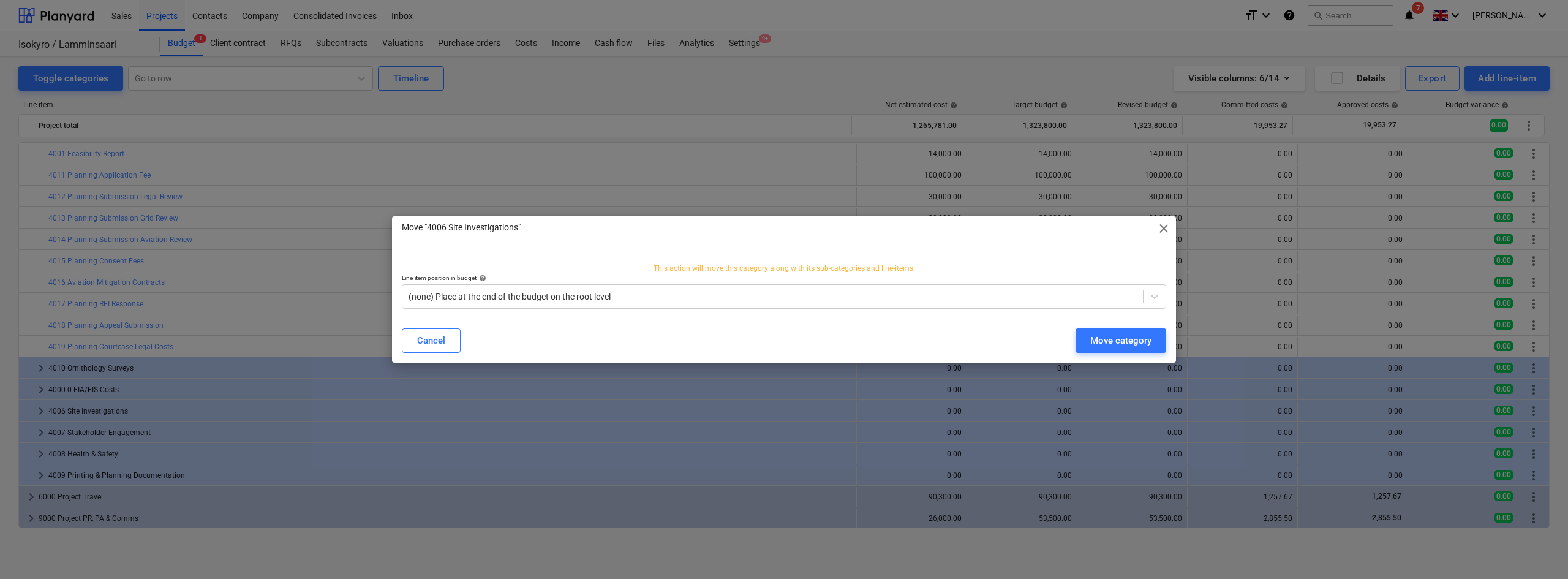
click at [767, 340] on div "Cancel Move category" at bounding box center [783, 340] width 764 height 24
click at [740, 283] on p "Line-item position in budget help" at bounding box center [783, 279] width 764 height 11
click at [707, 304] on div "(none) Place at the end of the budget on the root level" at bounding box center [772, 296] width 740 height 17
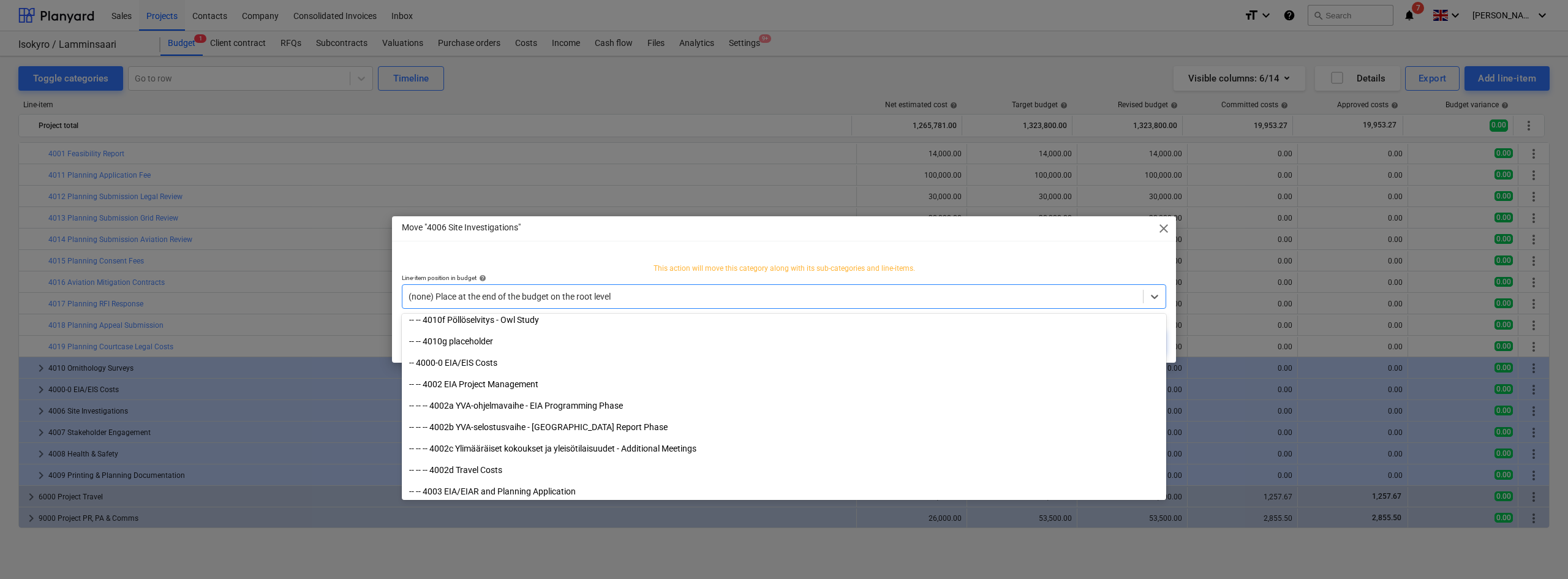
scroll to position [927, 0]
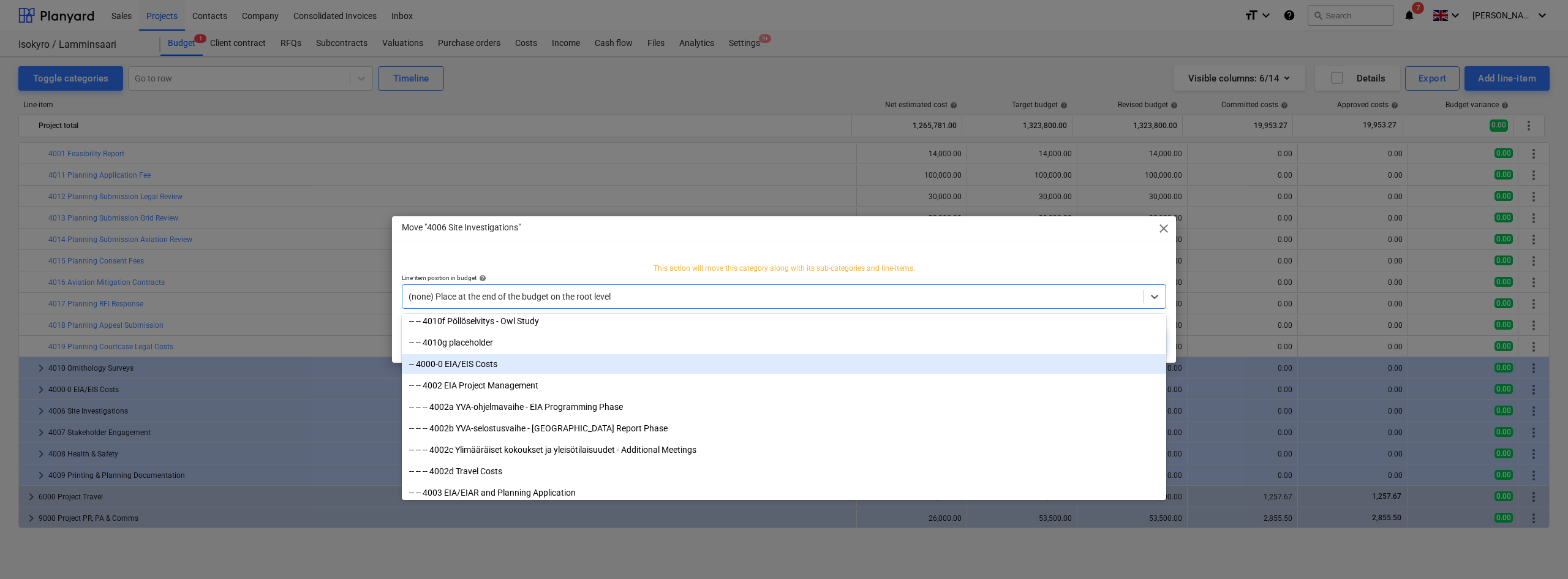
click at [491, 369] on div "-- 4000-0 EIA/EIS Costs" at bounding box center [783, 364] width 764 height 19
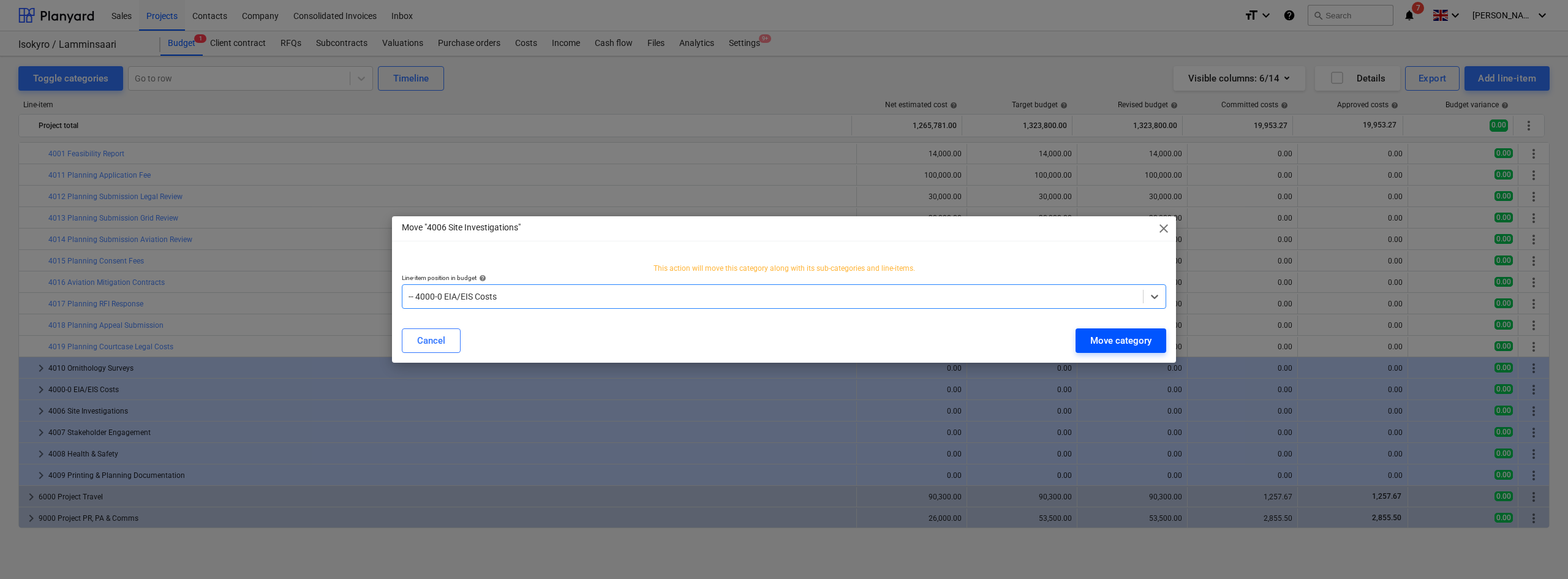
click at [1141, 348] on div "Move category" at bounding box center [1121, 341] width 61 height 16
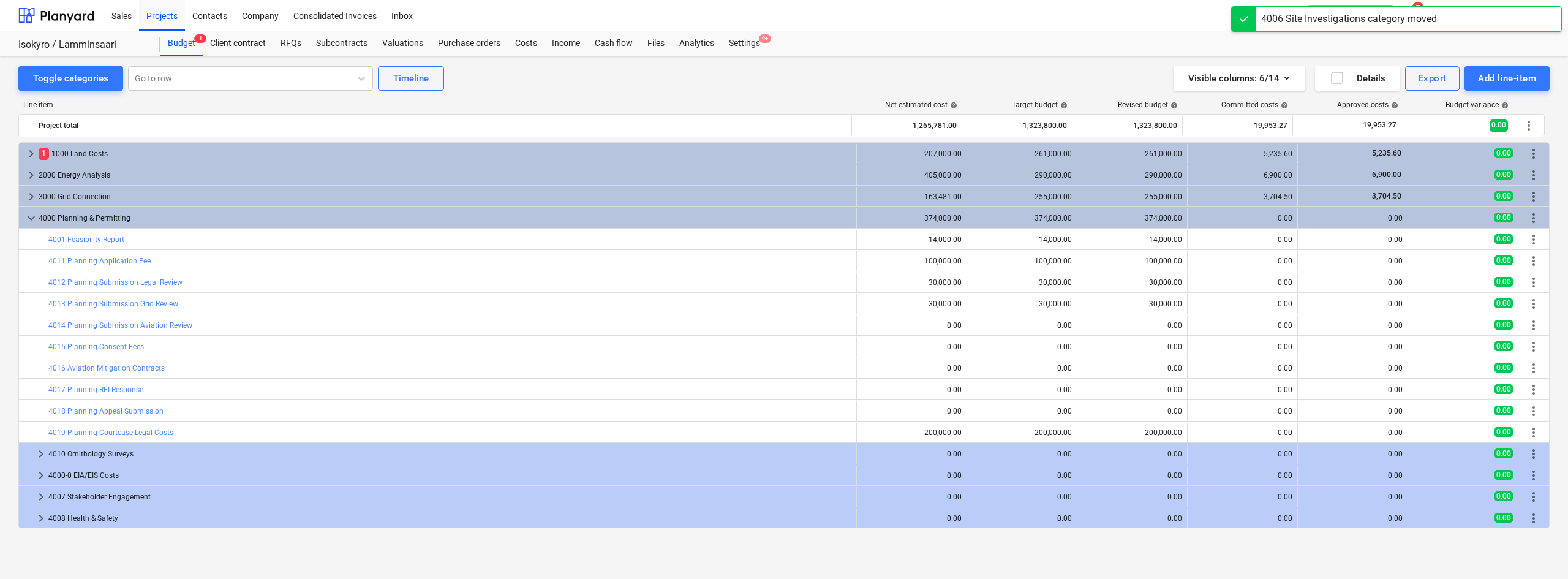
scroll to position [64, 0]
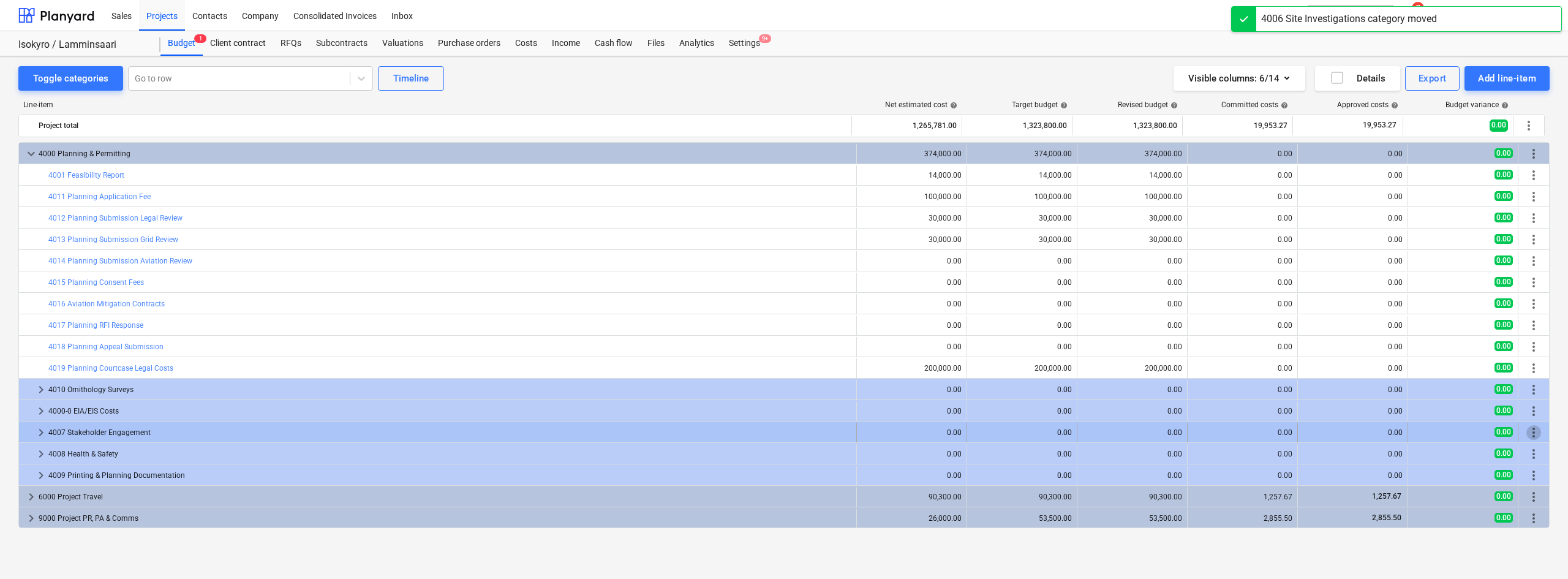
click at [1528, 430] on span "more_vert" at bounding box center [1534, 432] width 15 height 15
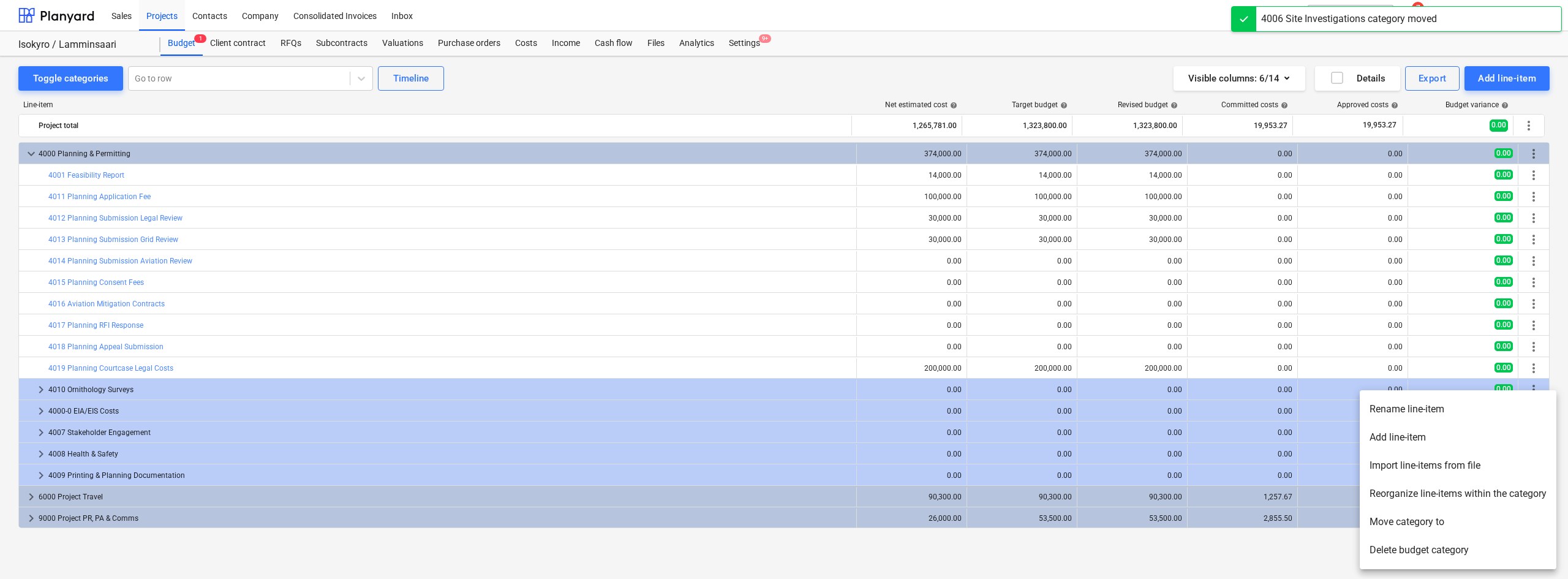
click at [1398, 525] on li "Move category to" at bounding box center [1458, 522] width 196 height 28
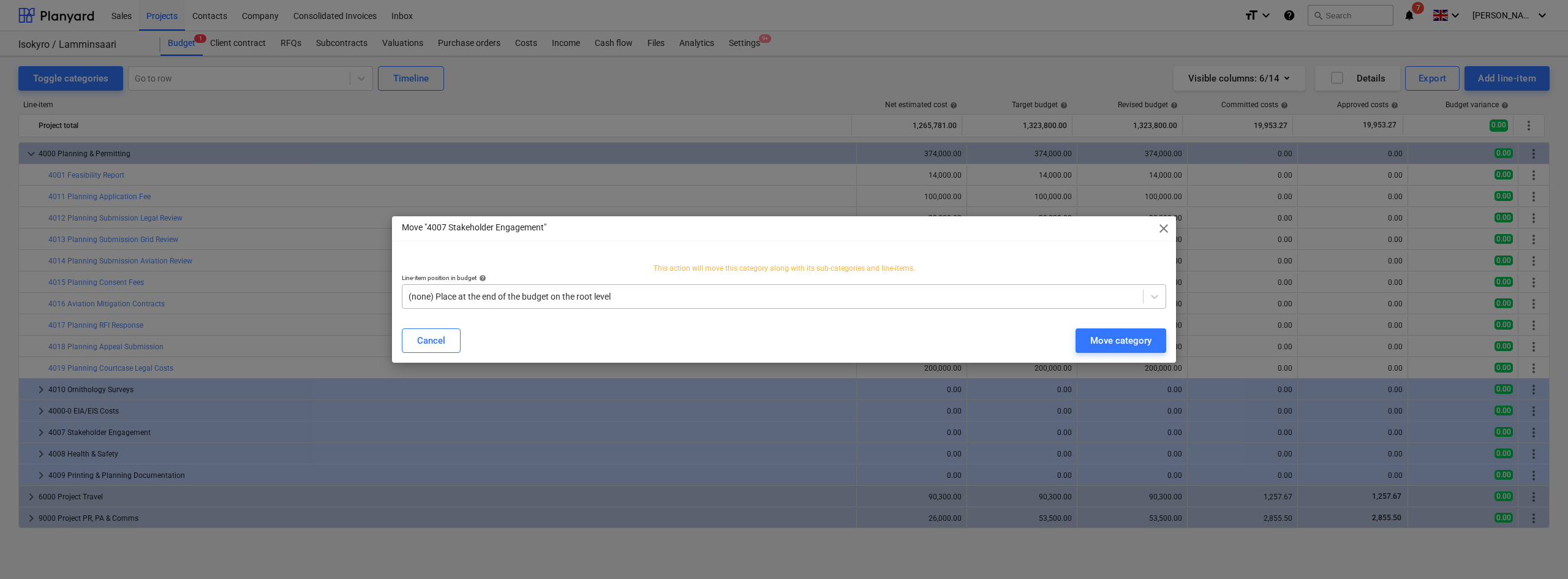
click at [695, 298] on div at bounding box center [772, 296] width 728 height 12
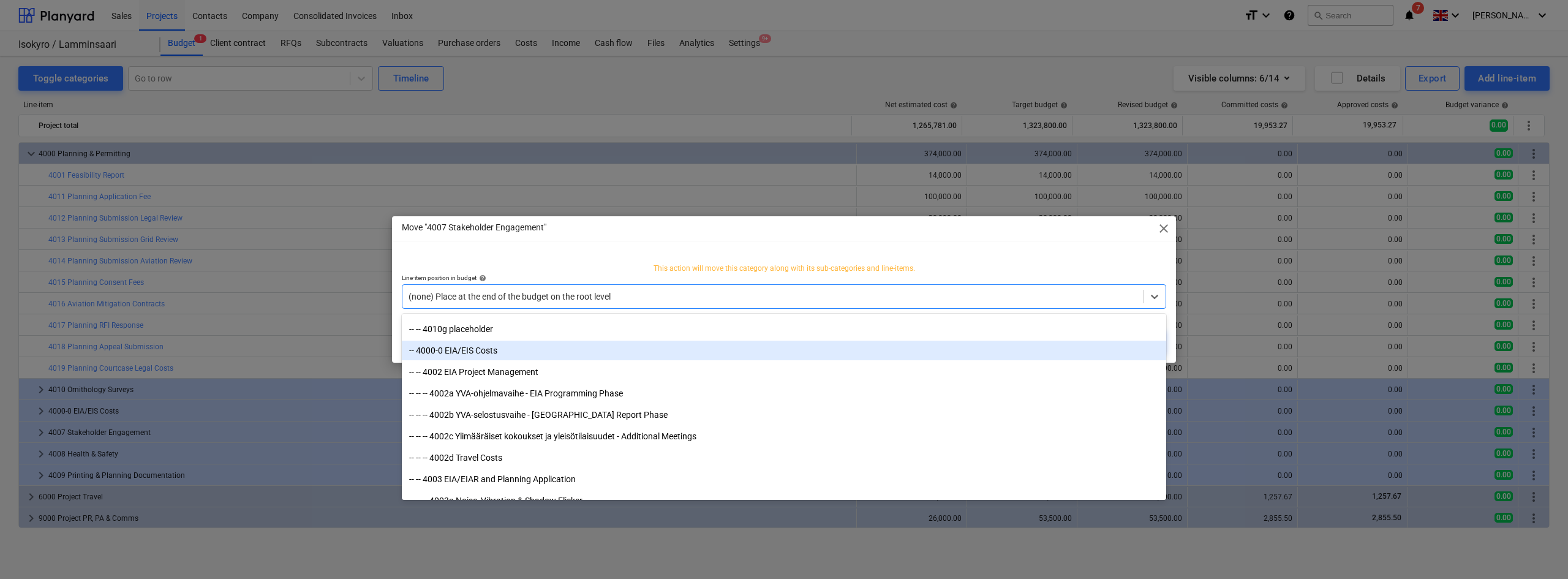
scroll to position [941, 0]
click at [482, 354] on div "-- 4000-0 EIA/EIS Costs" at bounding box center [783, 349] width 764 height 19
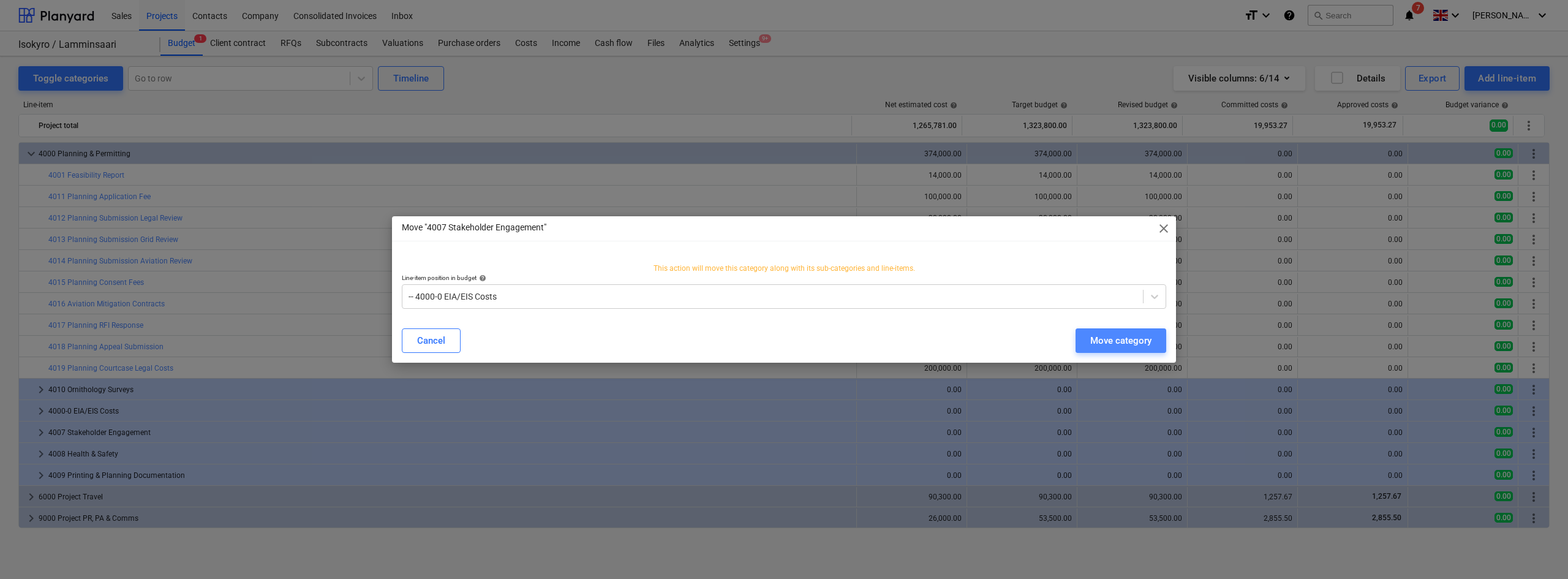
click at [1112, 339] on div "Move category" at bounding box center [1121, 341] width 61 height 16
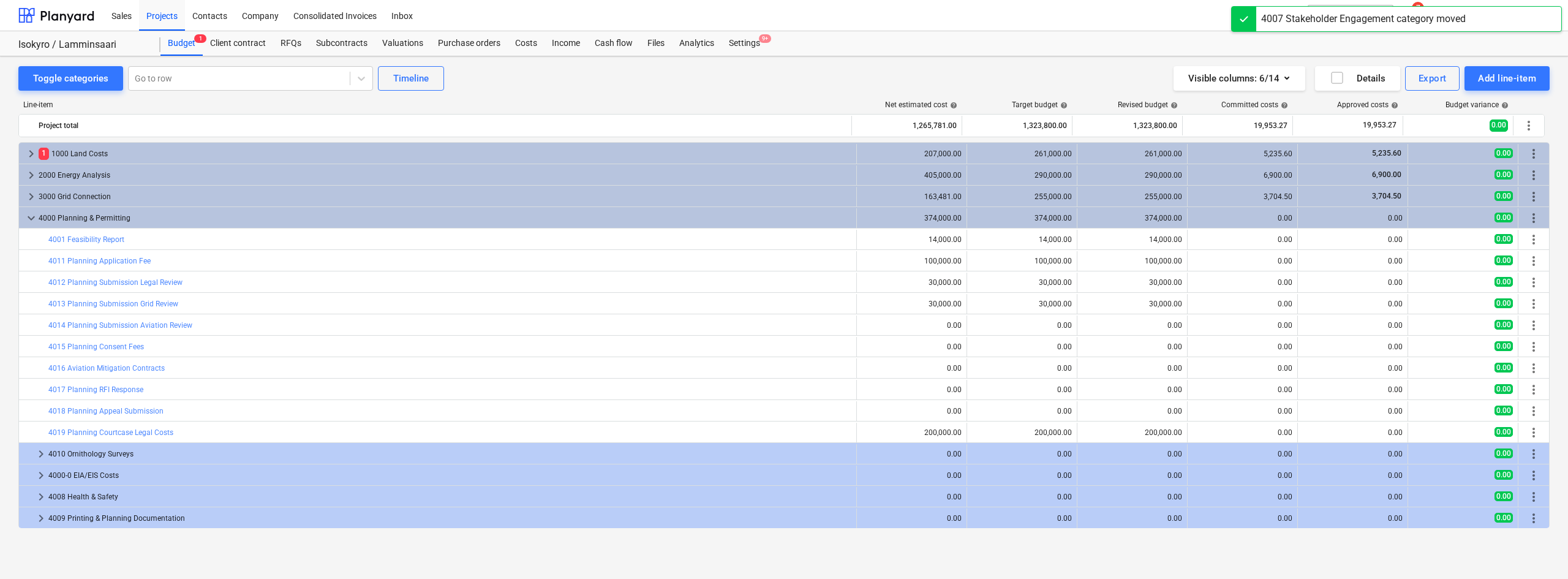
scroll to position [43, 0]
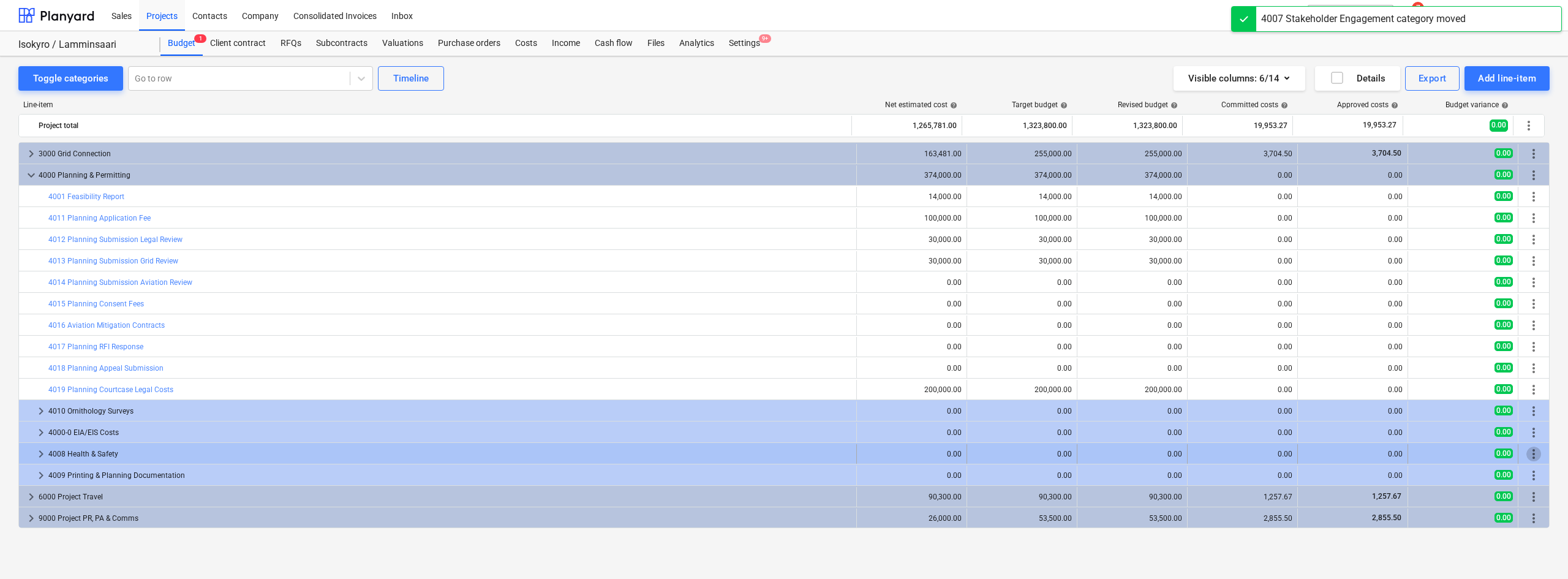
click at [1527, 456] on span "more_vert" at bounding box center [1534, 454] width 15 height 15
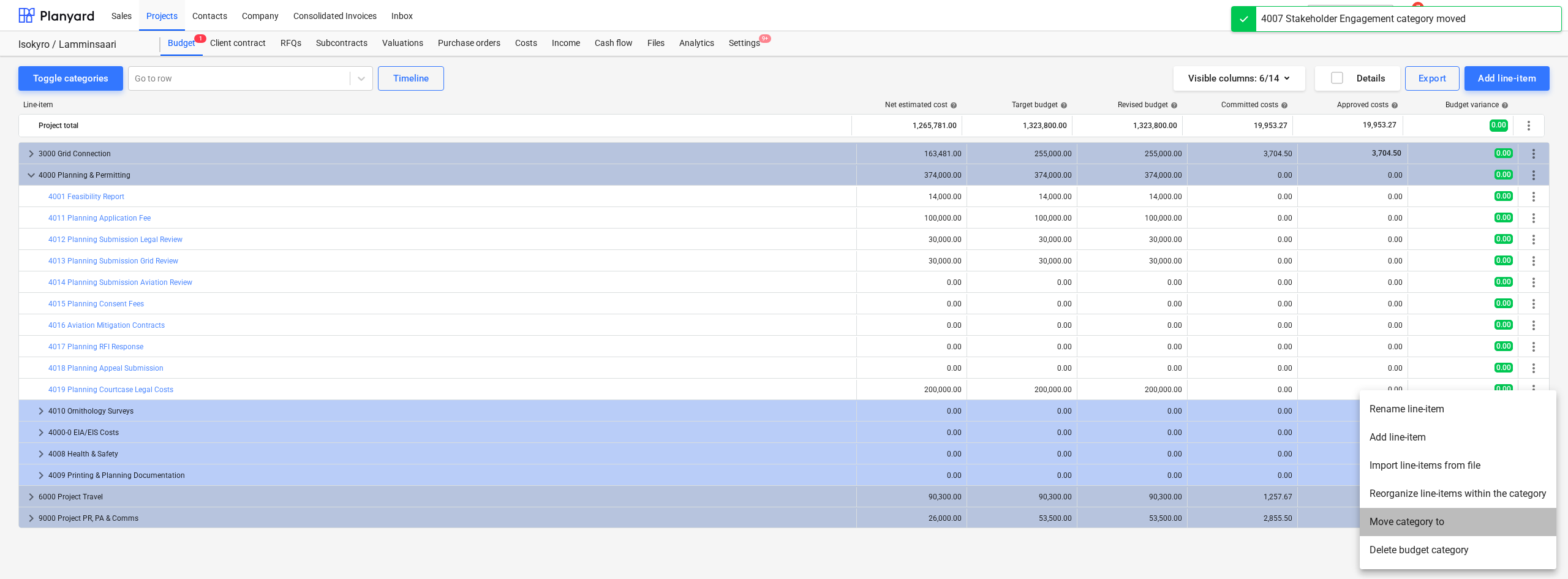
click at [1383, 527] on li "Move category to" at bounding box center [1458, 522] width 196 height 28
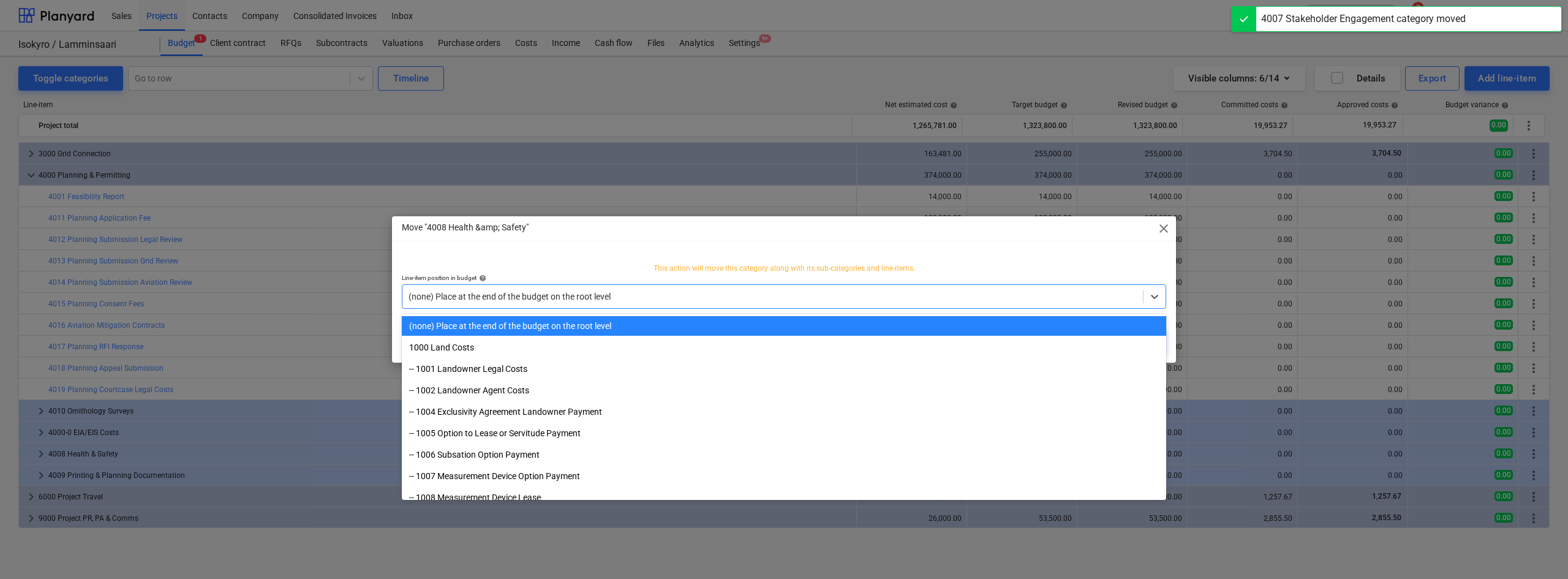
click at [830, 291] on div at bounding box center [772, 296] width 728 height 12
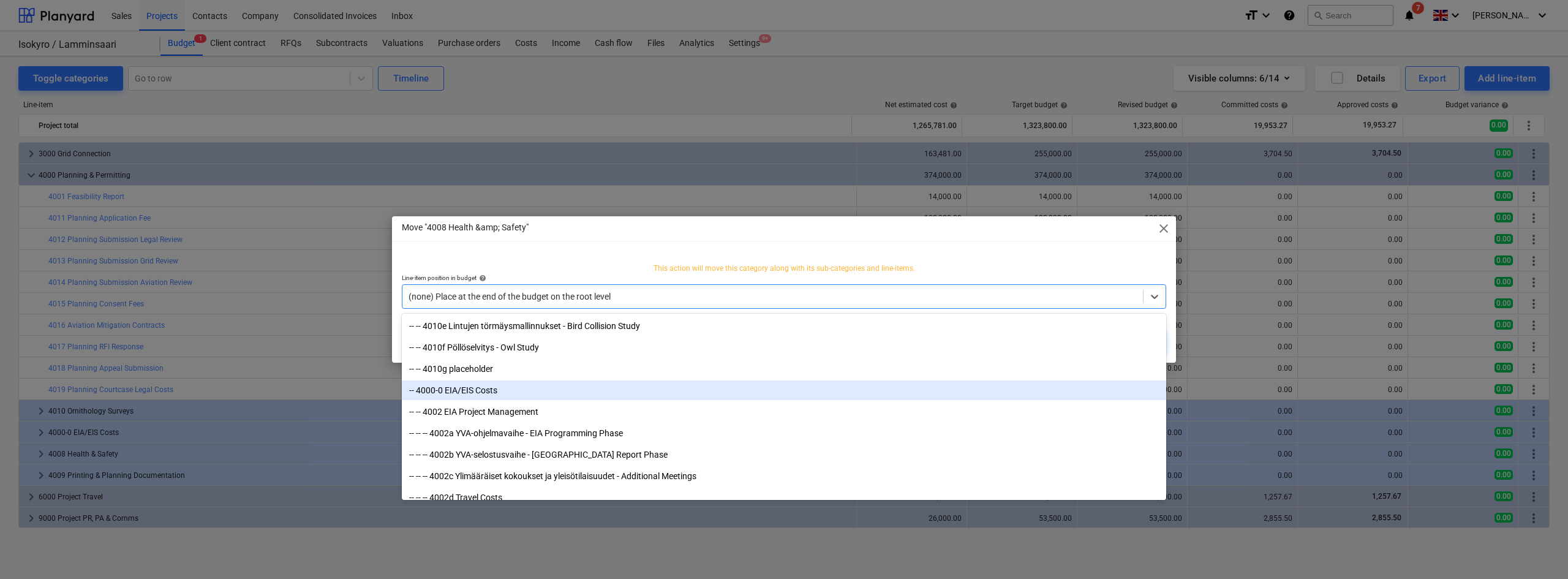
scroll to position [901, 0]
click at [458, 387] on div "-- 4000-0 EIA/EIS Costs" at bounding box center [783, 389] width 764 height 19
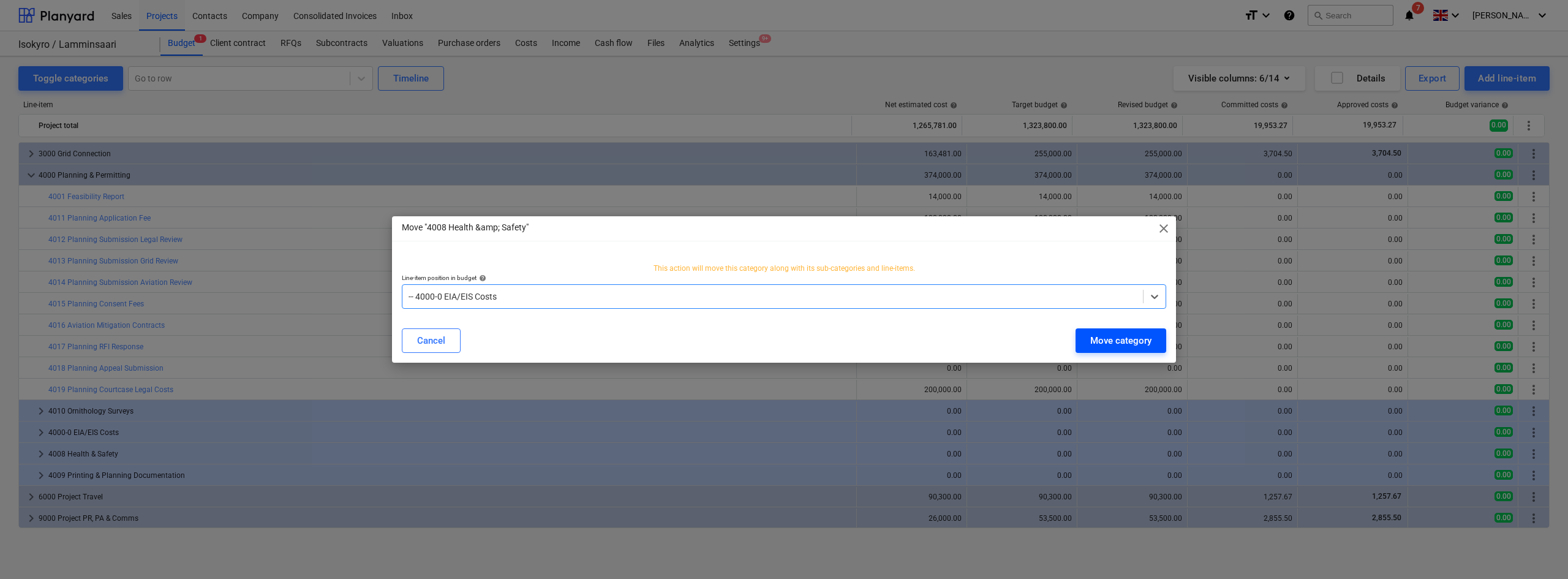
click at [1121, 342] on div "Move category" at bounding box center [1121, 341] width 61 height 16
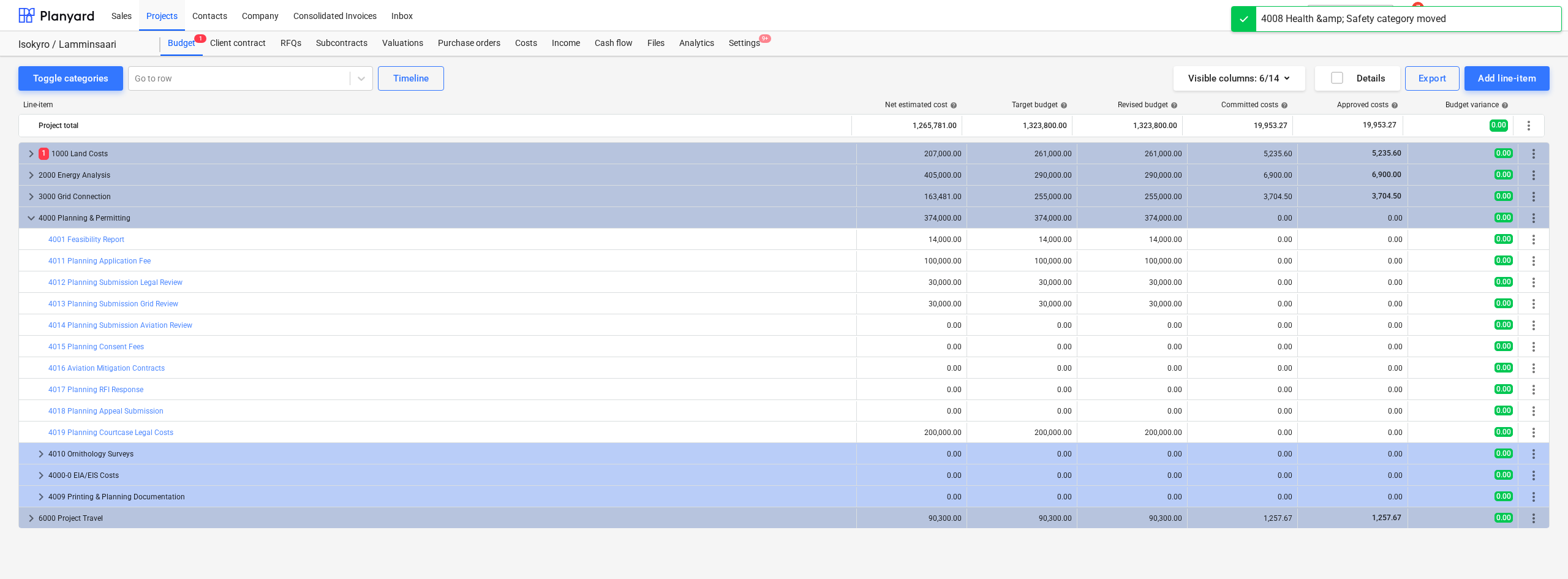
scroll to position [21, 0]
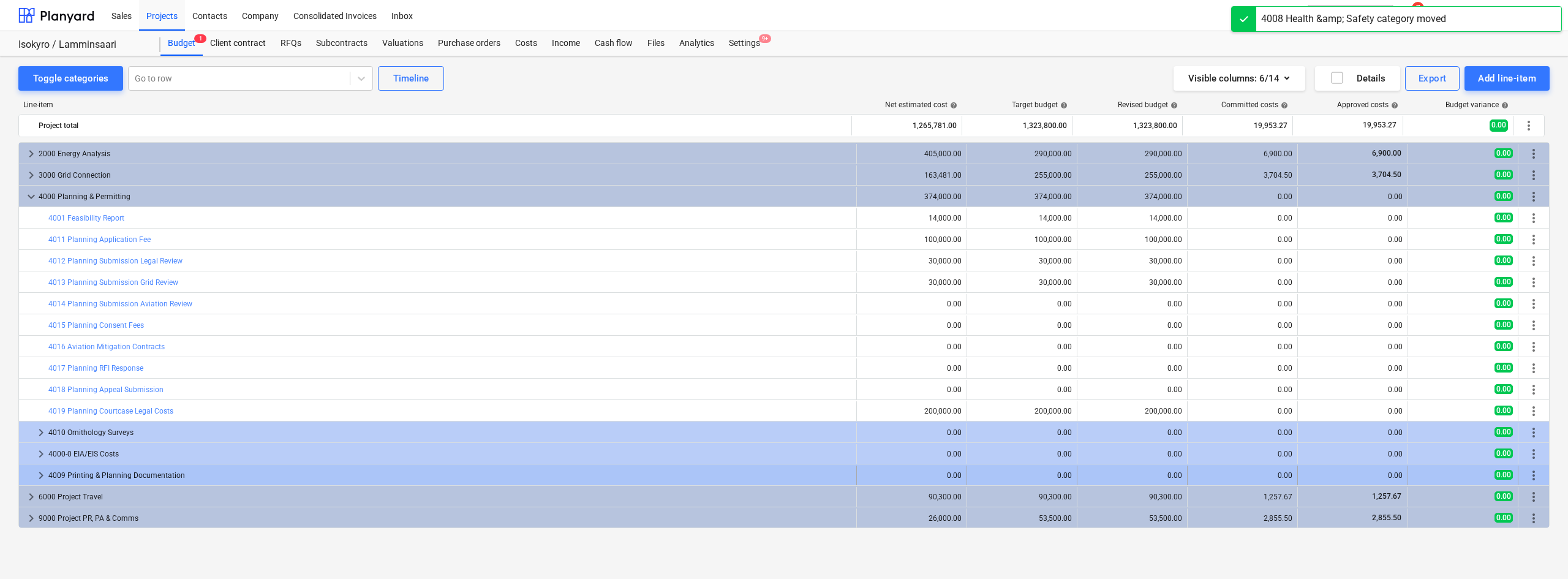
click at [1527, 473] on span "more_vert" at bounding box center [1534, 475] width 15 height 15
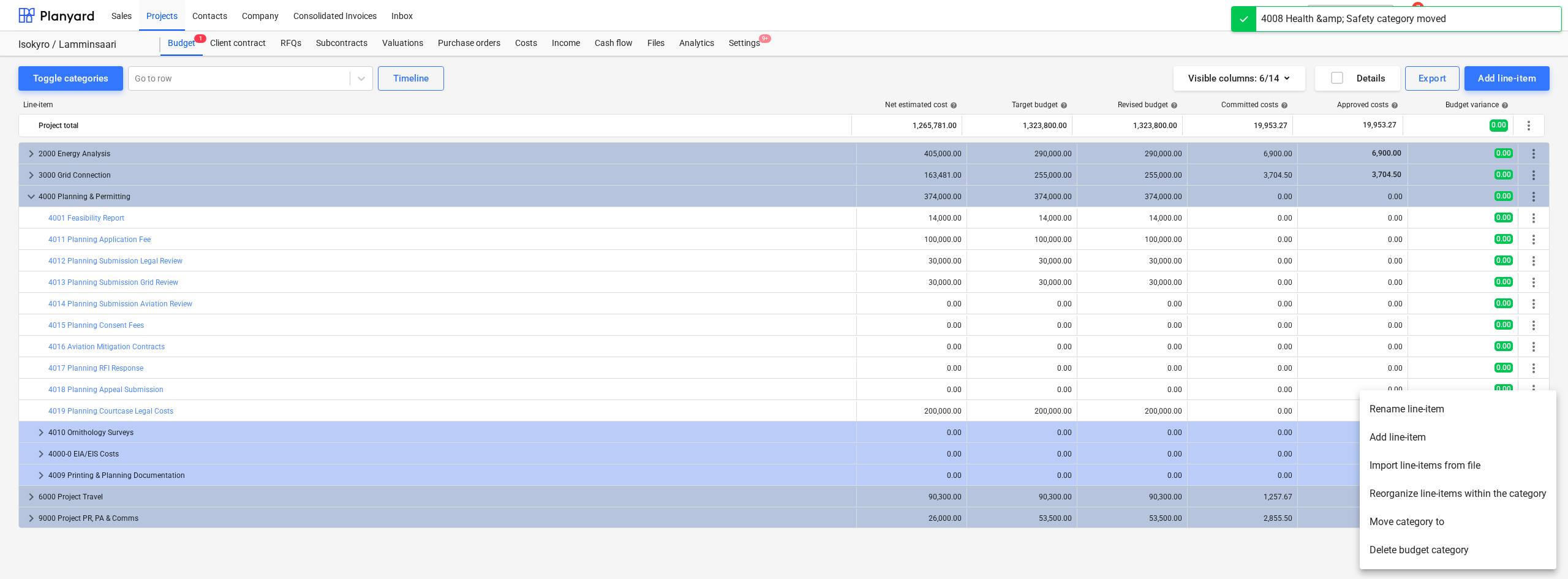
click at [1391, 523] on li "Move category to" at bounding box center [1458, 522] width 196 height 28
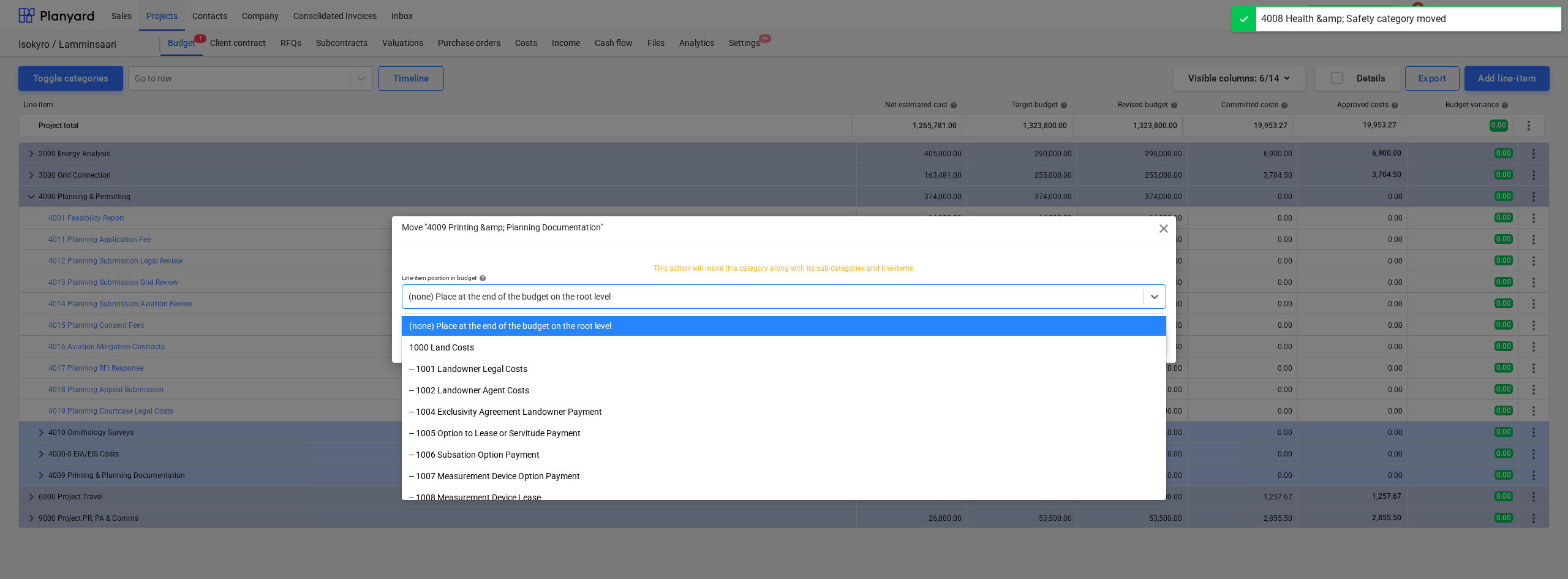
click at [709, 299] on div at bounding box center [772, 296] width 728 height 12
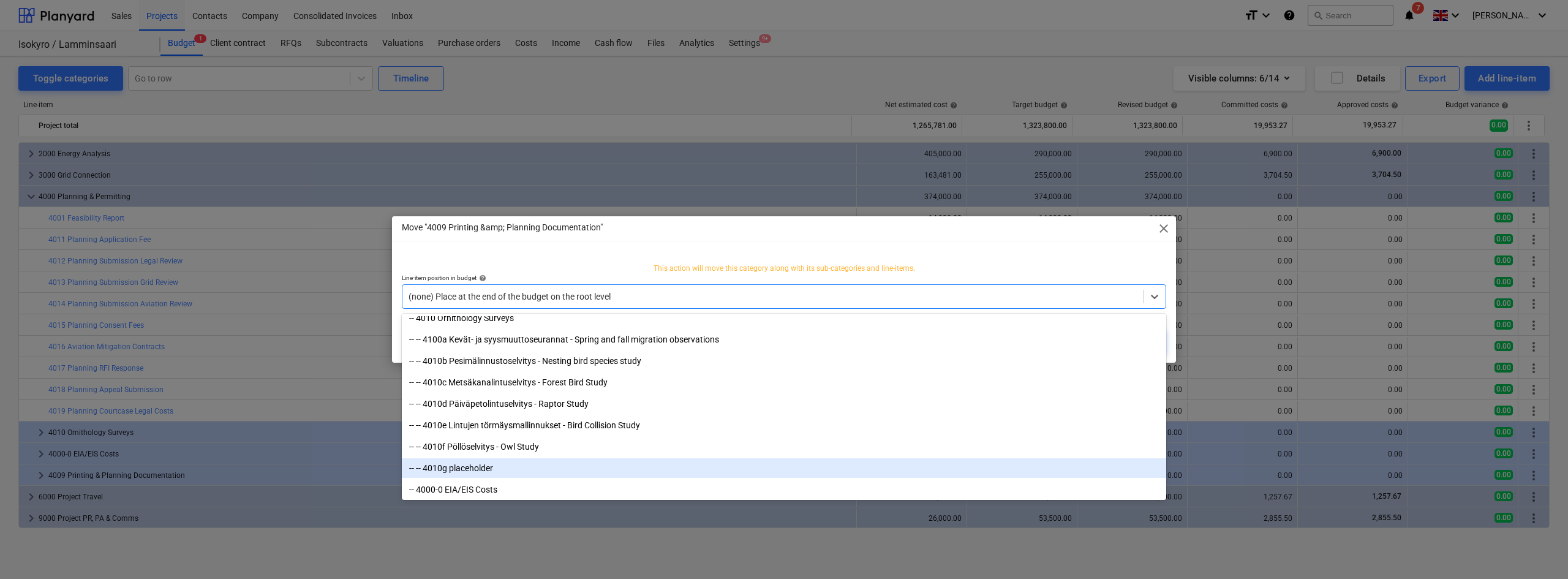
scroll to position [852, 0]
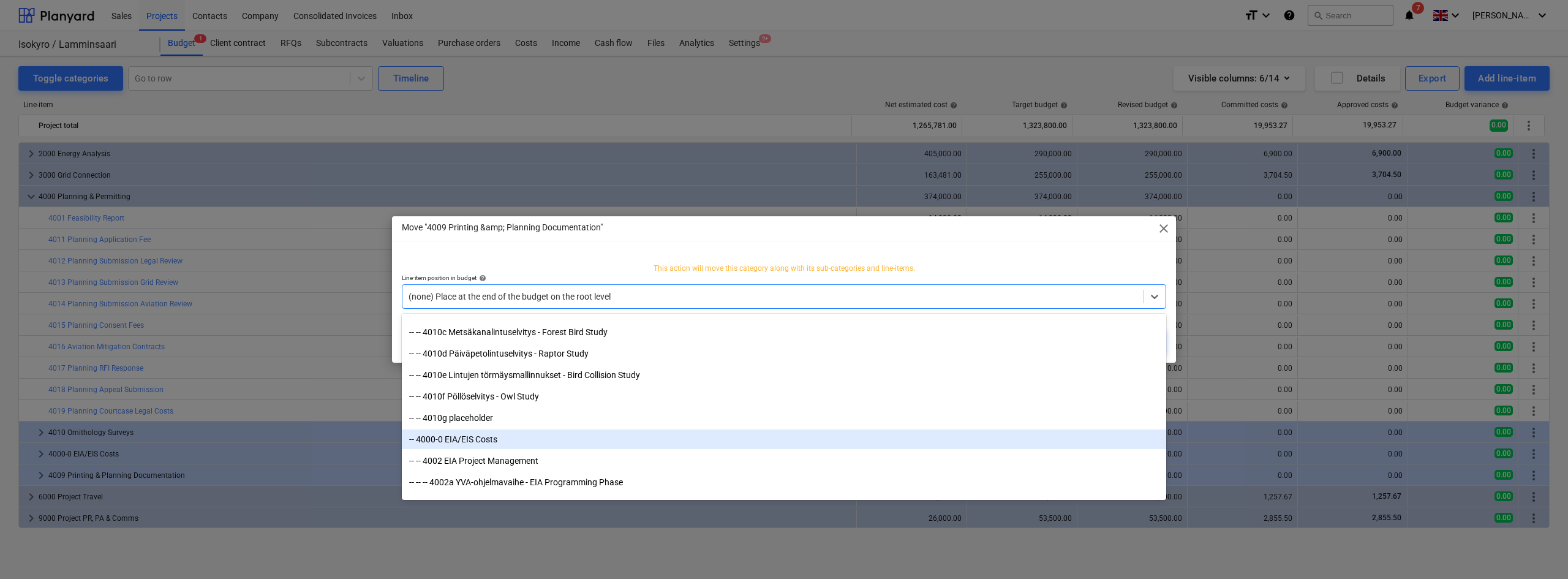
click at [480, 440] on div "-- 4000-0 EIA/EIS Costs" at bounding box center [783, 439] width 764 height 19
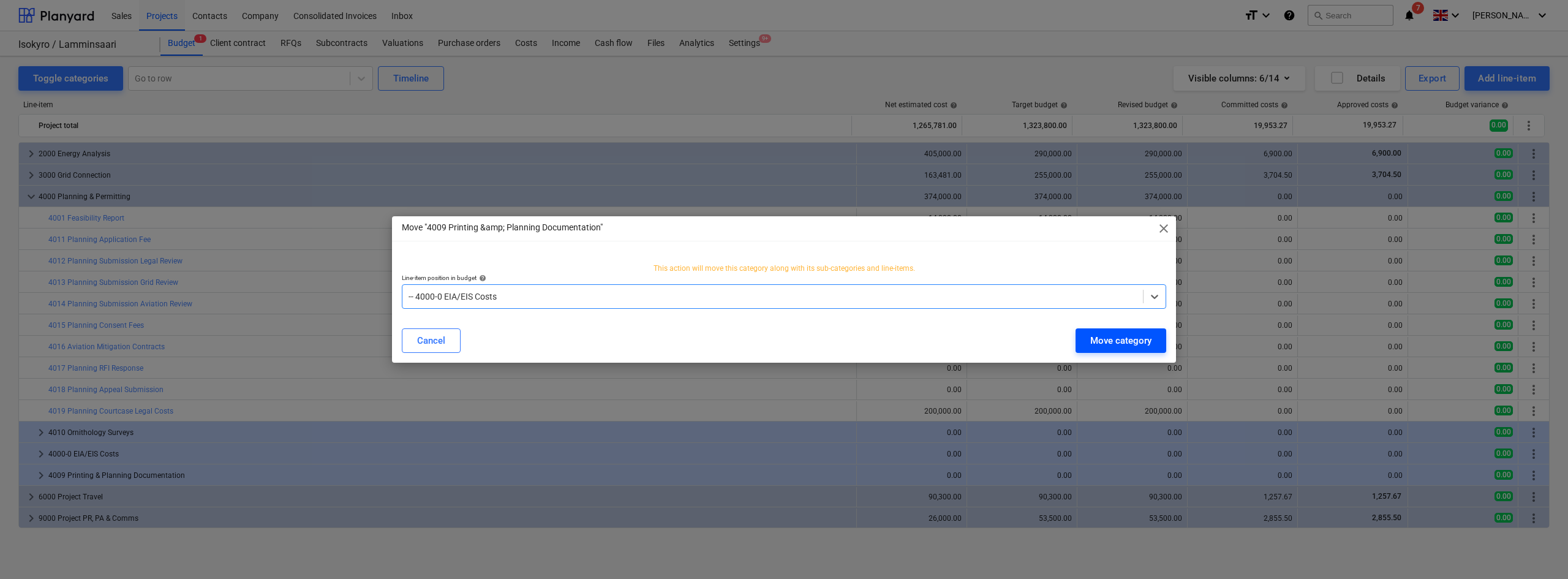
click at [1107, 335] on div "Move category" at bounding box center [1121, 341] width 61 height 16
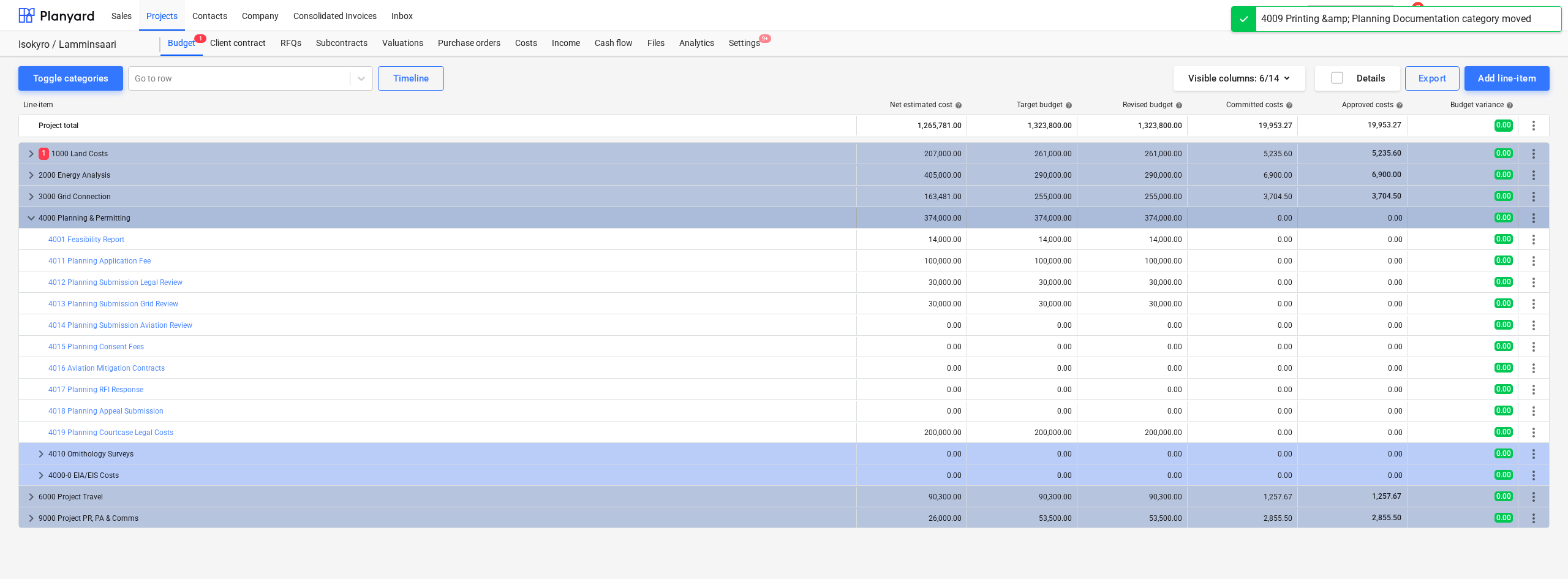
click at [1534, 220] on span "more_vert" at bounding box center [1534, 218] width 15 height 15
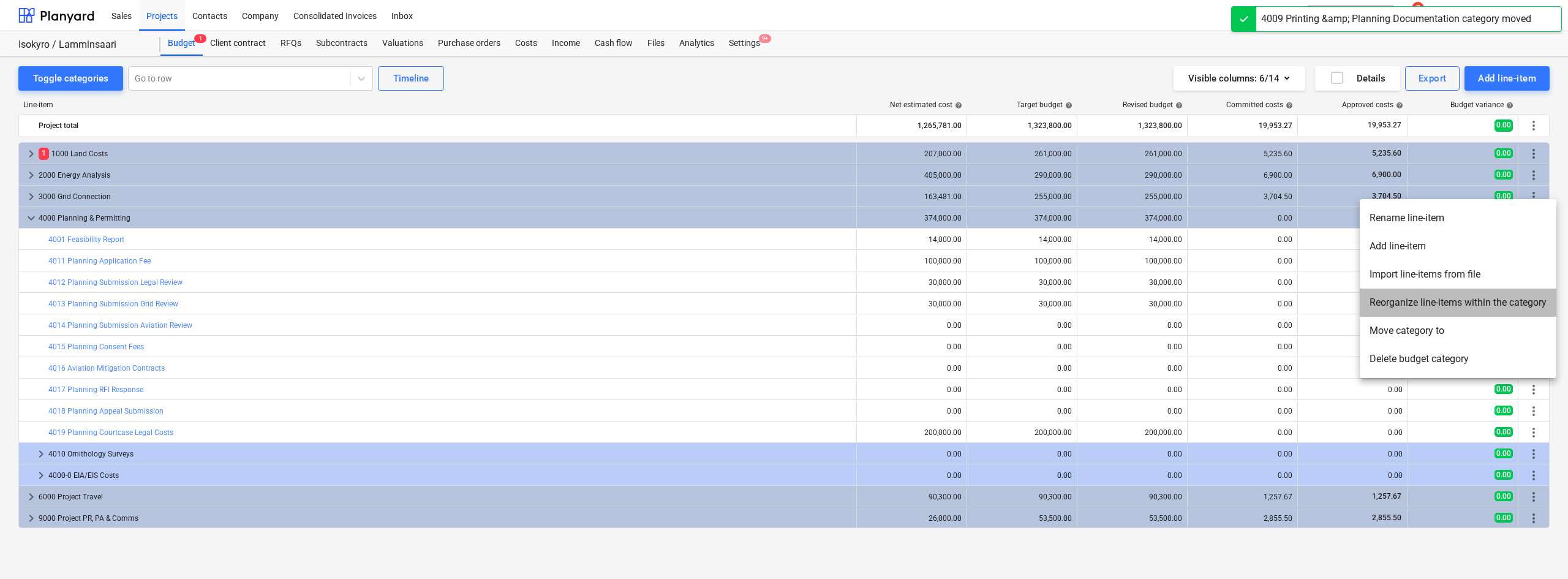
click at [1393, 306] on li "Reorganize line-items within the category" at bounding box center [1458, 302] width 196 height 28
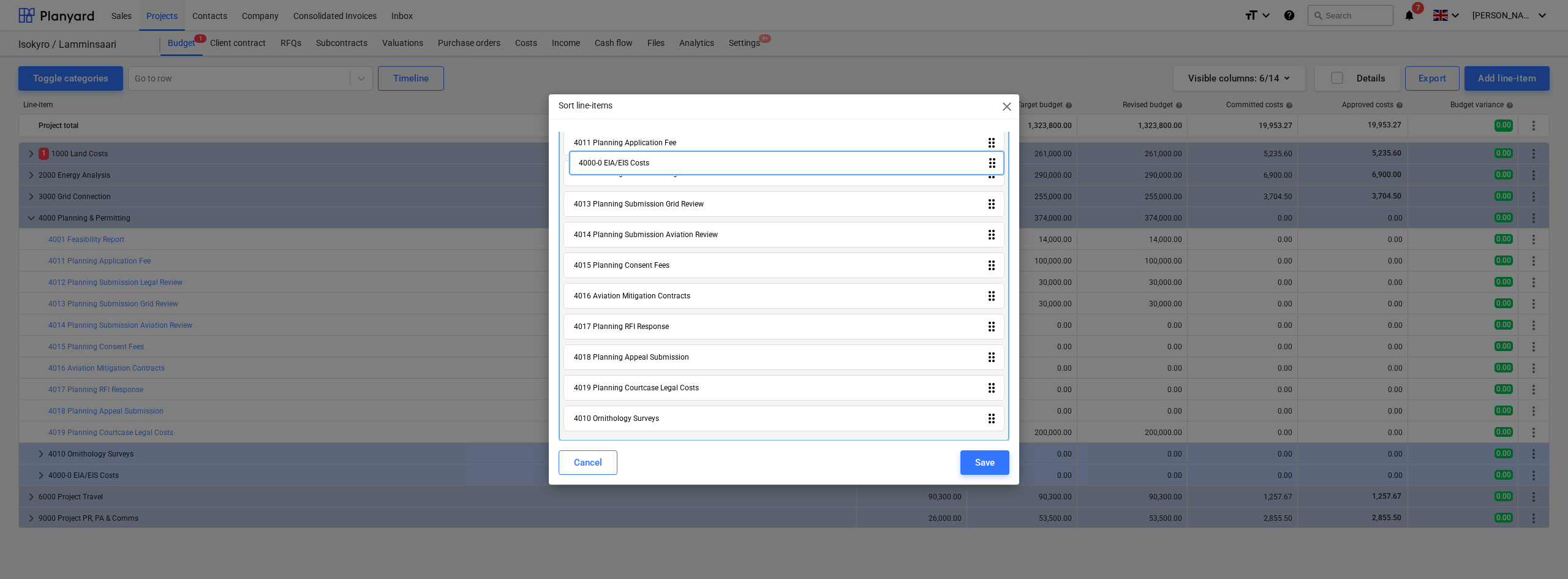
scroll to position [0, 0]
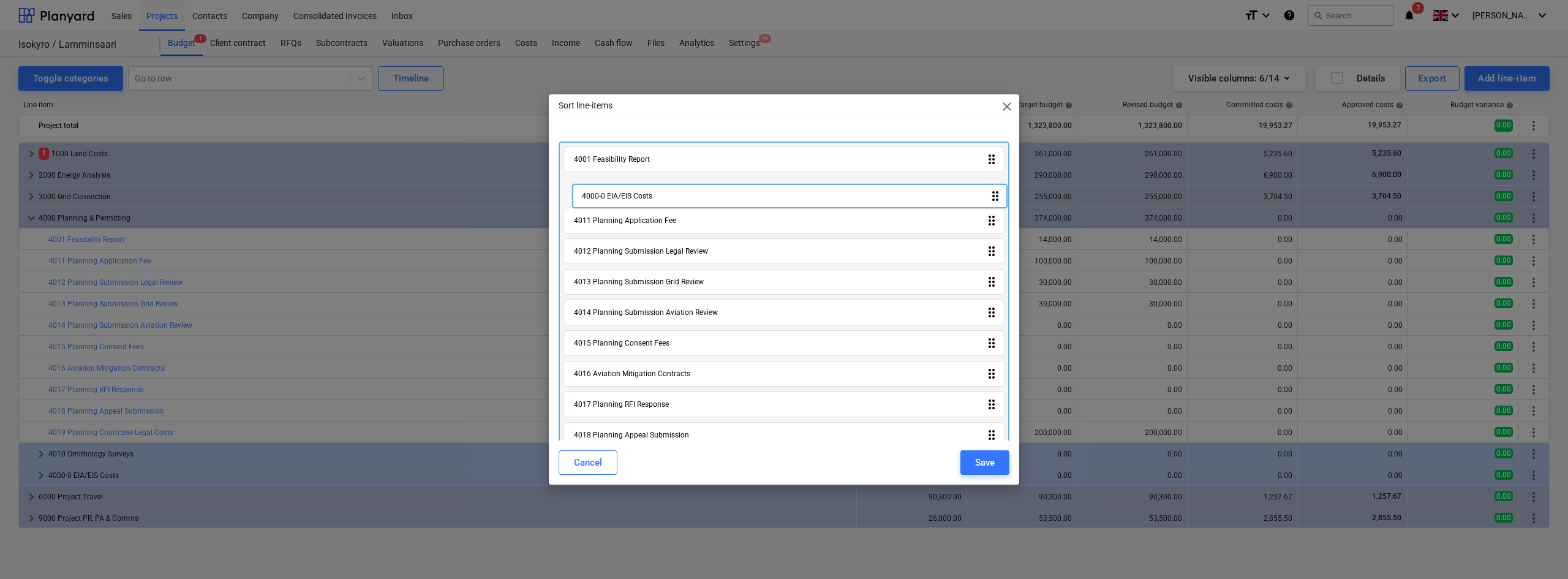
drag, startPoint x: 637, startPoint y: 424, endPoint x: 644, endPoint y: 198, distance: 226.1
click at [644, 198] on div "4001 Feasibility Report drag_indicator 4011 Planning Application Fee drag_indic…" at bounding box center [783, 330] width 451 height 377
drag, startPoint x: 655, startPoint y: 421, endPoint x: 661, endPoint y: 184, distance: 237.1
click at [661, 184] on div "4001 Feasibility Report drag_indicator 4000-0 EIA/EIS Costs drag_indicator 4011…" at bounding box center [783, 330] width 451 height 377
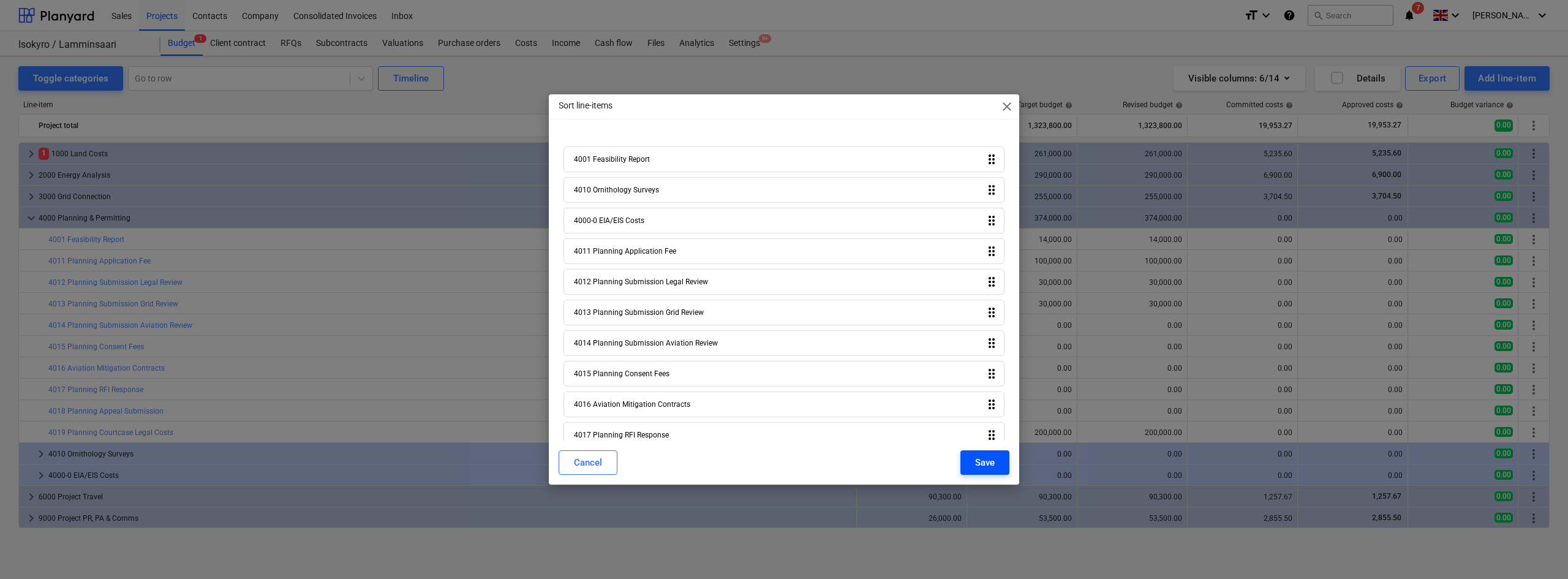
click at [982, 457] on div "Save" at bounding box center [984, 463] width 19 height 16
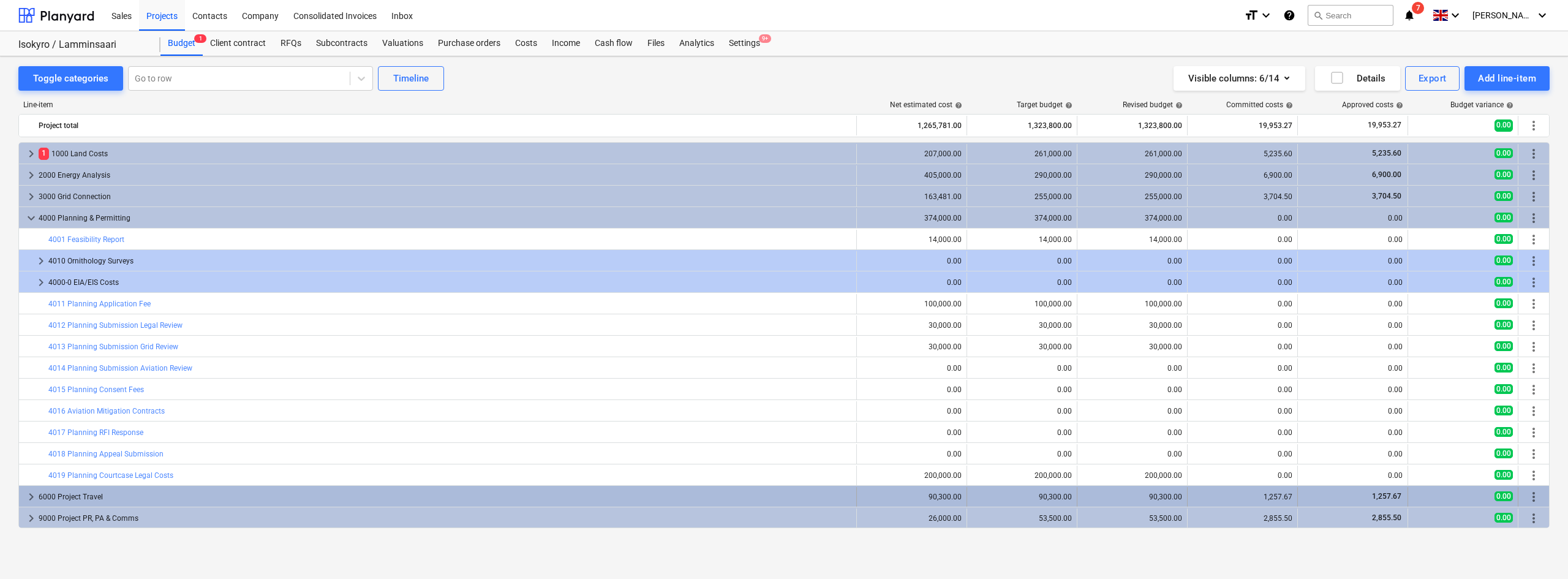
click at [28, 502] on span "keyboard_arrow_right" at bounding box center [31, 497] width 15 height 15
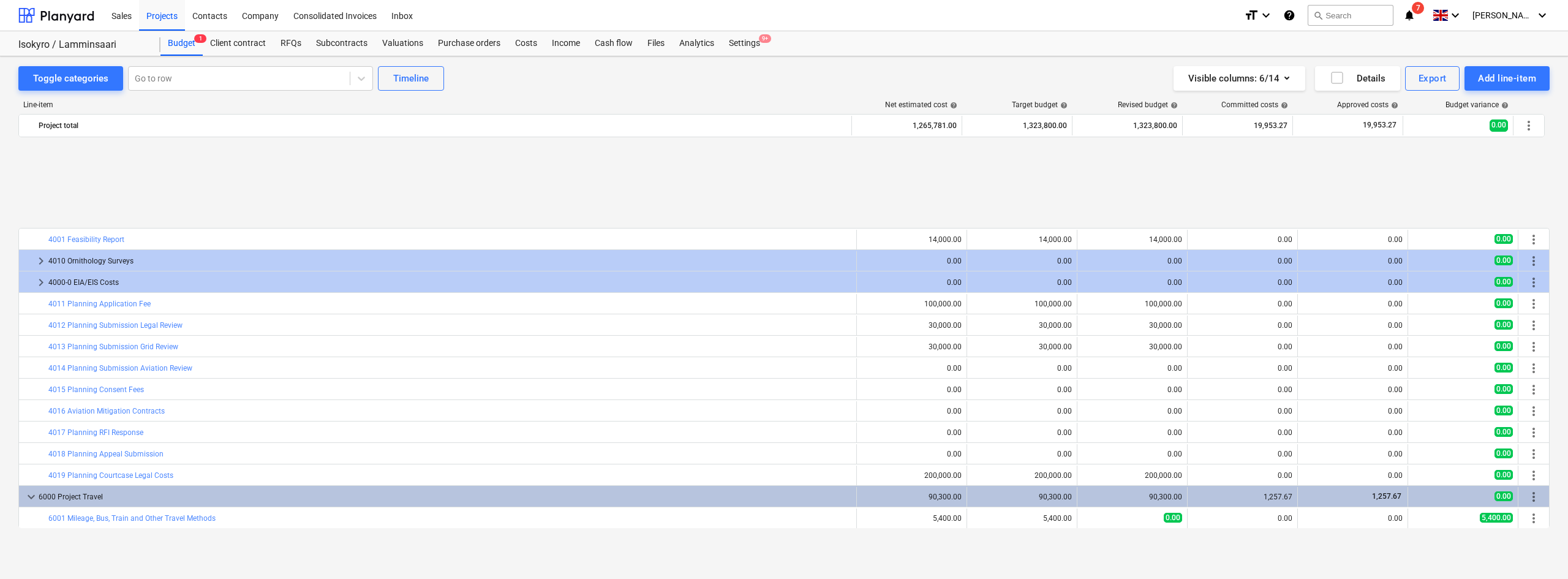
scroll to position [129, 0]
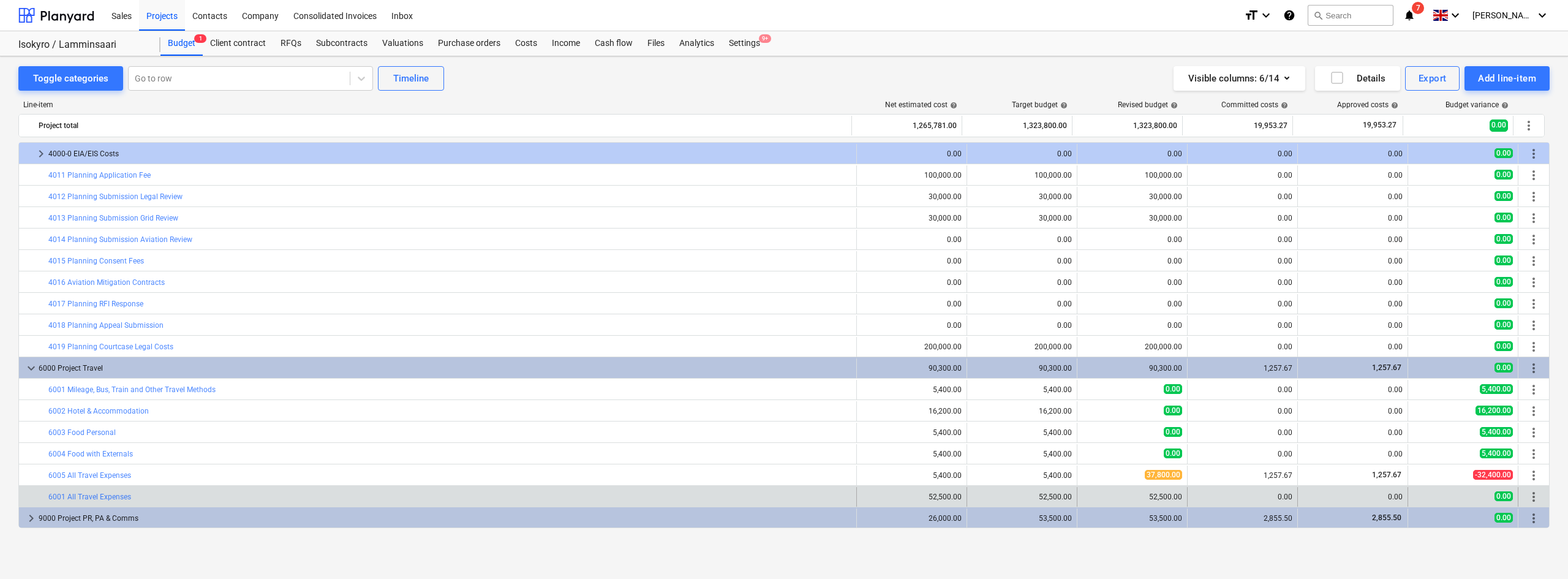
click at [1536, 497] on span "more_vert" at bounding box center [1534, 497] width 15 height 15
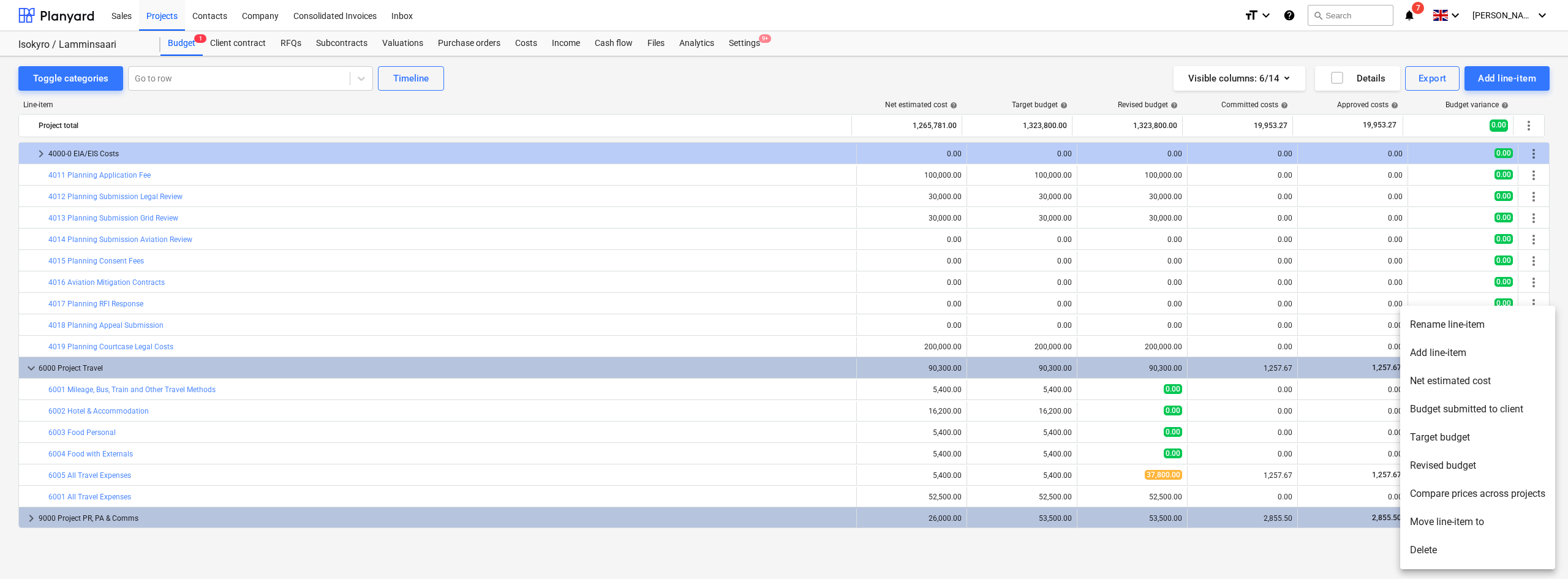
click at [1456, 555] on li "Delete" at bounding box center [1478, 550] width 155 height 28
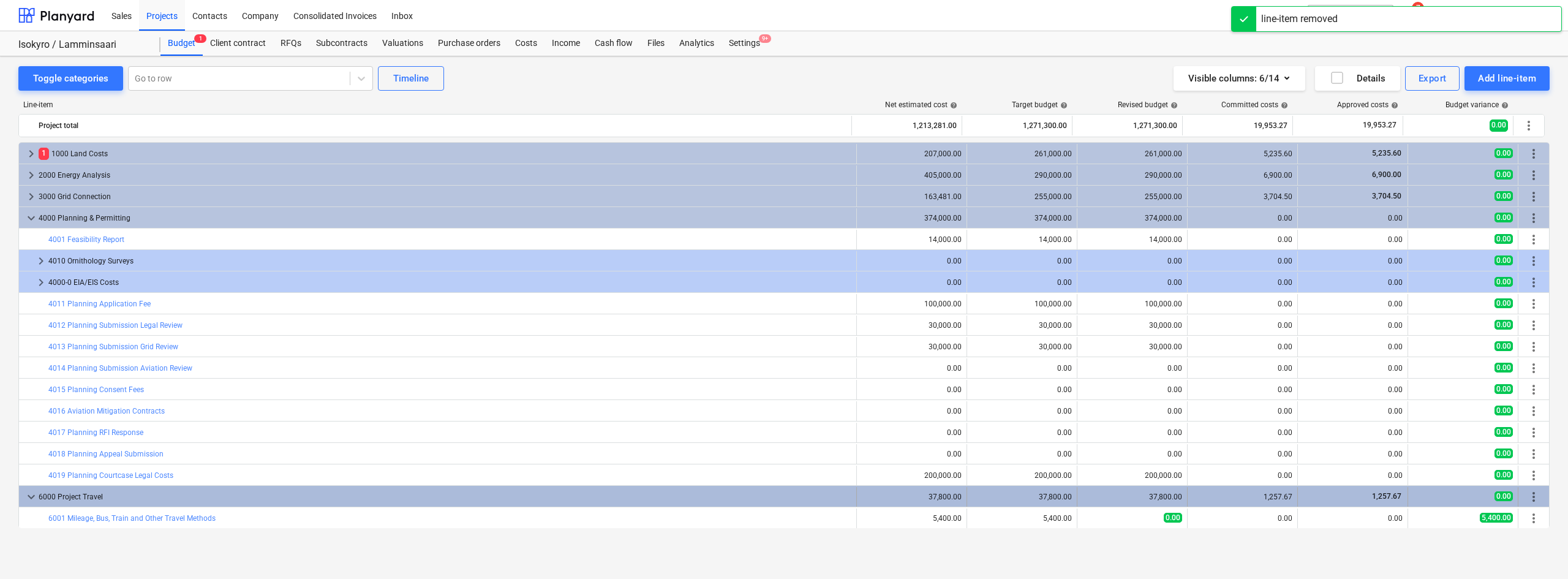
scroll to position [107, 0]
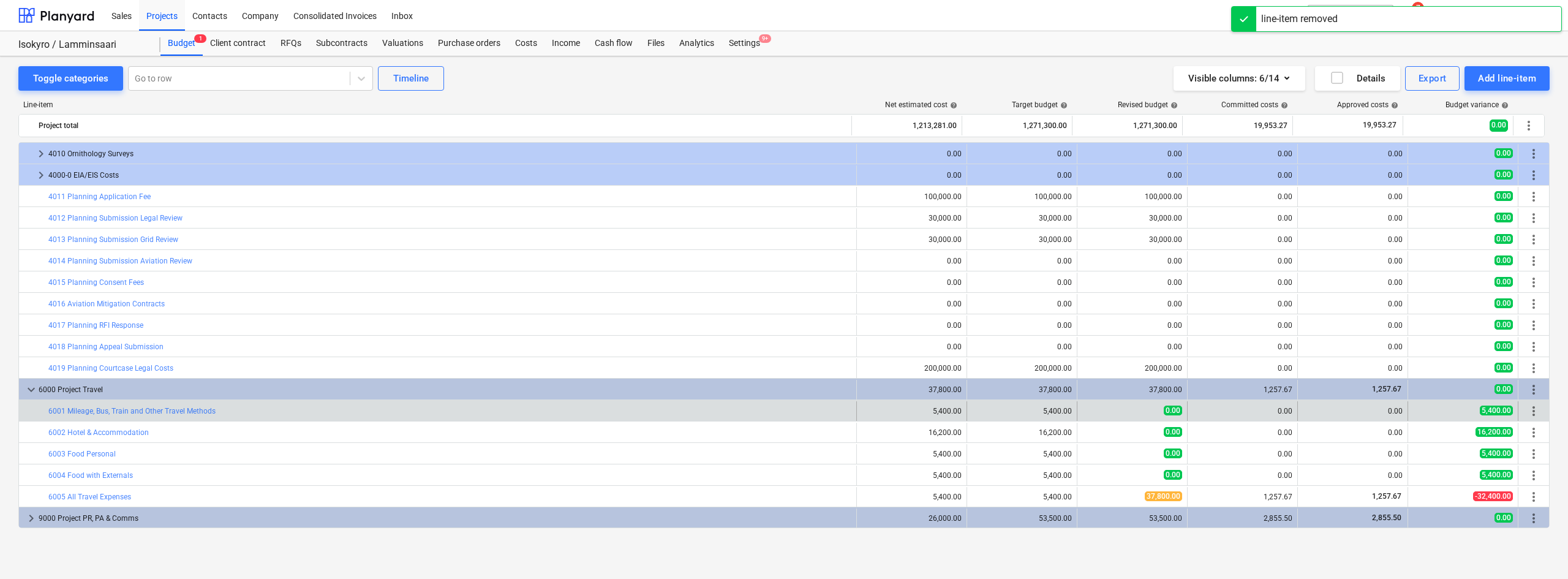
click at [1533, 407] on span "more_vert" at bounding box center [1534, 411] width 15 height 15
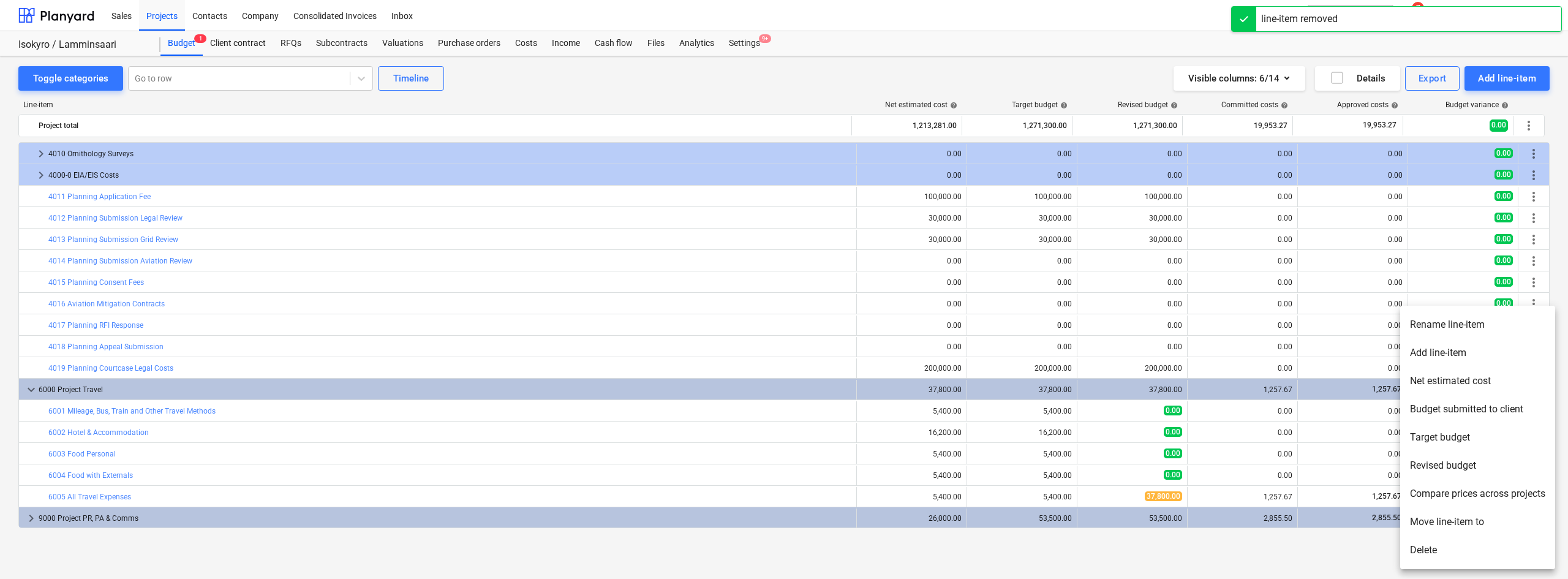
click at [1436, 560] on li "Delete" at bounding box center [1478, 550] width 155 height 28
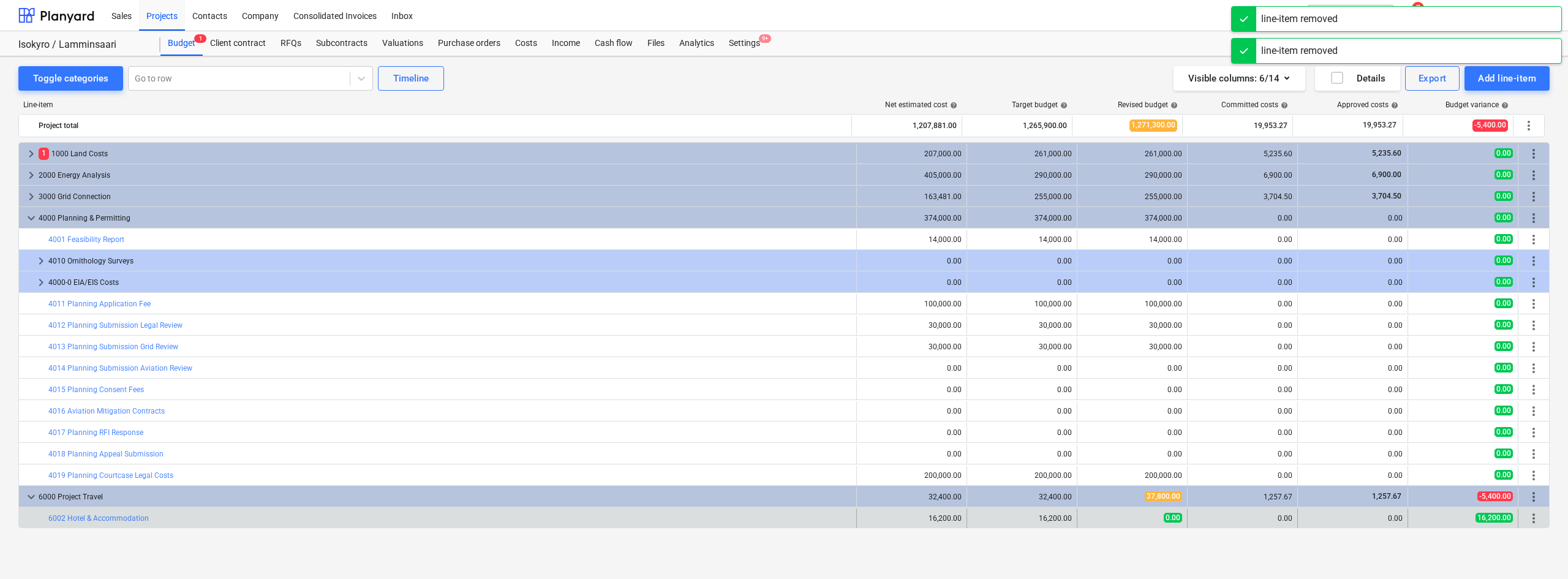
scroll to position [85, 0]
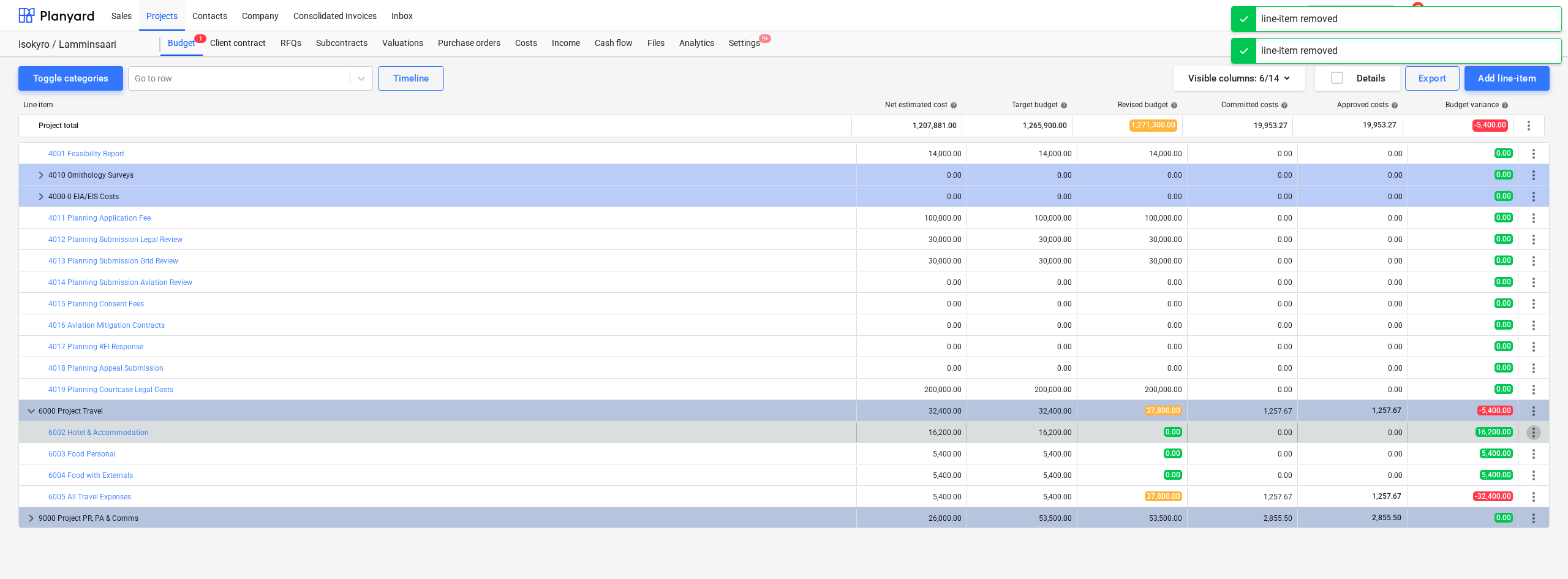
click at [1528, 429] on span "more_vert" at bounding box center [1534, 432] width 15 height 15
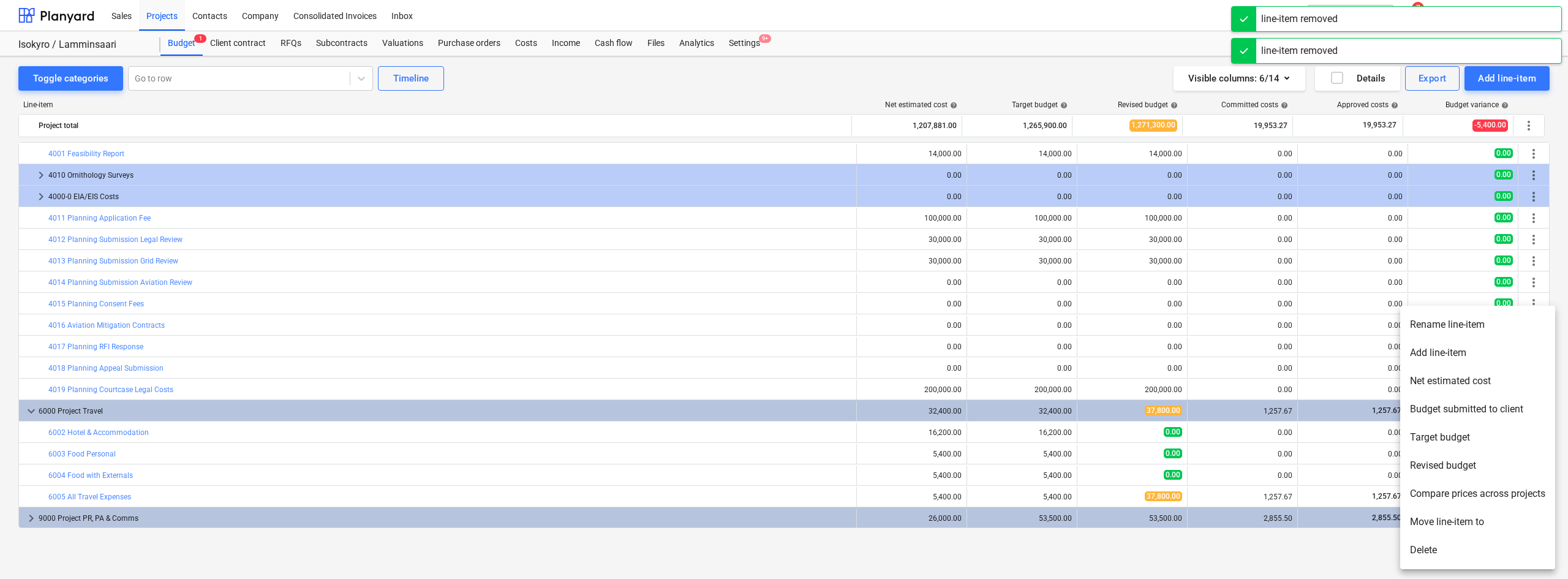
click at [1435, 546] on li "Delete" at bounding box center [1478, 550] width 155 height 28
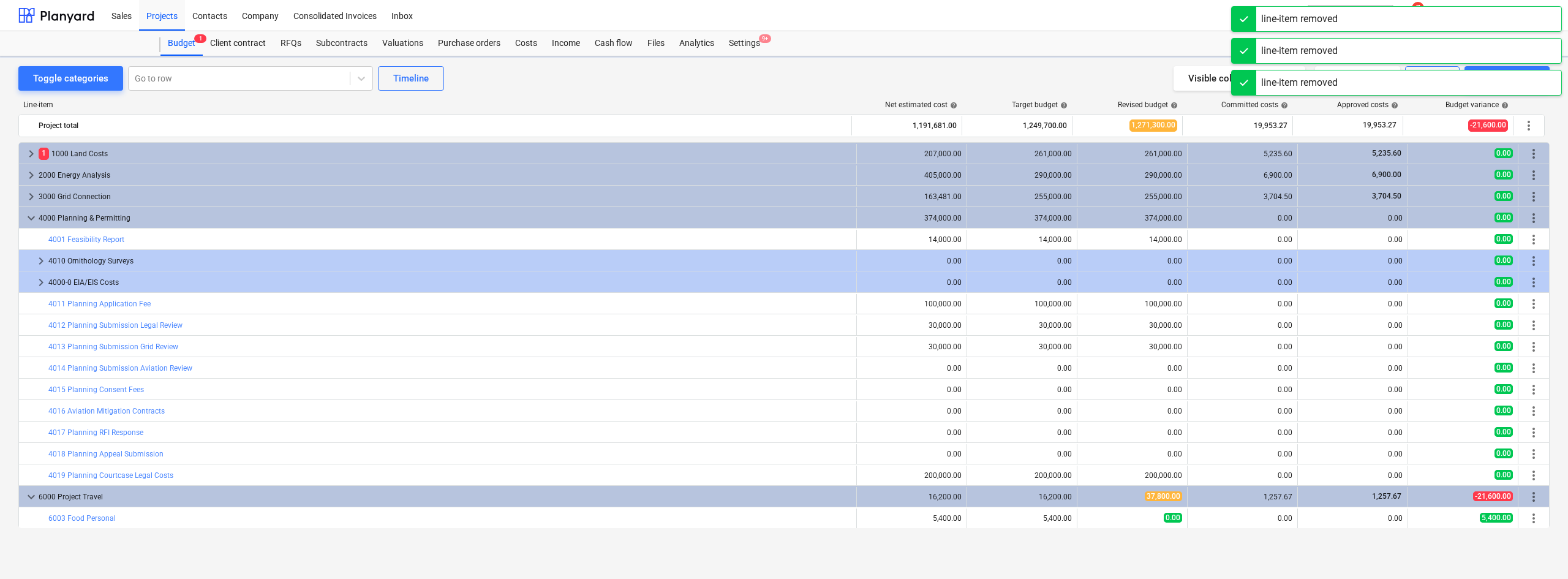
scroll to position [64, 0]
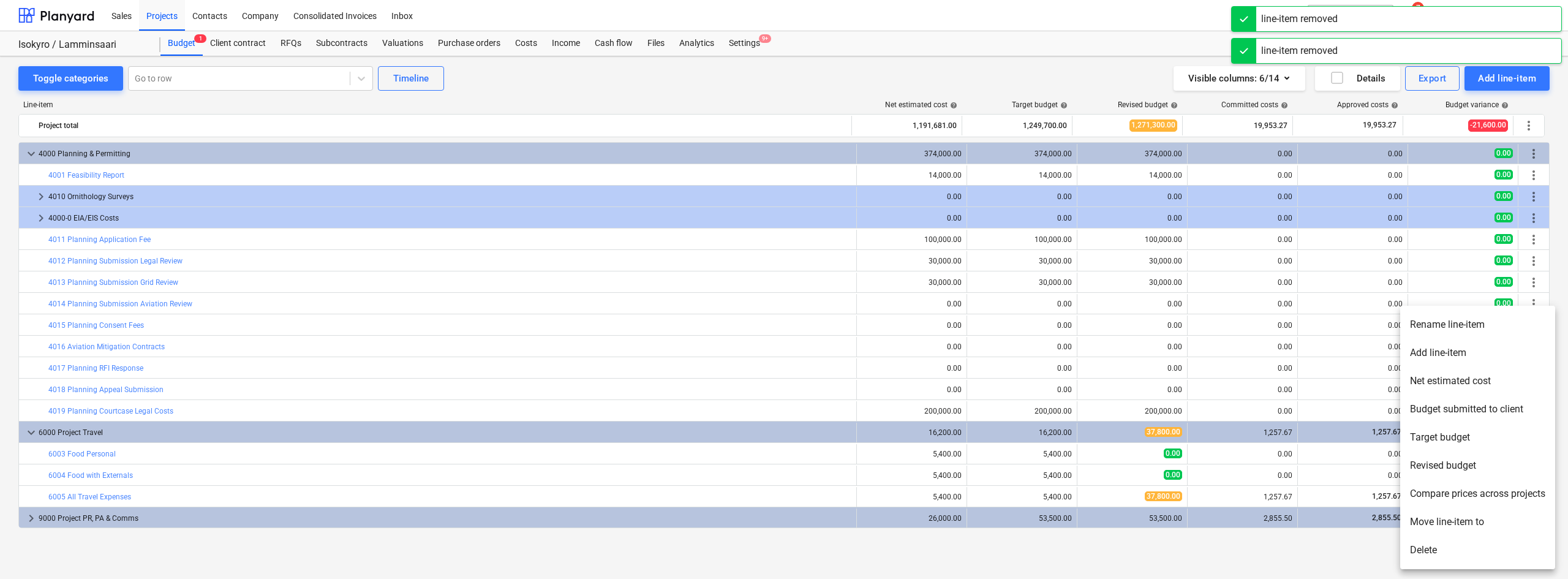
click at [1440, 553] on li "Delete" at bounding box center [1478, 550] width 155 height 28
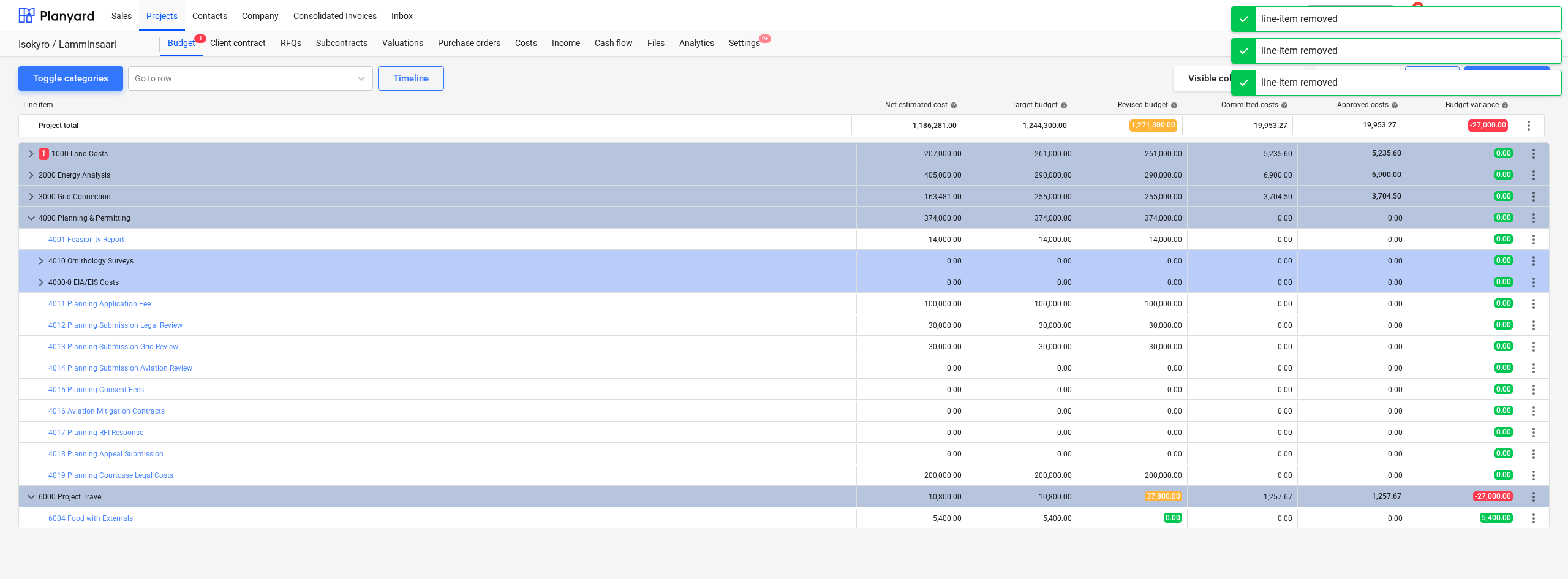
scroll to position [43, 0]
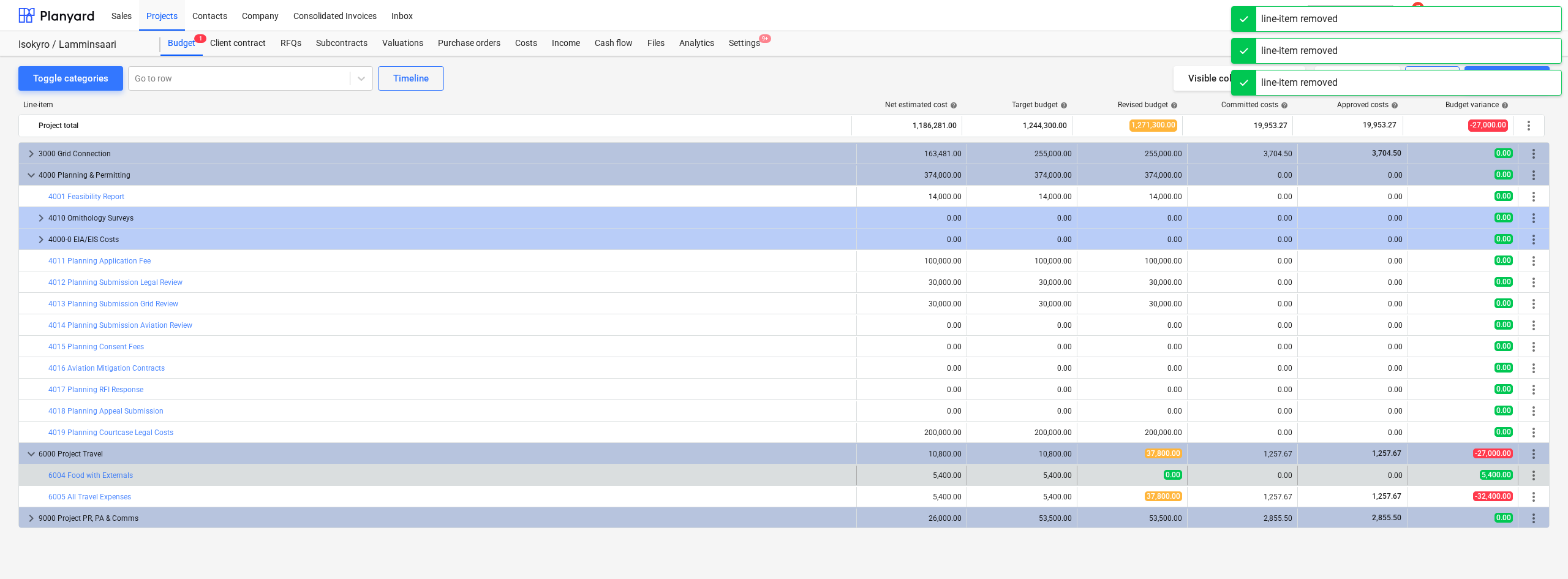
click at [1533, 474] on span "more_vert" at bounding box center [1534, 475] width 15 height 15
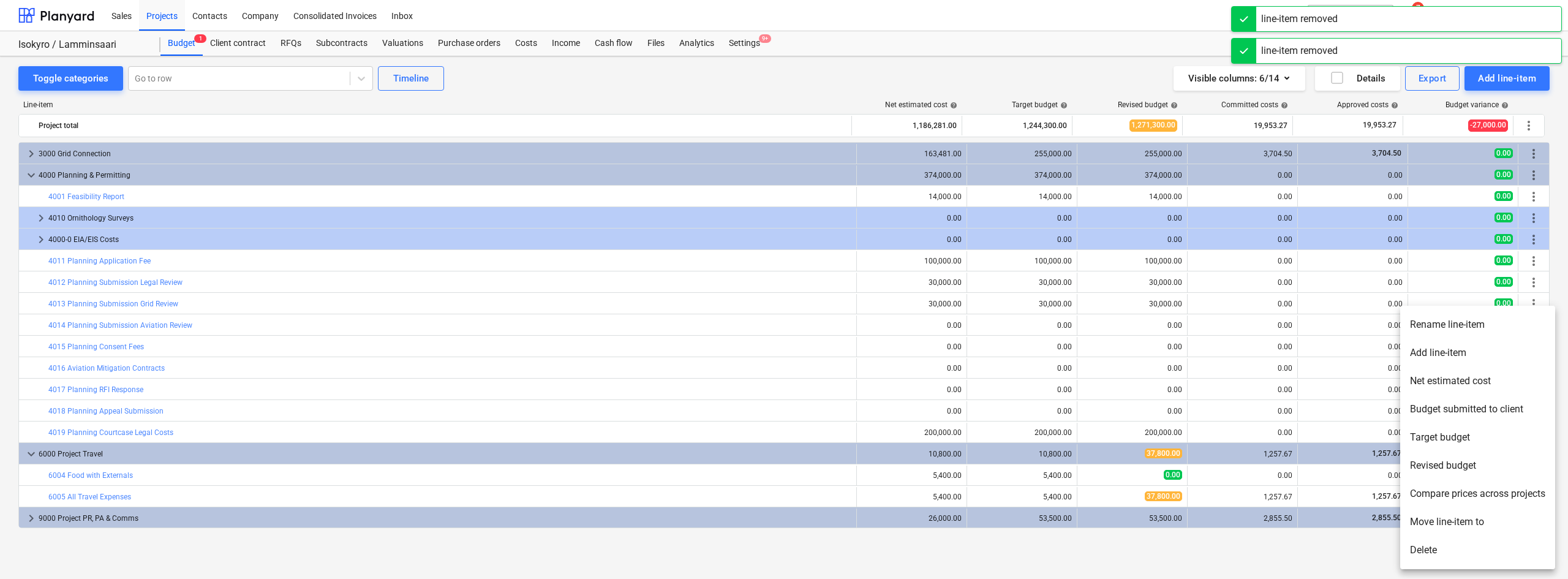
click at [1459, 553] on li "Delete" at bounding box center [1478, 550] width 155 height 28
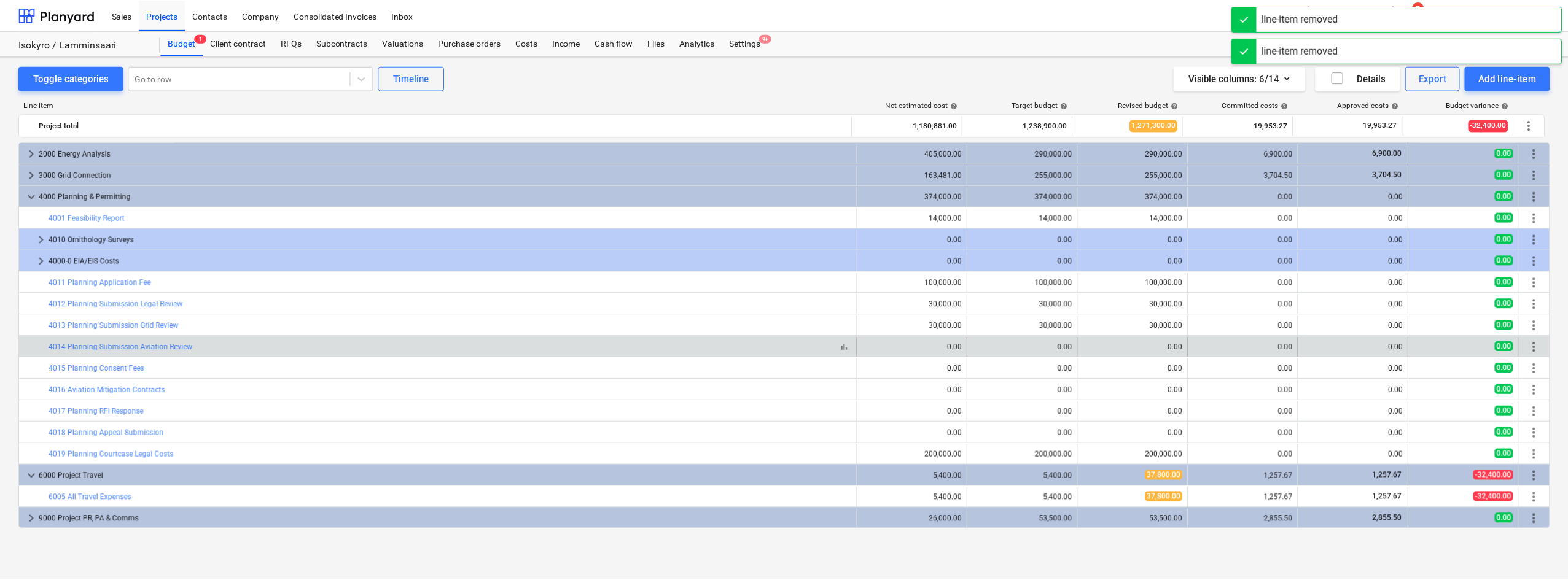
scroll to position [0, 0]
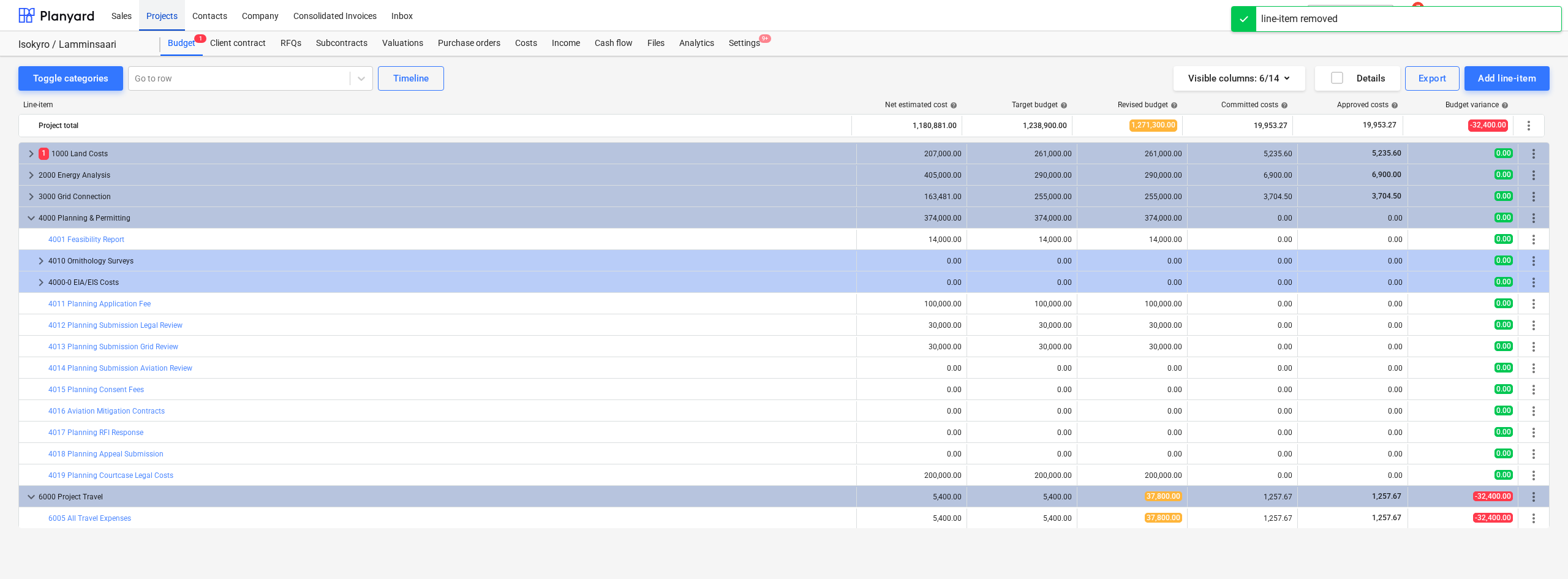
click at [167, 17] on div "Projects" at bounding box center [162, 15] width 46 height 31
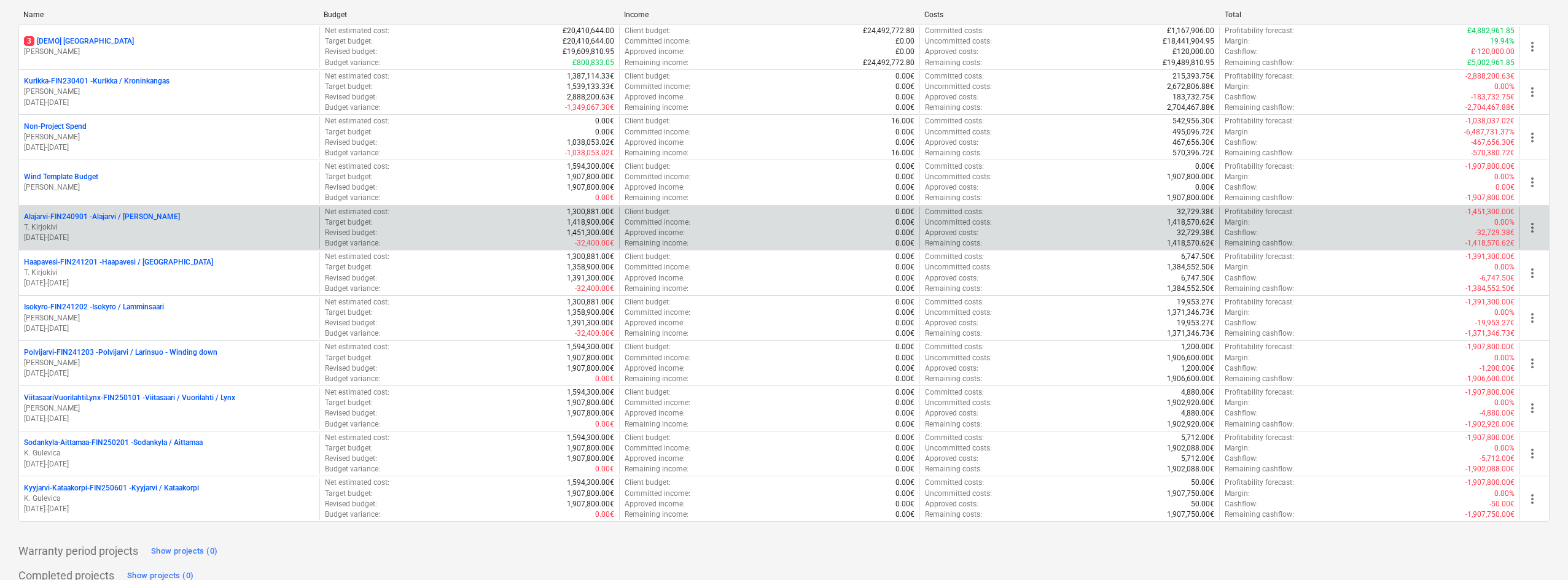
scroll to position [176, 0]
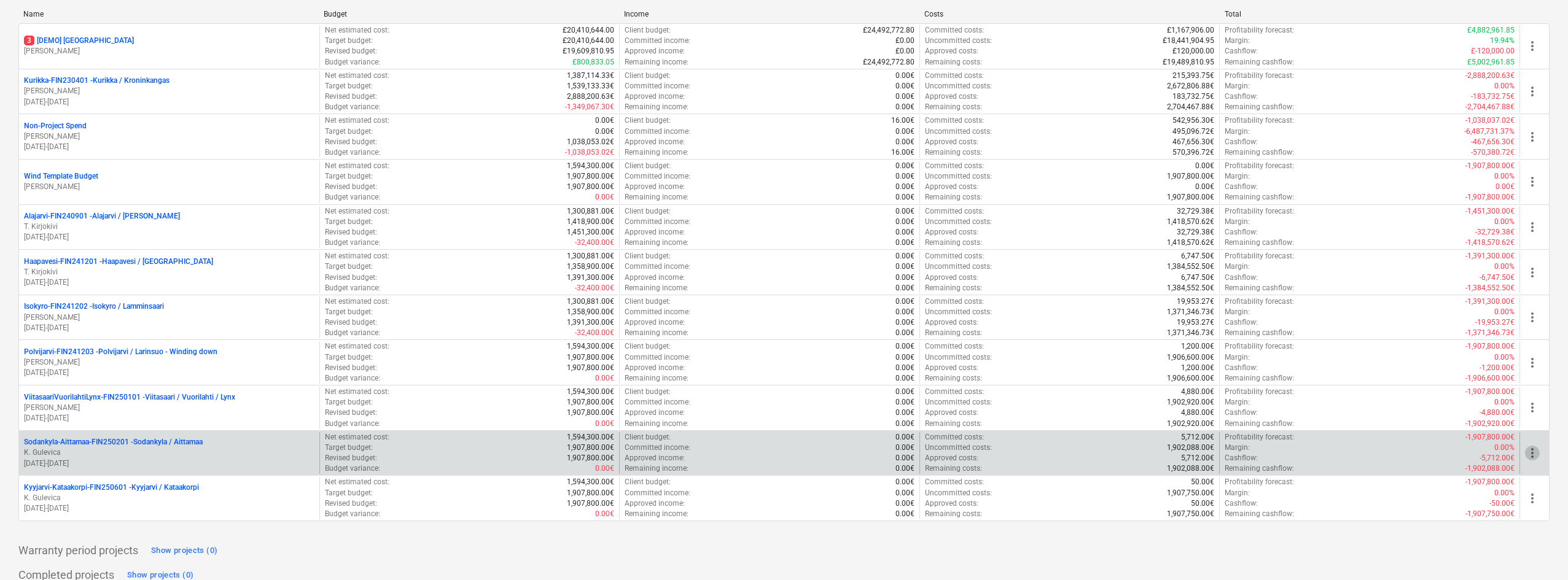
click at [1538, 456] on span "more_vert" at bounding box center [1532, 453] width 15 height 15
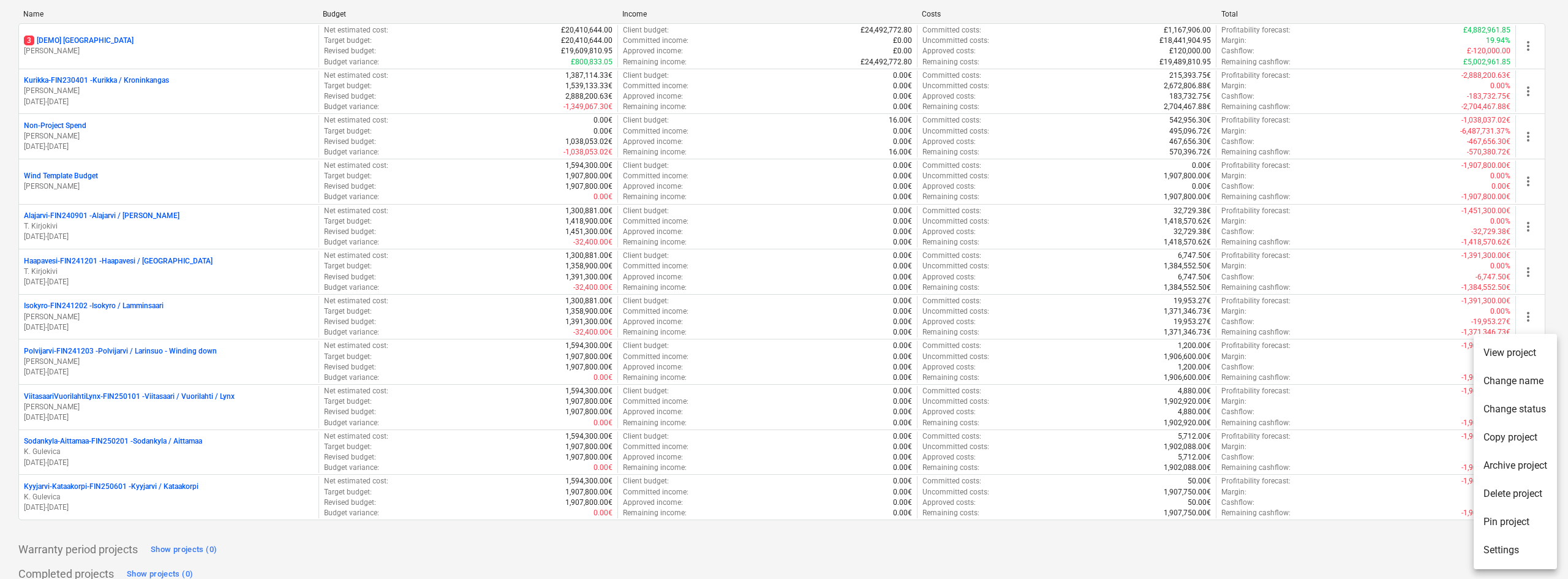
click at [486, 492] on div at bounding box center [784, 290] width 1568 height 579
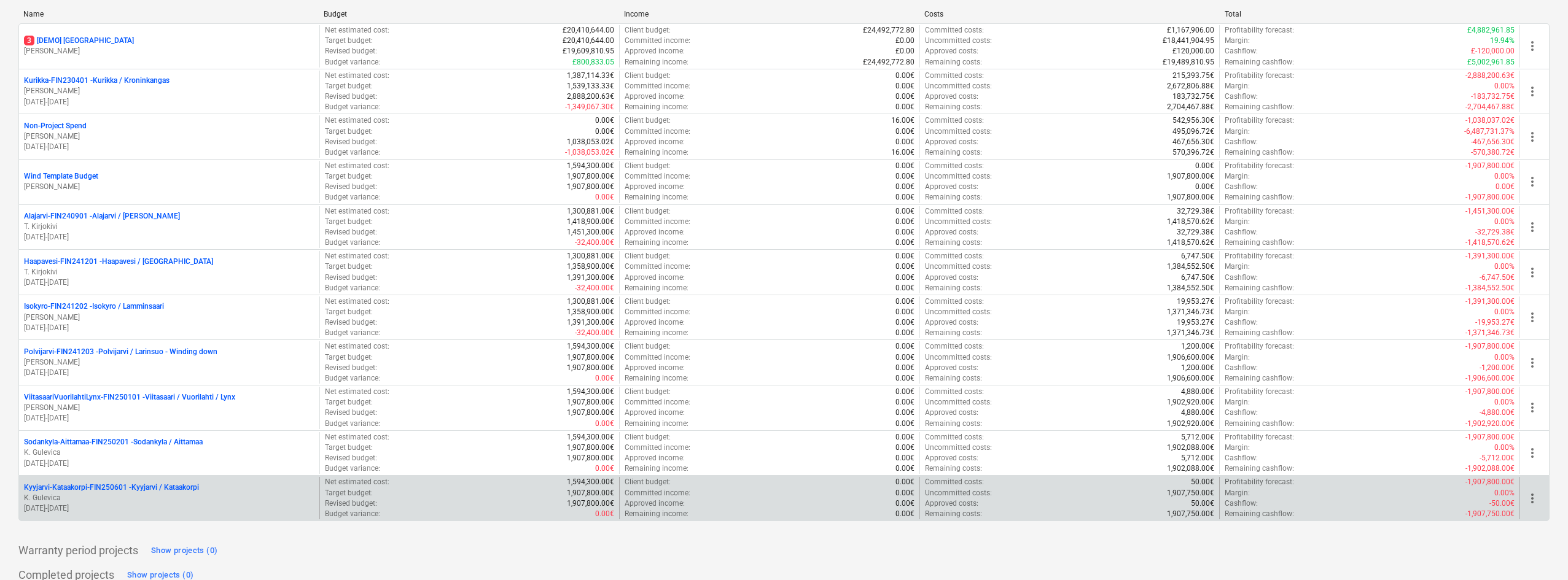
click at [183, 495] on p "K. Gulevica" at bounding box center [169, 498] width 290 height 11
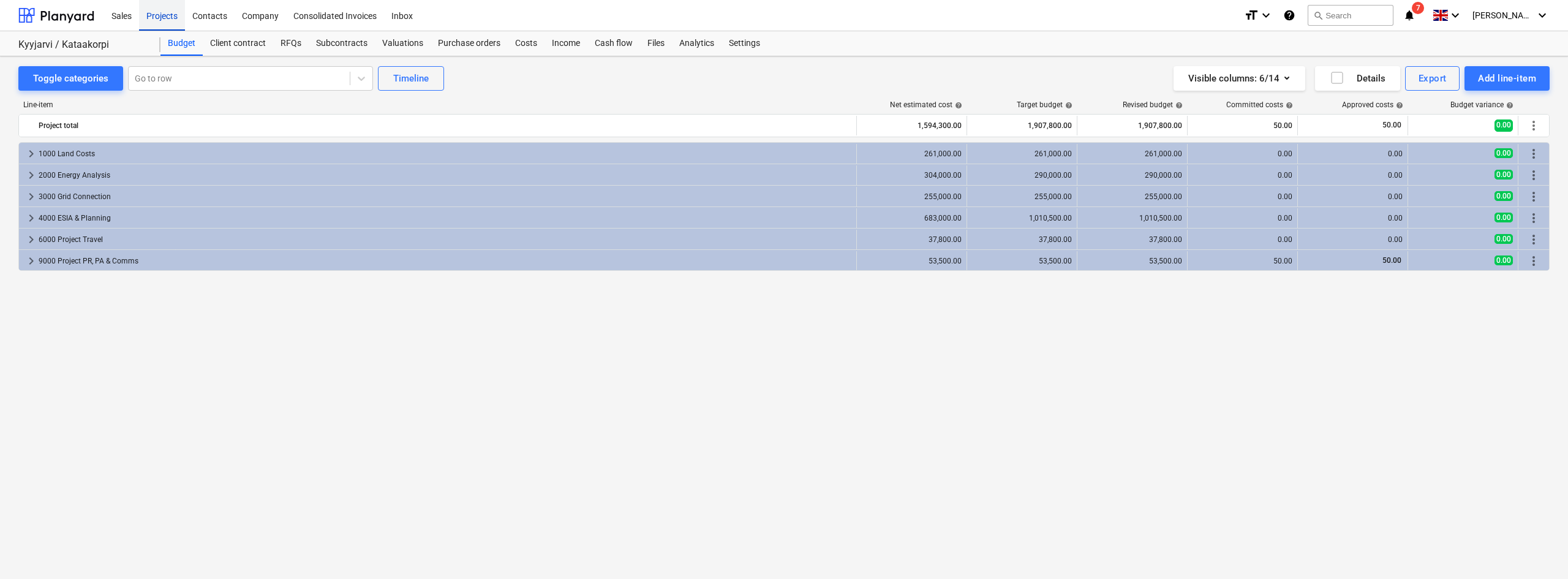
click at [170, 21] on div "Projects" at bounding box center [162, 15] width 46 height 31
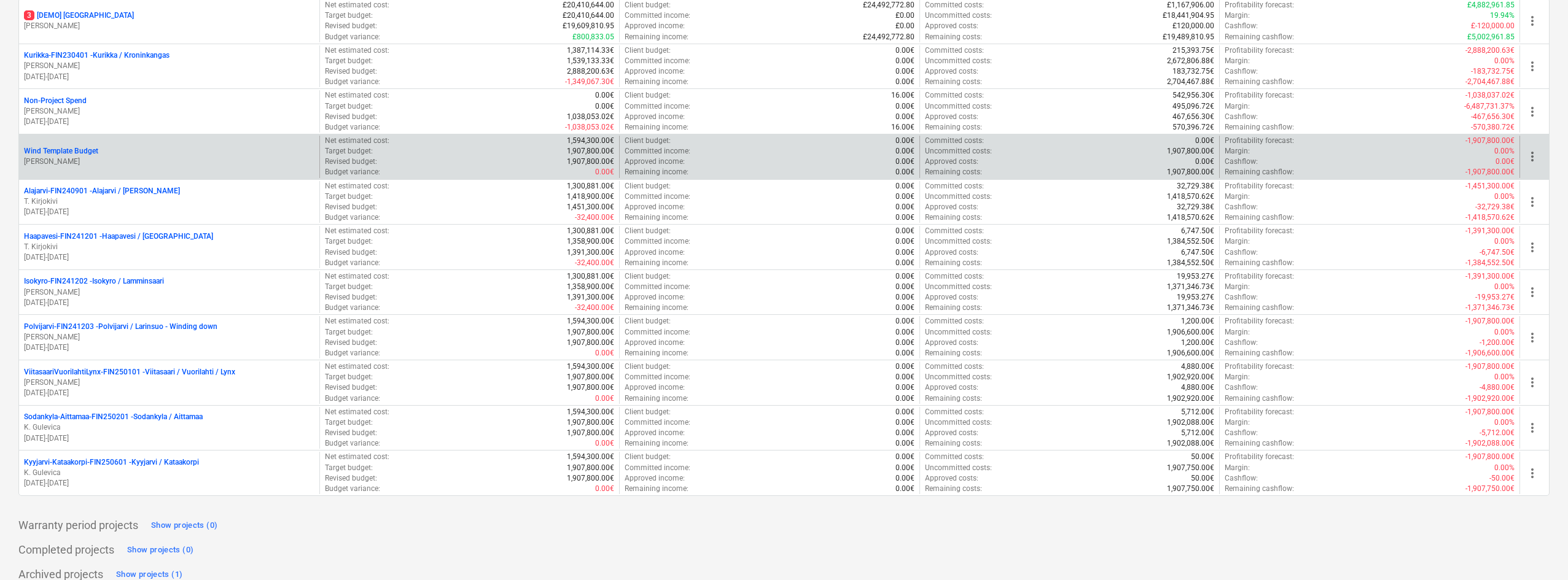
scroll to position [215, 0]
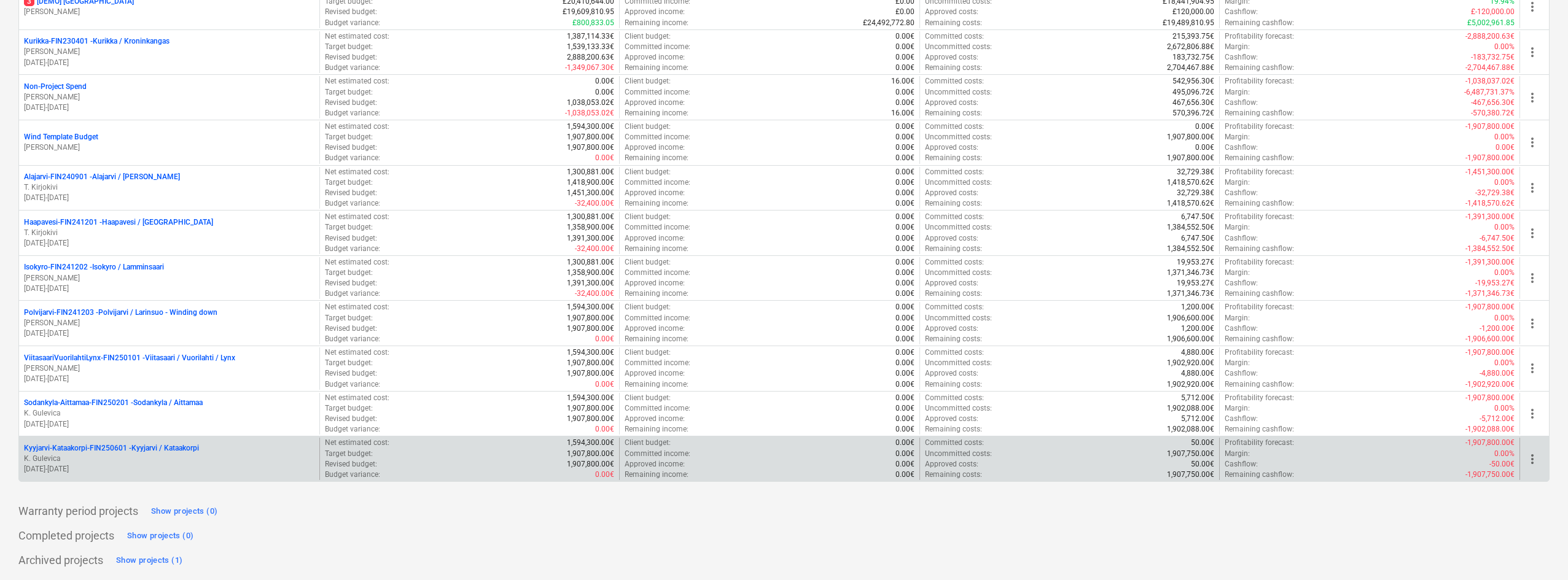
click at [138, 448] on p "Kyyjarvi-Kataakorpi-FIN250601 - Kyyjarvi / Kataakorpi" at bounding box center [111, 448] width 175 height 11
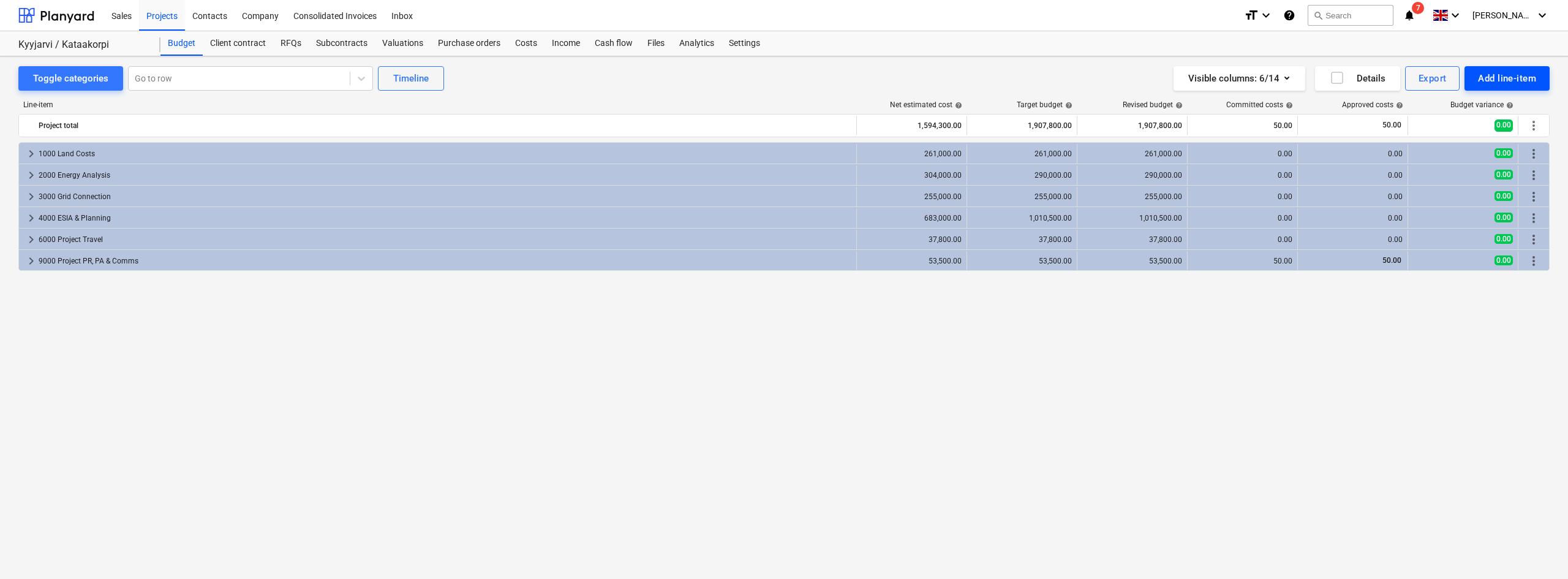
click at [1503, 74] on div "Add line-item" at bounding box center [1506, 79] width 58 height 16
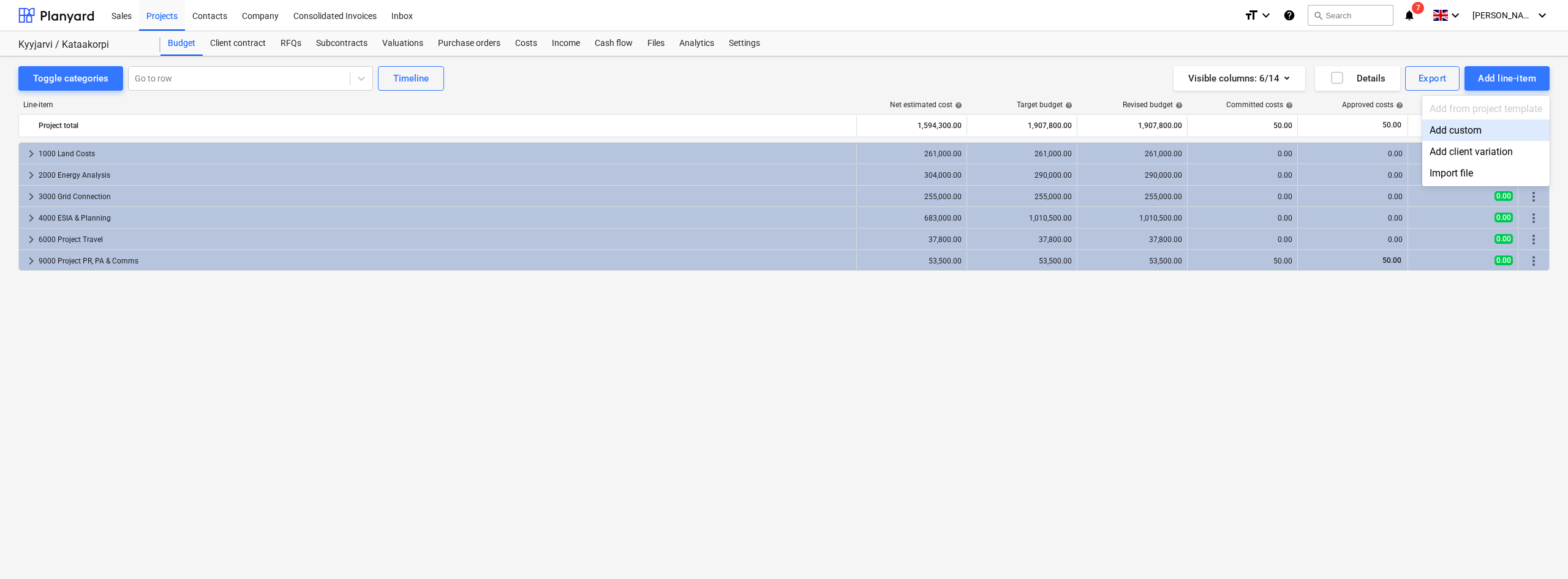
click at [1374, 351] on div at bounding box center [784, 290] width 1568 height 579
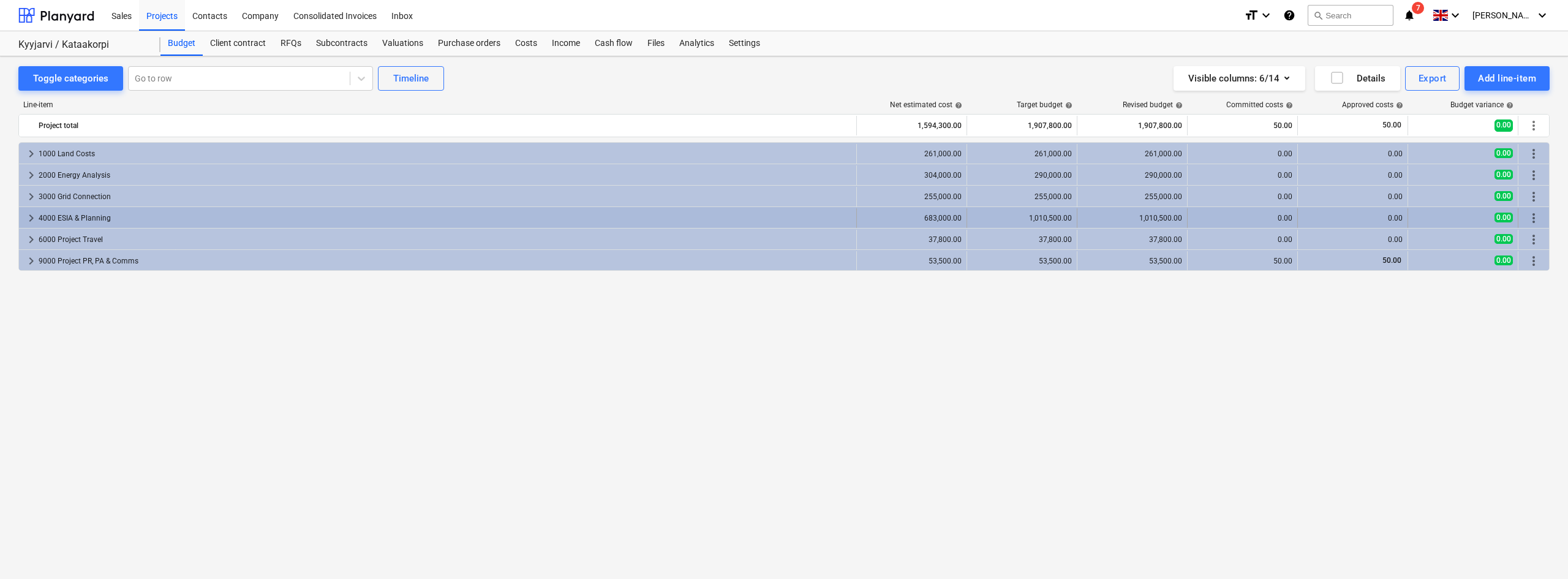
click at [1541, 213] on div "more_vert" at bounding box center [1533, 218] width 21 height 19
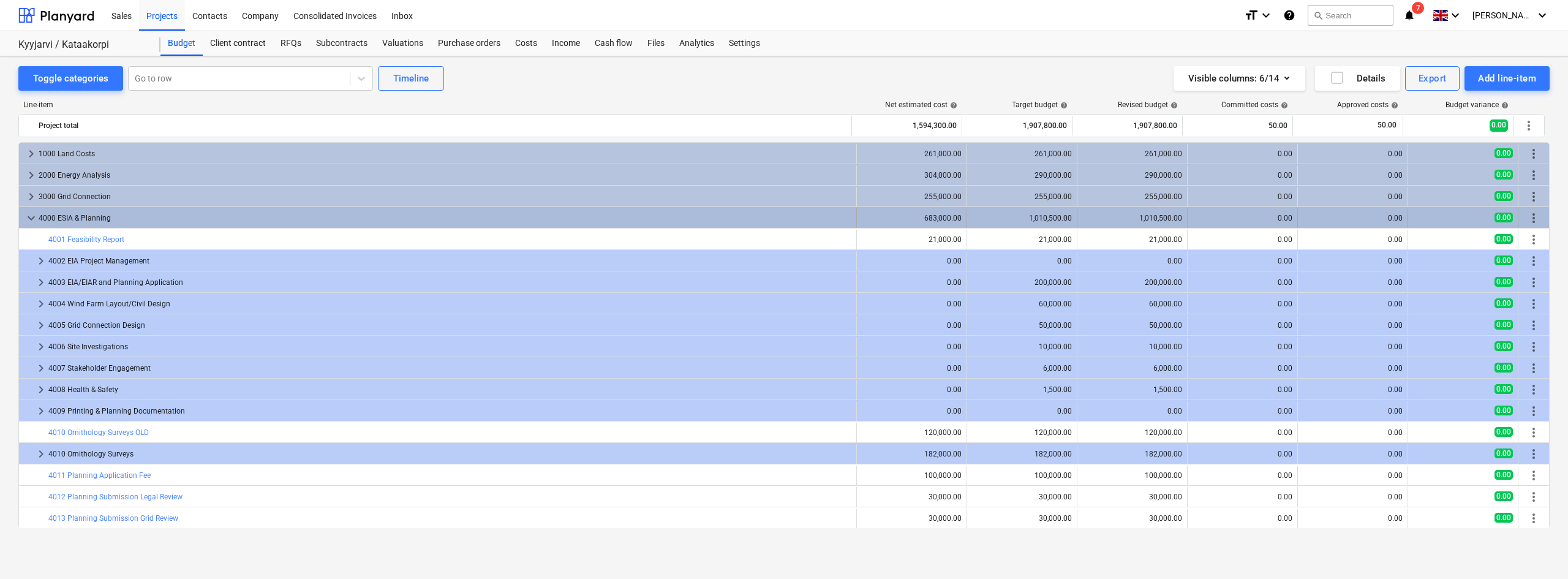
click at [1529, 219] on span "more_vert" at bounding box center [1534, 218] width 15 height 15
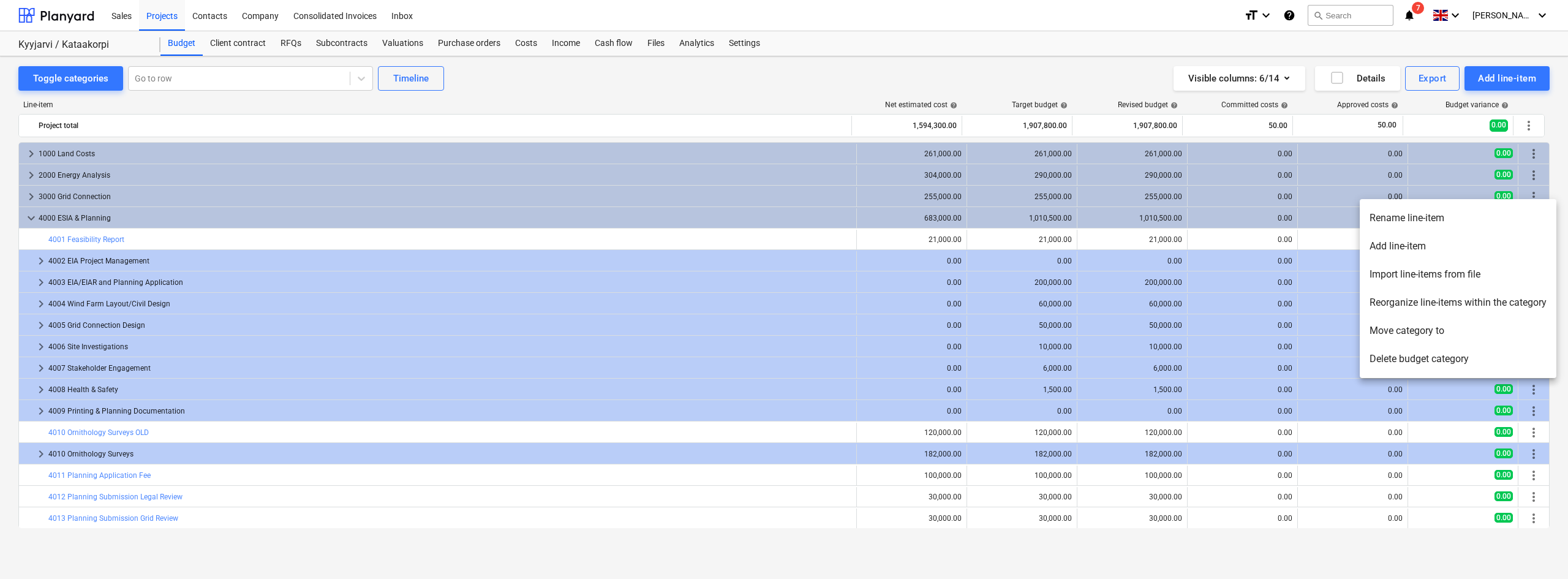
click at [1449, 354] on li "Delete budget category" at bounding box center [1458, 359] width 196 height 28
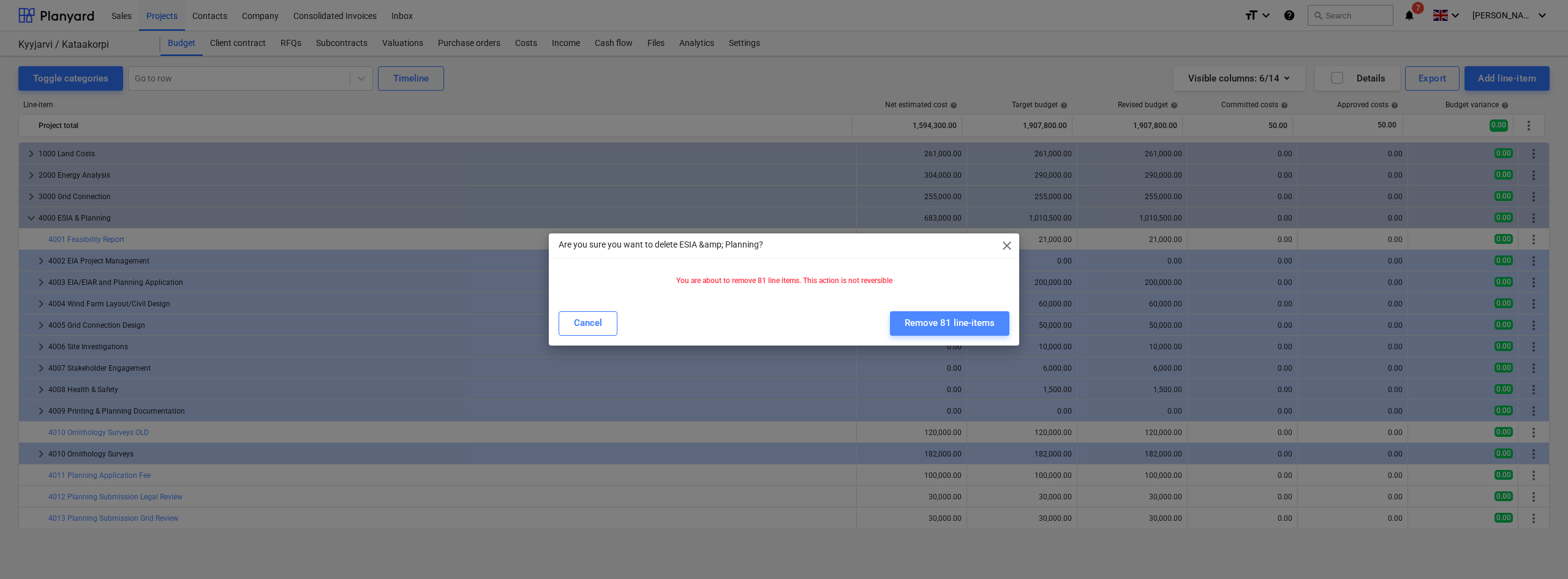
click at [972, 326] on div "Remove 81 line-items" at bounding box center [949, 323] width 90 height 16
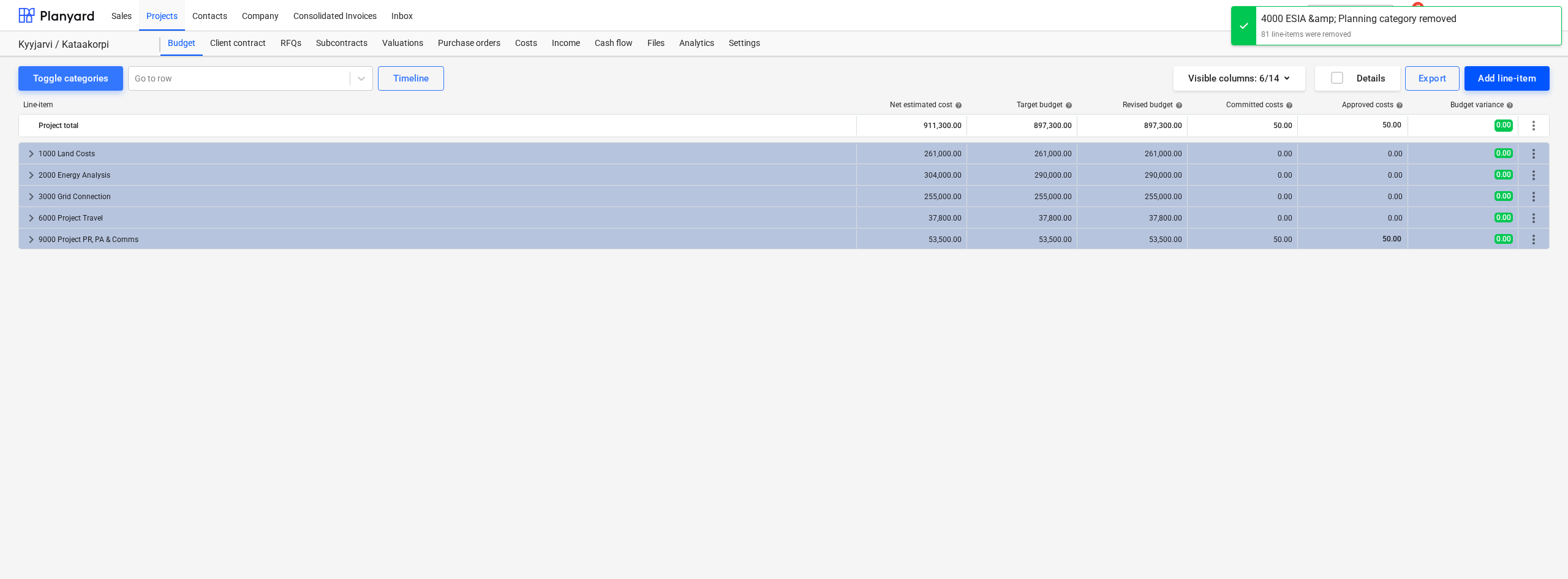
click at [1494, 84] on div "Add line-item" at bounding box center [1506, 79] width 58 height 16
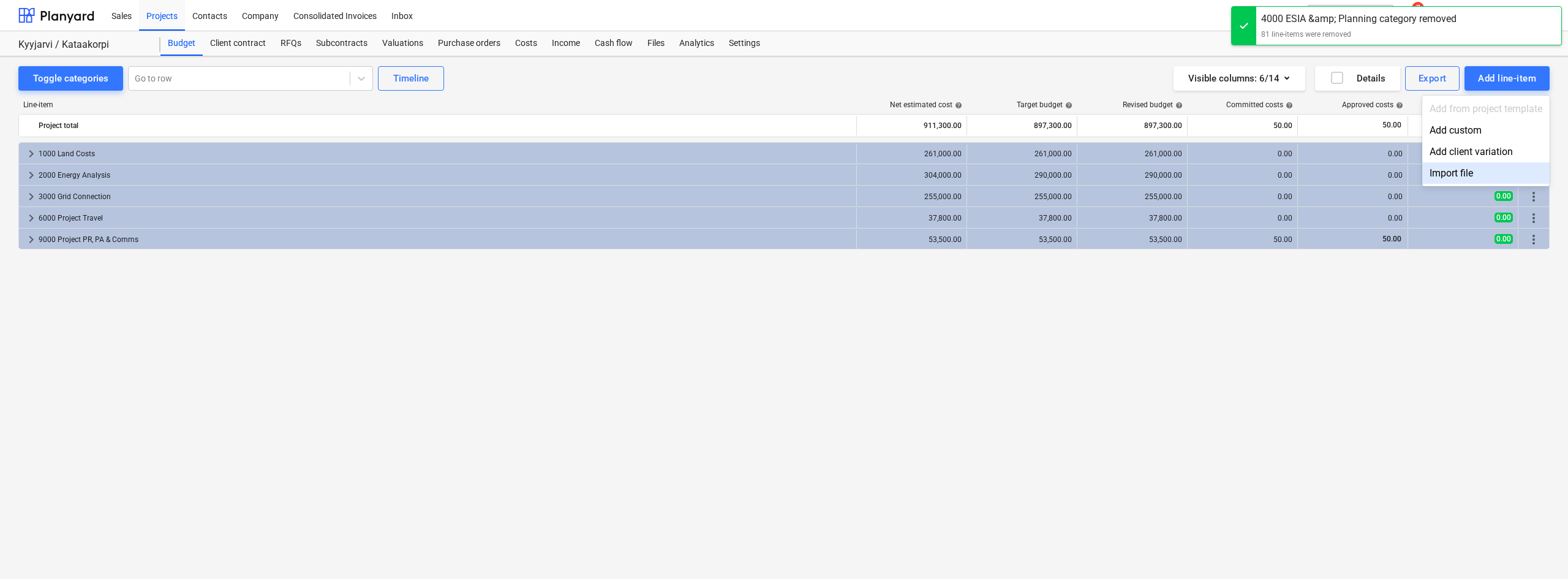
click at [1441, 166] on div "Import file" at bounding box center [1486, 173] width 127 height 21
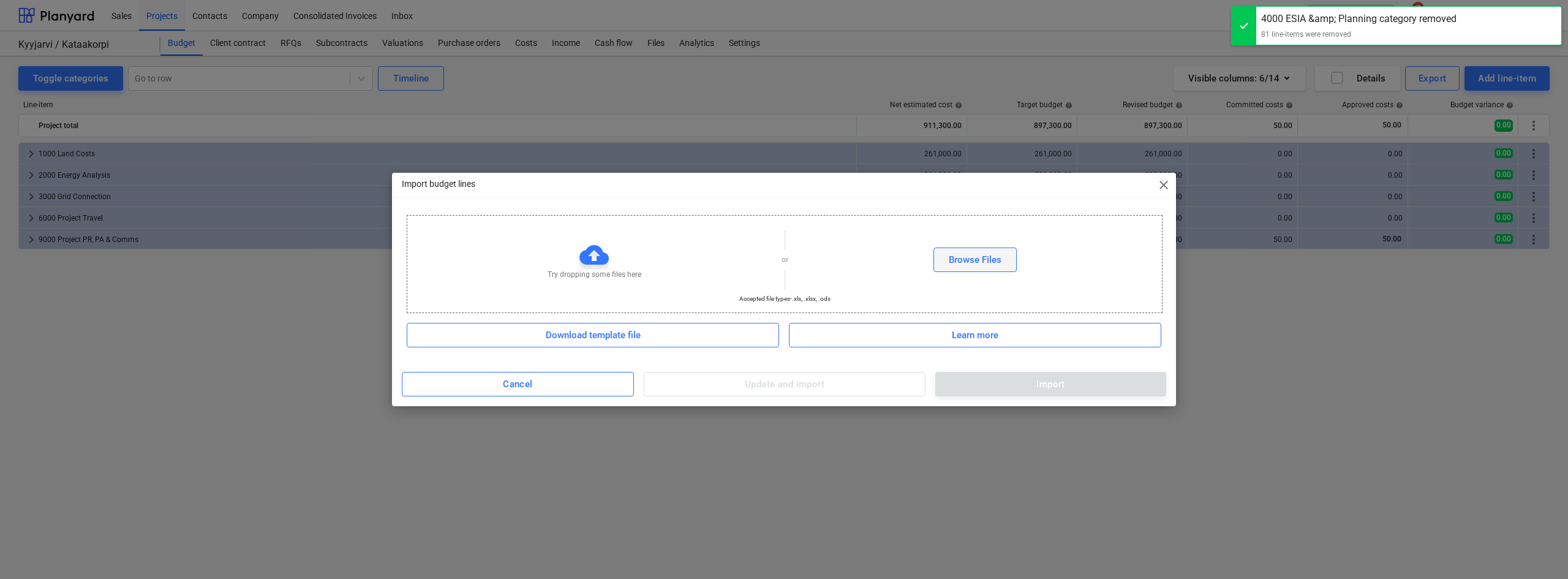
click at [957, 261] on div "Browse Files" at bounding box center [975, 260] width 52 height 16
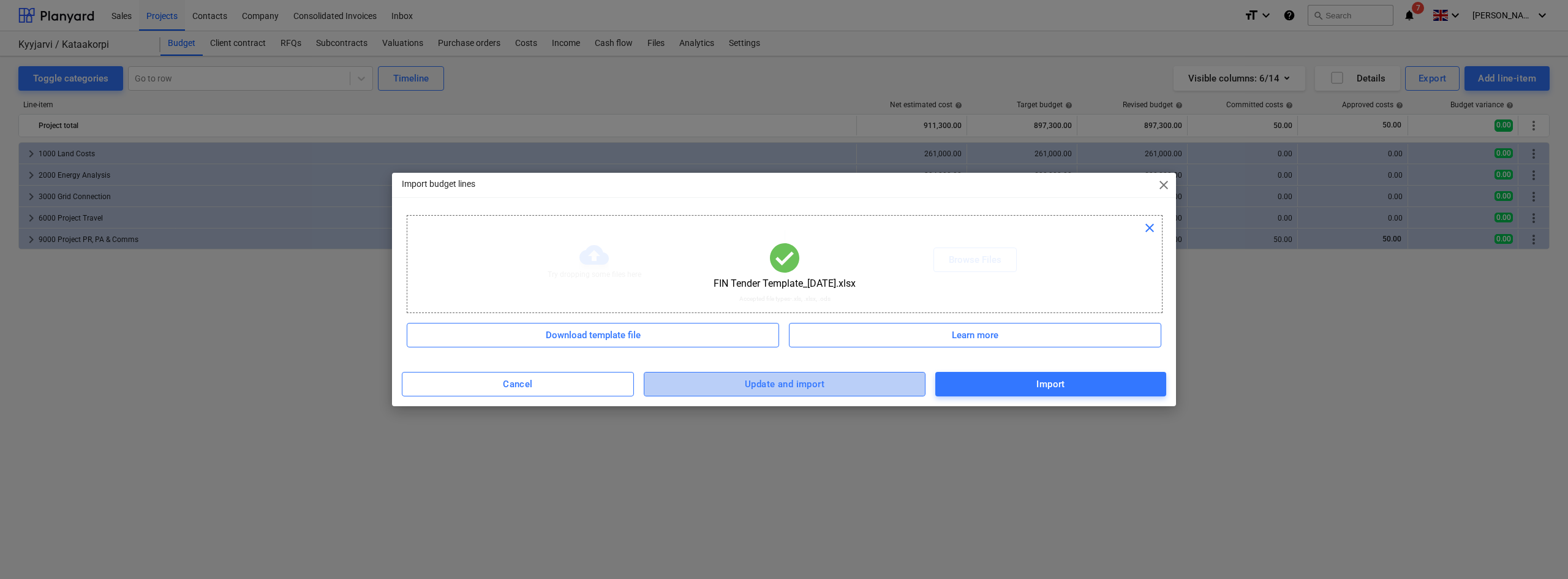
click at [805, 385] on div "Update and import" at bounding box center [785, 384] width 80 height 16
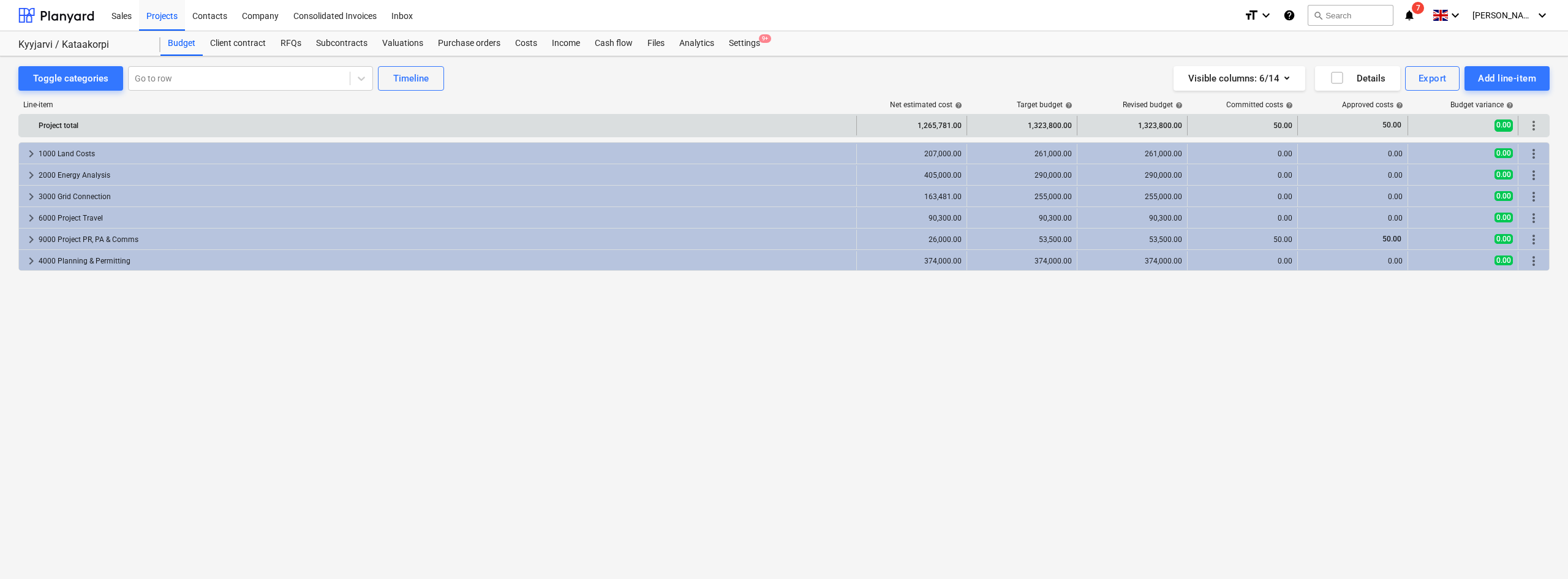
click at [1539, 131] on span "more_vert" at bounding box center [1534, 125] width 15 height 15
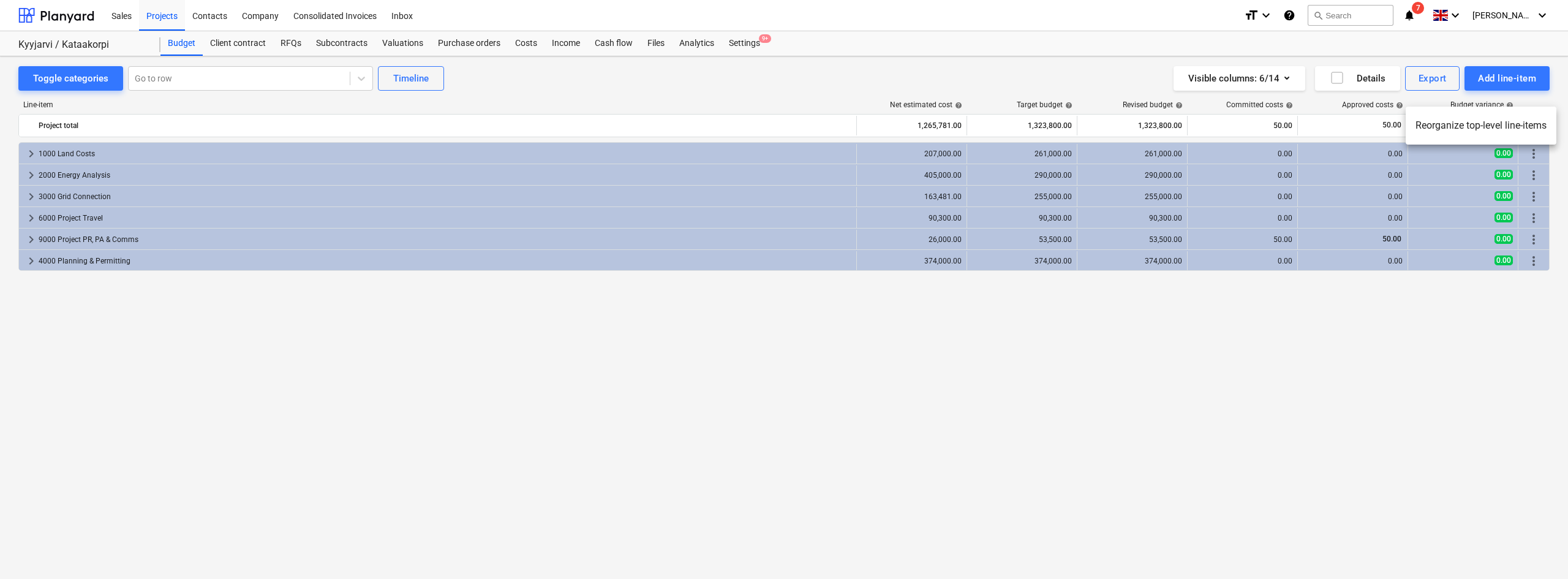
click at [1475, 119] on li "Reorganize top-level line-items" at bounding box center [1481, 125] width 151 height 28
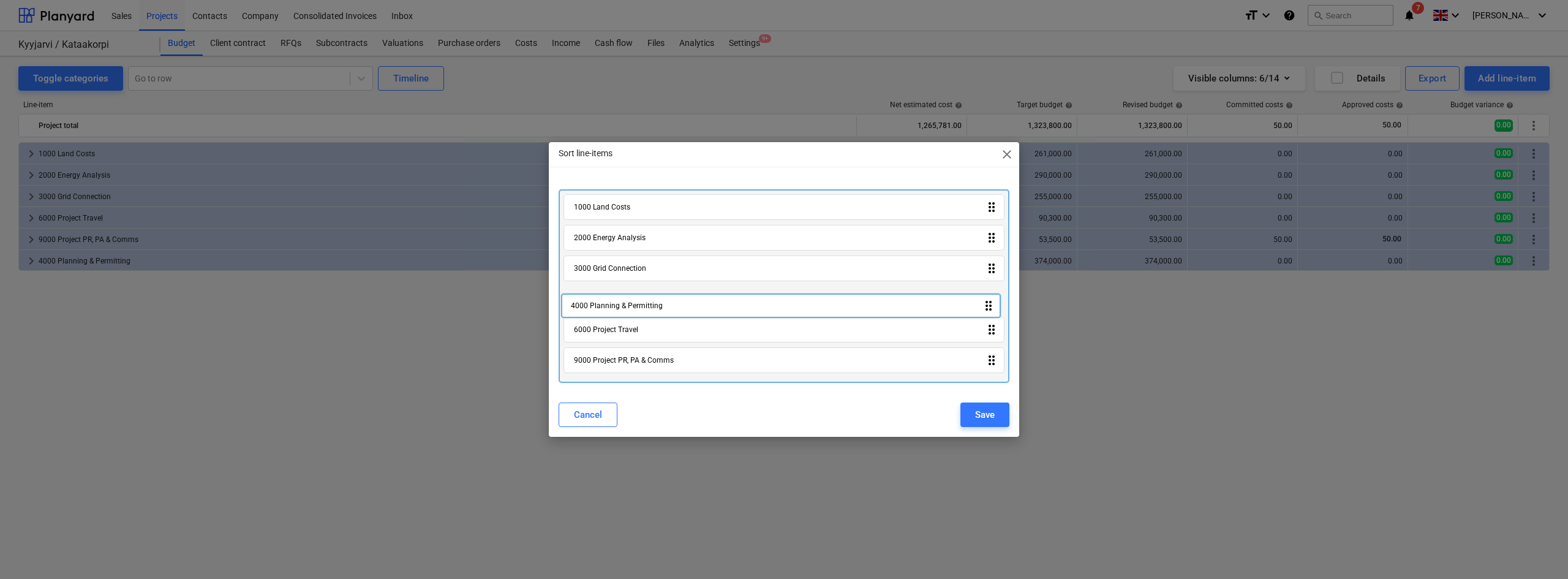
drag, startPoint x: 745, startPoint y: 361, endPoint x: 741, endPoint y: 301, distance: 60.1
click at [741, 301] on div "1000 Land Costs drag_indicator 2000 Energy Analysis drag_indicator 3000 Grid Co…" at bounding box center [783, 286] width 451 height 193
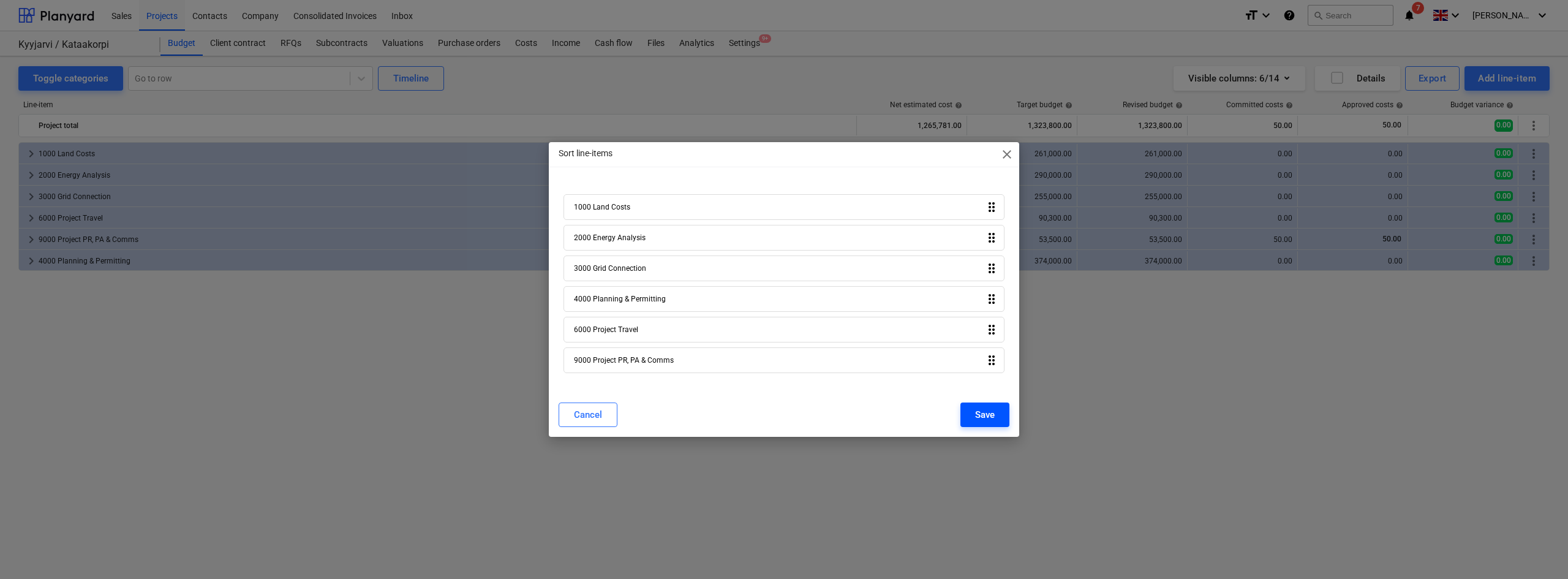
click at [987, 420] on div "Save" at bounding box center [984, 415] width 19 height 16
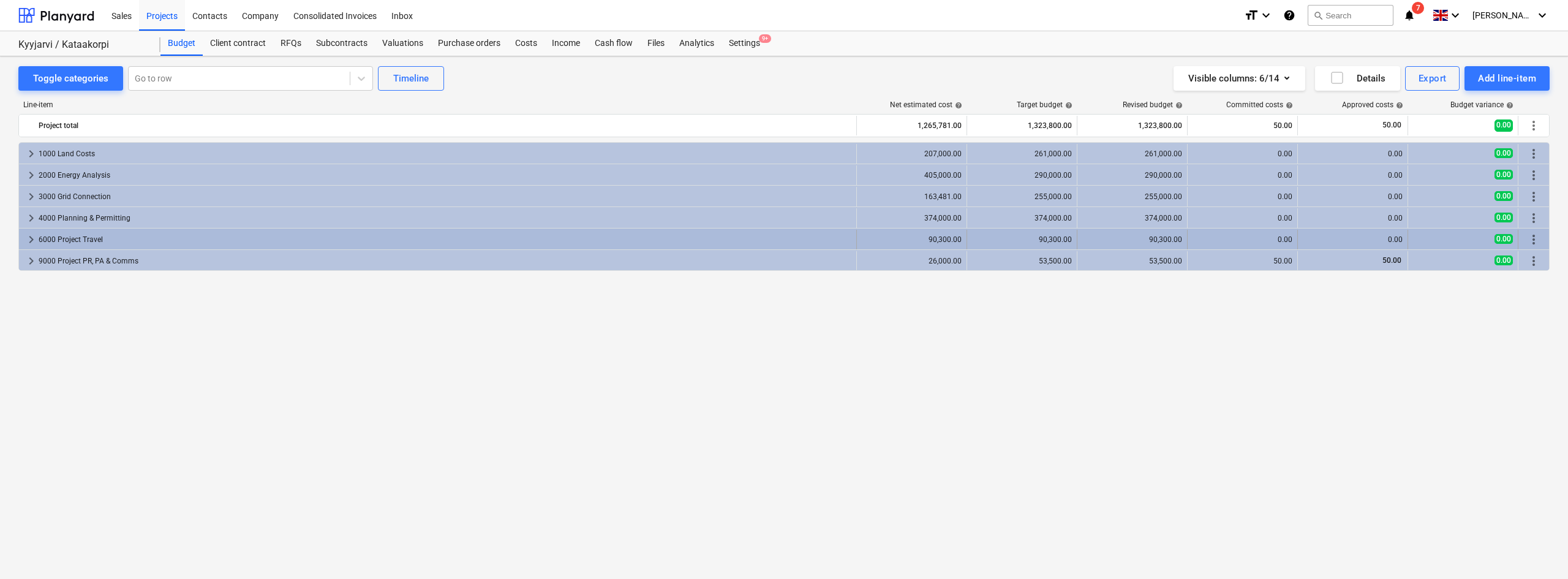
click at [37, 241] on span "keyboard_arrow_right" at bounding box center [31, 240] width 15 height 15
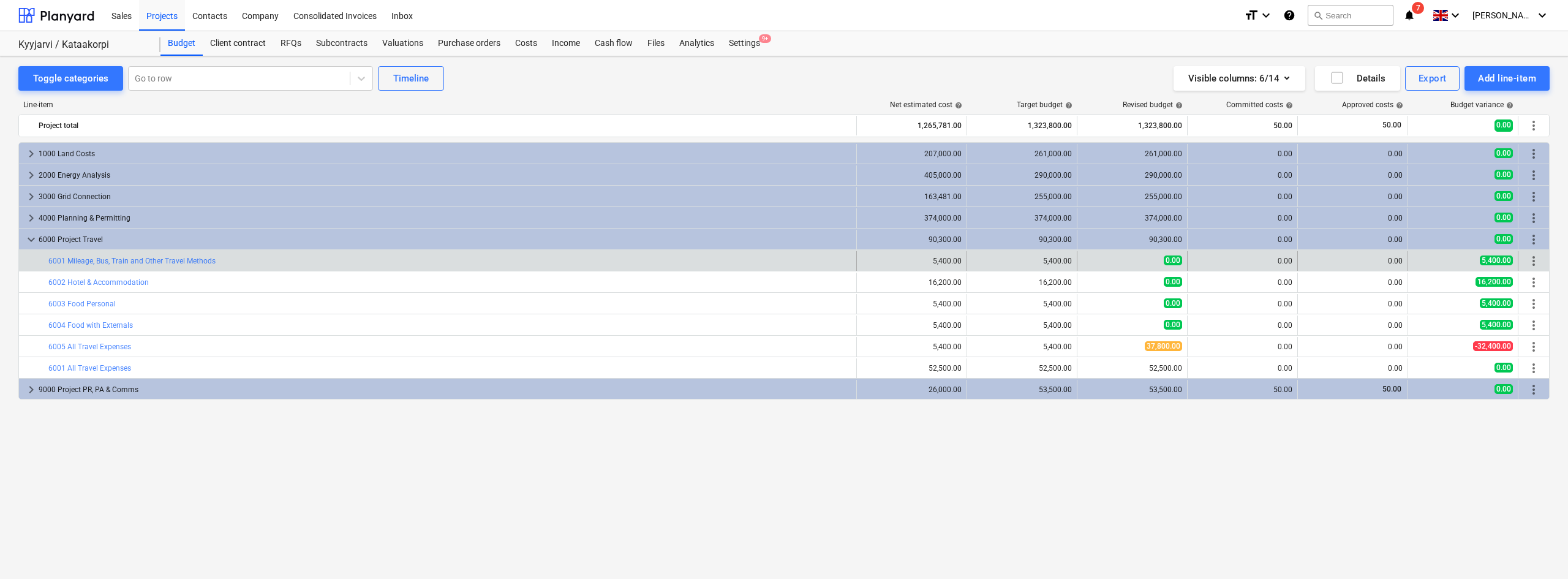
click at [1537, 253] on div "more_vert" at bounding box center [1533, 261] width 21 height 19
click at [1537, 256] on span "more_vert" at bounding box center [1534, 261] width 15 height 15
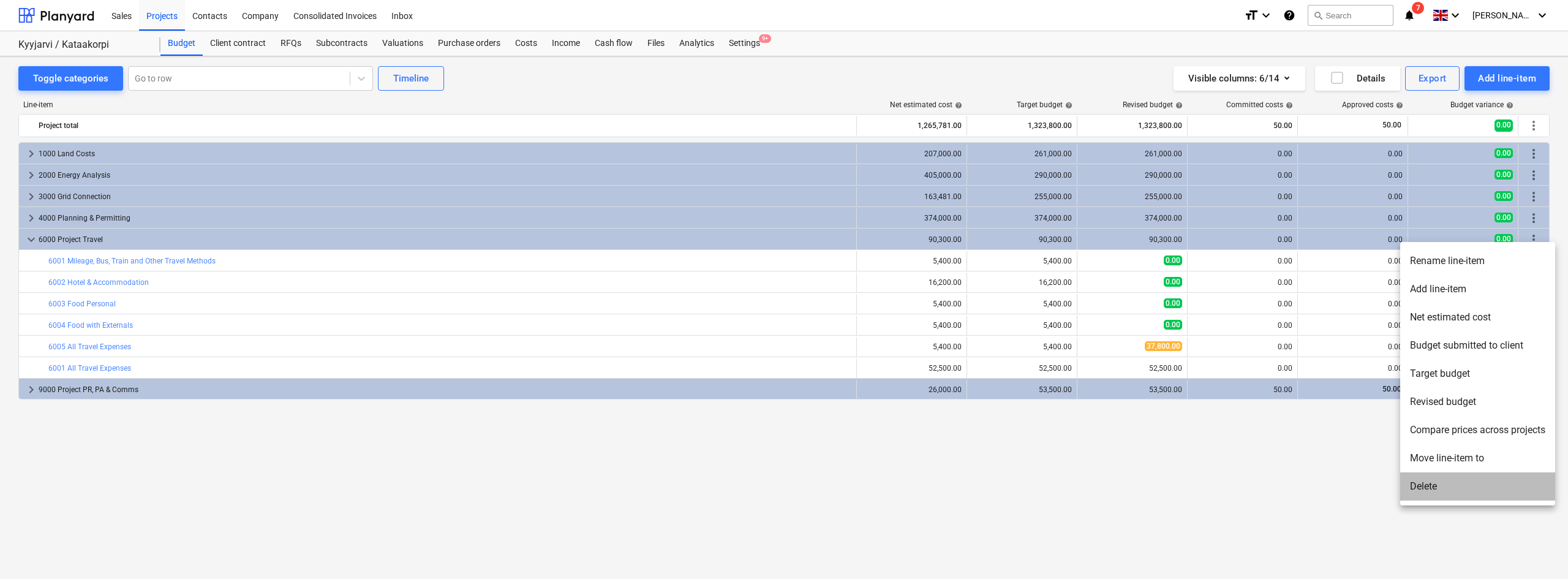
click at [1469, 475] on li "Delete" at bounding box center [1478, 486] width 155 height 28
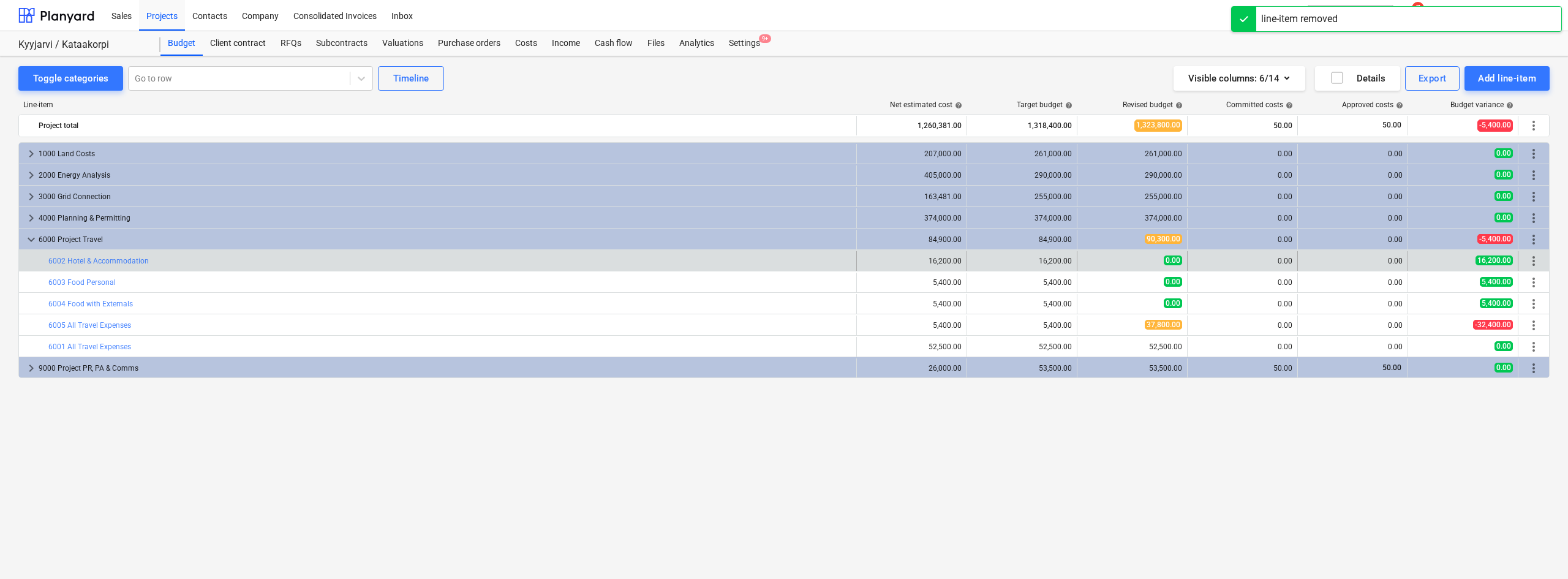
click at [1536, 255] on span "more_vert" at bounding box center [1534, 261] width 15 height 15
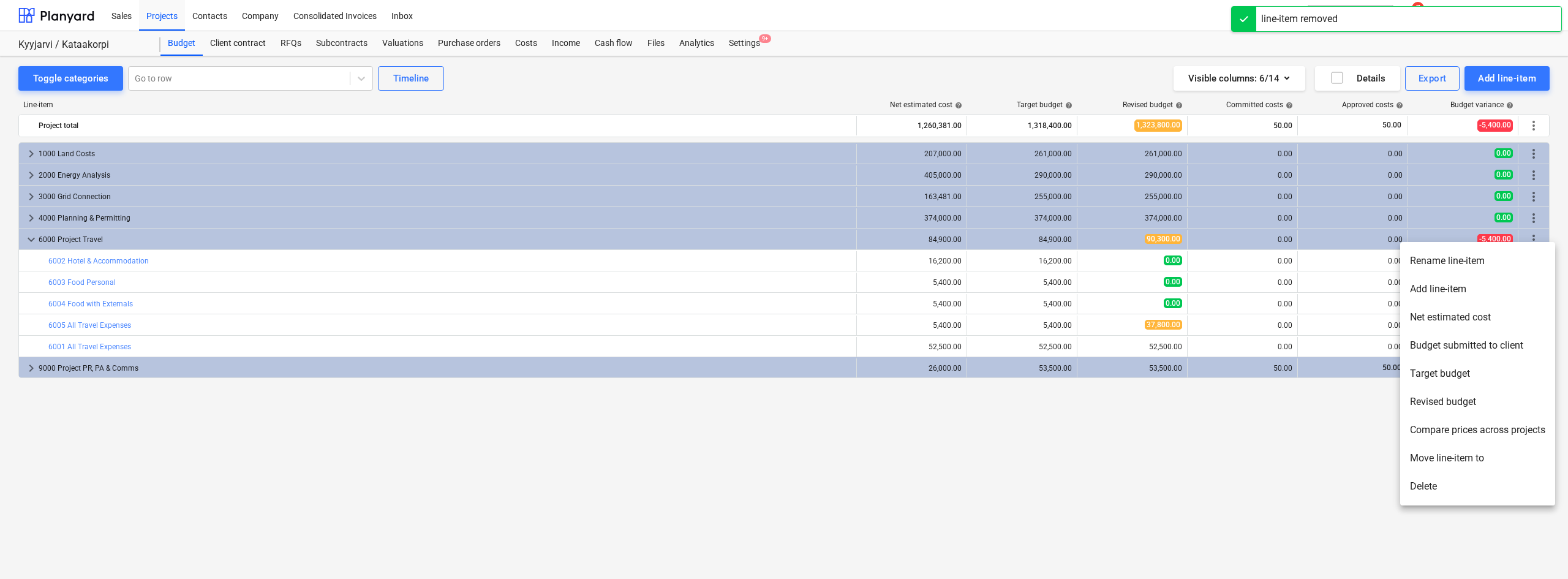
click at [1448, 481] on li "Delete" at bounding box center [1478, 486] width 155 height 28
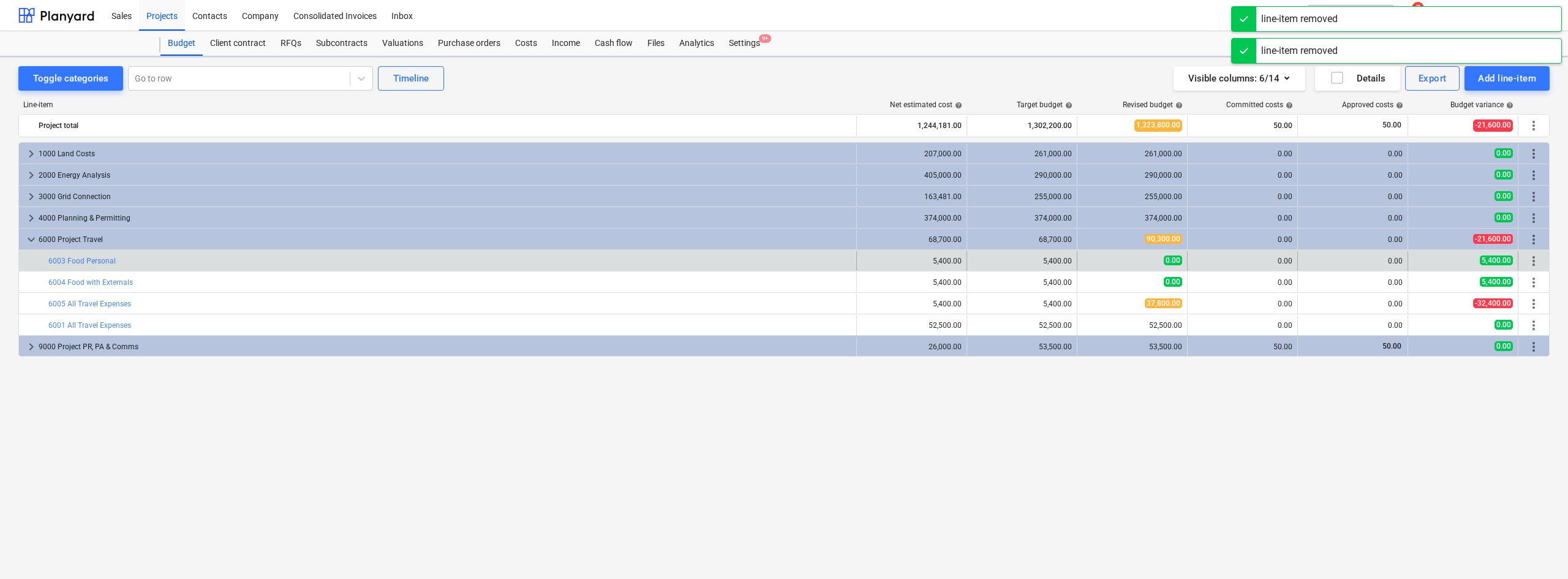
click at [1536, 266] on span "more_vert" at bounding box center [1534, 261] width 15 height 15
click at [1530, 265] on span "more_vert" at bounding box center [1534, 261] width 15 height 15
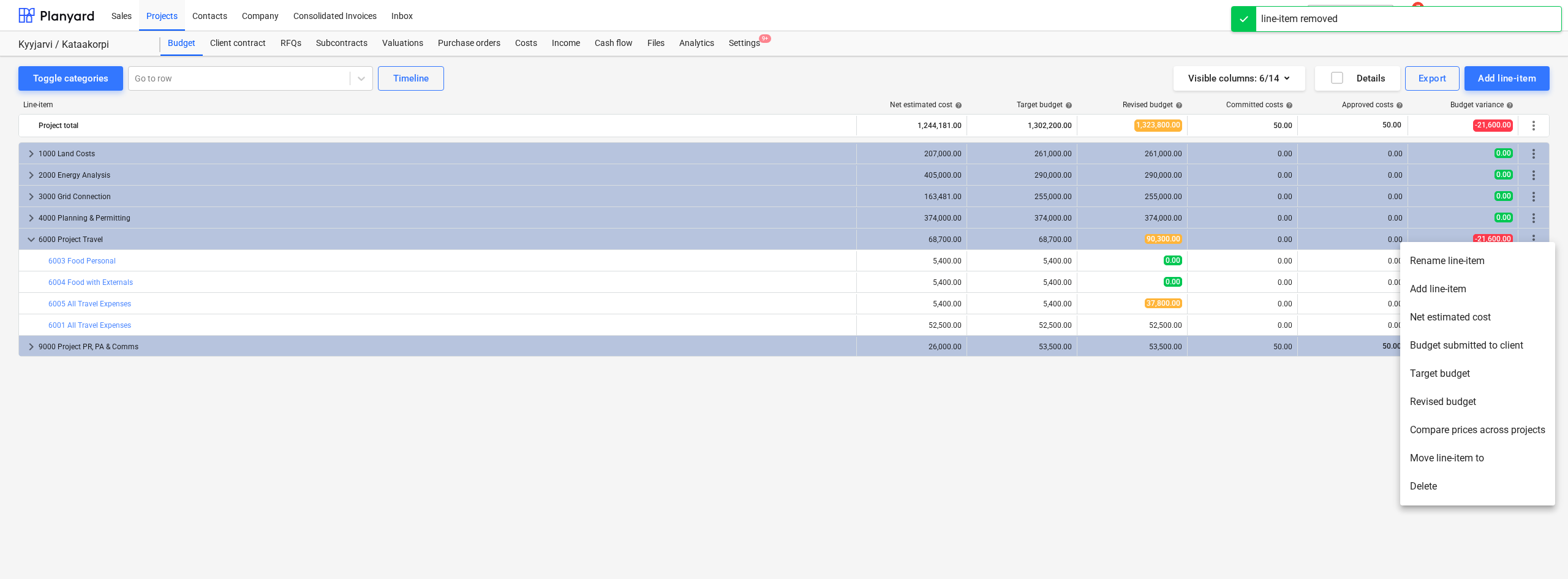
click at [1441, 480] on li "Delete" at bounding box center [1478, 486] width 155 height 28
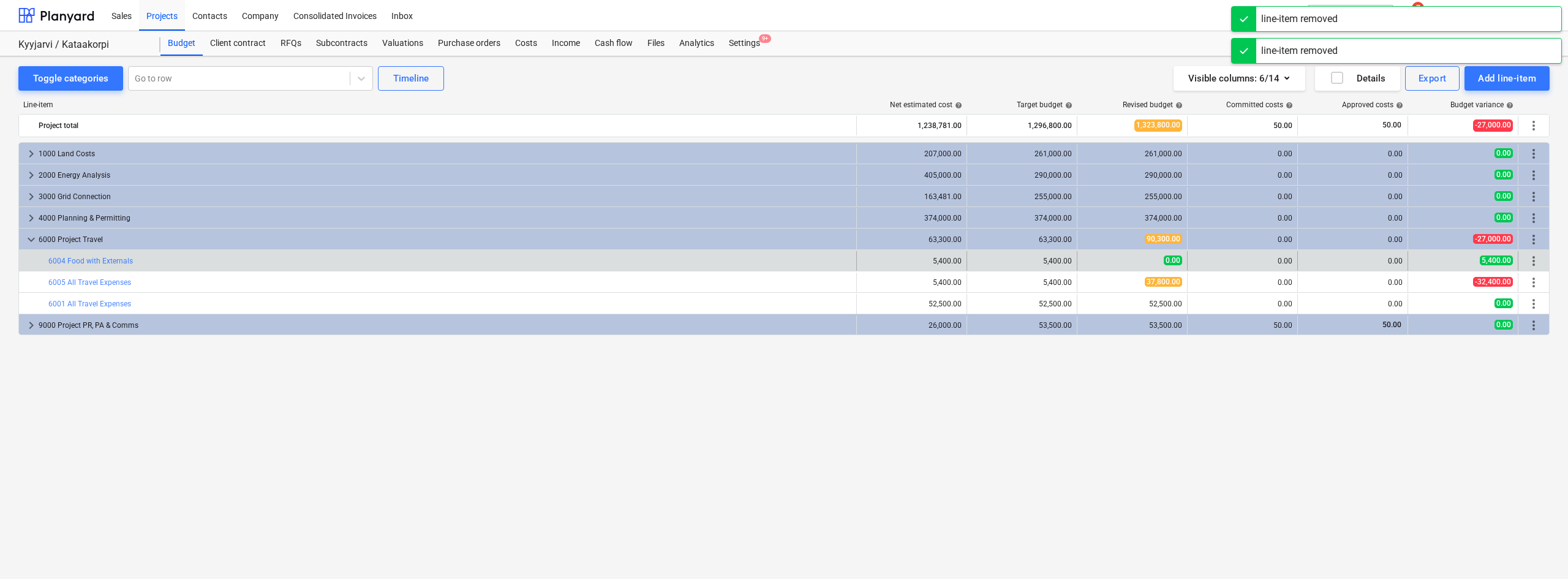
click at [1534, 265] on span "more_vert" at bounding box center [1534, 261] width 15 height 15
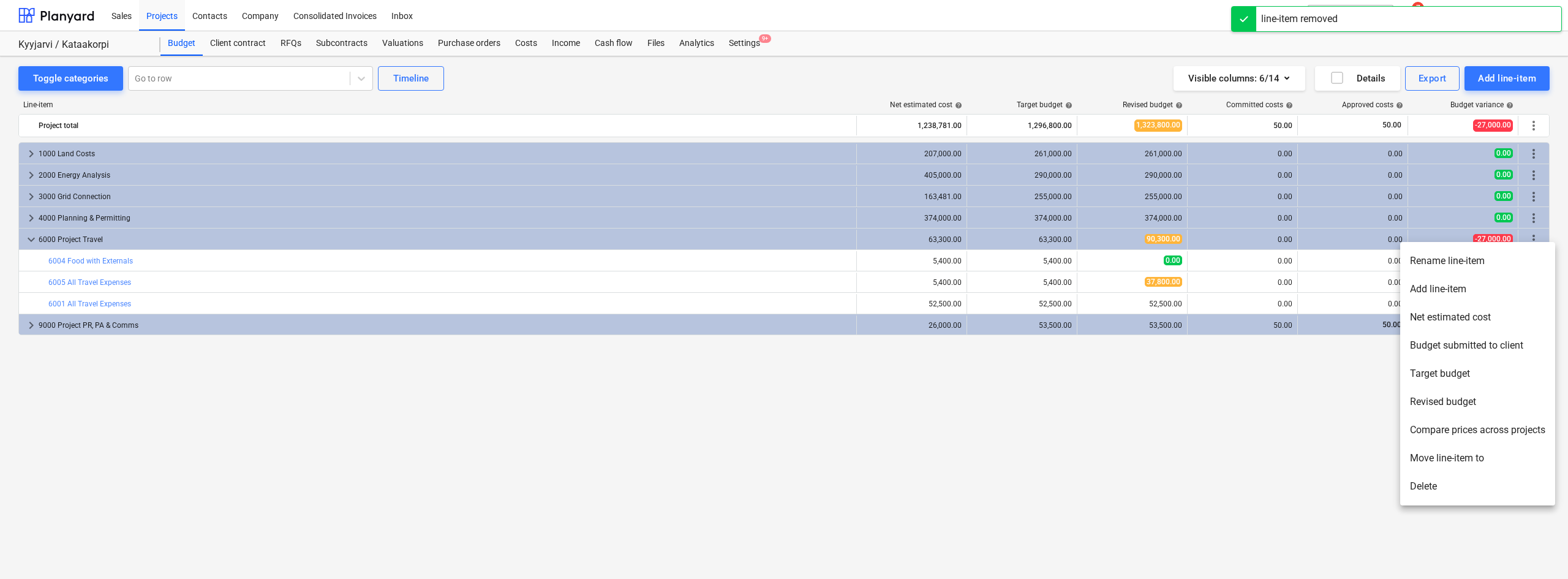
click at [1447, 494] on li "Delete" at bounding box center [1478, 486] width 155 height 28
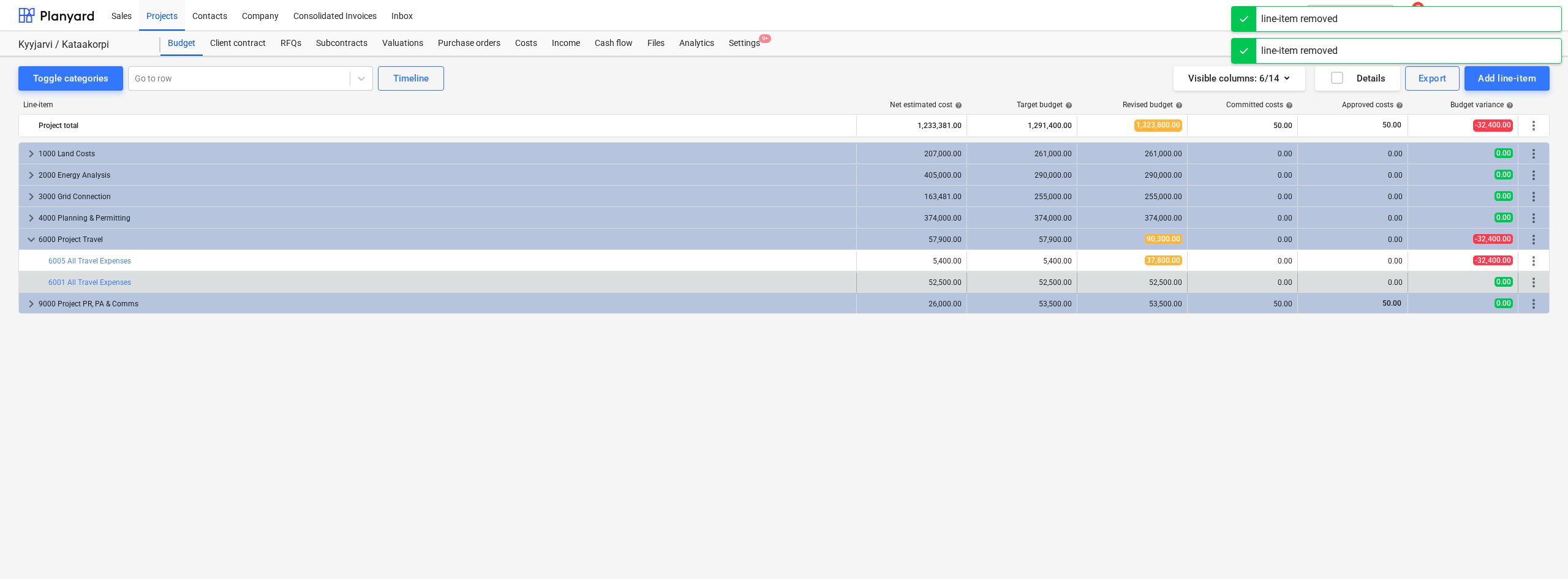
click at [1537, 283] on span "more_vert" at bounding box center [1534, 283] width 15 height 15
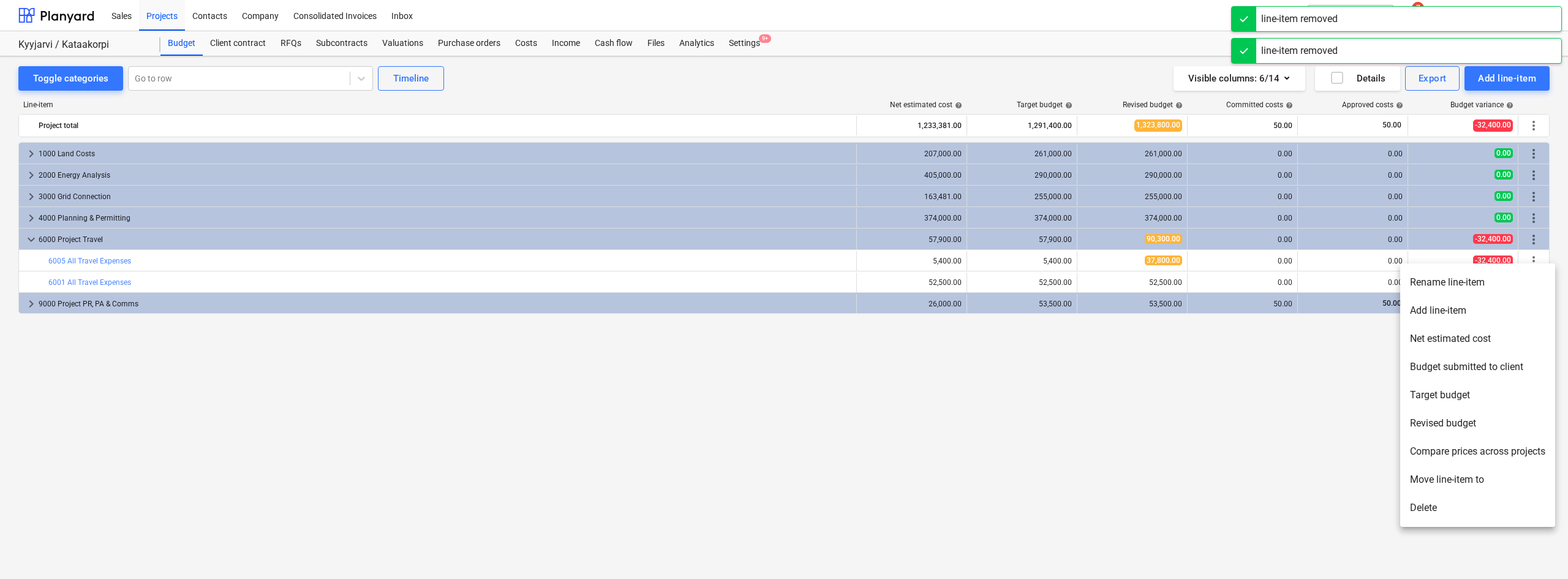
click at [1453, 517] on li "Delete" at bounding box center [1478, 507] width 155 height 28
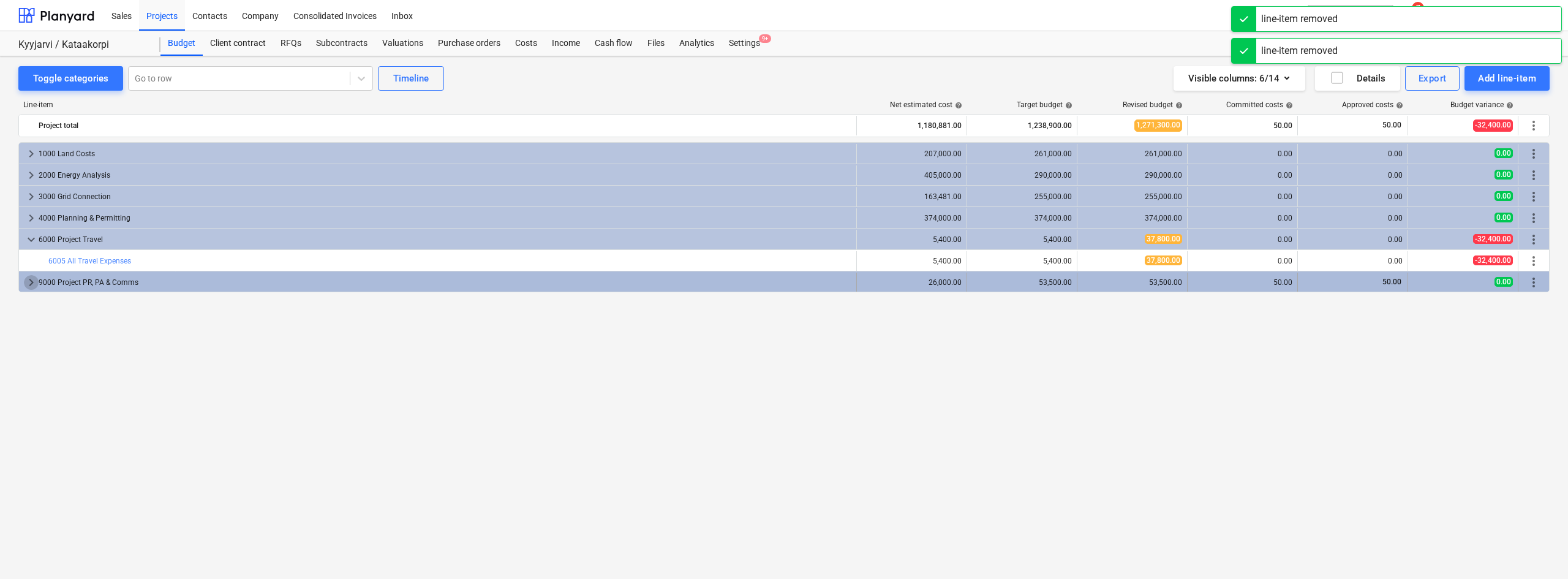
click at [28, 281] on span "keyboard_arrow_right" at bounding box center [31, 283] width 15 height 15
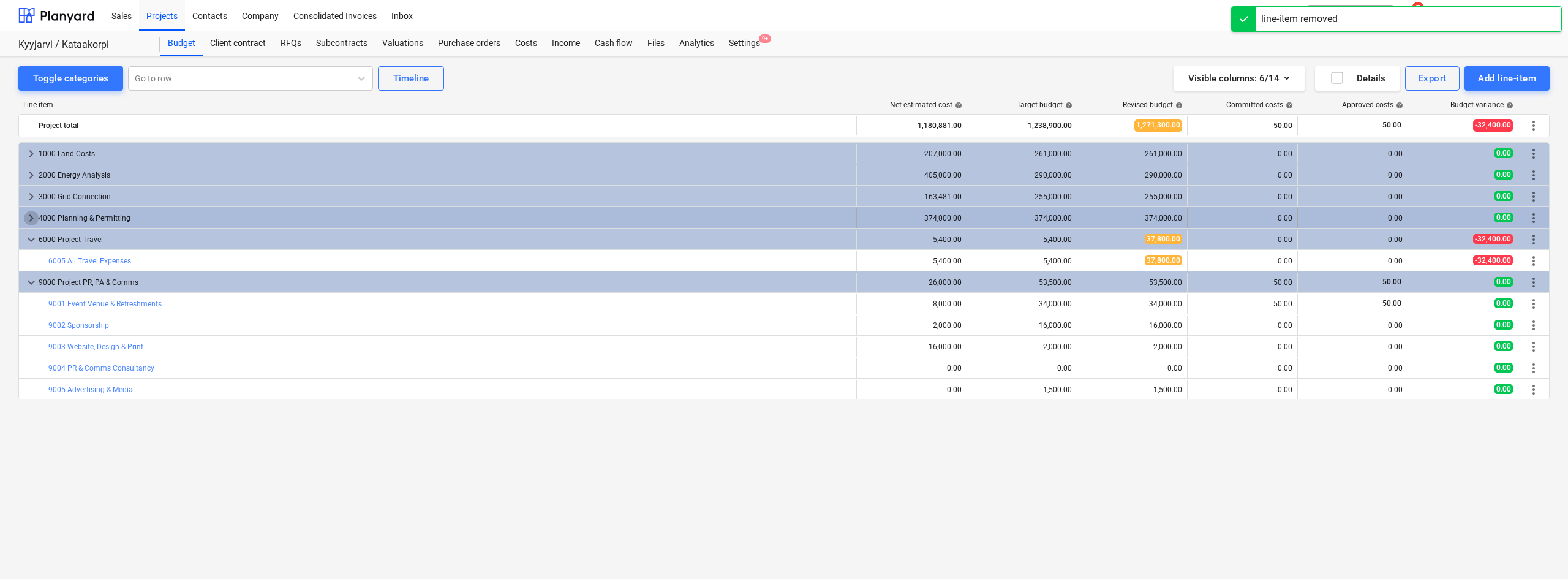
click at [31, 217] on span "keyboard_arrow_right" at bounding box center [31, 218] width 15 height 15
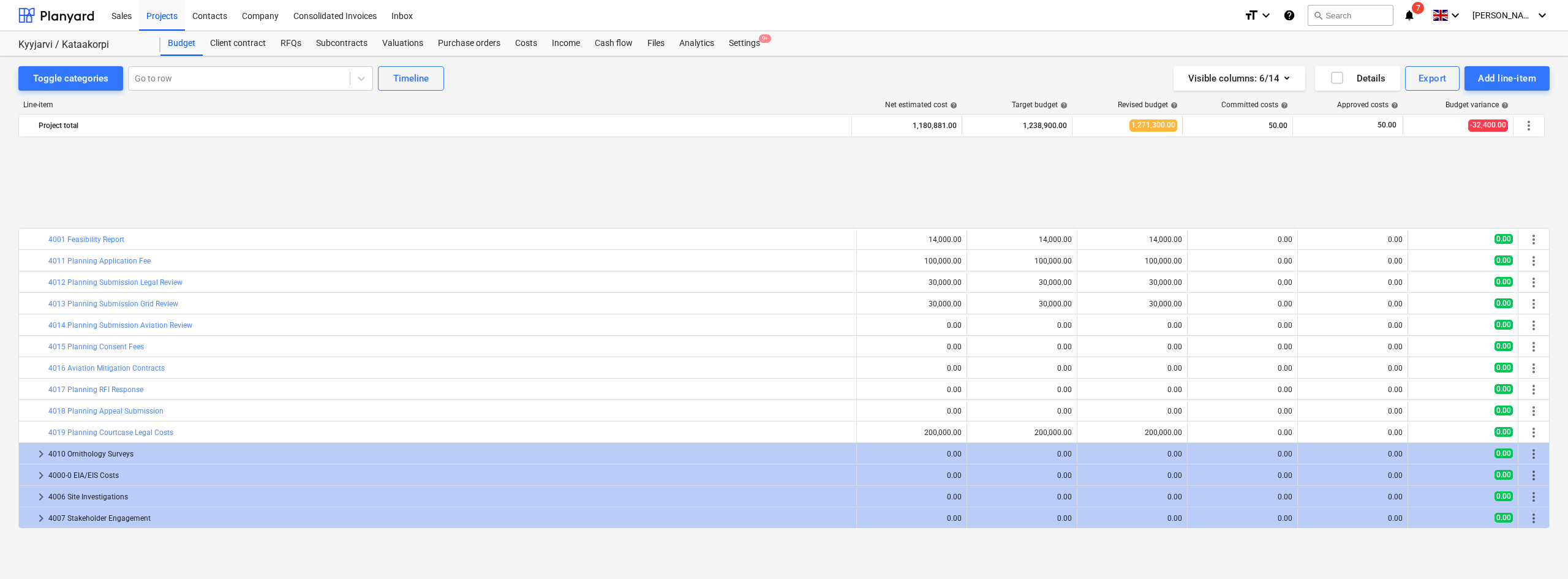
scroll to position [112, 0]
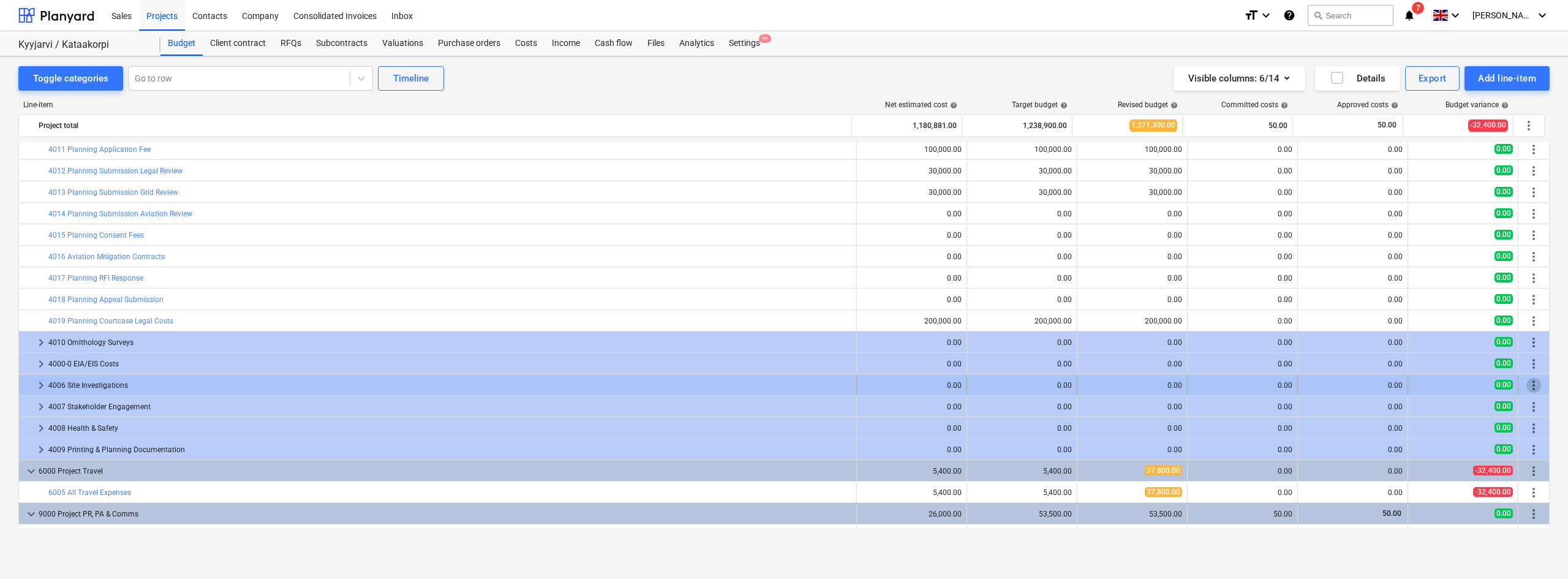
click at [1536, 387] on span "more_vert" at bounding box center [1534, 386] width 15 height 15
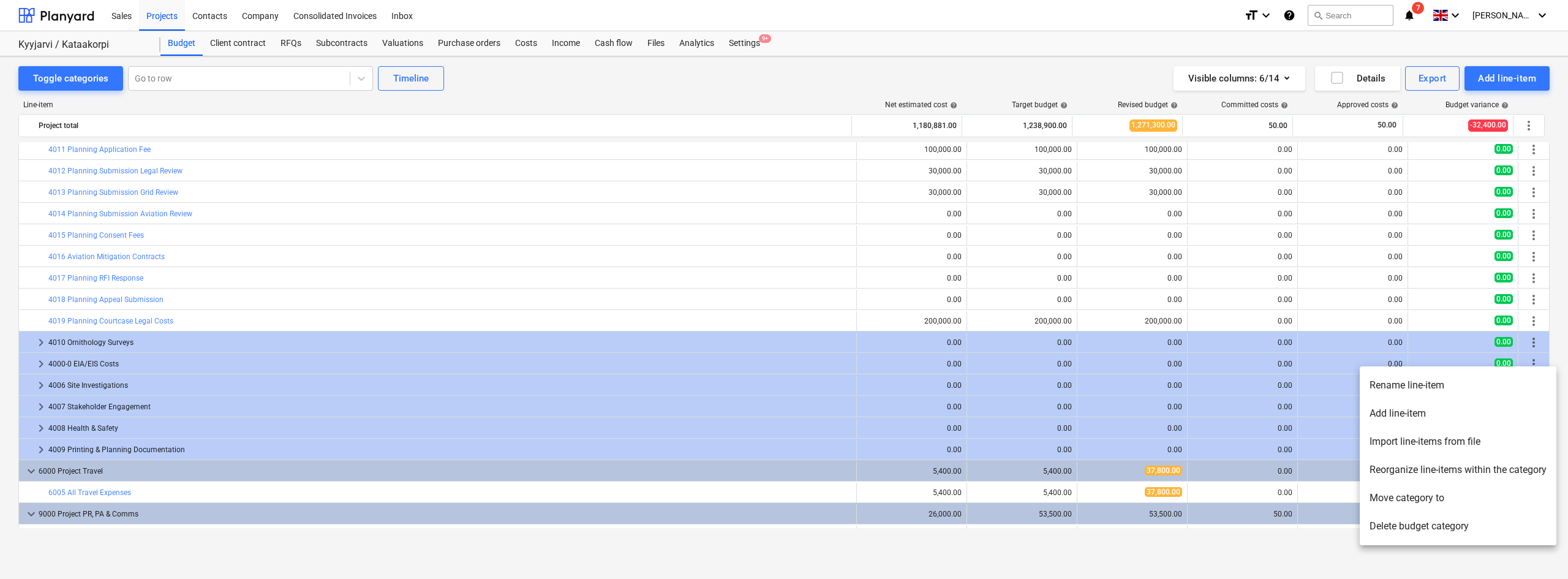
click at [1410, 507] on li "Move category to" at bounding box center [1458, 498] width 196 height 28
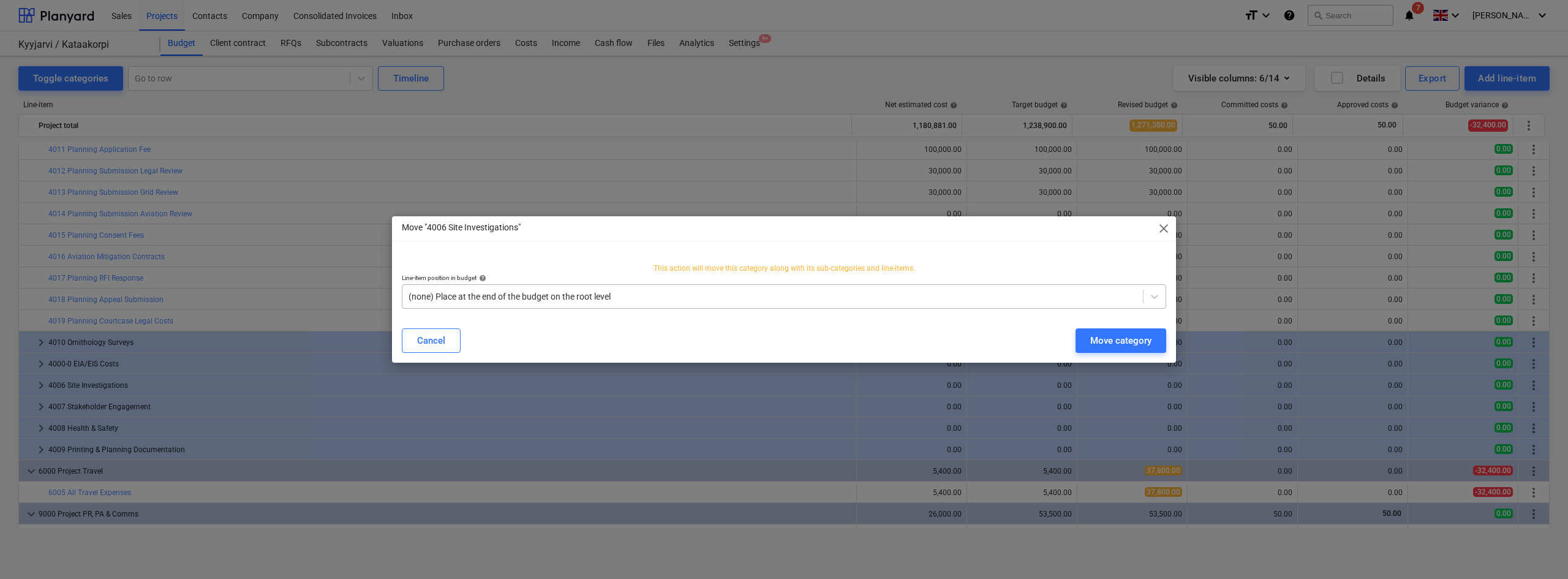
click at [872, 288] on div "(none) Place at the end of the budget on the root level" at bounding box center [772, 296] width 740 height 17
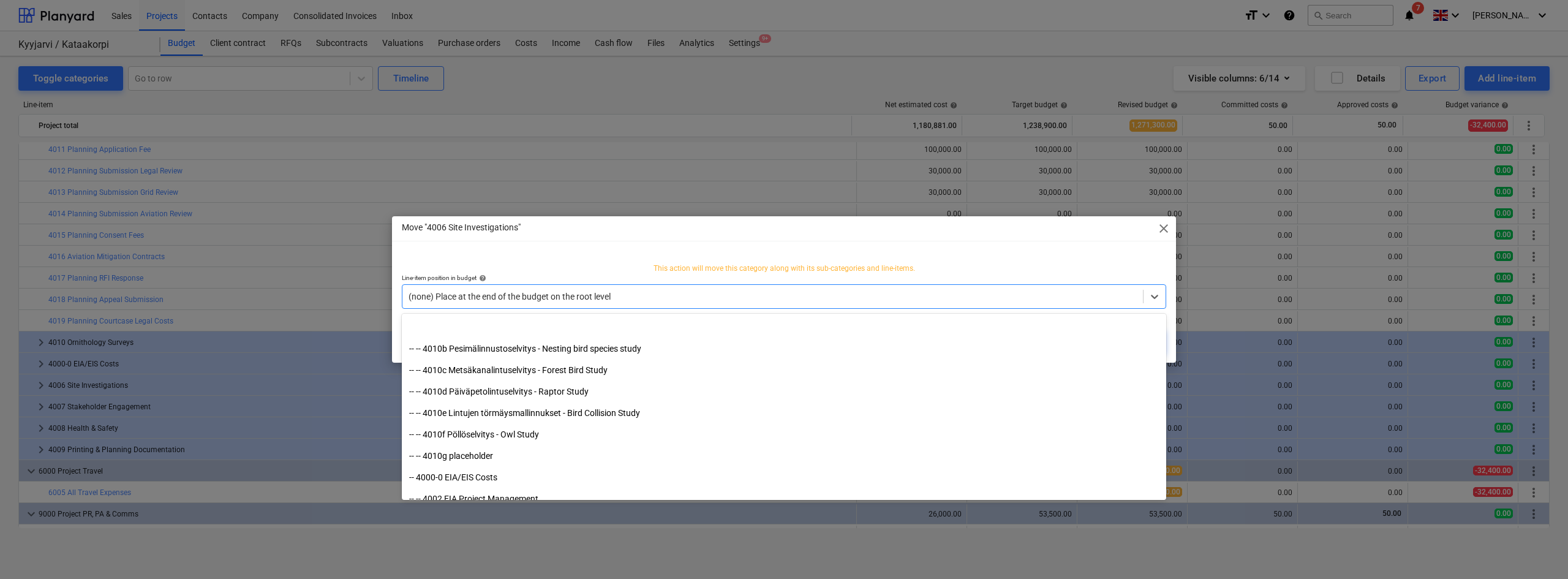
scroll to position [863, 0]
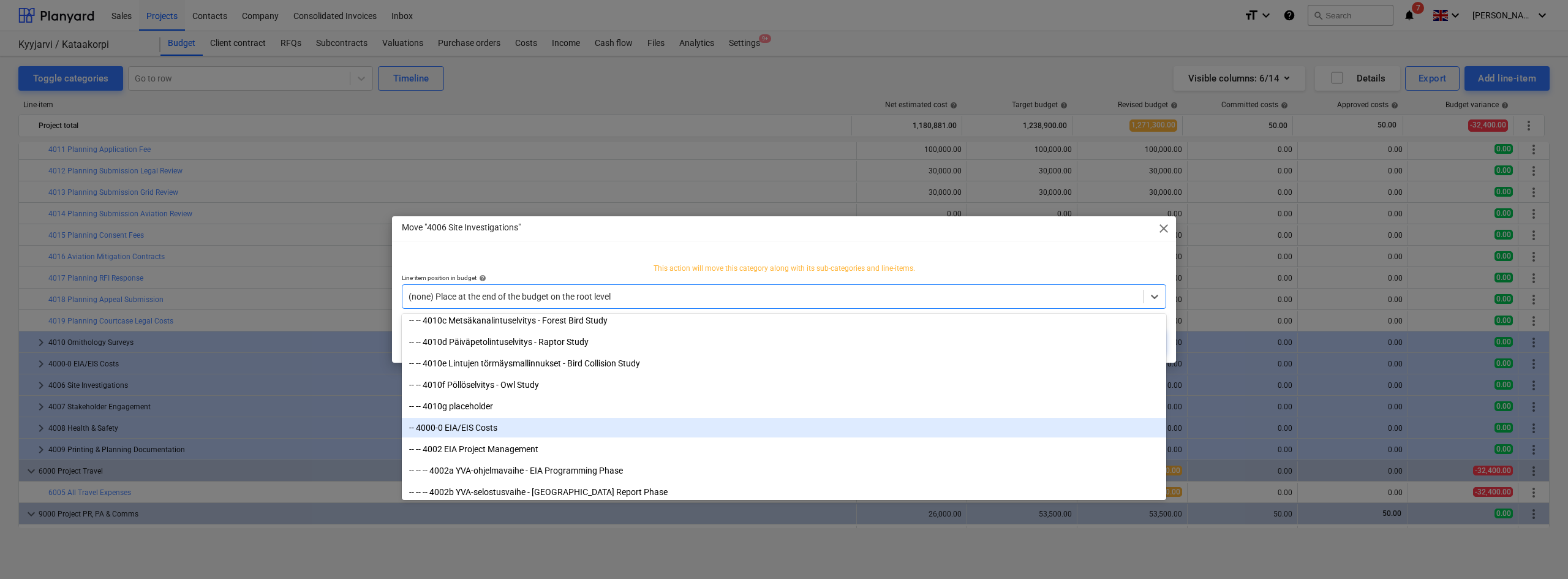
click at [468, 429] on div "-- 4000-0 EIA/EIS Costs" at bounding box center [783, 427] width 764 height 19
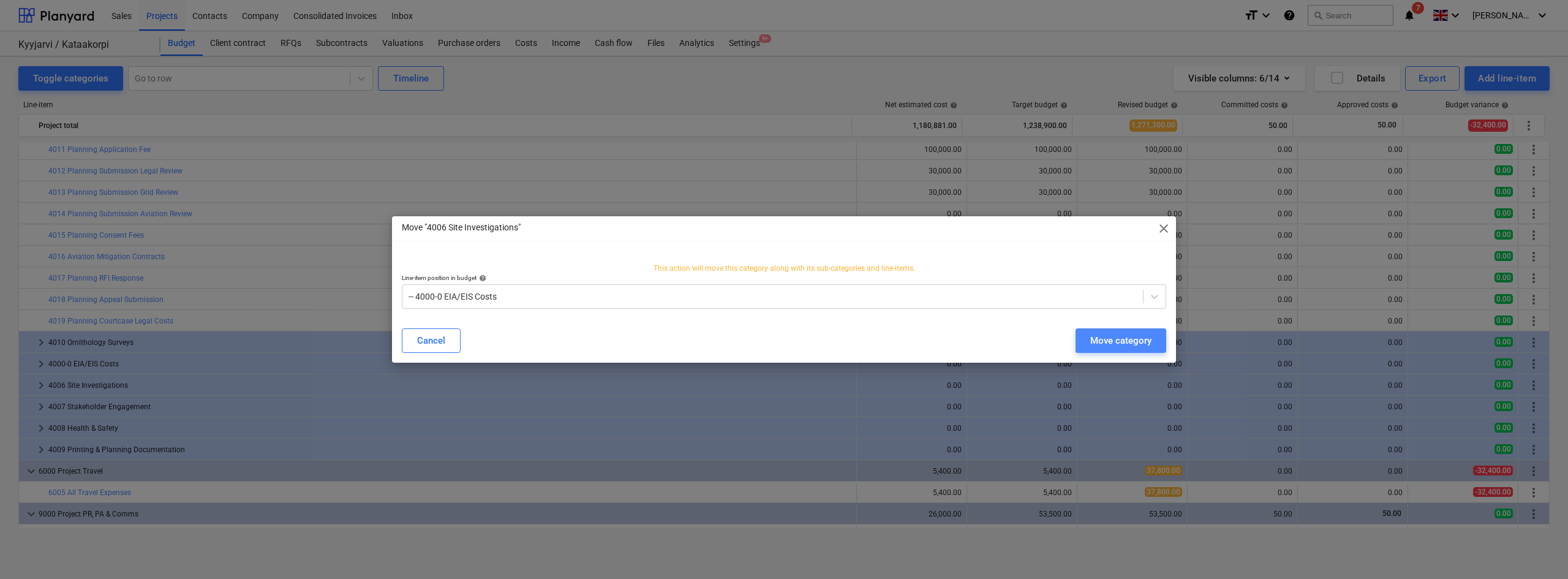
click at [1113, 344] on div "Move category" at bounding box center [1121, 341] width 61 height 16
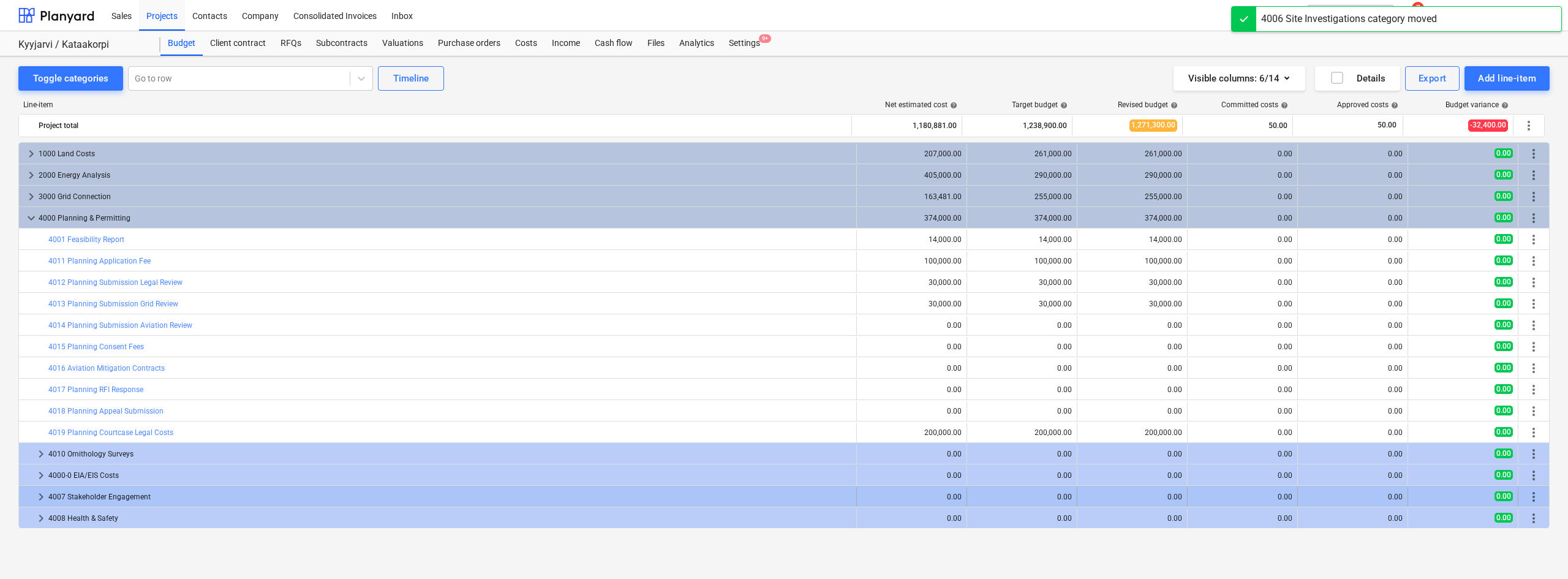
scroll to position [112, 0]
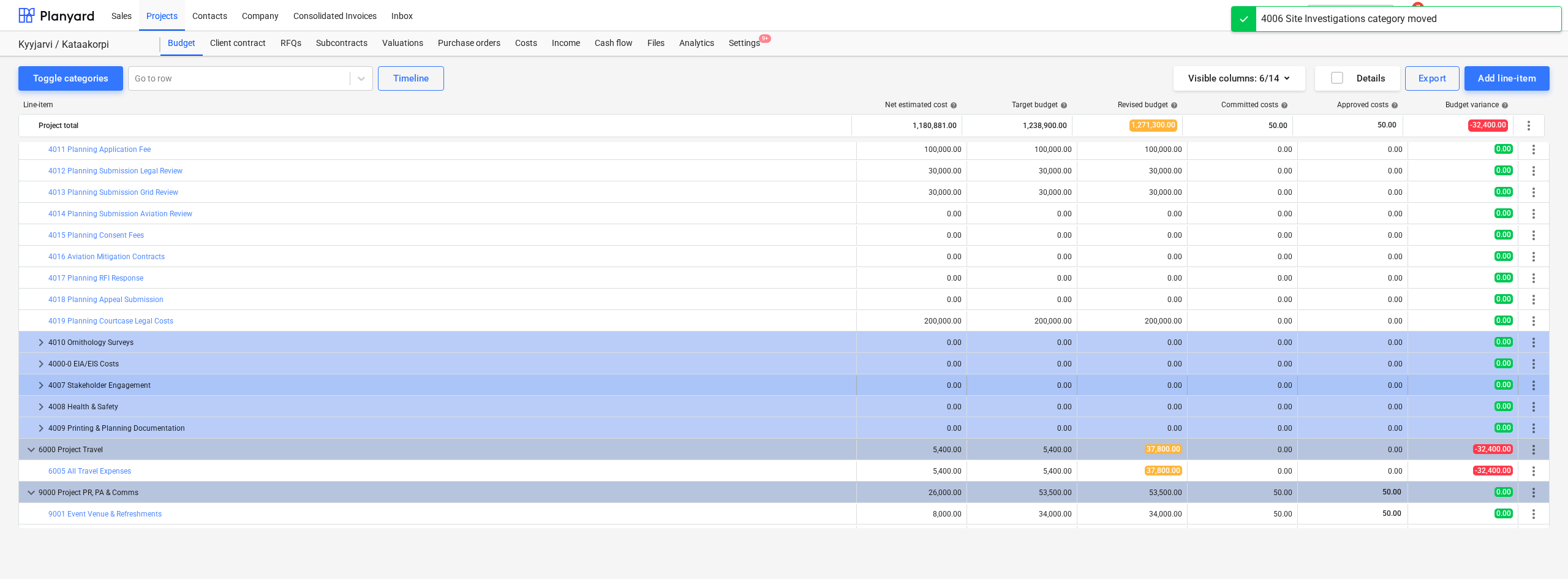
click at [1528, 377] on div "more_vert" at bounding box center [1533, 385] width 21 height 19
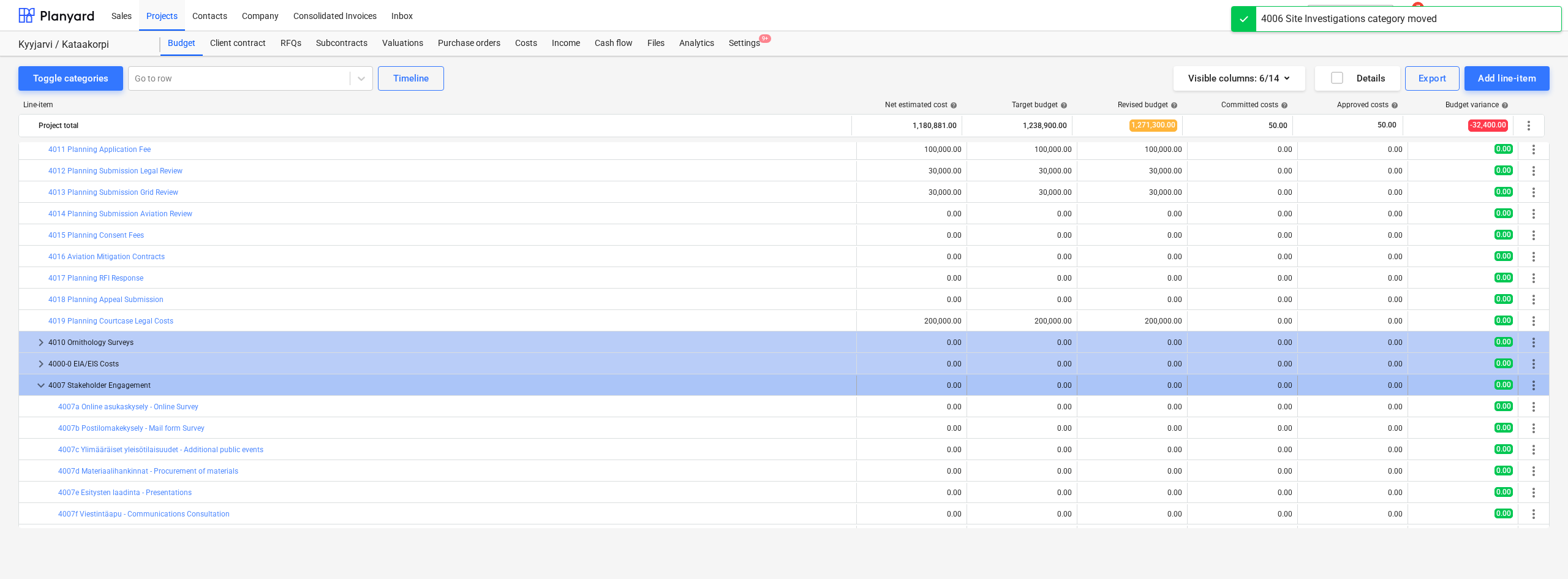
click at [42, 381] on span "keyboard_arrow_down" at bounding box center [41, 386] width 15 height 15
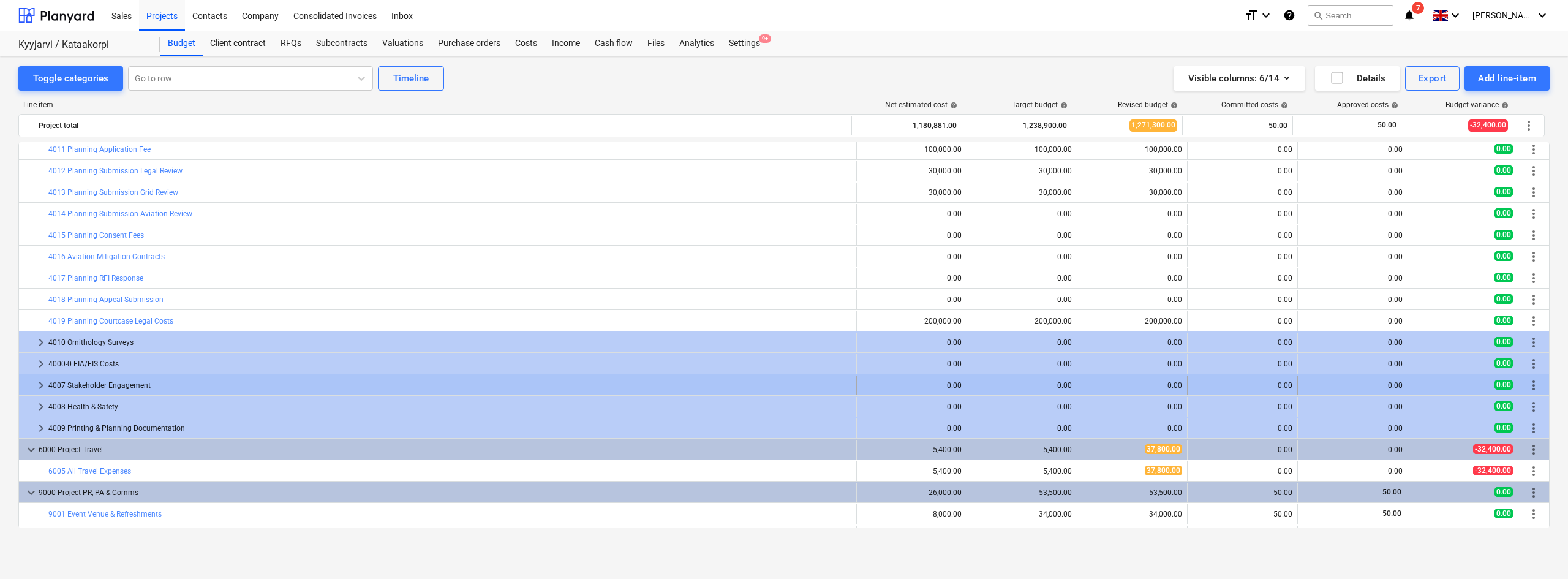
click at [1532, 383] on span "more_vert" at bounding box center [1534, 386] width 15 height 15
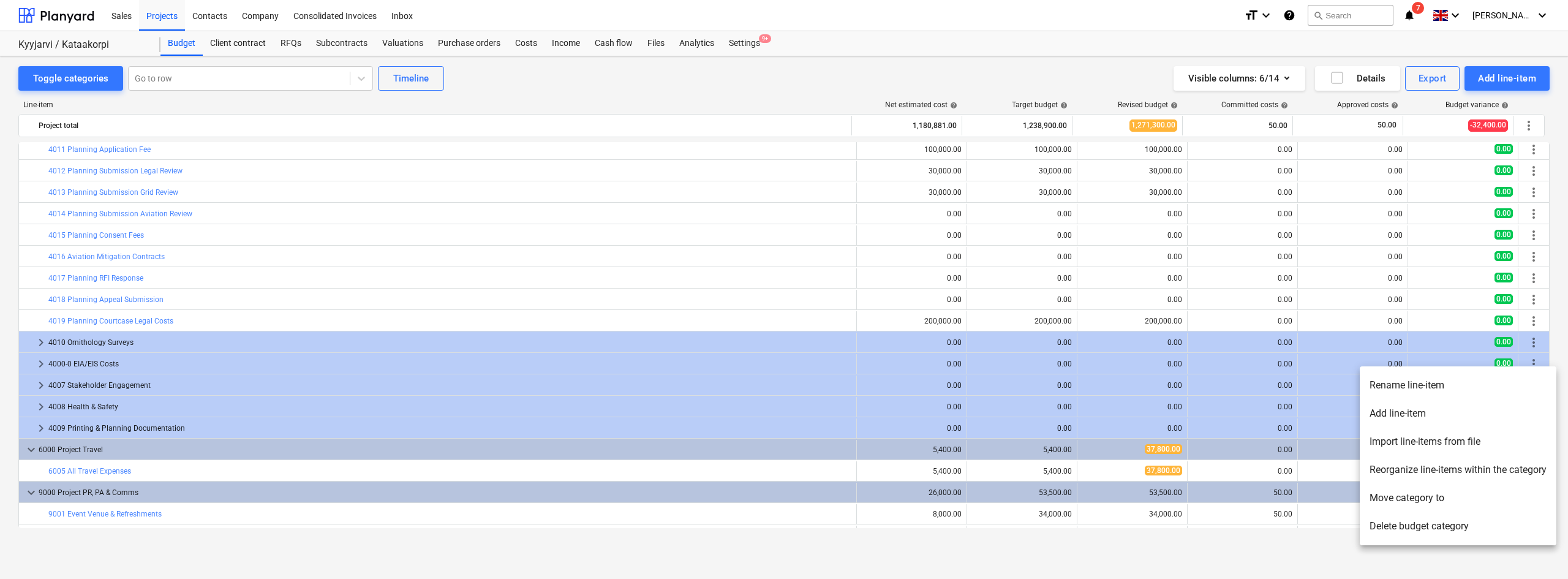
click at [1400, 504] on li "Move category to" at bounding box center [1458, 498] width 196 height 28
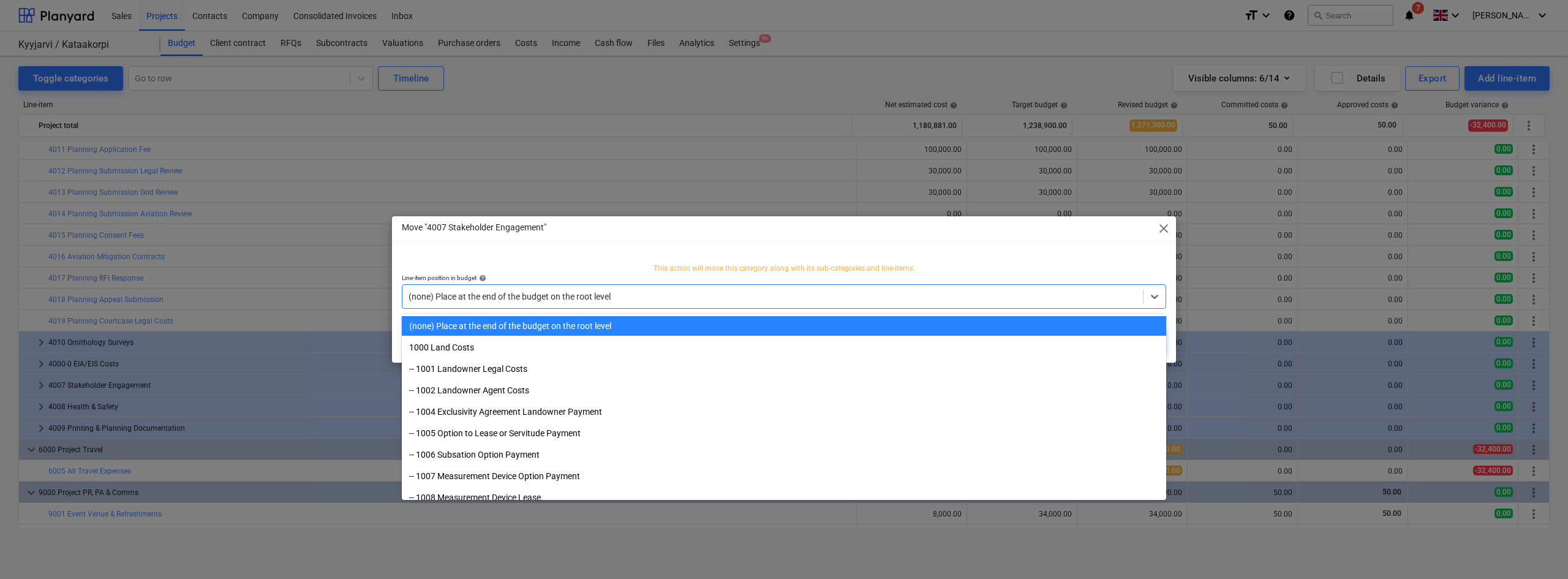
click at [840, 298] on div at bounding box center [772, 296] width 728 height 12
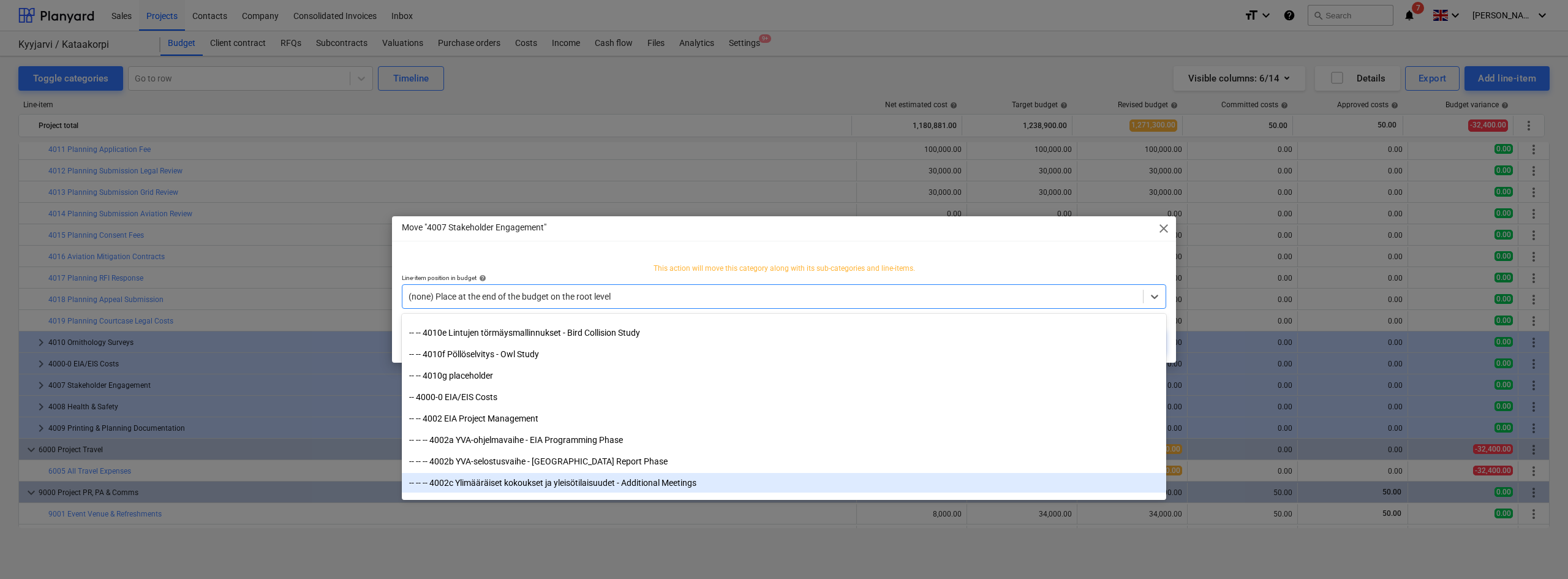
scroll to position [893, 0]
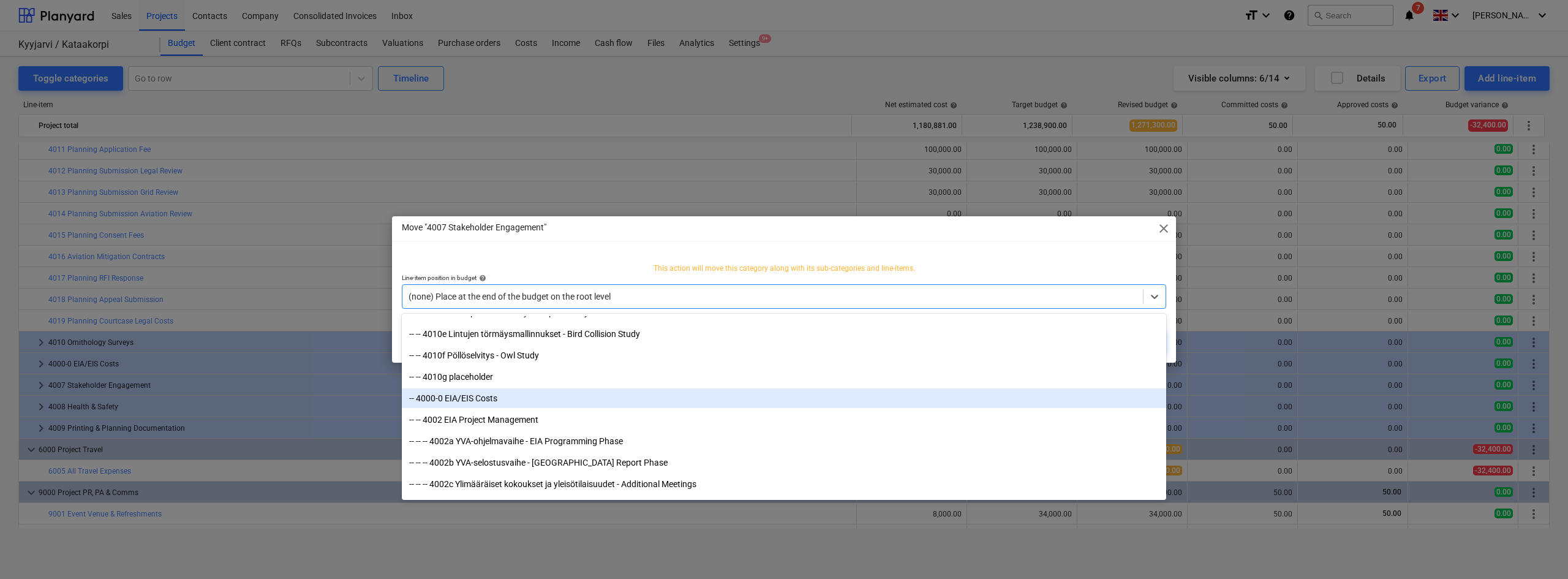
click at [478, 404] on div "-- 4000-0 EIA/EIS Costs" at bounding box center [783, 398] width 764 height 19
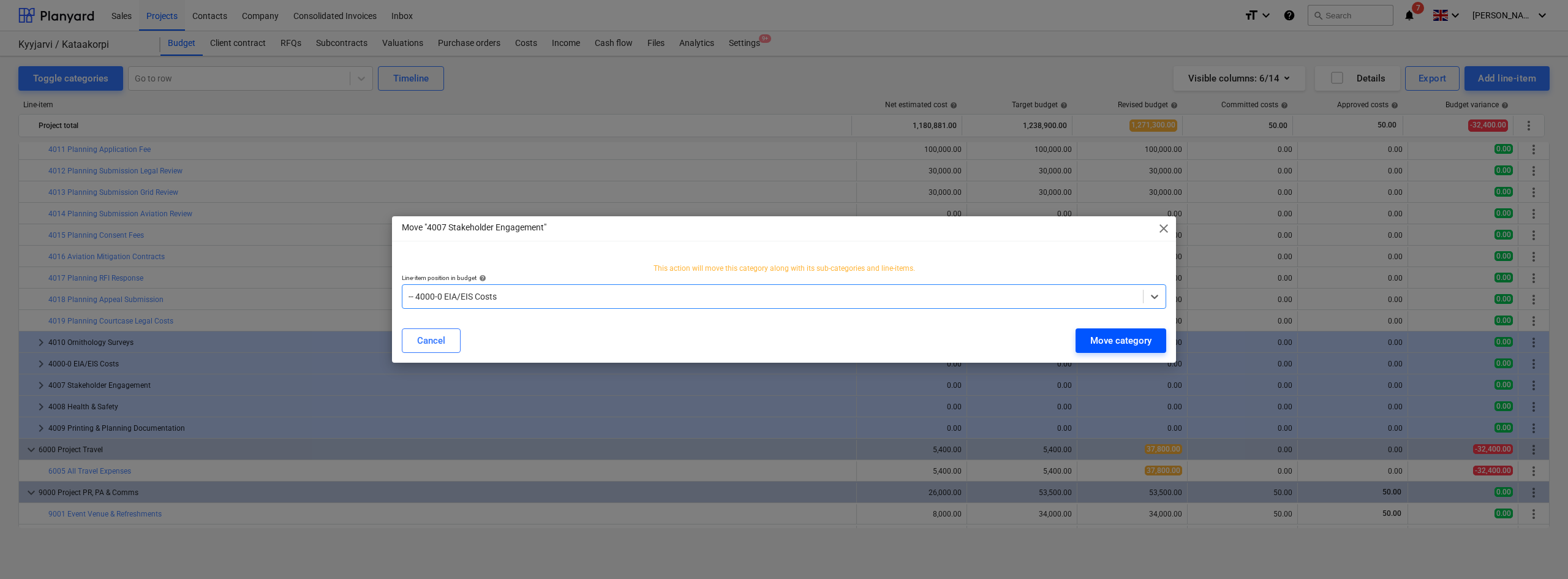
click at [1118, 343] on div "Move category" at bounding box center [1121, 341] width 61 height 16
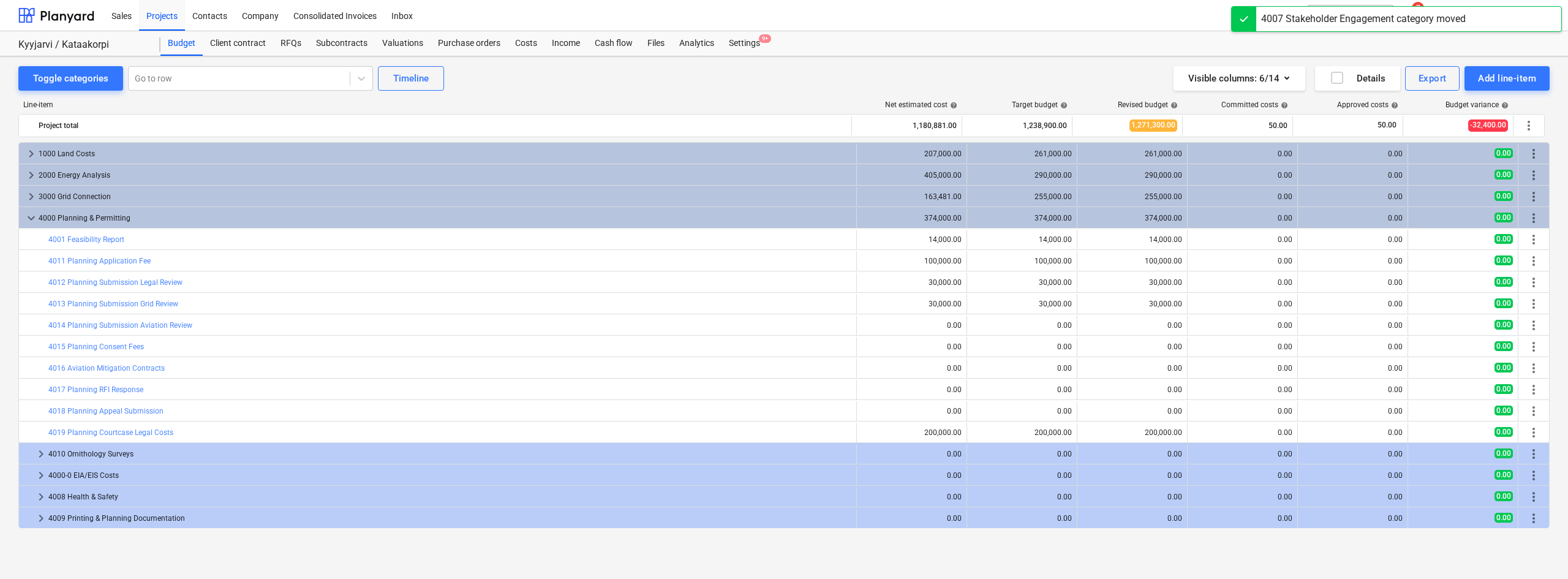
scroll to position [112, 0]
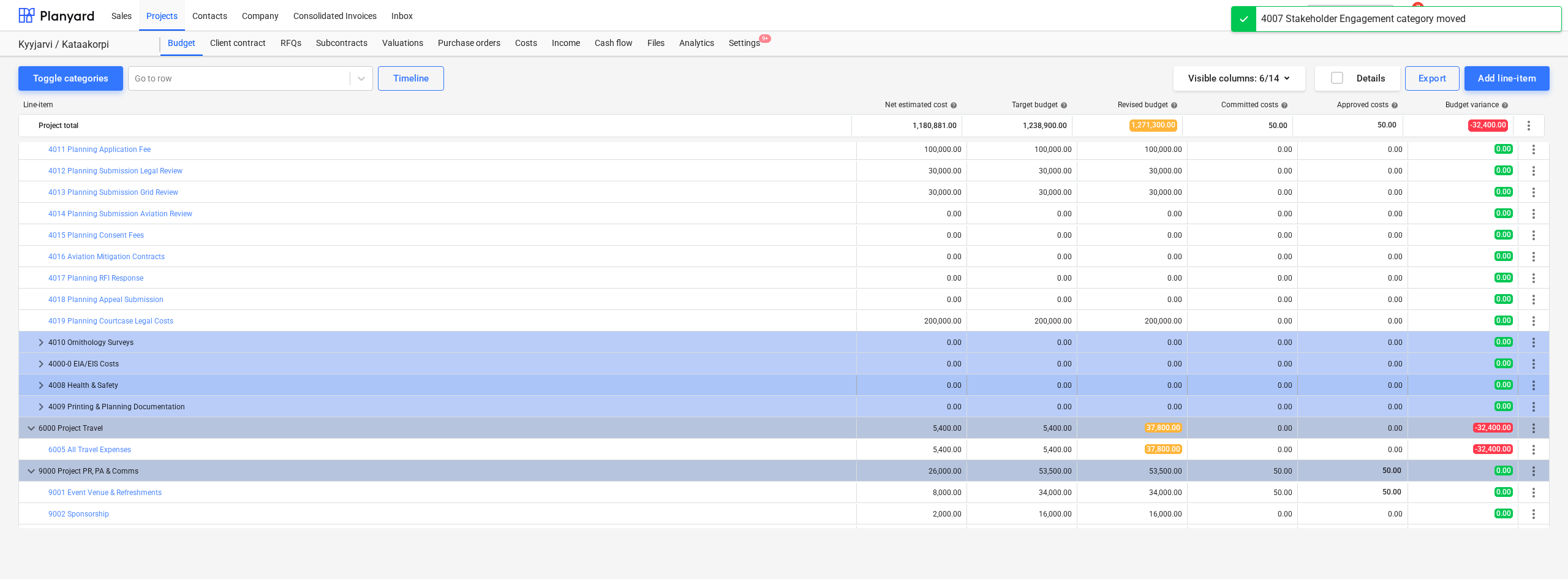
click at [1536, 382] on span "more_vert" at bounding box center [1534, 386] width 15 height 15
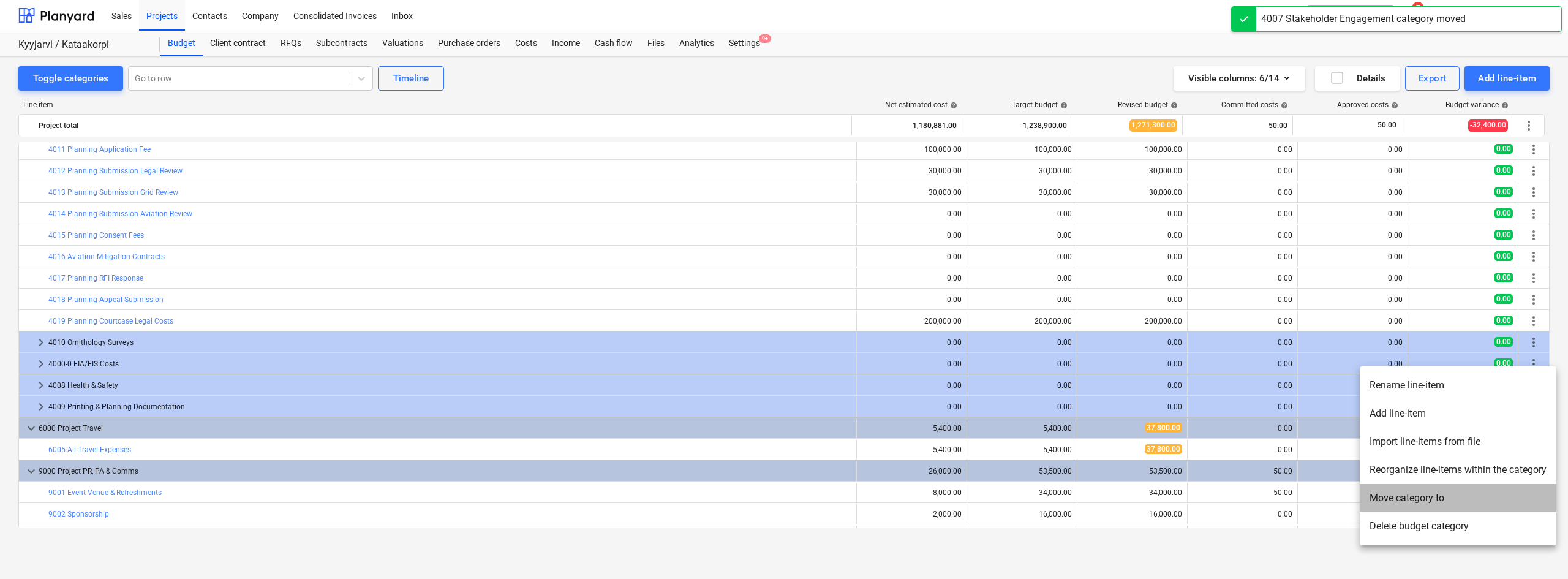
click at [1411, 501] on li "Move category to" at bounding box center [1458, 498] width 196 height 28
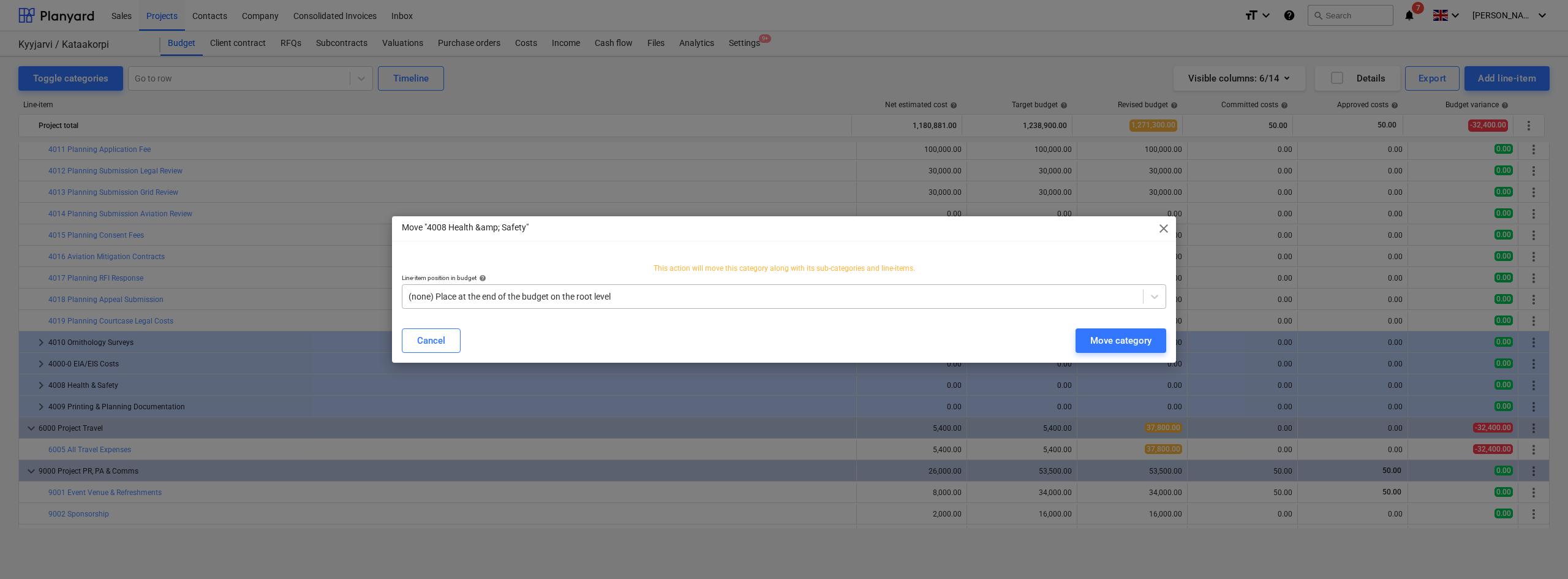
click at [809, 293] on div at bounding box center [772, 296] width 728 height 12
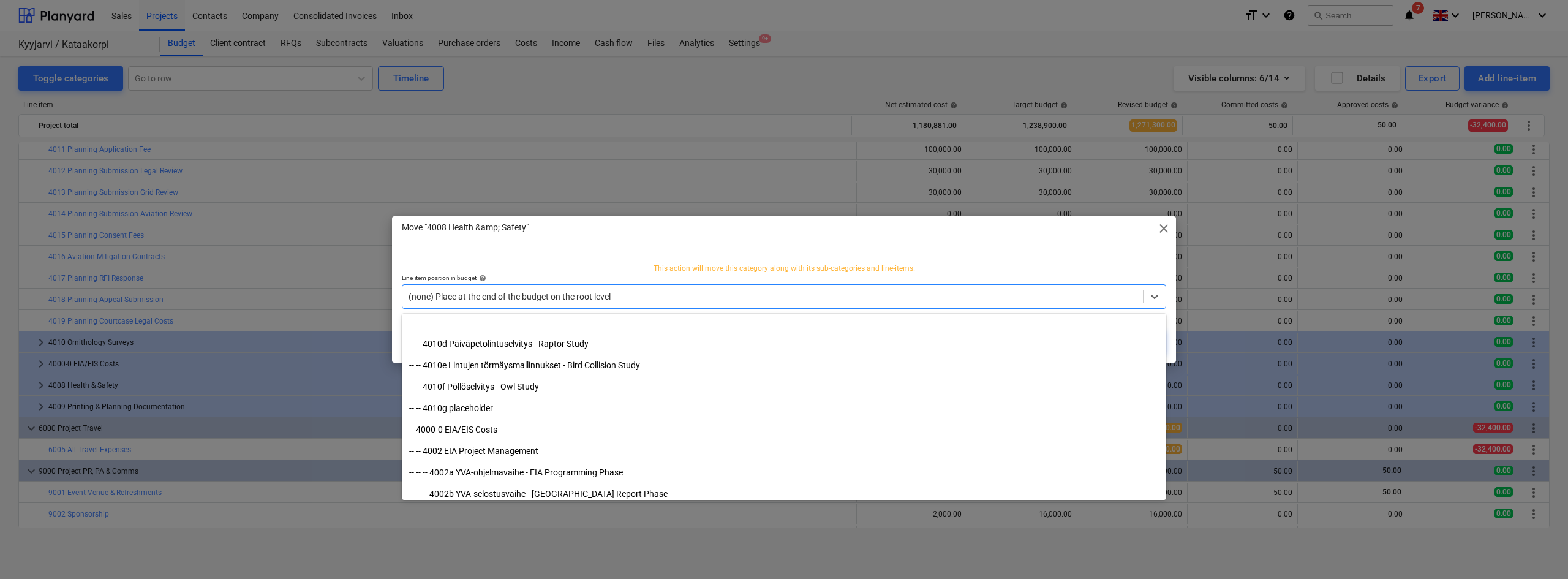
scroll to position [904, 0]
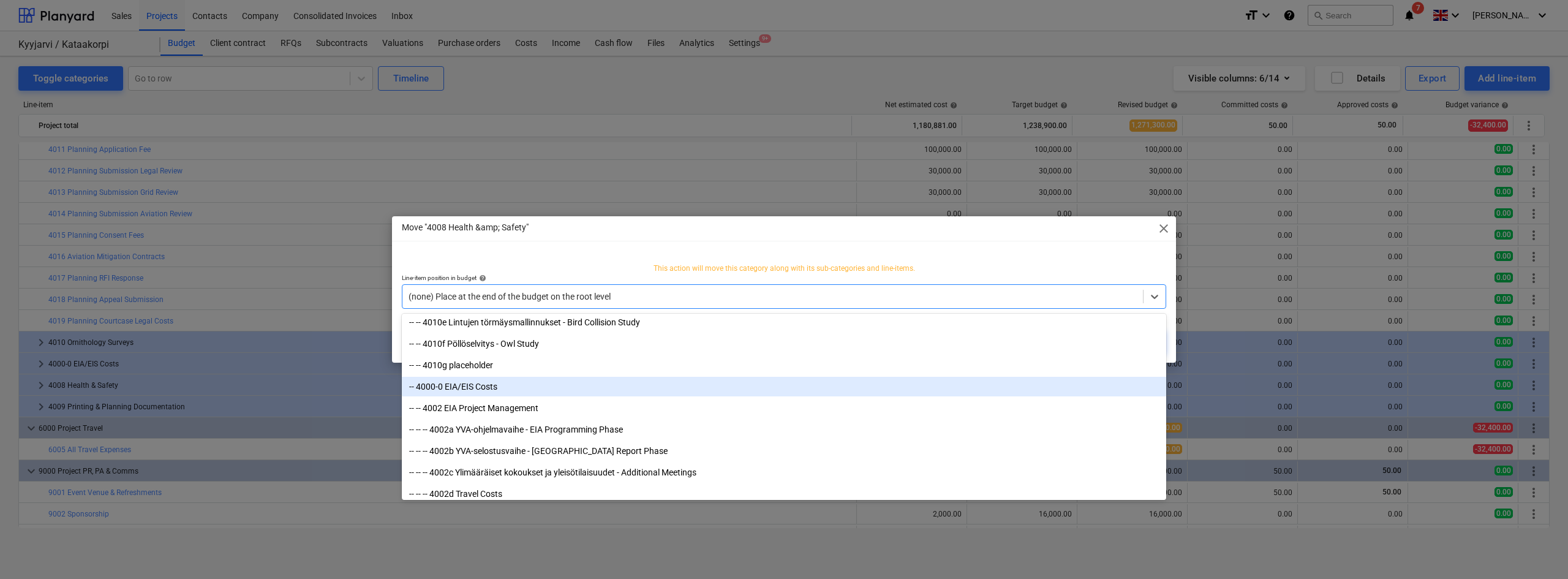
click at [455, 391] on div "-- 4000-0 EIA/EIS Costs" at bounding box center [783, 386] width 764 height 19
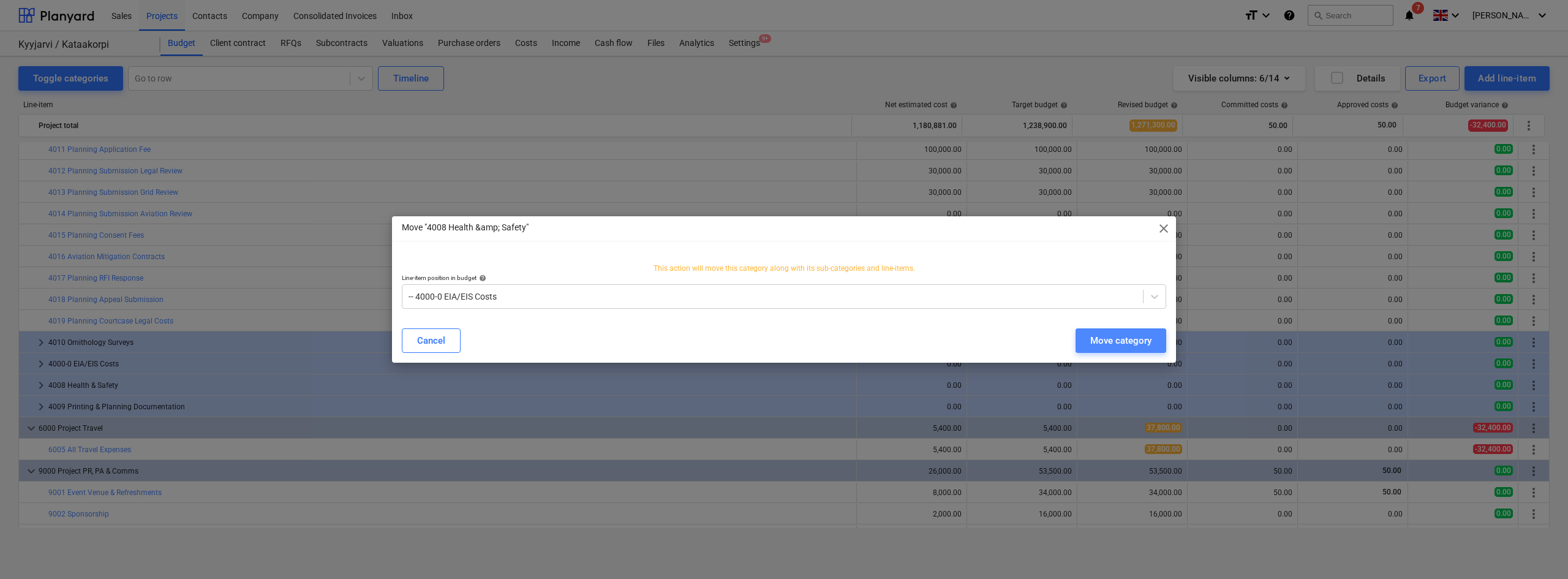
click at [1125, 344] on div "Move category" at bounding box center [1121, 341] width 61 height 16
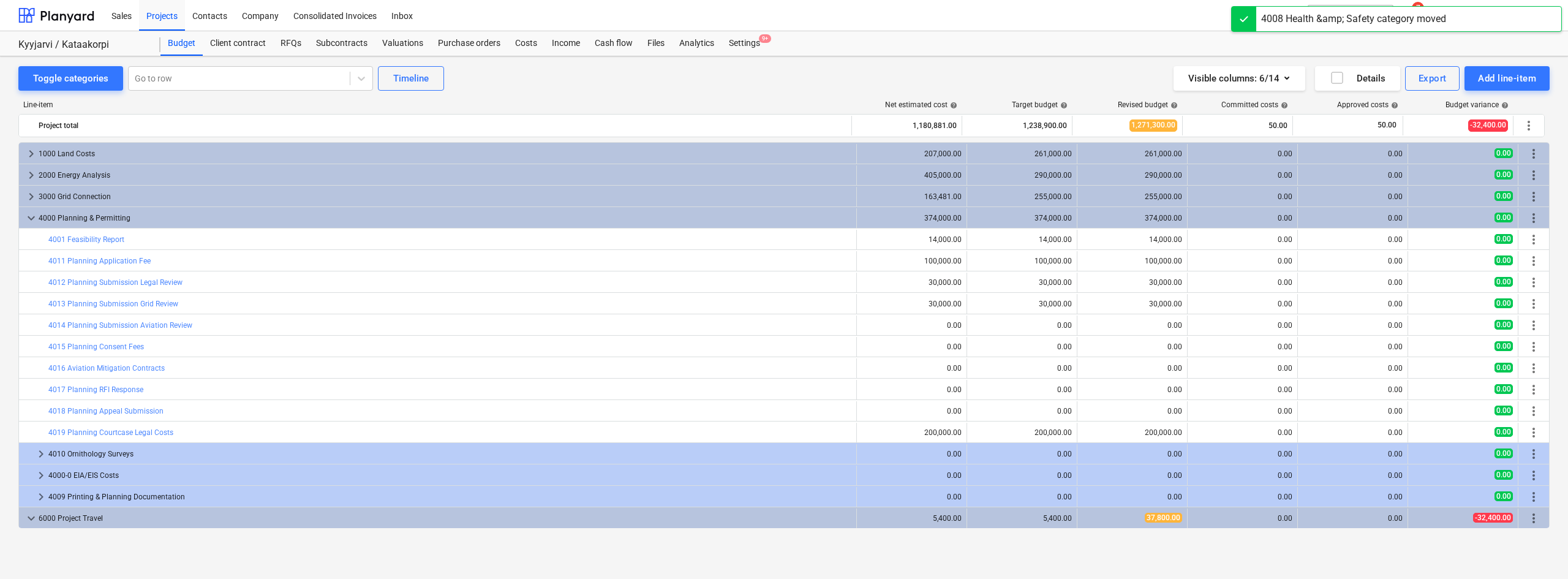
scroll to position [112, 0]
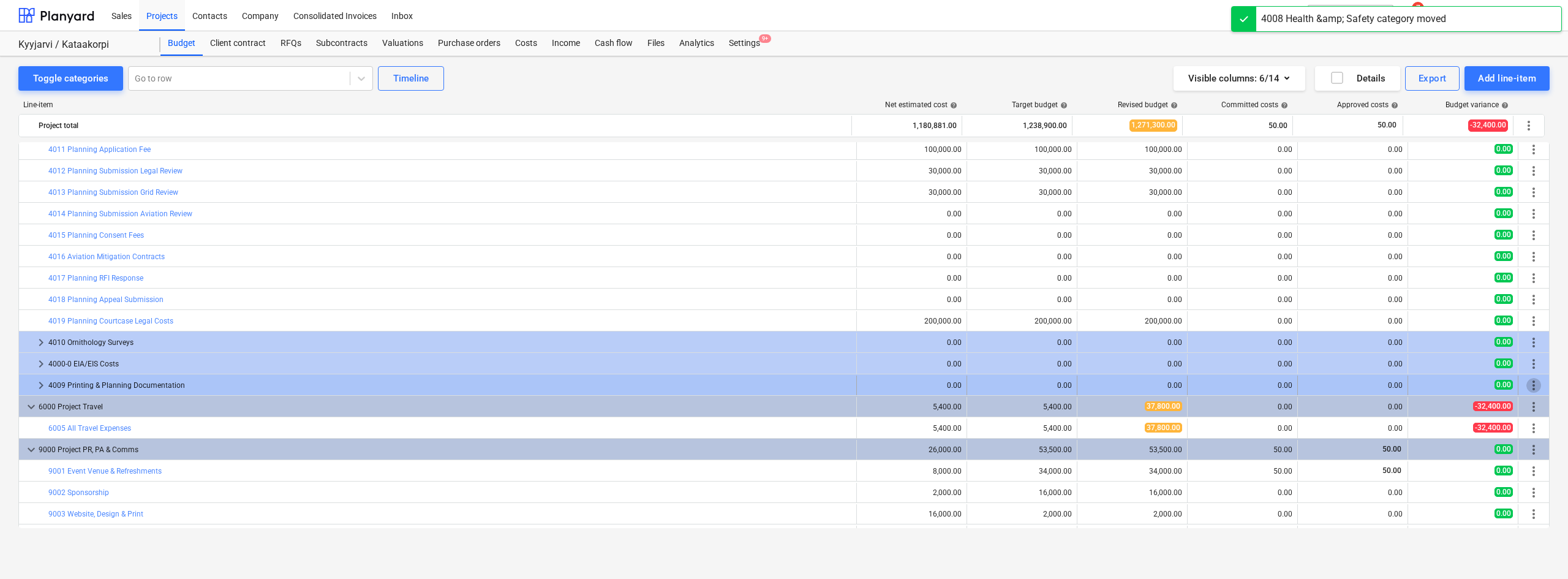
click at [1527, 390] on span "more_vert" at bounding box center [1534, 386] width 15 height 15
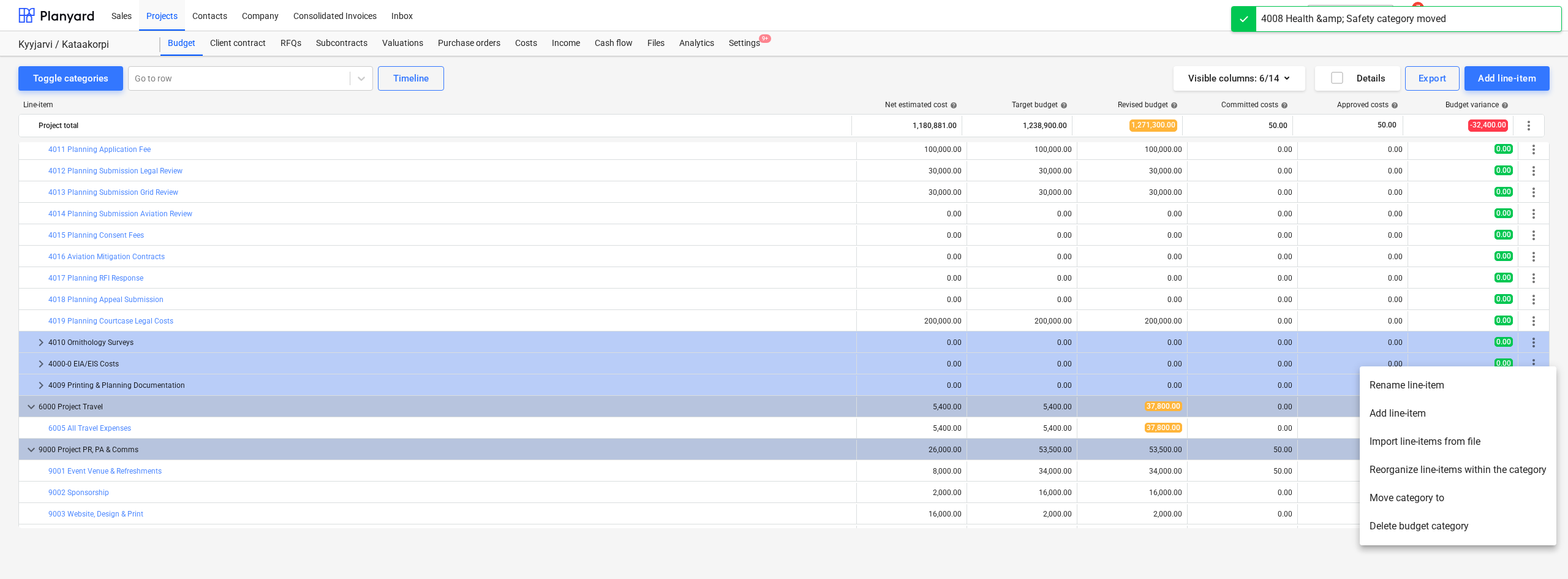
click at [1405, 500] on li "Move category to" at bounding box center [1458, 498] width 196 height 28
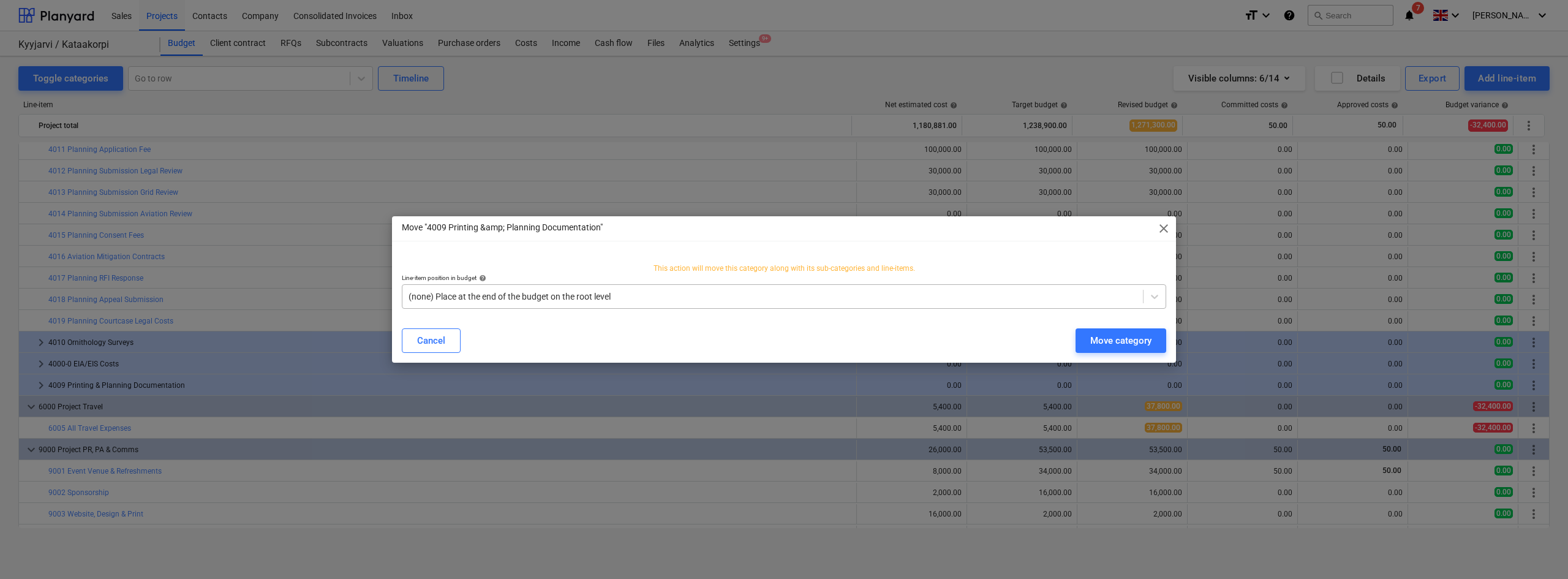
click at [687, 301] on div at bounding box center [772, 296] width 728 height 12
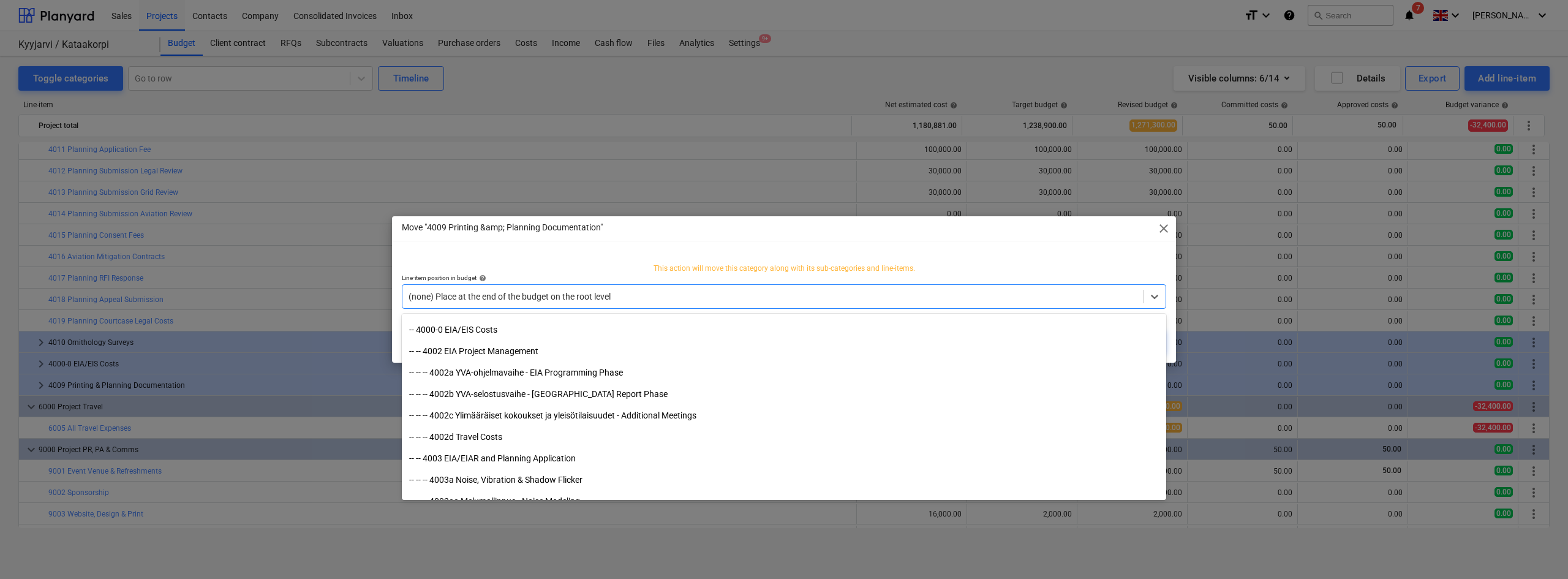
scroll to position [938, 0]
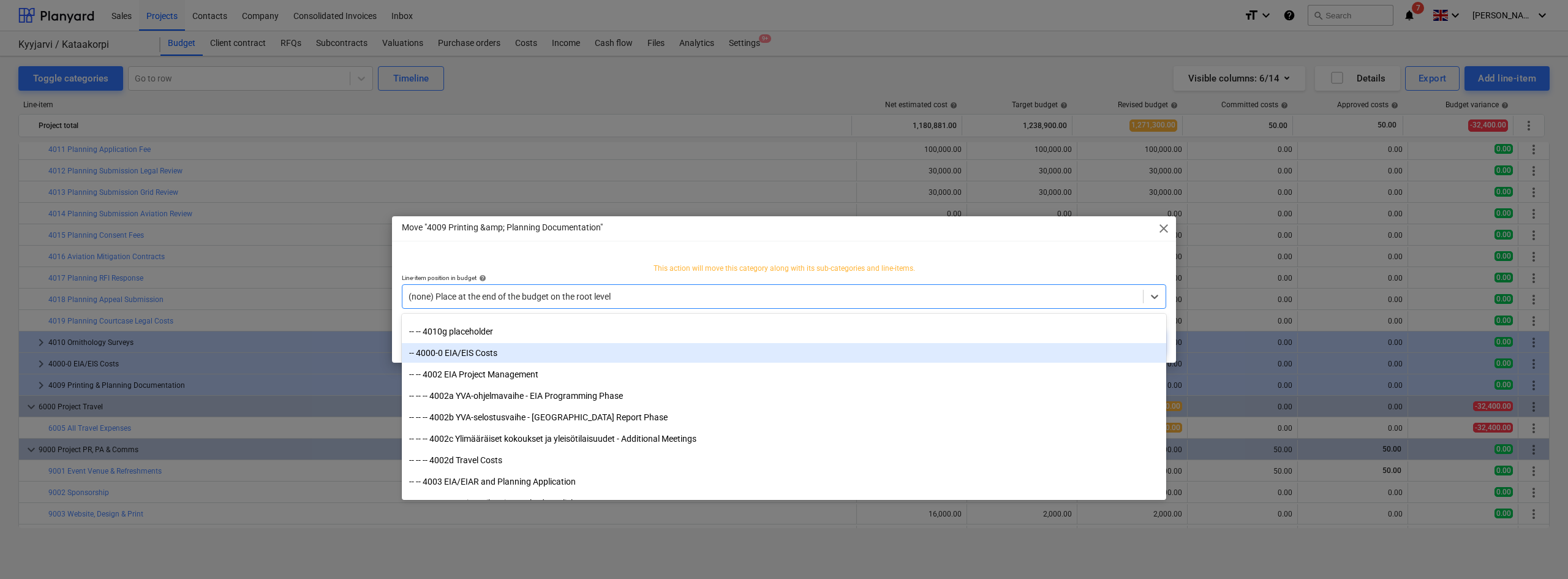
click at [477, 360] on div "-- 4000-0 EIA/EIS Costs" at bounding box center [783, 353] width 764 height 19
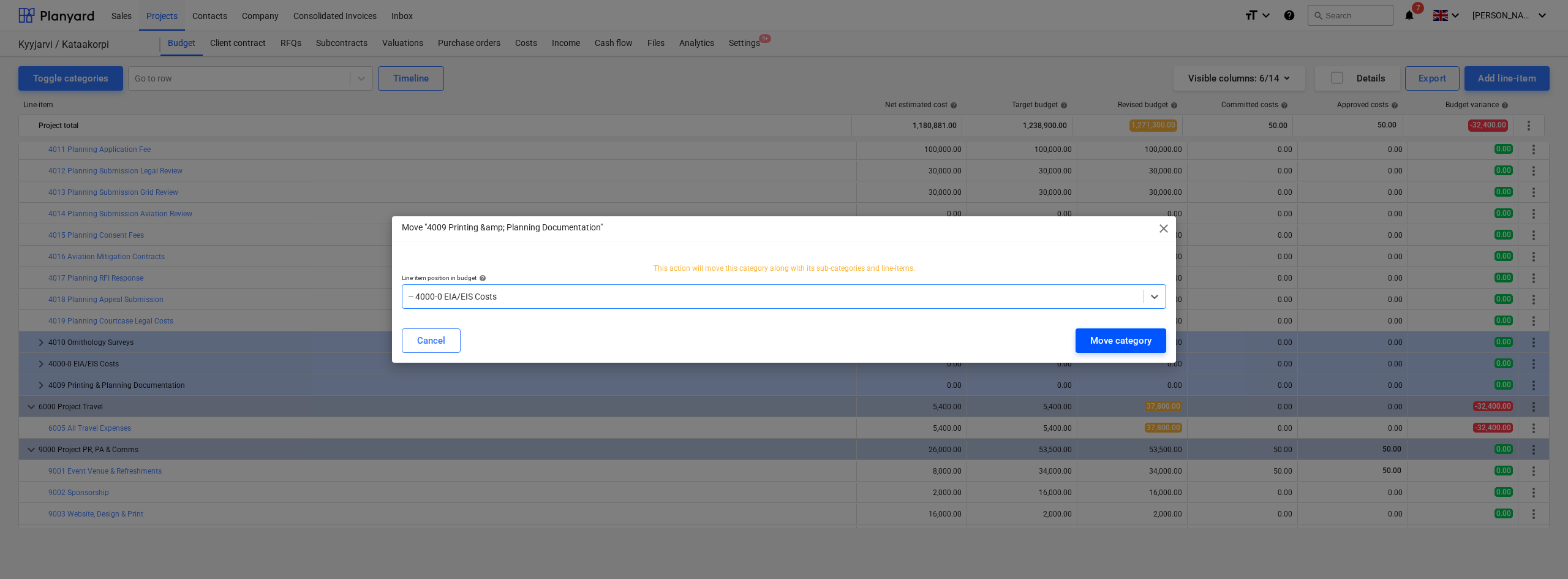
click at [1113, 341] on div "Move category" at bounding box center [1121, 341] width 61 height 16
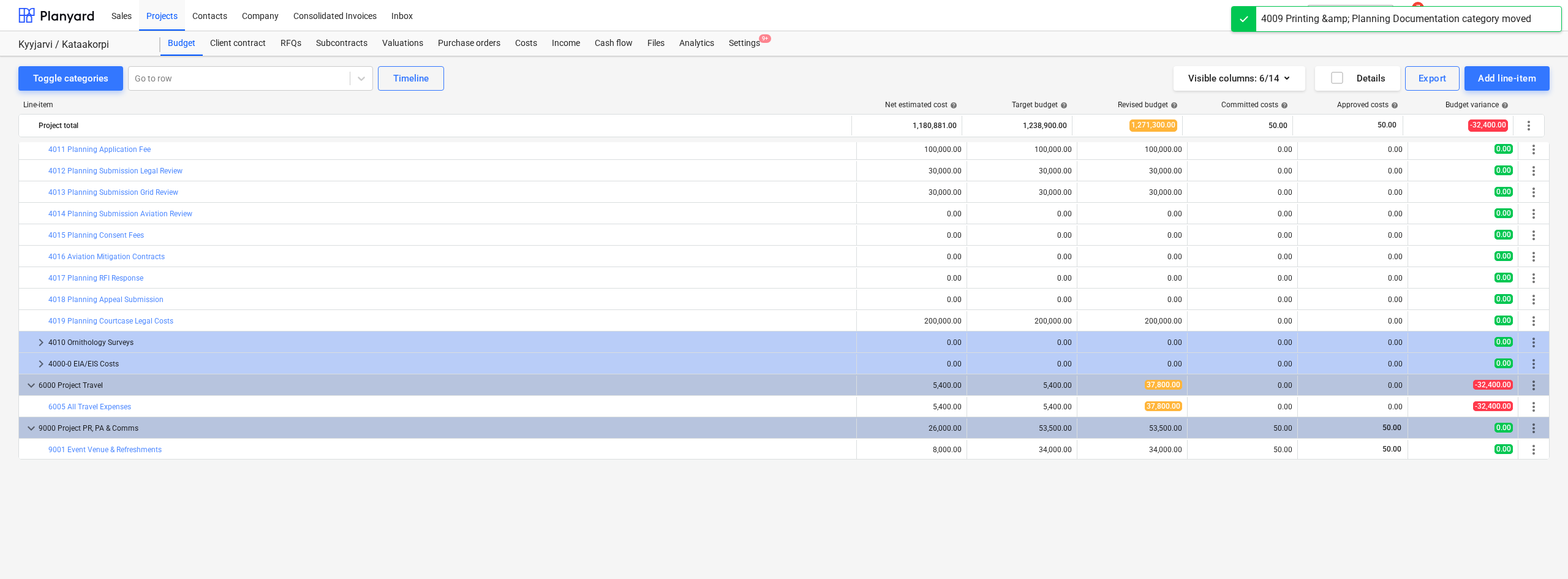
scroll to position [0, 0]
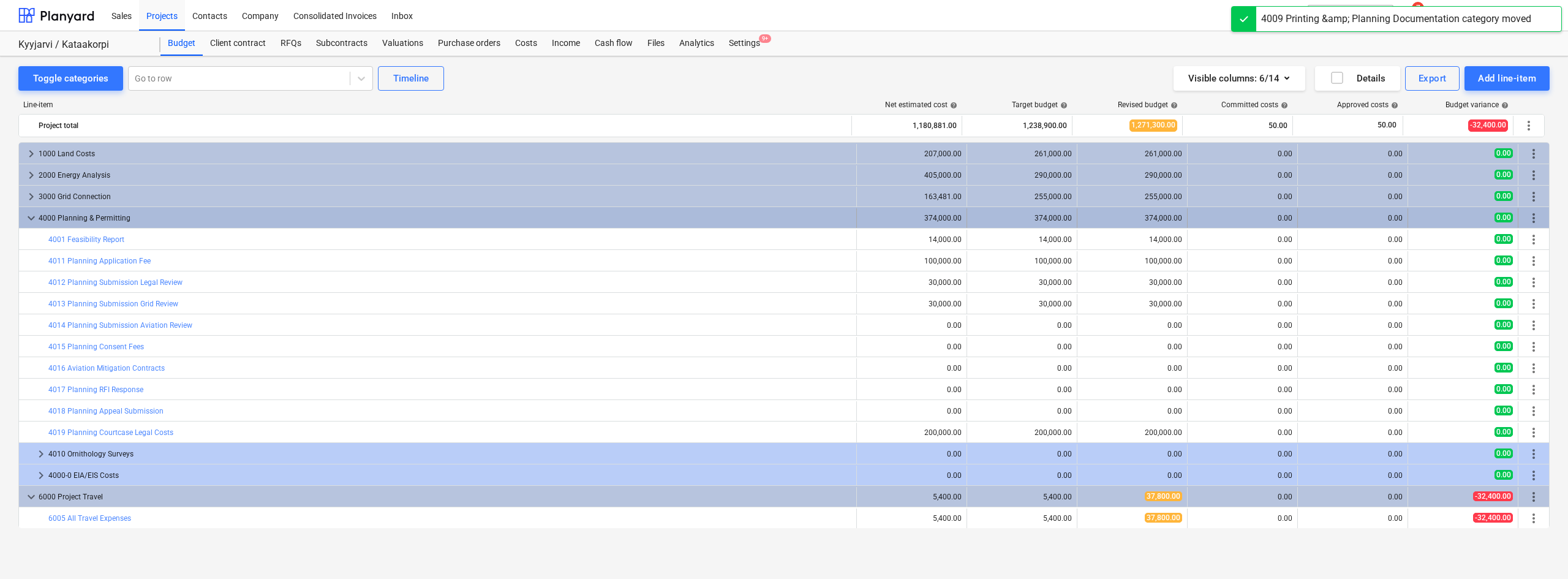
click at [1532, 221] on span "more_vert" at bounding box center [1534, 218] width 15 height 15
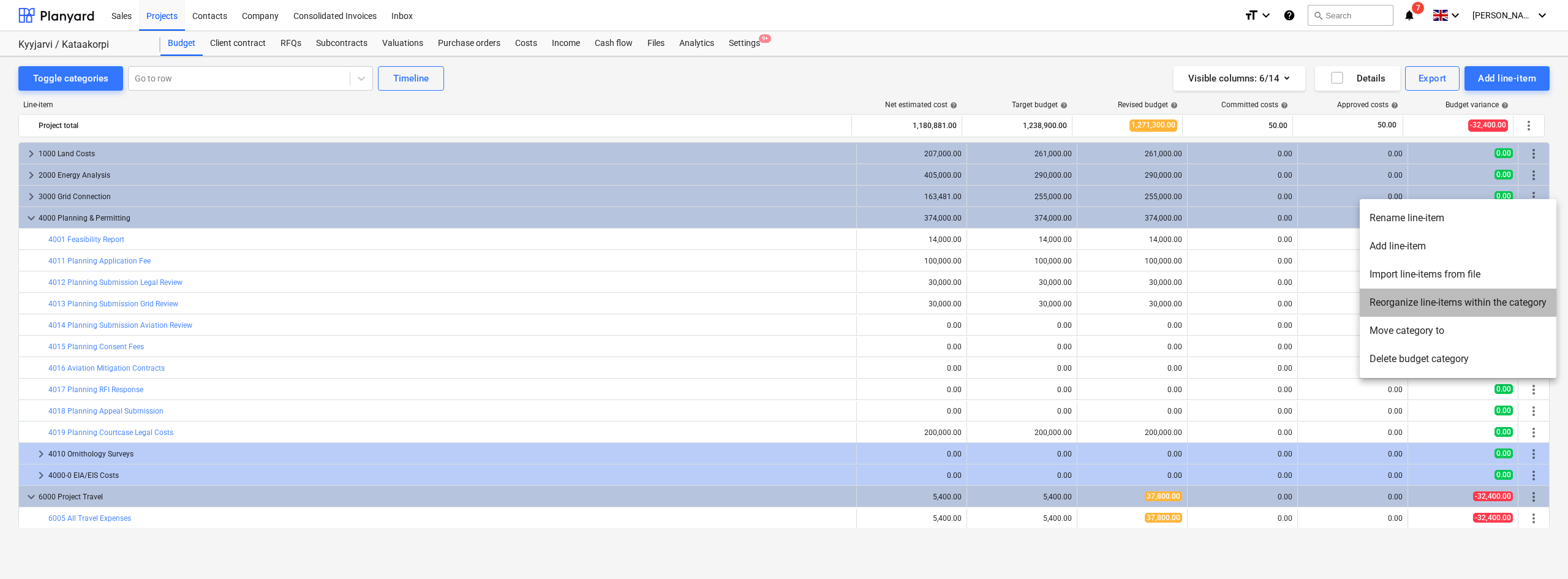
click at [1405, 309] on li "Reorganize line-items within the category" at bounding box center [1458, 302] width 196 height 28
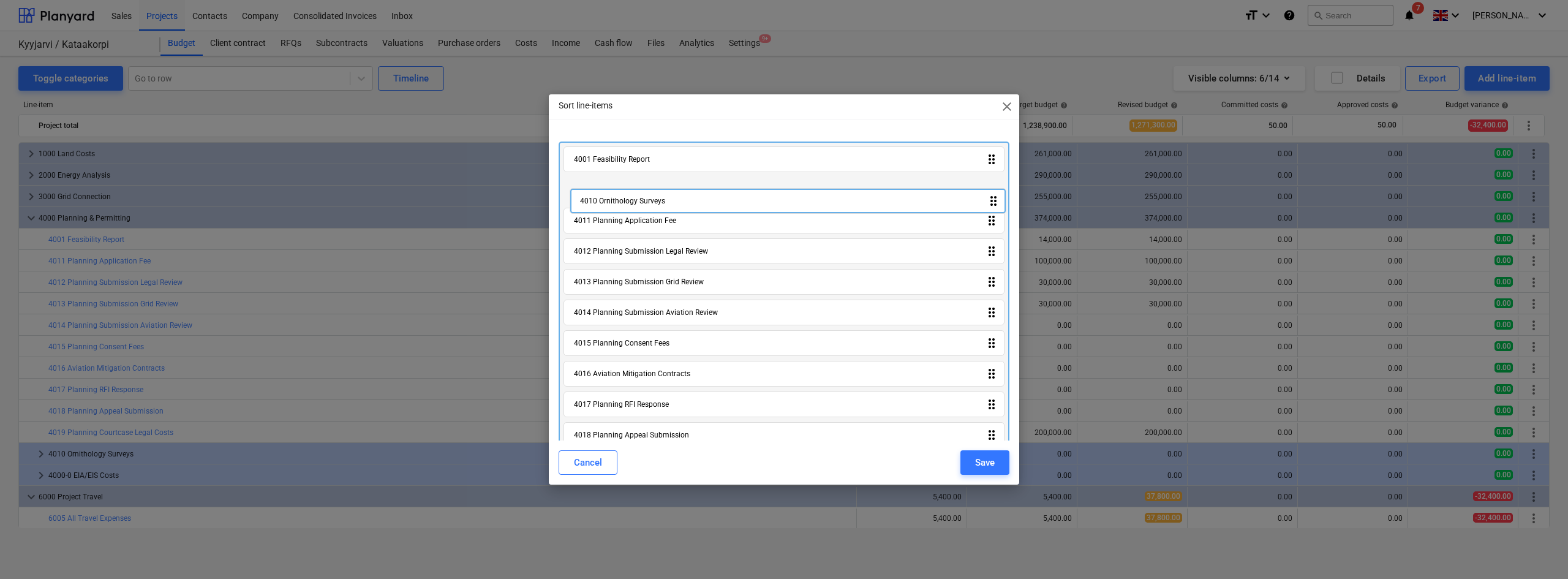
drag, startPoint x: 642, startPoint y: 385, endPoint x: 647, endPoint y: 192, distance: 193.1
click at [647, 192] on div "4001 Feasibility Report drag_indicator 4011 Planning Application Fee drag_indic…" at bounding box center [783, 330] width 451 height 377
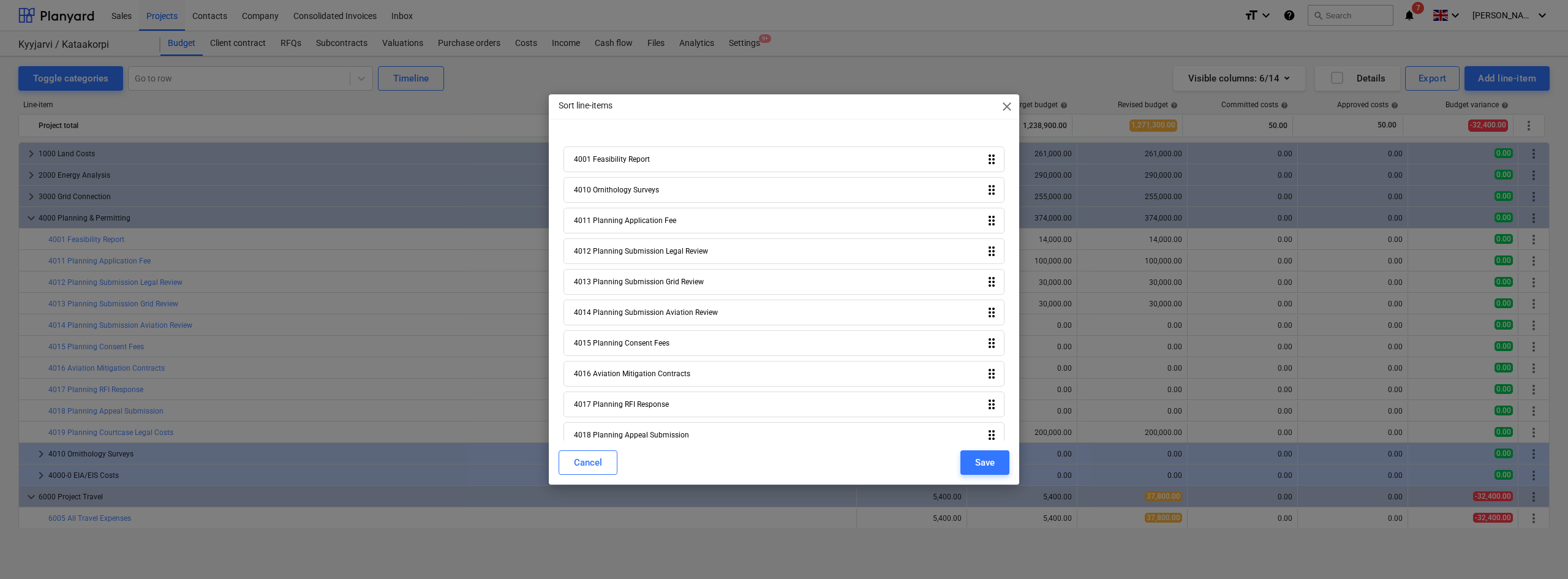
scroll to position [78, 0]
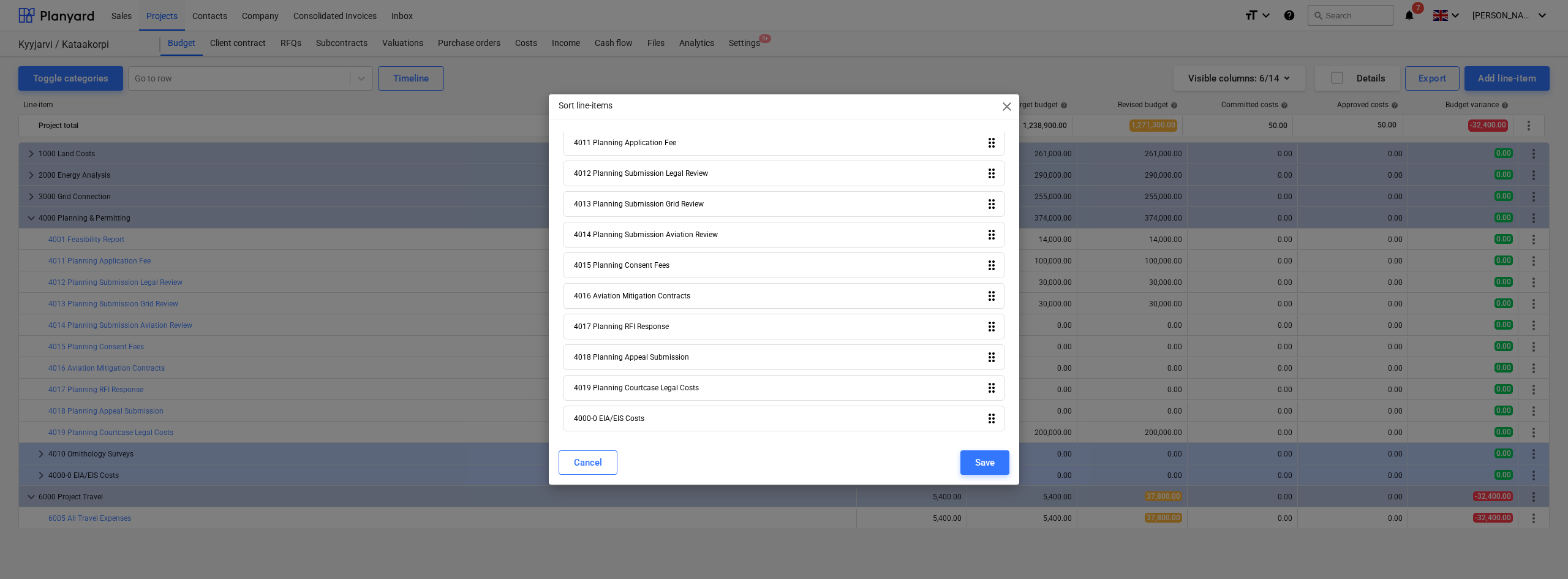
click at [640, 426] on div "4000-0 EIA/EIS Costs drag_indicator" at bounding box center [783, 418] width 441 height 26
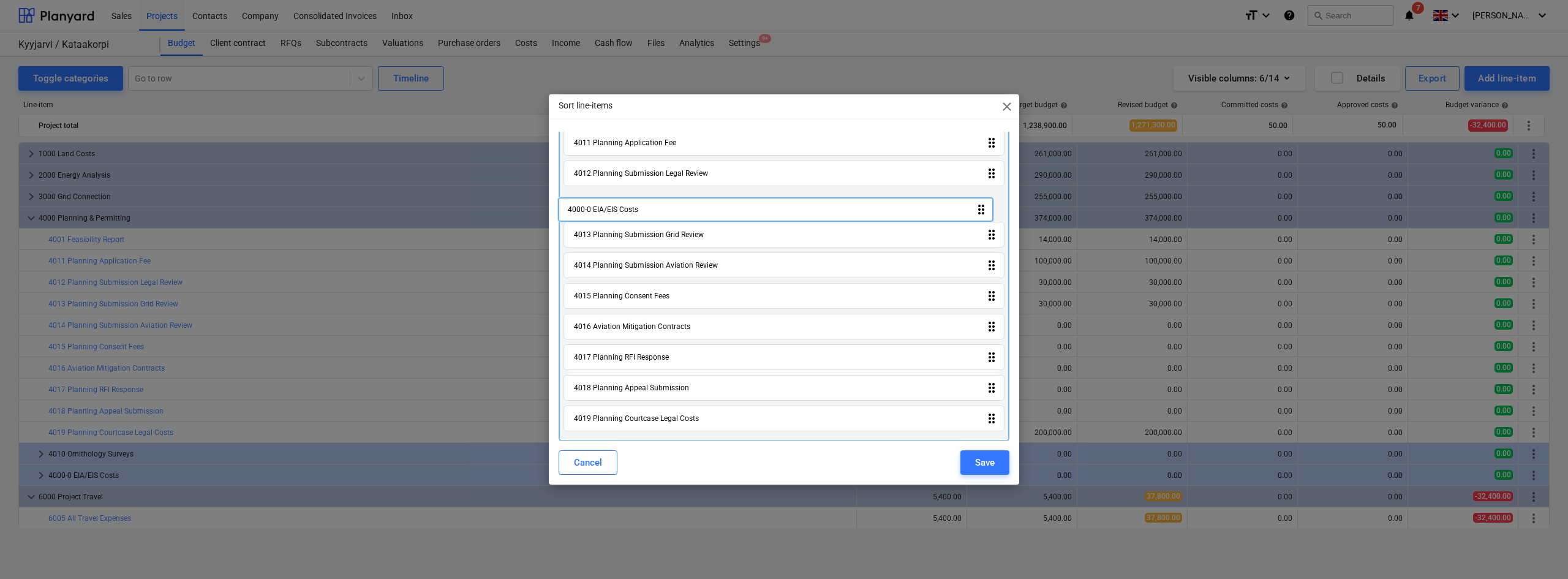
scroll to position [0, 0]
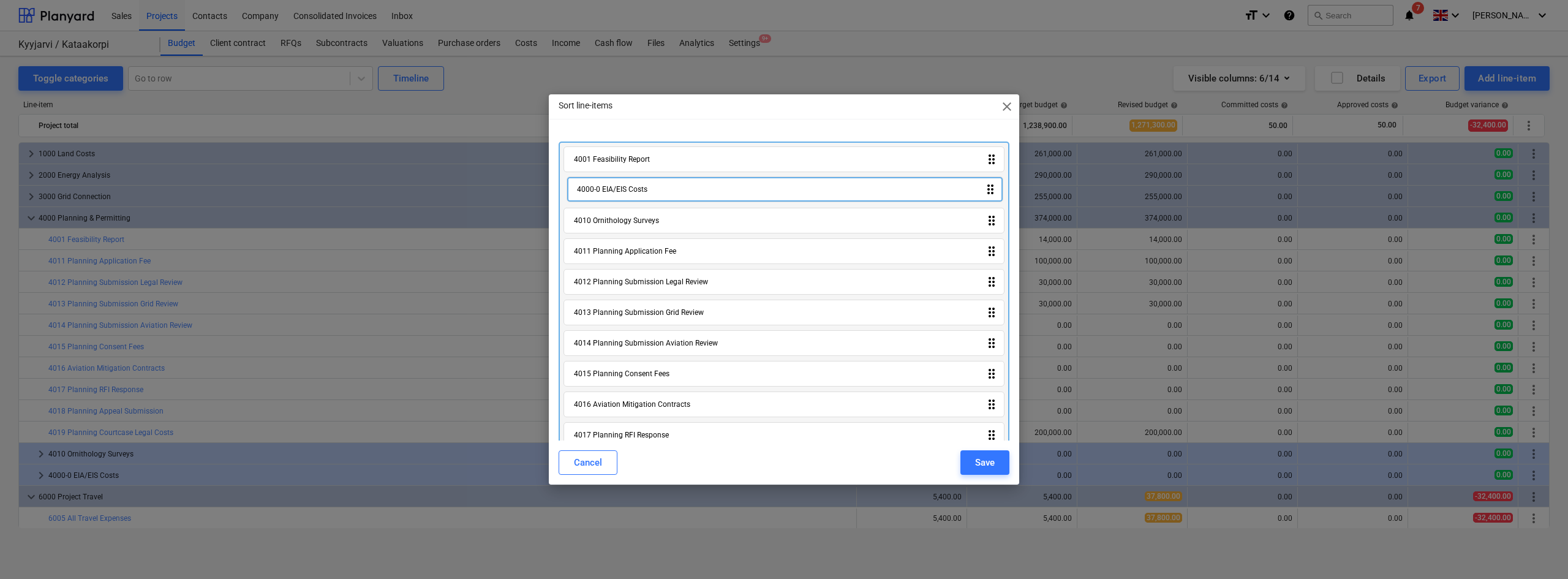
drag, startPoint x: 655, startPoint y: 422, endPoint x: 654, endPoint y: 187, distance: 235.0
click at [654, 187] on div "4001 Feasibility Report drag_indicator 4010 Ornithology Surveys drag_indicator …" at bounding box center [783, 330] width 451 height 377
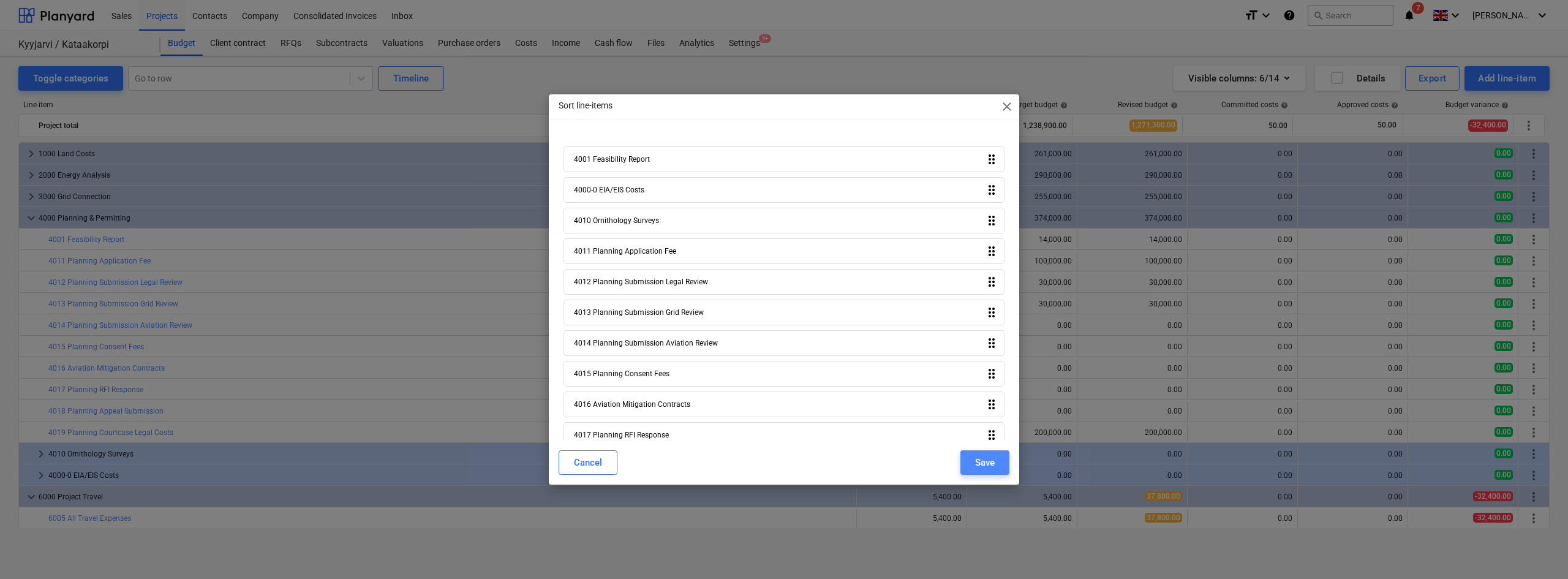
click at [975, 462] on div "Save" at bounding box center [984, 463] width 19 height 16
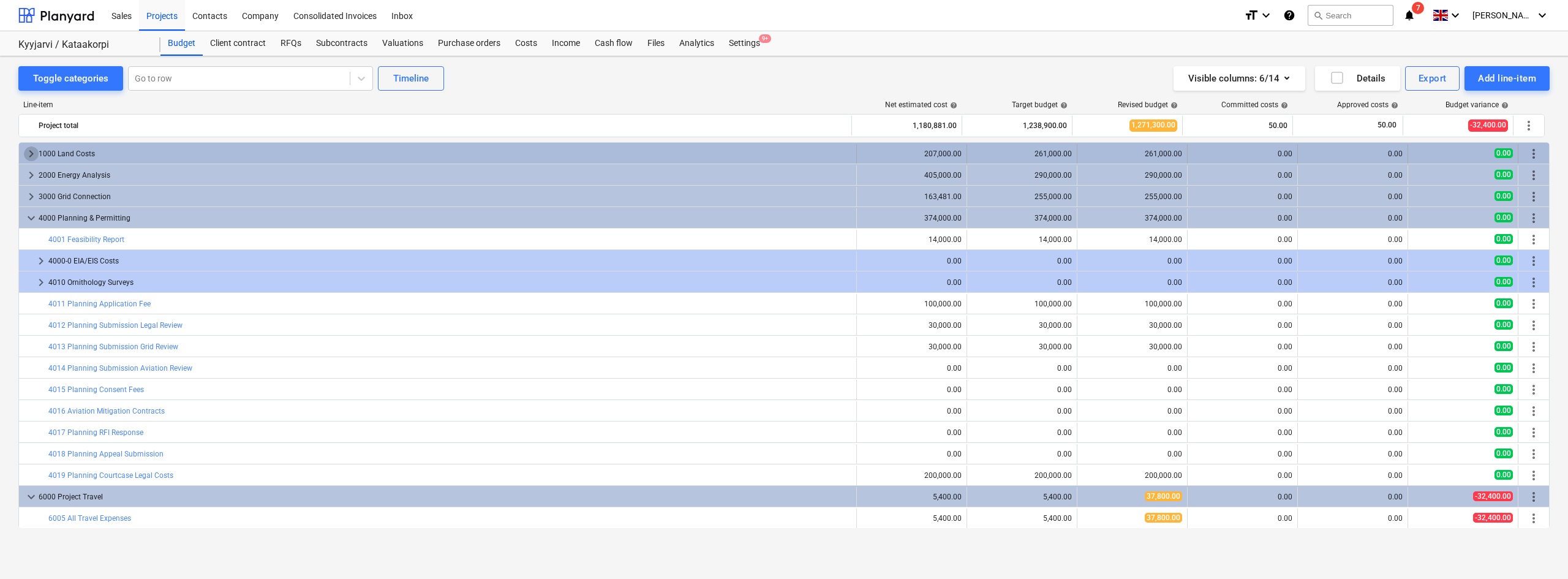
click at [30, 152] on span "keyboard_arrow_right" at bounding box center [31, 154] width 15 height 15
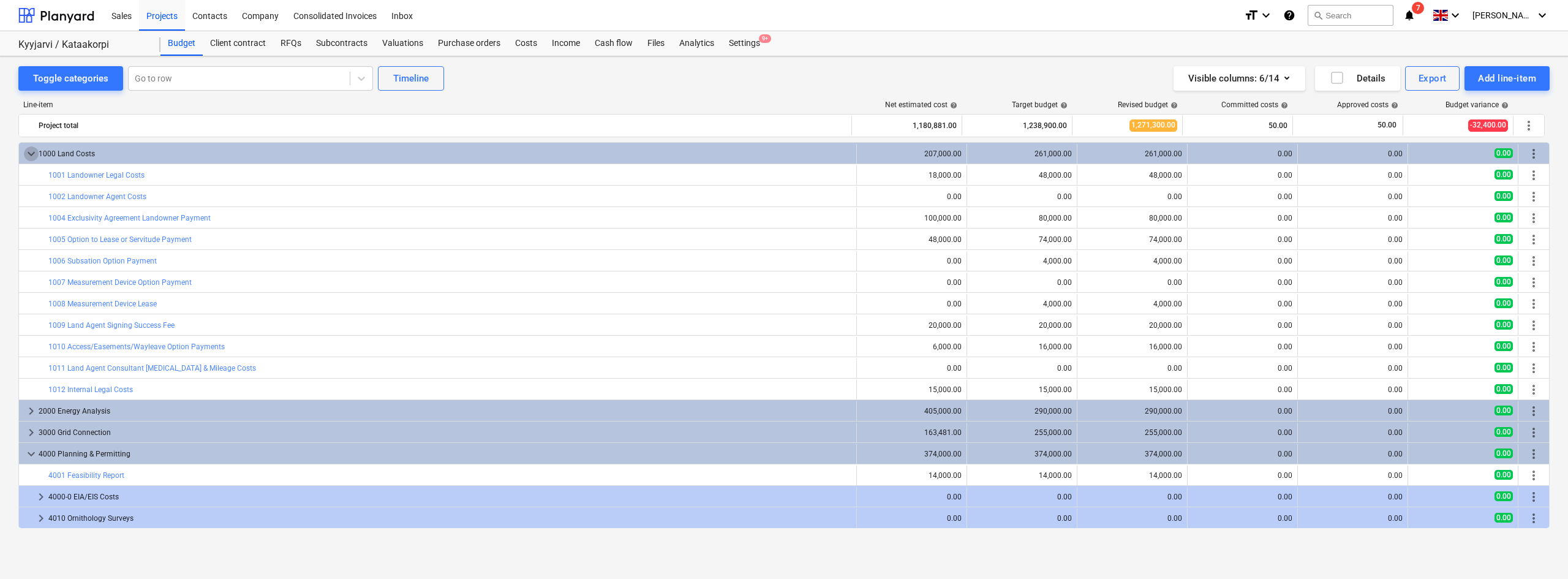
click at [30, 152] on span "keyboard_arrow_down" at bounding box center [31, 154] width 15 height 15
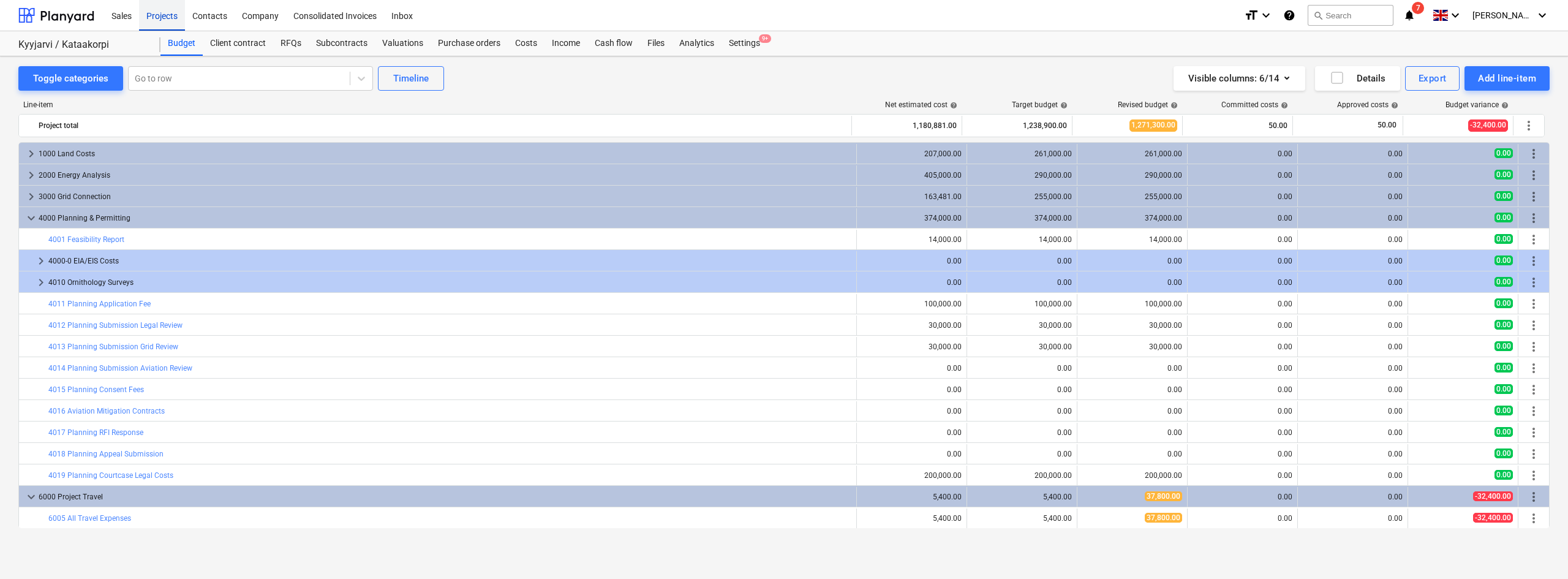
click at [167, 19] on div "Projects" at bounding box center [162, 15] width 46 height 31
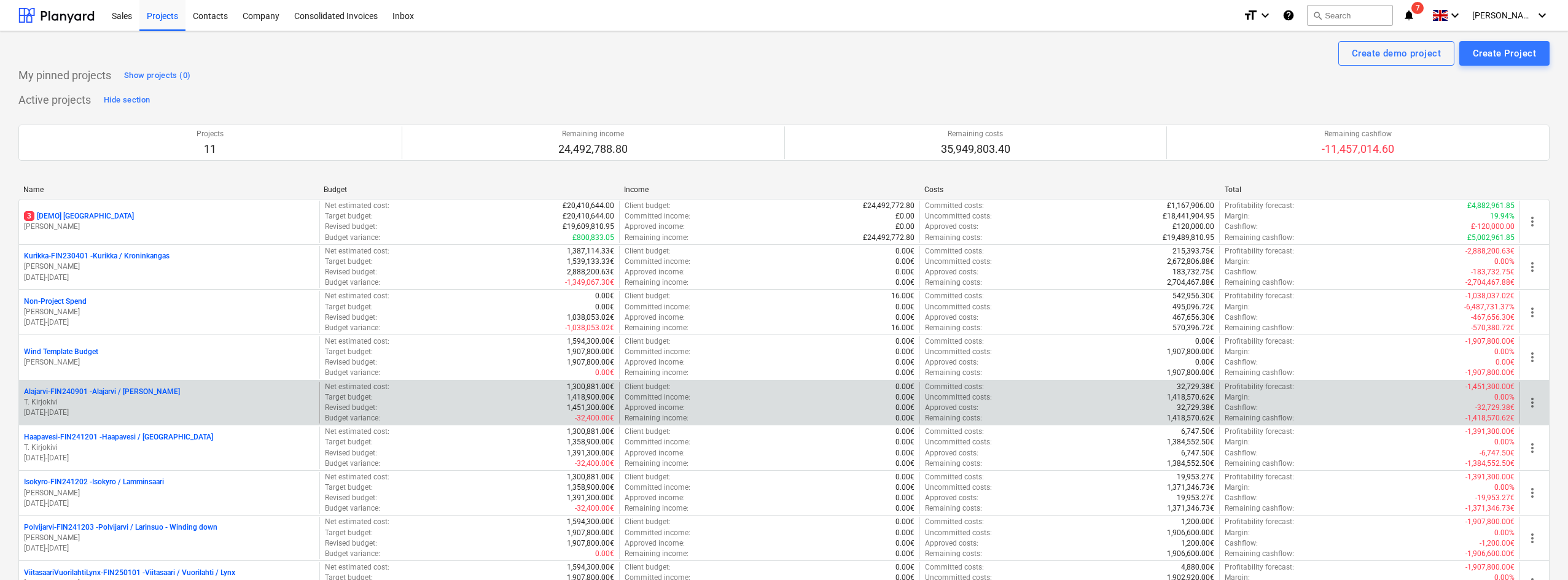
scroll to position [215, 0]
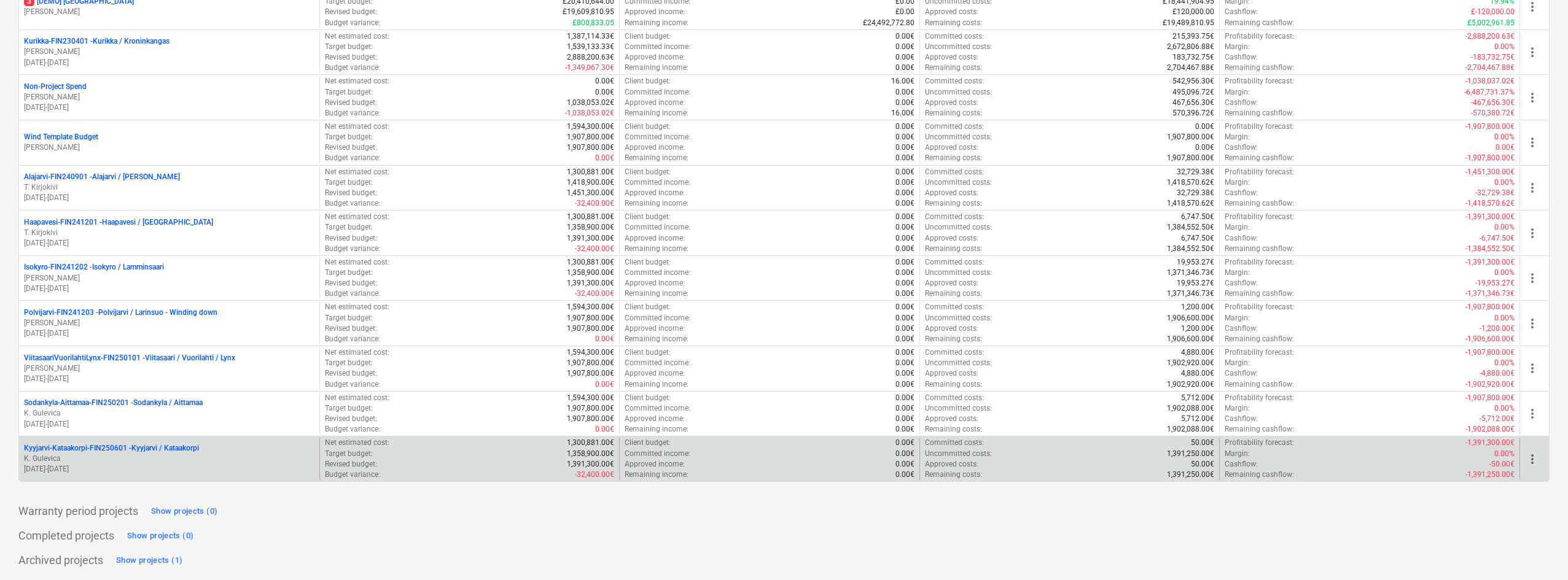
click at [137, 472] on p "01.08.2025 - 01.09.2030" at bounding box center [169, 469] width 290 height 11
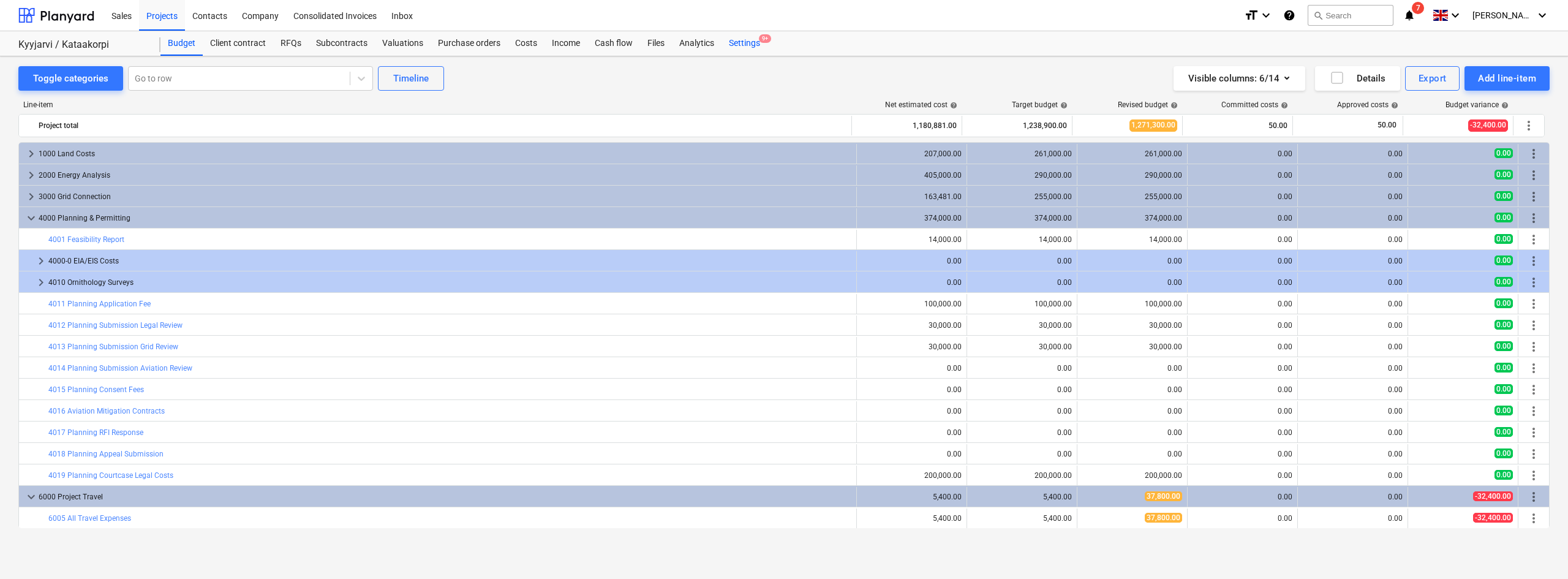
click at [747, 42] on div "Settings 9+" at bounding box center [745, 43] width 46 height 24
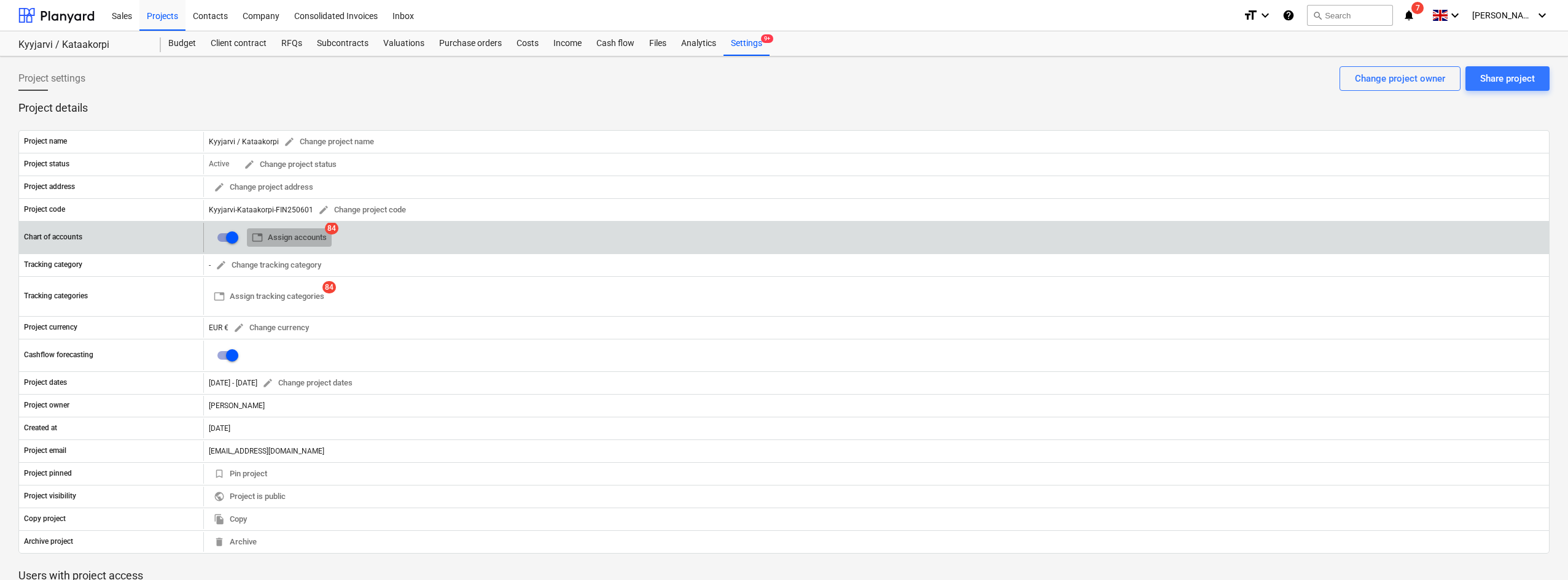
click at [290, 228] on button "table Assign accounts" at bounding box center [289, 238] width 84 height 19
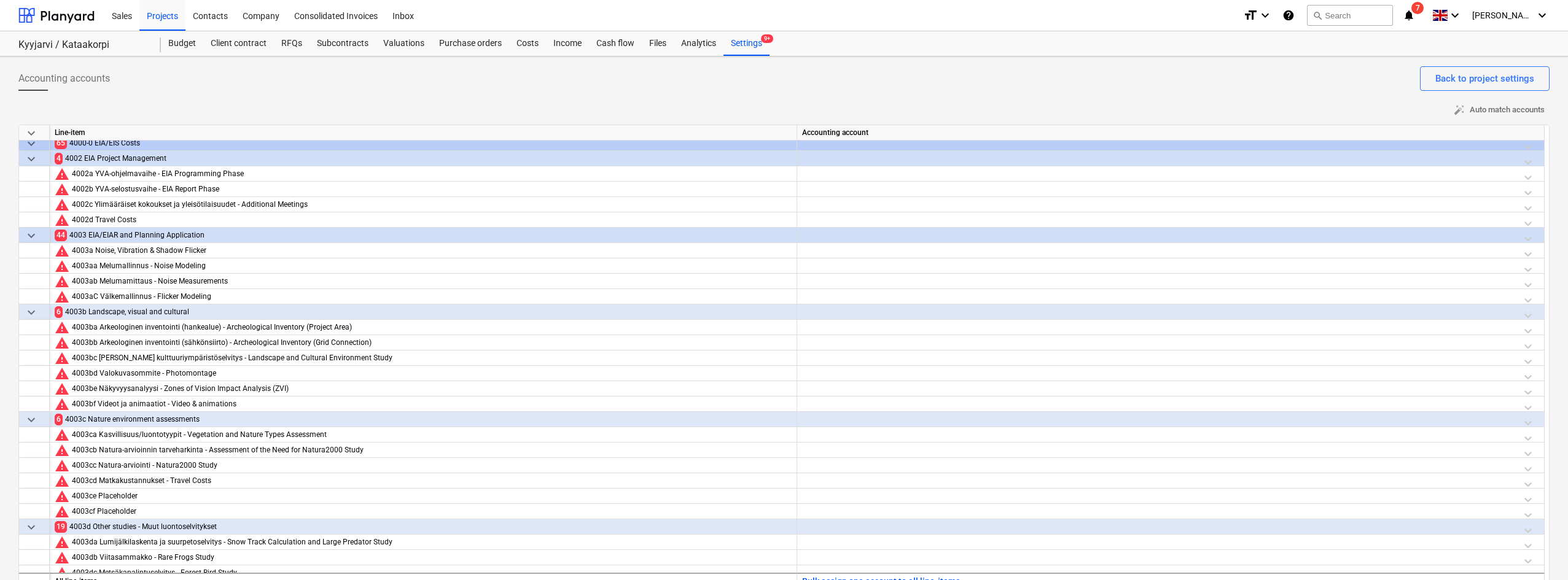
scroll to position [475, 0]
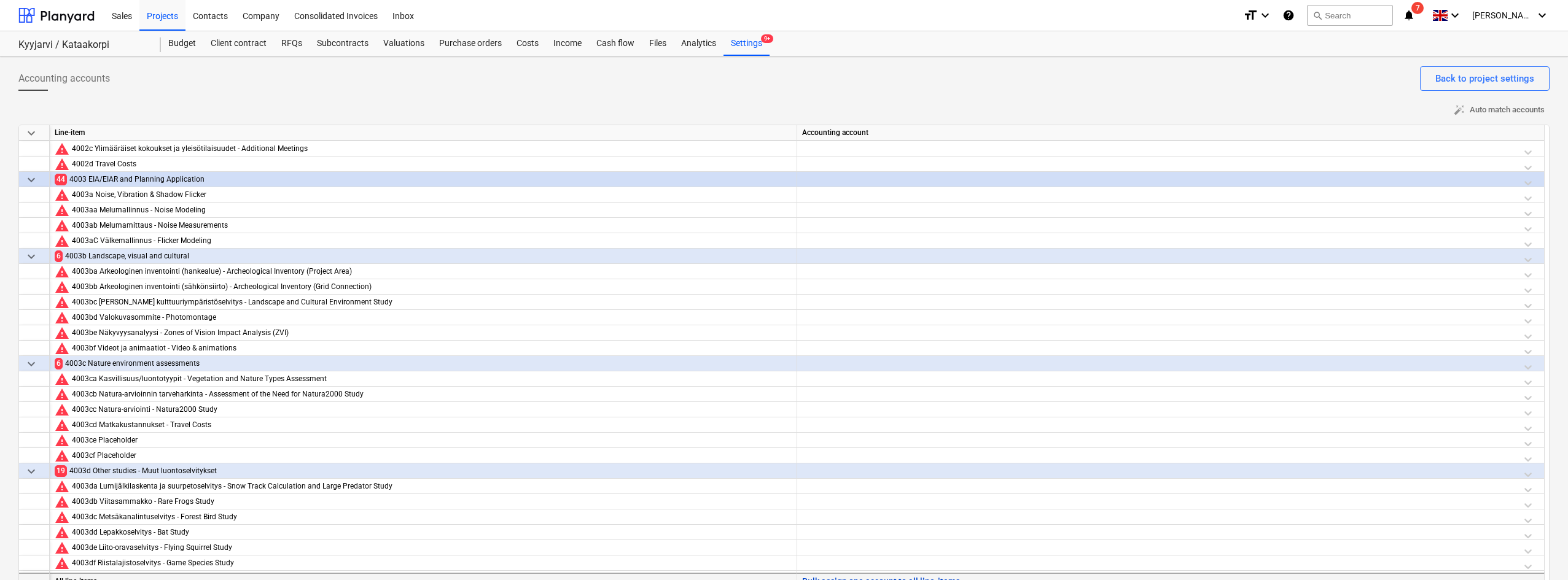
click at [868, 576] on button "Bulk assign one account to all line-items" at bounding box center [881, 581] width 158 height 16
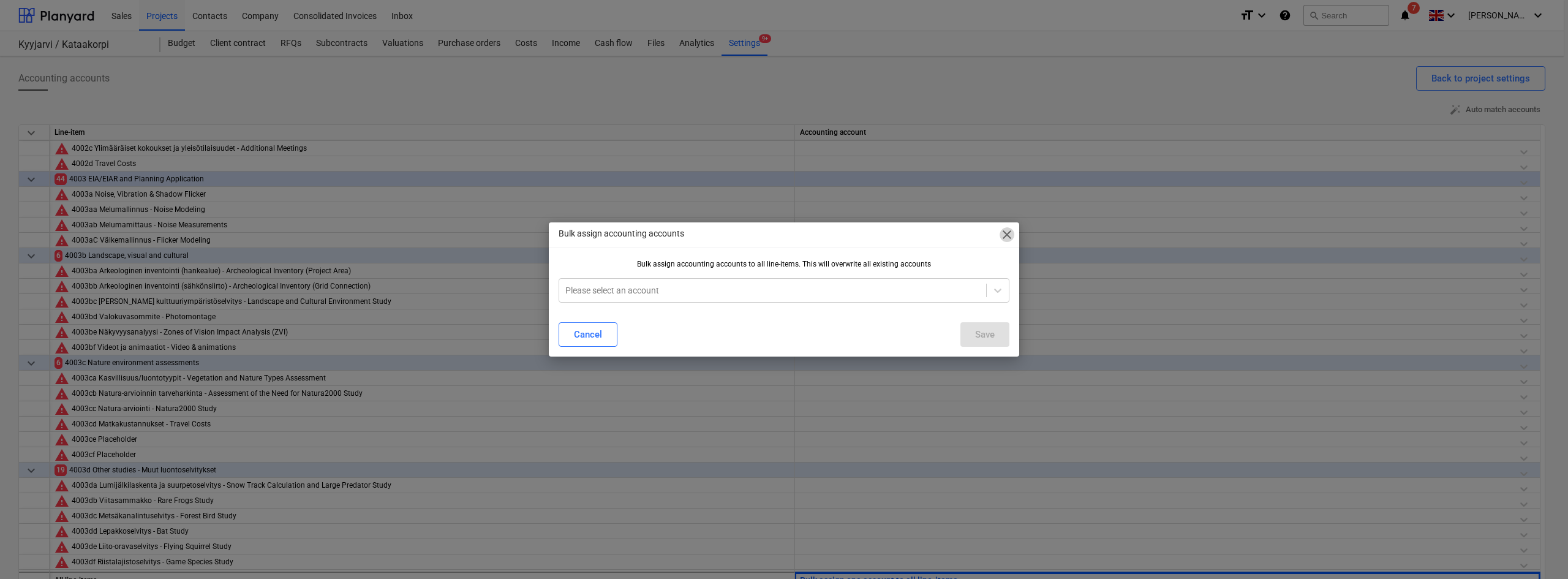
click at [1012, 235] on span "close" at bounding box center [1007, 235] width 15 height 15
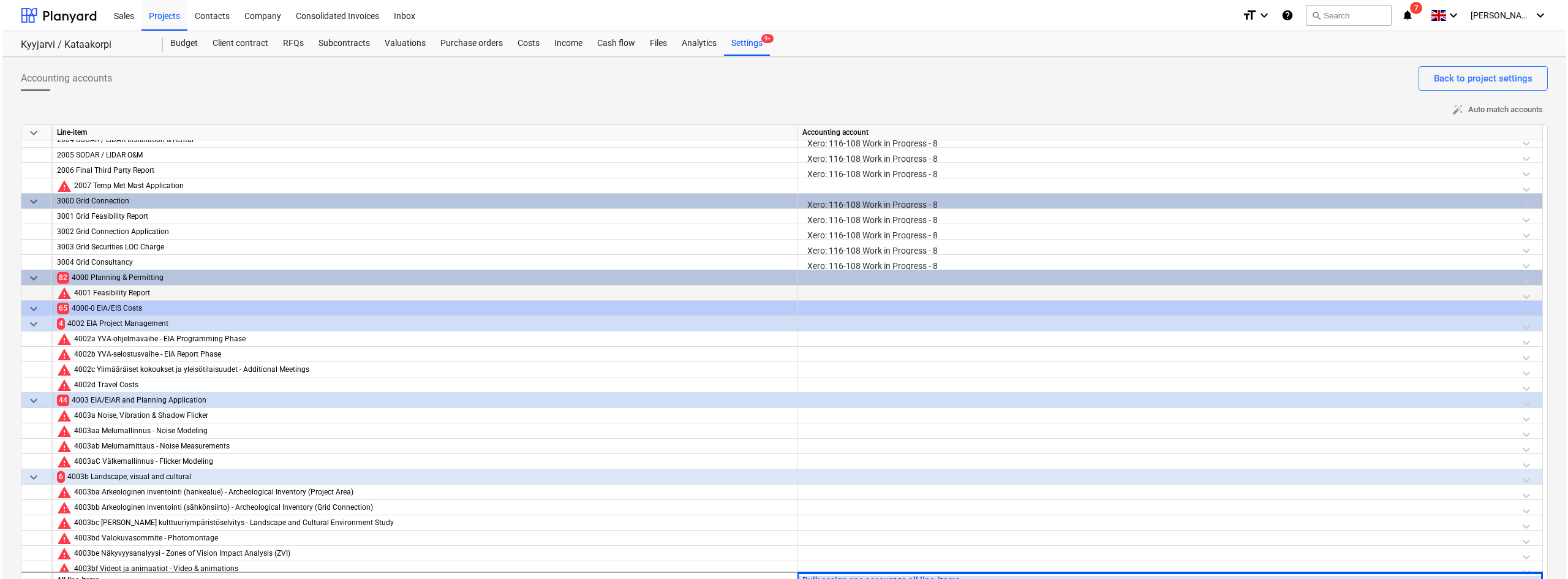
scroll to position [253, 0]
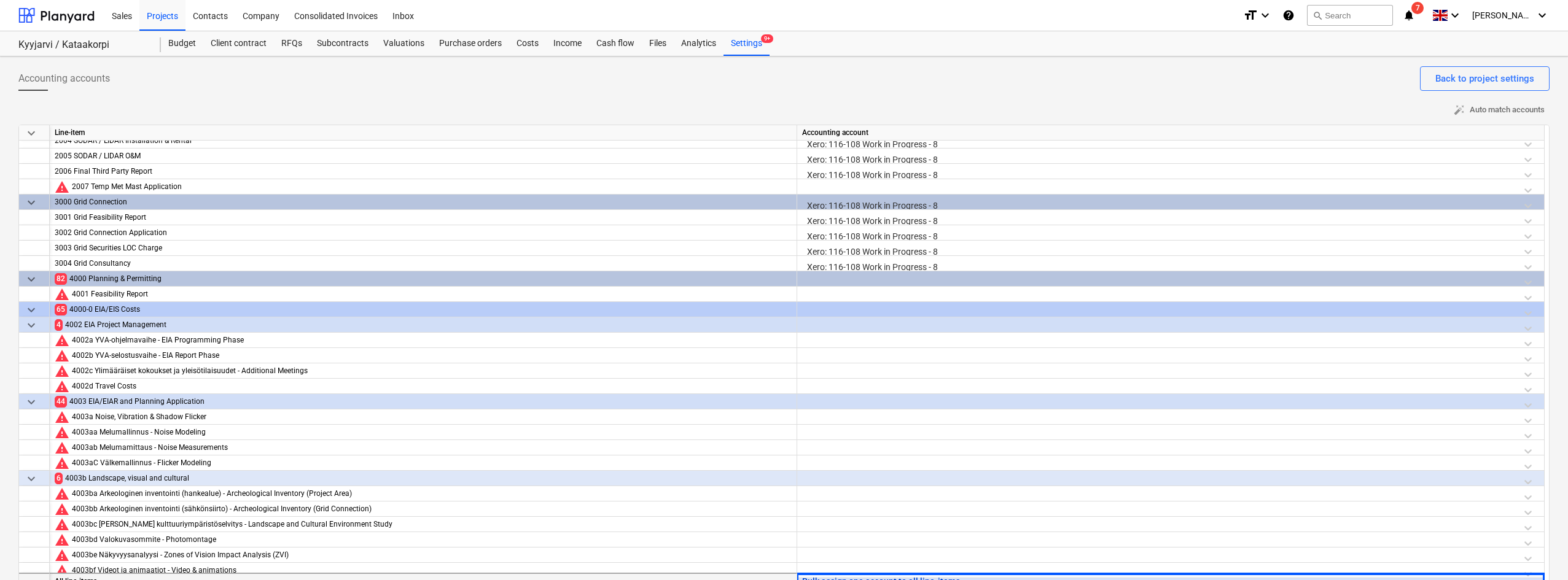
click at [865, 576] on button "Bulk assign one account to all line-items" at bounding box center [881, 581] width 158 height 16
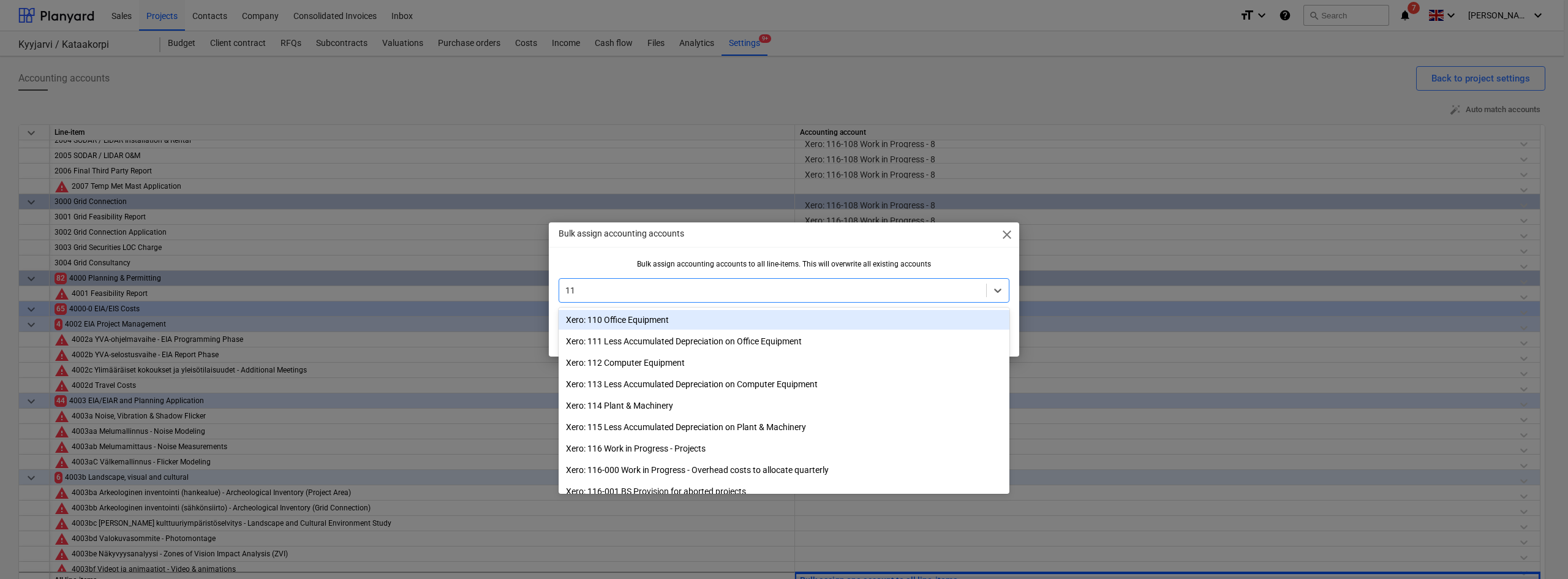
type input "116"
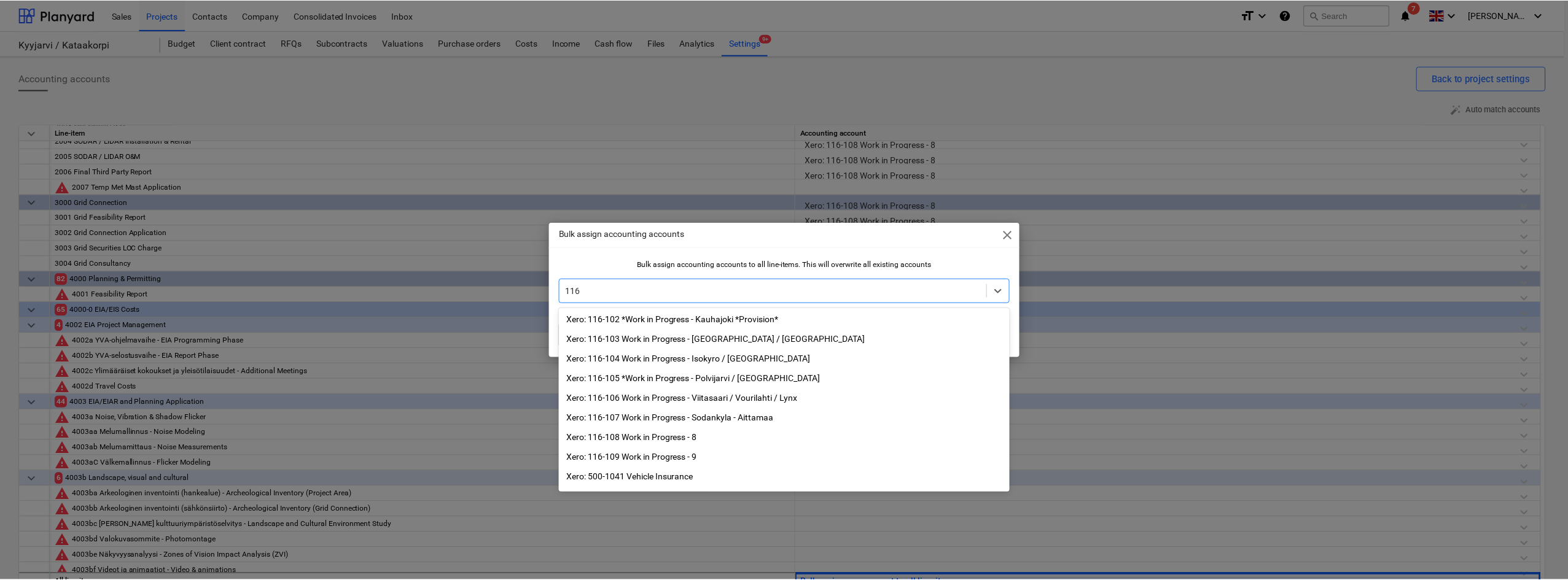
scroll to position [120, 0]
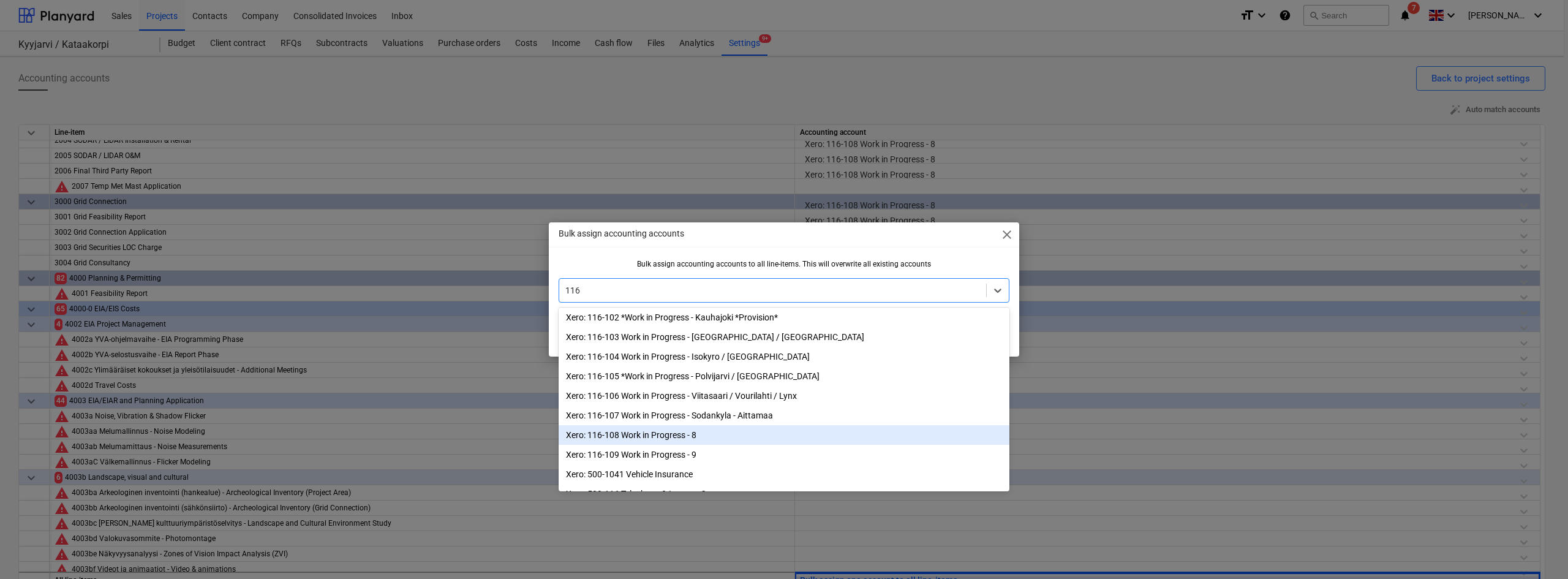
click at [667, 445] on div "Xero: 116-108 Work in Progress - 8" at bounding box center [783, 434] width 451 height 19
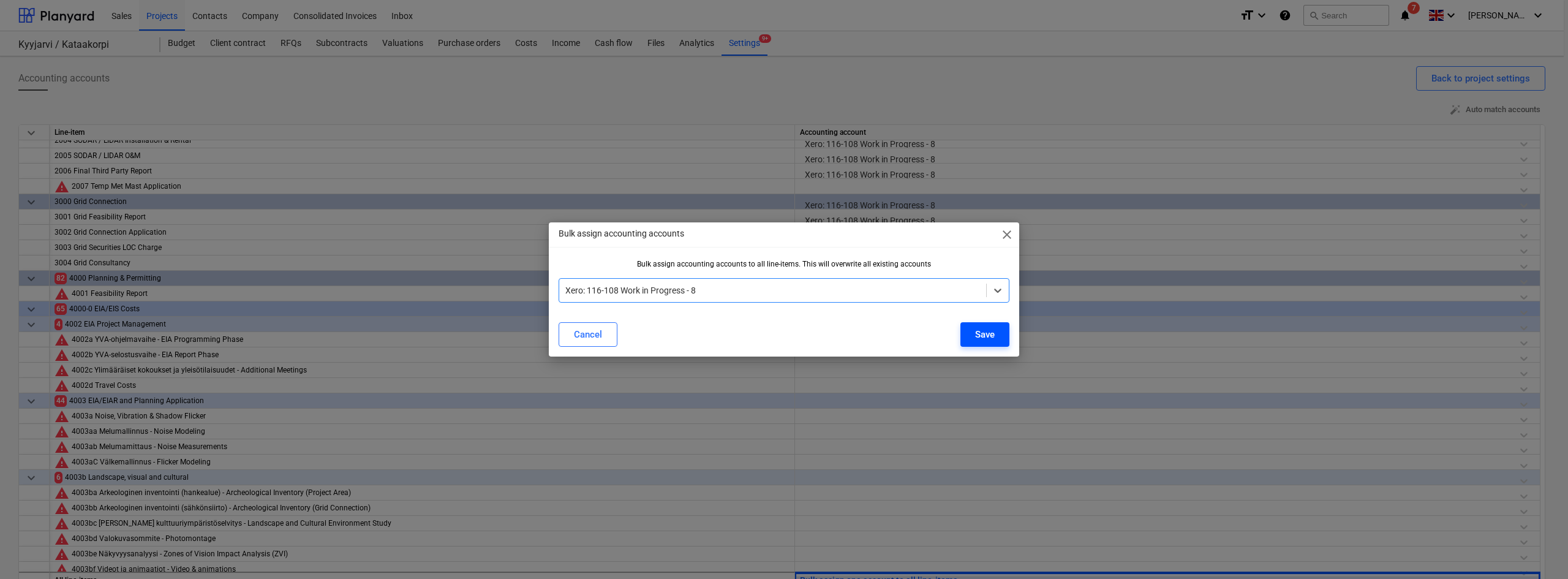
click at [987, 333] on div "Save" at bounding box center [984, 334] width 19 height 16
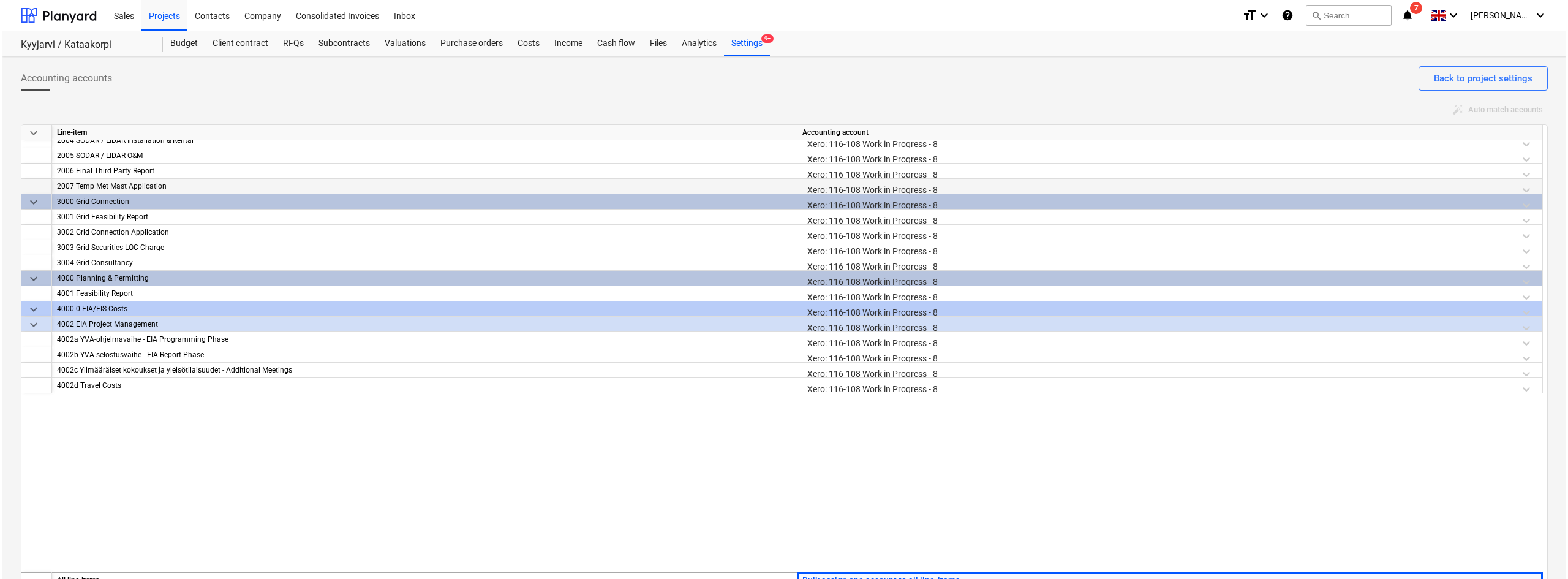
scroll to position [0, 0]
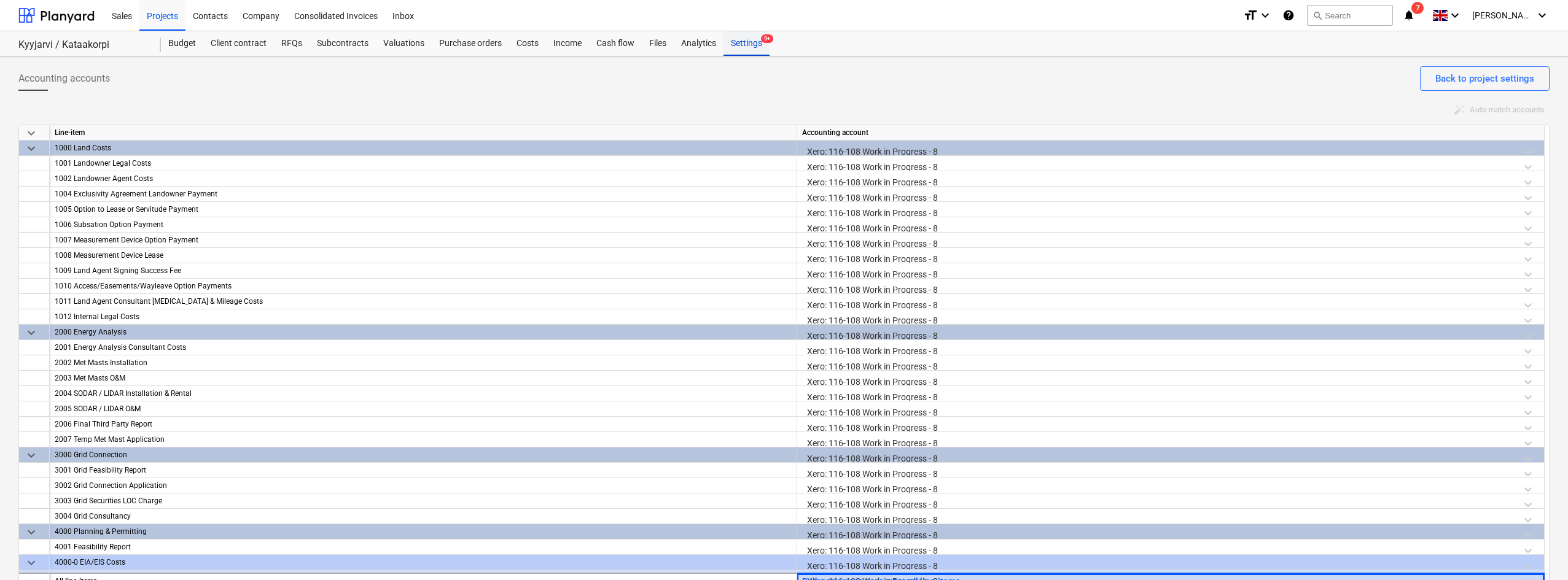
click at [732, 34] on div "Settings 9+" at bounding box center [747, 43] width 46 height 24
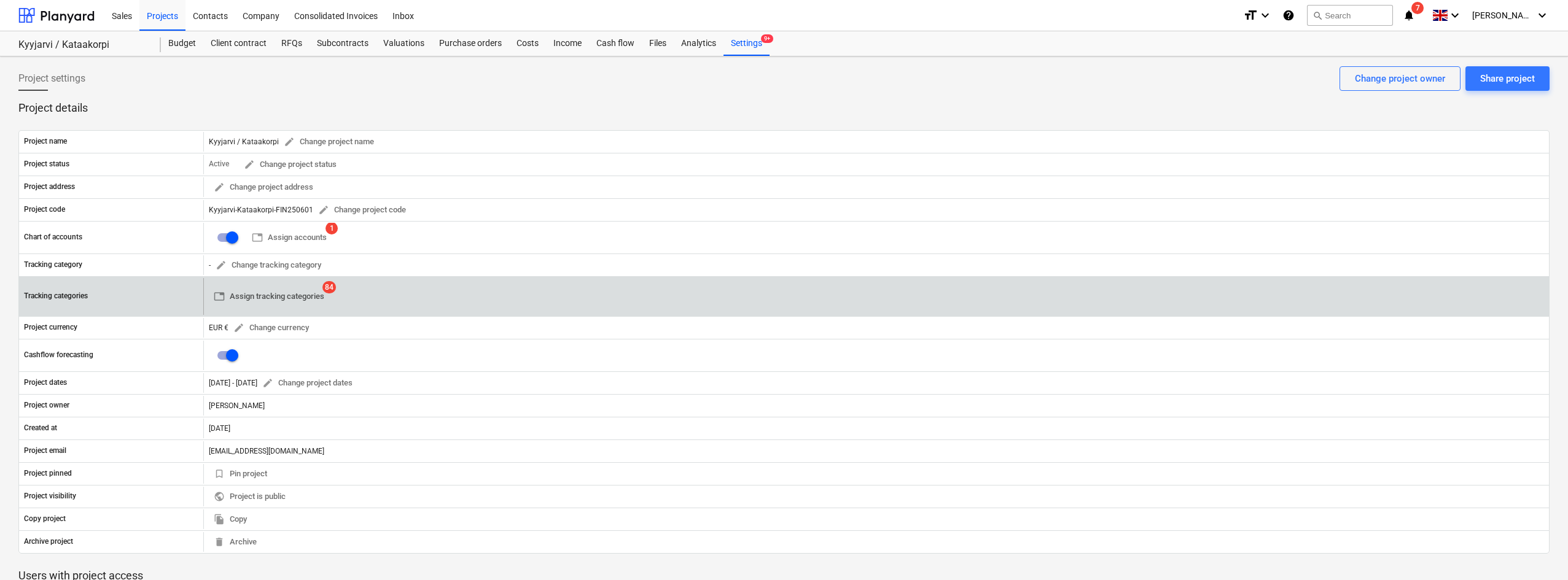
click at [304, 290] on span "table Assign tracking categories" at bounding box center [269, 296] width 111 height 14
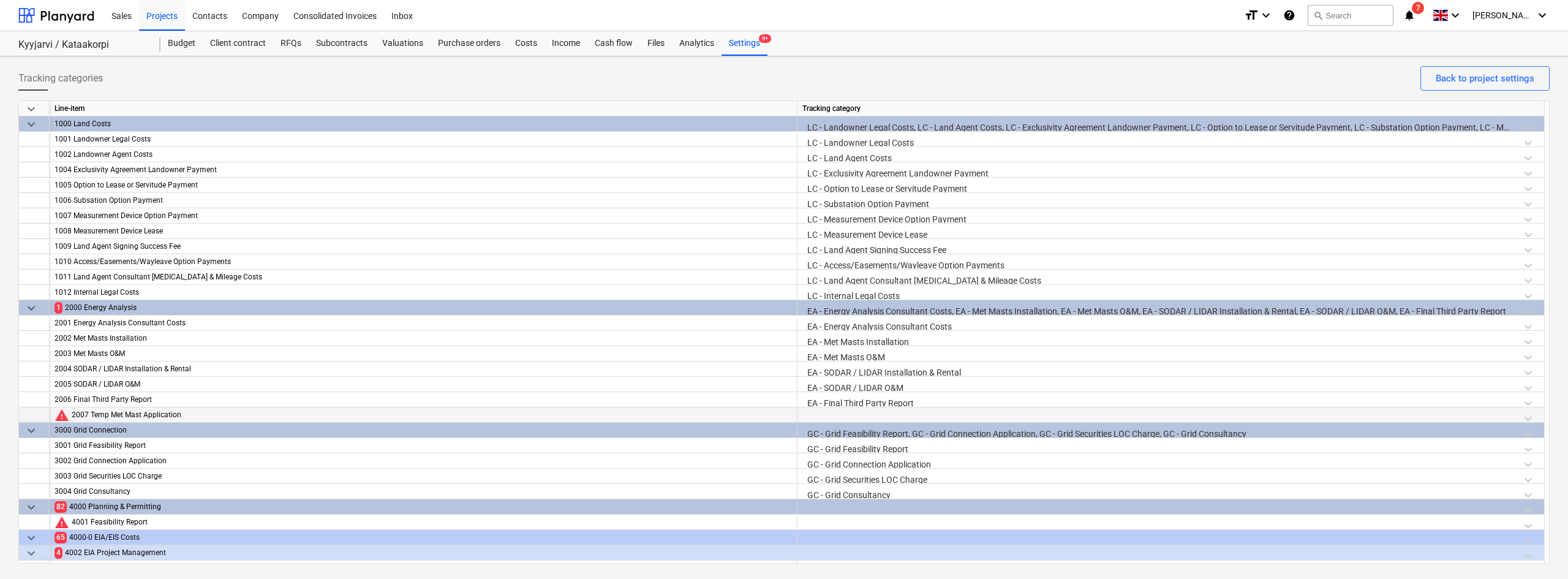
click at [840, 413] on div at bounding box center [1170, 418] width 737 height 21
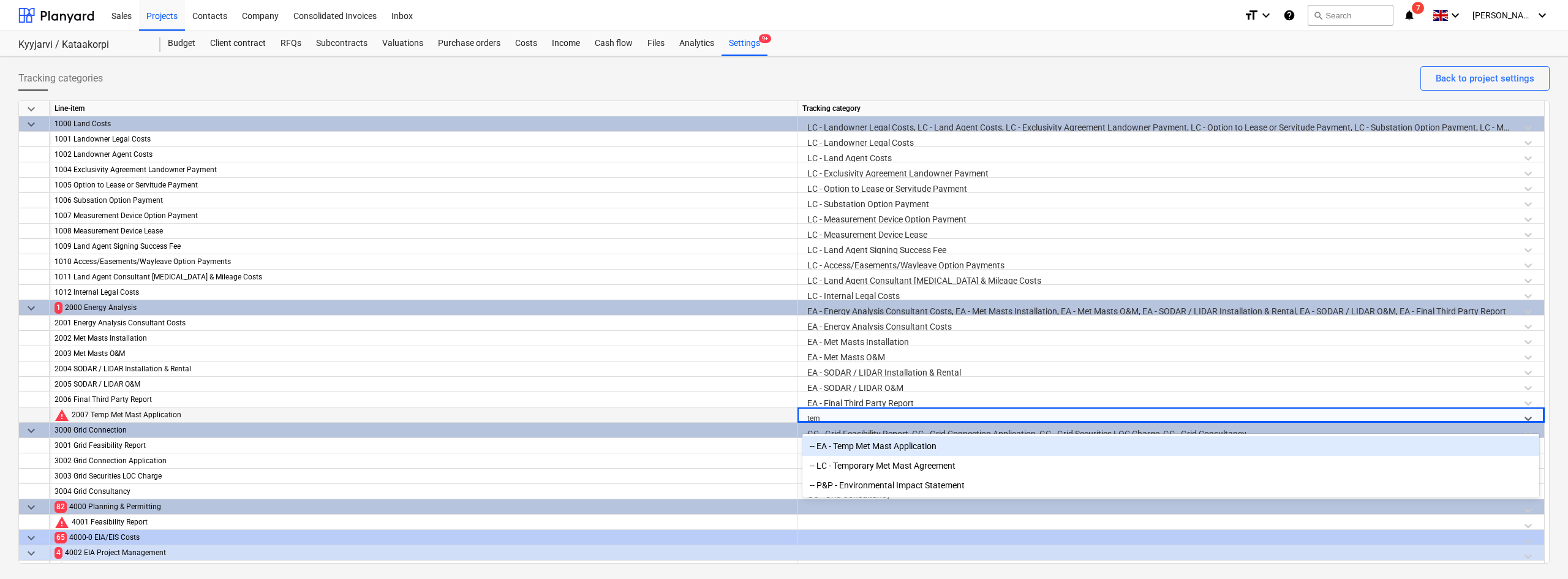
type input "temp"
click at [849, 439] on div "-- EA - Temp Met Mast Application" at bounding box center [1170, 445] width 737 height 19
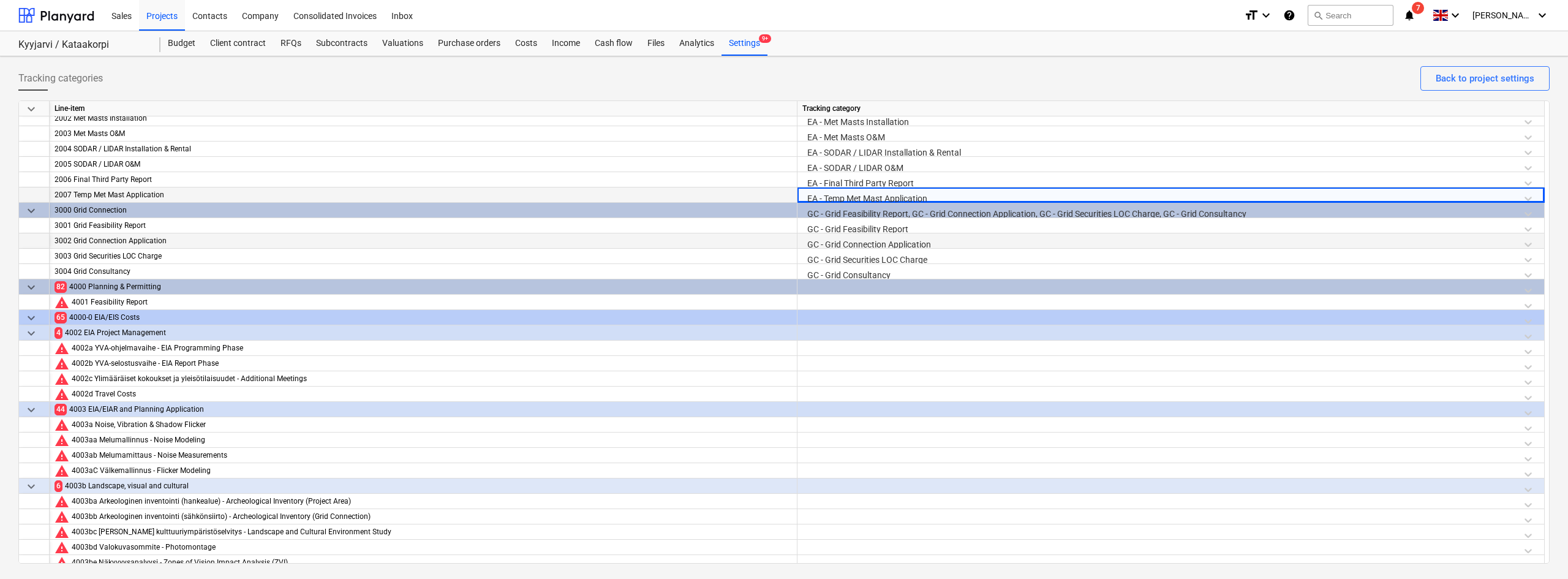
scroll to position [220, 0]
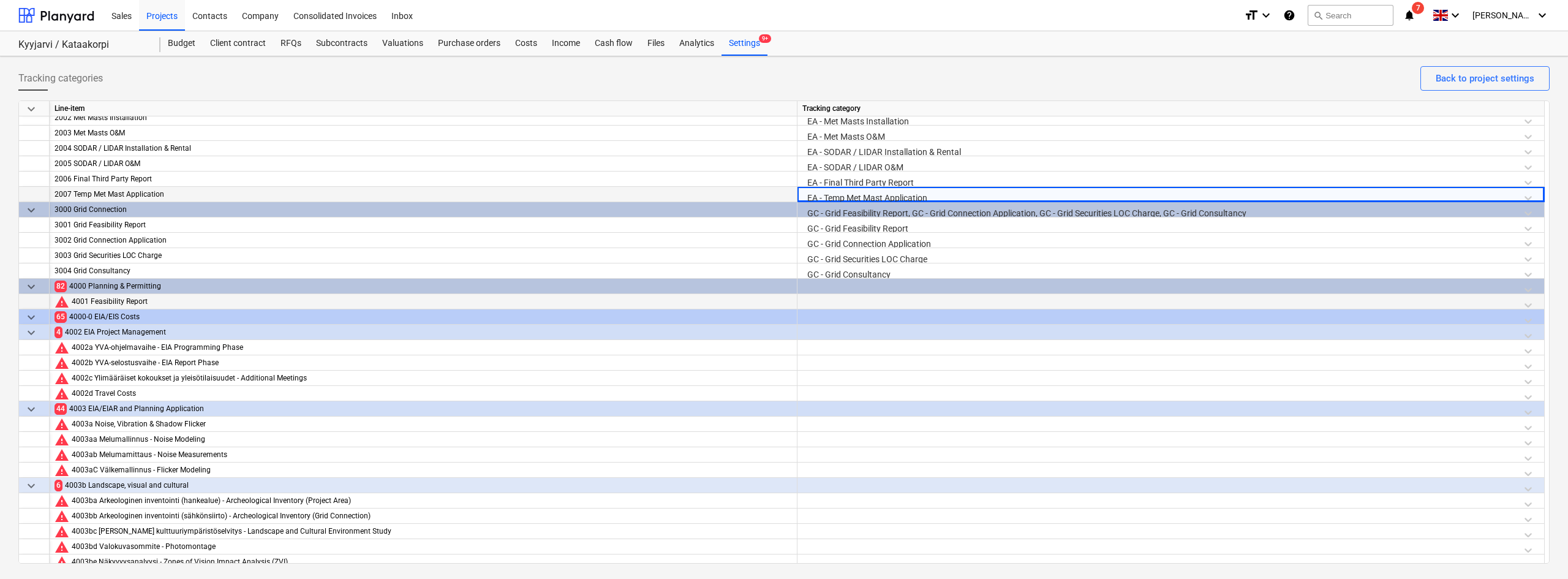
click at [826, 294] on div at bounding box center [1170, 304] width 737 height 21
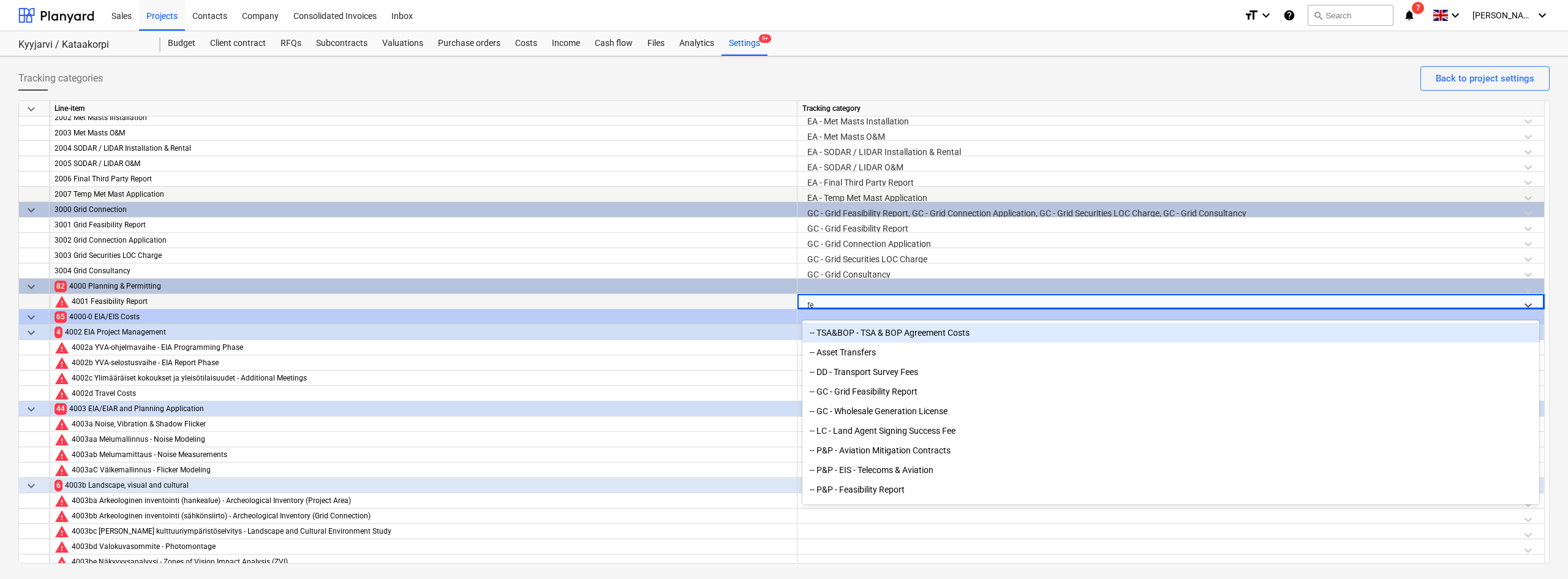
type input "fea"
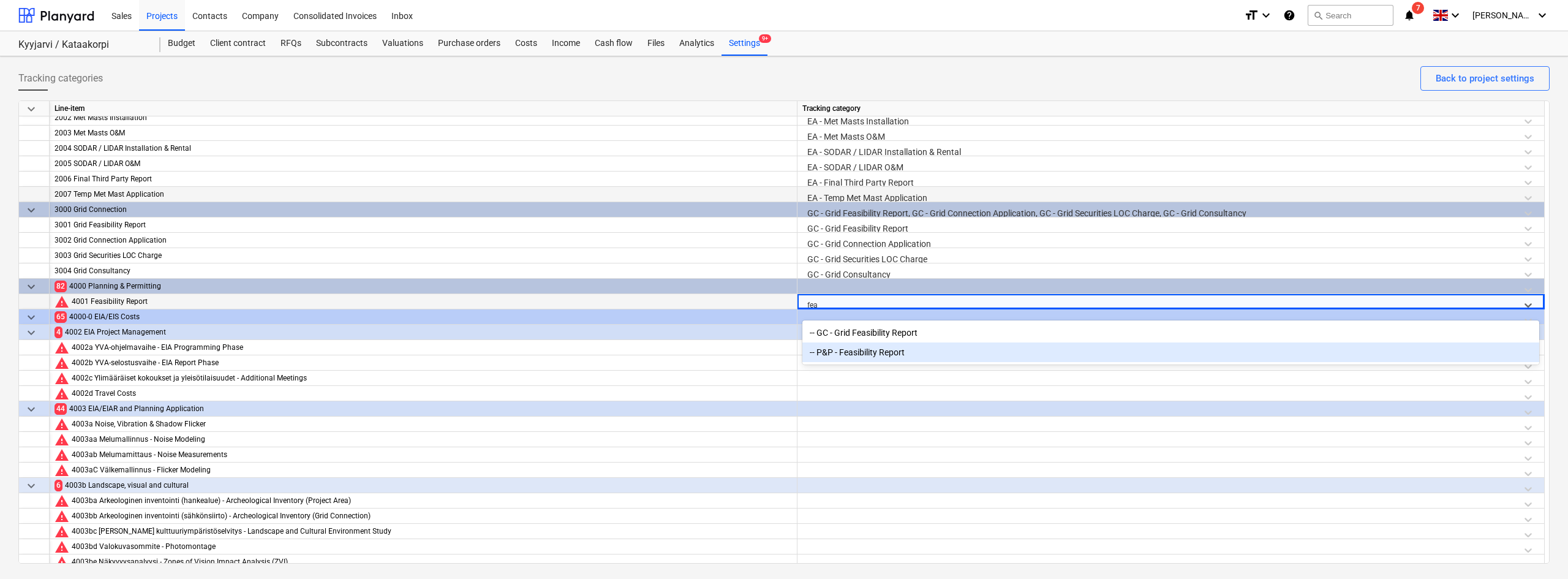
click at [862, 350] on div "-- P&P - Feasibility Report" at bounding box center [1170, 352] width 737 height 19
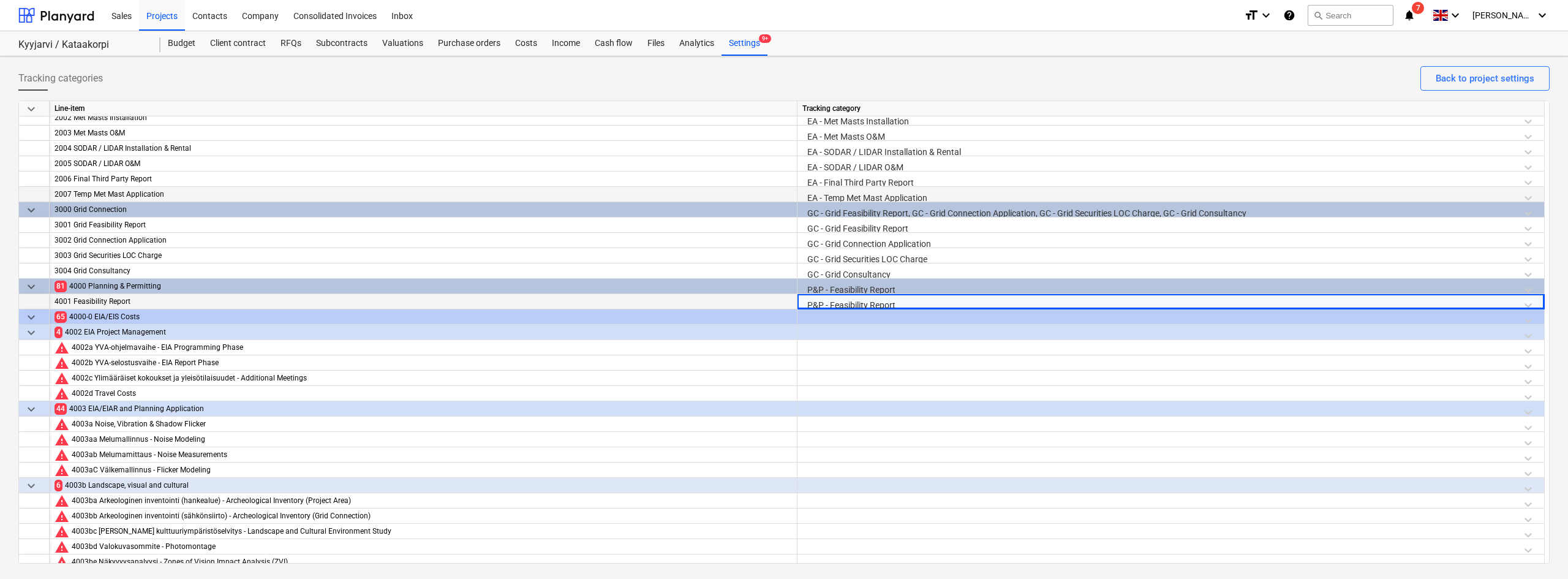
click at [832, 336] on div at bounding box center [1170, 335] width 737 height 21
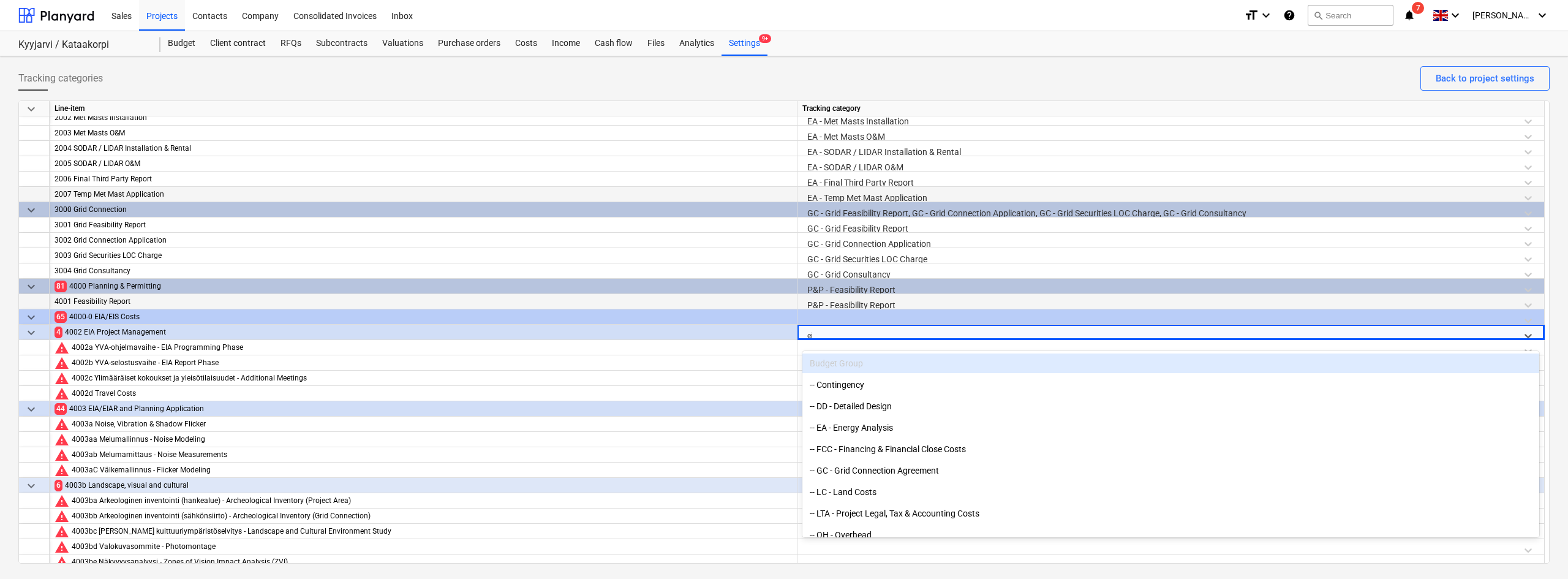
type input "eia"
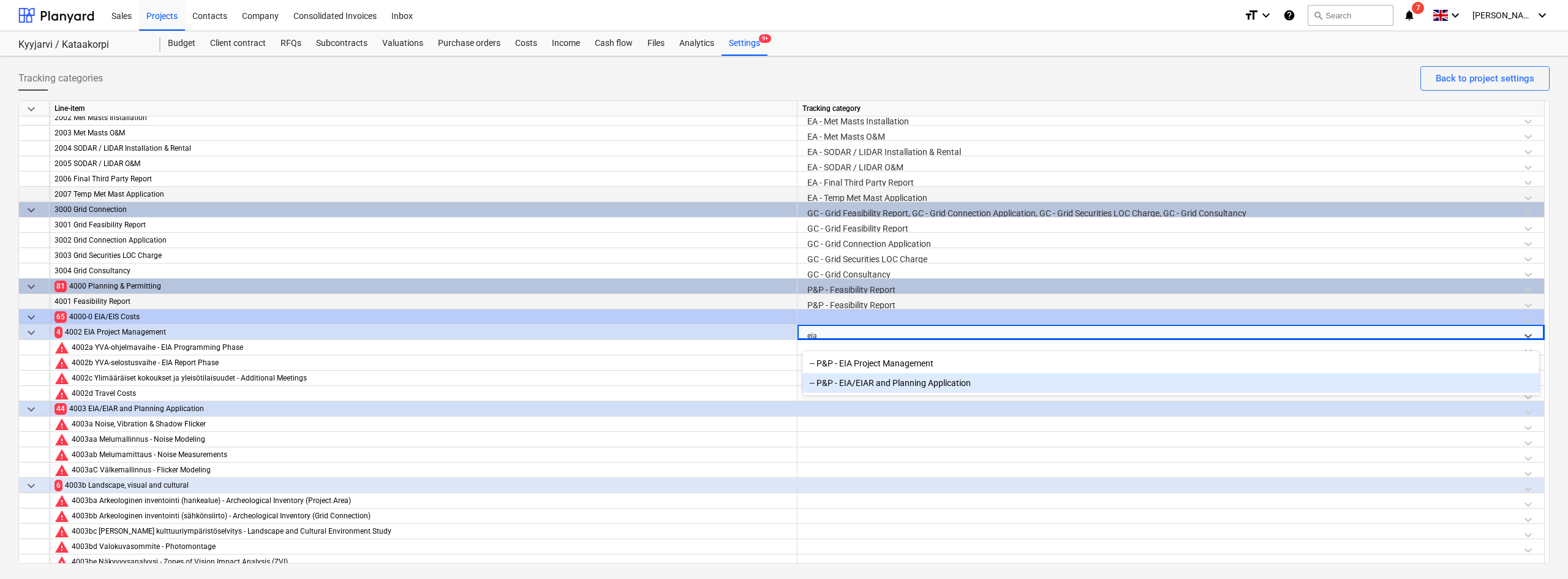
click at [849, 391] on div "-- P&P - EIA/EIAR and Planning Application" at bounding box center [1170, 382] width 737 height 19
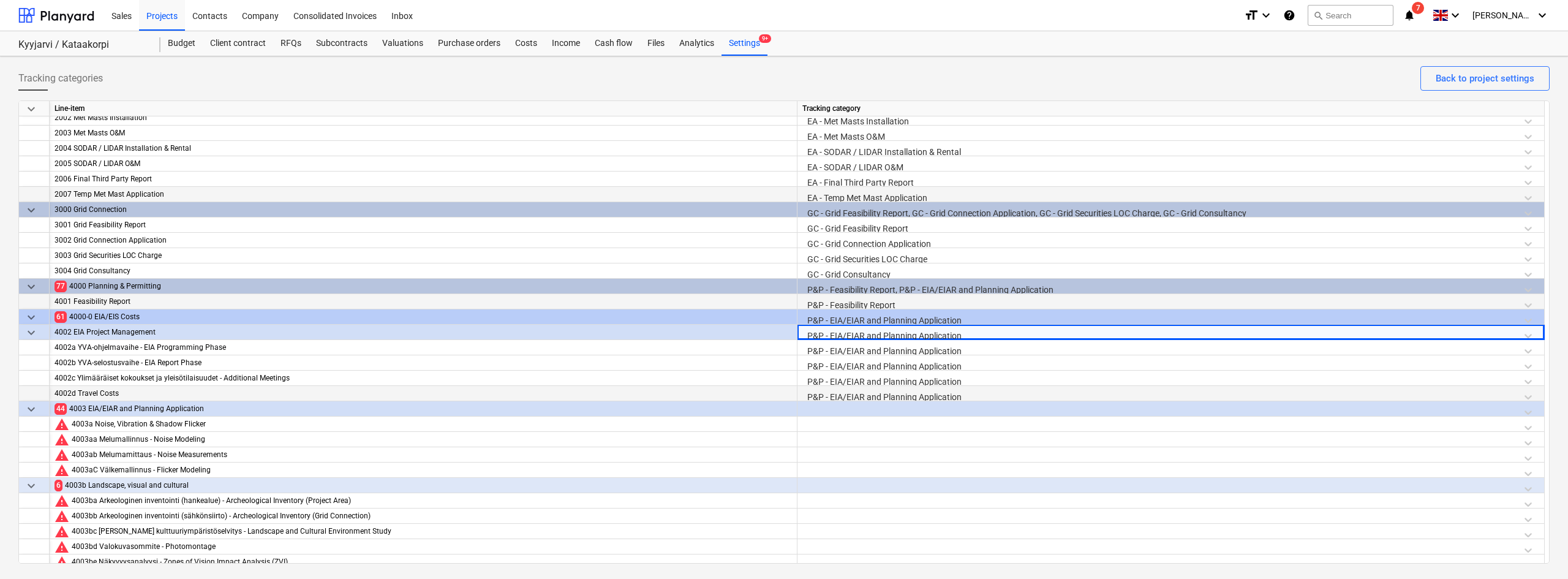
click at [846, 398] on div "P&P - EIA/EIAR and Planning Application" at bounding box center [1170, 397] width 737 height 21
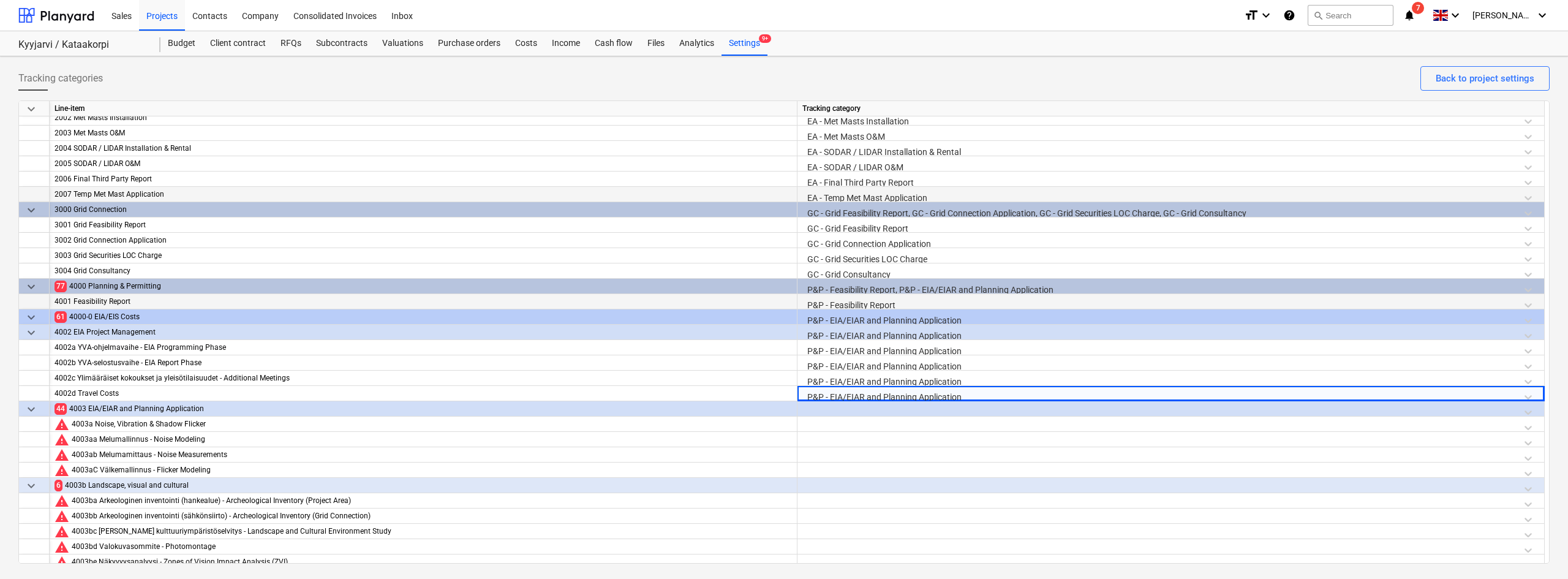
click at [841, 406] on div at bounding box center [1170, 412] width 737 height 21
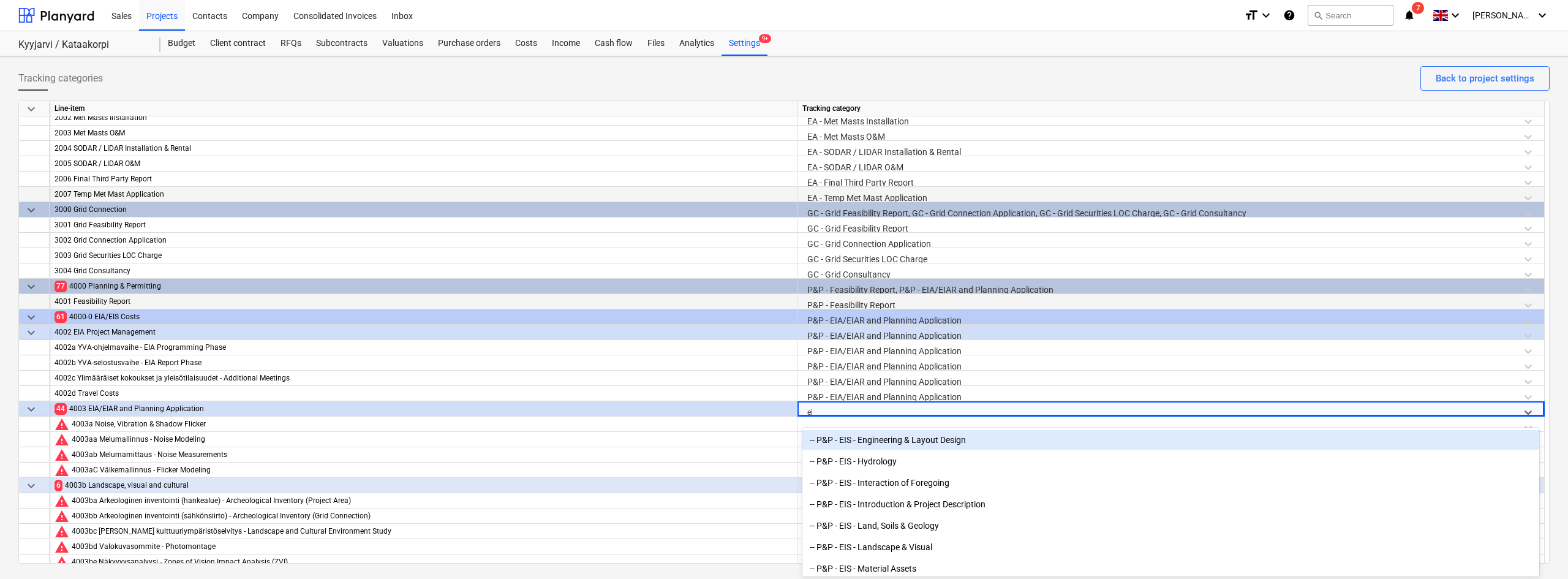
type input "eia"
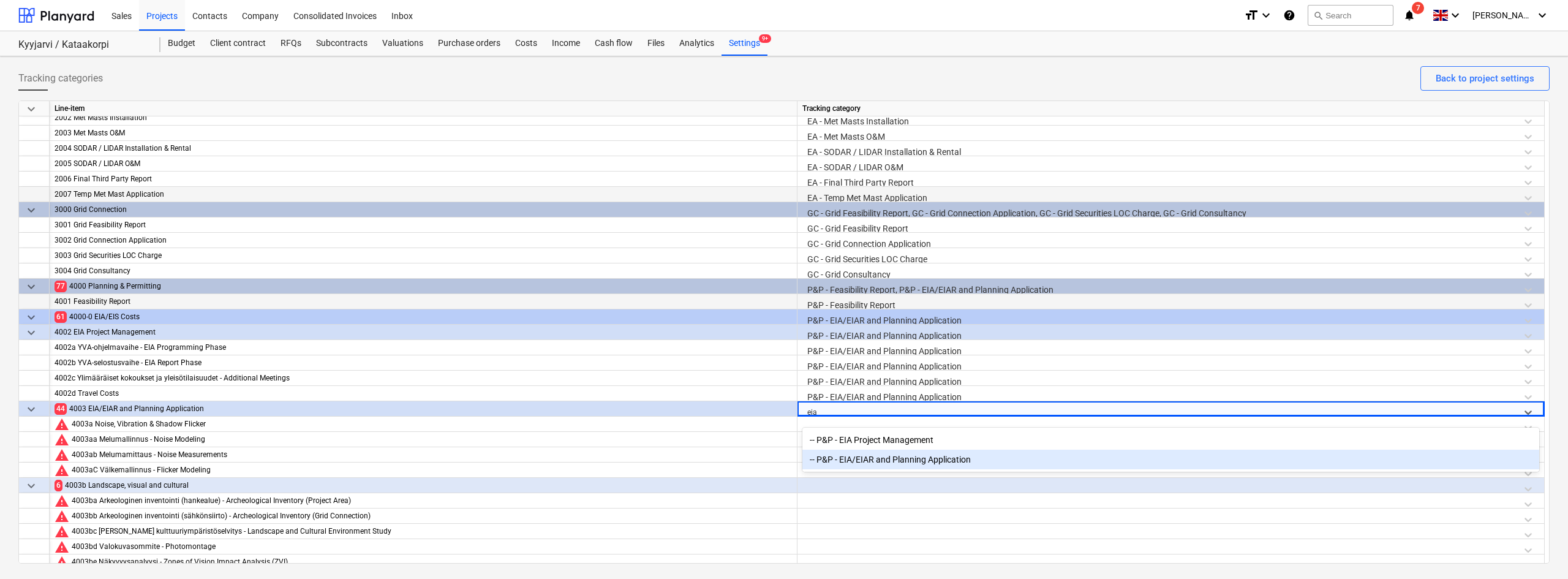
click at [851, 467] on div "-- P&P - EIA/EIAR and Planning Application" at bounding box center [1170, 459] width 737 height 19
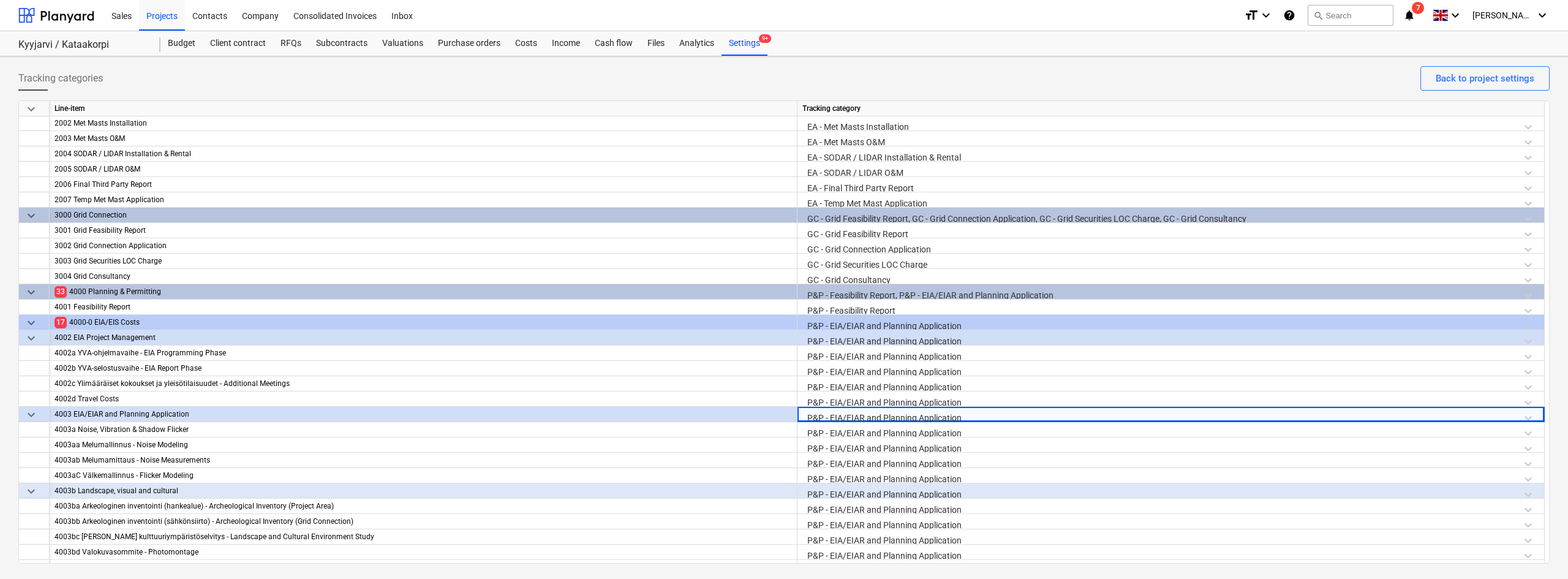
scroll to position [213, 0]
click at [840, 334] on div "P&P - EIA/EIAR and Planning Application" at bounding box center [1170, 343] width 737 height 21
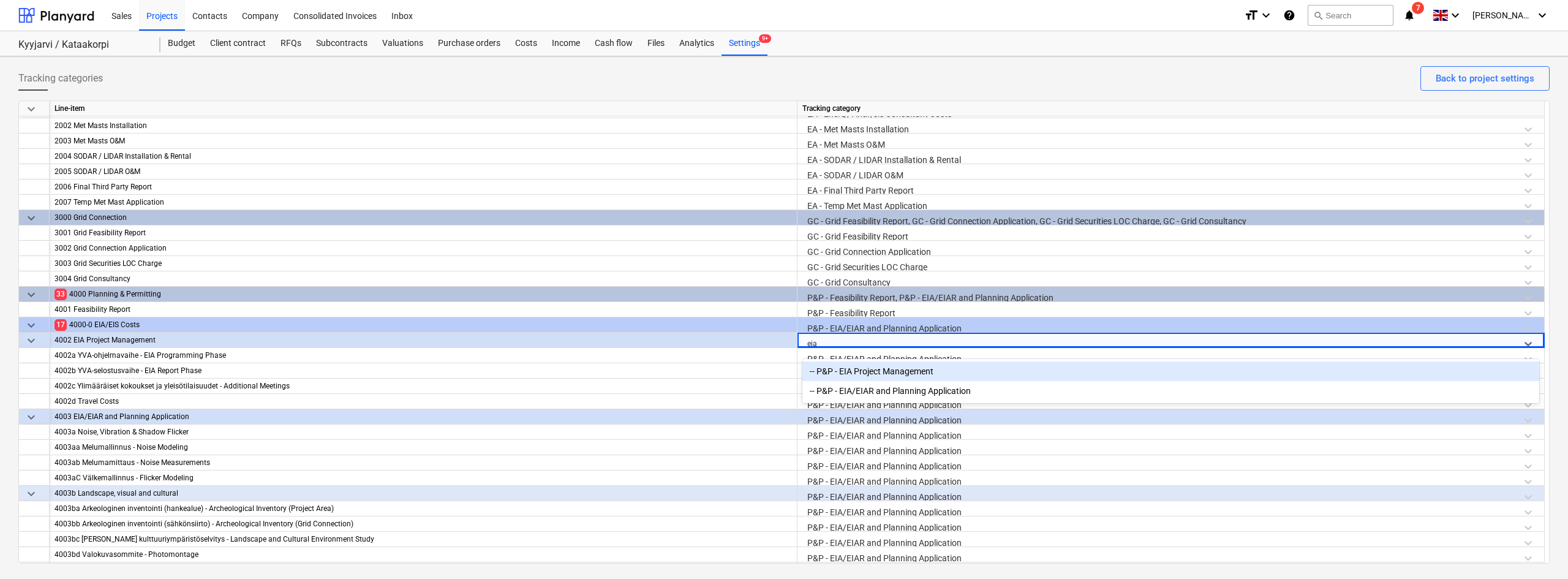
type input "eia"
click at [862, 369] on div "-- P&P - EIA Project Management" at bounding box center [1170, 371] width 737 height 19
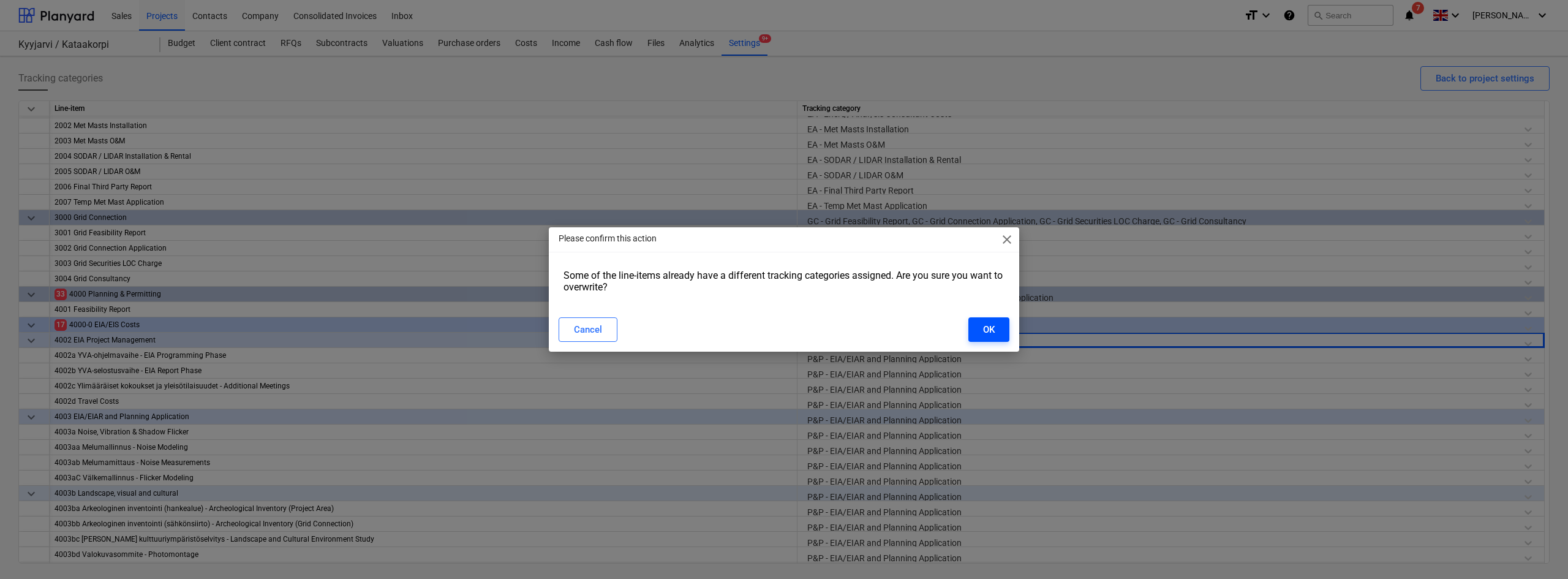
click at [985, 324] on div "OK" at bounding box center [989, 329] width 12 height 16
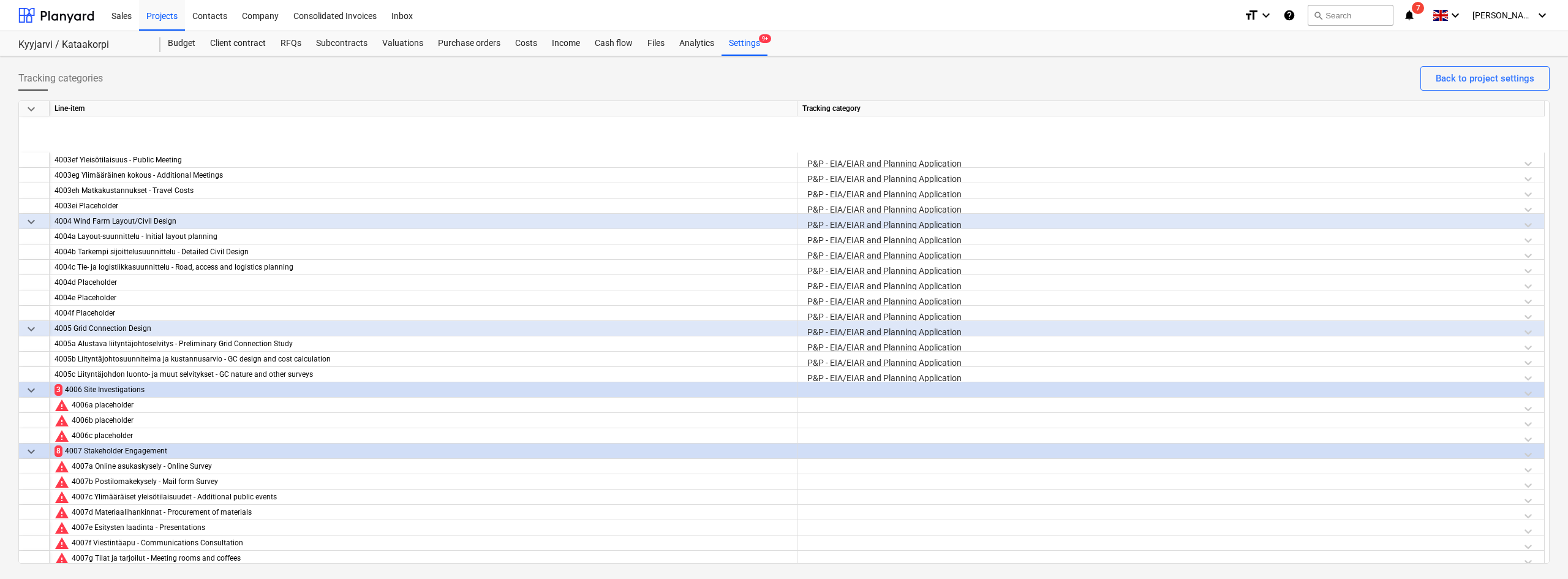
scroll to position [1119, 0]
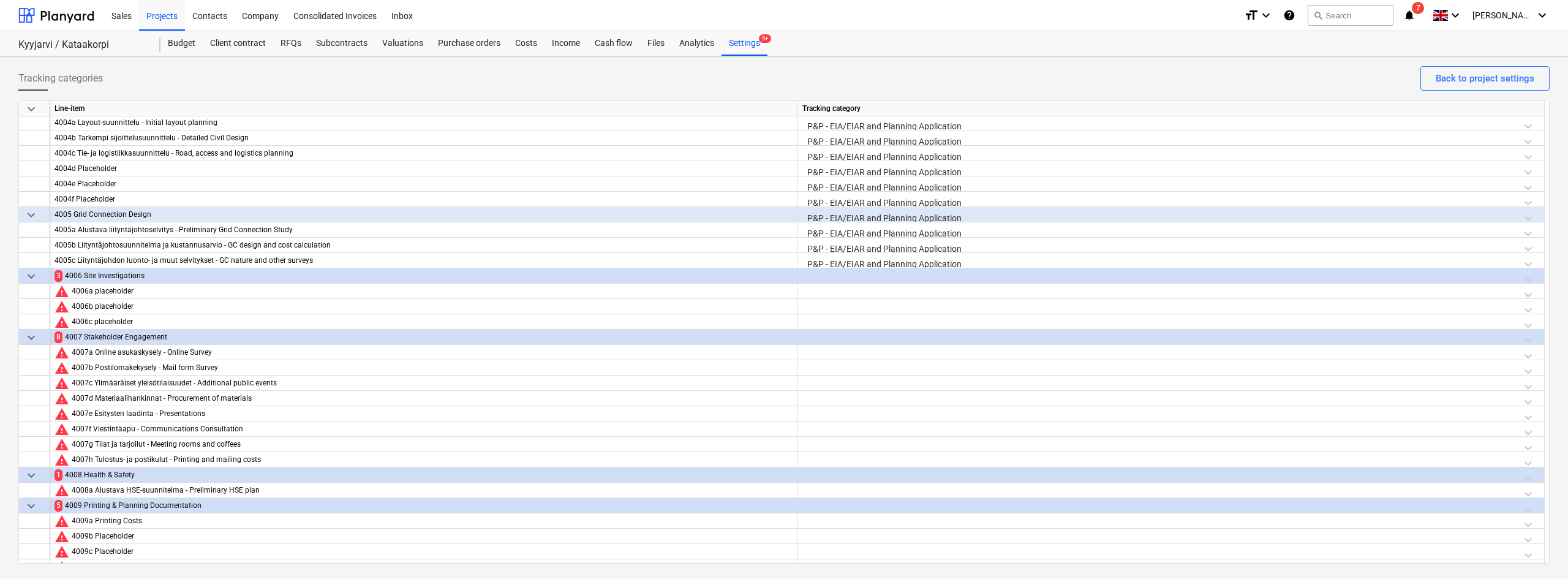
click at [844, 274] on div at bounding box center [1170, 279] width 737 height 21
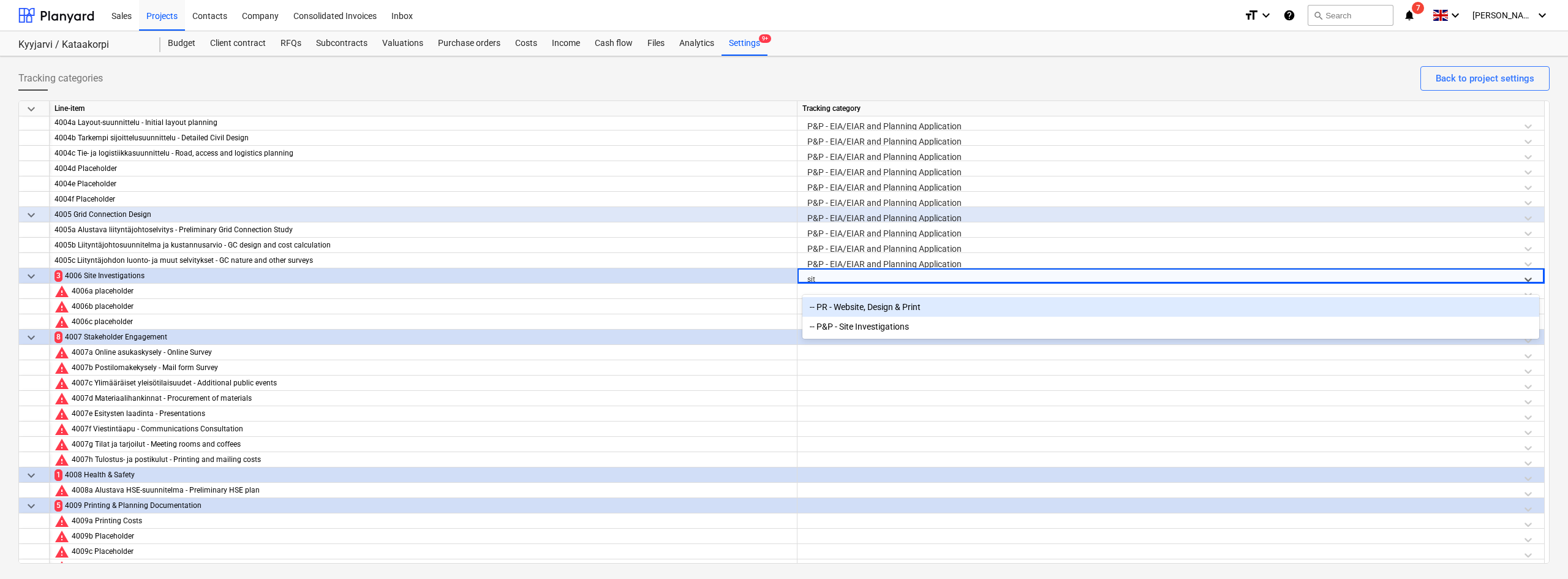
type input "site"
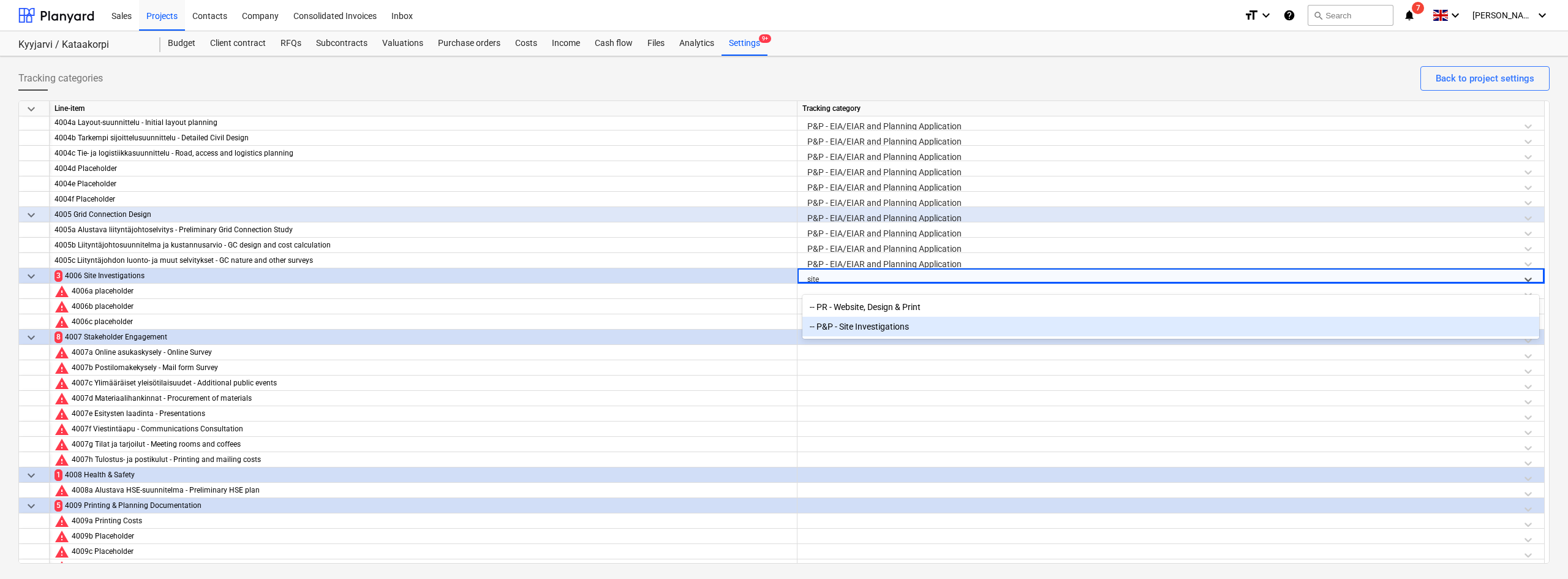
click at [841, 333] on div "-- P&P - Site Investigations" at bounding box center [1170, 326] width 737 height 19
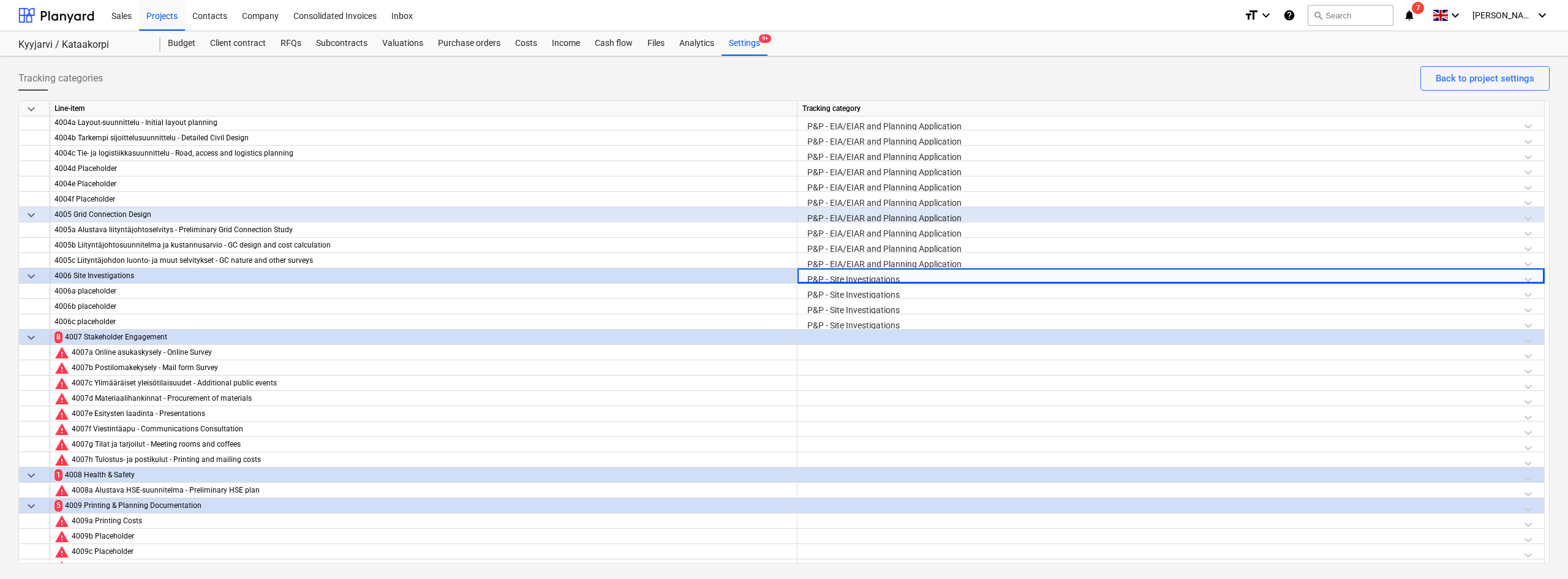
click at [840, 333] on div at bounding box center [1170, 340] width 737 height 21
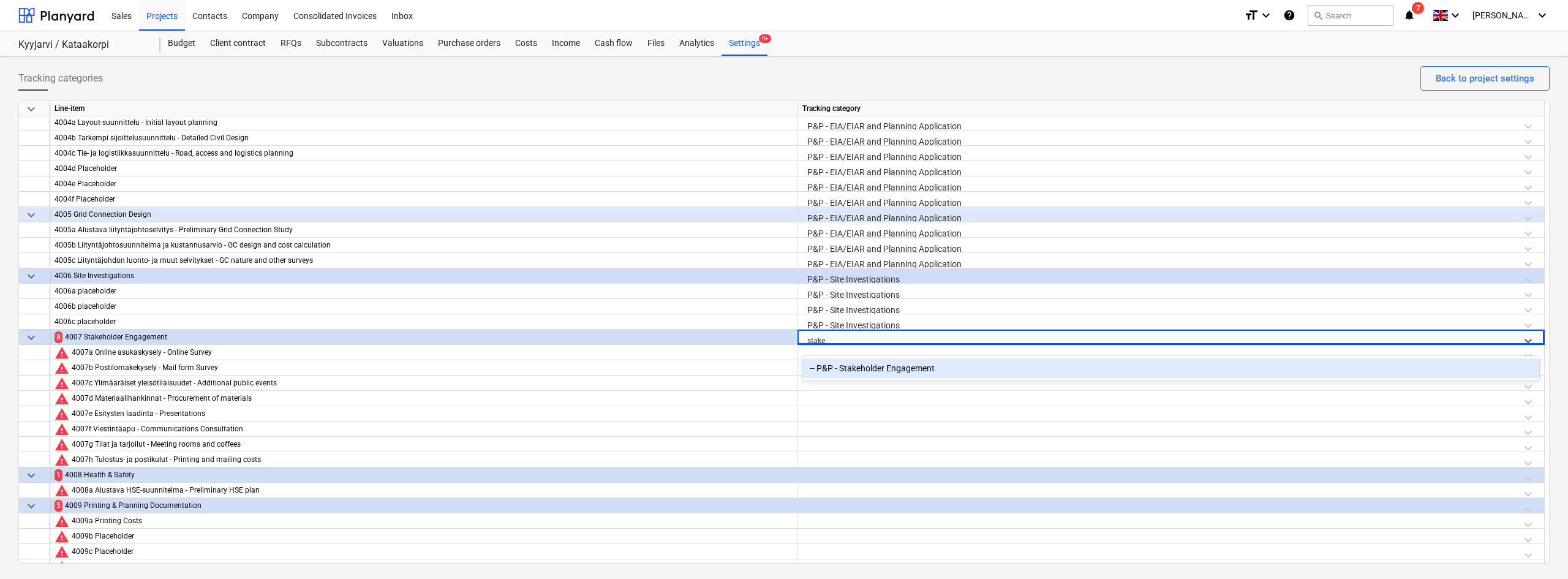
type input "stak"
click at [849, 359] on div "-- P&P - Stakeholder Engagement" at bounding box center [1170, 367] width 737 height 19
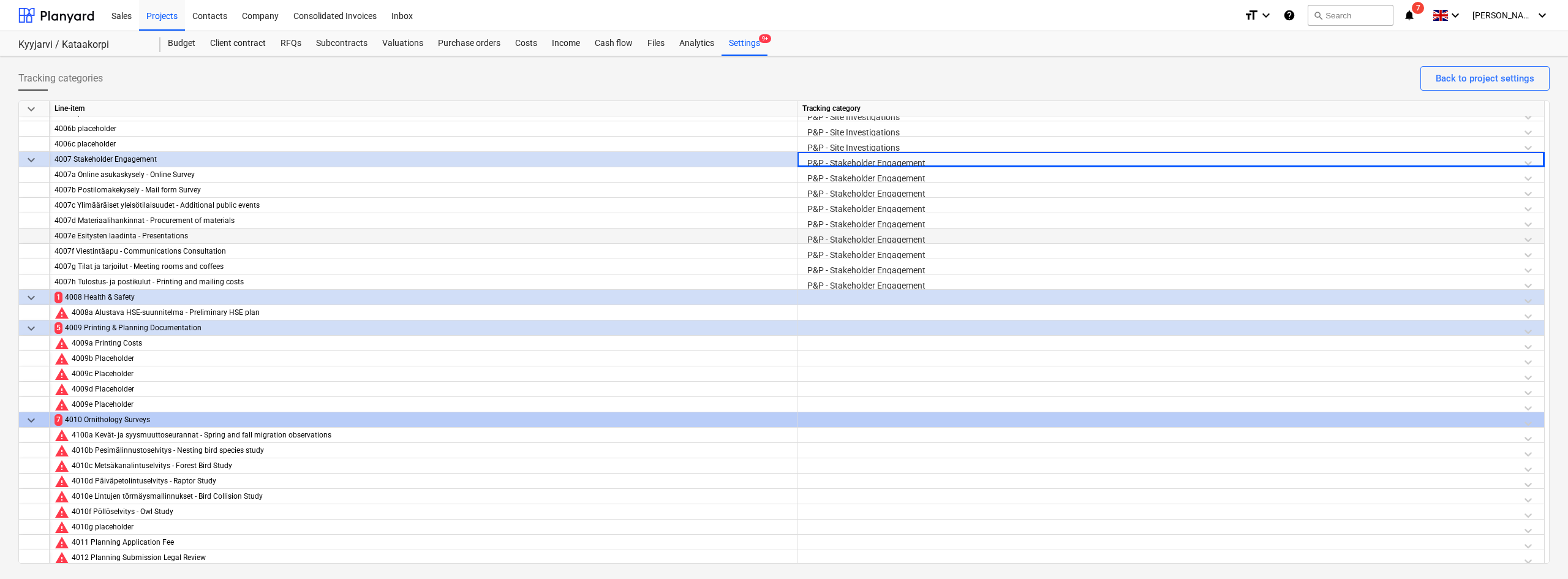
scroll to position [1298, 0]
click at [847, 294] on div at bounding box center [1170, 299] width 737 height 21
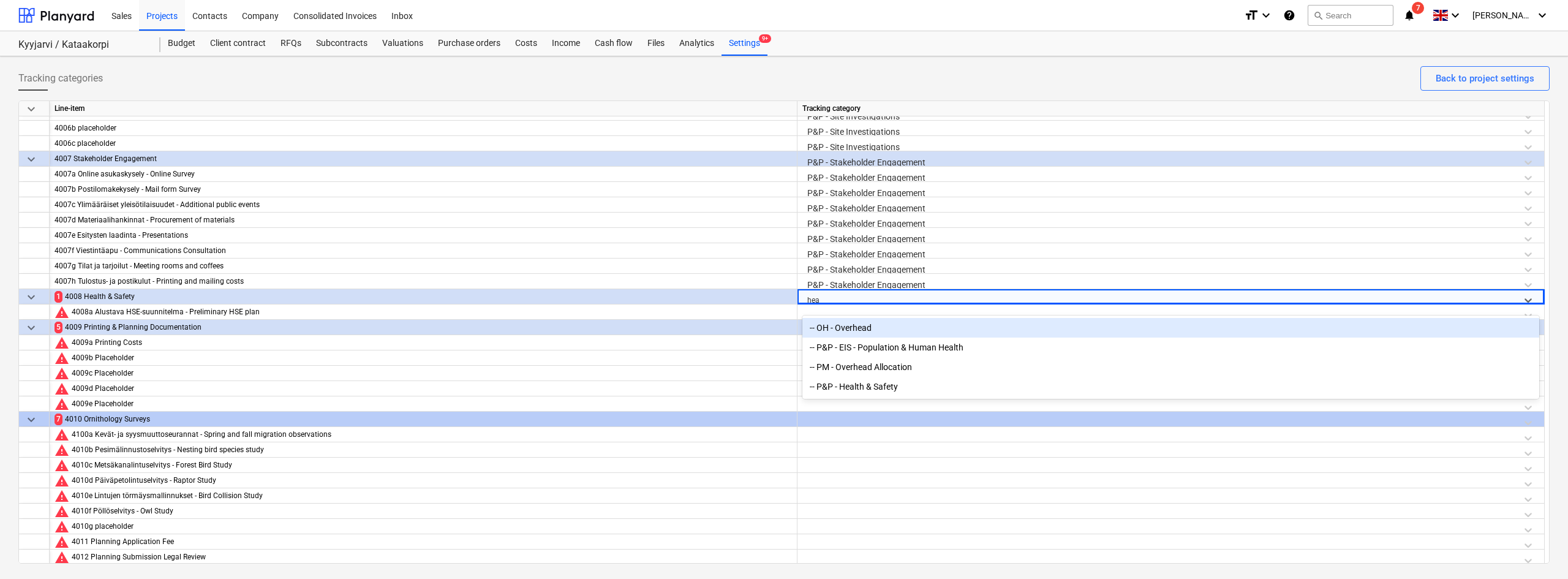
type input "heal"
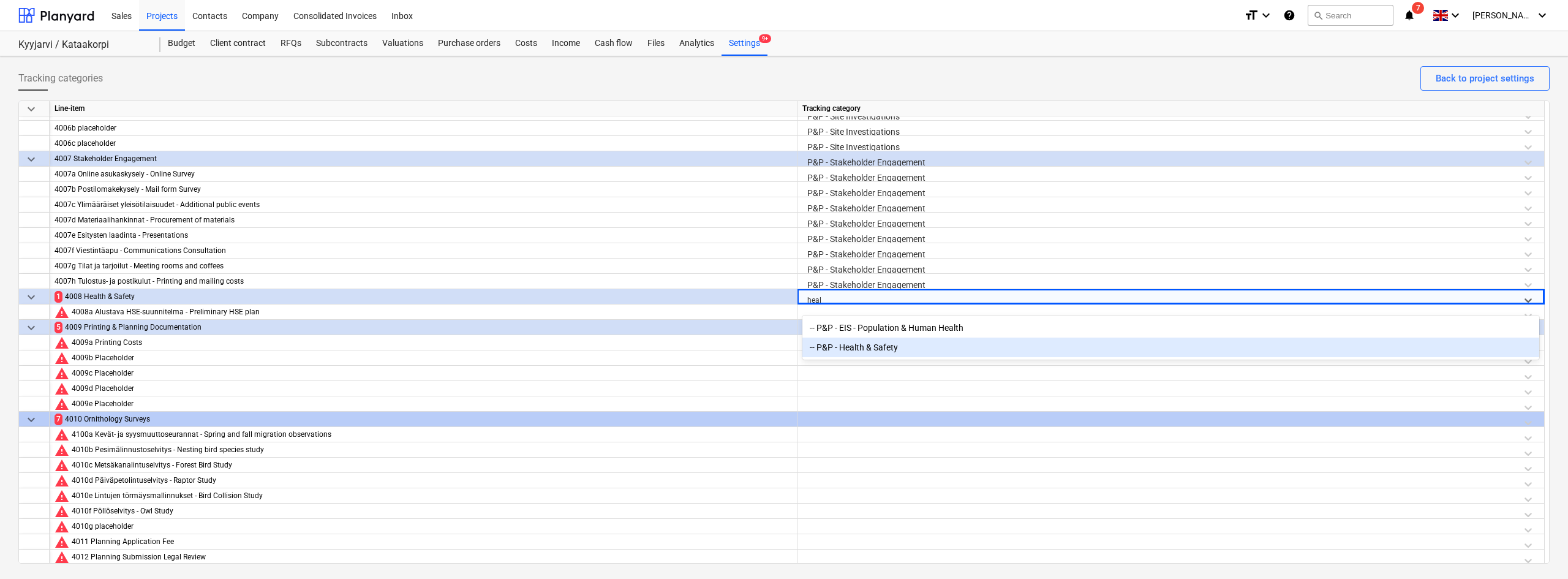
click at [864, 355] on div "-- P&P - Health & Safety" at bounding box center [1170, 347] width 737 height 19
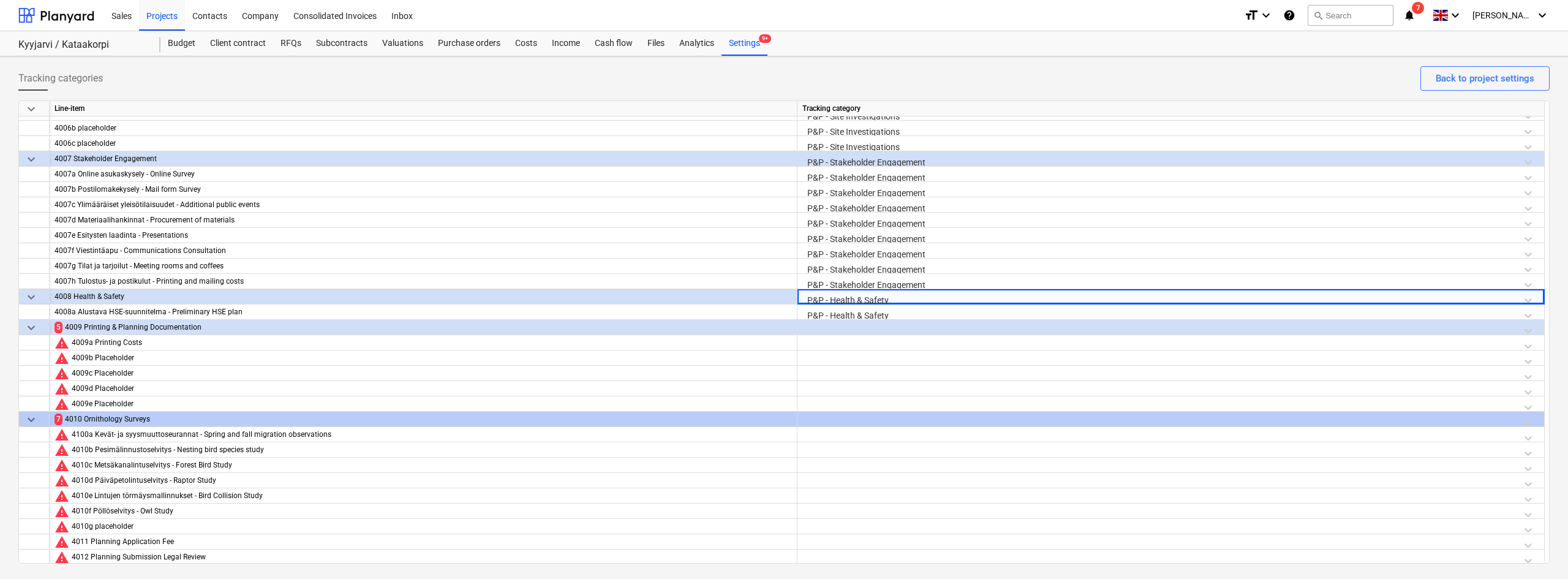
click at [852, 324] on div at bounding box center [1170, 331] width 737 height 21
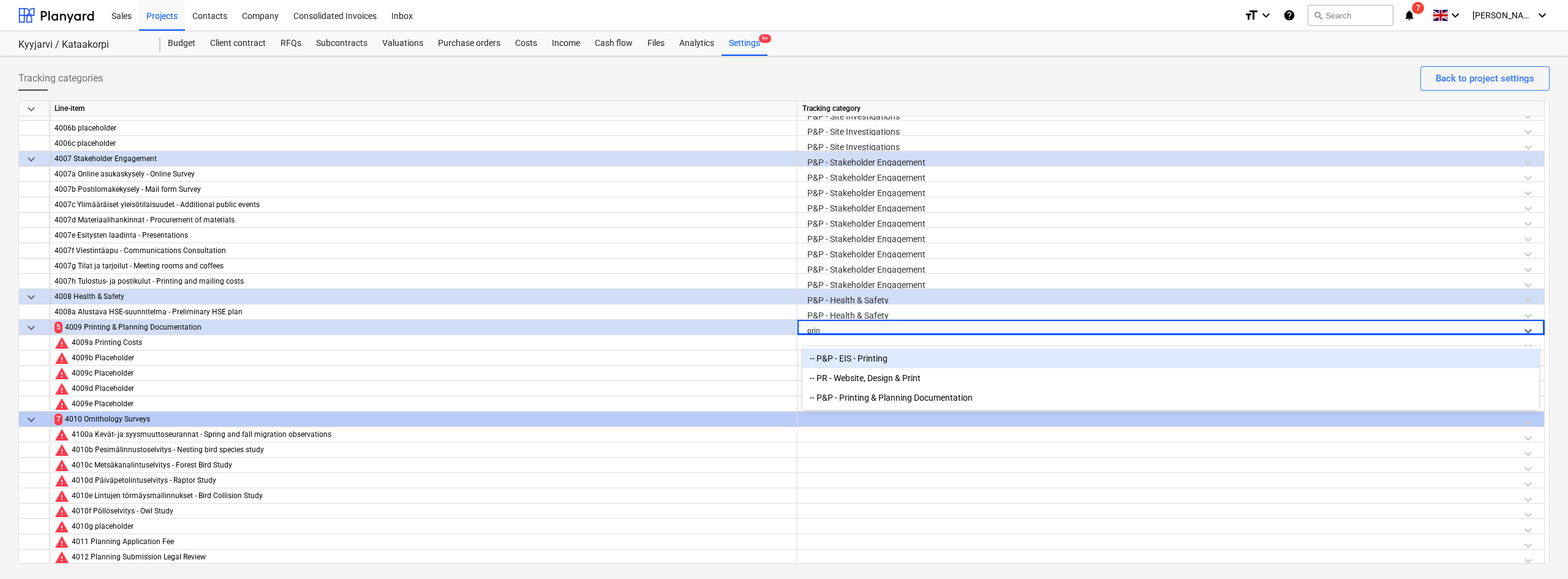
type input "print"
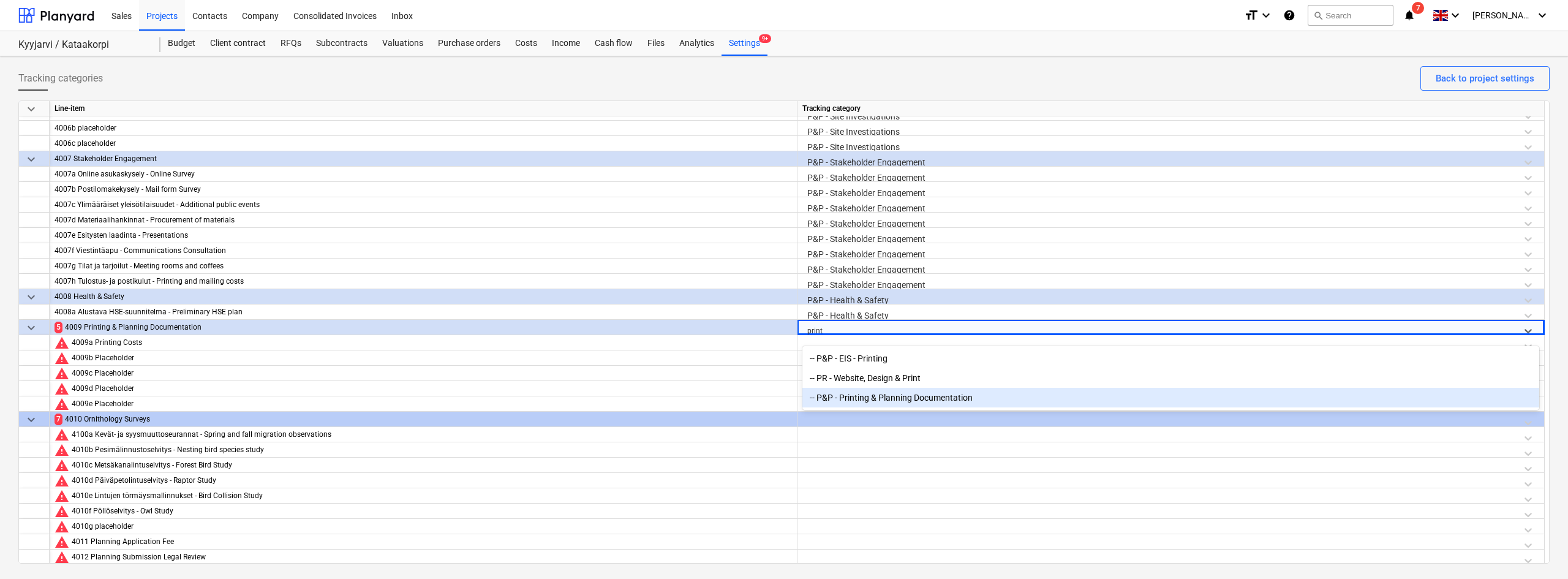
click at [869, 391] on div "-- P&P - Printing & Planning Documentation" at bounding box center [1170, 397] width 737 height 19
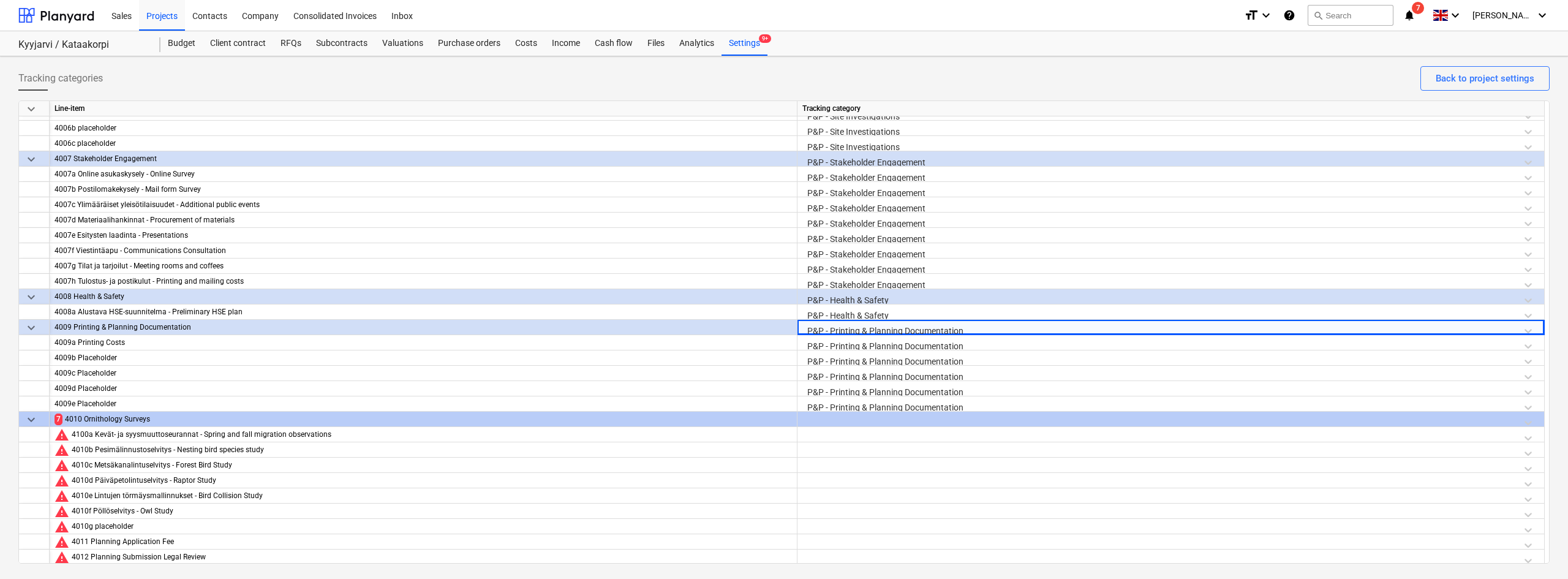
click at [838, 424] on div at bounding box center [1170, 422] width 737 height 21
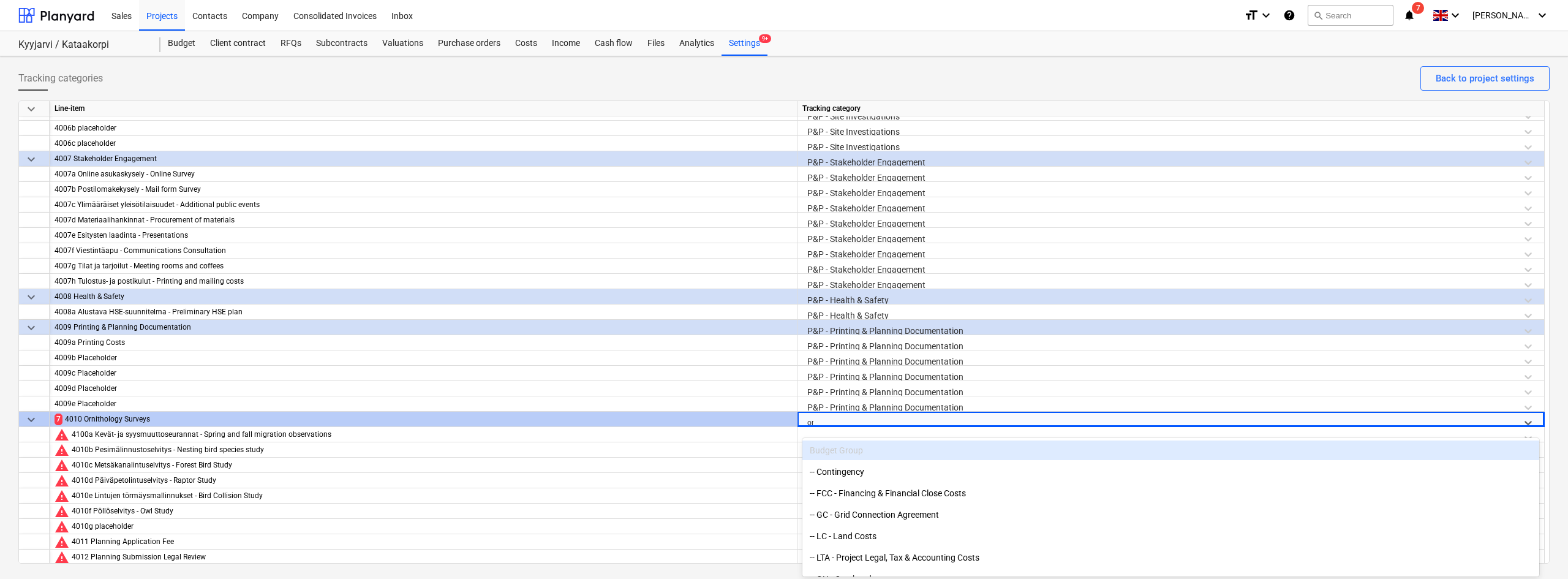
type input "orn"
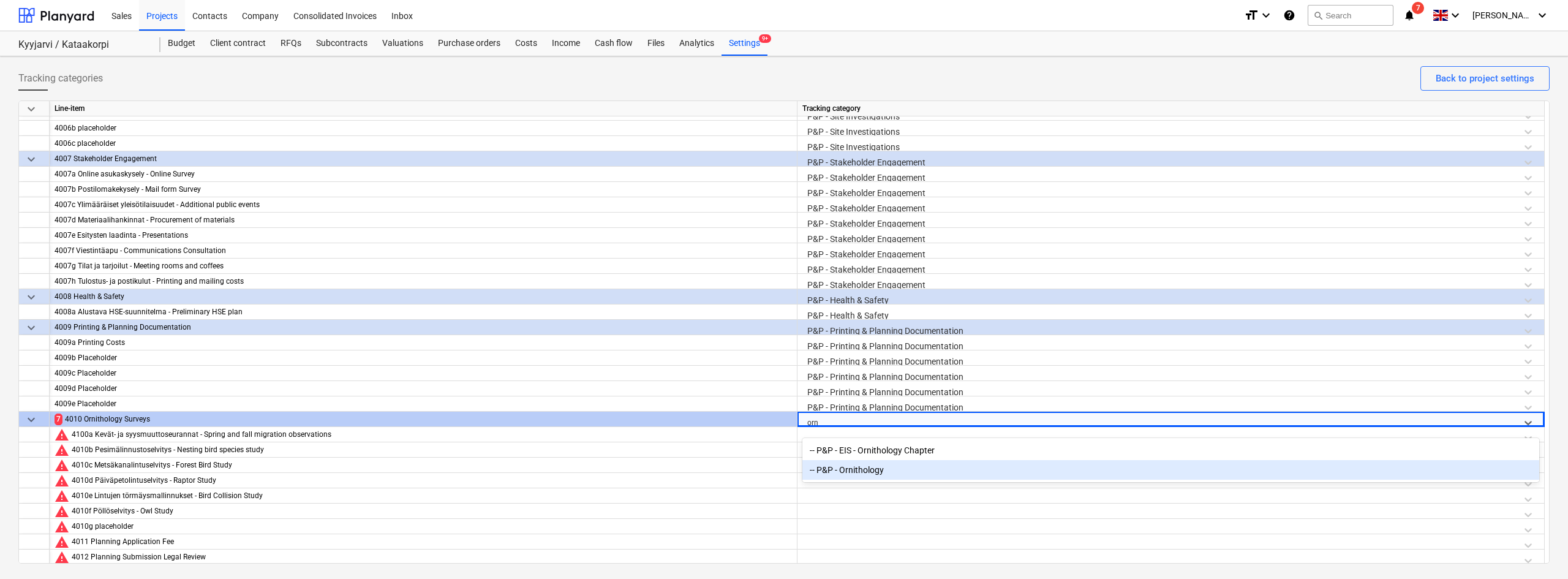
click at [847, 467] on div "-- P&P - Ornithology" at bounding box center [1170, 469] width 737 height 19
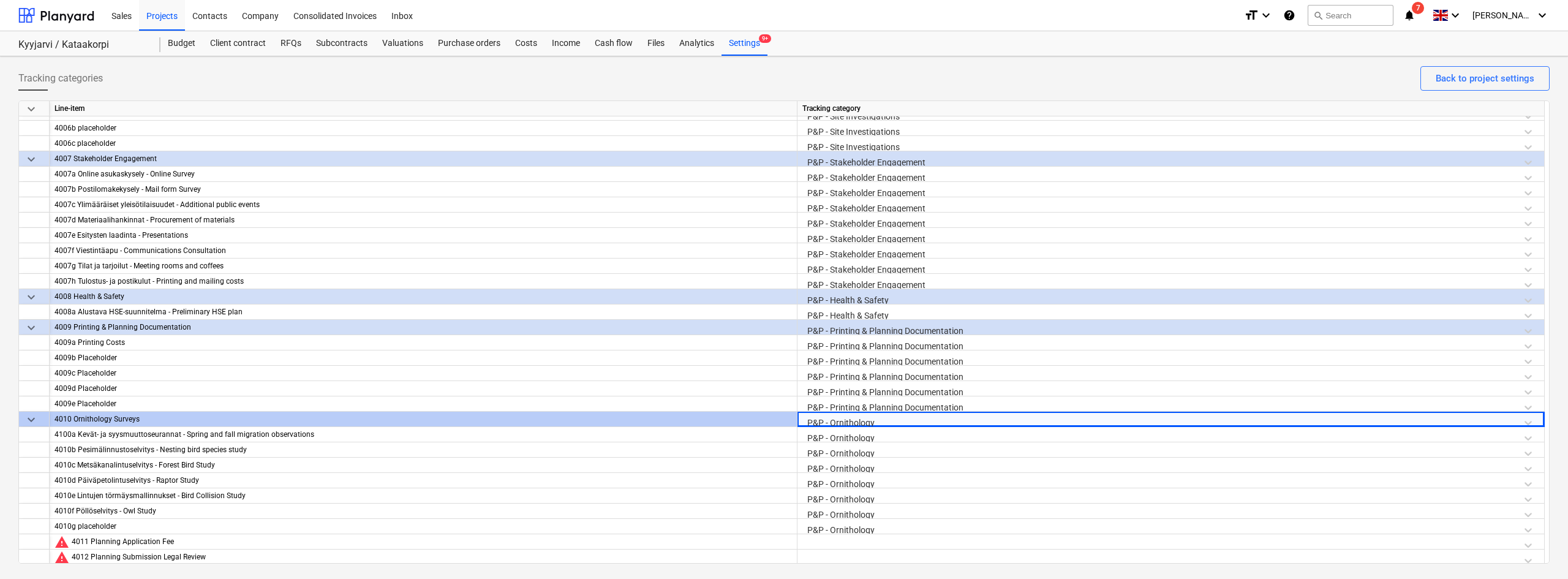
scroll to position [1529, 0]
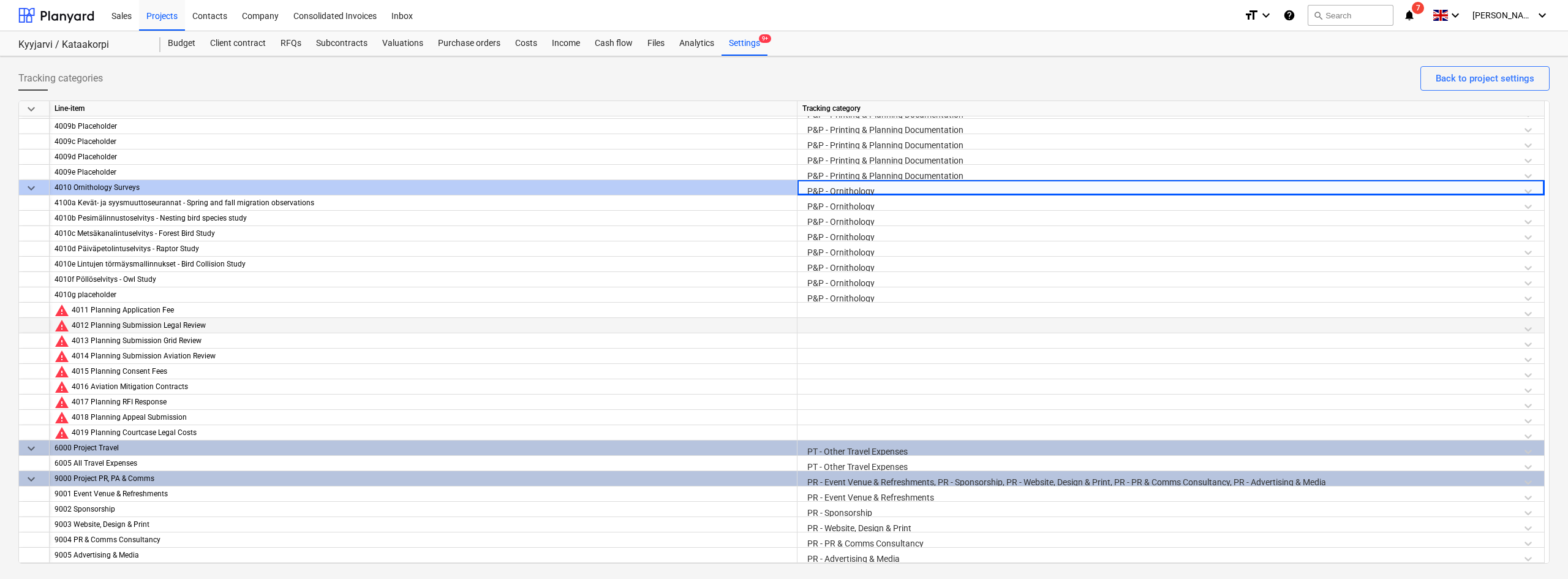
click at [824, 318] on div at bounding box center [1170, 329] width 737 height 21
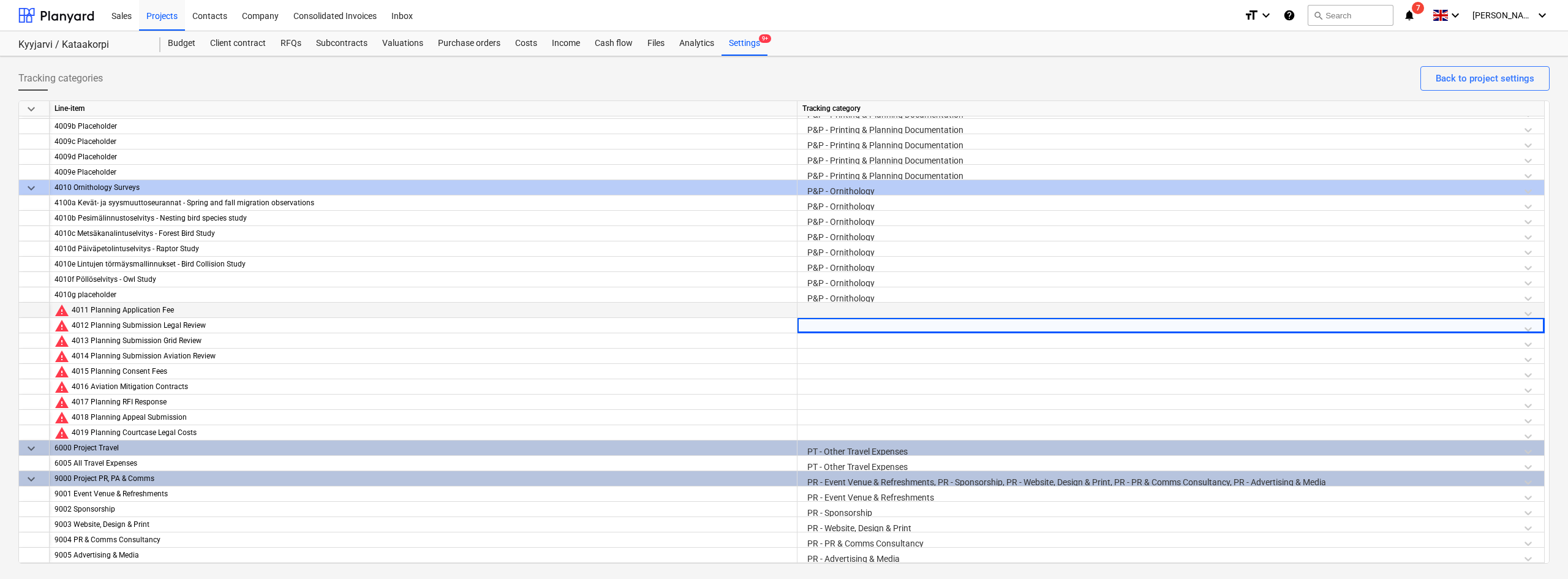
click at [824, 312] on div at bounding box center [1170, 313] width 737 height 21
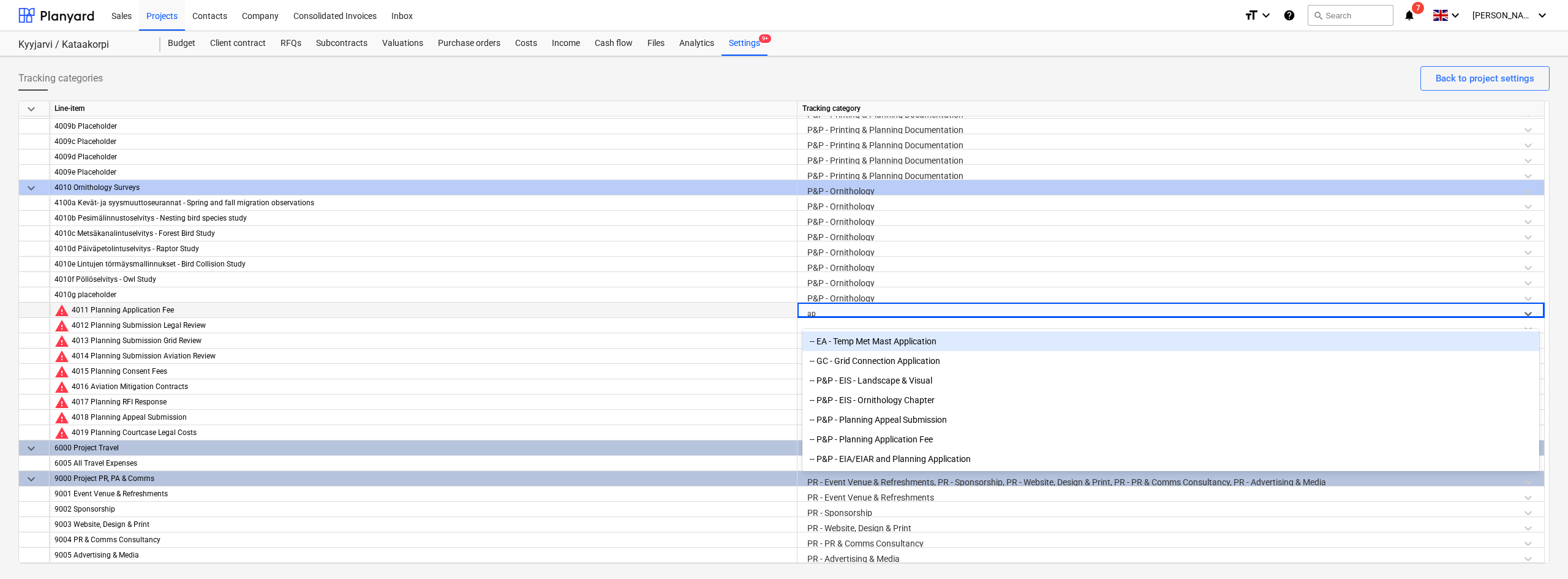
type input "app"
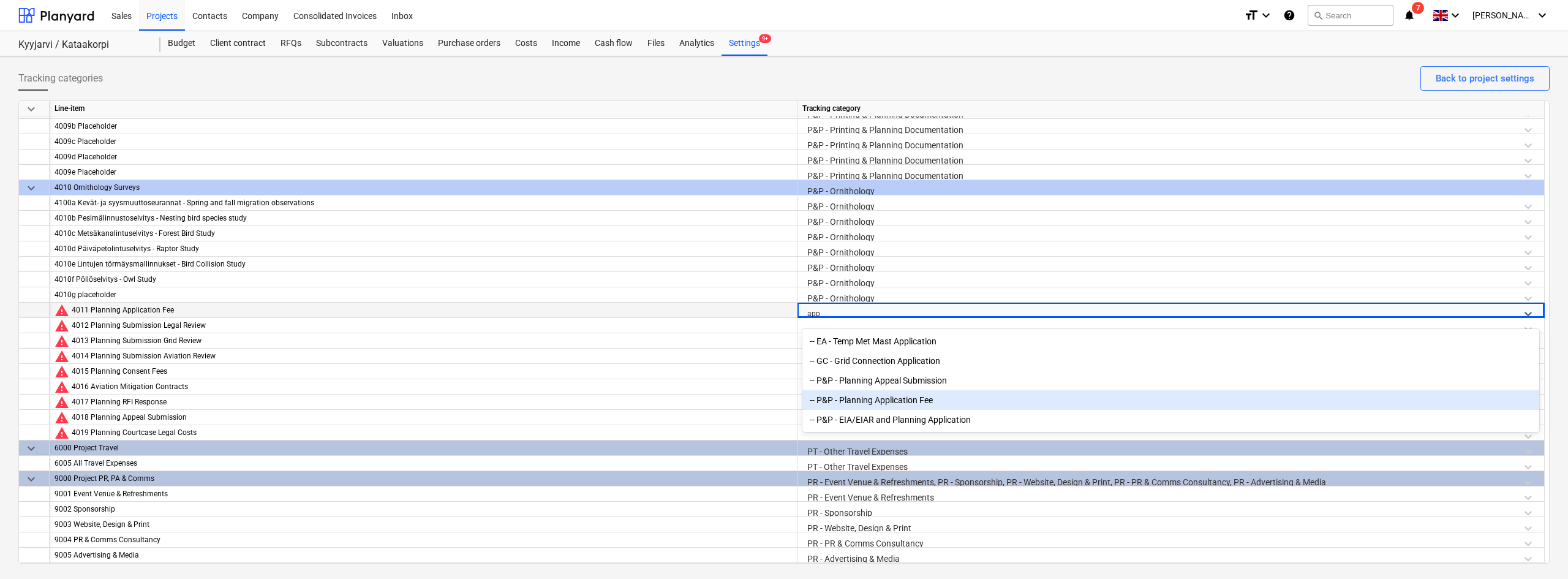
click at [833, 403] on div "-- P&P - Planning Application Fee" at bounding box center [1170, 399] width 737 height 19
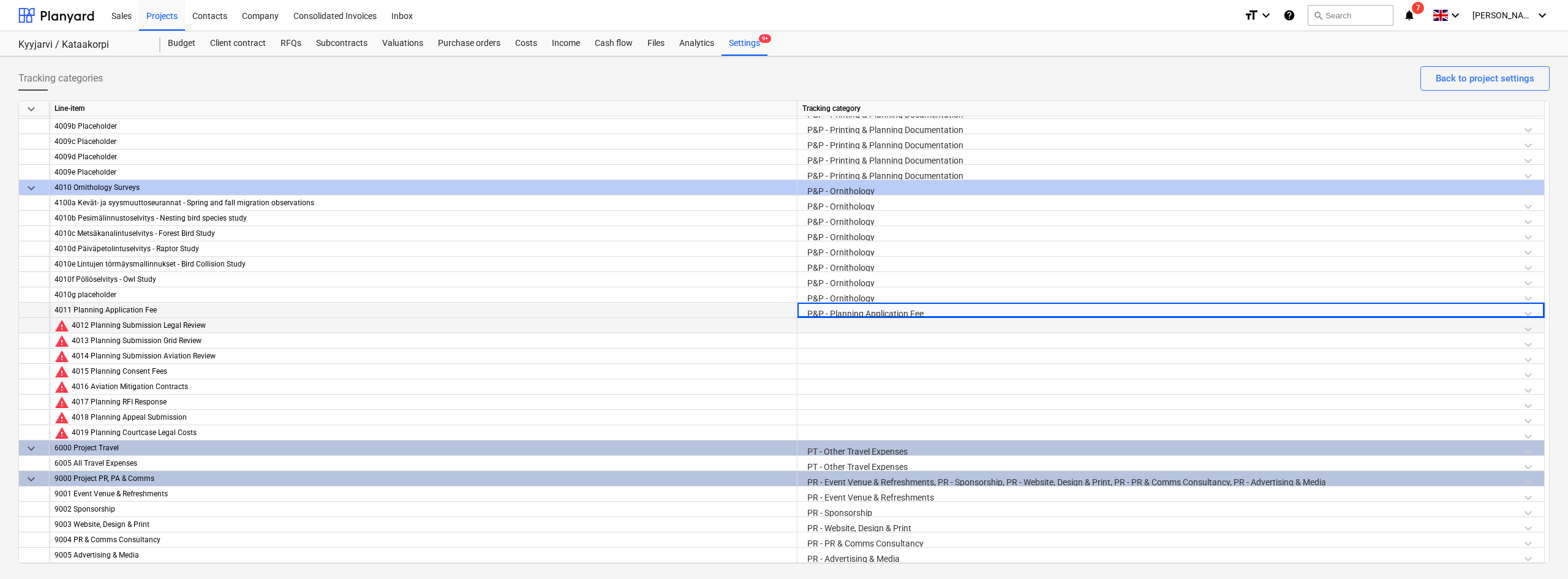
click at [830, 324] on div at bounding box center [1170, 329] width 737 height 21
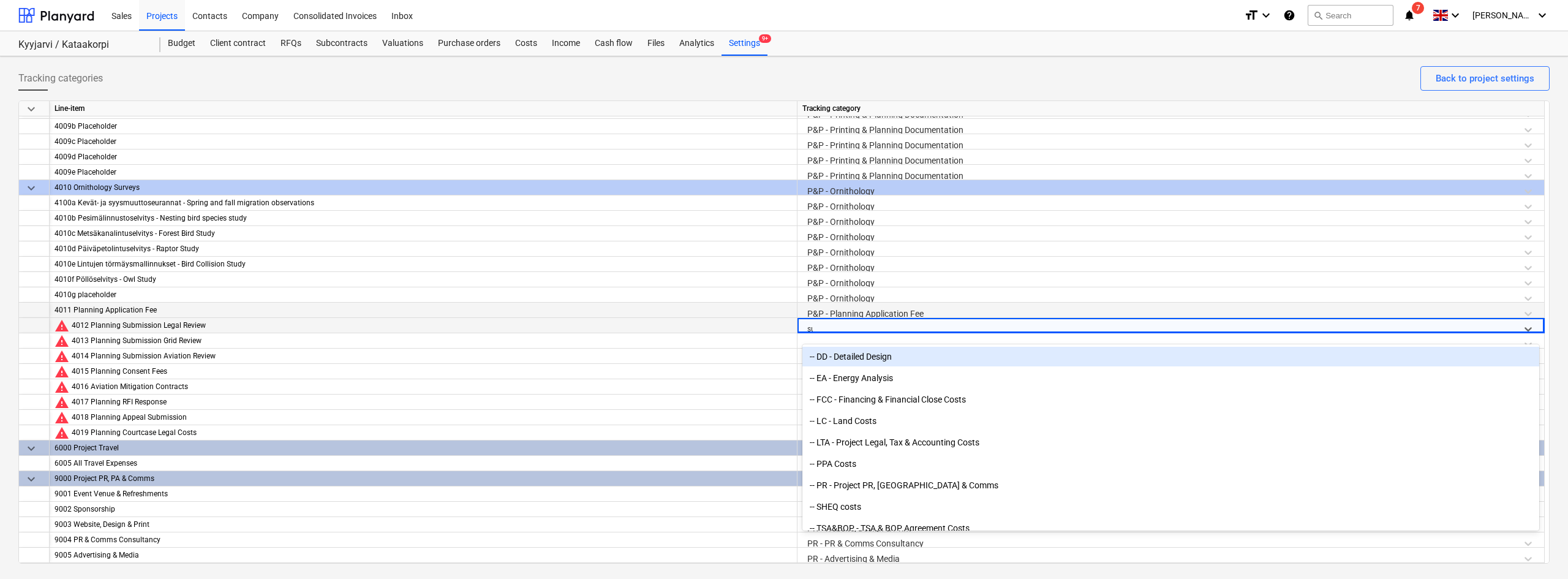
type input "subm"
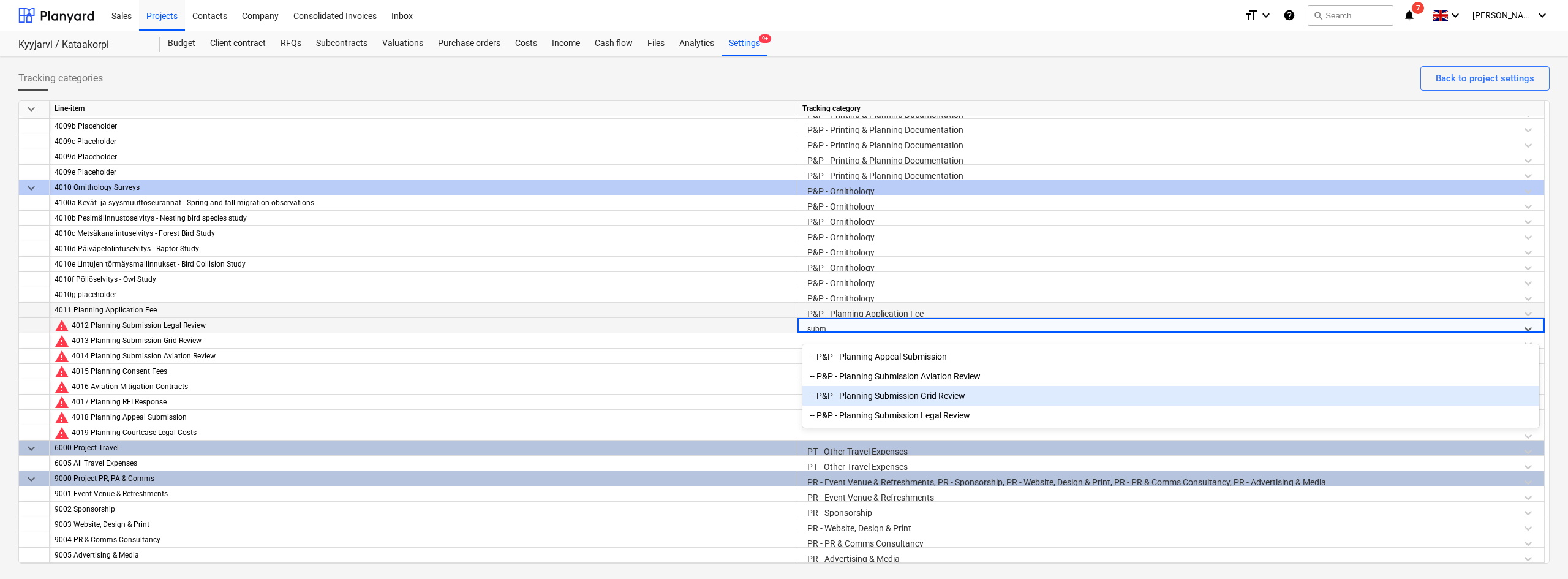
click at [859, 398] on div "-- P&P - Planning Submission Grid Review" at bounding box center [1170, 396] width 737 height 19
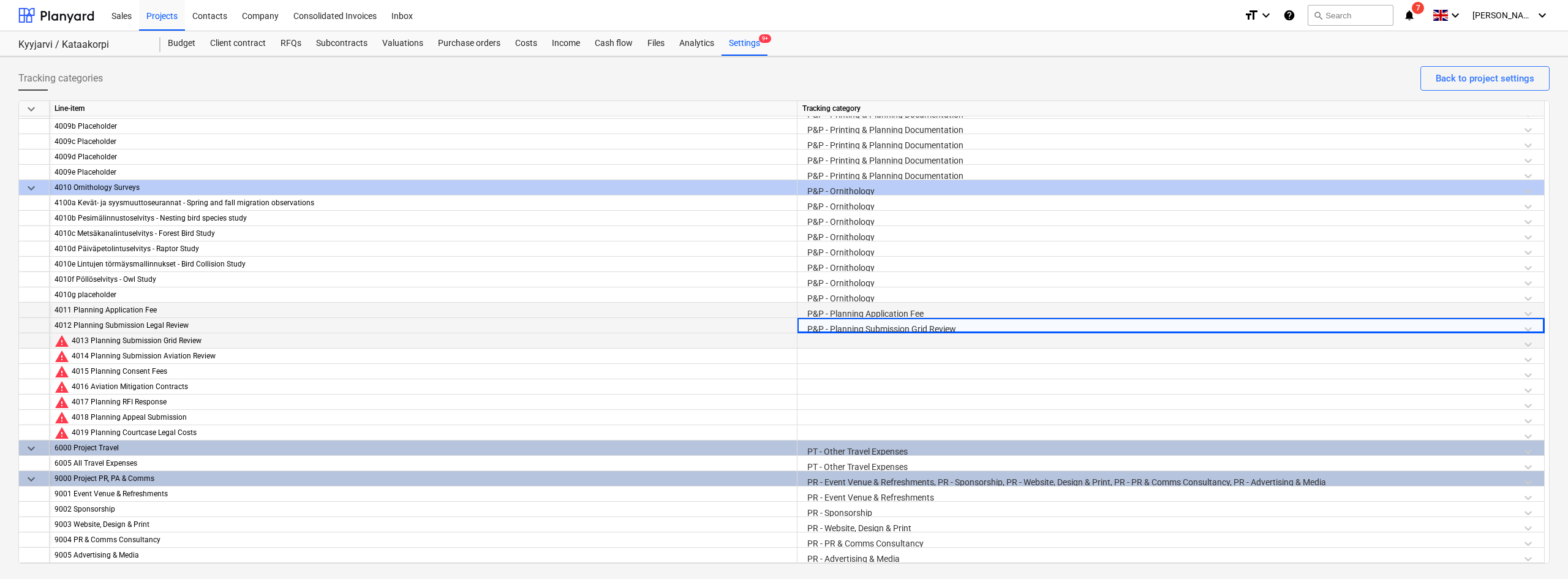
click at [840, 341] on div at bounding box center [1170, 344] width 737 height 21
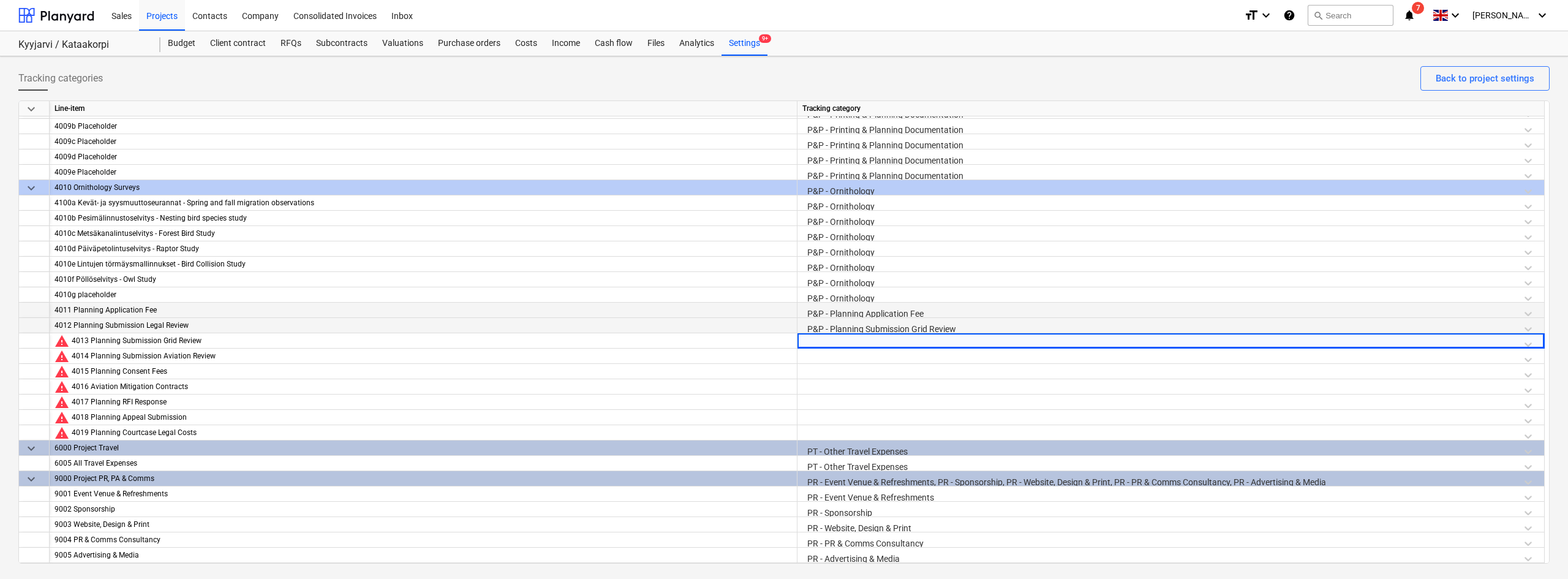
click at [840, 332] on div "P&P - Planning Submission Grid Review" at bounding box center [1170, 329] width 737 height 21
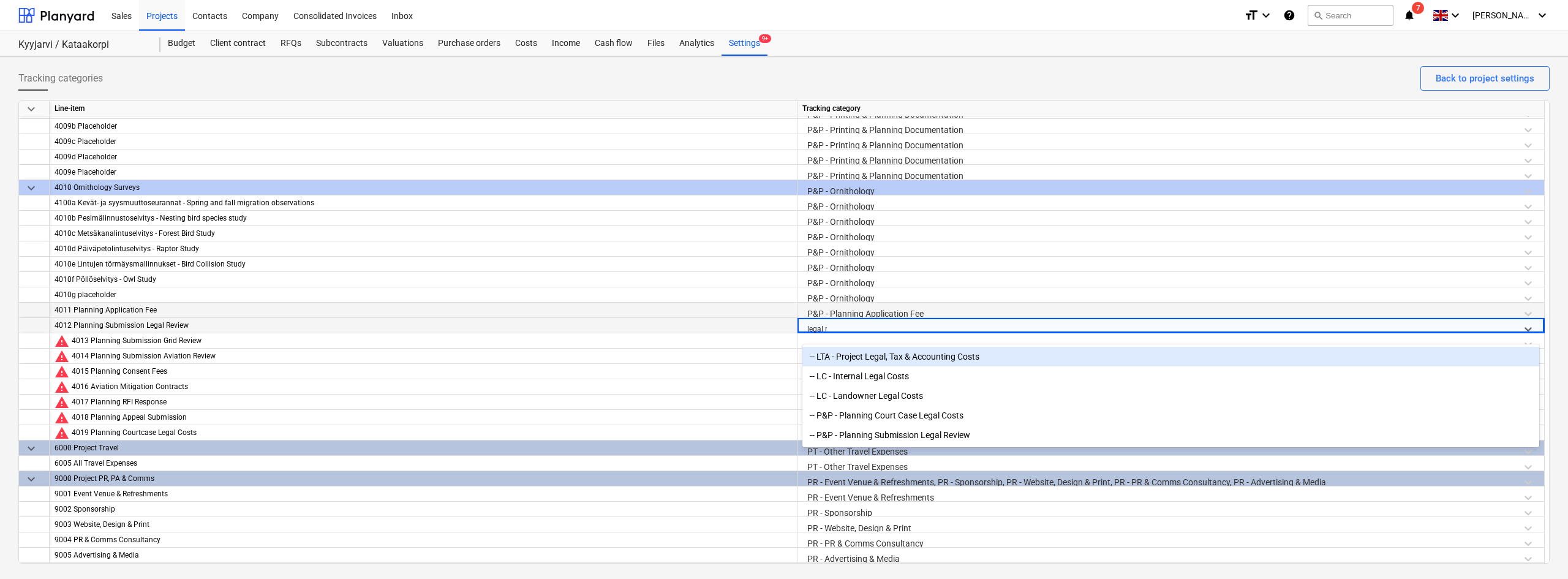
type input "legal re"
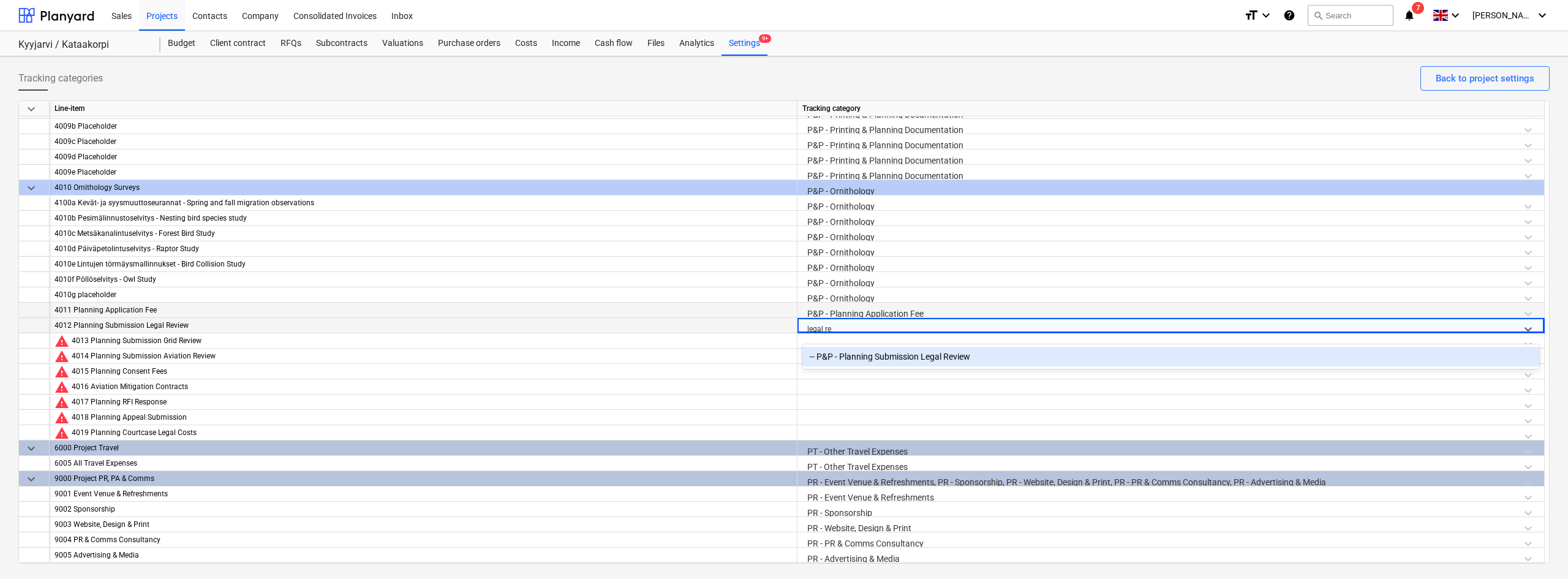
click at [844, 351] on div "-- P&P - Planning Submission Legal Review" at bounding box center [1170, 356] width 737 height 19
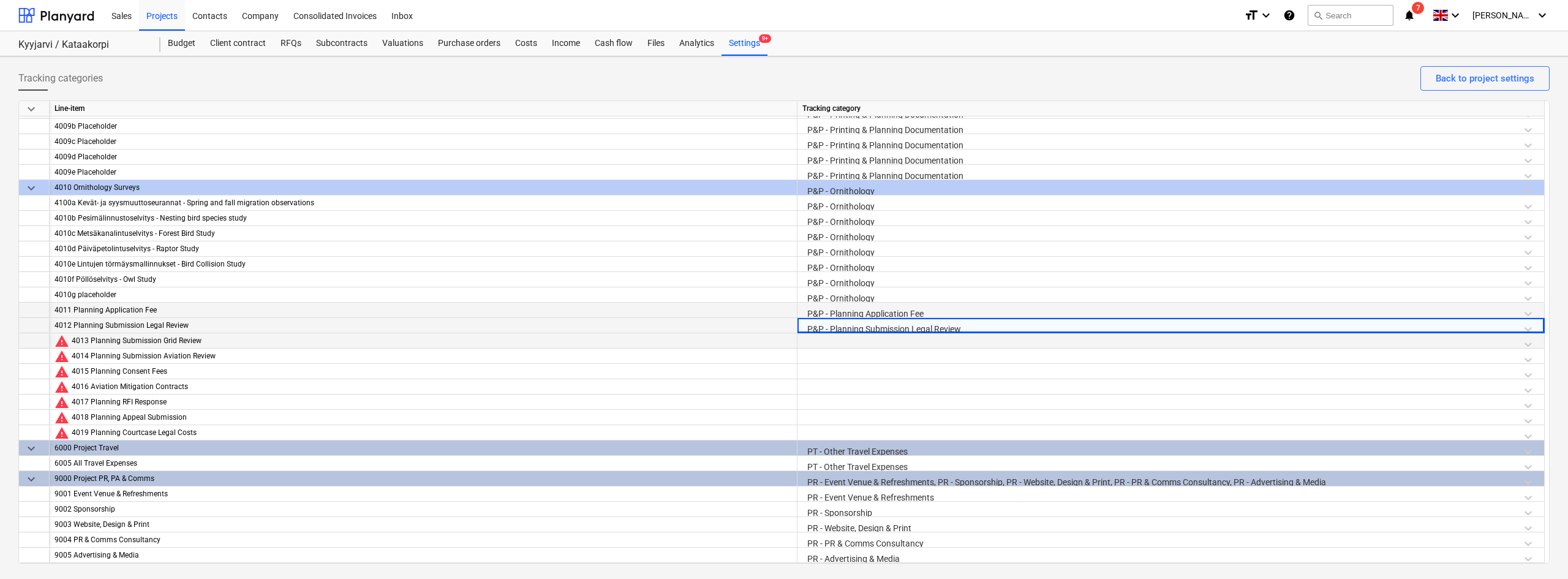
click at [836, 337] on div at bounding box center [1170, 344] width 737 height 21
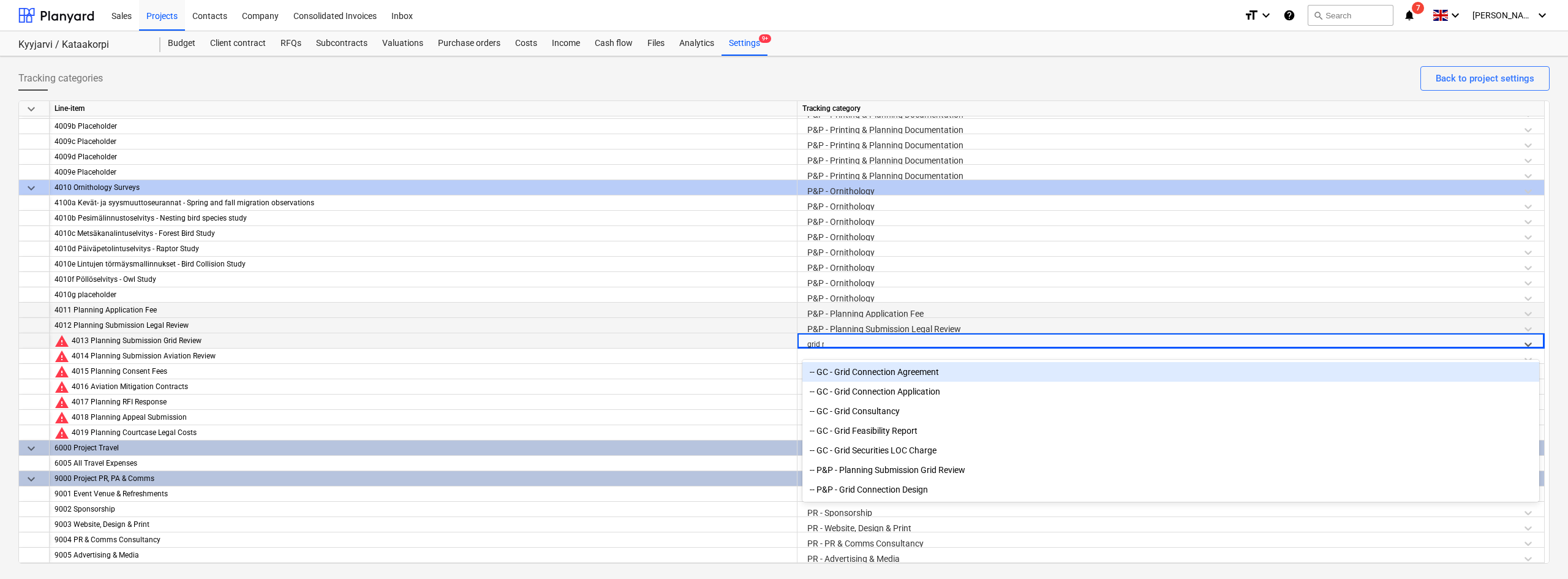
type input "grid re"
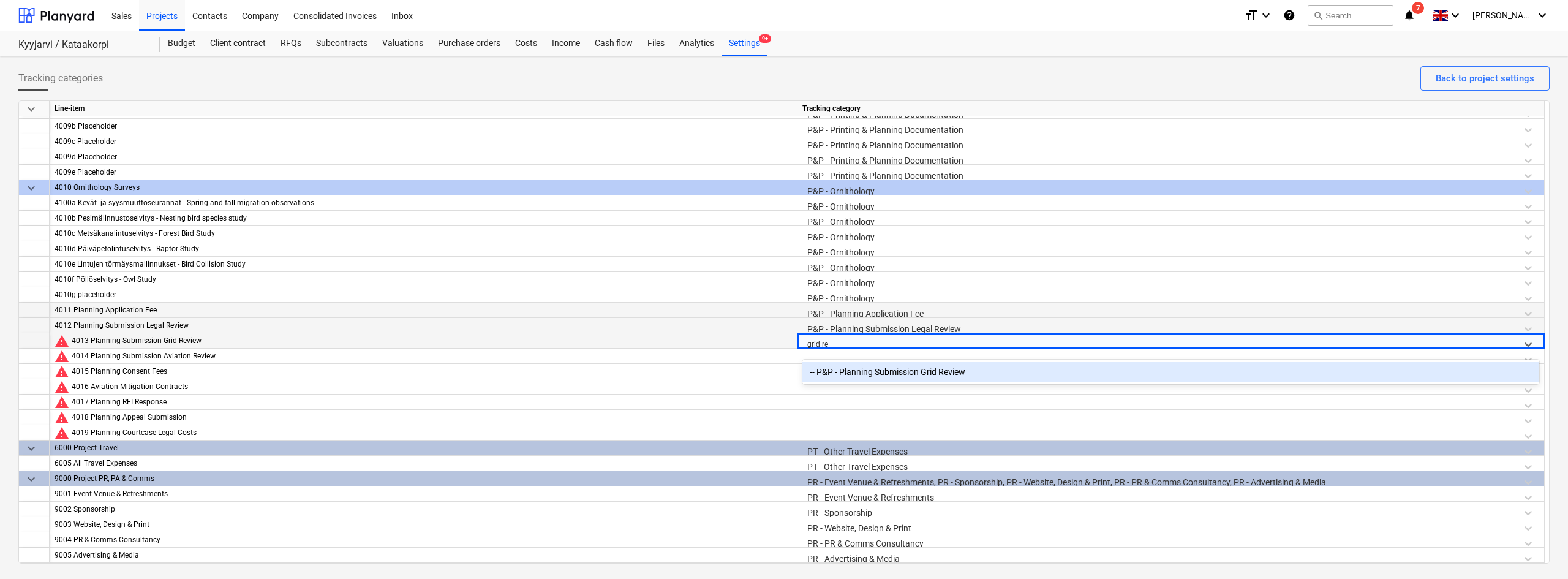
click at [843, 371] on div "-- P&P - Planning Submission Grid Review" at bounding box center [1170, 371] width 737 height 19
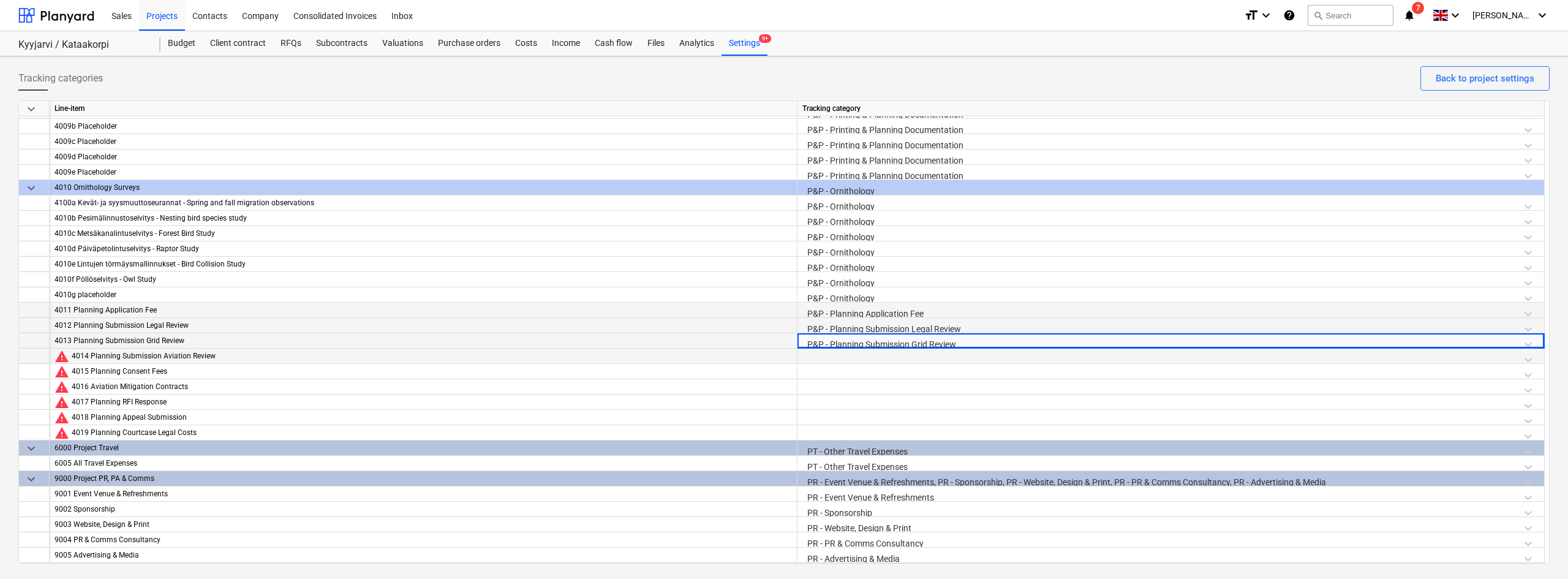
click at [838, 361] on div at bounding box center [1170, 359] width 737 height 21
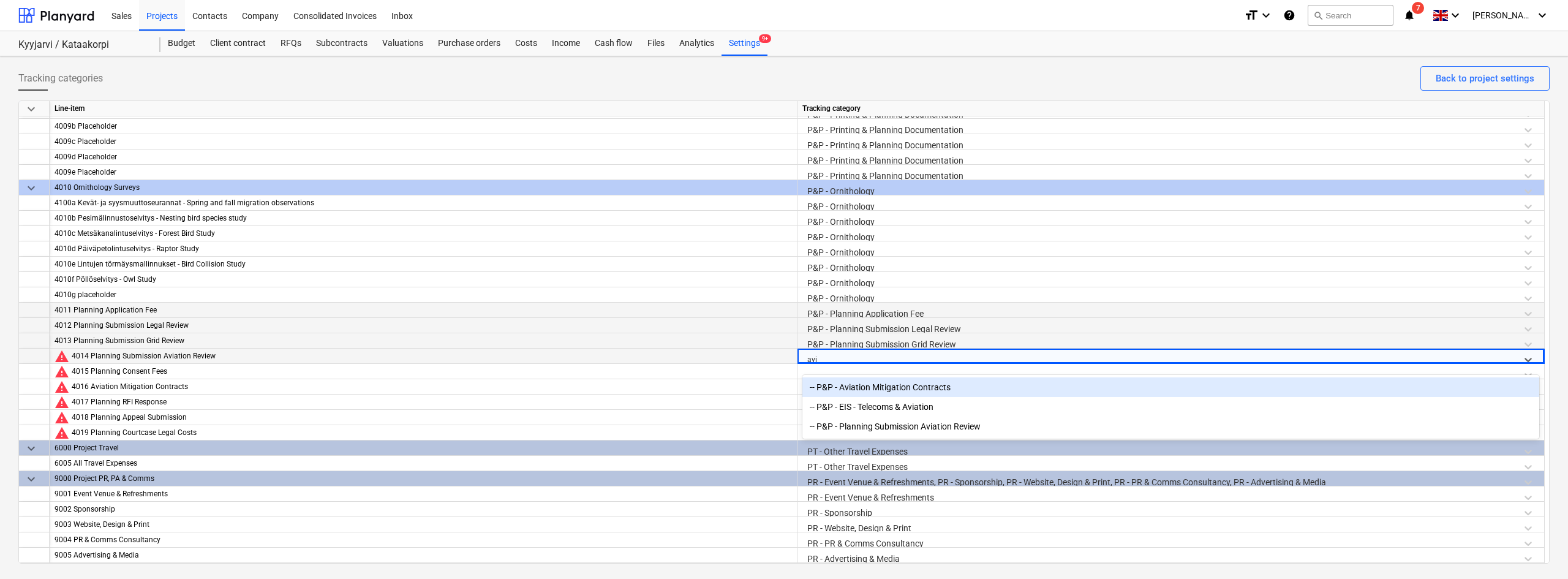
type input "avia"
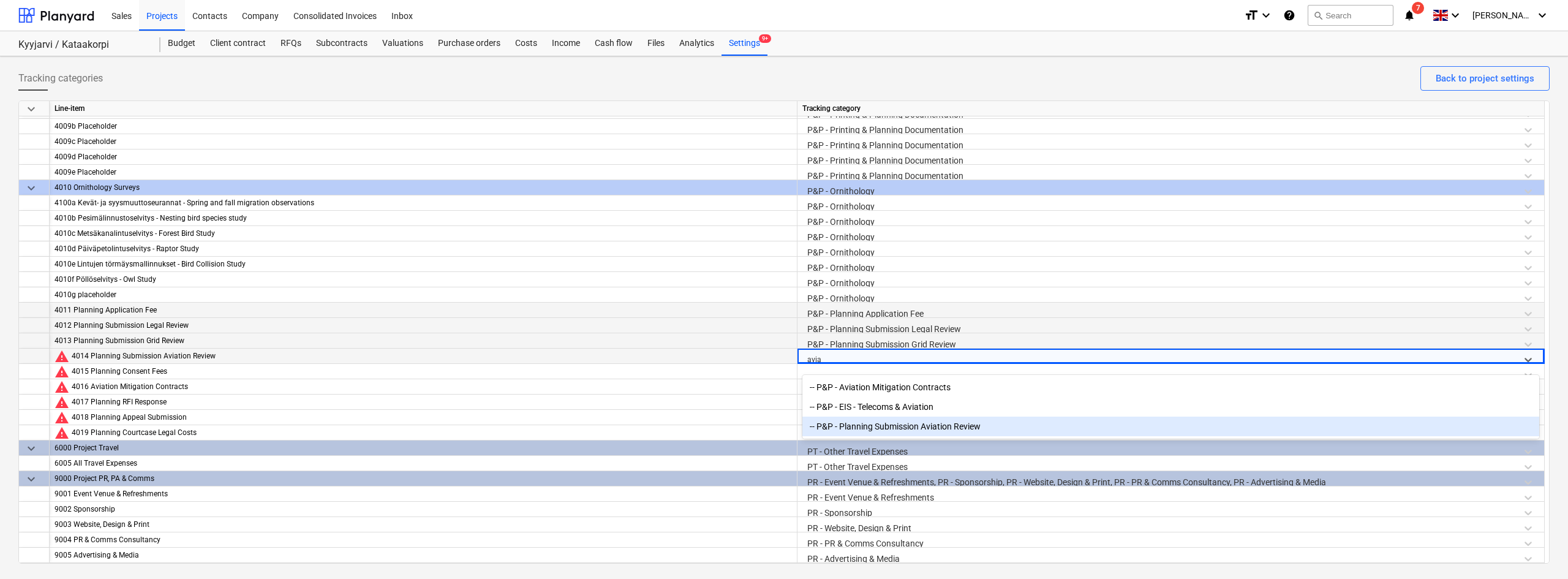
click at [855, 430] on div "-- P&P - Planning Submission Aviation Review" at bounding box center [1170, 426] width 737 height 19
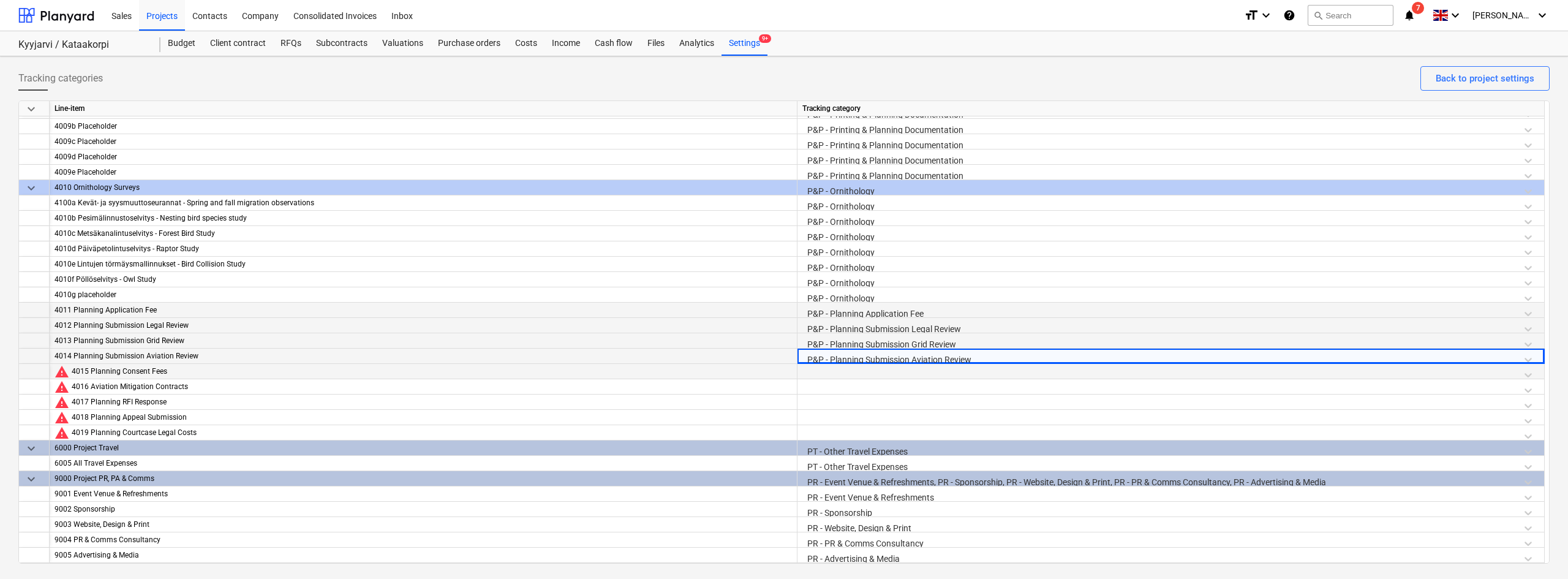
click at [833, 374] on div at bounding box center [1170, 374] width 737 height 21
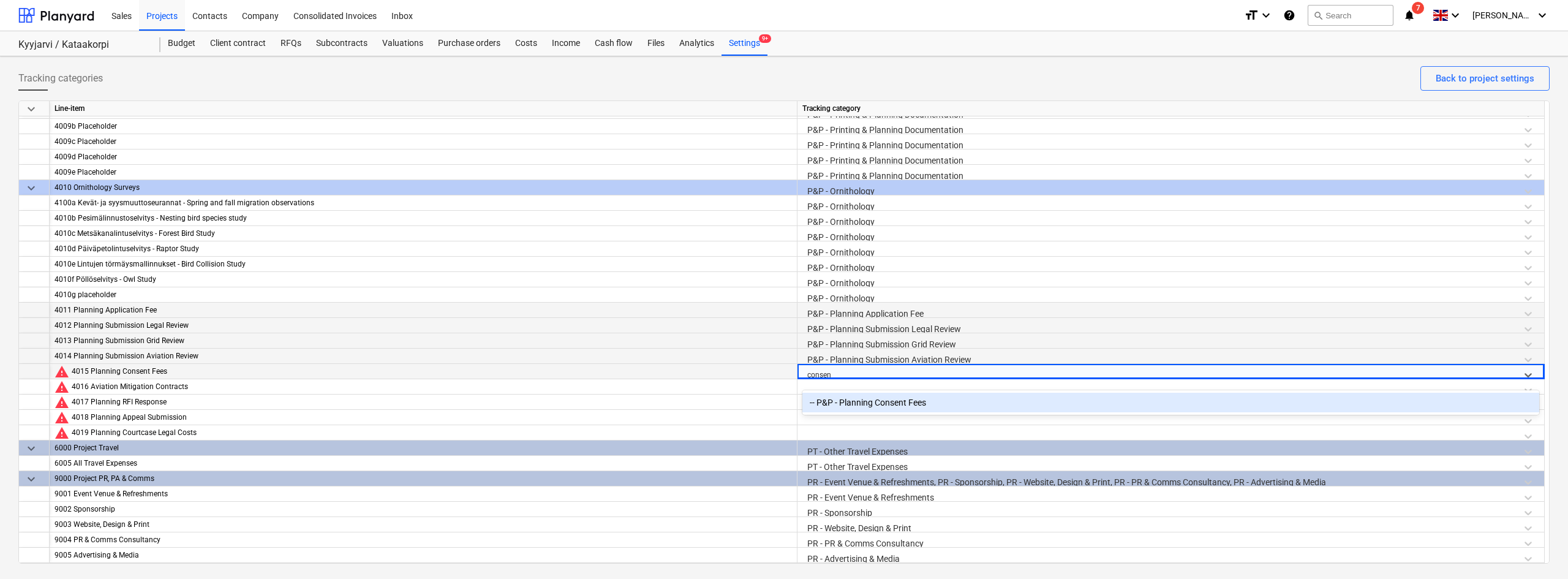
type input "consent"
click at [838, 408] on div "-- P&P - Planning Consent Fees" at bounding box center [1170, 402] width 737 height 19
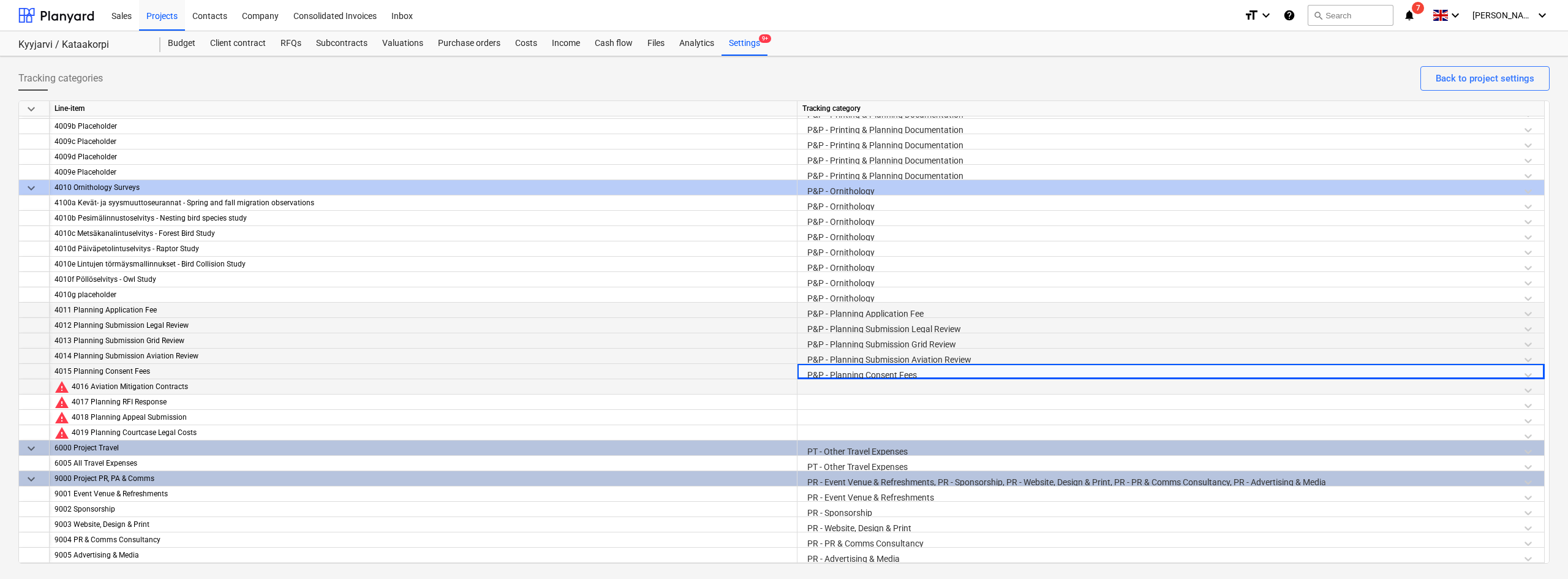
click at [825, 382] on div at bounding box center [1170, 390] width 737 height 21
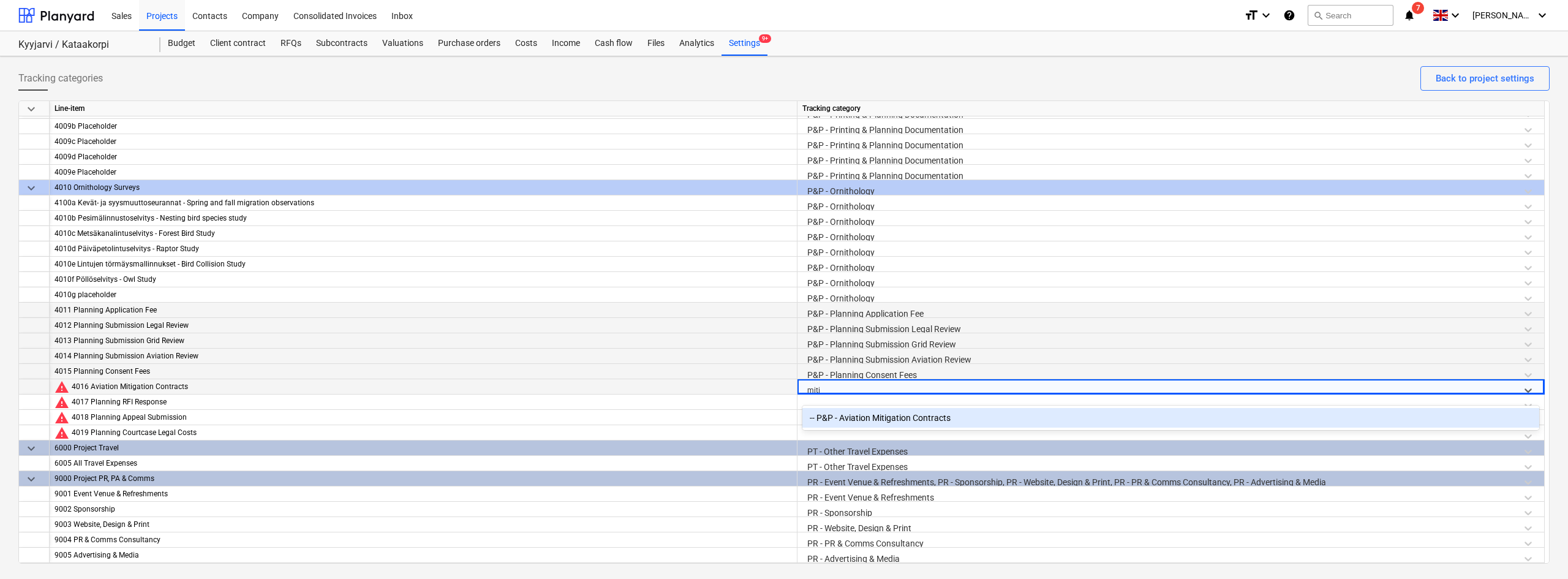
type input "mitig"
click at [835, 408] on div "-- P&P - Aviation Mitigation Contracts" at bounding box center [1170, 417] width 737 height 19
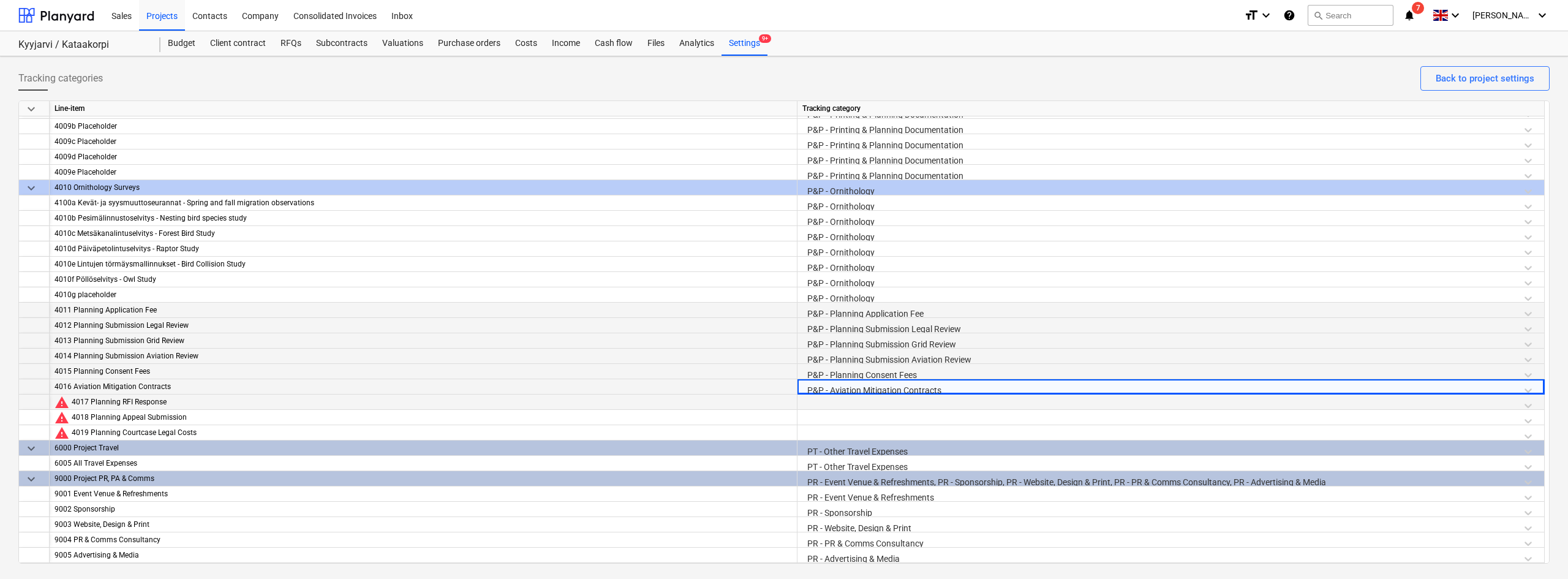
click at [810, 395] on div at bounding box center [1170, 405] width 737 height 21
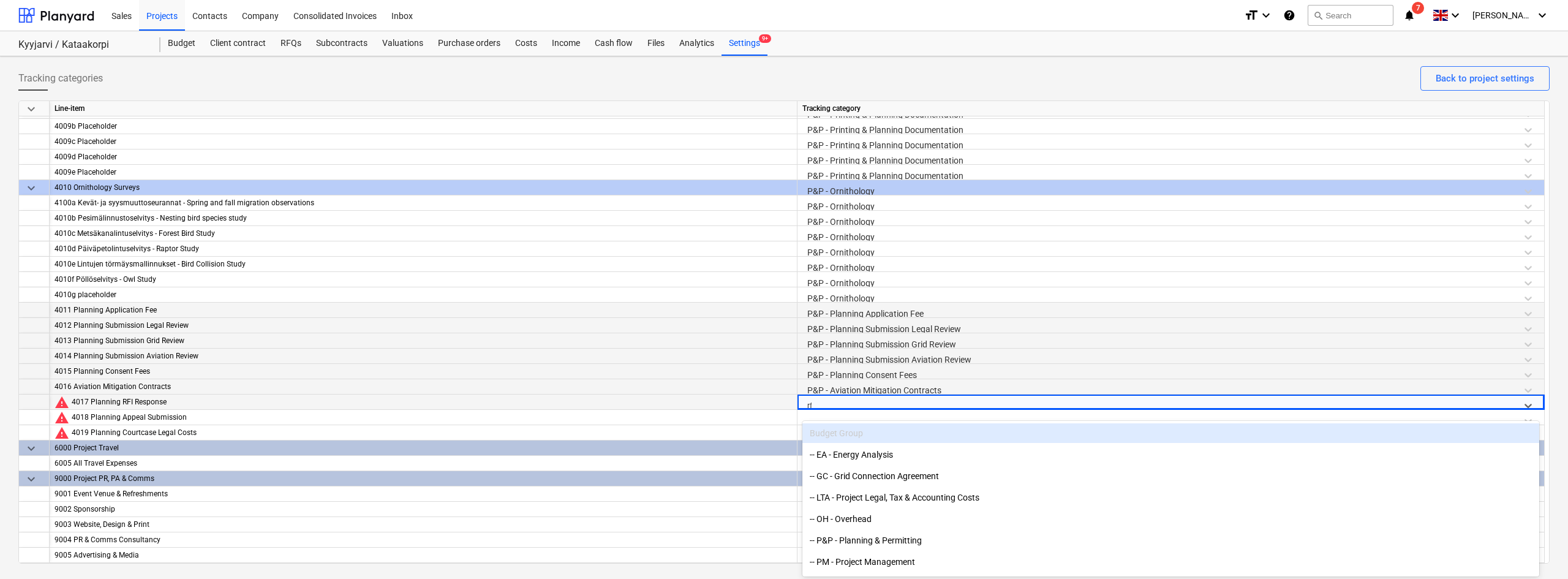
type input "rfi"
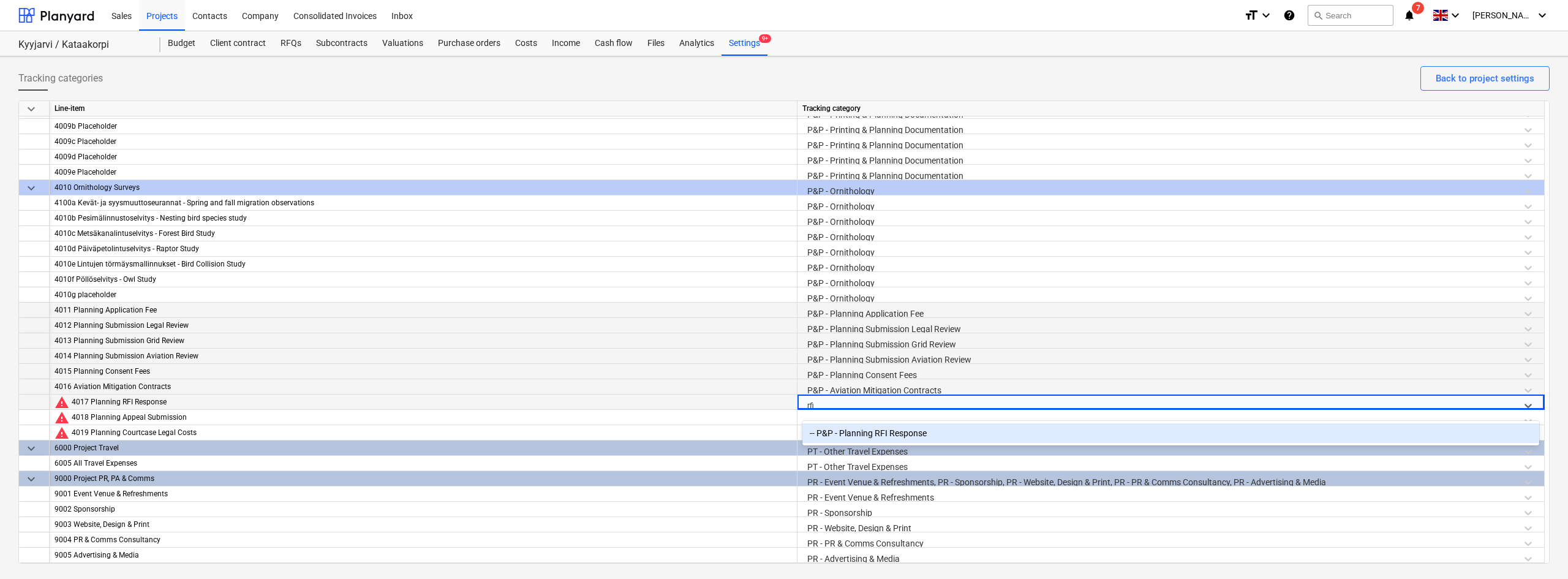
click at [826, 427] on div "-- P&P - Planning RFI Response" at bounding box center [1170, 432] width 737 height 19
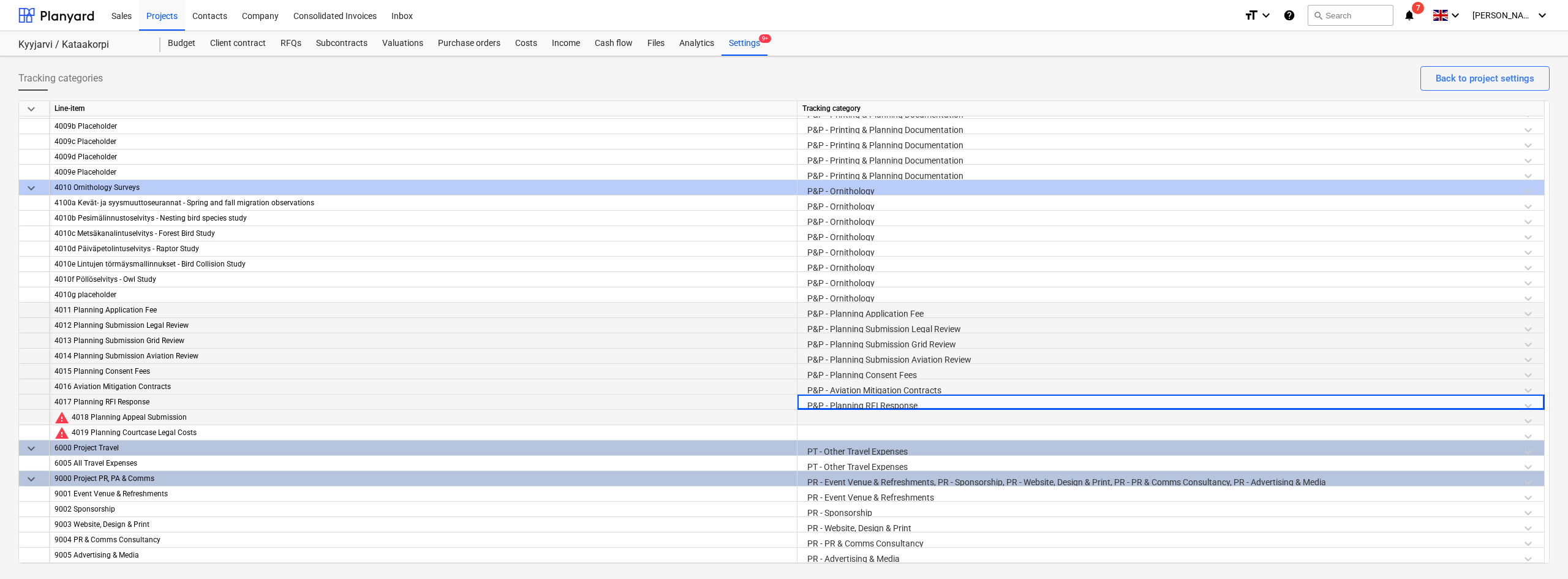
click at [818, 416] on div at bounding box center [1170, 421] width 737 height 21
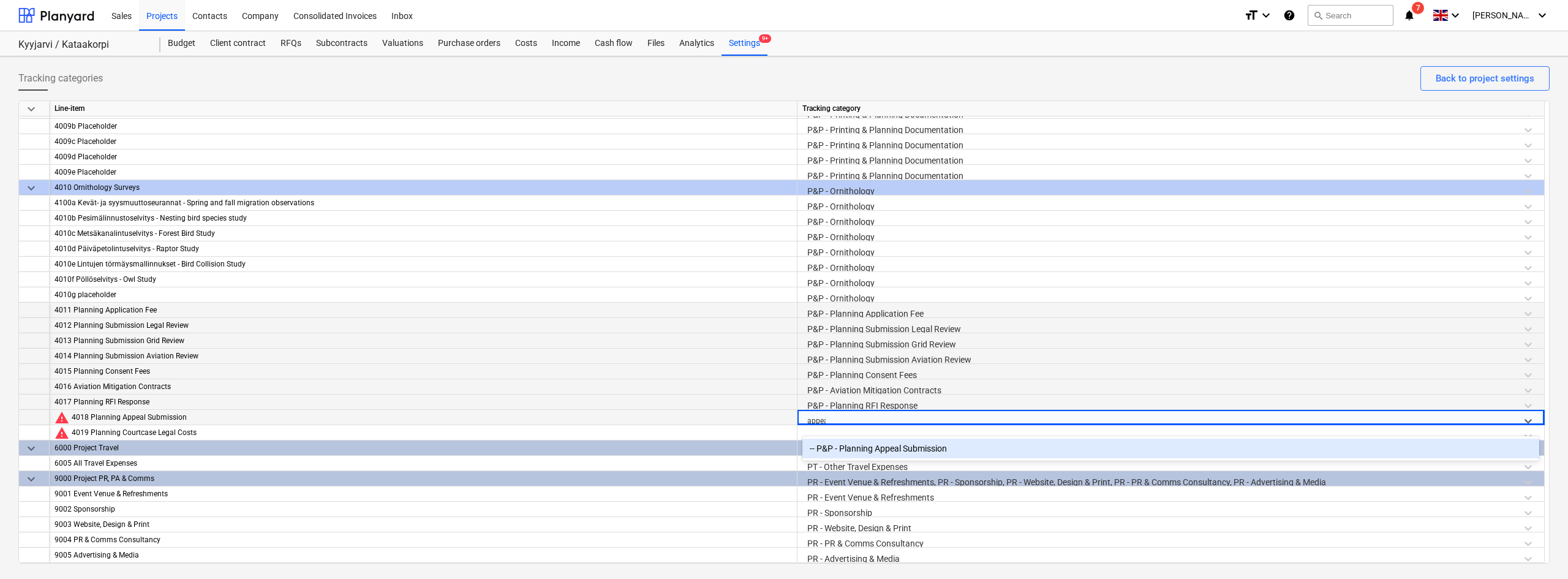
type input "appeal"
click at [839, 447] on div "-- P&P - Planning Appeal Submission" at bounding box center [1170, 448] width 737 height 19
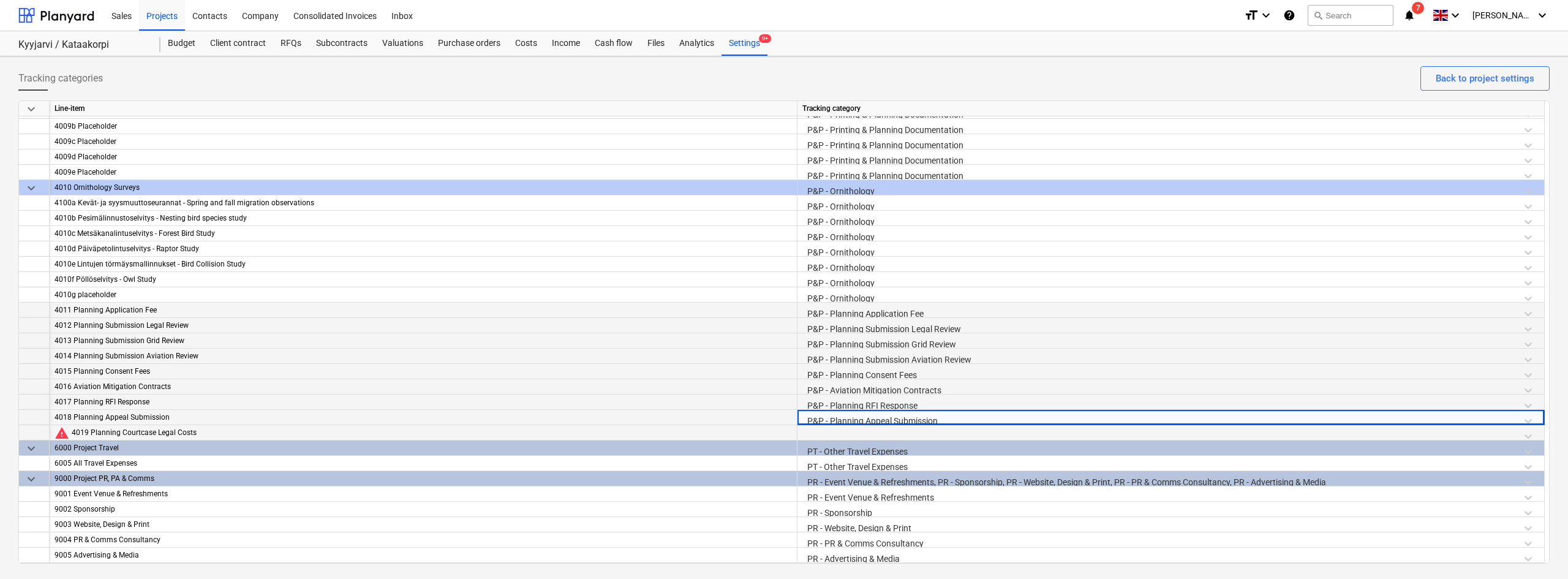
click at [836, 439] on div at bounding box center [1170, 435] width 737 height 21
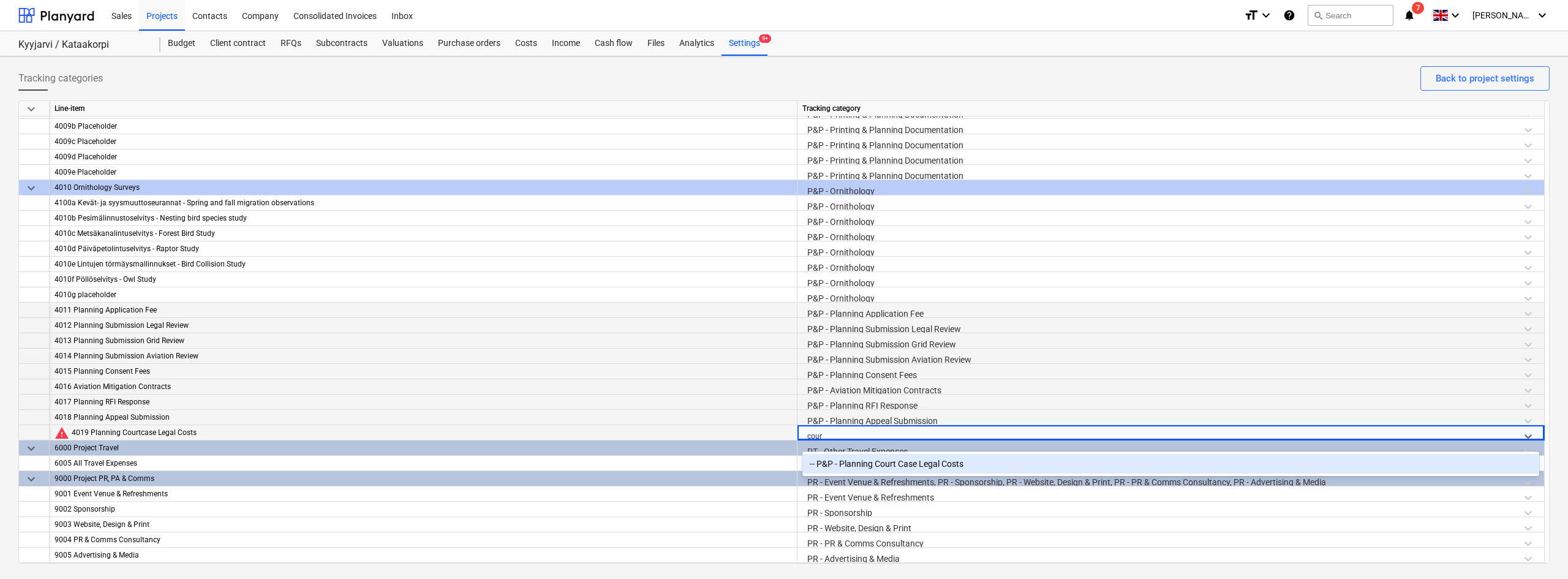
type input "court"
click at [846, 467] on div "-- P&P - Planning Court Case Legal Costs" at bounding box center [1170, 464] width 737 height 19
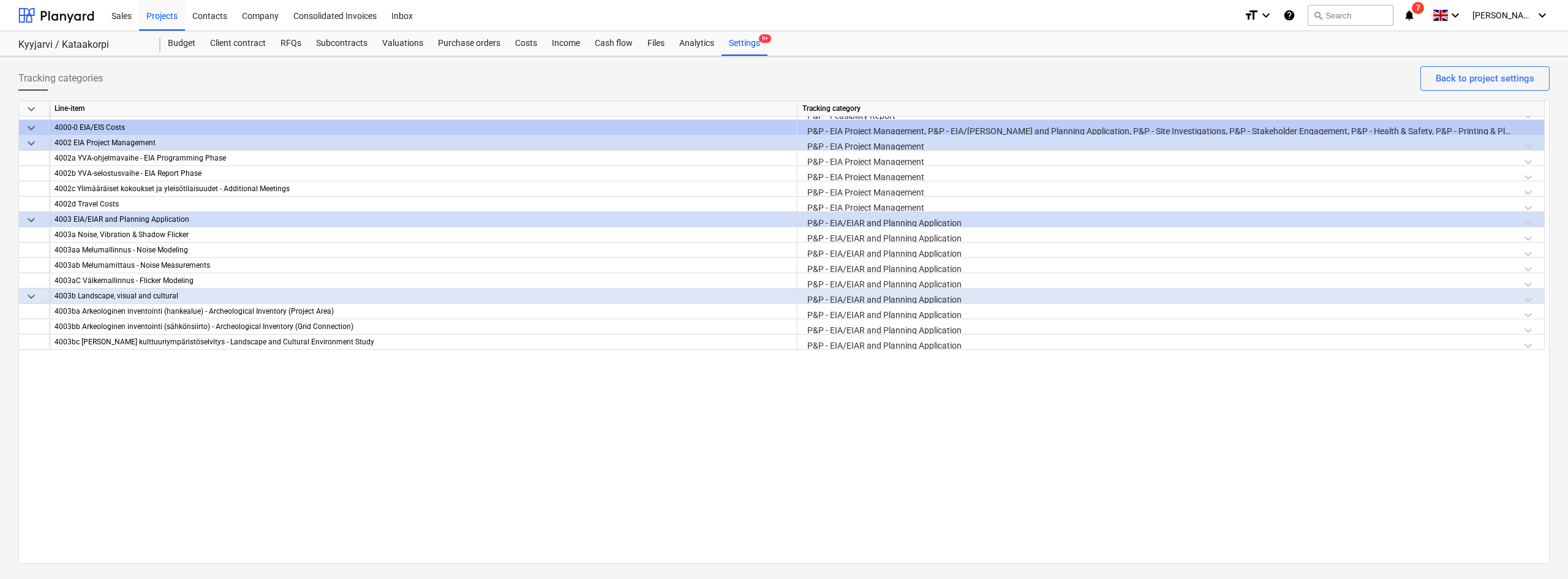
scroll to position [0, 0]
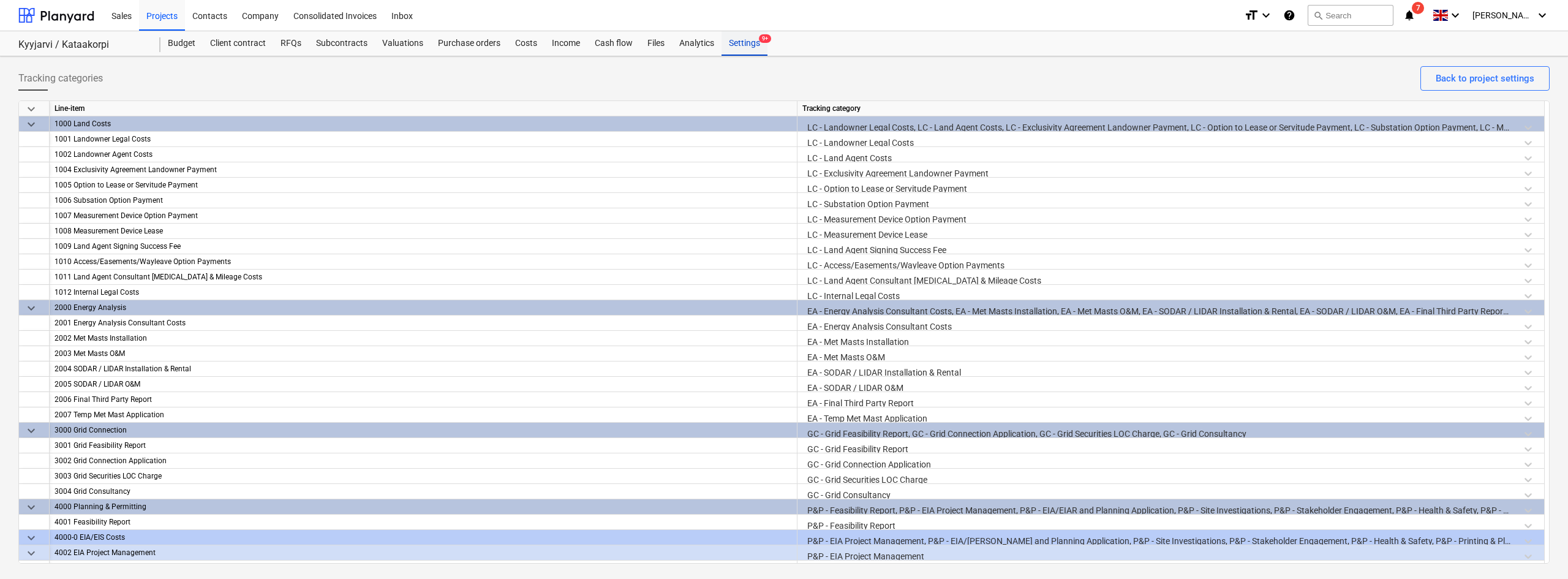
click at [744, 49] on div "Settings 9+" at bounding box center [745, 43] width 46 height 24
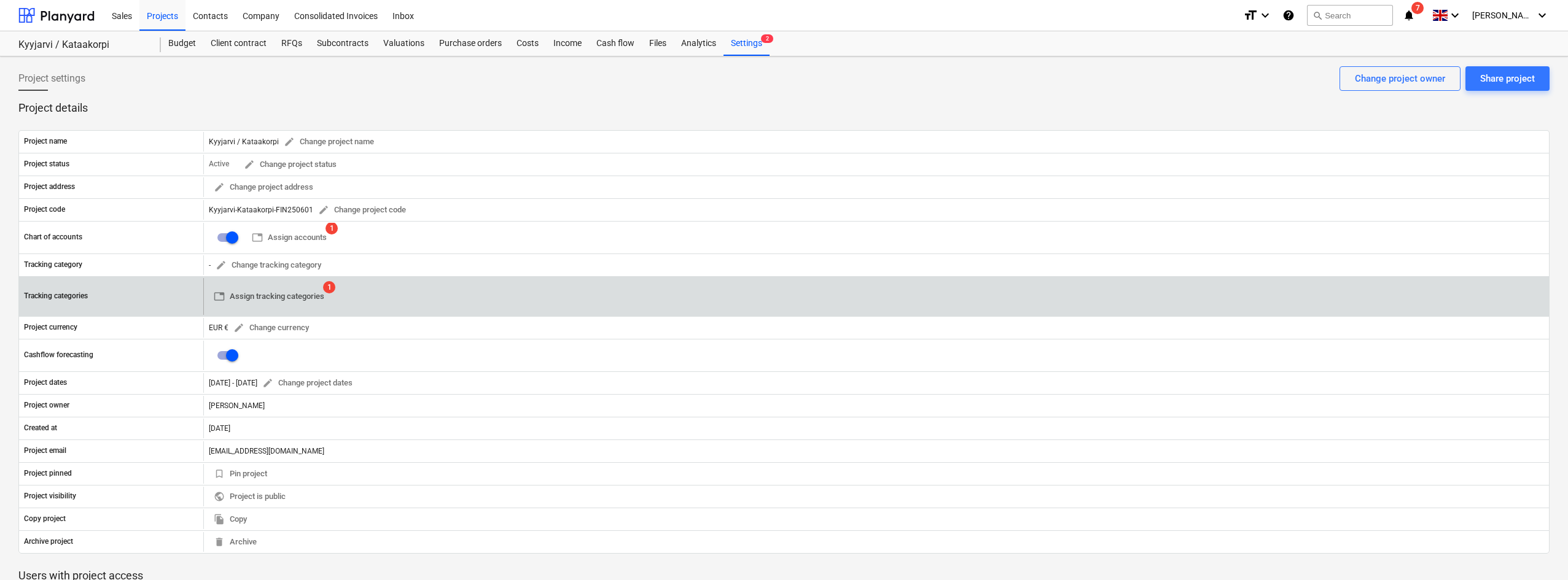
click at [290, 294] on span "table Assign tracking categories" at bounding box center [269, 296] width 111 height 14
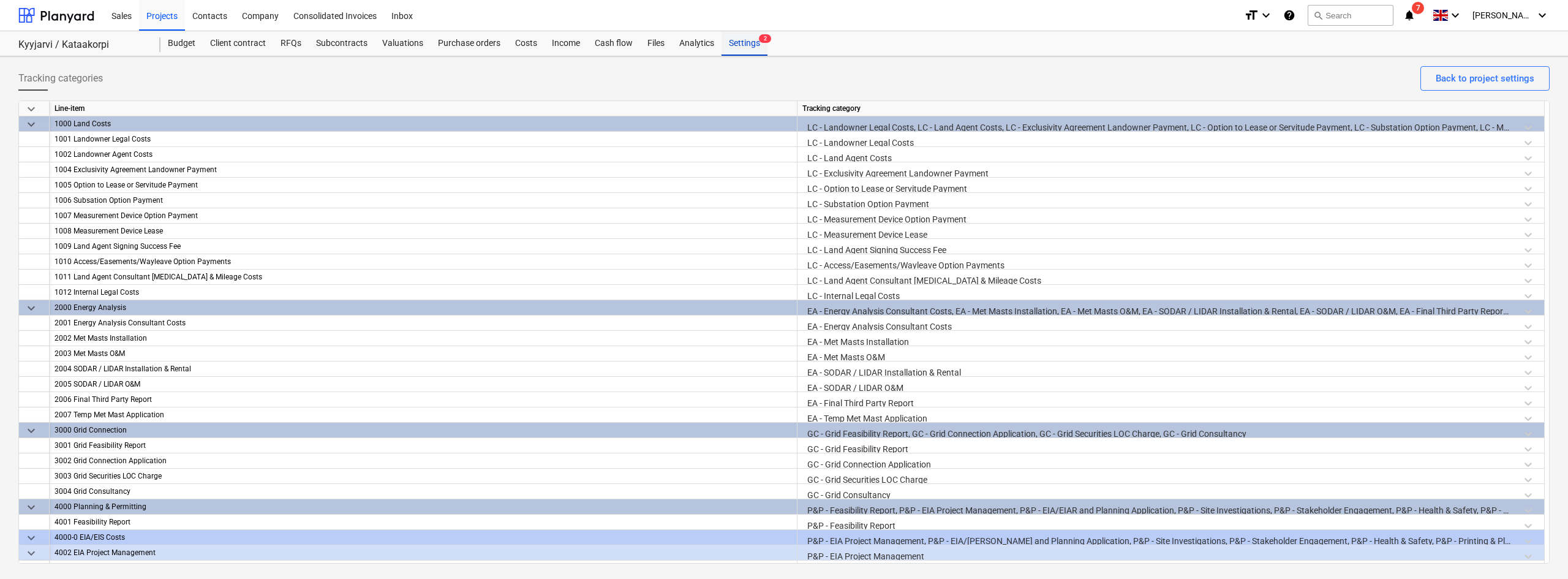
click at [741, 39] on div "Settings 2" at bounding box center [745, 43] width 46 height 24
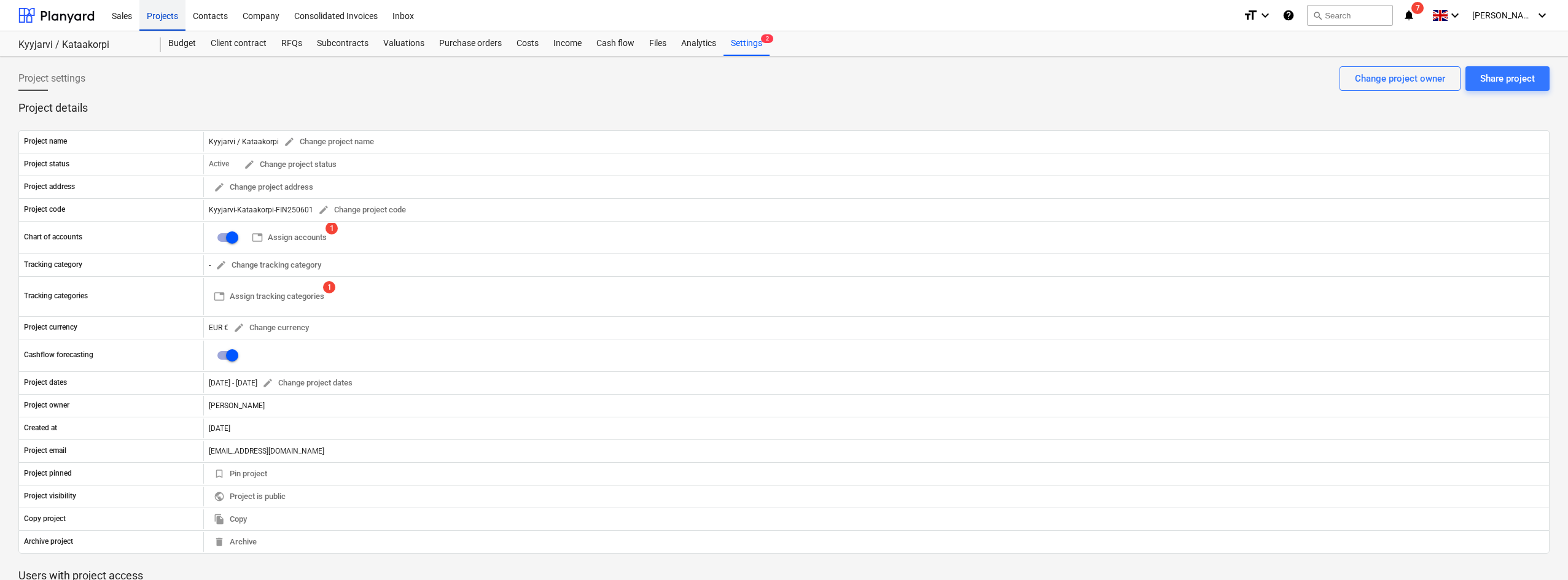
click at [161, 22] on div "Projects" at bounding box center [163, 15] width 46 height 31
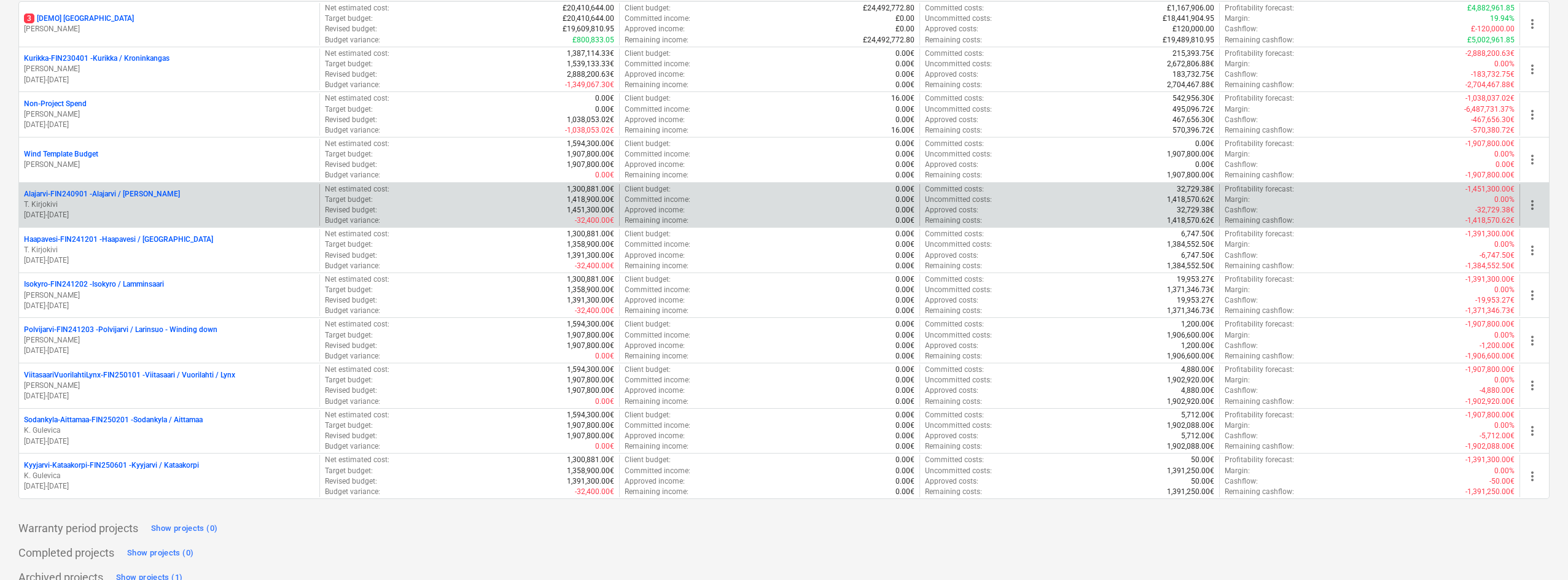
scroll to position [215, 0]
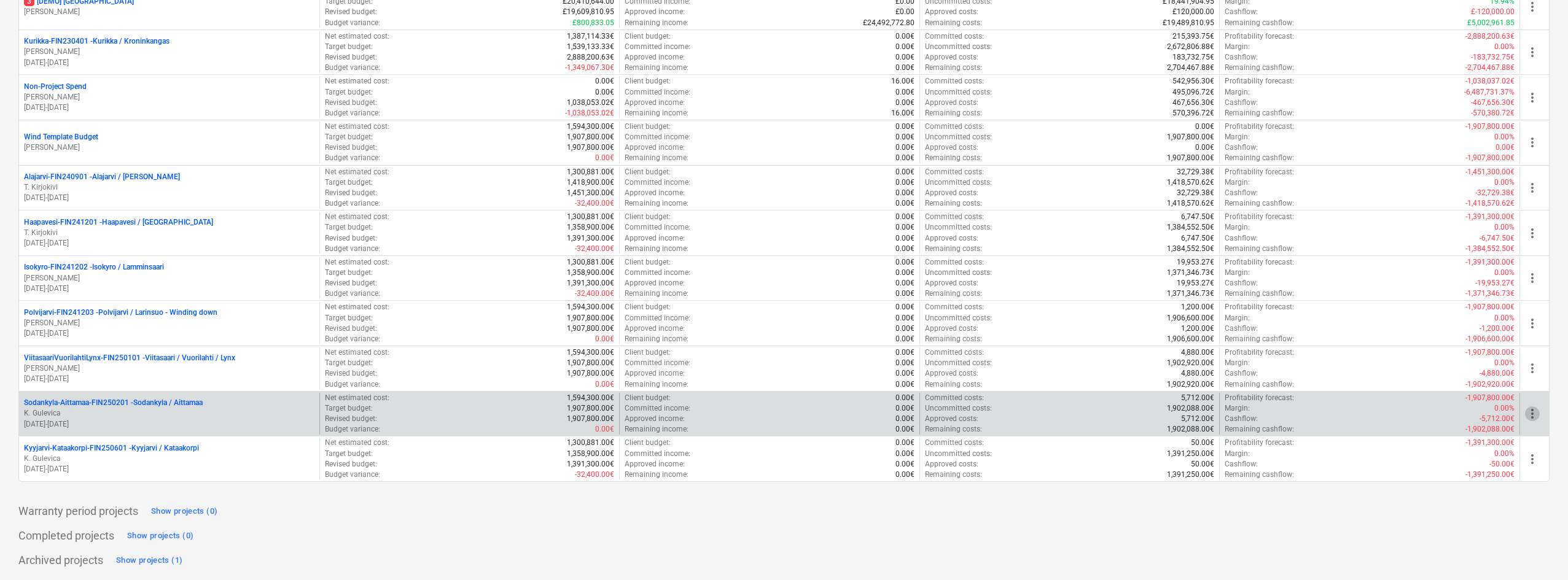
click at [1534, 415] on span "more_vert" at bounding box center [1532, 414] width 15 height 15
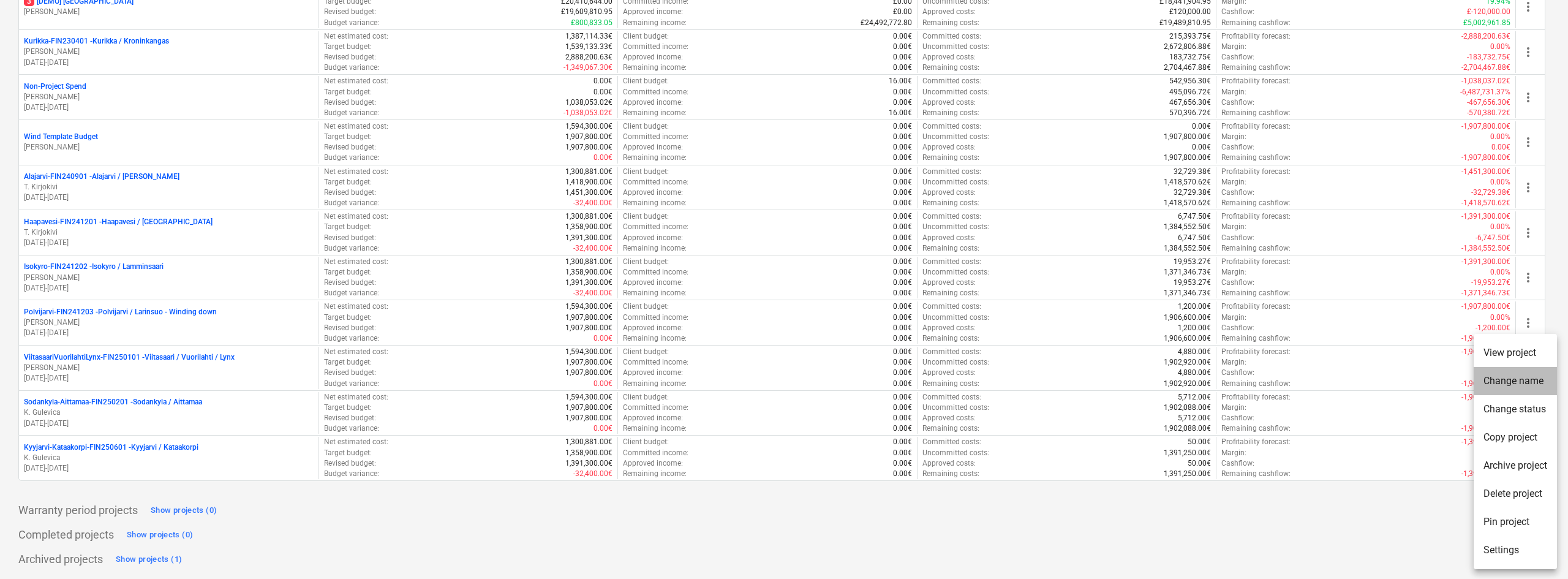
click at [1528, 385] on li "Change name" at bounding box center [1515, 381] width 84 height 28
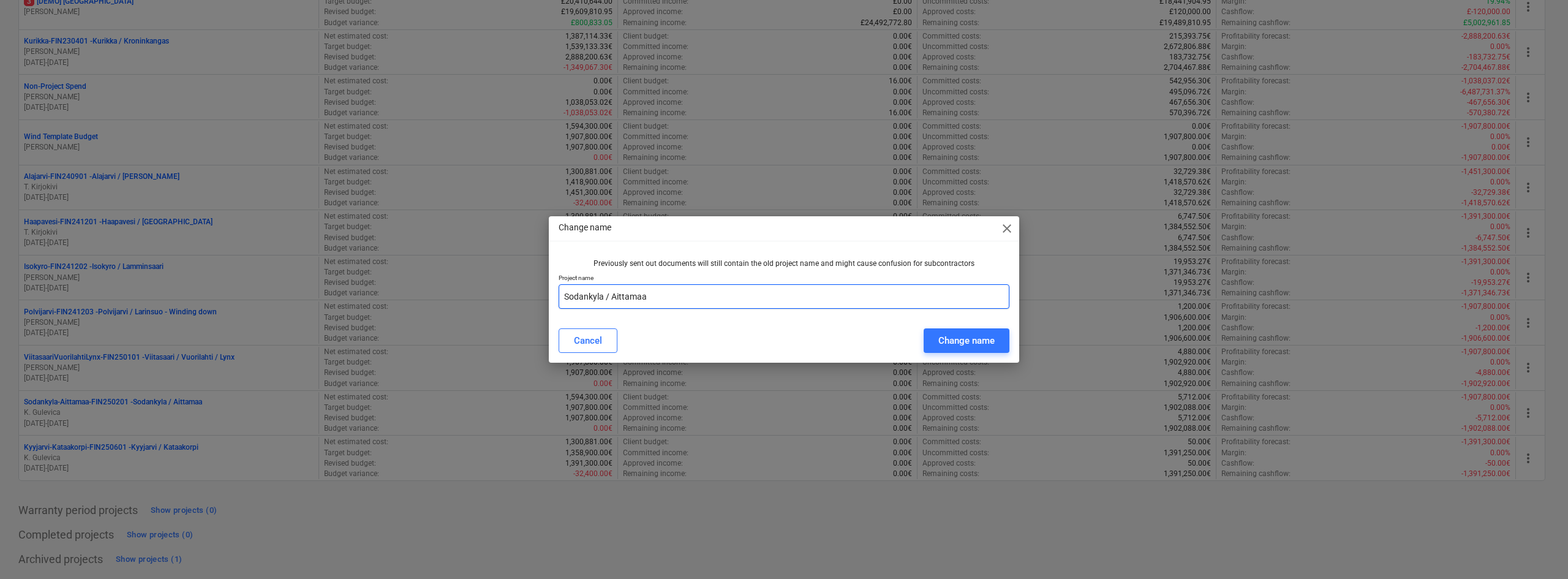
click at [563, 298] on input "Sodankyla / Aittamaa" at bounding box center [783, 296] width 451 height 24
type input "VOID - Sodankyla / Aittamaa"
click at [949, 346] on div "Change name" at bounding box center [966, 341] width 56 height 16
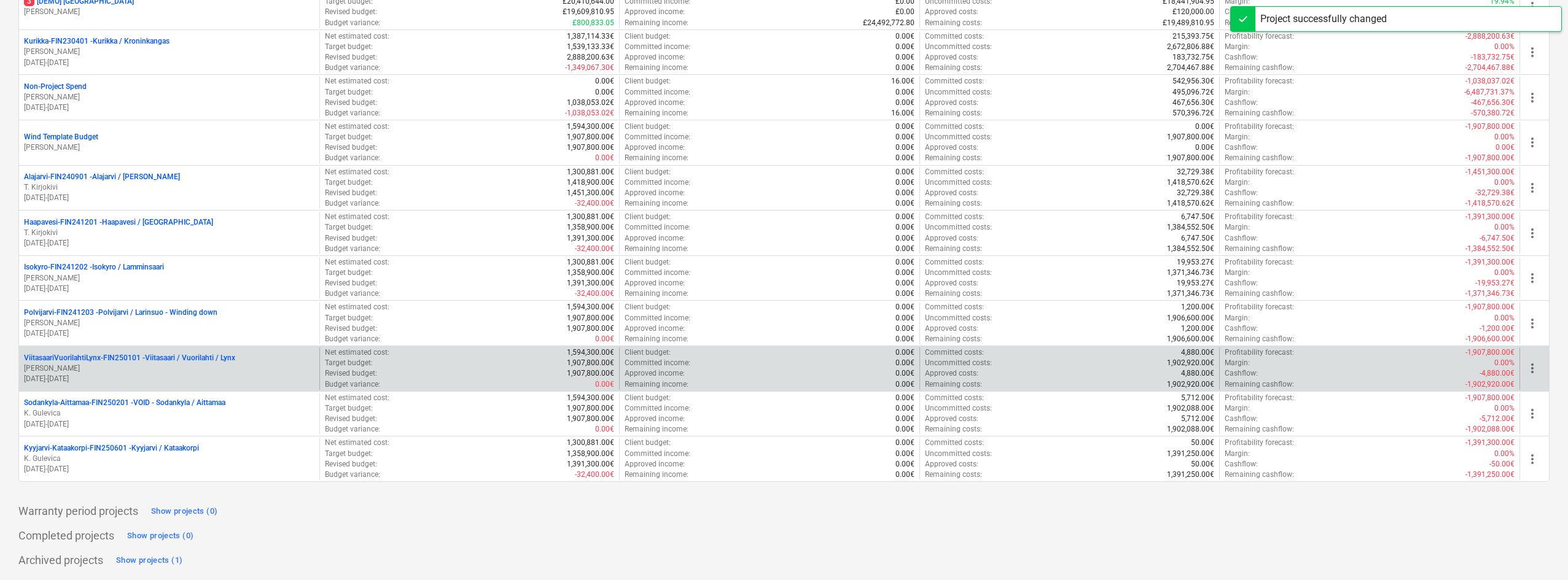
click at [1525, 364] on span "more_vert" at bounding box center [1532, 368] width 15 height 15
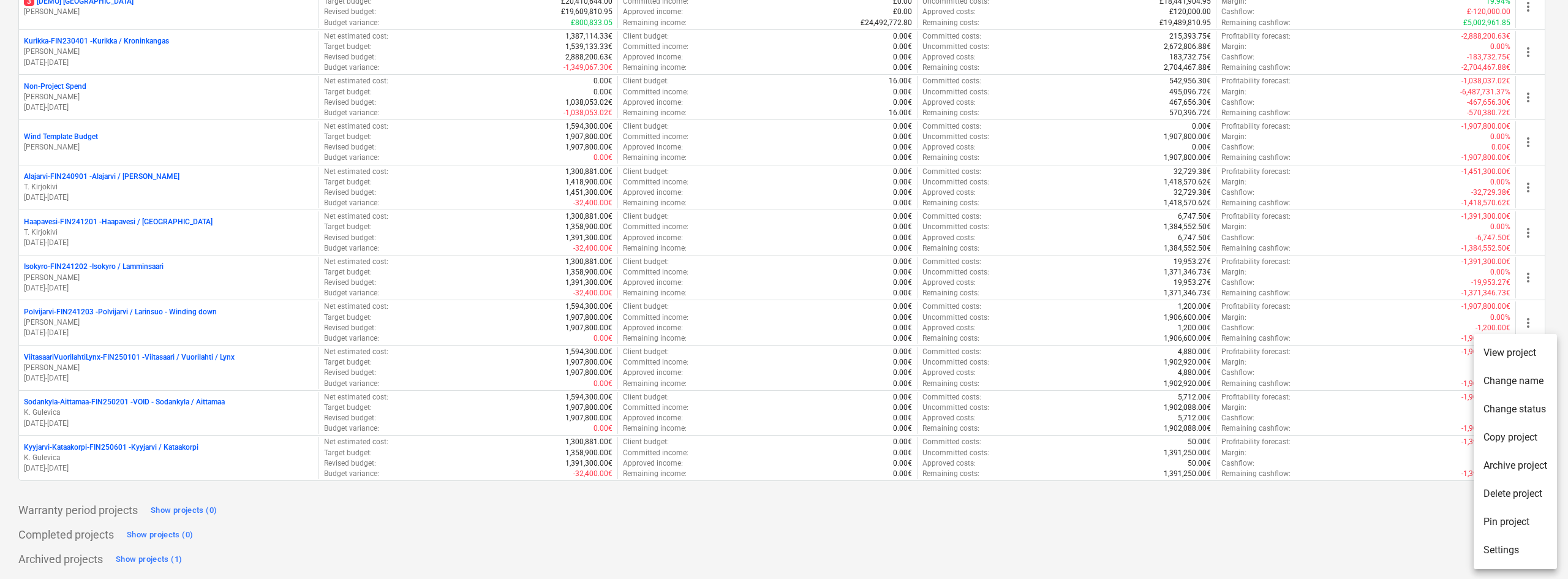
click at [1514, 385] on li "Change name" at bounding box center [1515, 381] width 84 height 28
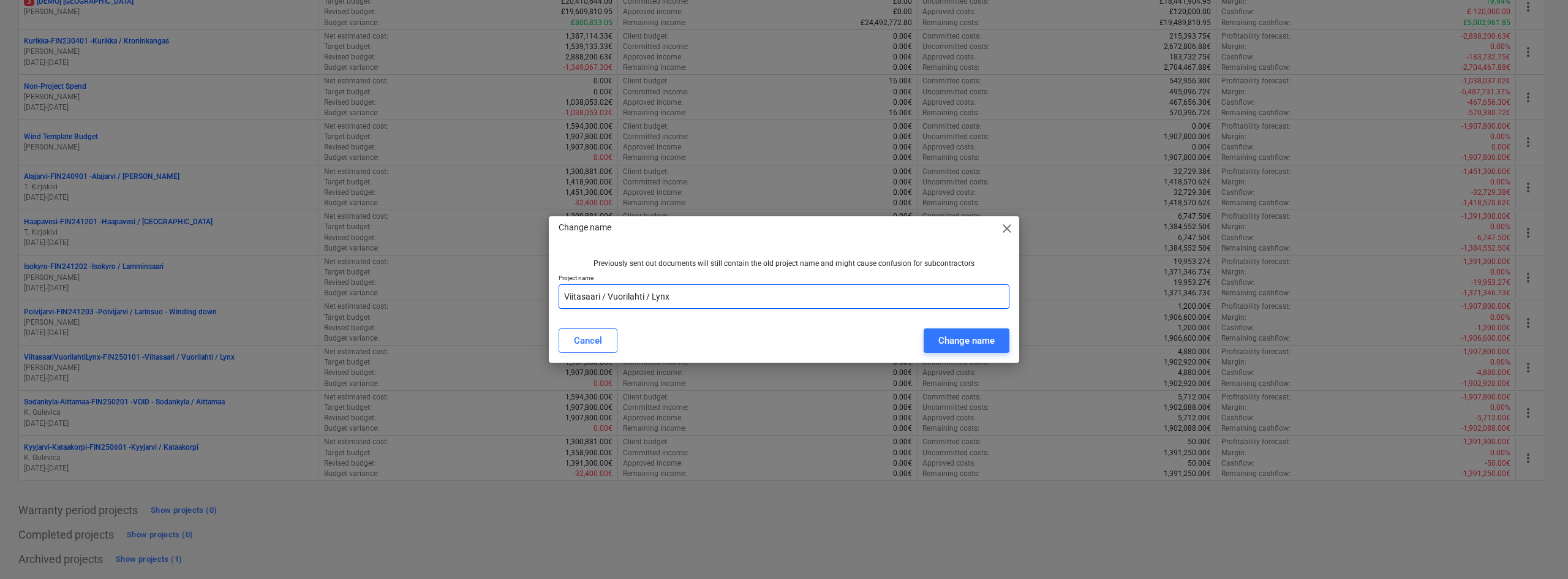
click at [566, 303] on input "Viitasaari / Vuorilahti / Lynx" at bounding box center [783, 296] width 451 height 24
type input "VOID - Viitasaari / Vuorilahti / Lynx"
click at [962, 336] on div "Change name" at bounding box center [966, 341] width 56 height 16
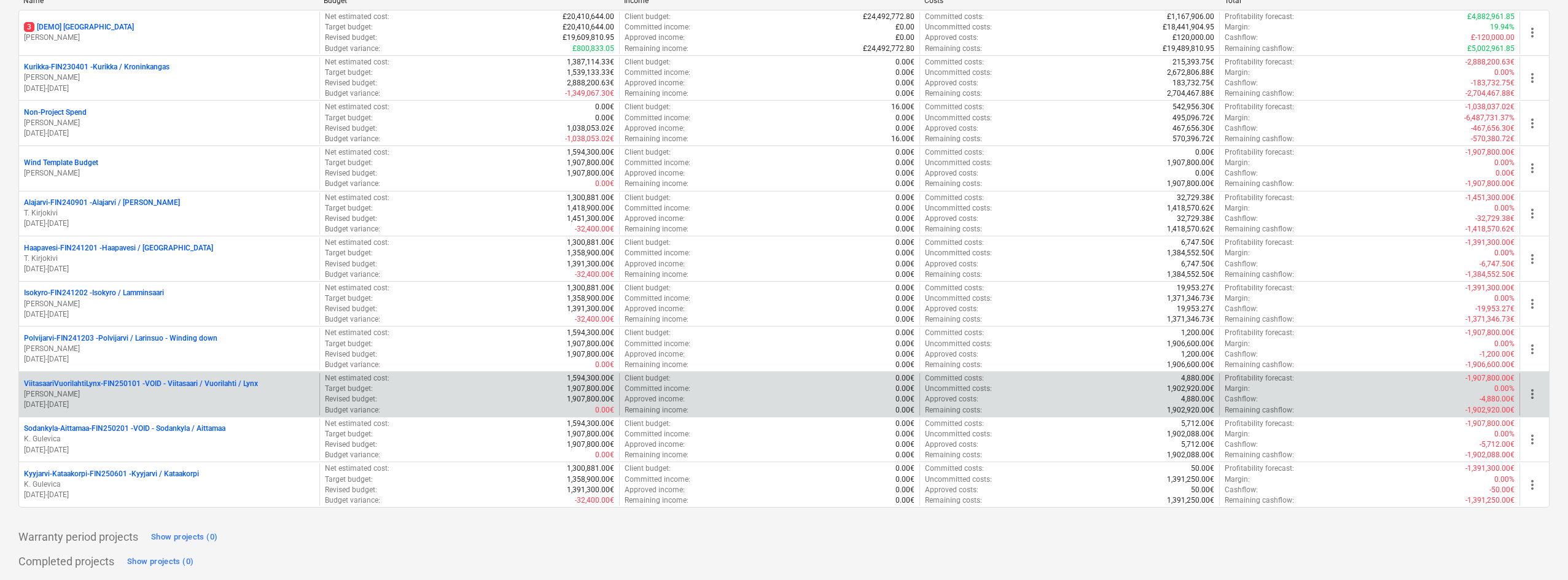
scroll to position [188, 0]
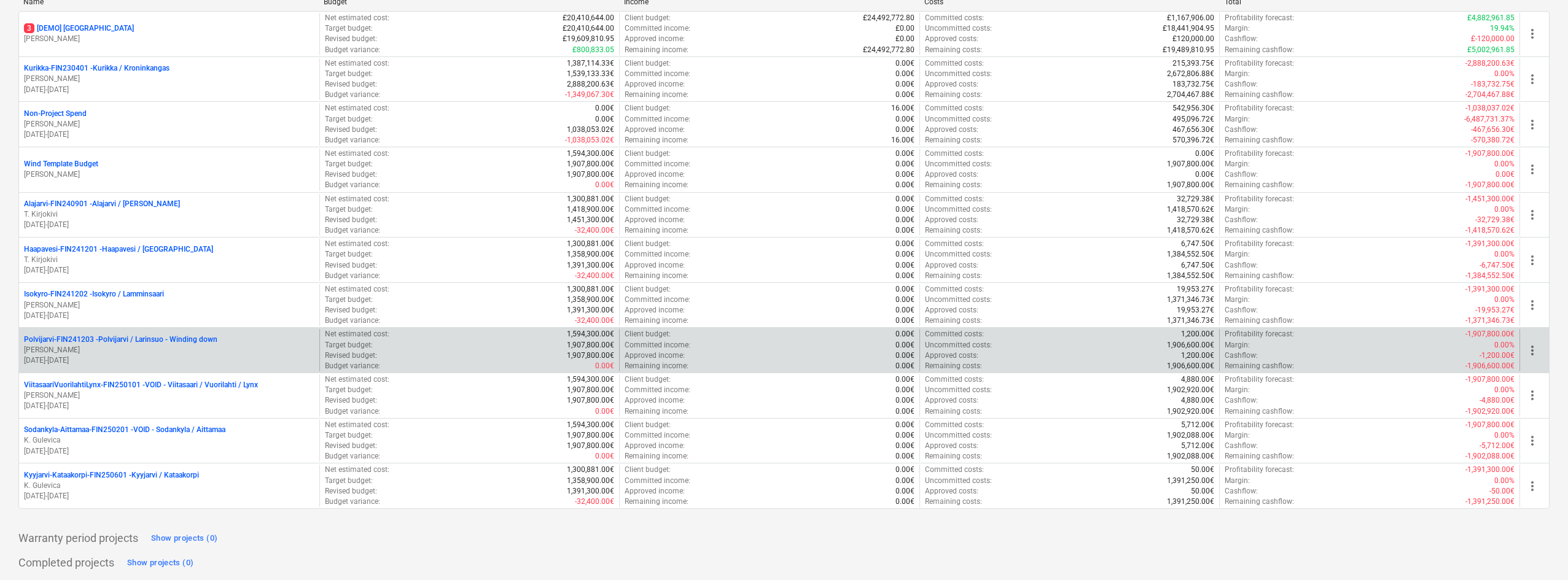
click at [1529, 356] on span "more_vert" at bounding box center [1532, 351] width 15 height 15
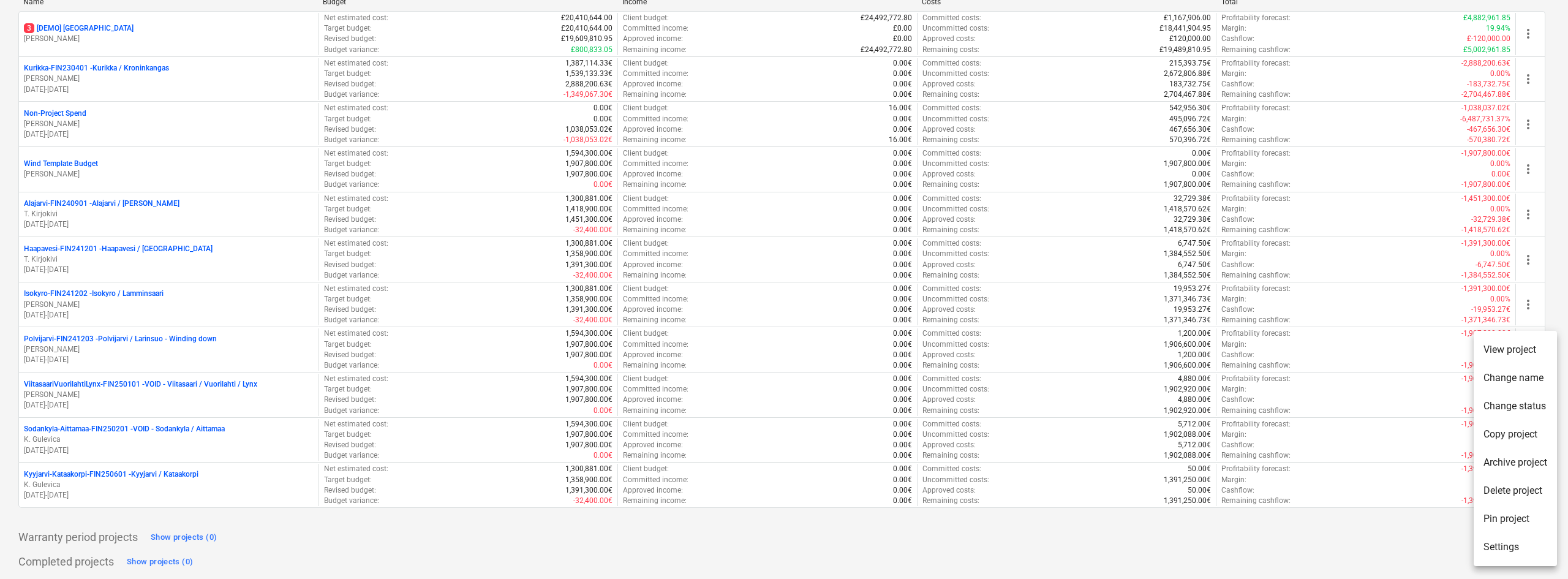
click at [1508, 367] on li "Change name" at bounding box center [1515, 377] width 84 height 28
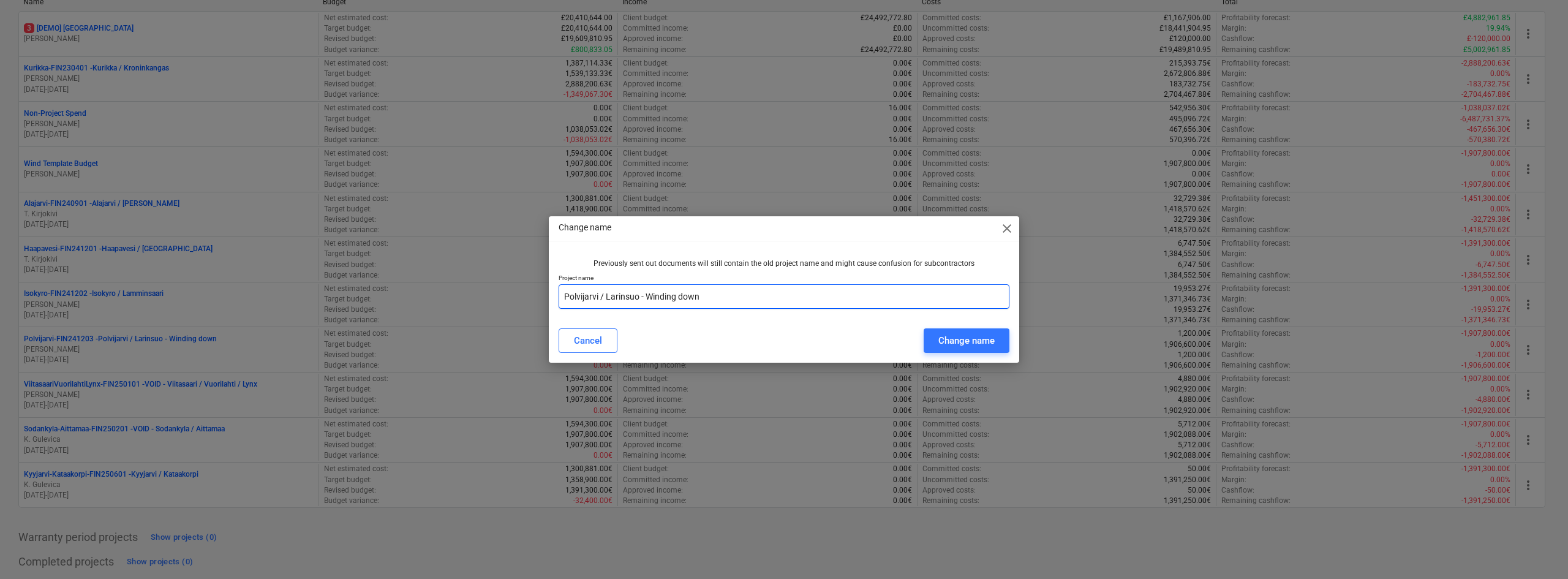
click at [564, 292] on input "Polvijarvi / Larinsuo - Winding down" at bounding box center [783, 296] width 451 height 24
type input "VOID - Polvijarvi / Larinsuo - Winding down"
click at [949, 340] on div "Change name" at bounding box center [966, 341] width 56 height 16
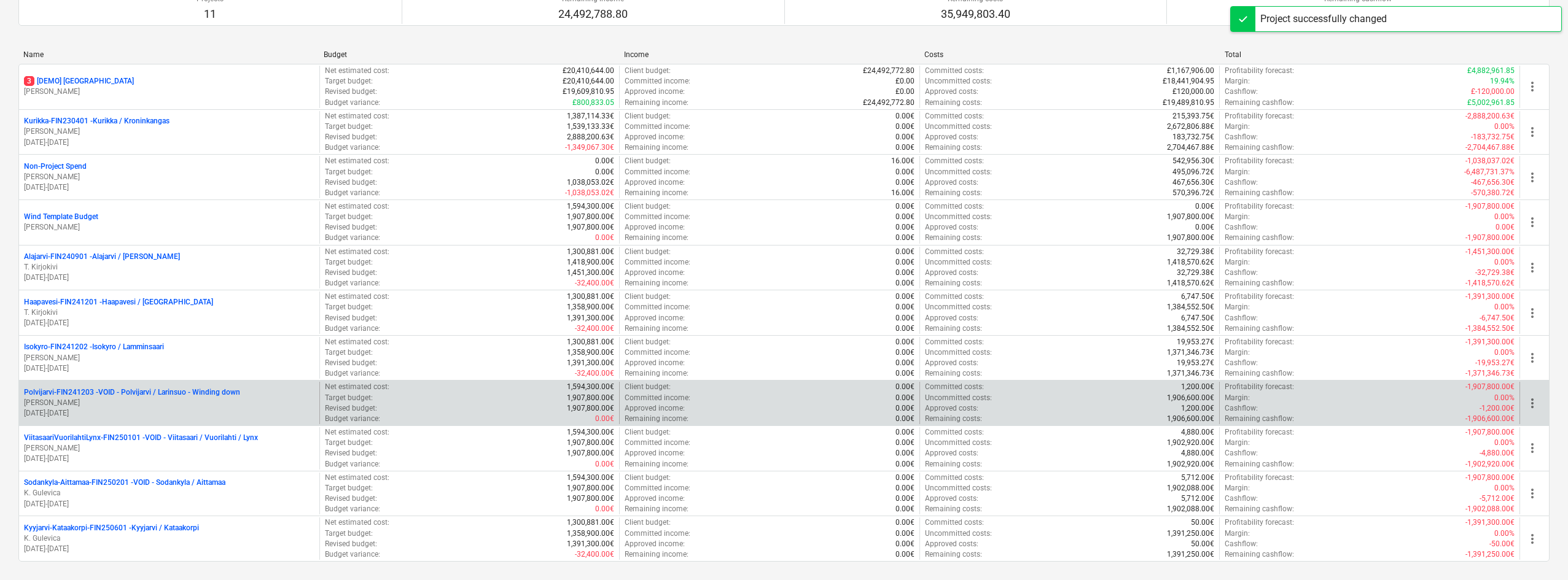
scroll to position [134, 0]
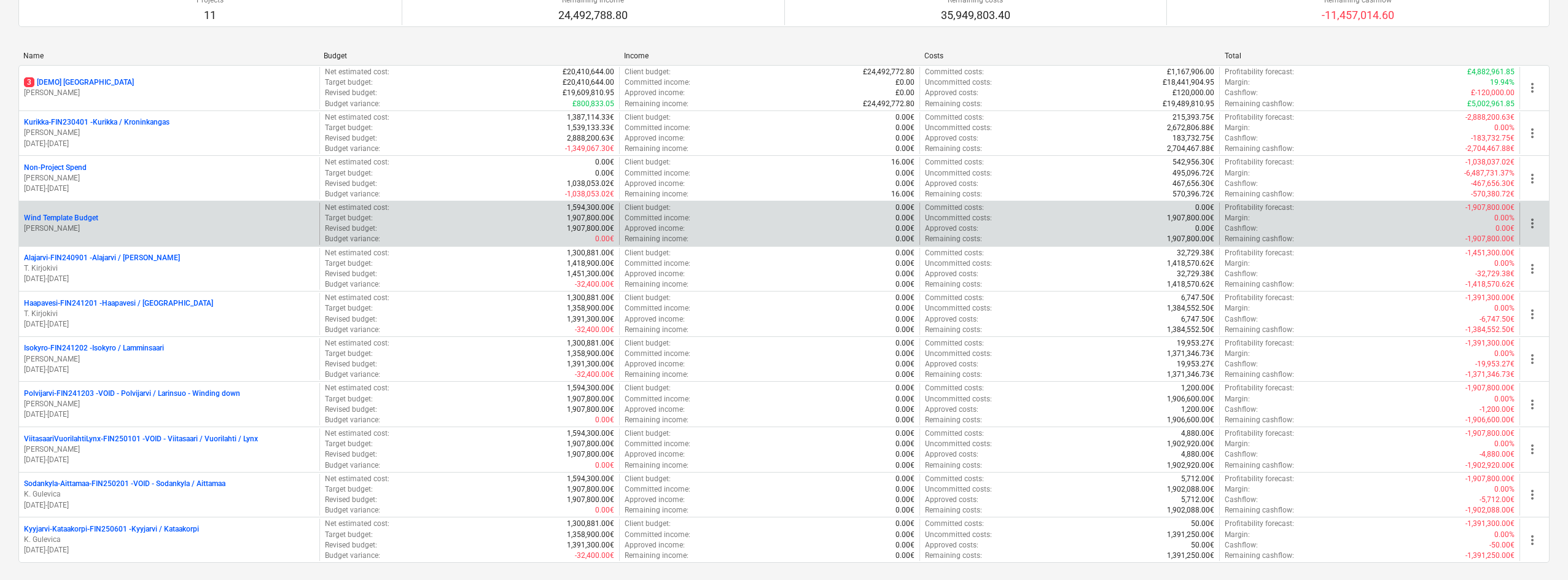
click at [1532, 227] on span "more_vert" at bounding box center [1532, 224] width 15 height 15
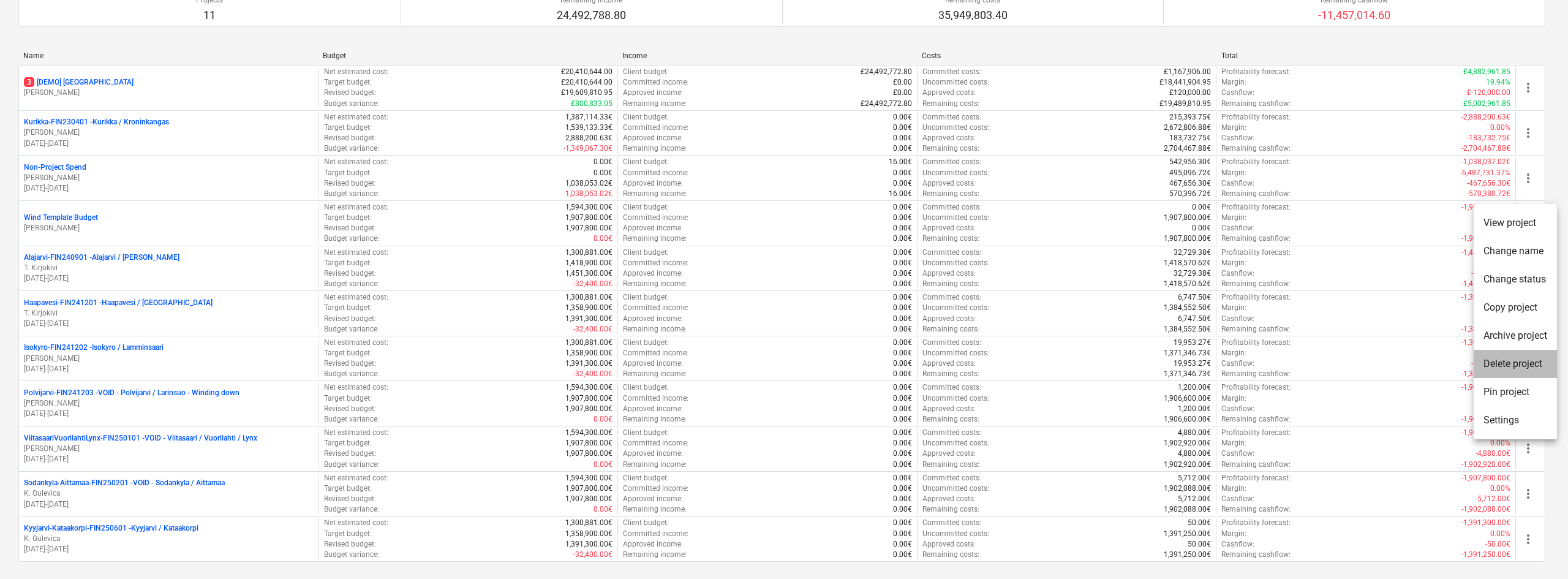
click at [1527, 358] on li "Delete project" at bounding box center [1515, 364] width 84 height 28
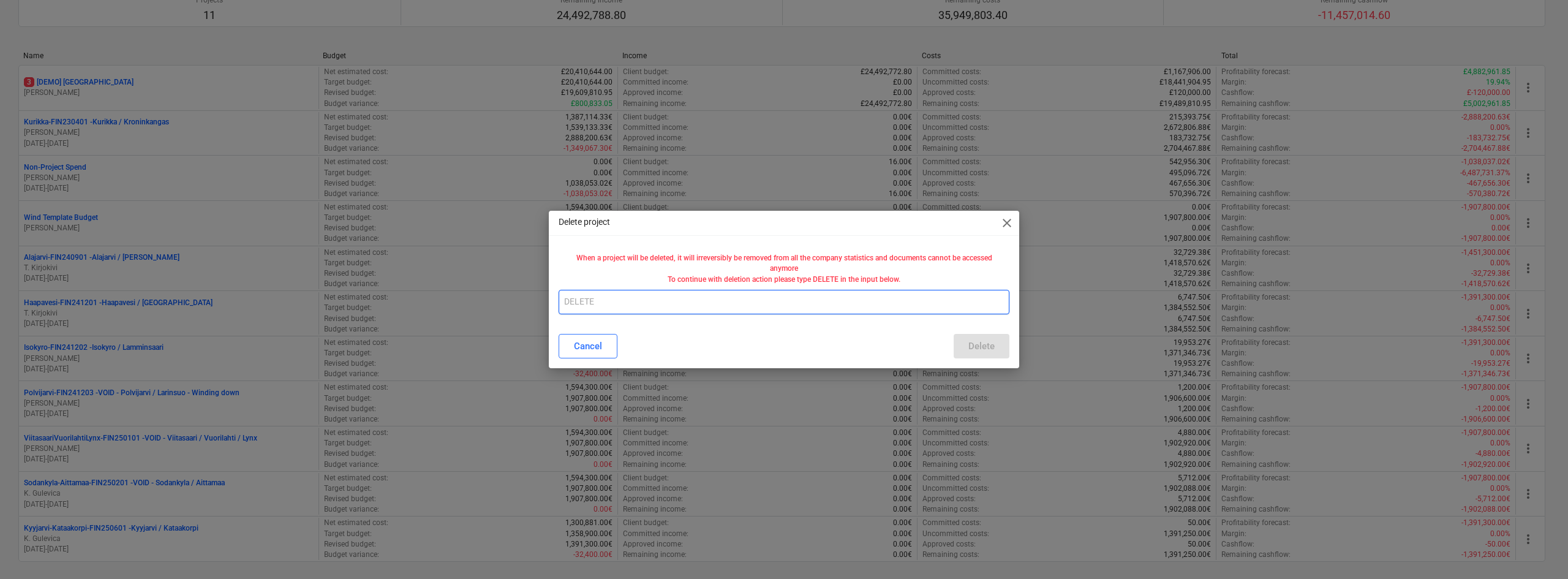
click at [872, 308] on input "text" at bounding box center [783, 301] width 451 height 24
type input "DELETE"
click at [979, 346] on div "Delete" at bounding box center [981, 346] width 26 height 16
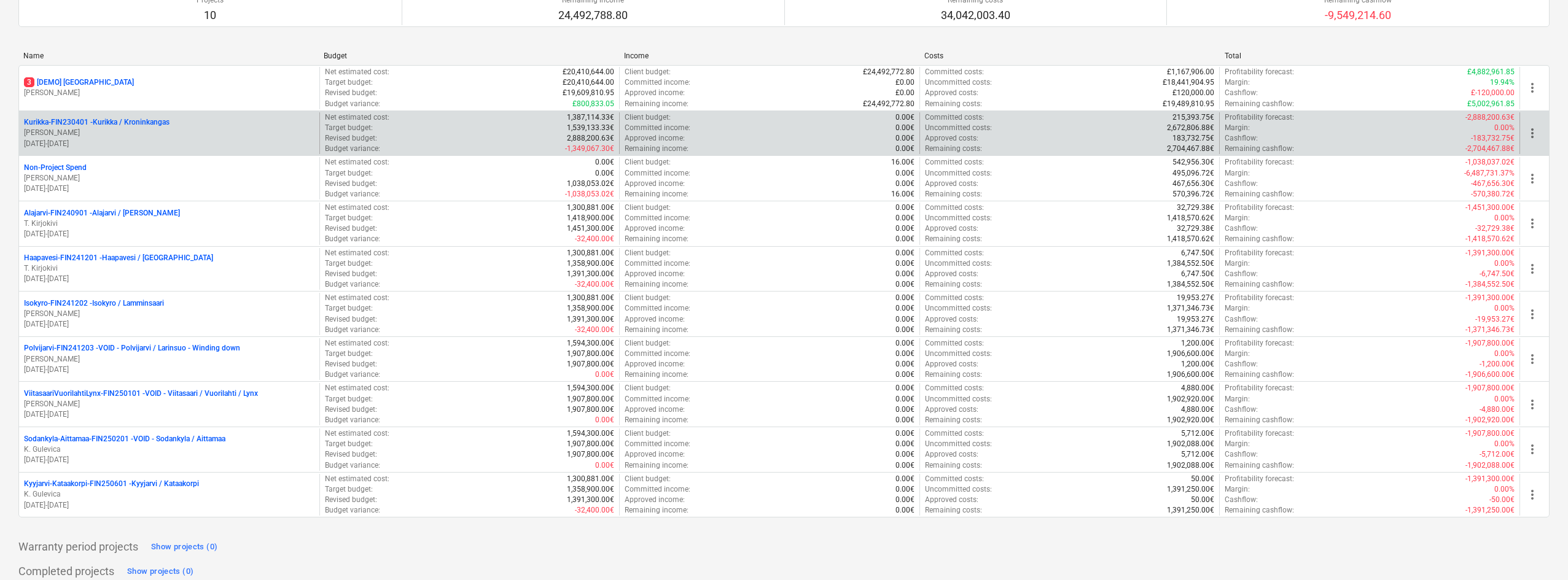
click at [161, 142] on p "14.12.2023 - 31.12.2077" at bounding box center [169, 144] width 290 height 11
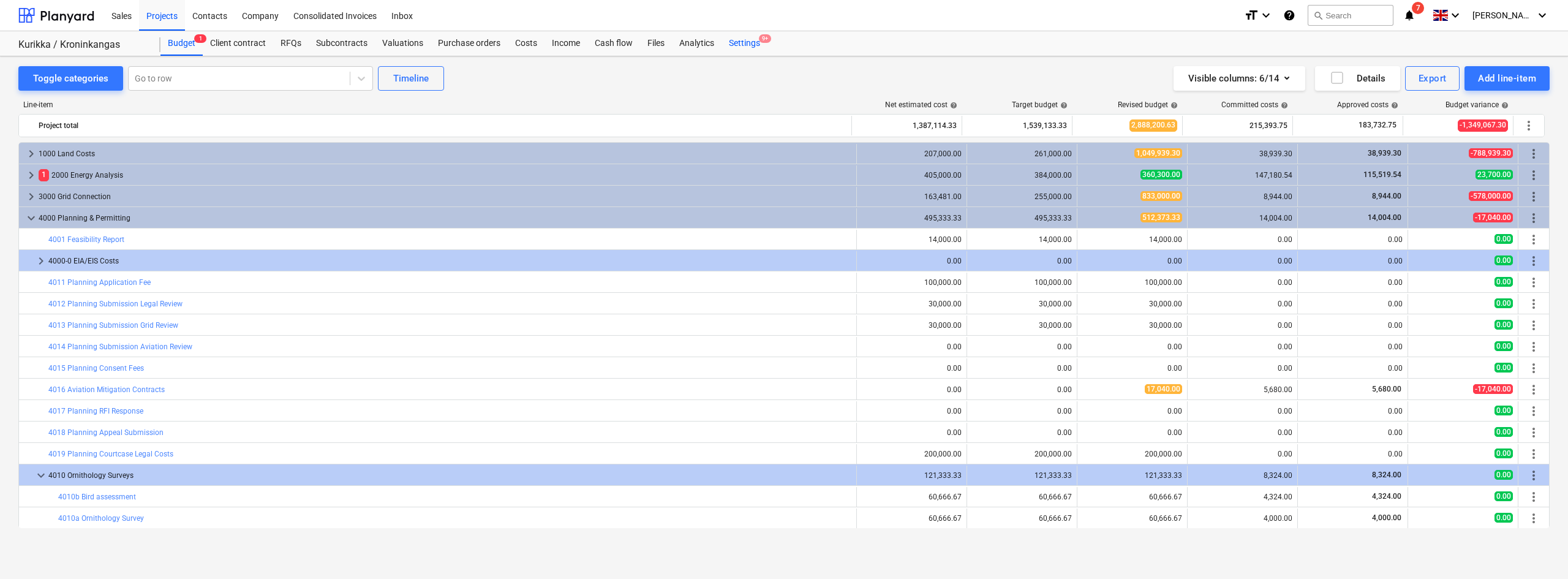
click at [743, 47] on div "Settings 9+" at bounding box center [745, 43] width 46 height 24
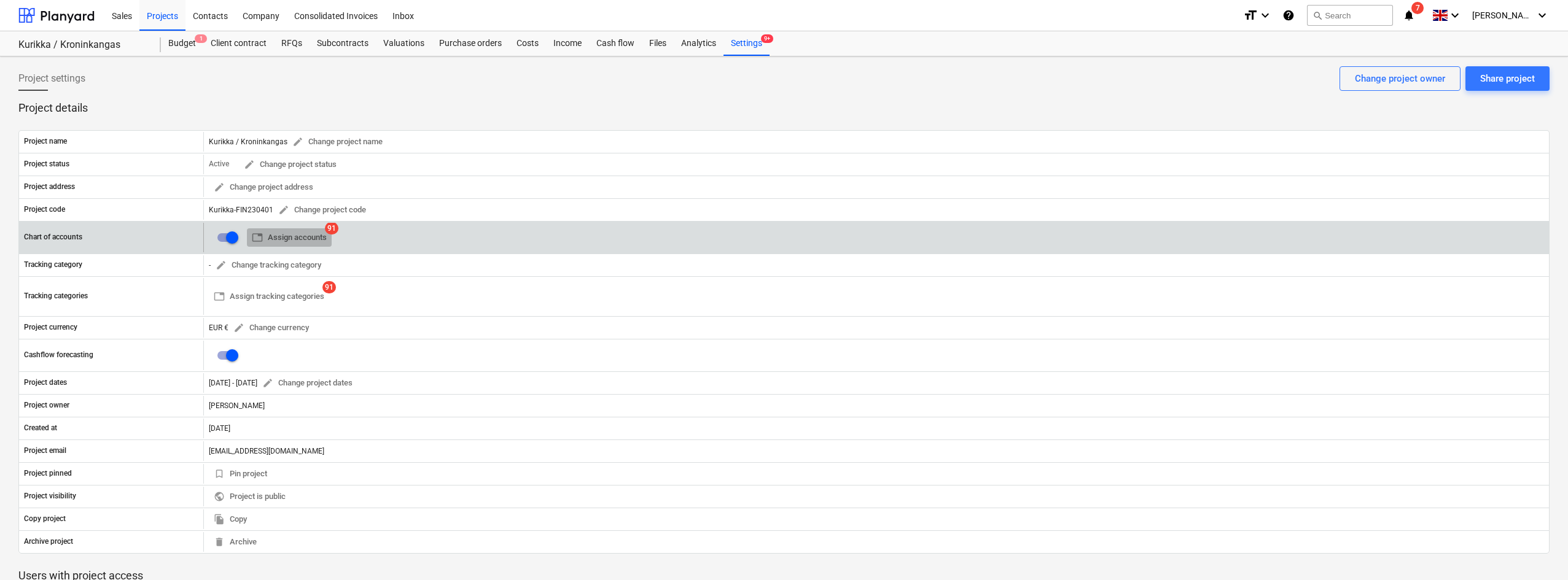
click at [292, 241] on span "table Assign accounts" at bounding box center [290, 238] width 75 height 14
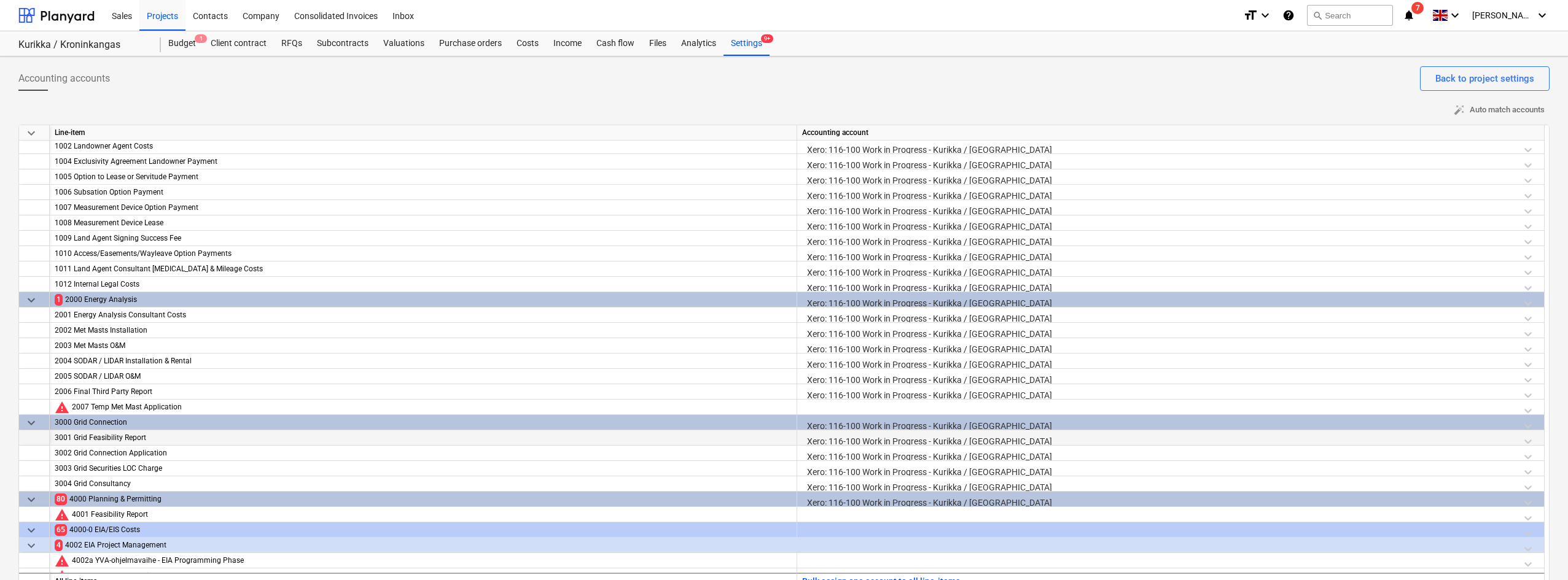
scroll to position [33, 0]
click at [847, 572] on div "Bulk assign one account to all line-items" at bounding box center [1170, 580] width 747 height 16
click at [841, 578] on button "Bulk assign one account to all line-items" at bounding box center [881, 581] width 158 height 16
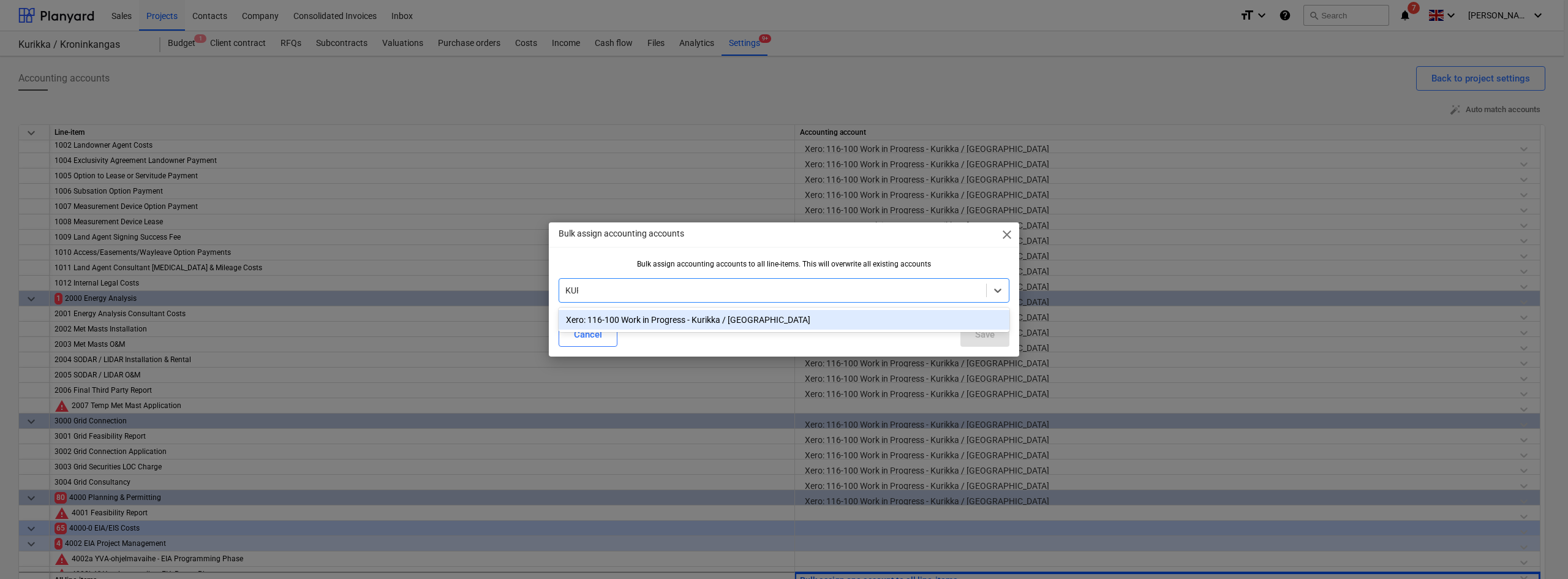
type input "KURI"
click at [715, 308] on div "Xero: 116-100 Work in Progress - Kurikka / Kroninkangas" at bounding box center [783, 319] width 451 height 24
click at [720, 319] on div "Xero: 116-100 Work in Progress - Kurikka / Kroninkangas" at bounding box center [783, 319] width 451 height 19
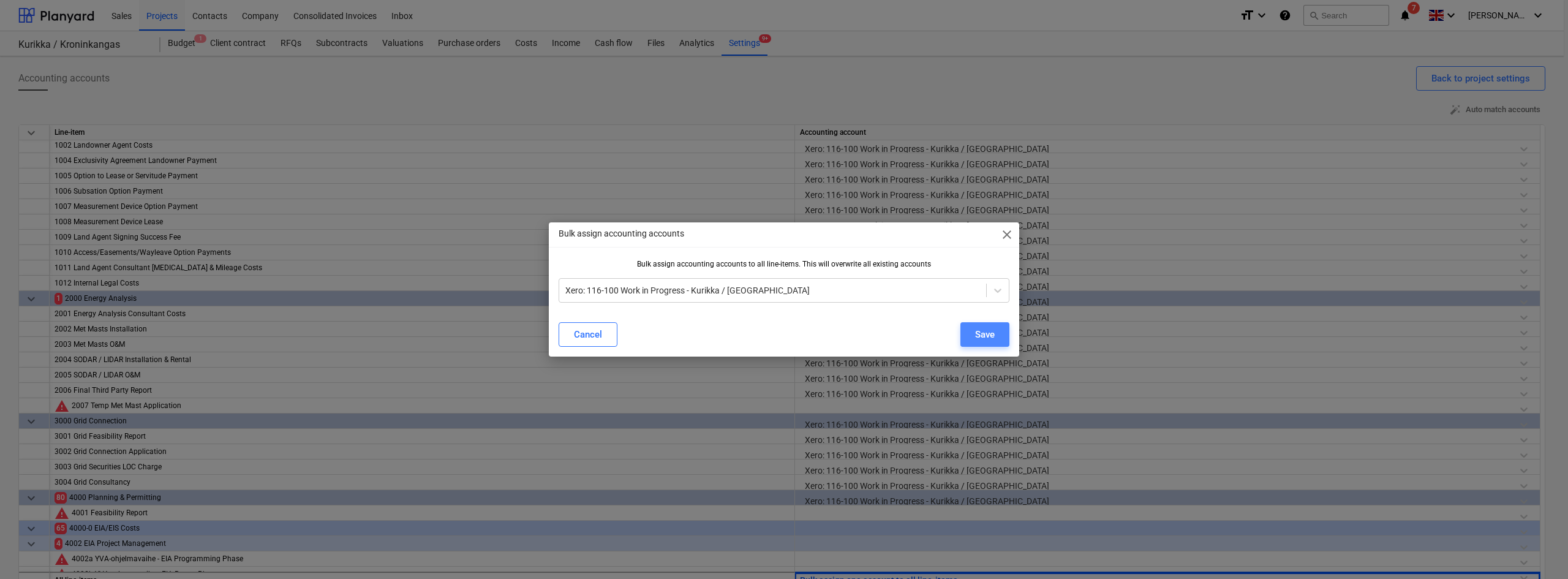
click at [987, 331] on div "Save" at bounding box center [984, 334] width 19 height 16
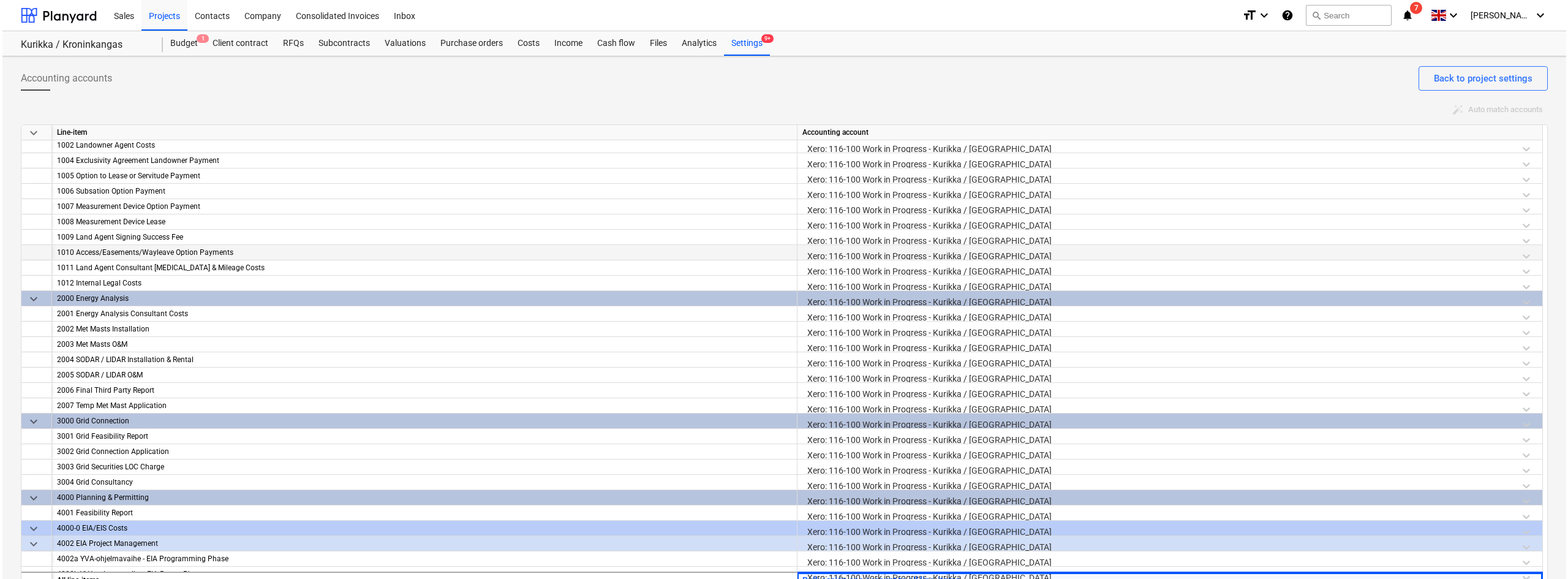
scroll to position [0, 0]
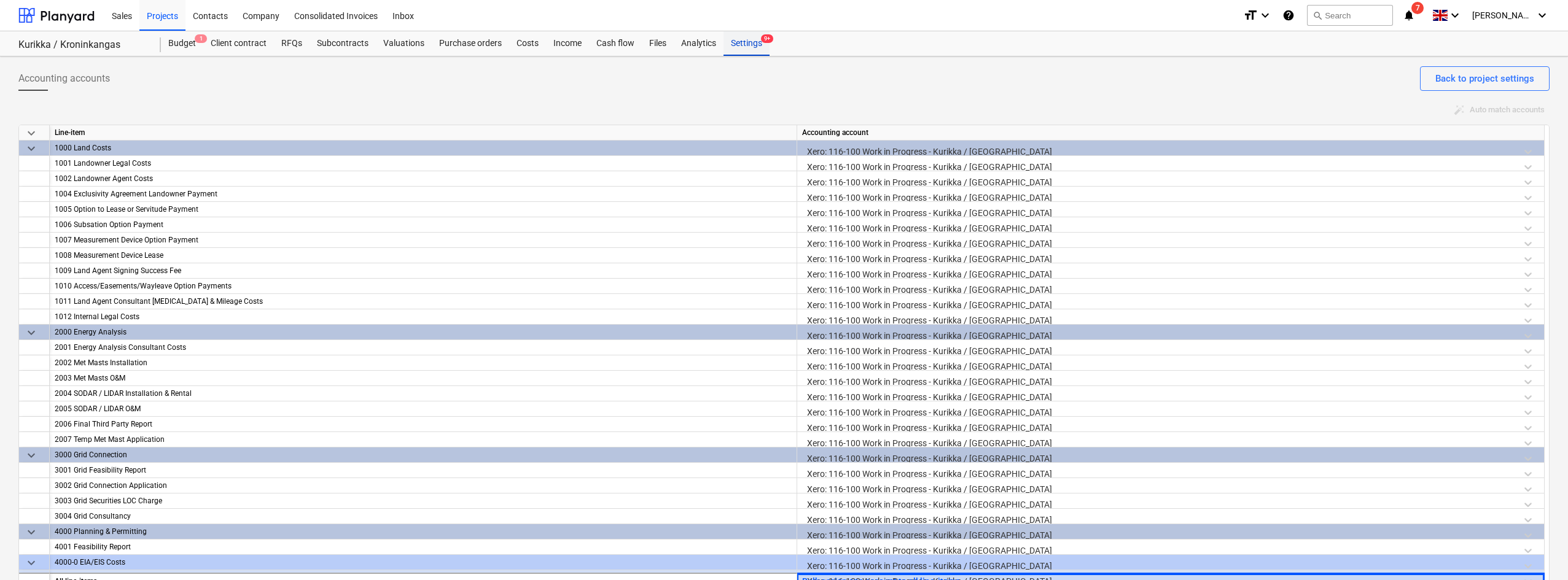
click at [755, 46] on div "Settings 9+" at bounding box center [747, 43] width 46 height 24
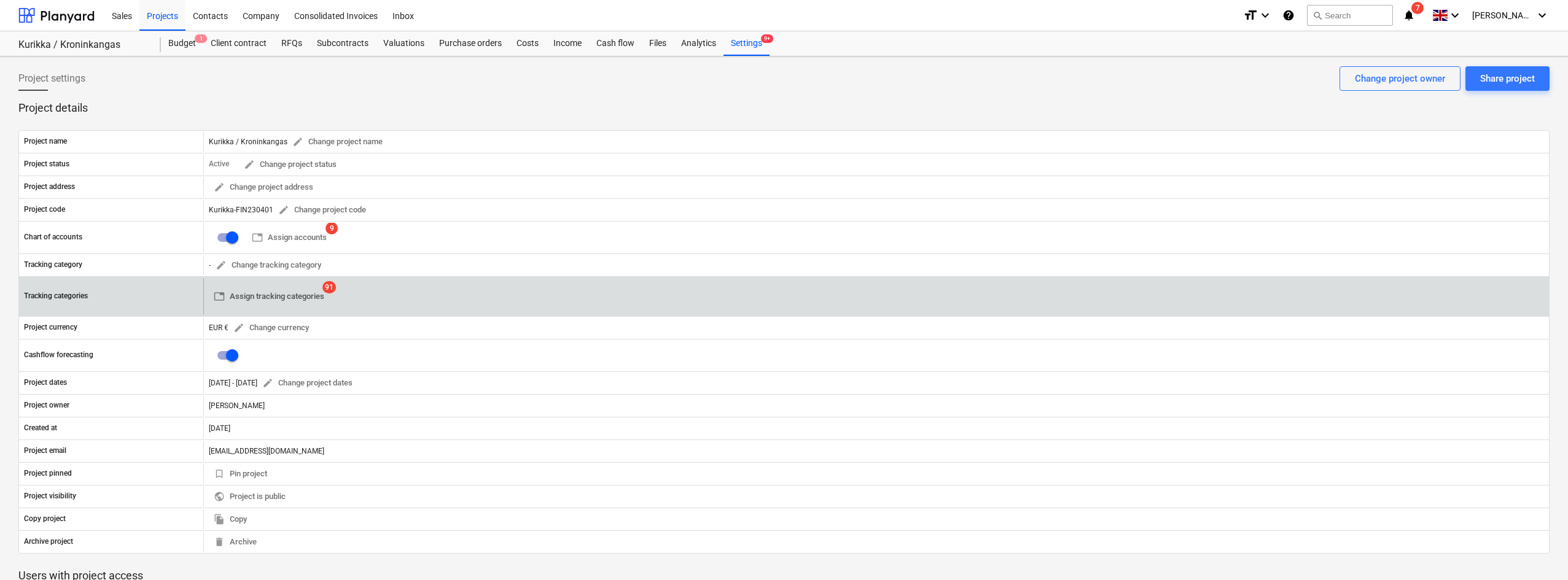
click at [286, 291] on span "table Assign tracking categories" at bounding box center [269, 296] width 111 height 14
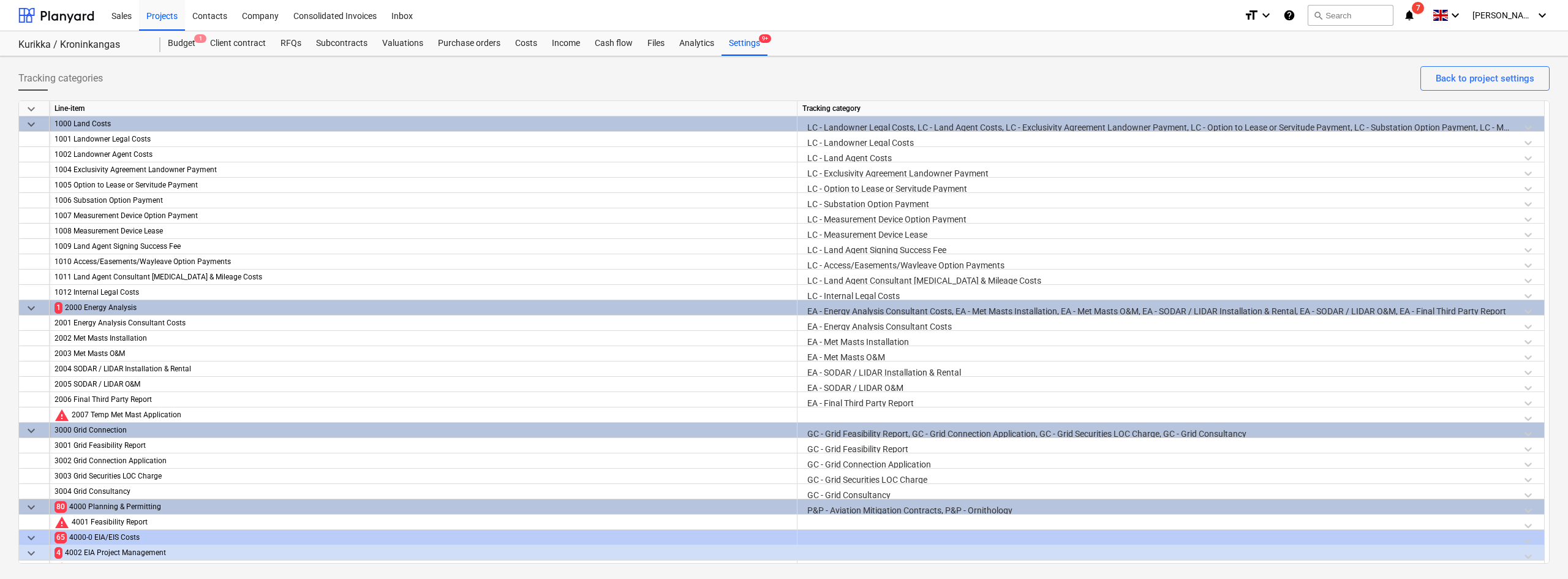
scroll to position [205, 0]
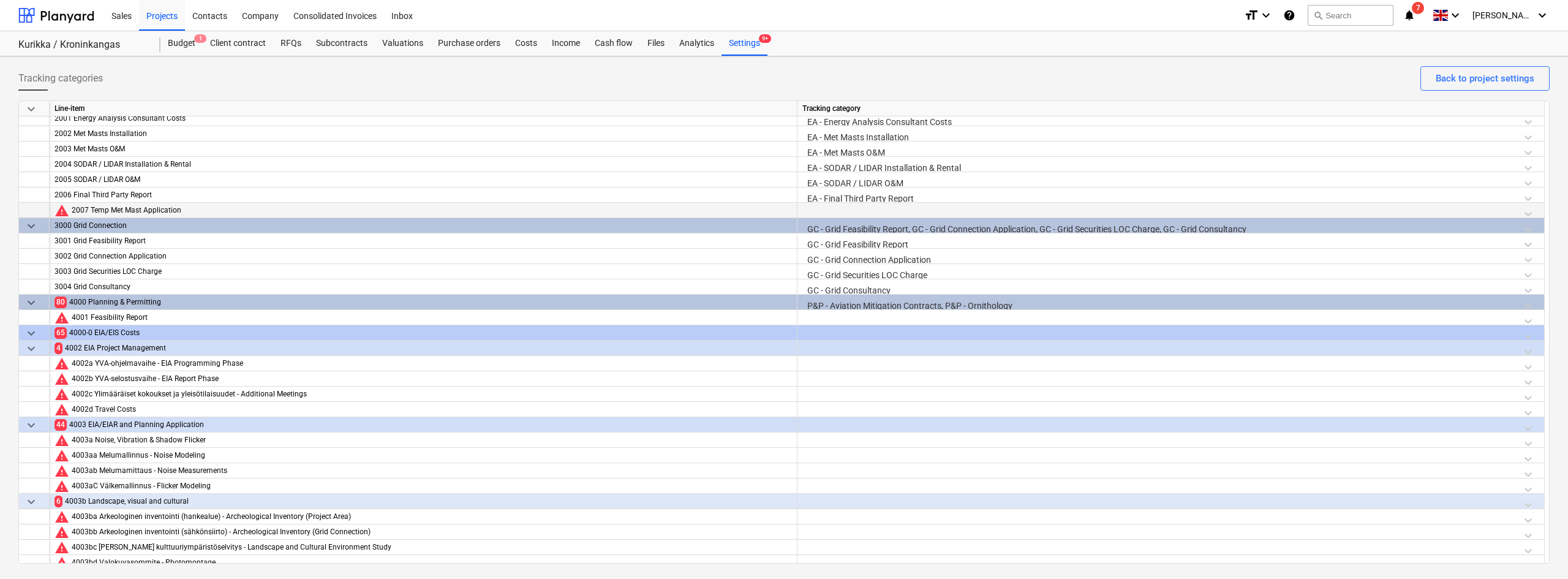
click at [817, 208] on div at bounding box center [1170, 213] width 737 height 21
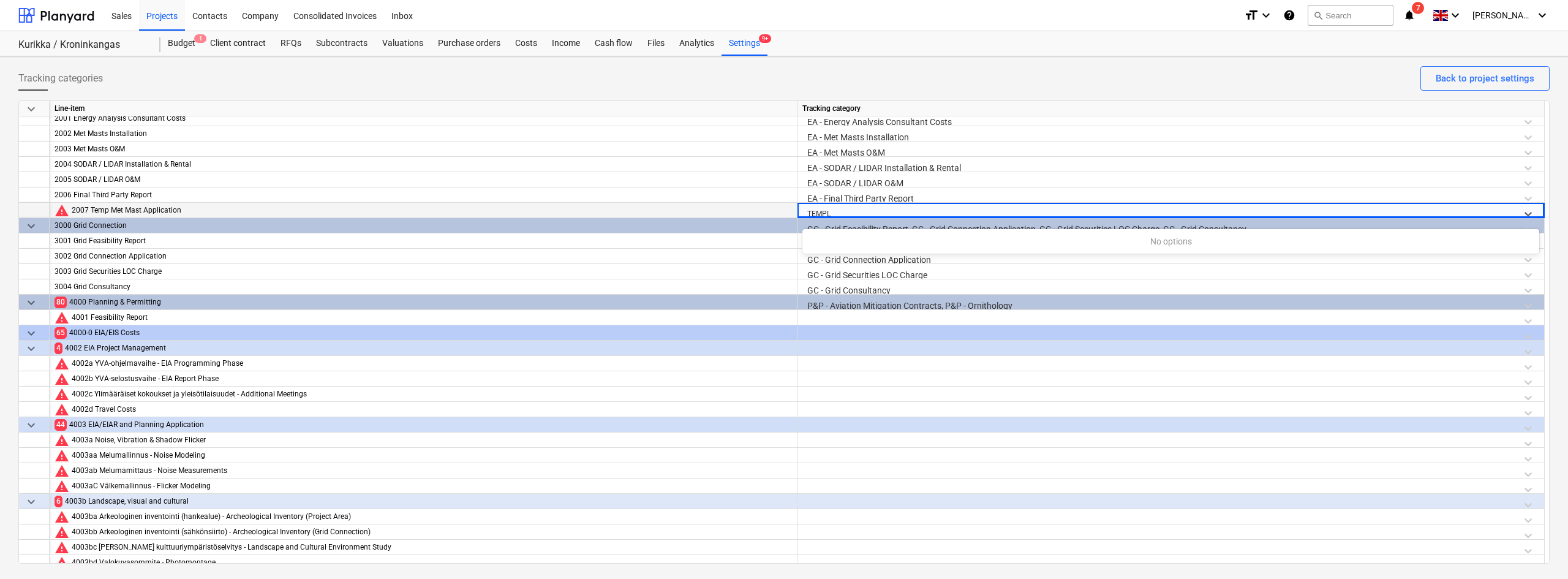
type input "TEMP"
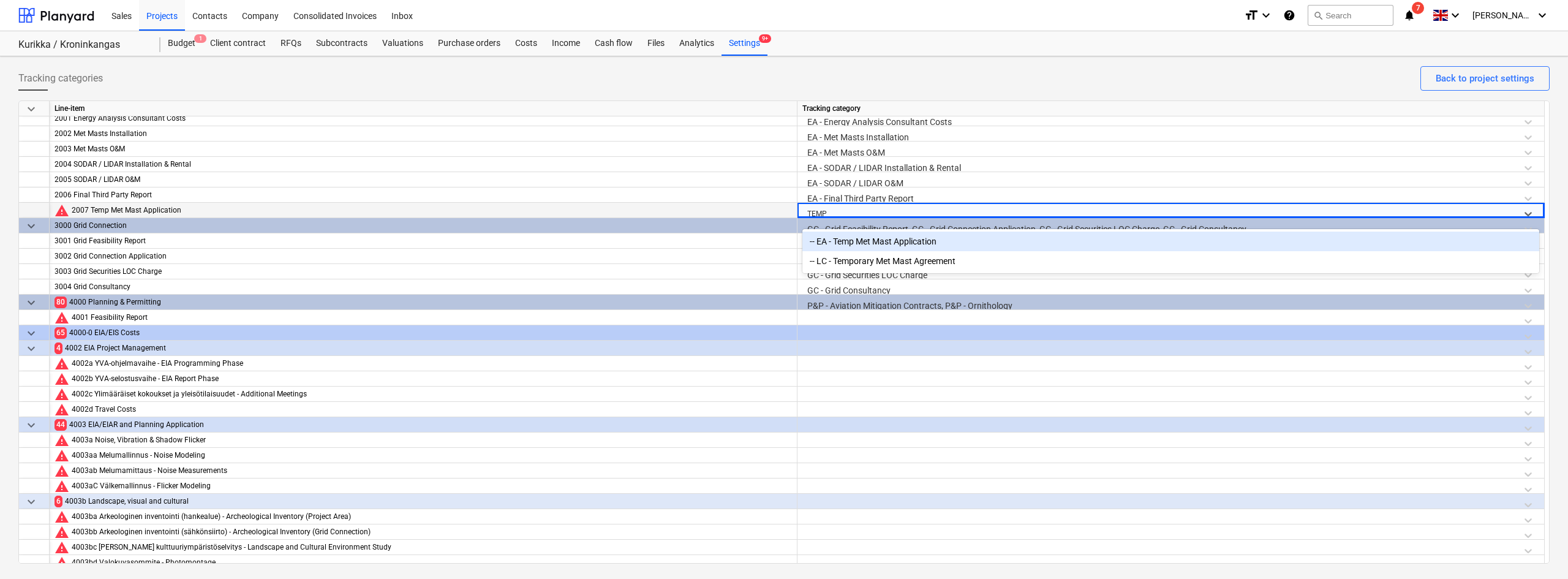
click at [847, 240] on div "-- EA - Temp Met Mast Application" at bounding box center [1170, 241] width 737 height 19
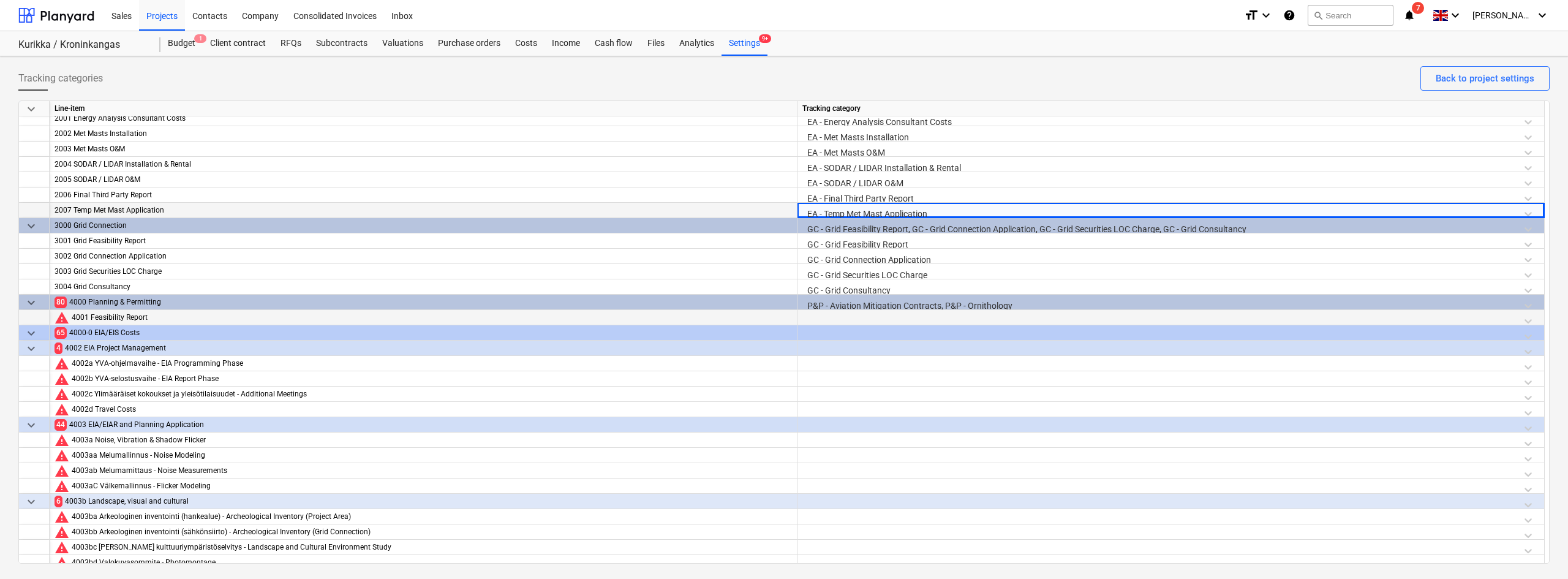
click at [833, 316] on div at bounding box center [1170, 321] width 737 height 21
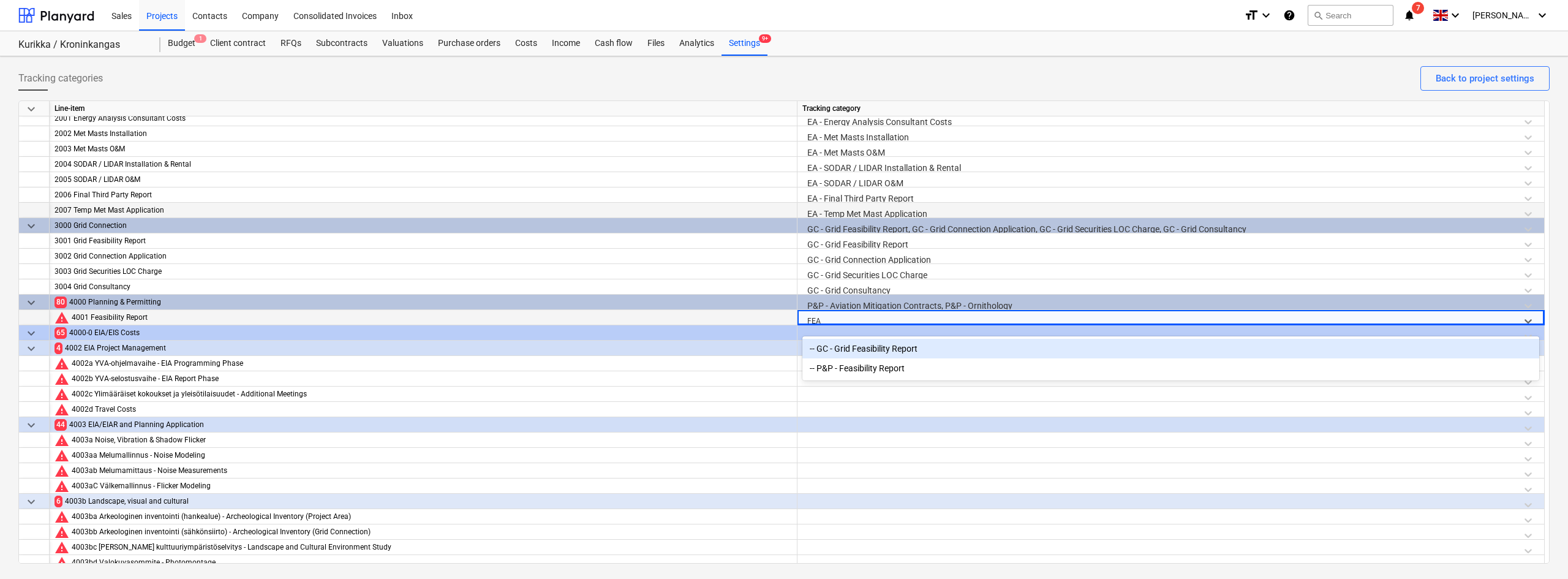
type input "FEAS"
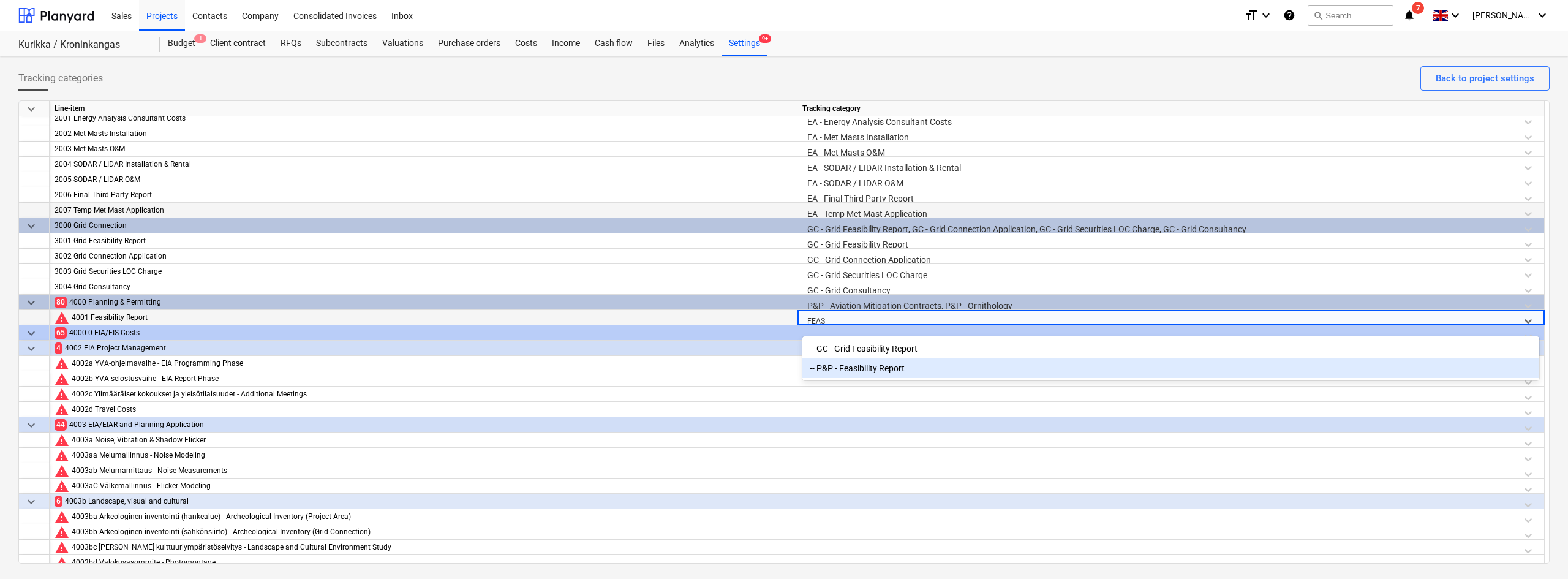
click at [840, 375] on div "-- P&P - Feasibility Report" at bounding box center [1170, 367] width 737 height 19
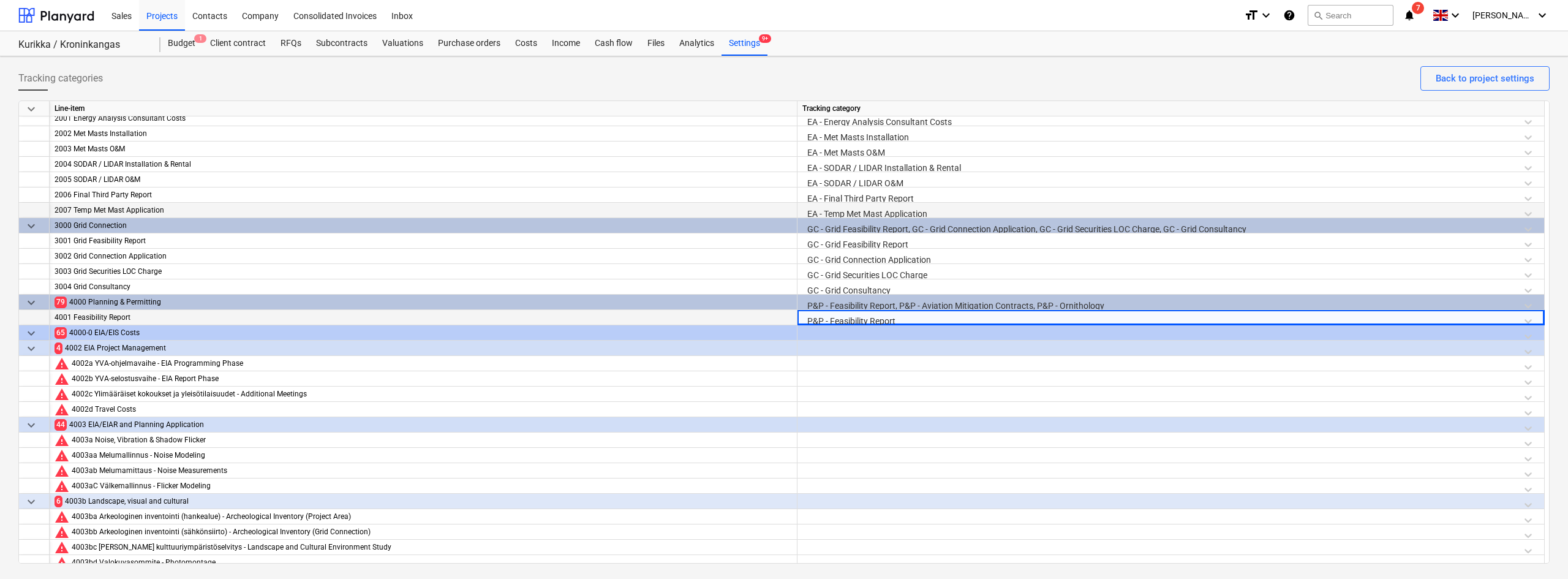
click at [830, 346] on div at bounding box center [1170, 351] width 737 height 21
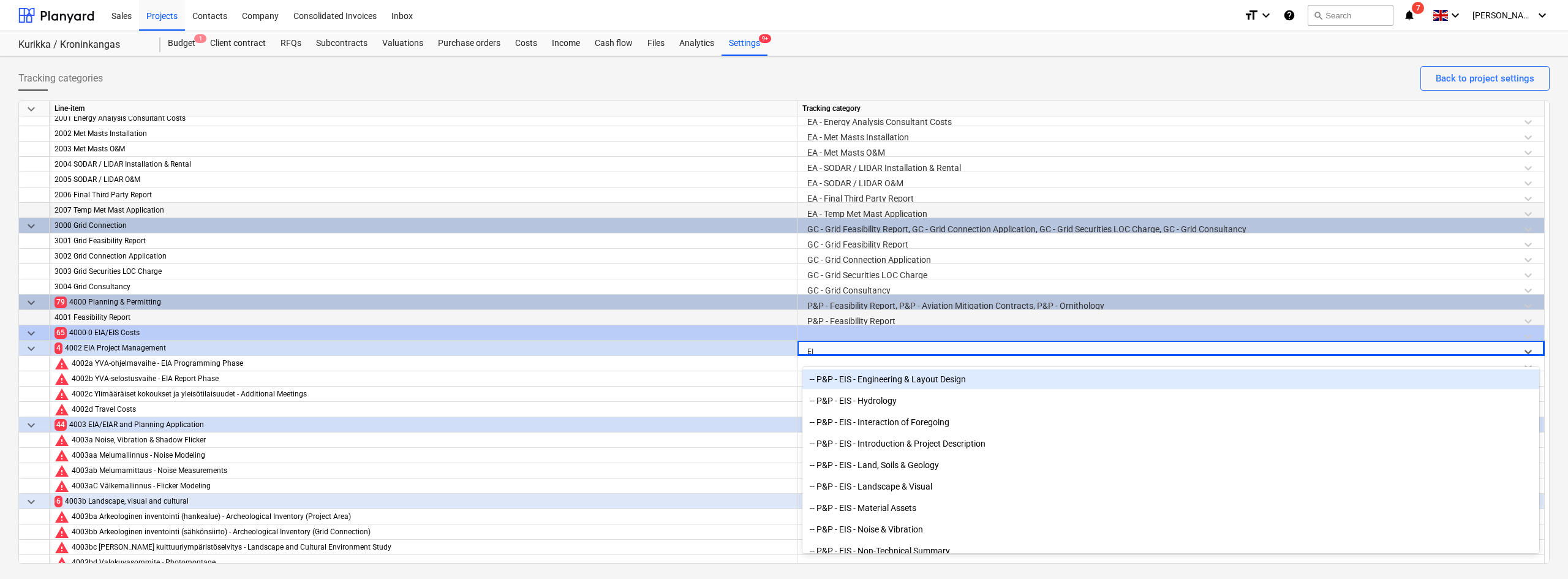
type input "EIA"
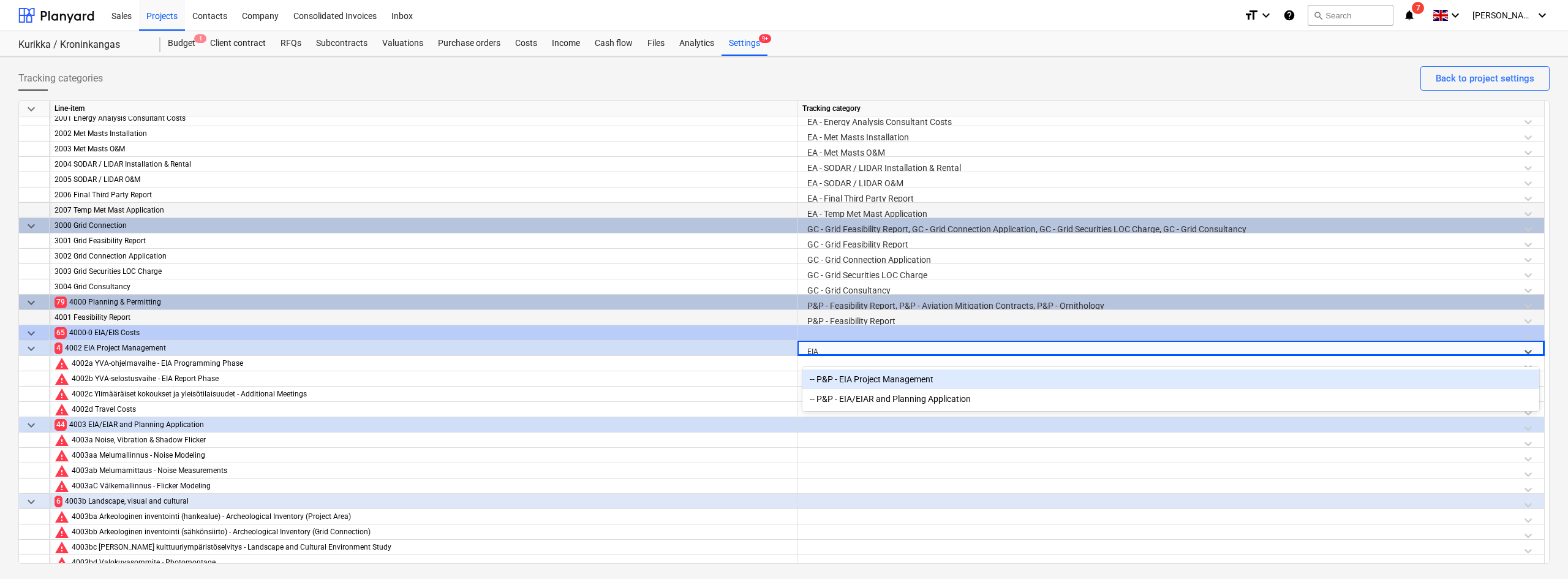
click at [842, 376] on div "-- P&P - EIA Project Management" at bounding box center [1170, 379] width 737 height 19
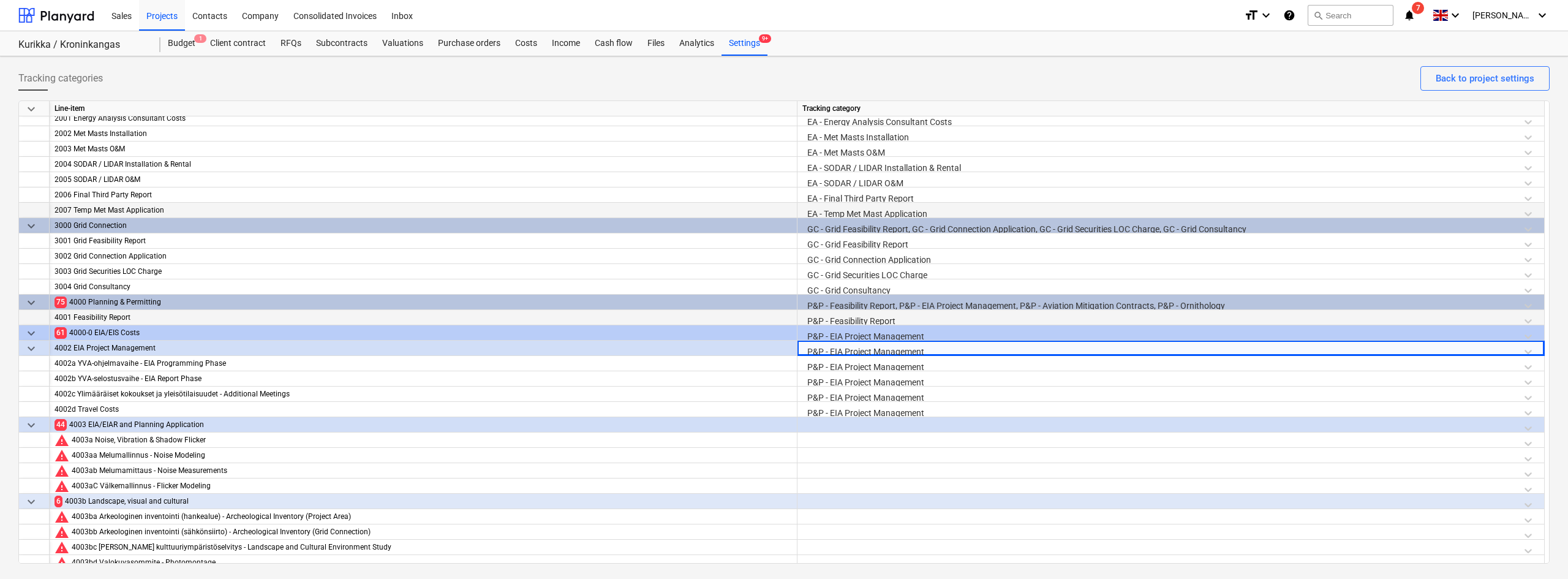
click at [831, 422] on div at bounding box center [1170, 428] width 737 height 21
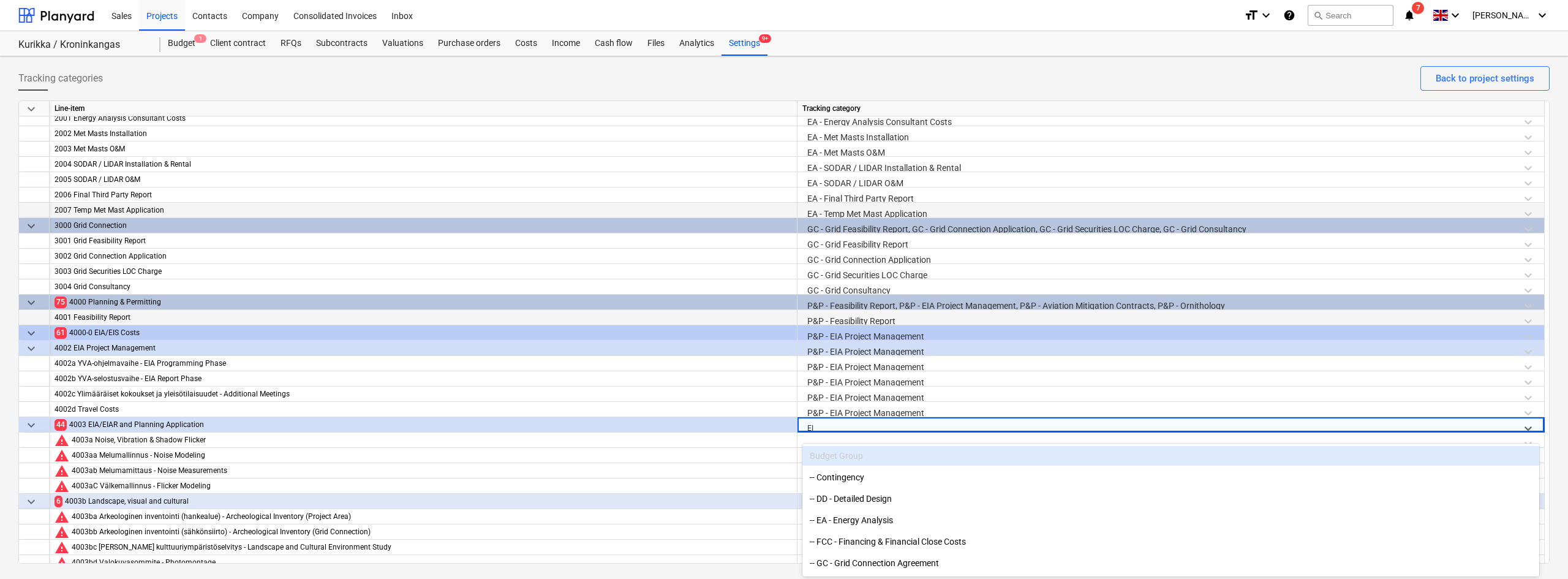
type input "EIA"
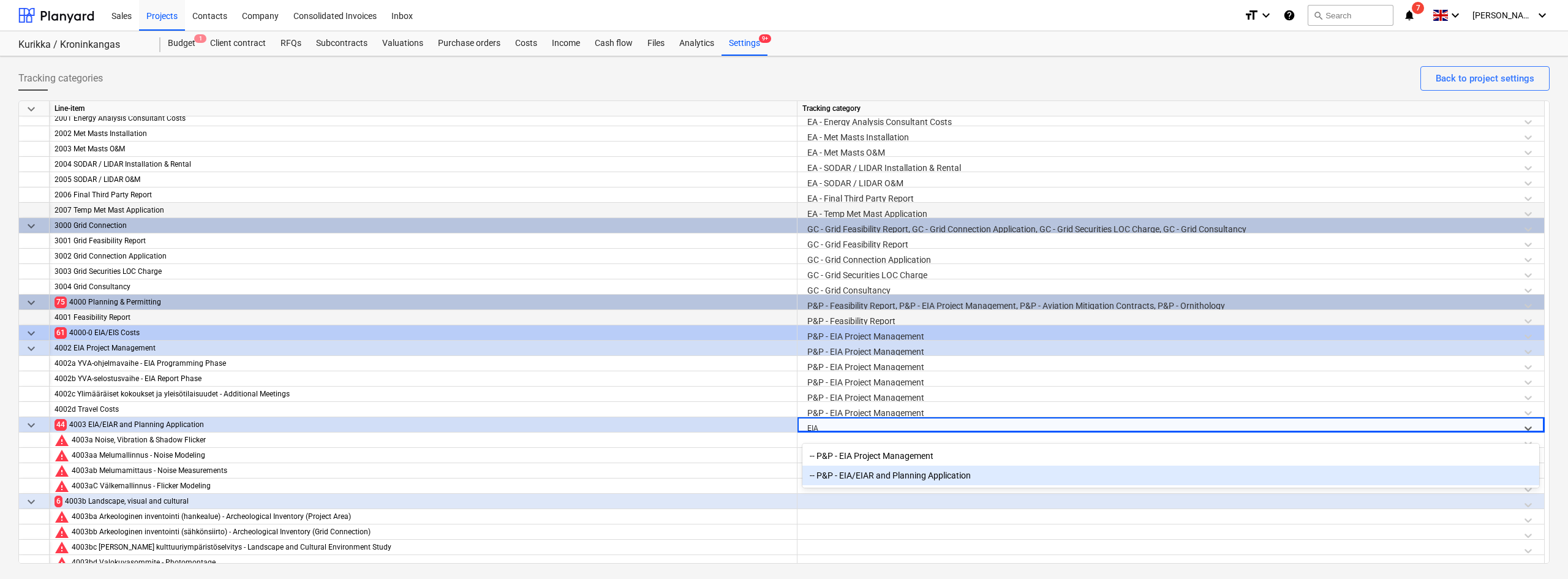
click at [851, 475] on div "-- P&P - EIA/EIAR and Planning Application" at bounding box center [1170, 475] width 737 height 19
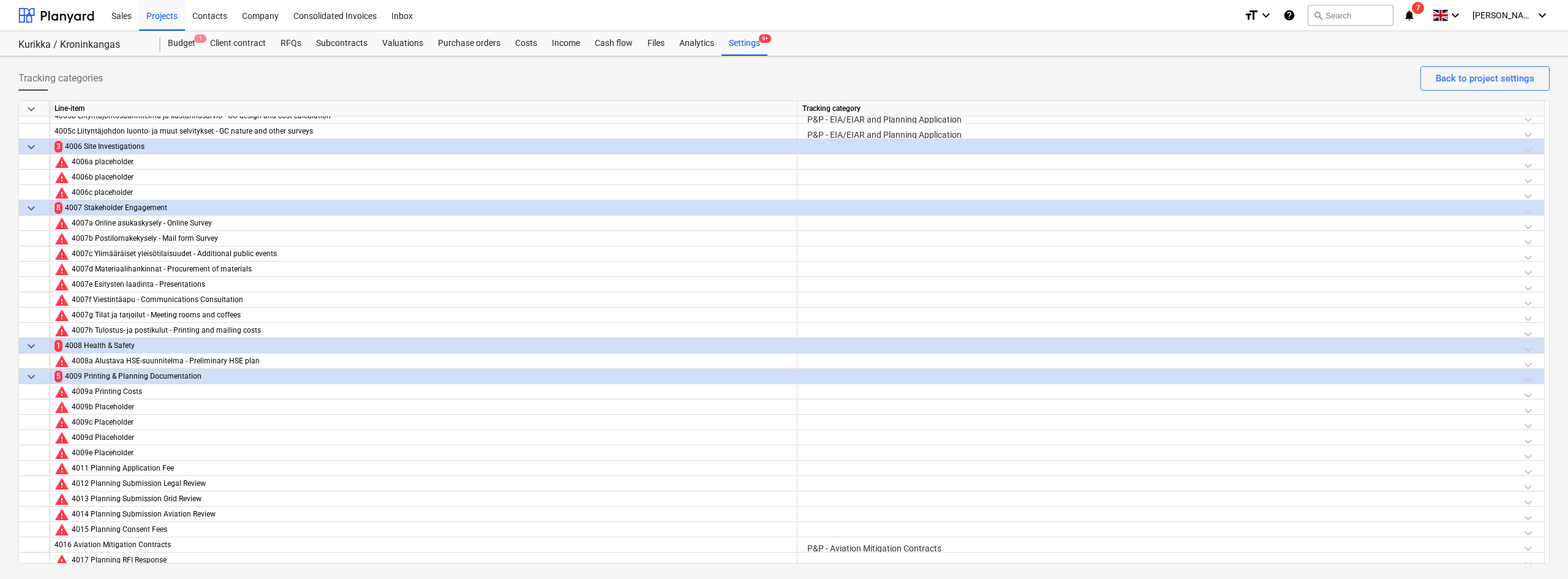
scroll to position [1249, 0]
click at [854, 141] on div at bounding box center [1170, 149] width 737 height 21
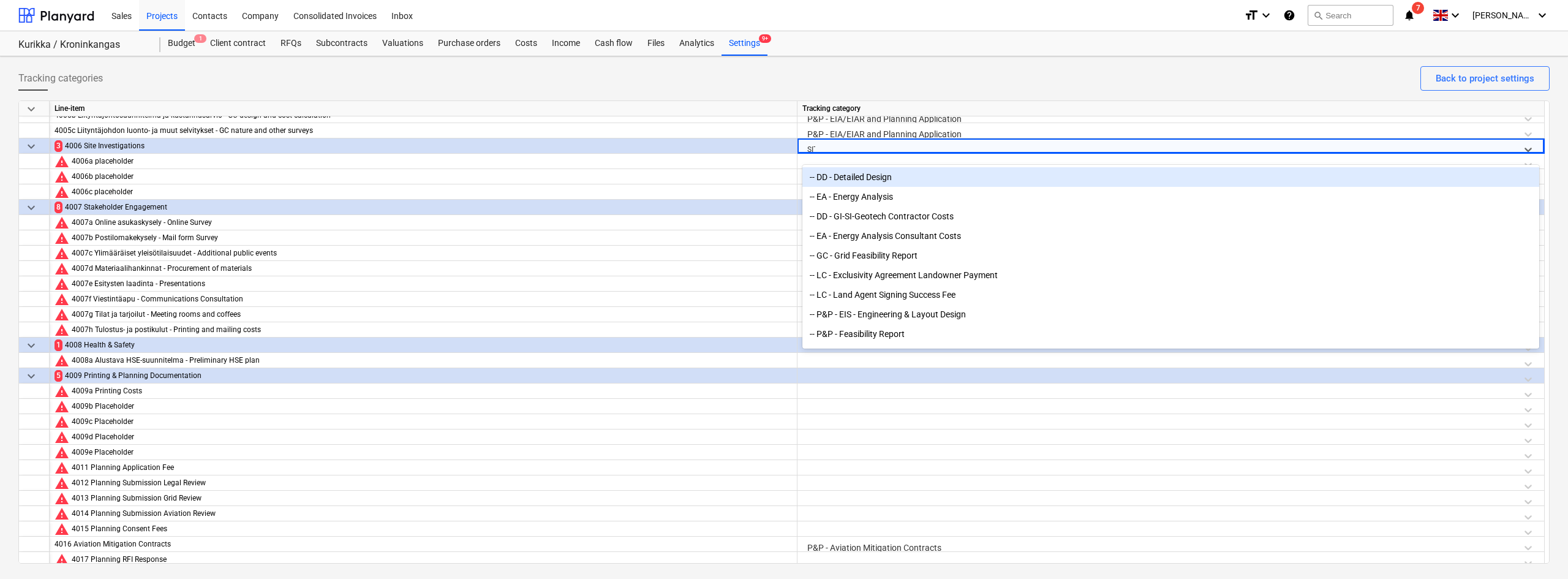
type input "SITE"
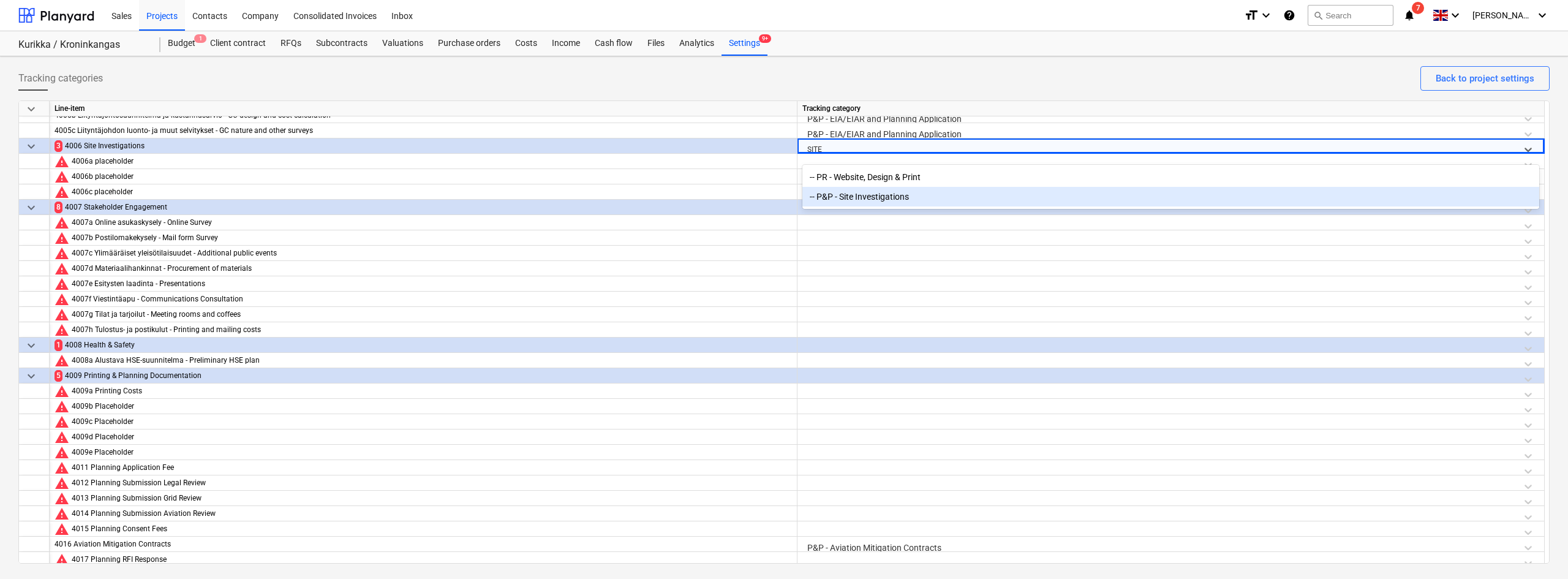
click at [854, 200] on div "-- P&P - Site Investigations" at bounding box center [1170, 196] width 737 height 19
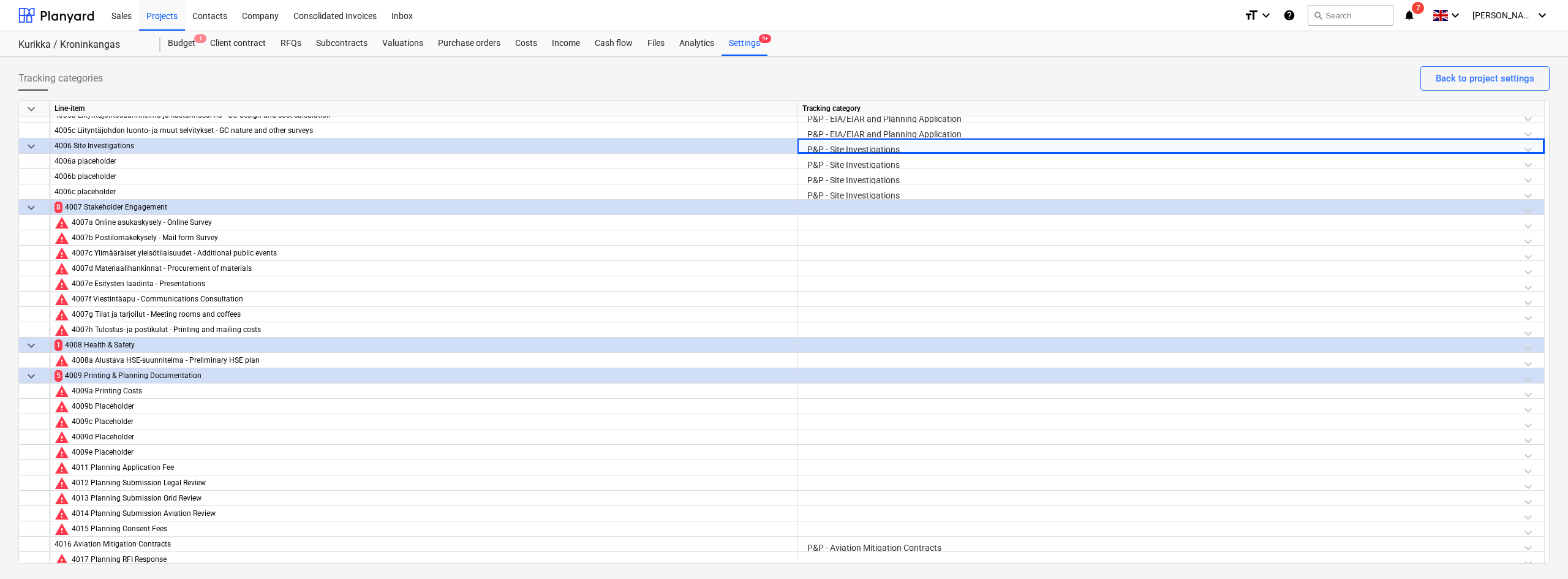
click at [843, 200] on div at bounding box center [1170, 210] width 737 height 21
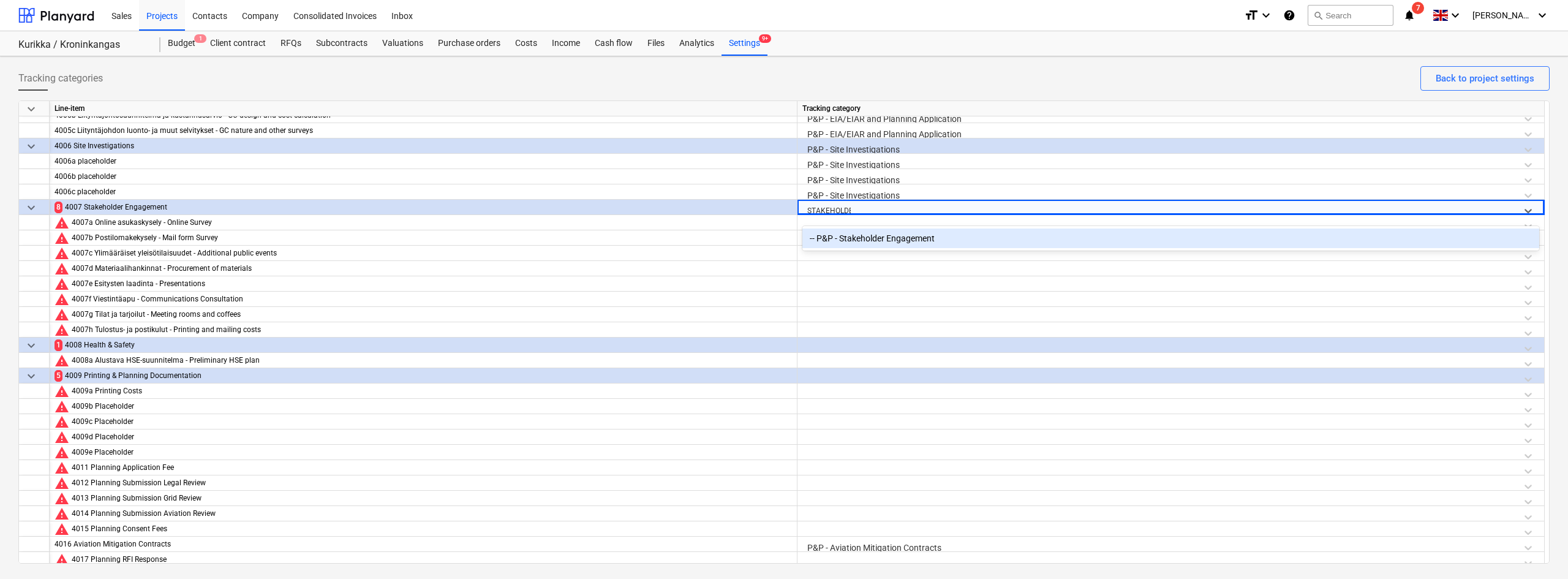
type input "STAKEHOLDER"
click at [849, 240] on div "-- P&P - Stakeholder Engagement" at bounding box center [1170, 238] width 737 height 19
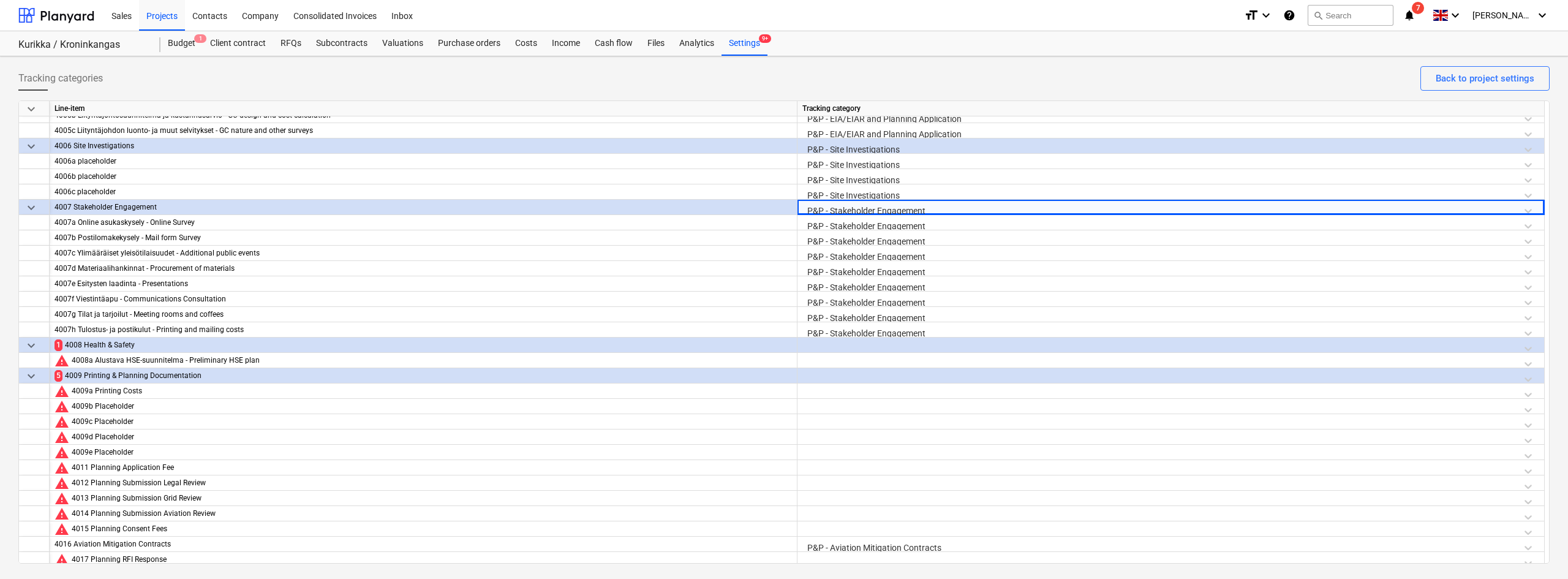
click at [820, 348] on div at bounding box center [1170, 348] width 737 height 21
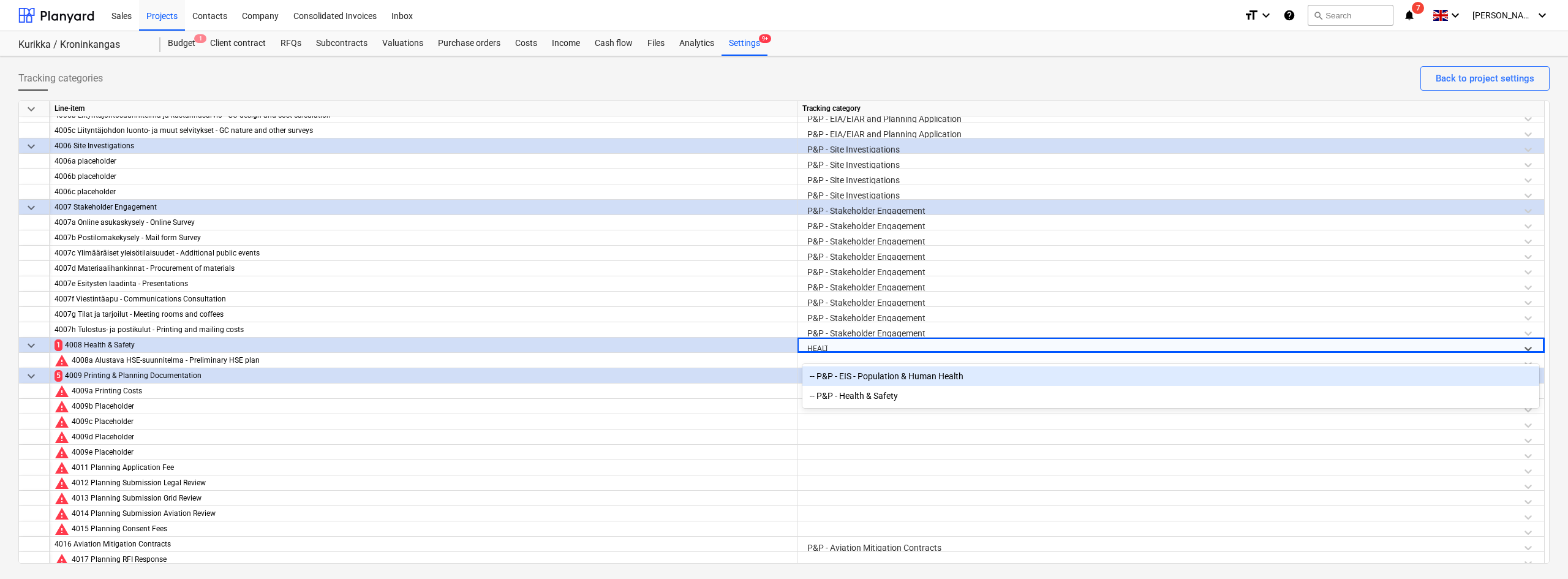
type input "HEALTH"
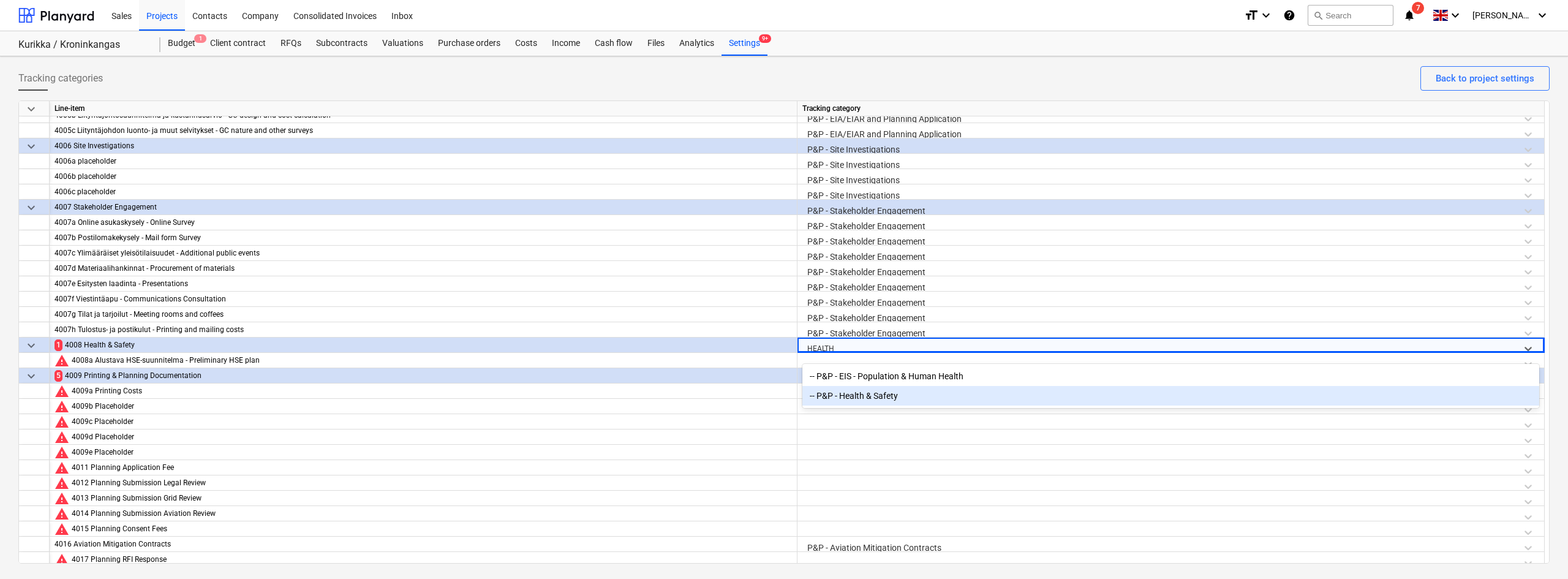
click at [849, 396] on div "-- P&P - Health & Safety" at bounding box center [1170, 396] width 737 height 19
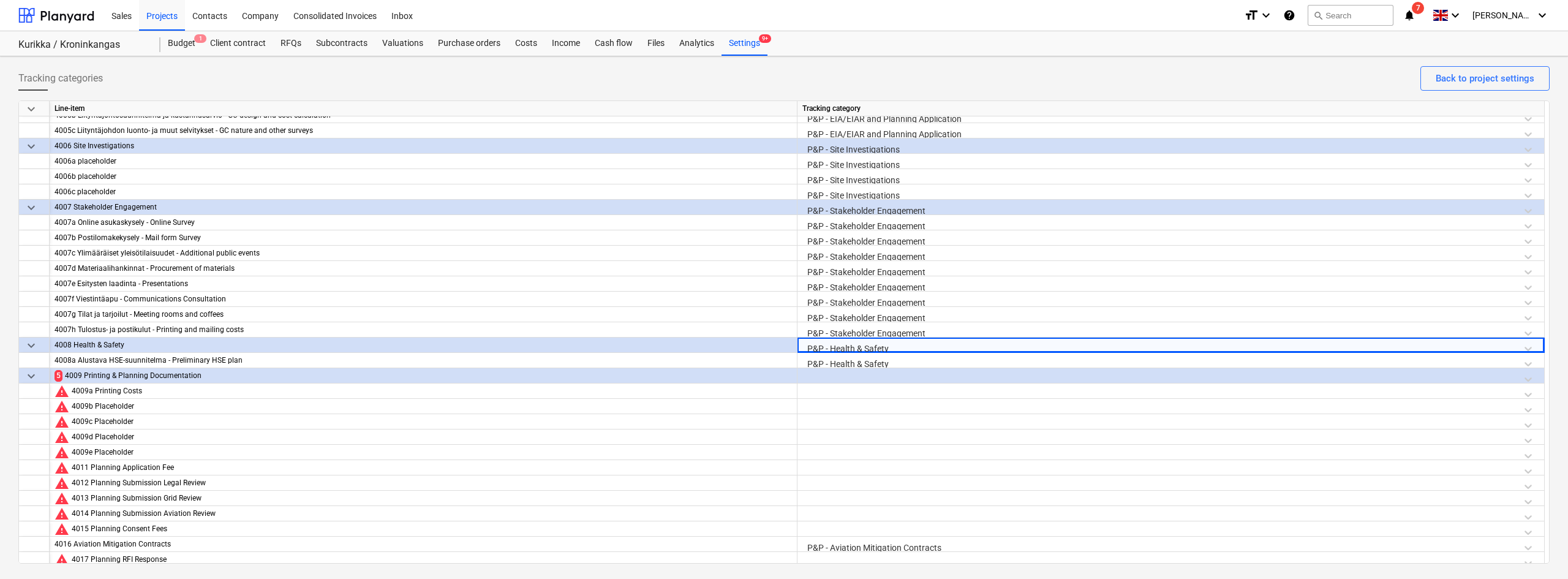
click at [843, 374] on div at bounding box center [1170, 379] width 737 height 21
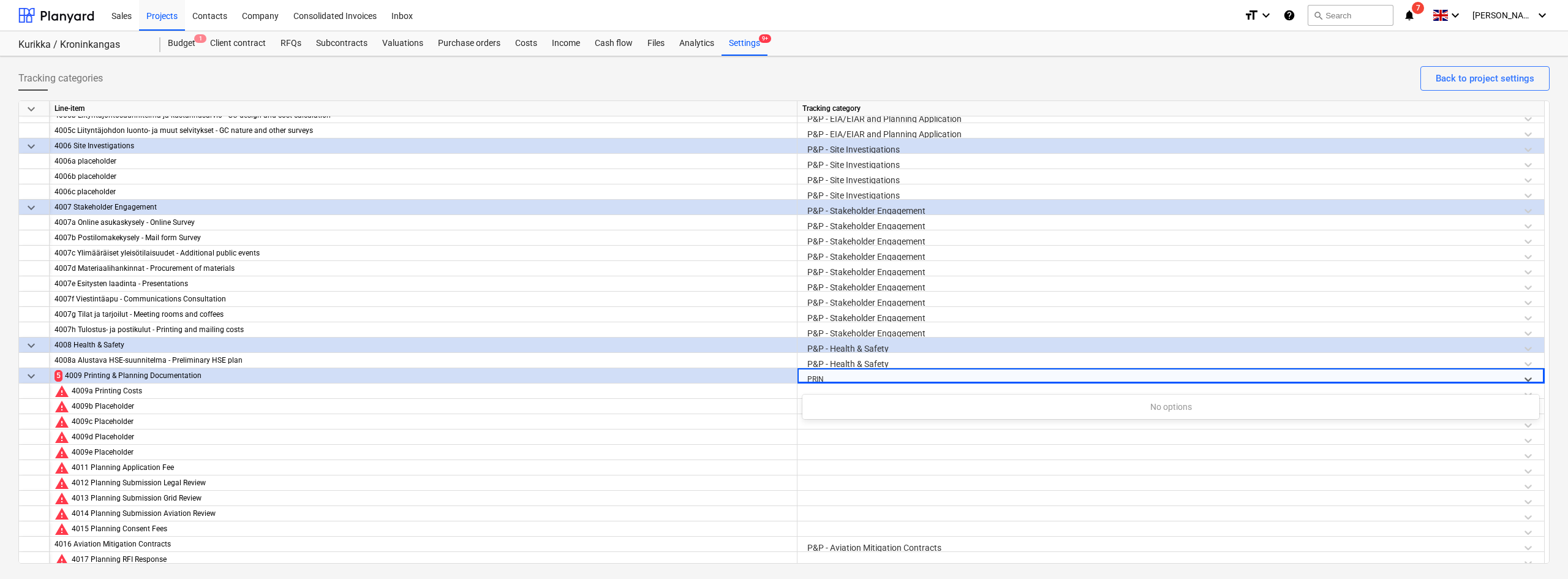
type input "PRI"
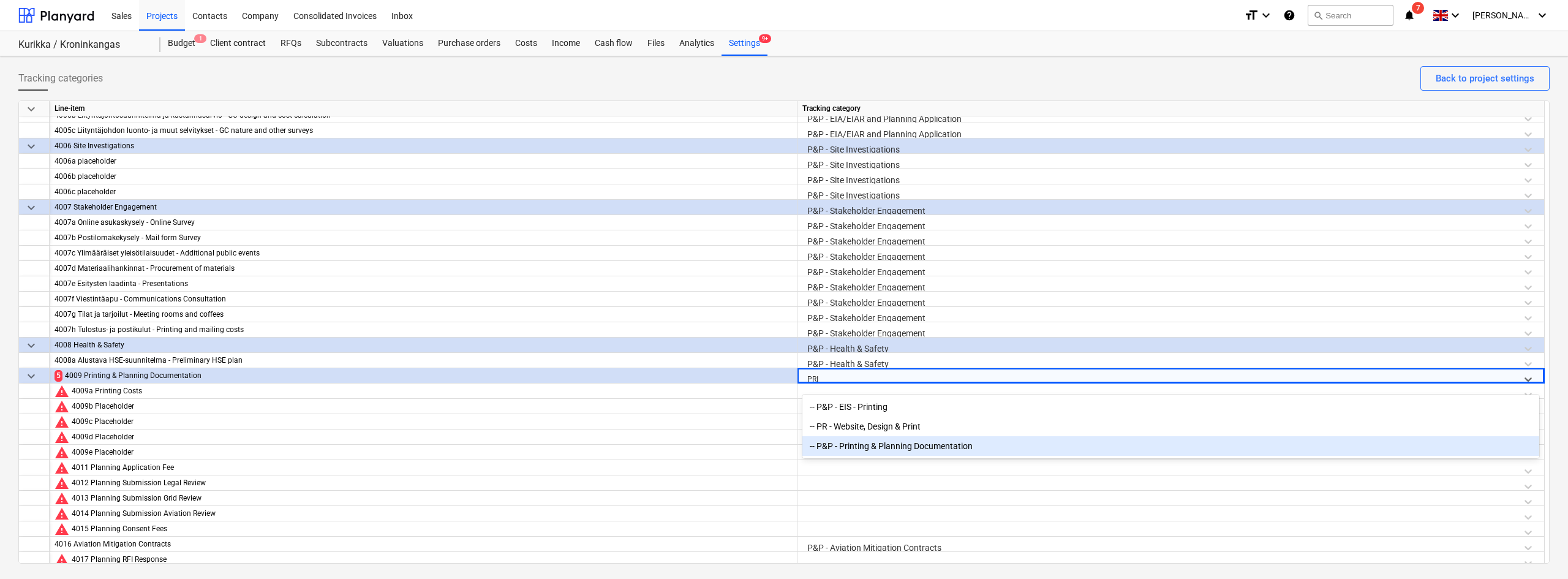
click at [846, 440] on div "-- P&P - Printing & Planning Documentation" at bounding box center [1170, 445] width 737 height 19
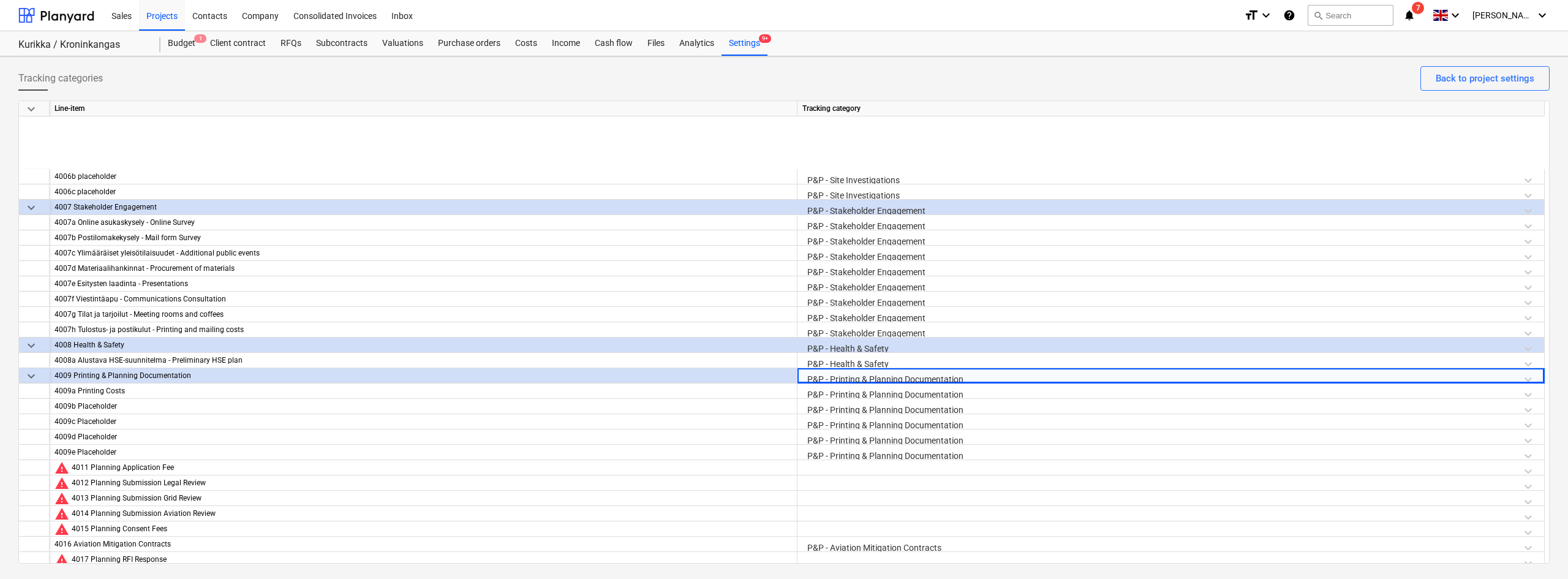
scroll to position [1369, 0]
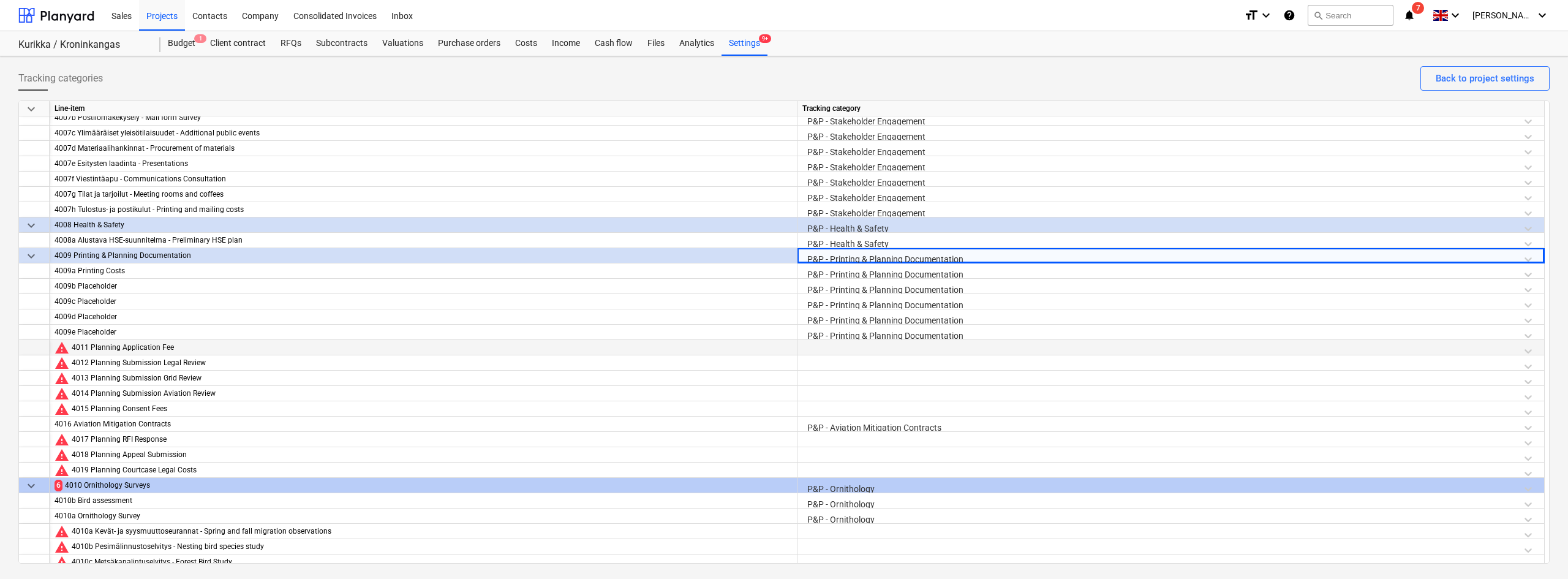
click at [832, 344] on div at bounding box center [1170, 351] width 737 height 21
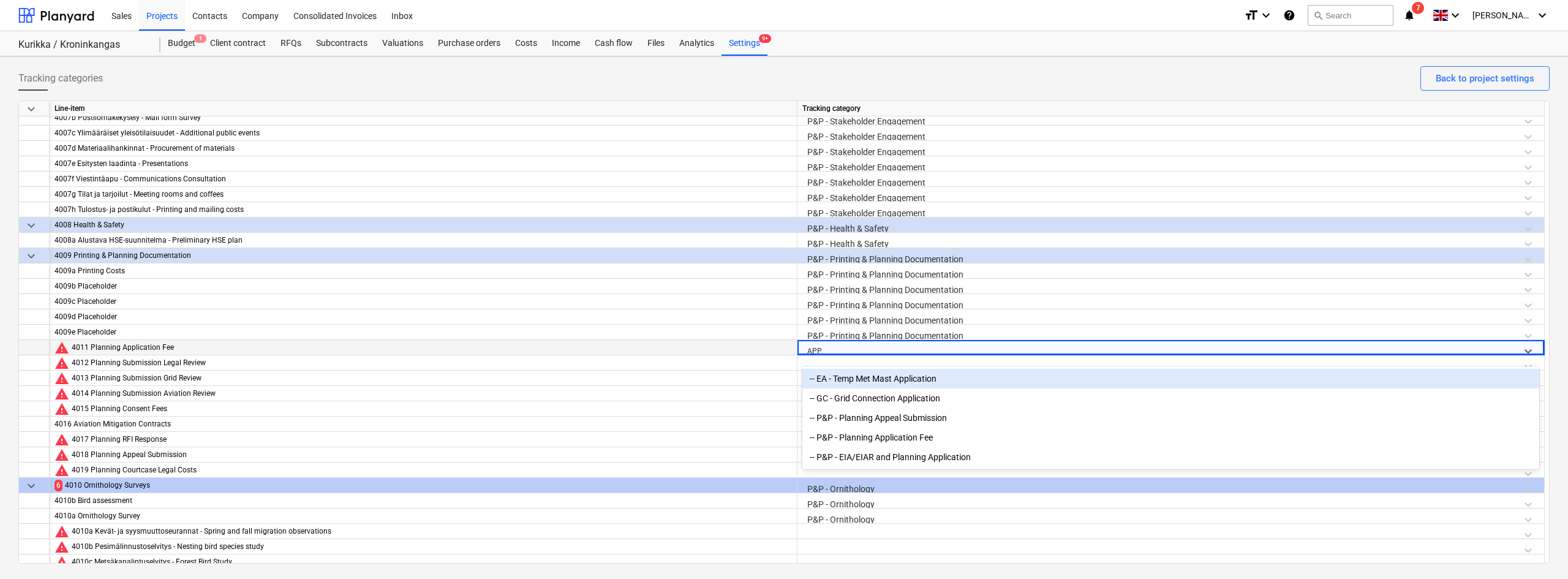
type input "APPL"
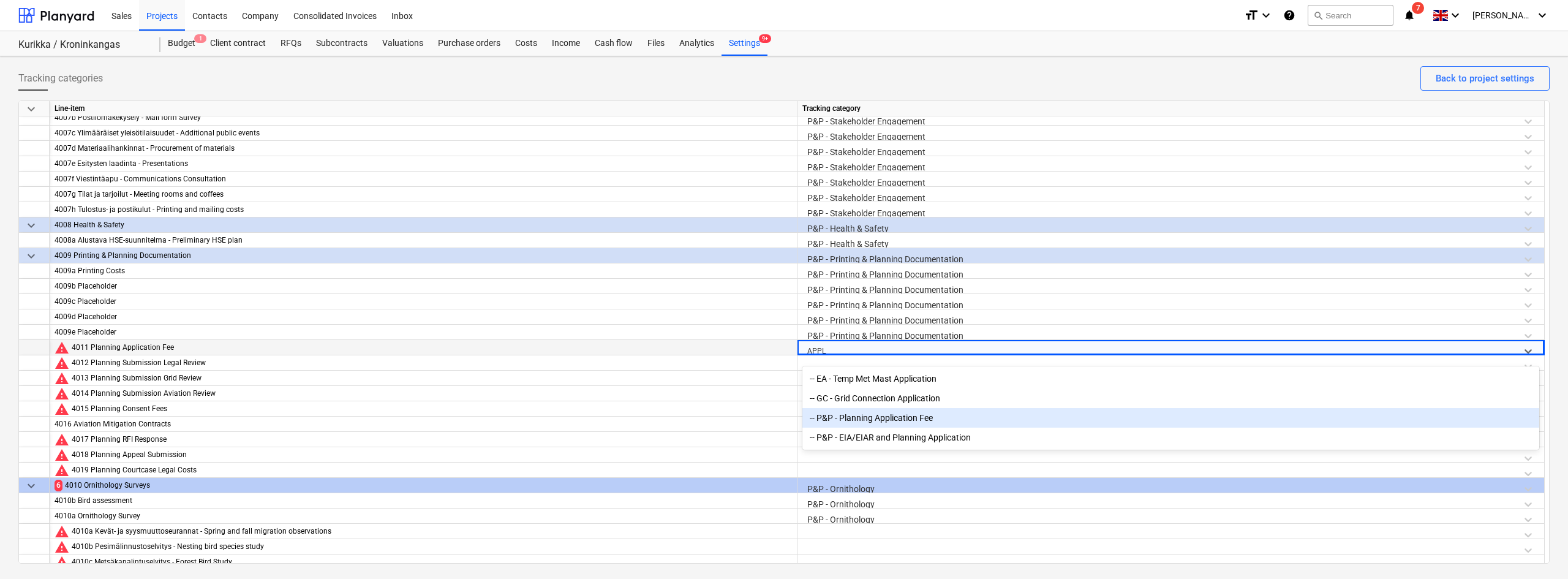
click at [889, 420] on div "-- P&P - Planning Application Fee" at bounding box center [1170, 417] width 737 height 19
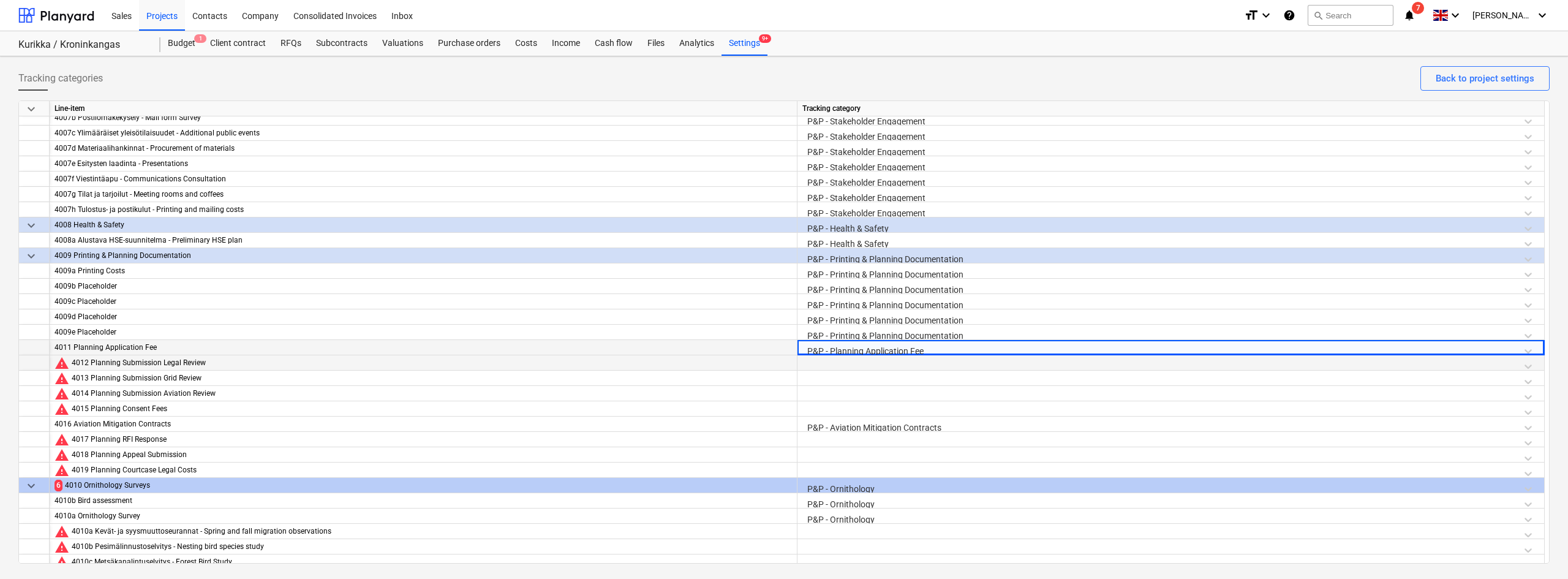
click at [854, 367] on div at bounding box center [1170, 366] width 737 height 21
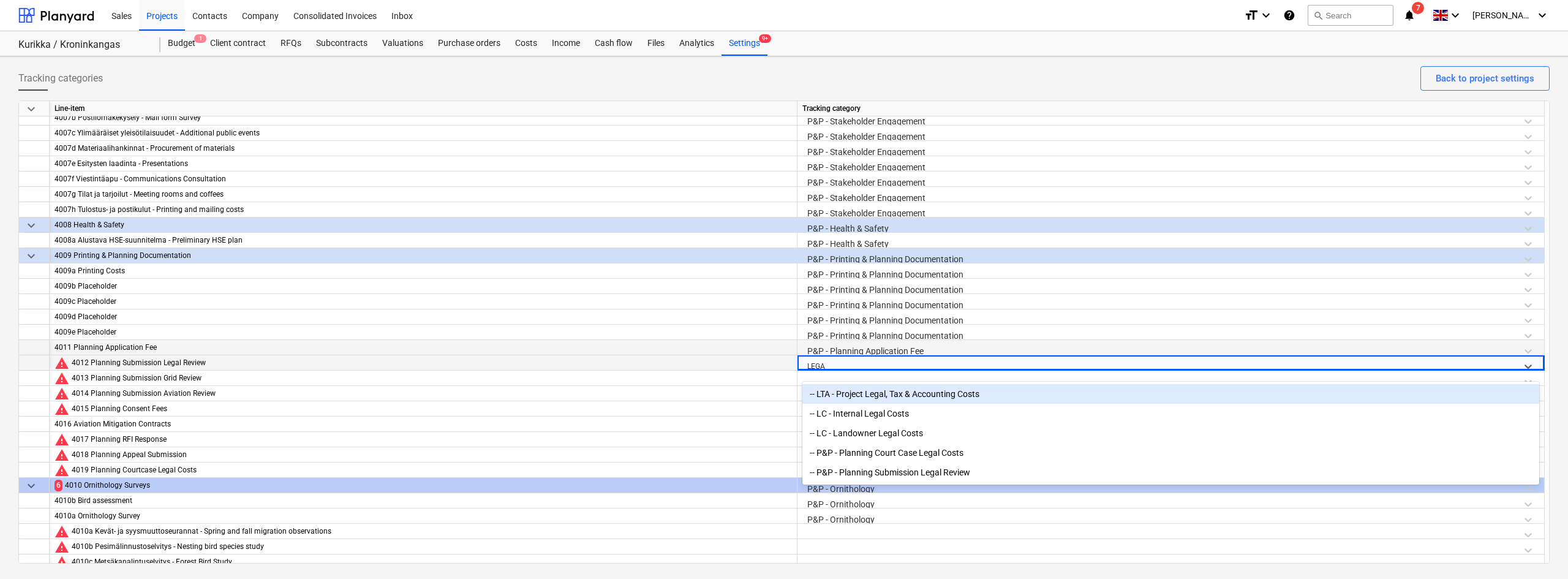
type input "LEGAL"
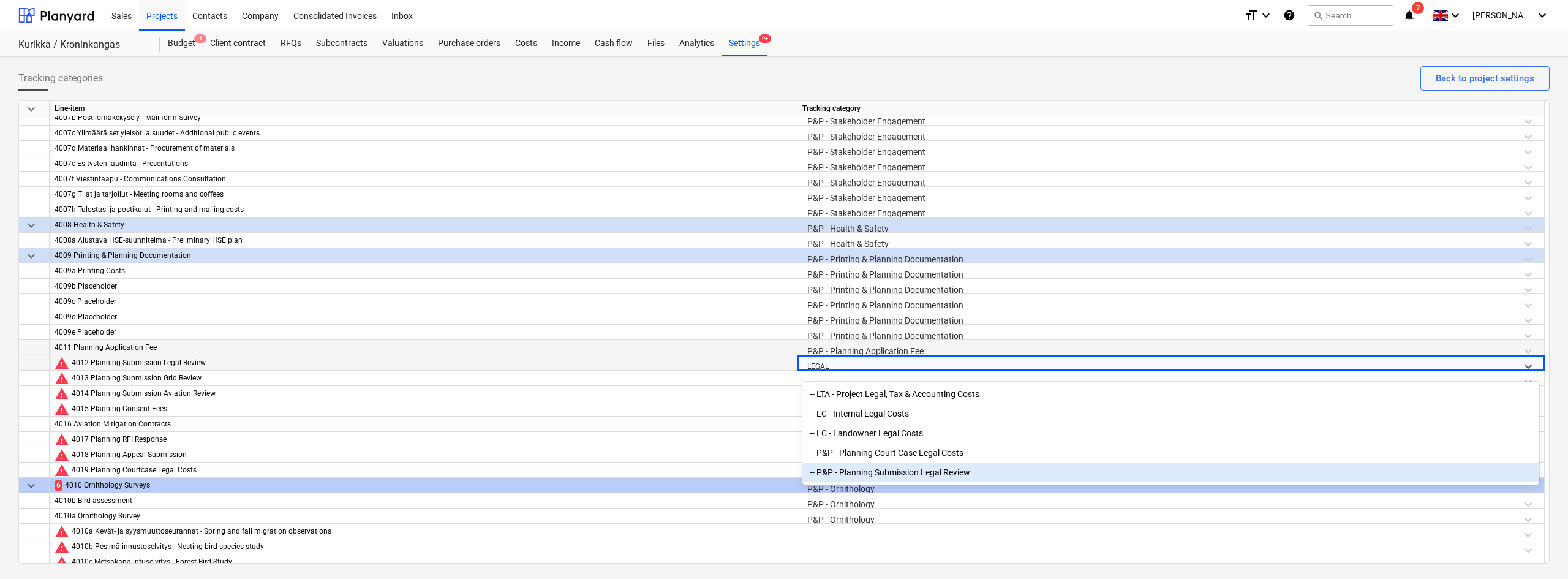
click at [868, 470] on div "-- P&P - Planning Submission Legal Review" at bounding box center [1170, 472] width 737 height 19
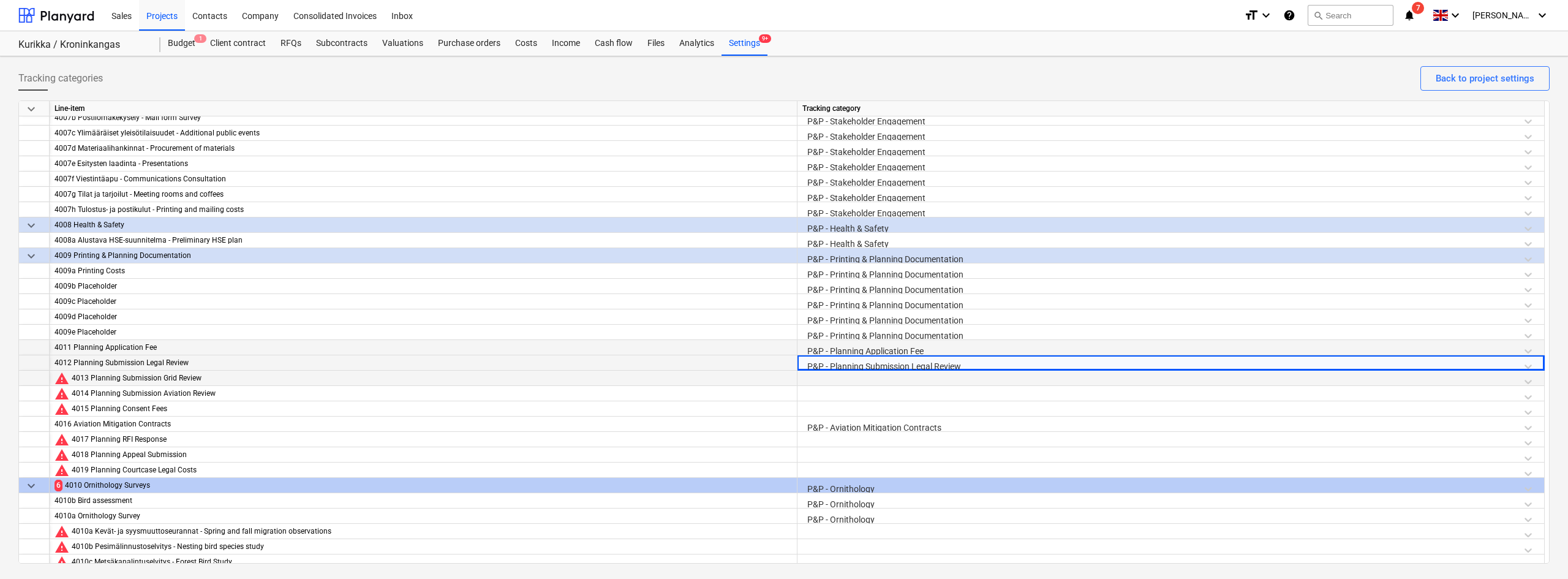
click at [856, 382] on div at bounding box center [1170, 381] width 737 height 21
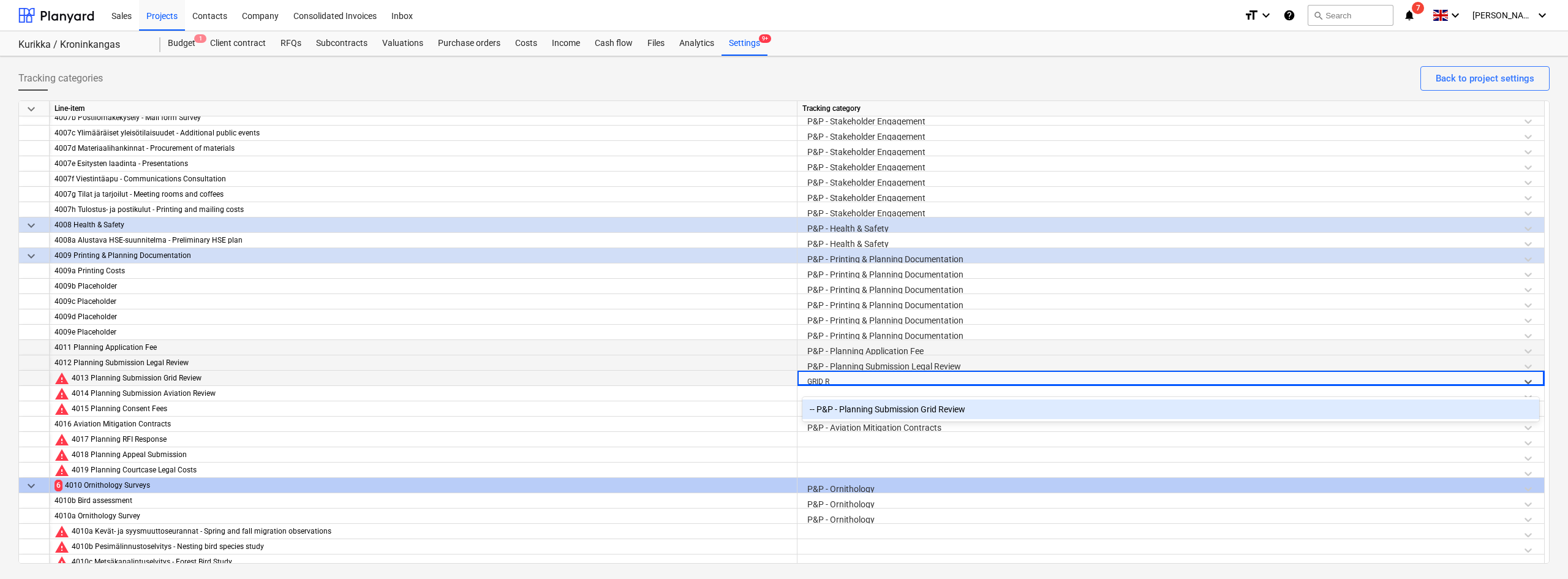
type input "GRID RE"
click at [871, 412] on div "-- P&P - Planning Submission Grid Review" at bounding box center [1170, 409] width 737 height 19
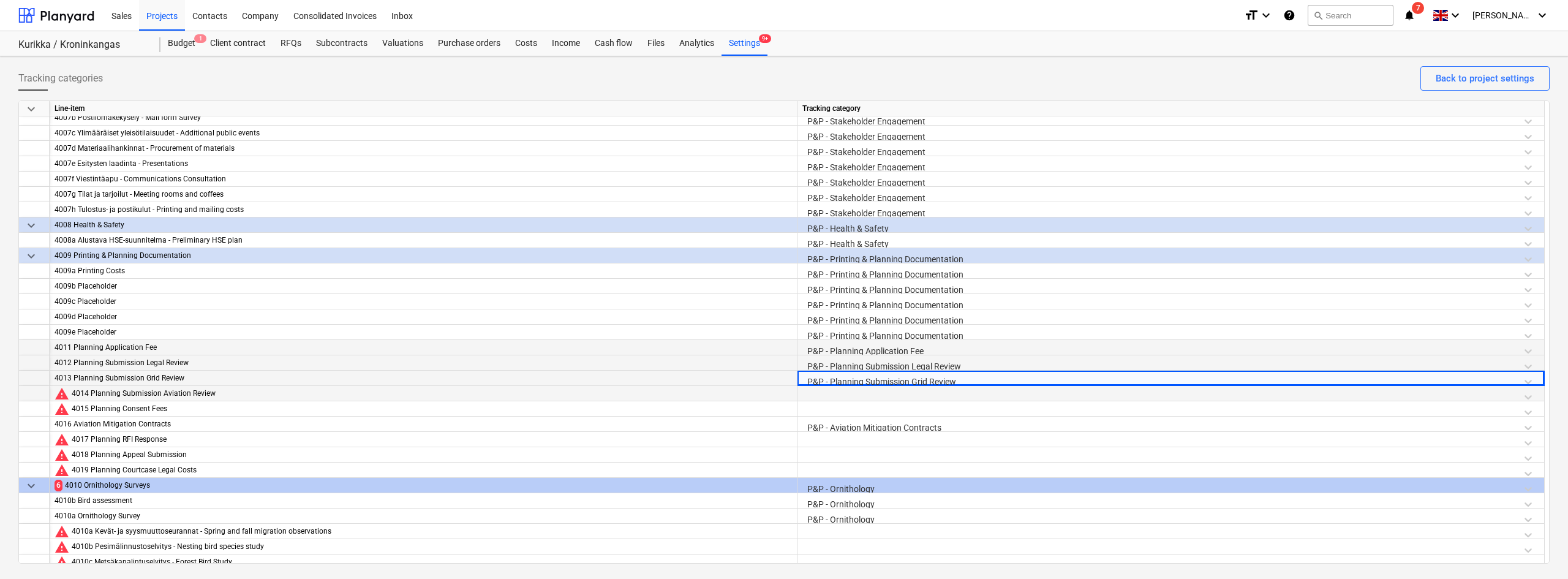
click at [866, 393] on div at bounding box center [1170, 397] width 737 height 21
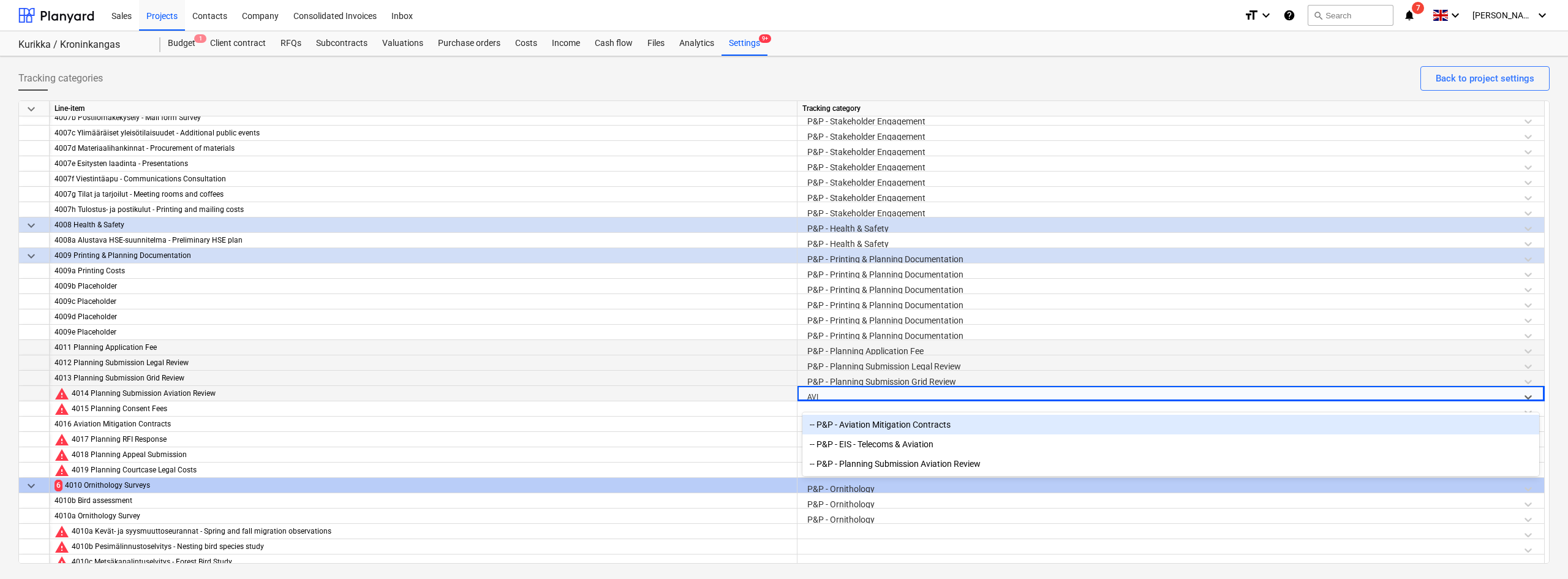
type input "AVIA"
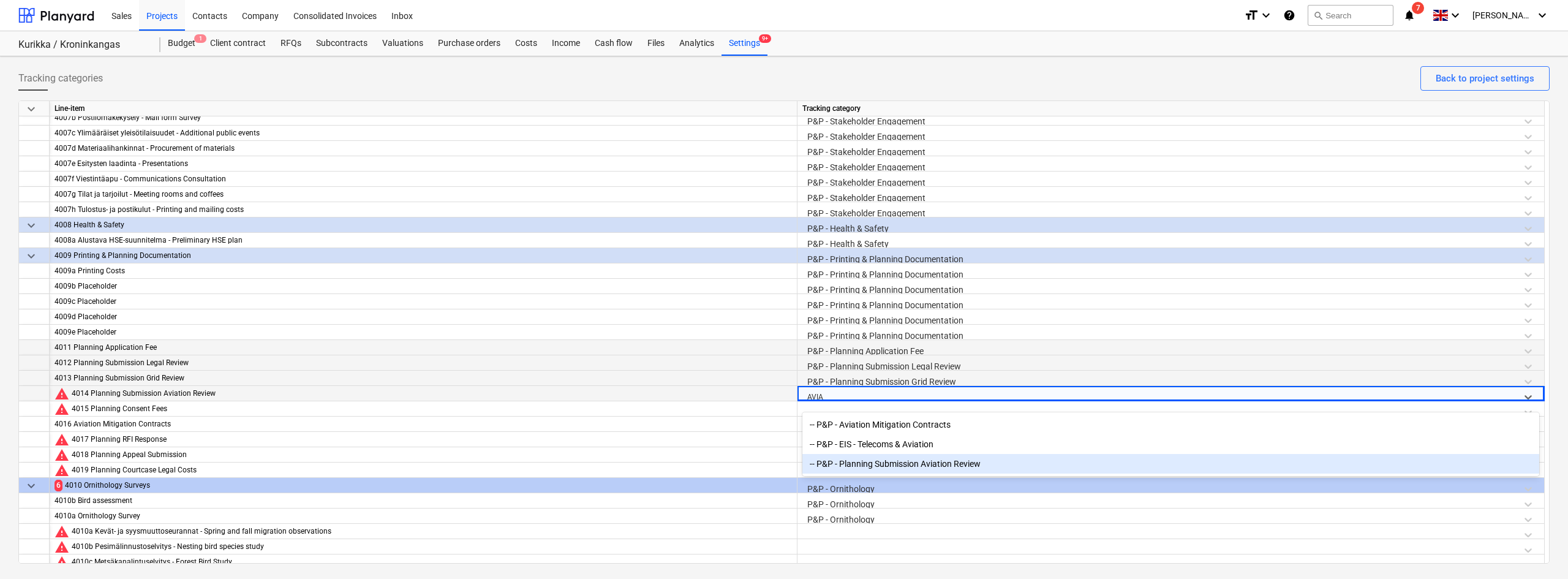
click at [887, 471] on div "-- P&P - Planning Submission Aviation Review" at bounding box center [1170, 464] width 737 height 19
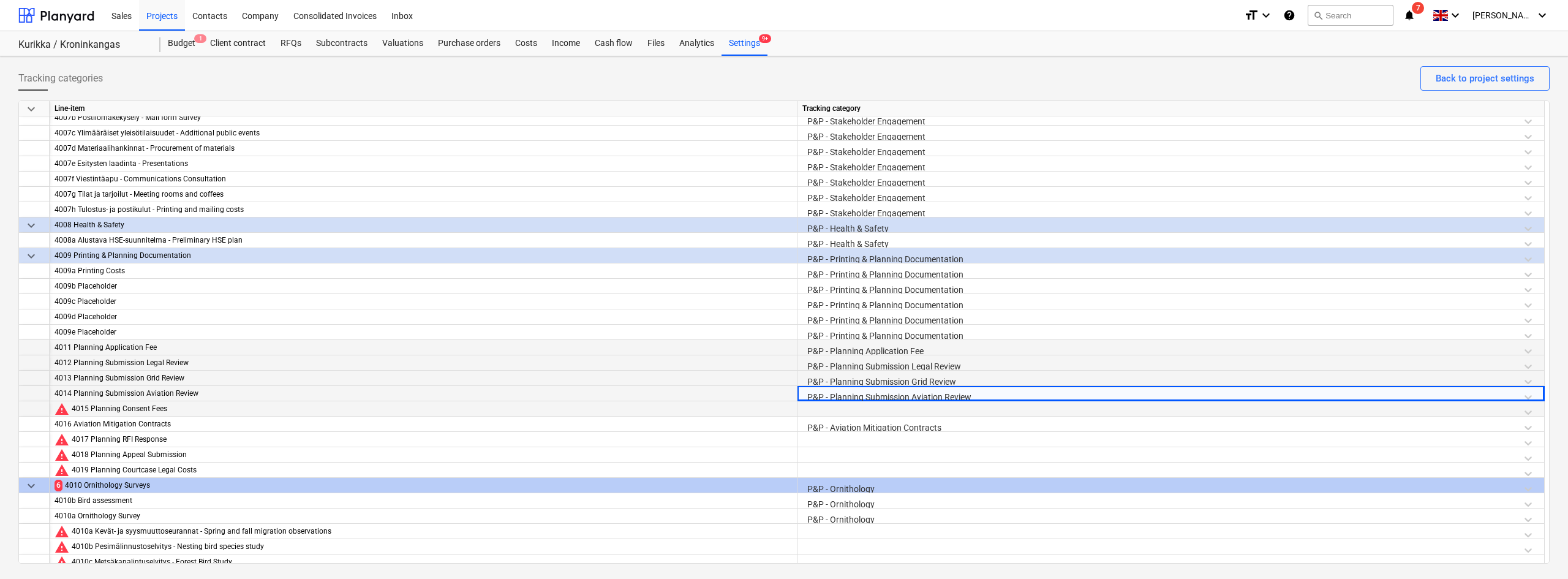
click at [851, 409] on div at bounding box center [1170, 412] width 737 height 21
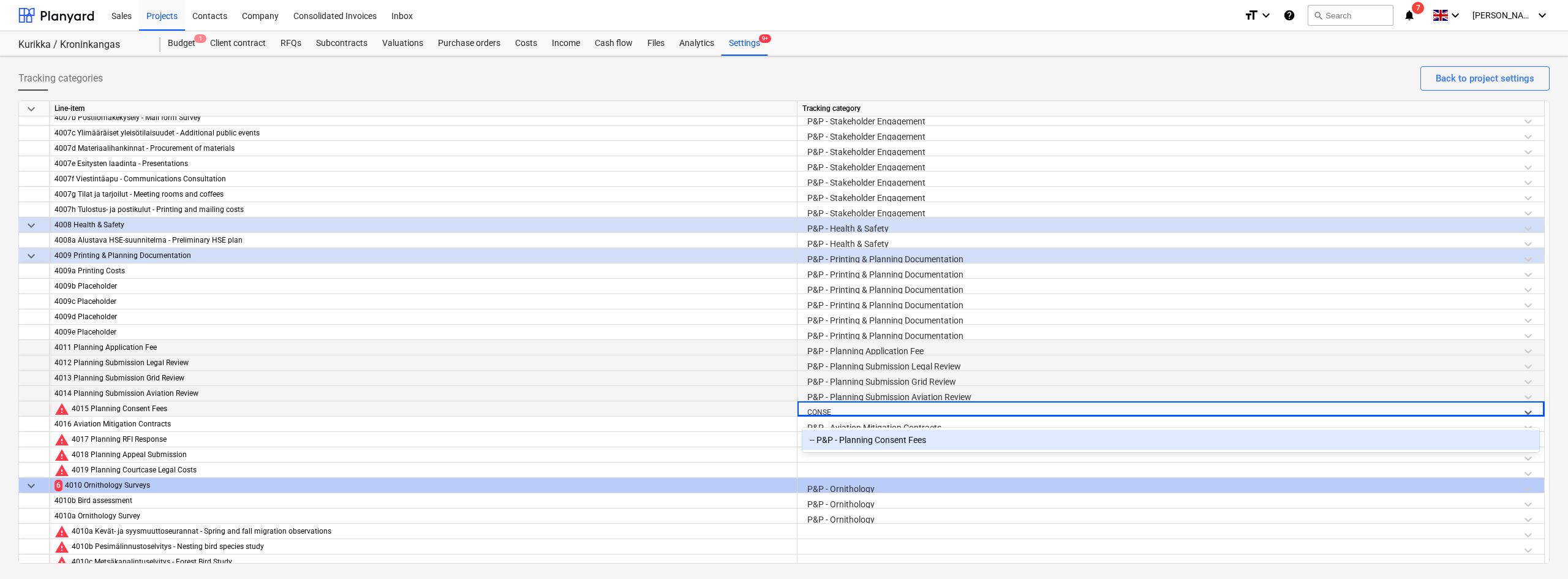
type input "CONSEN"
click at [862, 433] on div "-- P&P - Planning Consent Fees" at bounding box center [1170, 439] width 737 height 19
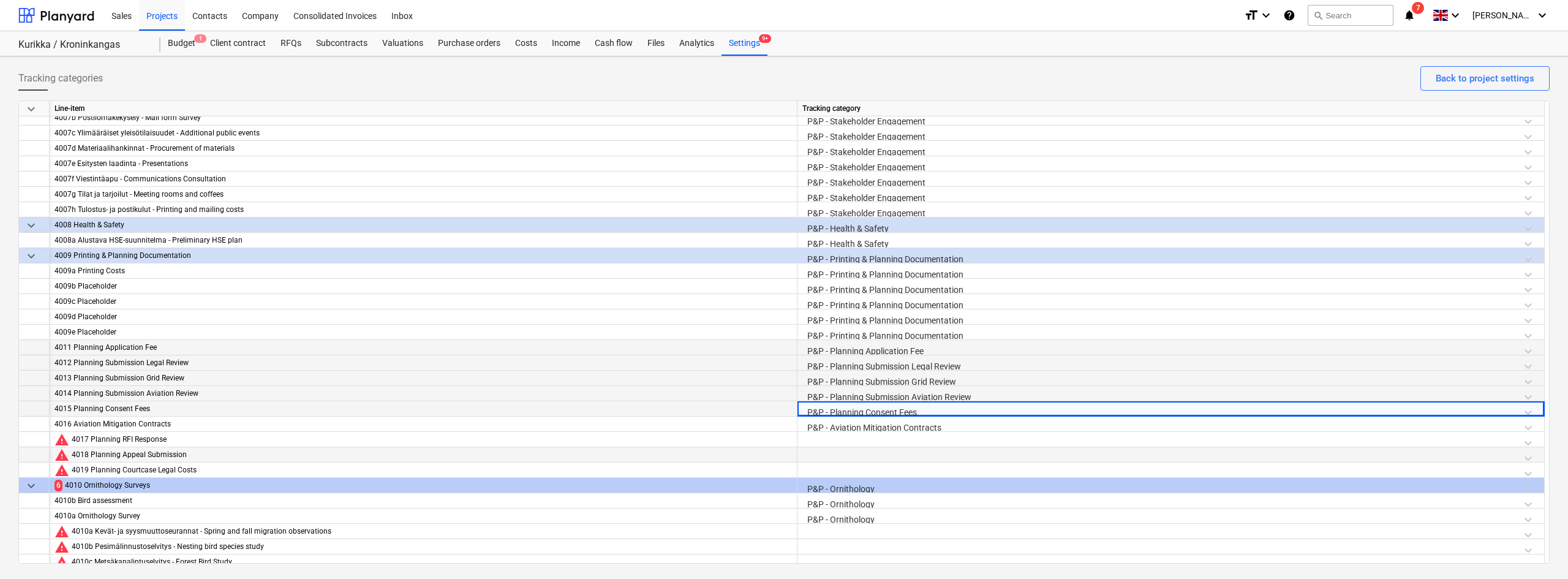
click at [833, 453] on div at bounding box center [1170, 458] width 737 height 21
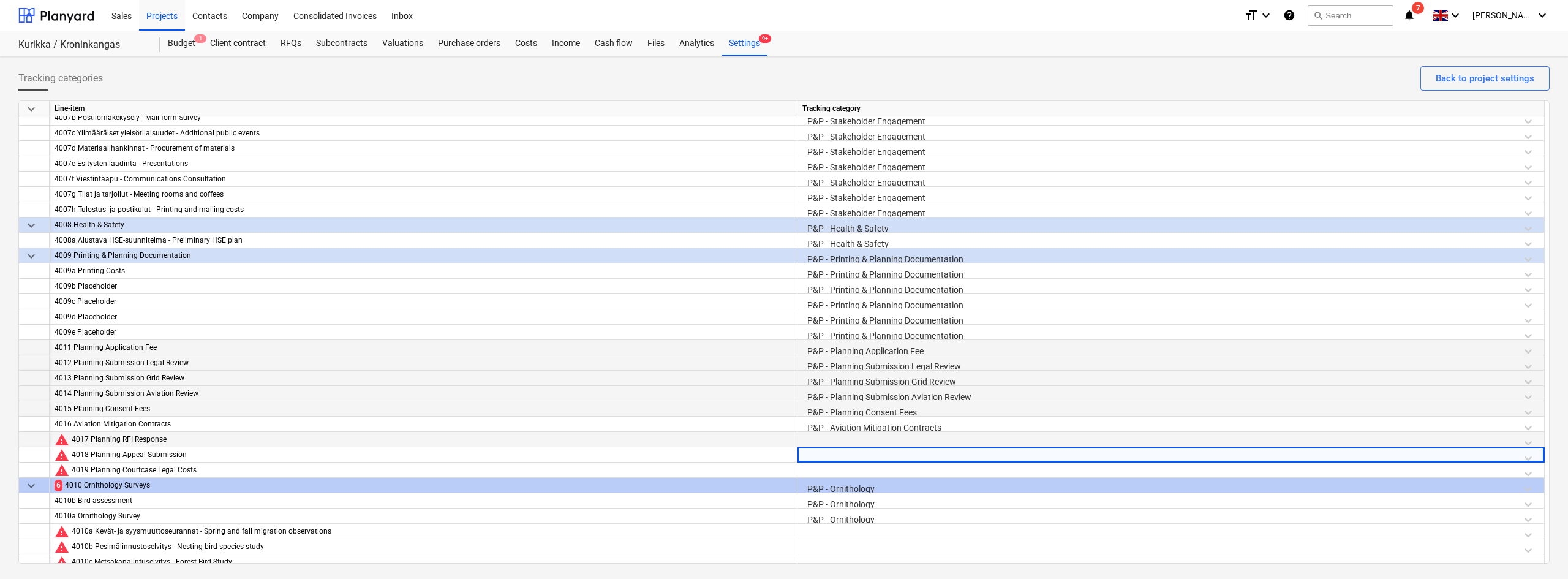
click at [838, 439] on div at bounding box center [1170, 442] width 737 height 21
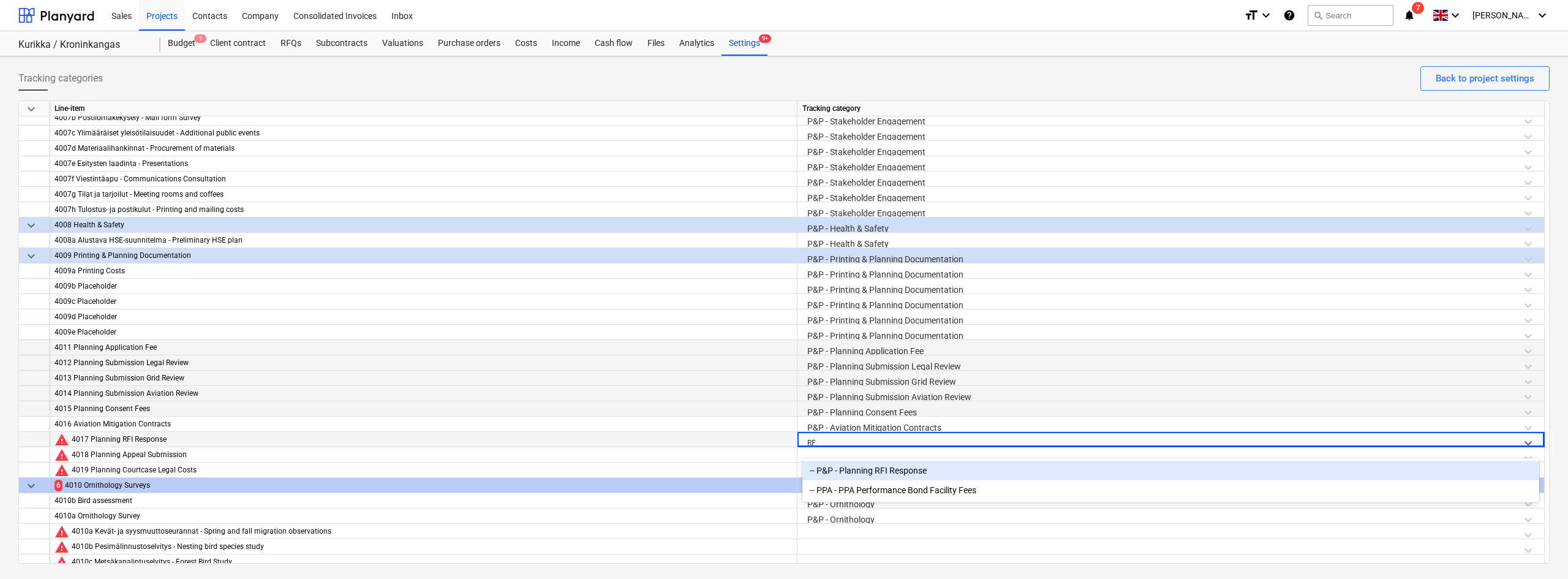
type input "RFI"
click at [842, 467] on div "-- P&P - Planning RFI Response" at bounding box center [1170, 470] width 737 height 19
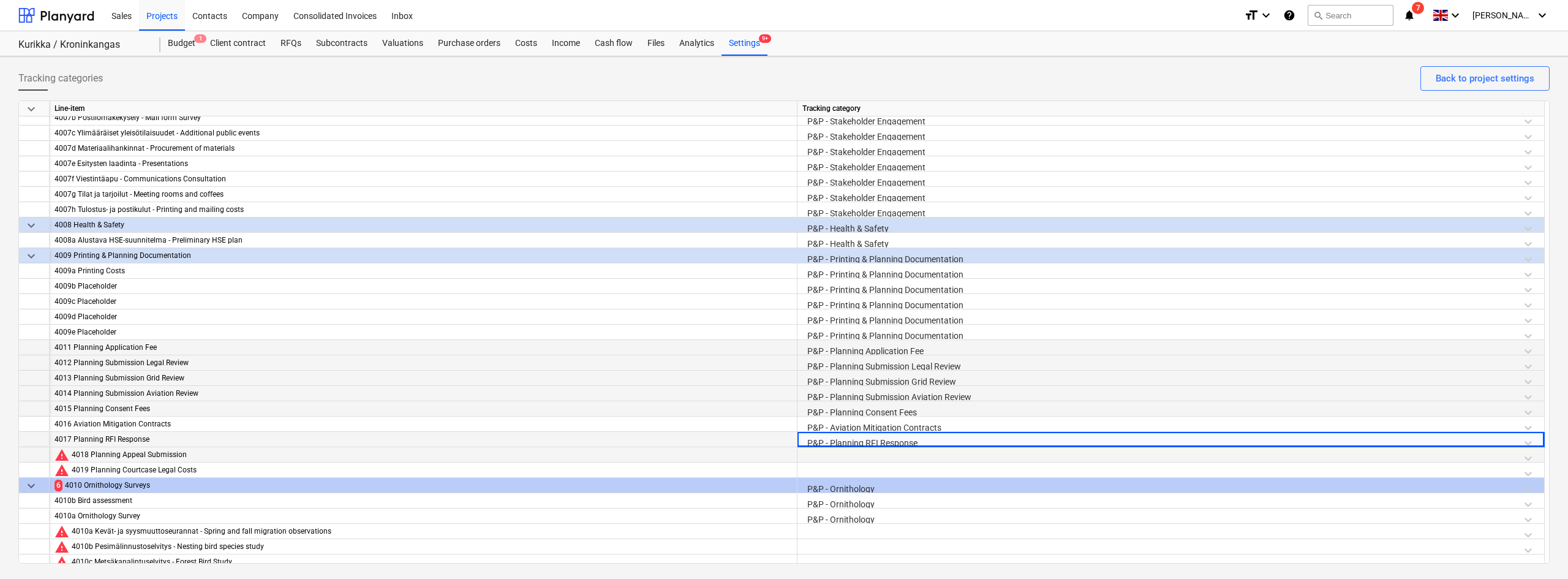
click at [836, 456] on div at bounding box center [1170, 458] width 737 height 21
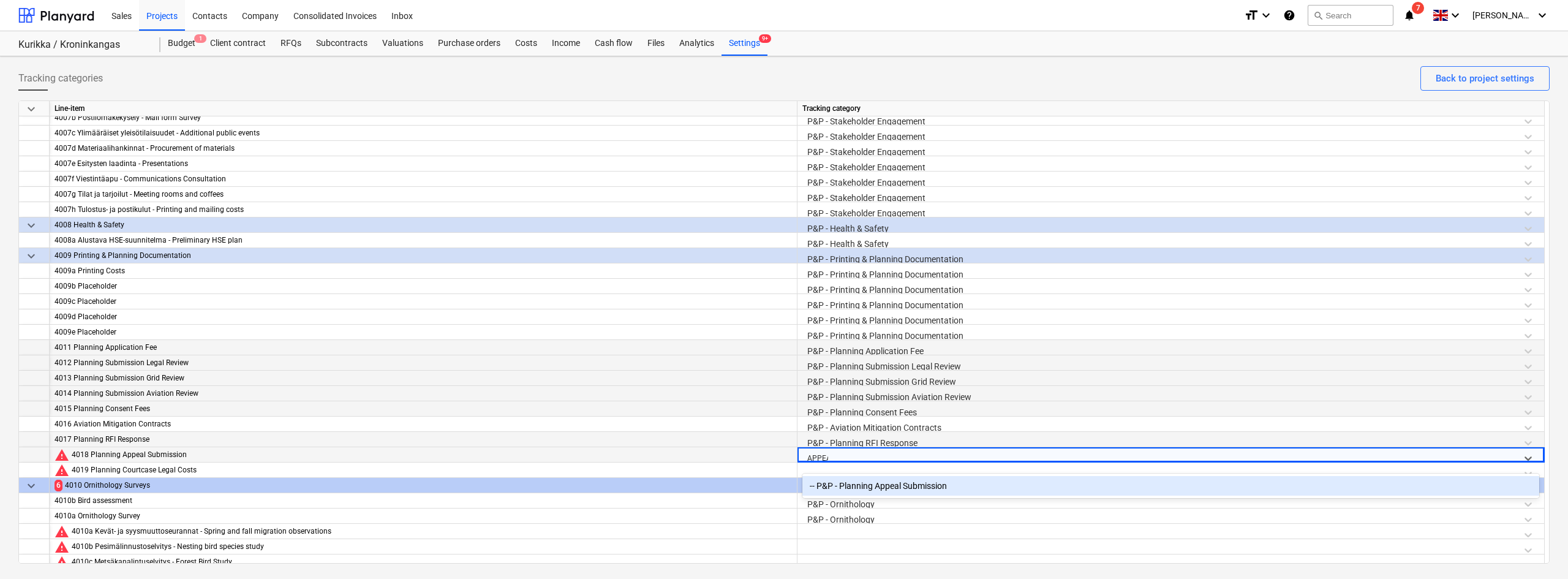
type input "APPEAL"
click at [846, 480] on div "-- P&P - Planning Appeal Submission" at bounding box center [1170, 485] width 737 height 19
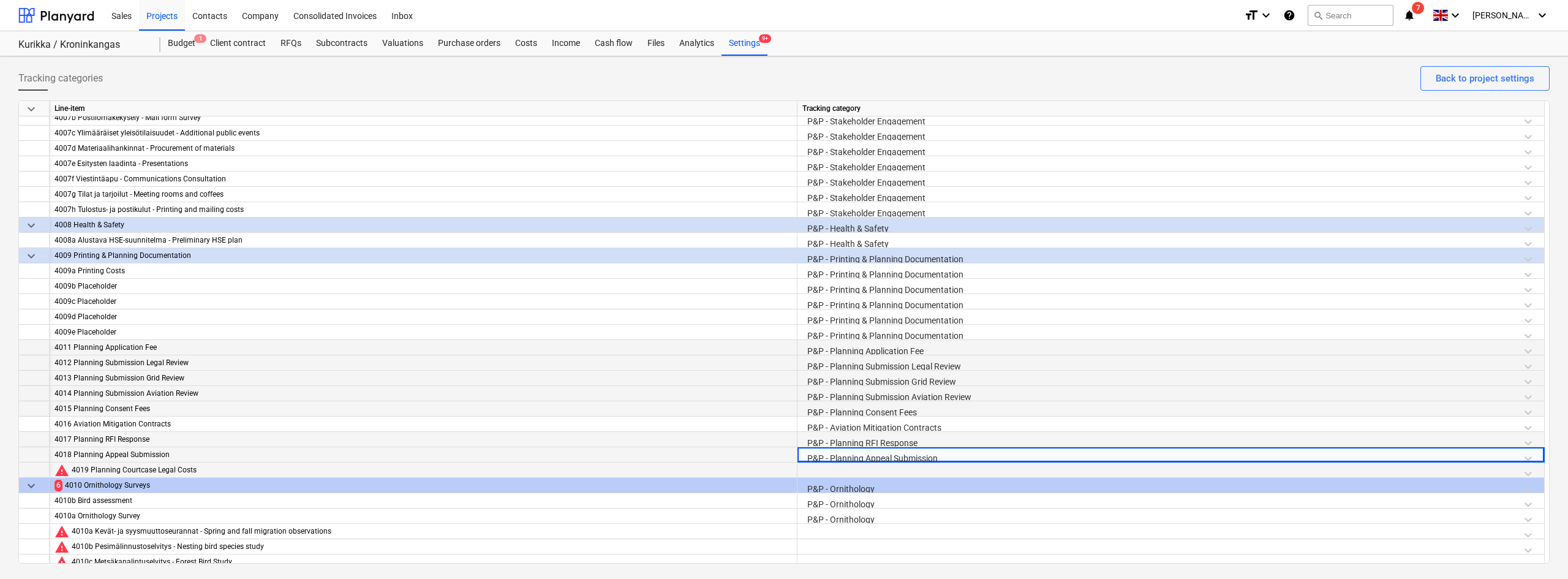
click at [844, 471] on div at bounding box center [1170, 473] width 737 height 21
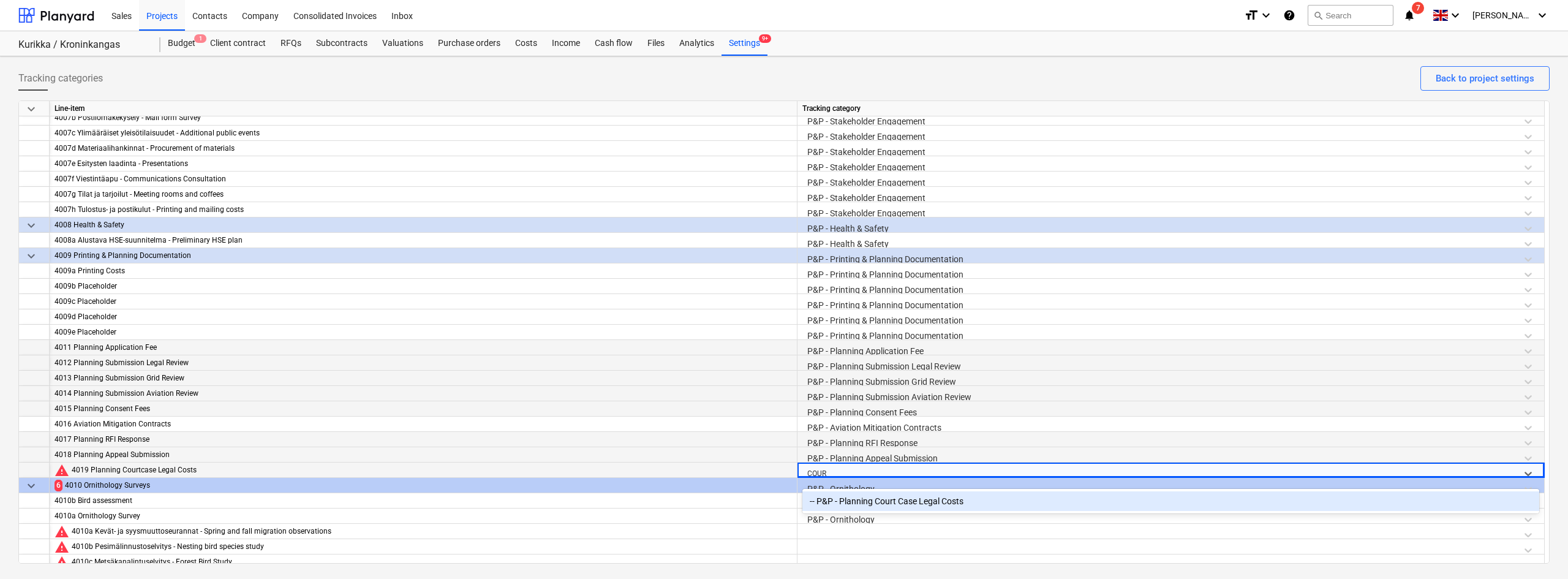
type input "COURT"
click at [886, 496] on div "-- P&P - Planning Court Case Legal Costs" at bounding box center [1170, 500] width 737 height 19
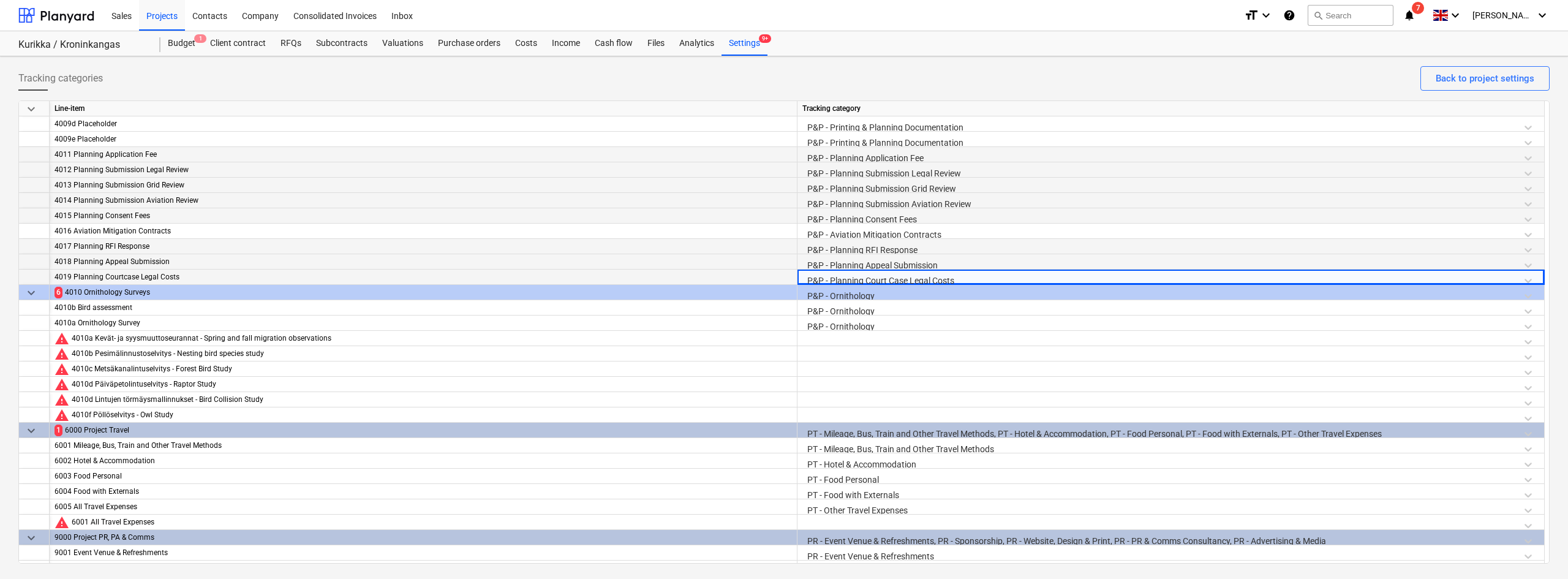
scroll to position [1563, 0]
click at [818, 333] on div at bounding box center [1170, 341] width 737 height 21
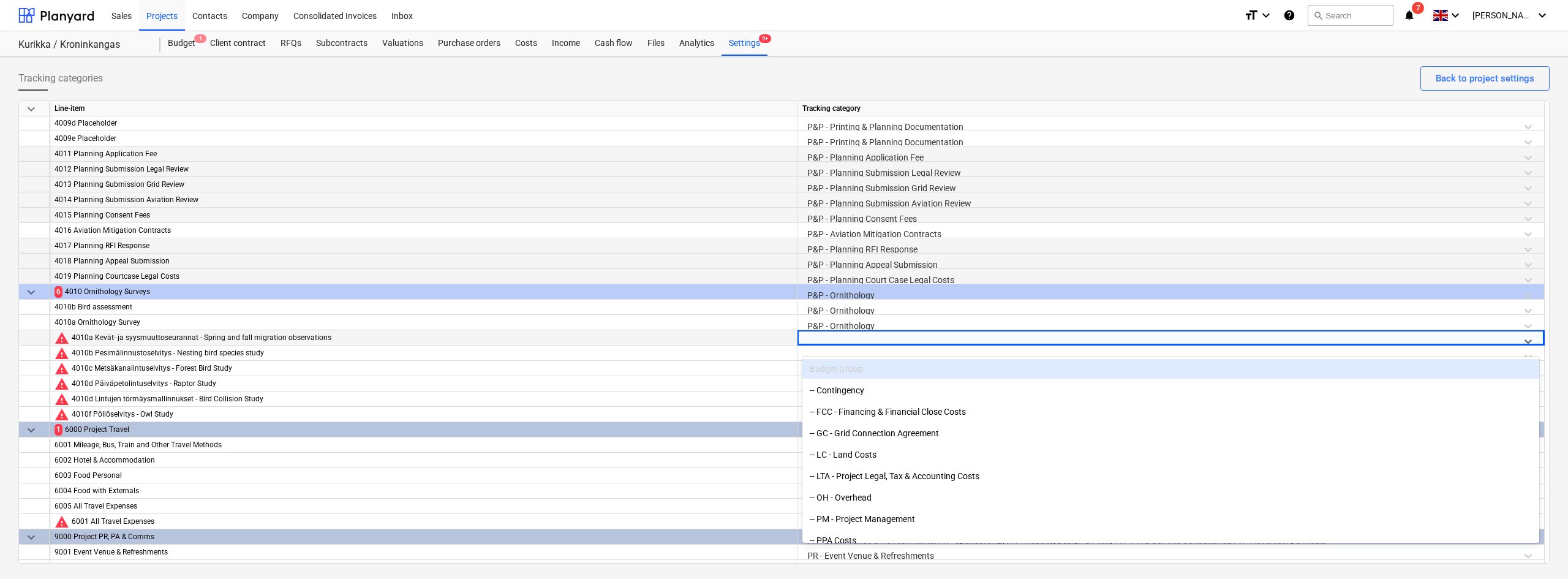
click at [835, 290] on div "P&P - Ornithology" at bounding box center [1170, 295] width 737 height 21
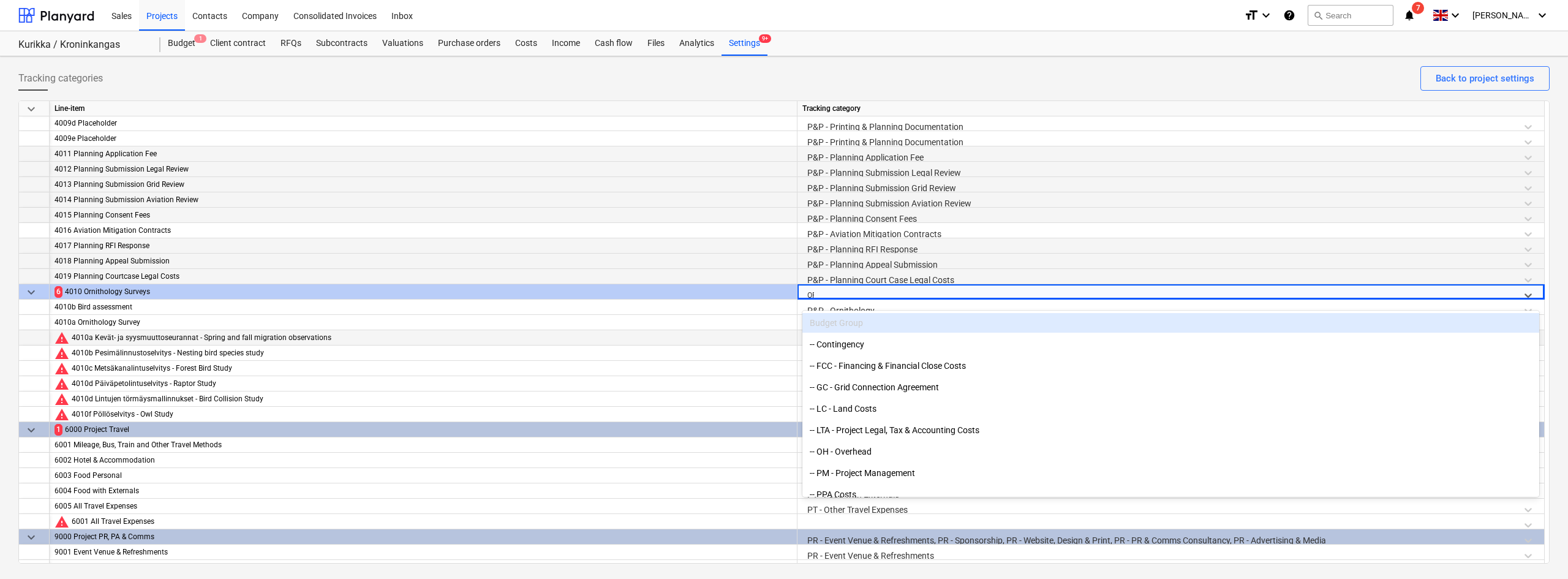
type input "ORN"
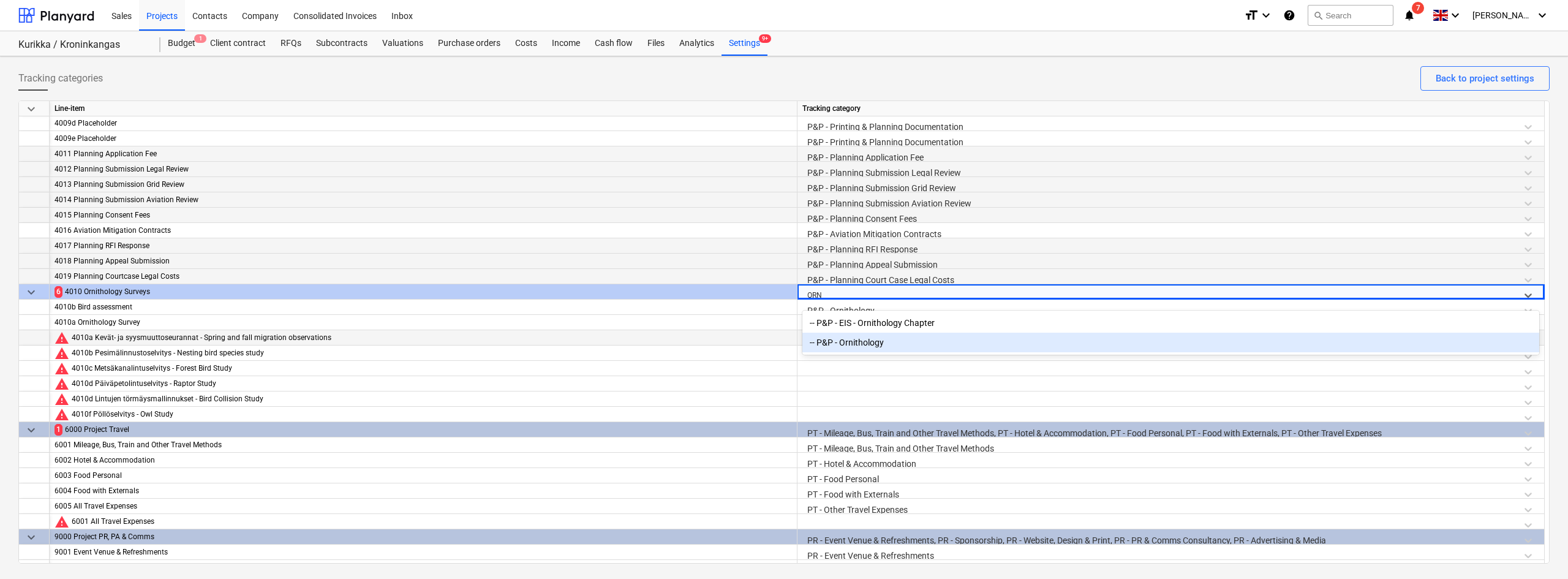
click at [861, 351] on div "-- P&P - Ornithology" at bounding box center [1170, 342] width 737 height 19
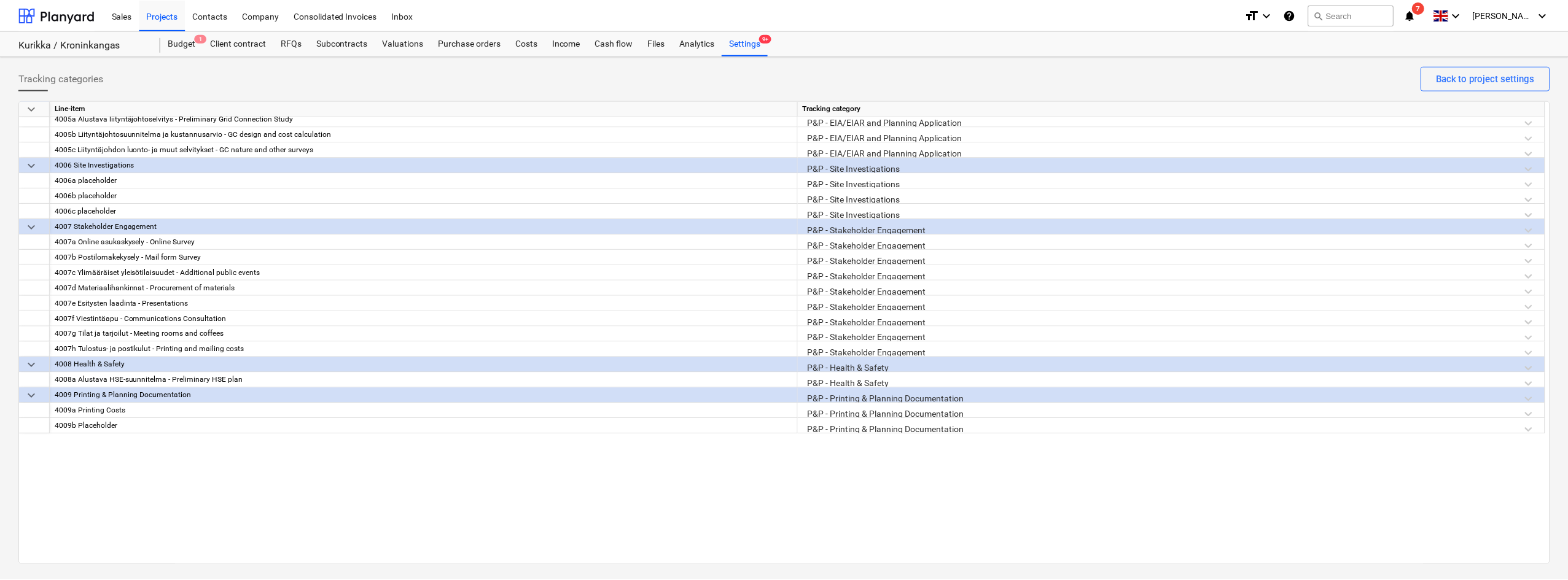
scroll to position [1001, 0]
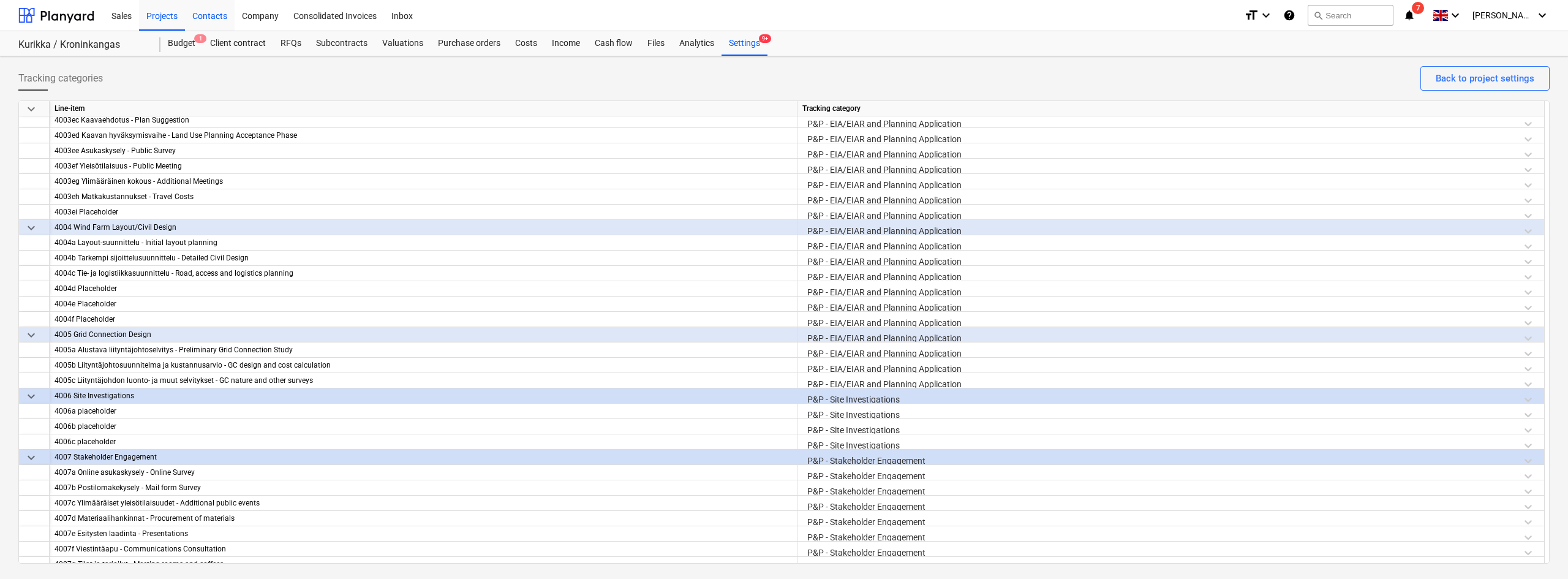
click at [188, 29] on div "Contacts" at bounding box center [210, 15] width 50 height 31
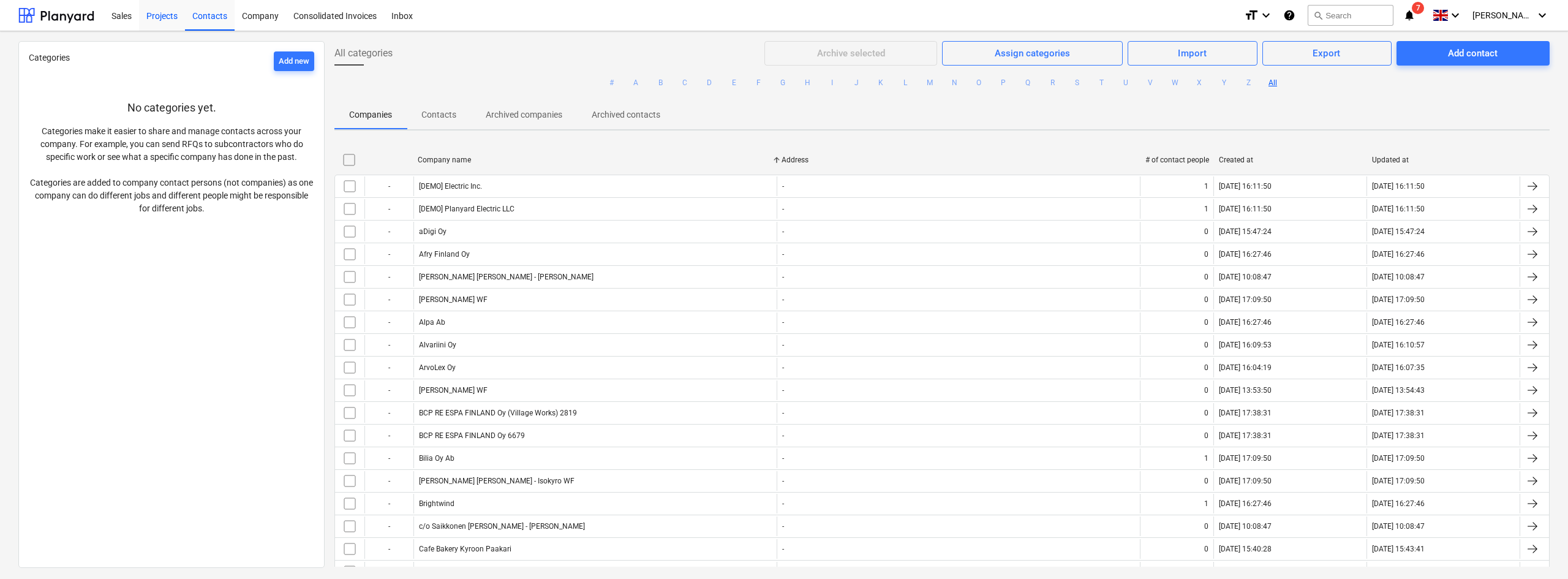
click at [156, 24] on div "Projects" at bounding box center [162, 15] width 46 height 31
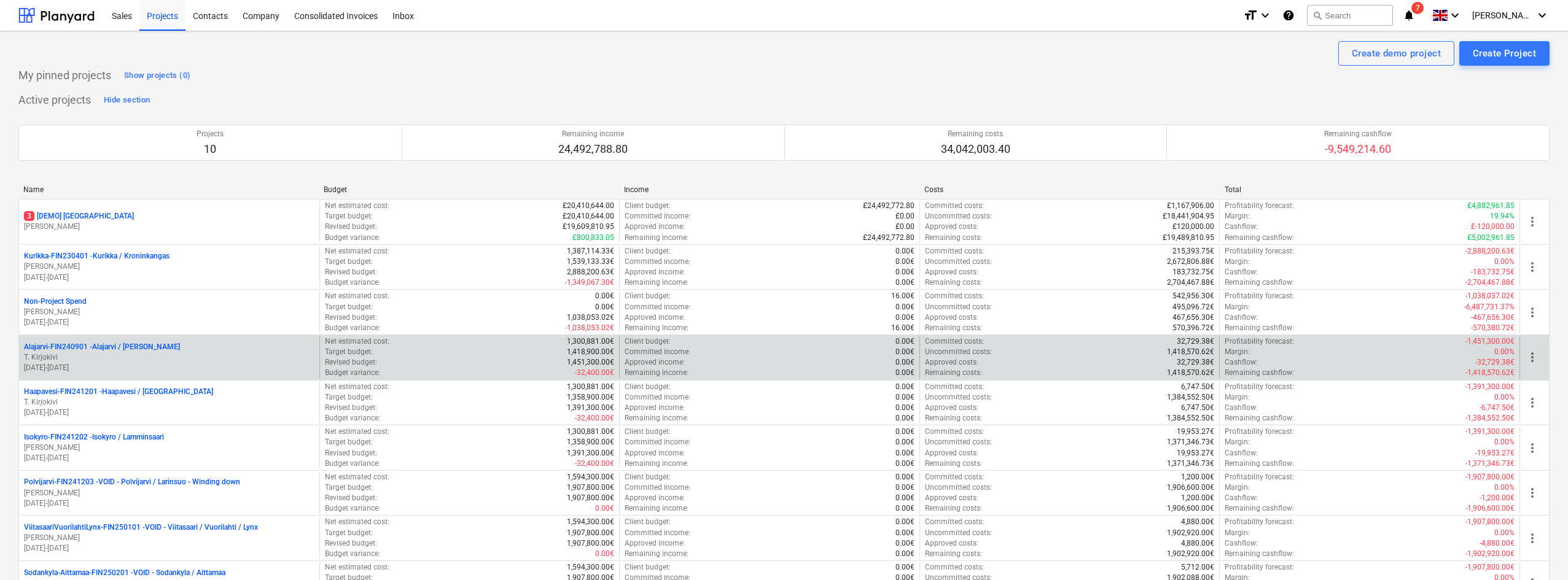
scroll to position [134, 0]
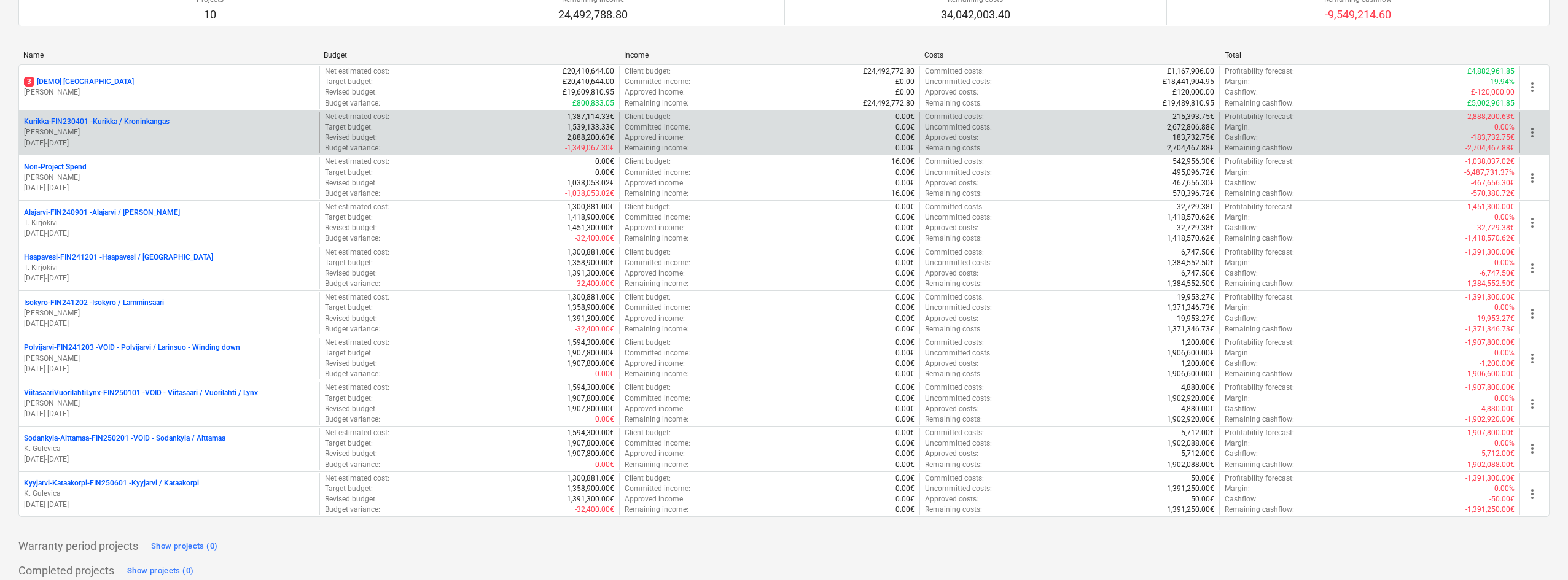
click at [161, 136] on p "[PERSON_NAME]" at bounding box center [169, 132] width 290 height 11
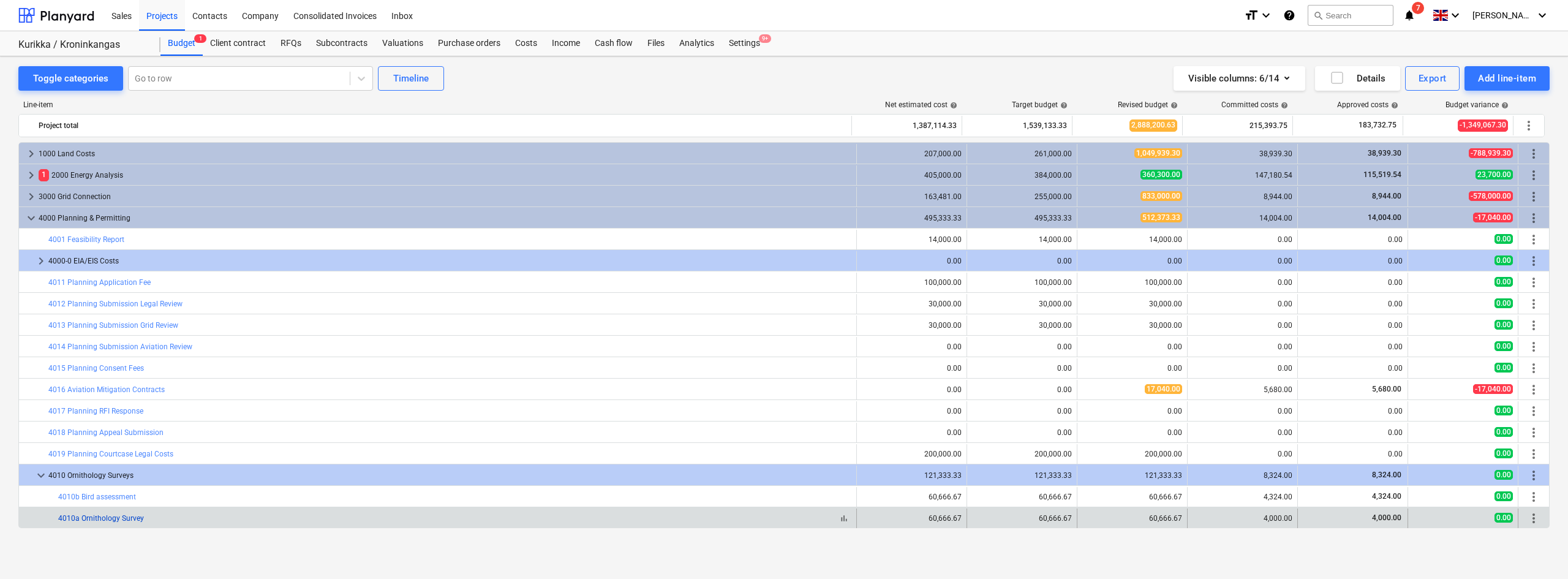
scroll to position [172, 0]
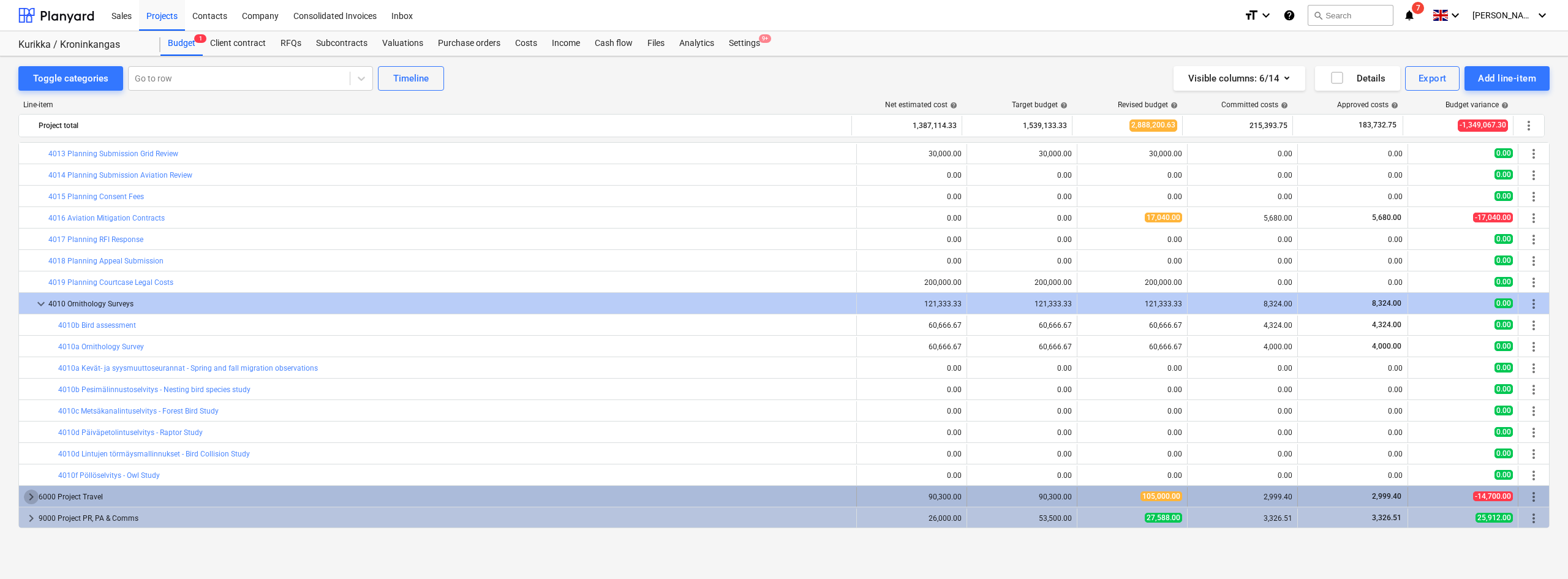
click at [31, 499] on span "keyboard_arrow_right" at bounding box center [31, 497] width 15 height 15
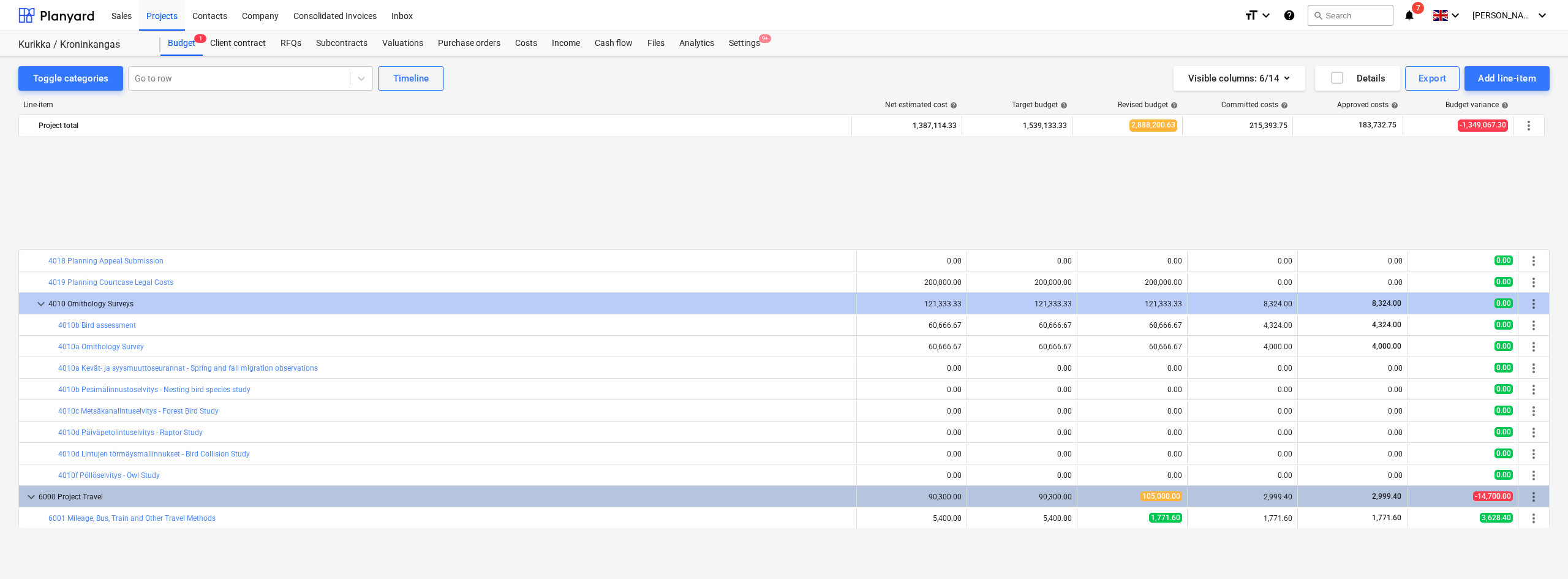
scroll to position [300, 0]
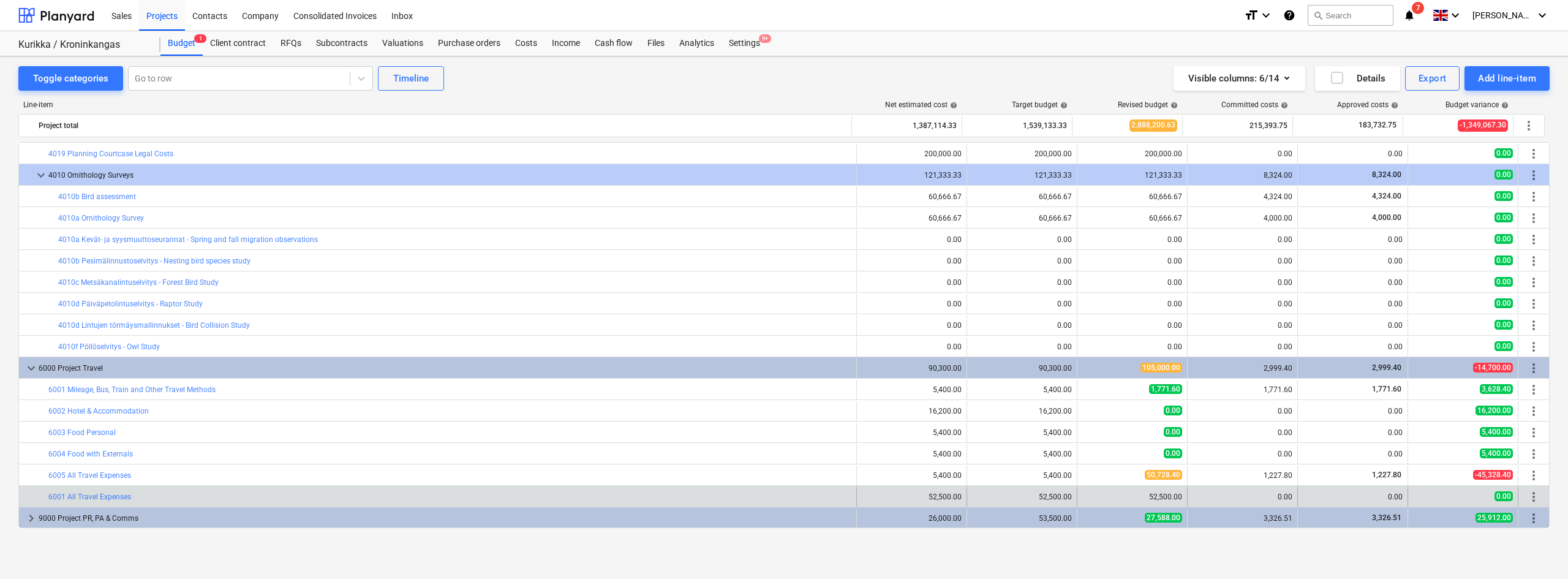
click at [1536, 503] on span "more_vert" at bounding box center [1534, 497] width 15 height 15
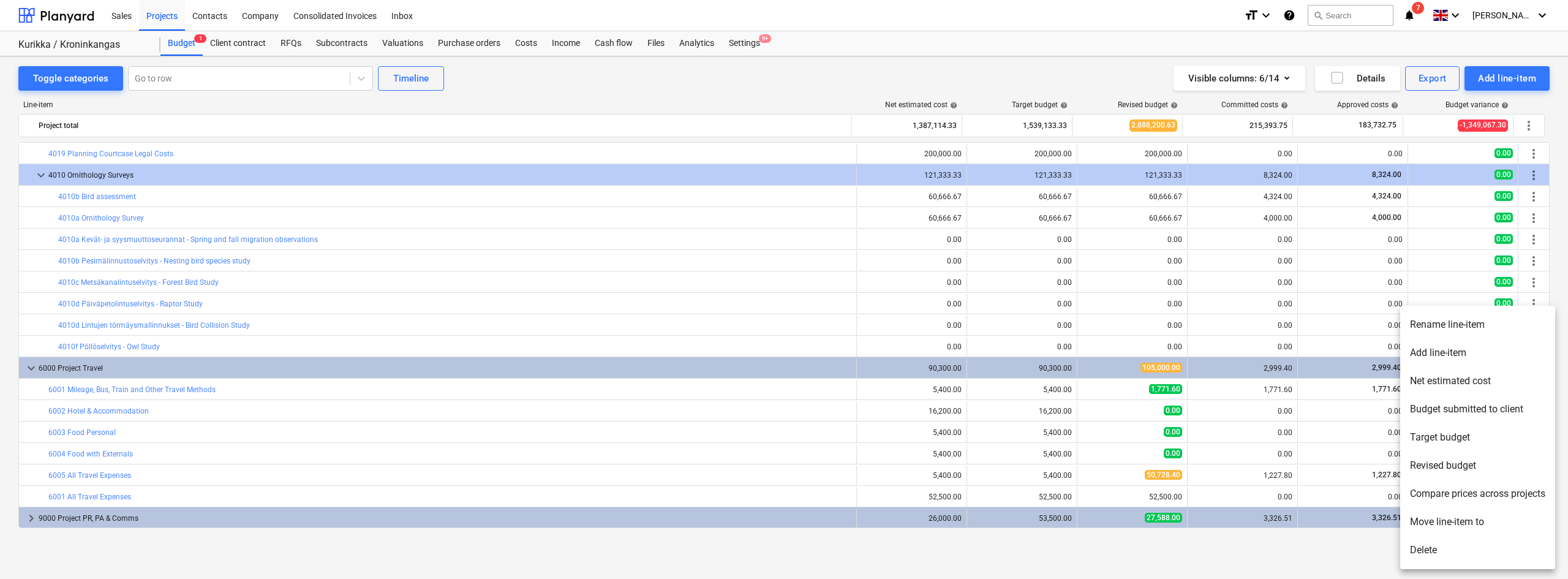
click at [1464, 545] on li "Delete" at bounding box center [1478, 550] width 155 height 28
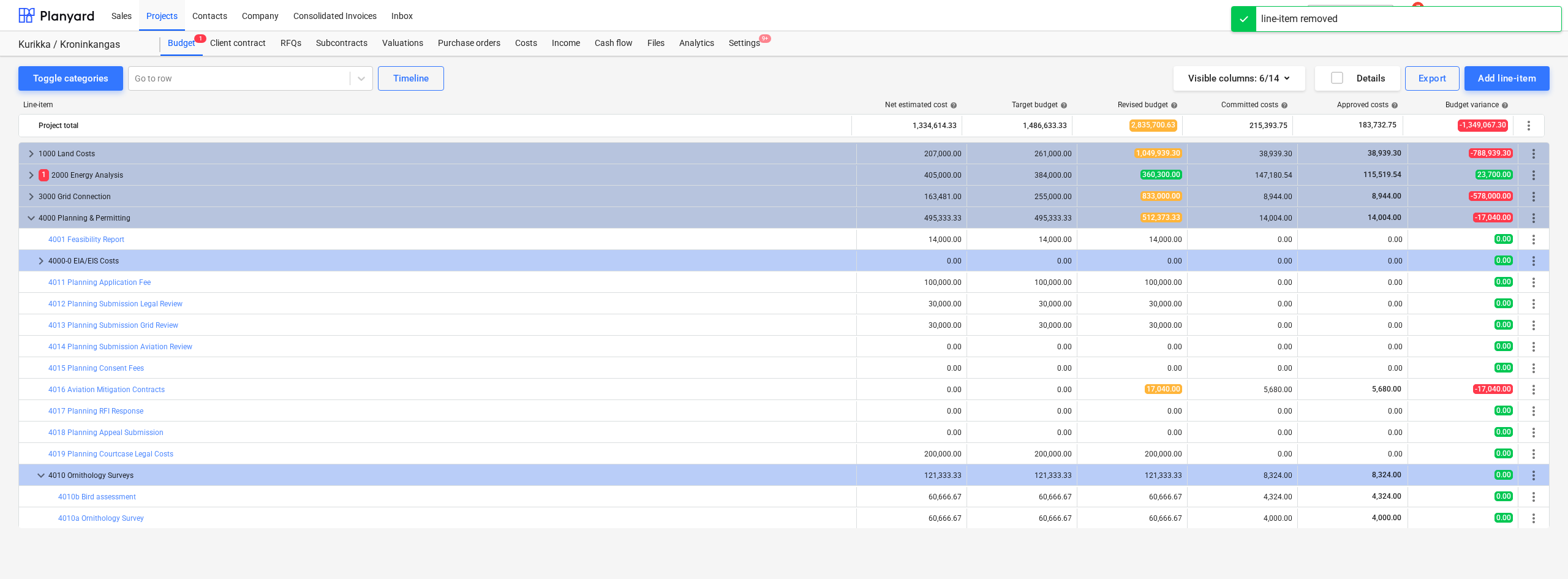
scroll to position [279, 0]
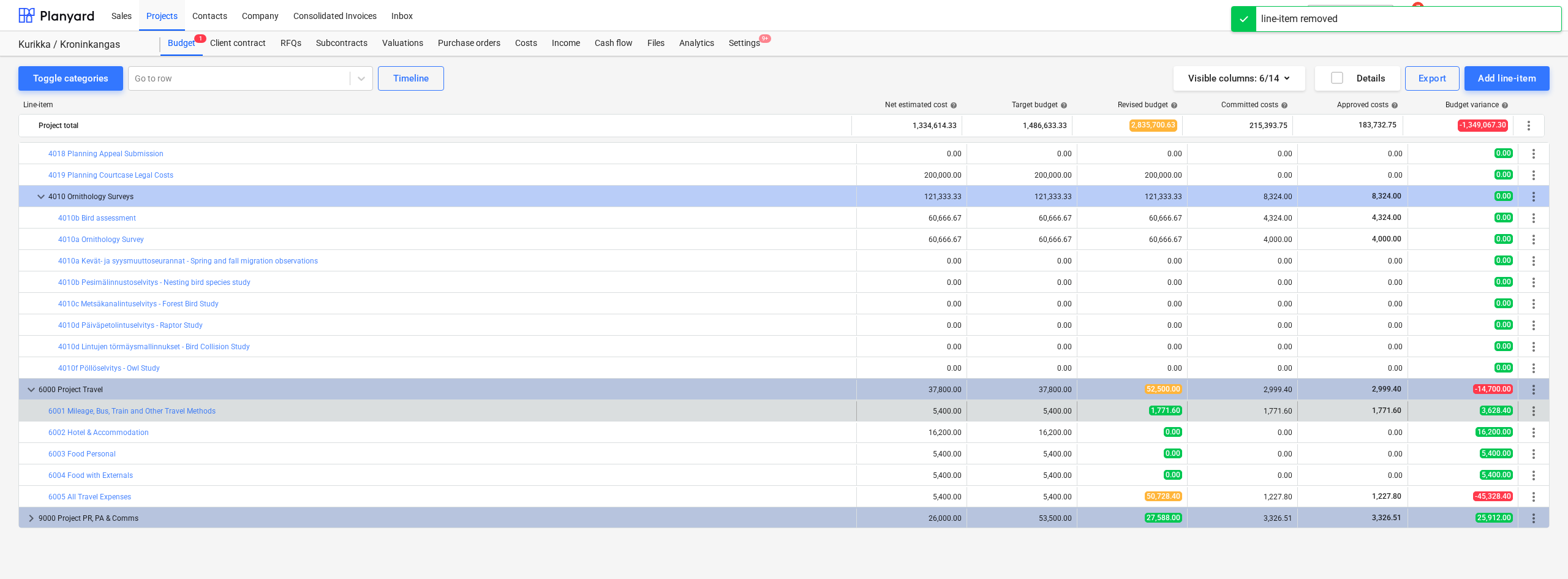
click at [1533, 414] on span "more_vert" at bounding box center [1534, 411] width 15 height 15
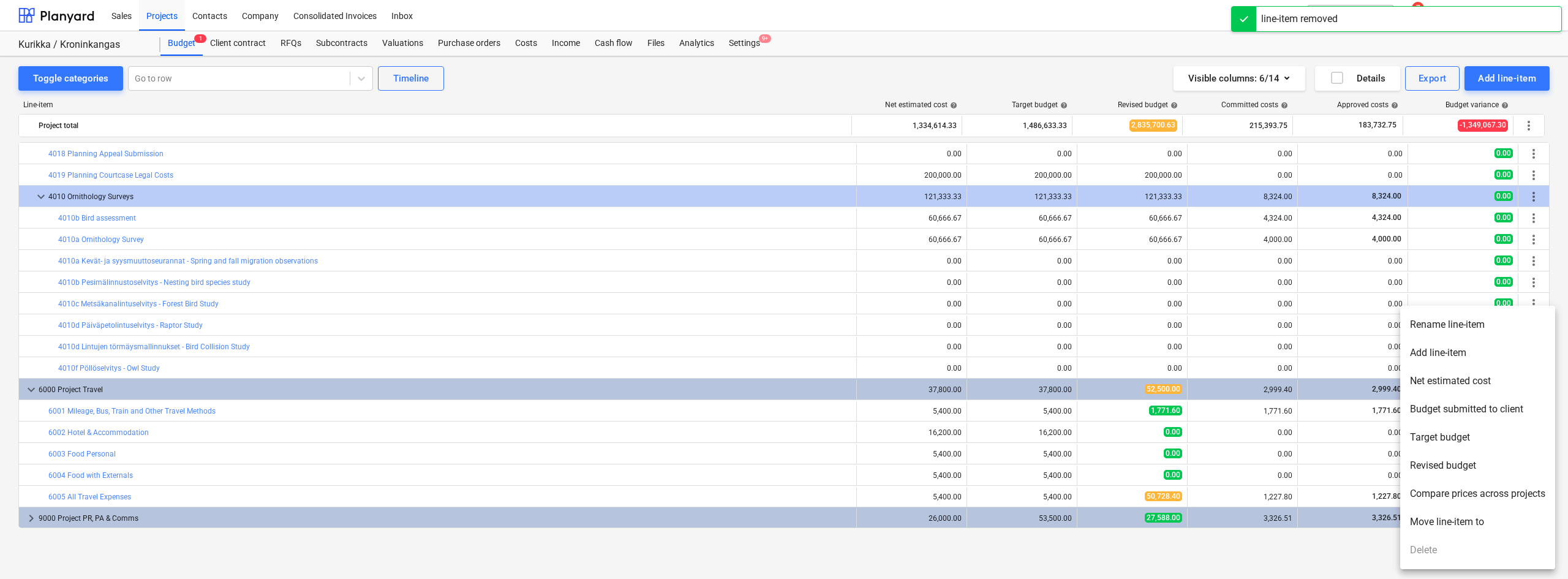
click at [1327, 416] on div at bounding box center [784, 290] width 1568 height 579
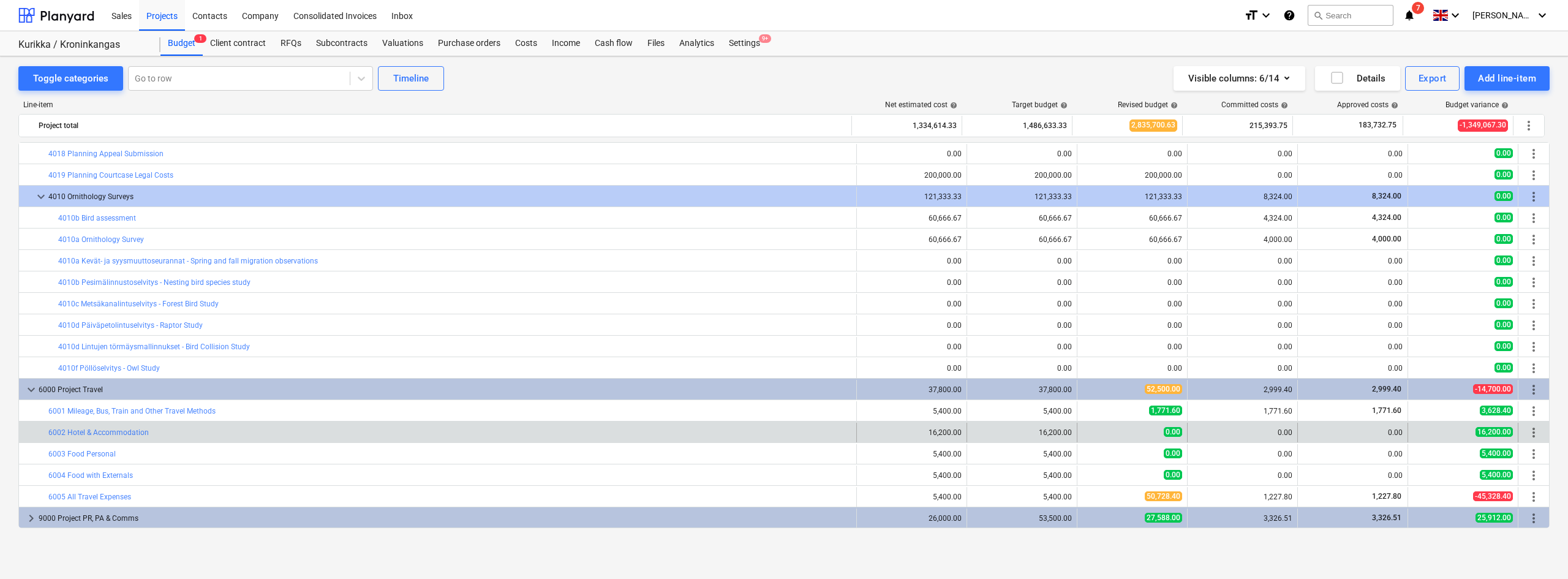
click at [1527, 434] on span "more_vert" at bounding box center [1534, 432] width 15 height 15
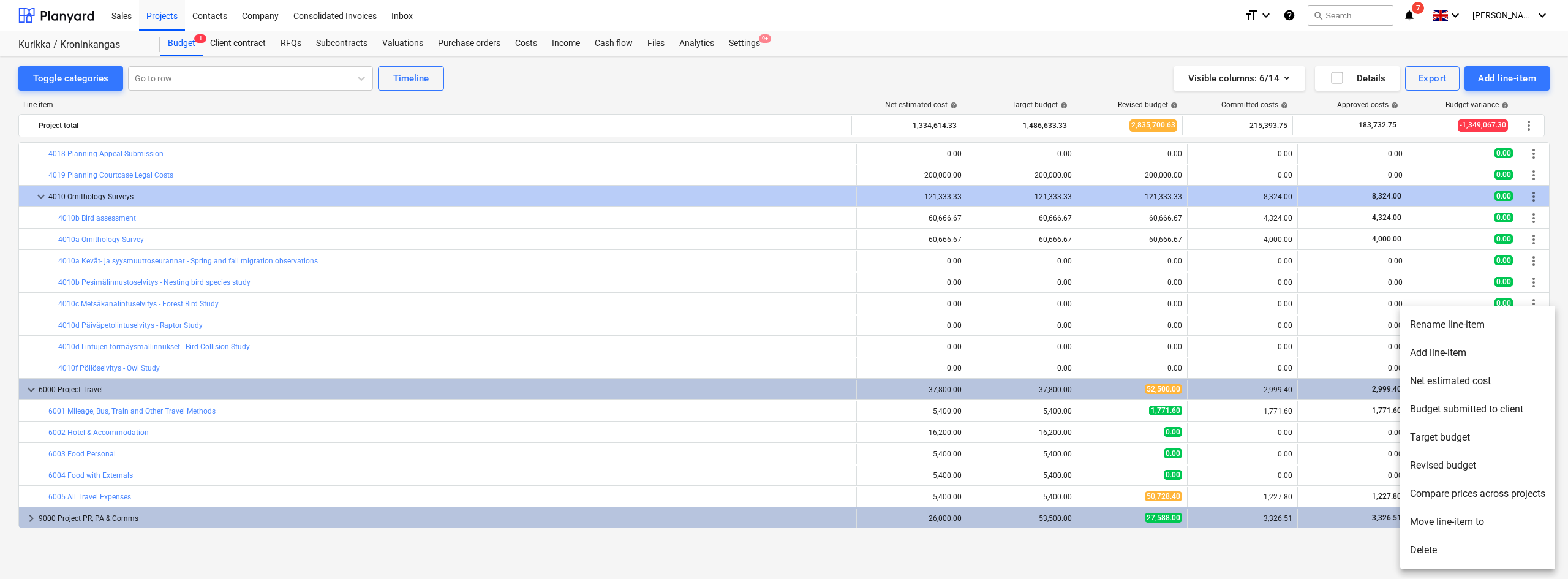
click at [1430, 552] on li "Delete" at bounding box center [1478, 550] width 155 height 28
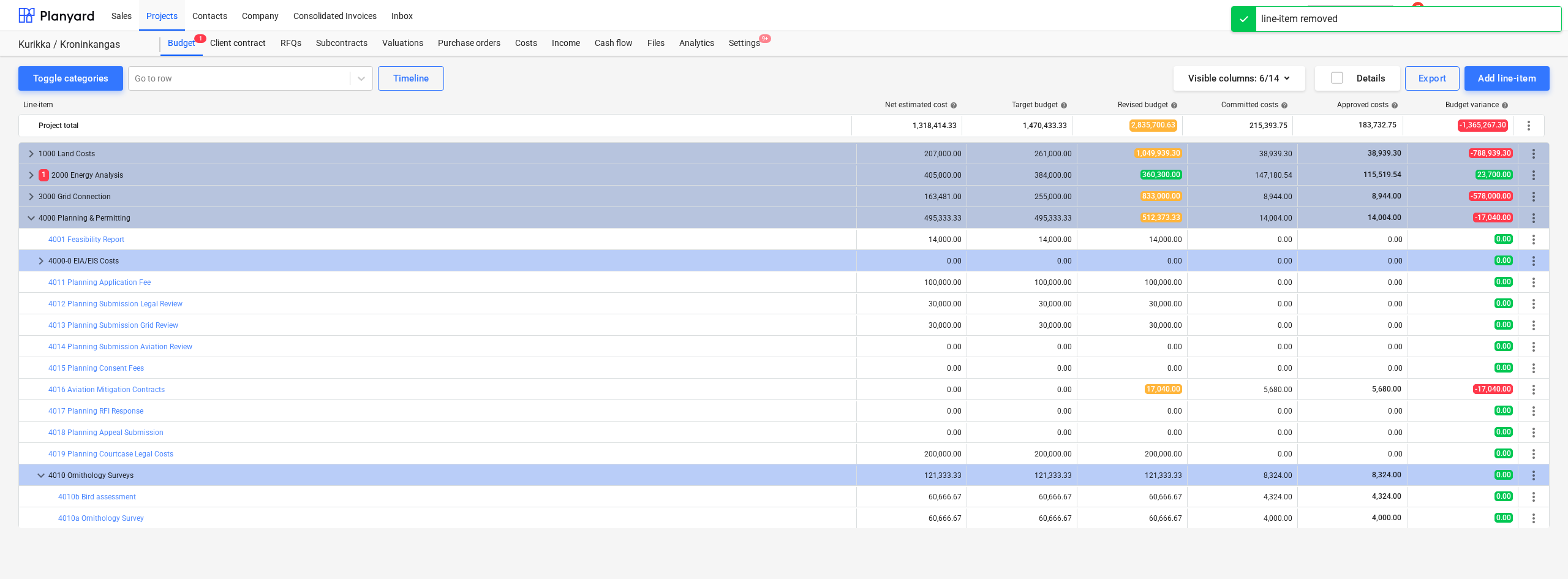
scroll to position [257, 0]
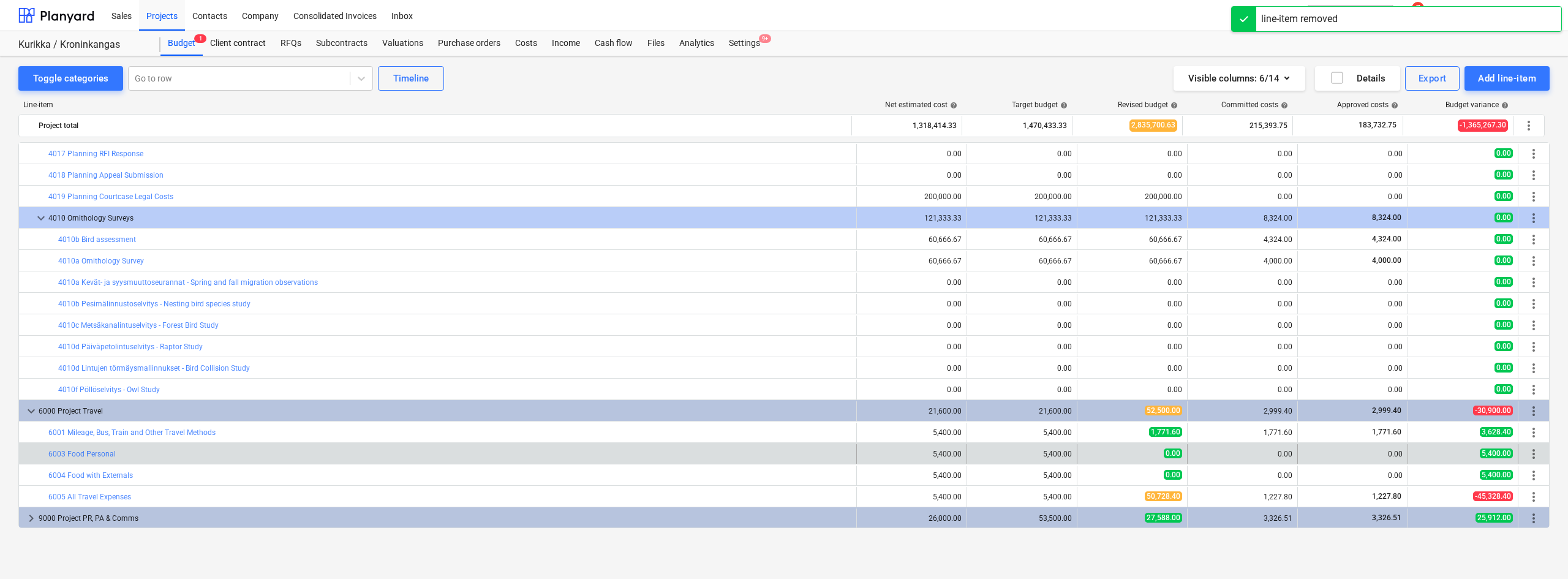
click at [1529, 454] on span "more_vert" at bounding box center [1534, 454] width 15 height 15
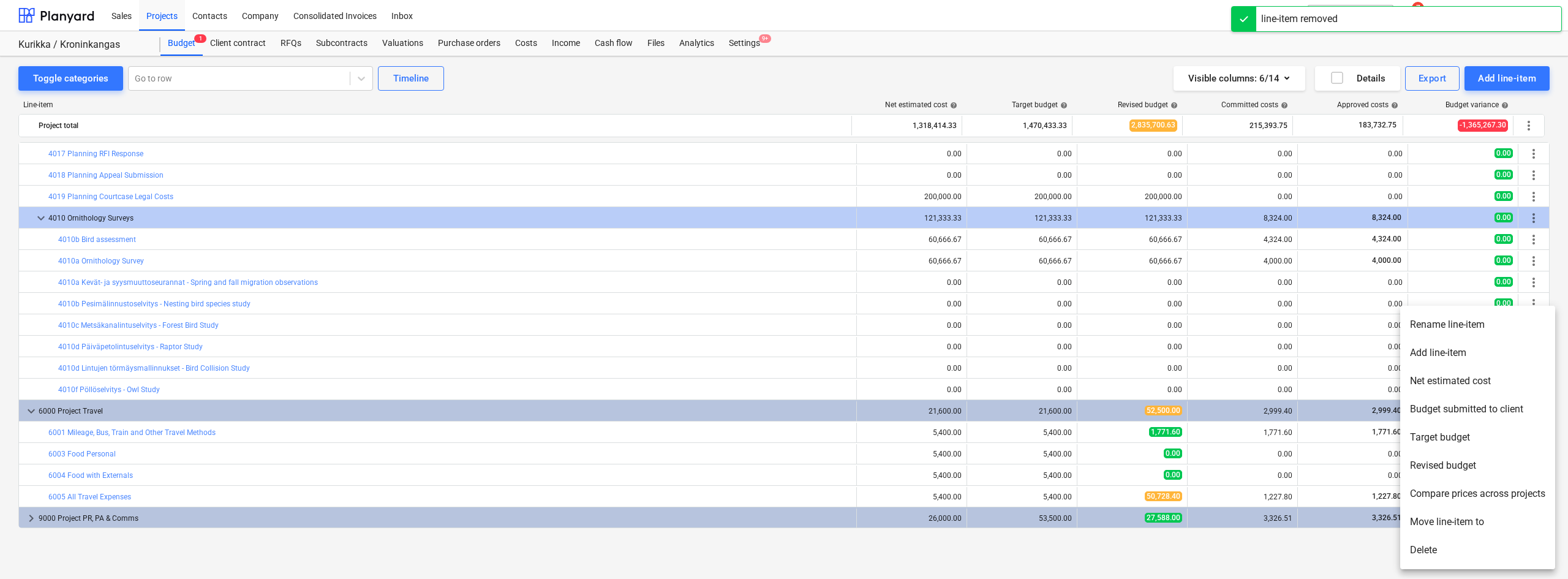
click at [1407, 552] on li "Delete" at bounding box center [1478, 550] width 155 height 28
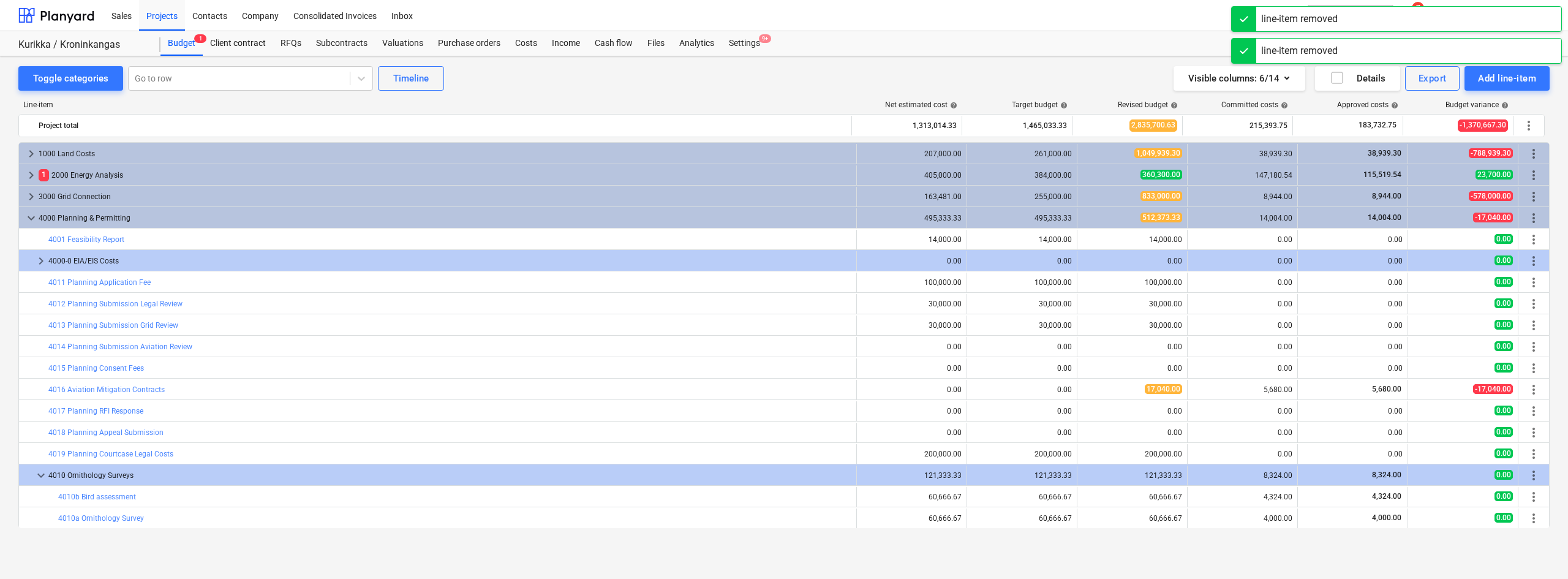
scroll to position [236, 0]
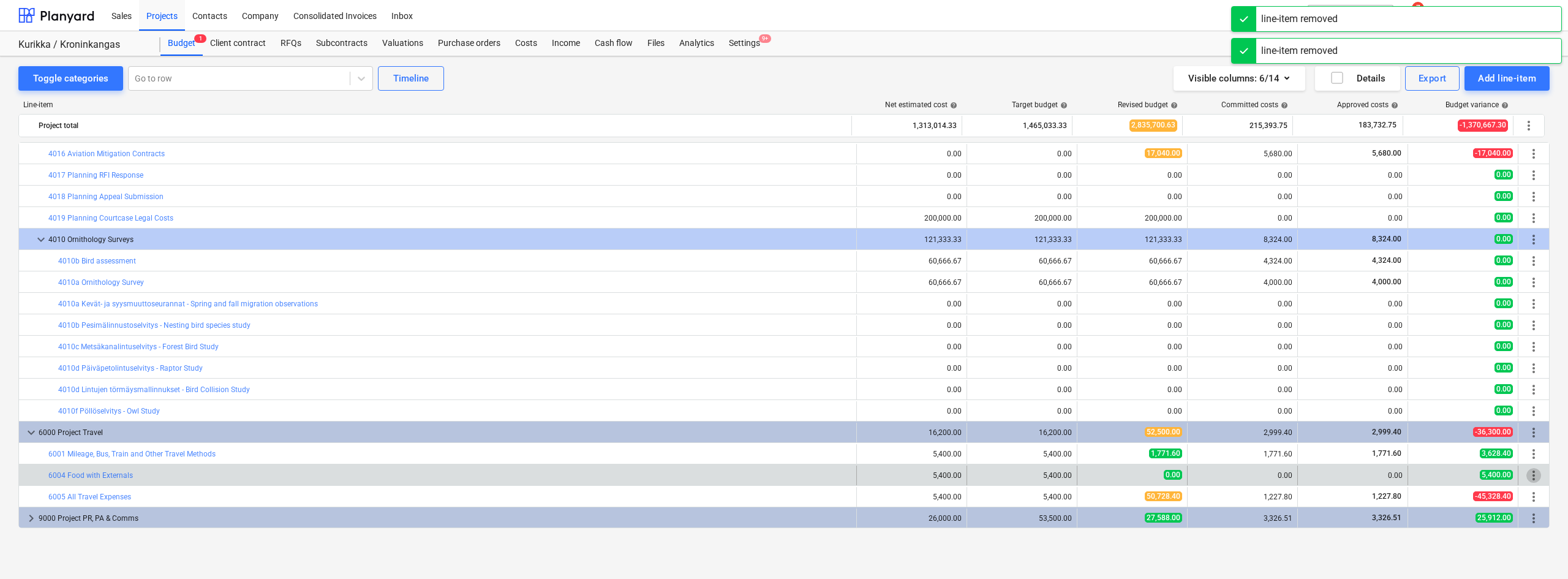
click at [1536, 470] on span "more_vert" at bounding box center [1534, 475] width 15 height 15
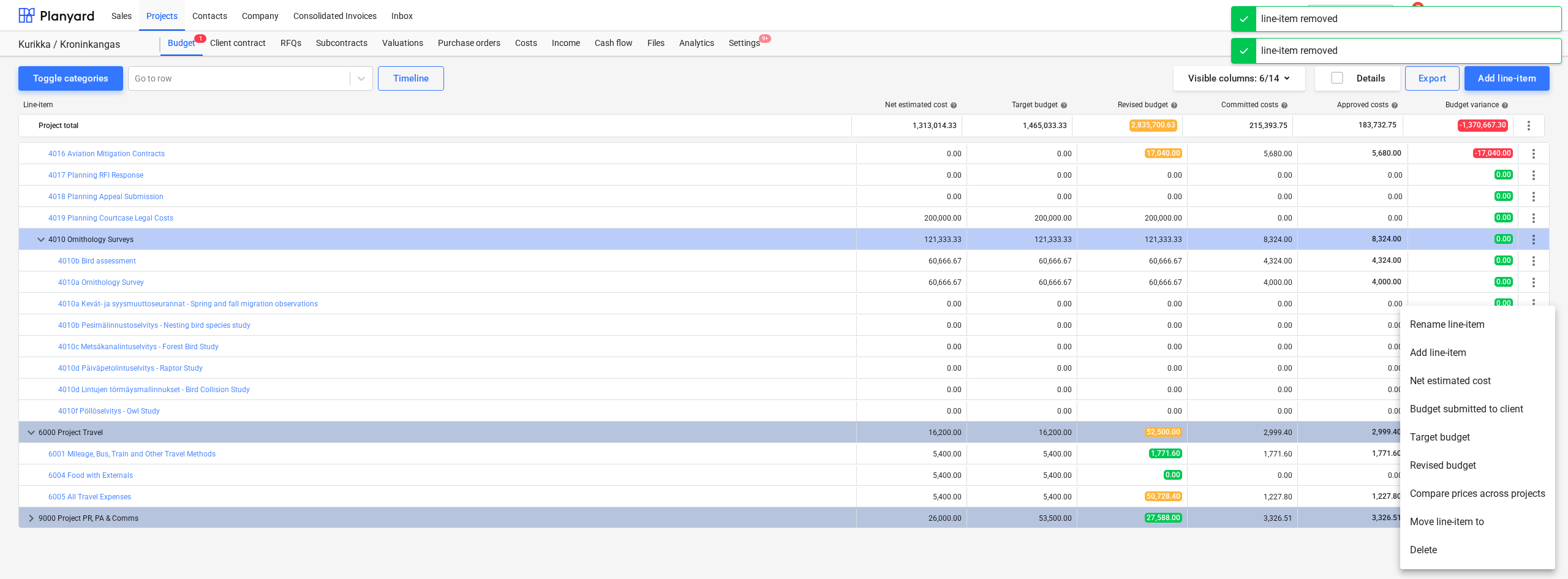
click at [1428, 555] on li "Delete" at bounding box center [1478, 550] width 155 height 28
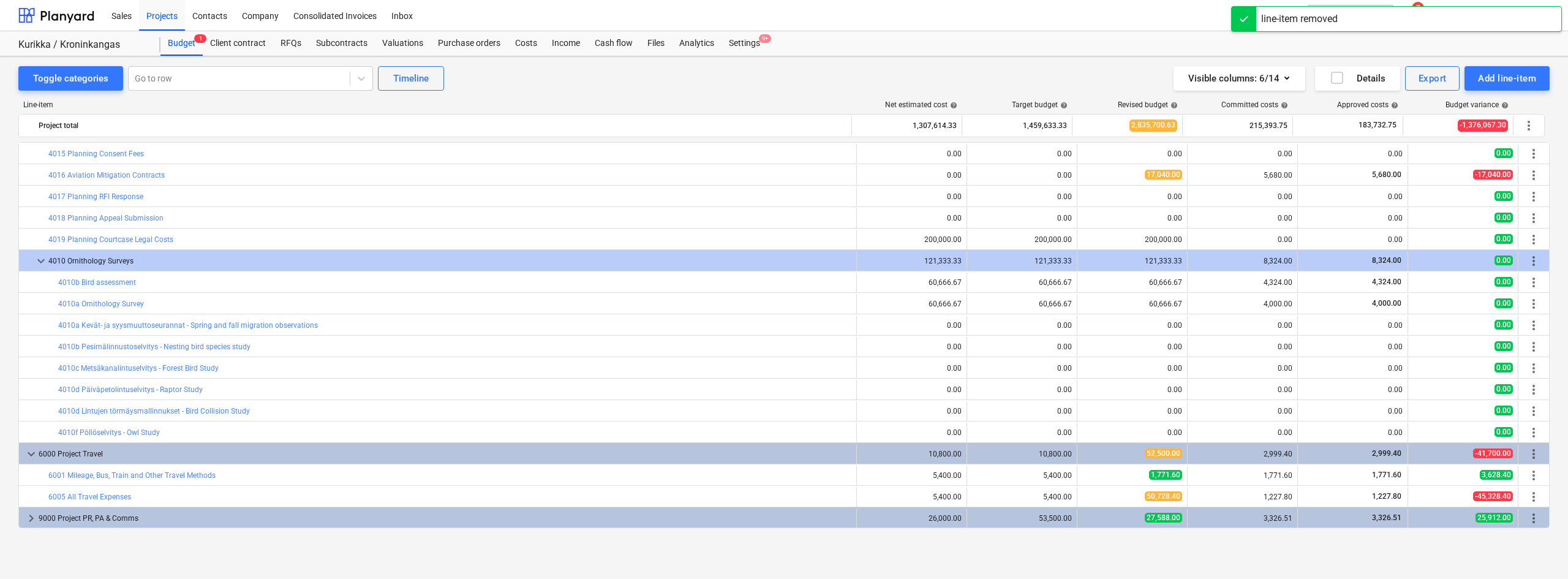
scroll to position [0, 0]
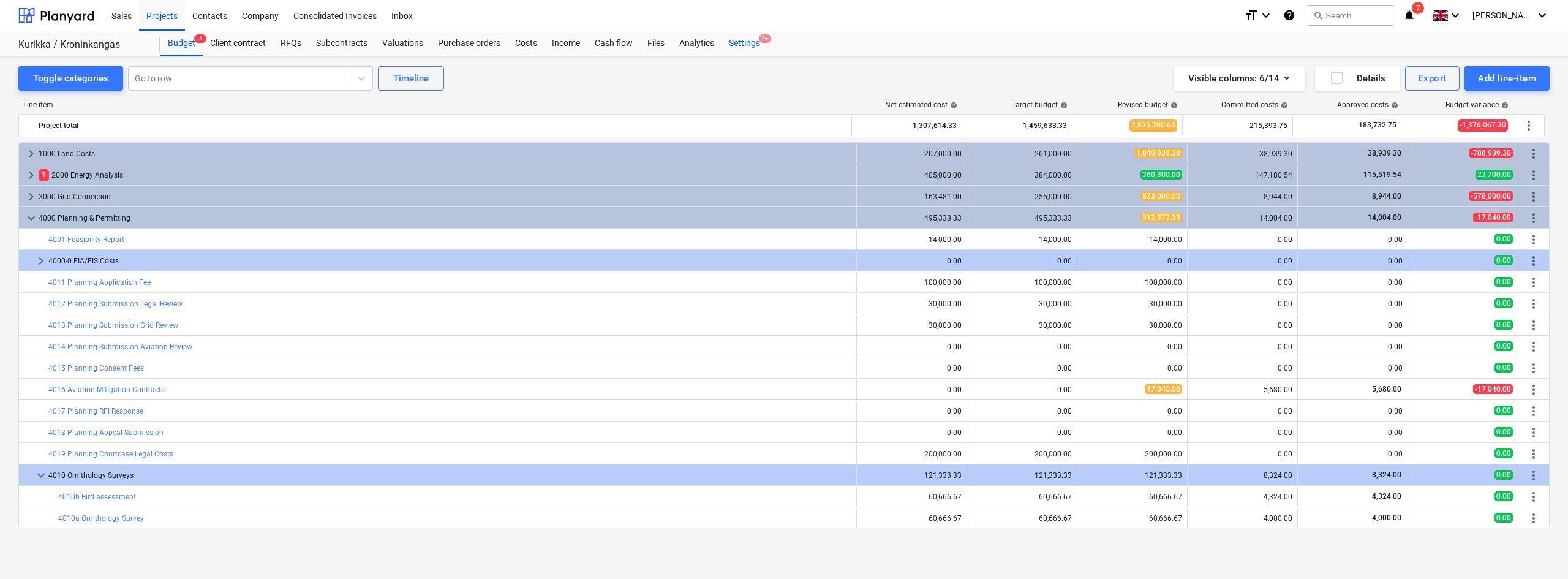
click at [744, 46] on div "Settings 9+" at bounding box center [745, 43] width 46 height 24
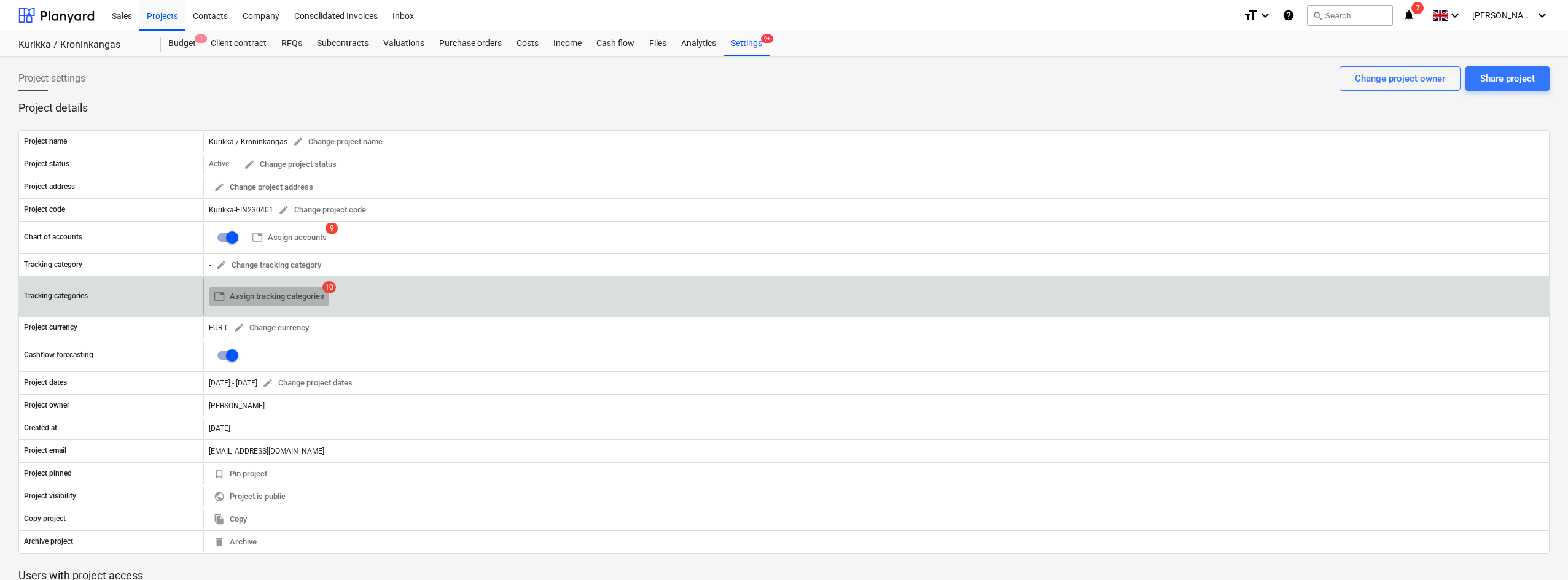
click at [301, 298] on span "table Assign tracking categories" at bounding box center [269, 296] width 111 height 14
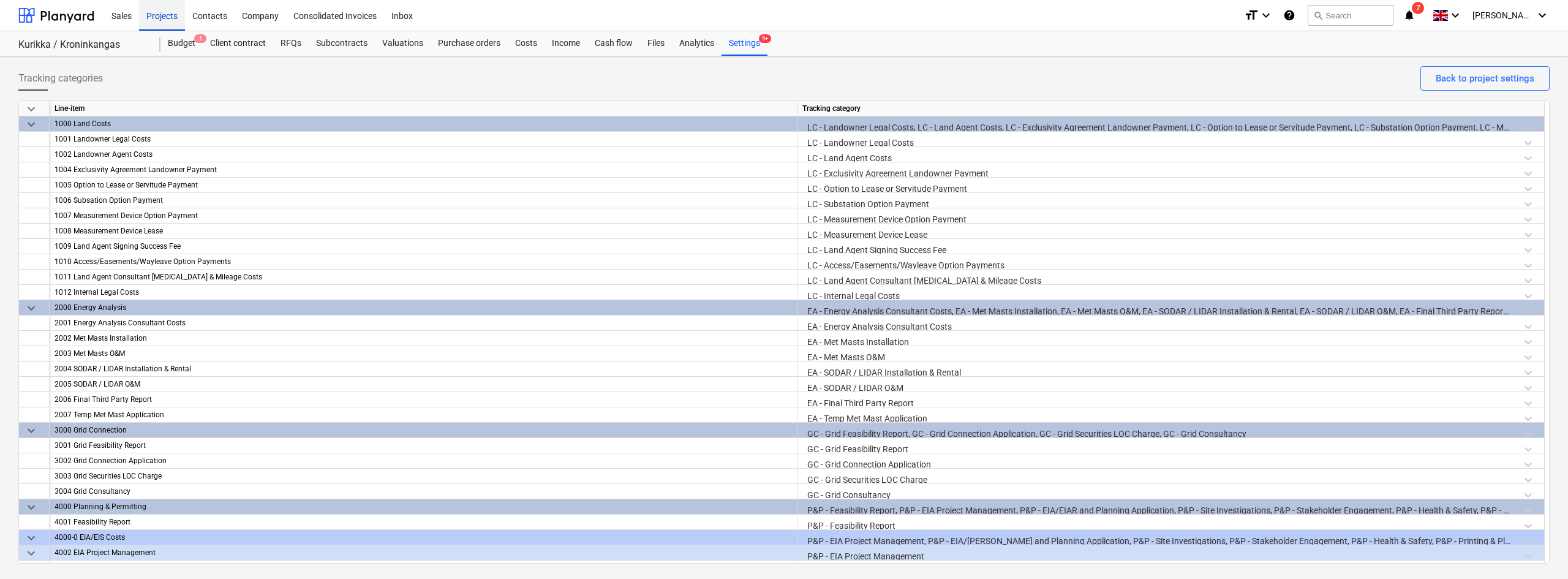
click at [170, 6] on div "Projects" at bounding box center [162, 15] width 46 height 31
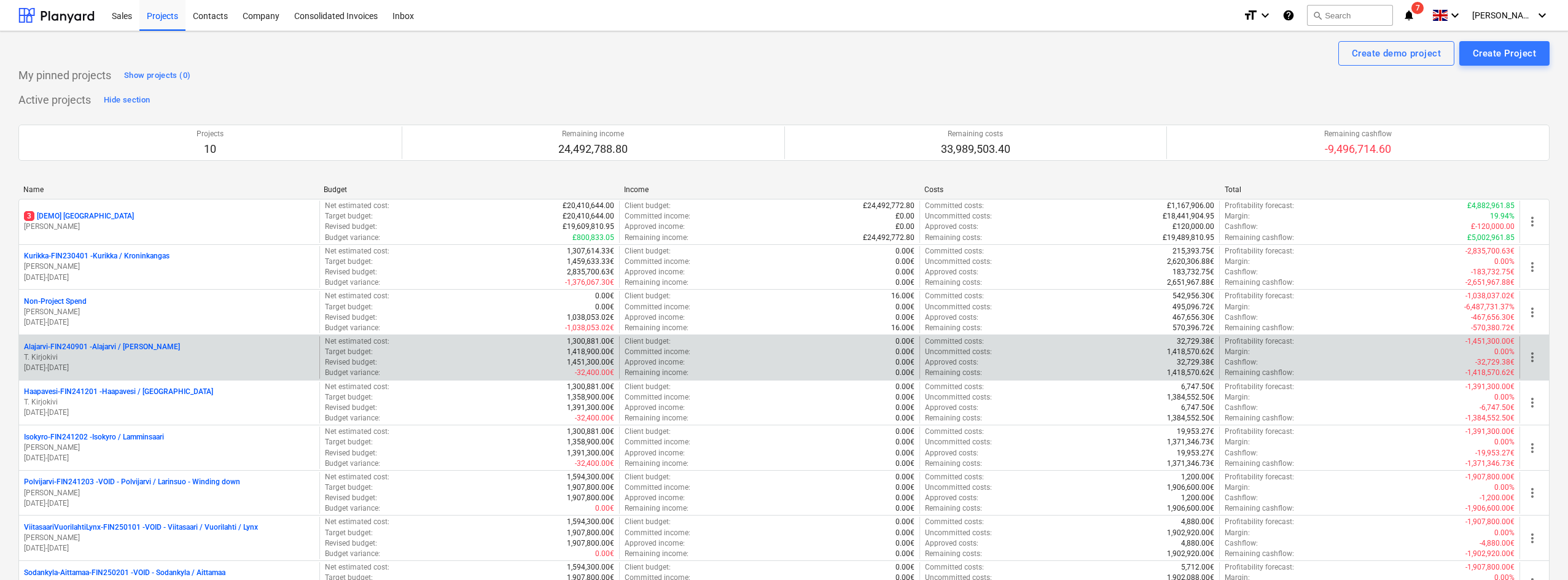
click at [69, 344] on p "Alajarvi-FIN240901 - Alajarvi / Jyrkays" at bounding box center [101, 347] width 156 height 11
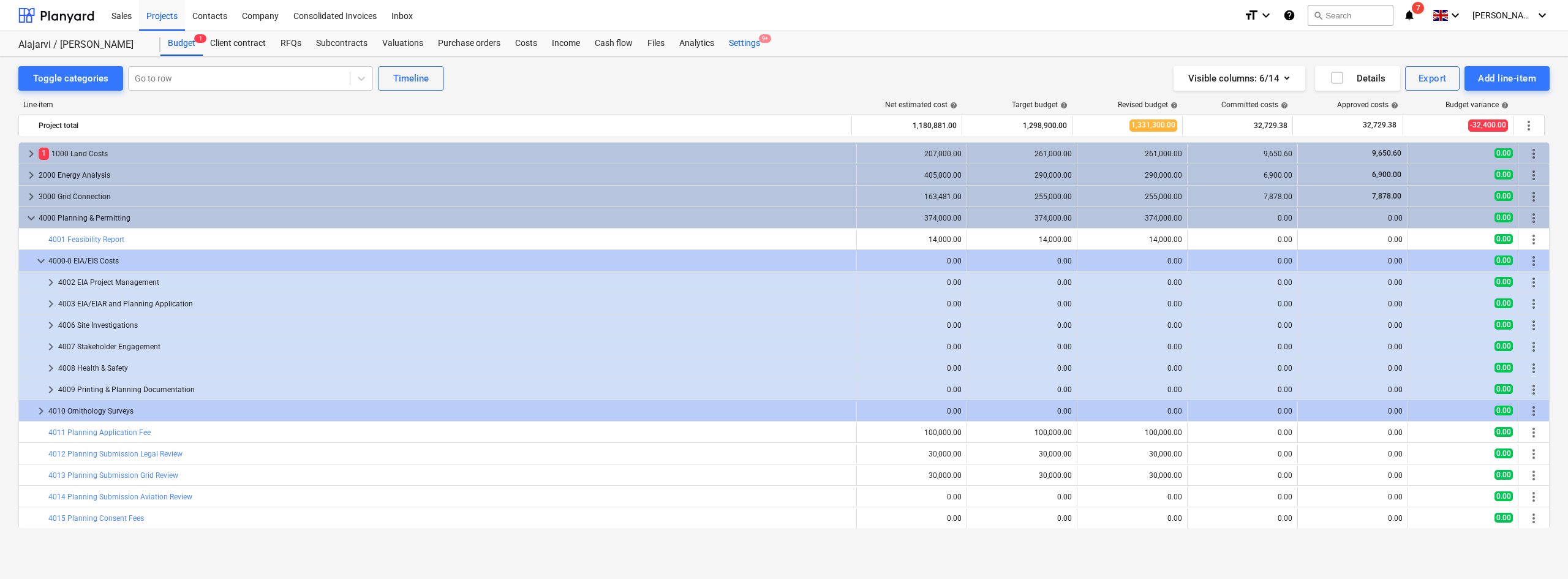
click at [763, 41] on span "9+" at bounding box center [765, 39] width 12 height 9
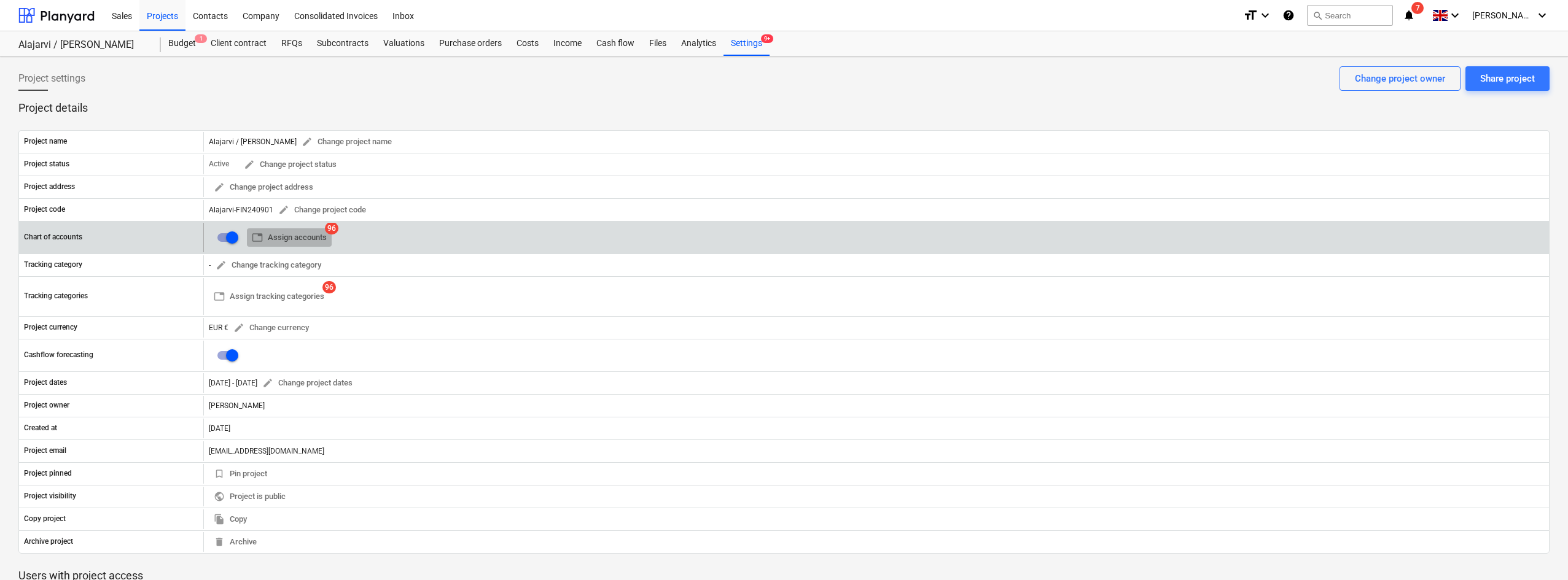
click at [311, 233] on span "table Assign accounts" at bounding box center [290, 238] width 75 height 14
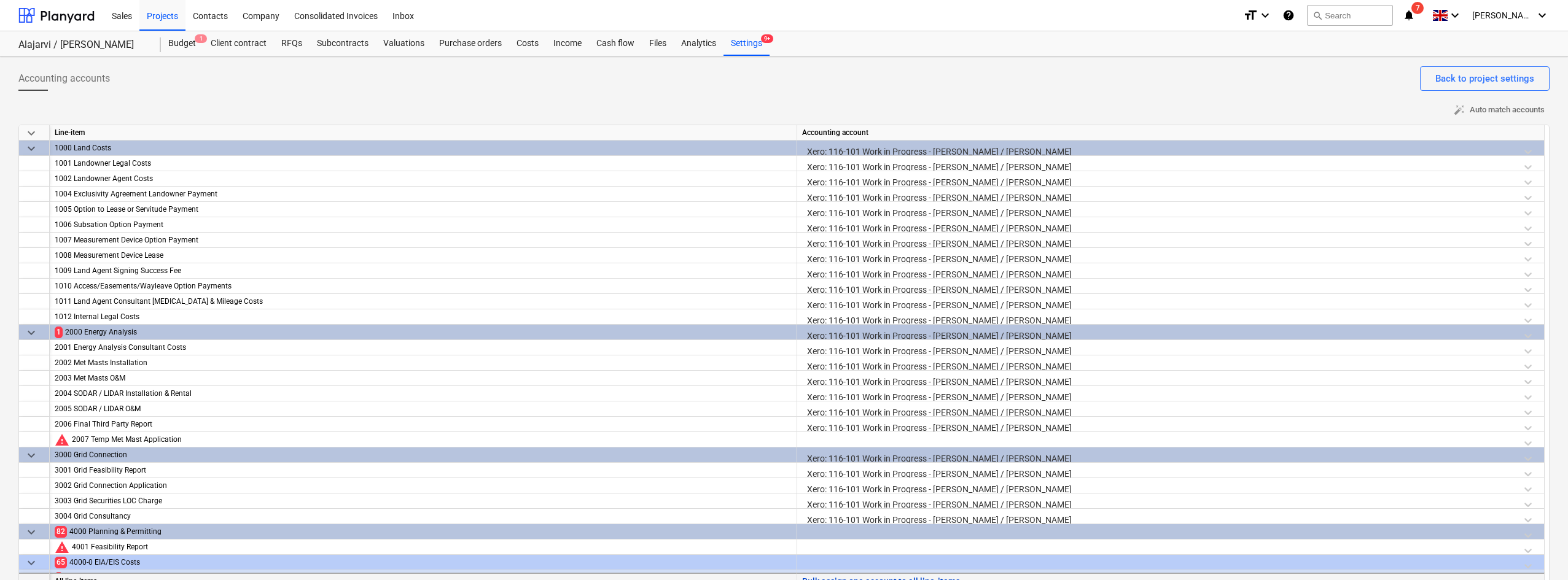
click at [826, 579] on button "Bulk assign one account to all line-items" at bounding box center [881, 581] width 158 height 16
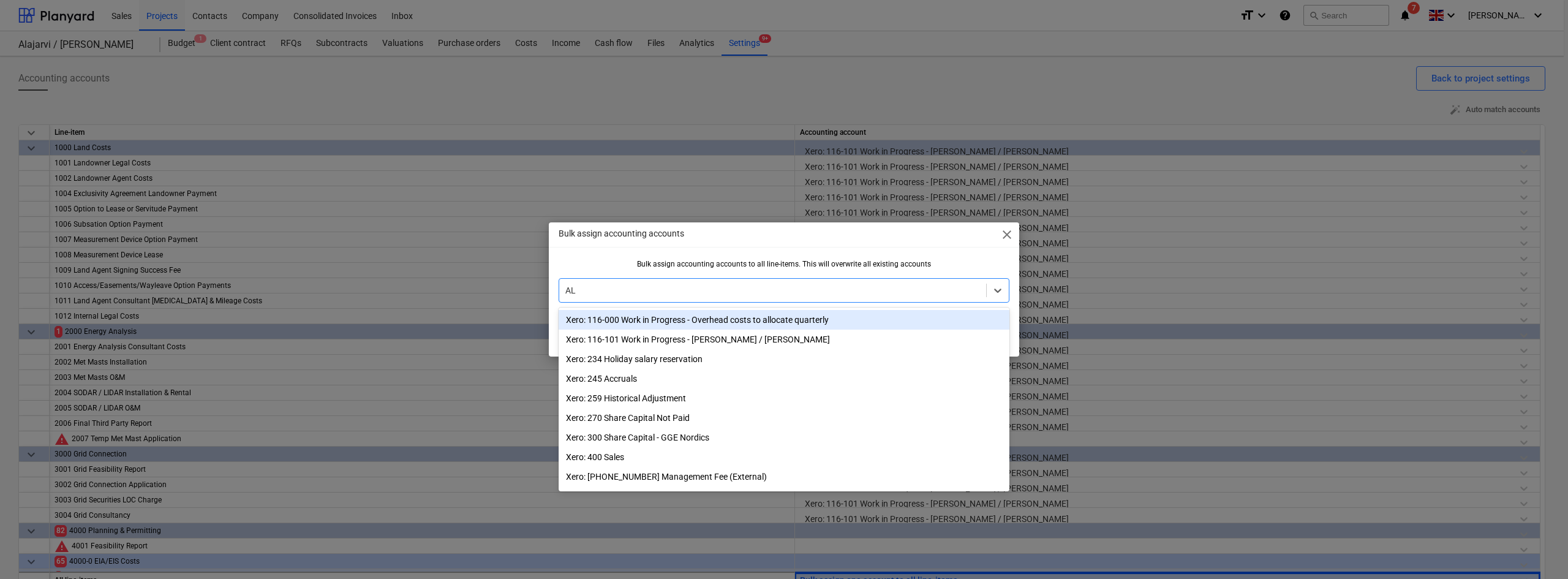
type input "ALA"
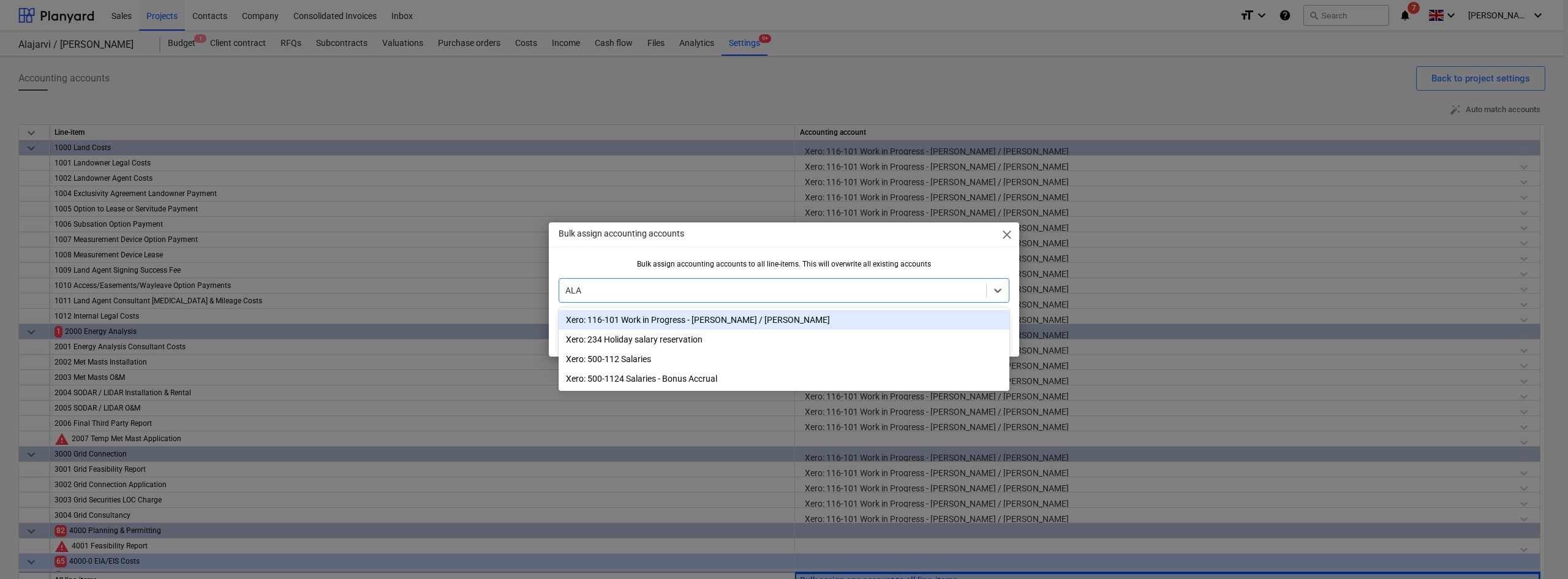
click at [642, 321] on div "Xero: 116-101 Work in Progress - Alajarvi / Jyrkays" at bounding box center [783, 319] width 451 height 19
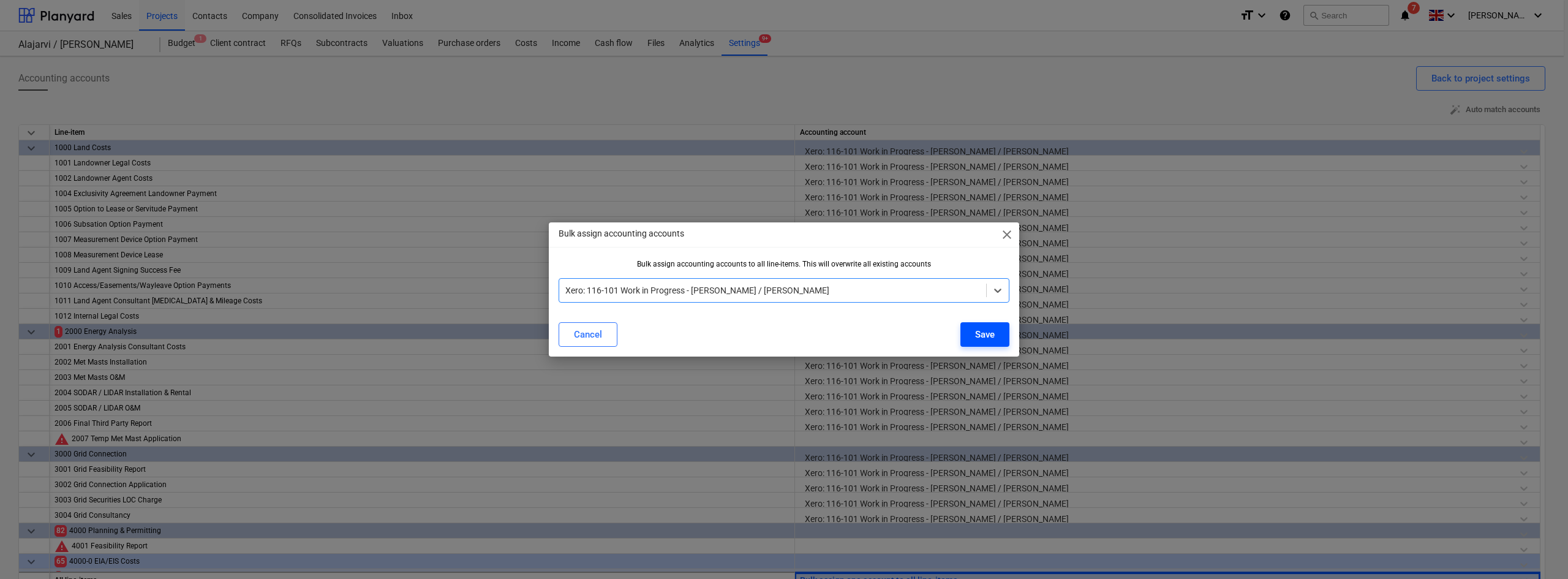
click at [996, 331] on button "Save" at bounding box center [985, 334] width 49 height 24
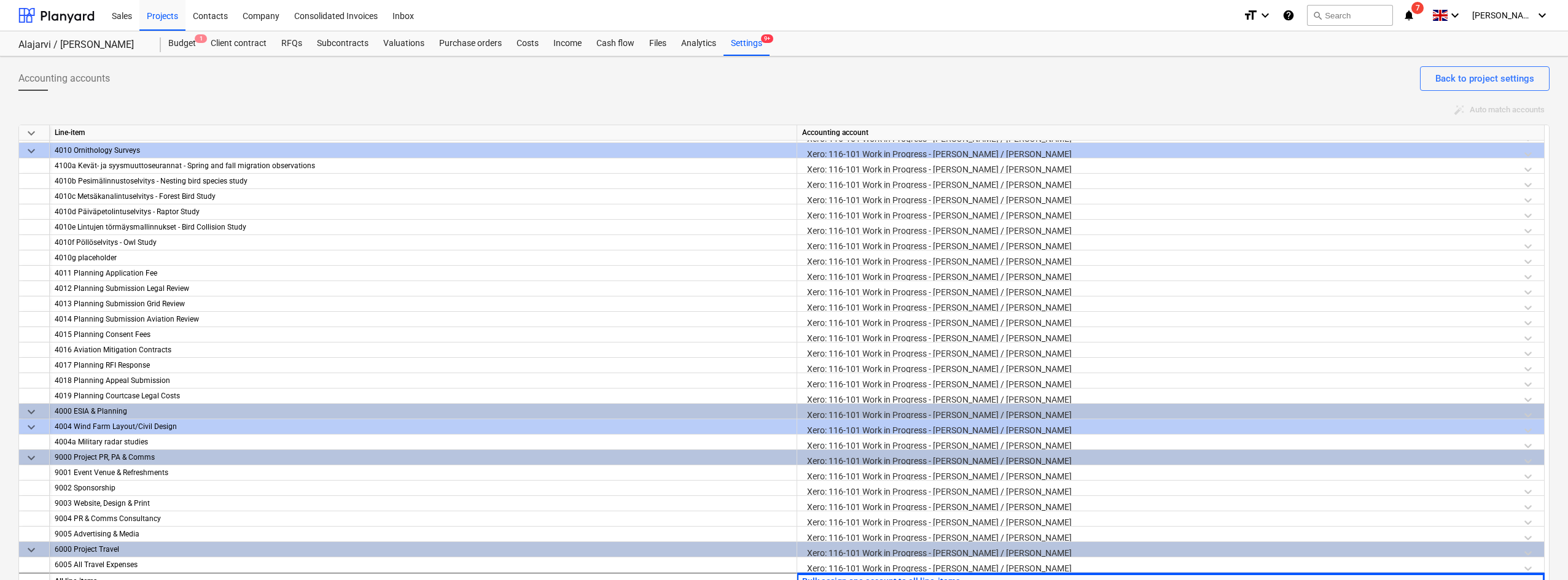
scroll to position [18, 0]
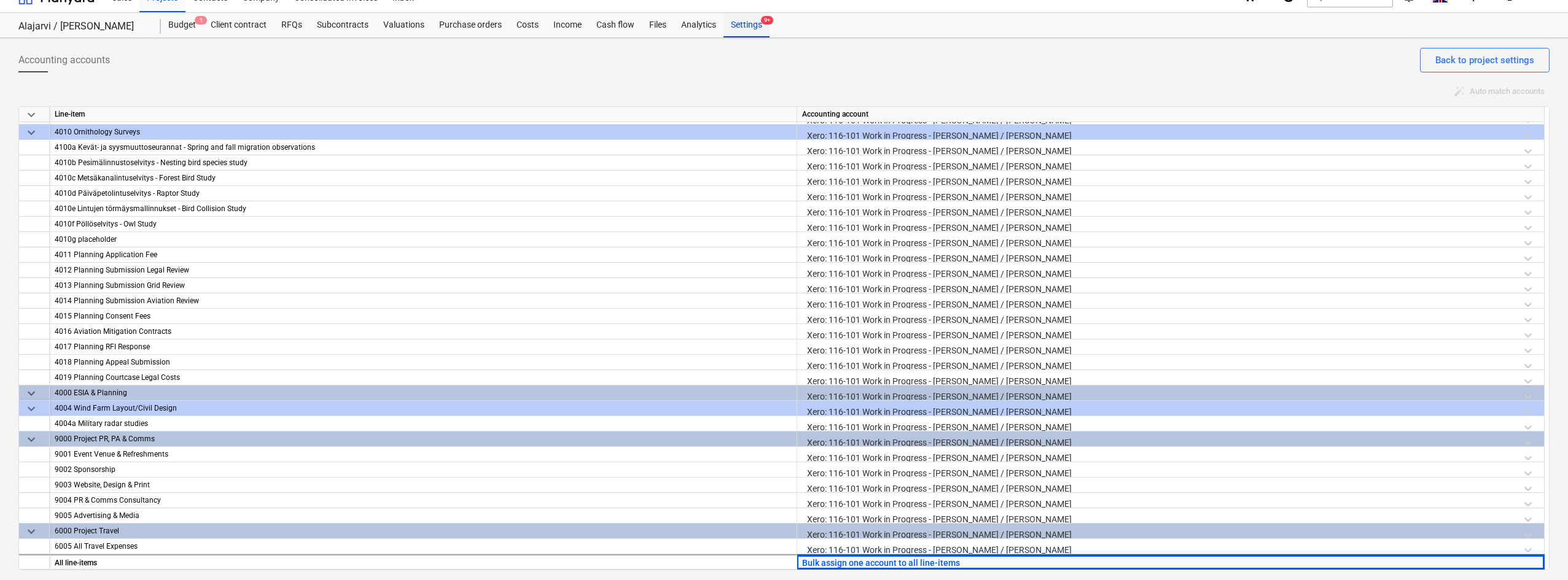
click at [745, 26] on div "Settings 9+" at bounding box center [747, 25] width 46 height 24
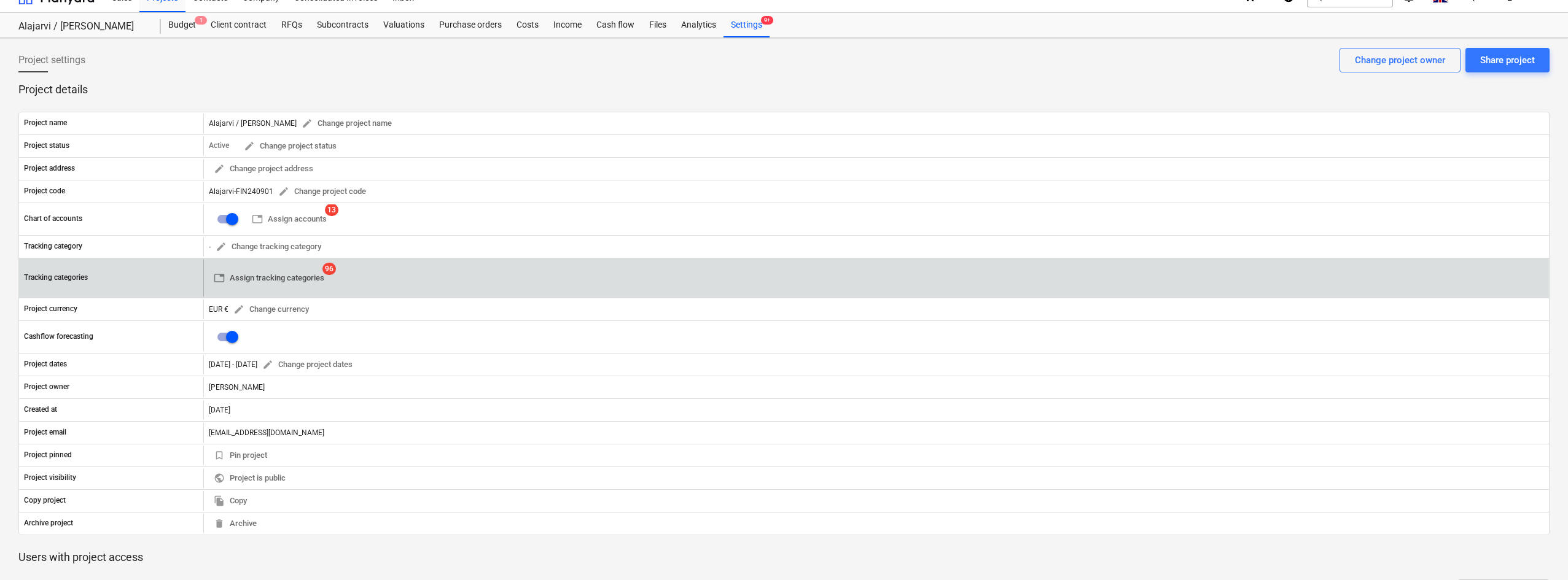
click at [279, 269] on button "table Assign tracking categories" at bounding box center [269, 278] width 120 height 19
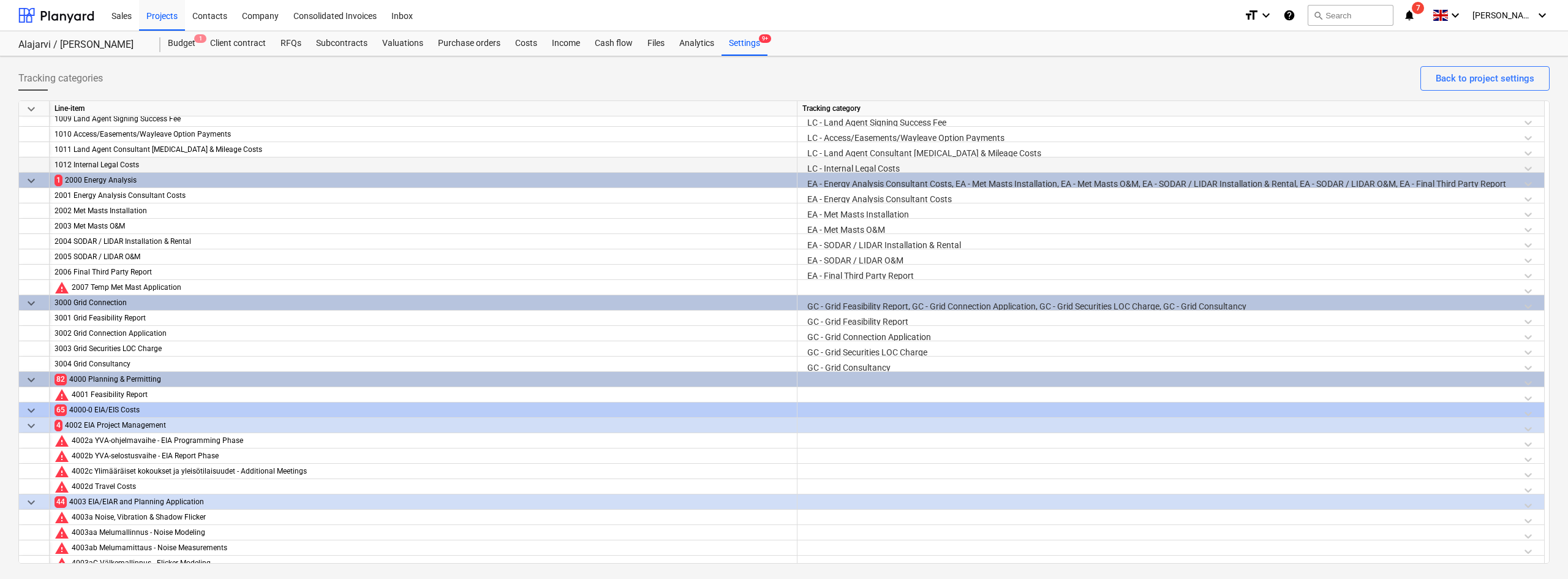
scroll to position [128, 0]
click at [826, 287] on div at bounding box center [1170, 290] width 737 height 21
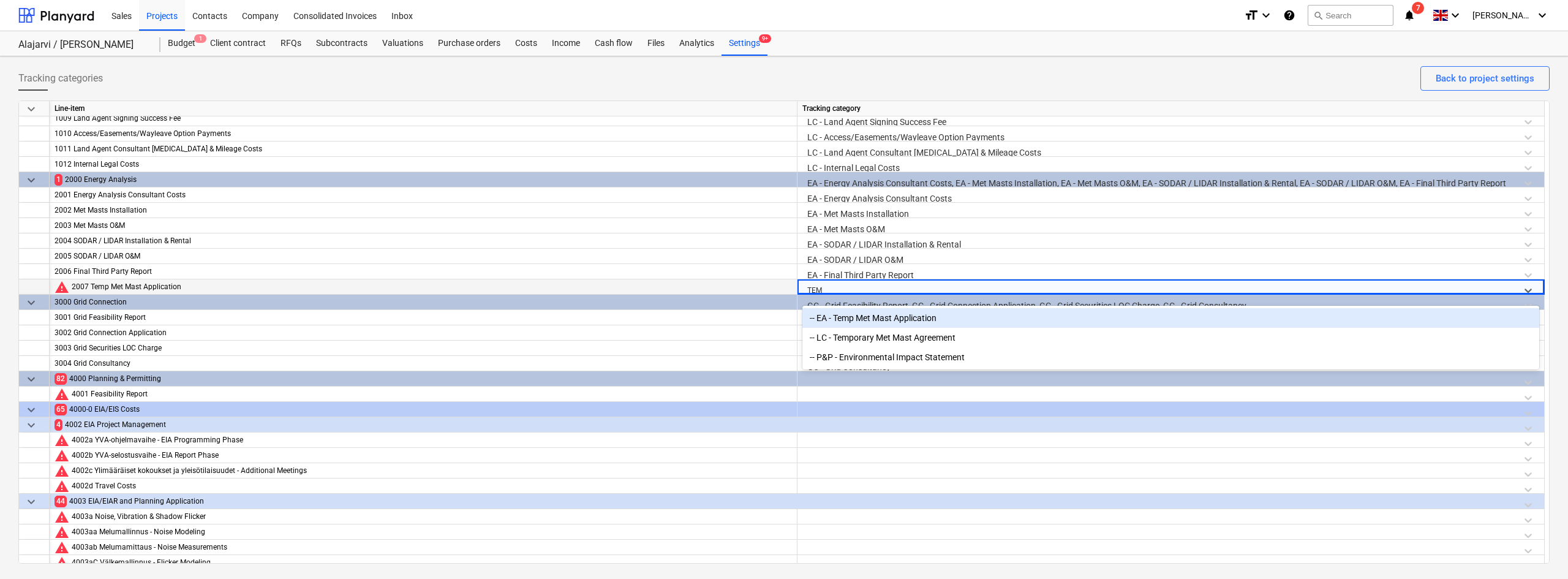
type input "TEMP"
click at [864, 321] on div "-- EA - Temp Met Mast Application" at bounding box center [1170, 318] width 737 height 19
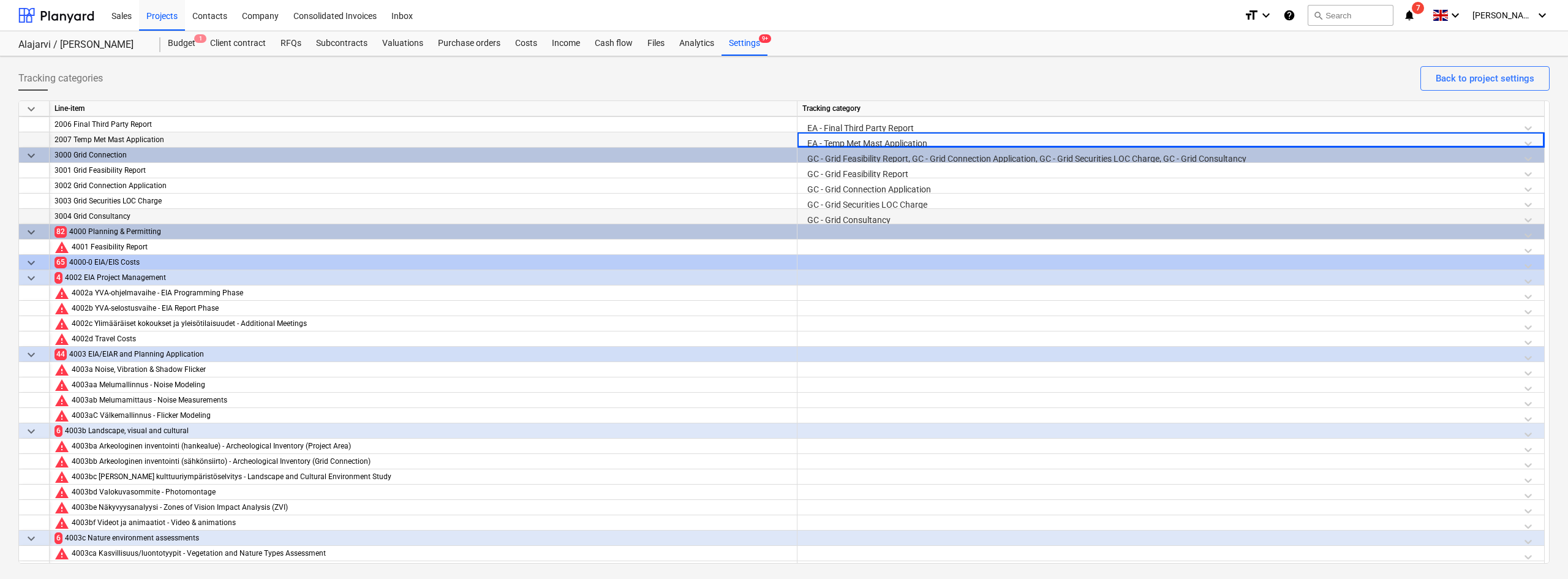
scroll to position [276, 0]
click at [823, 253] on div at bounding box center [1171, 246] width 747 height 16
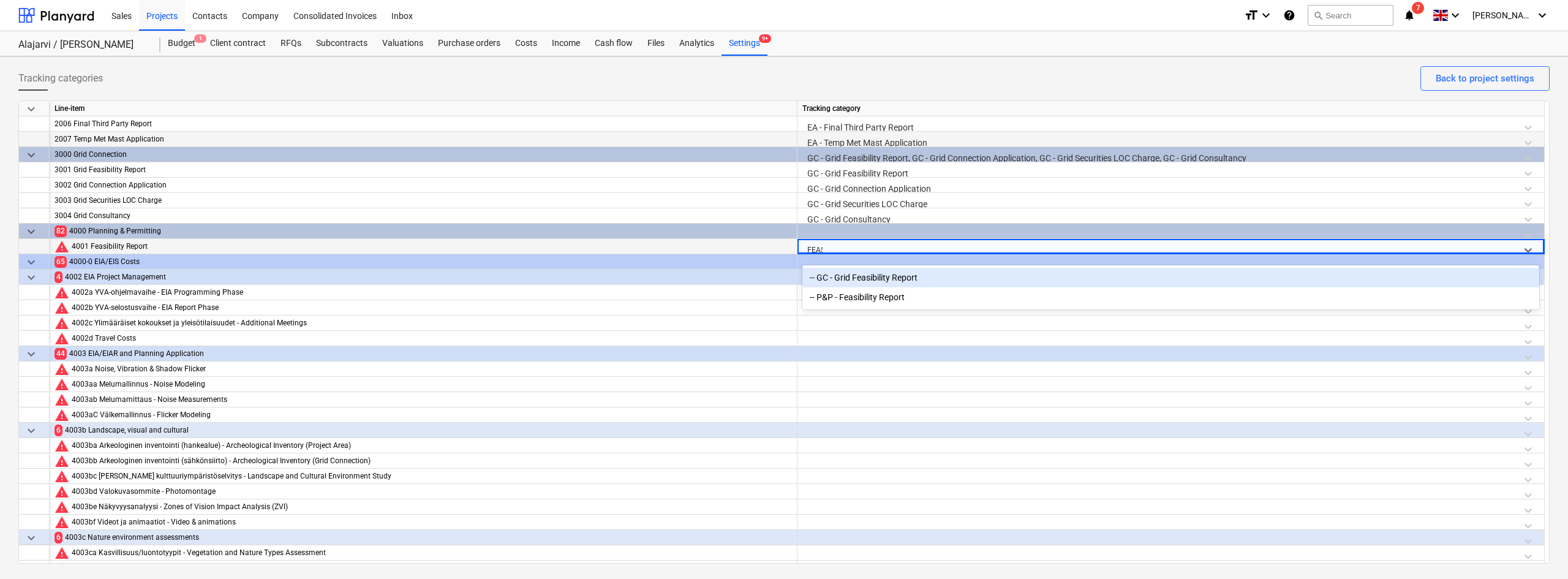
type input "FEASI"
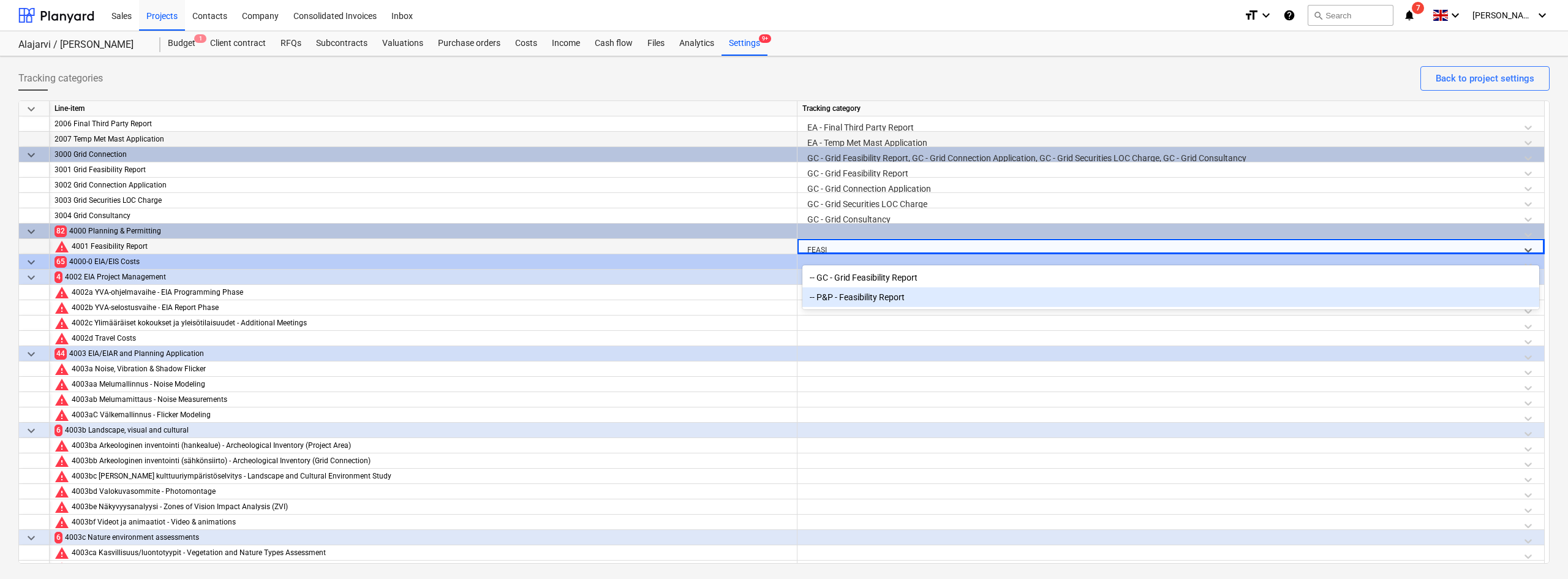
click at [859, 301] on div "-- P&P - Feasibility Report" at bounding box center [1170, 296] width 737 height 19
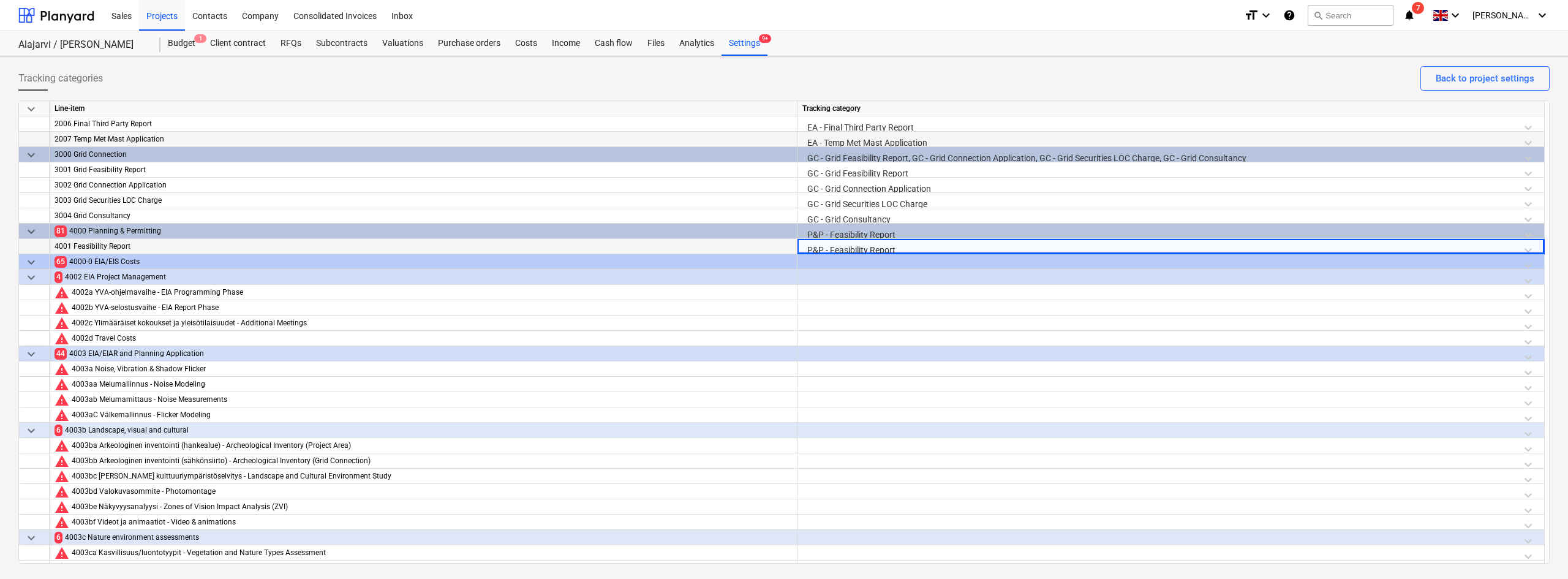
click at [829, 276] on div at bounding box center [1170, 280] width 737 height 21
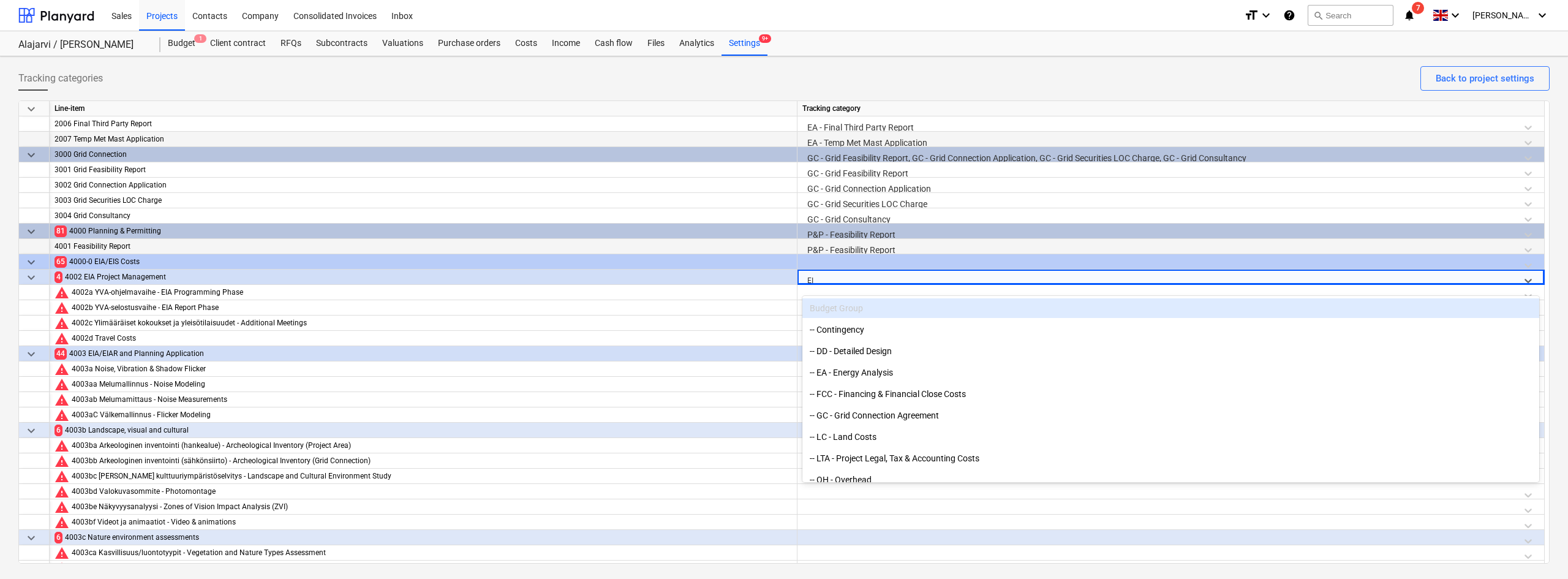
type input "EIA"
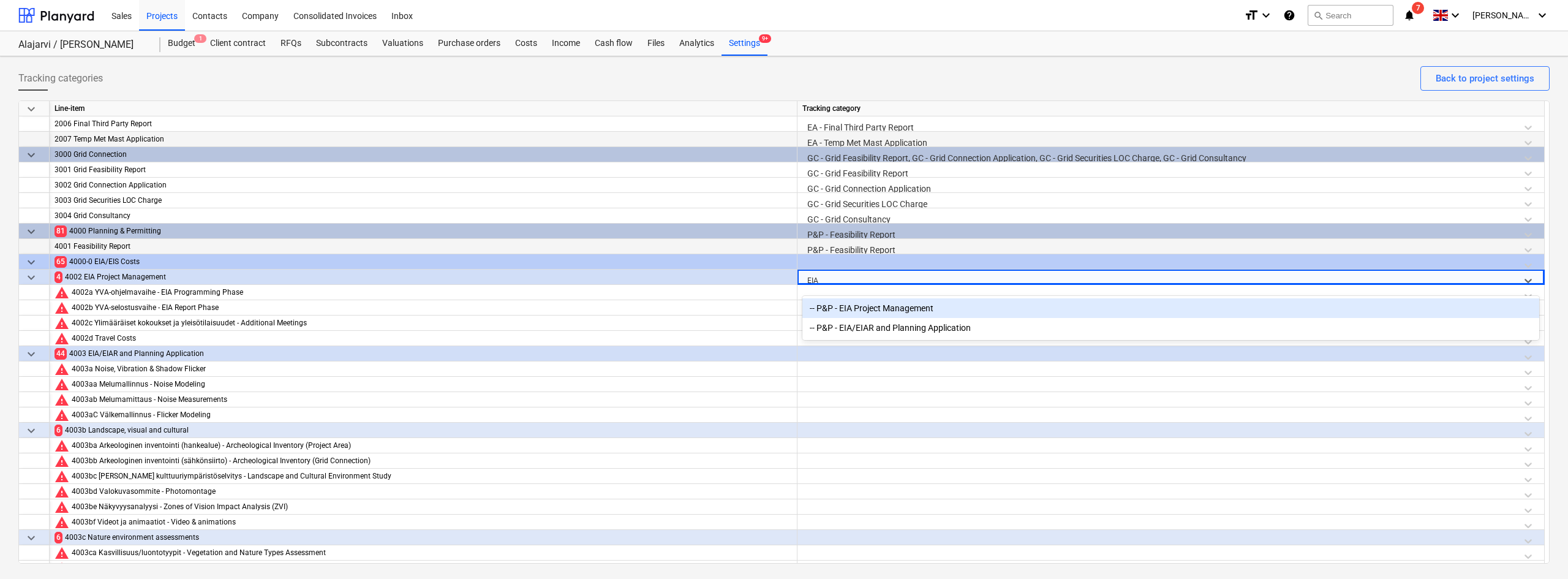
click at [843, 308] on div "-- P&P - EIA Project Management" at bounding box center [1170, 308] width 737 height 19
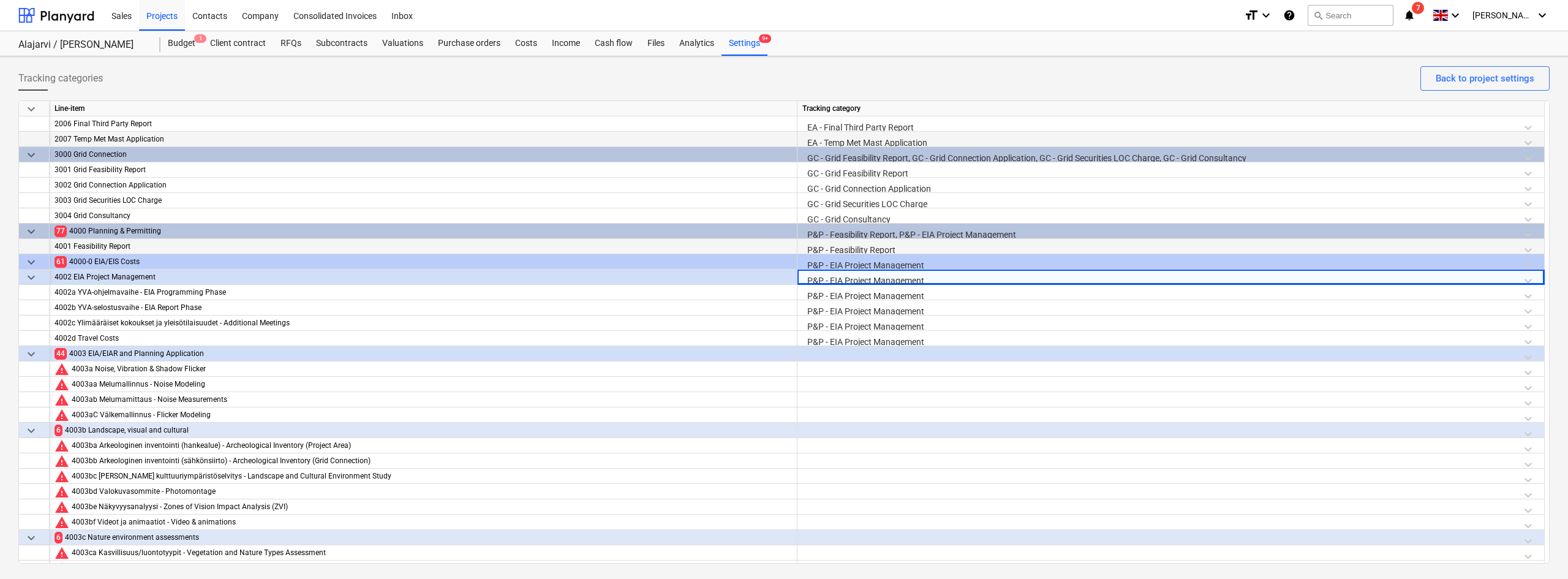
click at [830, 351] on div at bounding box center [1170, 357] width 737 height 21
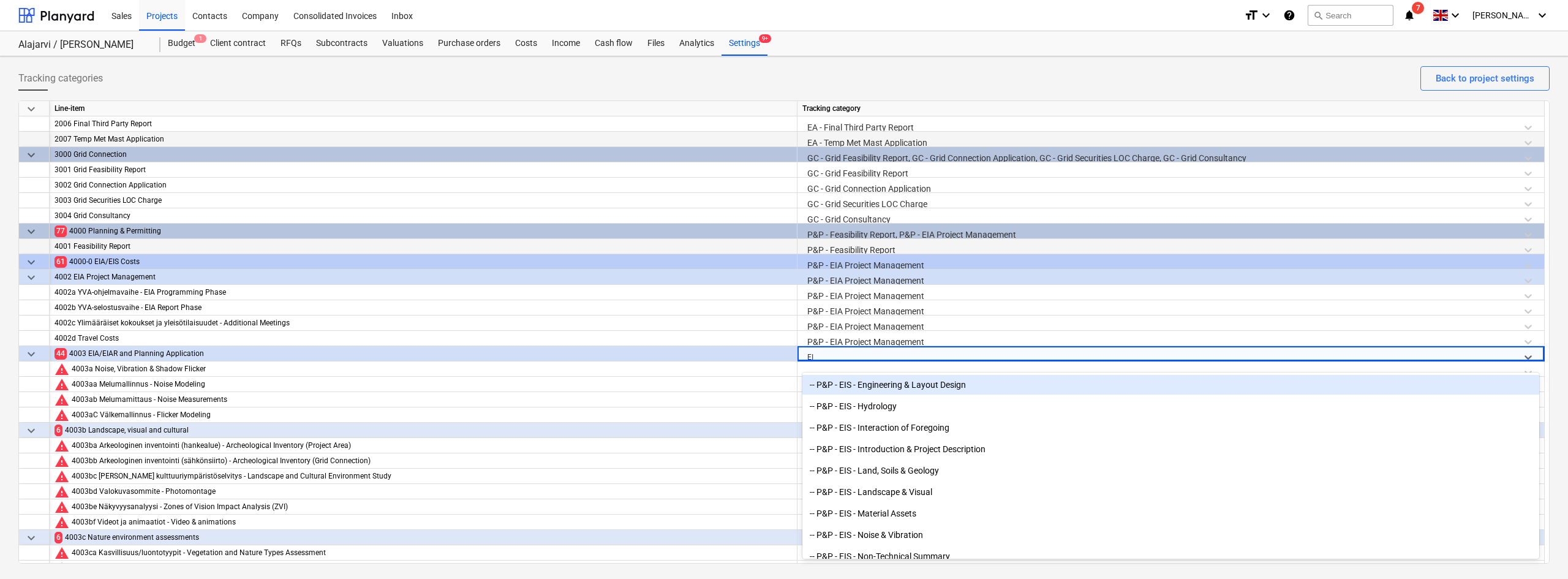
type input "EIA"
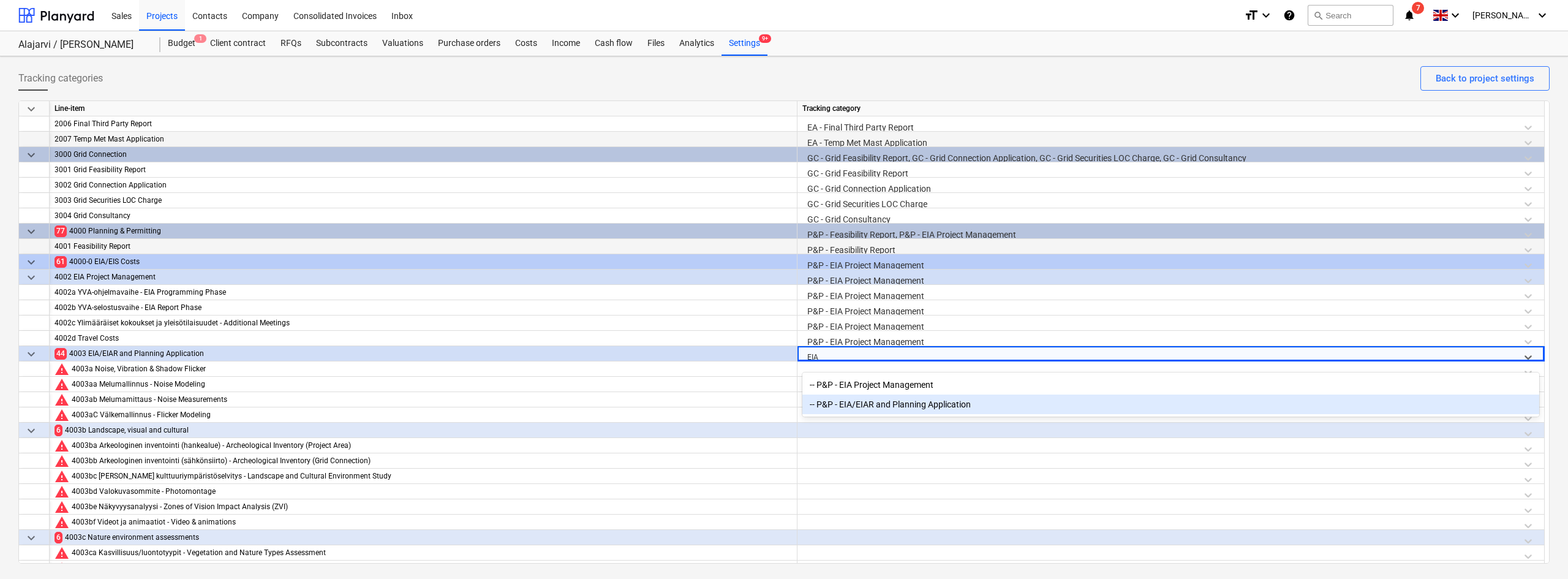
click at [849, 408] on div "-- P&P - EIA/EIAR and Planning Application" at bounding box center [1170, 404] width 737 height 19
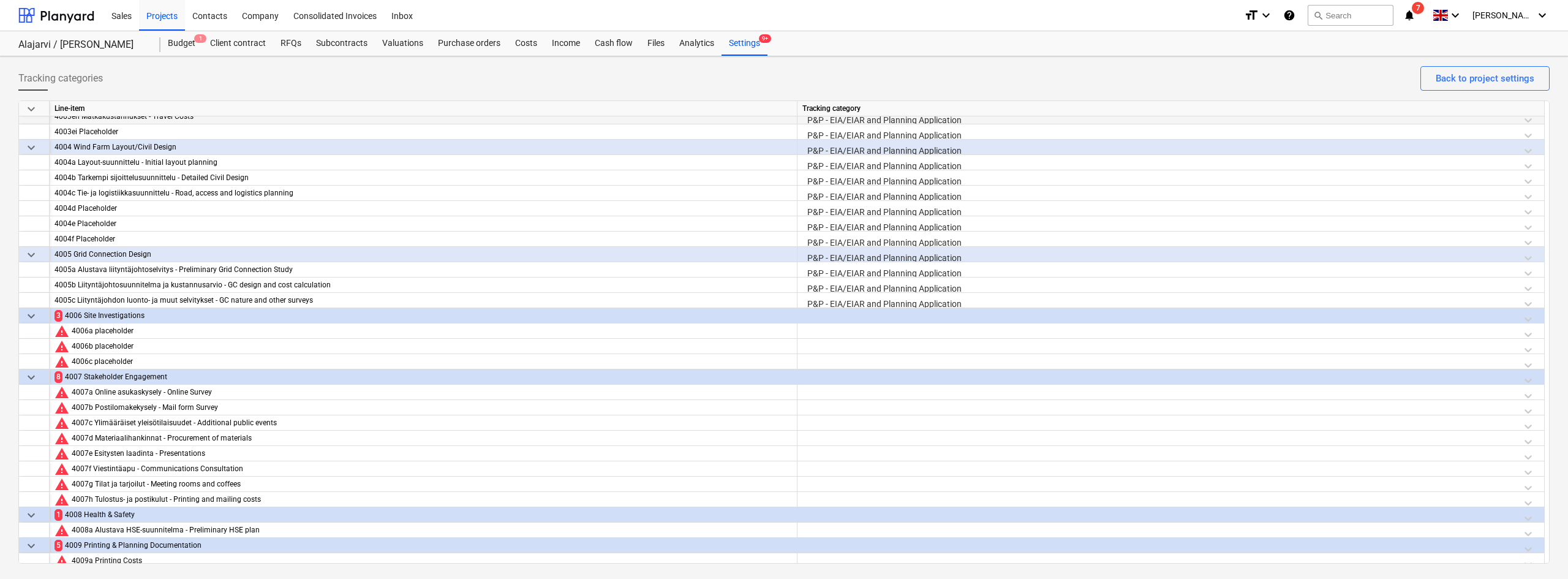
scroll to position [1080, 0]
click at [815, 313] on div at bounding box center [1170, 318] width 737 height 21
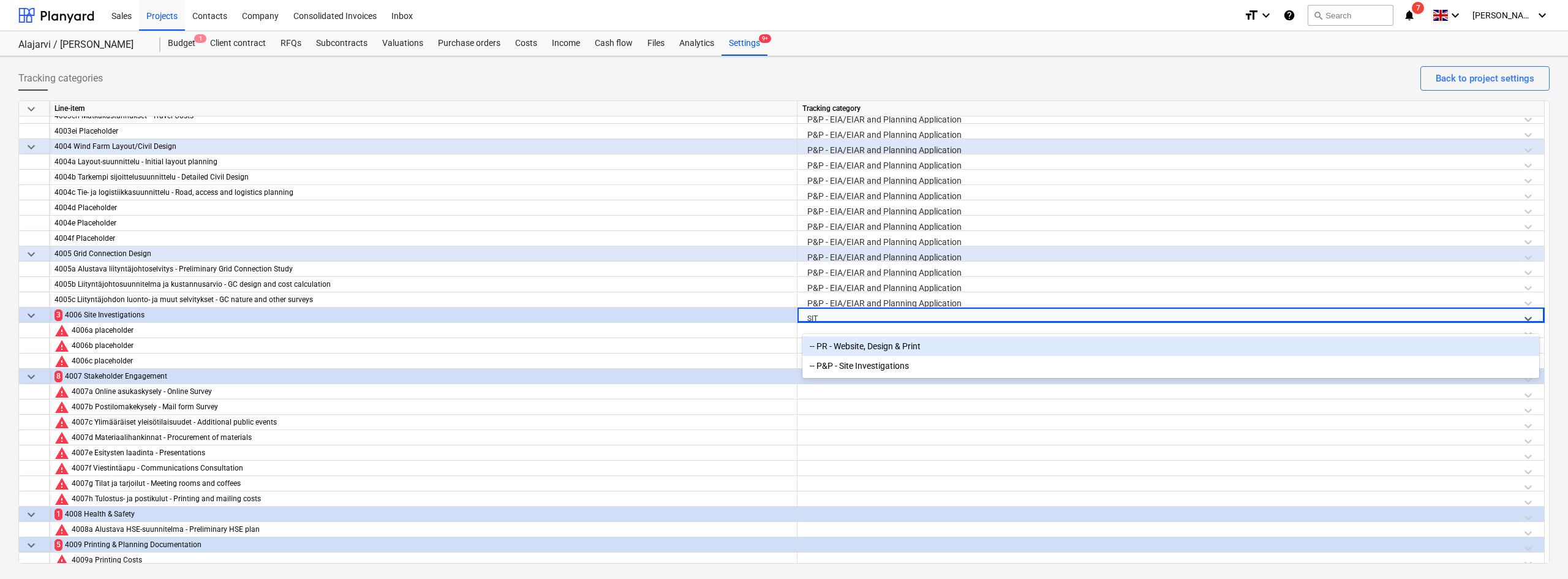
type input "SITE"
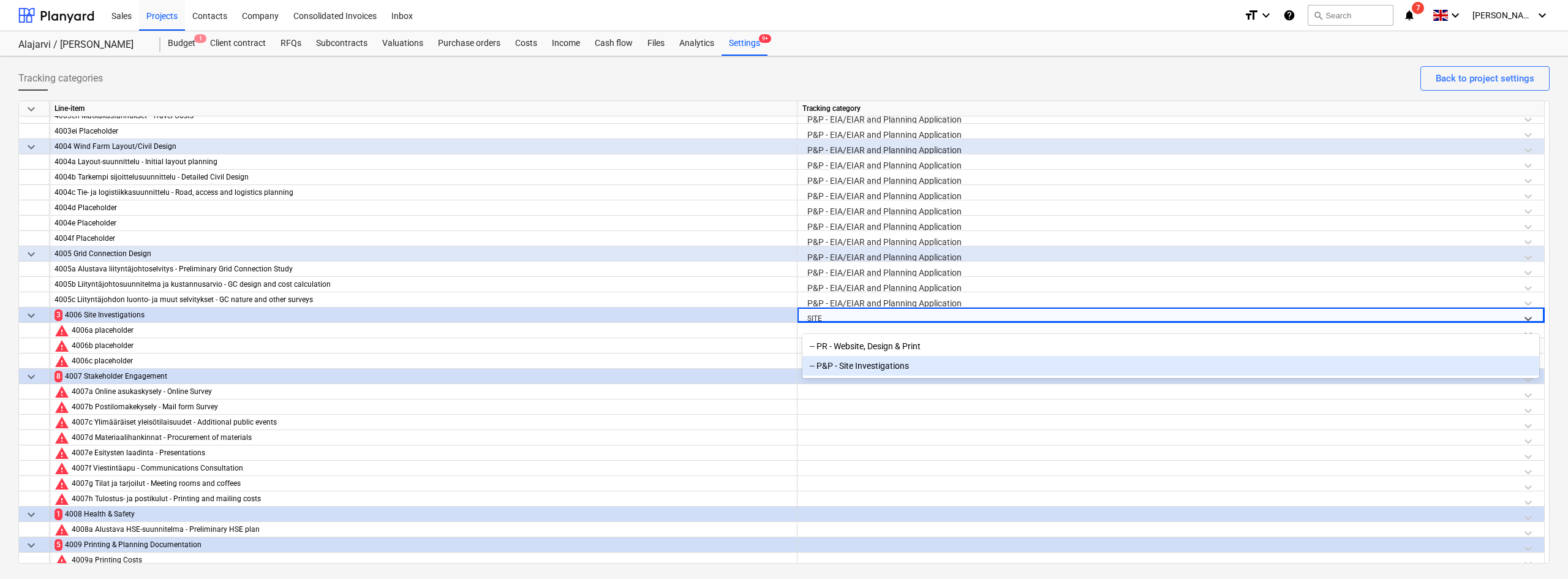
click at [848, 366] on div "-- P&P - Site Investigations" at bounding box center [1170, 365] width 737 height 19
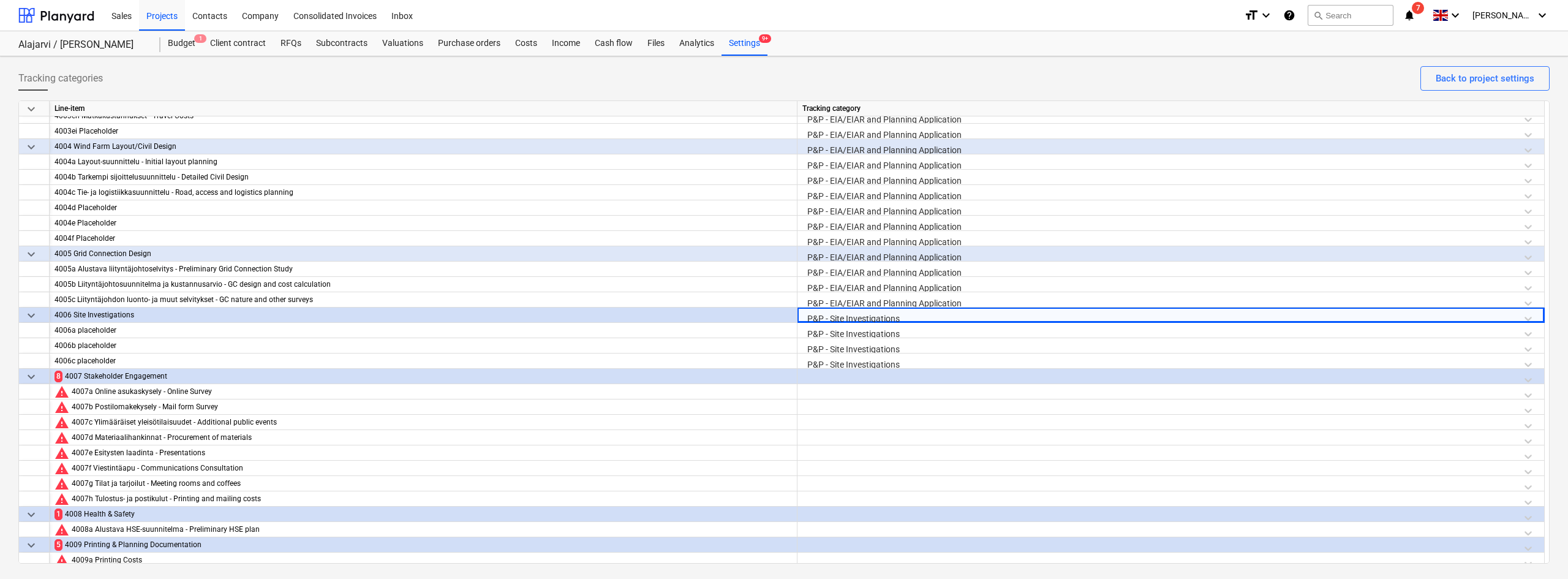
click at [832, 382] on div at bounding box center [1170, 379] width 737 height 21
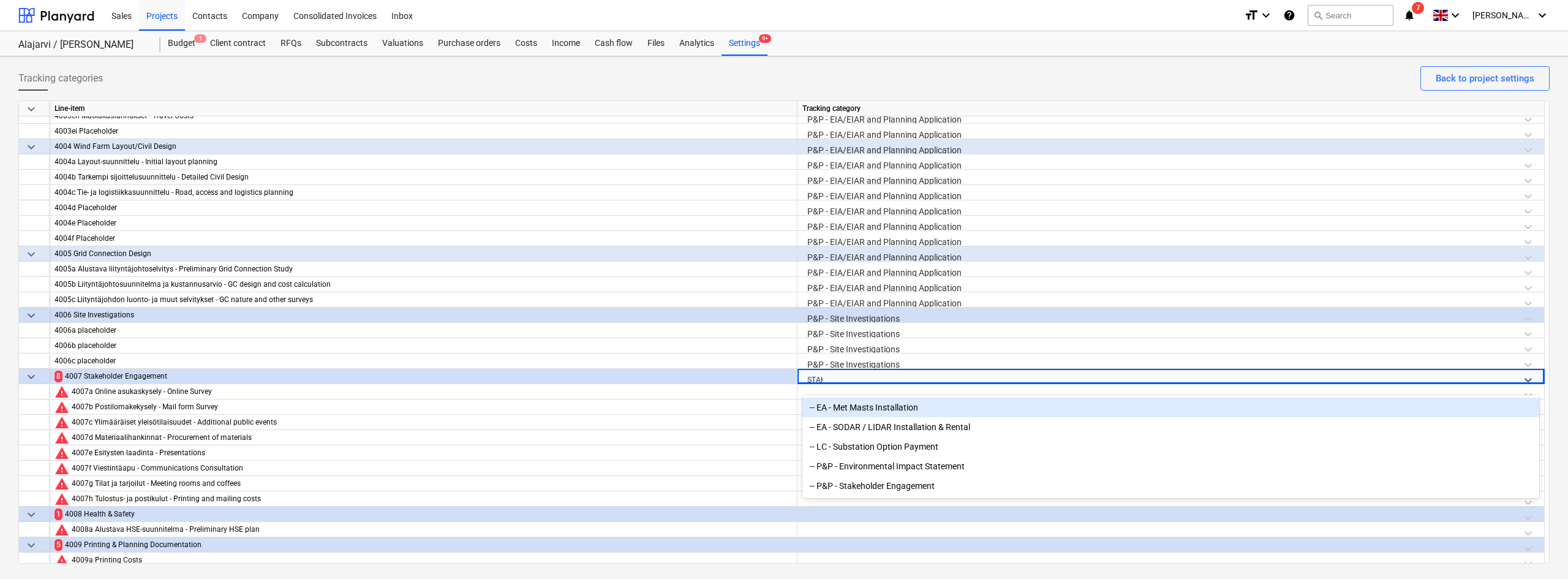
type input "STAKE"
click at [842, 403] on div "-- P&P - Stakeholder Engagement" at bounding box center [1170, 407] width 737 height 19
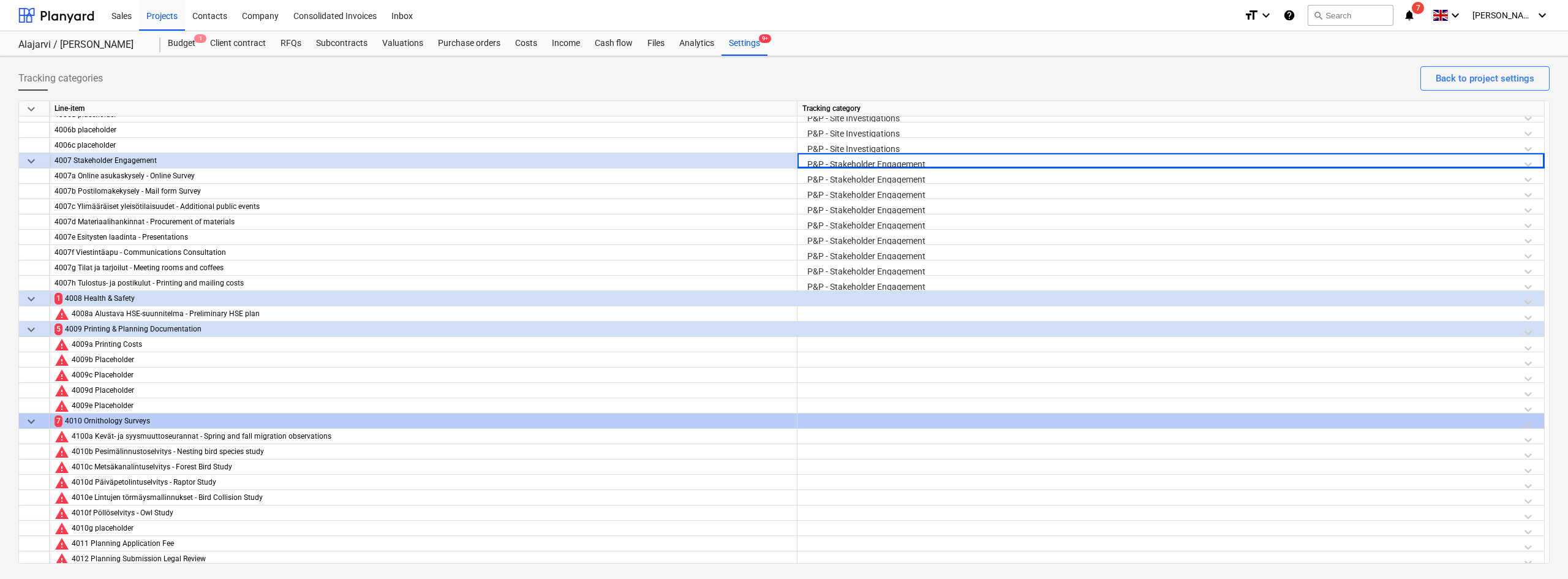
scroll to position [1297, 0]
click at [829, 296] on div at bounding box center [1170, 301] width 737 height 21
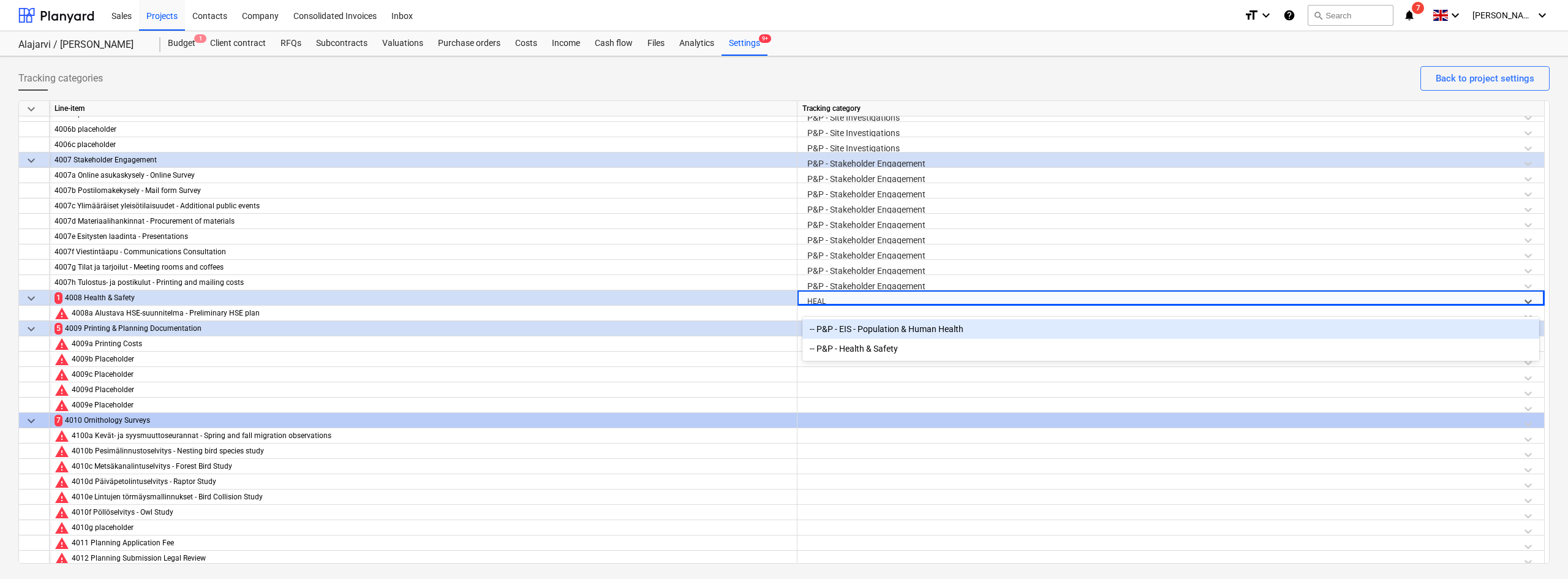
type input "HEALT"
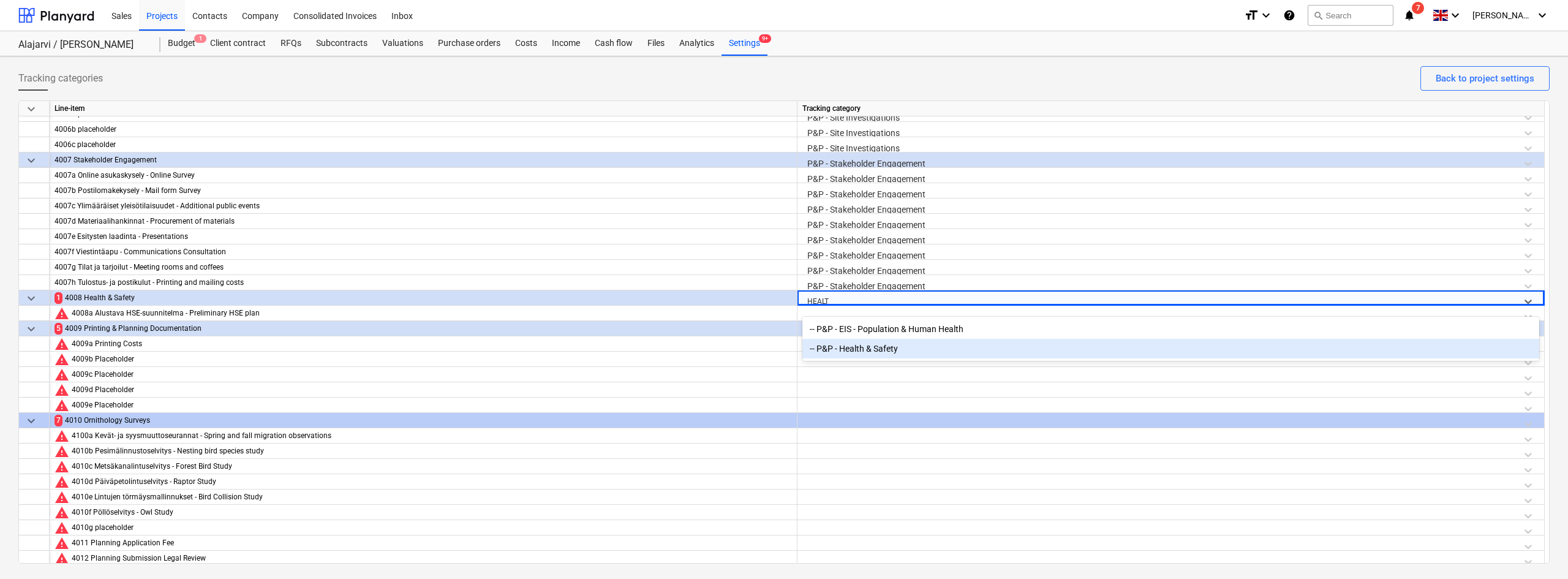
click at [868, 348] on div "-- P&P - Health & Safety" at bounding box center [1170, 348] width 737 height 19
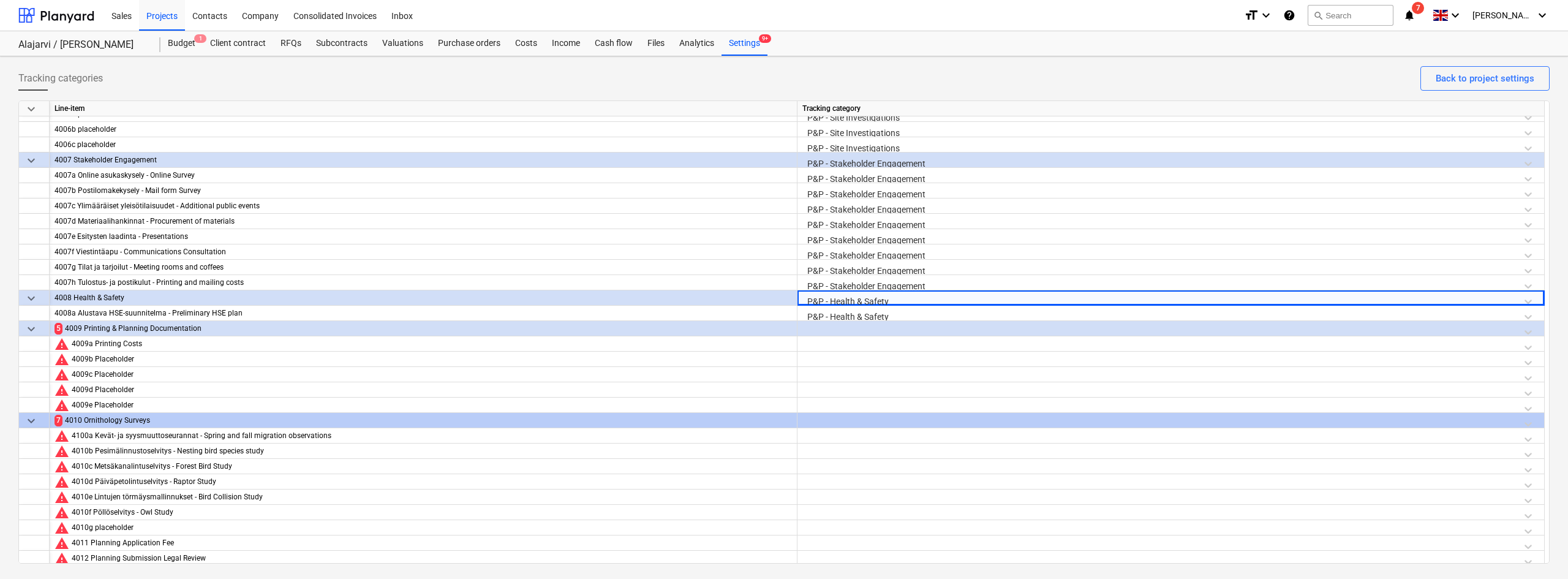
click at [855, 333] on div at bounding box center [1170, 331] width 737 height 21
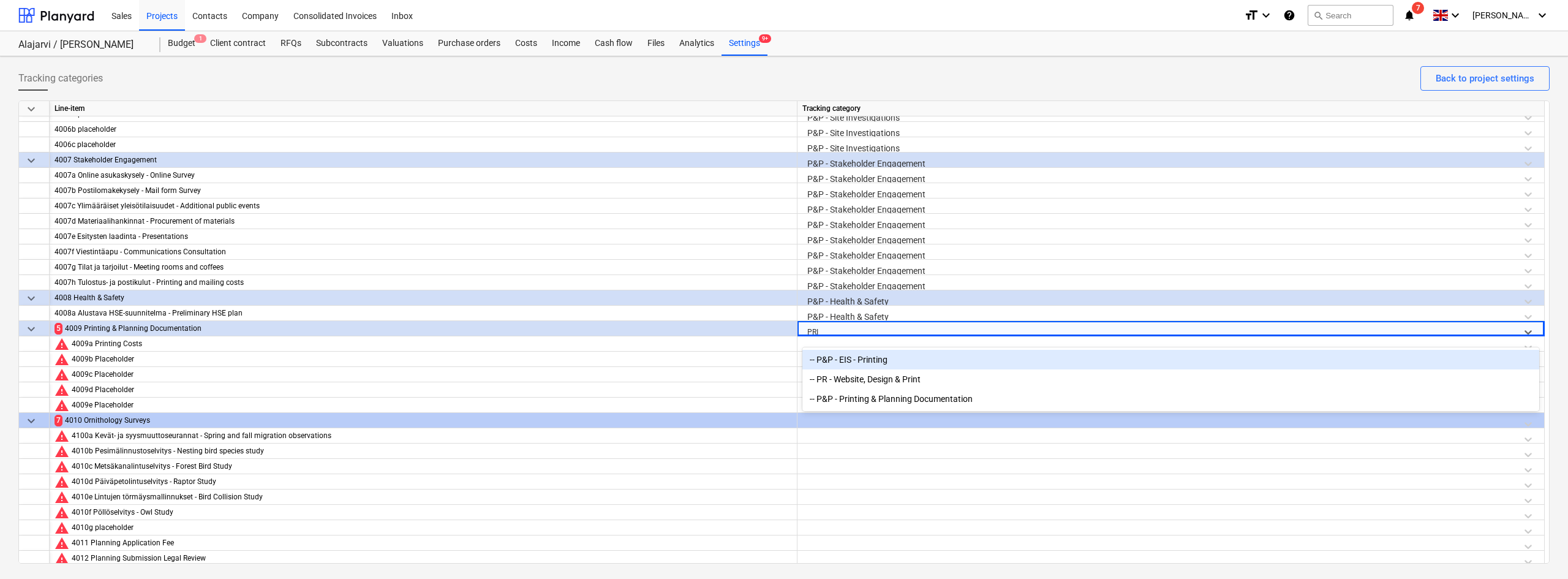
type input "PRIN"
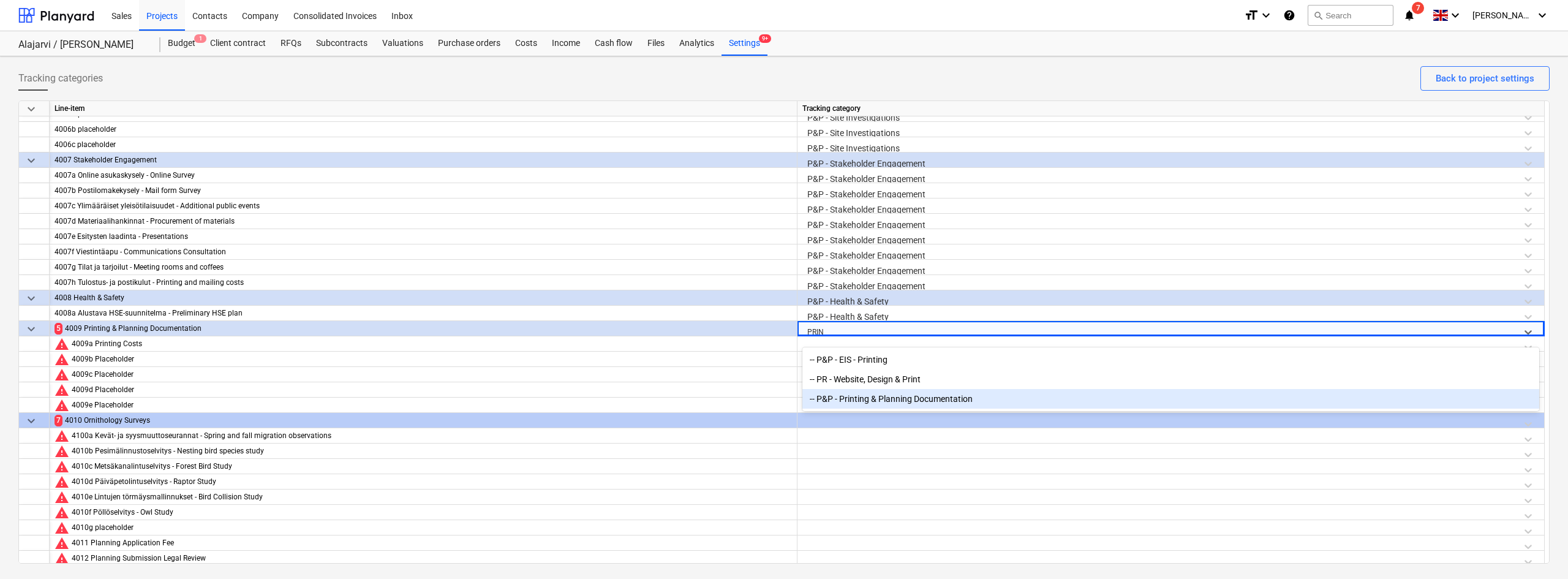
click at [868, 402] on div "-- P&P - Printing & Planning Documentation" at bounding box center [1170, 398] width 737 height 19
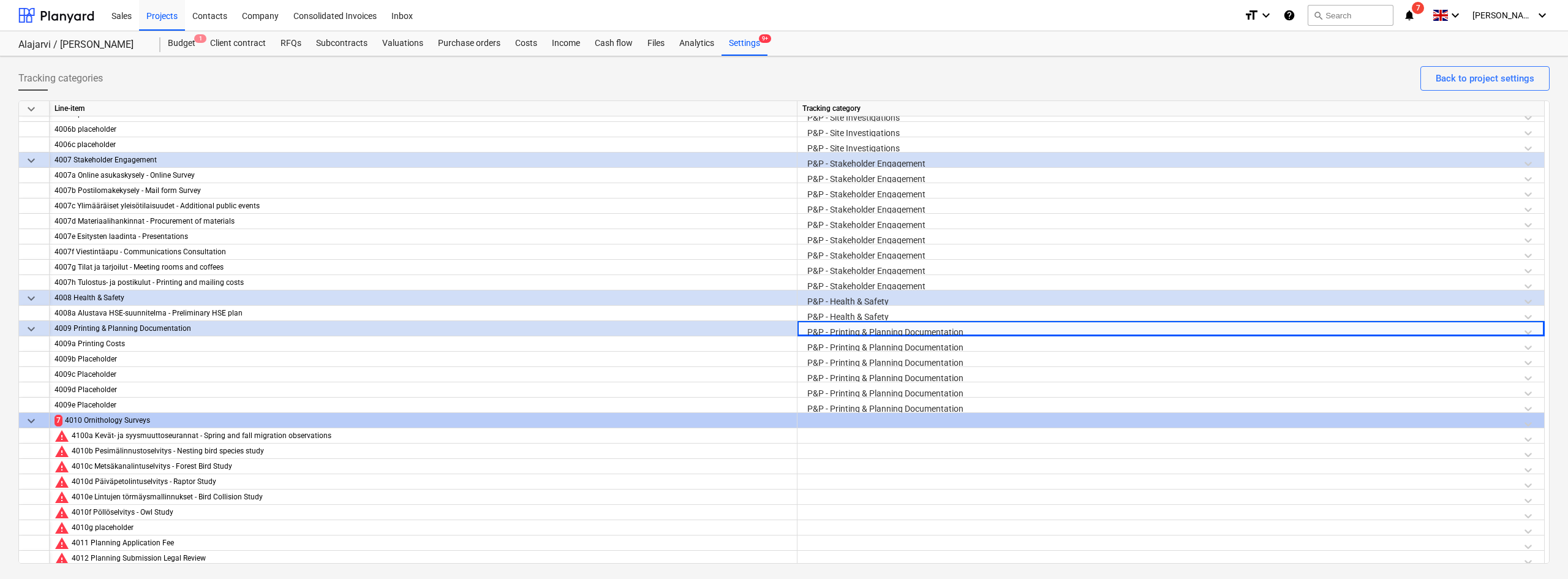
scroll to position [1446, 0]
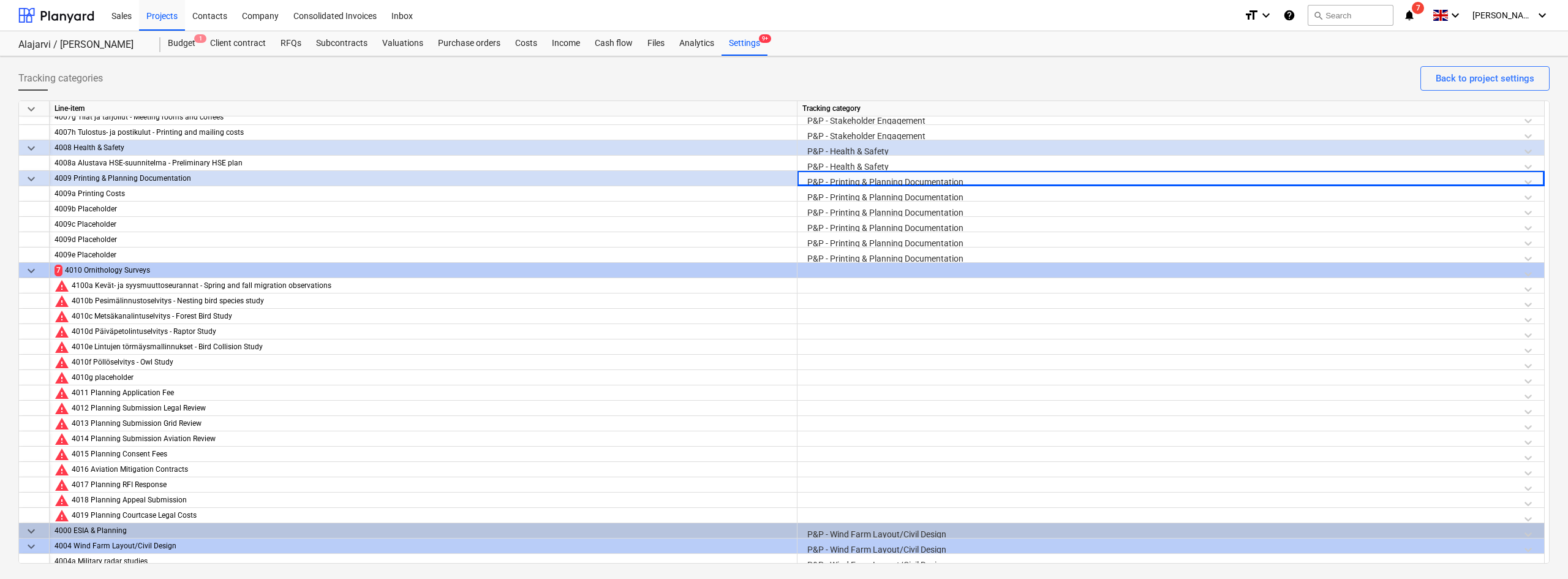
click at [849, 269] on div at bounding box center [1170, 273] width 737 height 21
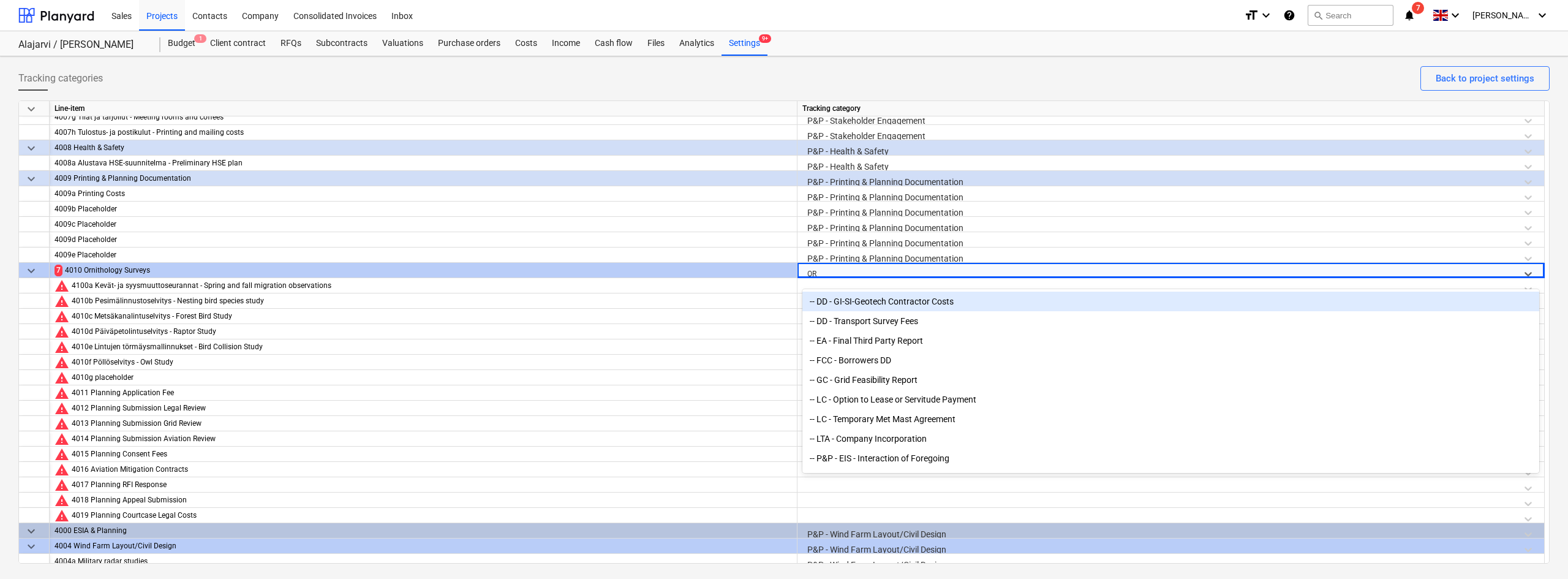
type input "ORN"
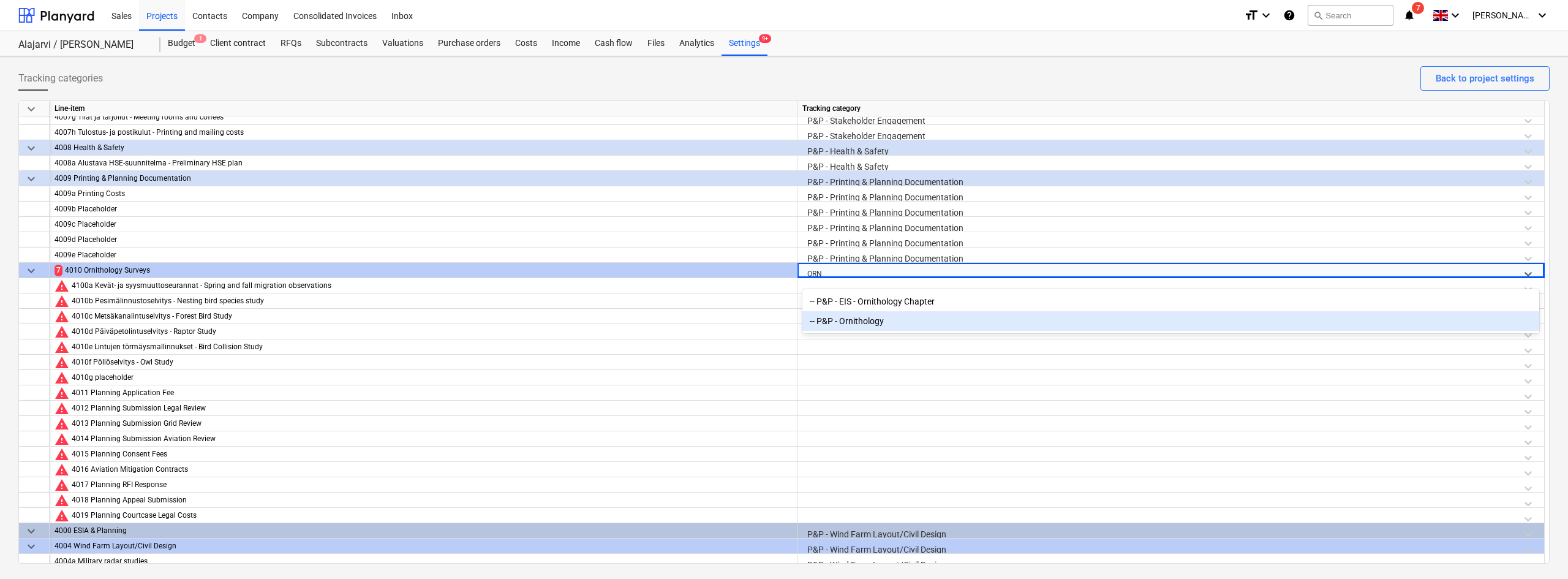
click at [840, 326] on div "-- P&P - Ornithology" at bounding box center [1170, 321] width 737 height 19
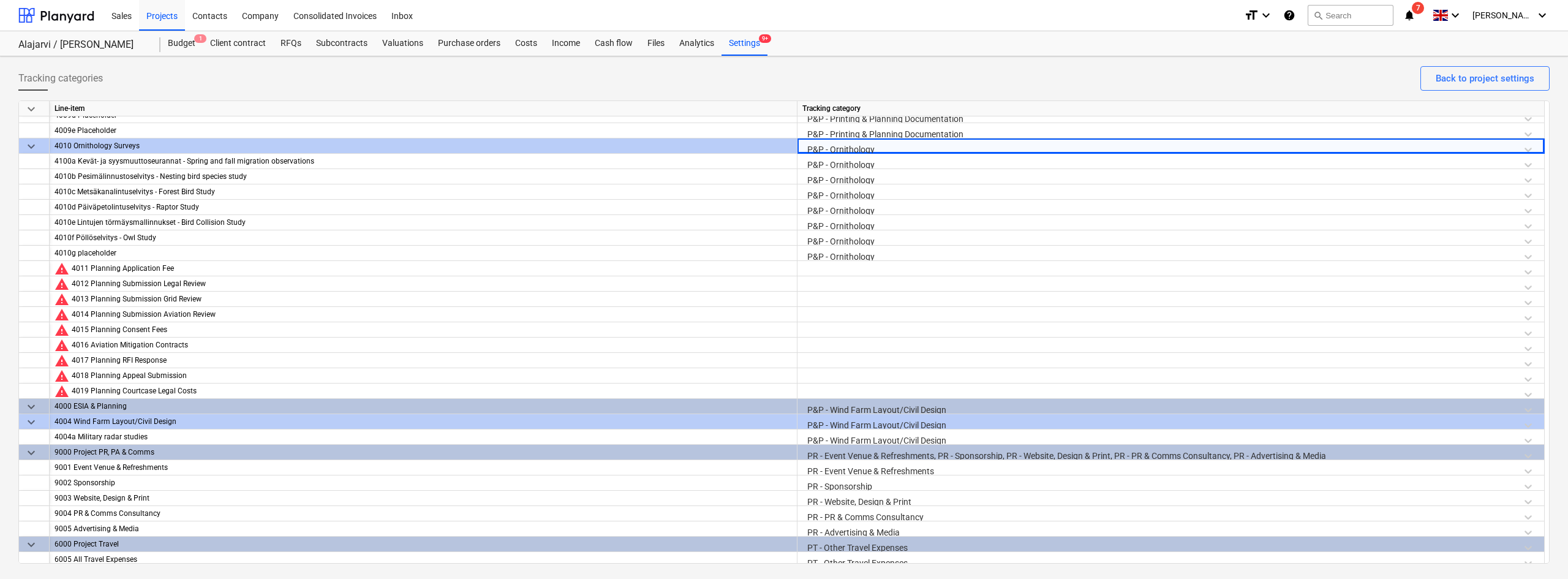
scroll to position [1571, 0]
click at [838, 270] on div at bounding box center [1170, 271] width 737 height 21
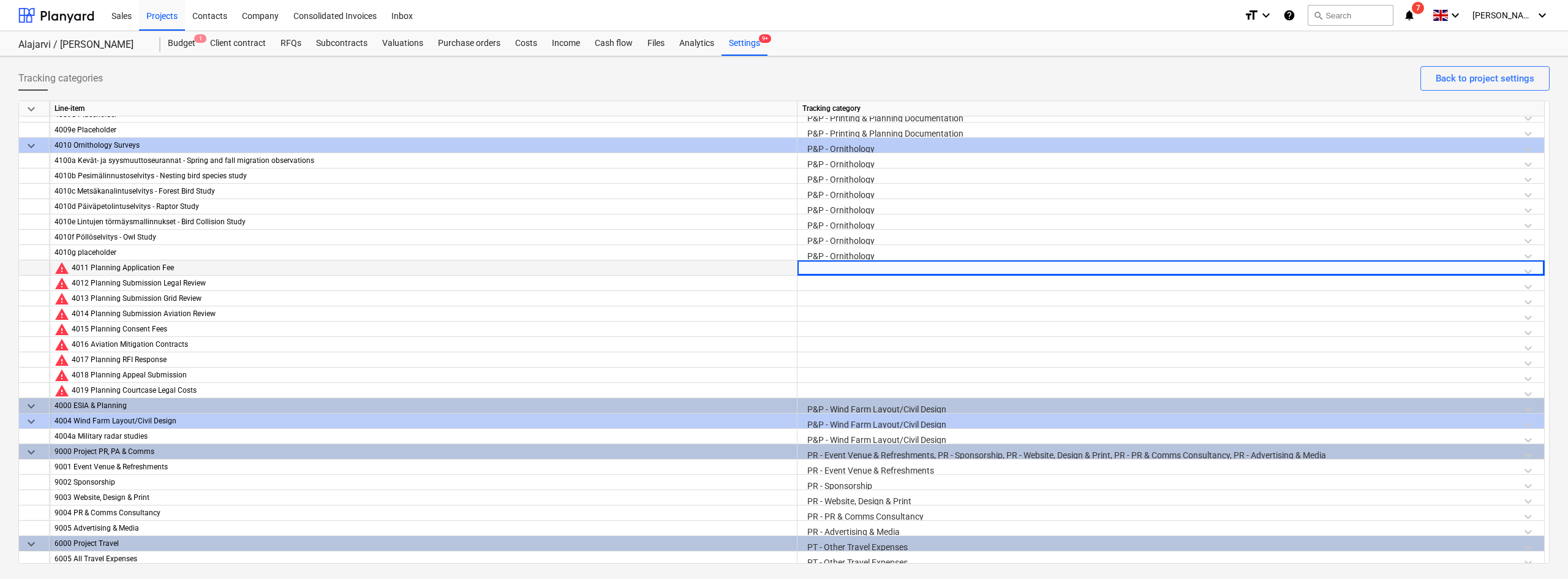
click at [825, 265] on div at bounding box center [1170, 271] width 737 height 21
click at [823, 265] on div at bounding box center [1170, 271] width 737 height 21
click at [869, 311] on div at bounding box center [1170, 317] width 737 height 21
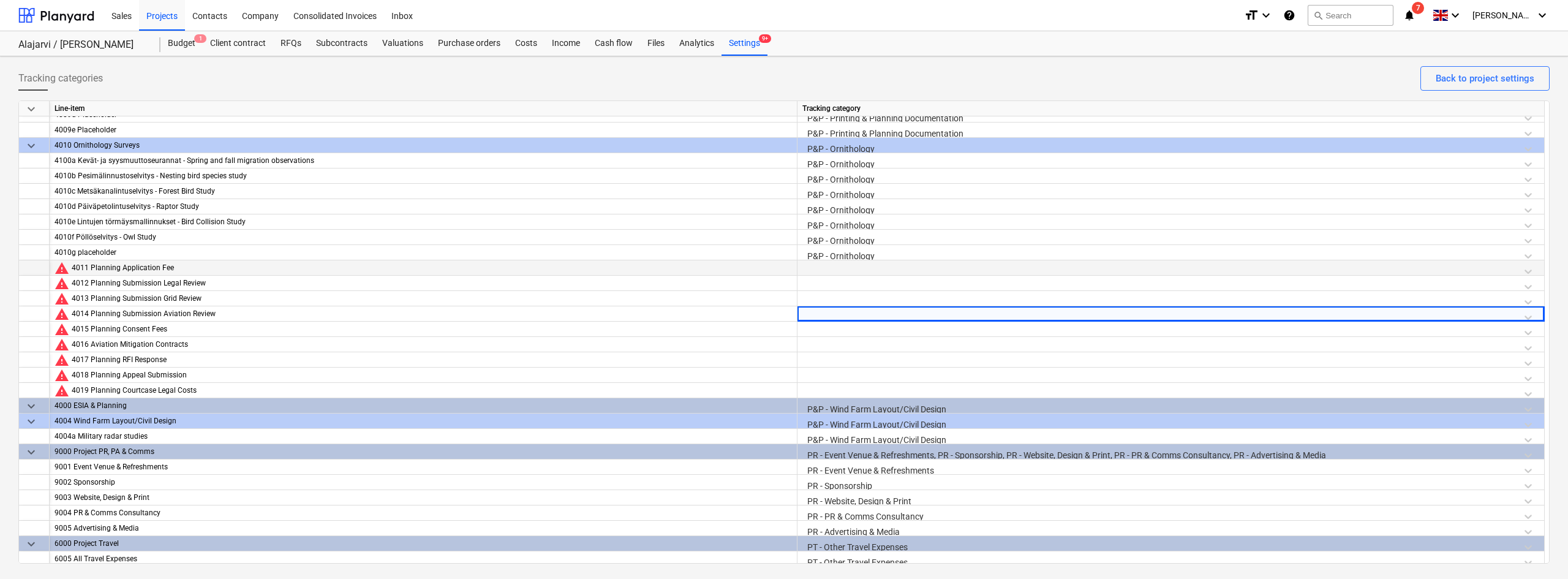
click at [842, 266] on div at bounding box center [1170, 271] width 737 height 21
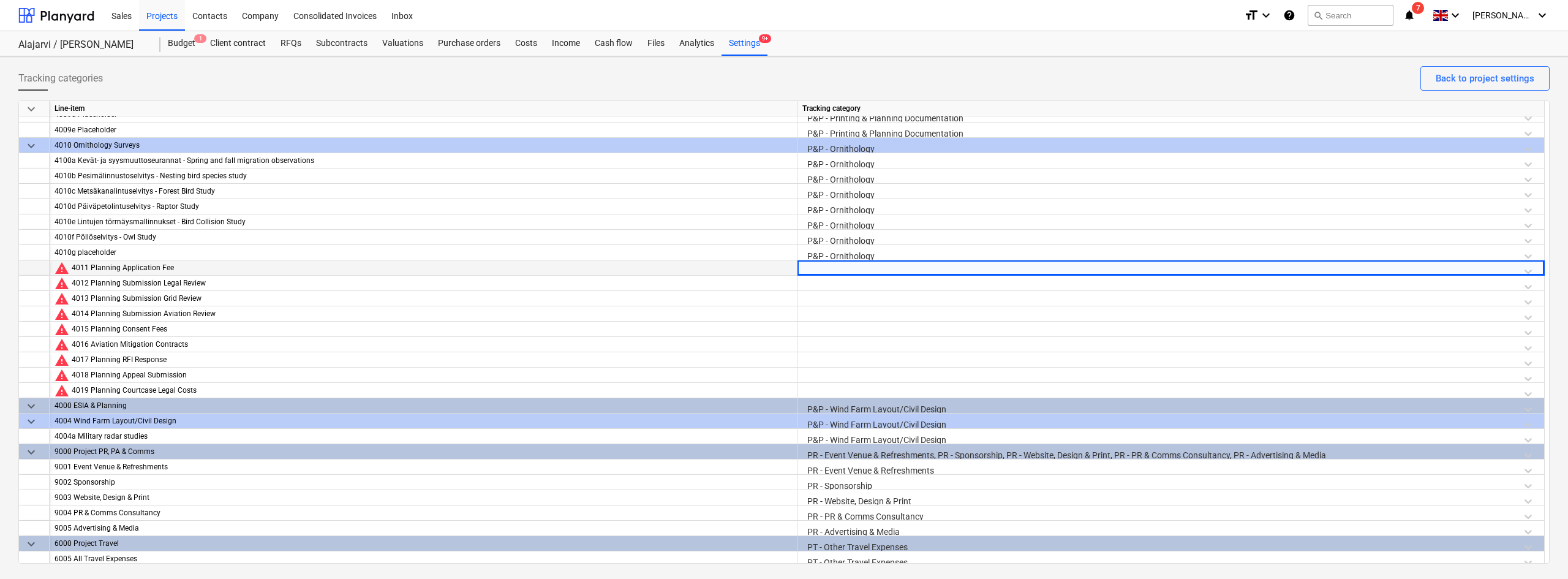
click at [842, 266] on div at bounding box center [1170, 271] width 737 height 21
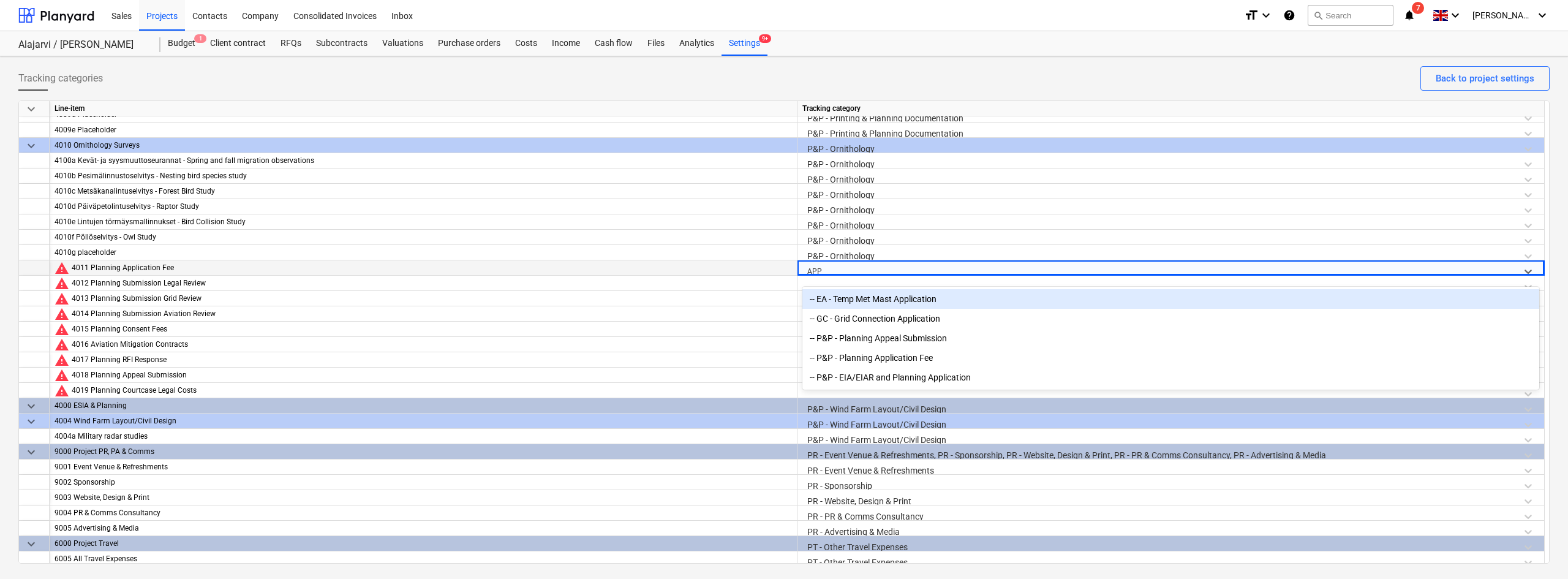
type input "APPL"
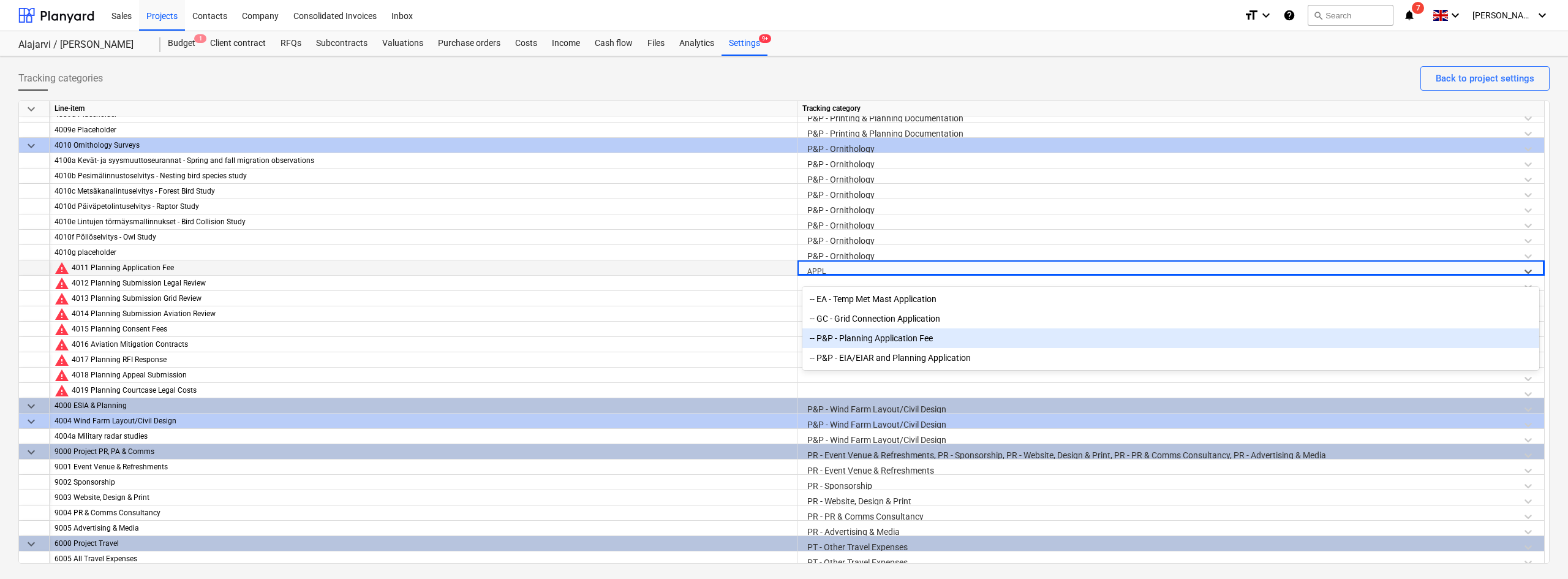
click at [849, 342] on div "-- P&P - Planning Application Fee" at bounding box center [1170, 338] width 737 height 19
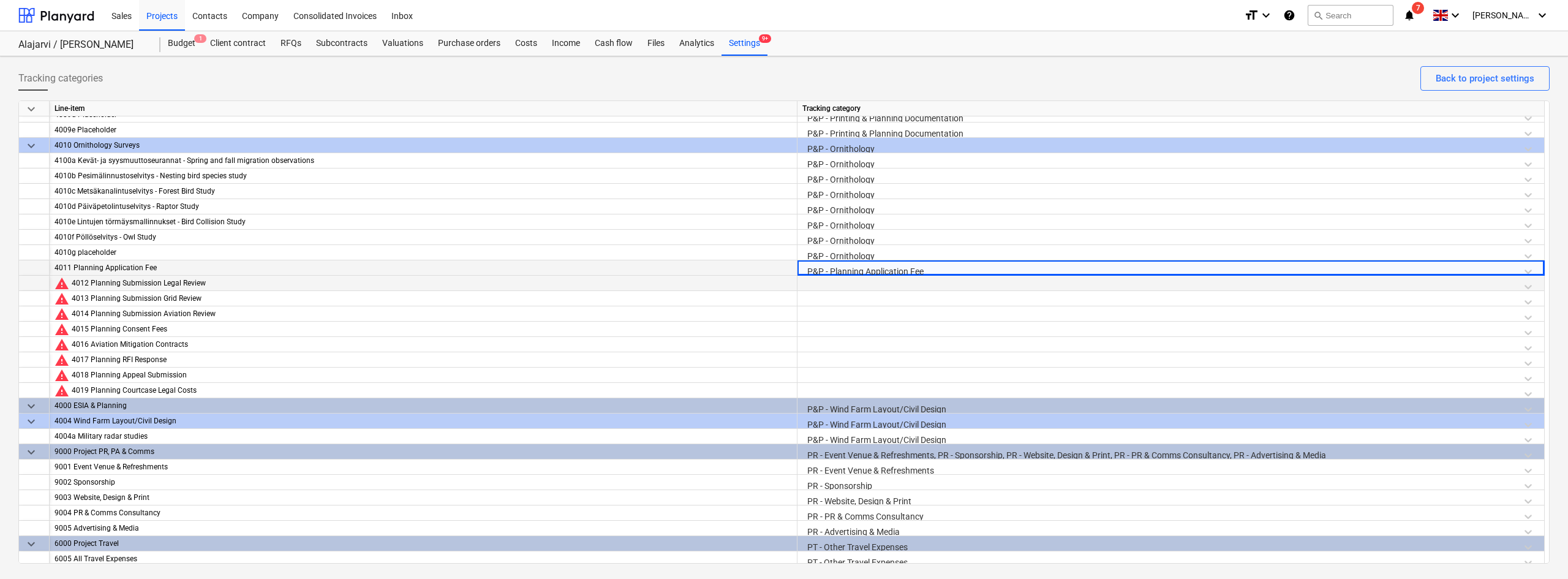
click at [835, 284] on div at bounding box center [1170, 286] width 737 height 21
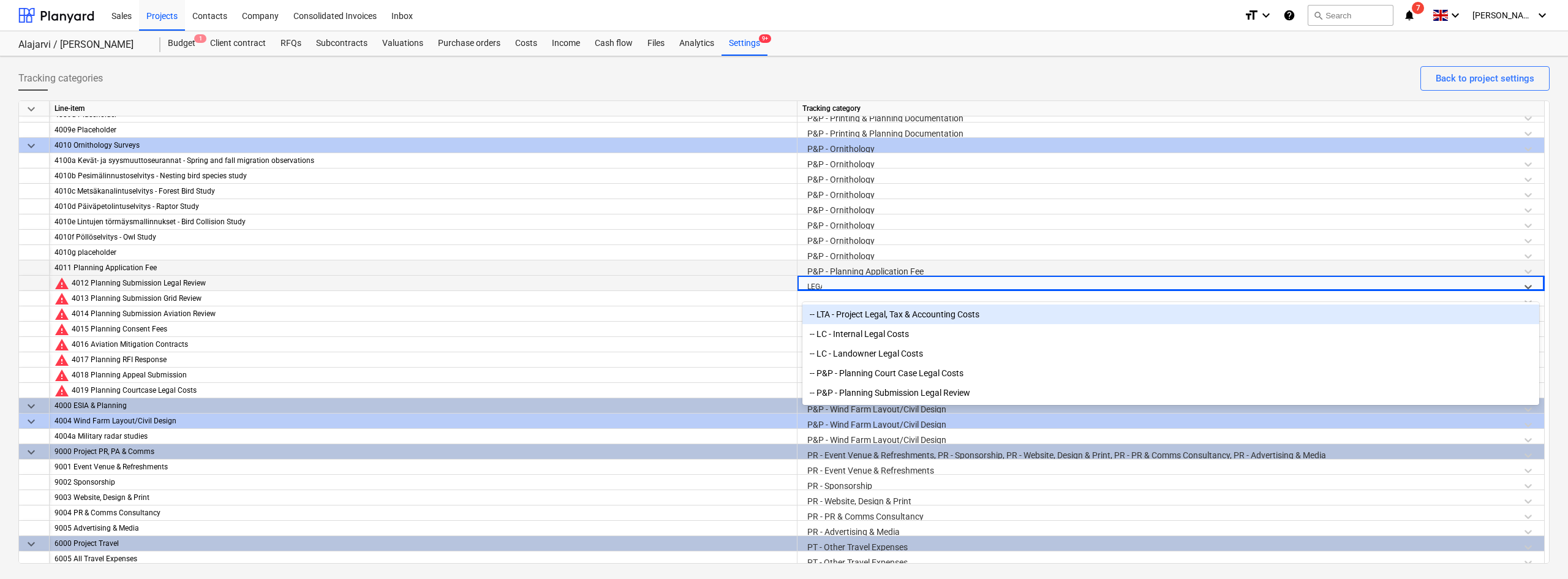
type input "LEGAL"
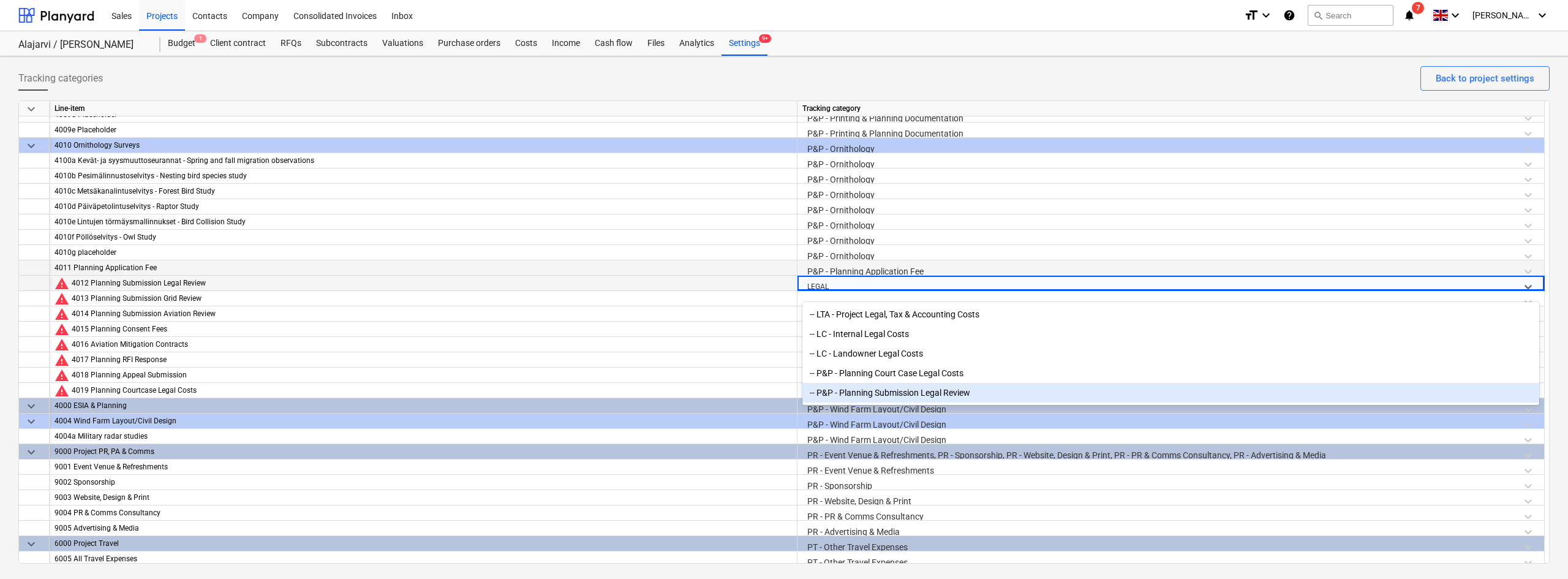
click at [851, 386] on div "-- P&P - Planning Submission Legal Review" at bounding box center [1170, 392] width 737 height 19
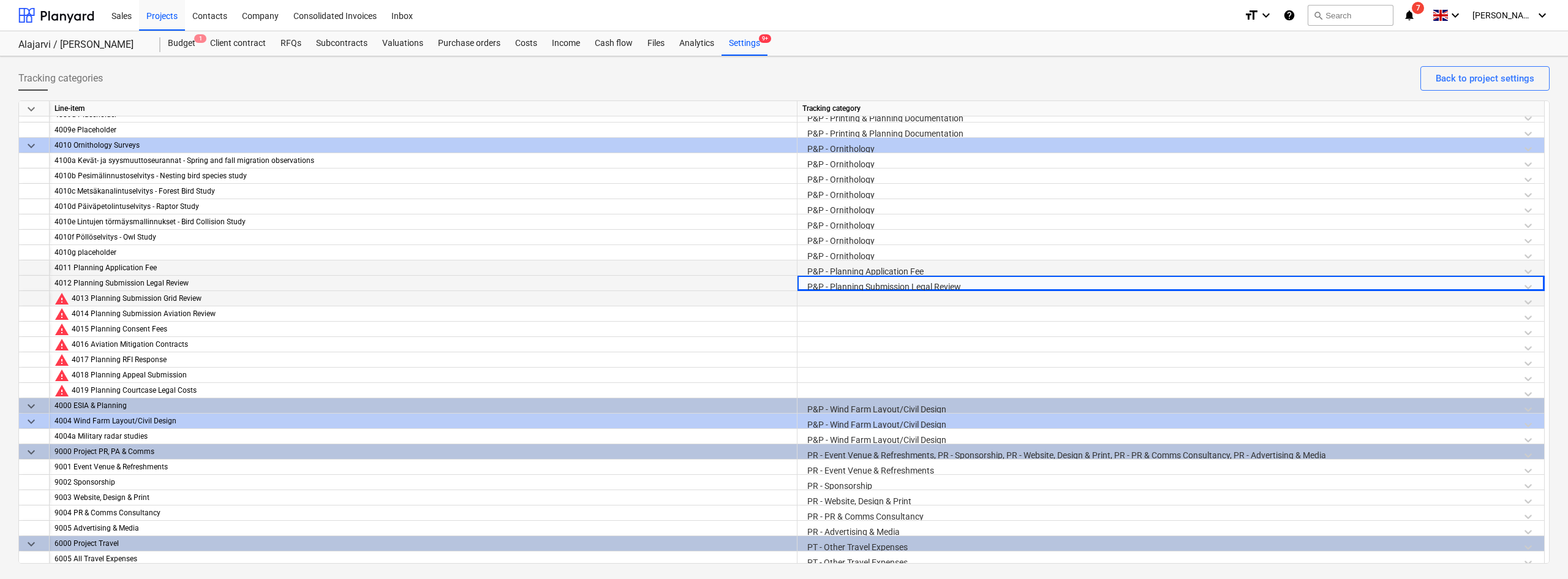
click at [844, 297] on div at bounding box center [1170, 301] width 737 height 21
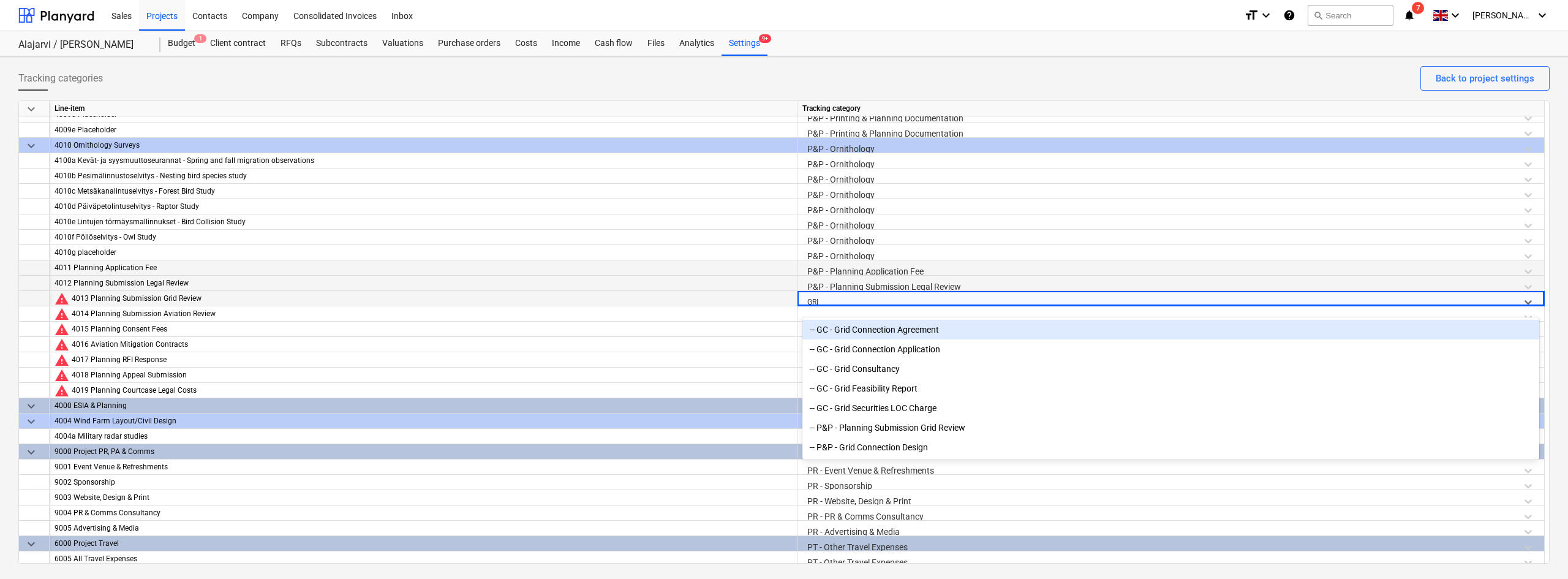
type input "GRID"
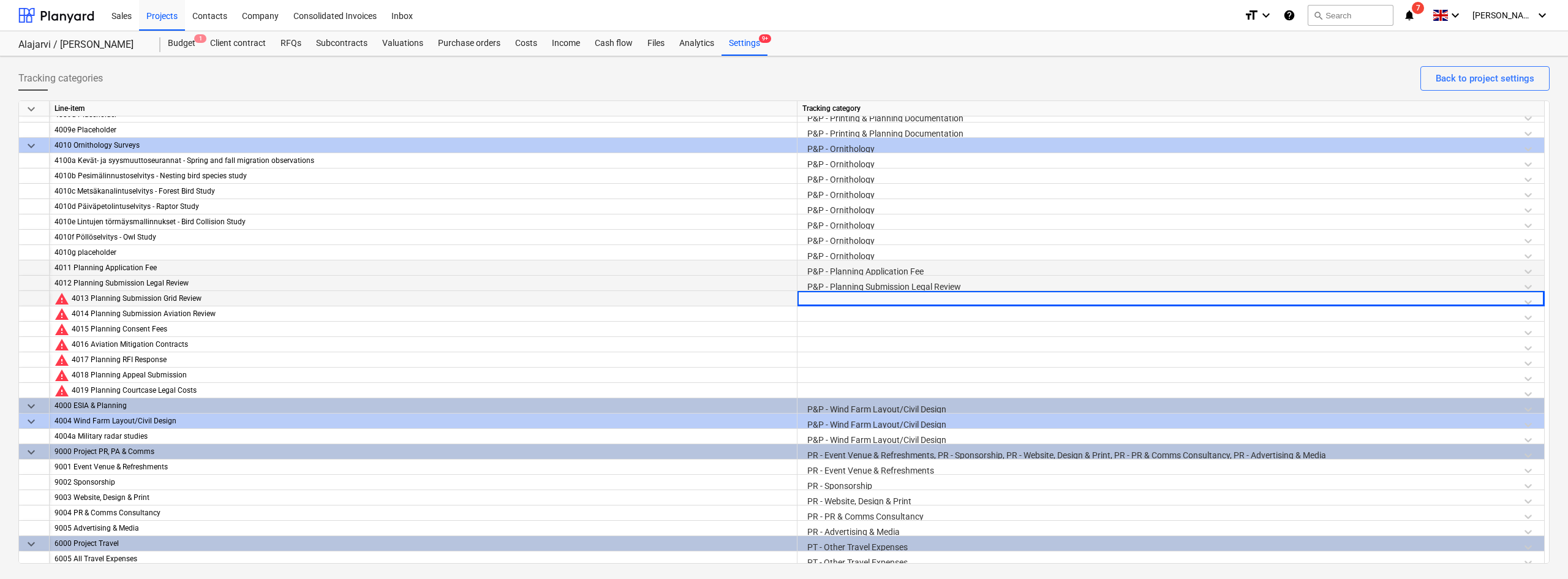
click at [857, 283] on div "P&P - Planning Submission Legal Review" at bounding box center [1170, 286] width 737 height 21
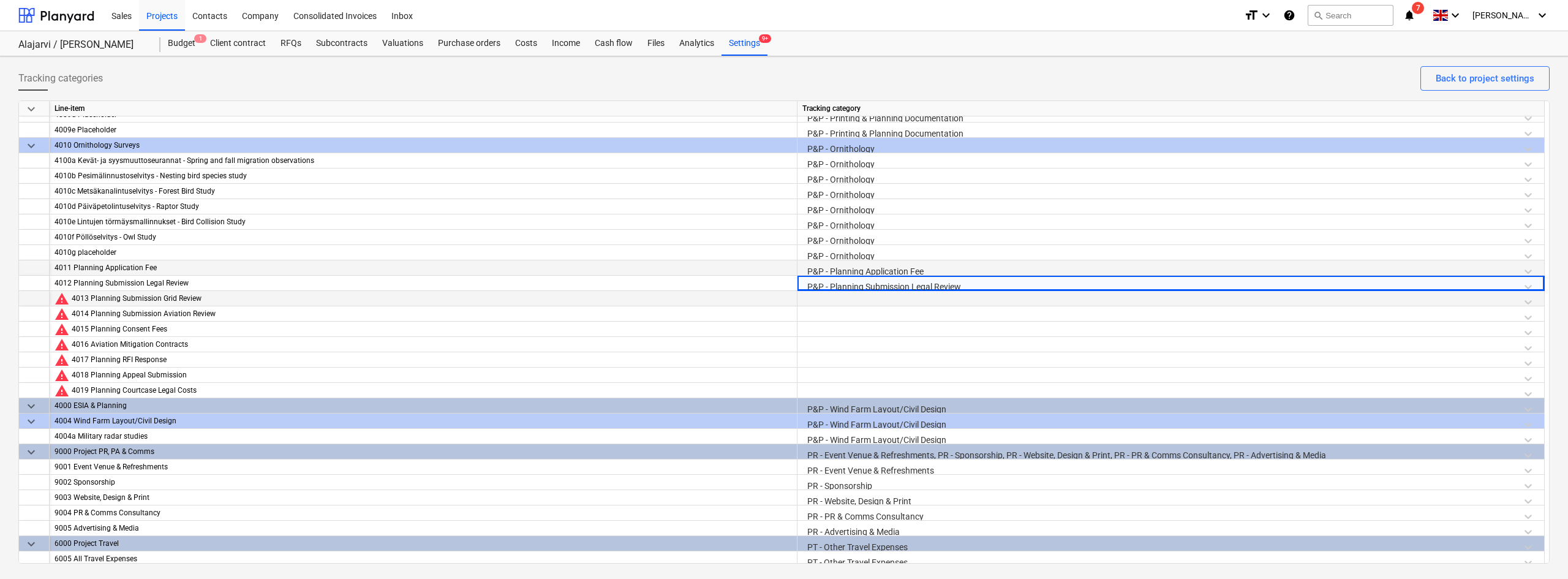
click at [851, 304] on div at bounding box center [1170, 301] width 737 height 21
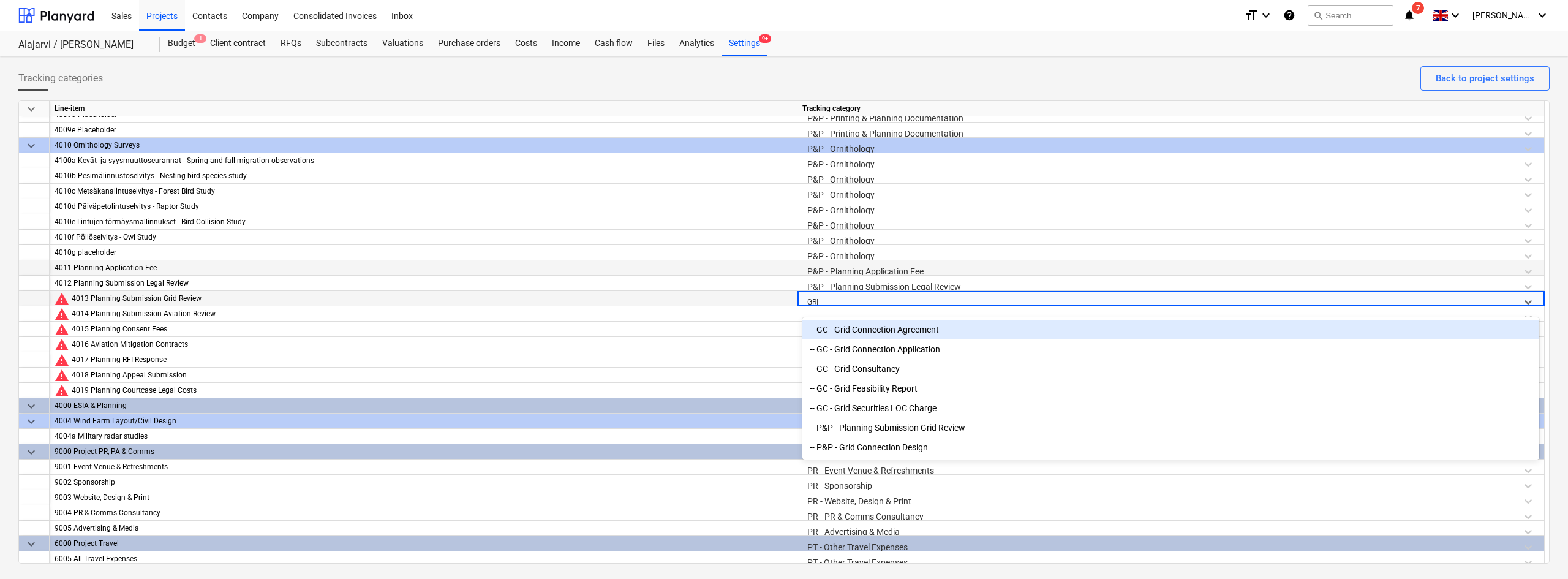
type input "GRID"
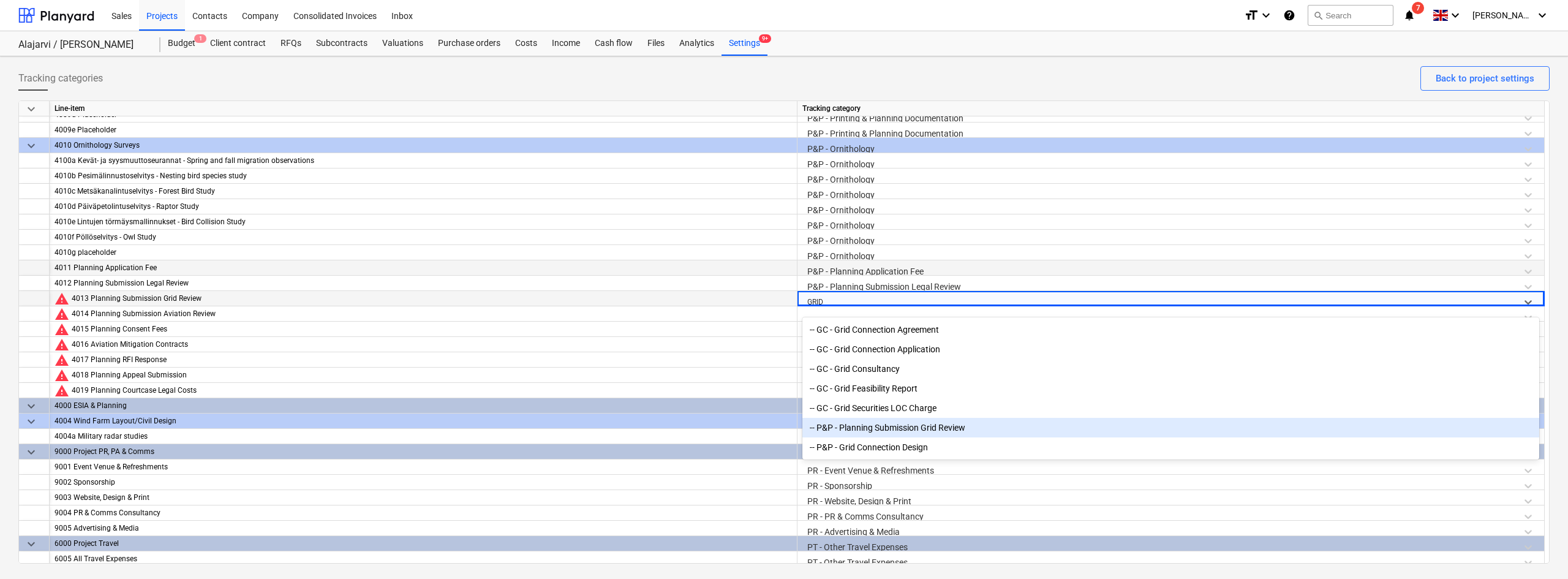
click at [878, 425] on div "-- P&P - Planning Submission Grid Review" at bounding box center [1170, 427] width 737 height 19
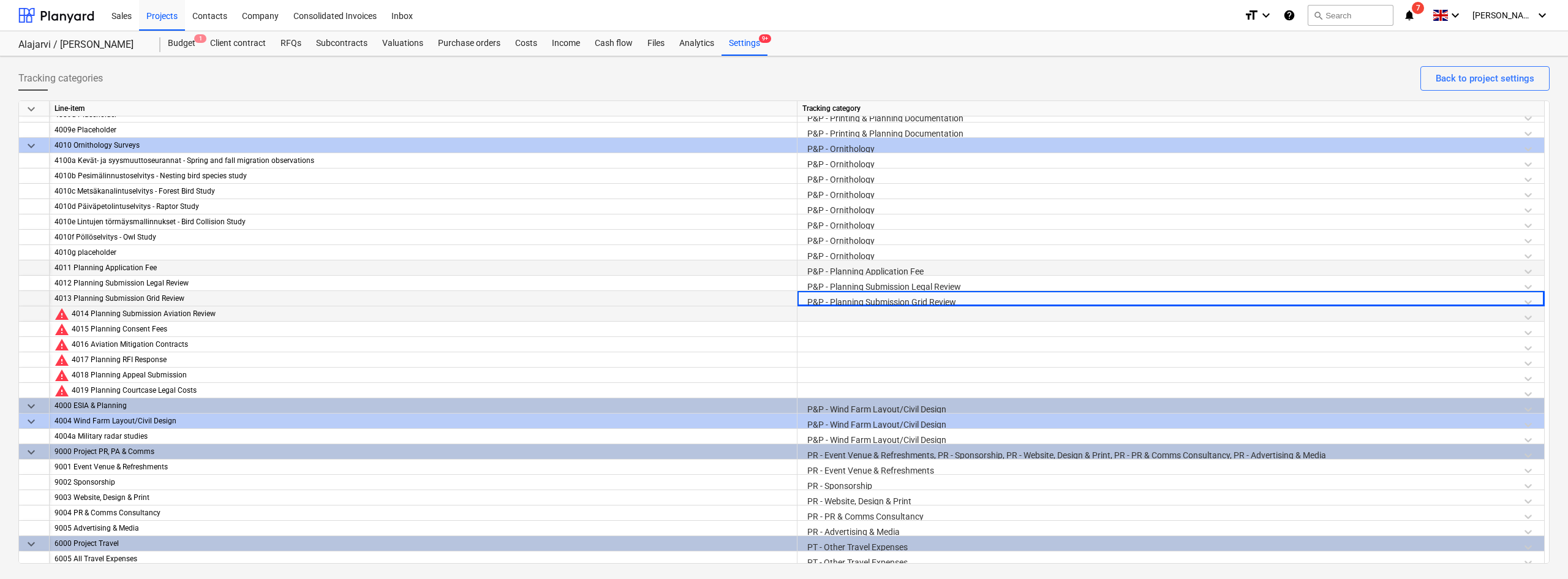
click at [842, 309] on div at bounding box center [1170, 317] width 737 height 21
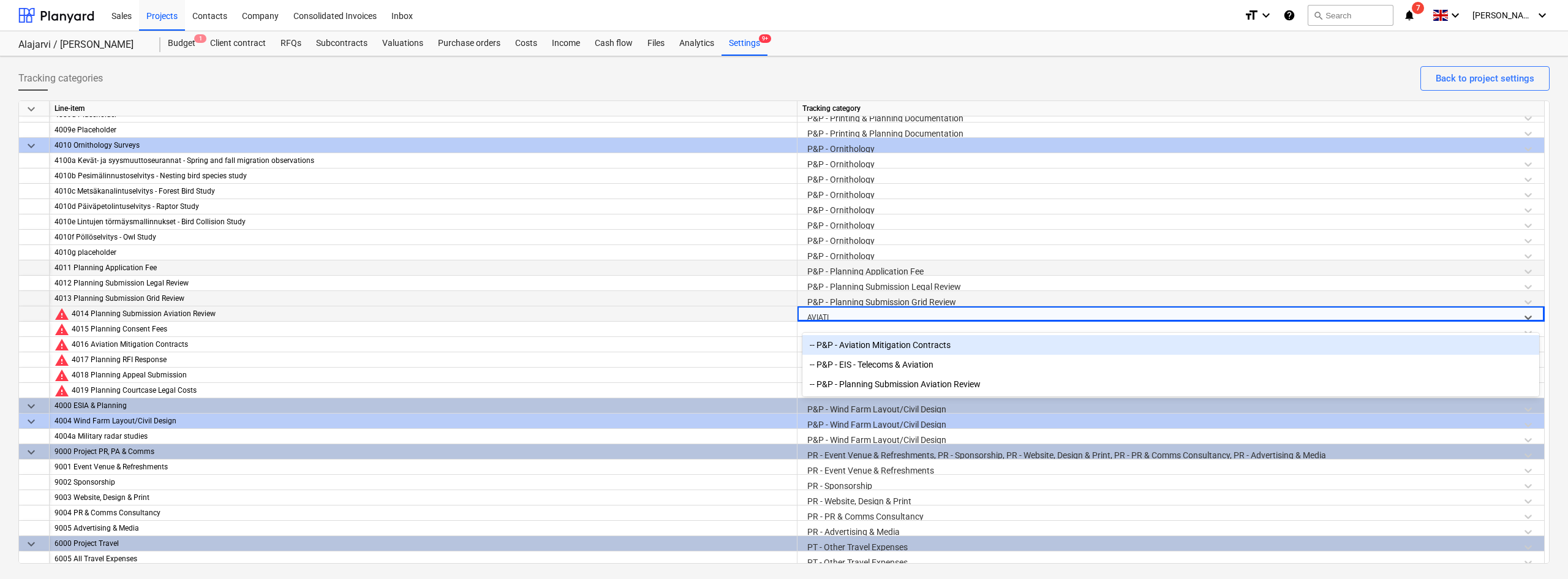
type input "AVIATIO"
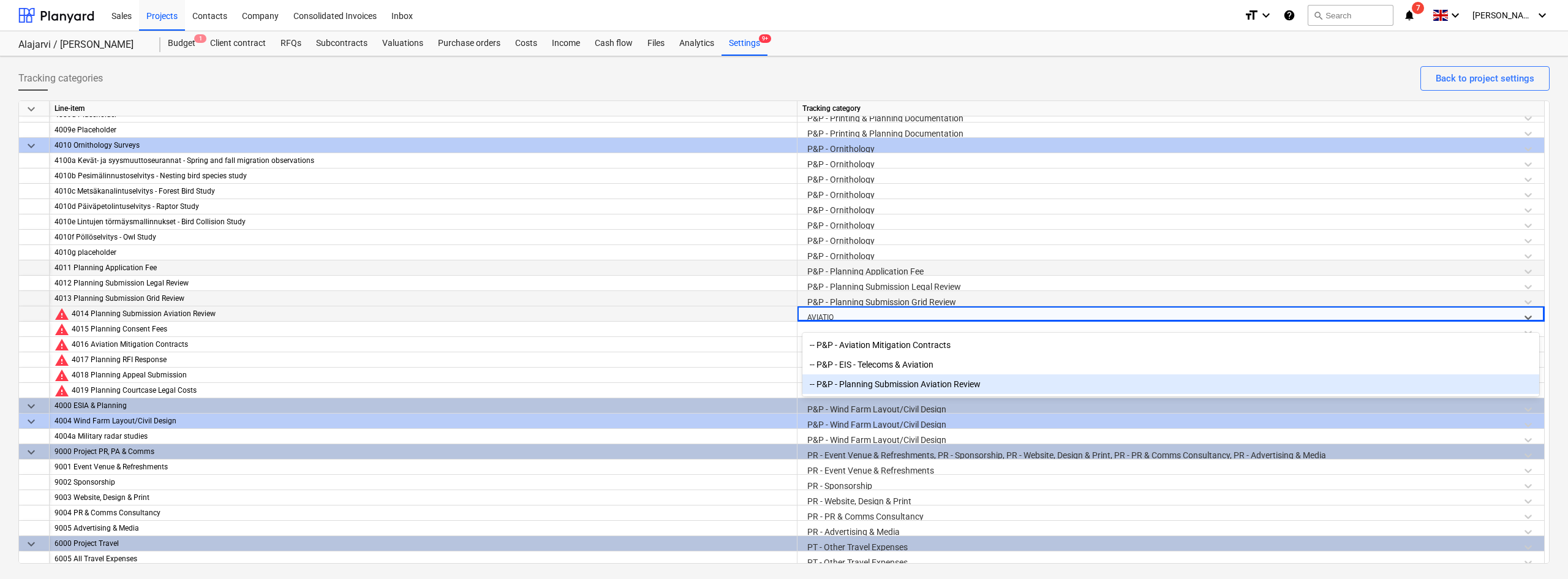
click at [866, 381] on div "-- P&P - Planning Submission Aviation Review" at bounding box center [1170, 384] width 737 height 19
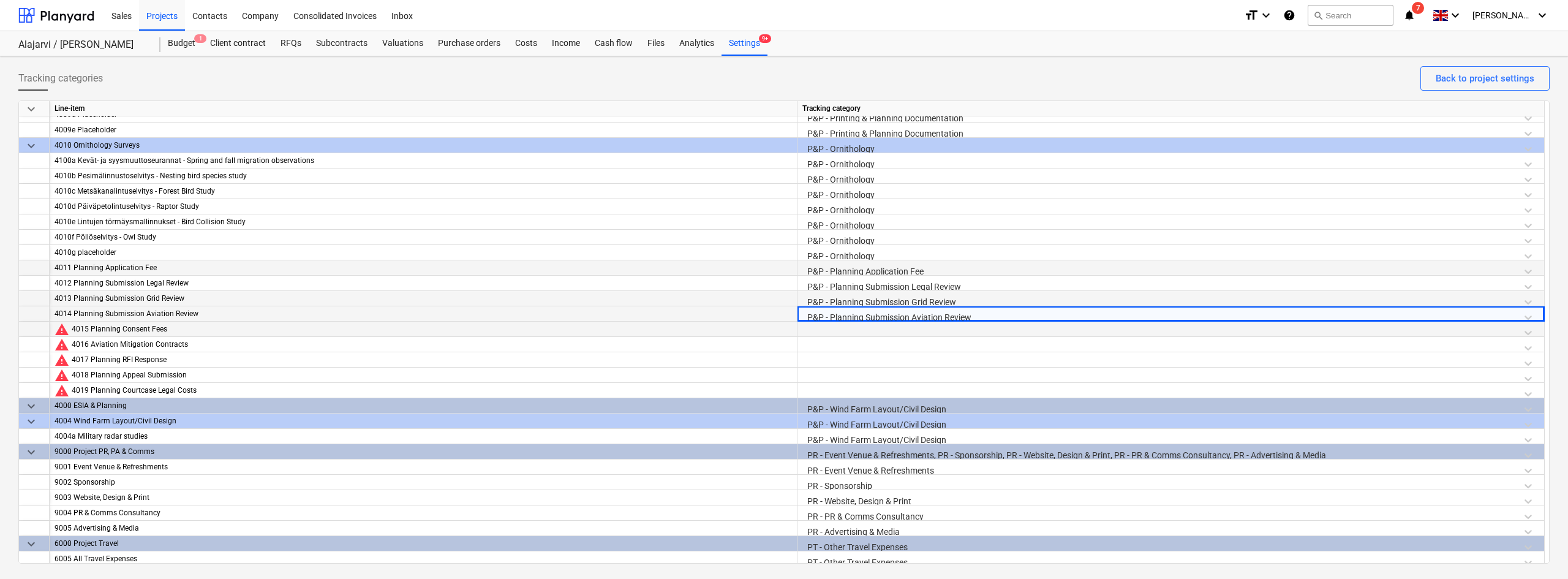
click at [842, 332] on div at bounding box center [1170, 332] width 737 height 21
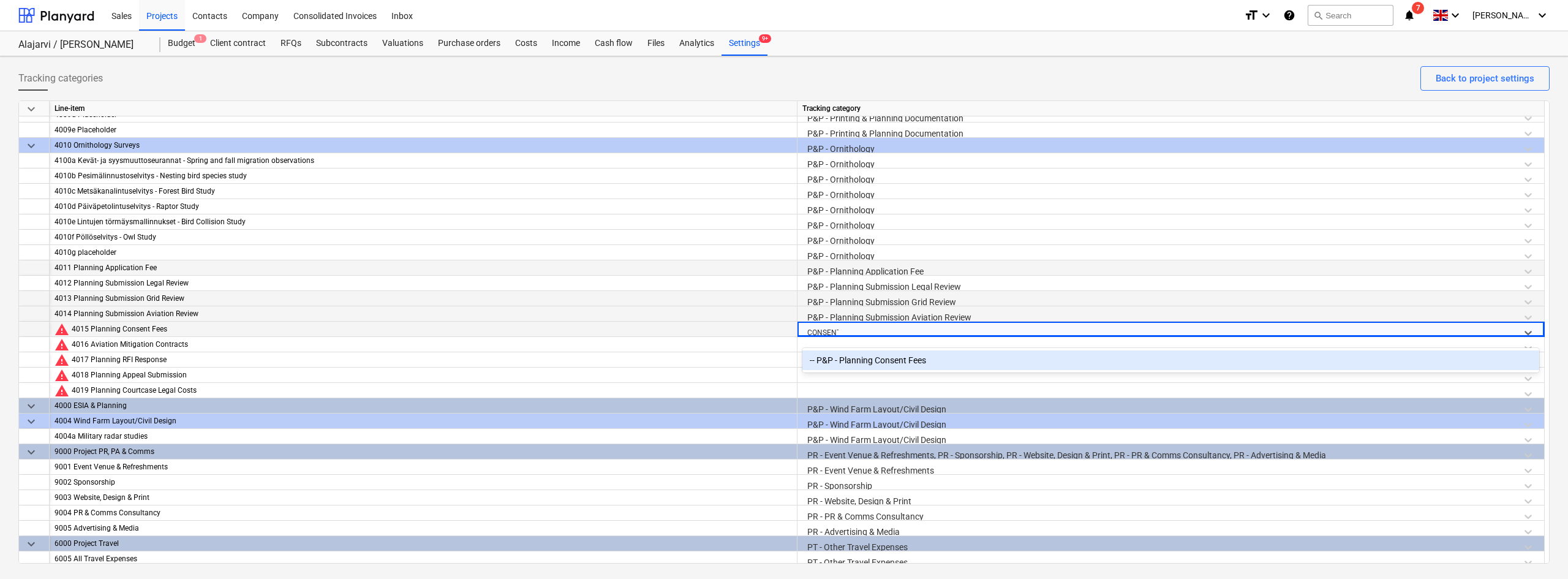
type input "CONSENT"
click at [882, 356] on div "-- P&P - Planning Consent Fees" at bounding box center [1170, 360] width 737 height 19
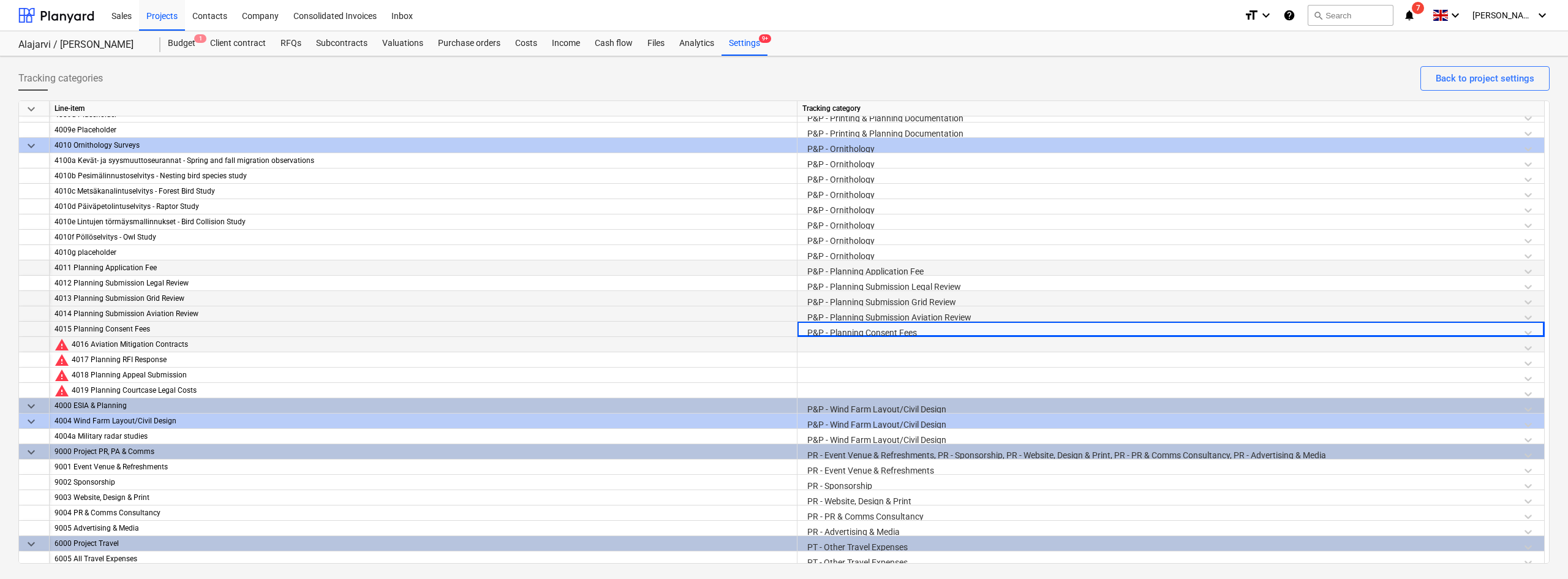
click at [852, 347] on div at bounding box center [1170, 348] width 737 height 21
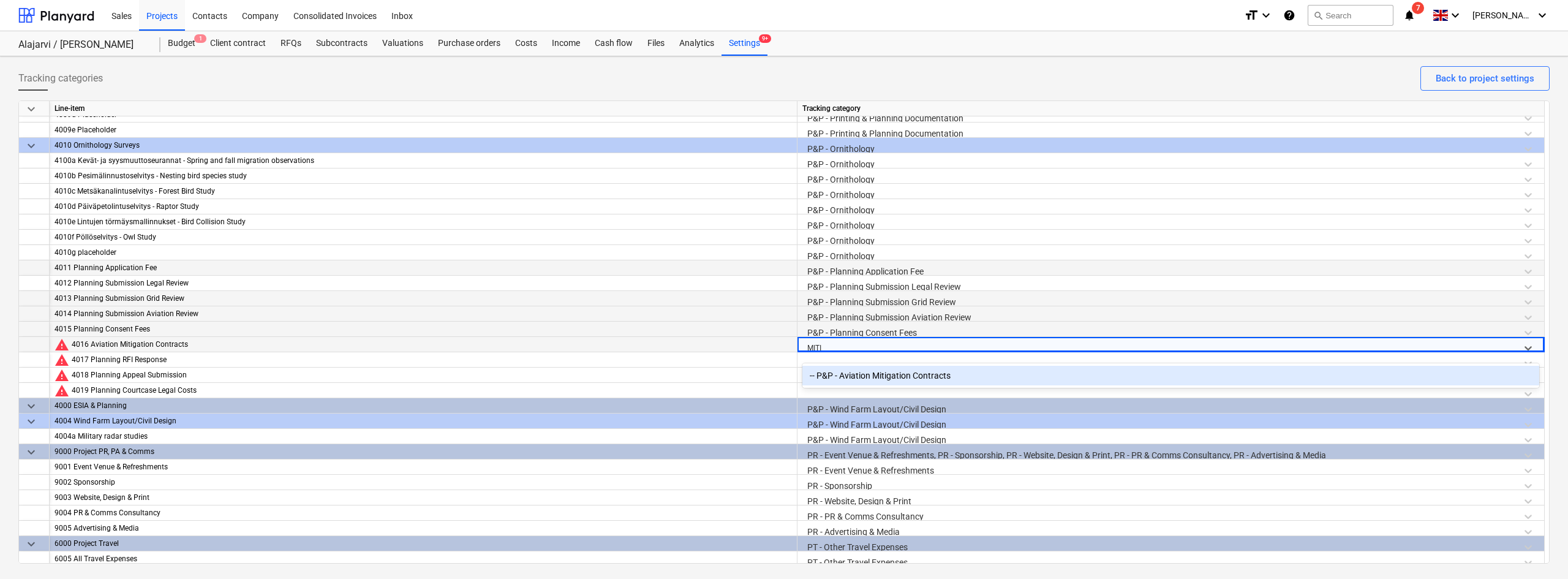
type input "MITIG"
click at [865, 381] on div "-- P&P - Aviation Mitigation Contracts" at bounding box center [1170, 375] width 737 height 19
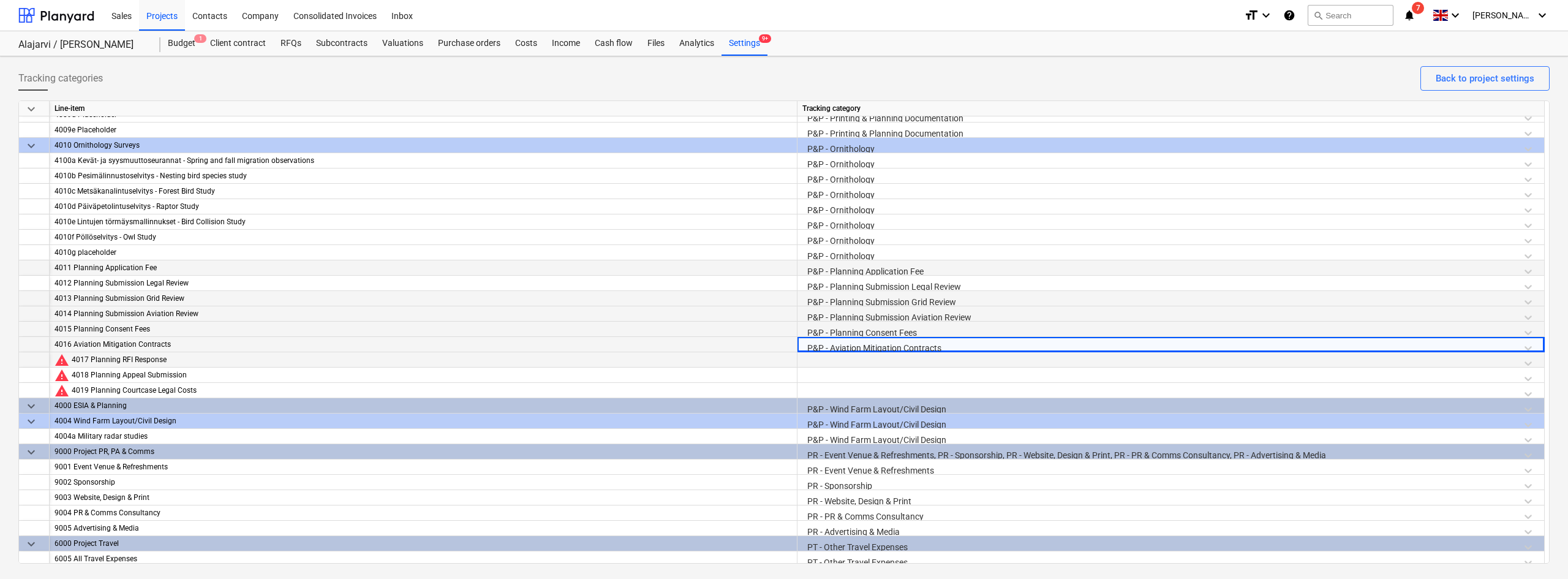
click at [846, 357] on div at bounding box center [1170, 363] width 737 height 21
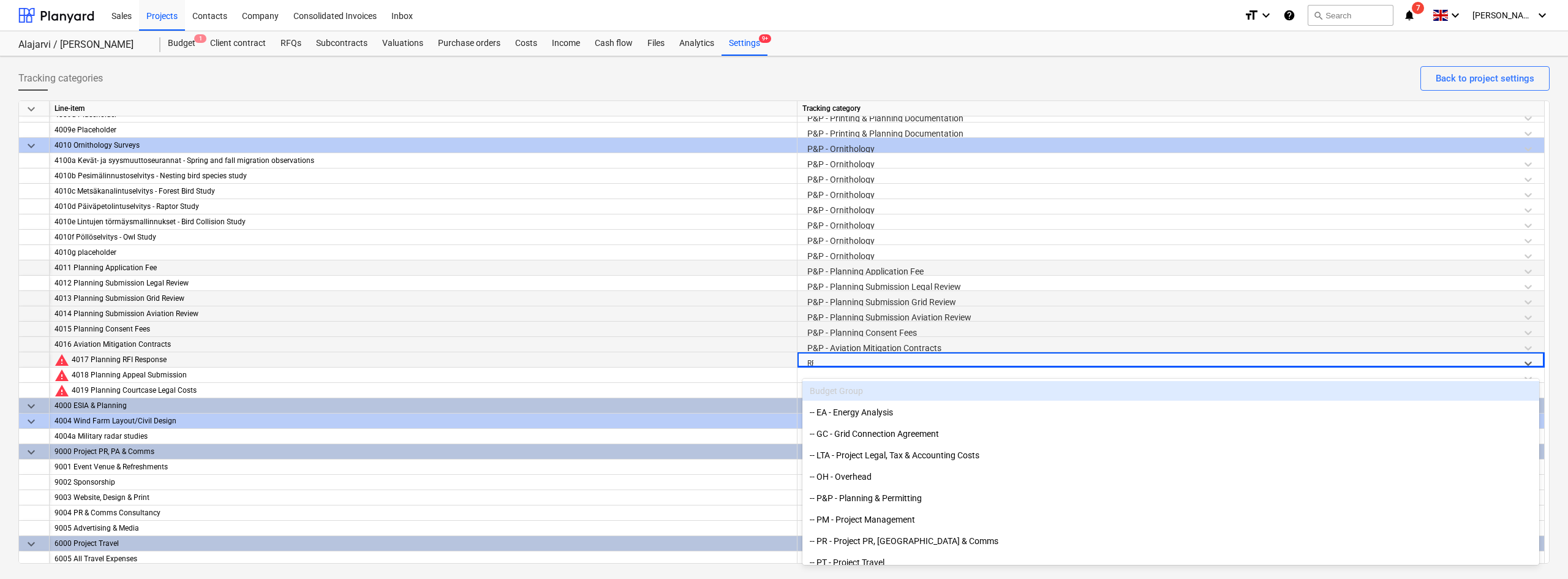
type input "RFI"
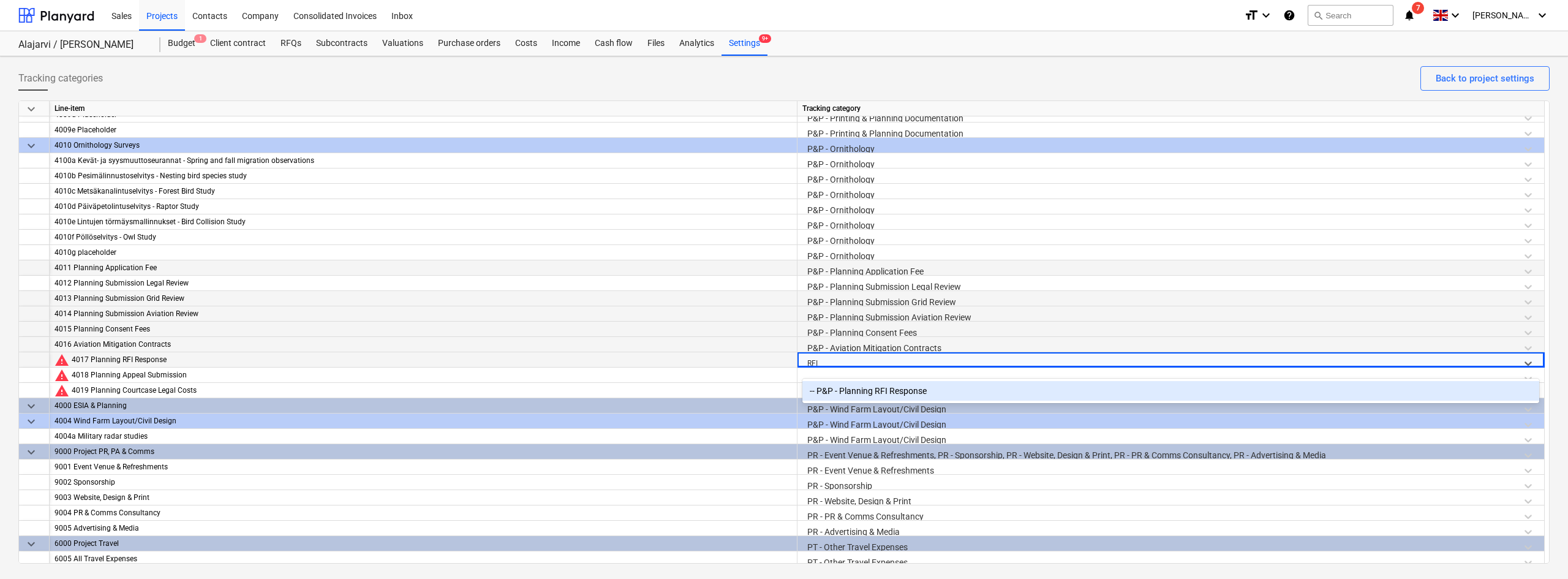
click at [846, 389] on div "-- P&P - Planning RFI Response" at bounding box center [1170, 391] width 737 height 19
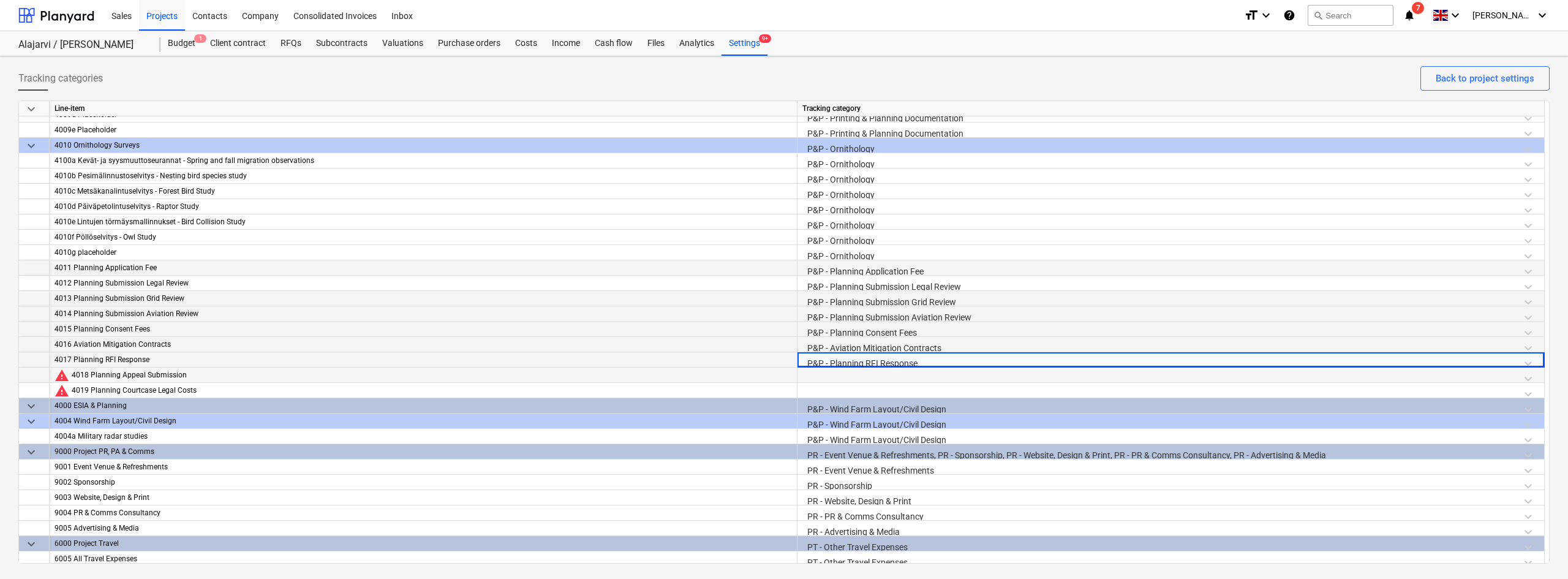
click at [833, 376] on div at bounding box center [1170, 378] width 737 height 21
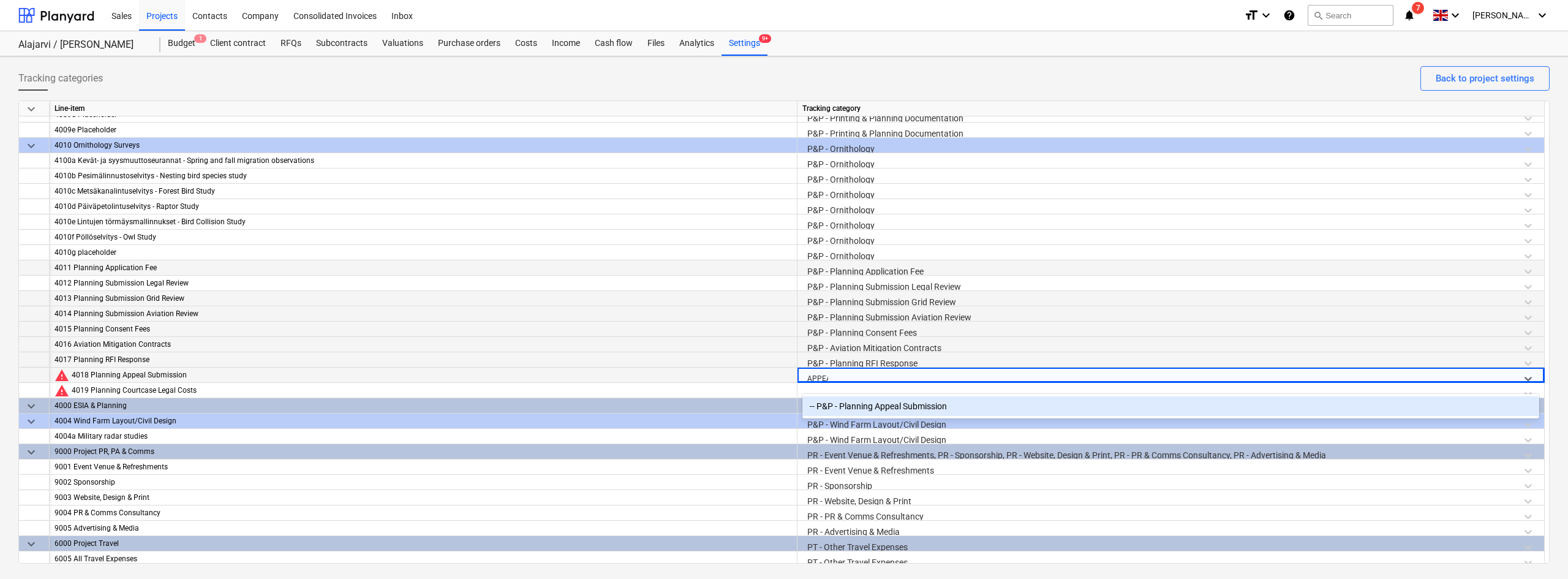
type input "APPEAL"
click at [838, 405] on div "-- P&P - Planning Appeal Submission" at bounding box center [1170, 406] width 737 height 19
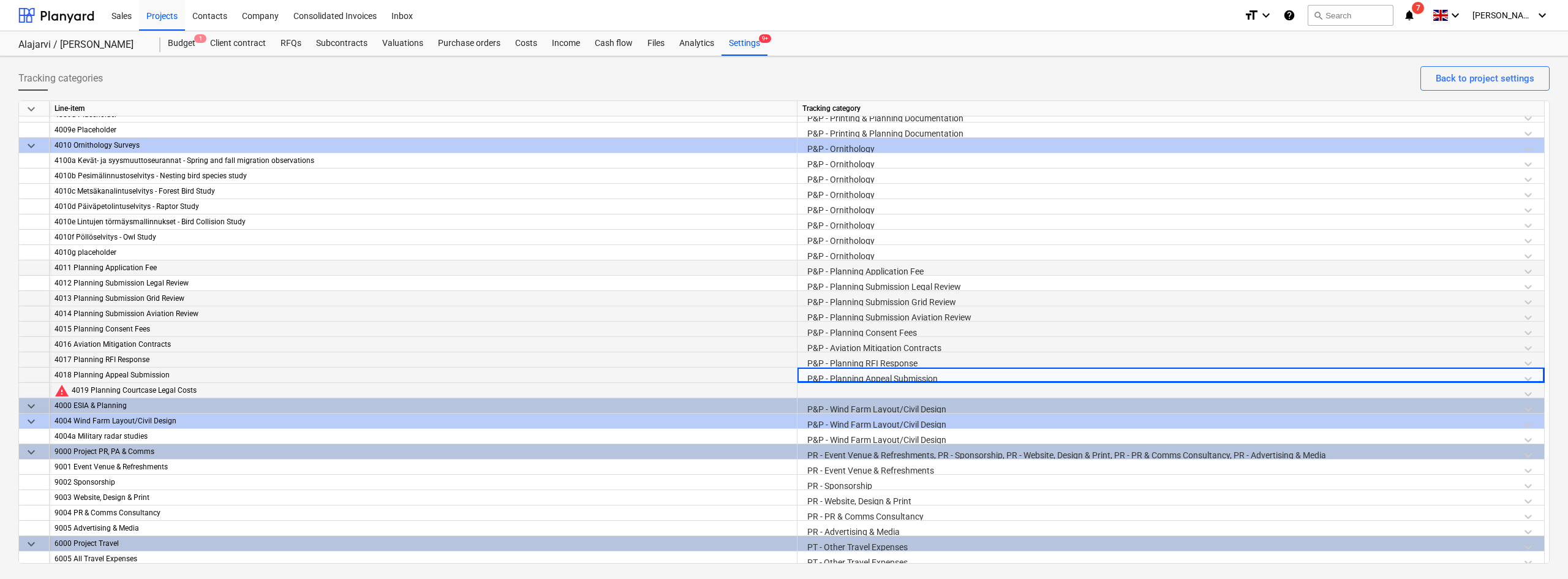
click at [833, 396] on div at bounding box center [1170, 394] width 737 height 21
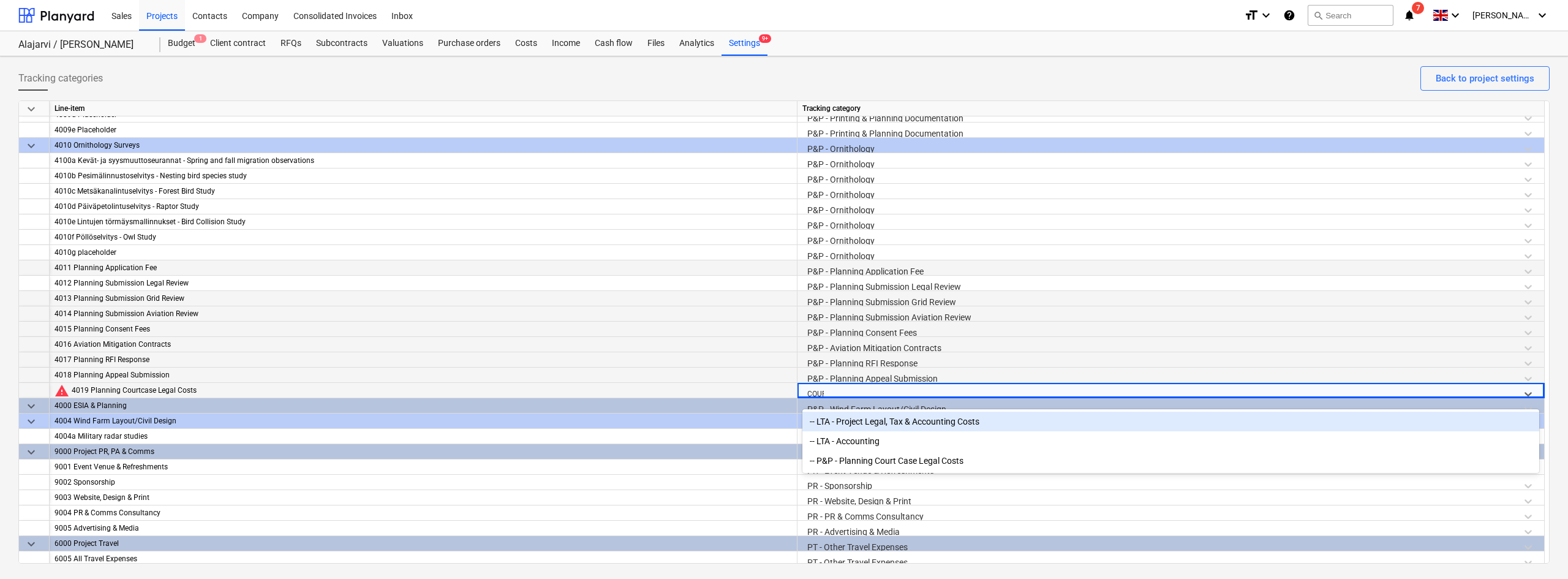
type input "COURT"
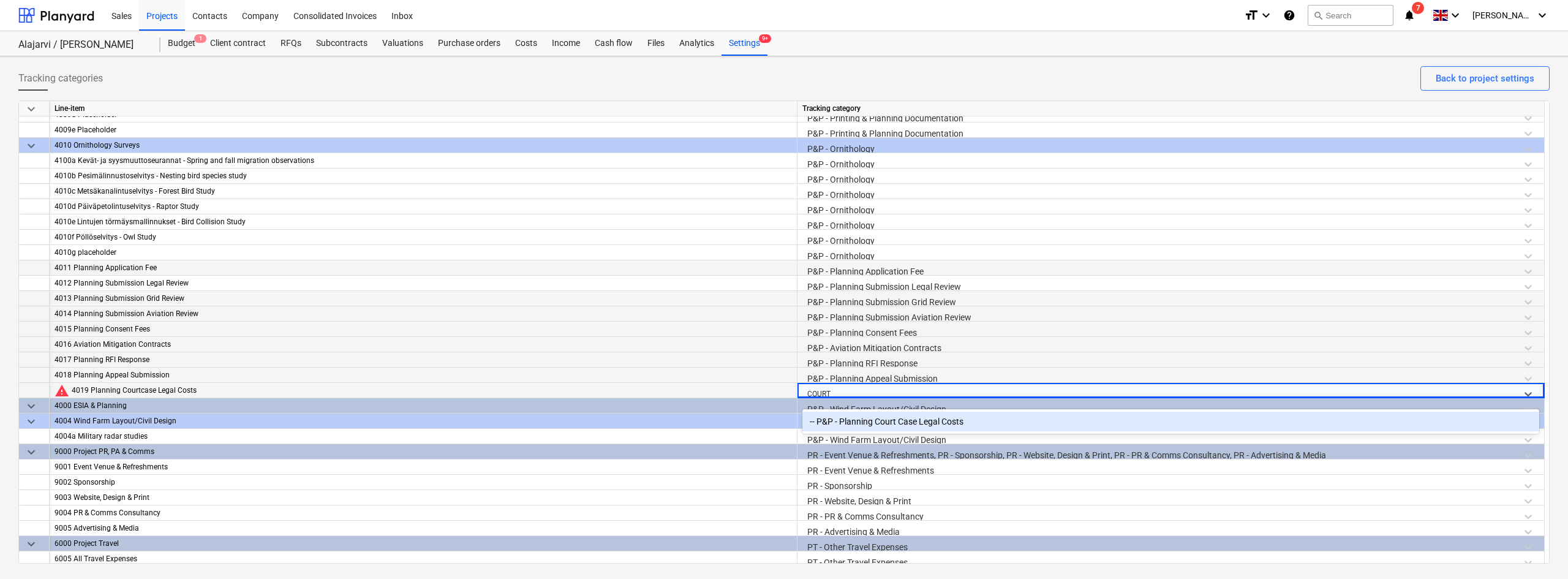
click at [834, 421] on div "-- P&P - Planning Court Case Legal Costs" at bounding box center [1170, 421] width 737 height 19
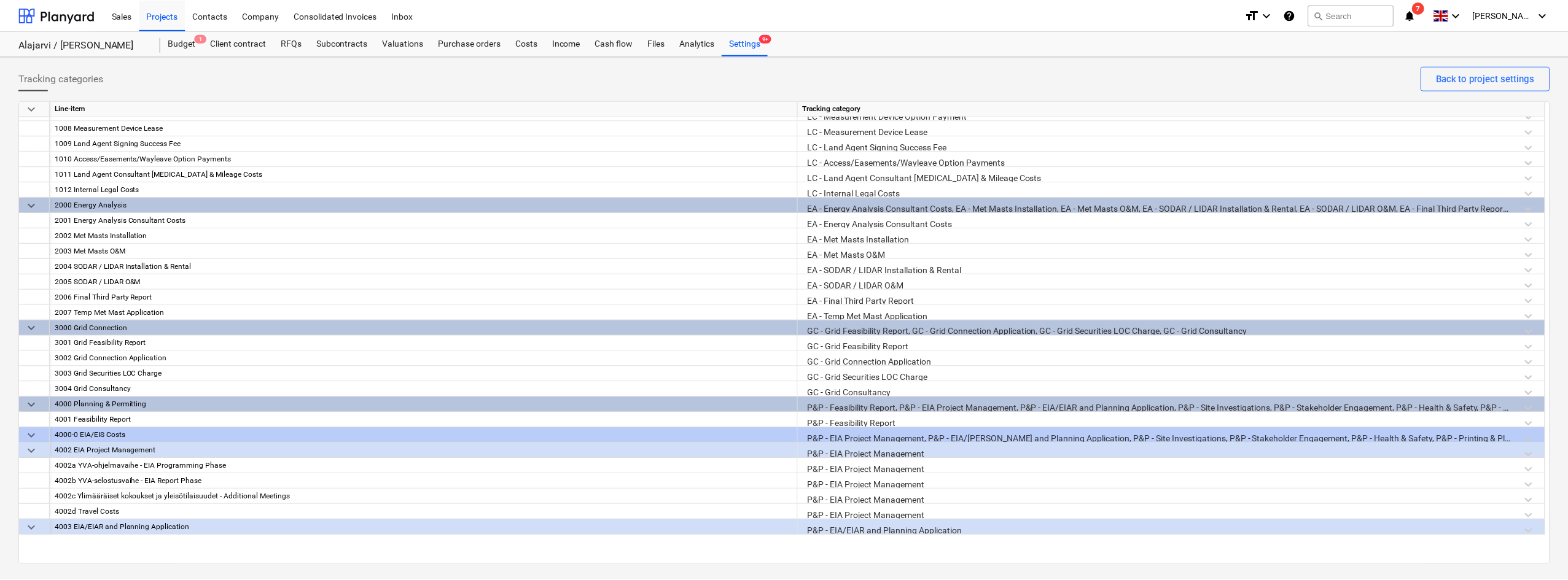
scroll to position [0, 0]
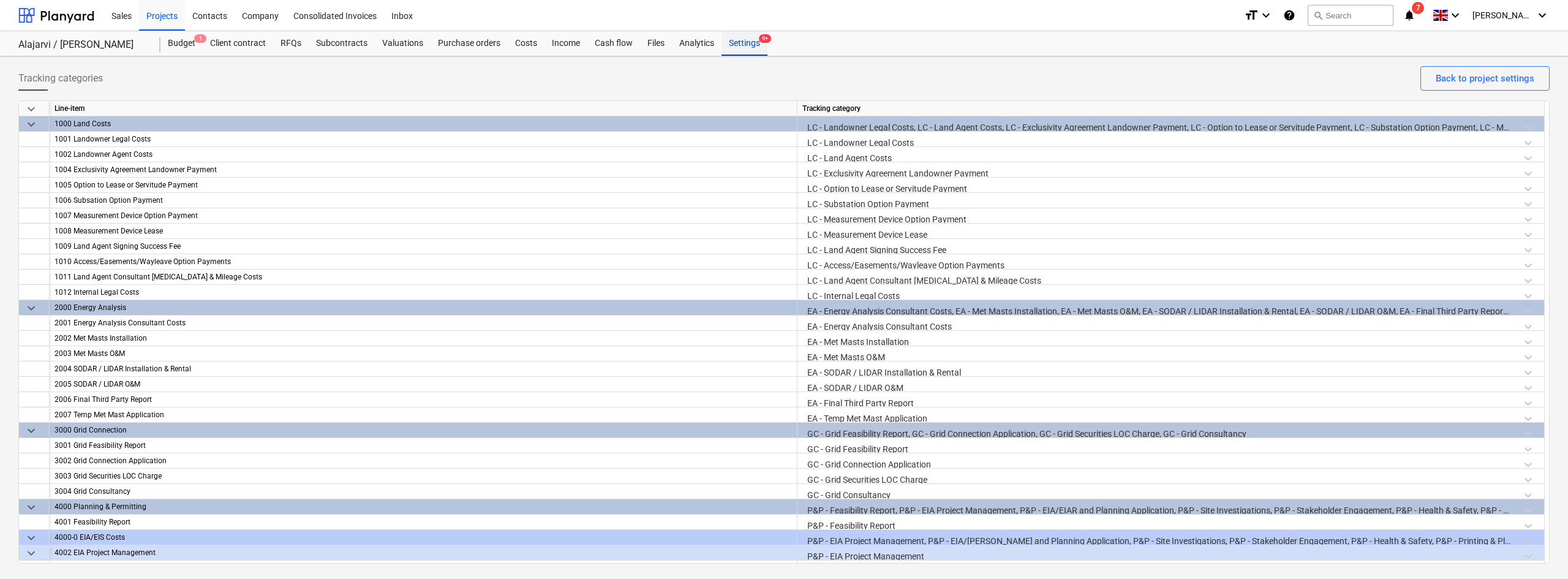
click at [733, 45] on div "Settings 9+" at bounding box center [745, 43] width 46 height 24
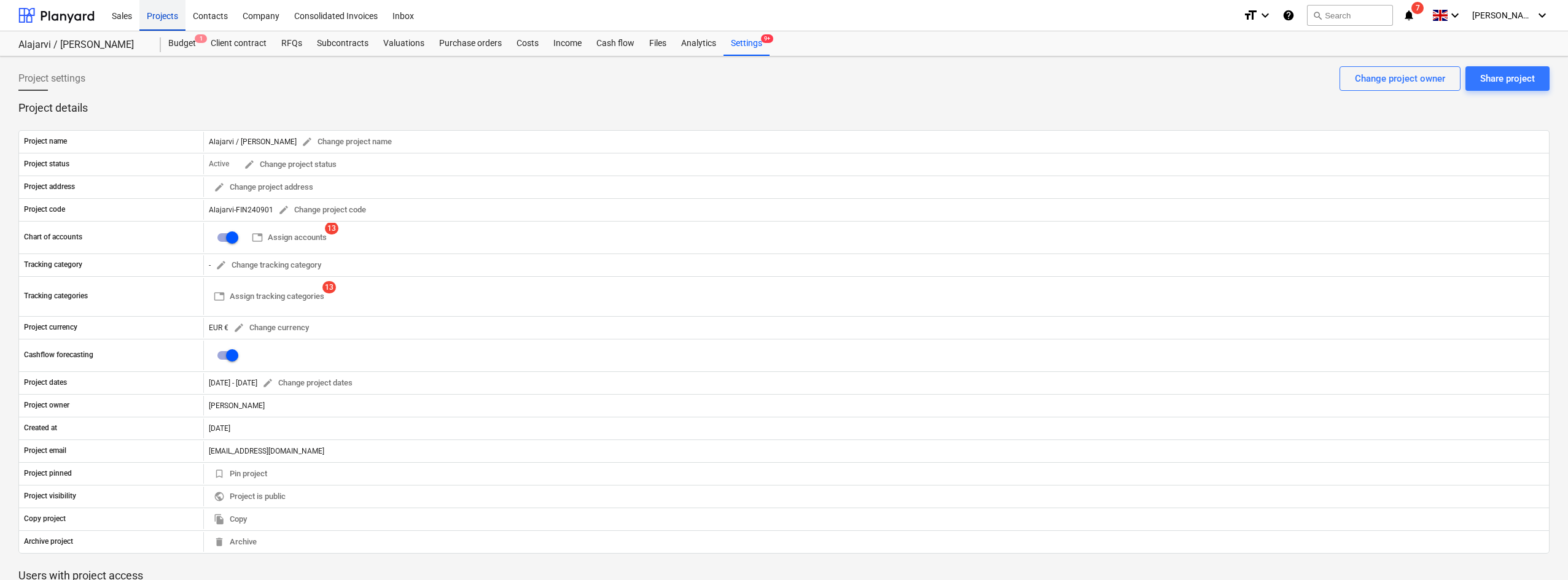
click at [156, 14] on div "Projects" at bounding box center [163, 15] width 46 height 31
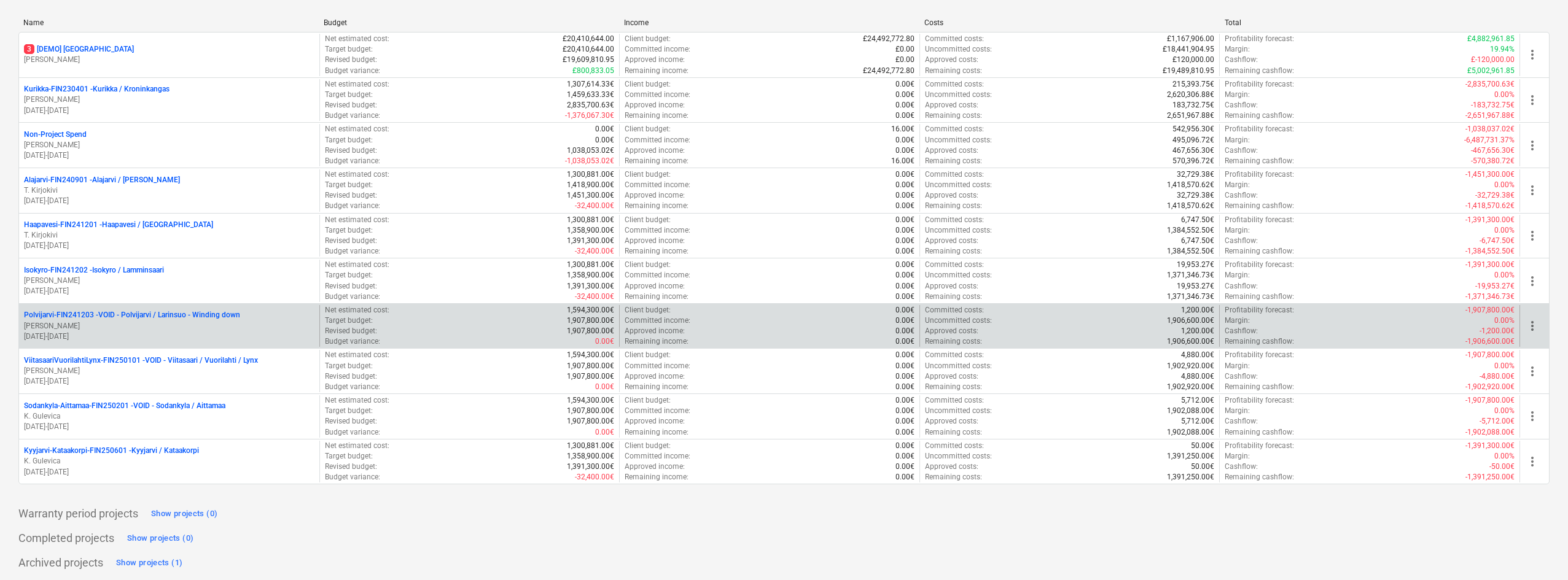
scroll to position [168, 0]
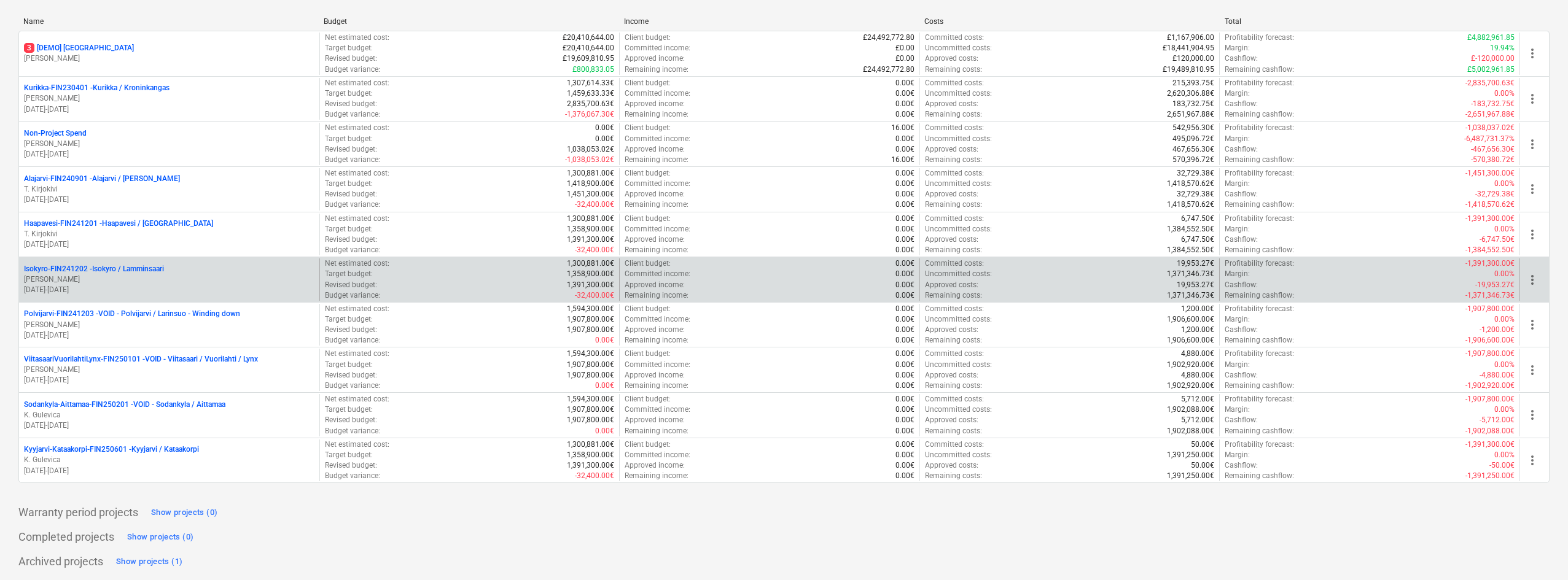
click at [137, 278] on p "[PERSON_NAME]" at bounding box center [169, 279] width 290 height 11
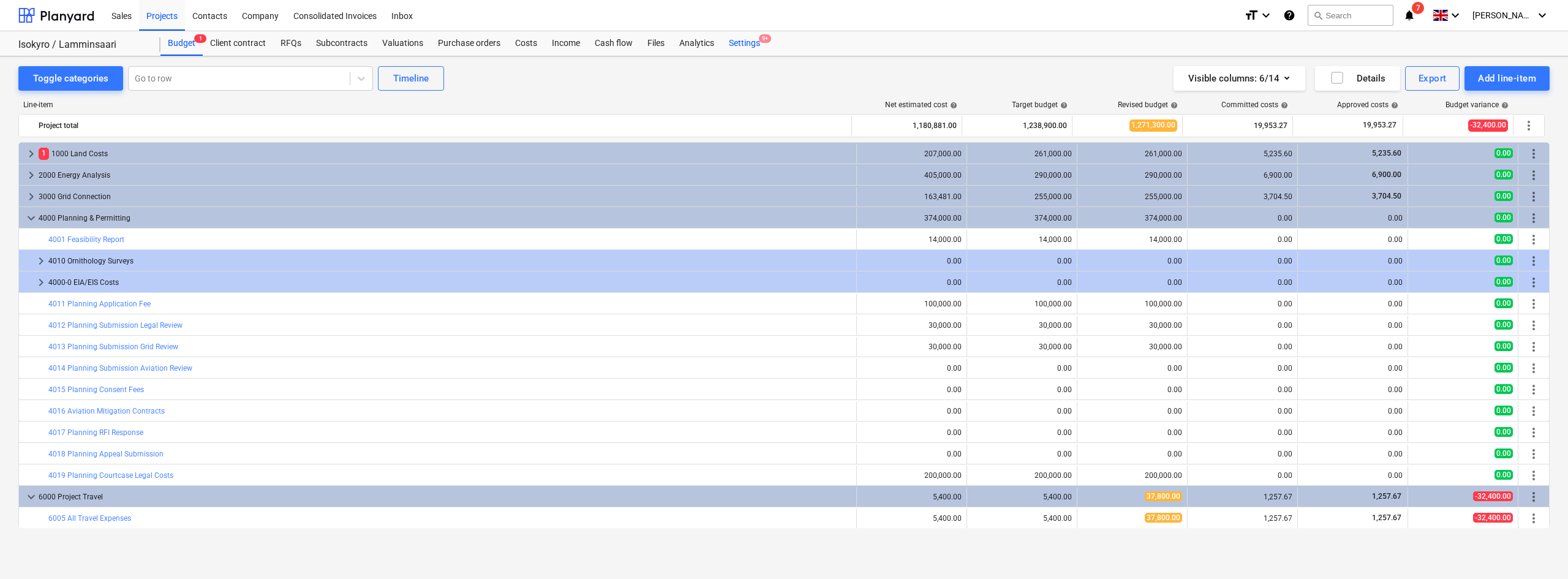
click at [754, 55] on div "Settings 9+" at bounding box center [745, 43] width 46 height 24
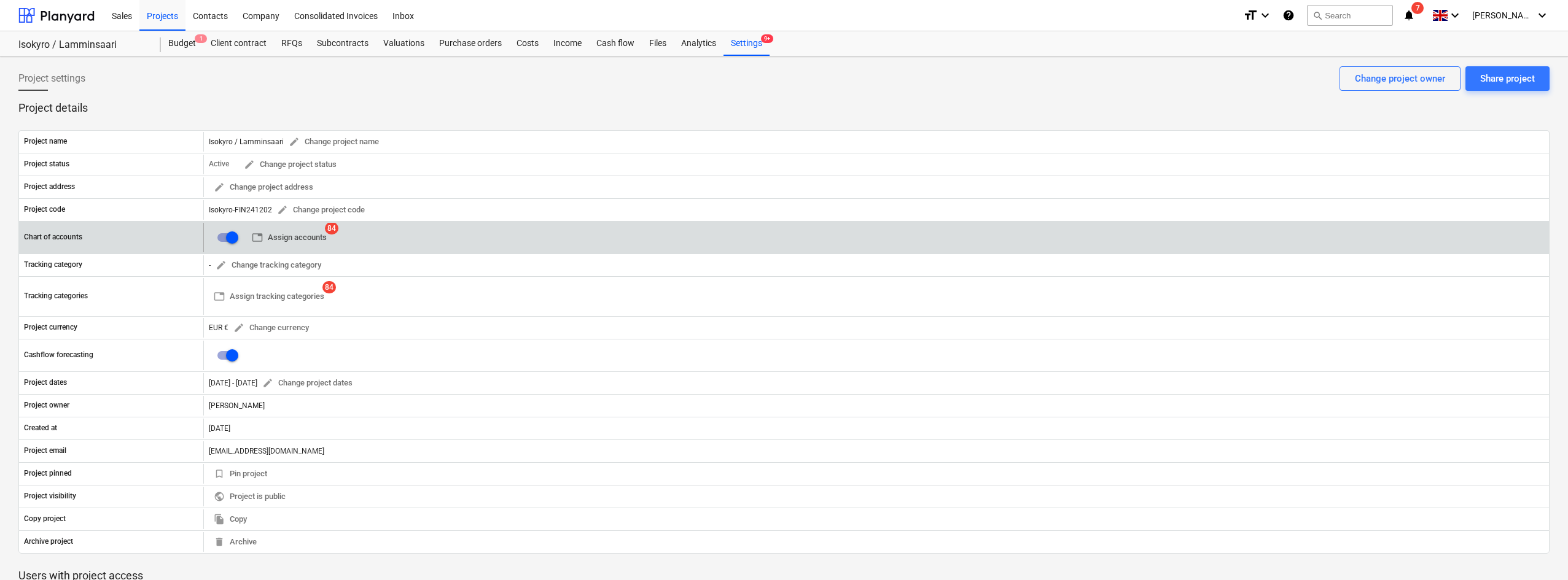
click at [296, 244] on span "table Assign accounts" at bounding box center [290, 238] width 75 height 14
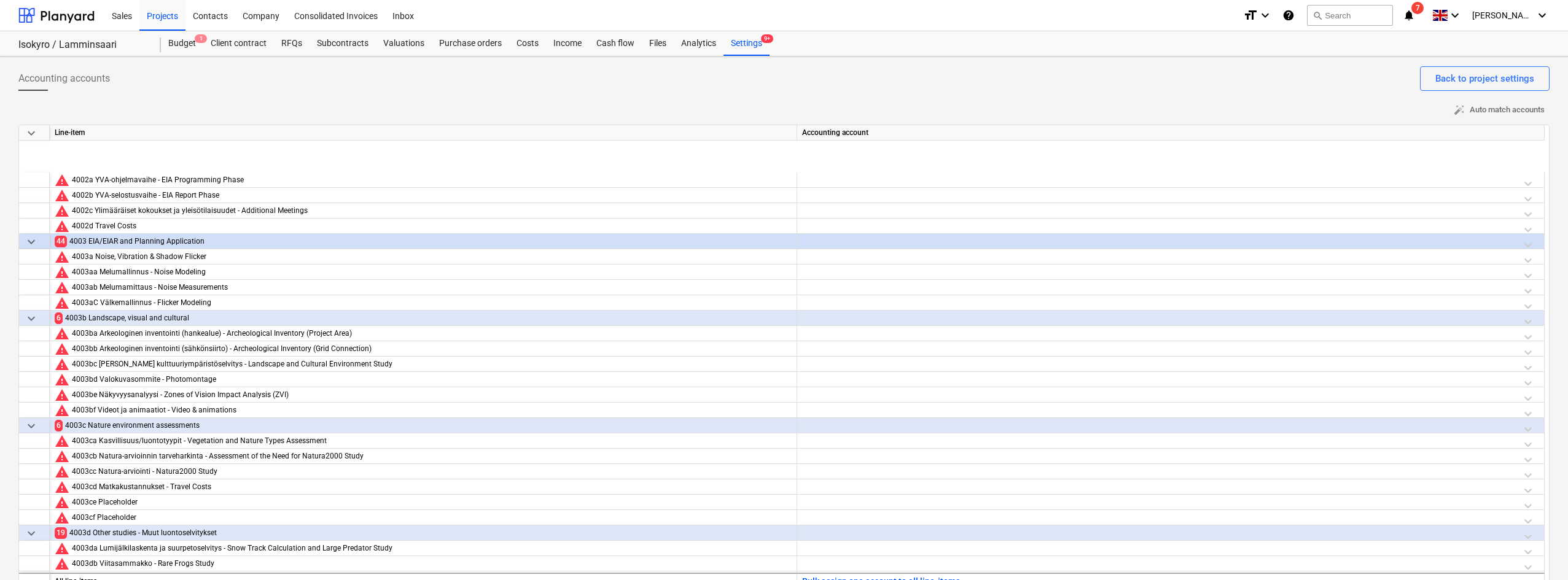
scroll to position [664, 0]
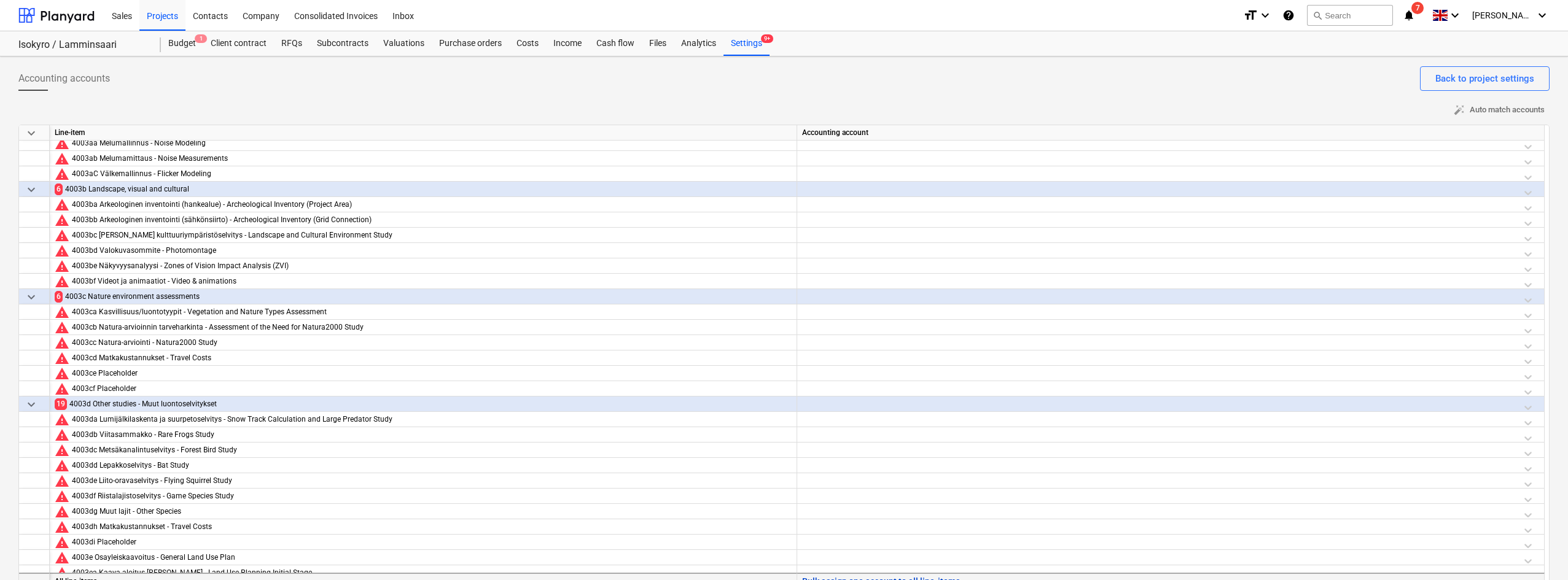
click at [858, 578] on button "Bulk assign one account to all line-items" at bounding box center [881, 581] width 158 height 16
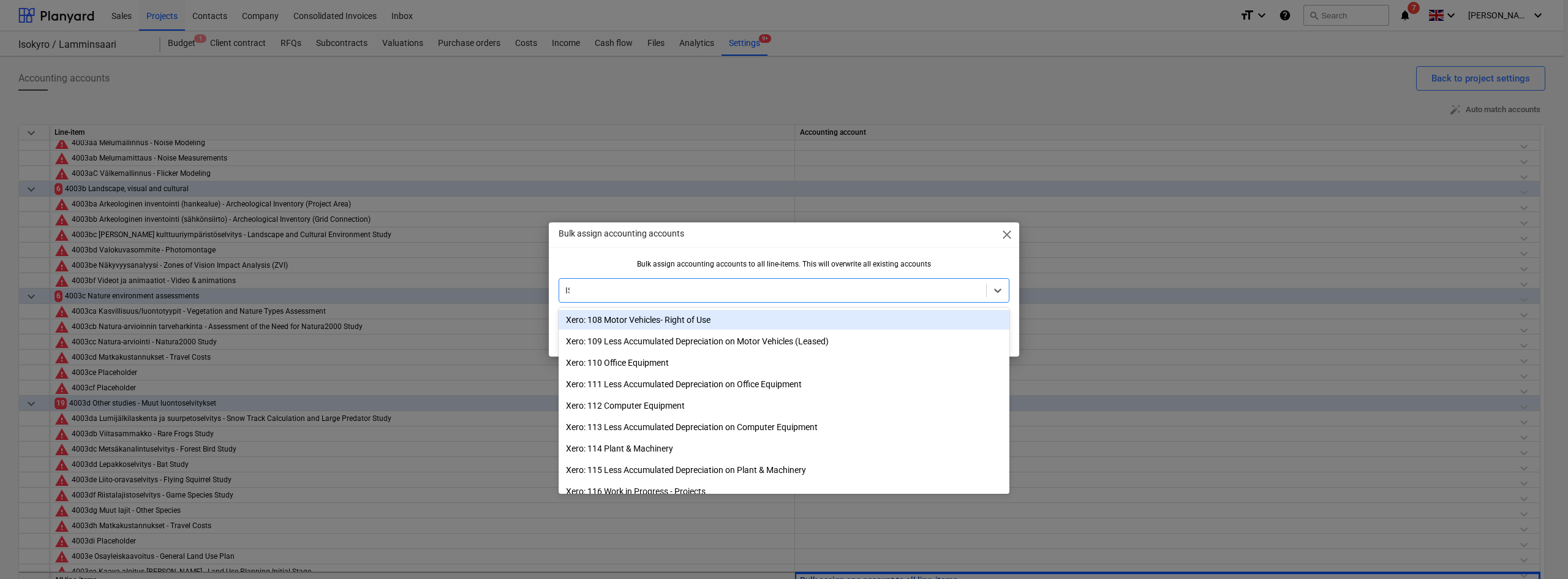
type input "ISO"
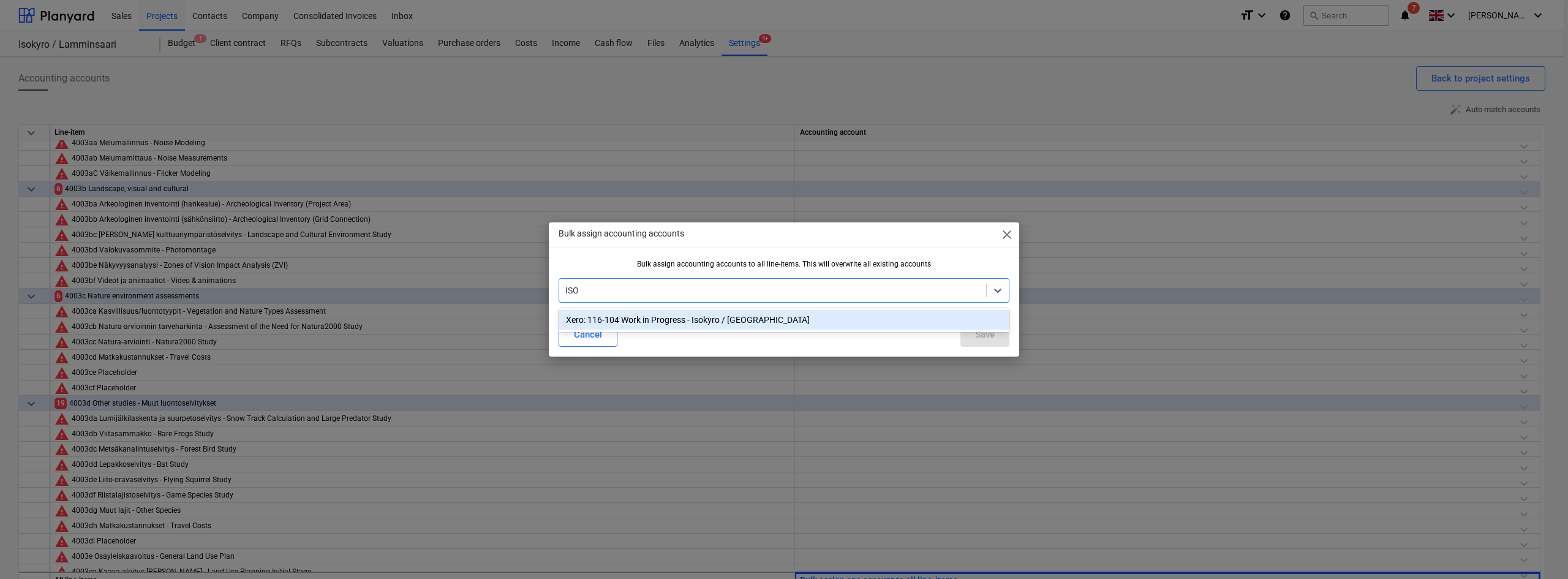
click at [816, 316] on div "Xero: 116-104 Work in Progress - Isokyro / Lamminsaari" at bounding box center [783, 319] width 451 height 19
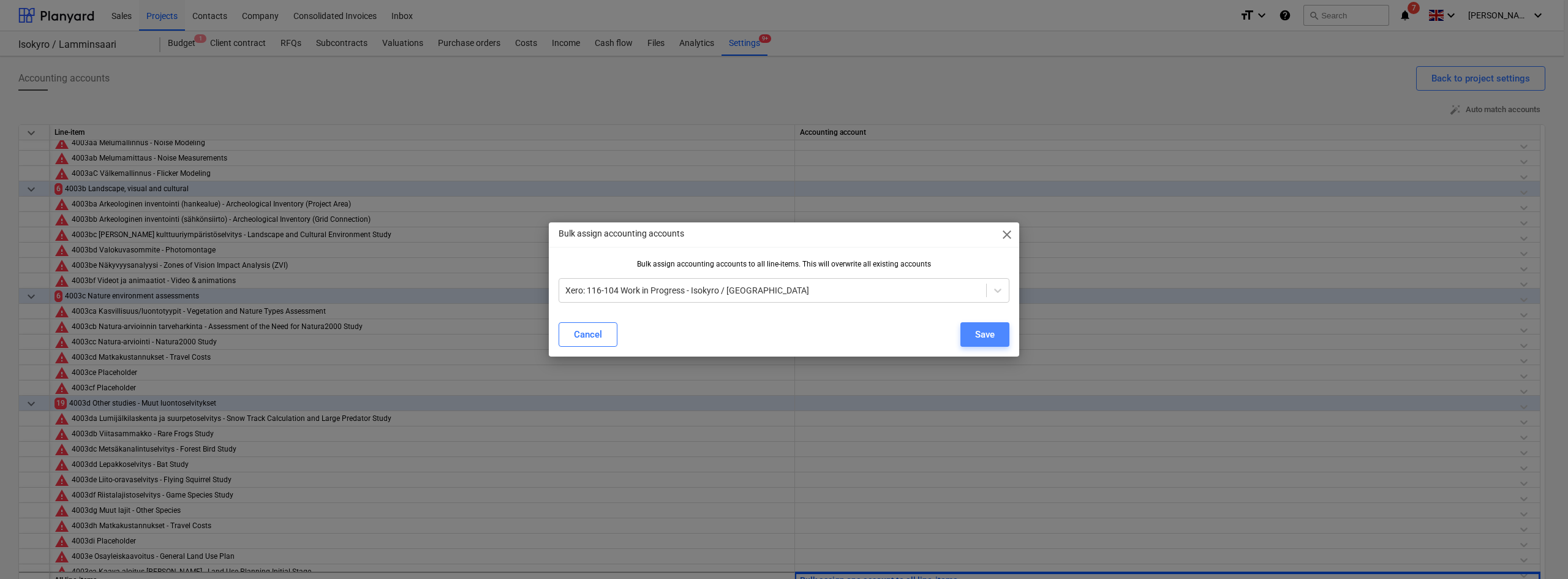
click at [979, 335] on div "Save" at bounding box center [984, 334] width 19 height 16
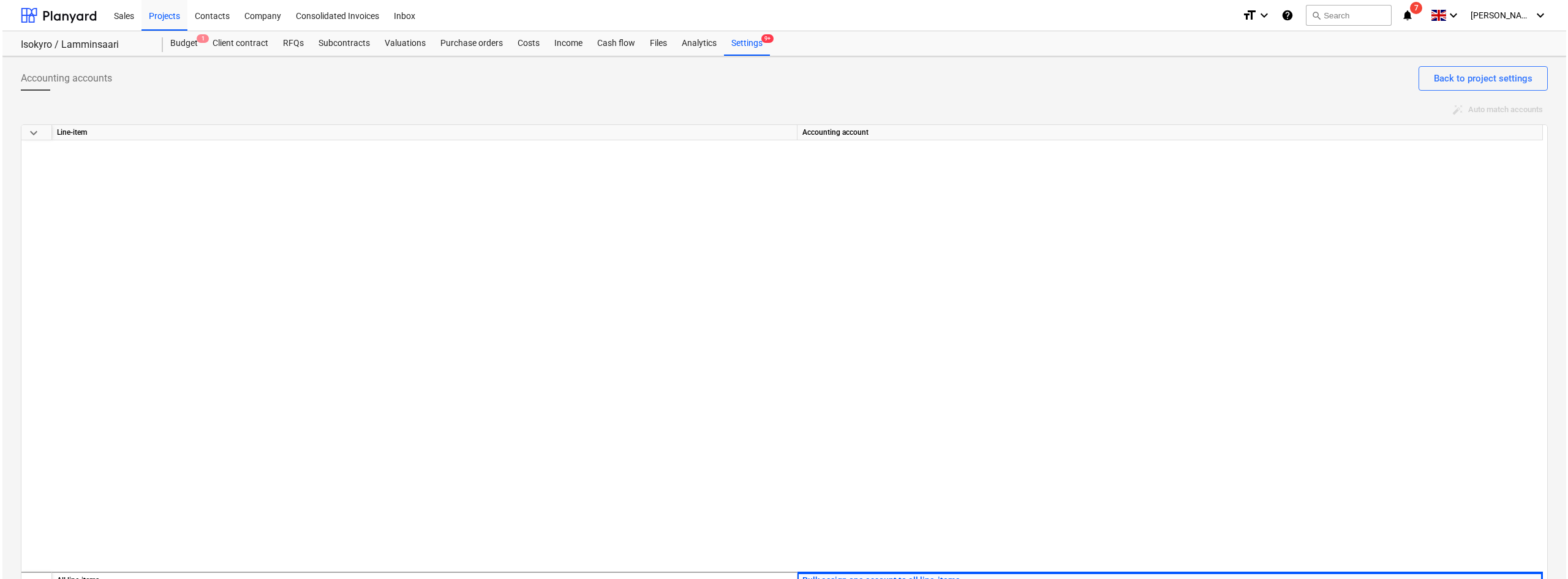
scroll to position [0, 0]
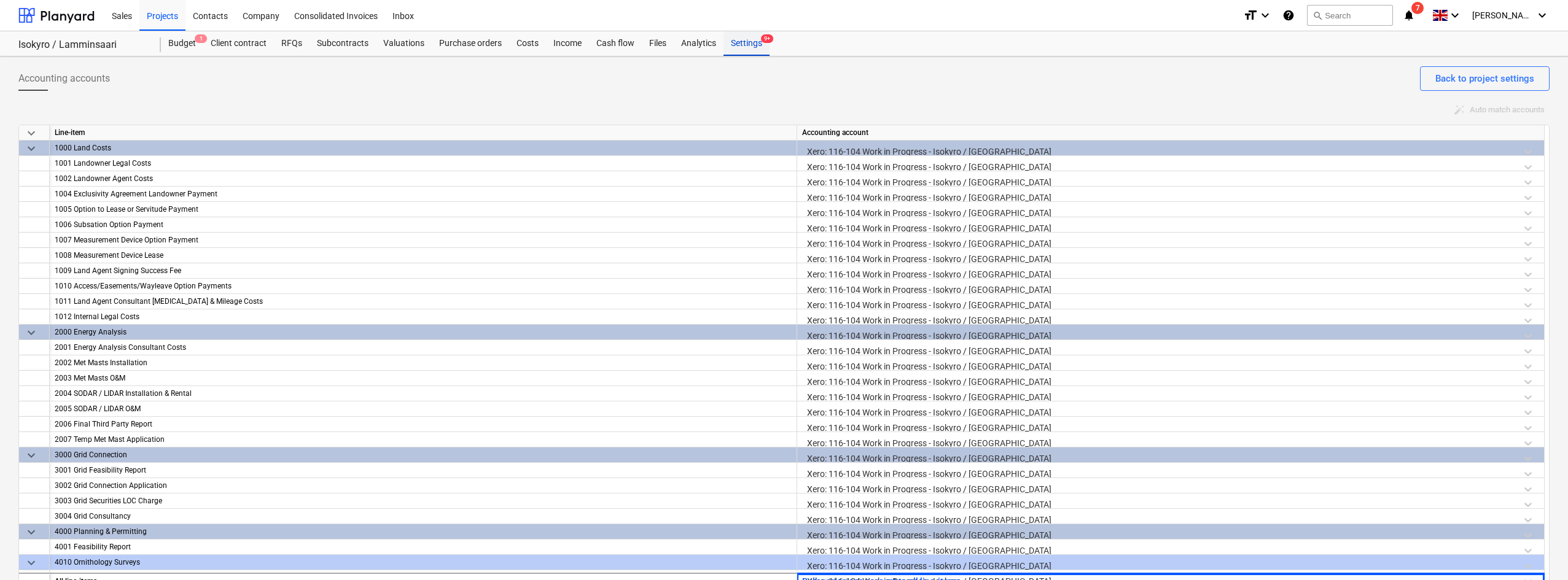
click at [751, 47] on div "Settings 9+" at bounding box center [747, 43] width 46 height 24
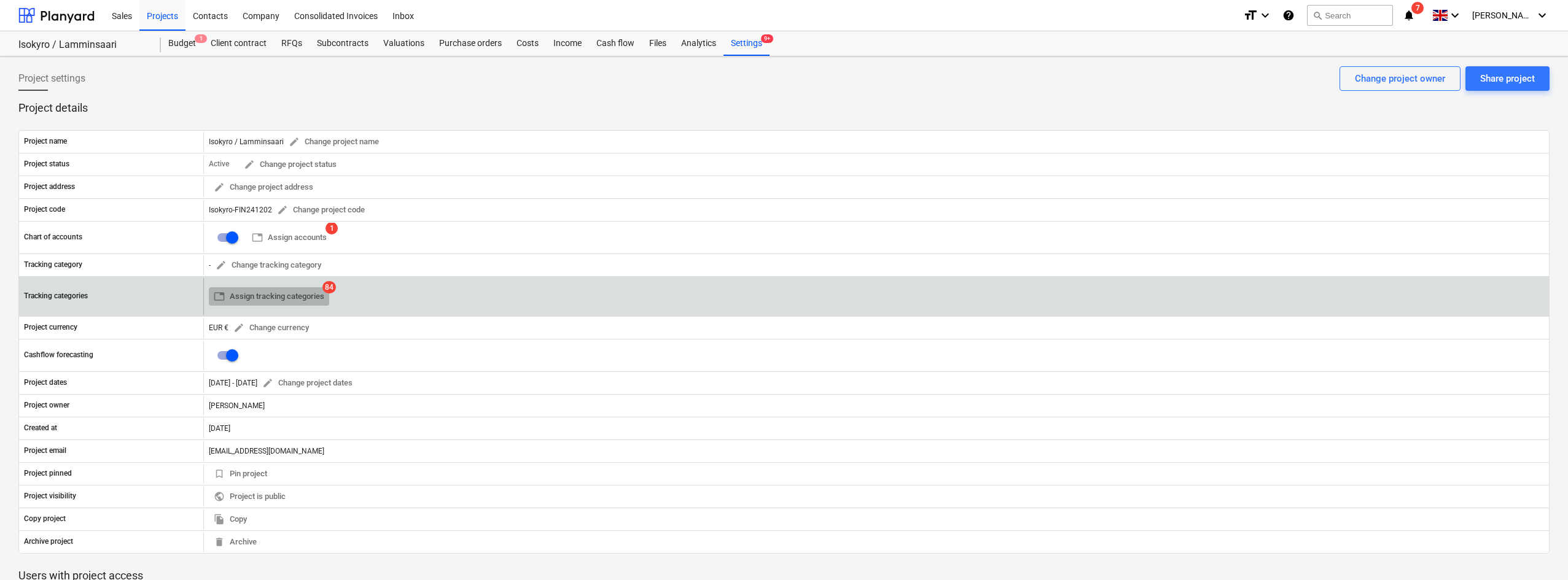
click at [290, 291] on span "table Assign tracking categories" at bounding box center [269, 296] width 111 height 14
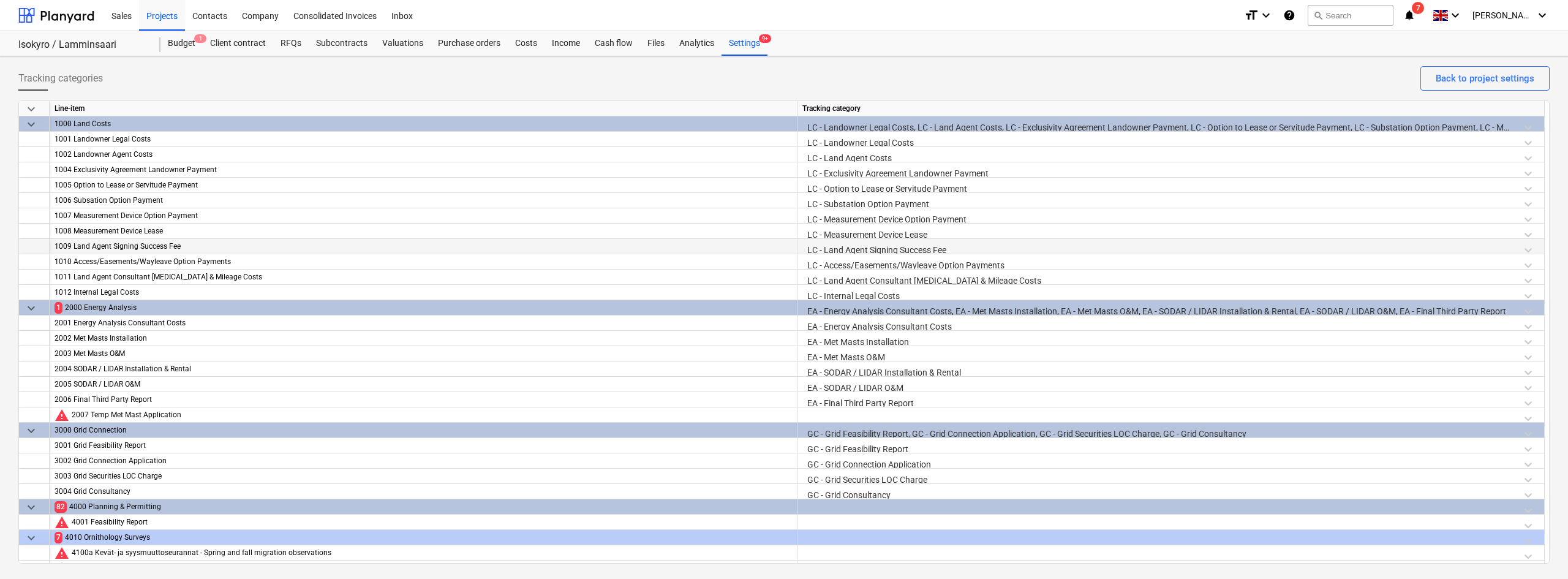
scroll to position [208, 0]
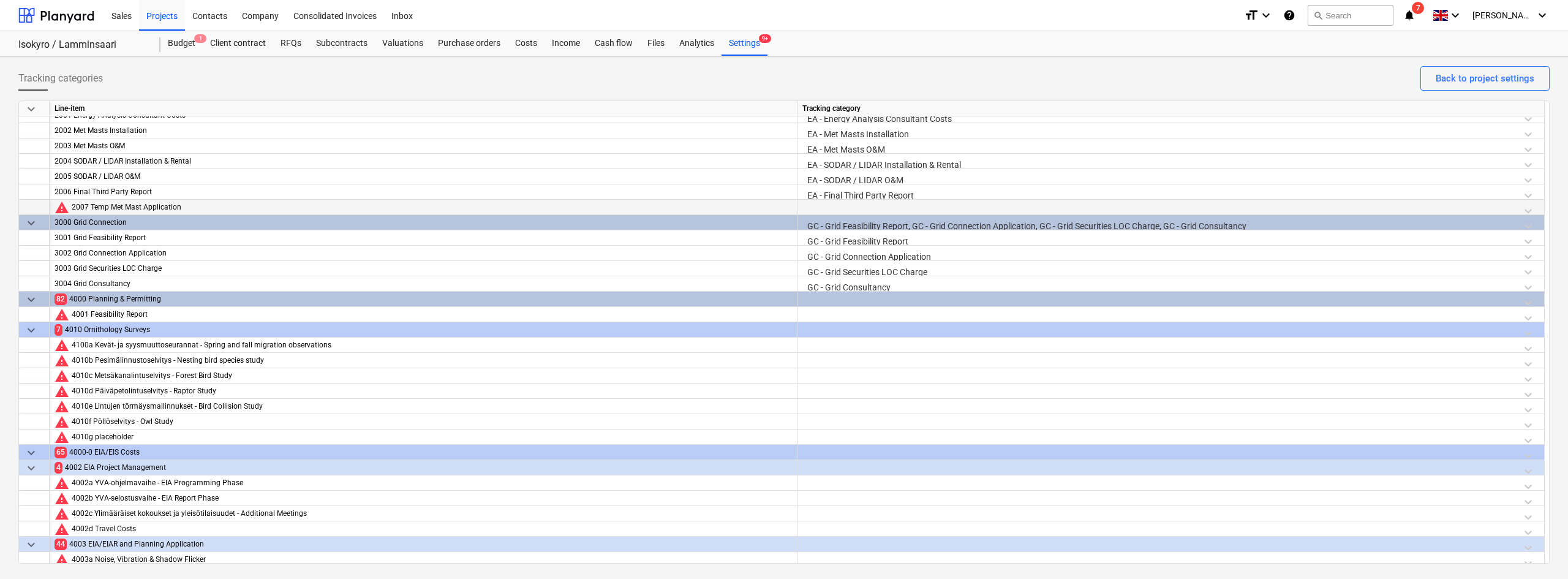
click at [830, 201] on div at bounding box center [1170, 210] width 737 height 21
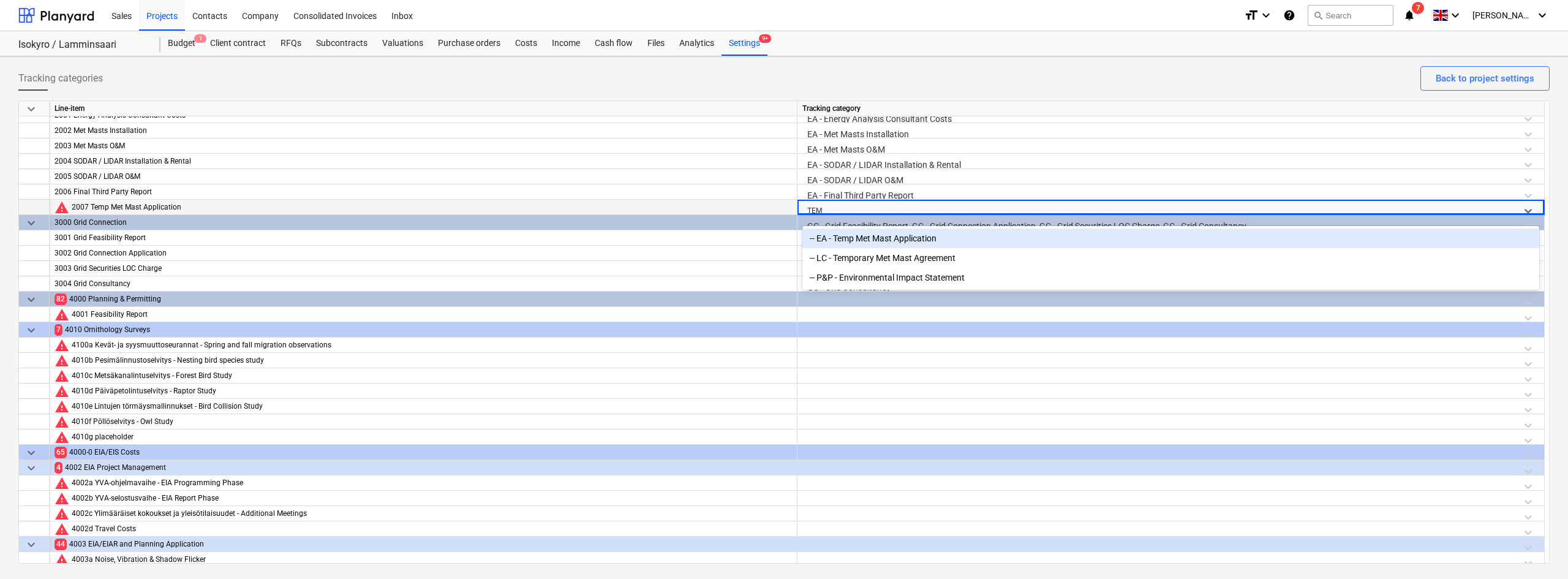
type input "TEMP"
click at [848, 238] on div "-- EA - Temp Met Mast Application" at bounding box center [1170, 238] width 737 height 19
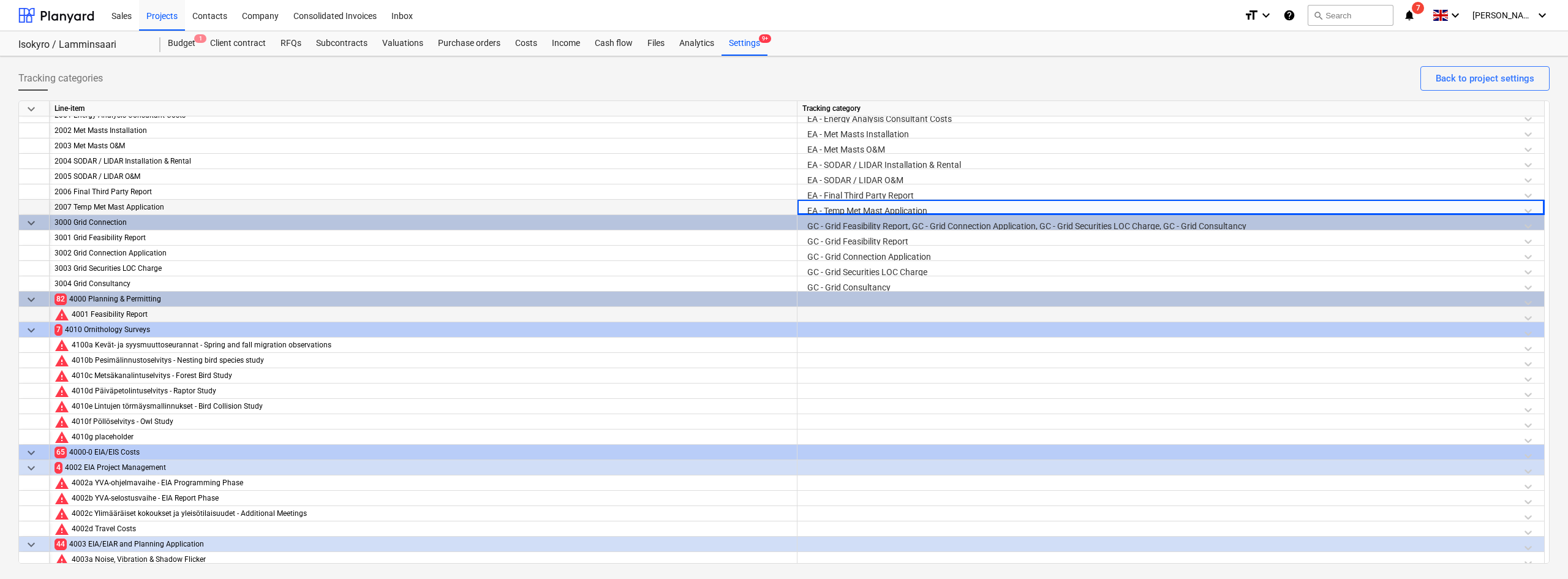
click at [830, 313] on div at bounding box center [1170, 318] width 737 height 21
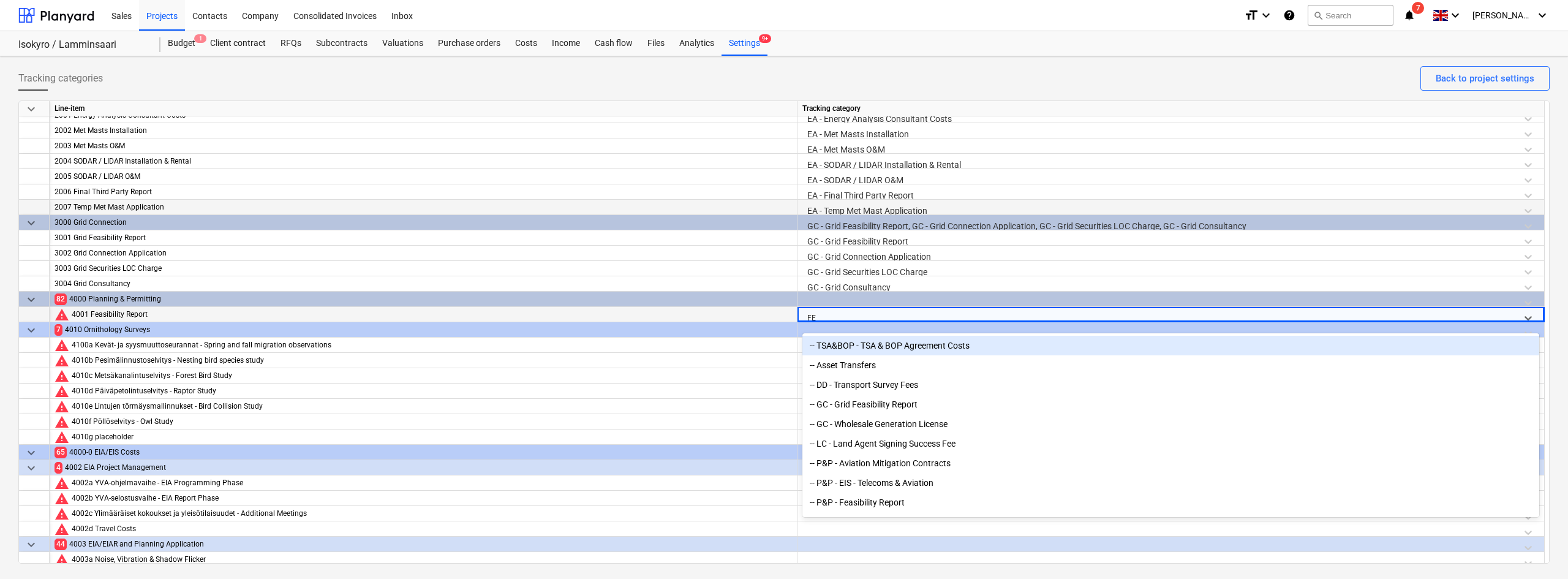
type input "FEA"
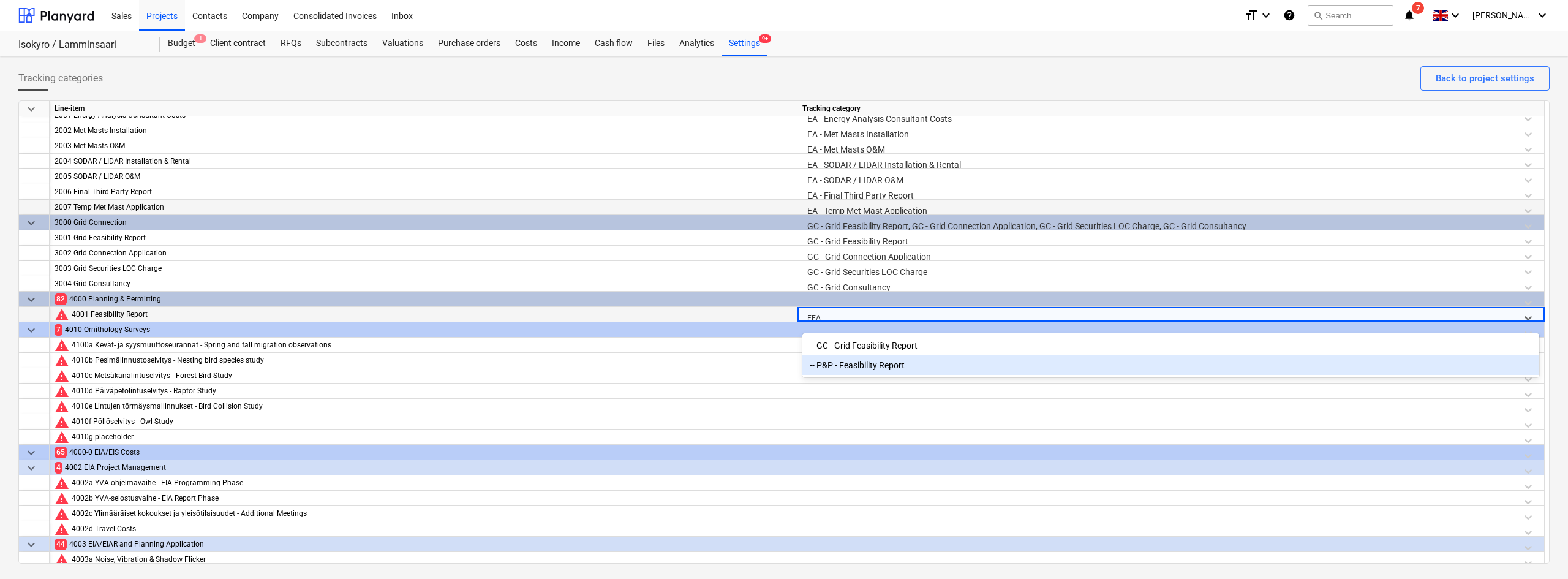
click at [851, 369] on div "-- P&P - Feasibility Report" at bounding box center [1170, 364] width 737 height 19
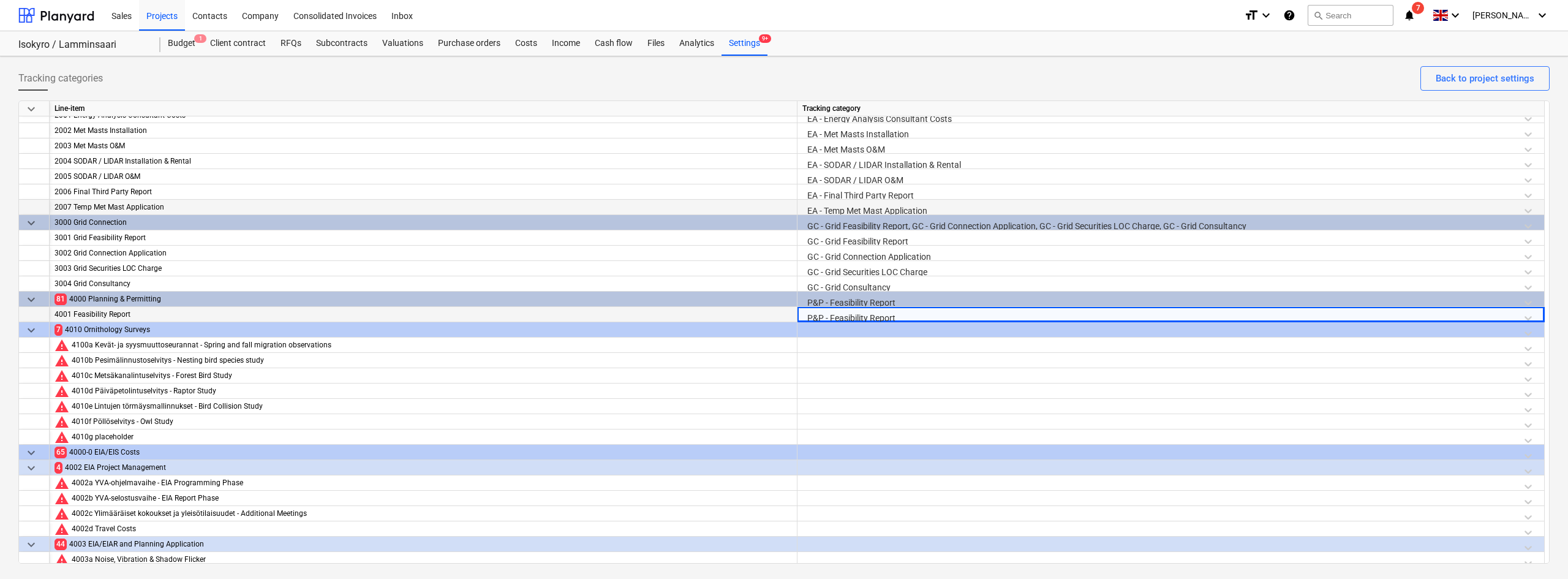
click at [840, 329] on div at bounding box center [1170, 333] width 737 height 21
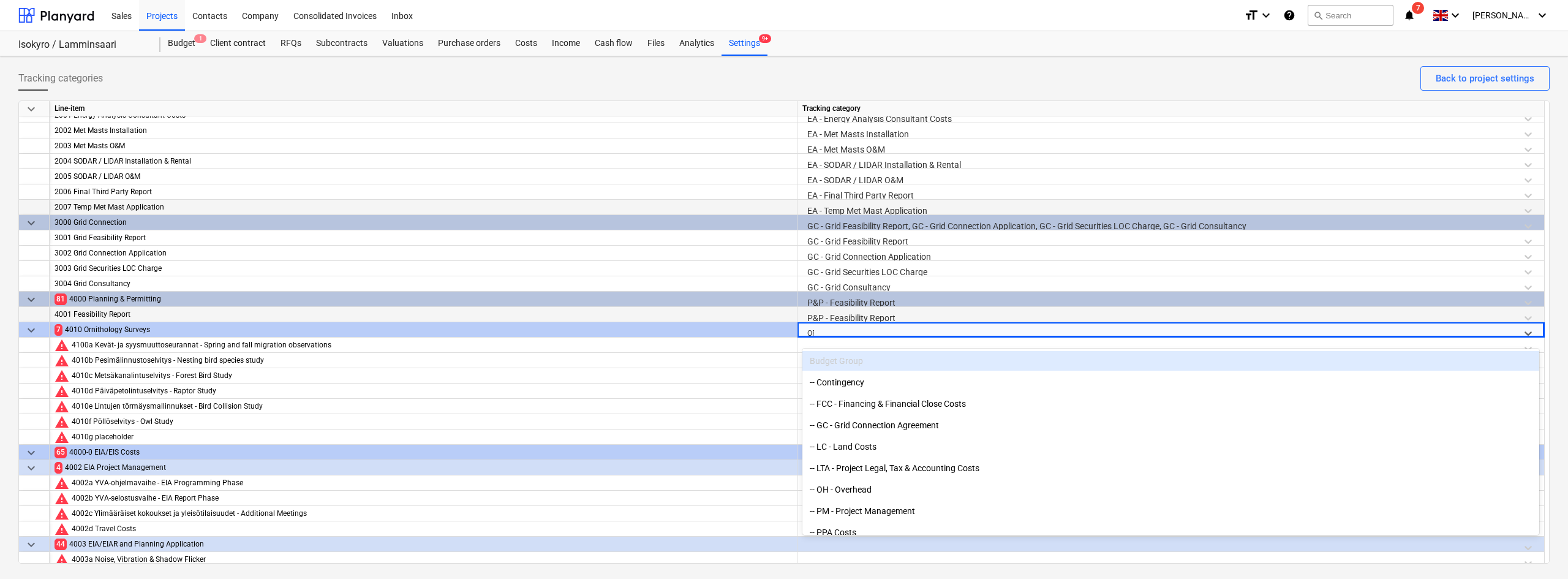
type input "ORN"
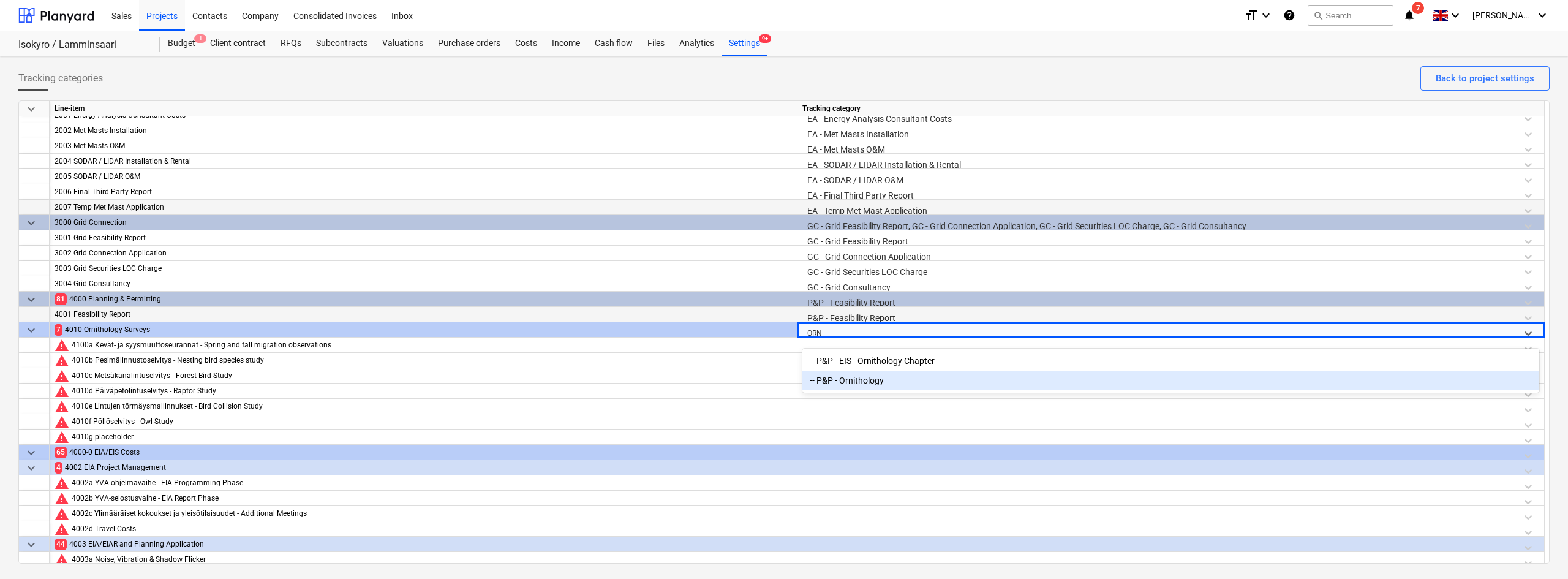
click at [839, 384] on div "-- P&P - Ornithology" at bounding box center [1170, 380] width 737 height 19
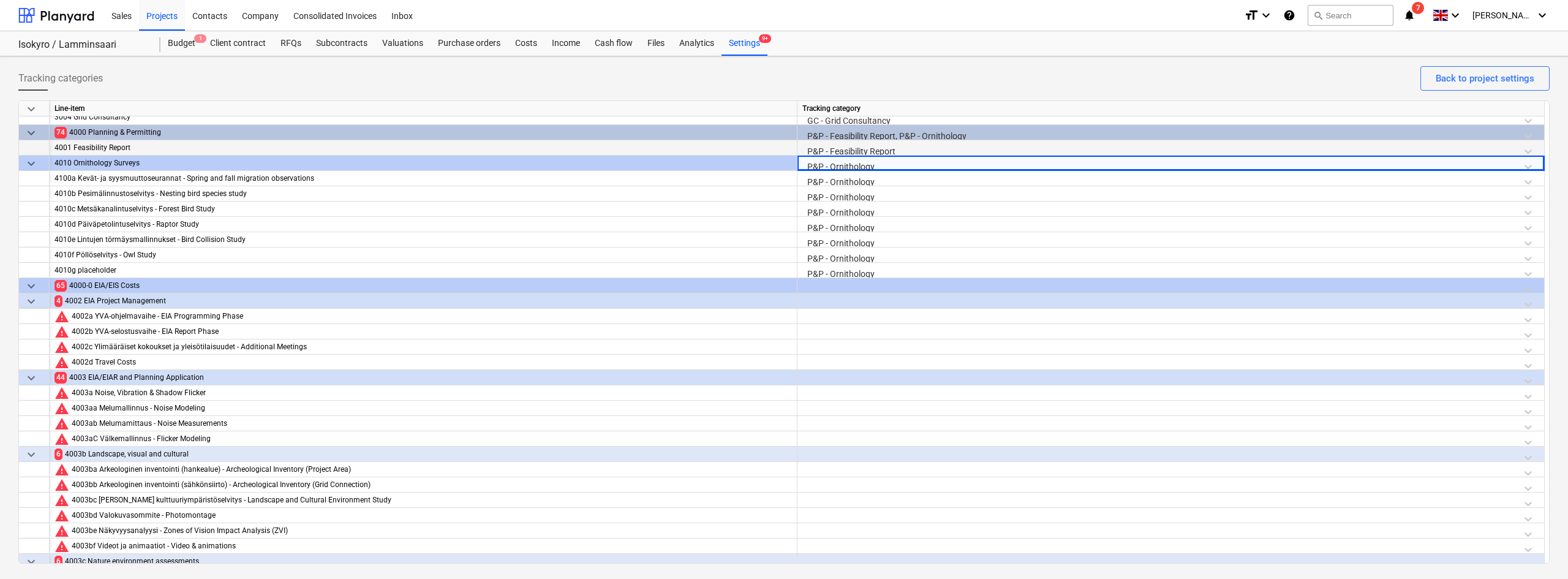
scroll to position [375, 0]
click at [820, 293] on div at bounding box center [1170, 303] width 737 height 21
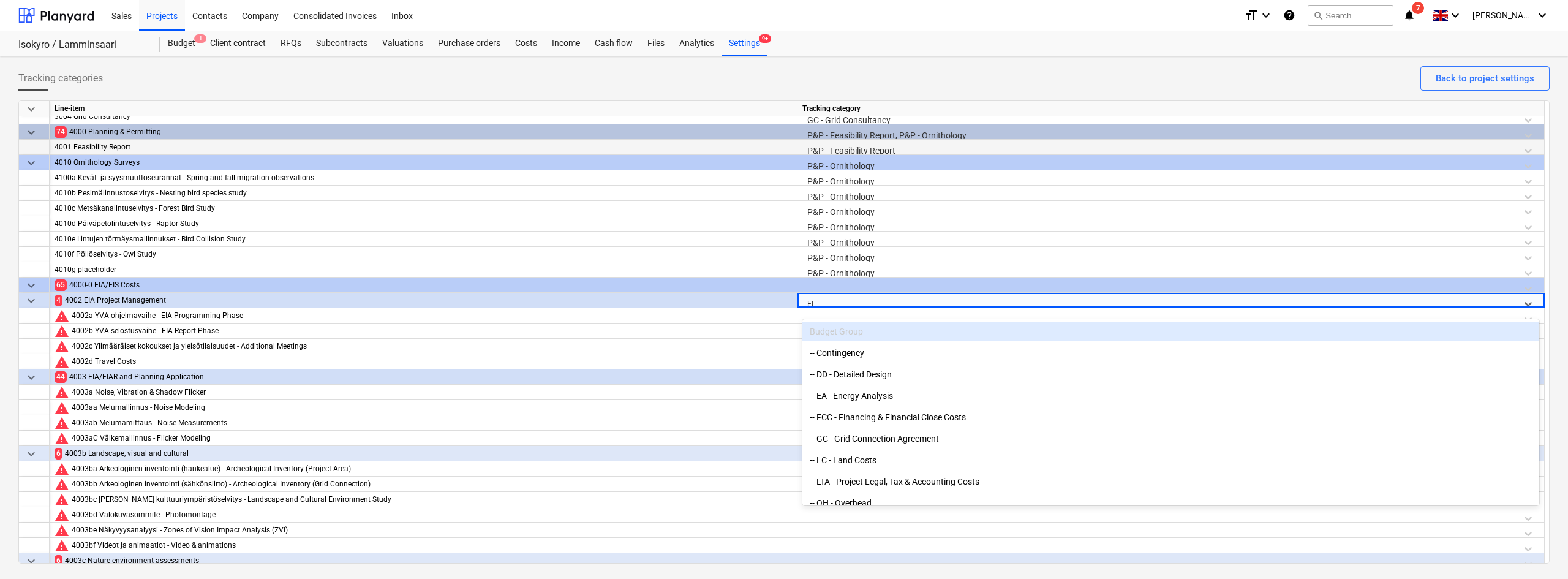
type input "EIA"
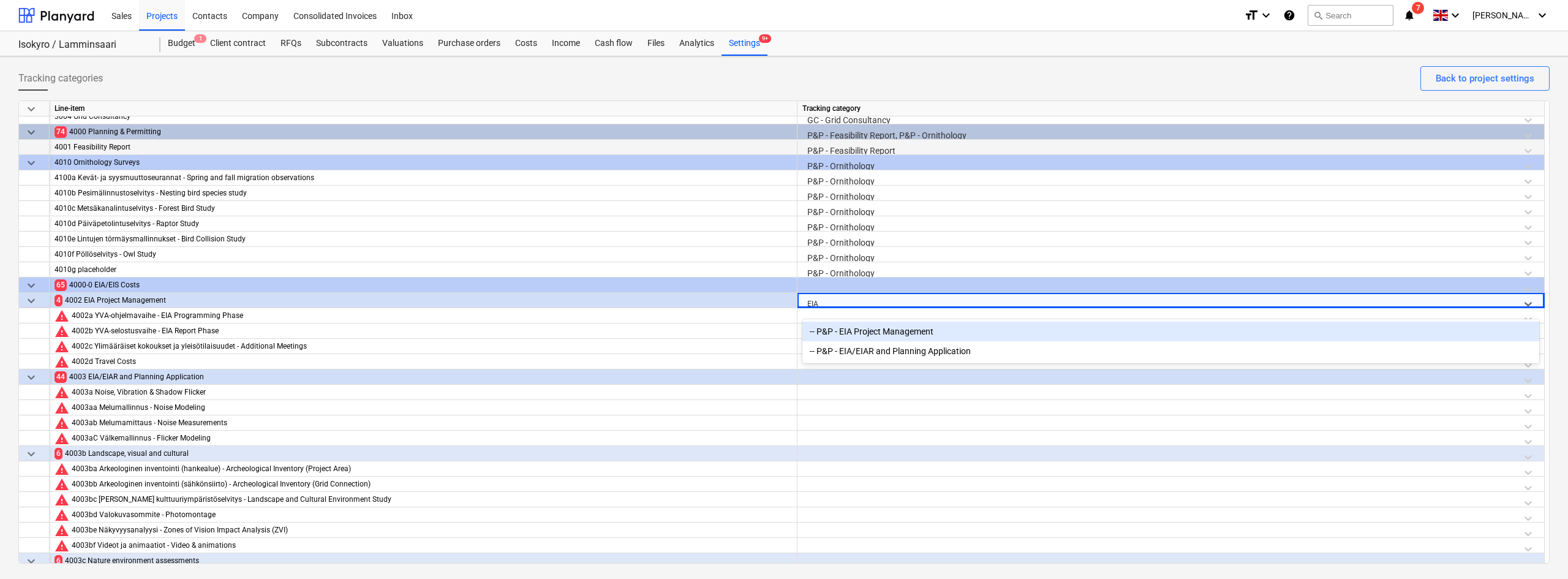
click at [848, 337] on div "-- P&P - EIA Project Management" at bounding box center [1170, 331] width 737 height 19
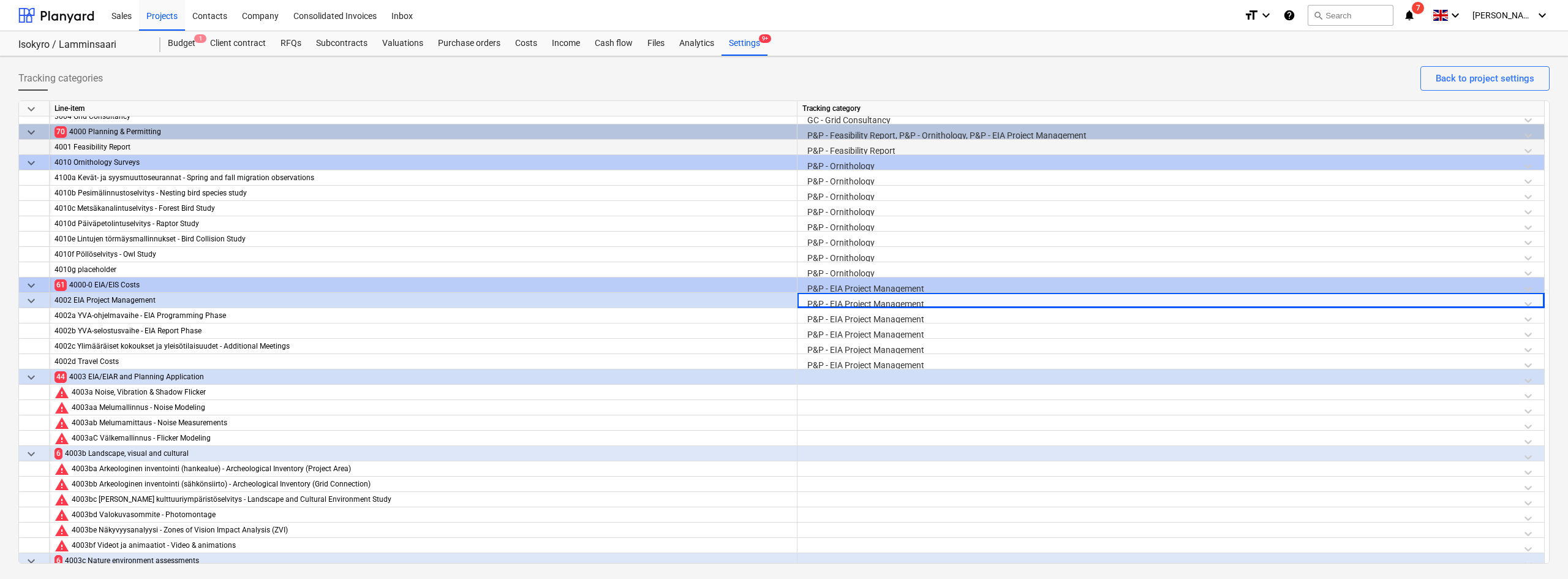
click at [833, 373] on div at bounding box center [1170, 380] width 737 height 21
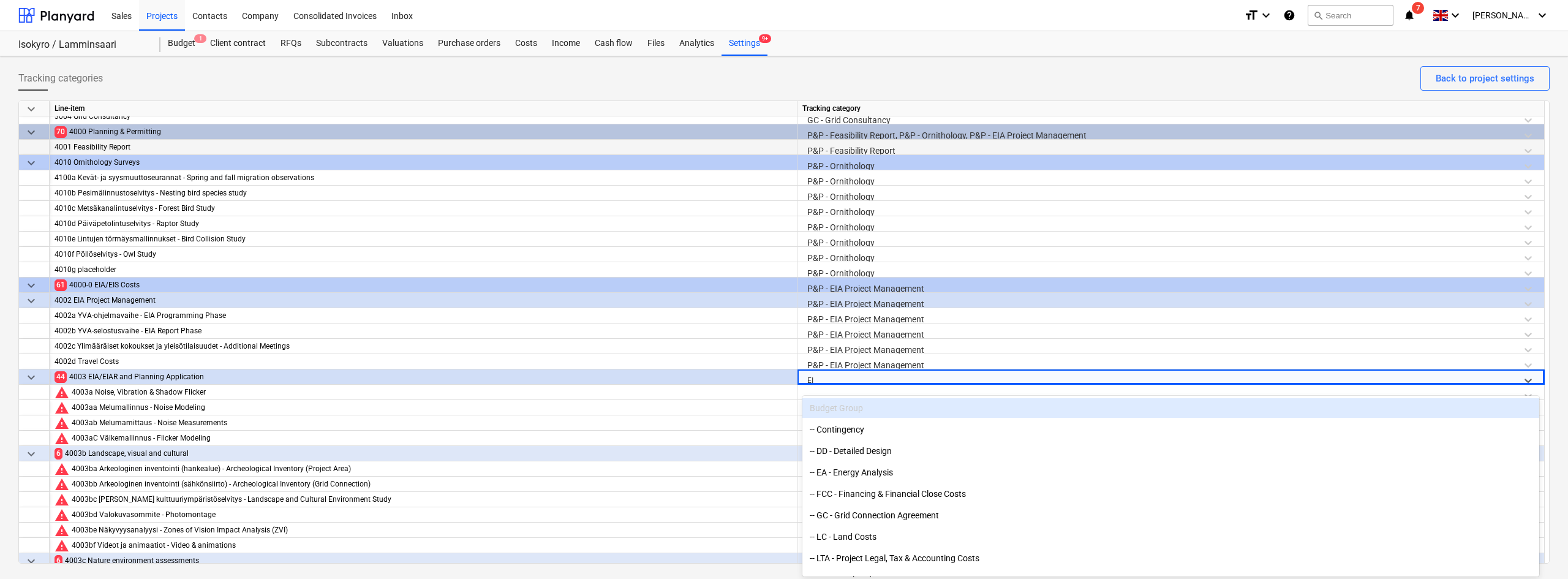
type input "EIA"
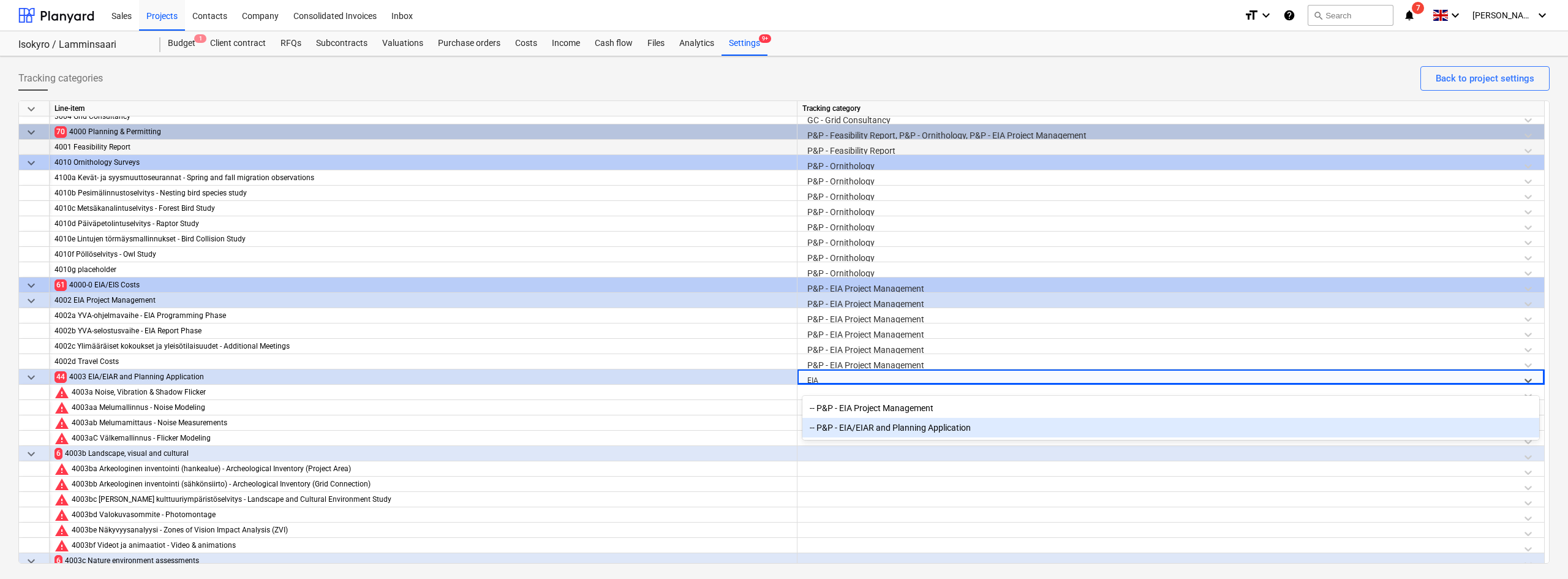
click at [846, 433] on div "-- P&P - EIA/EIAR and Planning Application" at bounding box center [1170, 427] width 737 height 19
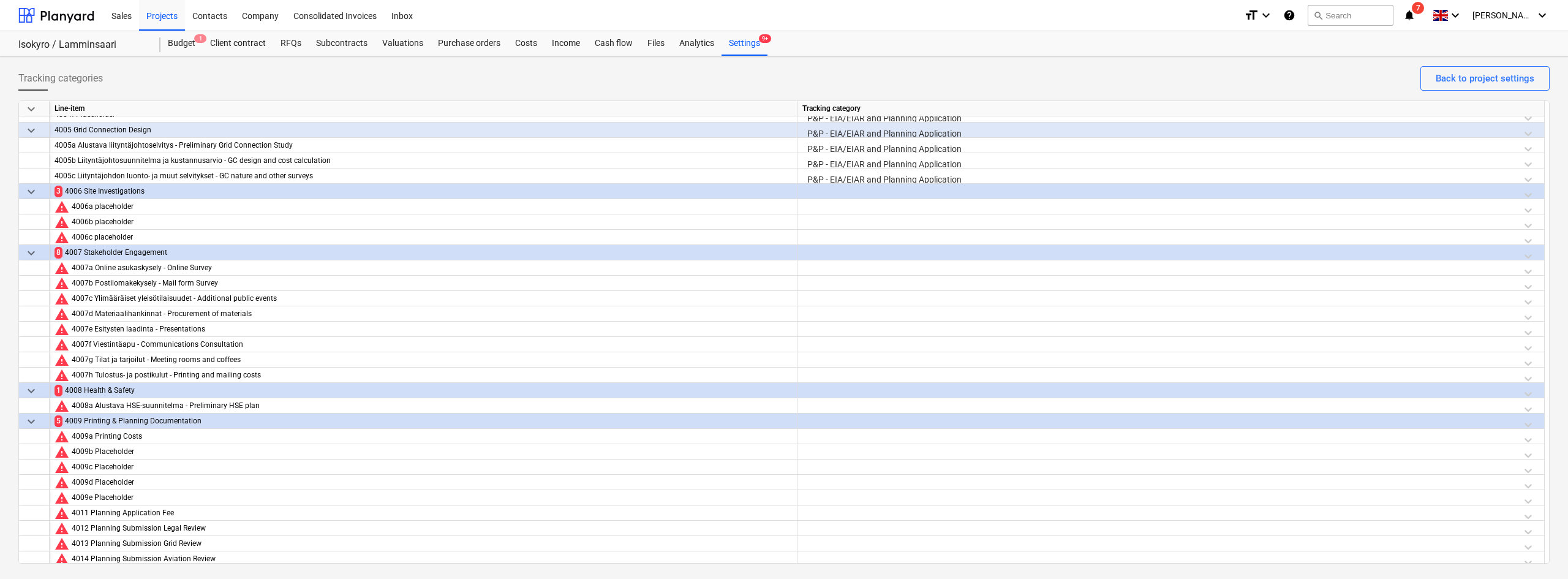
scroll to position [1336, 0]
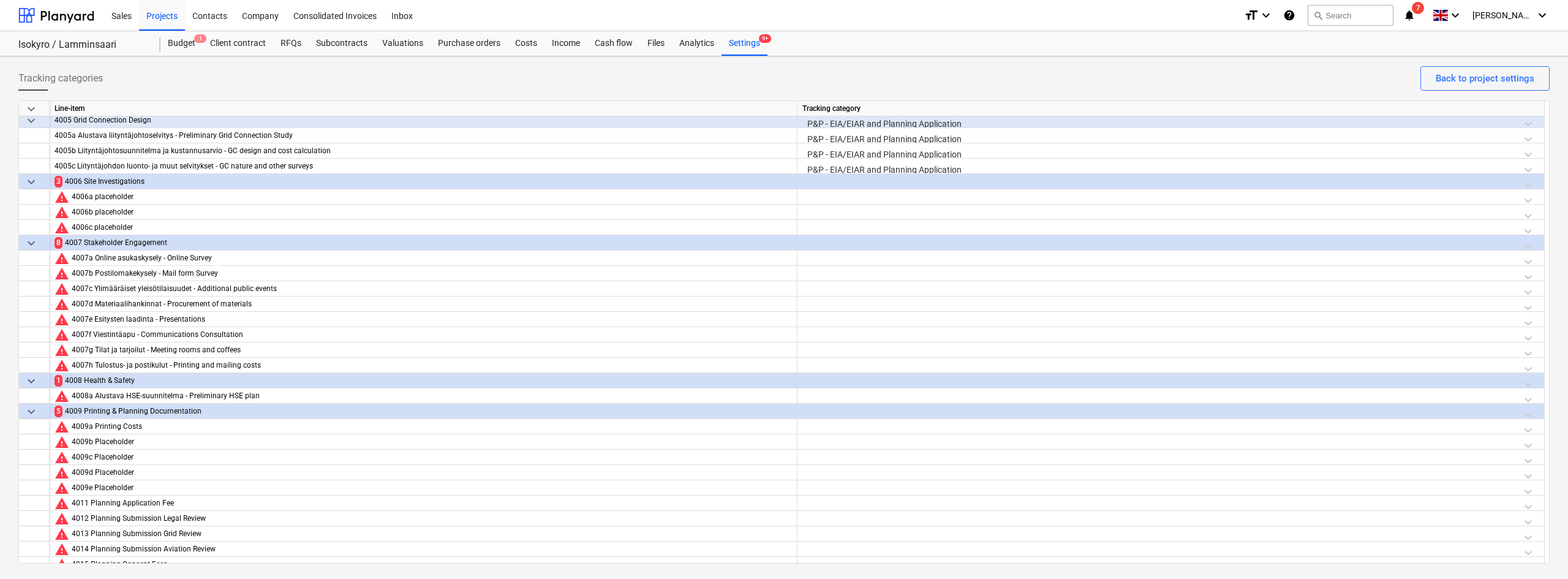
click at [833, 183] on div at bounding box center [1170, 185] width 737 height 21
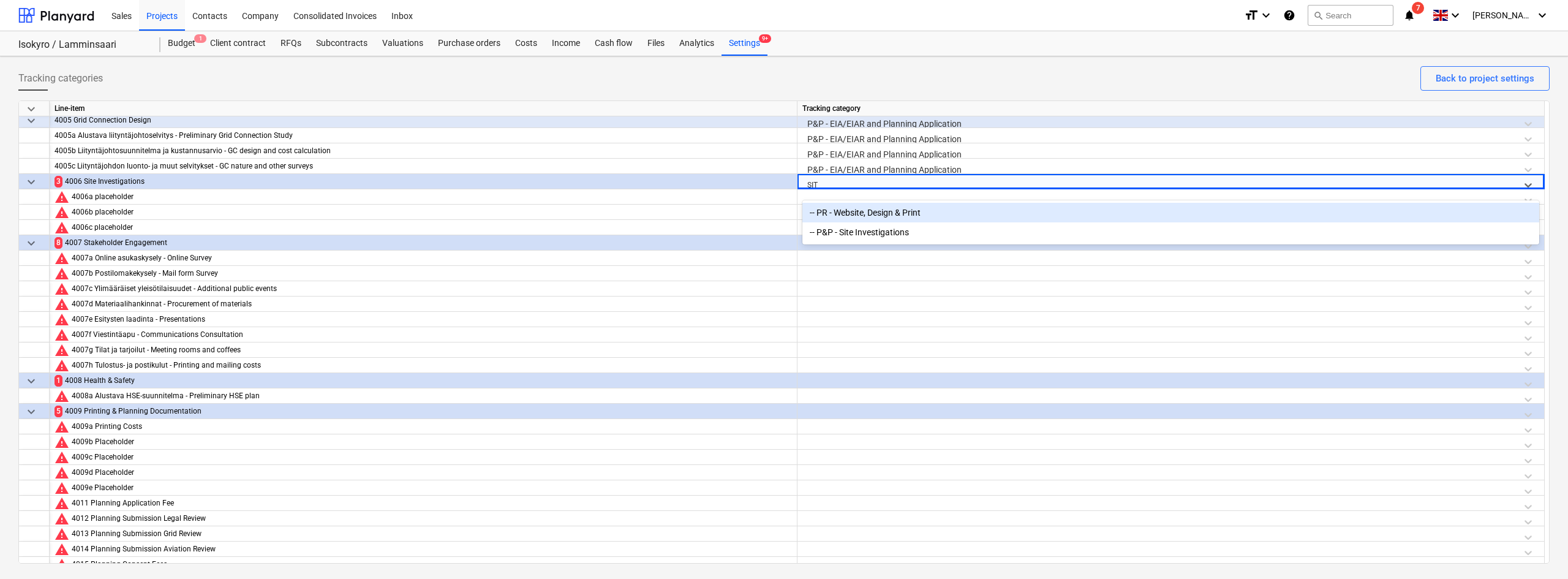
type input "SITE"
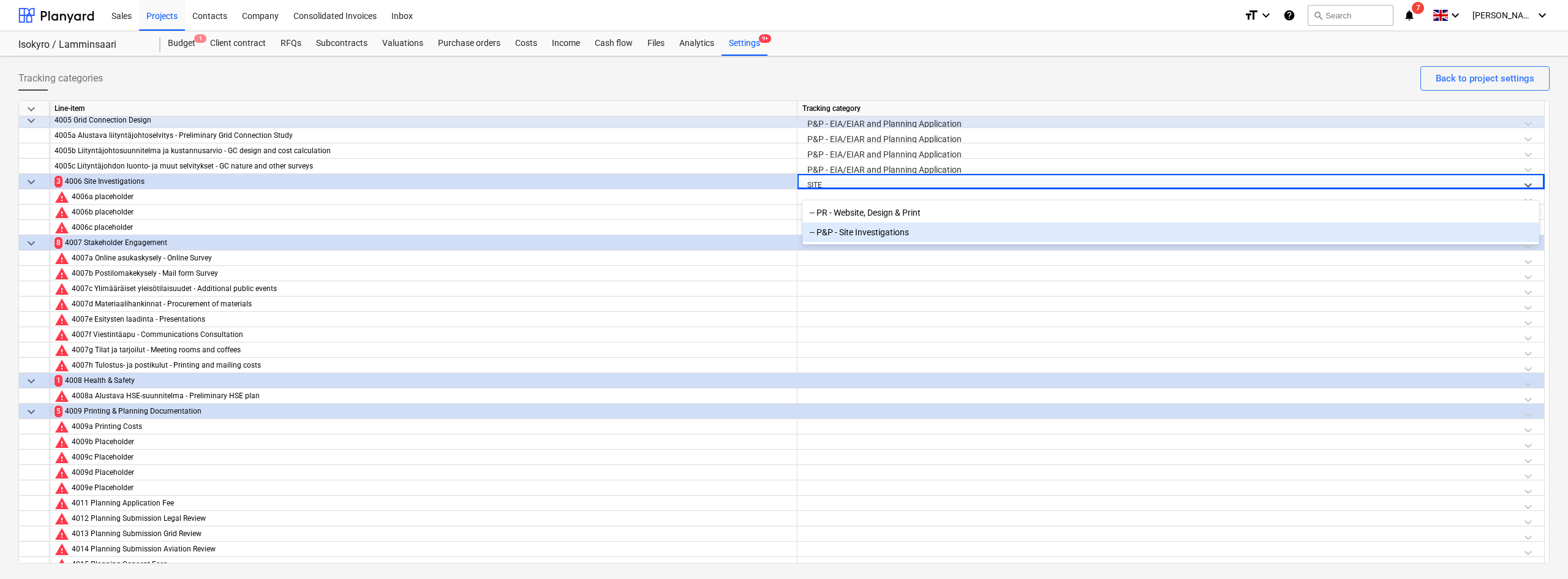
click at [845, 233] on div "-- P&P - Site Investigations" at bounding box center [1170, 231] width 737 height 19
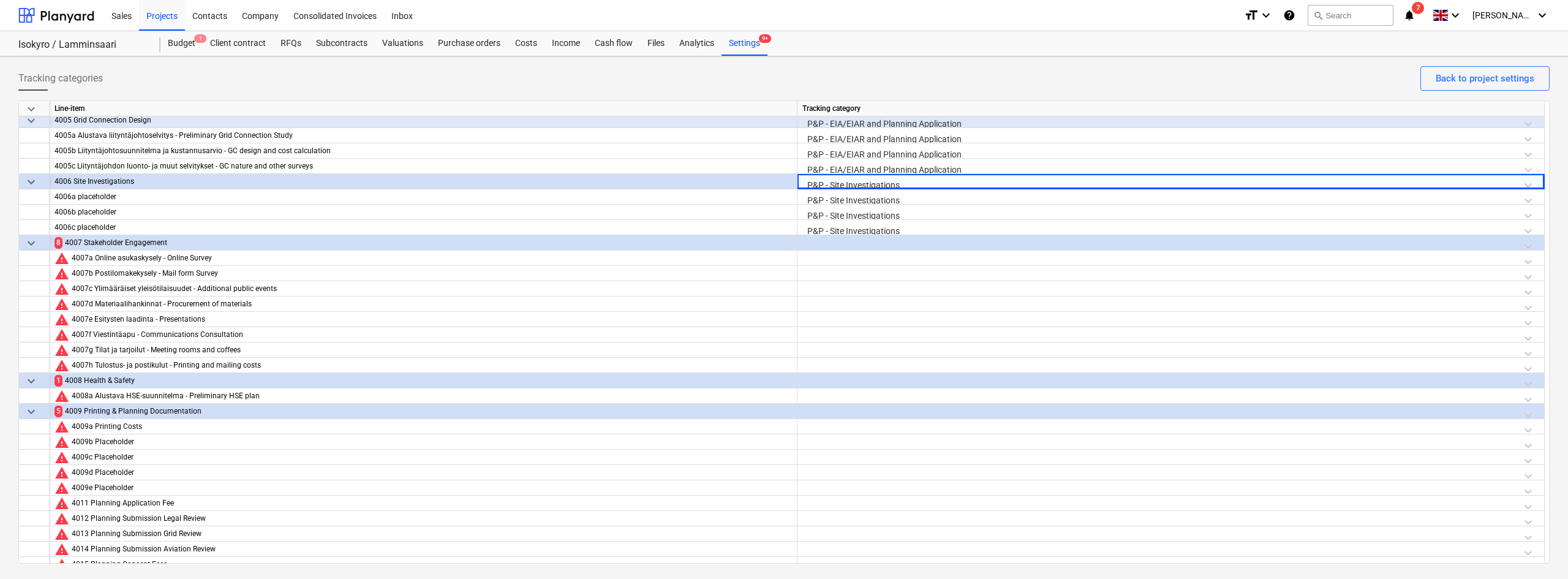
click at [842, 243] on div at bounding box center [1170, 246] width 737 height 21
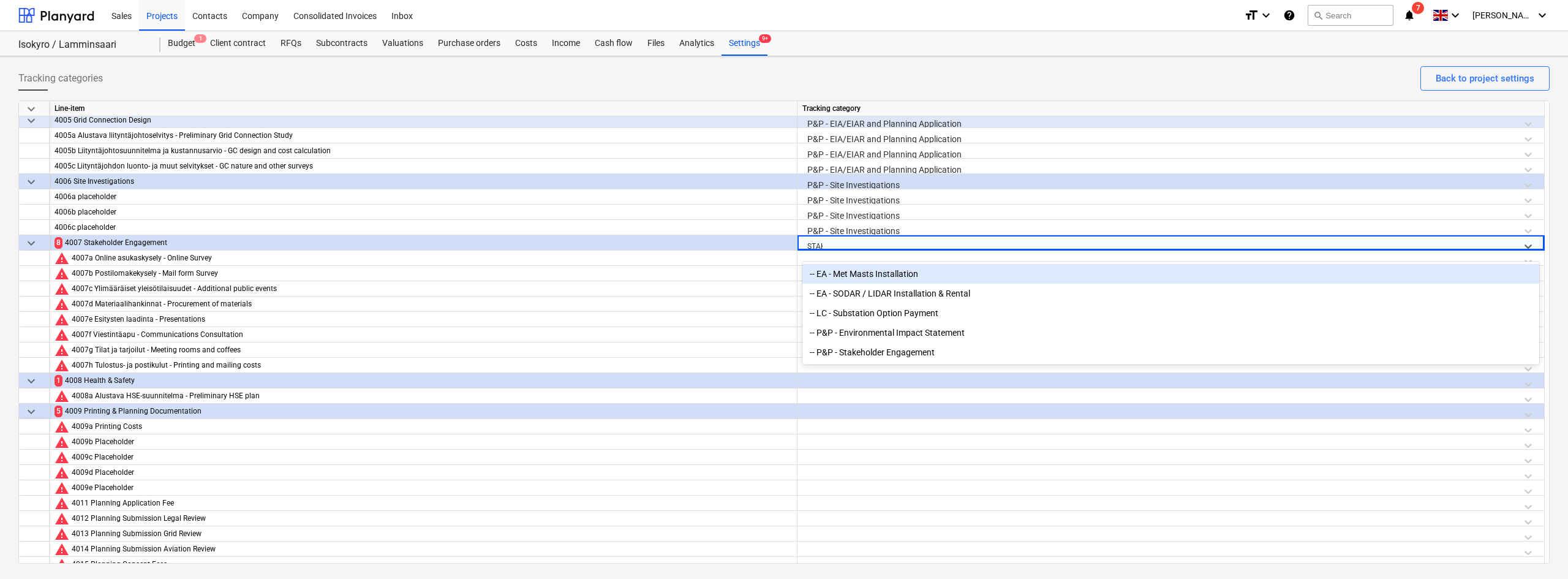
type input "STAKE"
click at [860, 276] on div "-- P&P - Stakeholder Engagement" at bounding box center [1170, 273] width 737 height 19
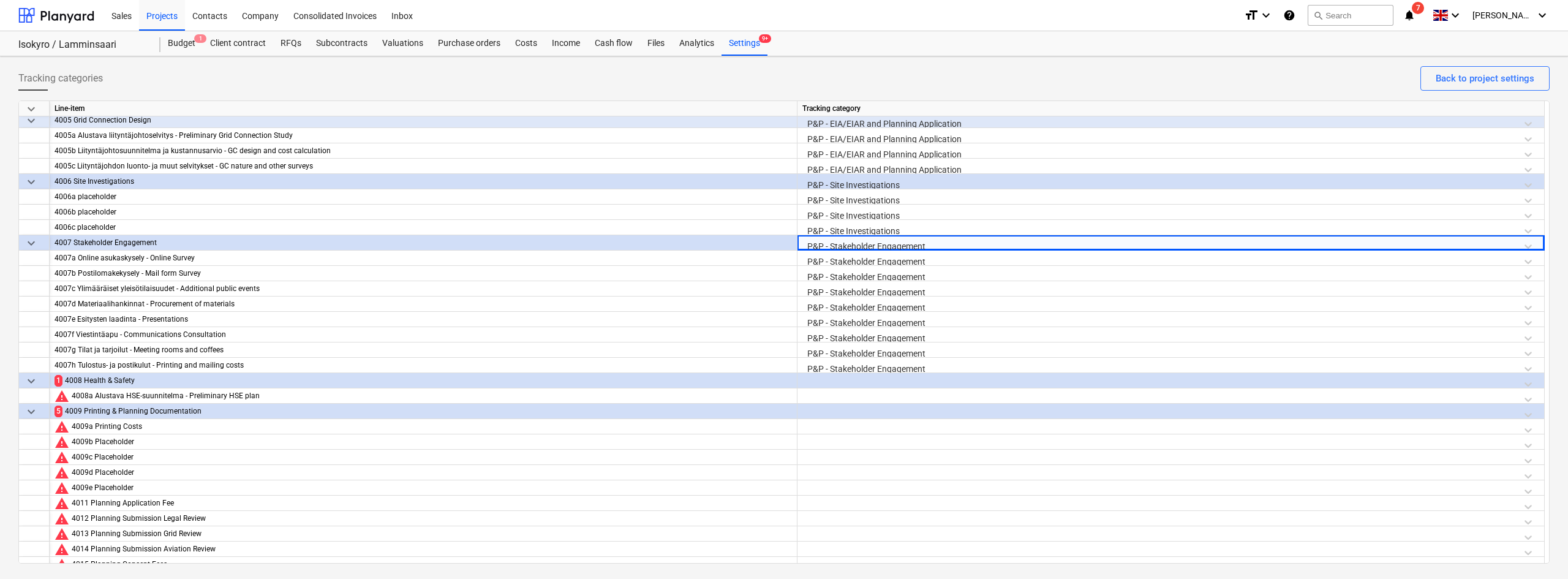
click at [835, 375] on div at bounding box center [1170, 384] width 737 height 21
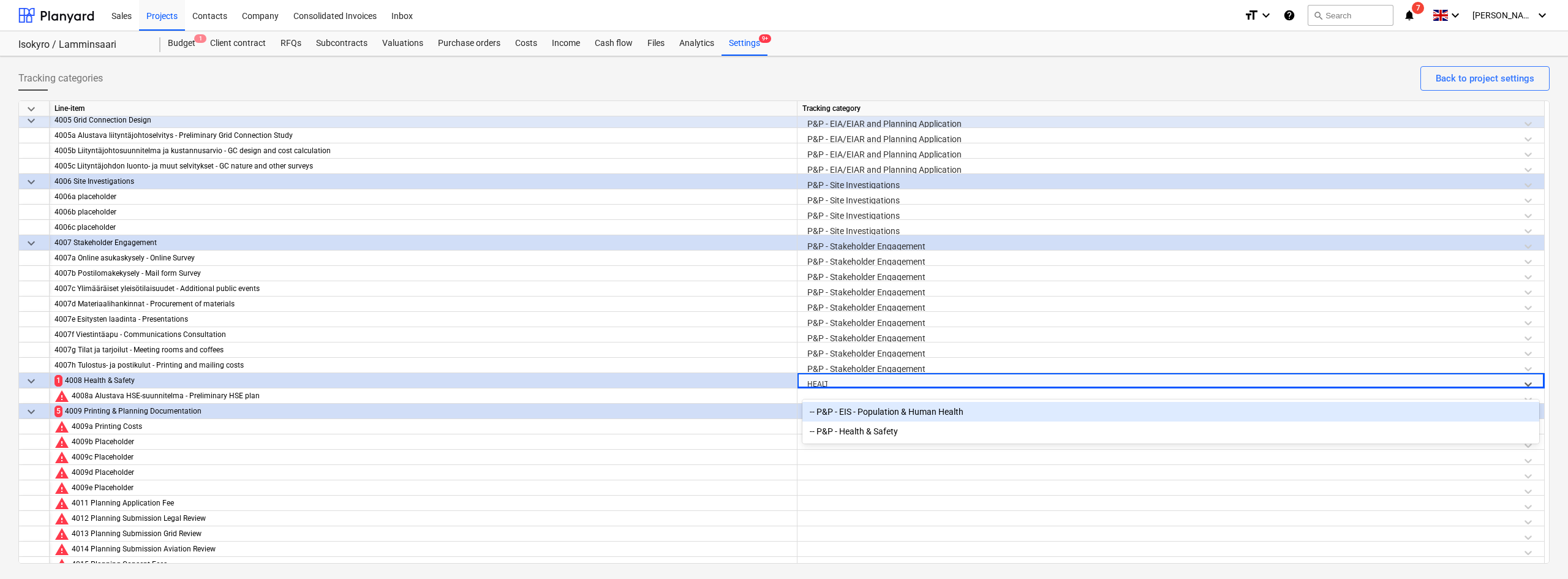
type input "HEALTH"
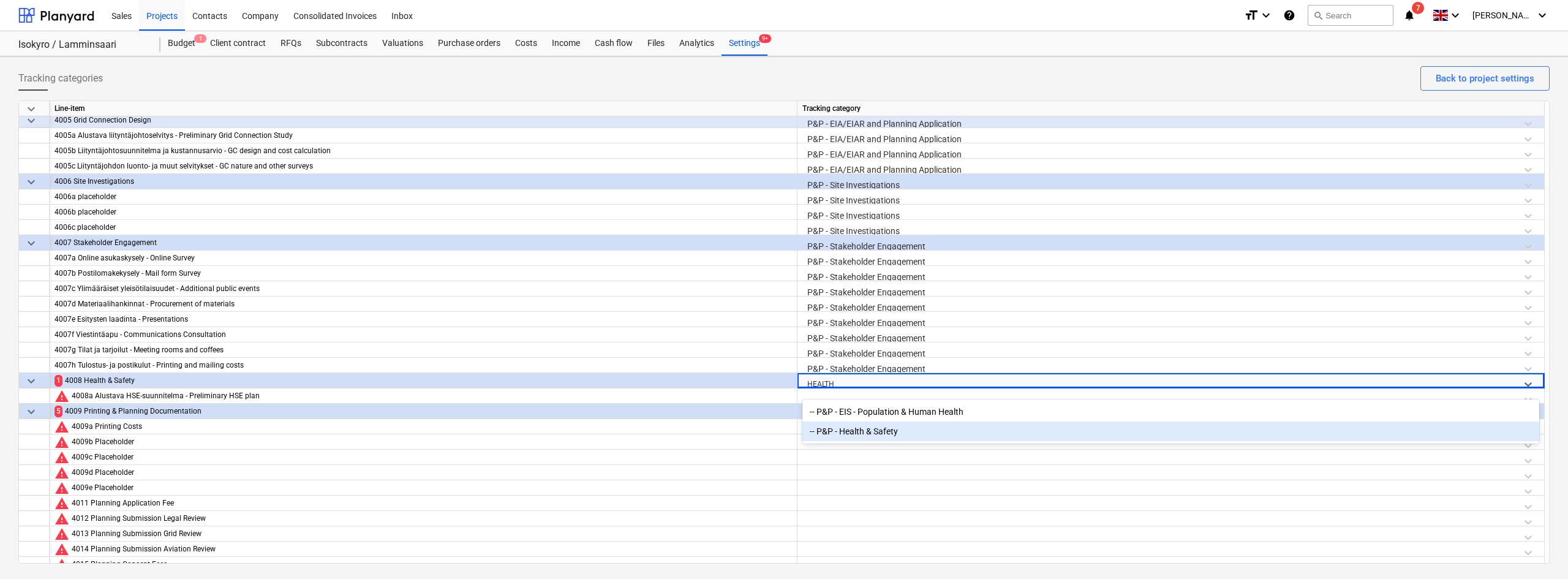
click at [851, 428] on div "-- P&P - Health & Safety" at bounding box center [1170, 431] width 737 height 19
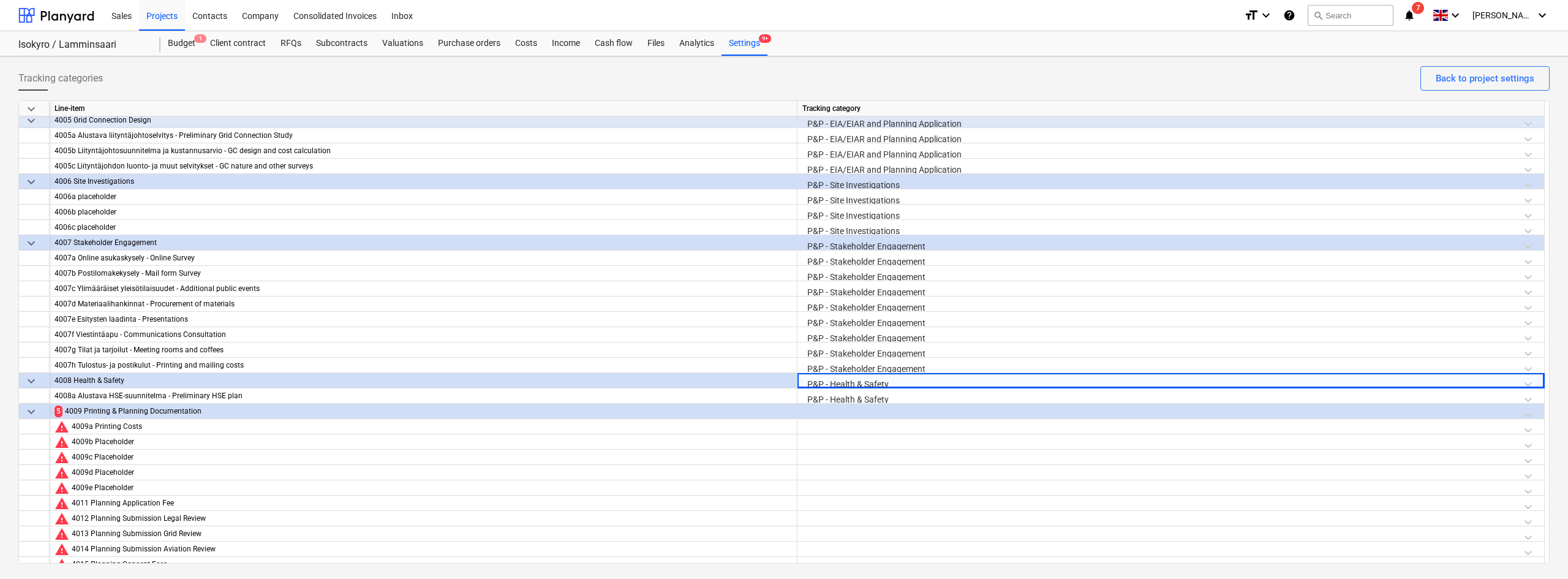
click at [843, 408] on div at bounding box center [1170, 414] width 737 height 21
type input "PRIN"
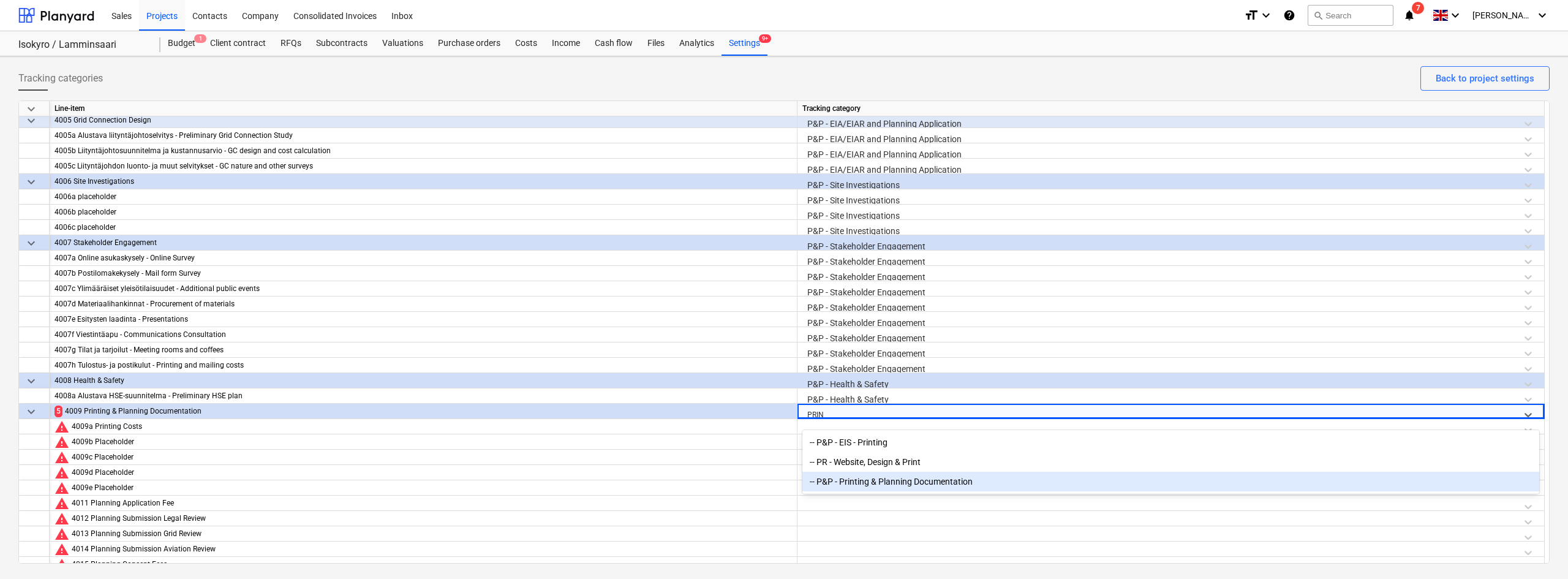
click at [859, 482] on div "-- P&P - Printing & Planning Documentation" at bounding box center [1170, 481] width 737 height 19
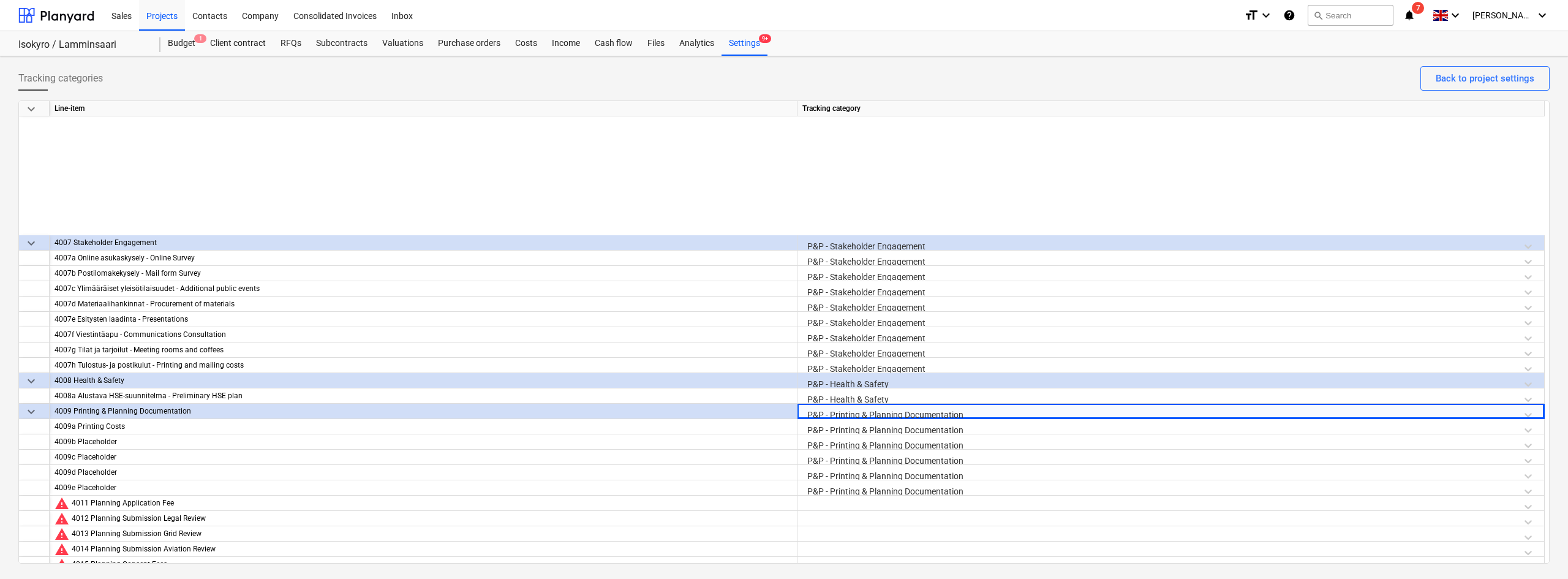
scroll to position [1529, 0]
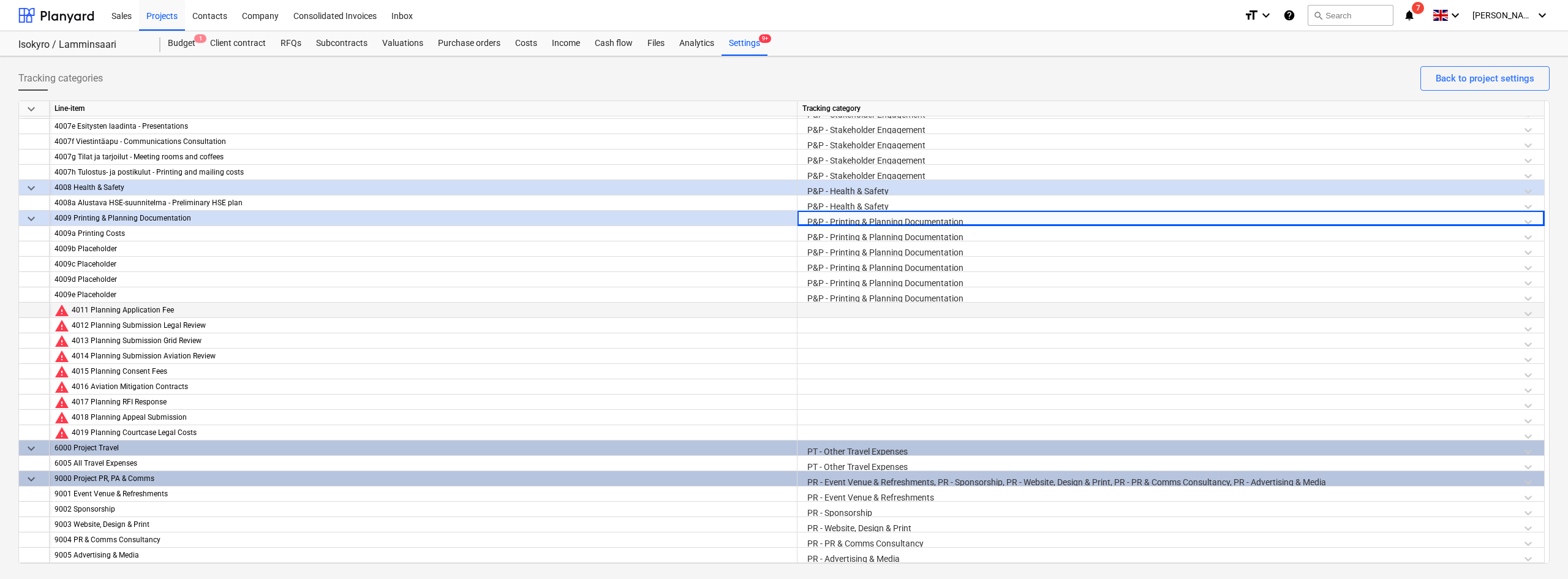
click at [834, 311] on div at bounding box center [1170, 313] width 737 height 21
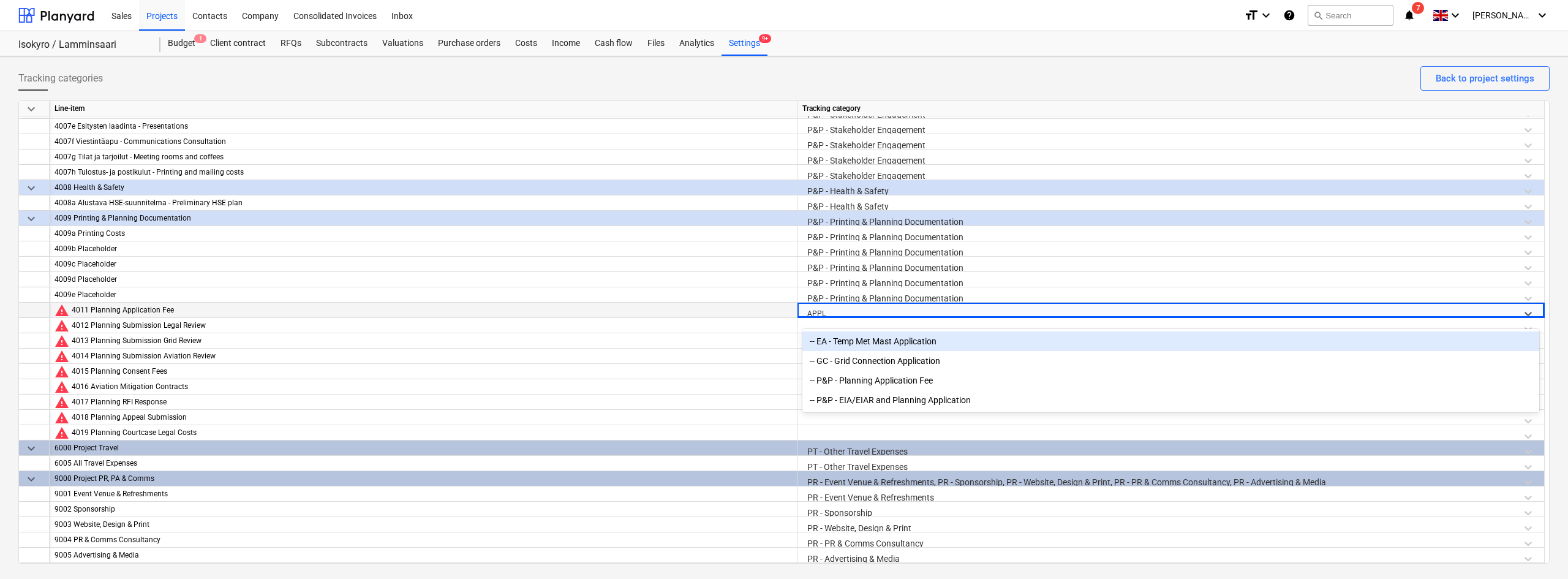
type input "APPLI"
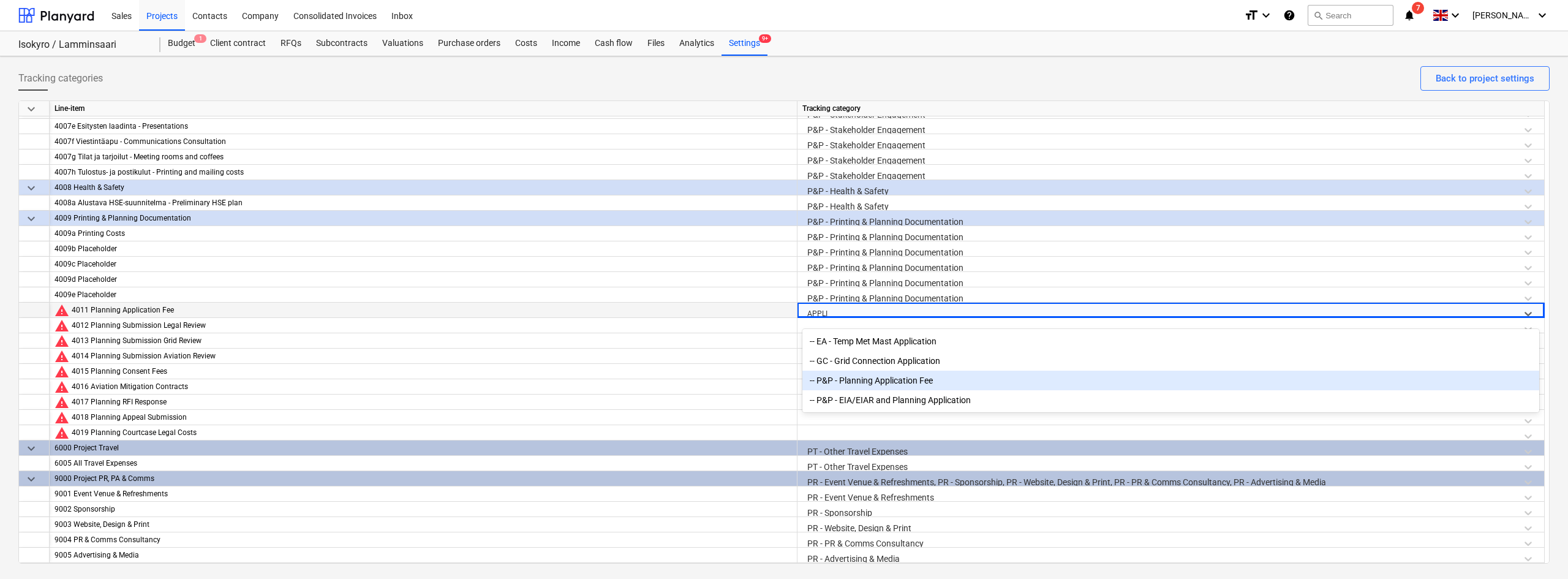
click at [850, 374] on div "-- P&P - Planning Application Fee" at bounding box center [1170, 380] width 737 height 19
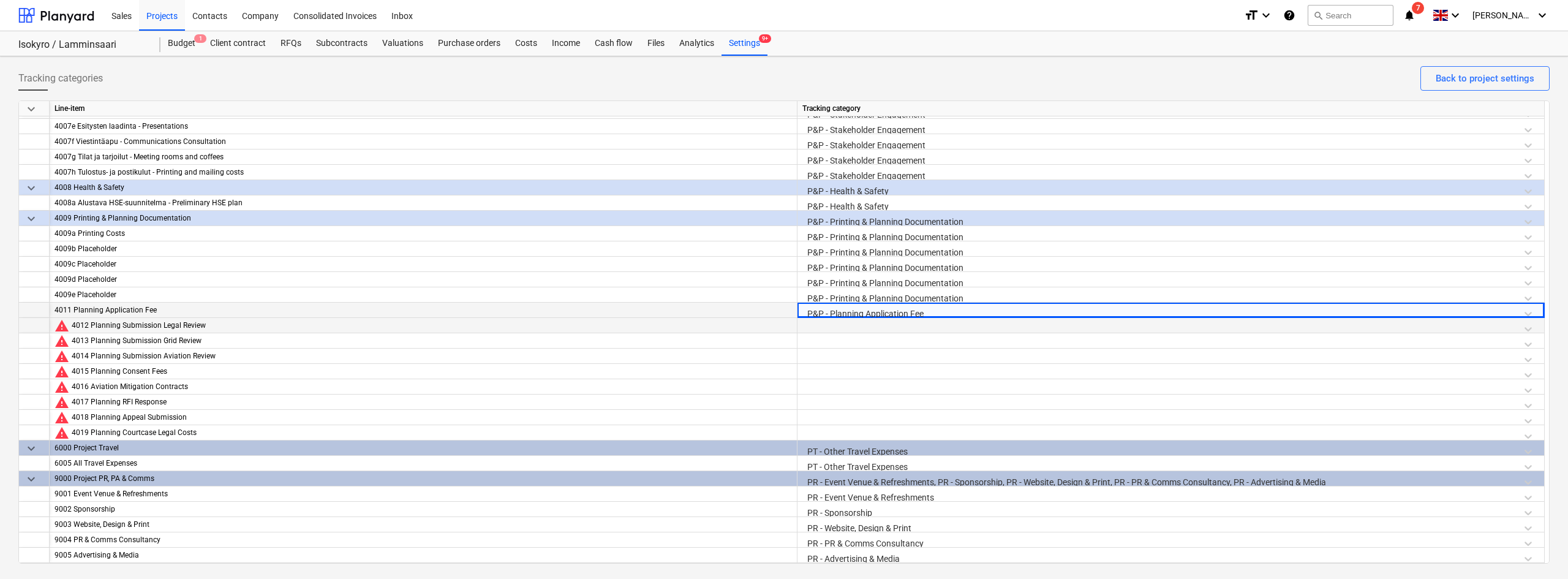
click at [828, 329] on div at bounding box center [1170, 329] width 737 height 21
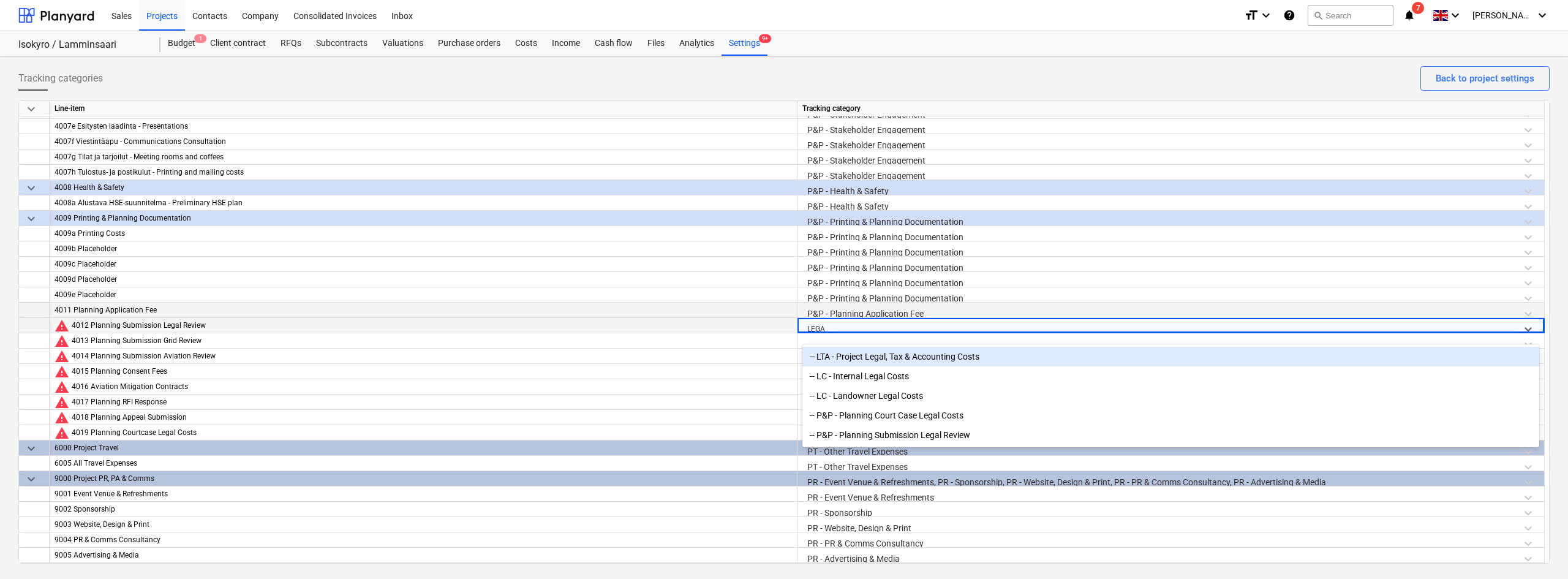
type input "LEGAL"
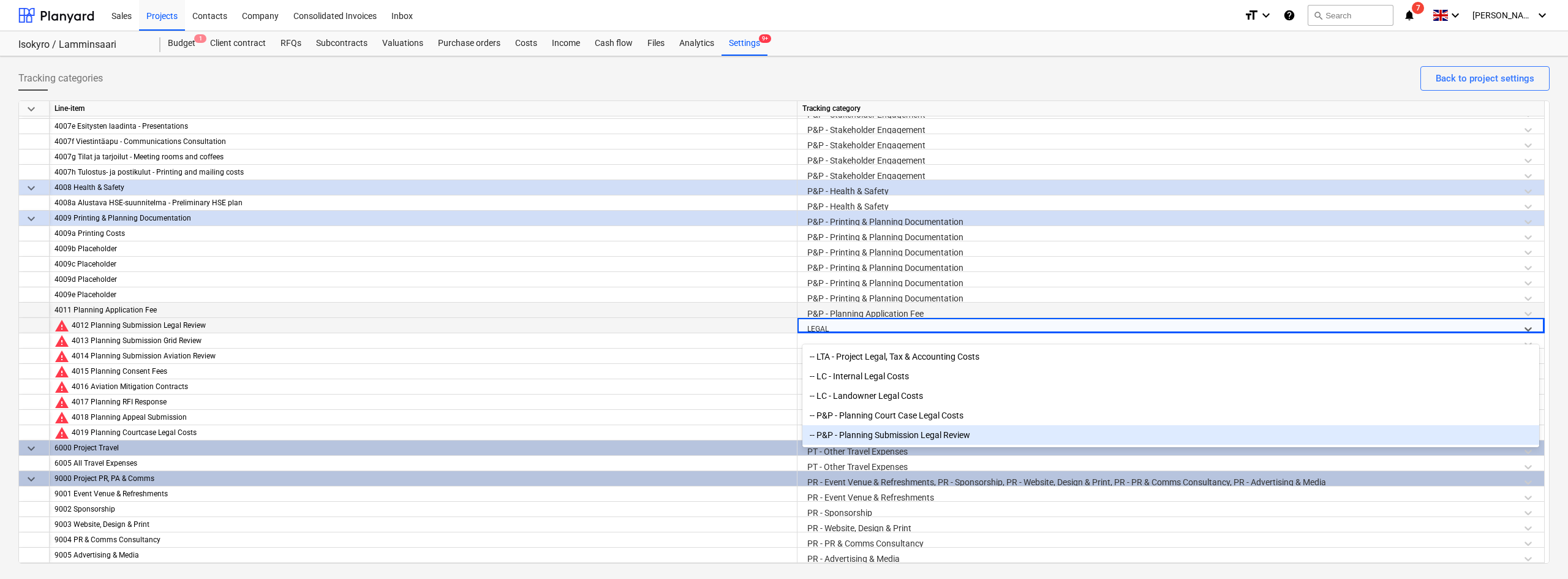
click at [871, 437] on div "-- P&P - Planning Submission Legal Review" at bounding box center [1170, 434] width 737 height 19
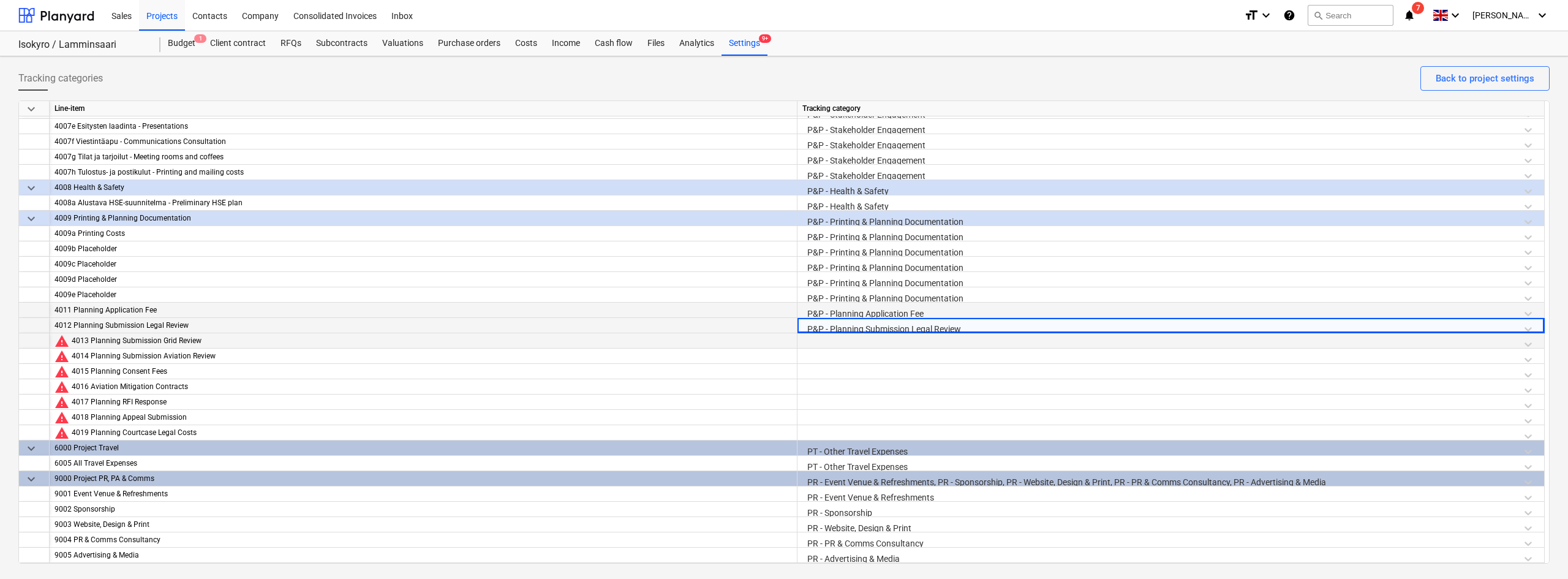
click at [846, 346] on div at bounding box center [1170, 344] width 737 height 21
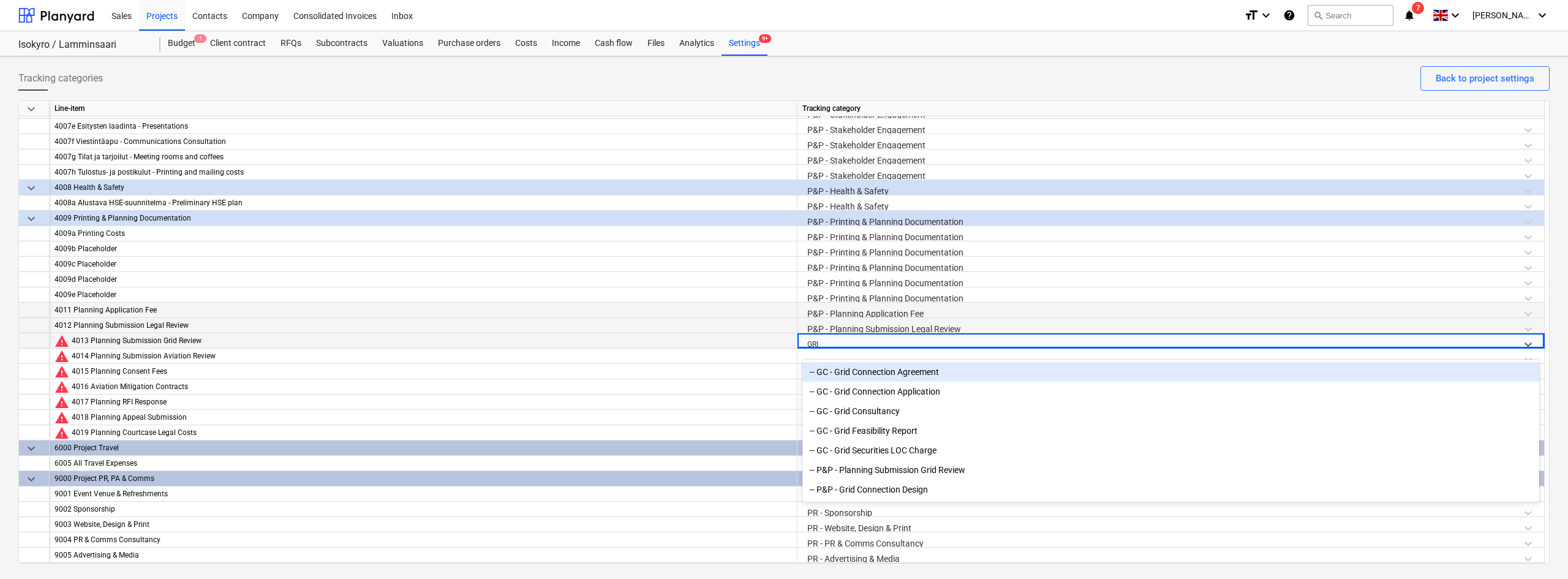
type input "GRID"
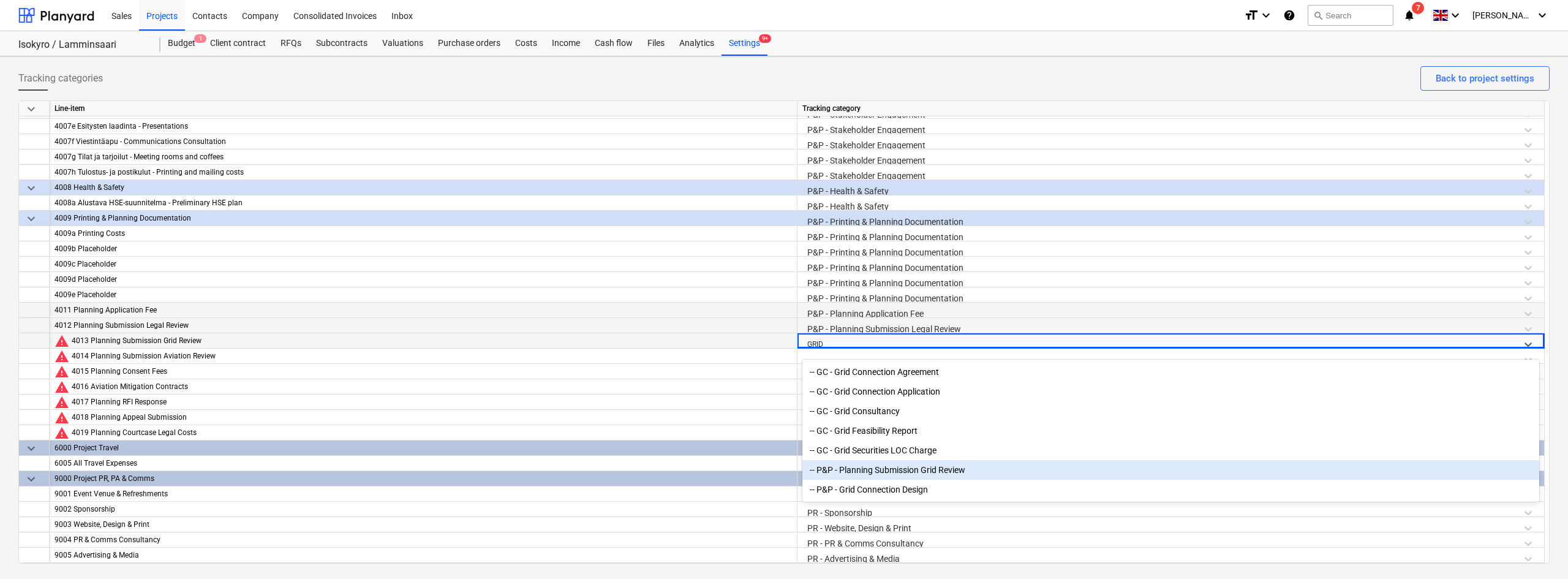
click at [859, 477] on div "-- P&P - Planning Submission Grid Review" at bounding box center [1170, 469] width 737 height 19
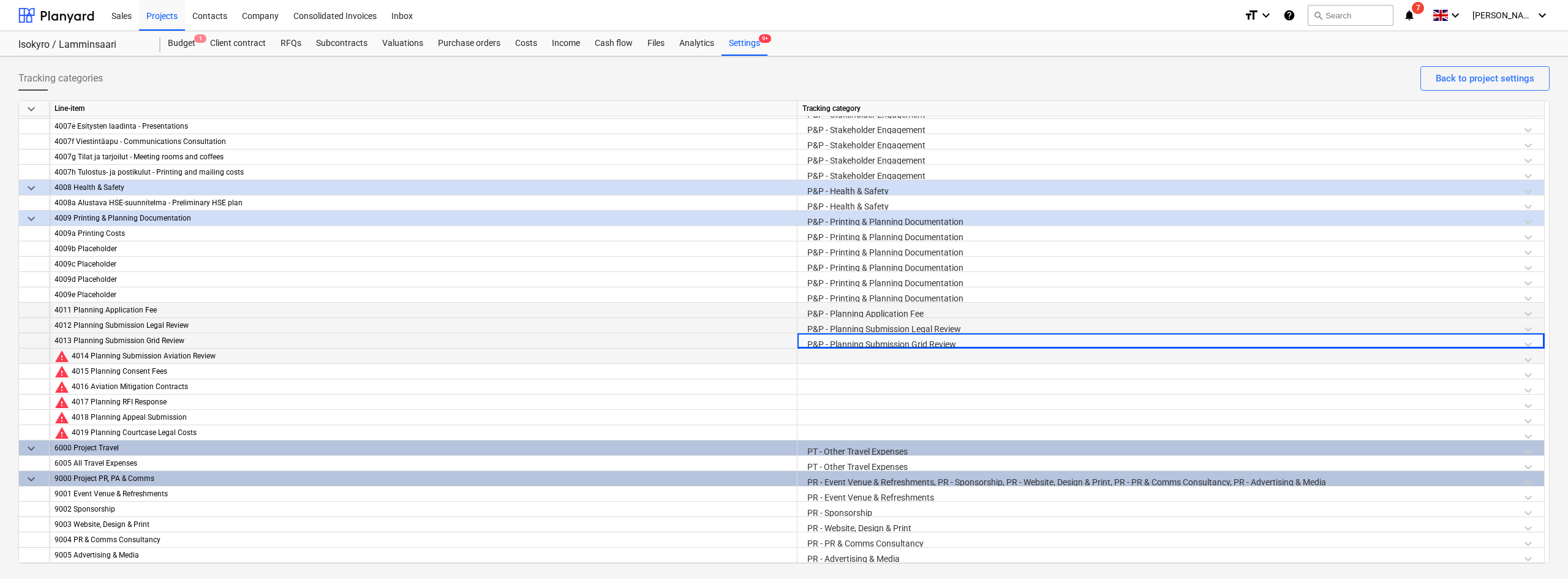
click at [821, 357] on div at bounding box center [1170, 359] width 737 height 21
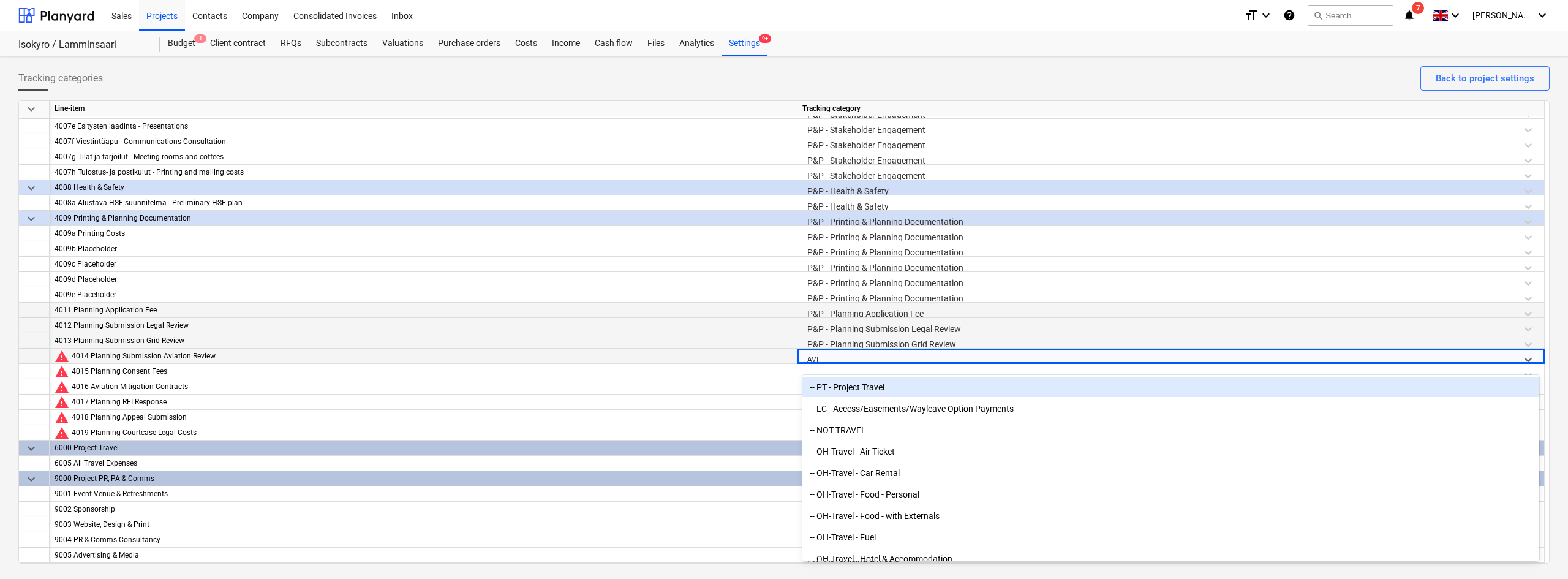
type input "AVIA"
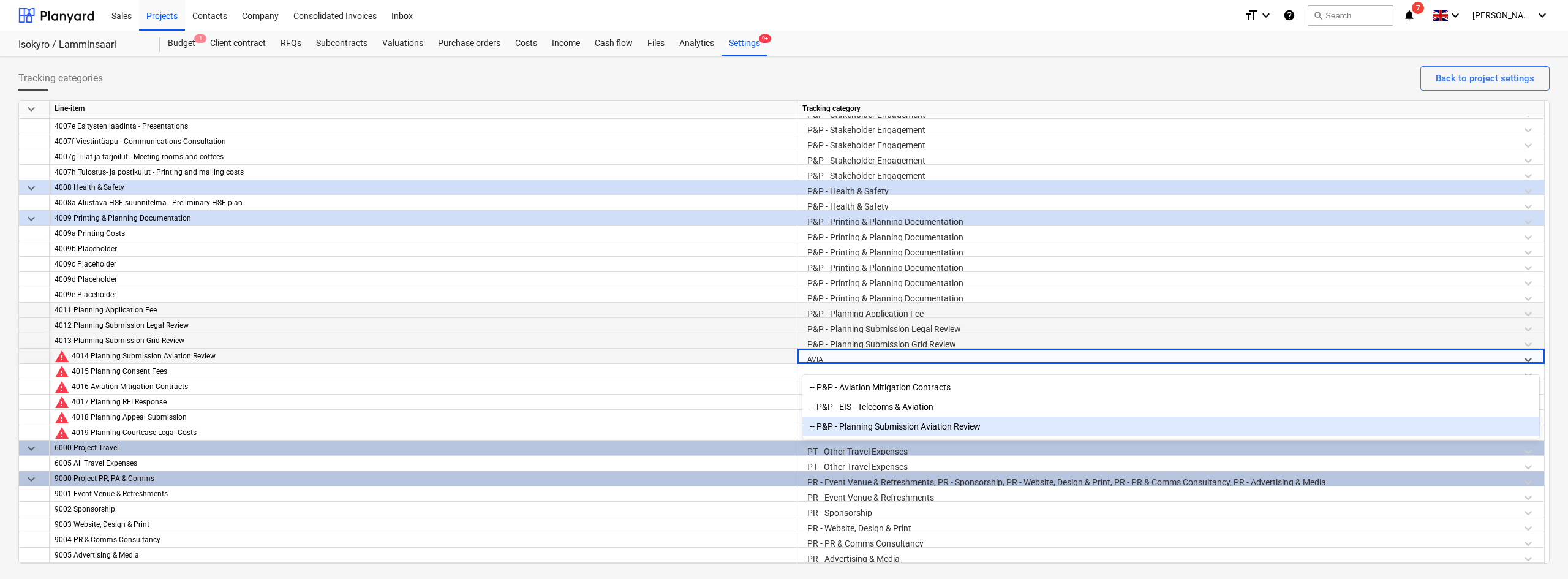
click at [854, 419] on div "-- P&P - Planning Submission Aviation Review" at bounding box center [1170, 426] width 737 height 19
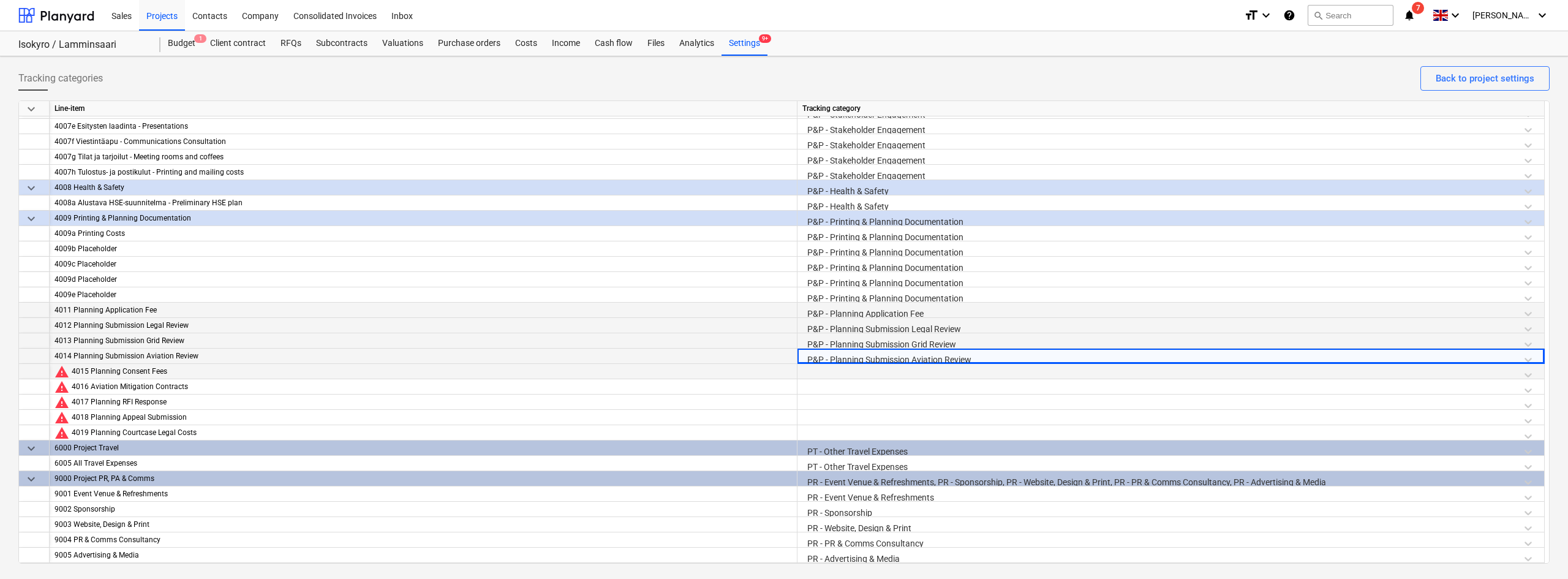
click at [833, 372] on div at bounding box center [1170, 374] width 737 height 21
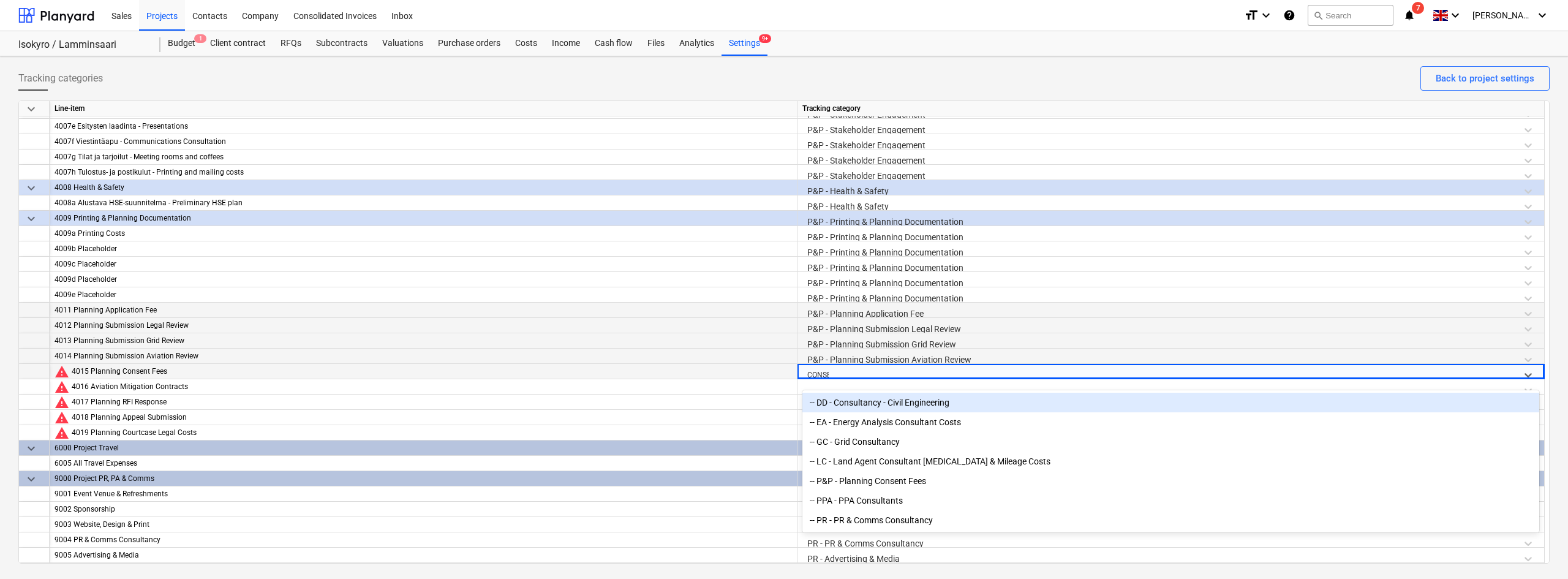
type input "CONSENT"
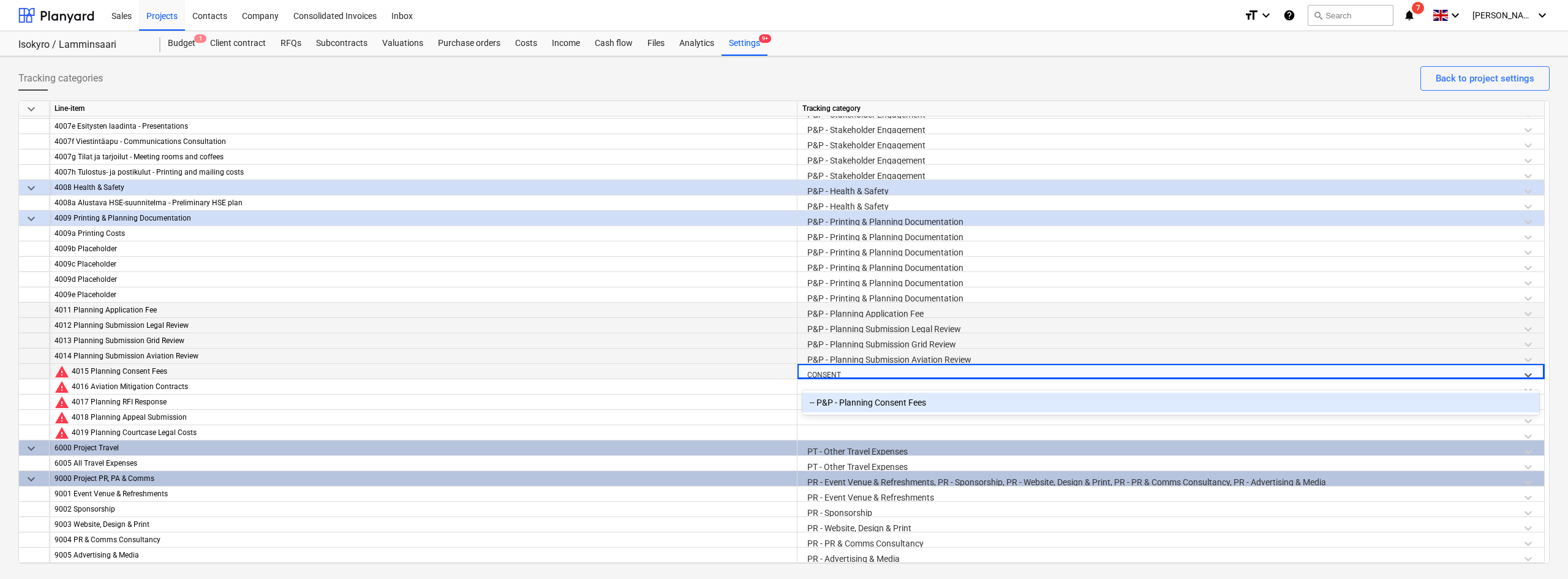
click at [873, 406] on div "-- P&P - Planning Consent Fees" at bounding box center [1170, 402] width 737 height 19
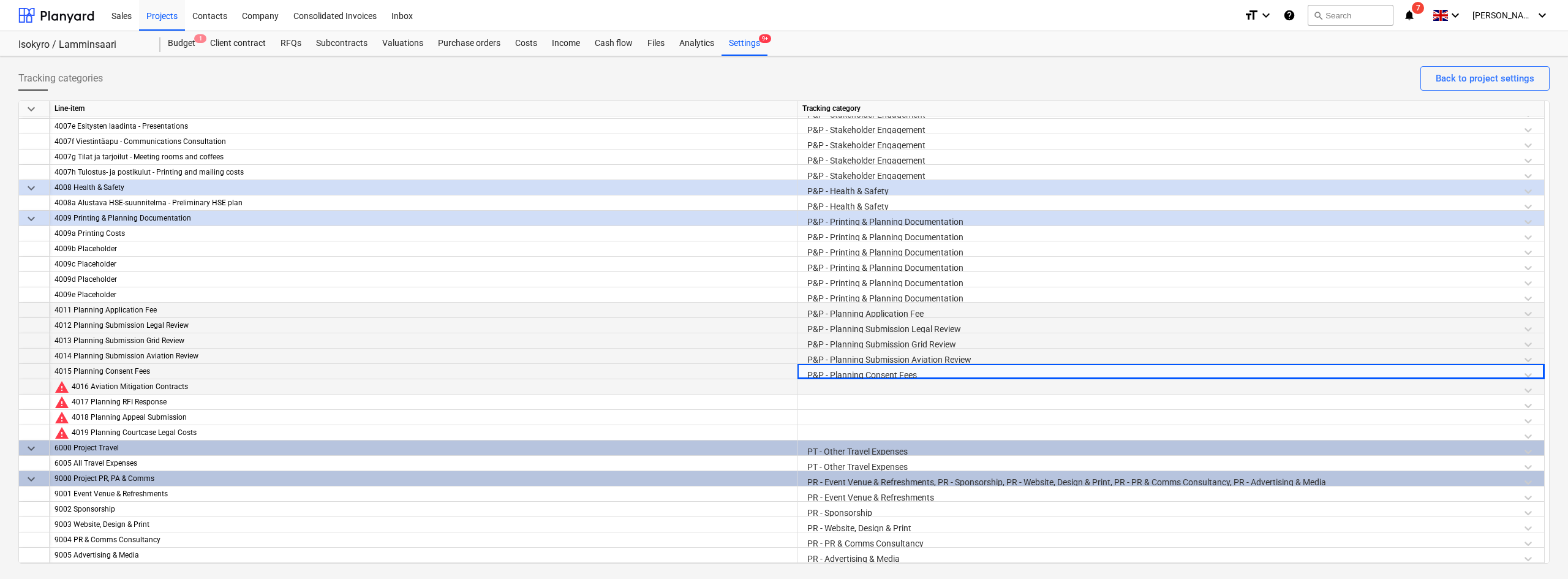
click at [853, 384] on div at bounding box center [1170, 390] width 737 height 21
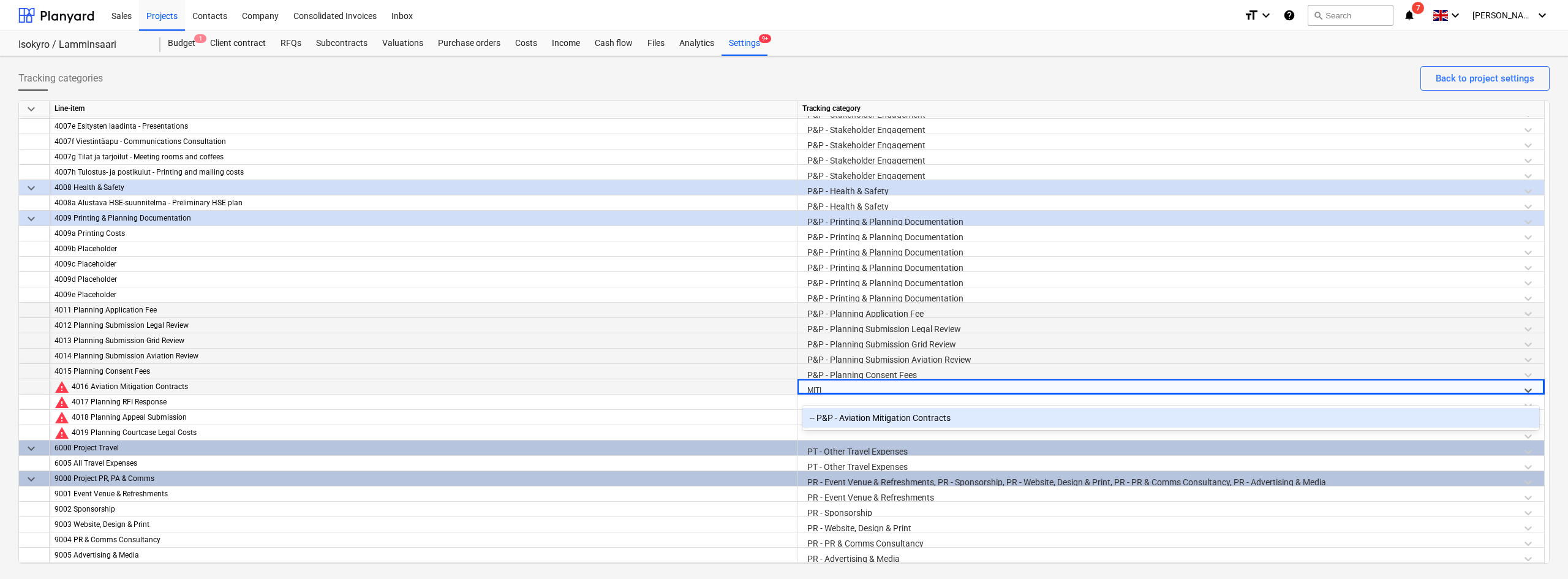
type input "MITIG"
click at [845, 409] on div "-- P&P - Aviation Mitigation Contracts" at bounding box center [1170, 417] width 737 height 19
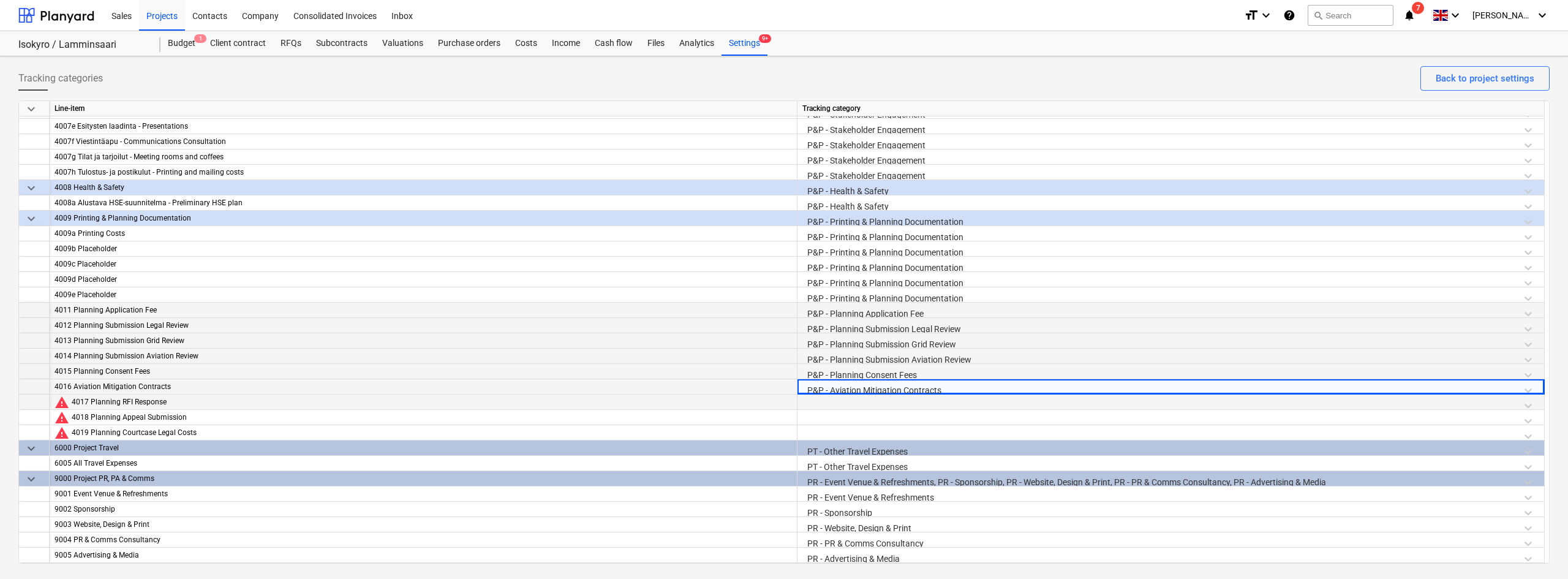
click at [827, 404] on div at bounding box center [1170, 405] width 737 height 21
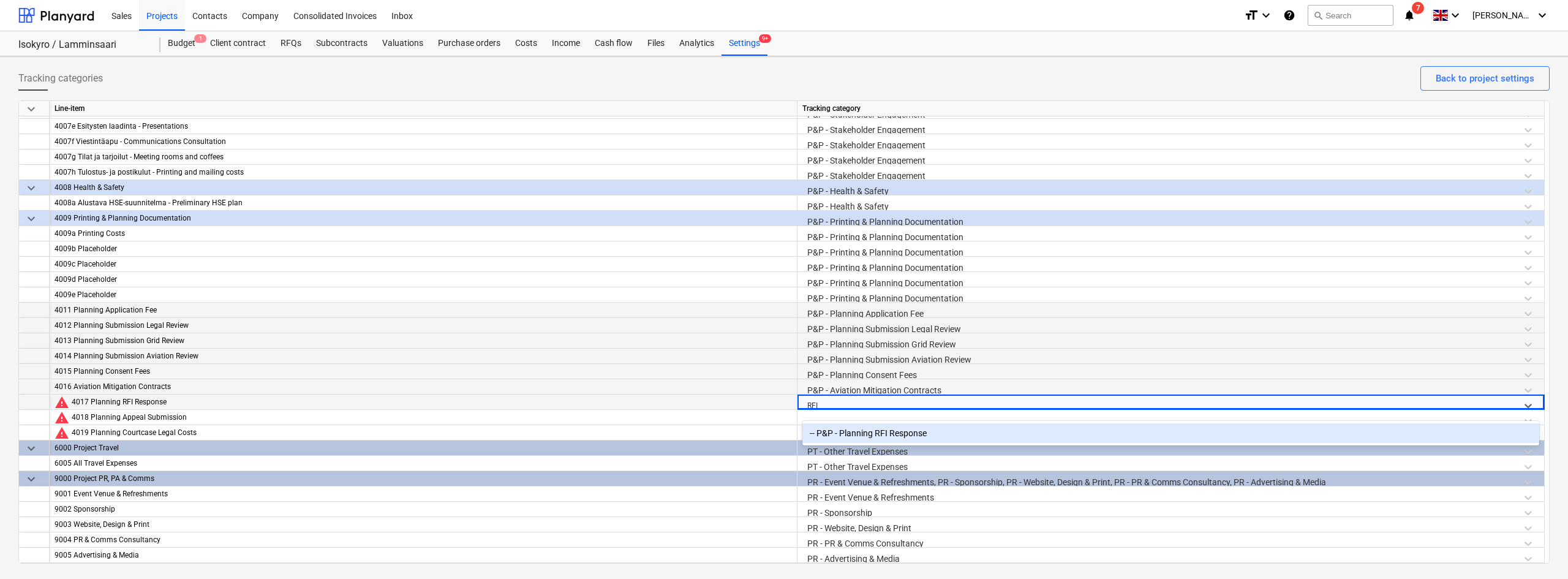
type input "RFI"
click at [831, 433] on div "-- P&P - Planning RFI Response" at bounding box center [1170, 432] width 737 height 19
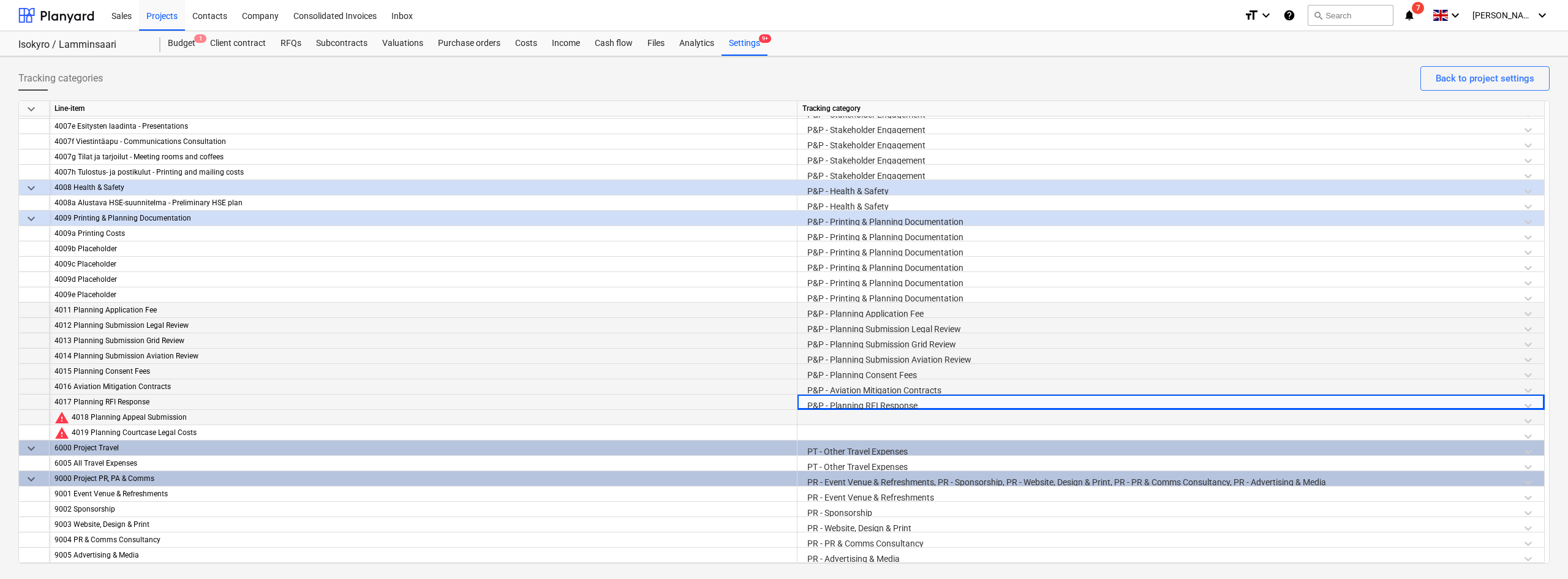
click at [831, 421] on div at bounding box center [1170, 421] width 737 height 21
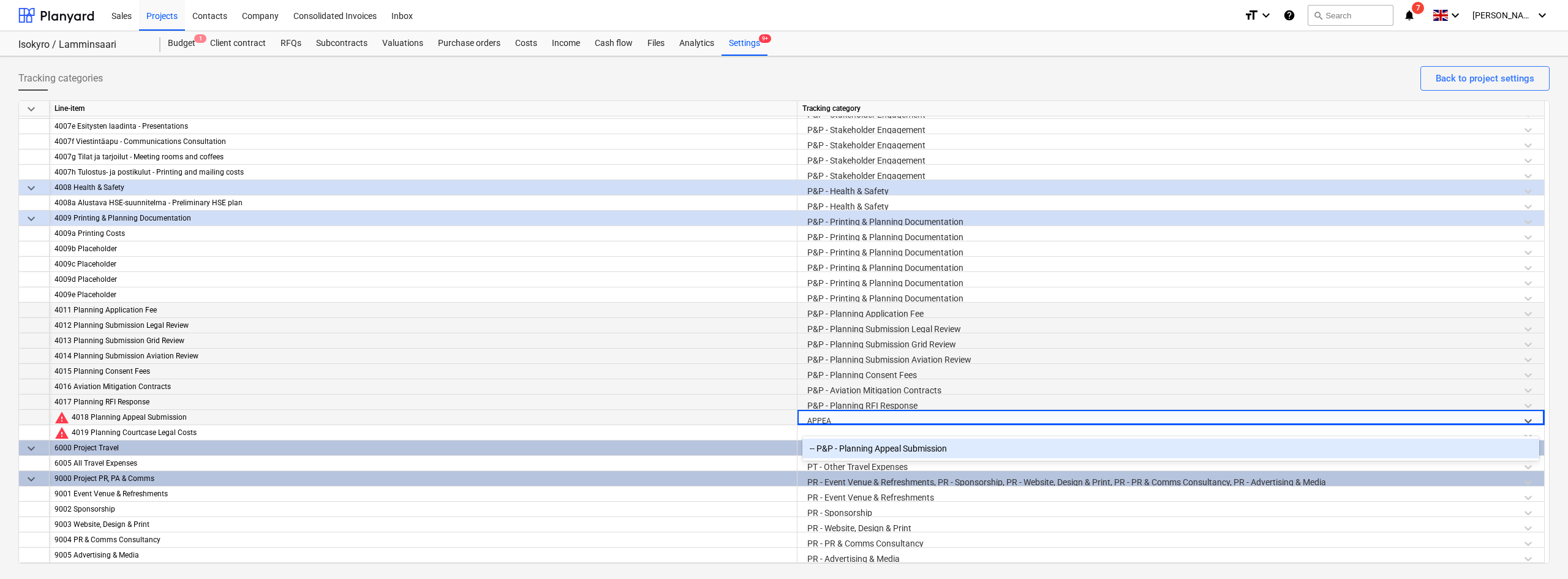
type input "APPEAL"
click at [853, 444] on div "-- P&P - Planning Appeal Submission" at bounding box center [1170, 448] width 737 height 19
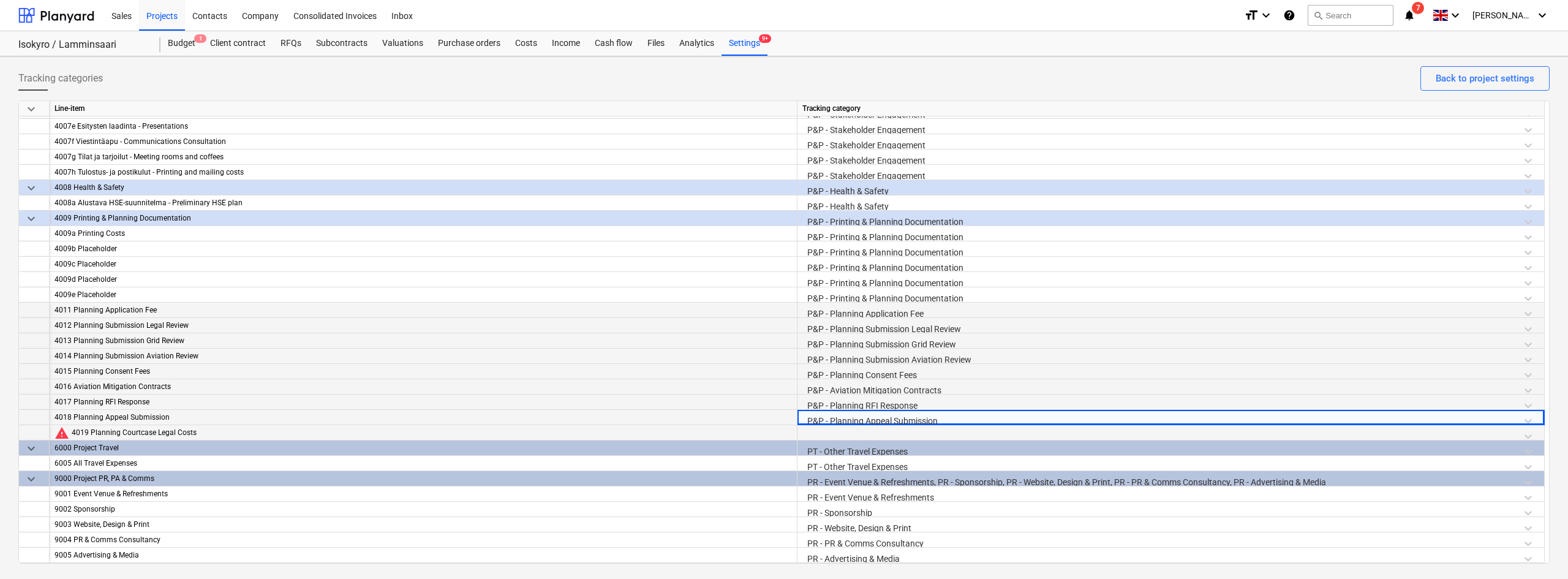
click at [846, 431] on div at bounding box center [1170, 435] width 737 height 21
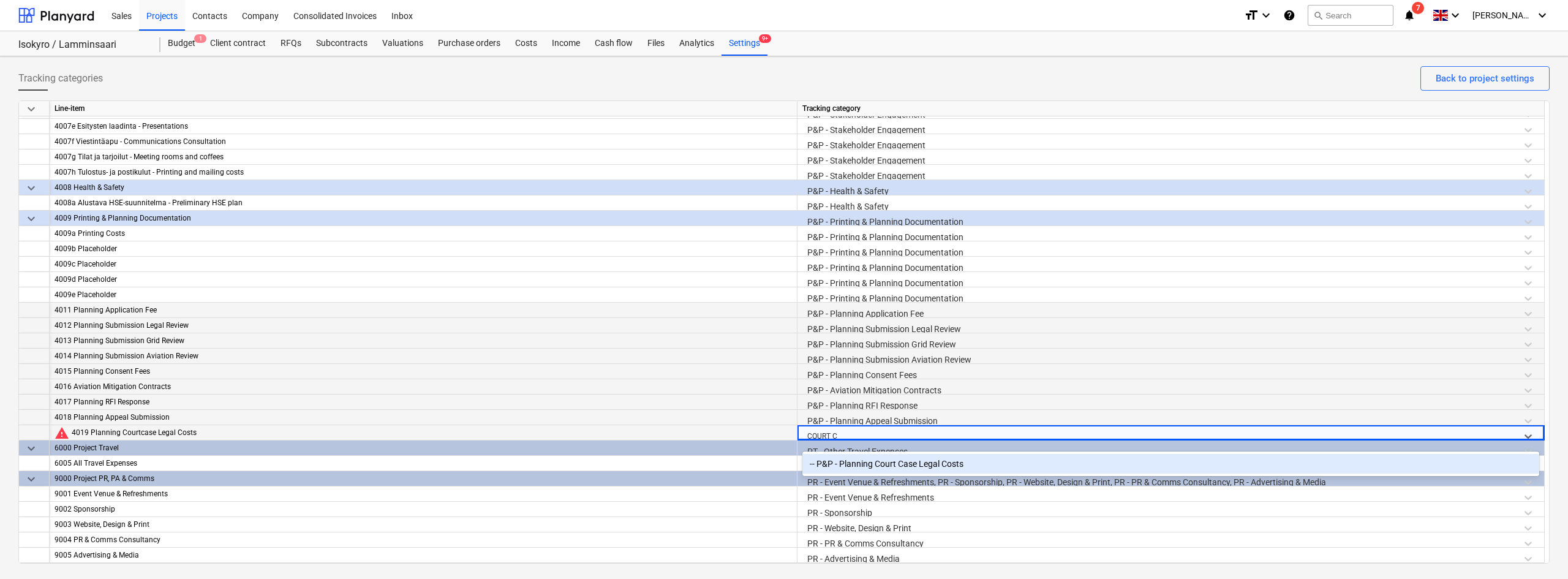
type input "COURT CA"
click at [854, 469] on div "-- P&P - Planning Court Case Legal Costs" at bounding box center [1170, 464] width 737 height 19
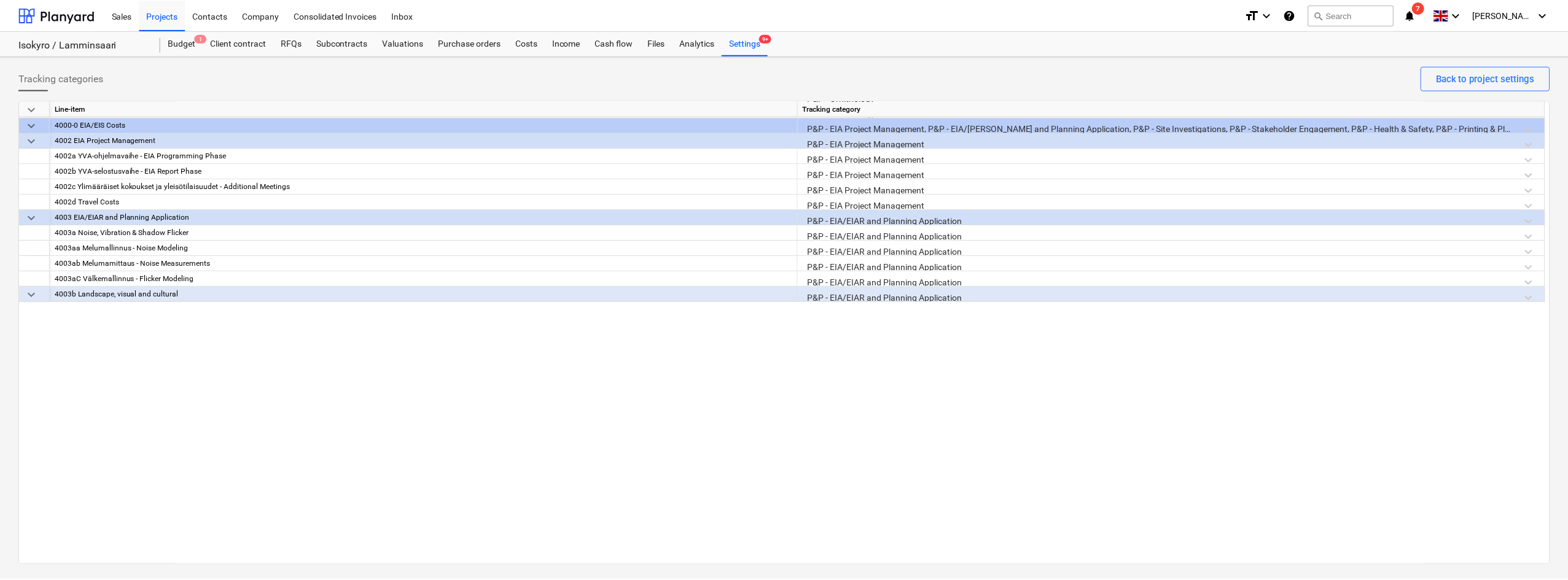
scroll to position [0, 0]
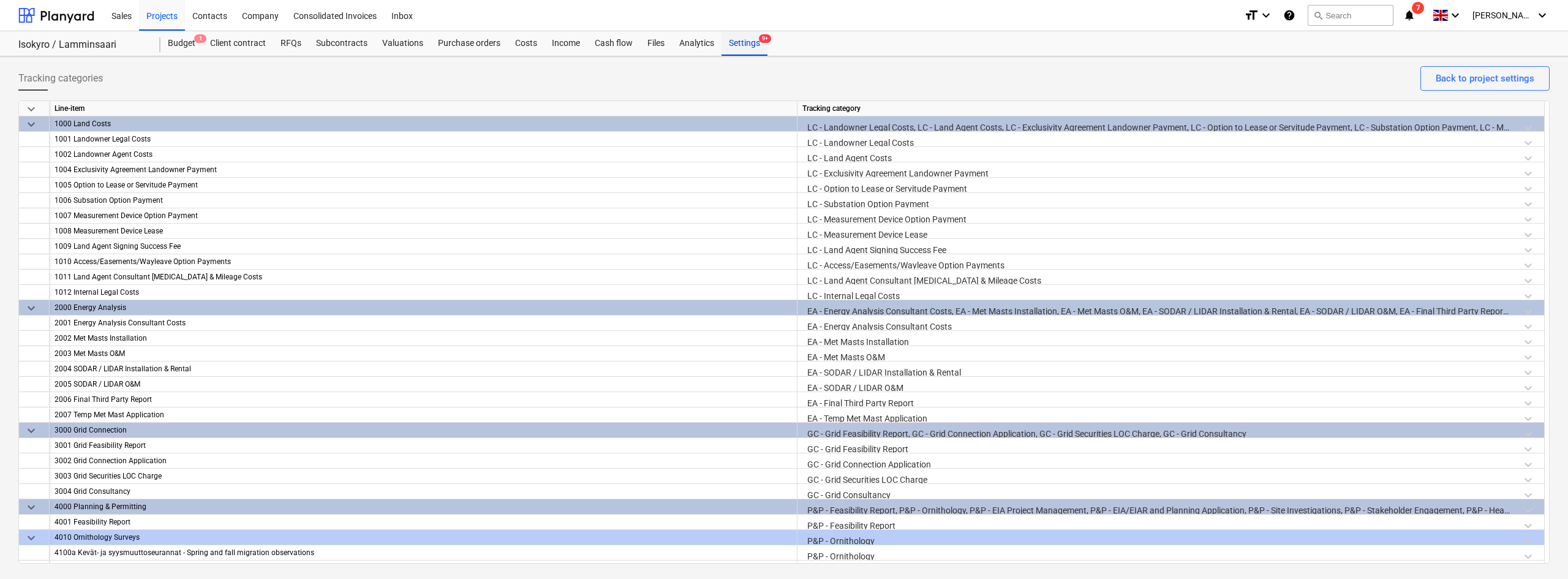
click at [722, 48] on div "Settings 9+" at bounding box center [745, 43] width 46 height 24
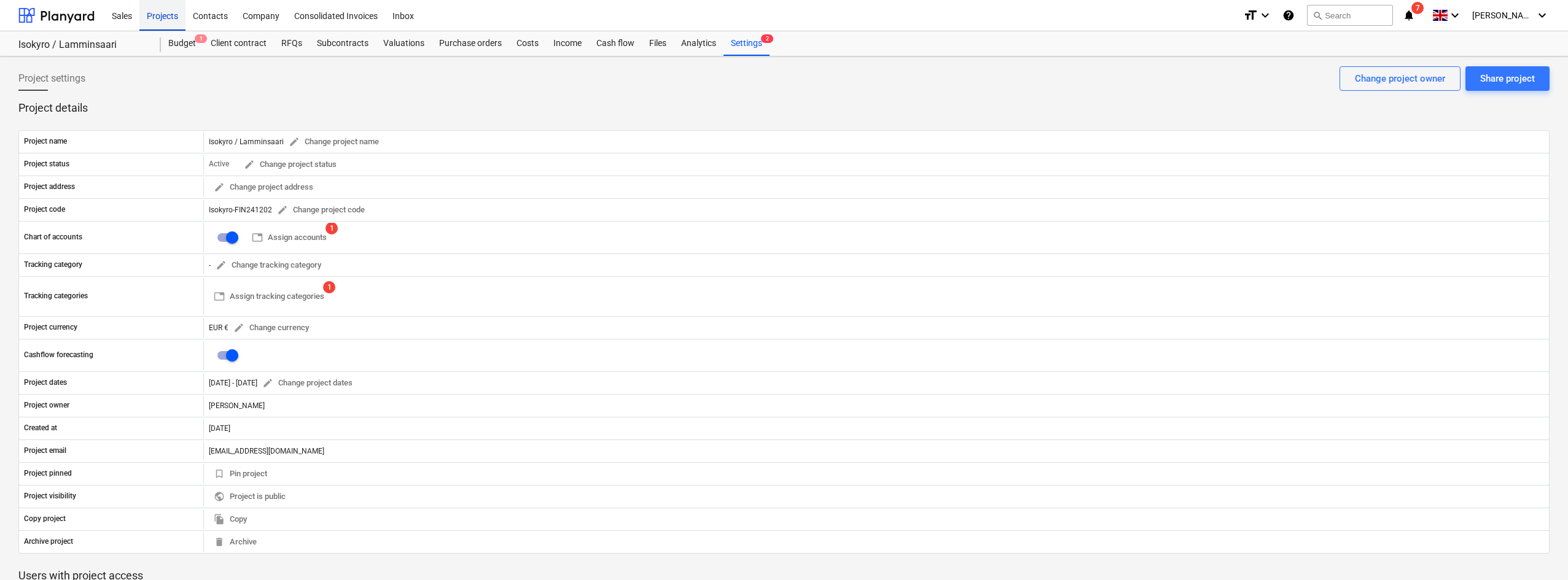
click at [167, 22] on div "Projects" at bounding box center [163, 15] width 46 height 31
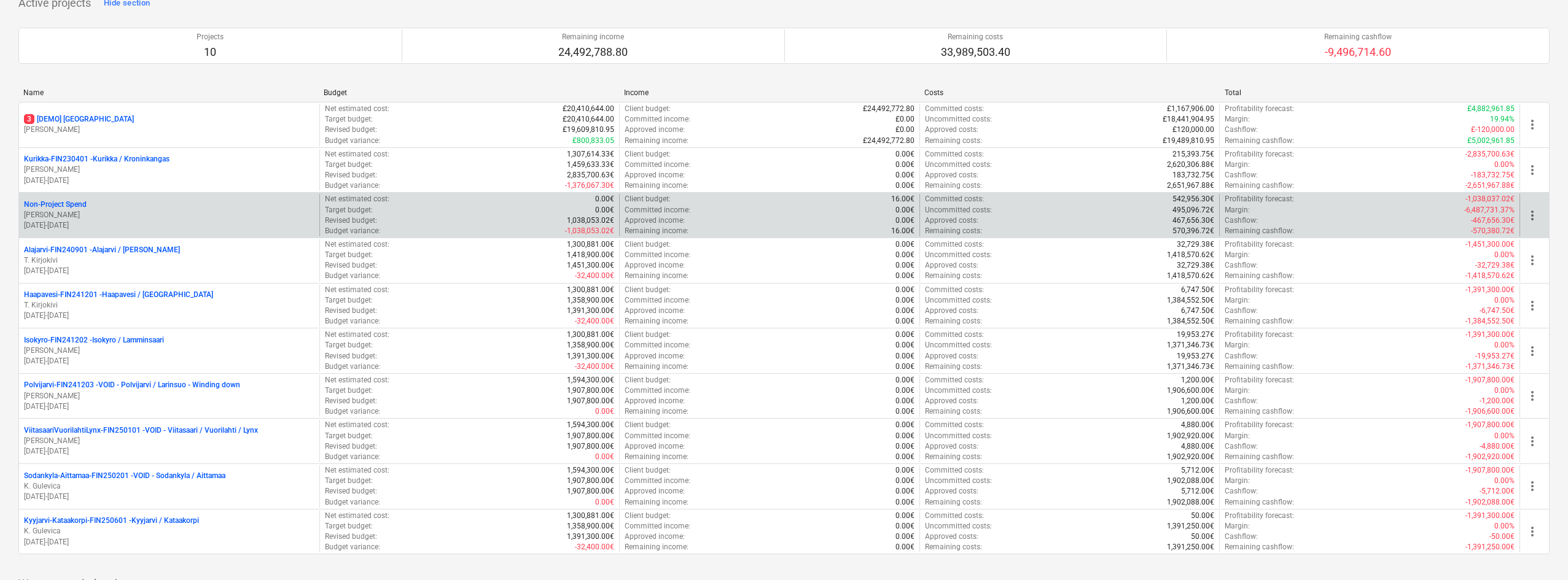
scroll to position [149, 0]
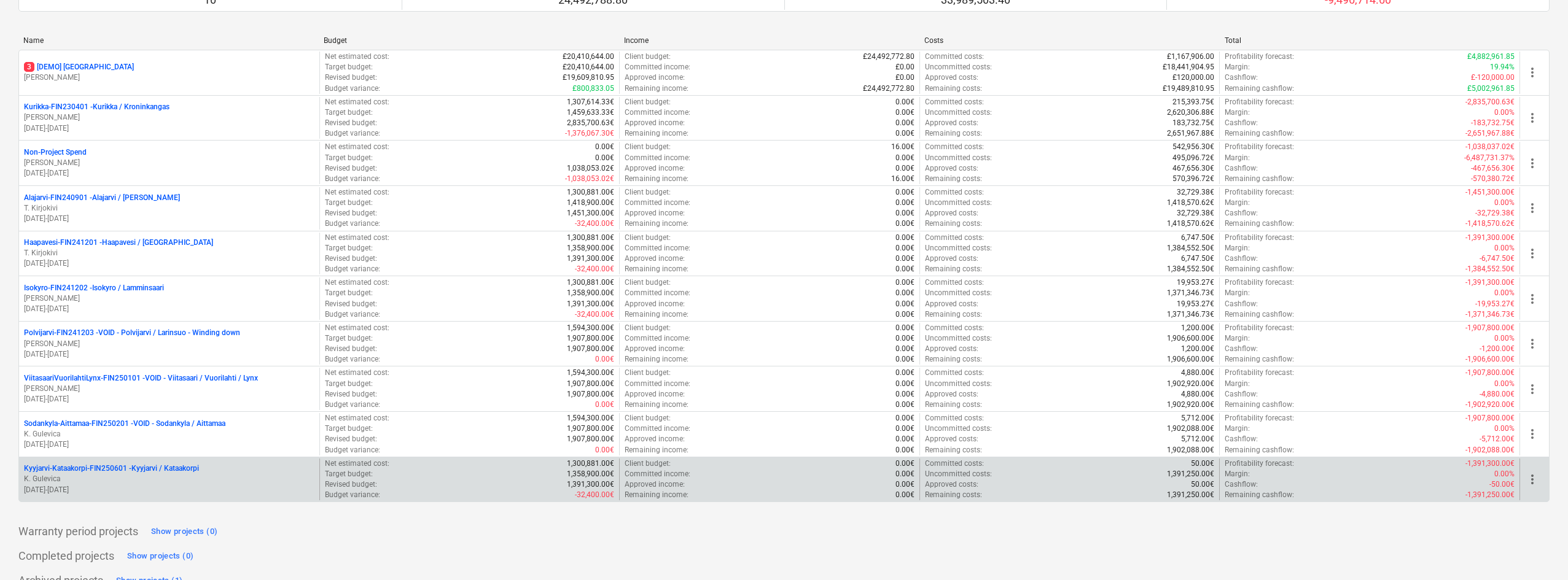
click at [86, 482] on p "K. Gulevica" at bounding box center [169, 479] width 290 height 11
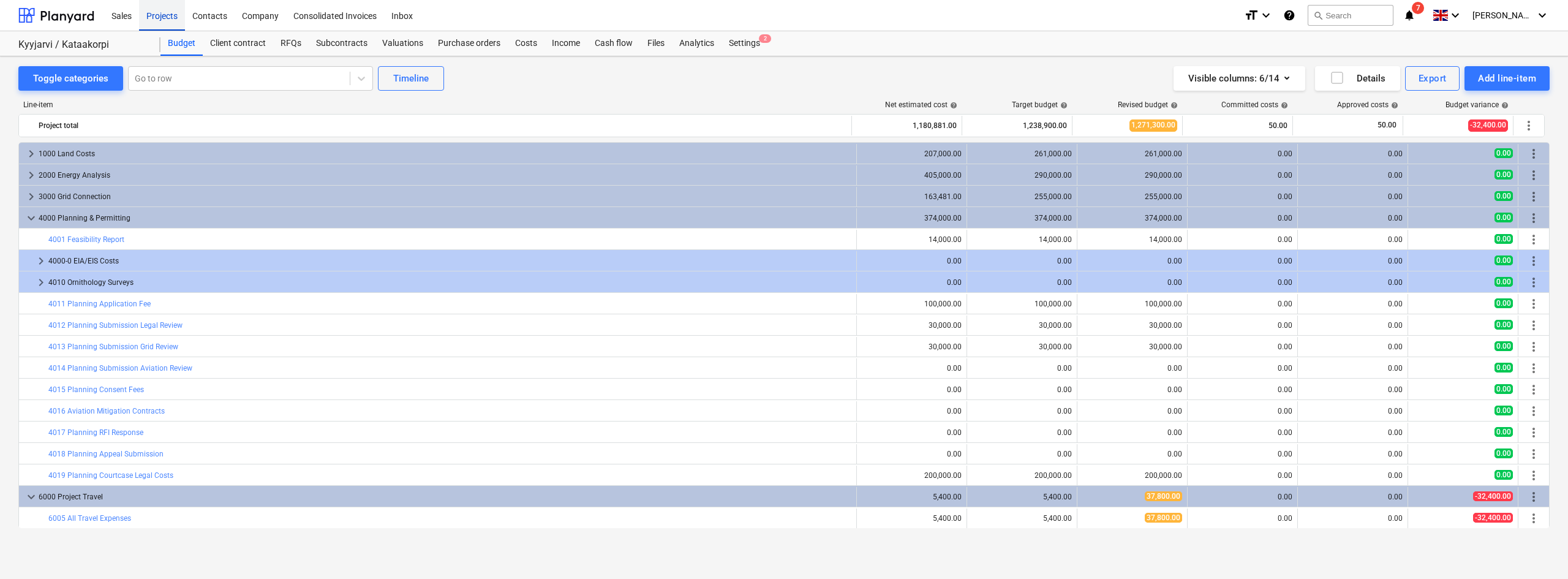
click at [158, 14] on div "Projects" at bounding box center [162, 15] width 46 height 31
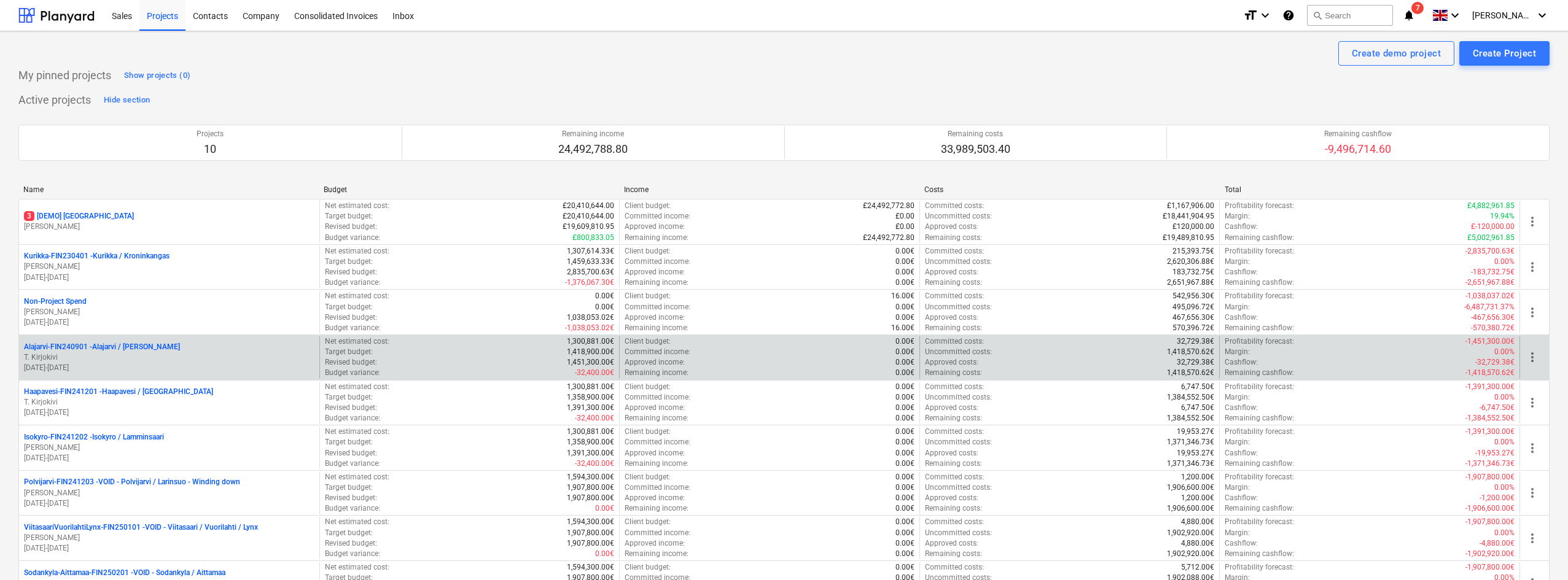
scroll to position [169, 0]
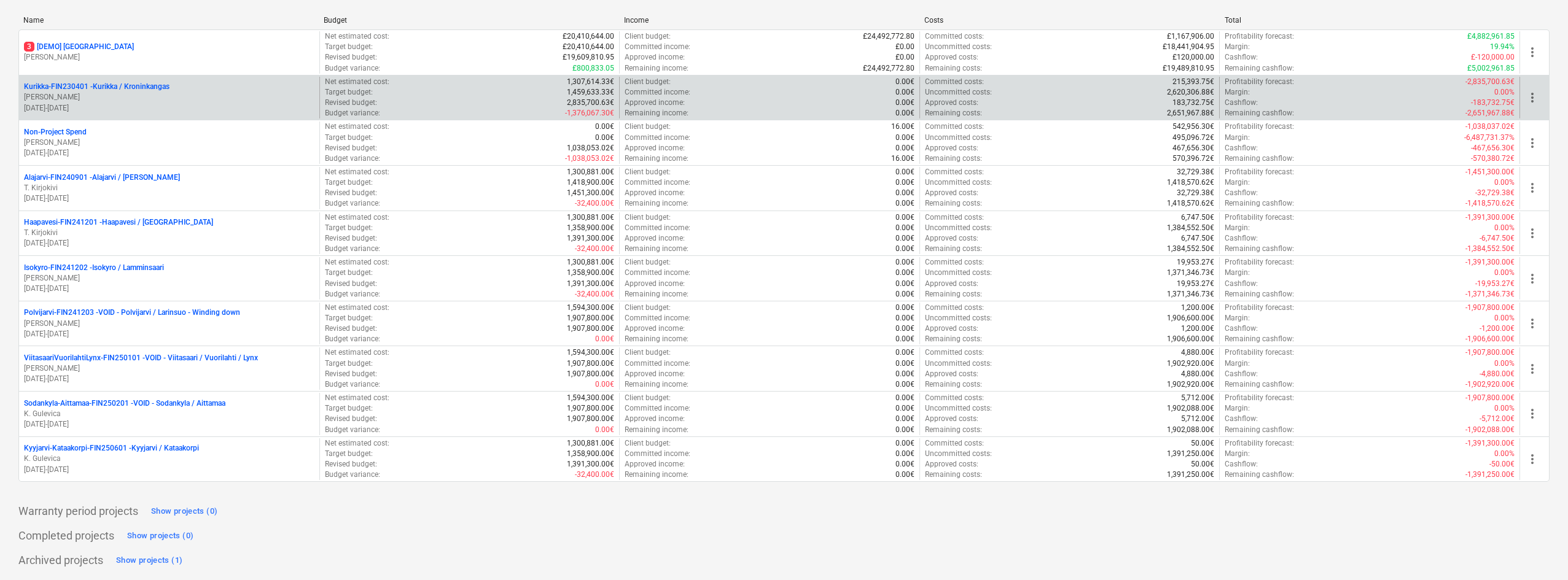
click at [127, 84] on p "Kurikka-FIN230401 - Kurikka / Kroninkangas" at bounding box center [96, 87] width 146 height 11
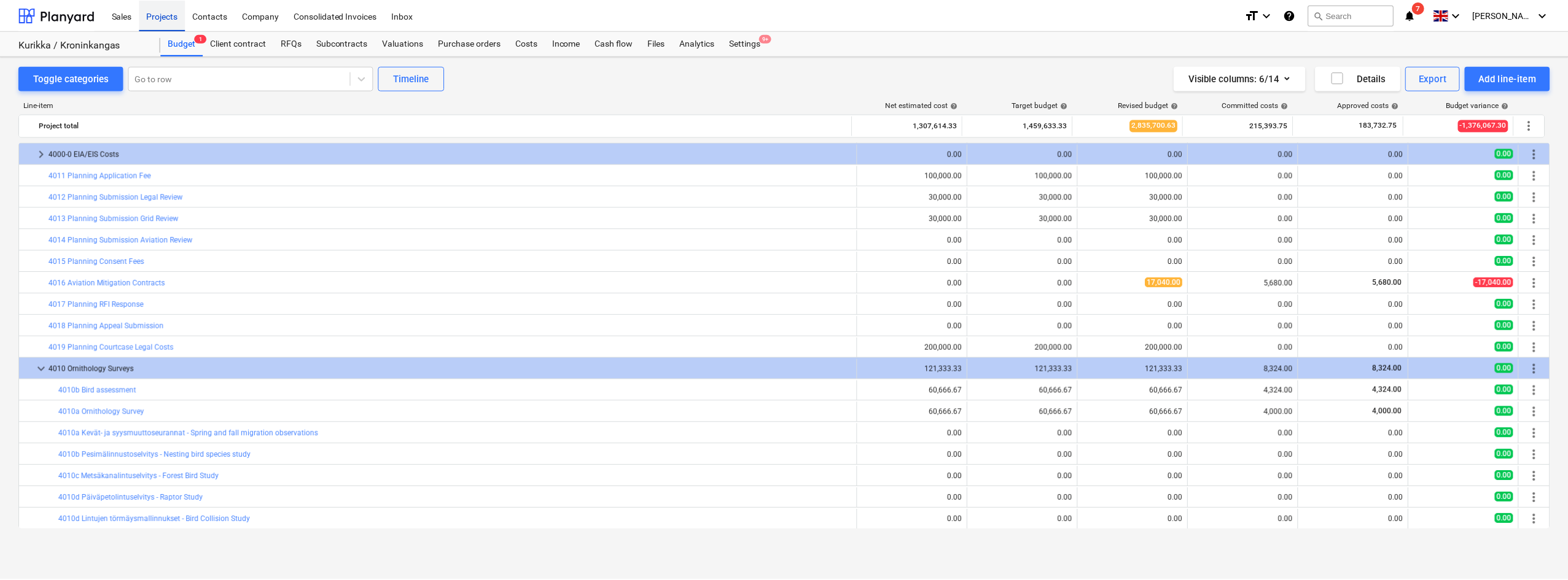
scroll to position [187, 0]
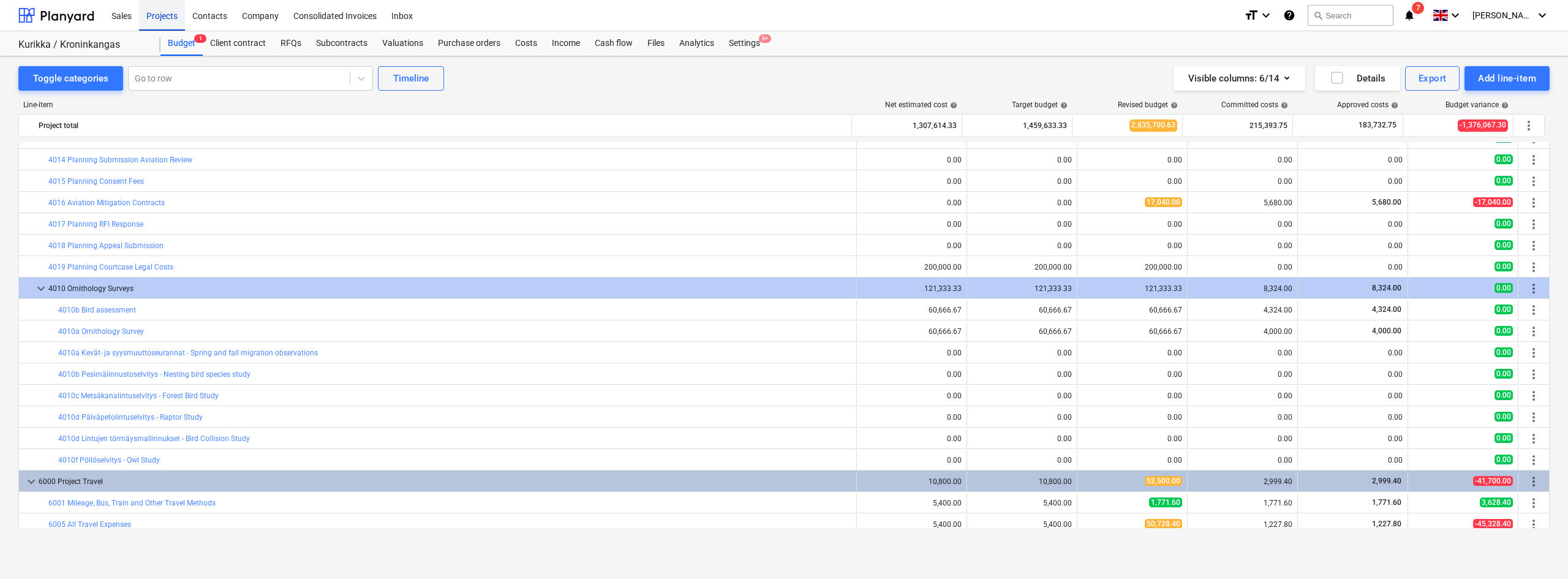
click at [150, 9] on div "Projects" at bounding box center [162, 15] width 46 height 31
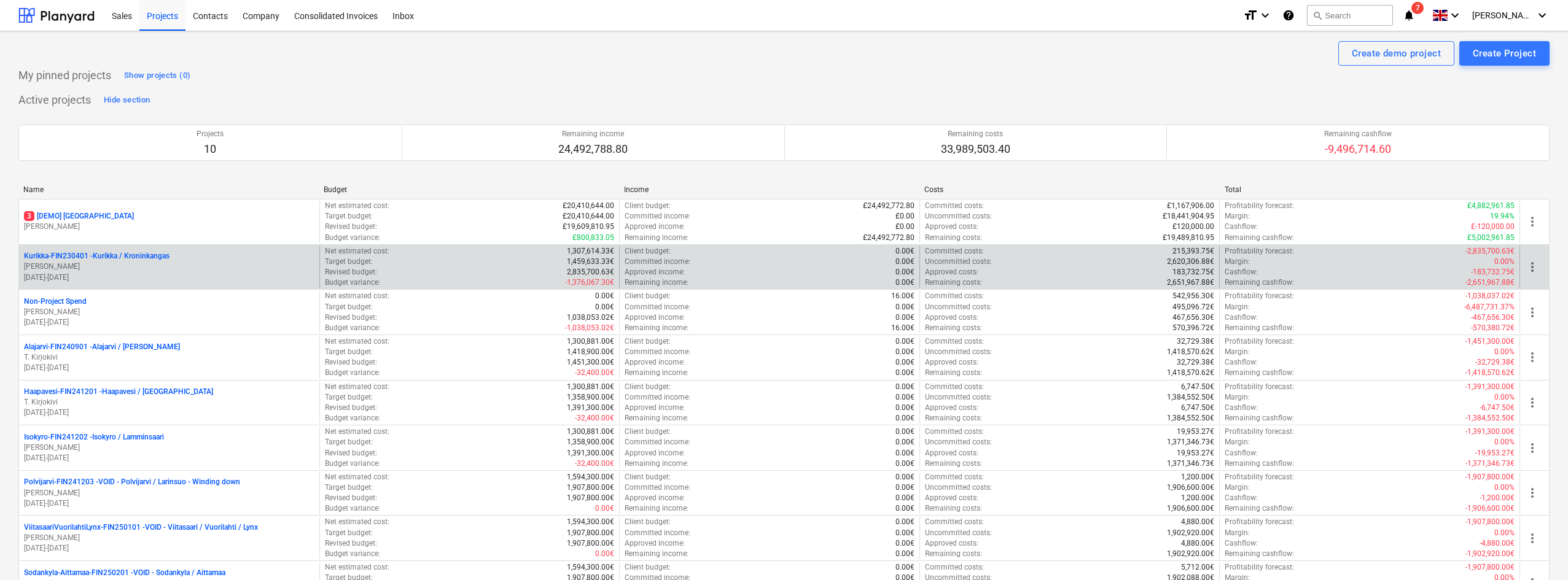
click at [137, 271] on p "[PERSON_NAME]" at bounding box center [169, 266] width 290 height 11
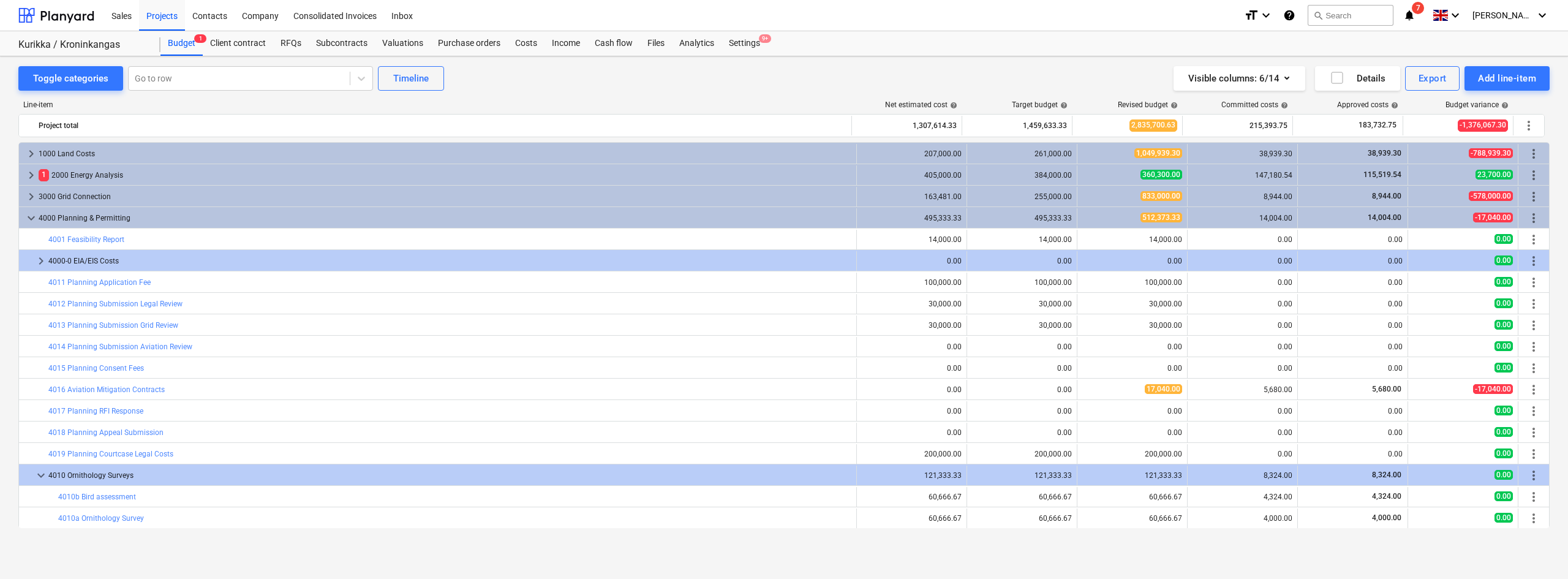
scroll to position [187, 0]
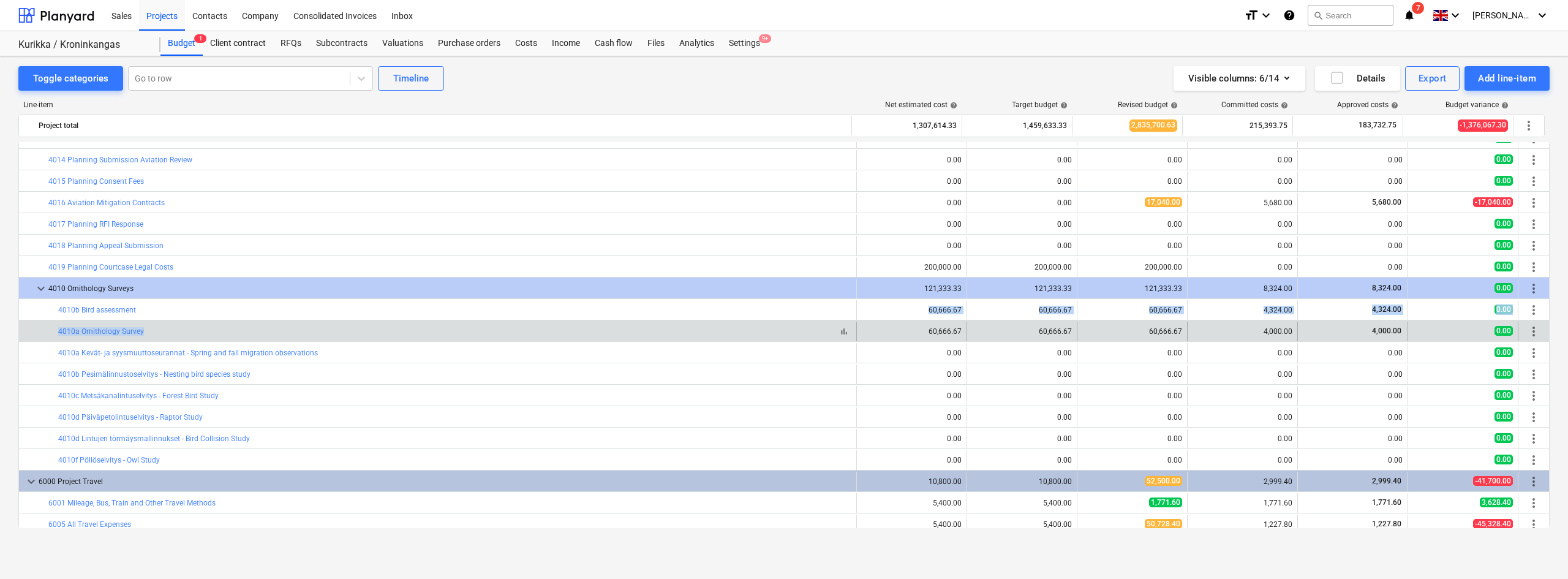
drag, startPoint x: 321, startPoint y: 308, endPoint x: 326, endPoint y: 328, distance: 20.6
click at [326, 328] on div "keyboard_arrow_right 1000 Land Costs 207,000.00 261,000.00 1,049,939.30 38,939.…" at bounding box center [783, 255] width 1531 height 600
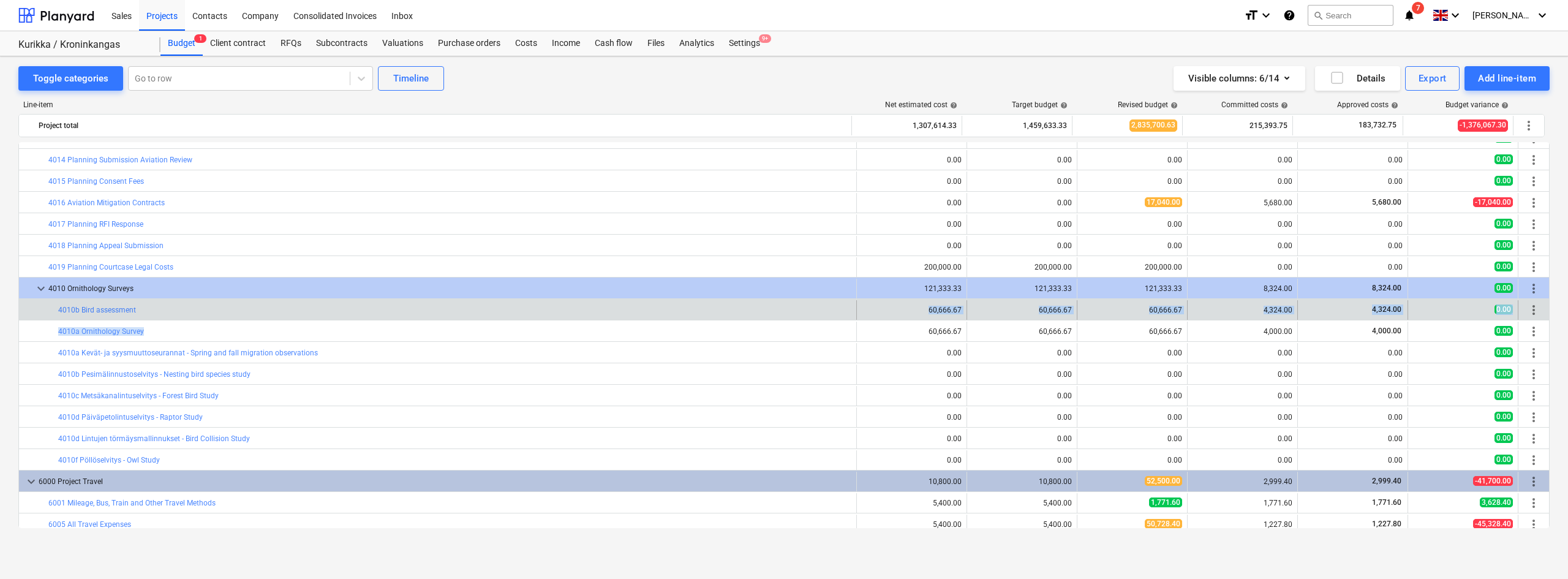
click at [210, 315] on div "bar_chart 4010b Bird assessment" at bounding box center [455, 309] width 793 height 19
drag, startPoint x: 1251, startPoint y: 311, endPoint x: 1298, endPoint y: 306, distance: 47.3
click at [1298, 306] on div "bar_chart 4010b Bird assessment edit 60,666.67 edit 60,666.67 edit 60,666.67 4,…" at bounding box center [783, 309] width 1530 height 19
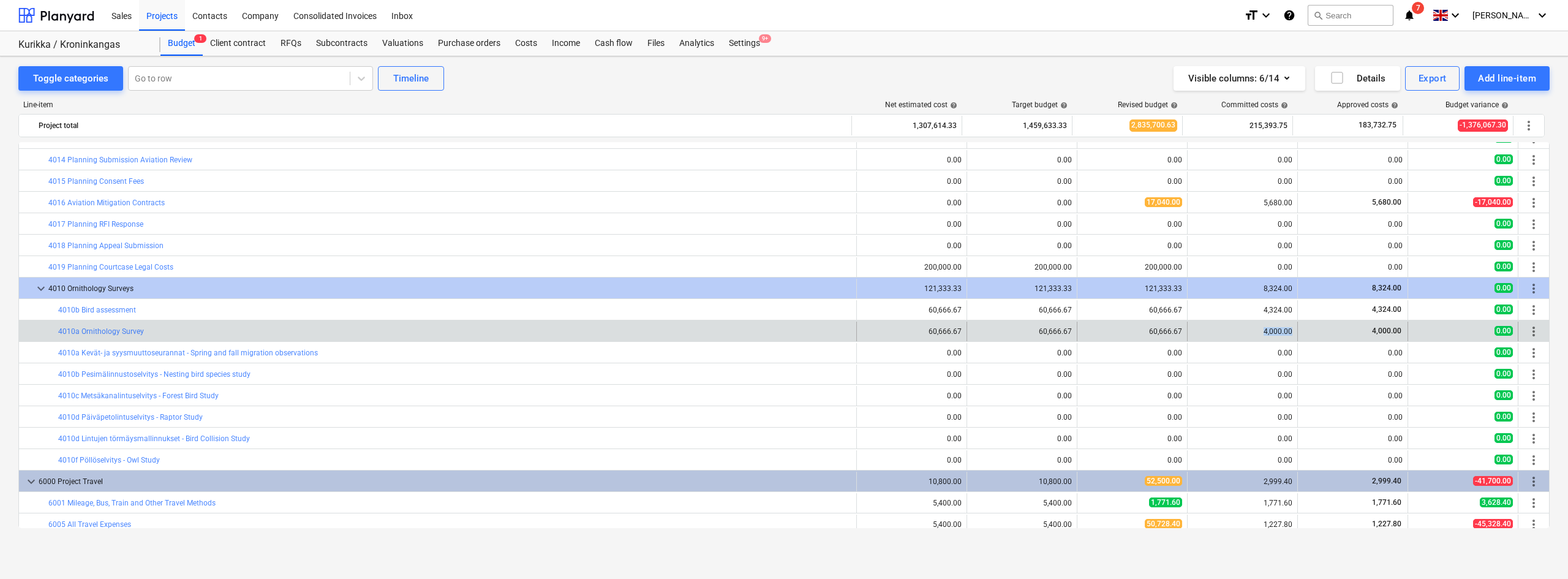
drag, startPoint x: 1260, startPoint y: 330, endPoint x: 1306, endPoint y: 321, distance: 46.9
click at [1306, 321] on div "bar_chart 4010a Ornithology Survey edit 60,666.67 edit 60,666.67 edit 60,666.67…" at bounding box center [783, 331] width 1530 height 21
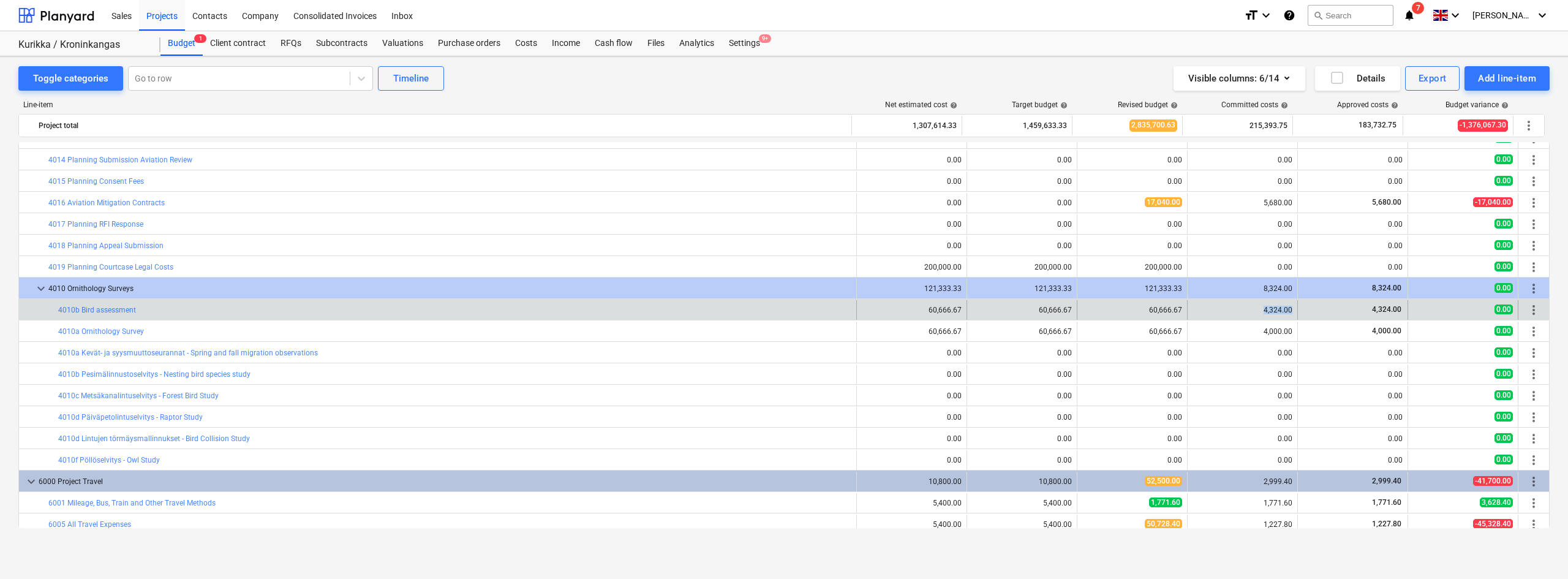
drag, startPoint x: 1259, startPoint y: 311, endPoint x: 1289, endPoint y: 310, distance: 30.0
click at [1289, 310] on div "4,324.00" at bounding box center [1242, 309] width 110 height 19
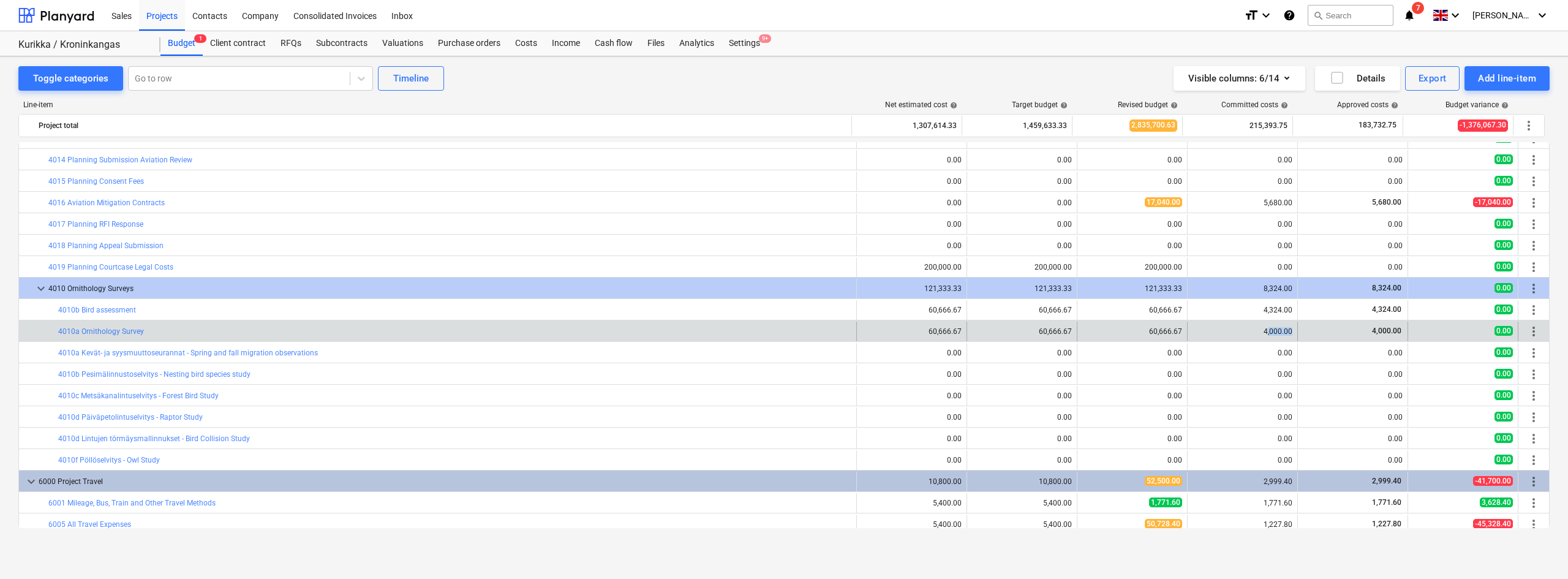
drag, startPoint x: 1264, startPoint y: 328, endPoint x: 1290, endPoint y: 326, distance: 26.1
click at [1290, 326] on div "4,000.00" at bounding box center [1242, 331] width 110 height 19
drag, startPoint x: 1256, startPoint y: 333, endPoint x: 1283, endPoint y: 331, distance: 27.1
click at [1283, 331] on div "4,000.00" at bounding box center [1242, 331] width 100 height 9
drag, startPoint x: 106, startPoint y: 316, endPoint x: 114, endPoint y: 333, distance: 18.8
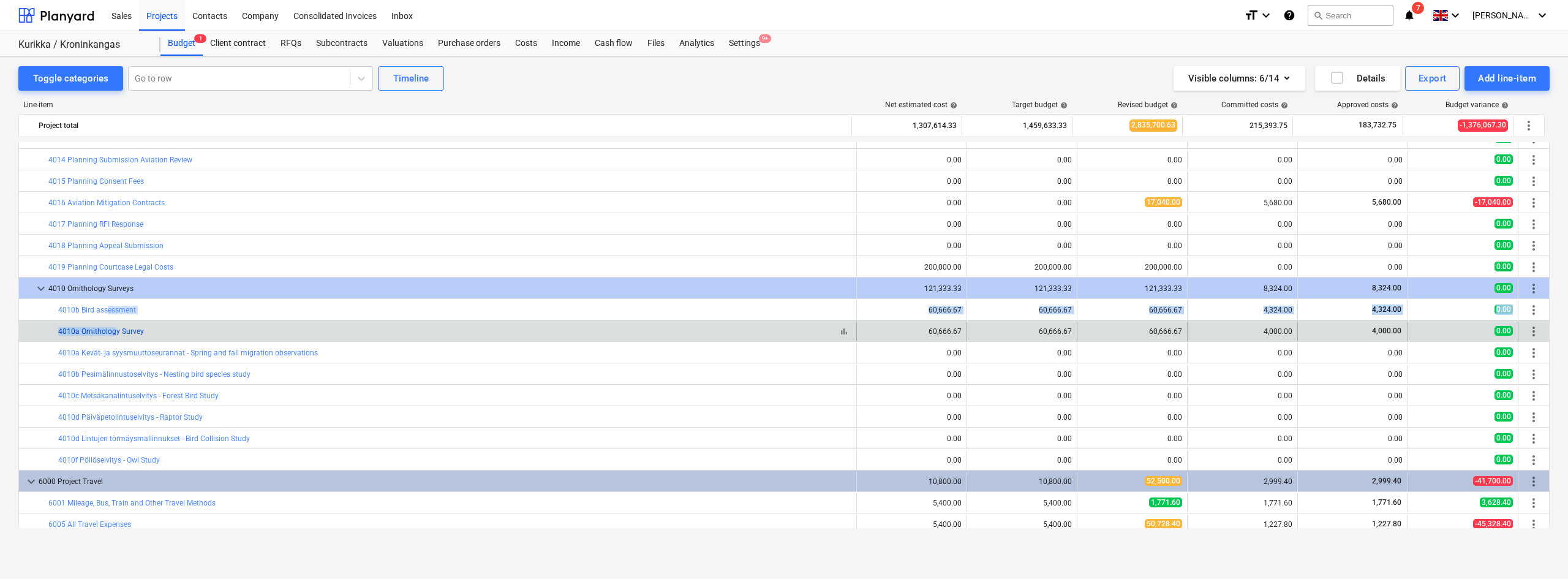
click at [114, 333] on div "keyboard_arrow_right 1000 Land Costs 207,000.00 261,000.00 1,049,939.30 38,939.…" at bounding box center [783, 255] width 1531 height 600
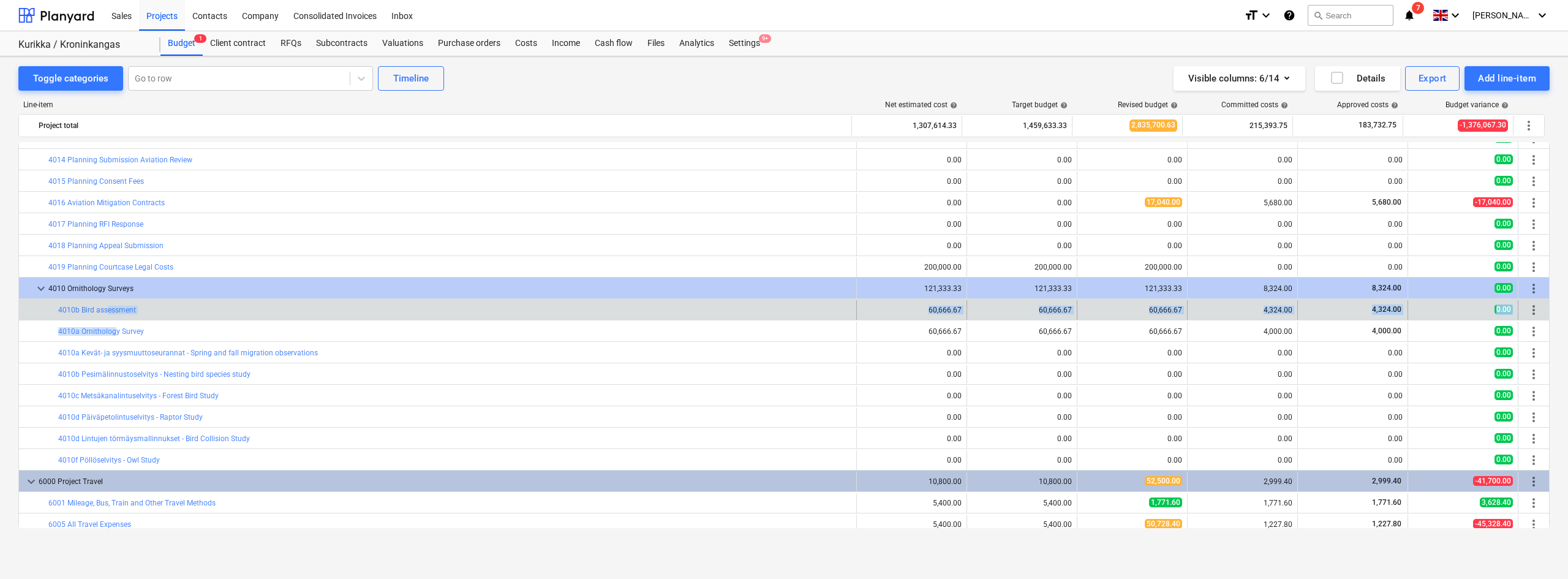
click at [159, 301] on div "bar_chart 4010b Bird assessment" at bounding box center [455, 309] width 793 height 19
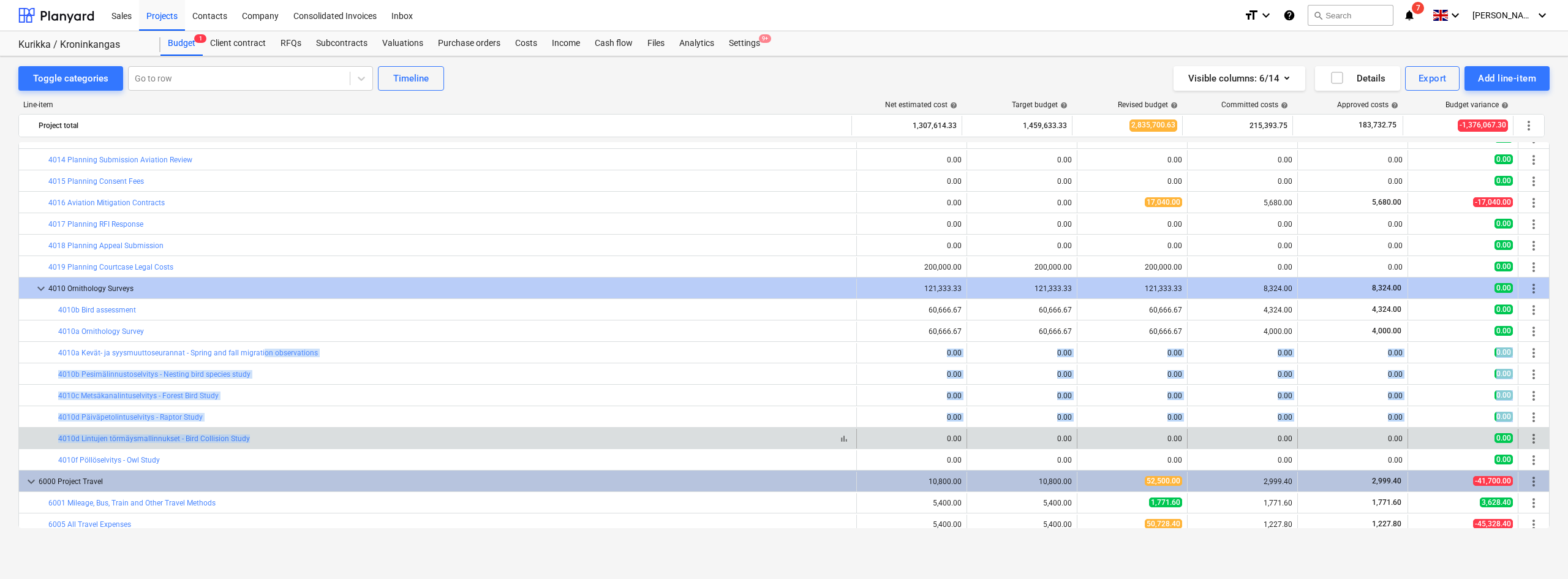
drag, startPoint x: 259, startPoint y: 357, endPoint x: 254, endPoint y: 436, distance: 79.2
click at [254, 436] on div "keyboard_arrow_right 1000 Land Costs 207,000.00 261,000.00 1,049,939.30 38,939.…" at bounding box center [783, 255] width 1531 height 600
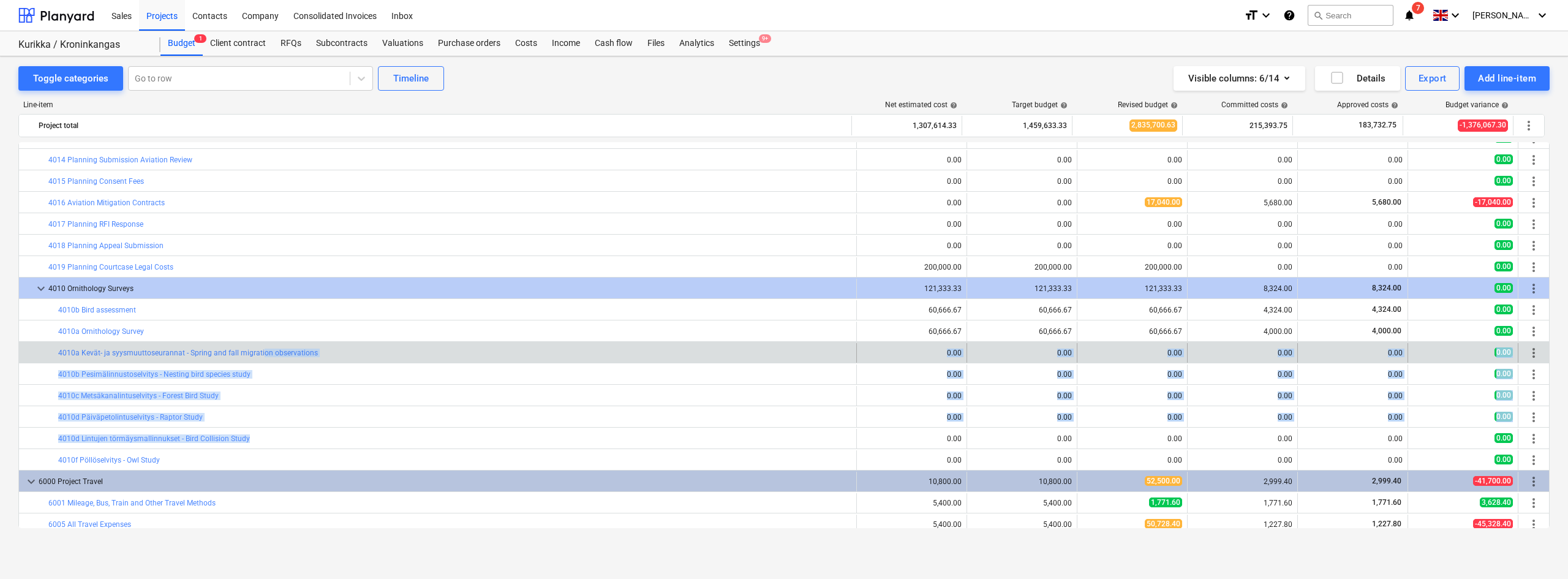
click at [415, 362] on div "bar_chart 4010a Kevät- ja syysmuuttoseurannat - Spring and fall migration obser…" at bounding box center [455, 353] width 793 height 19
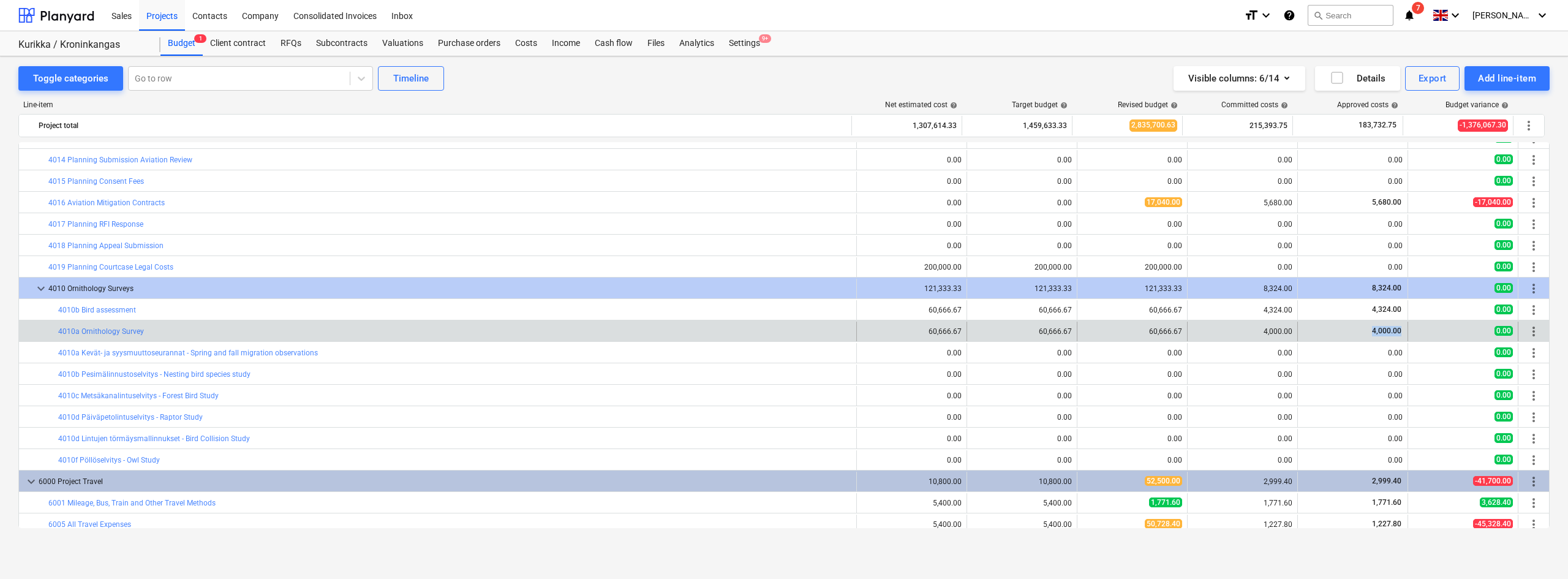
drag, startPoint x: 1358, startPoint y: 338, endPoint x: 1398, endPoint y: 326, distance: 41.8
click at [1398, 326] on div "4,000.00" at bounding box center [1352, 331] width 100 height 19
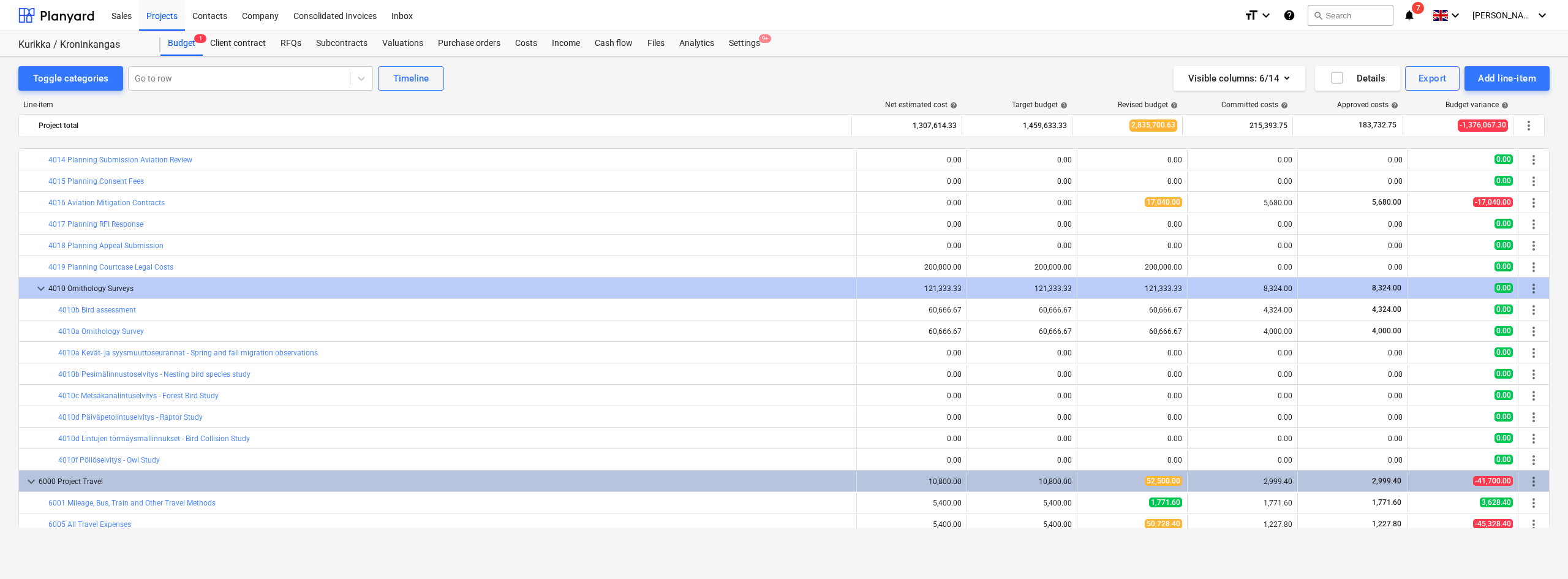
scroll to position [215, 0]
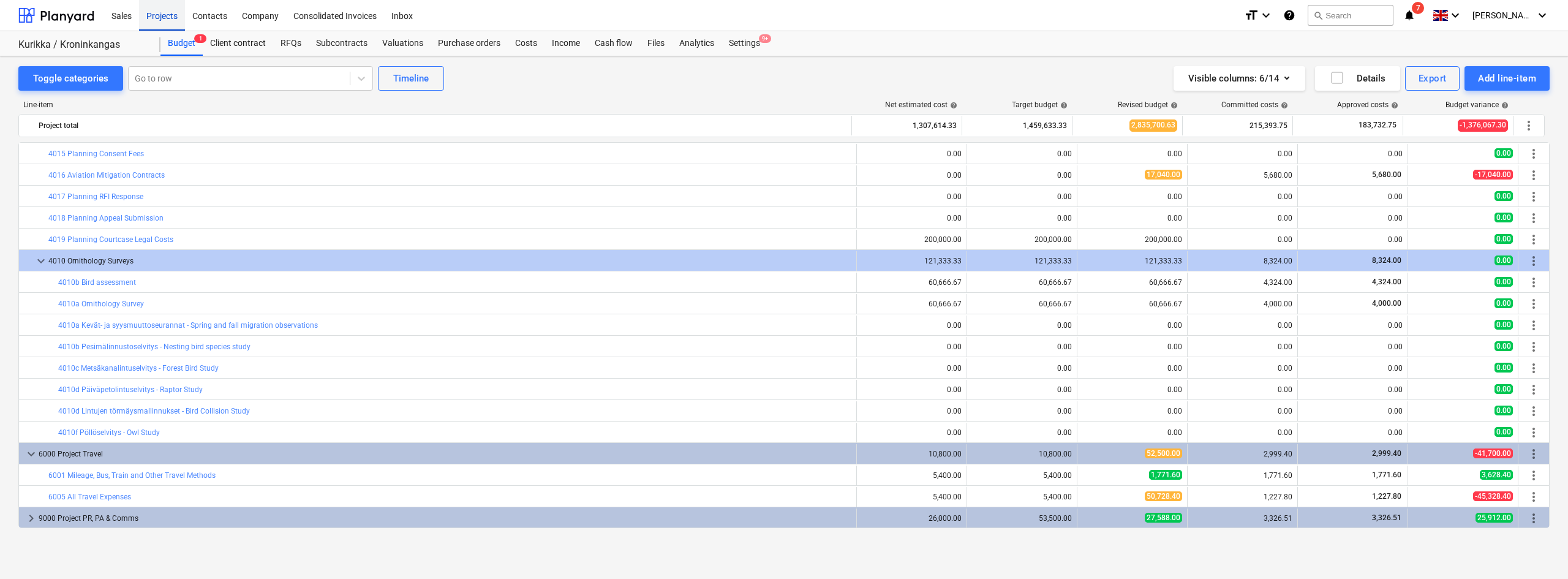
click at [163, 21] on div "Projects" at bounding box center [162, 15] width 46 height 31
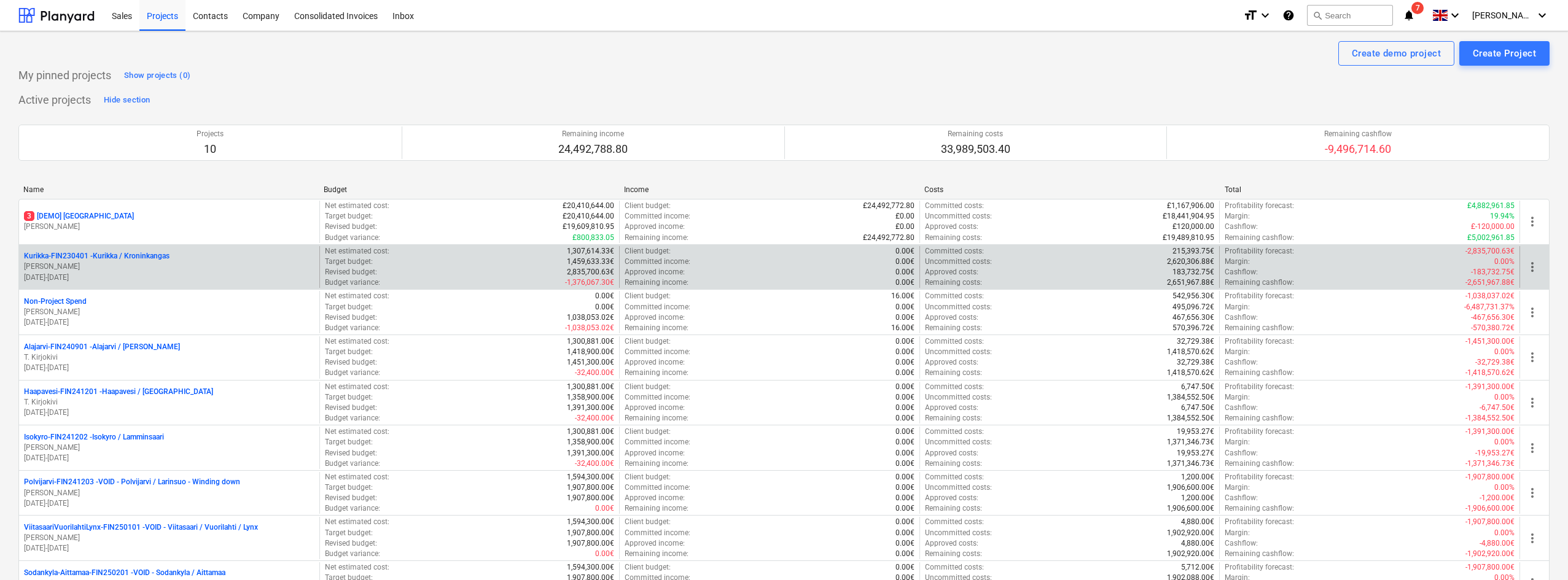
click at [133, 261] on p "Kurikka-FIN230401 - Kurikka / Kroninkangas" at bounding box center [96, 256] width 146 height 11
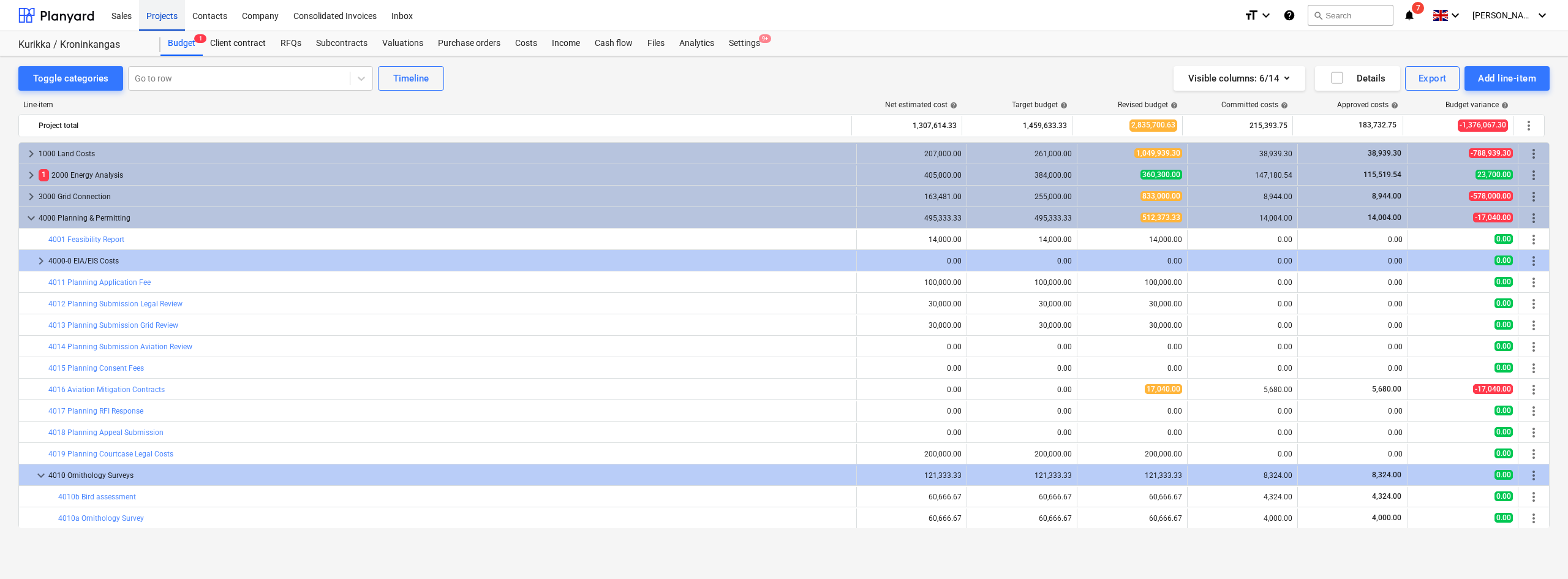
click at [156, 18] on div "Projects" at bounding box center [162, 15] width 46 height 31
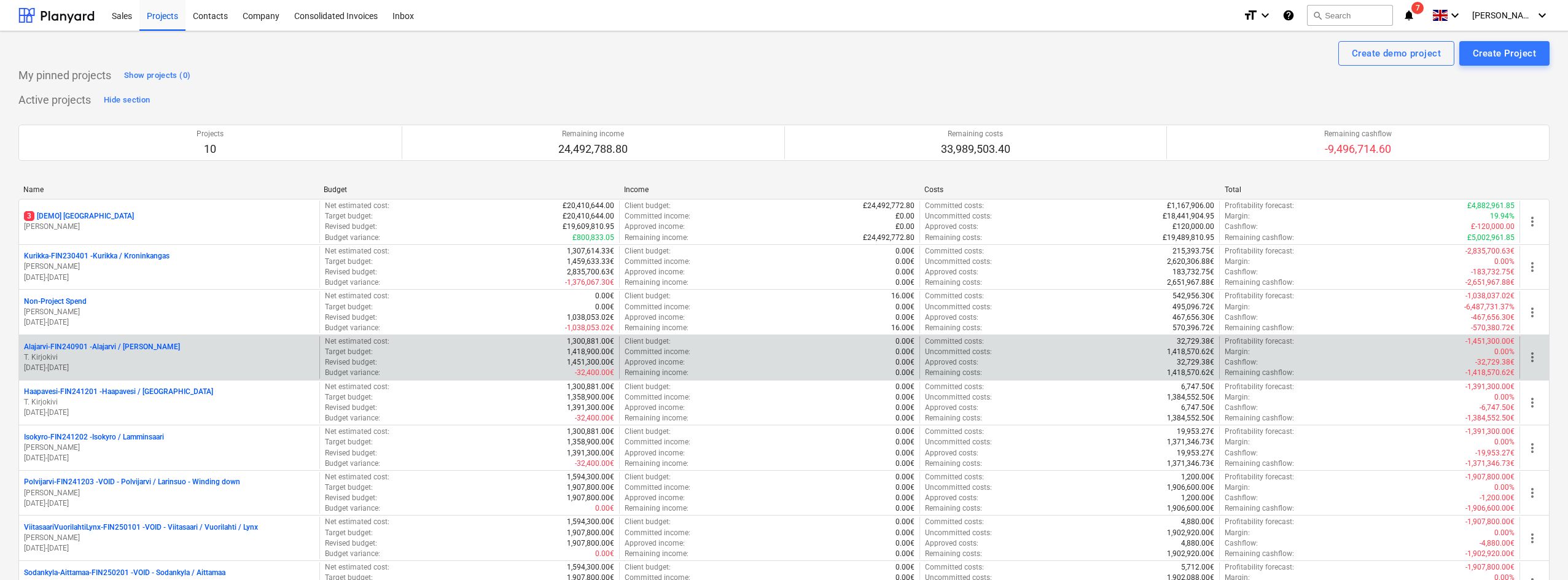
click at [149, 358] on p "T. Kirjokivi" at bounding box center [169, 358] width 290 height 11
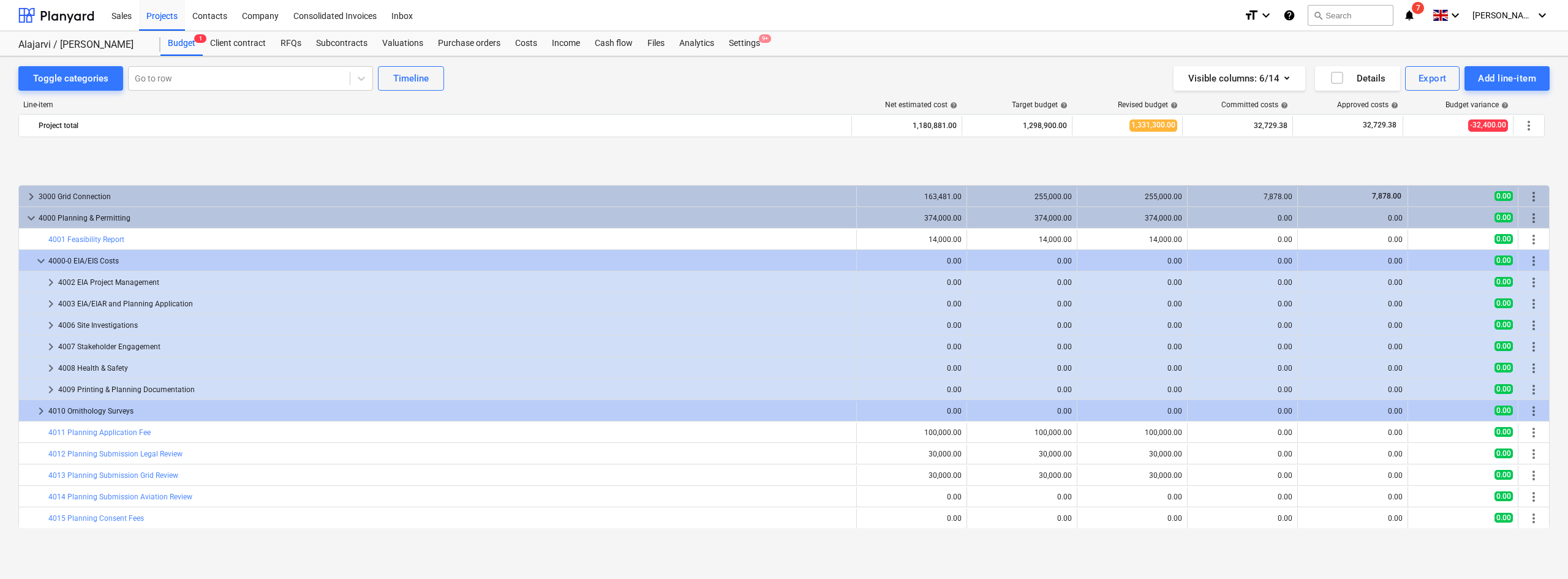
scroll to position [172, 0]
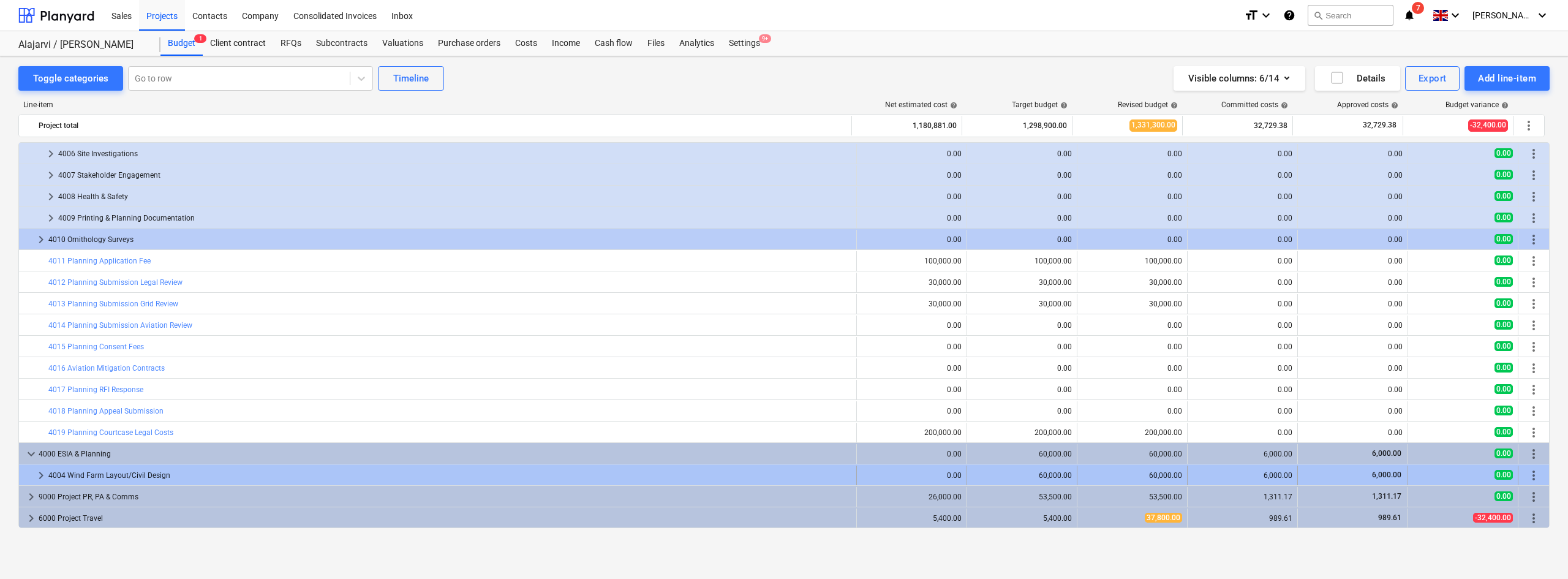
click at [41, 479] on span "keyboard_arrow_right" at bounding box center [41, 475] width 15 height 15
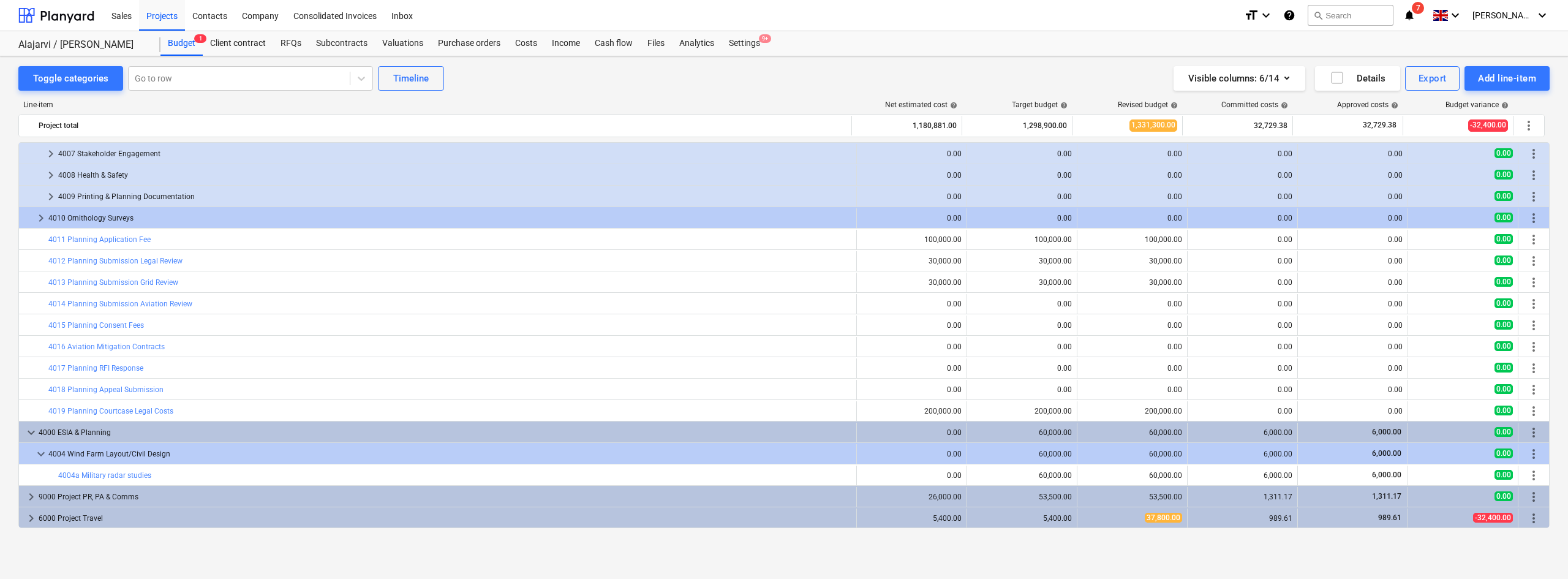
scroll to position [84, 0]
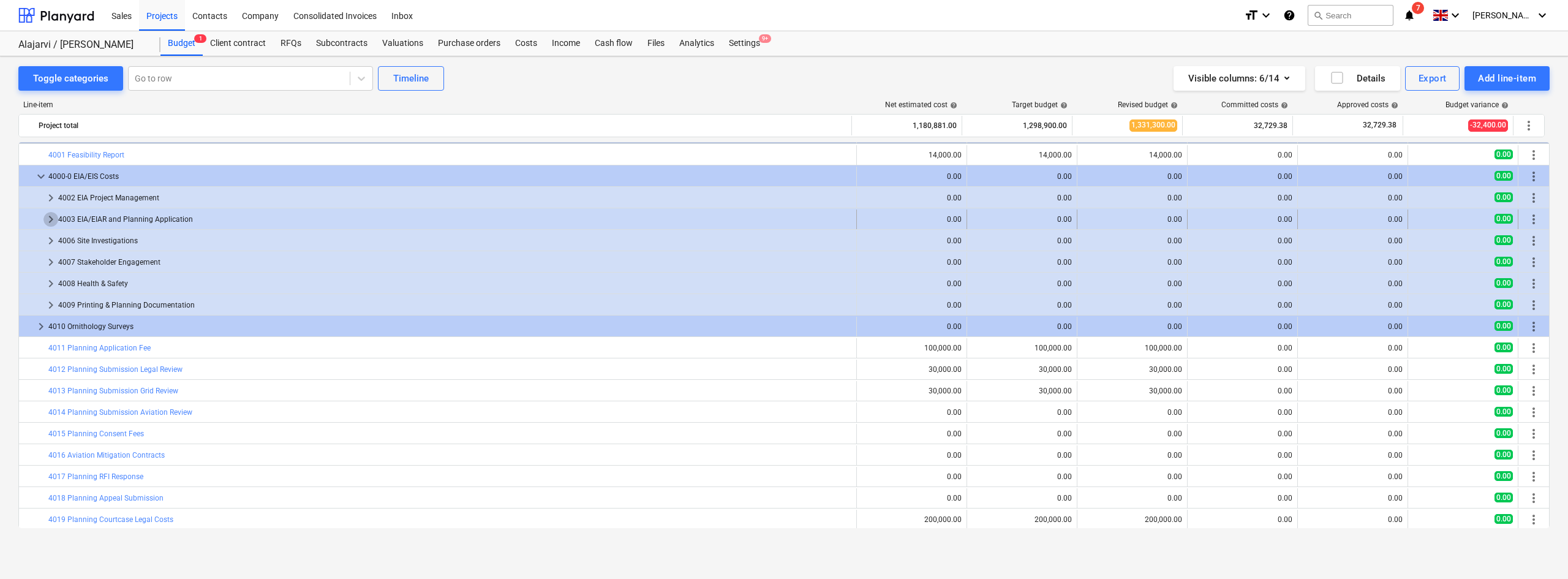
click at [53, 223] on span "keyboard_arrow_right" at bounding box center [51, 220] width 15 height 15
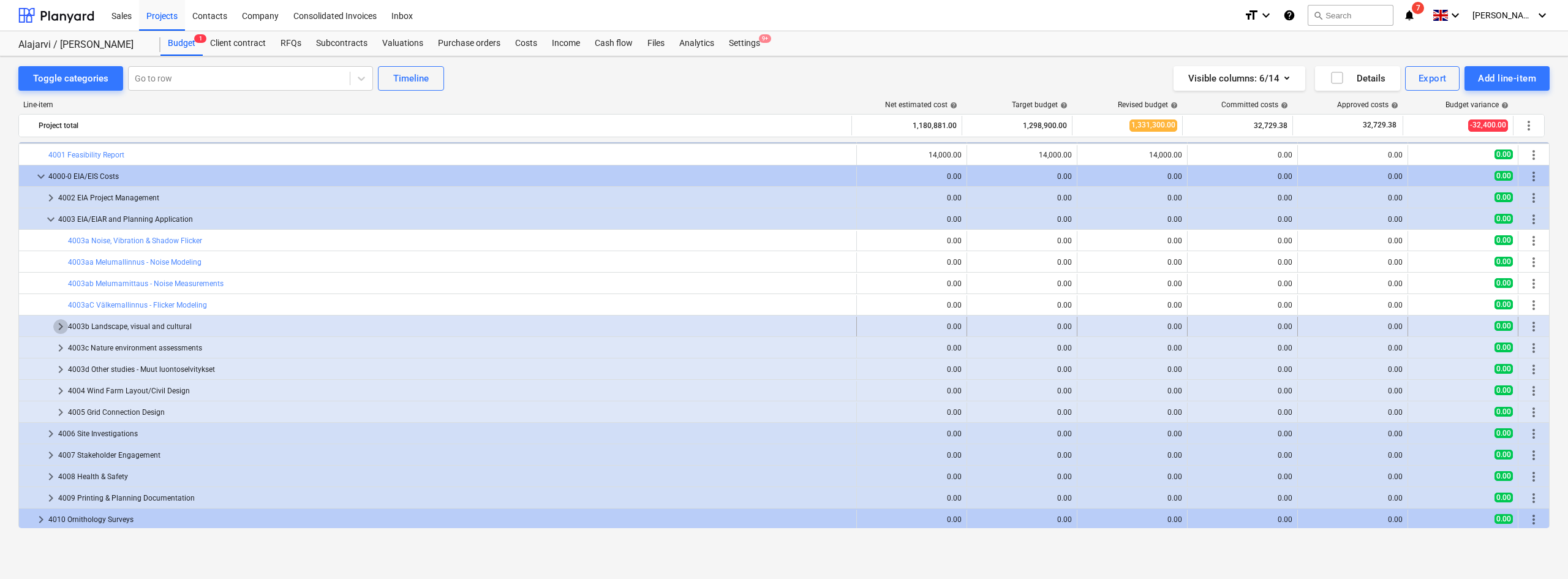
click at [62, 326] on span "keyboard_arrow_right" at bounding box center [60, 327] width 15 height 15
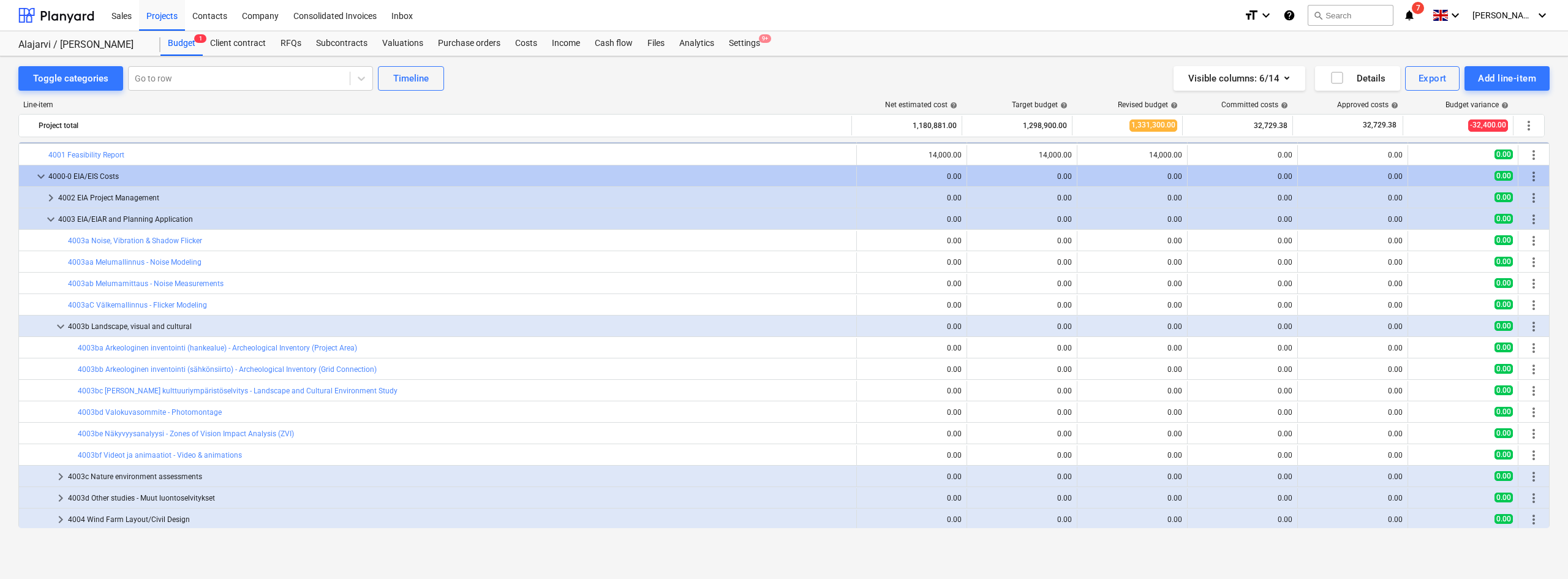
scroll to position [253, 0]
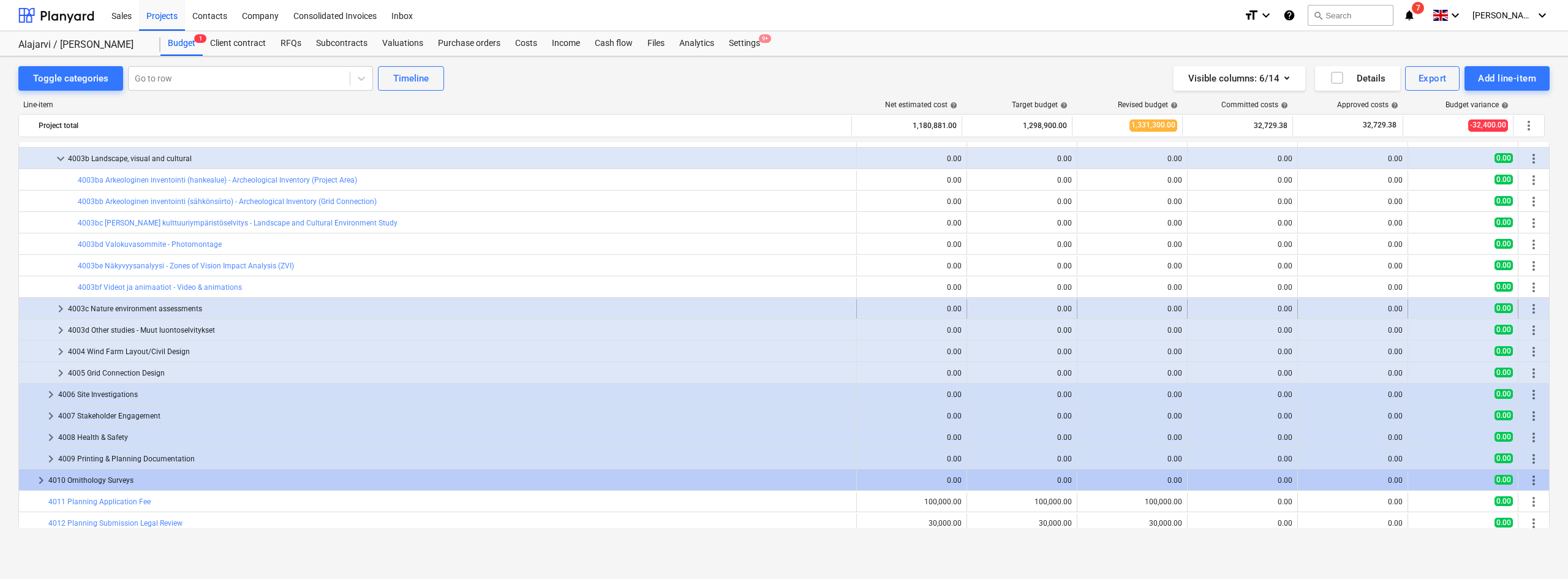
click at [66, 305] on span "keyboard_arrow_right" at bounding box center [60, 309] width 15 height 15
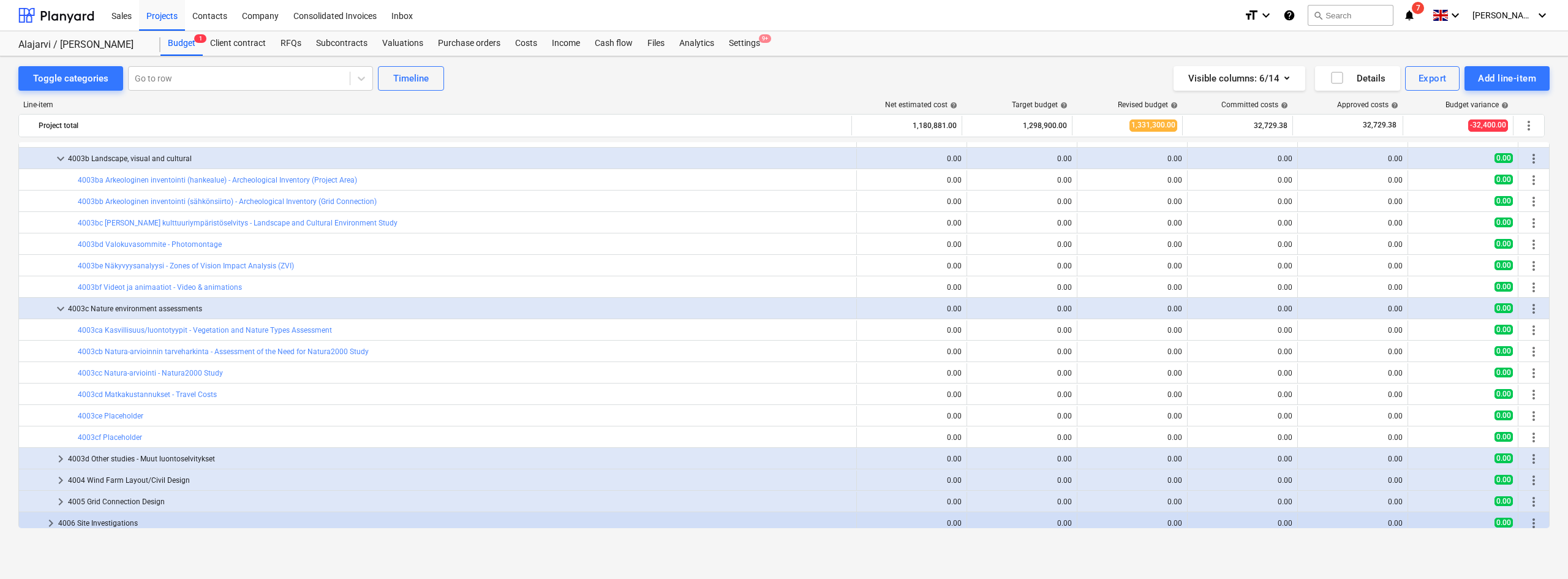
scroll to position [643, 0]
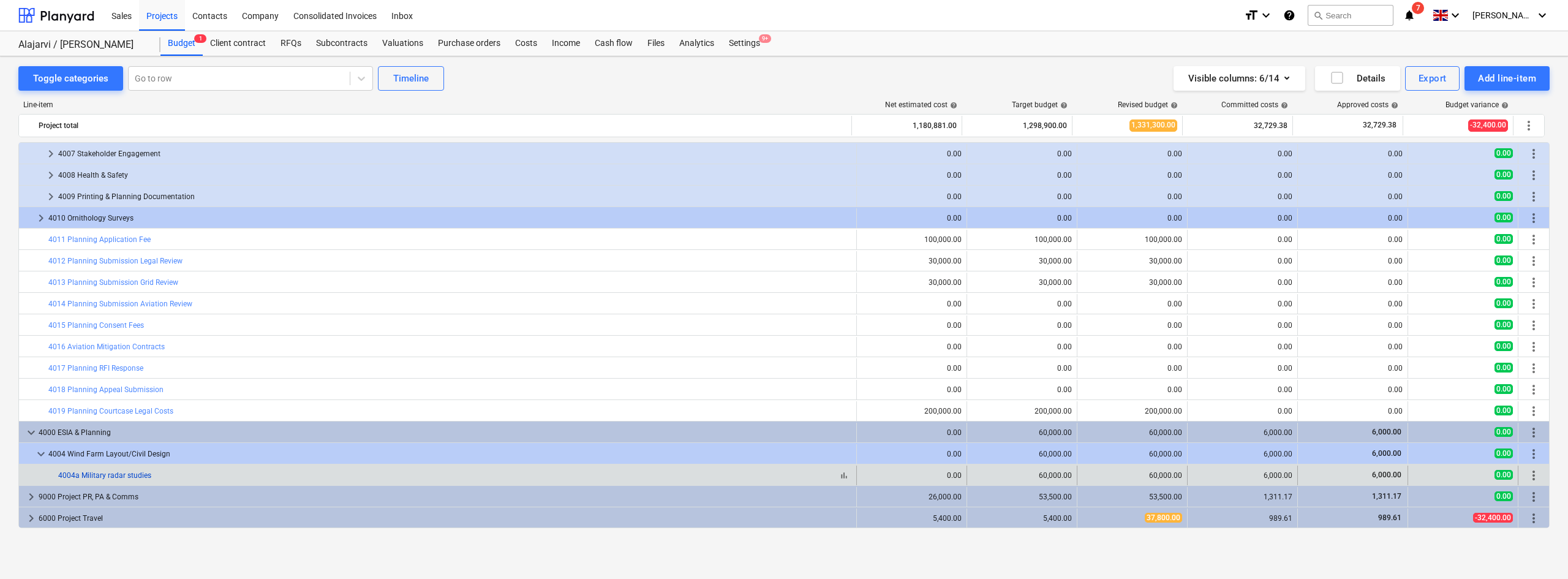
click at [99, 475] on link "4004a Military radar studies" at bounding box center [104, 475] width 93 height 9
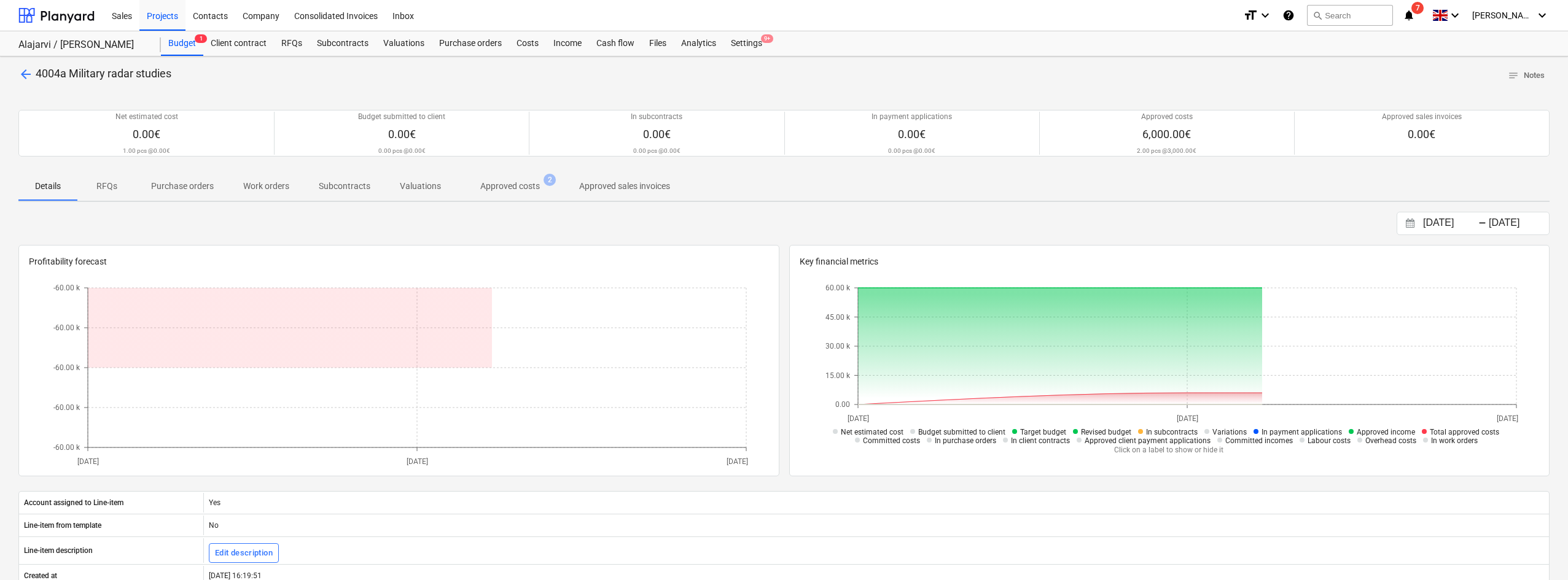
click at [28, 77] on span "arrow_back" at bounding box center [26, 74] width 15 height 15
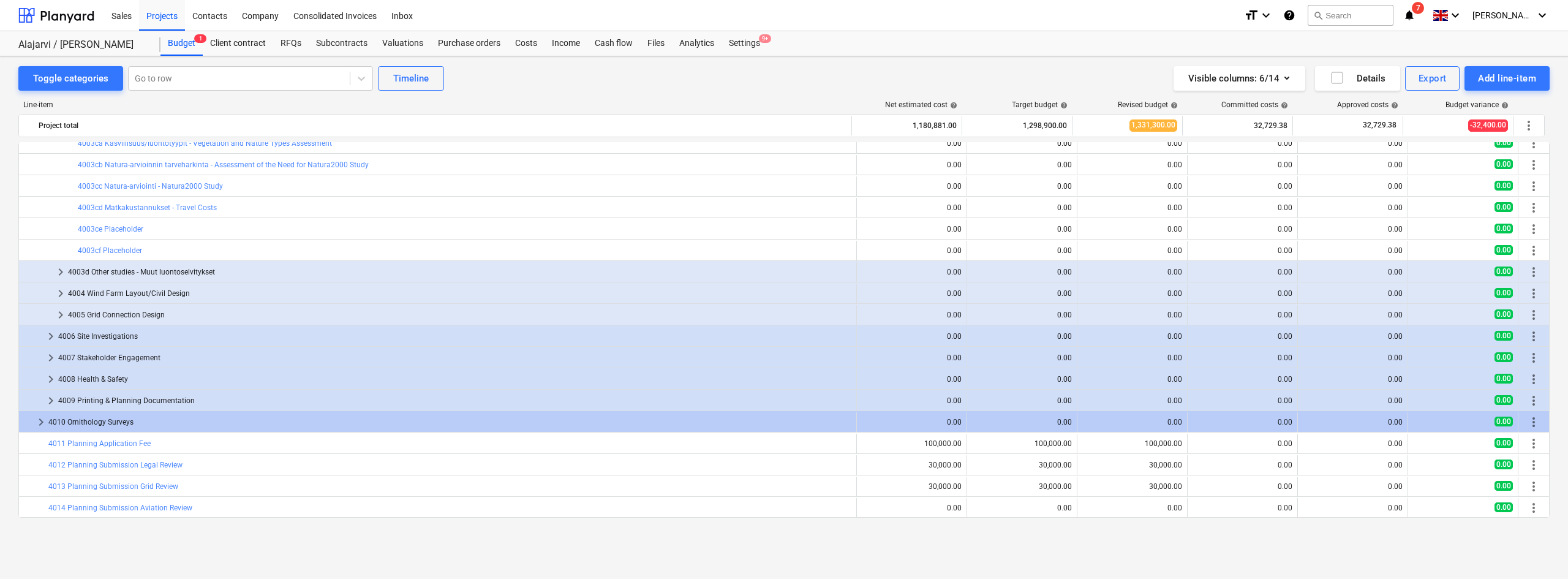
scroll to position [388, 0]
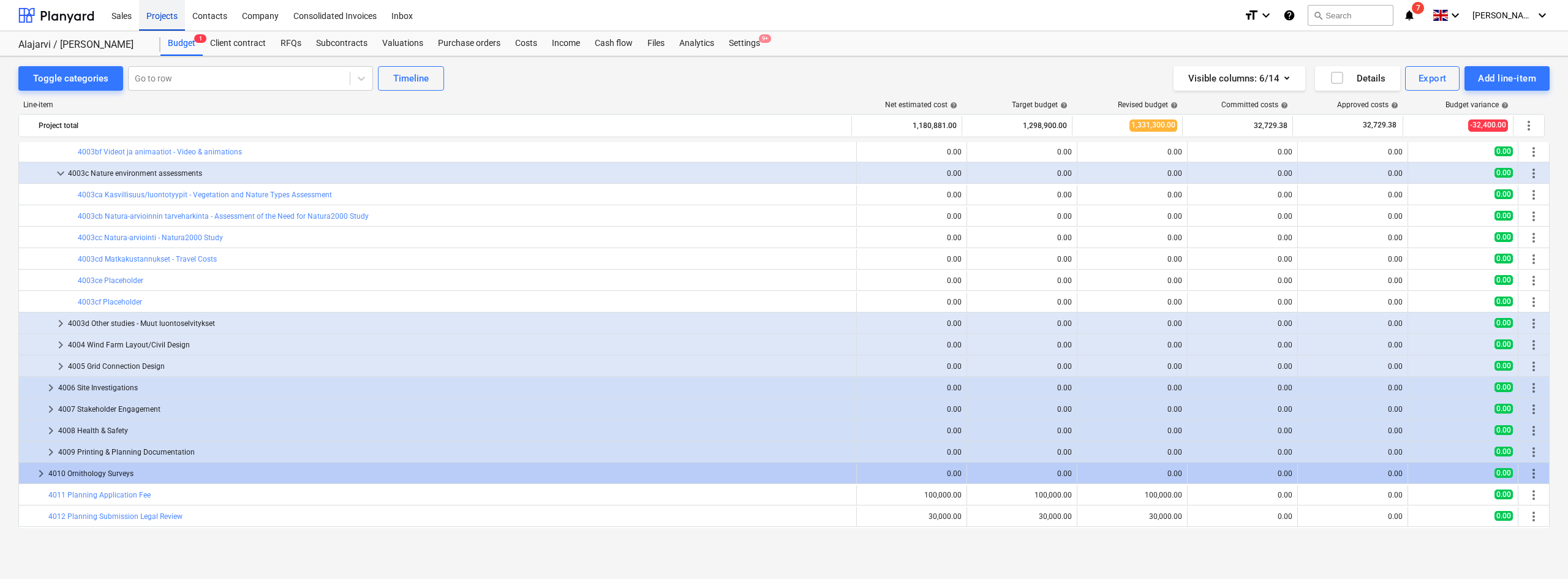
click at [161, 16] on div "Projects" at bounding box center [162, 15] width 46 height 31
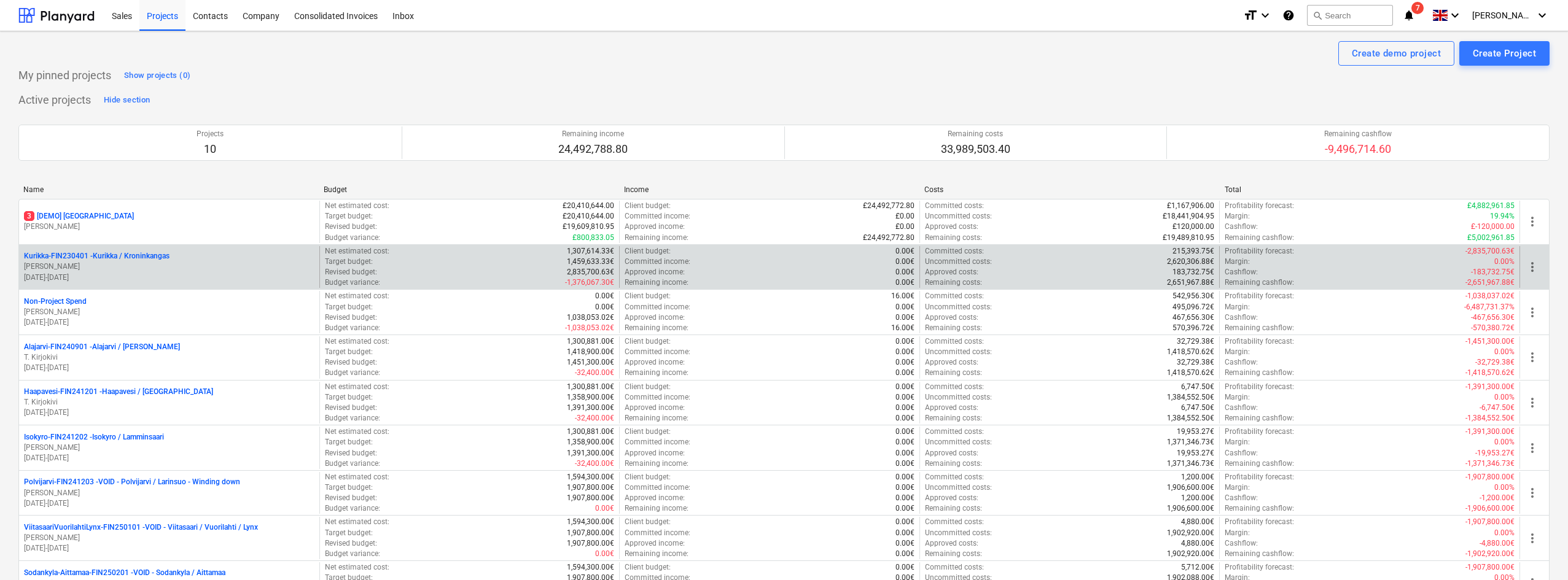
click at [85, 268] on p "[PERSON_NAME]" at bounding box center [169, 266] width 290 height 11
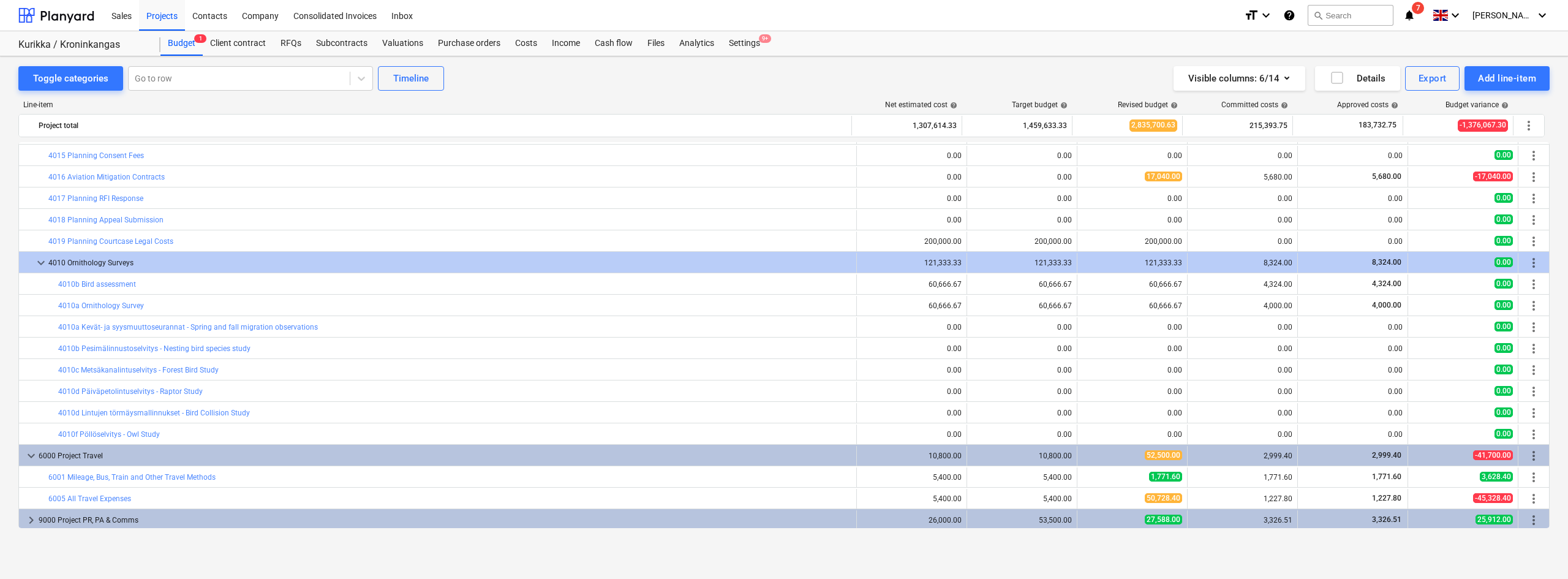
scroll to position [215, 0]
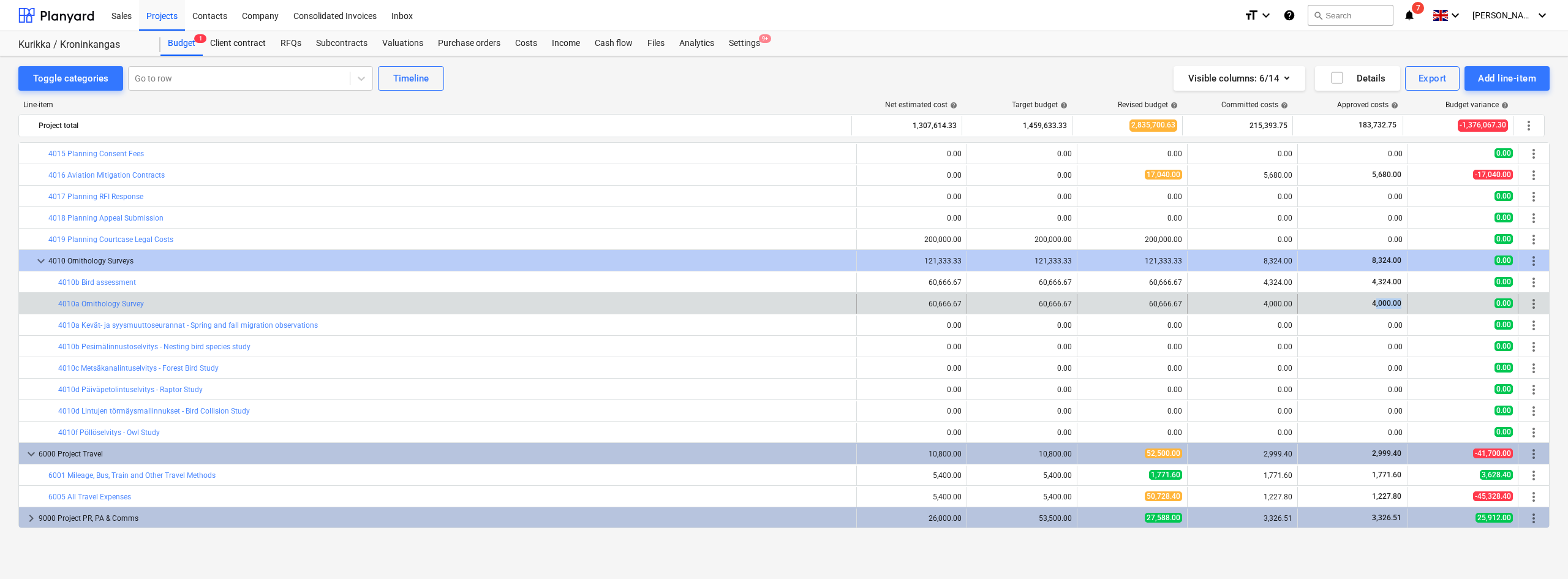
drag, startPoint x: 1370, startPoint y: 303, endPoint x: 1431, endPoint y: 306, distance: 61.1
click at [1431, 306] on div "bar_chart 4010a Ornithology Survey edit 60,666.67 edit 60,666.67 edit 60,666.67…" at bounding box center [783, 303] width 1530 height 19
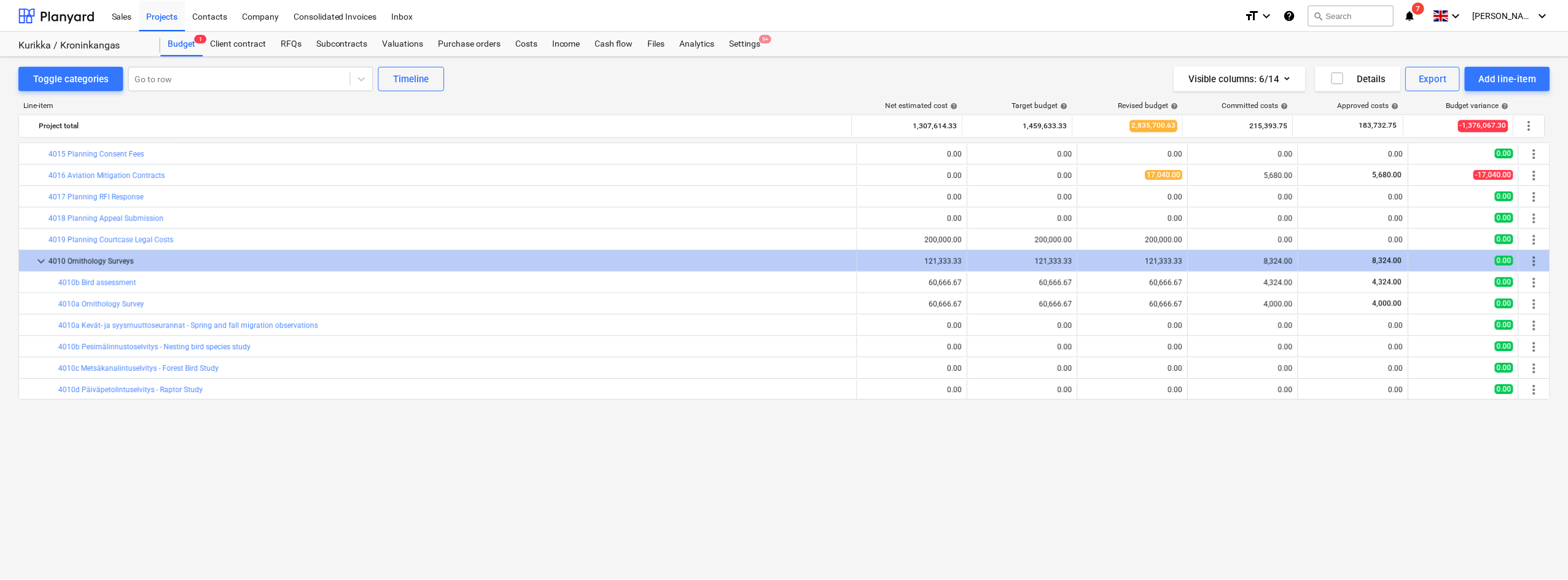
scroll to position [0, 0]
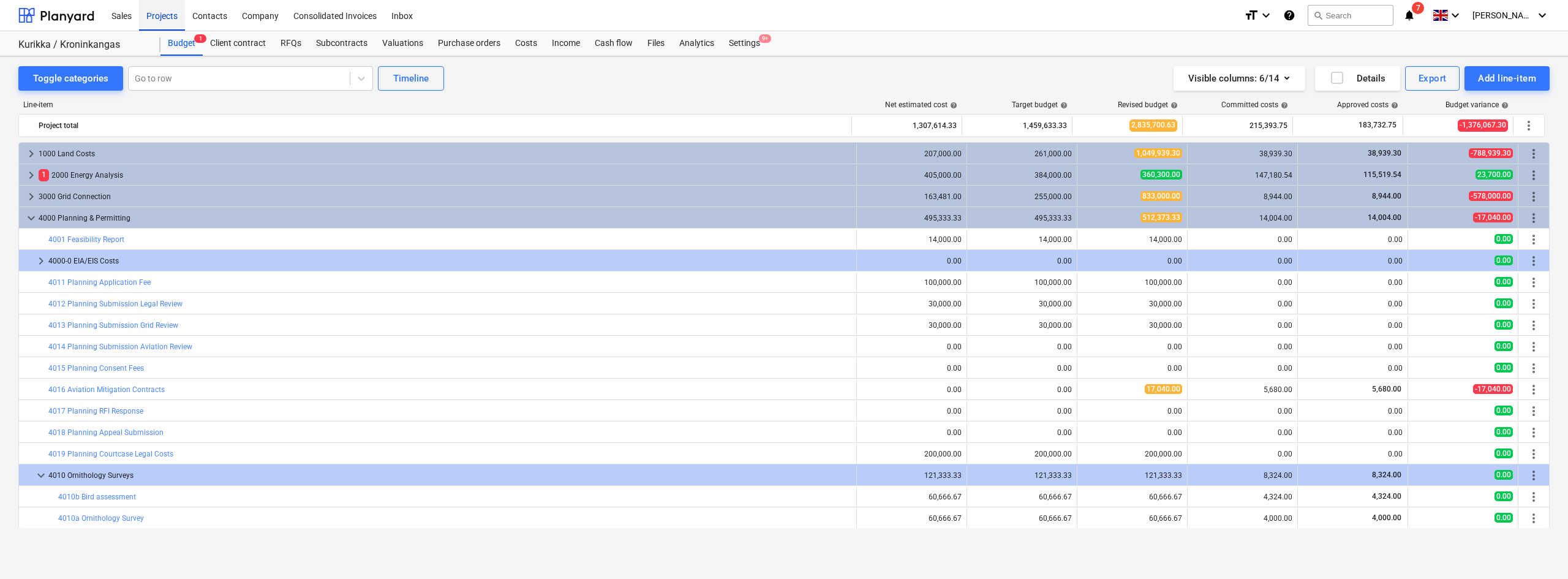
click at [170, 16] on div "Projects" at bounding box center [162, 15] width 46 height 31
